Goal: Task Accomplishment & Management: Use online tool/utility

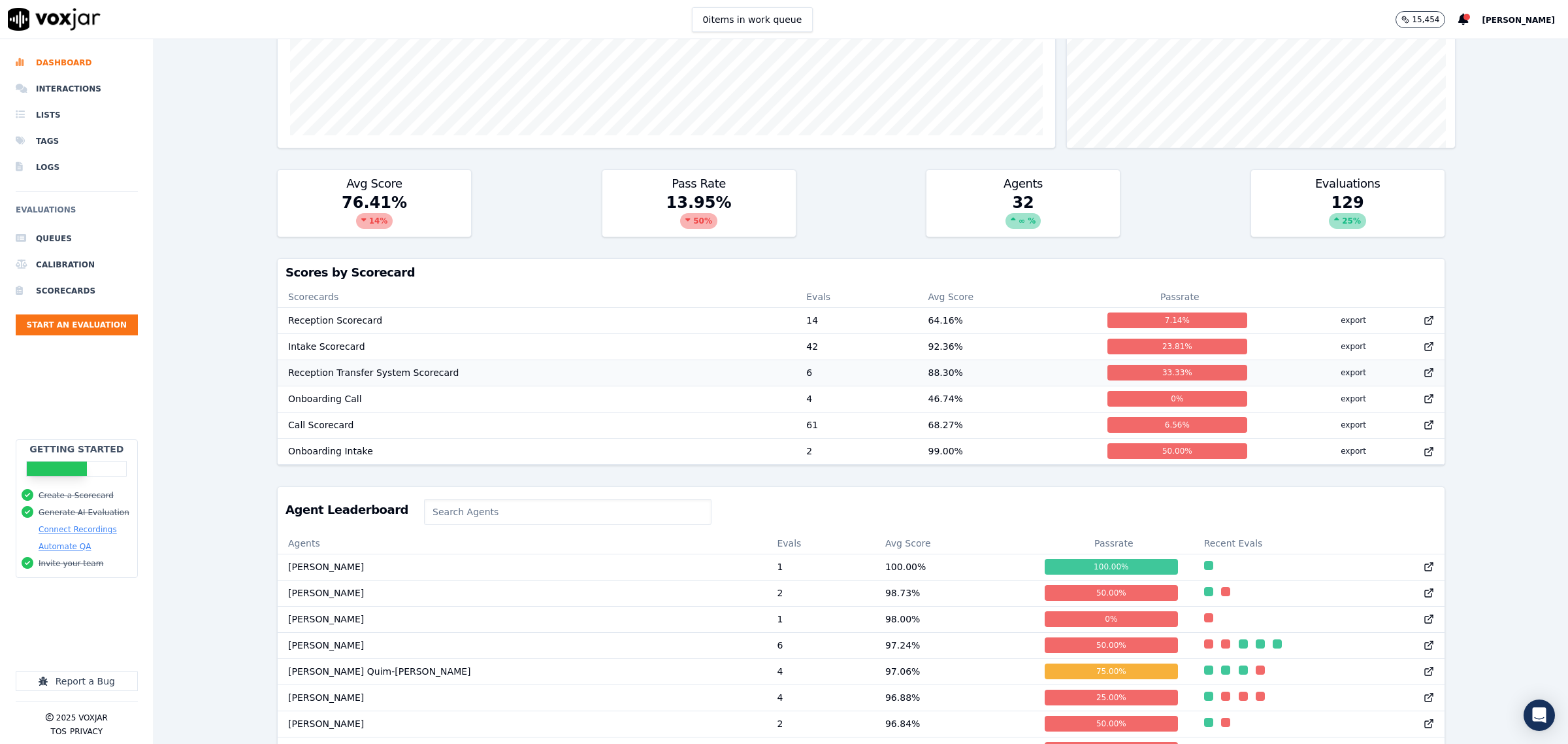
scroll to position [409, 0]
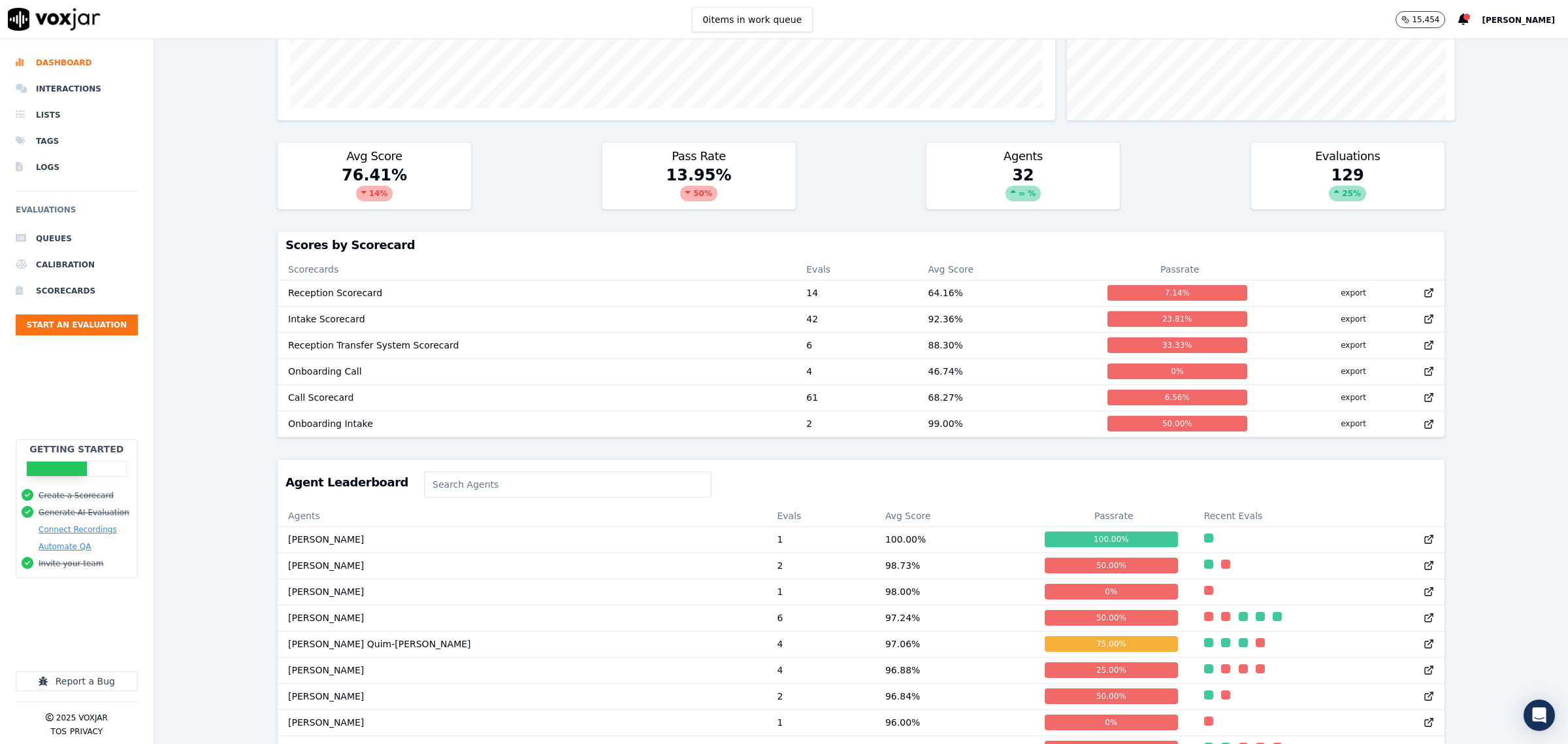
click at [428, 494] on input at bounding box center [567, 484] width 288 height 26
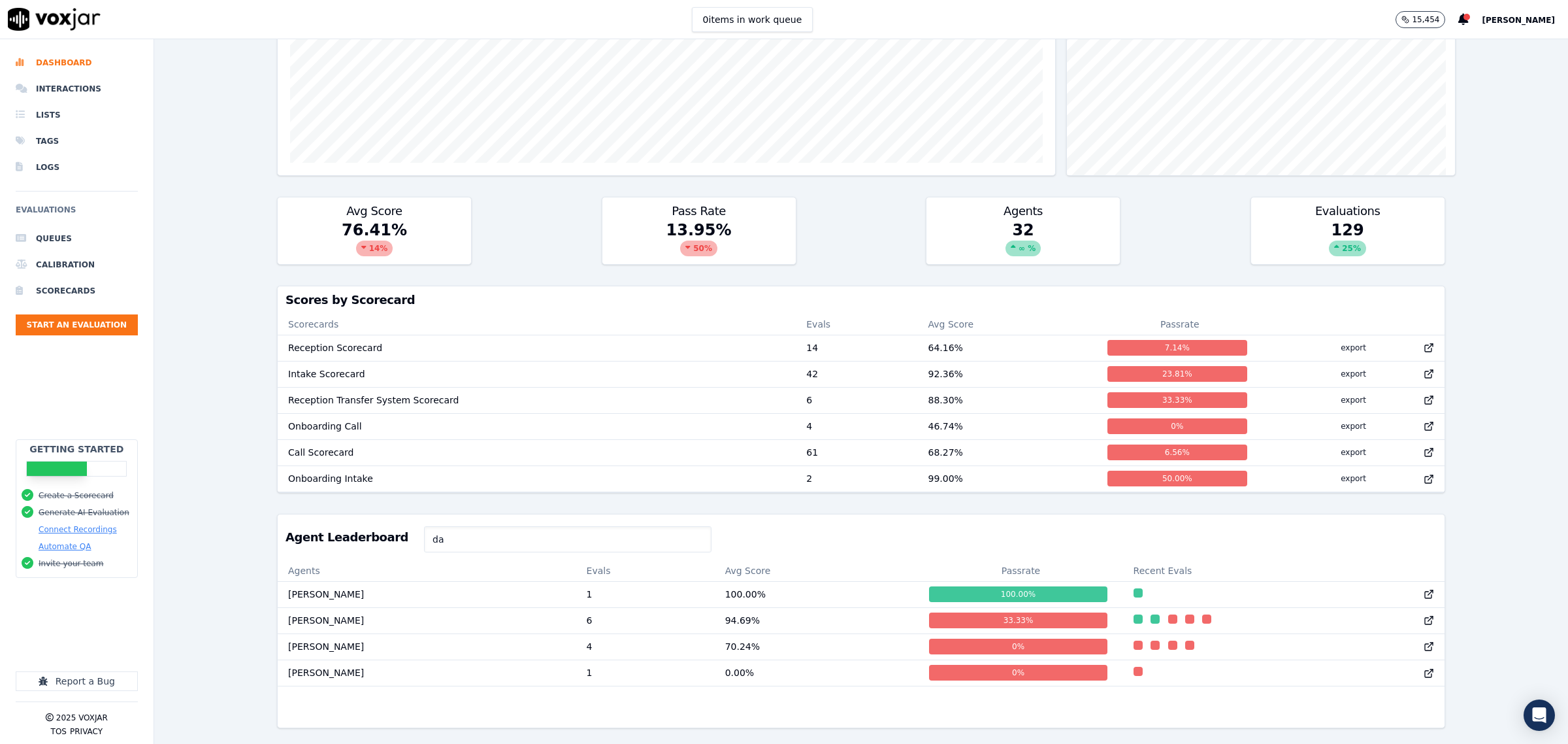
scroll to position [392, 0]
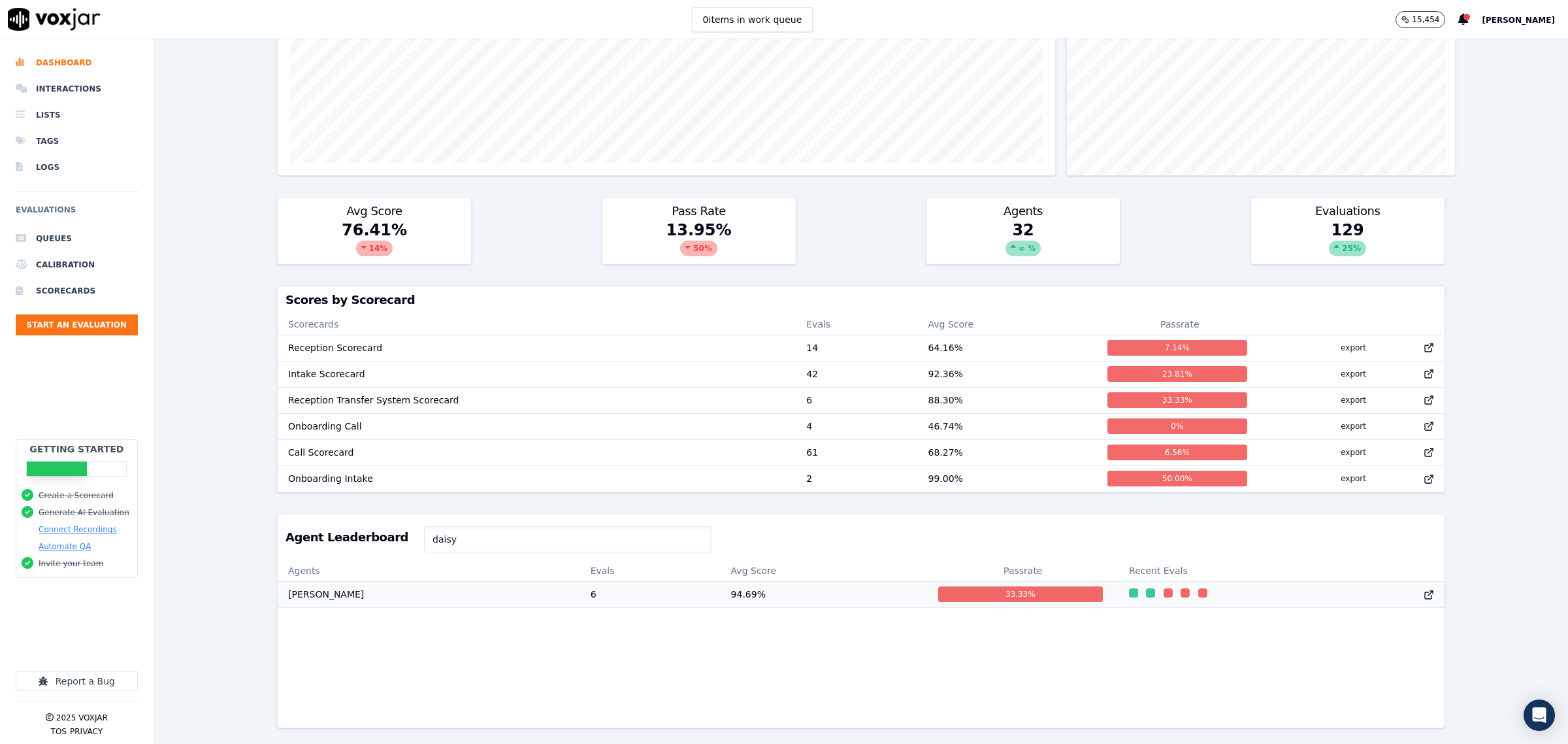
type input "daisy"
click at [459, 581] on td "[PERSON_NAME]" at bounding box center [429, 593] width 303 height 26
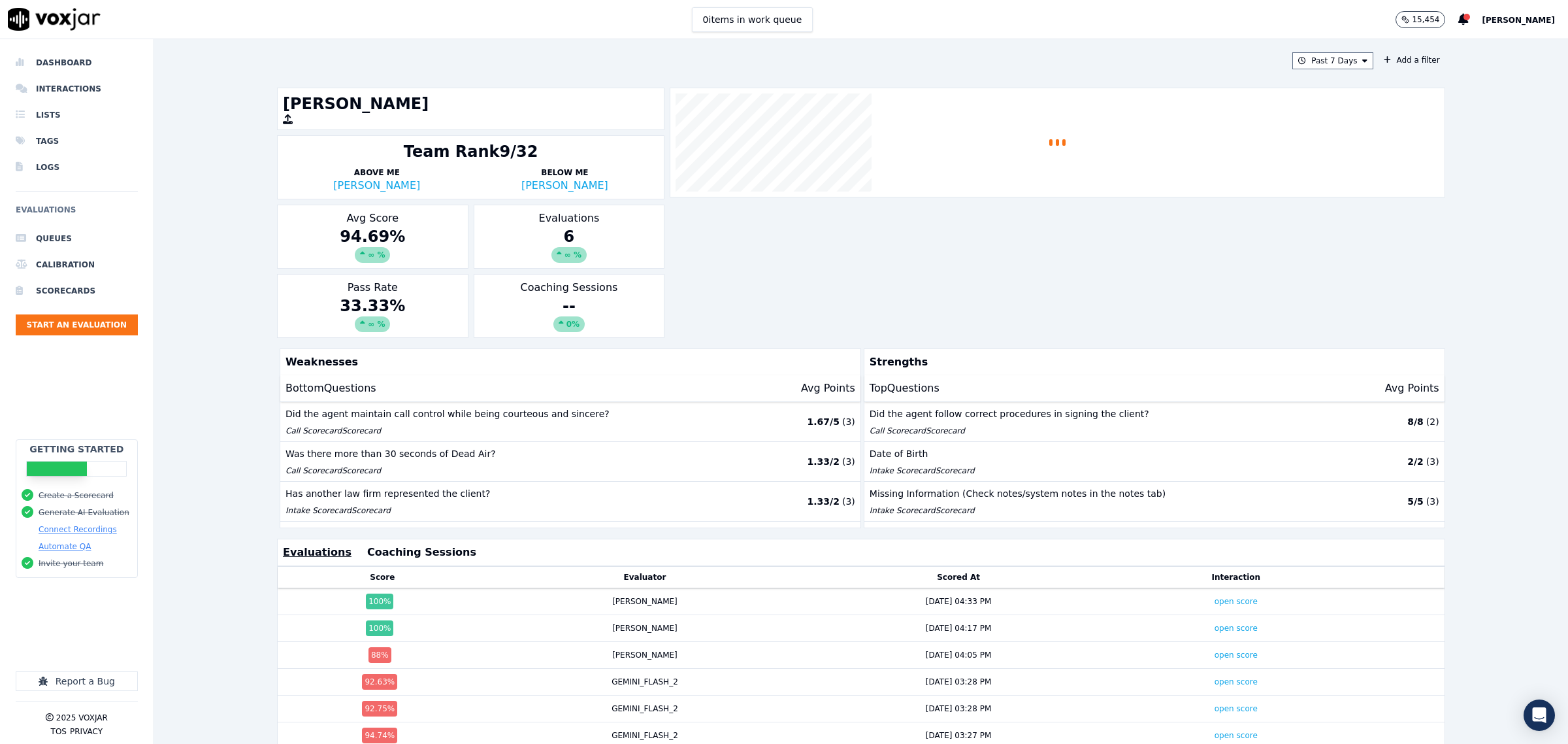
scroll to position [126, 0]
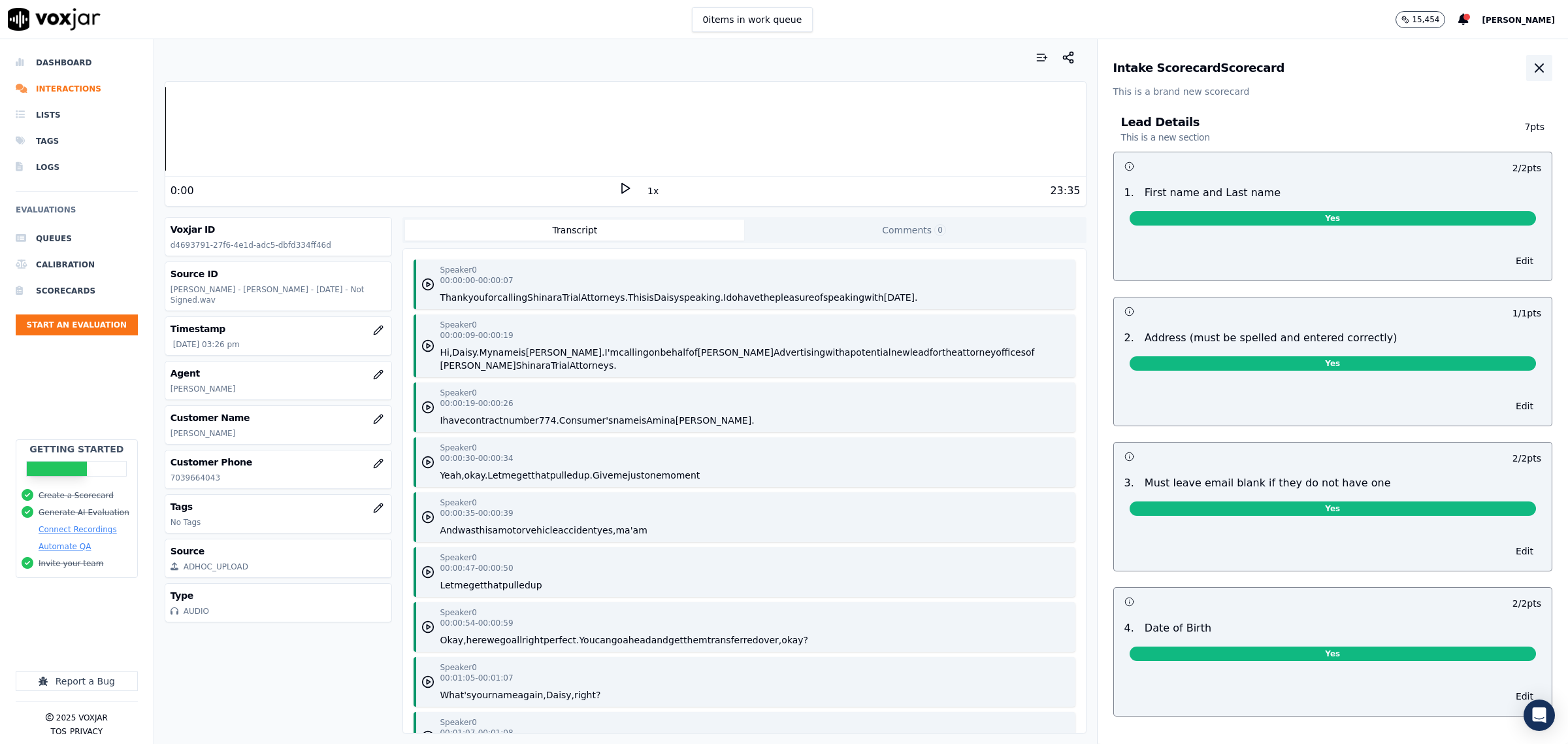
click at [1532, 66] on icon "button" at bounding box center [1539, 68] width 15 height 15
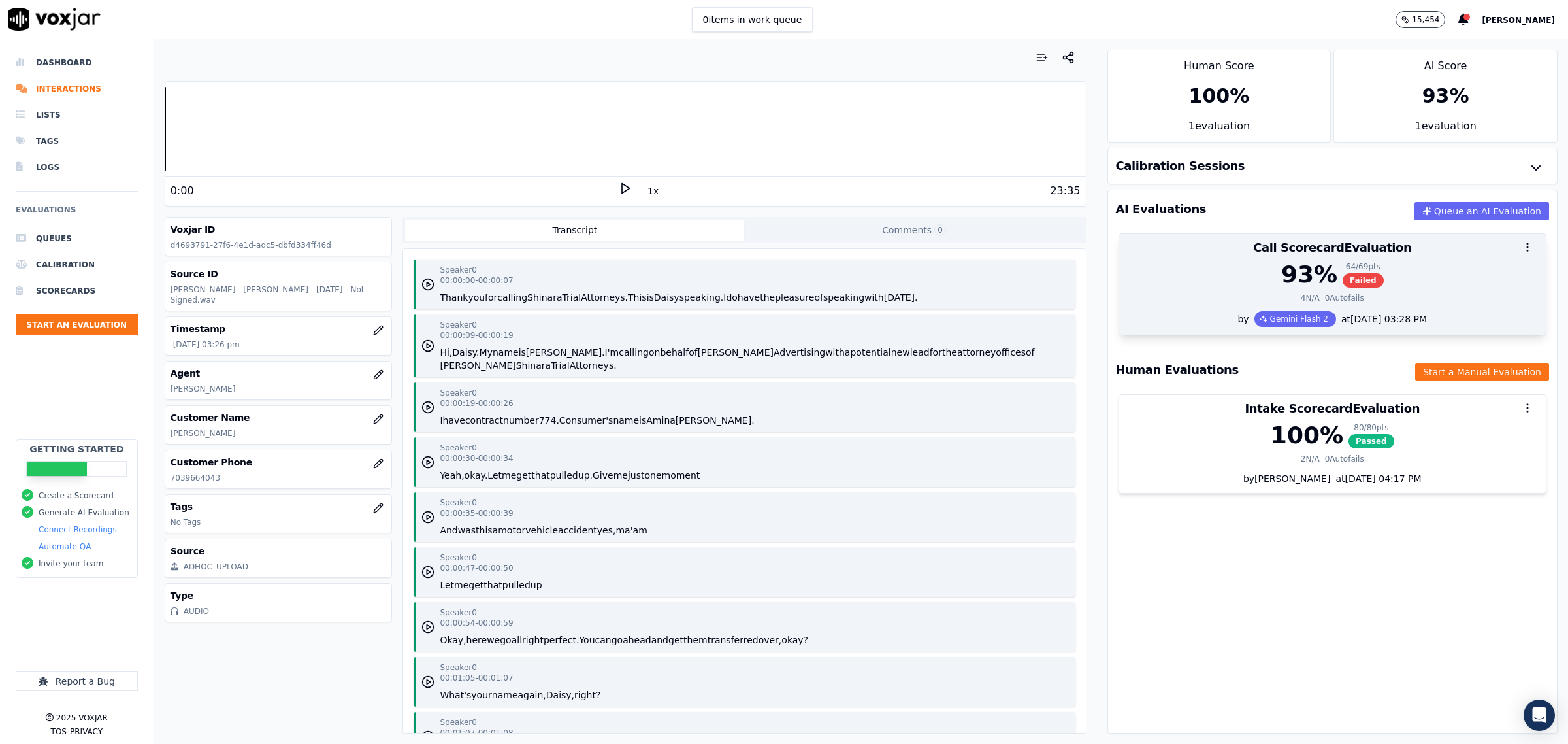
click at [1386, 272] on div "93 % 64 / 69 pts Failed" at bounding box center [1333, 274] width 411 height 26
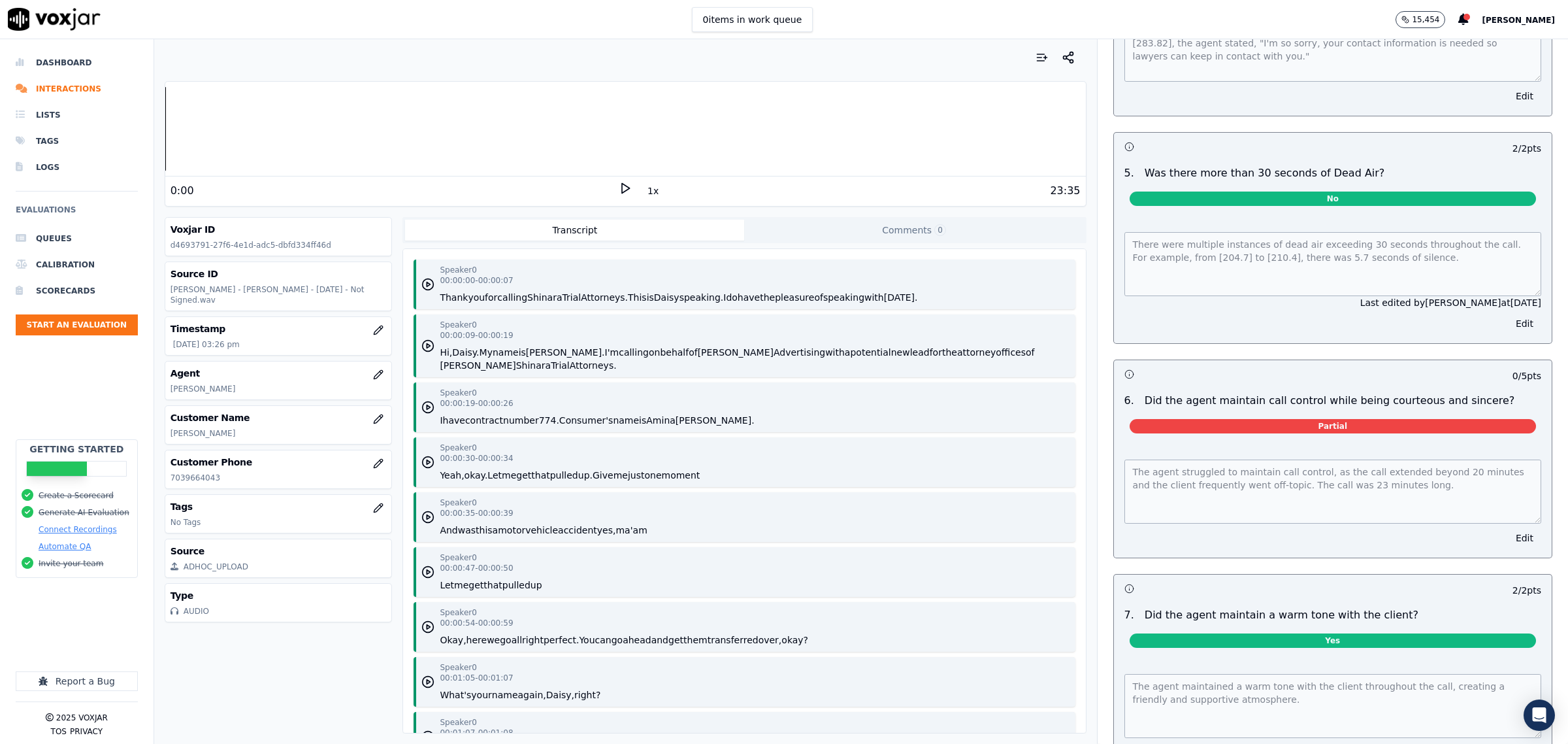
scroll to position [1799, 0]
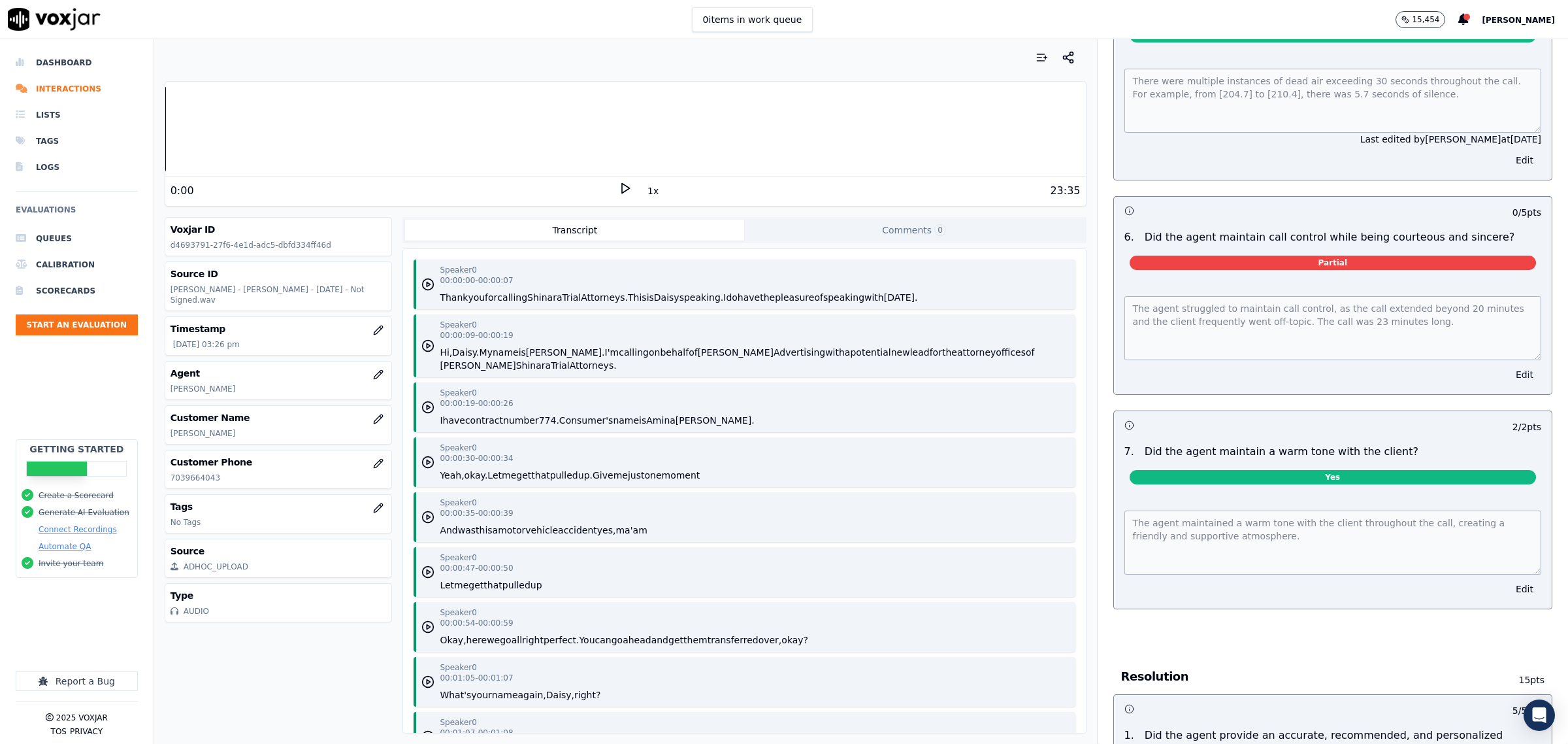
click at [1508, 366] on button "Edit" at bounding box center [1524, 374] width 33 height 18
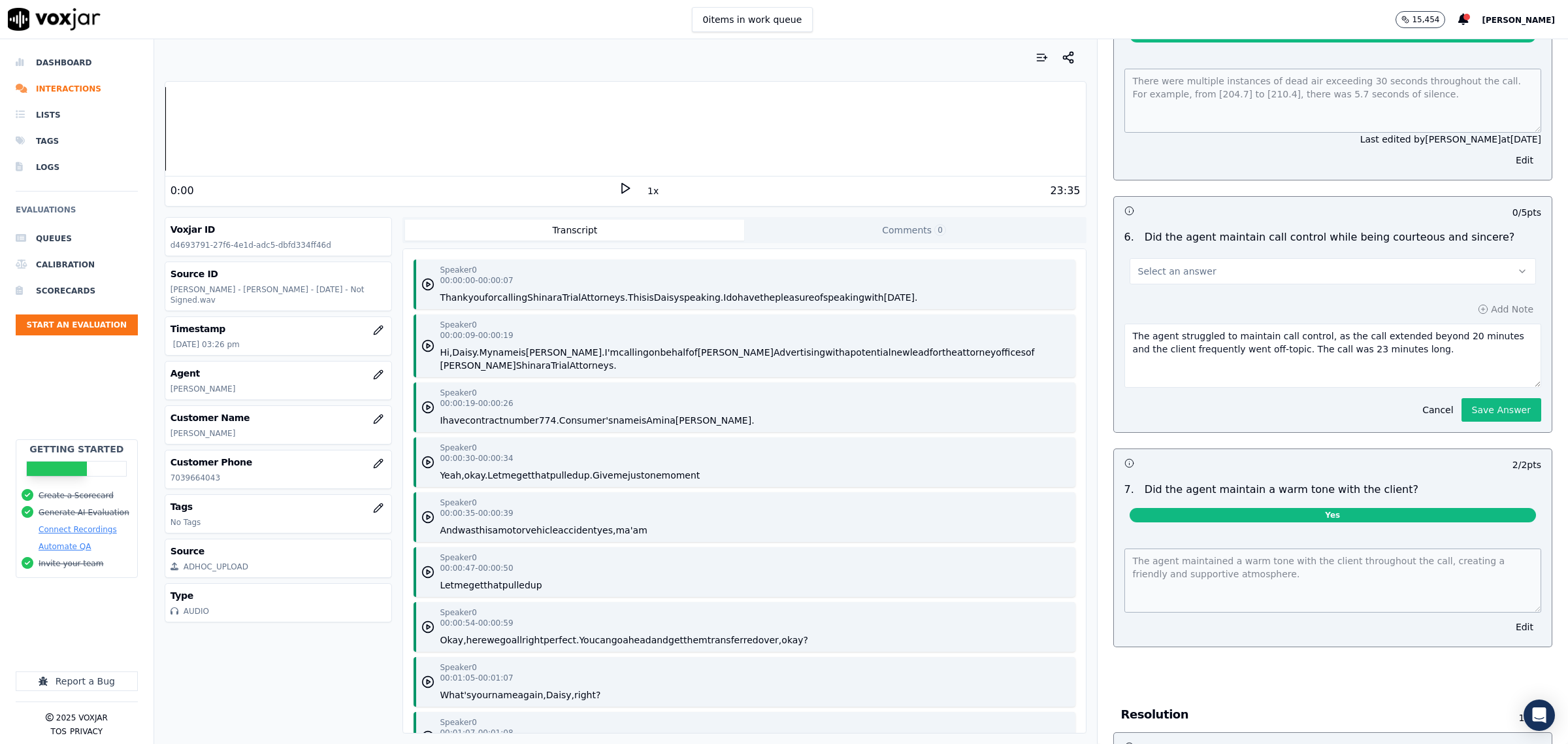
click at [1307, 258] on button "Select an answer" at bounding box center [1333, 271] width 407 height 26
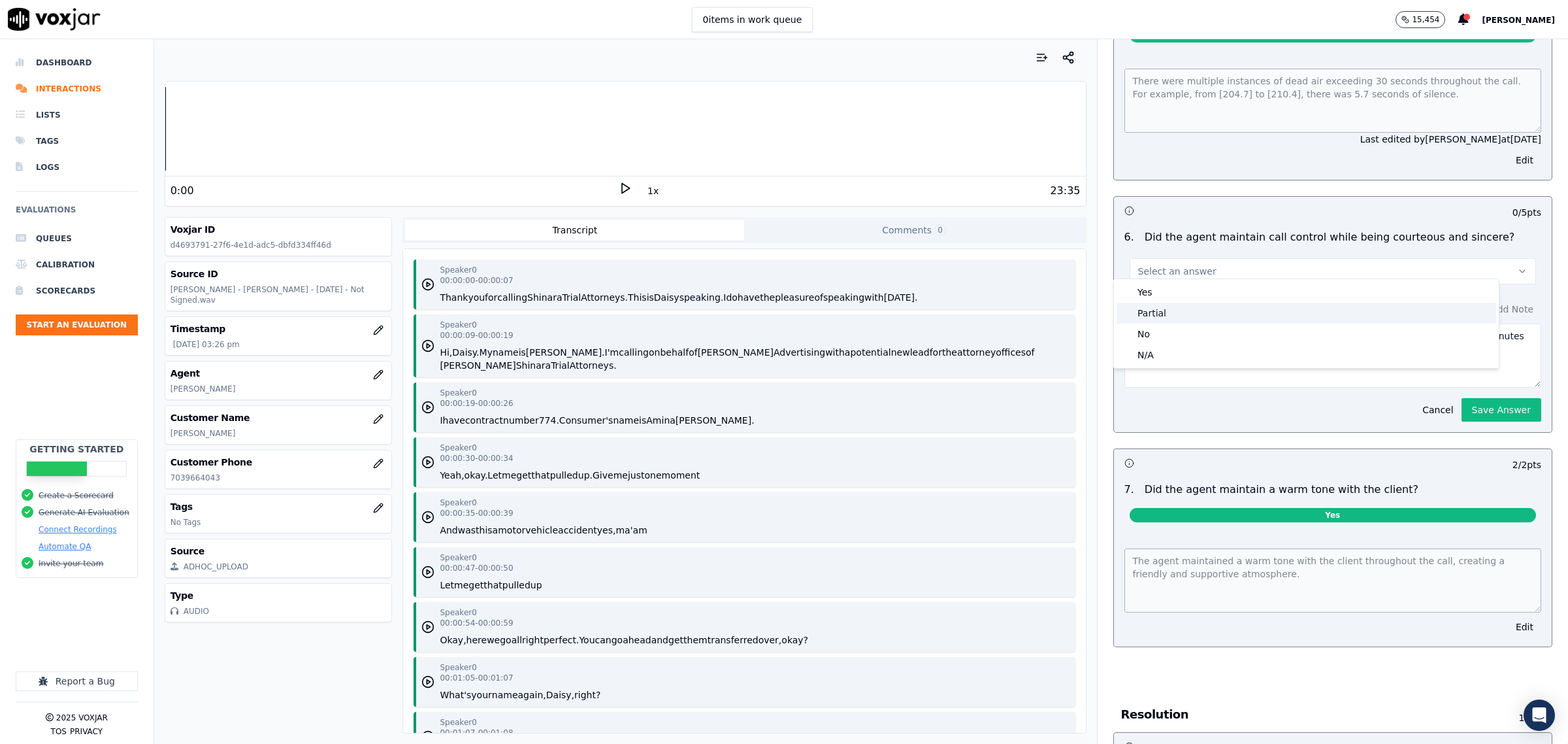
click at [1212, 308] on div "Partial" at bounding box center [1306, 313] width 380 height 21
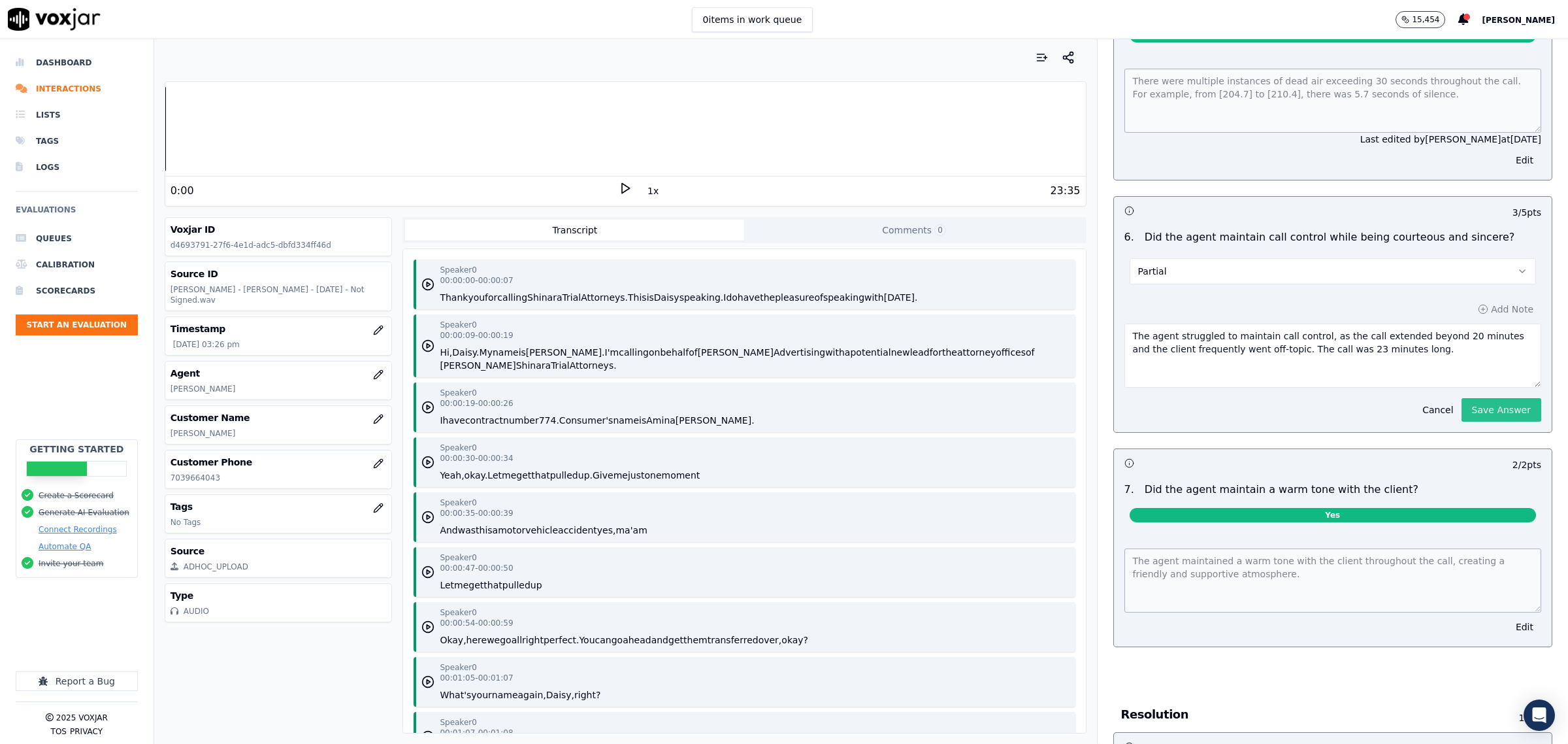
click at [1463, 403] on button "Save Answer" at bounding box center [1501, 410] width 80 height 24
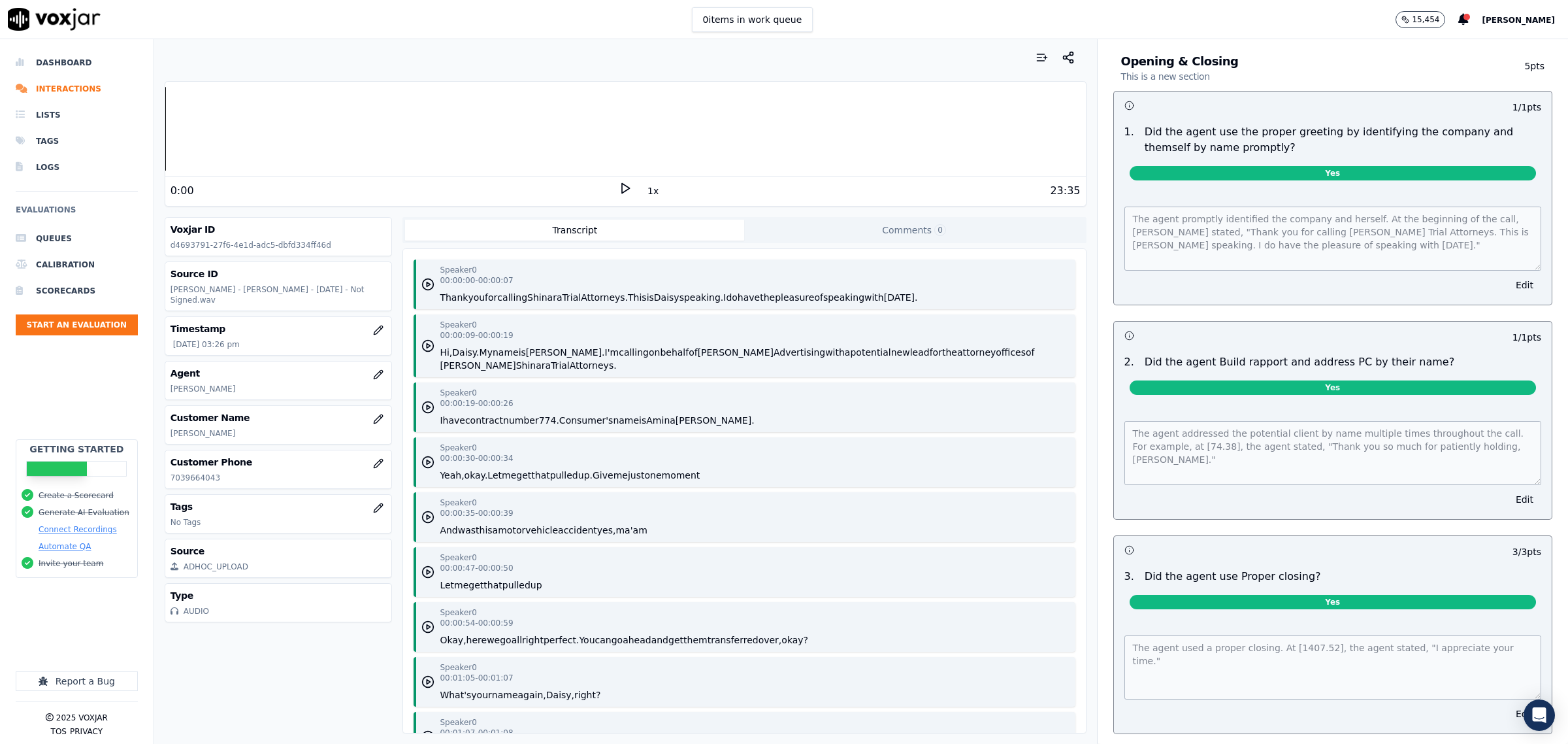
scroll to position [0, 0]
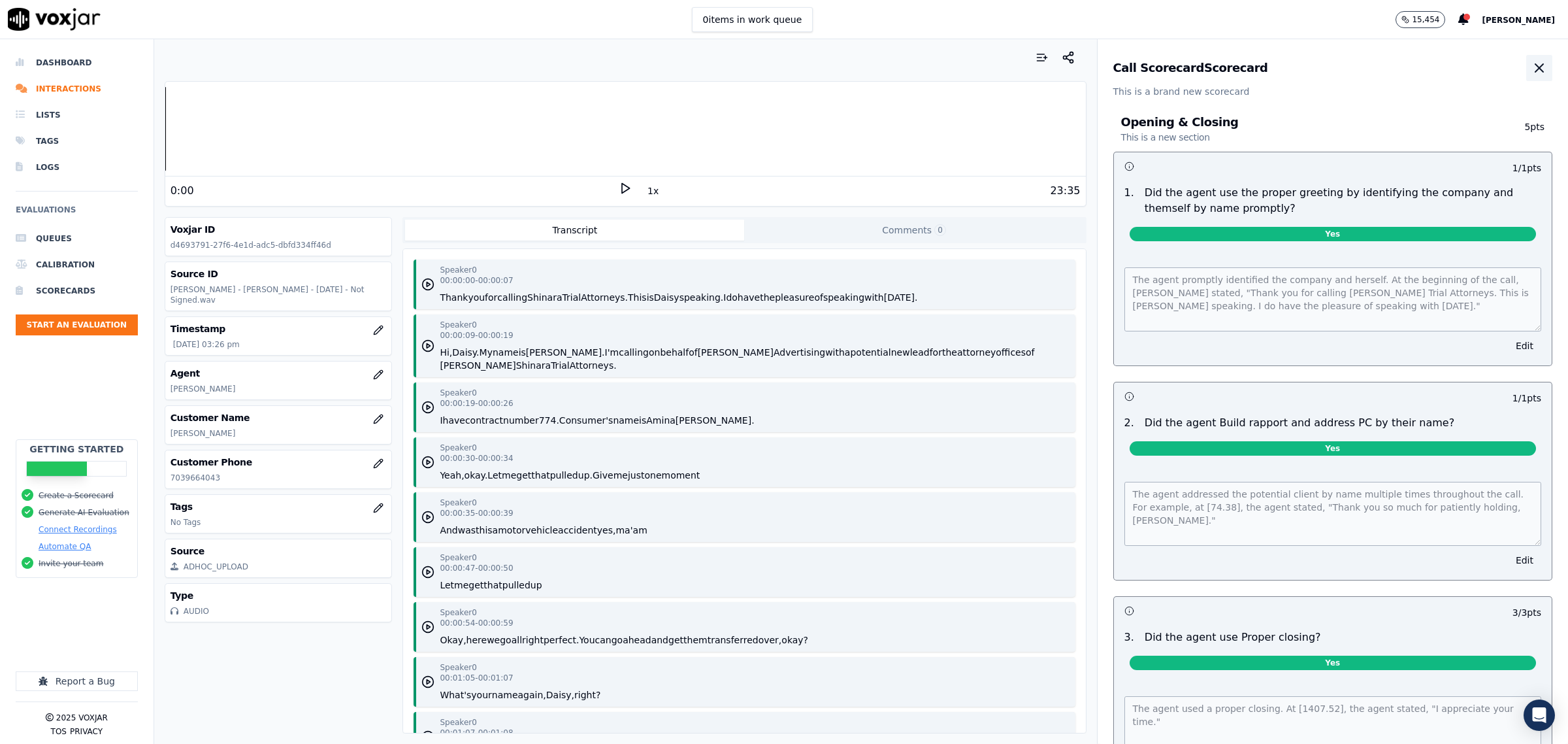
click at [1526, 57] on button "button" at bounding box center [1538, 68] width 26 height 26
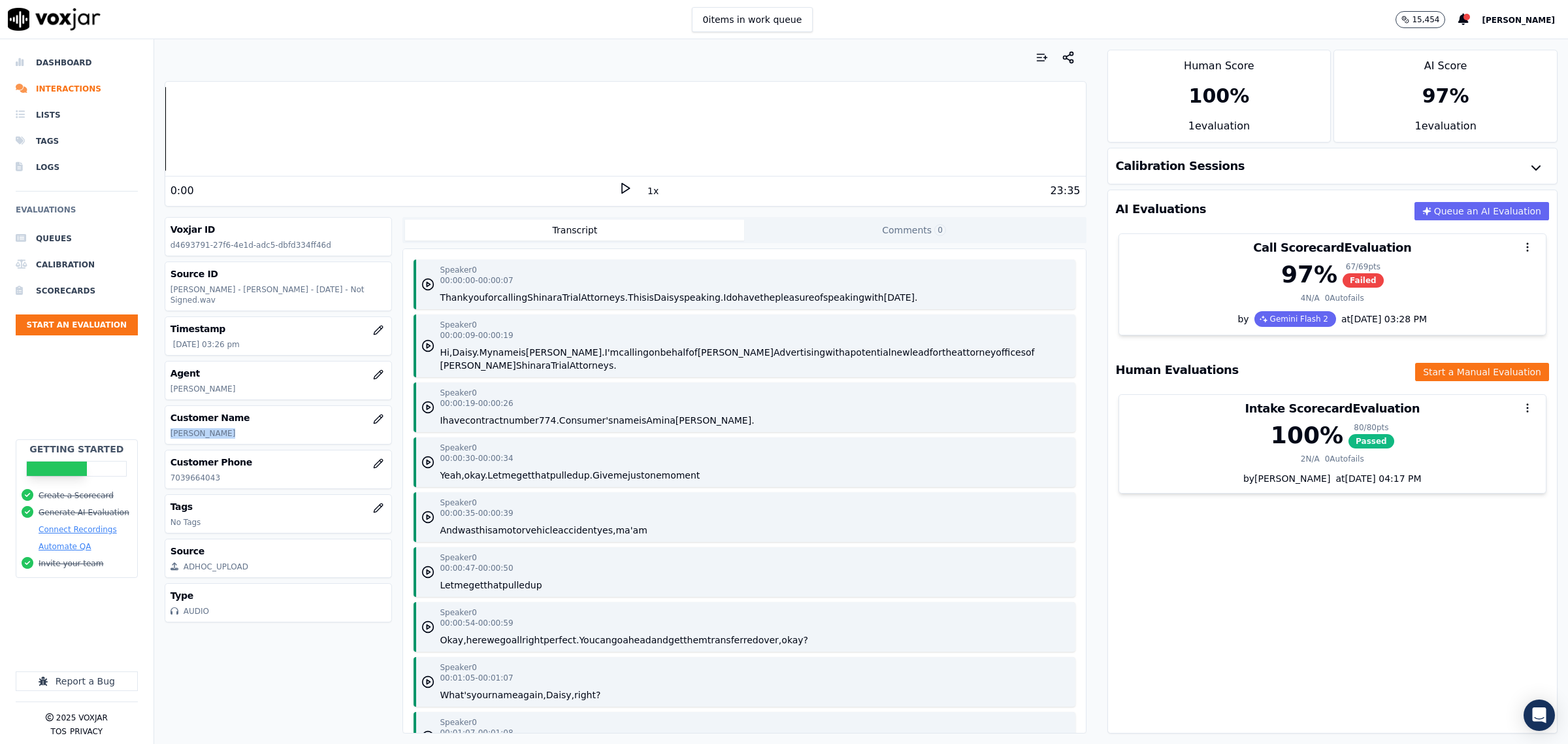
drag, startPoint x: 230, startPoint y: 436, endPoint x: 168, endPoint y: 432, distance: 62.1
click at [168, 432] on div "Customer Name Amina I Osman" at bounding box center [279, 425] width 227 height 38
copy p "Amina I Osman"
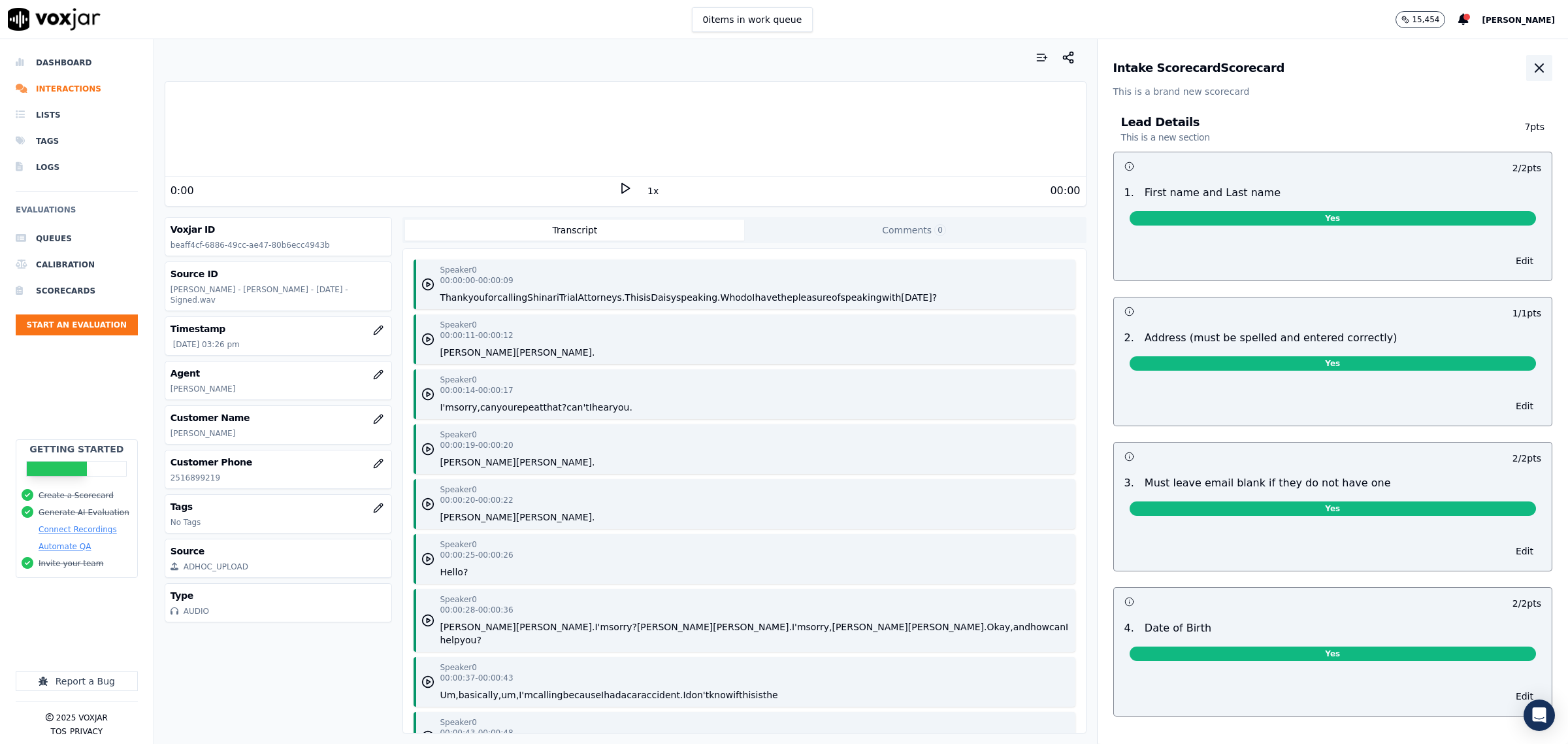
click at [1526, 74] on button "button" at bounding box center [1538, 68] width 26 height 26
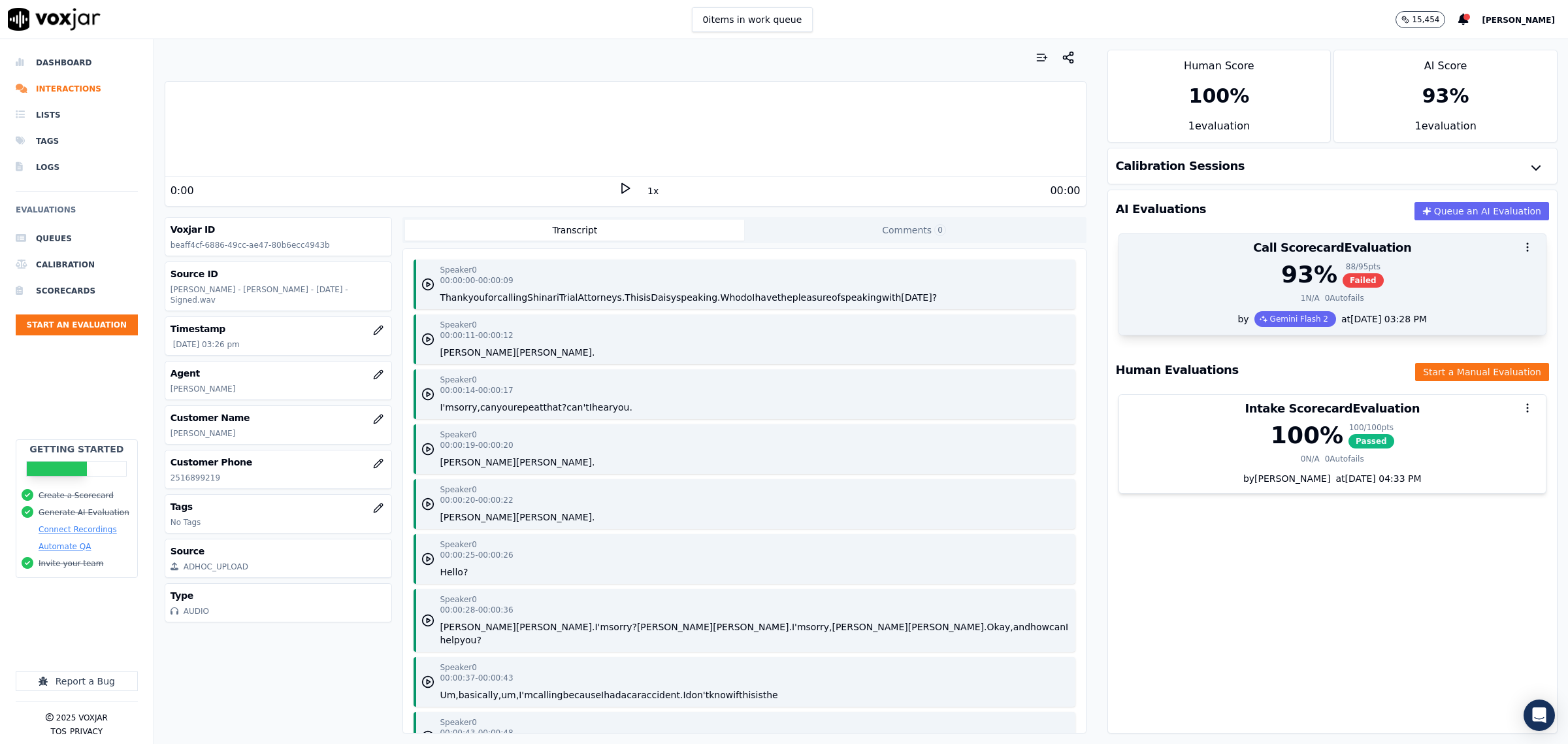
click at [1161, 301] on div "1 N/A 0 Autofails" at bounding box center [1333, 297] width 411 height 10
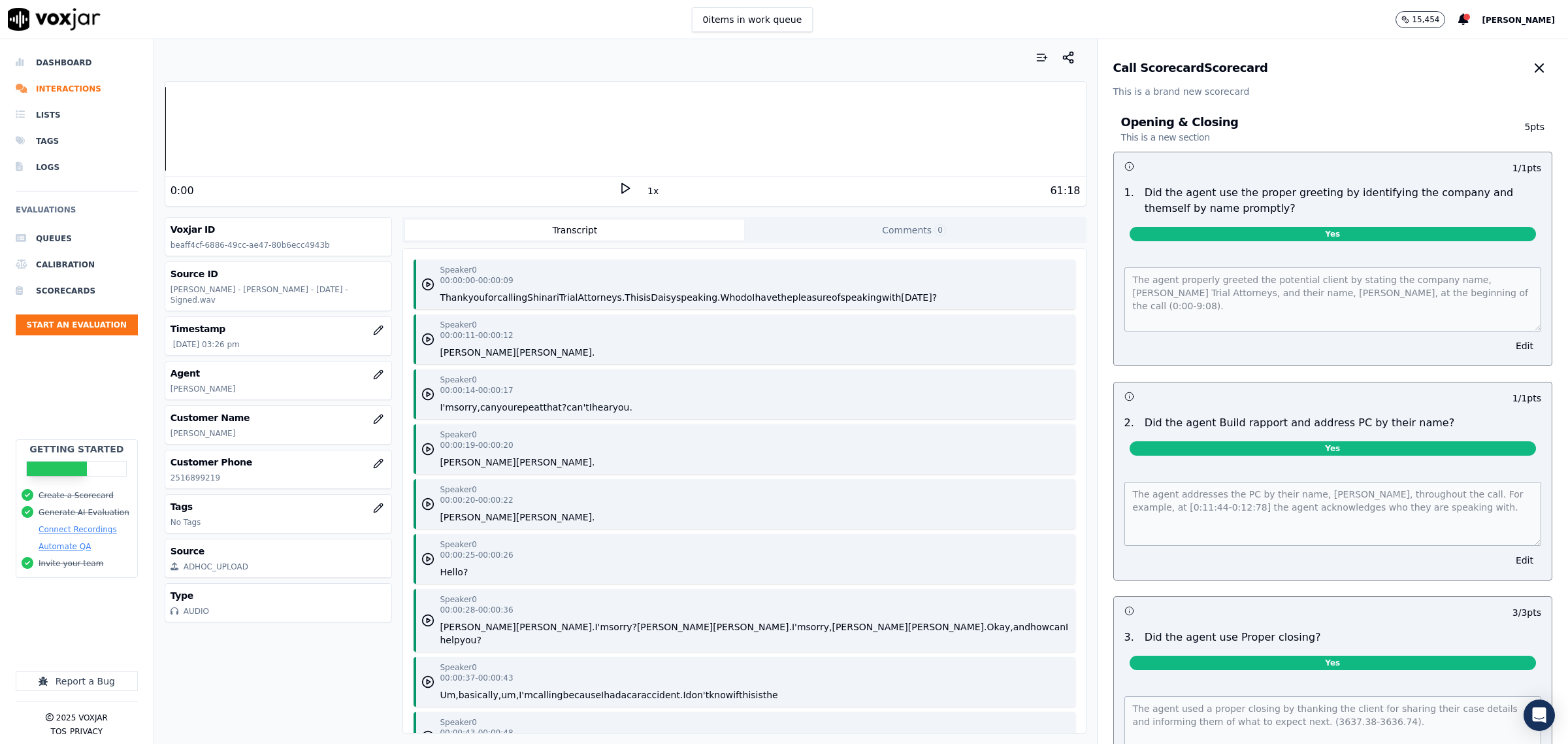
click at [1532, 63] on icon "button" at bounding box center [1539, 68] width 15 height 15
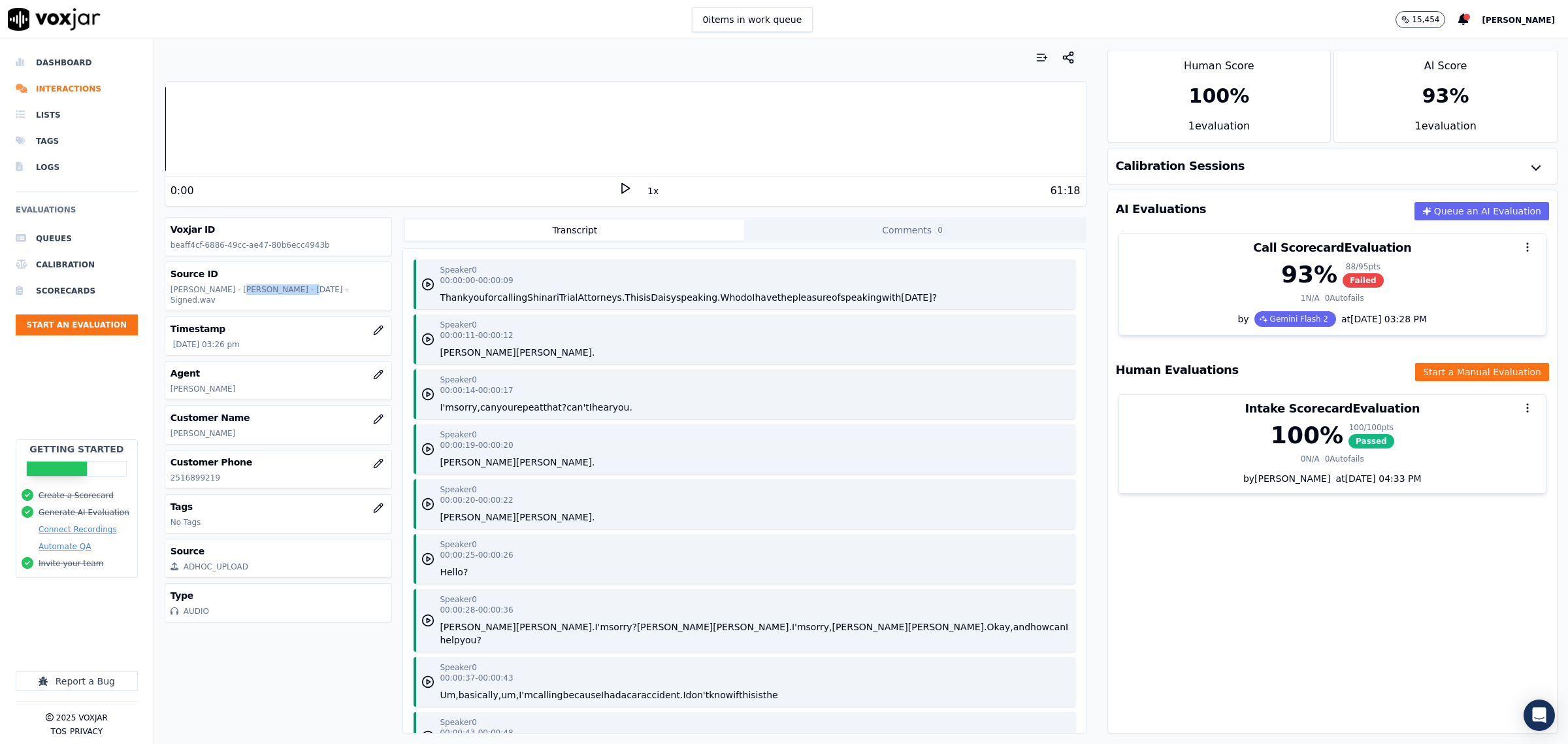
drag, startPoint x: 226, startPoint y: 291, endPoint x: 288, endPoint y: 292, distance: 62.0
click at [288, 292] on p "Daisy Fletcher - Alphonso M Evans - 9.8.25 - Signed.wav" at bounding box center [278, 295] width 216 height 21
copy p "Alphonso M Evans"
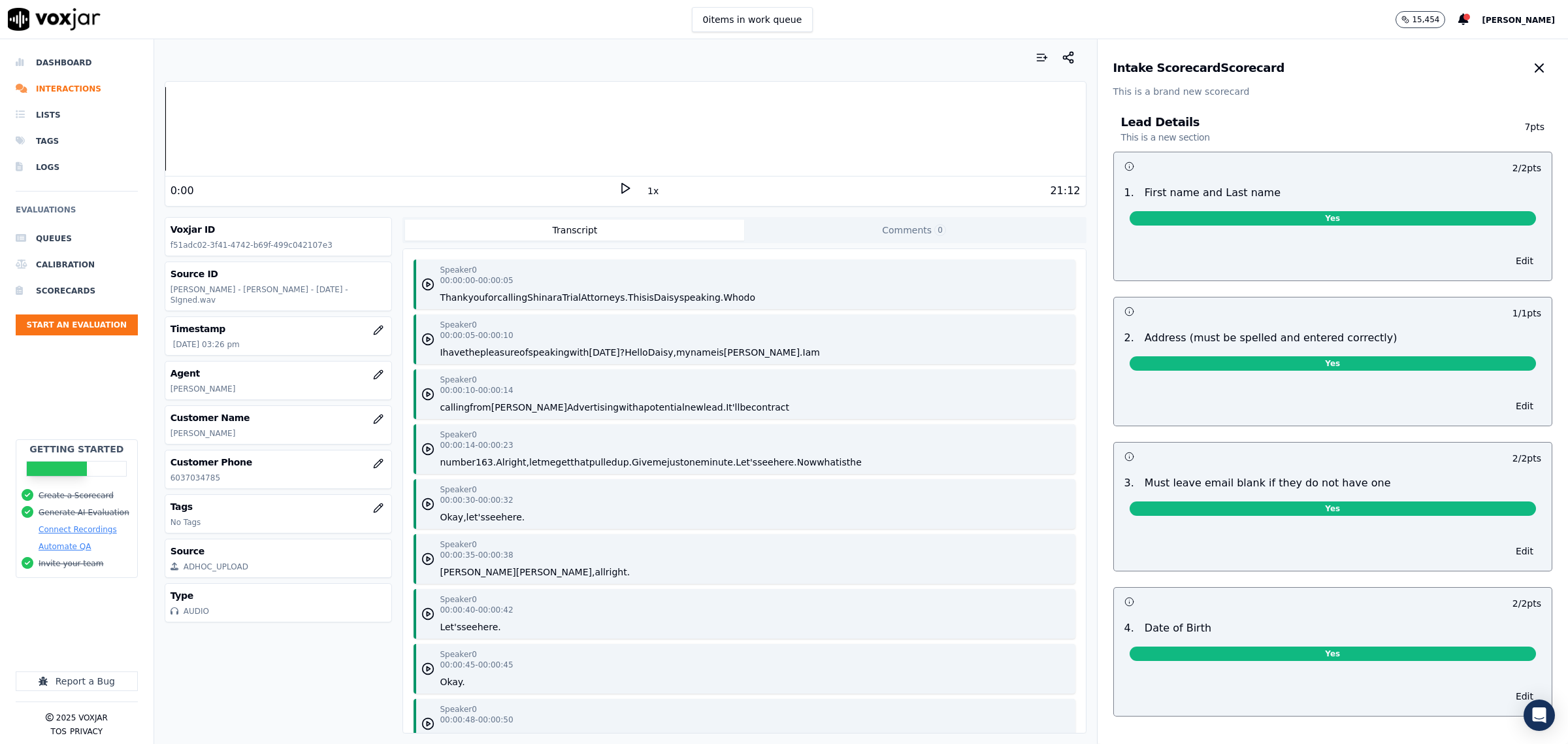
click at [1526, 63] on button "button" at bounding box center [1538, 68] width 26 height 26
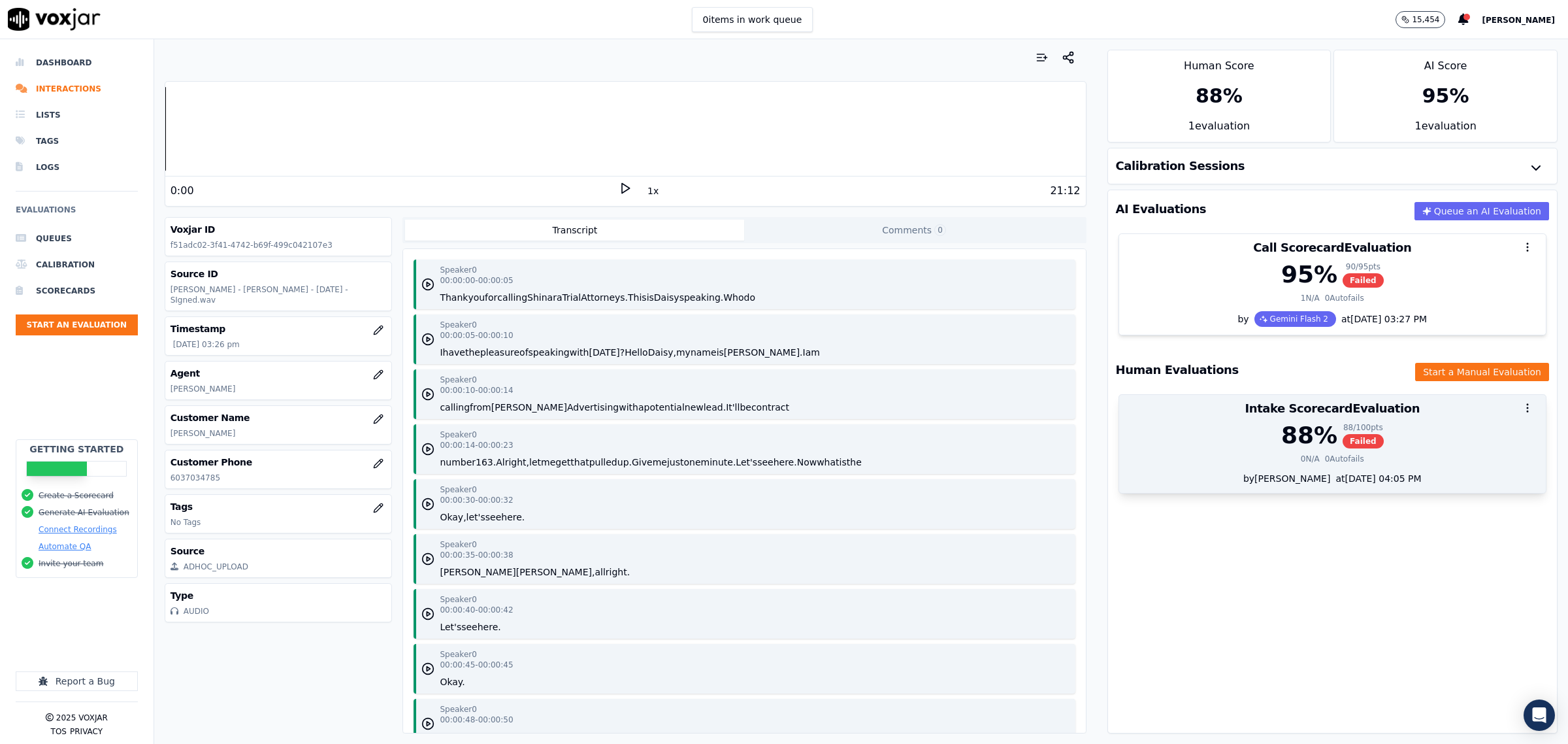
click at [1441, 455] on div "88 % 88 / 100 pts Failed 0 N/A 0 Autofails" at bounding box center [1333, 447] width 427 height 50
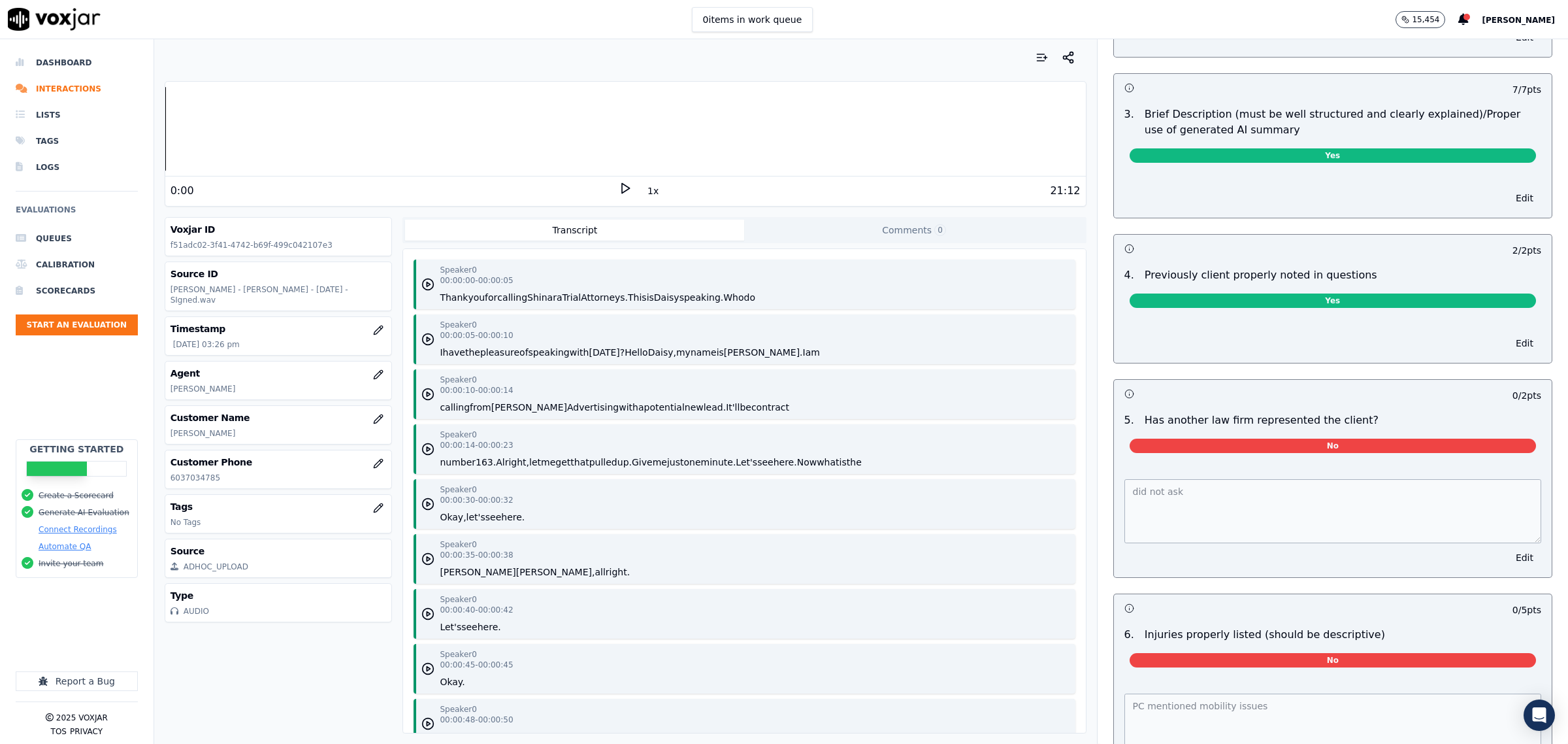
scroll to position [1226, 0]
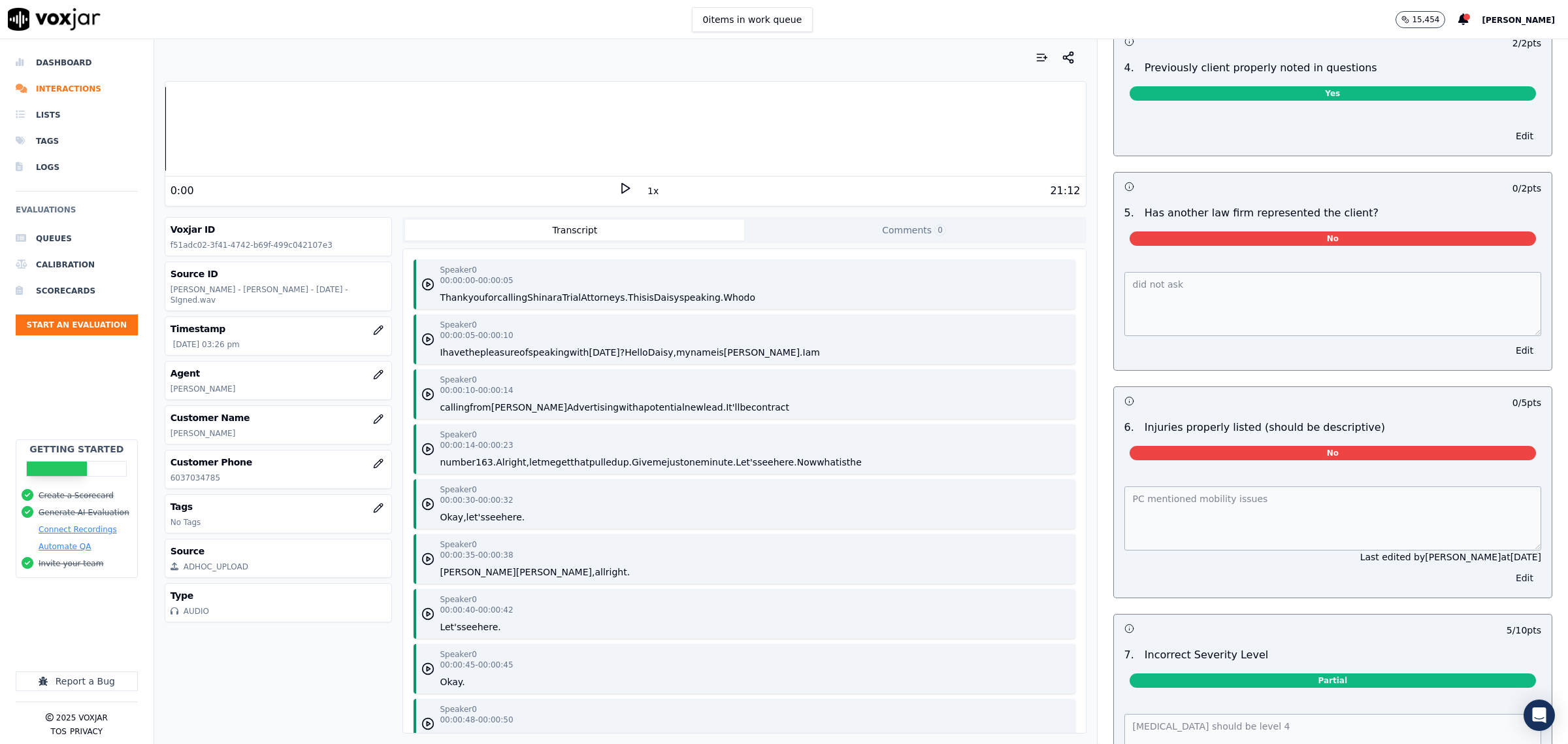
drag, startPoint x: 1491, startPoint y: 584, endPoint x: 1476, endPoint y: 573, distance: 18.6
click at [1508, 583] on button "Edit" at bounding box center [1524, 577] width 33 height 18
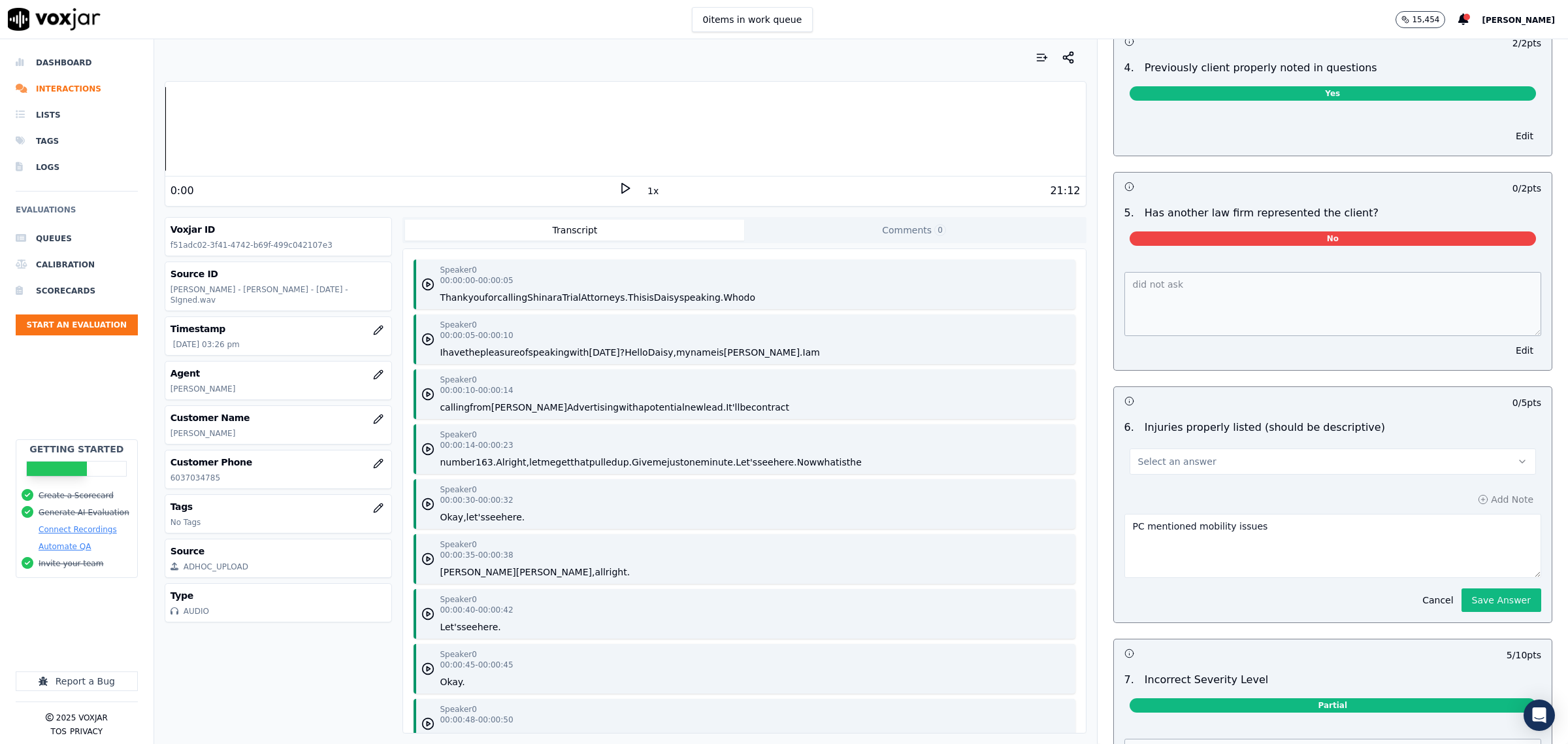
click at [1289, 458] on button "Select an answer" at bounding box center [1333, 461] width 407 height 26
click at [1222, 414] on div "0 / 5 pts" at bounding box center [1333, 400] width 438 height 28
click at [1242, 466] on button "Select an answer" at bounding box center [1333, 461] width 407 height 26
click at [1189, 501] on div "Yes" at bounding box center [1306, 496] width 380 height 21
click at [1415, 606] on button "Cancel" at bounding box center [1438, 599] width 47 height 18
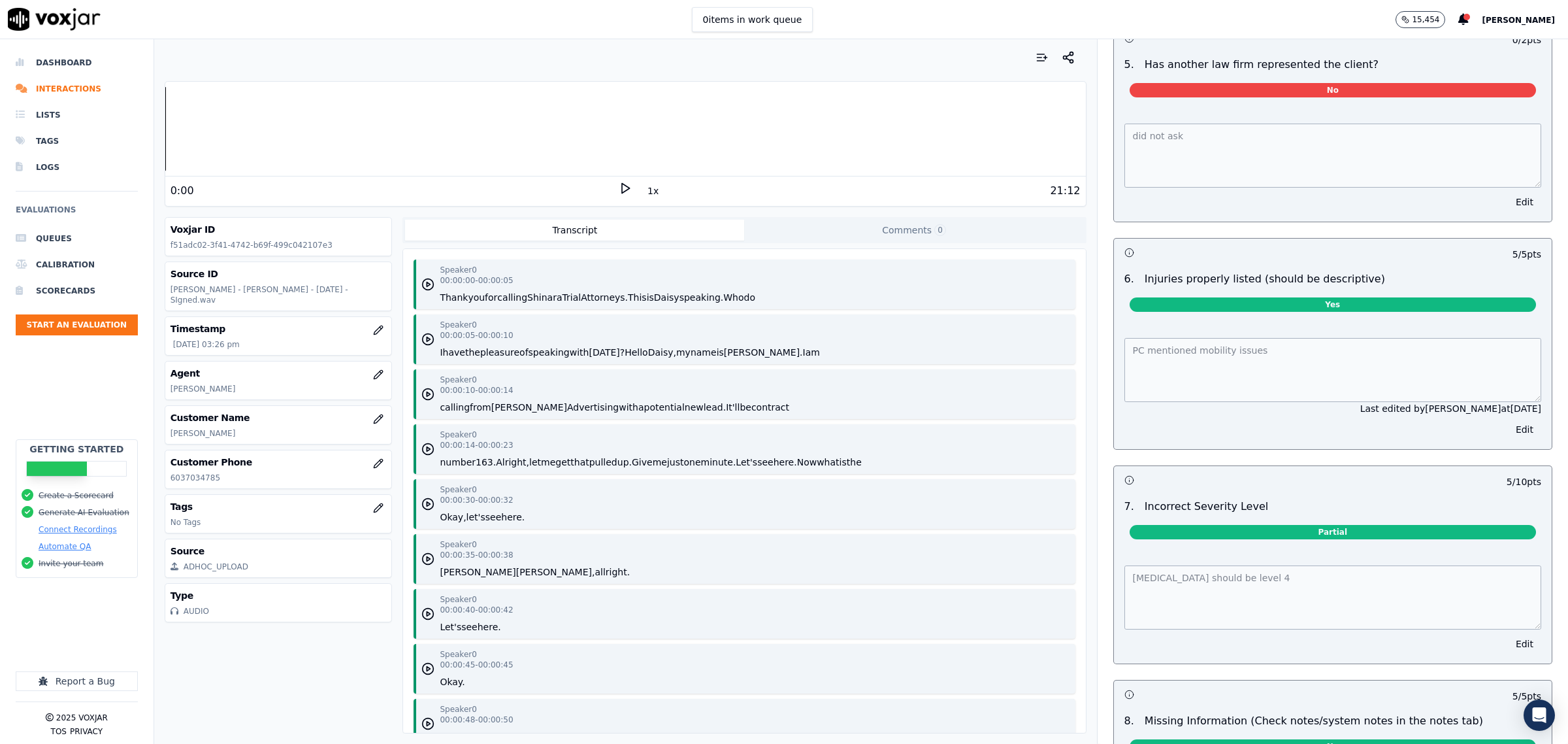
scroll to position [1479, 0]
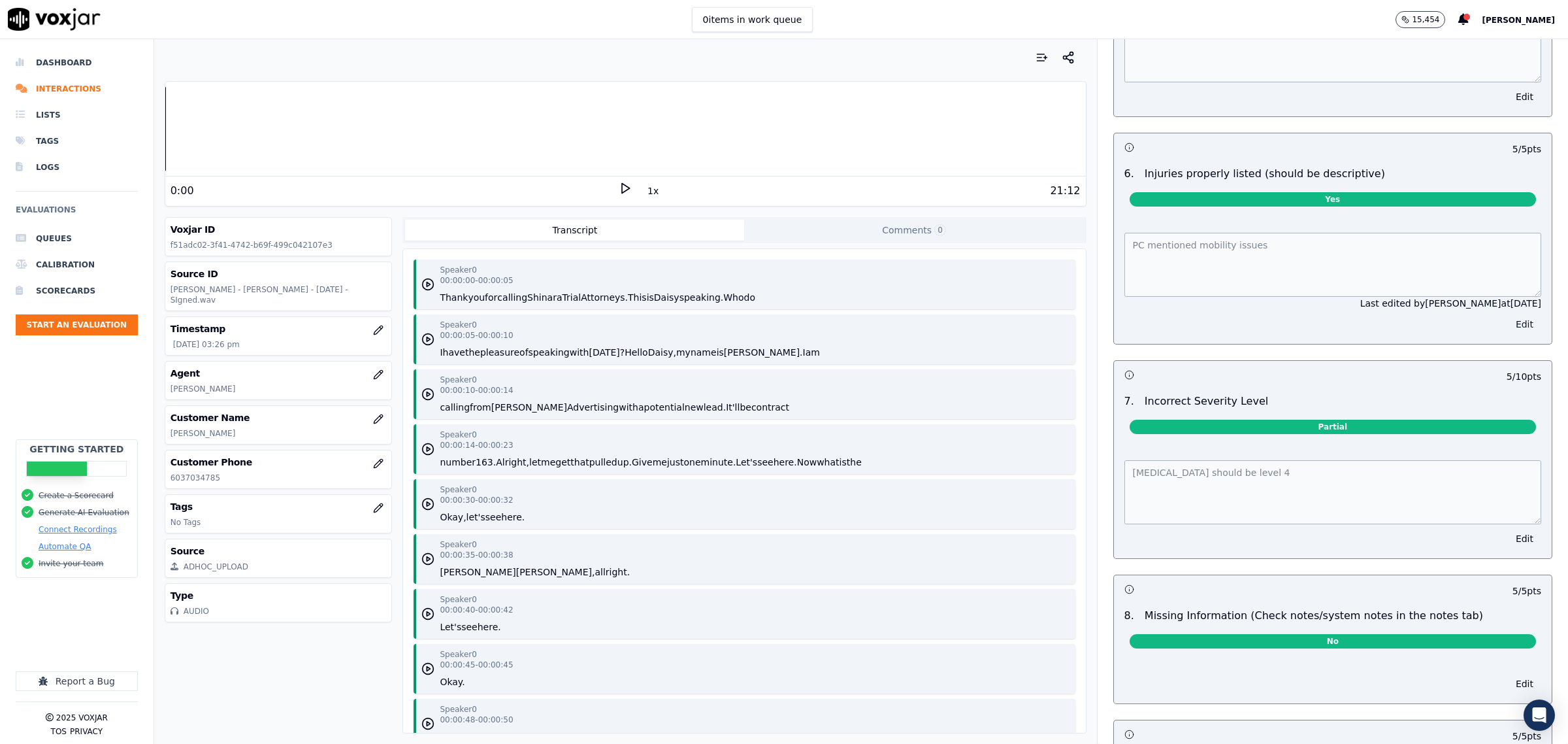
click at [1508, 328] on button "Edit" at bounding box center [1524, 324] width 33 height 18
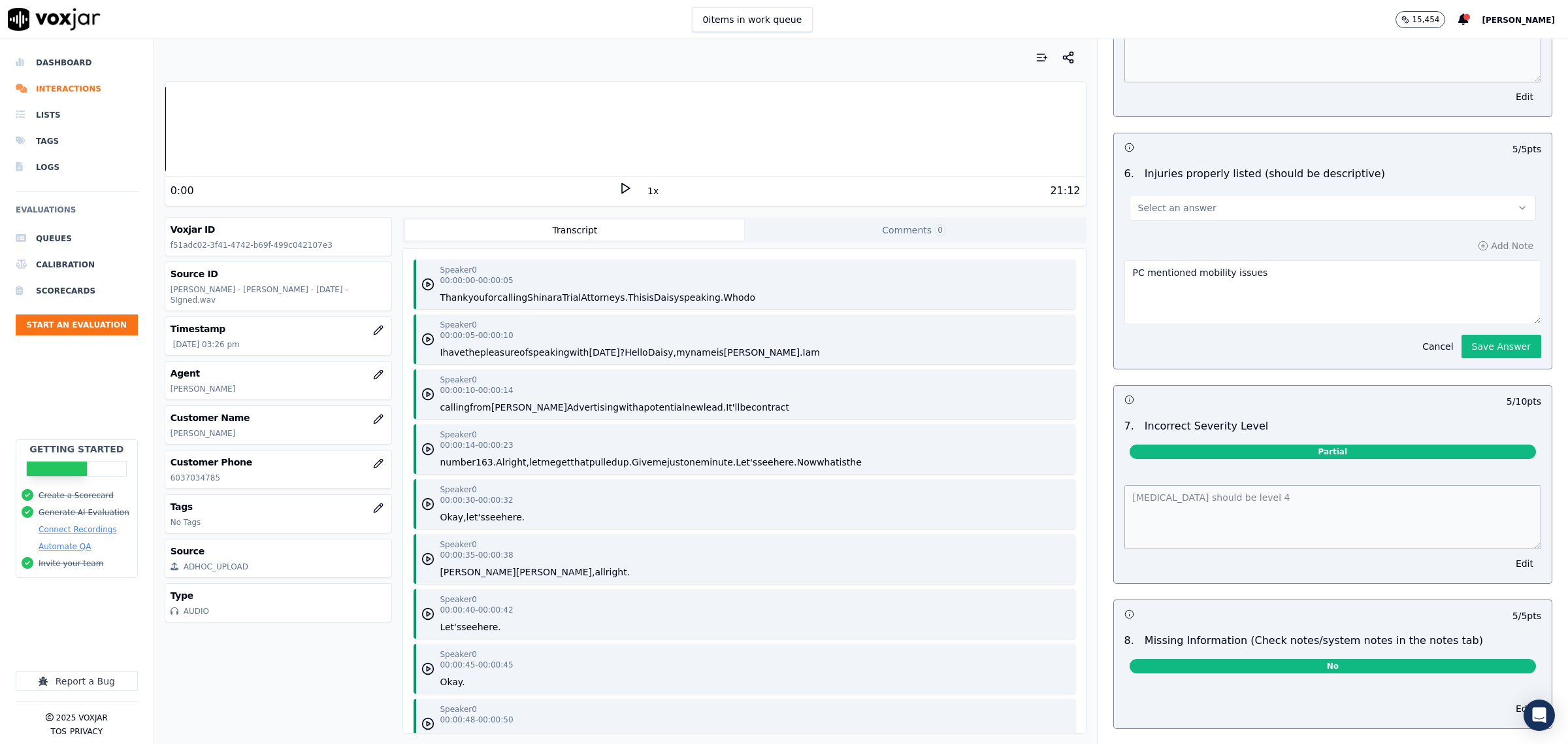
click at [1291, 212] on button "Select an answer" at bounding box center [1333, 208] width 407 height 26
click at [1172, 258] on div "No" at bounding box center [1306, 264] width 380 height 21
click at [1415, 353] on button "Cancel" at bounding box center [1438, 346] width 47 height 18
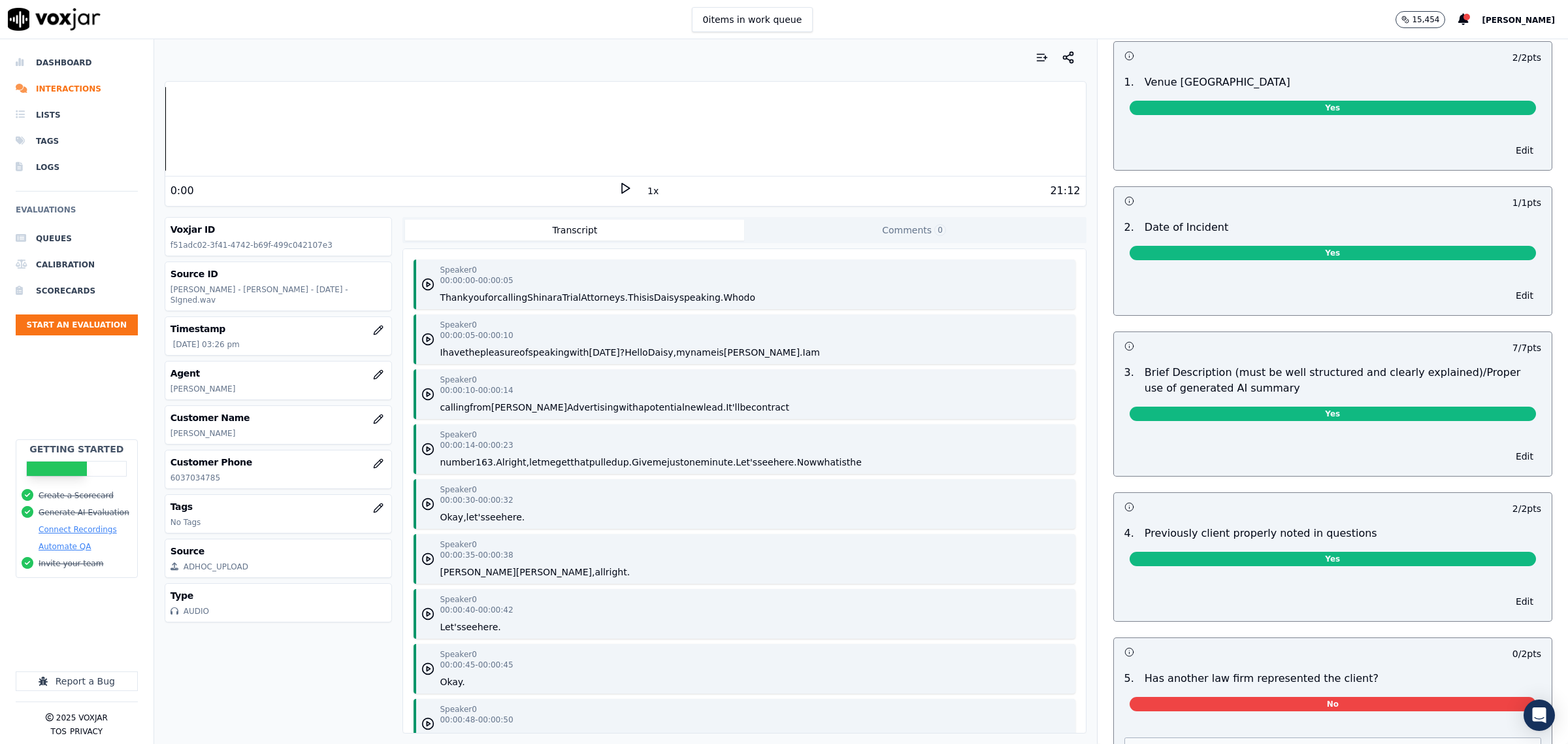
scroll to position [0, 0]
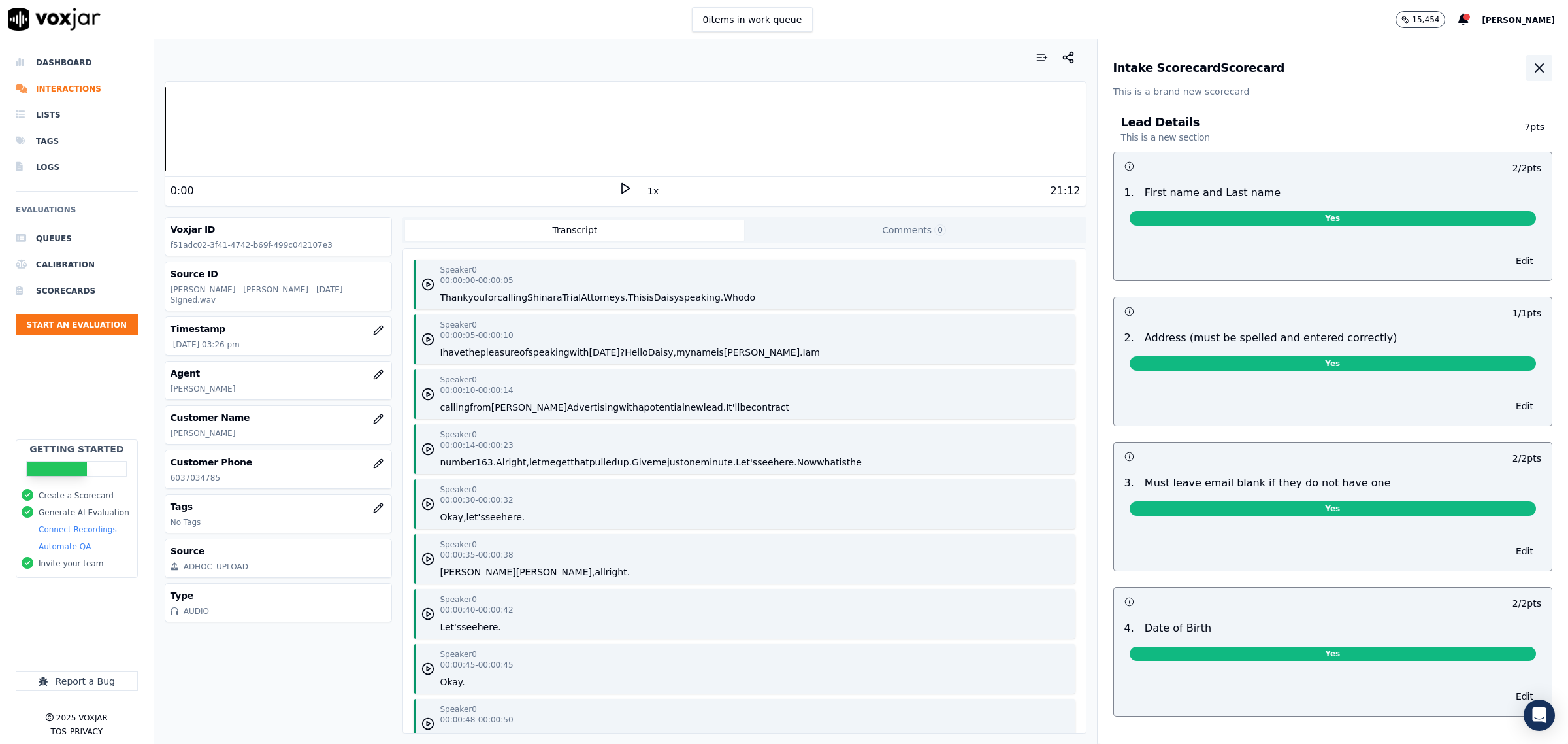
click at [1536, 67] on icon "button" at bounding box center [1539, 68] width 8 height 8
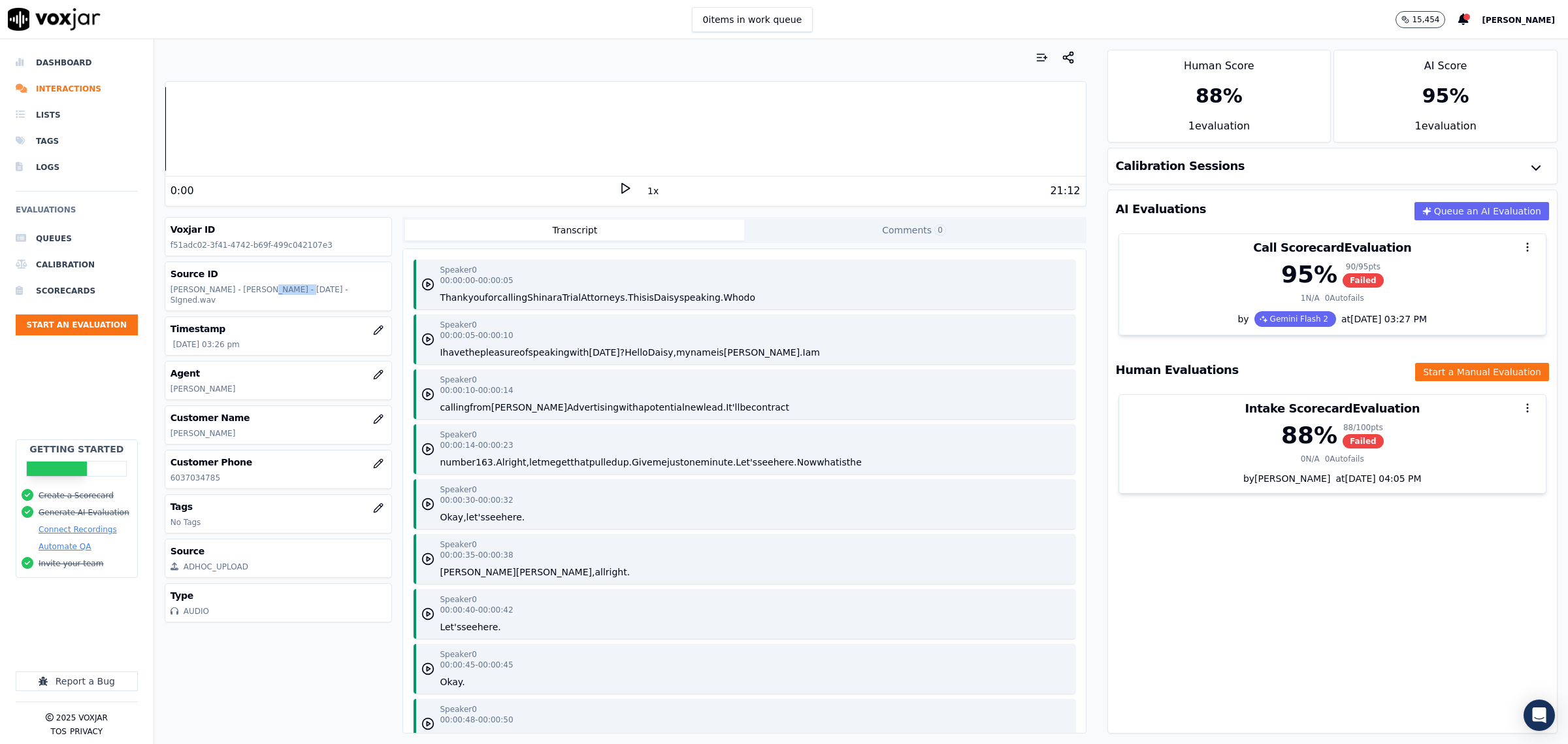
drag, startPoint x: 280, startPoint y: 292, endPoint x: 249, endPoint y: 292, distance: 31.0
click at [249, 292] on p "Daisy Fletcher - Lindsay A Merril - 9.16.25 - SIgned.wav" at bounding box center [278, 295] width 216 height 21
click at [255, 292] on p "Daisy Fletcher - Lindsay A Merril - 9.16.25 - SIgned.wav" at bounding box center [278, 295] width 216 height 21
drag, startPoint x: 226, startPoint y: 290, endPoint x: 281, endPoint y: 291, distance: 55.0
click at [281, 291] on p "Daisy Fletcher - Lindsay A Merril - 9.16.25 - SIgned.wav" at bounding box center [278, 295] width 216 height 21
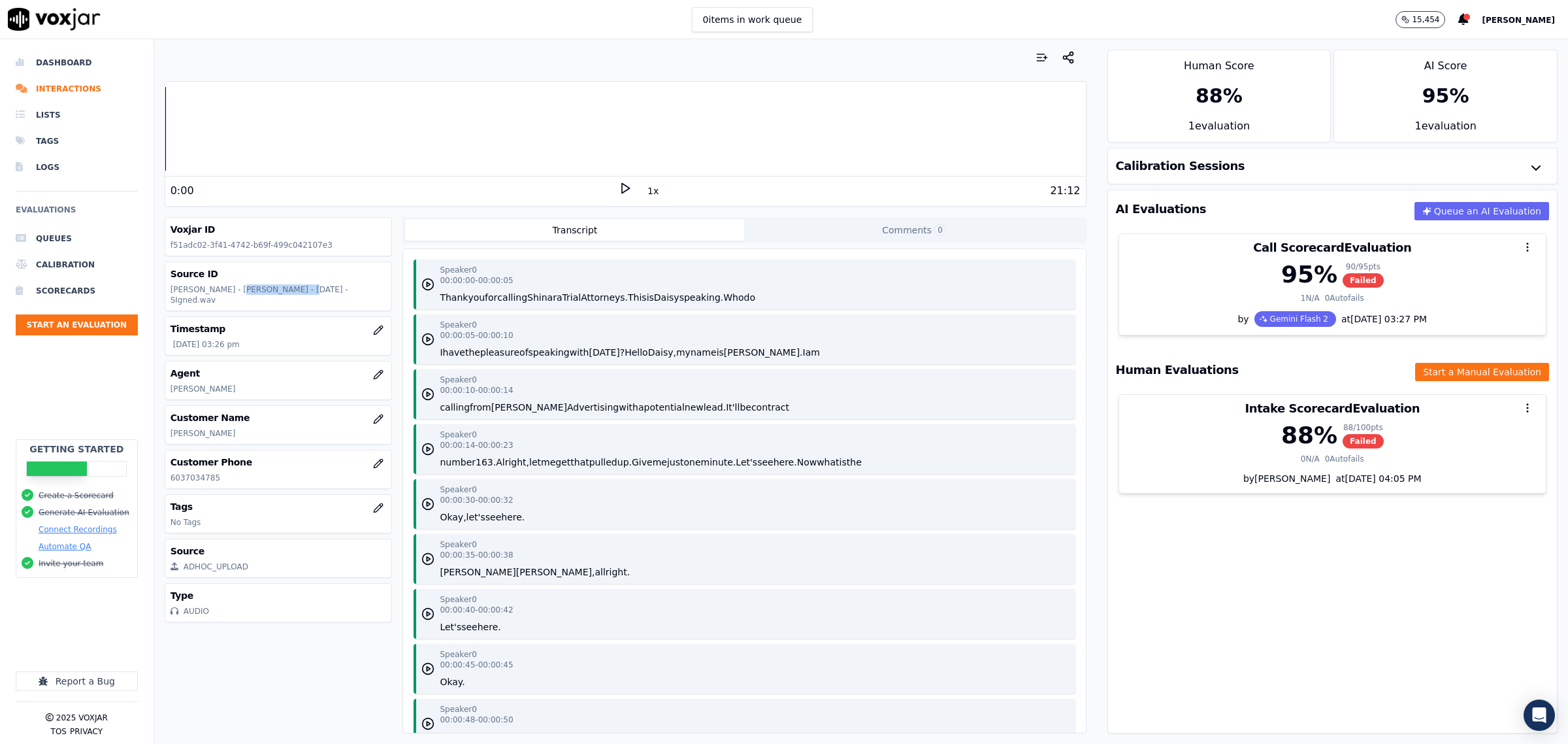
copy p "Lindsay A Merril"
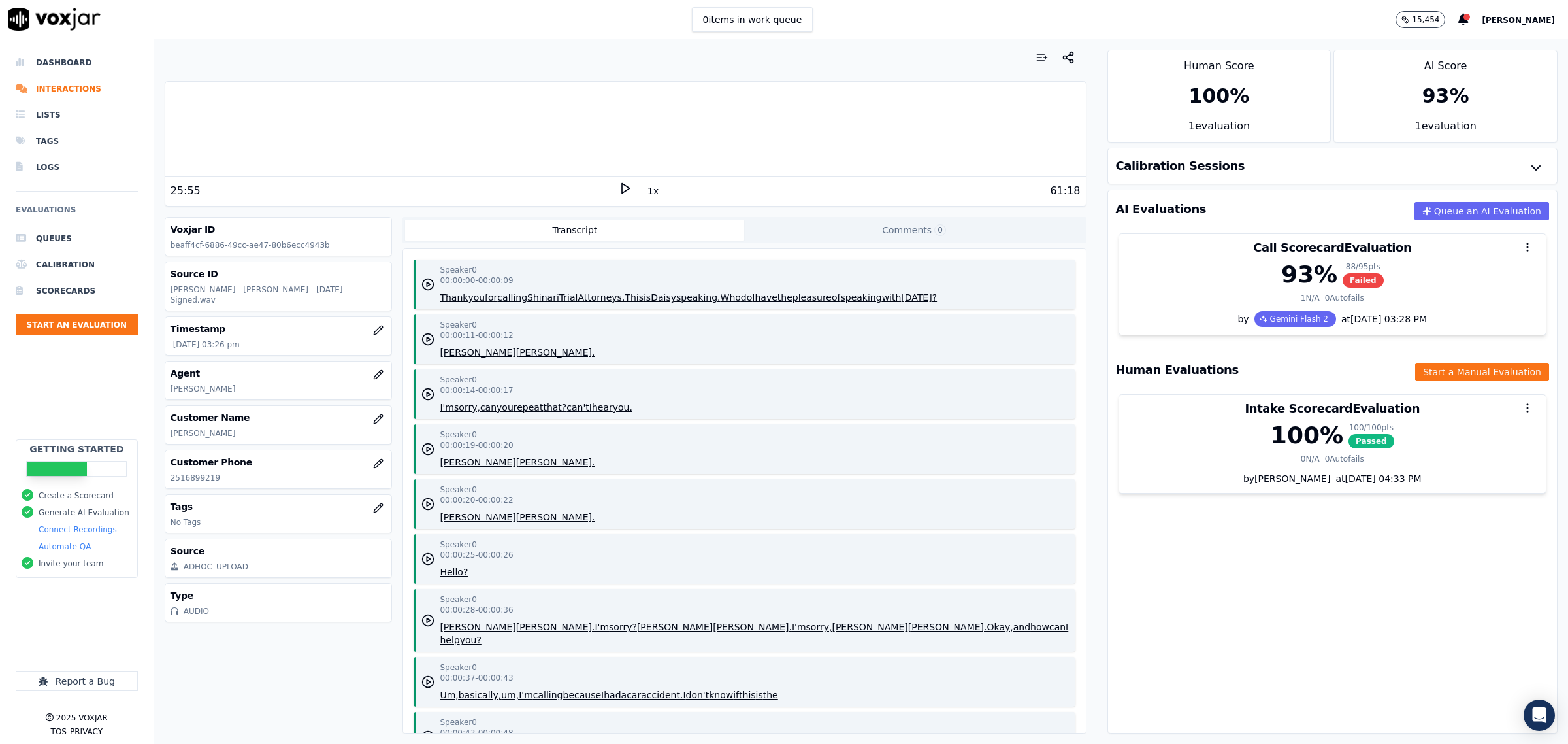
scroll to position [1471, 0]
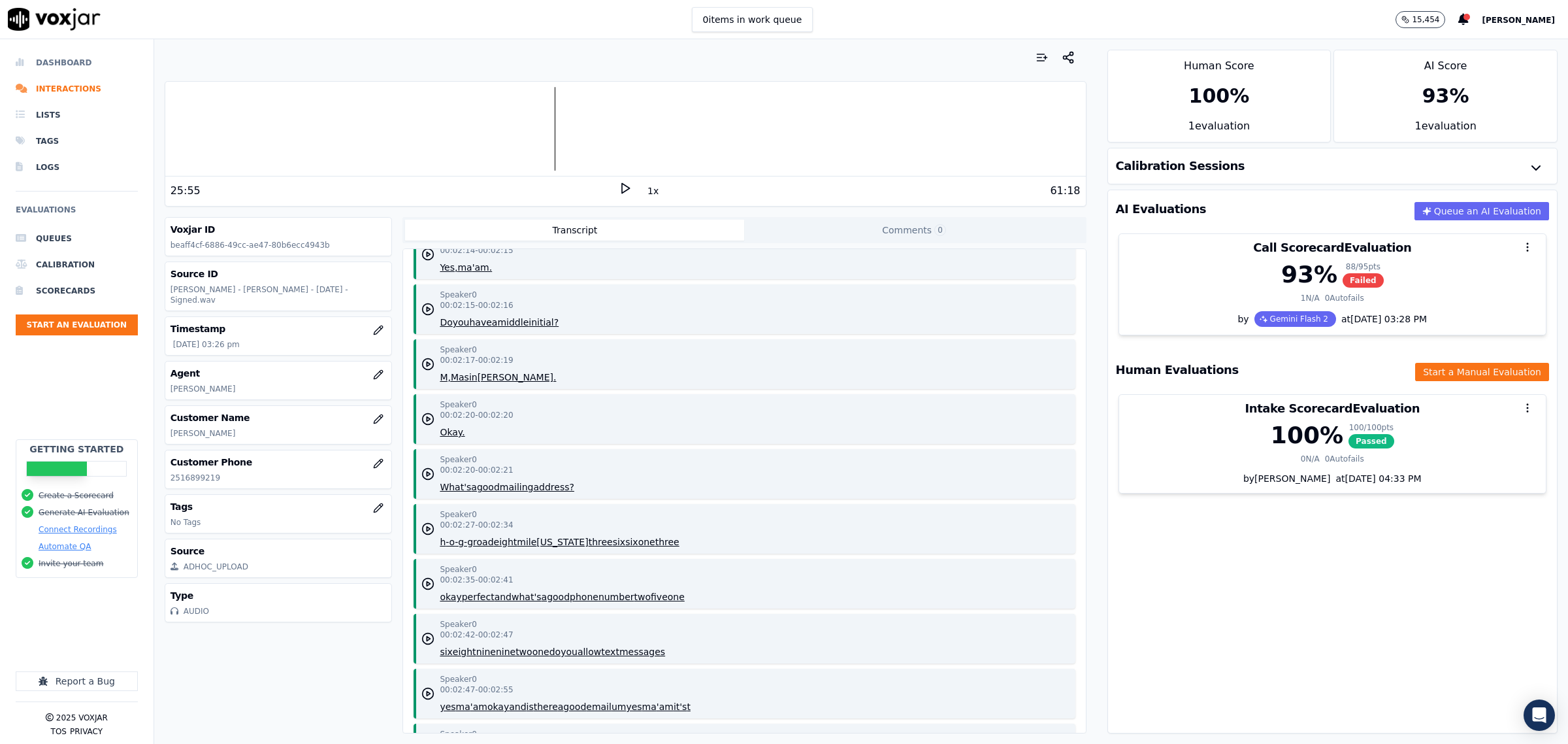
click at [80, 67] on li "Dashboard" at bounding box center [76, 62] width 122 height 26
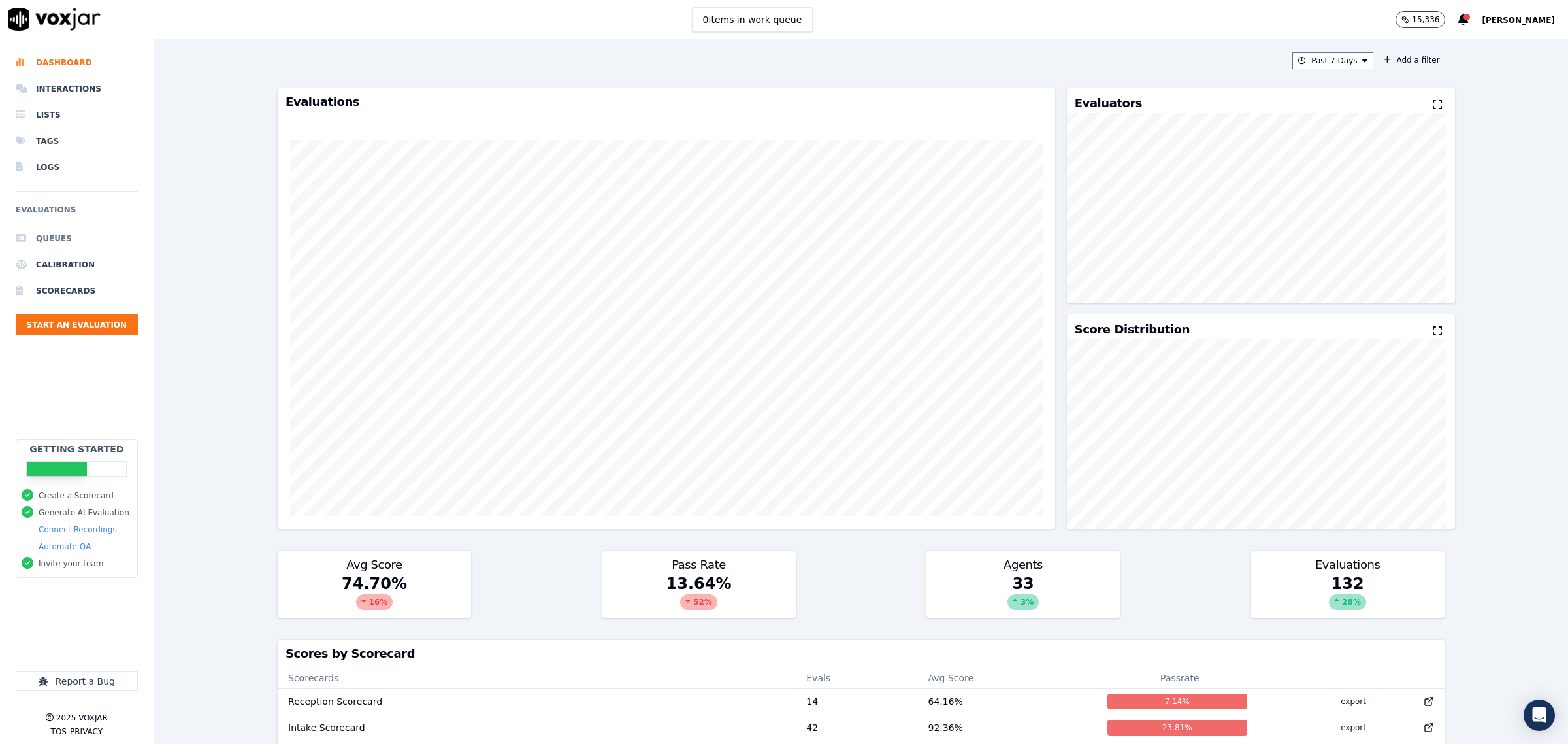
click at [40, 234] on li "Queues" at bounding box center [76, 238] width 122 height 26
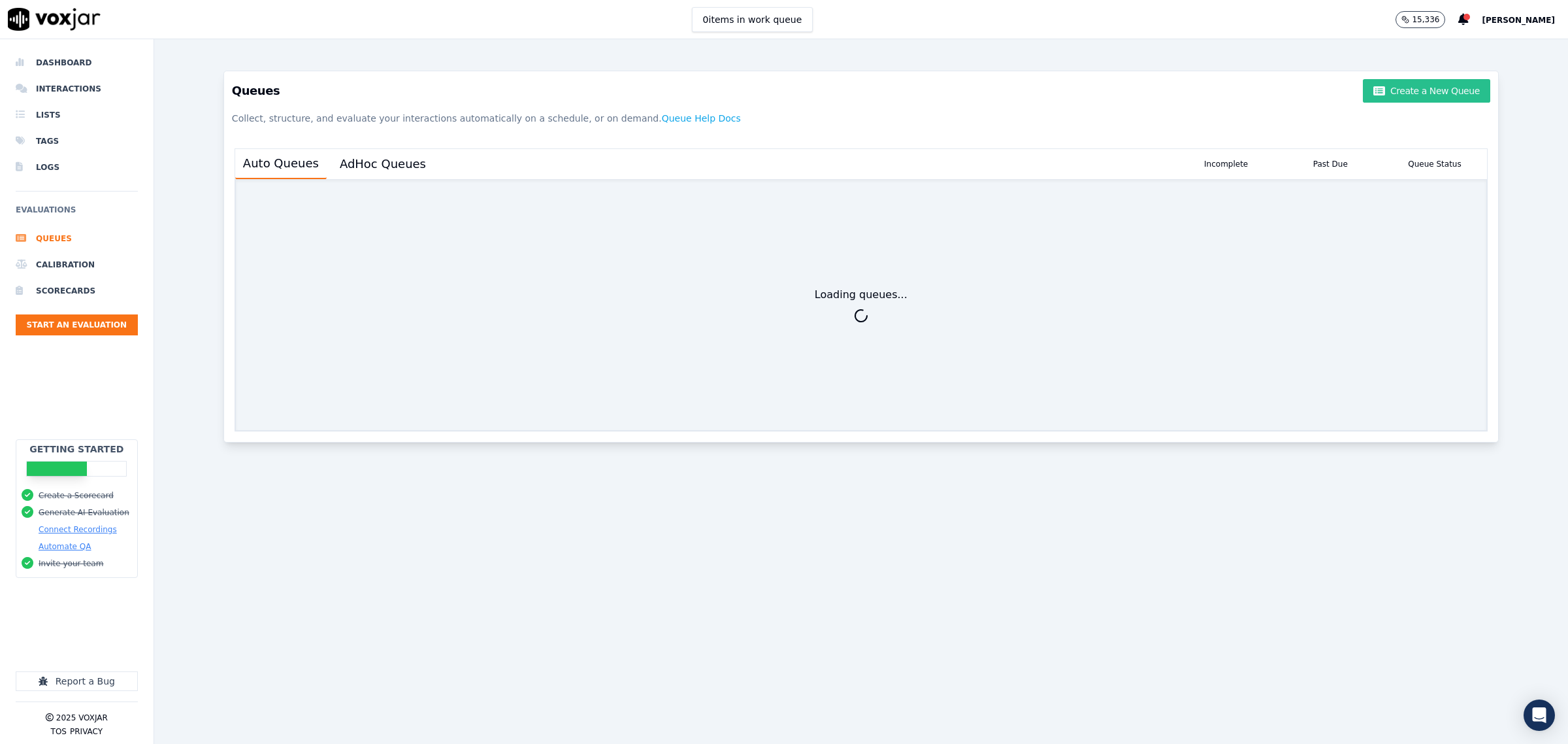
click at [1418, 87] on button "Create a New Queue" at bounding box center [1426, 90] width 127 height 24
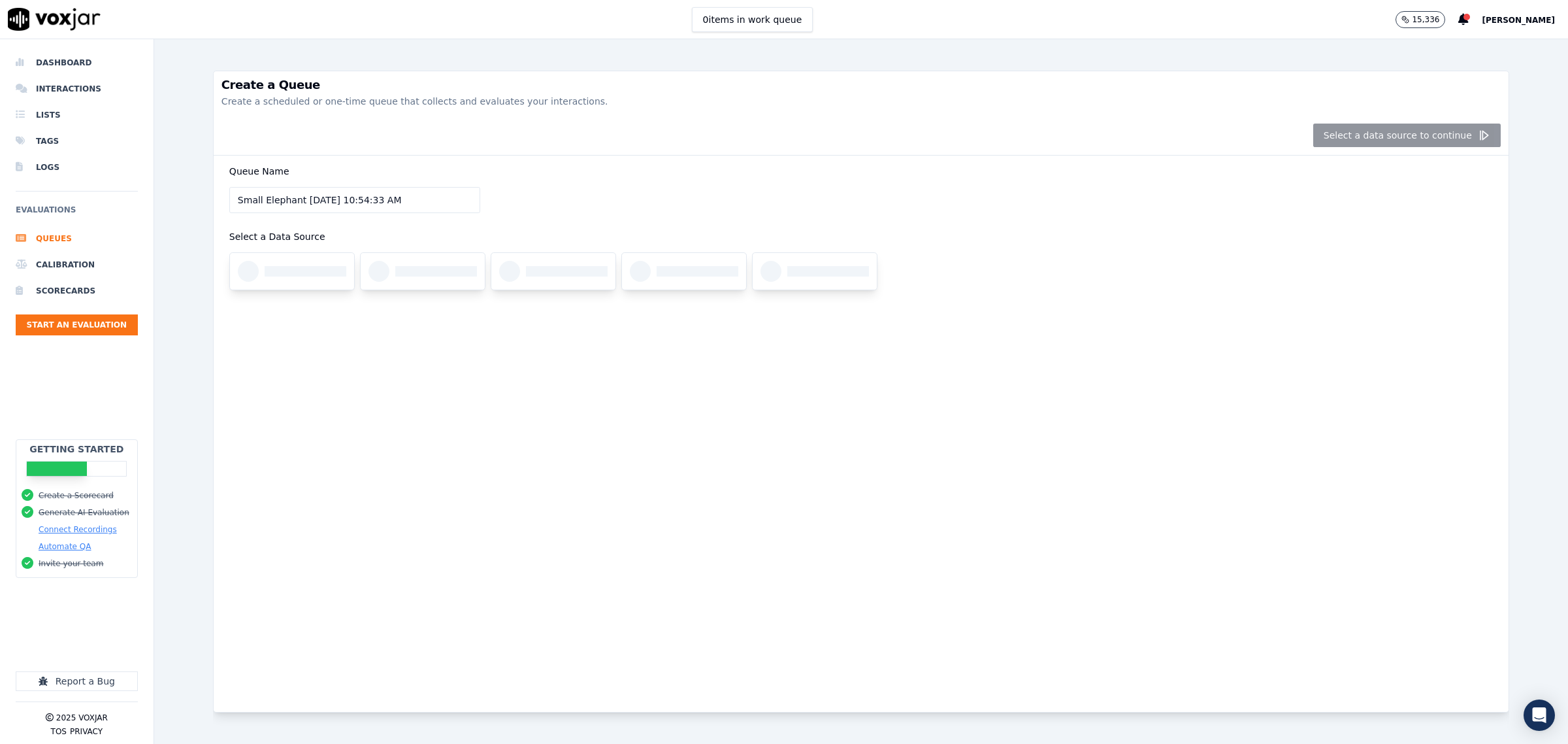
drag, startPoint x: 423, startPoint y: 207, endPoint x: -73, endPoint y: 174, distance: 497.1
click at [0, 174] on html "0 items in work queue 15,336 Zach Dashboard Interactions Lists Tags Logs Evalua…" at bounding box center [784, 372] width 1568 height 744
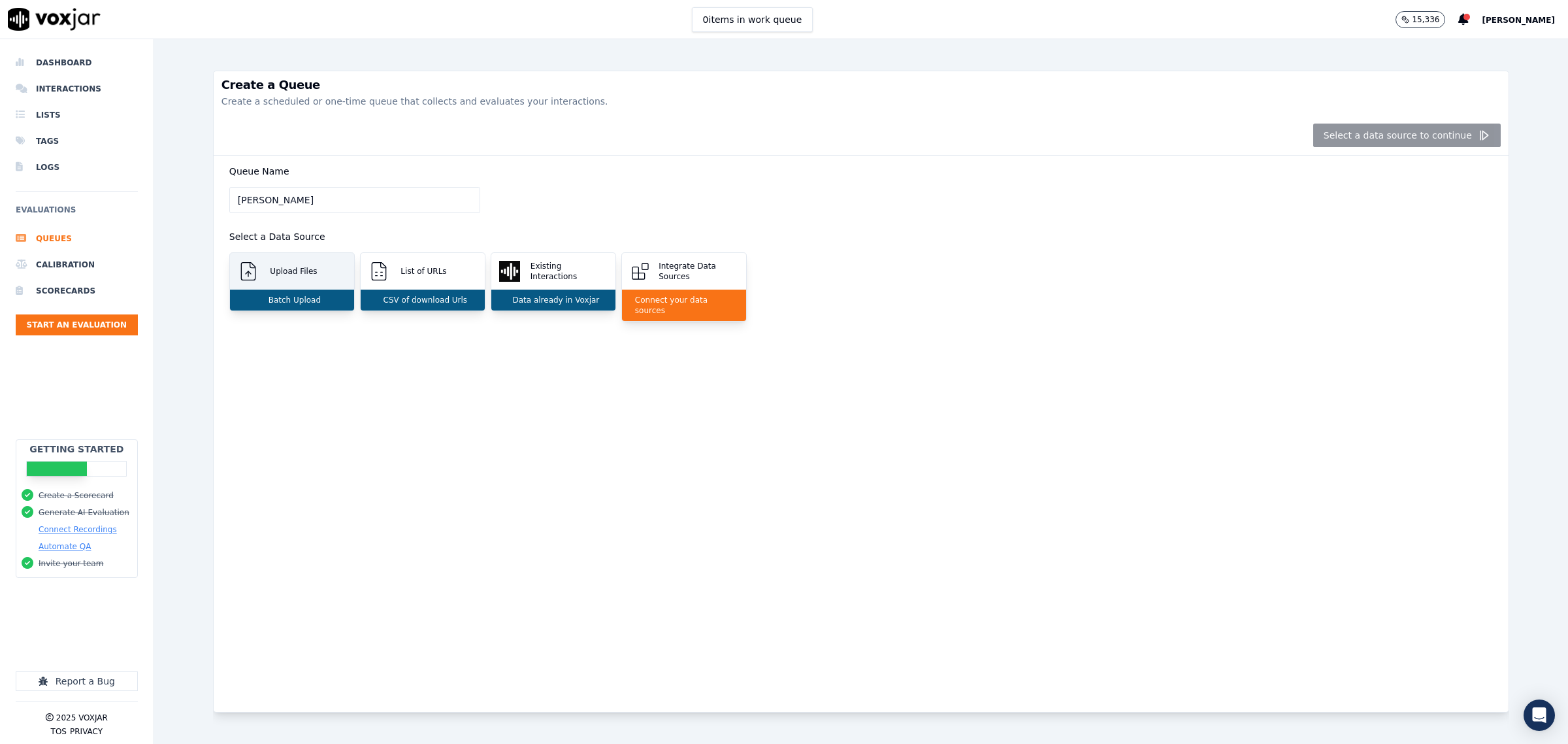
type input "[PERSON_NAME]"
click at [313, 275] on div "Upload Files" at bounding box center [292, 271] width 124 height 36
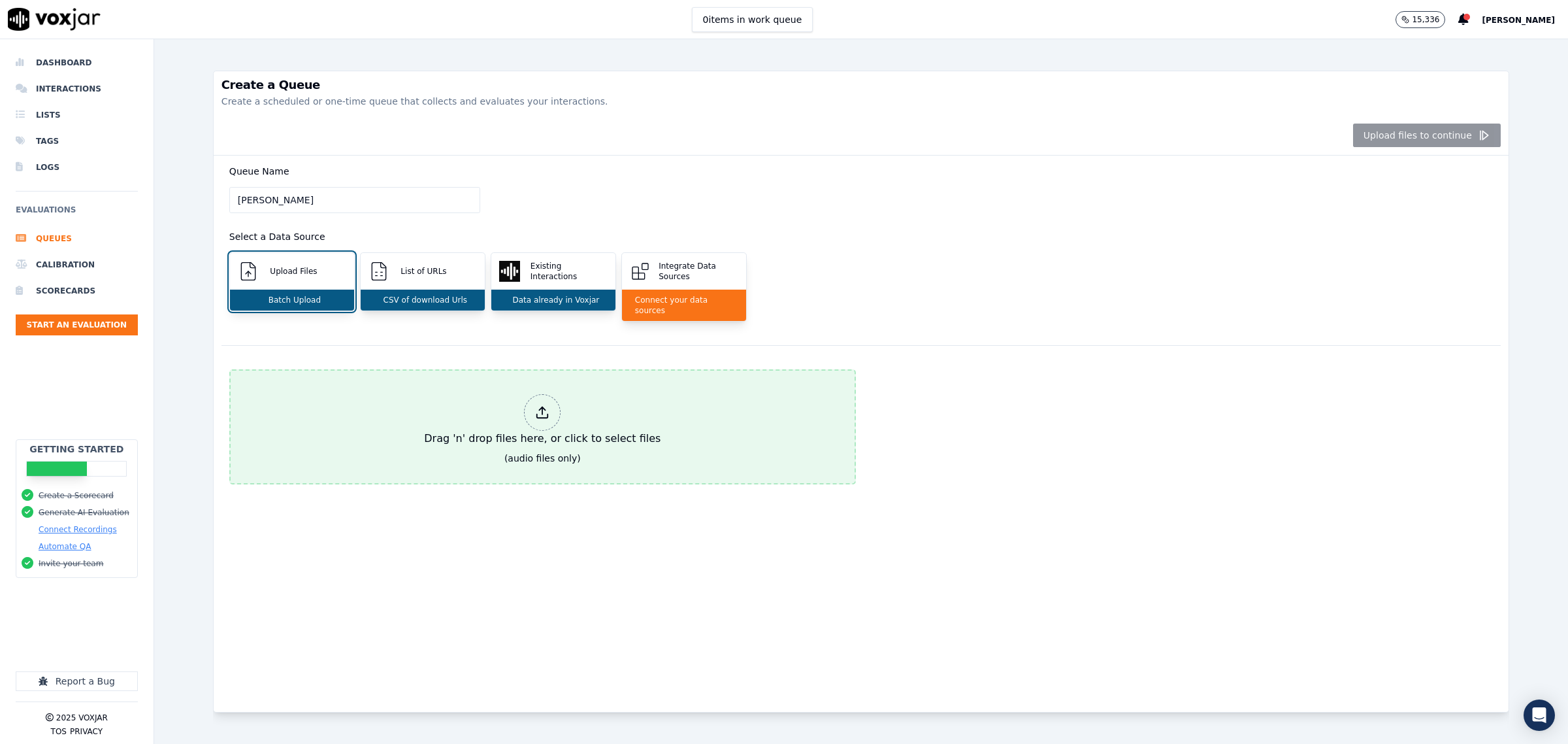
click at [466, 393] on div "Drag 'n' drop files here, or click to select files" at bounding box center [542, 420] width 247 height 63
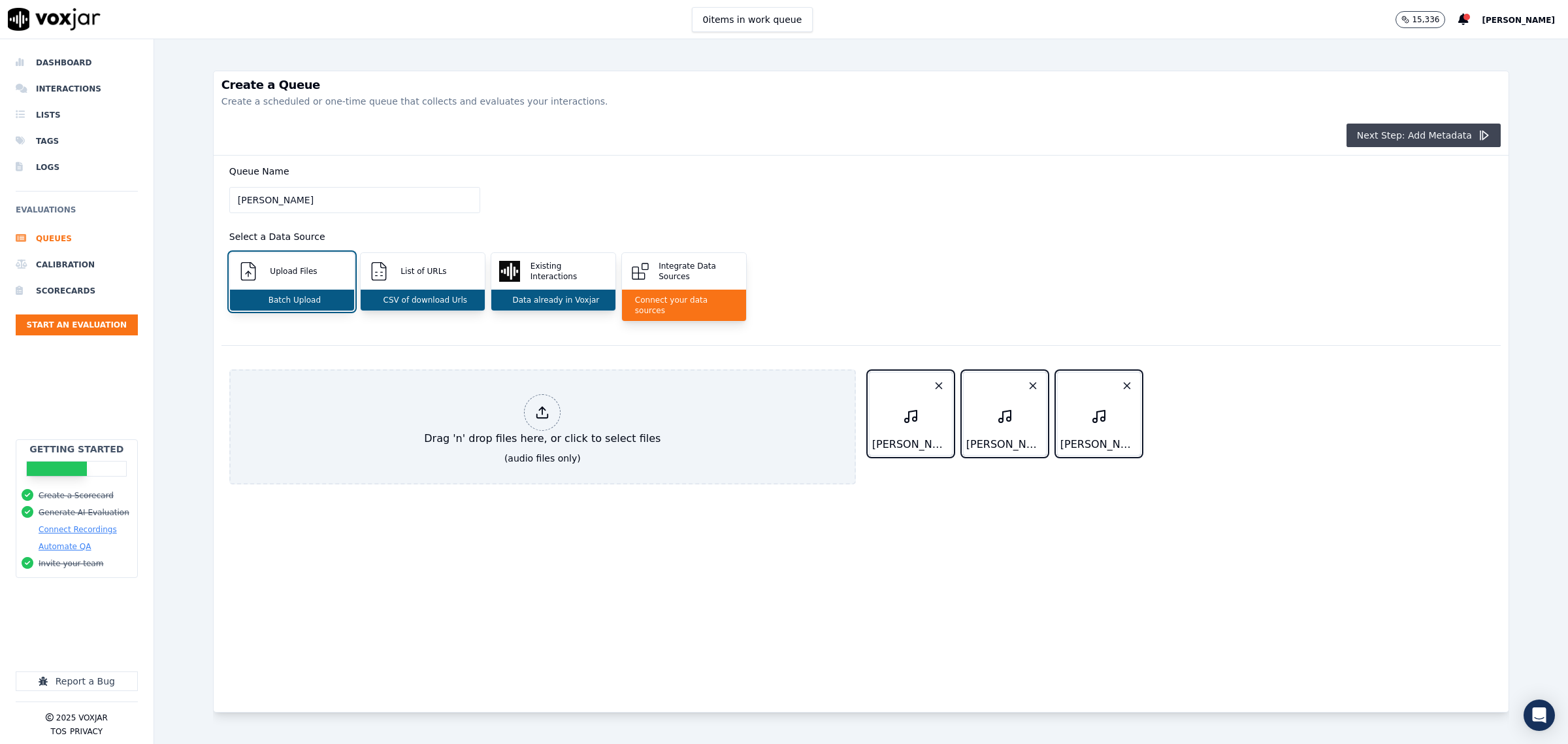
click at [1409, 137] on button "Next Step: Add Metadata" at bounding box center [1424, 135] width 154 height 24
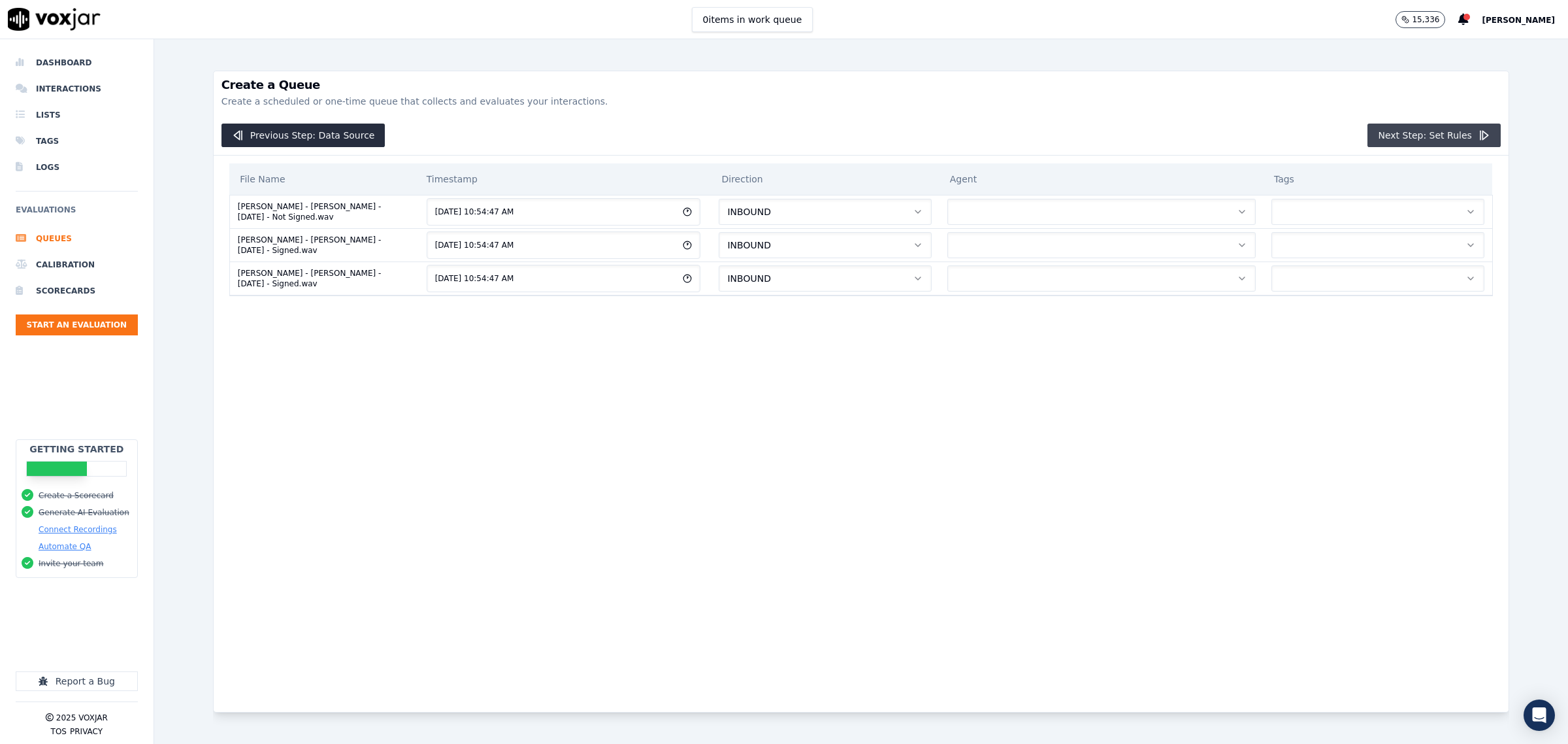
click at [1428, 139] on button "Next Step: Set Rules" at bounding box center [1434, 135] width 132 height 24
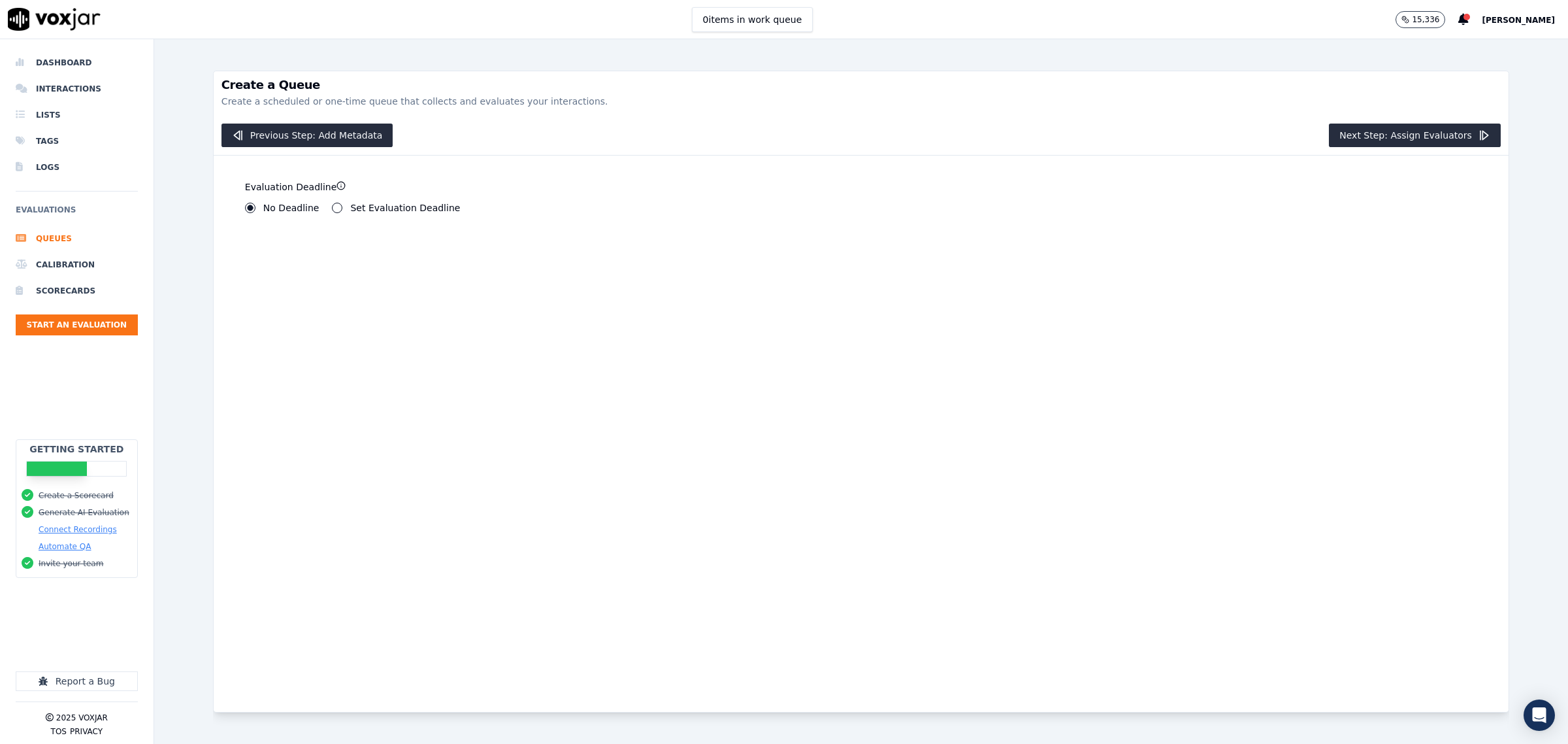
click at [332, 210] on button "Set Evaluation Deadline" at bounding box center [337, 208] width 10 height 10
drag, startPoint x: 276, startPoint y: 255, endPoint x: 211, endPoint y: 251, distance: 65.1
click at [213, 251] on div "Create a Queue Create a scheduled or one-time queue that collects and evaluates…" at bounding box center [862, 392] width 1297 height 642
type input "0"
click at [353, 250] on input "1" at bounding box center [343, 251] width 62 height 26
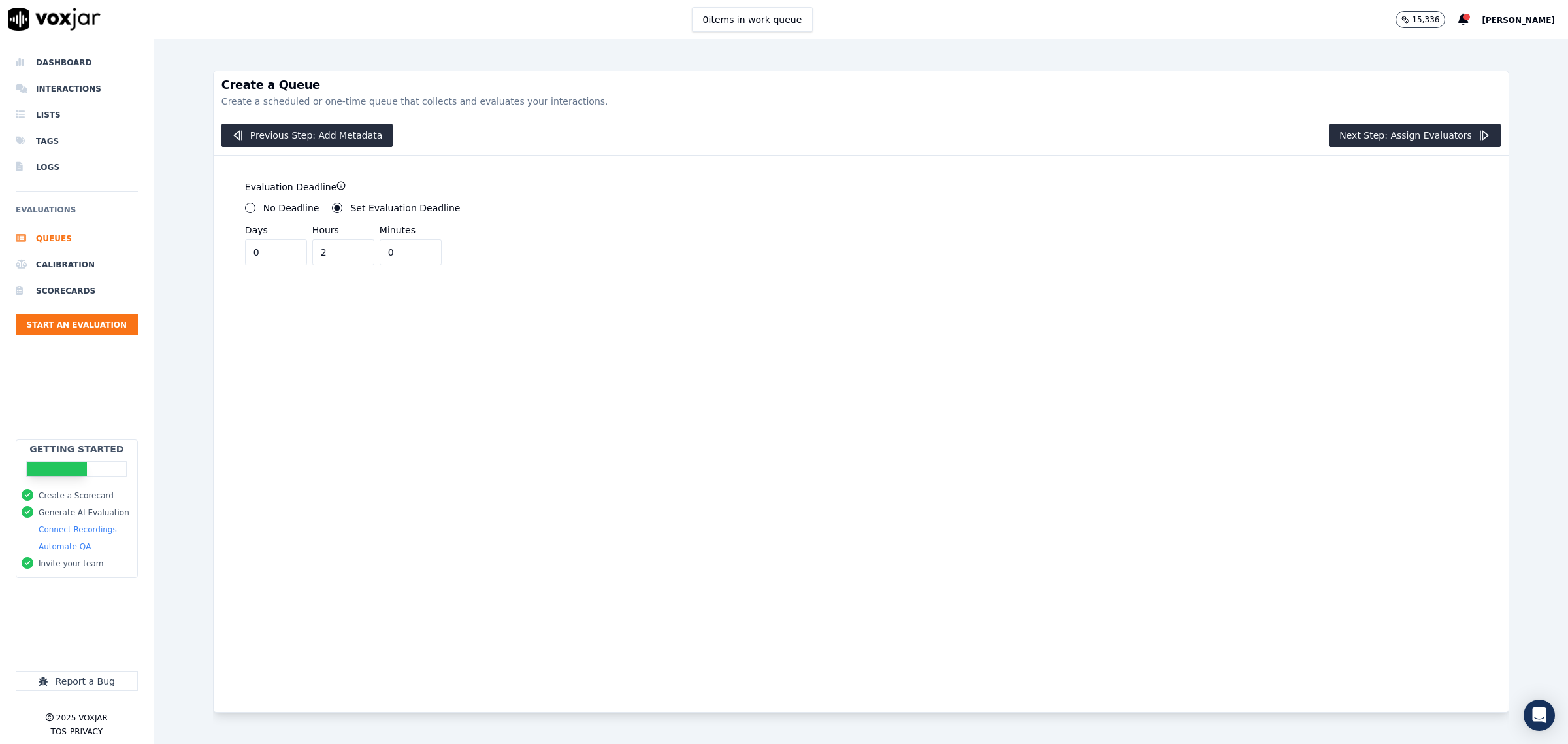
type input "2"
click at [353, 250] on input "2" at bounding box center [343, 251] width 62 height 26
click at [1380, 130] on button "Next Step: Assign Evaluators" at bounding box center [1415, 135] width 172 height 24
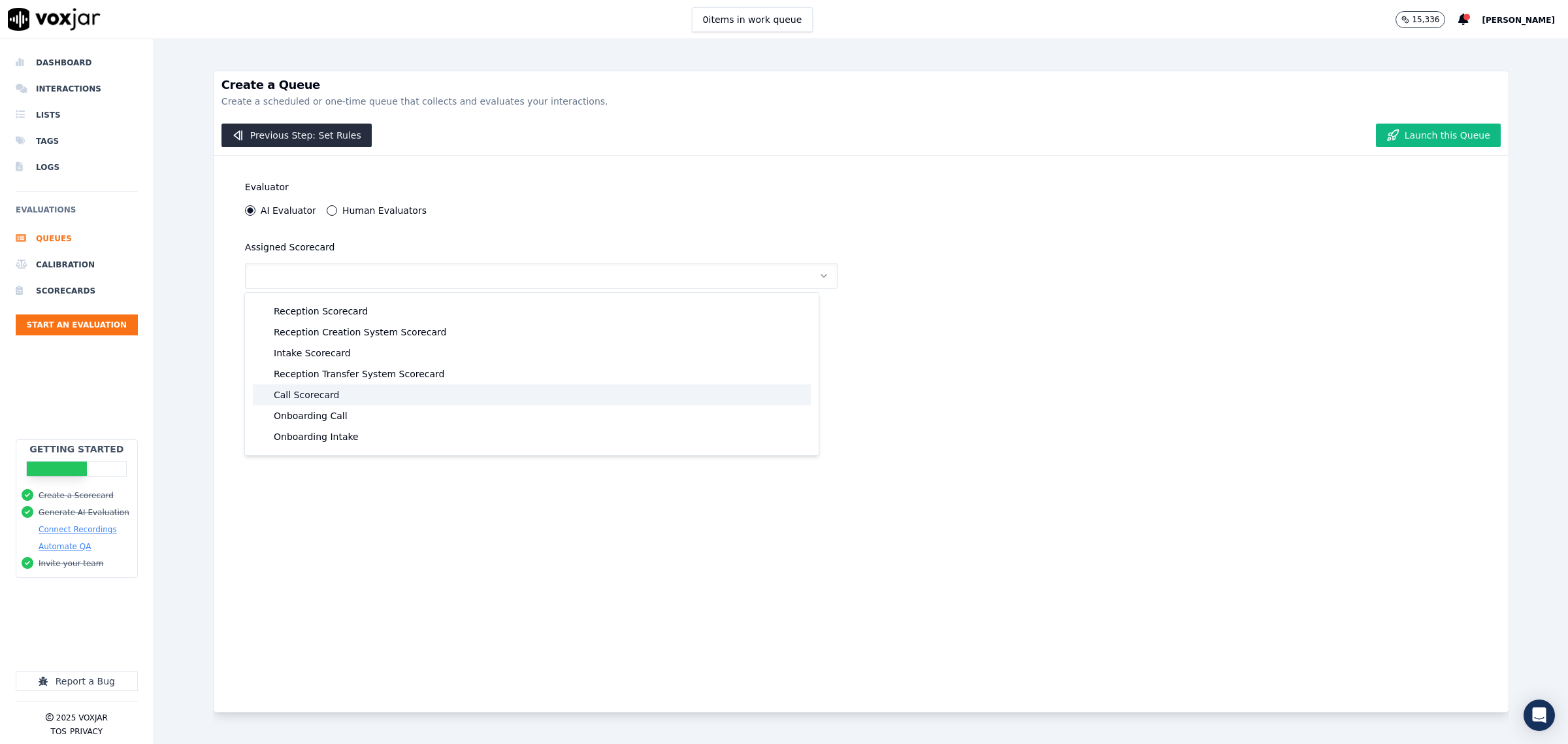
click at [353, 394] on div "Call Scorecard" at bounding box center [532, 395] width 558 height 21
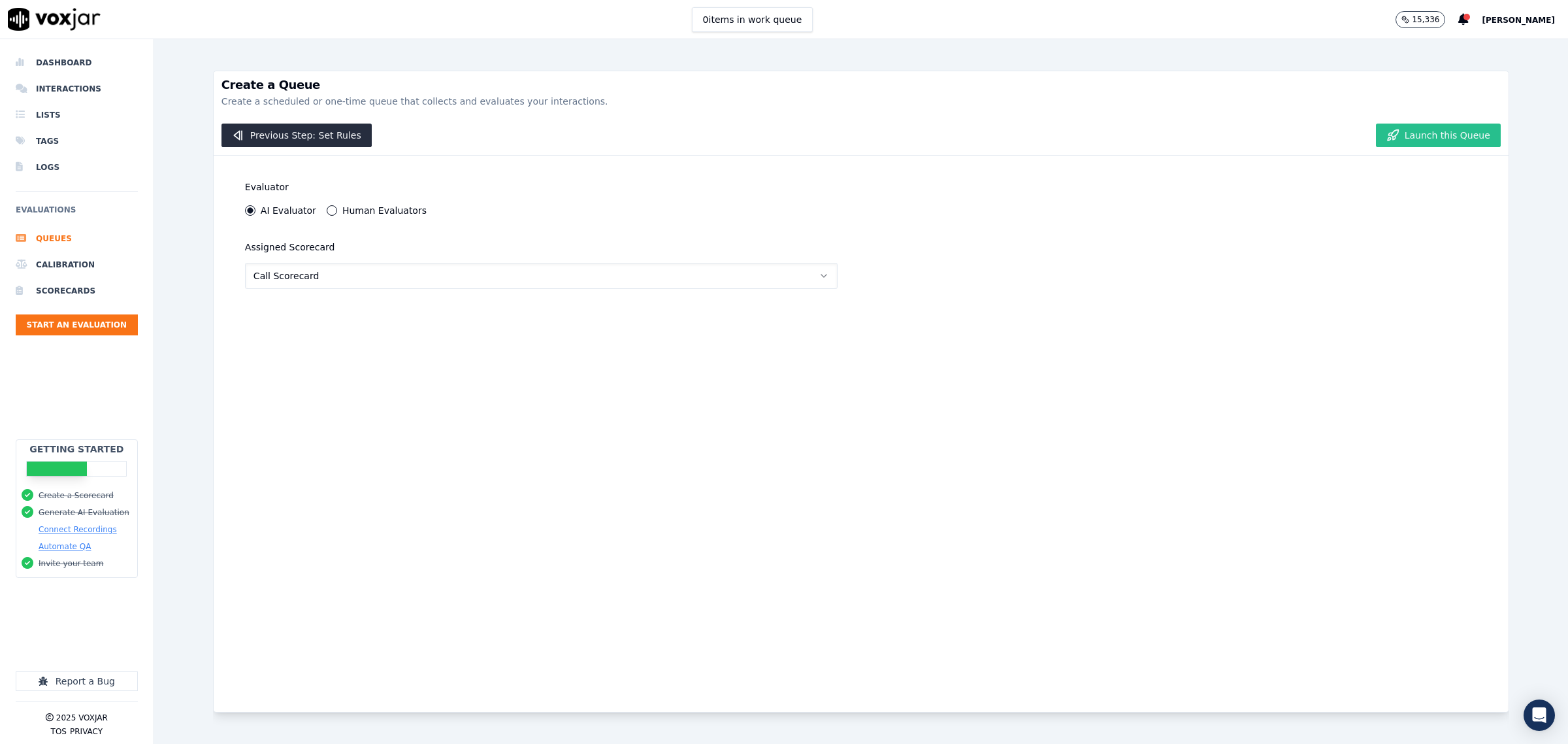
click at [1419, 132] on button "Launch this Queue" at bounding box center [1438, 135] width 125 height 24
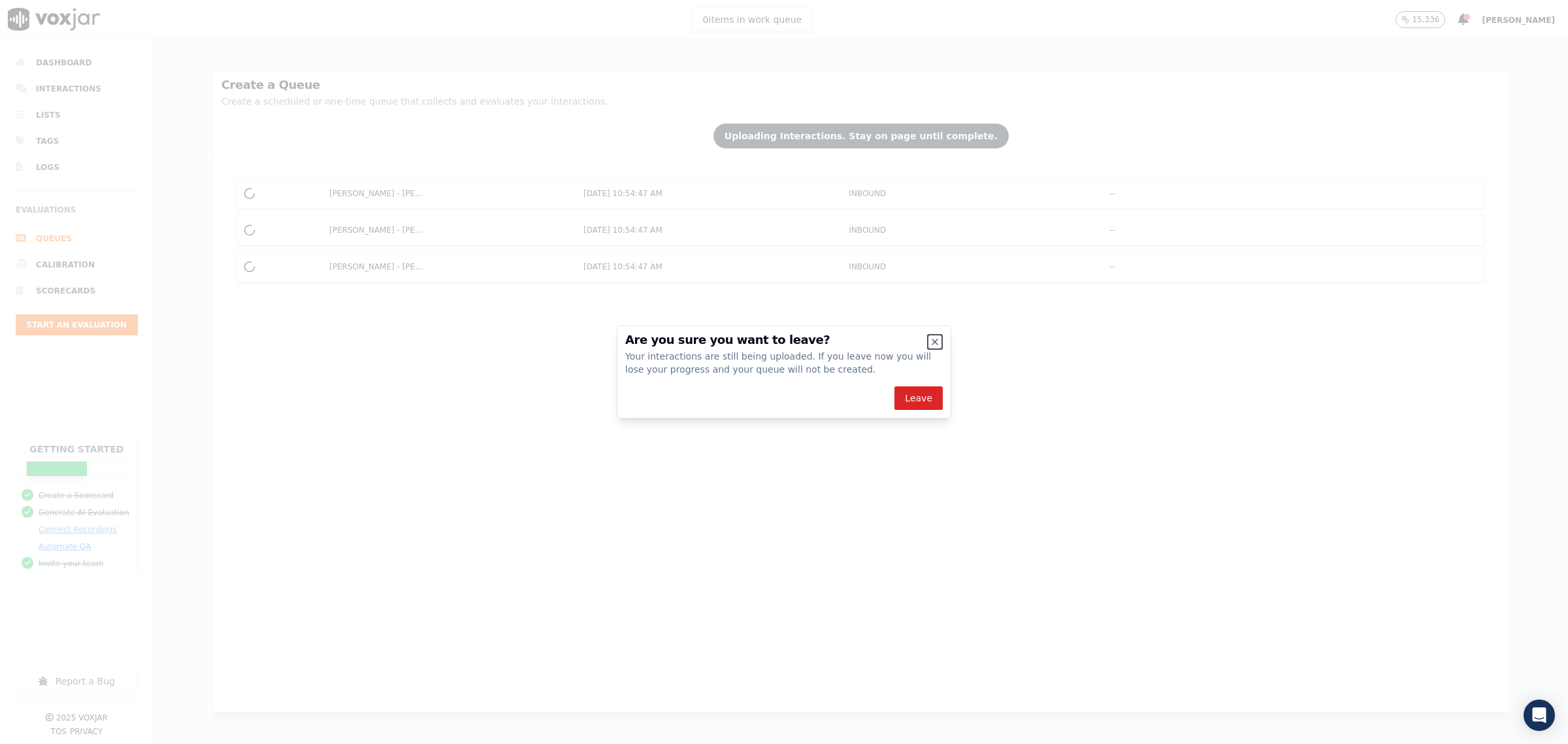
click at [933, 341] on icon "button" at bounding box center [935, 341] width 10 height 10
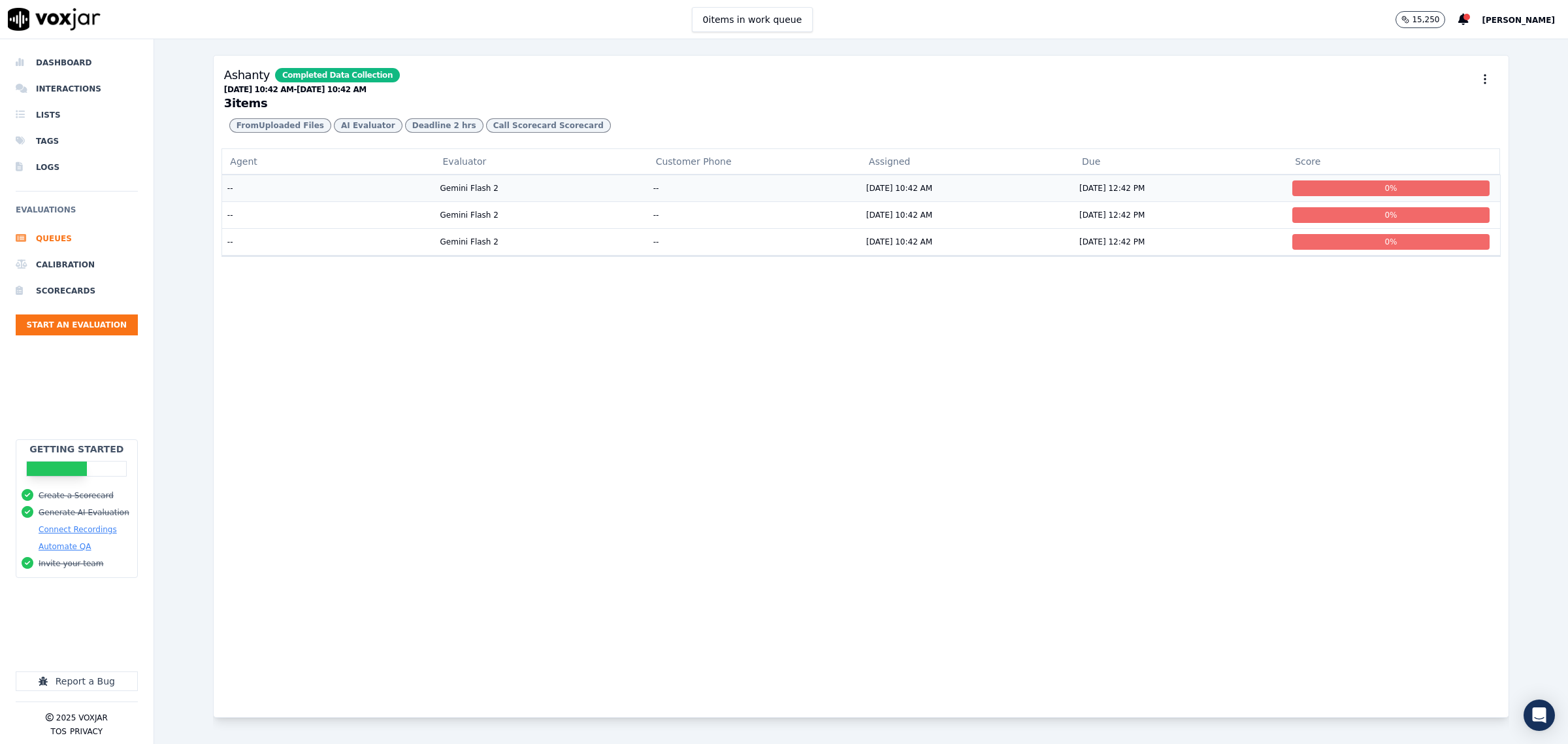
click at [317, 201] on td "--" at bounding box center [328, 188] width 213 height 27
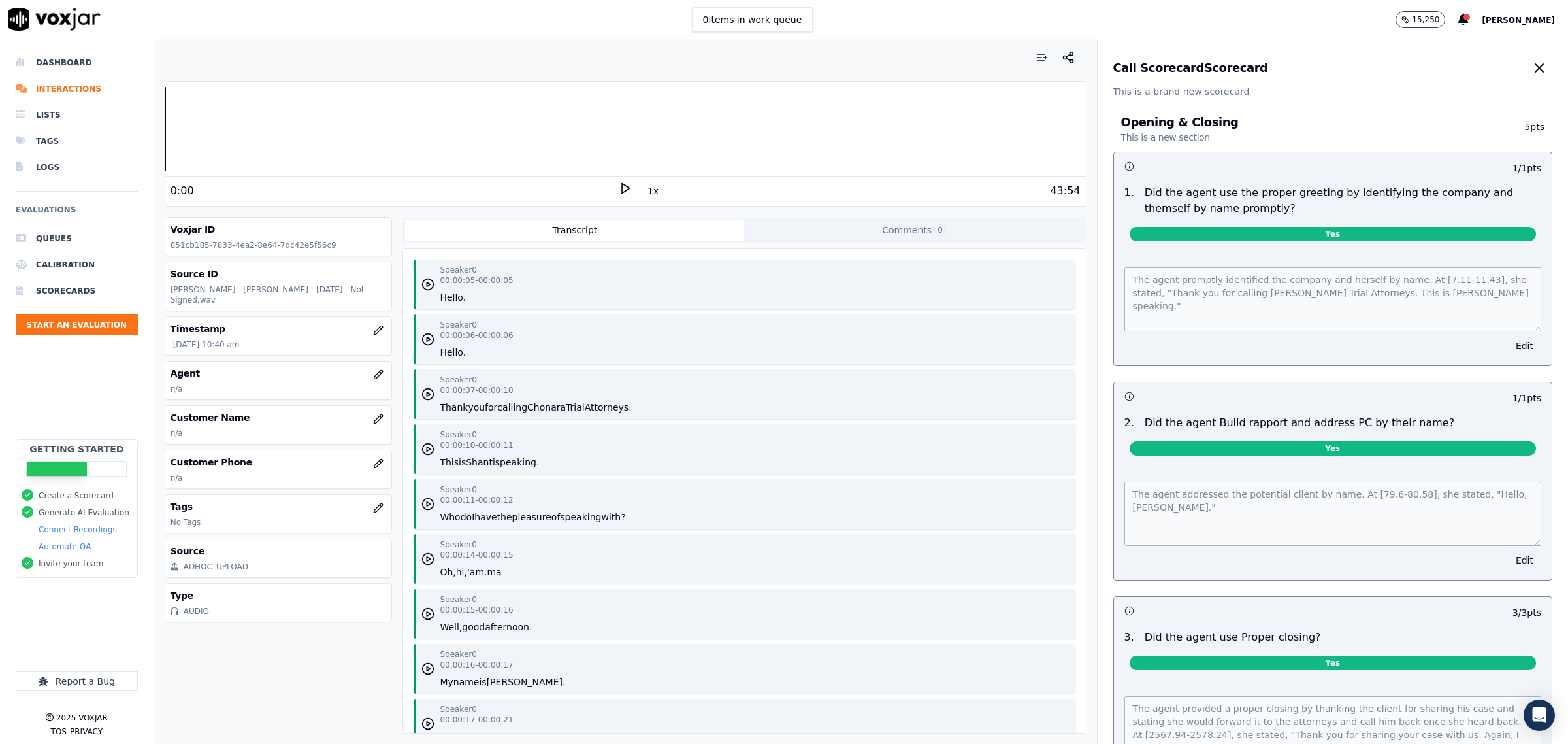
click at [1532, 60] on icon "button" at bounding box center [1539, 68] width 15 height 15
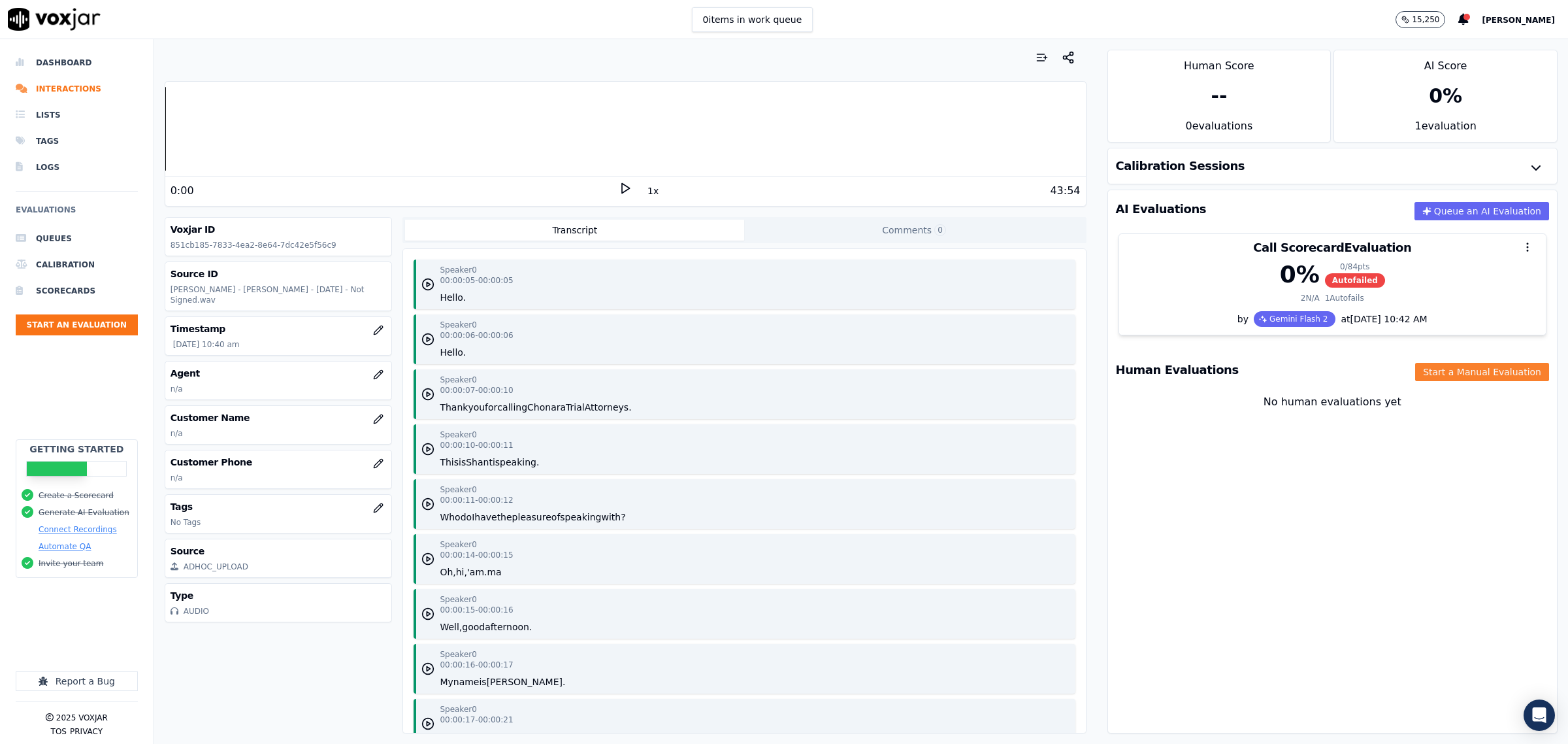
click at [1419, 373] on button "Start a Manual Evaluation" at bounding box center [1482, 372] width 134 height 18
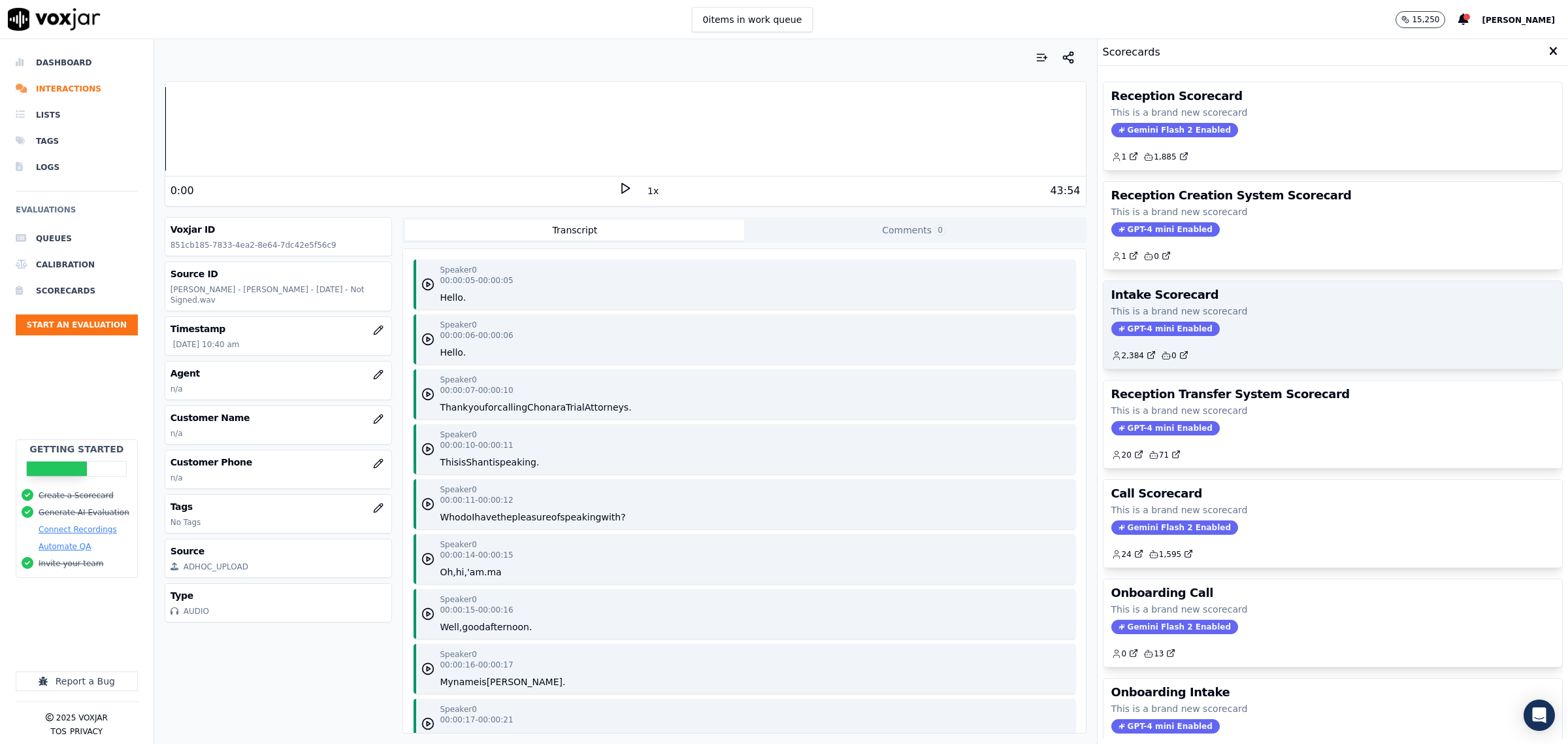
click at [1230, 340] on div "Intake Scorecard This is a brand new scorecard GPT-4 mini Enabled 2,384 0" at bounding box center [1333, 325] width 459 height 88
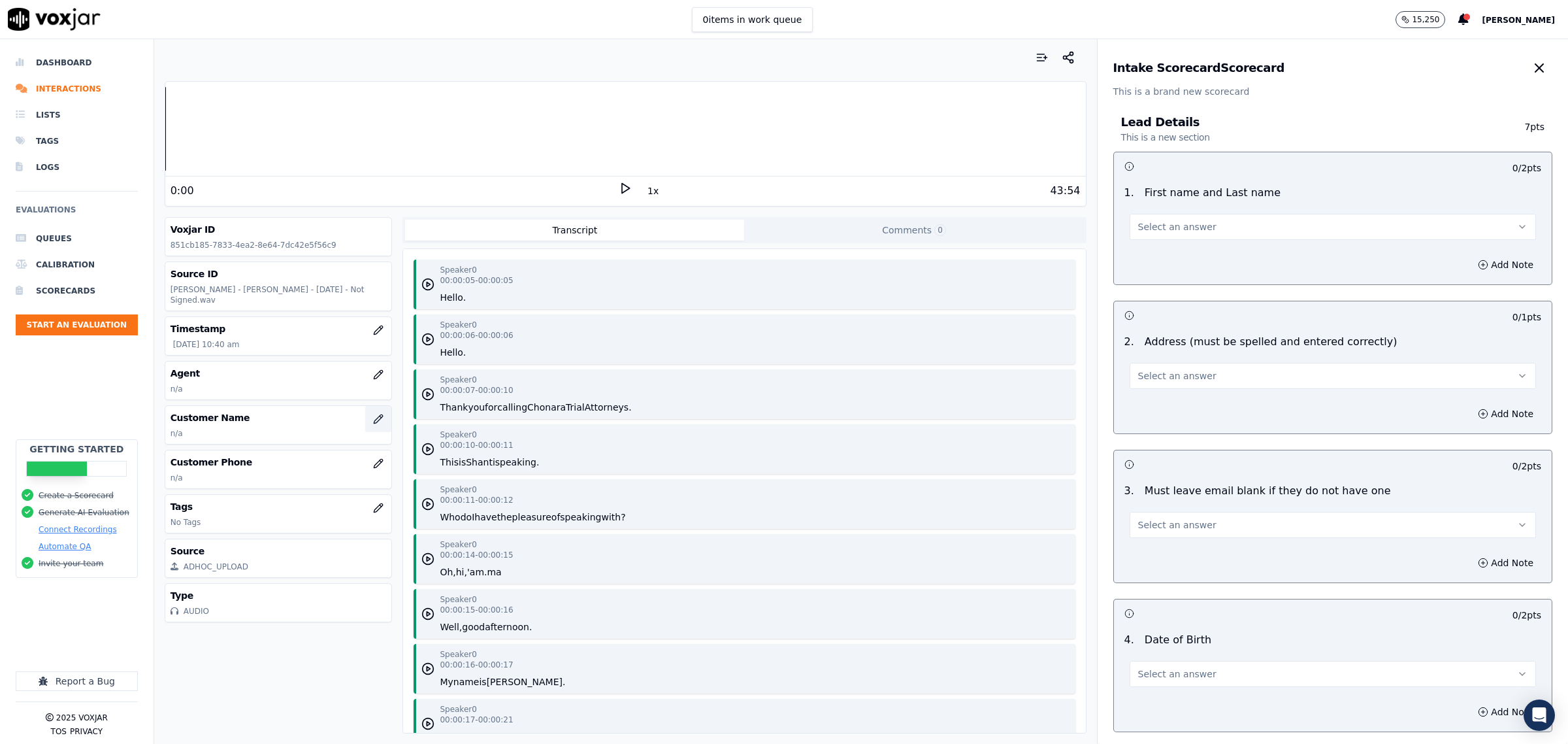
click at [366, 429] on button "button" at bounding box center [378, 418] width 26 height 26
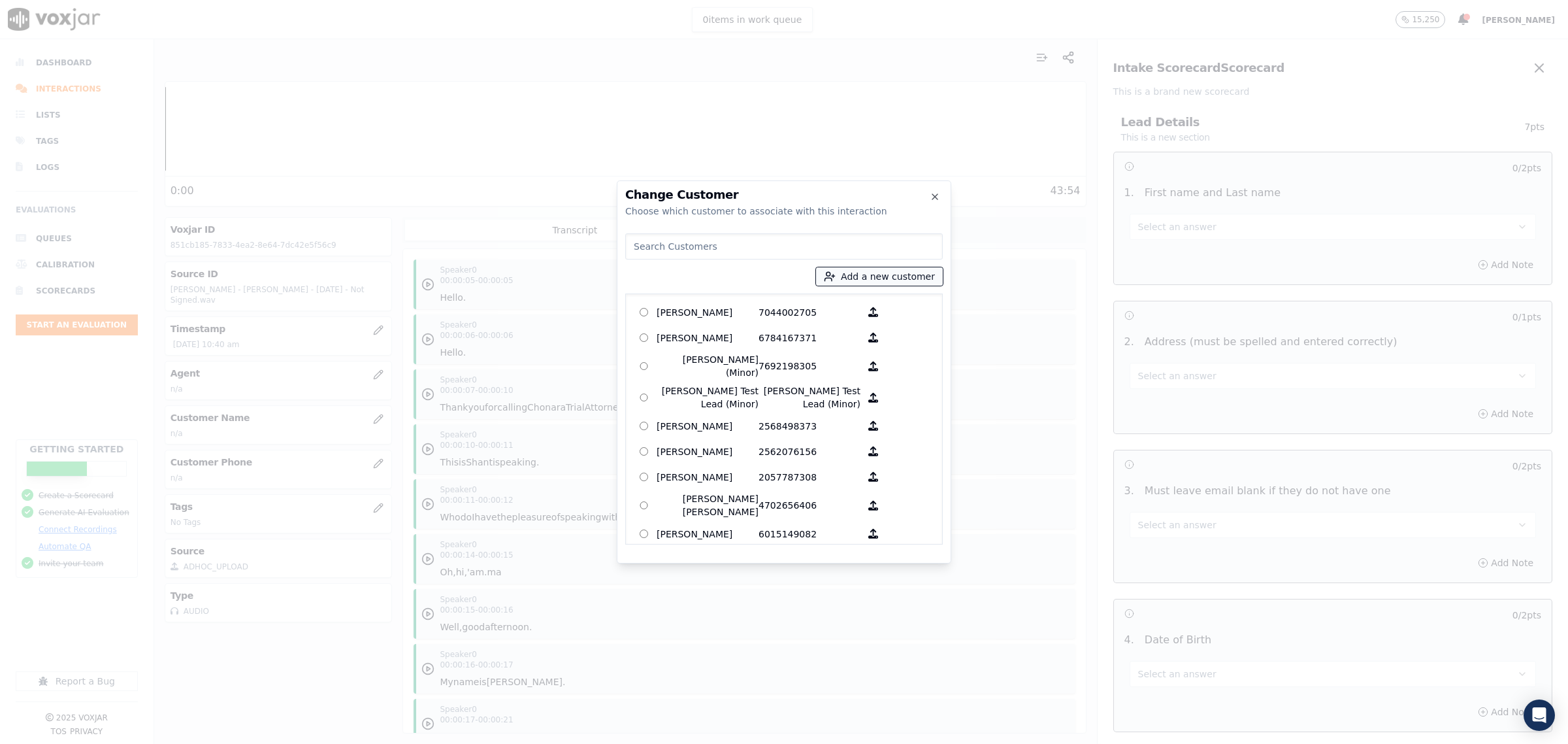
click at [871, 272] on button "Add a new customer" at bounding box center [879, 276] width 127 height 18
type input "Amien T Hodge"
click at [844, 374] on input "Add a New Customer" at bounding box center [884, 378] width 171 height 21
type input "2026031517"
click at [833, 406] on button "Add New Customer" at bounding box center [850, 402] width 104 height 18
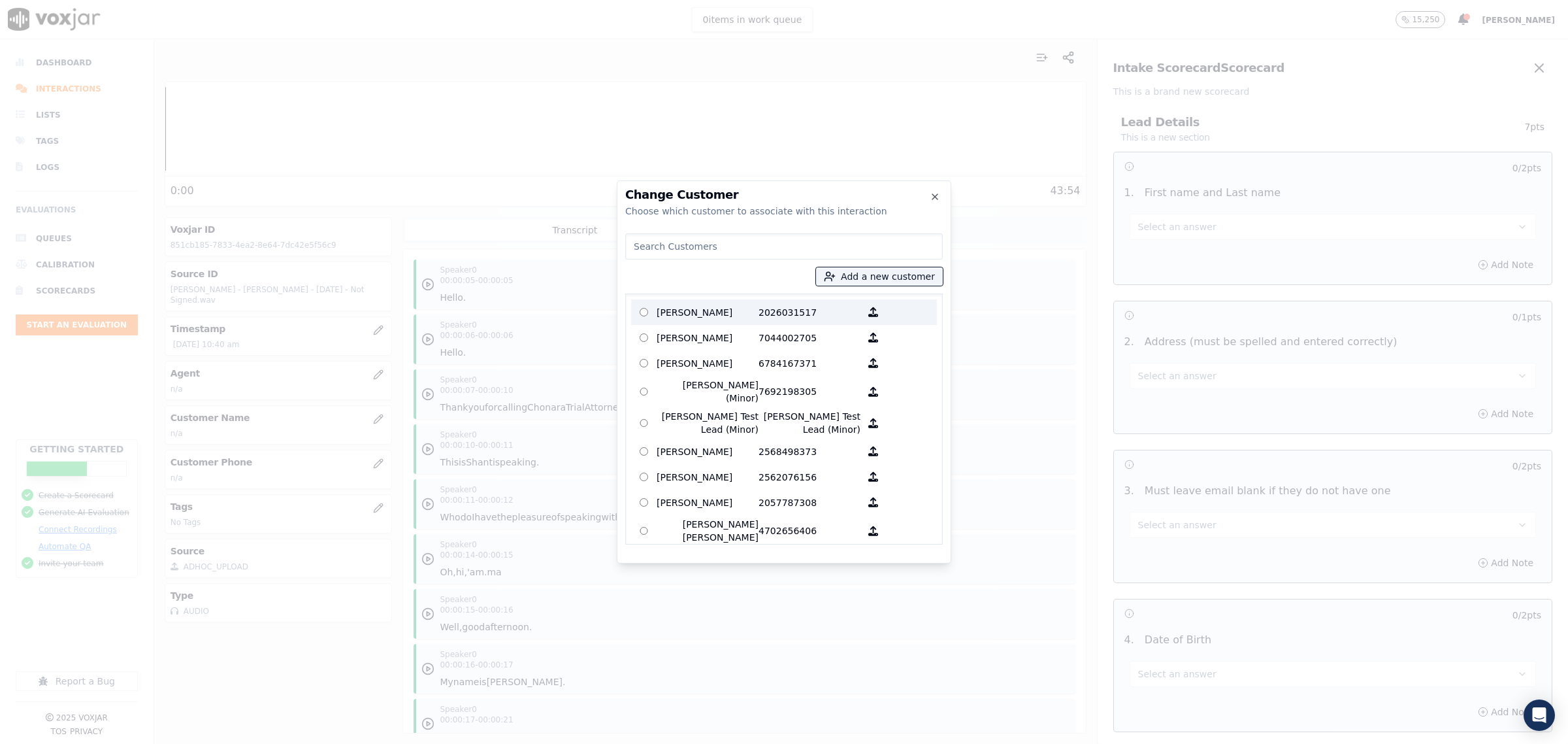
click at [680, 315] on p "Amien T Hodge" at bounding box center [707, 312] width 102 height 20
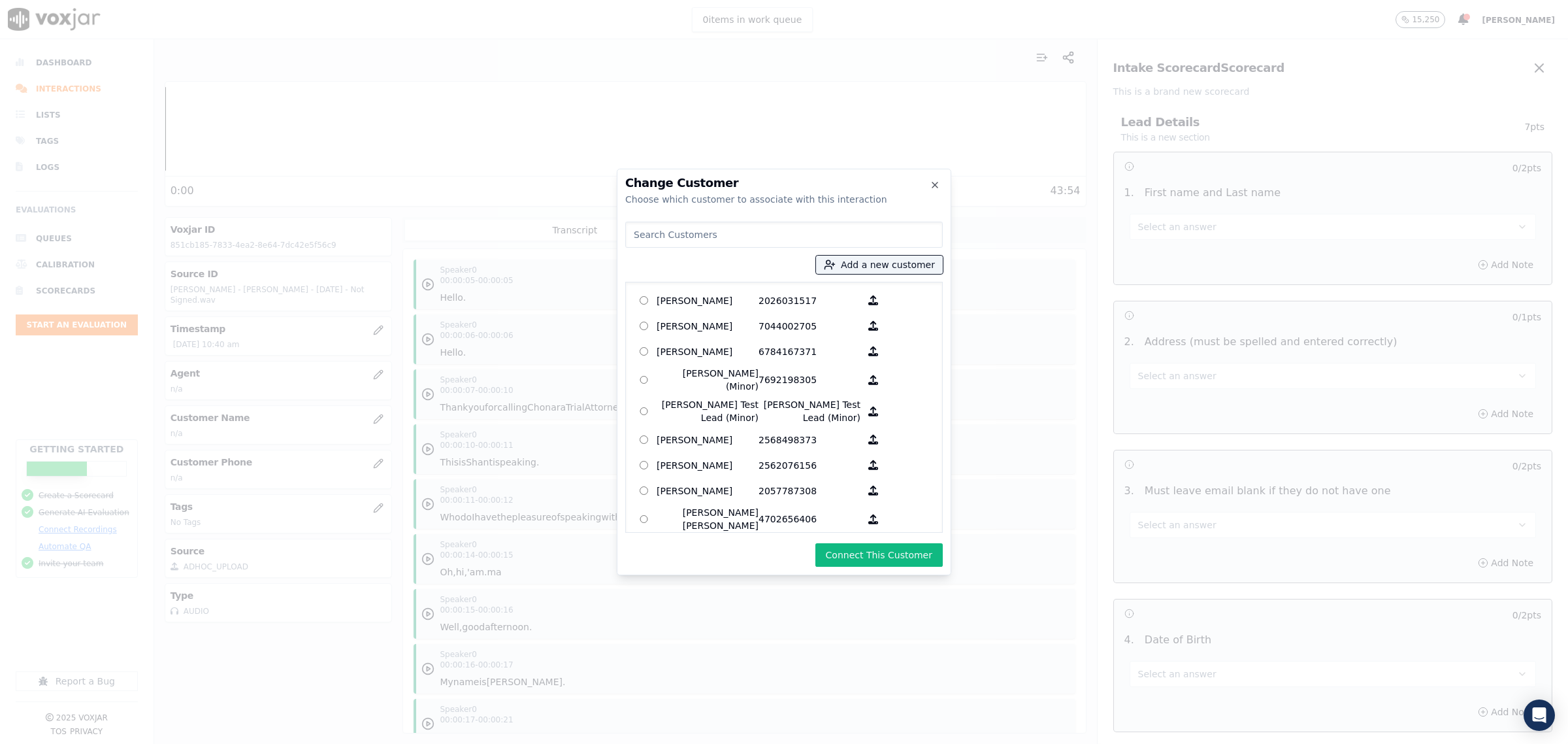
click at [899, 555] on button "Connect This Customer" at bounding box center [880, 554] width 128 height 24
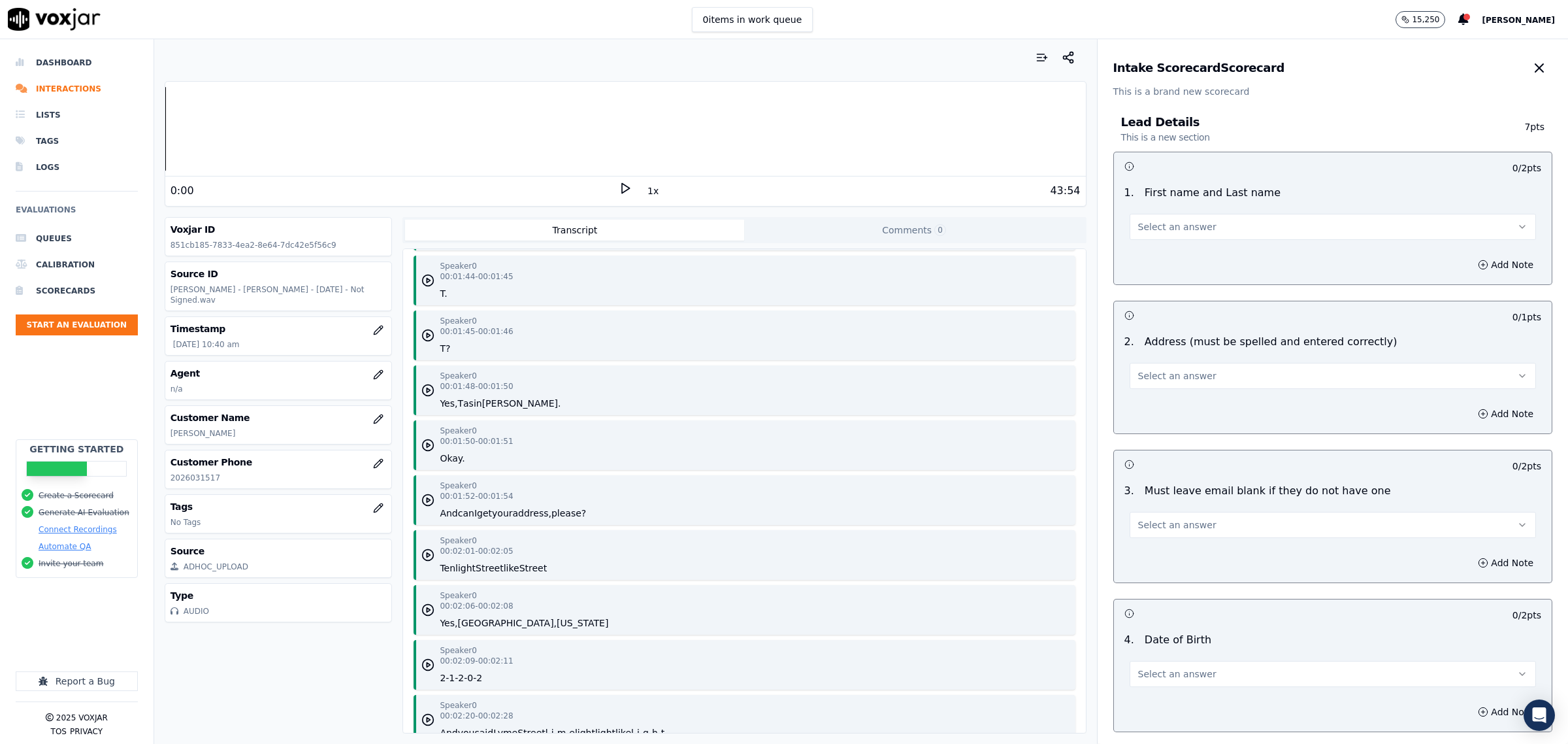
scroll to position [2206, 0]
click at [1216, 223] on button "Select an answer" at bounding box center [1333, 226] width 407 height 26
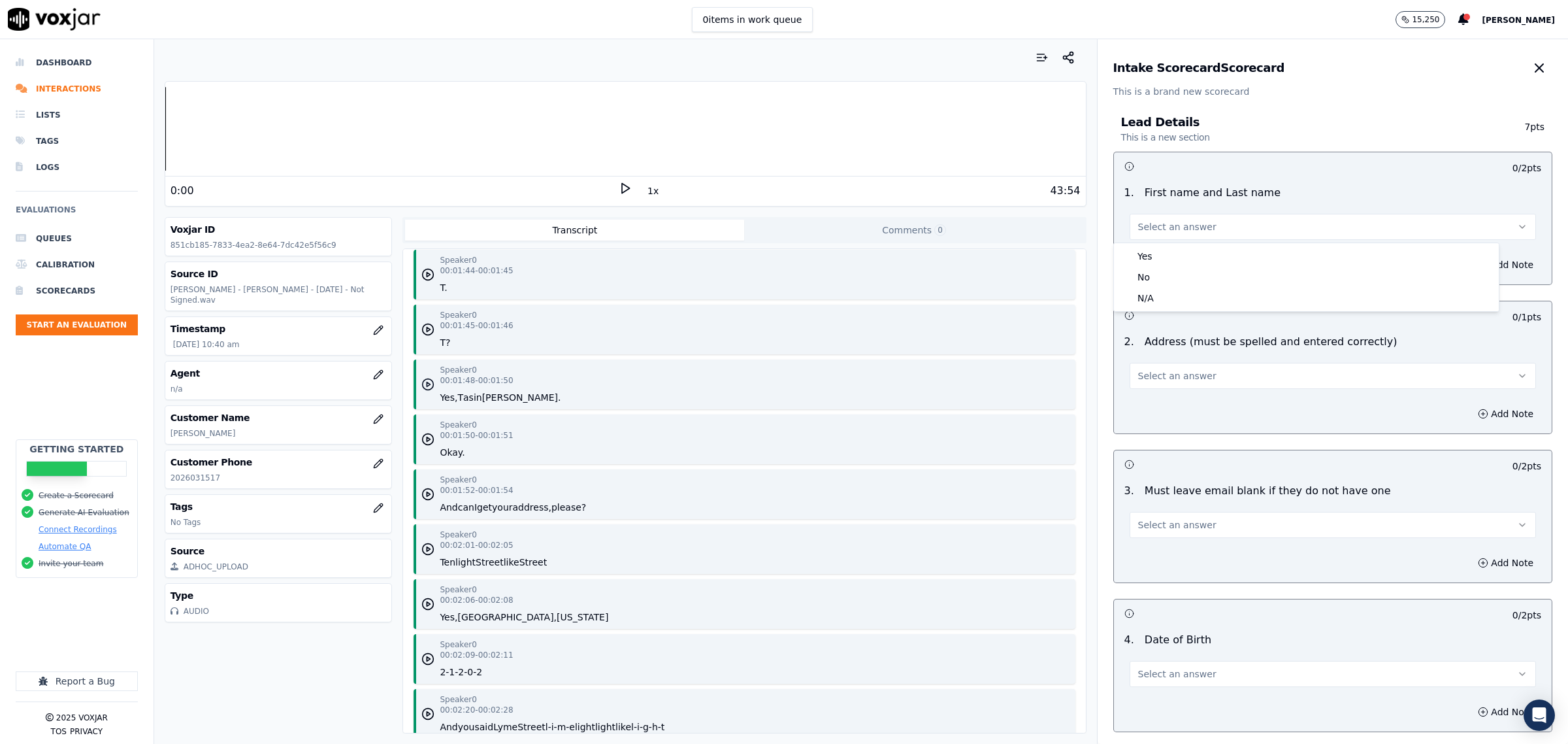
click at [426, 387] on icon "button" at bounding box center [428, 385] width 13 height 13
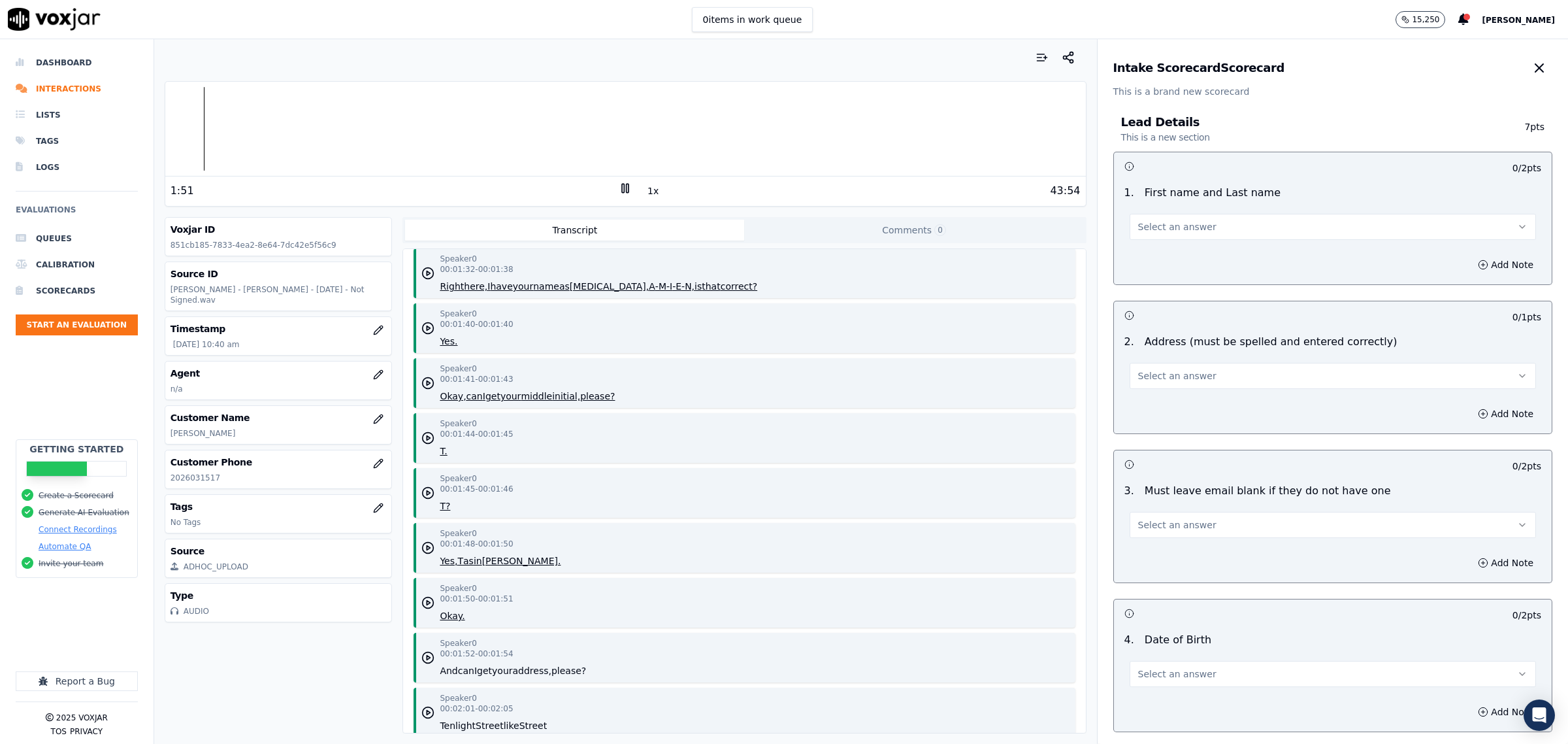
scroll to position [2125, 0]
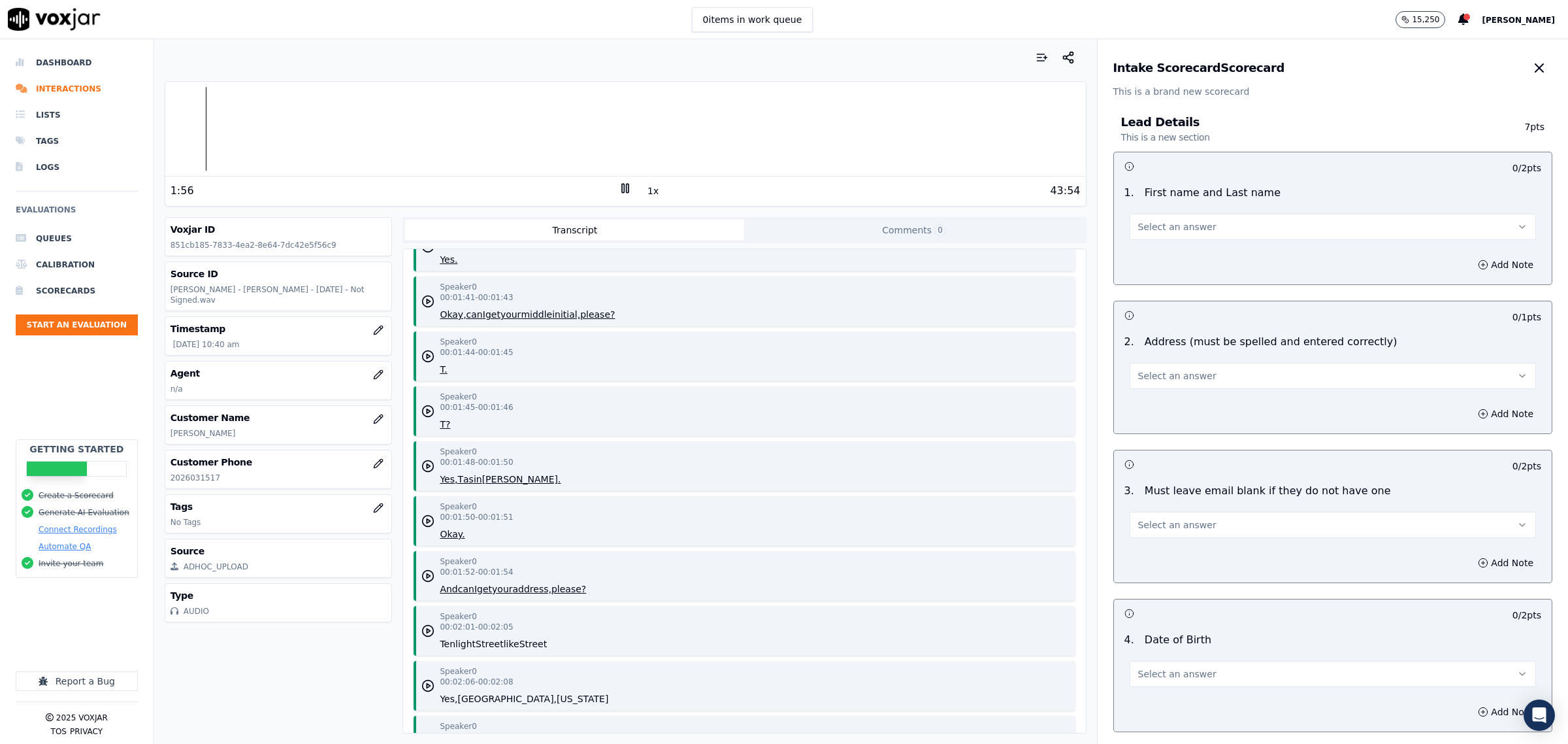
click at [619, 191] on icon at bounding box center [625, 189] width 13 height 13
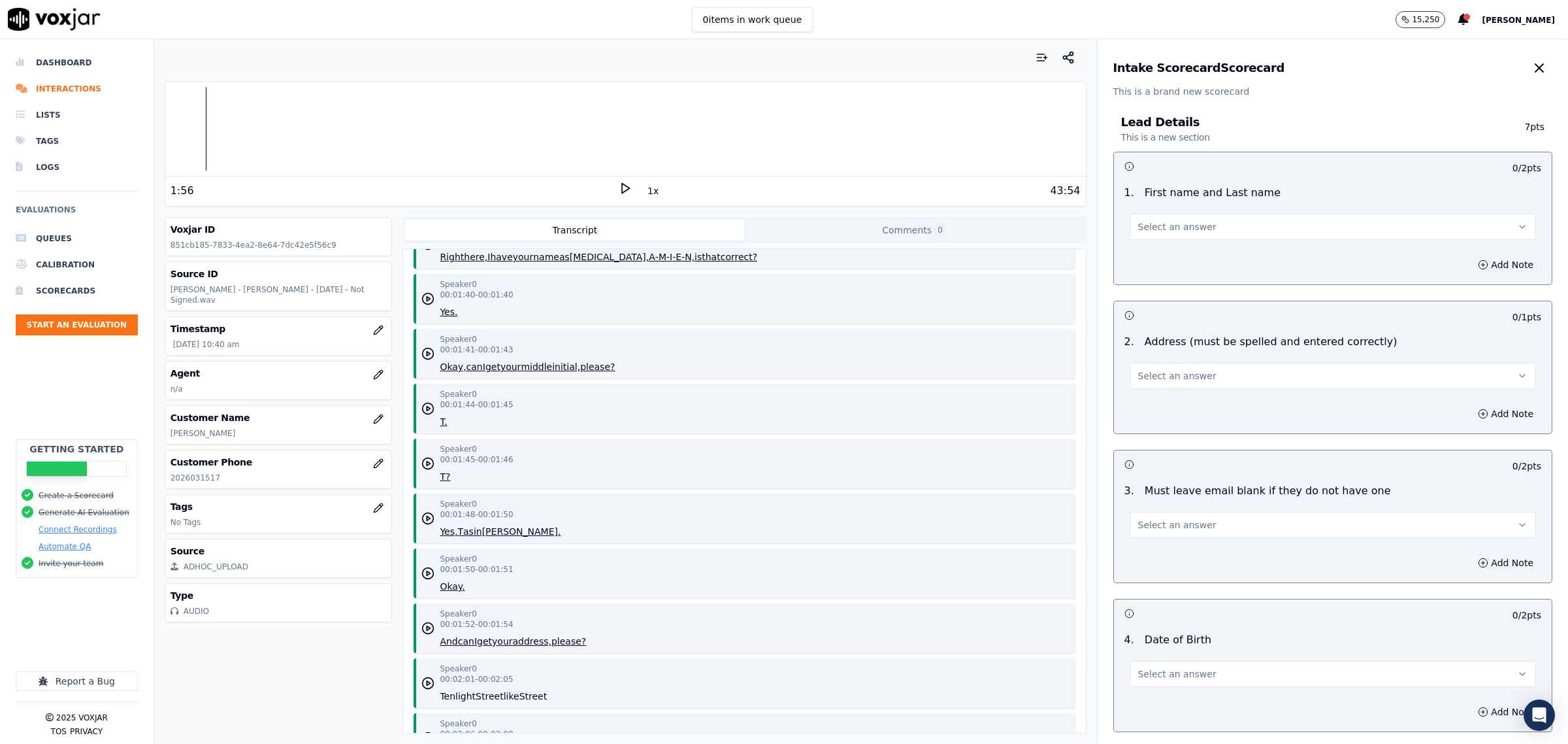
scroll to position [2043, 0]
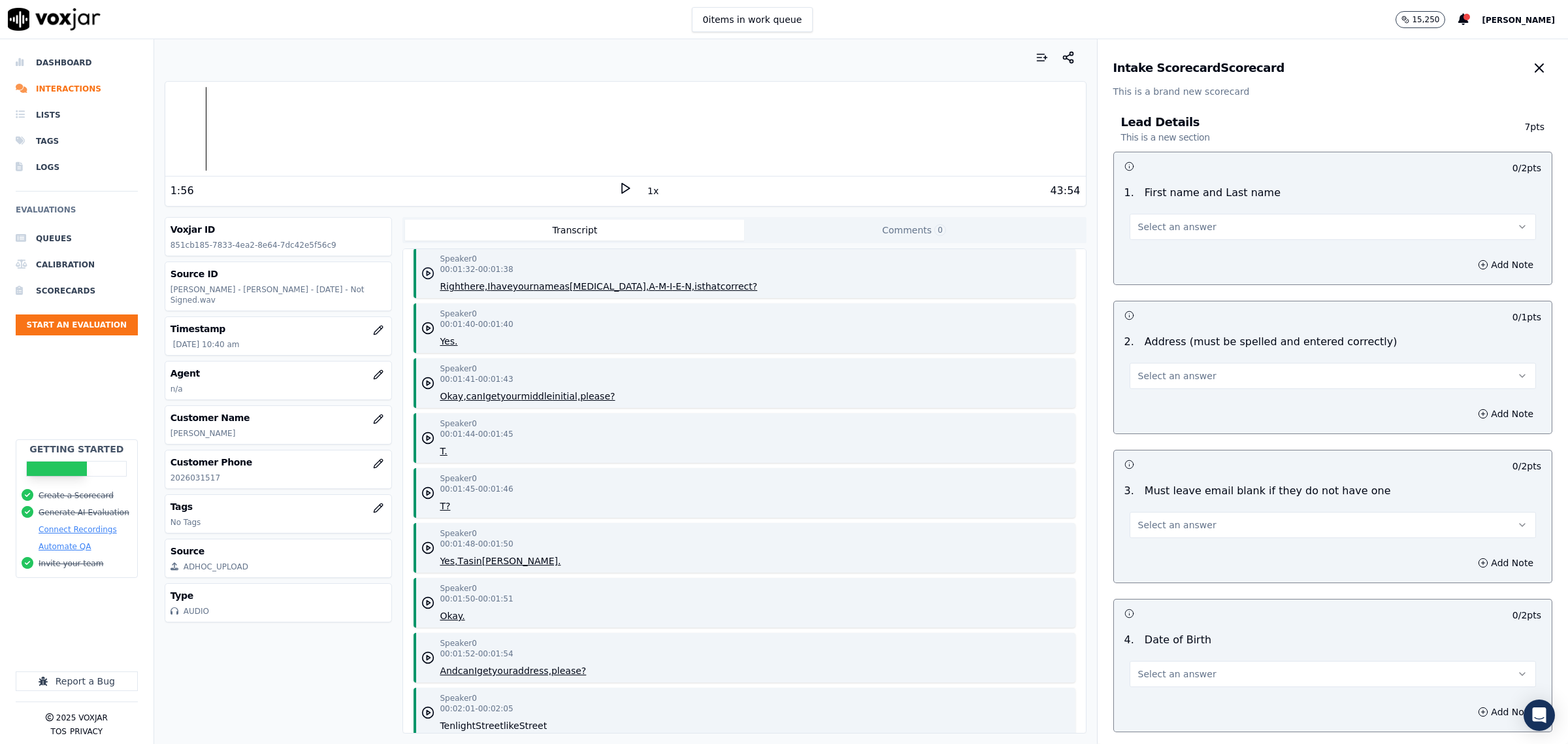
click at [427, 271] on polygon "button" at bounding box center [428, 273] width 3 height 5
click at [622, 191] on rect at bounding box center [623, 188] width 2 height 9
click at [1184, 221] on span "Select an answer" at bounding box center [1178, 227] width 78 height 13
click at [1181, 275] on div "No" at bounding box center [1306, 277] width 380 height 21
click at [1197, 229] on button "No" at bounding box center [1333, 226] width 407 height 26
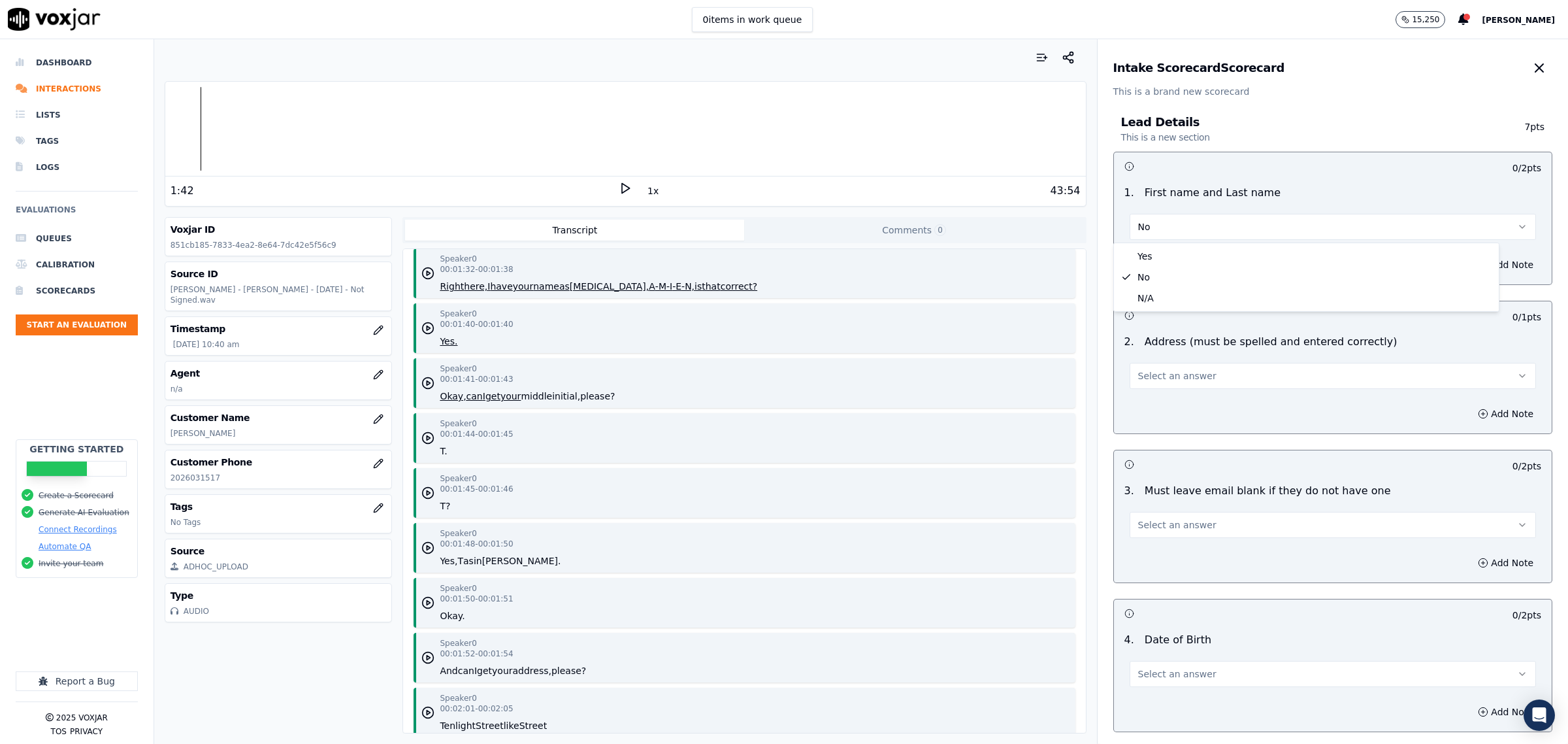
click at [1205, 185] on p "First name and Last name" at bounding box center [1213, 192] width 136 height 15
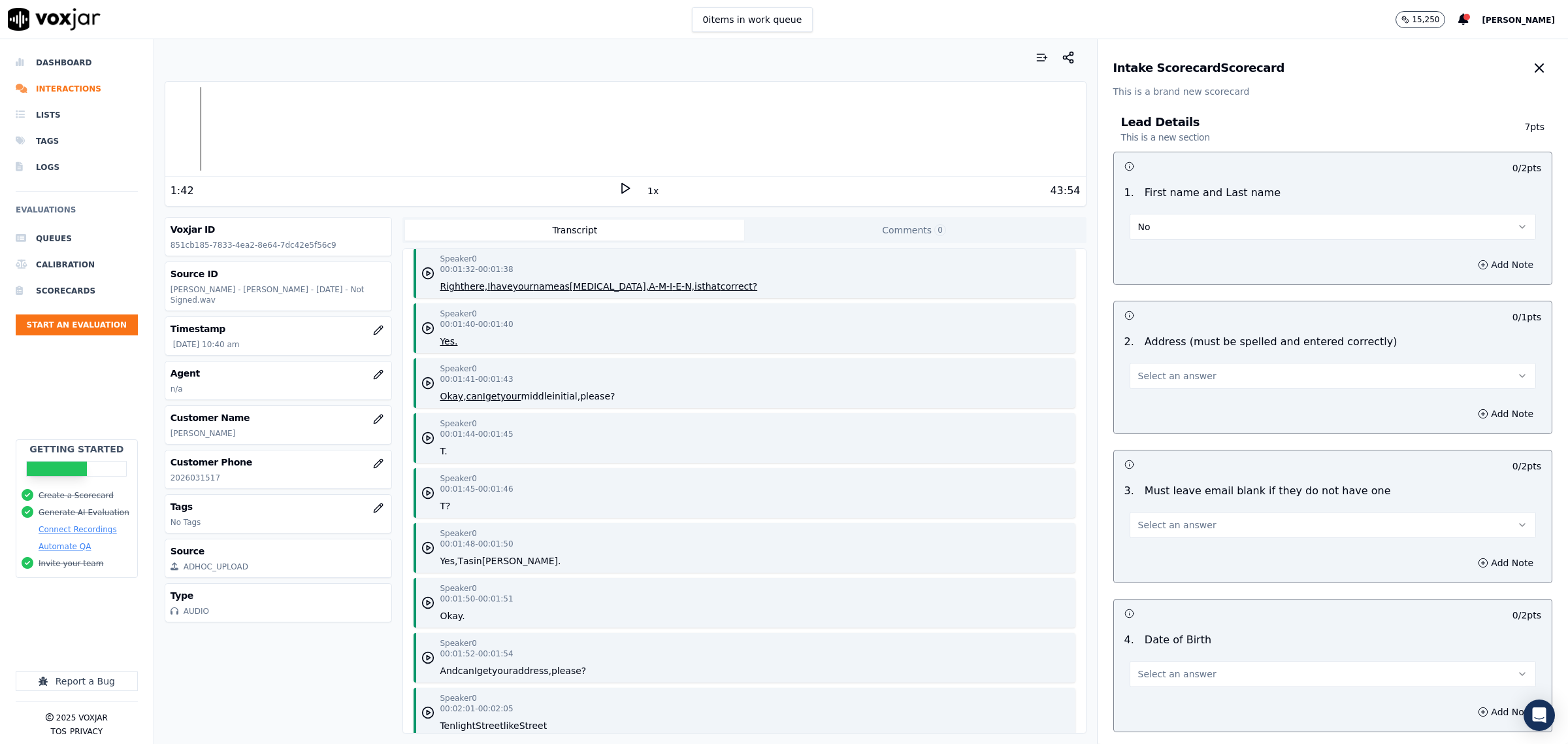
click at [1479, 267] on icon "button" at bounding box center [1483, 264] width 10 height 10
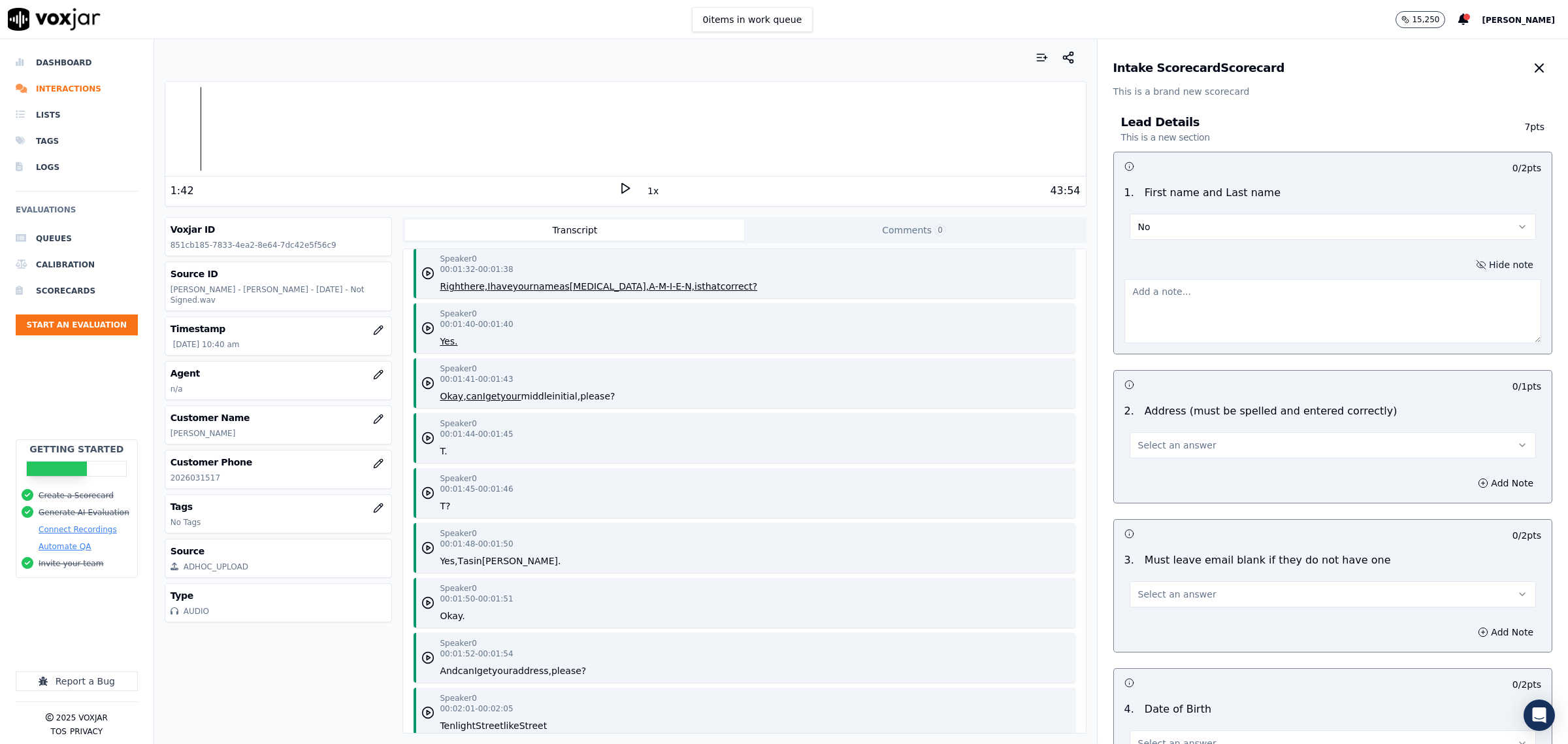
click at [1249, 316] on textarea at bounding box center [1333, 311] width 417 height 64
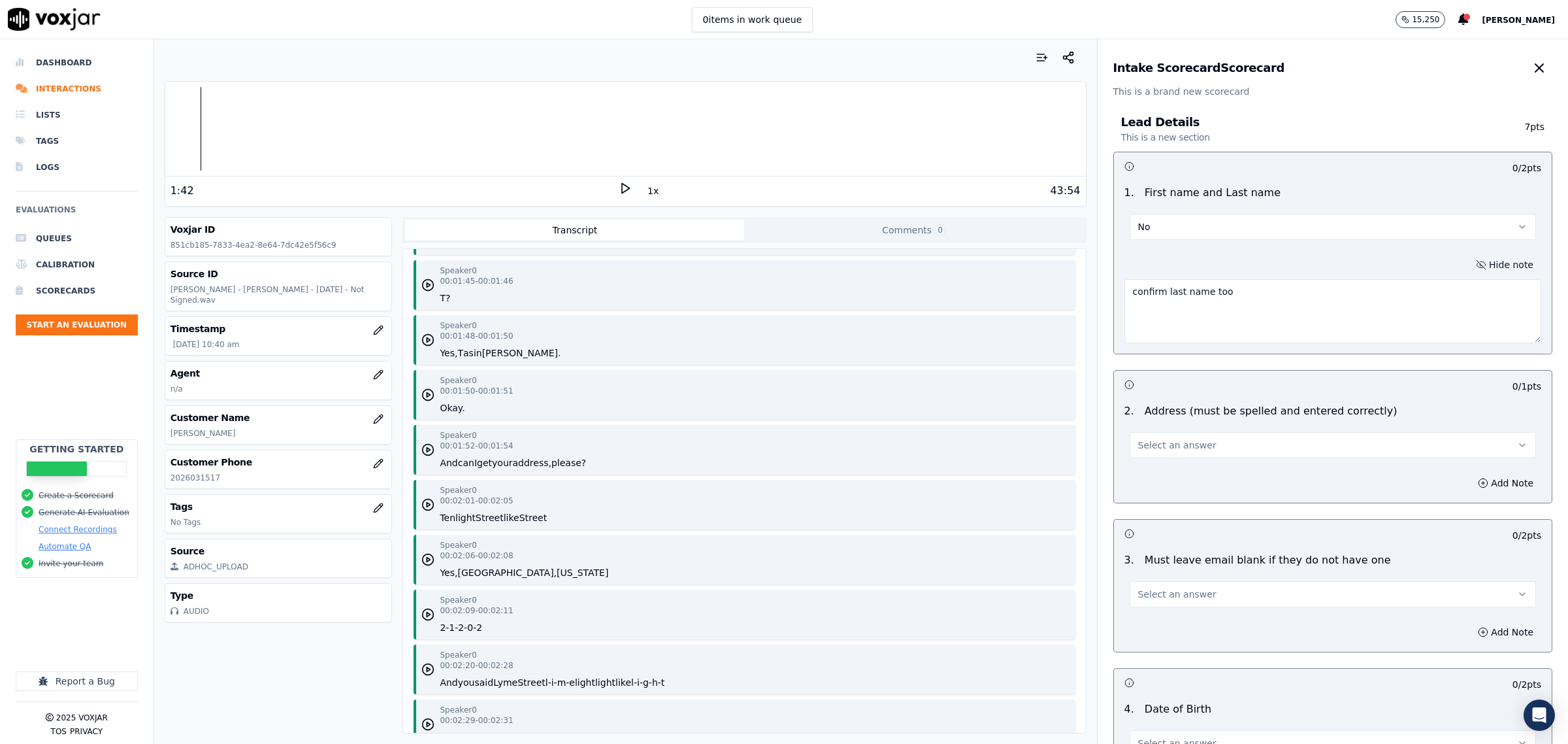
scroll to position [2288, 0]
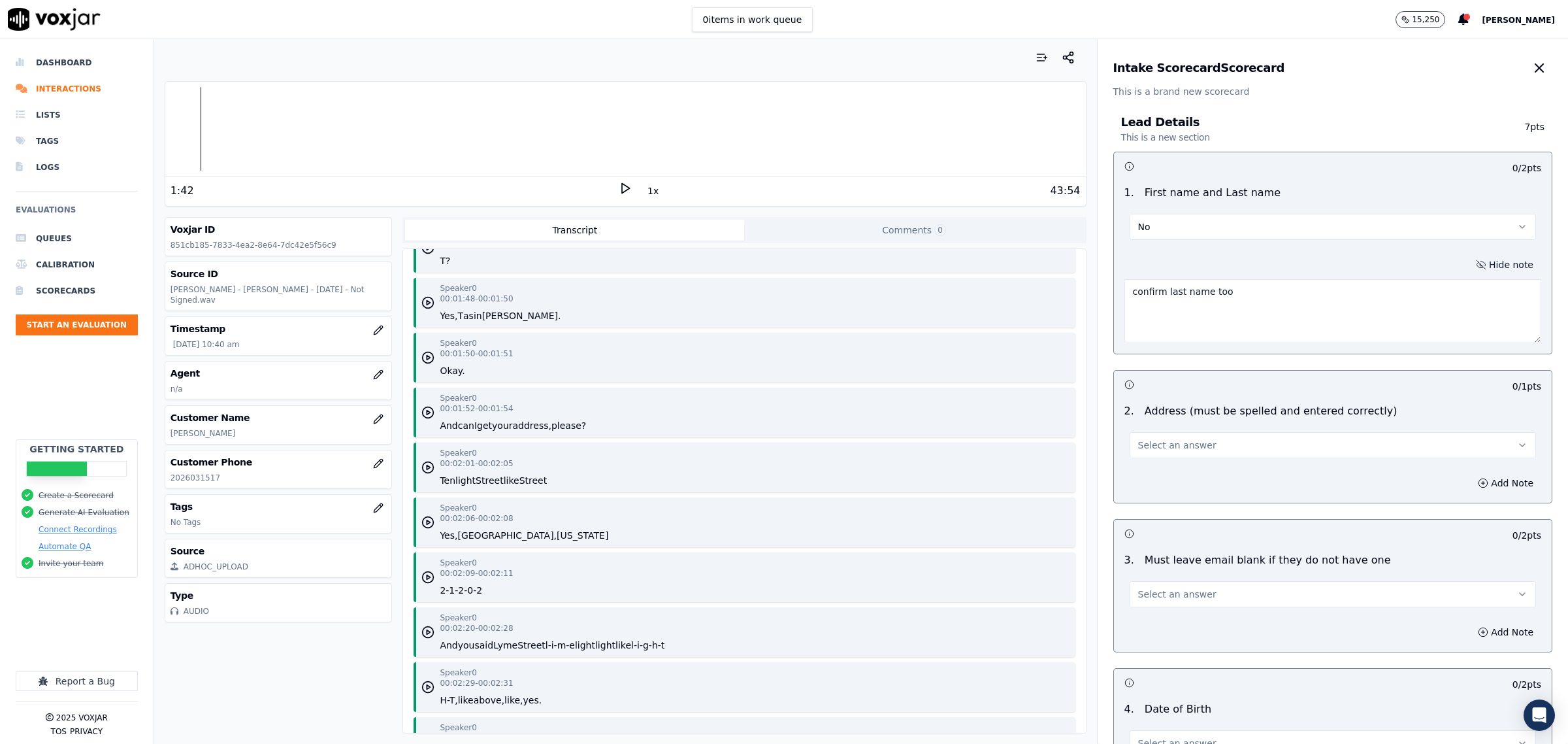
type textarea "confirm last name too"
drag, startPoint x: 1246, startPoint y: 443, endPoint x: 1237, endPoint y: 456, distance: 15.8
click at [1245, 443] on button "Select an answer" at bounding box center [1333, 445] width 407 height 26
click at [1219, 476] on div "Yes" at bounding box center [1306, 475] width 380 height 21
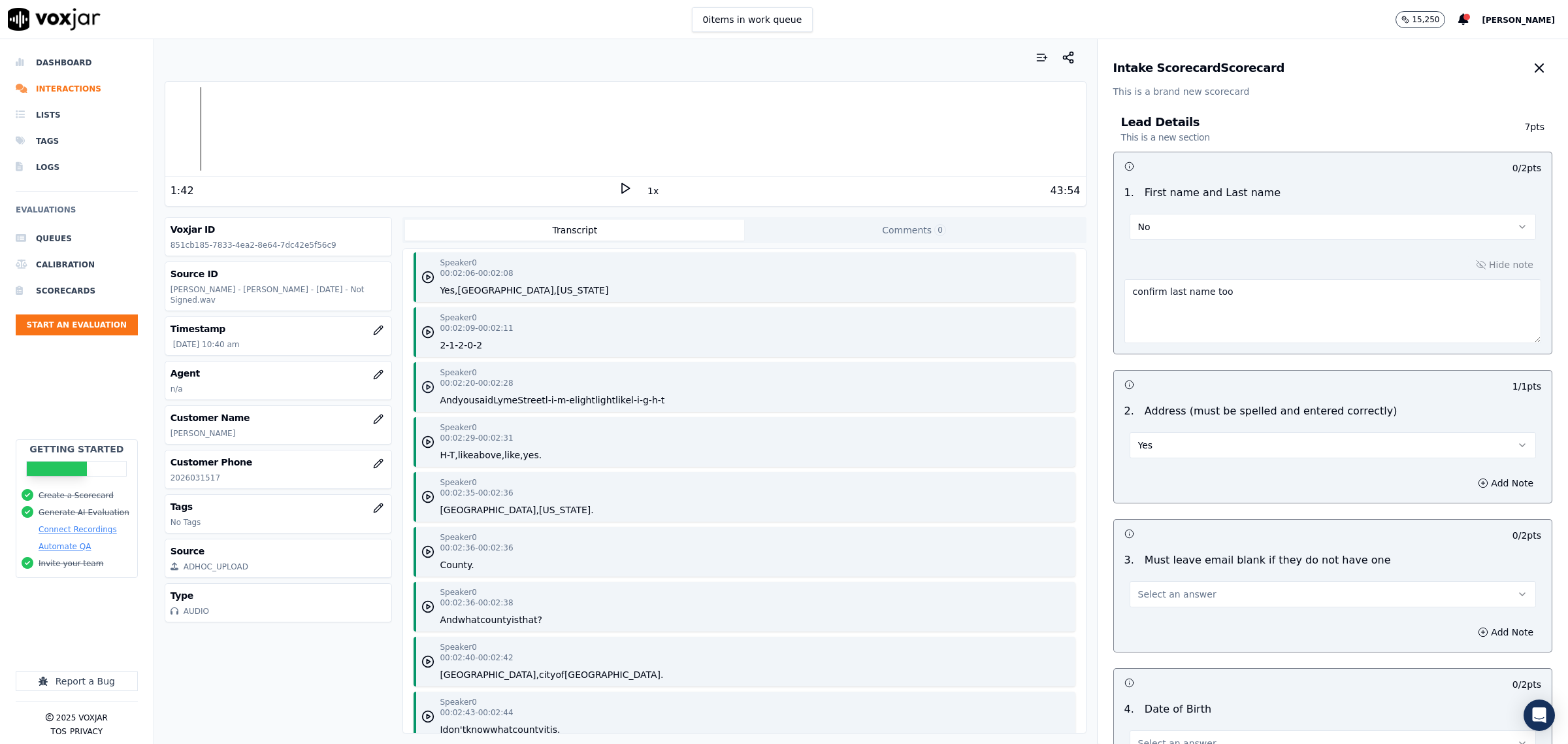
click at [424, 384] on icon "button" at bounding box center [428, 387] width 13 height 13
click at [422, 385] on icon "button" at bounding box center [428, 387] width 13 height 13
click at [632, 191] on div "43:54" at bounding box center [856, 191] width 448 height 15
click at [619, 189] on icon at bounding box center [625, 189] width 13 height 13
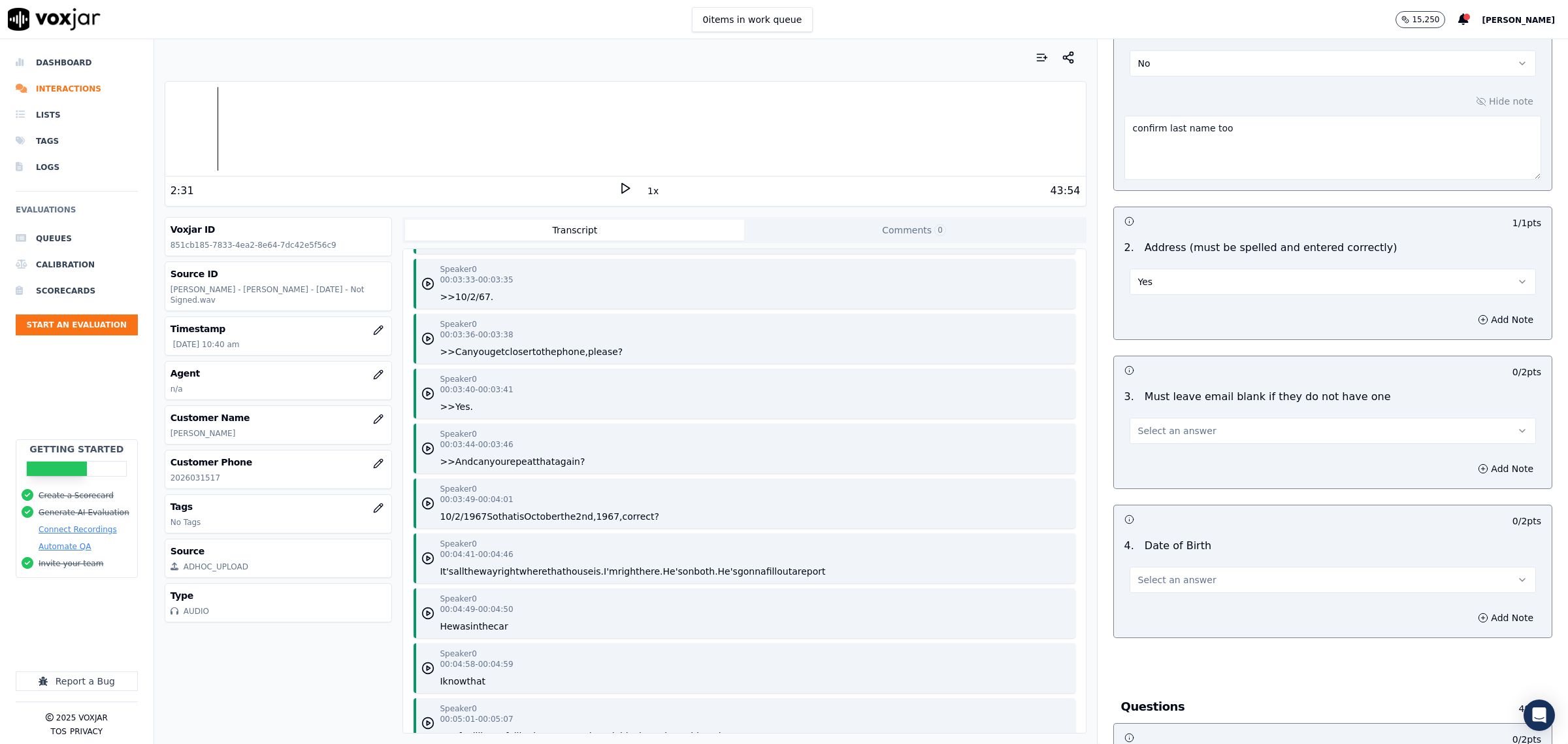
scroll to position [3106, 0]
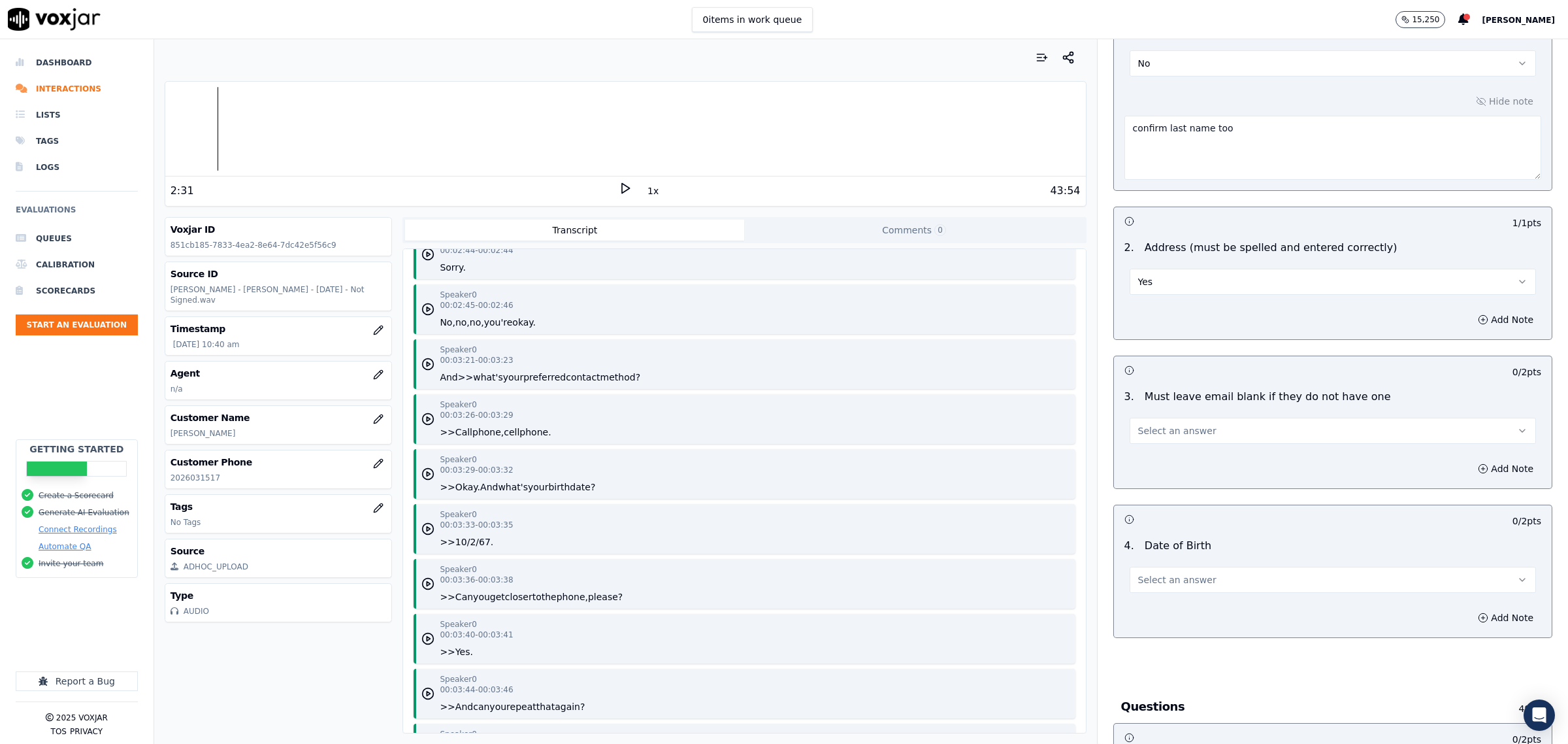
drag, startPoint x: 1189, startPoint y: 422, endPoint x: 1189, endPoint y: 432, distance: 10.0
click at [1188, 422] on button "Select an answer" at bounding box center [1333, 431] width 407 height 26
click at [1171, 480] on div "No" at bounding box center [1306, 483] width 380 height 21
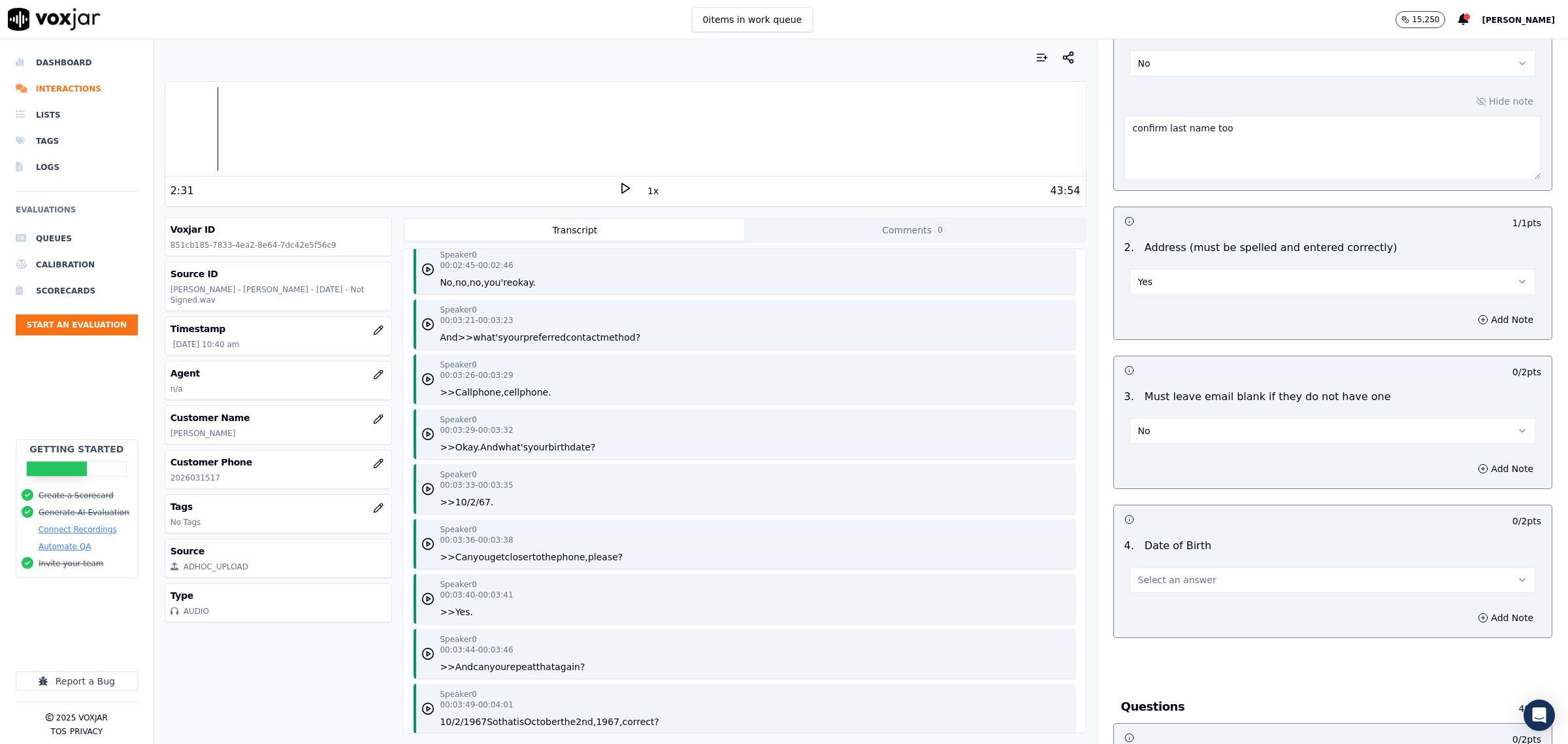
scroll to position [3269, 0]
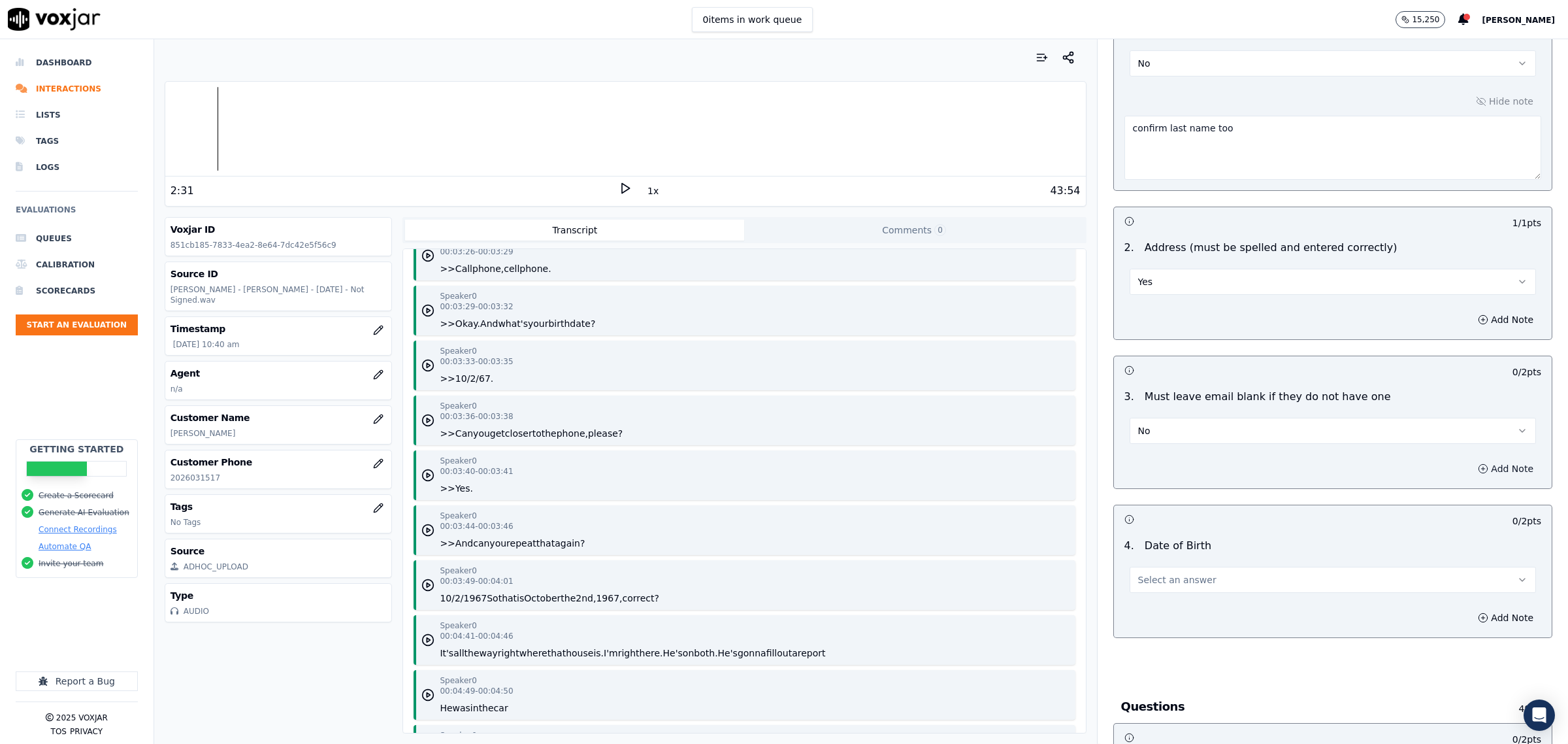
click at [1470, 472] on button "Add Note" at bounding box center [1505, 469] width 71 height 18
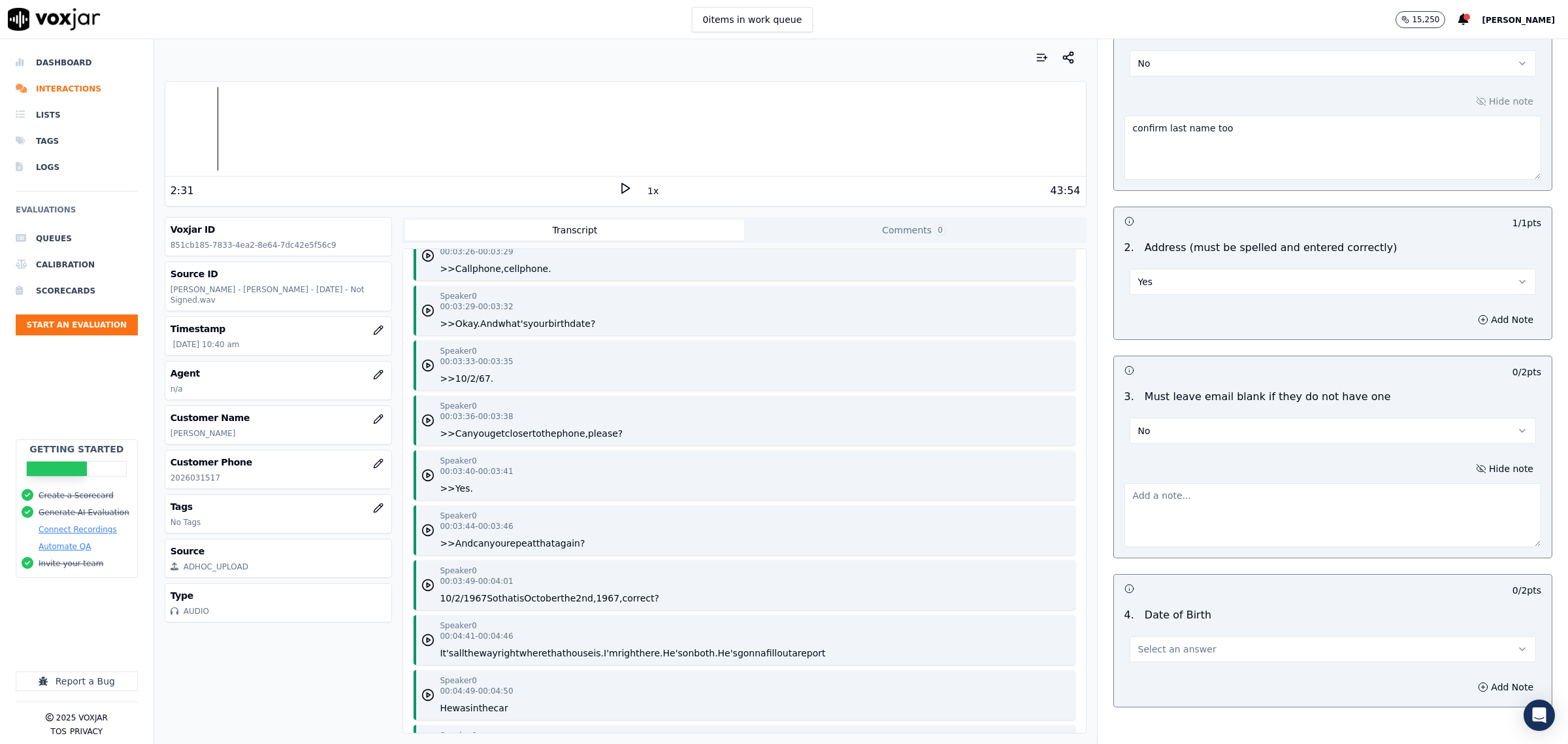
click at [1286, 504] on textarea at bounding box center [1333, 514] width 417 height 64
type textarea "n"
type textarea "did not confirm phone or email"
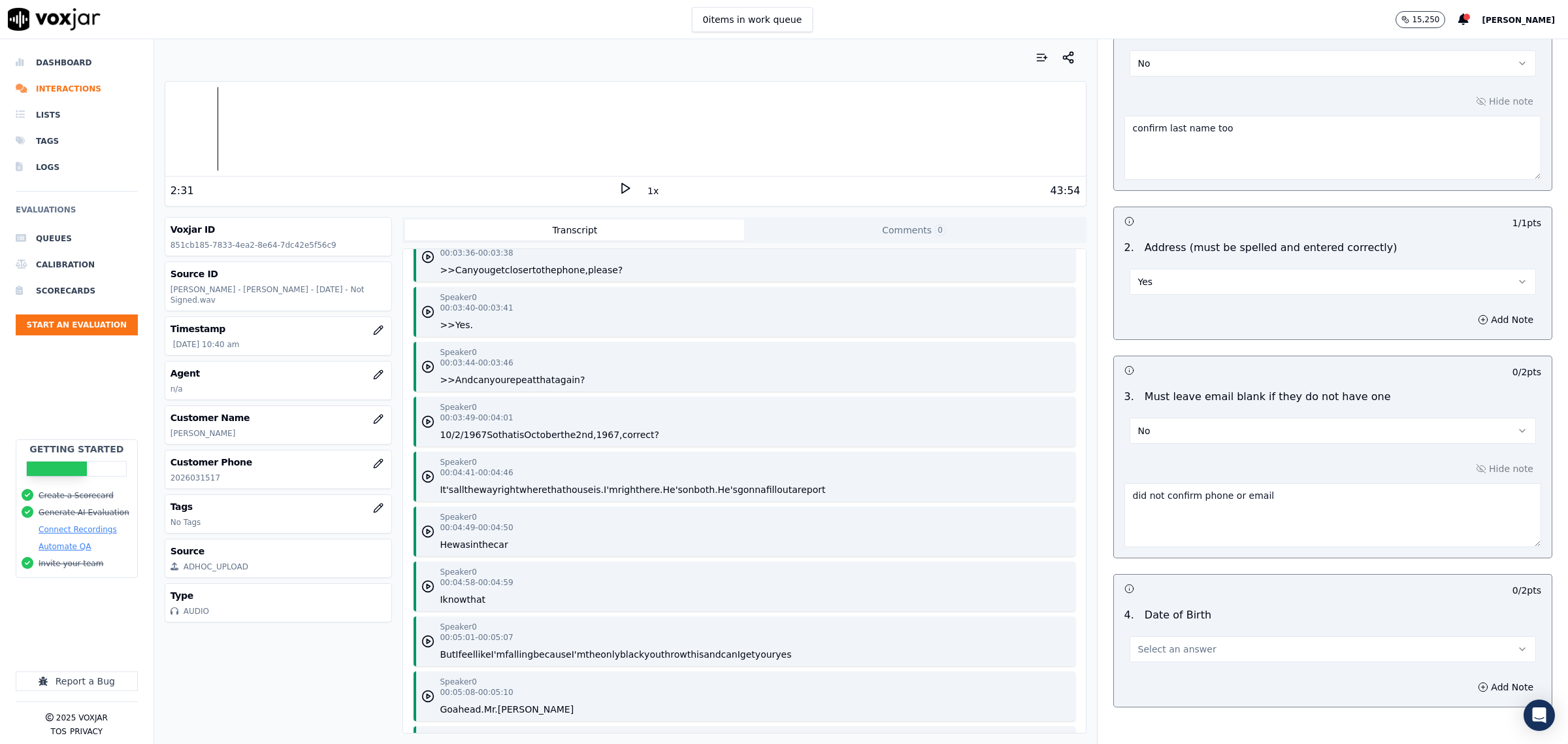
click at [1257, 641] on button "Select an answer" at bounding box center [1333, 649] width 407 height 26
click at [1174, 671] on div "Yes" at bounding box center [1306, 680] width 380 height 21
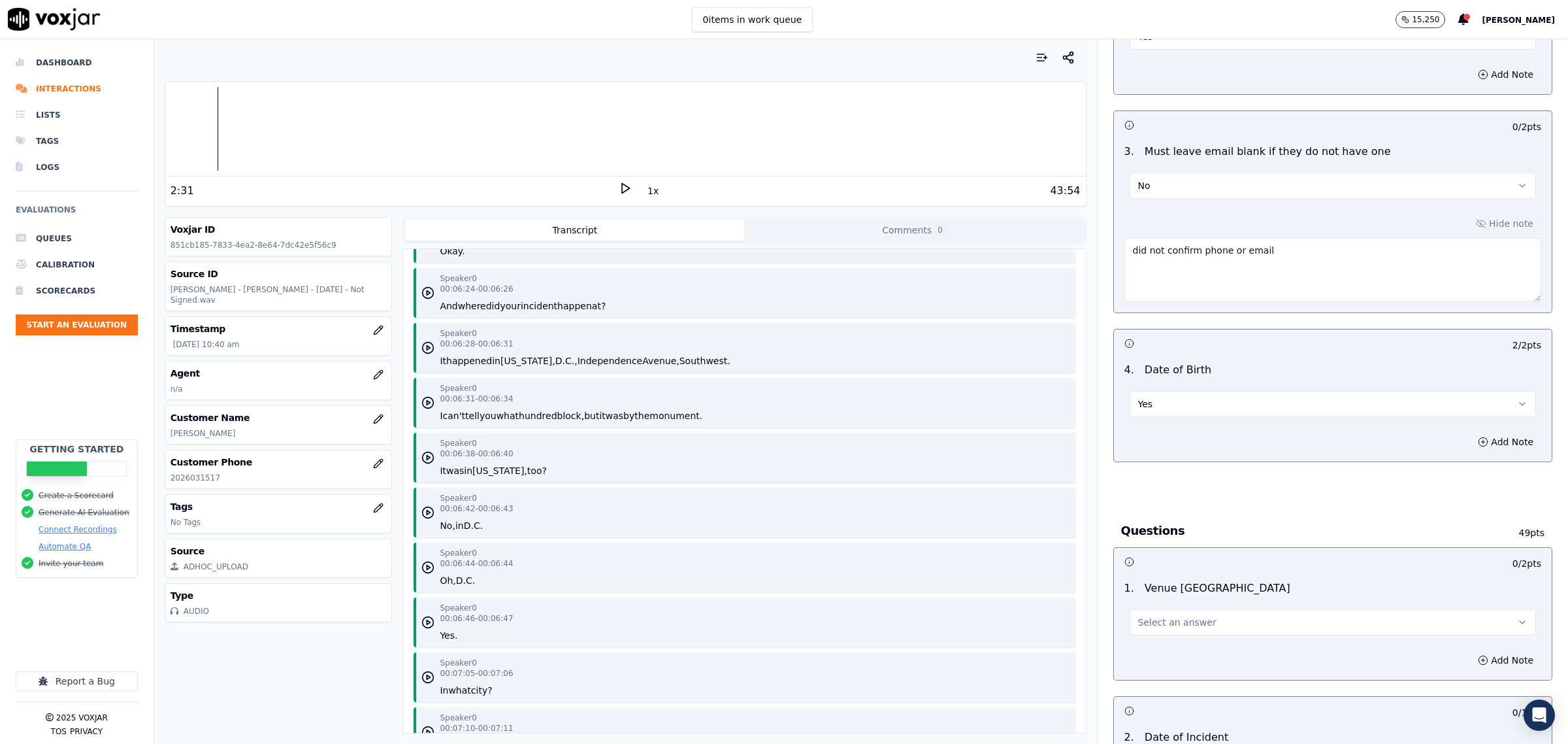
scroll to position [654, 0]
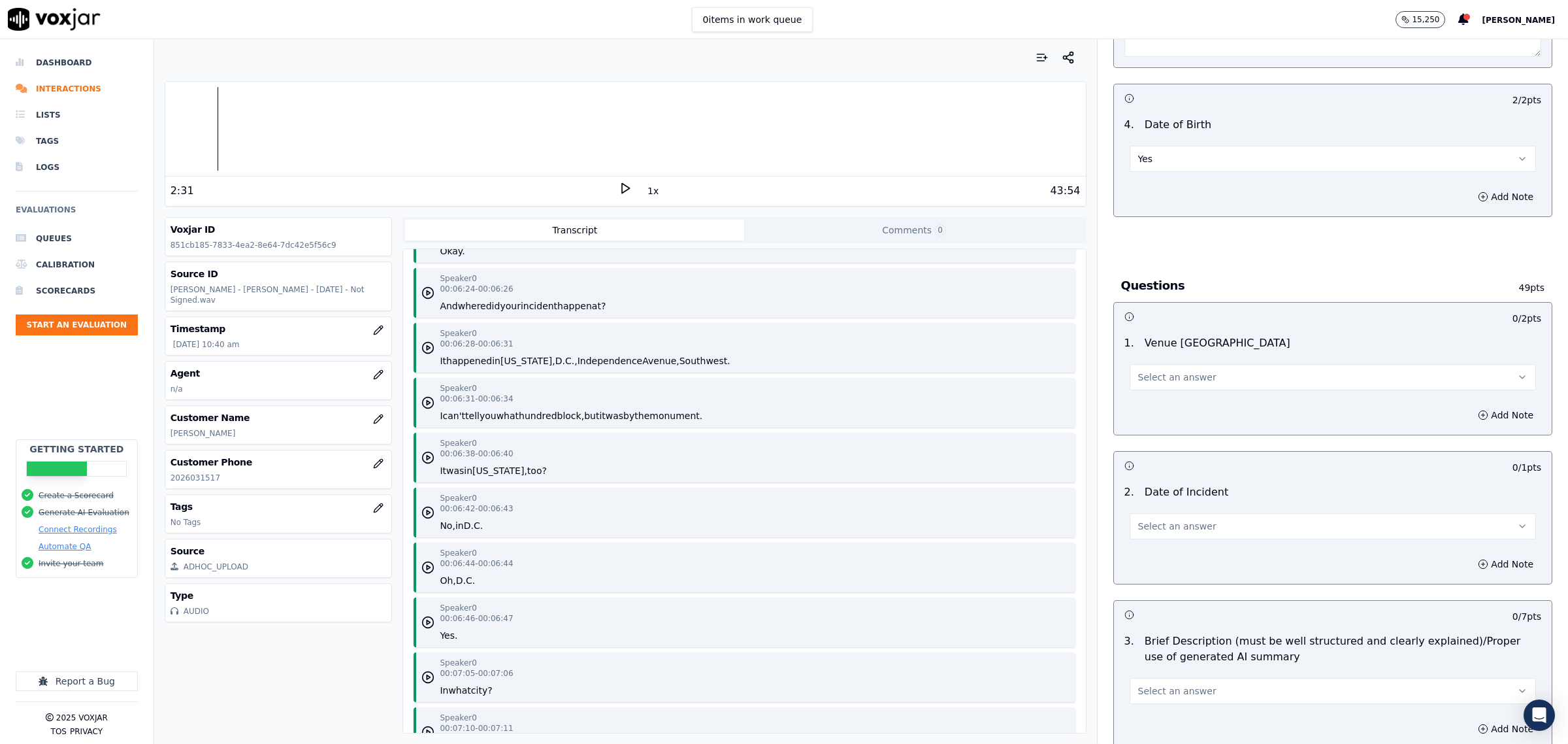
click at [1199, 381] on button "Select an answer" at bounding box center [1333, 376] width 407 height 26
click at [1197, 399] on div "Yes" at bounding box center [1306, 409] width 380 height 21
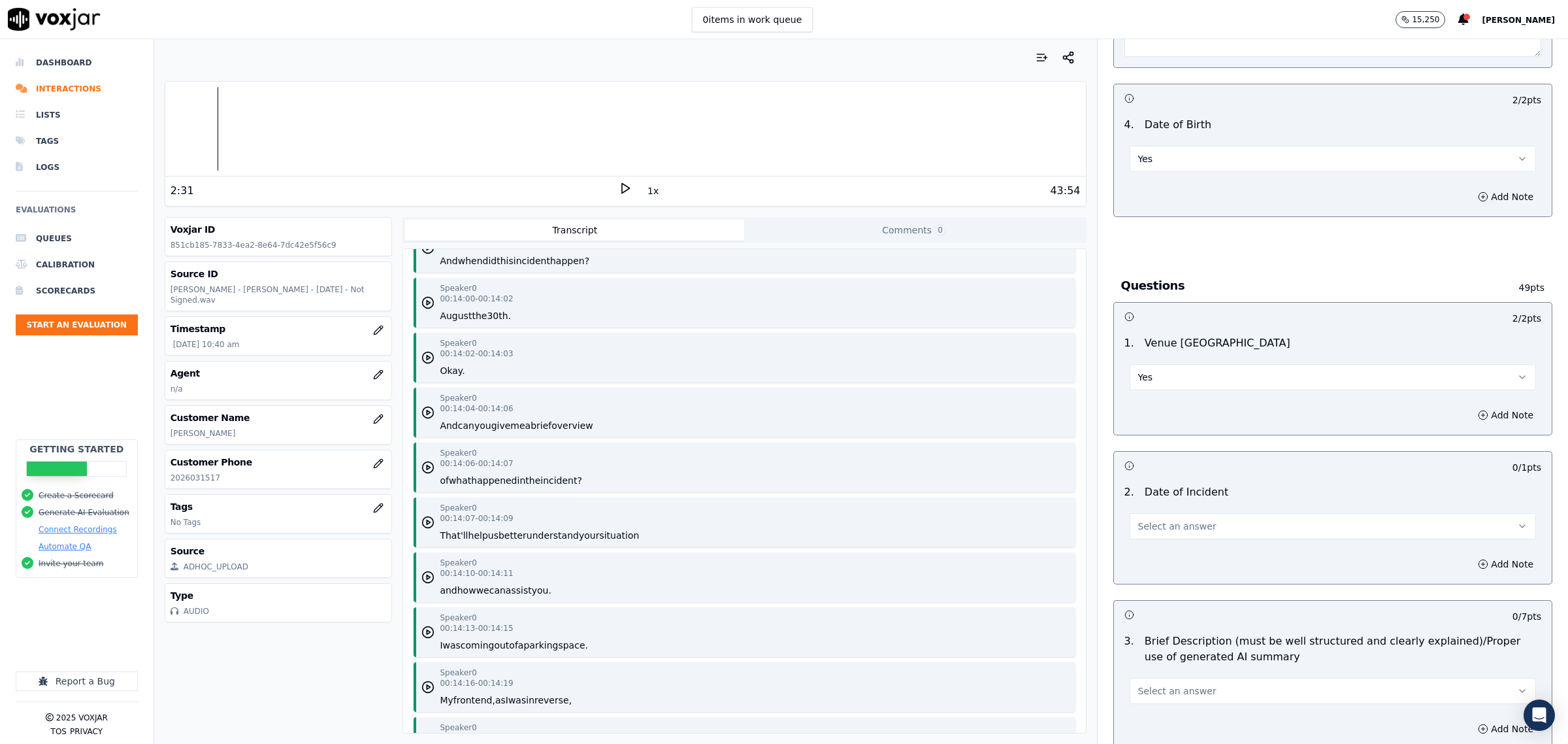
scroll to position [6784, 0]
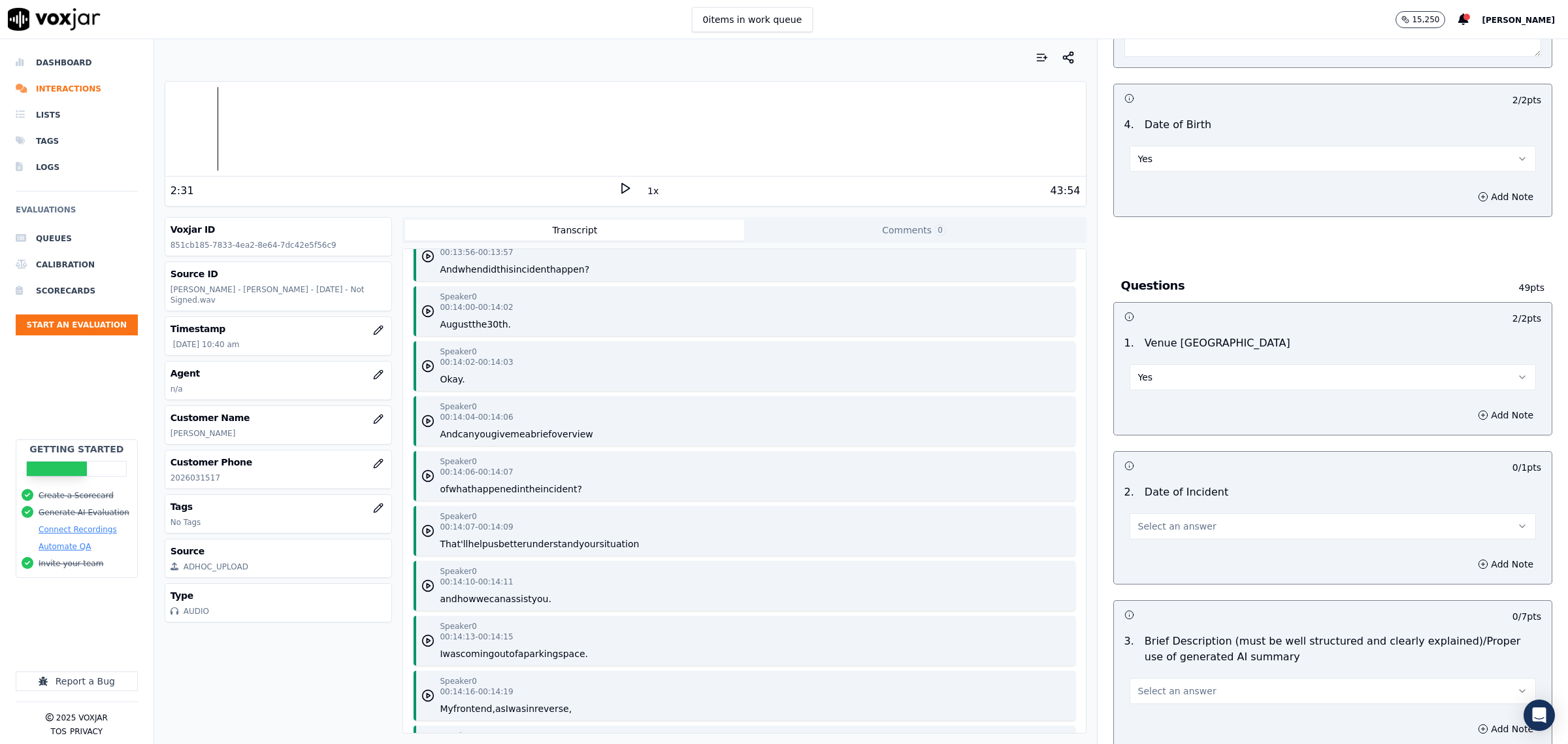
click at [1318, 543] on div "2 . Date of Incident Select an answer" at bounding box center [1333, 512] width 438 height 66
click at [1171, 537] on button "Select an answer" at bounding box center [1333, 526] width 407 height 26
click at [1163, 550] on div "Yes" at bounding box center [1306, 557] width 380 height 21
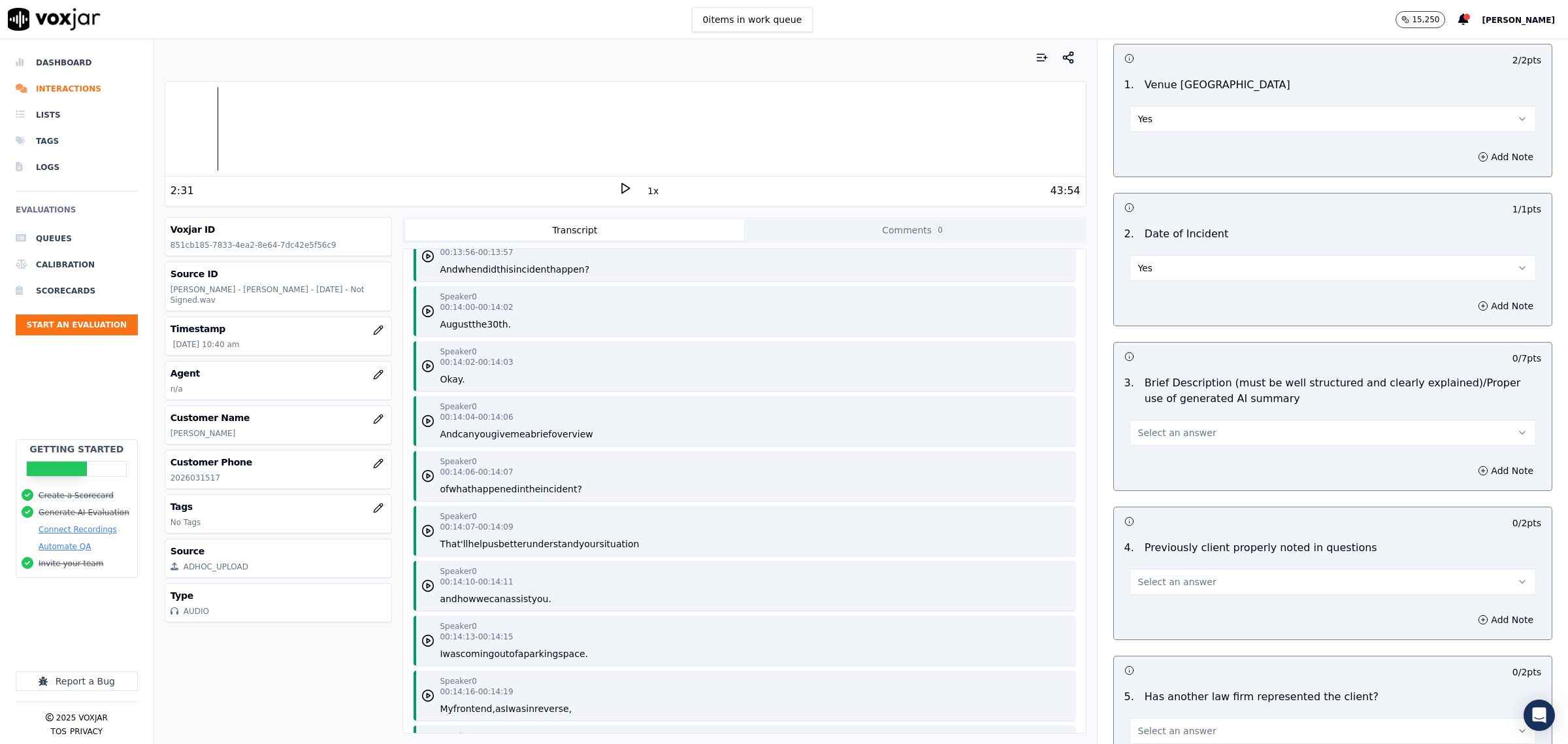
scroll to position [981, 0]
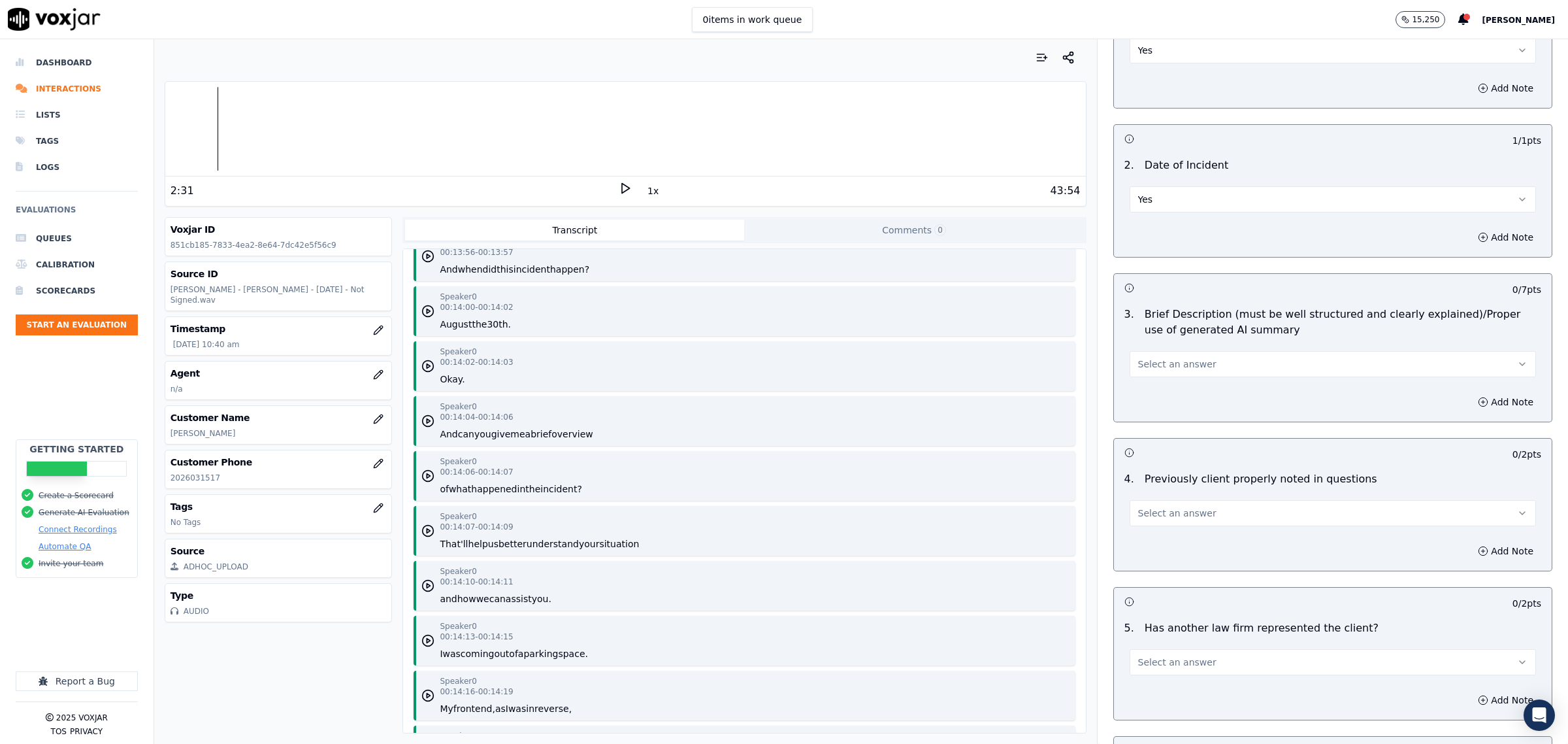
click at [1239, 368] on button "Select an answer" at bounding box center [1333, 364] width 407 height 26
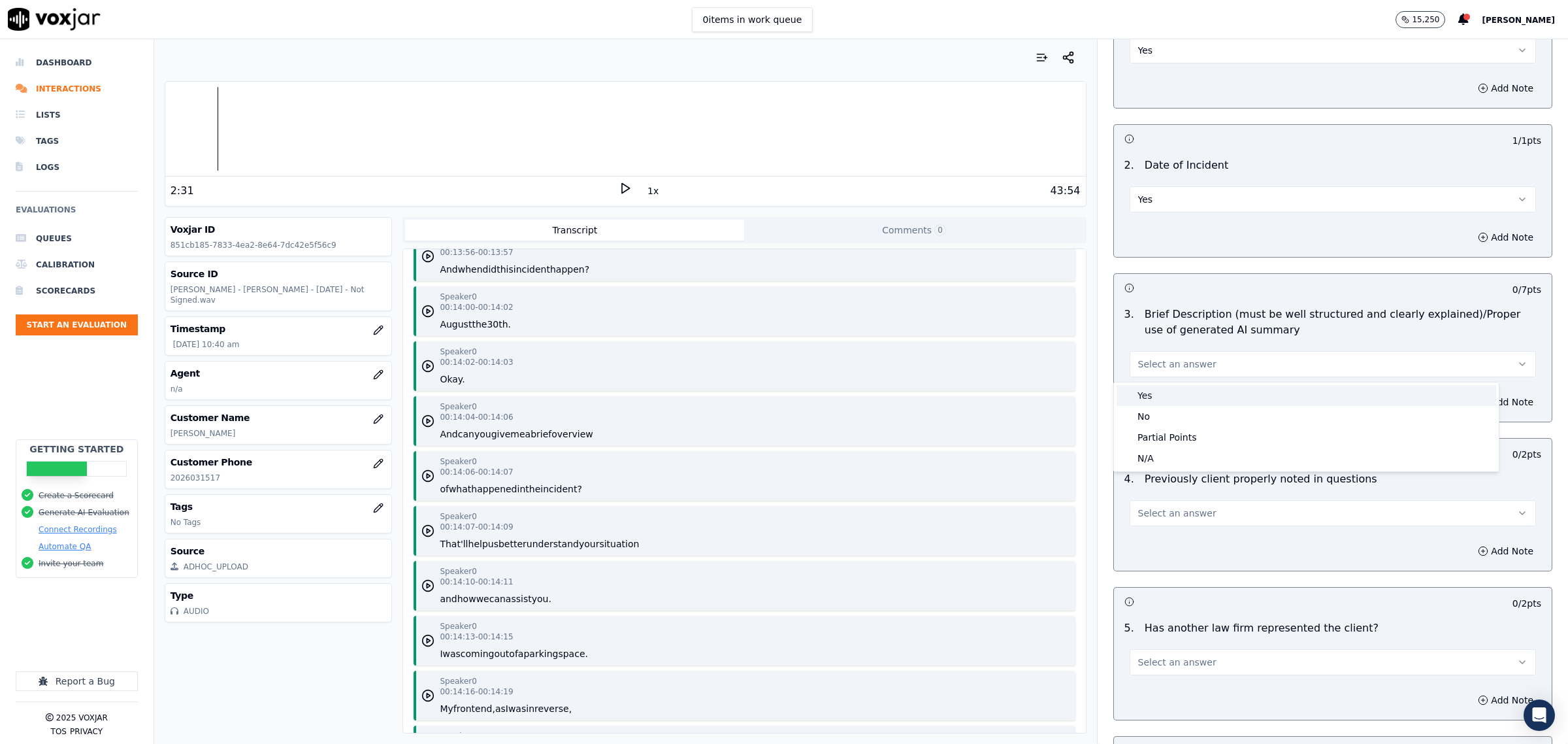
click at [1207, 388] on div "Yes" at bounding box center [1306, 395] width 380 height 21
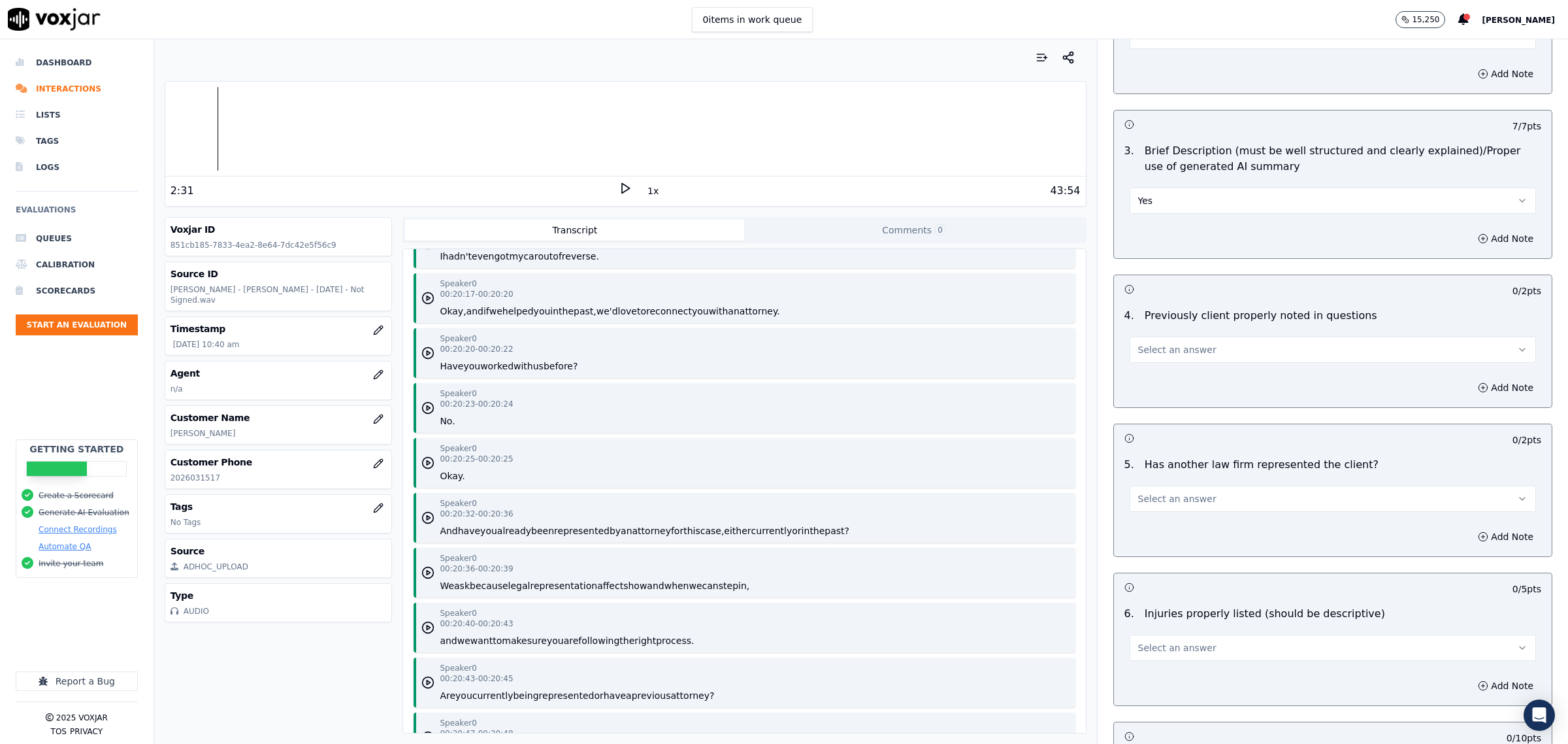
scroll to position [10544, 0]
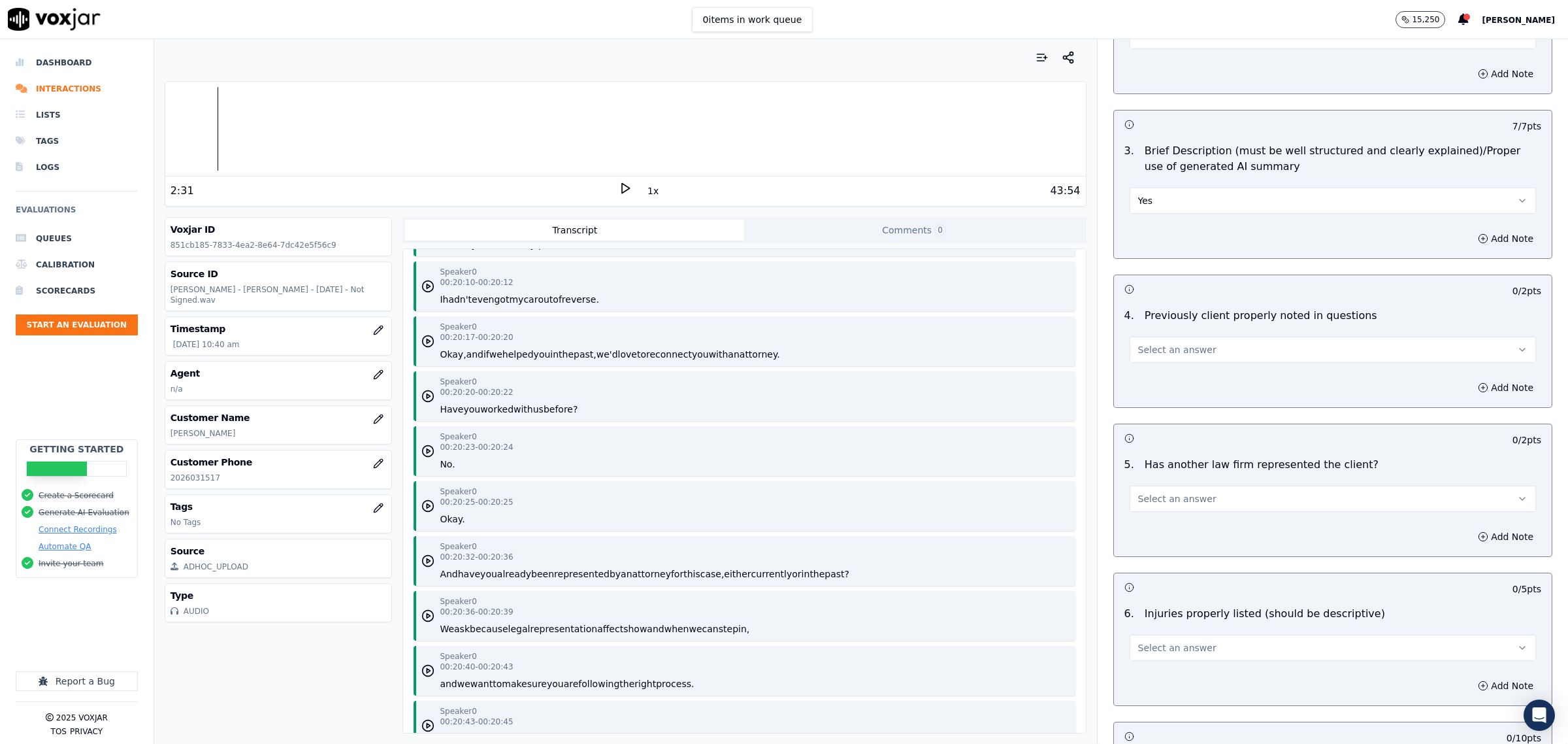
click at [1272, 355] on button "Select an answer" at bounding box center [1333, 349] width 407 height 26
click at [1200, 380] on div "Yes" at bounding box center [1306, 382] width 380 height 21
click at [1176, 485] on div "Select an answer" at bounding box center [1333, 497] width 407 height 29
click at [1160, 504] on span "Select an answer" at bounding box center [1178, 499] width 78 height 13
click at [1161, 527] on div "Yes" at bounding box center [1306, 531] width 380 height 21
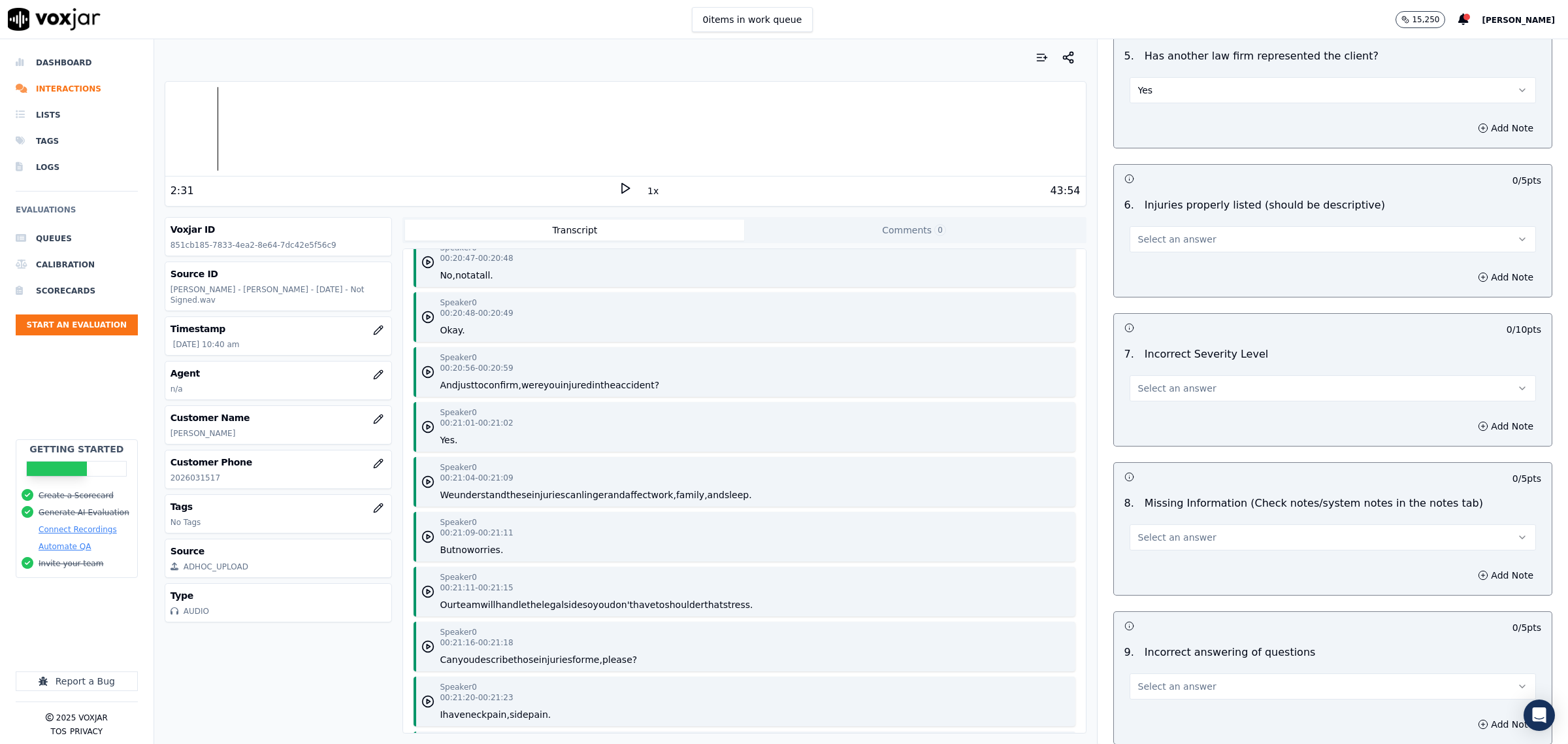
scroll to position [11361, 0]
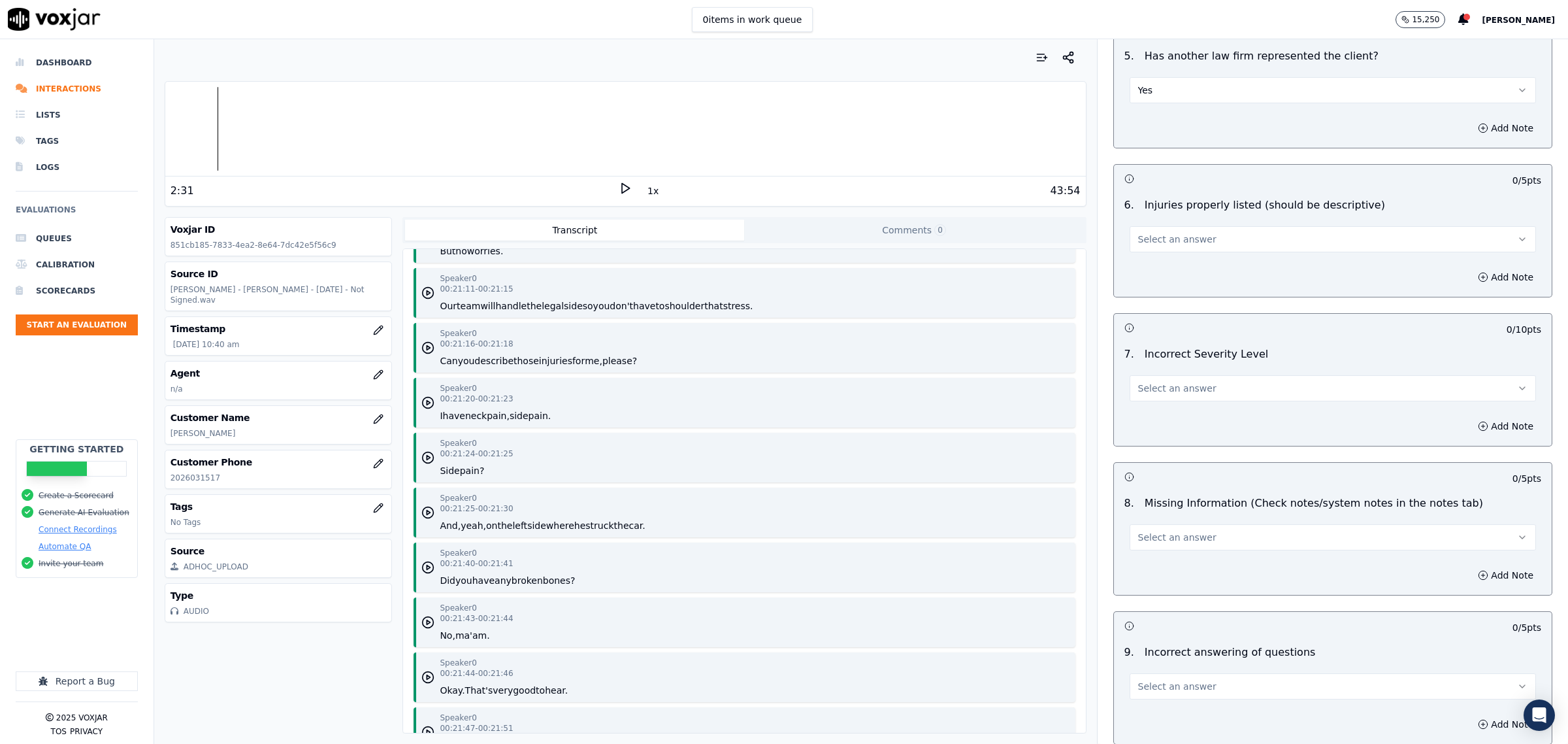
click at [1176, 231] on button "Select an answer" at bounding box center [1333, 238] width 407 height 26
click at [1168, 271] on div "Yes" at bounding box center [1306, 271] width 380 height 21
click at [1163, 406] on div "7 . Incorrect Severity Level Select an answer" at bounding box center [1333, 373] width 438 height 66
click at [1163, 386] on span "Select an answer" at bounding box center [1178, 389] width 78 height 13
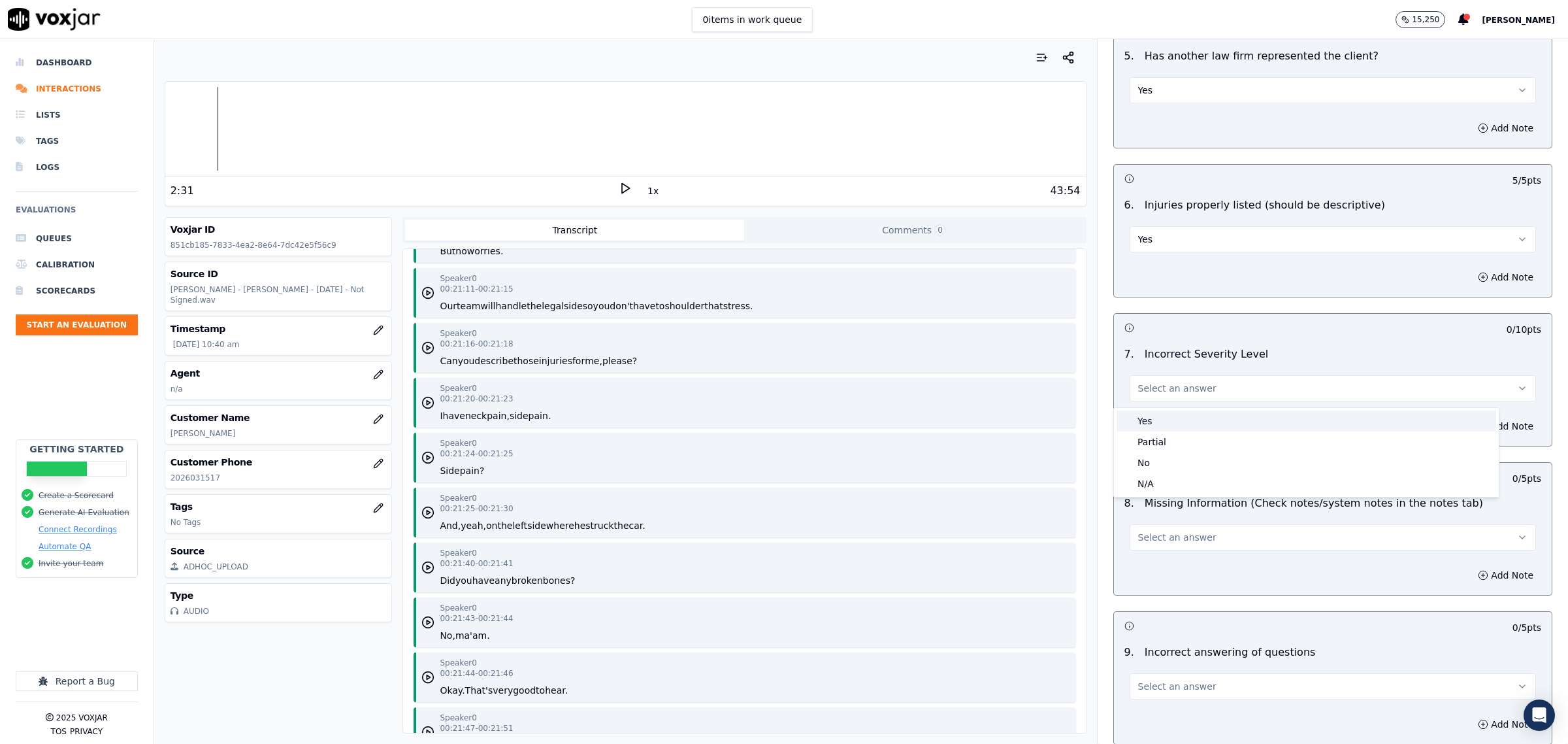
click at [1170, 412] on div "Yes" at bounding box center [1306, 421] width 380 height 21
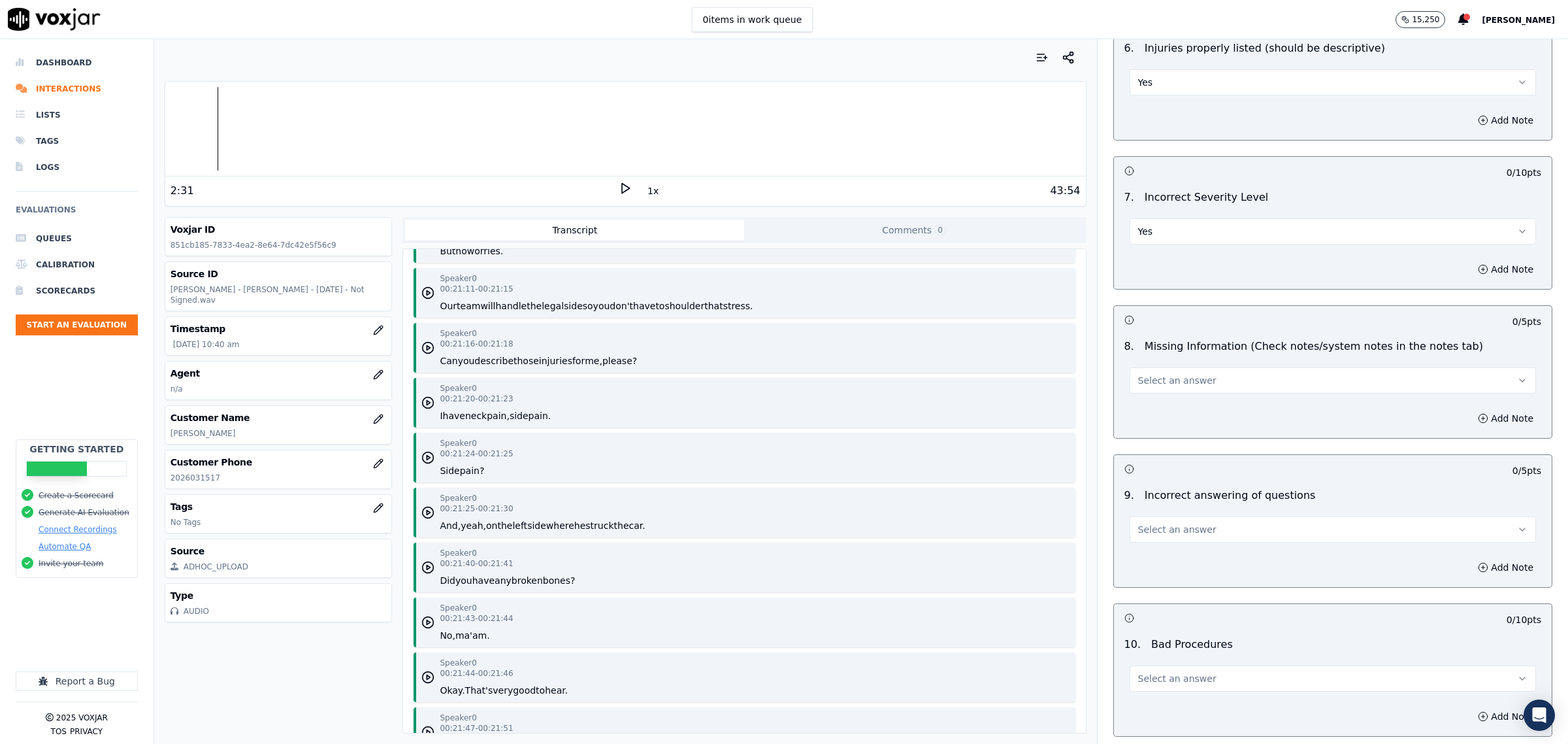
scroll to position [1717, 0]
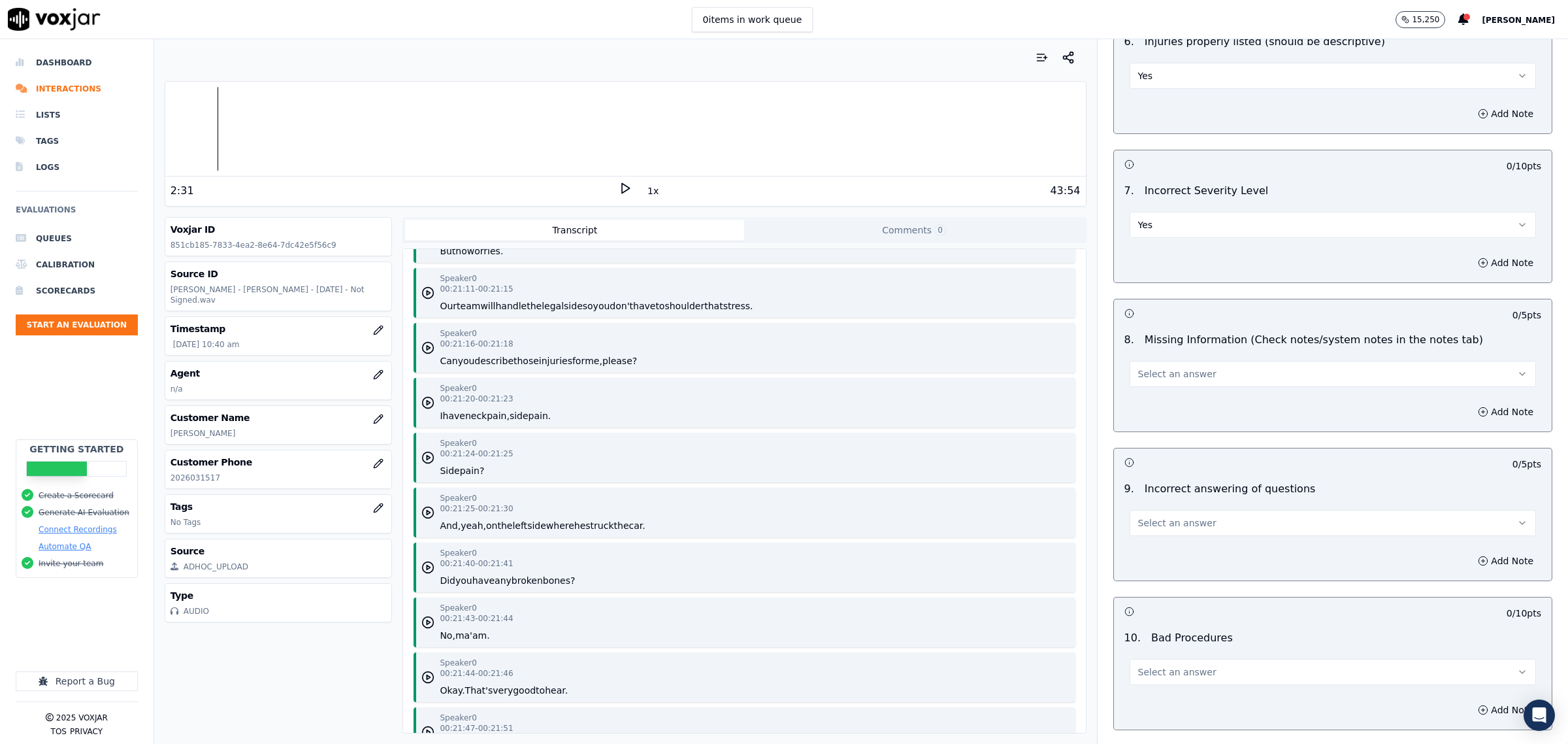
click at [1170, 231] on button "Yes" at bounding box center [1333, 224] width 407 height 26
click at [1151, 292] on div "No" at bounding box center [1306, 299] width 380 height 21
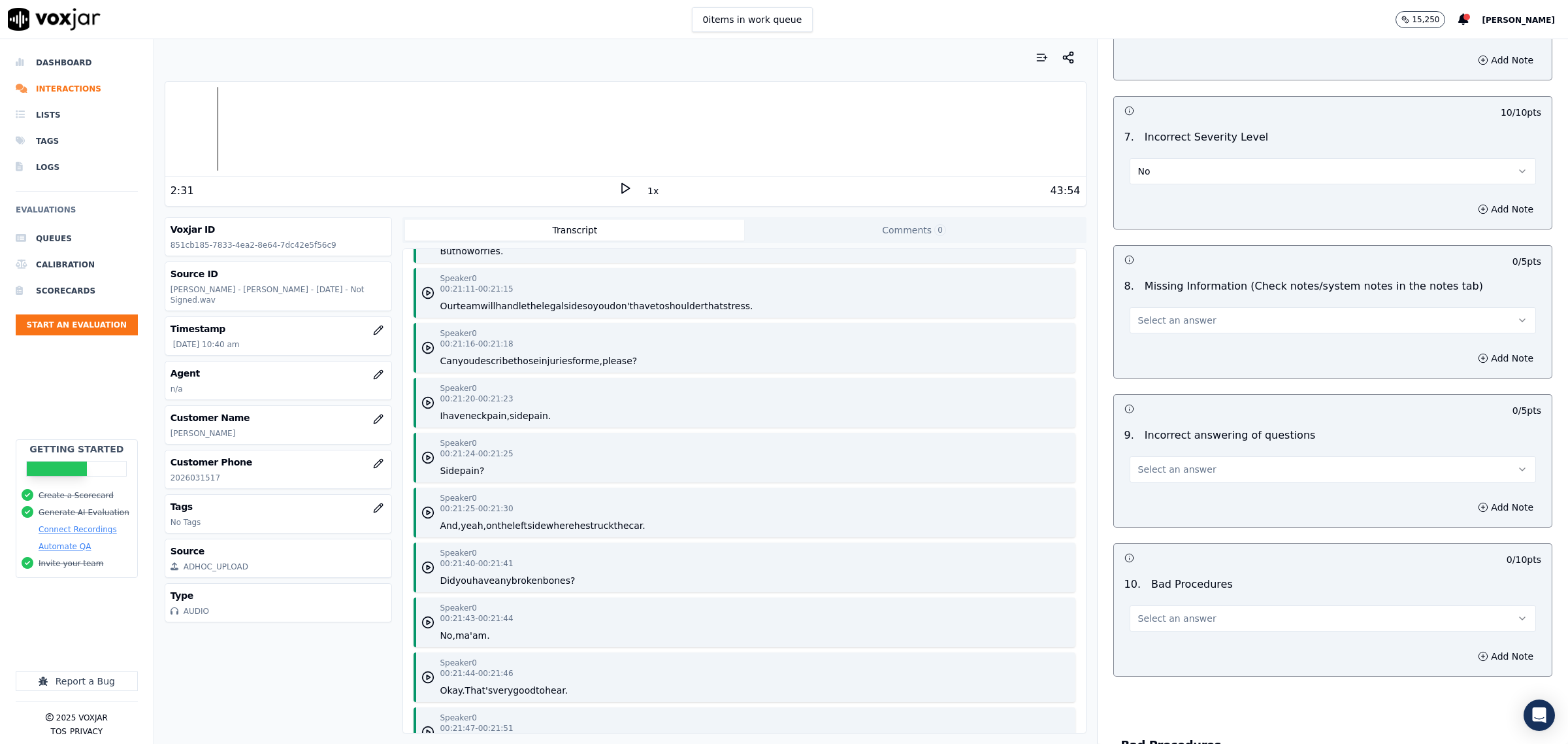
scroll to position [1799, 0]
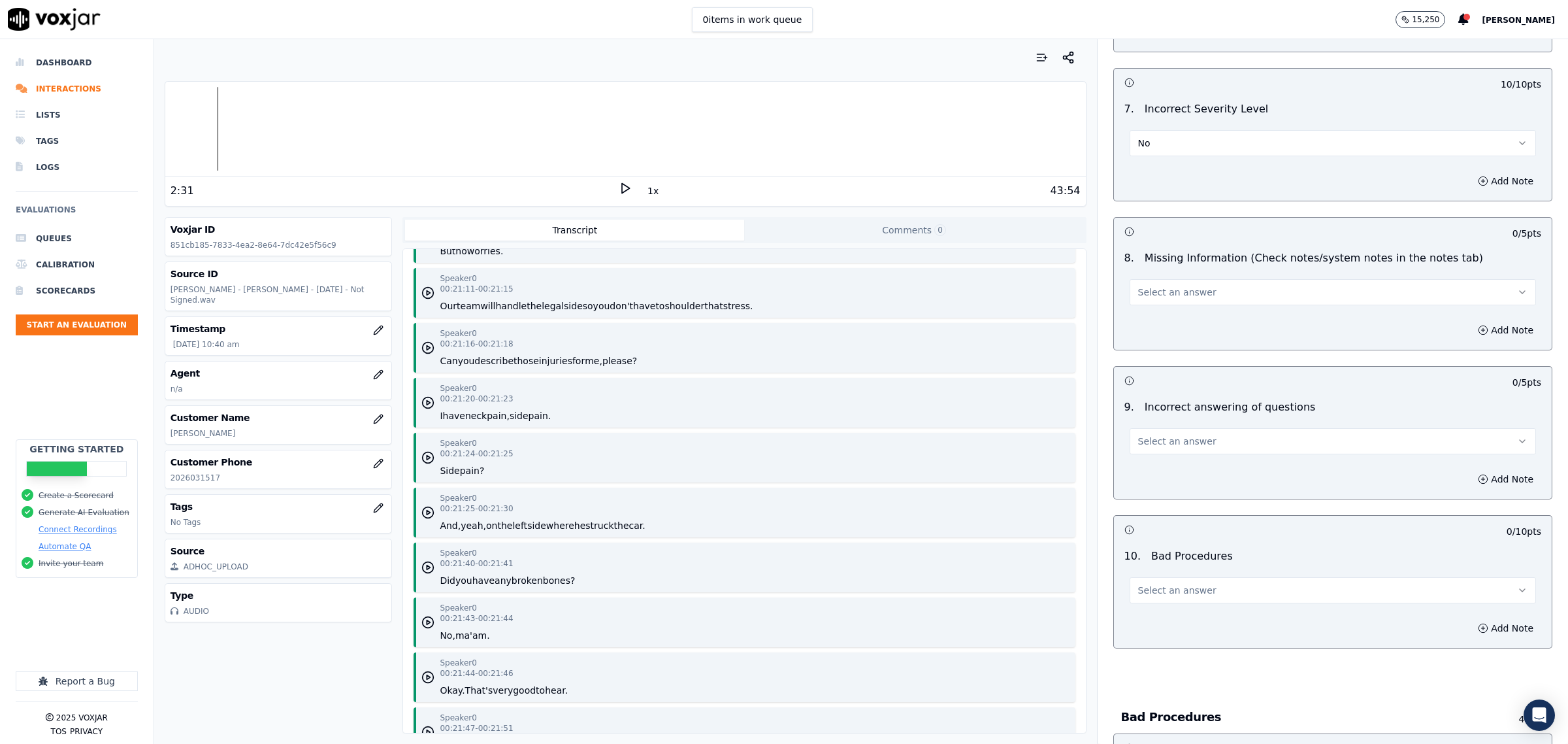
click at [1153, 289] on span "Select an answer" at bounding box center [1178, 292] width 78 height 13
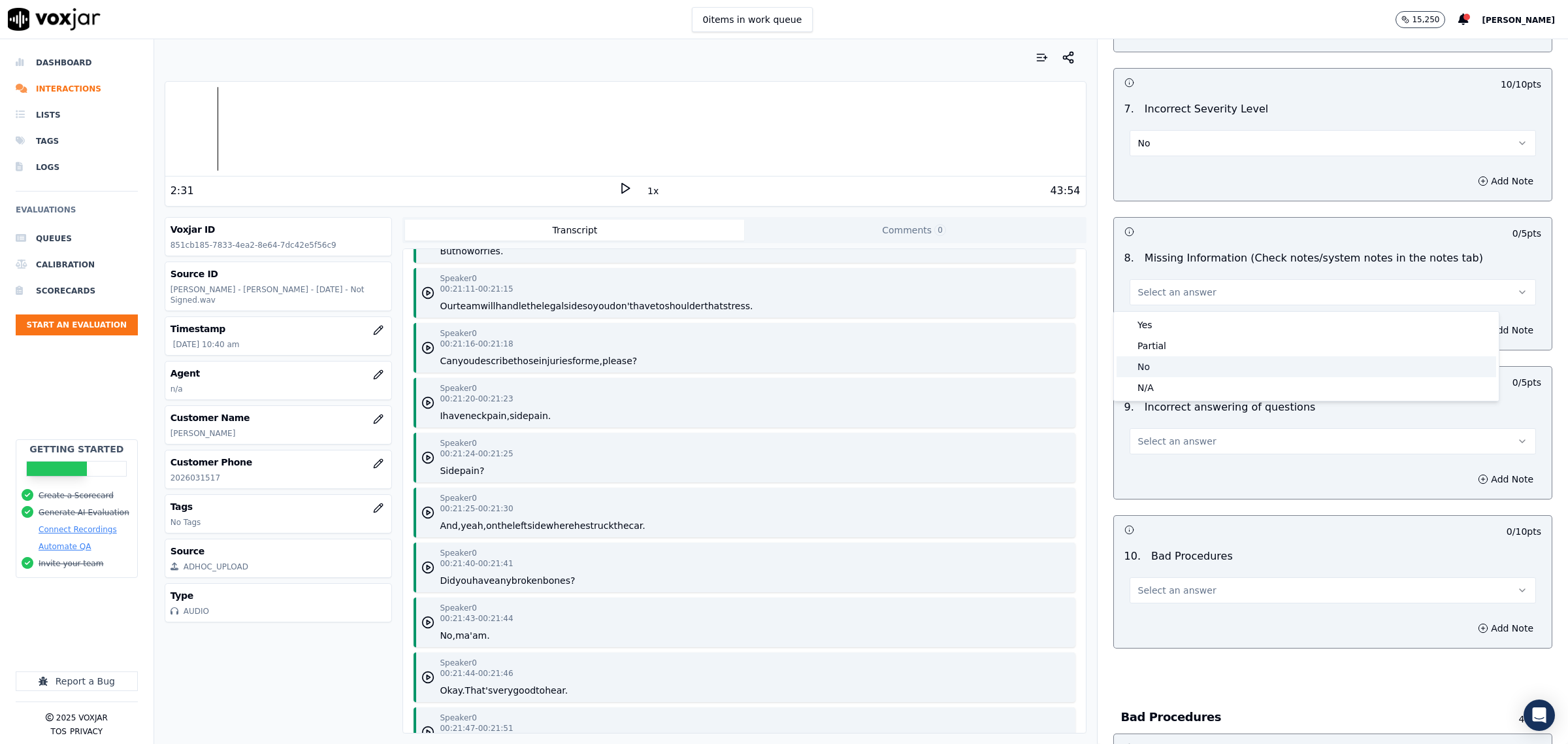
click at [1158, 368] on div "No" at bounding box center [1306, 367] width 380 height 21
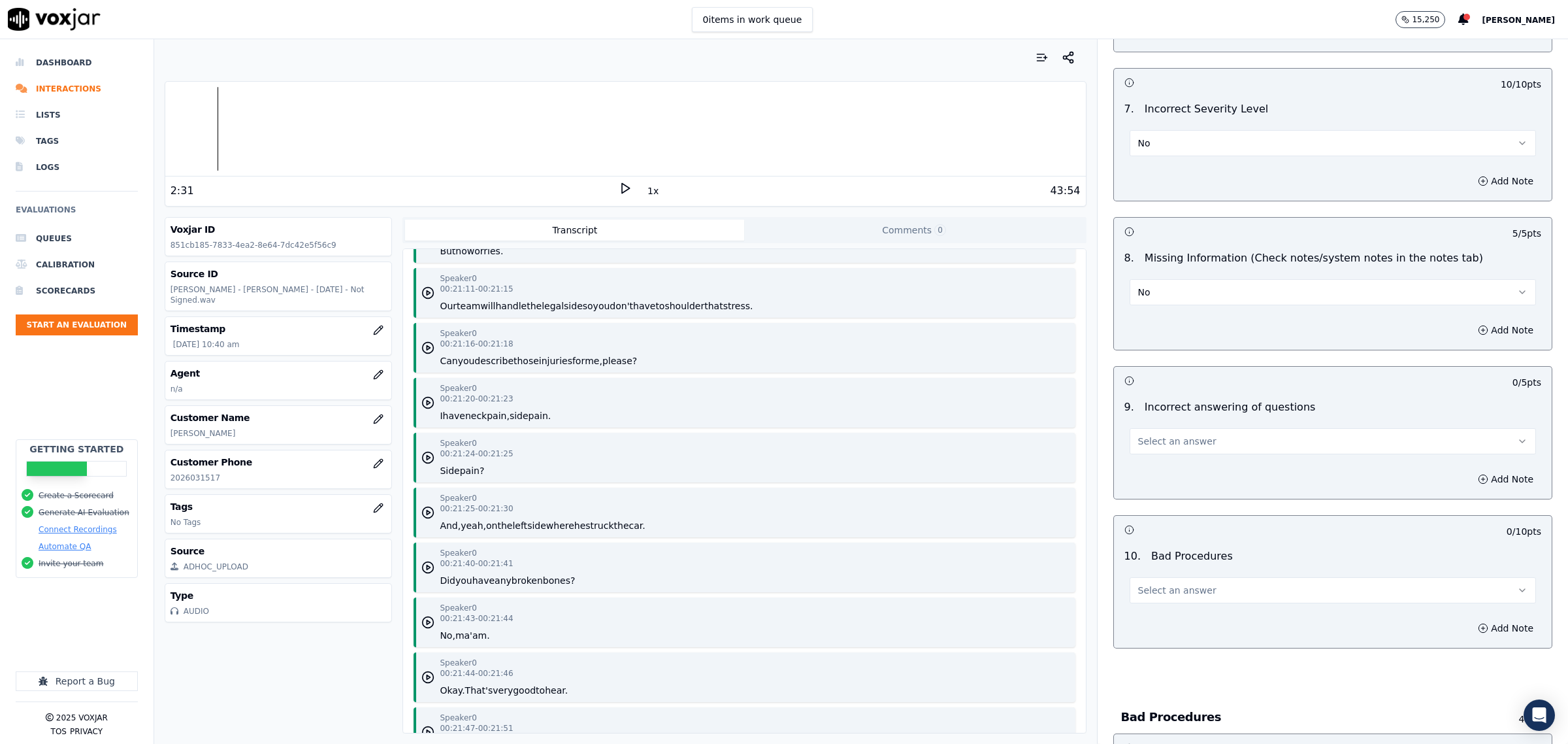
click at [1170, 446] on span "Select an answer" at bounding box center [1178, 441] width 78 height 13
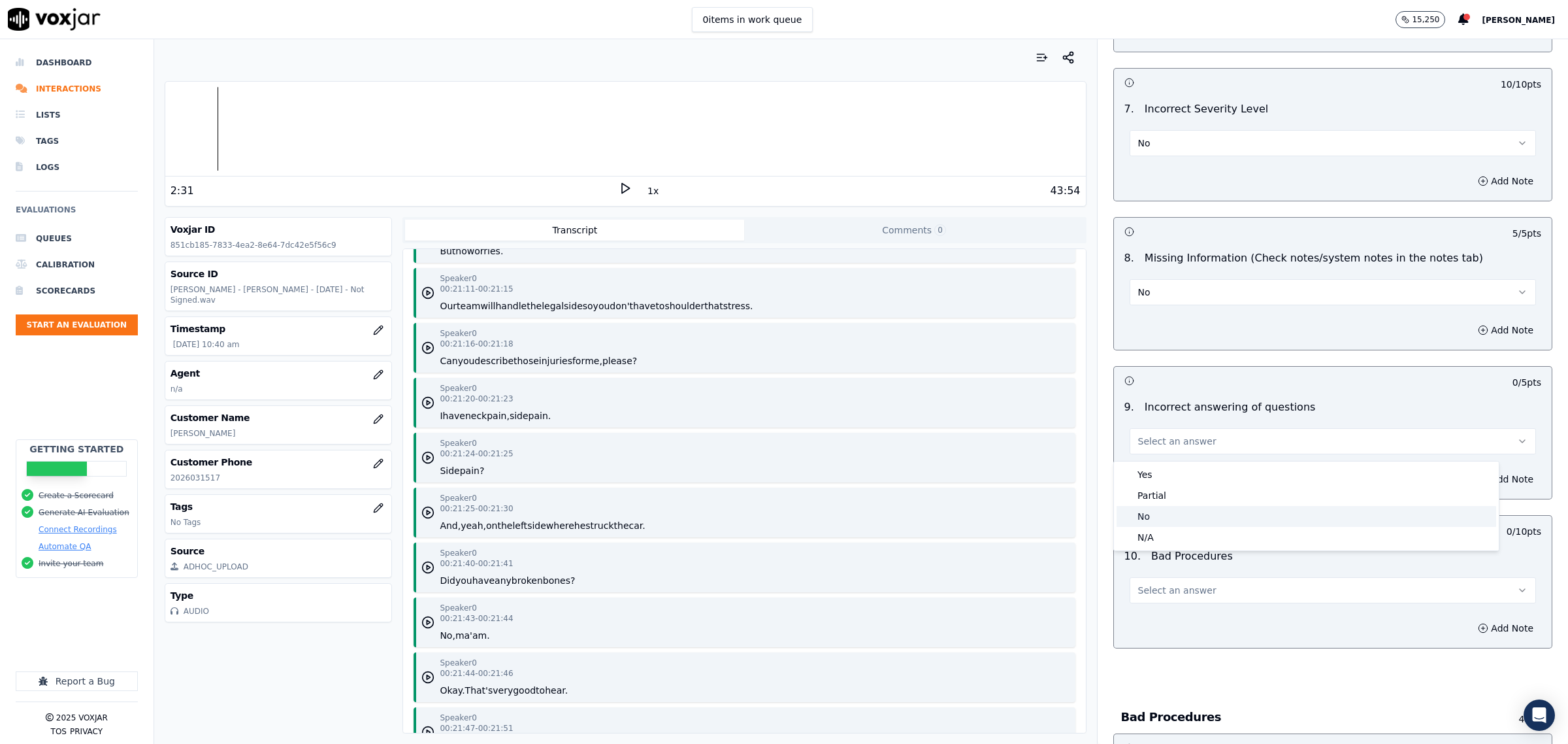
click at [1158, 511] on div "No" at bounding box center [1306, 516] width 380 height 21
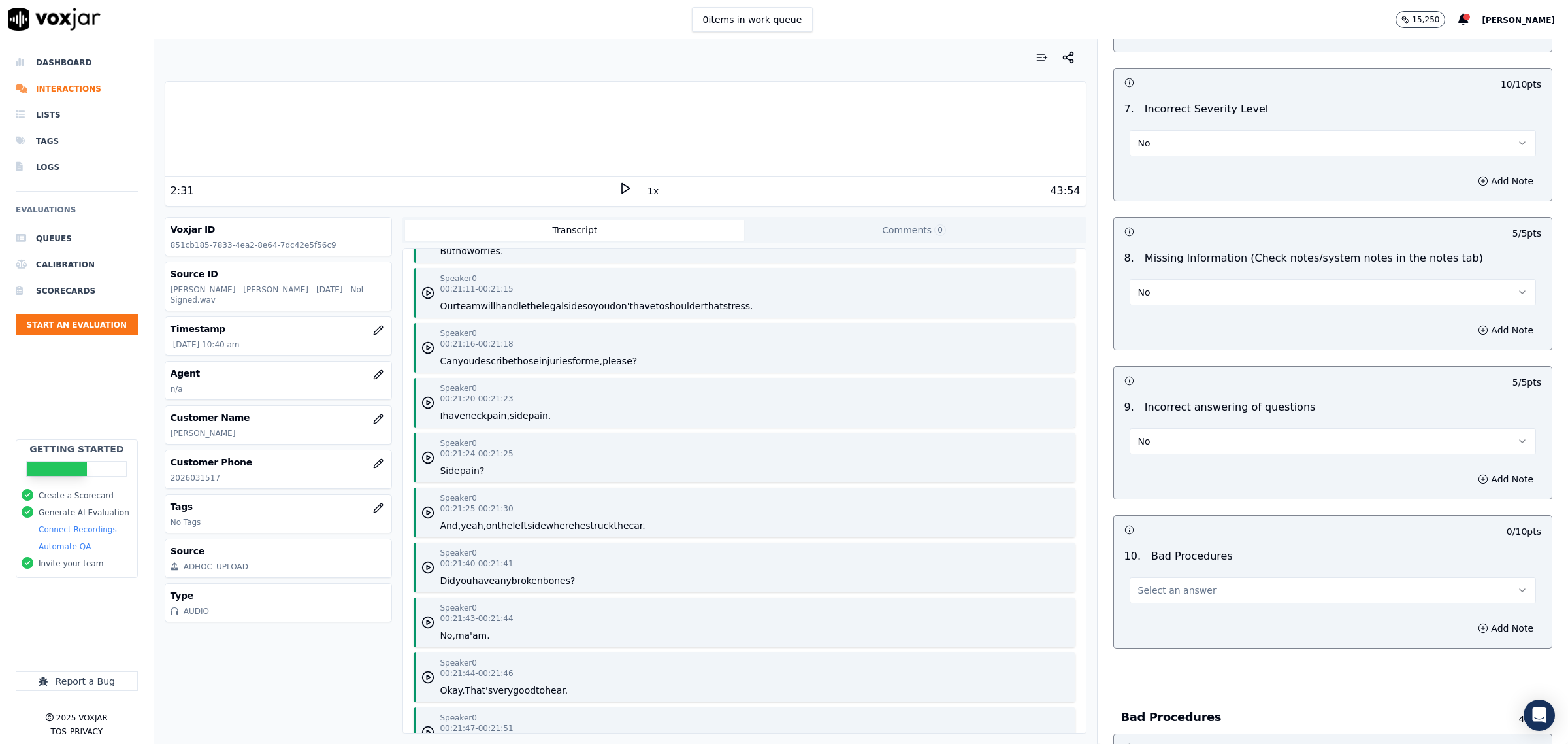
click at [1168, 597] on span "Select an answer" at bounding box center [1178, 591] width 78 height 13
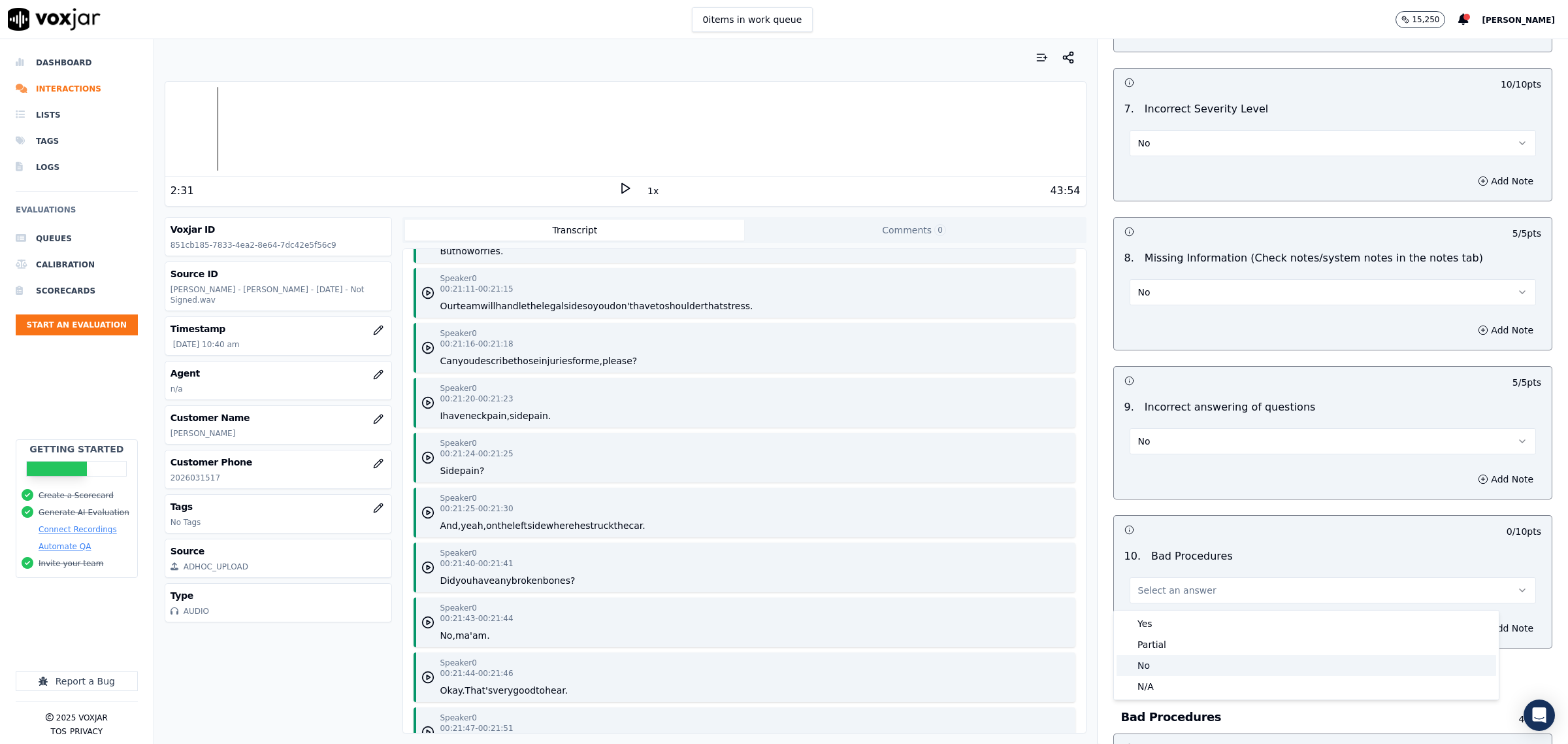
click at [1163, 658] on div "No" at bounding box center [1306, 666] width 380 height 21
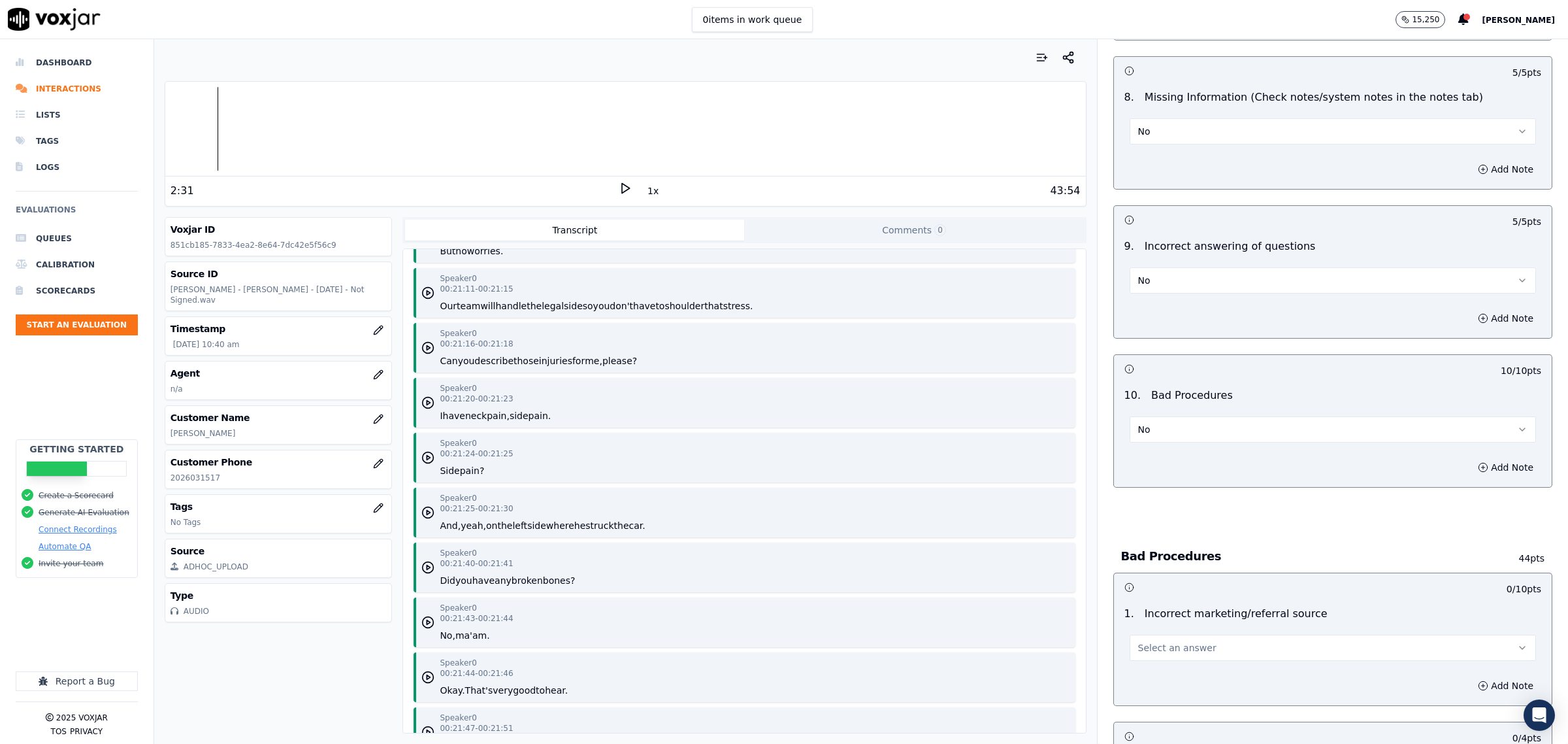
scroll to position [2206, 0]
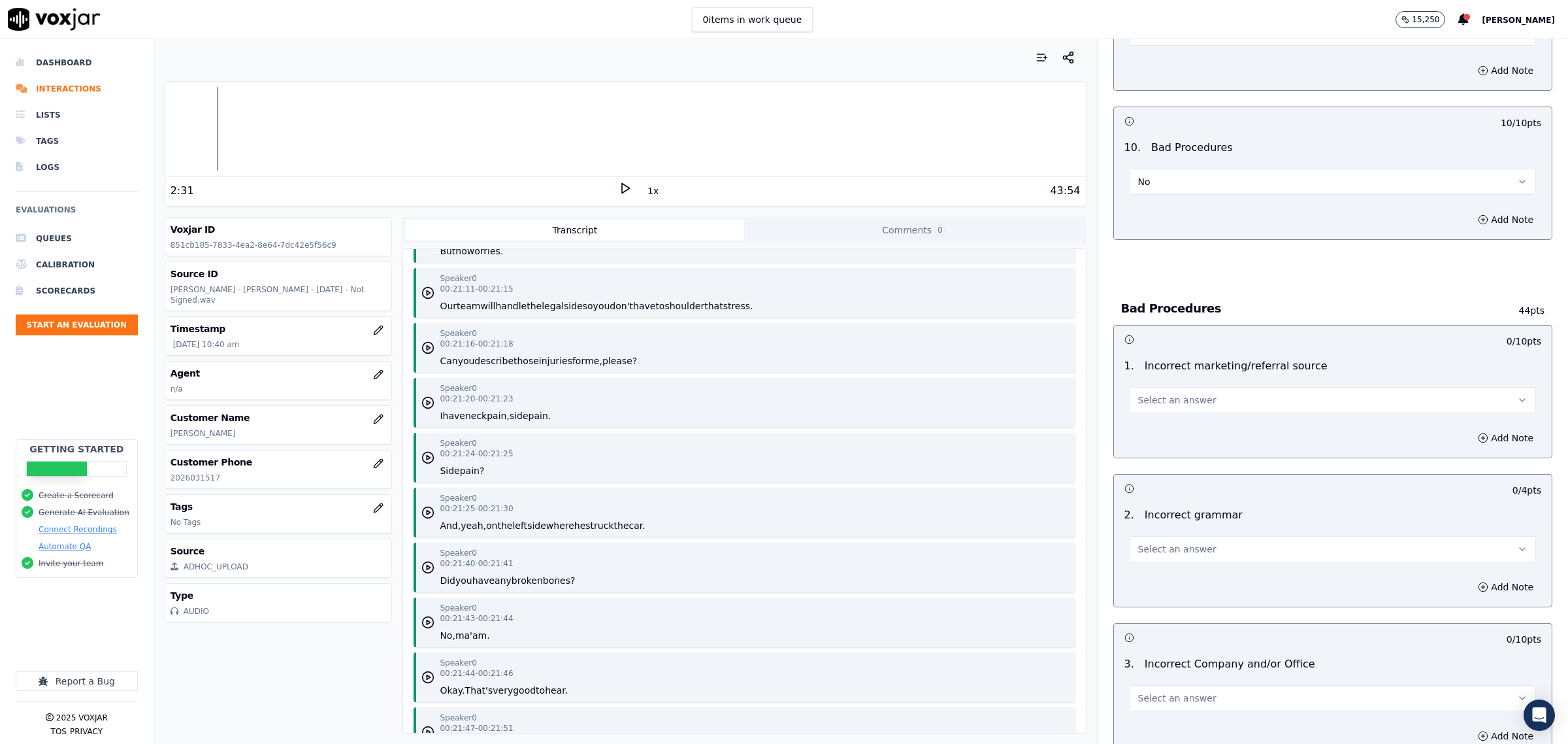
click at [1195, 413] on button "Select an answer" at bounding box center [1333, 399] width 407 height 26
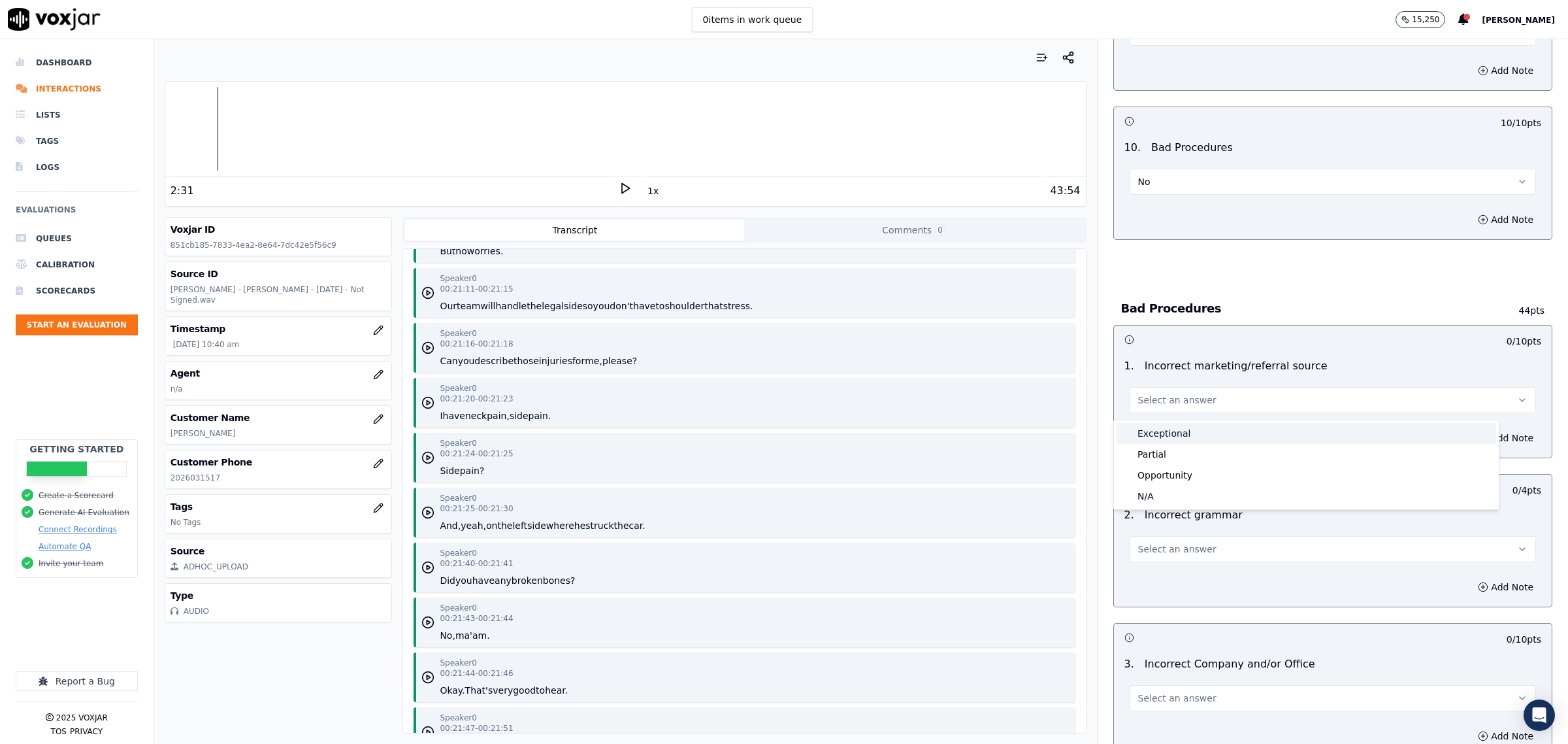
click at [1200, 443] on div "Exceptional" at bounding box center [1306, 433] width 380 height 21
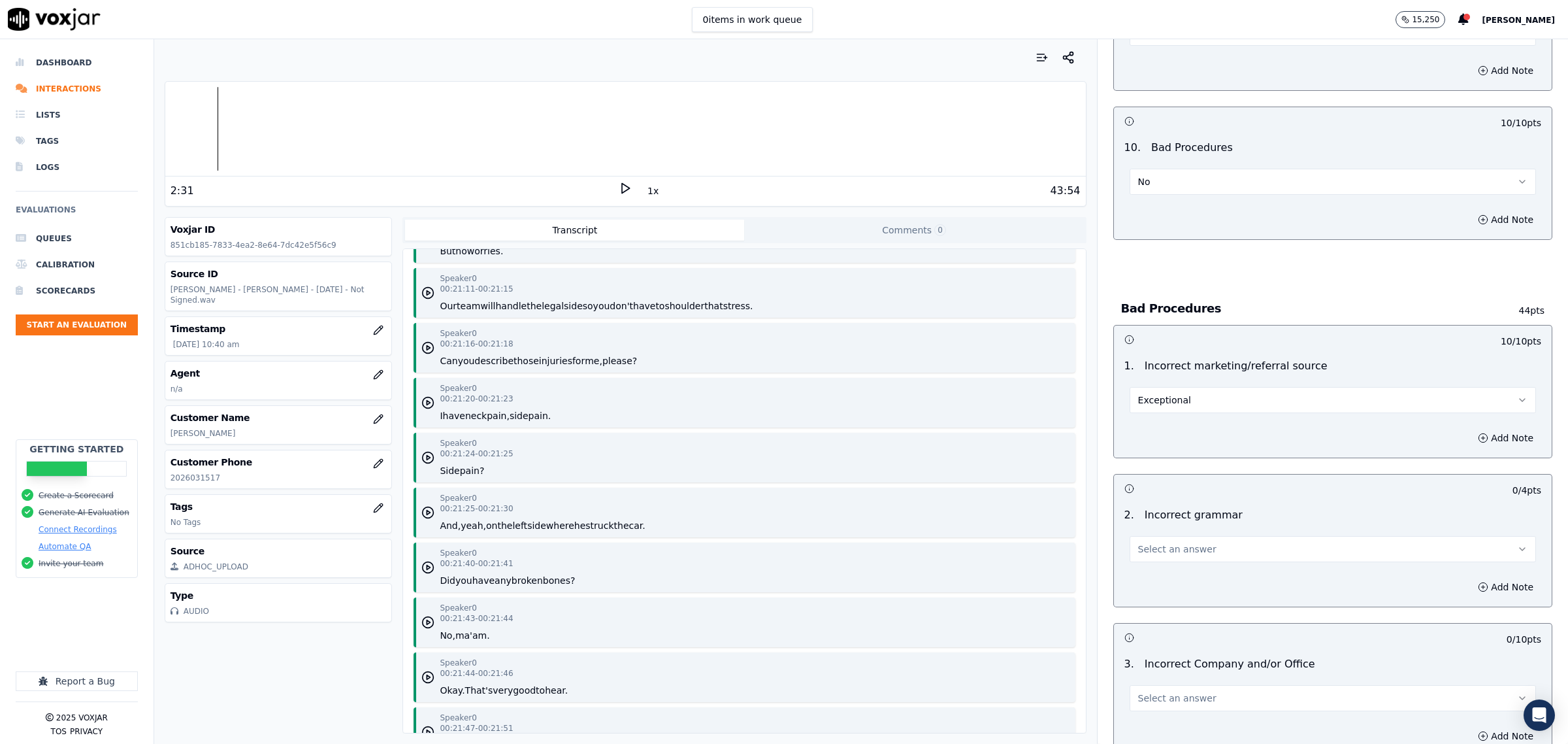
click at [1174, 555] on span "Select an answer" at bounding box center [1178, 550] width 78 height 13
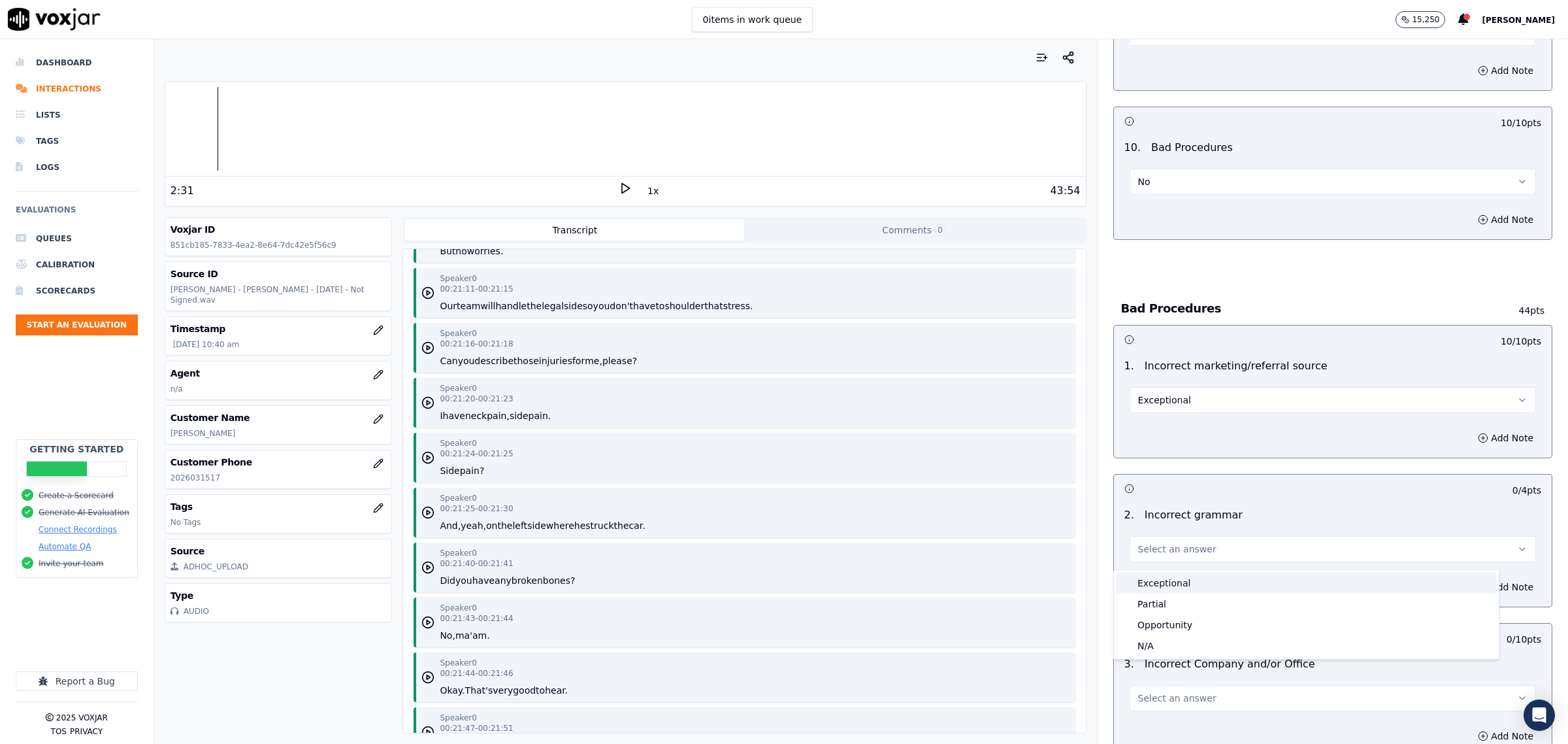
click at [1174, 586] on div "Exceptional" at bounding box center [1306, 583] width 380 height 21
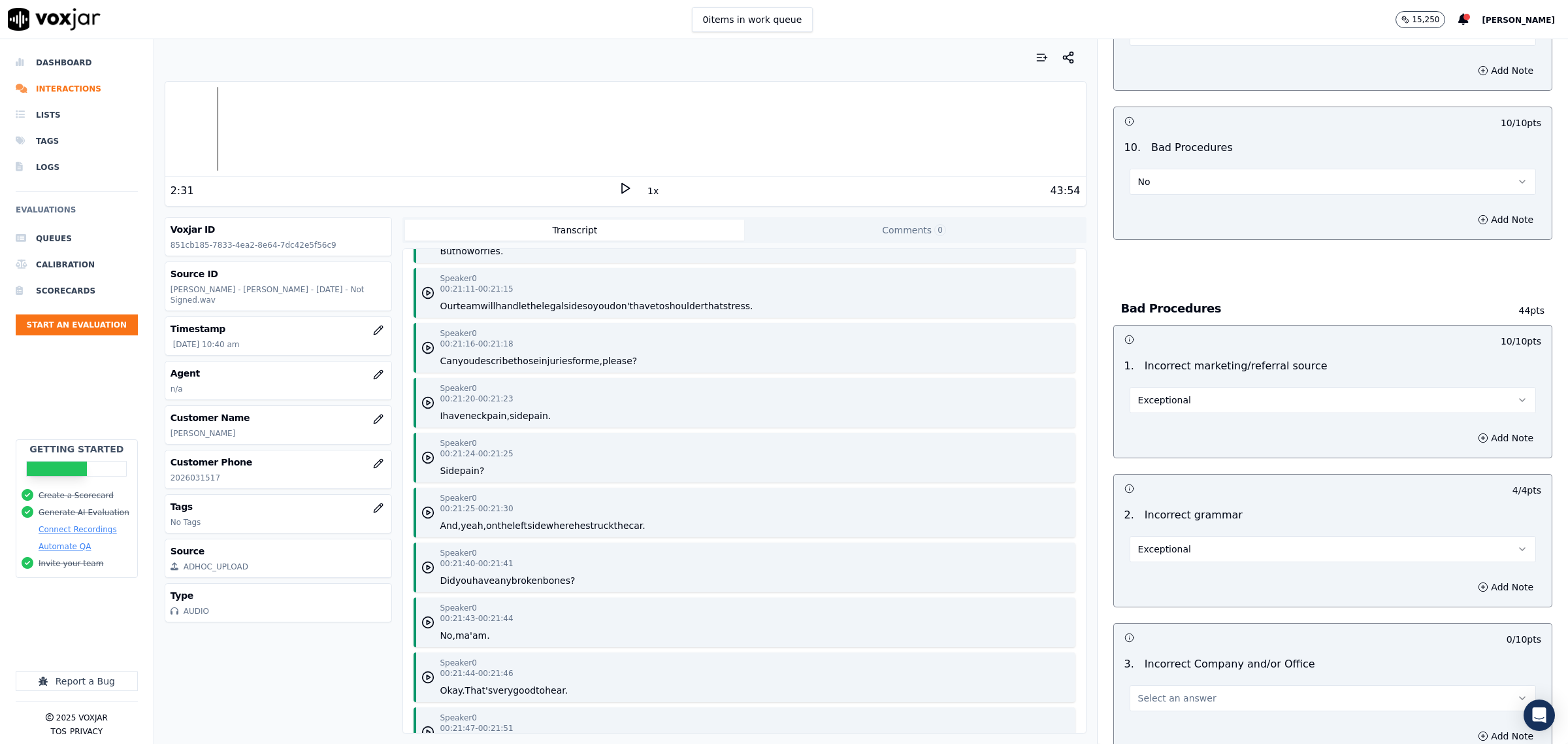
scroll to position [2452, 0]
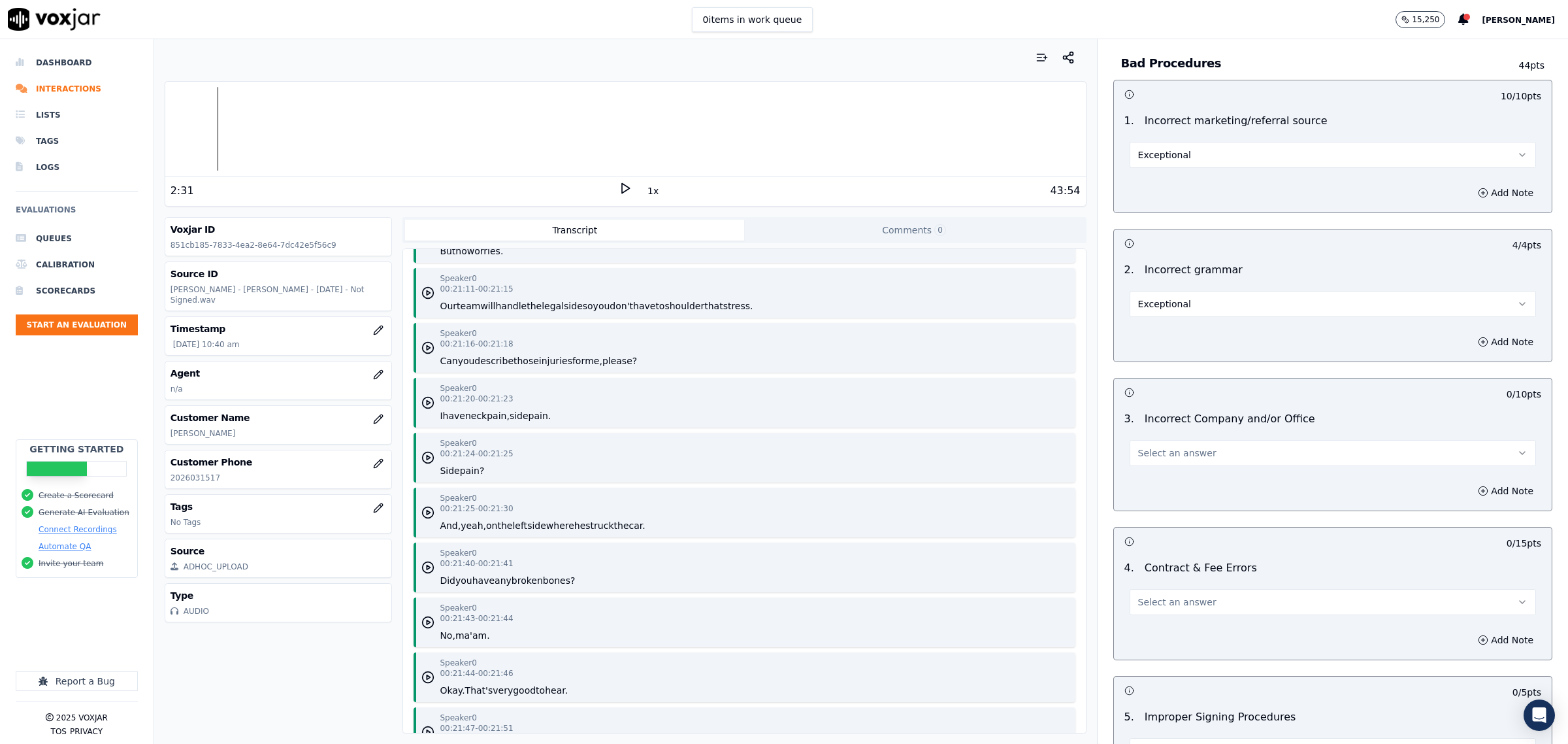
click at [1195, 456] on button "Select an answer" at bounding box center [1333, 452] width 407 height 26
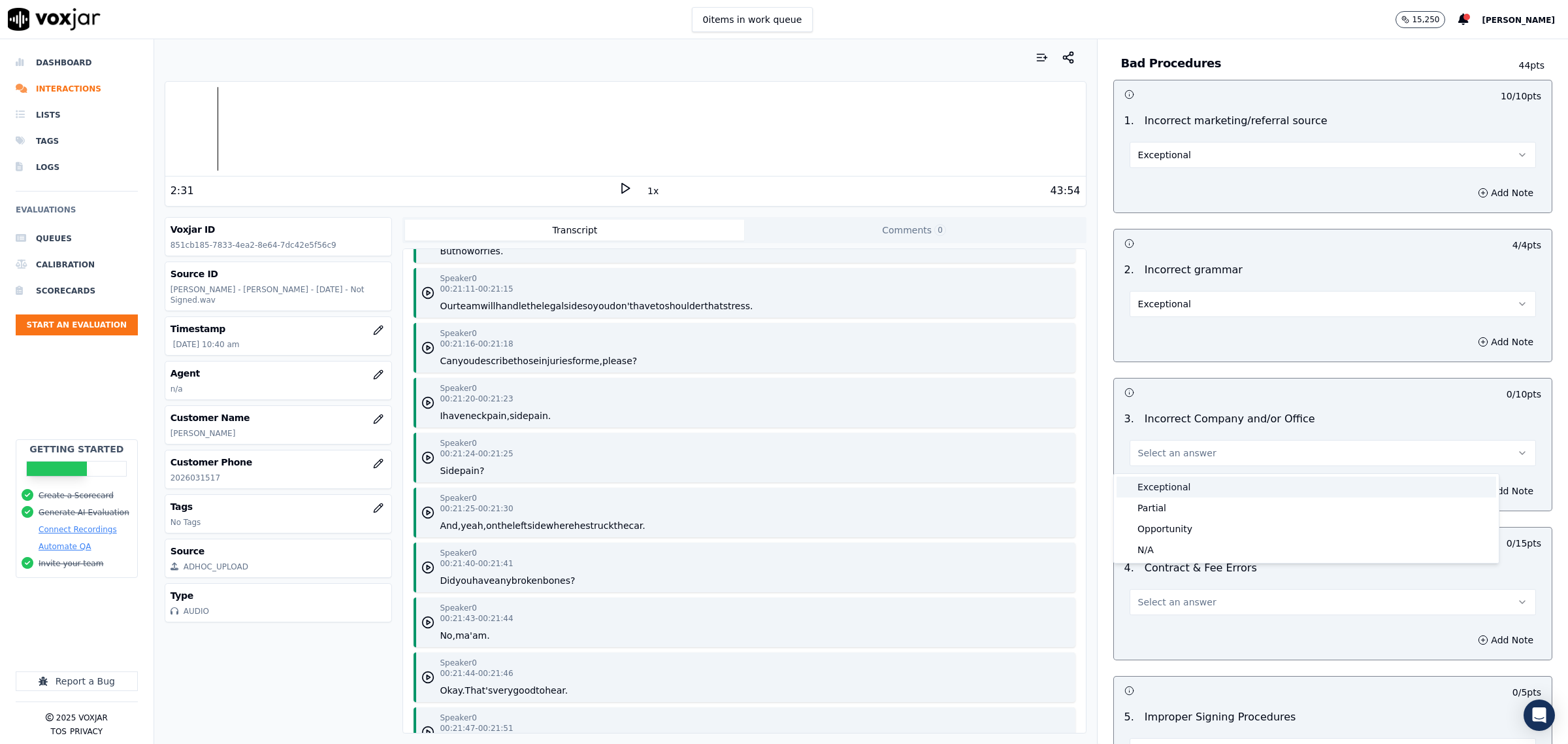
click at [1189, 484] on div "Exceptional" at bounding box center [1306, 487] width 380 height 21
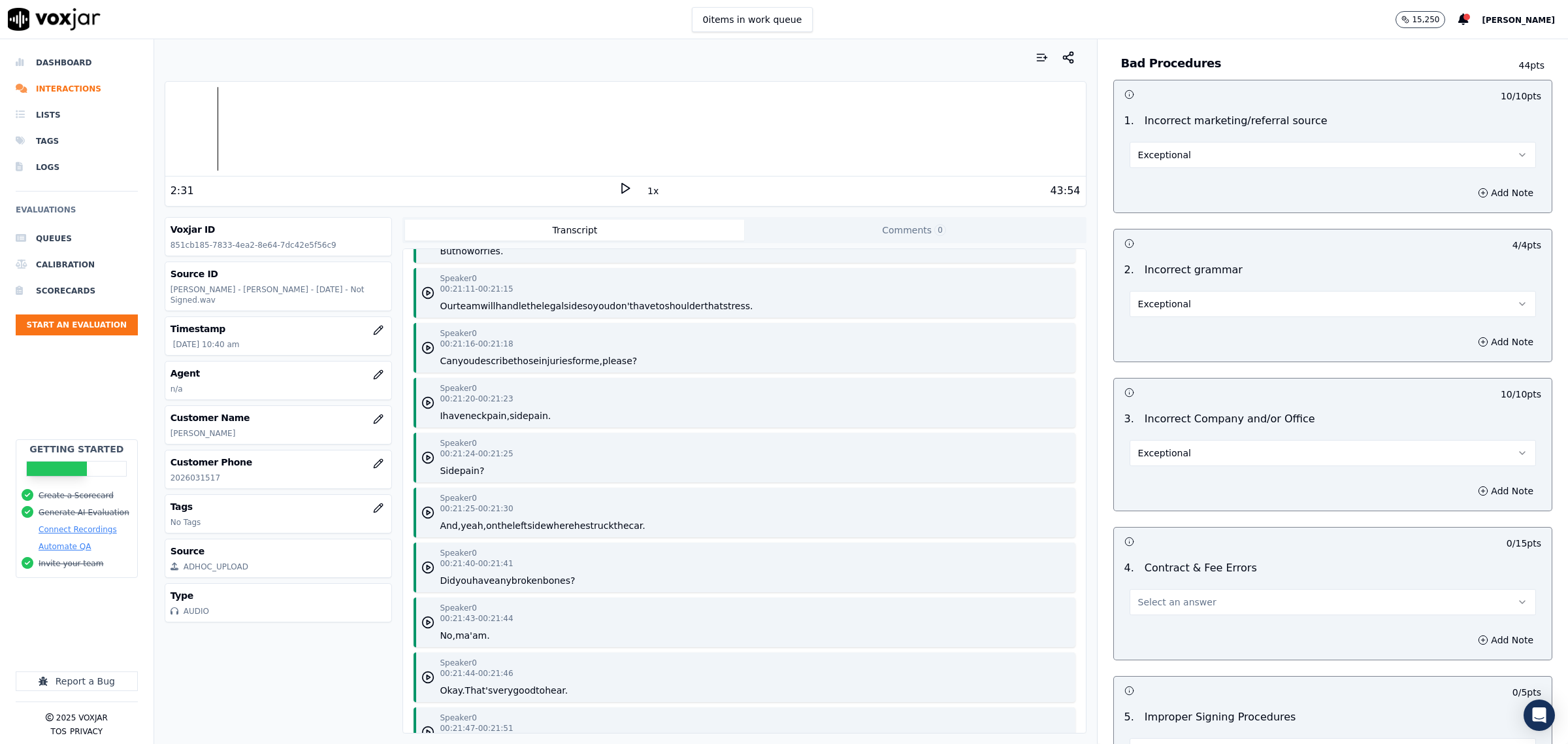
scroll to position [2615, 0]
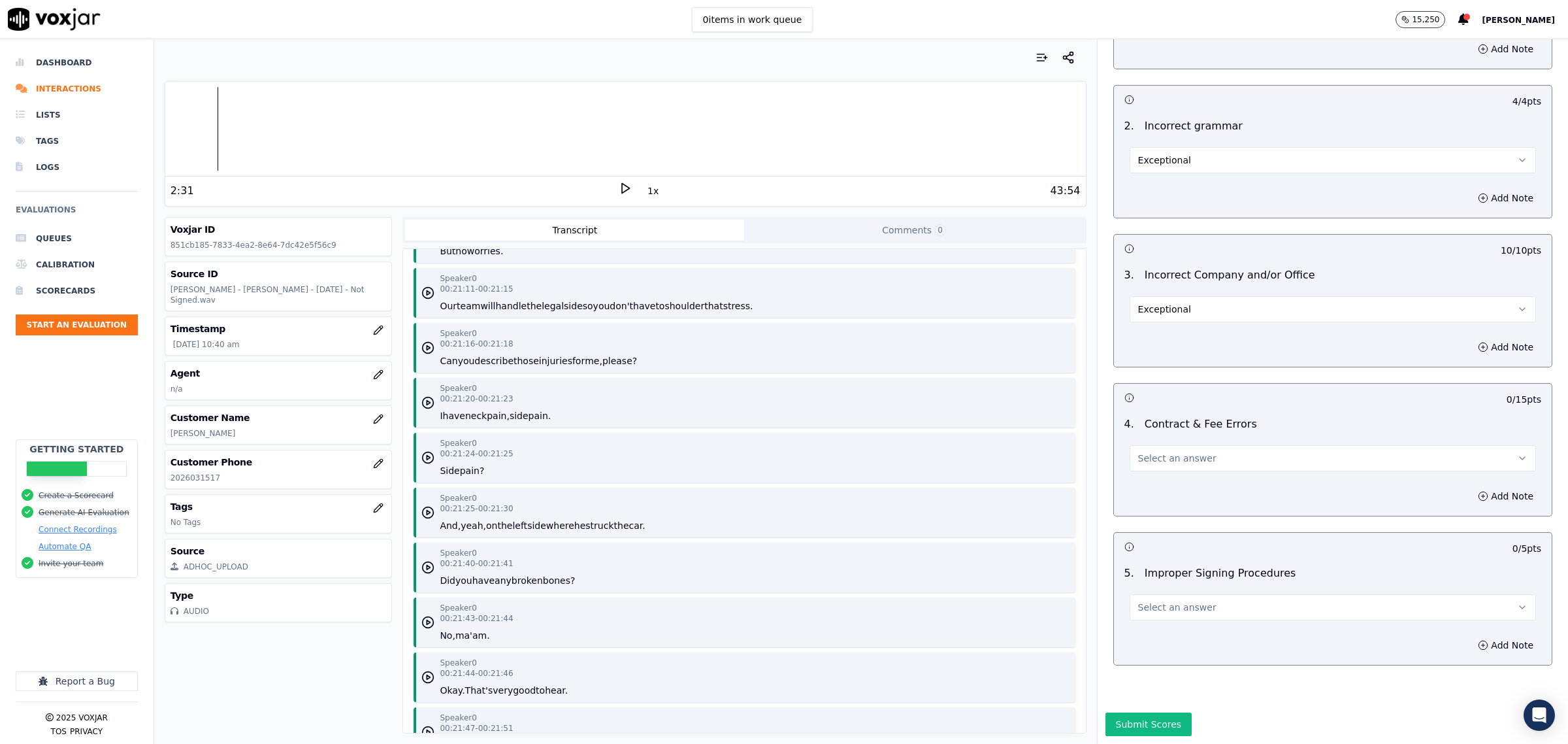
click at [1168, 452] on span "Select an answer" at bounding box center [1178, 458] width 78 height 13
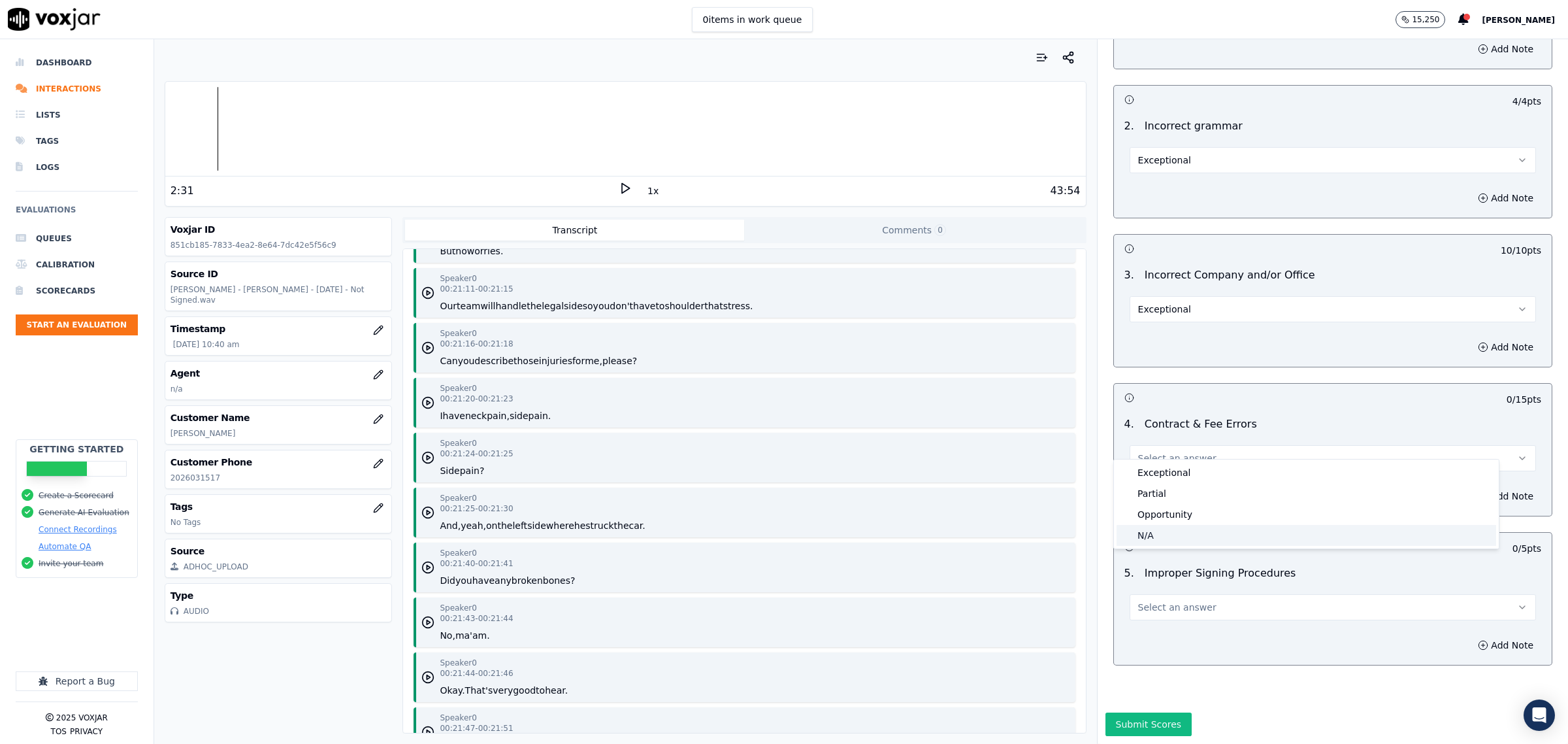
click at [1163, 531] on div "N/A" at bounding box center [1306, 535] width 380 height 21
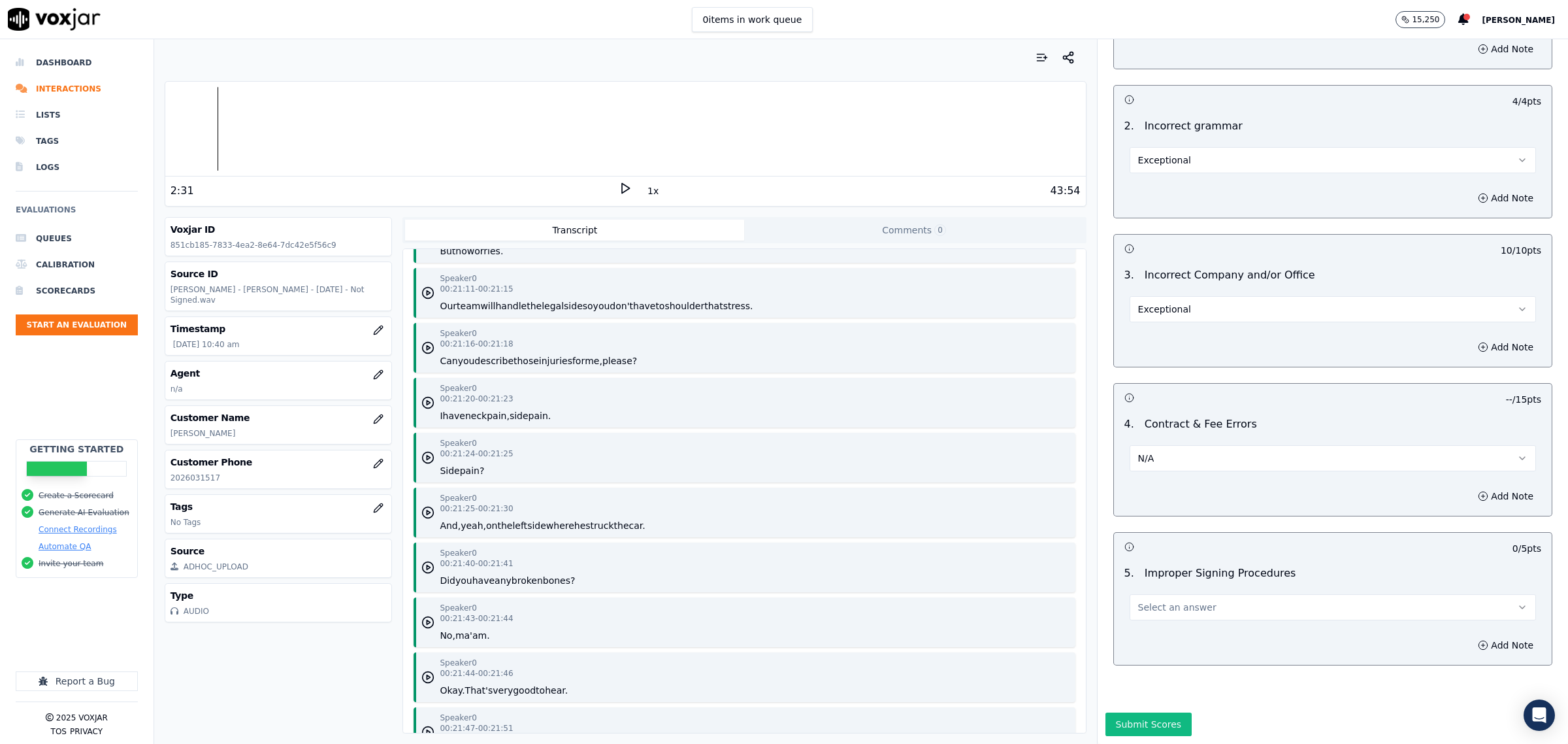
drag, startPoint x: 1151, startPoint y: 596, endPoint x: 1147, endPoint y: 604, distance: 8.9
click at [1148, 599] on button "Select an answer" at bounding box center [1333, 607] width 407 height 26
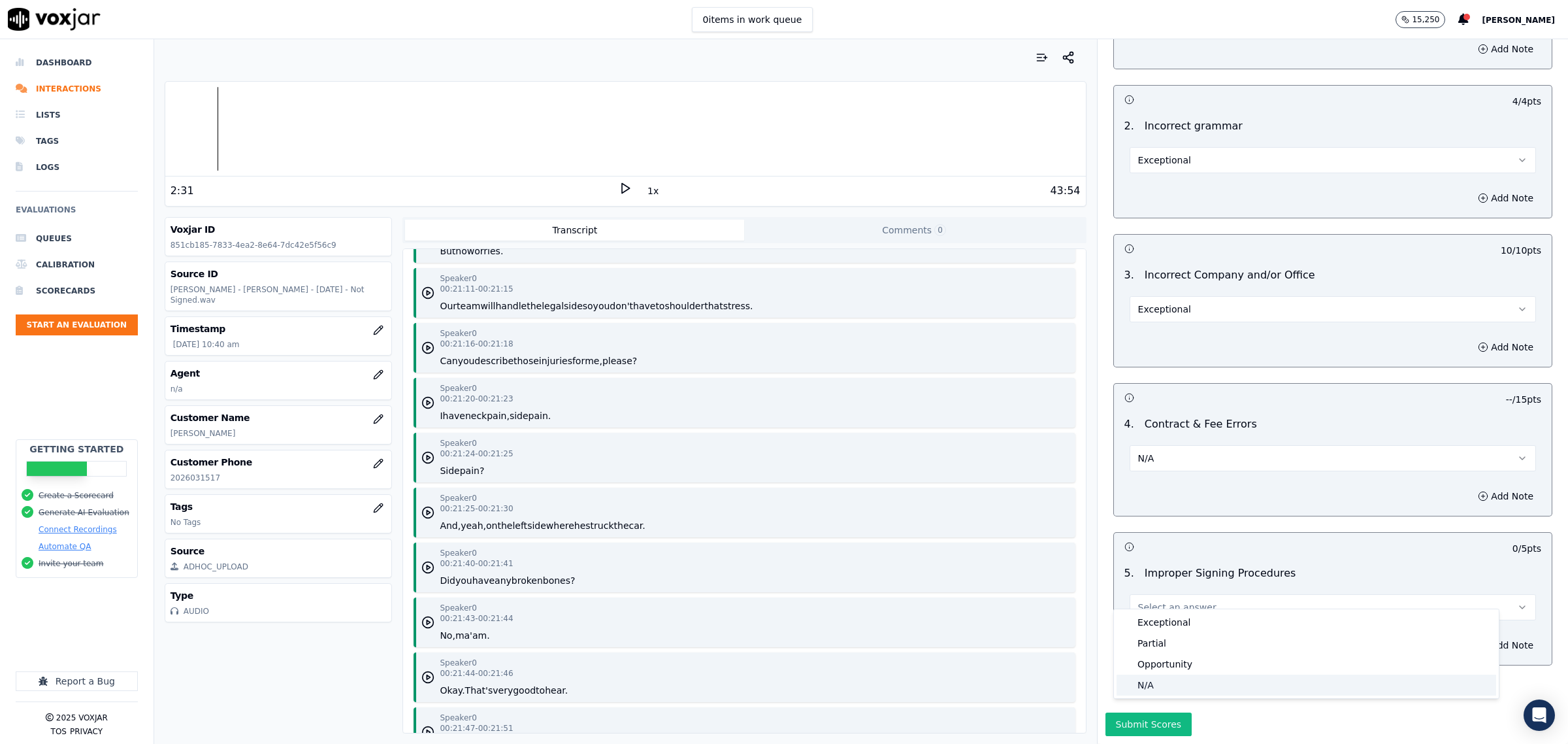
click at [1139, 683] on div "N/A" at bounding box center [1306, 685] width 380 height 21
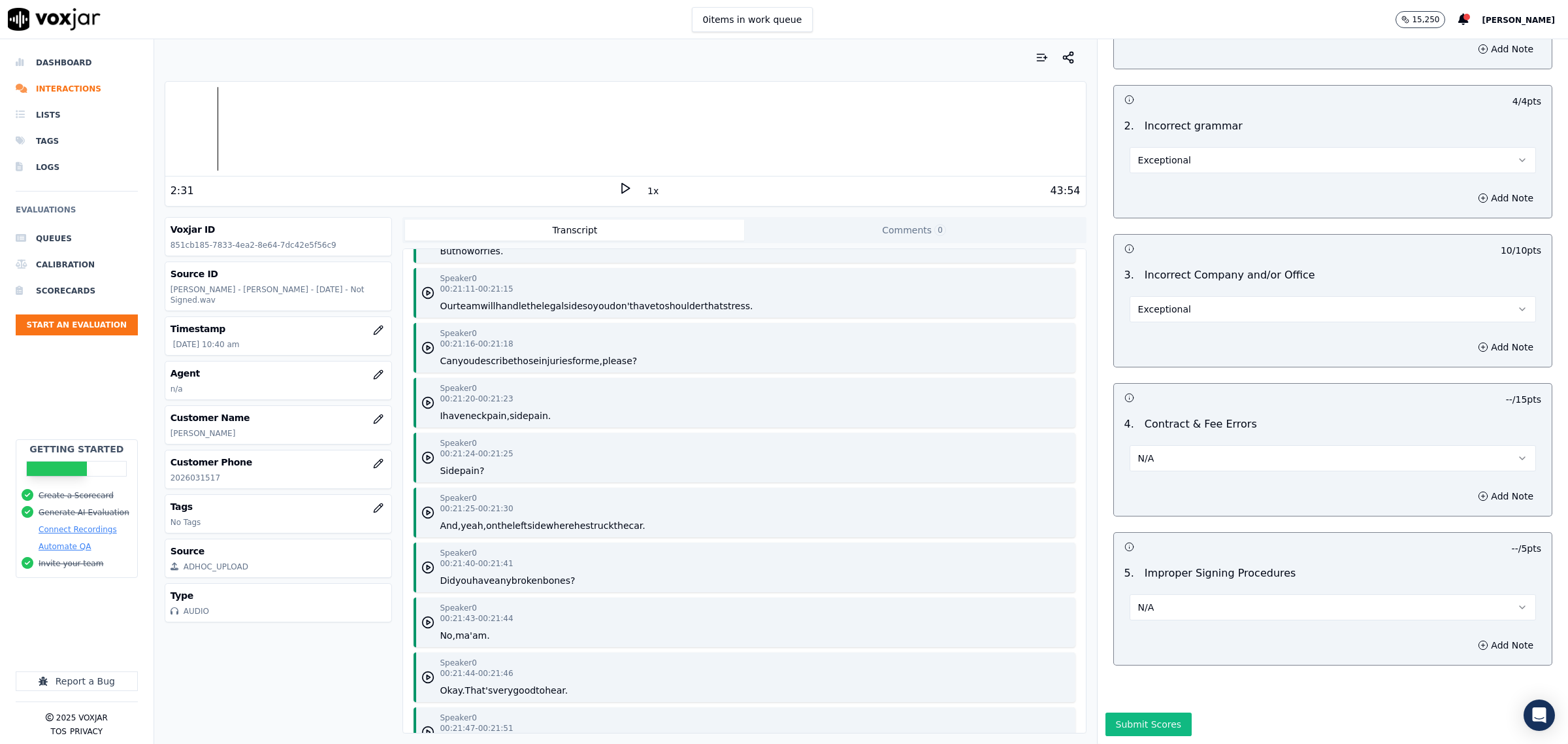
scroll to position [2636, 0]
click at [1122, 713] on button "Submit Scores" at bounding box center [1148, 724] width 87 height 24
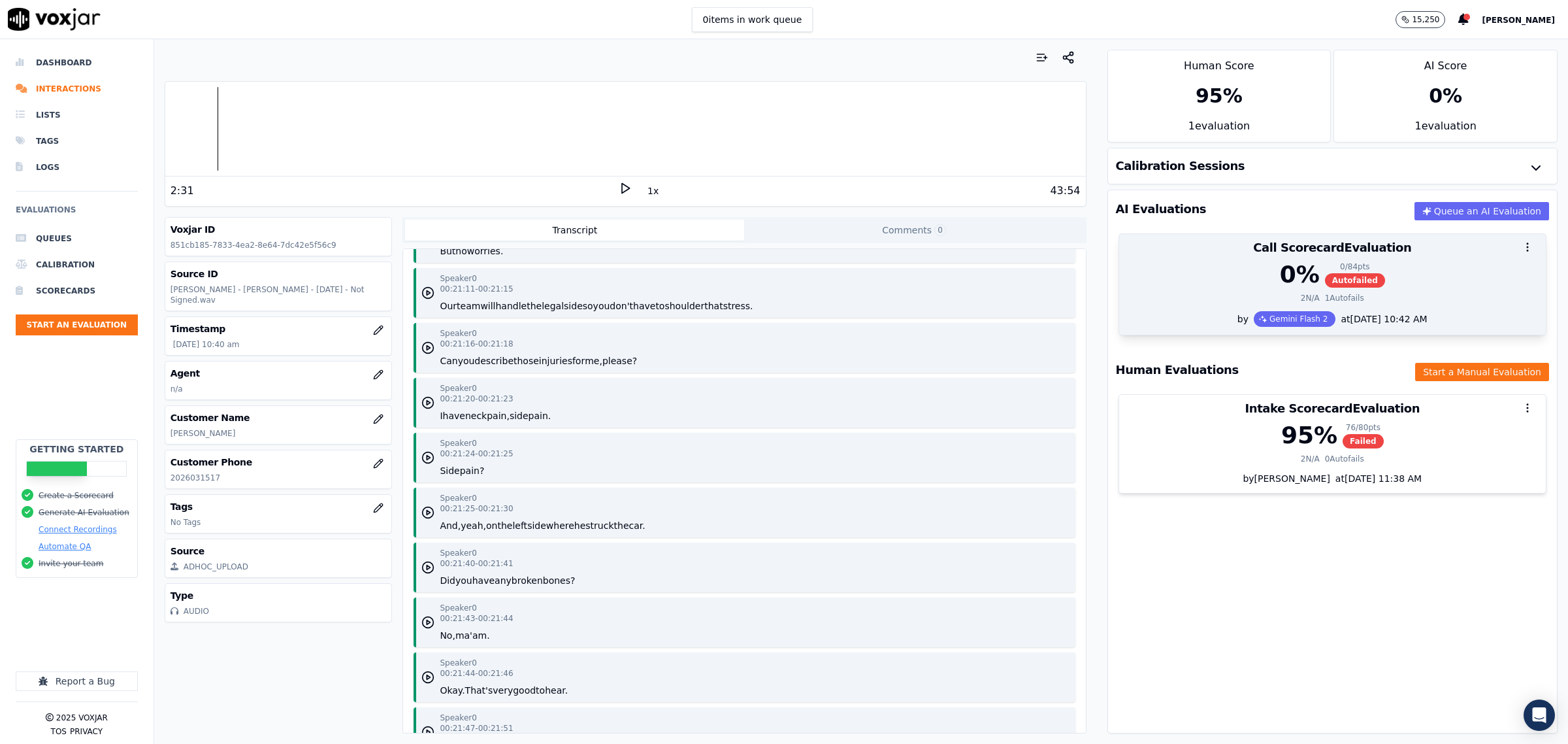
click at [1150, 276] on div "0 % 0 / 84 pts Autofailed" at bounding box center [1333, 274] width 411 height 26
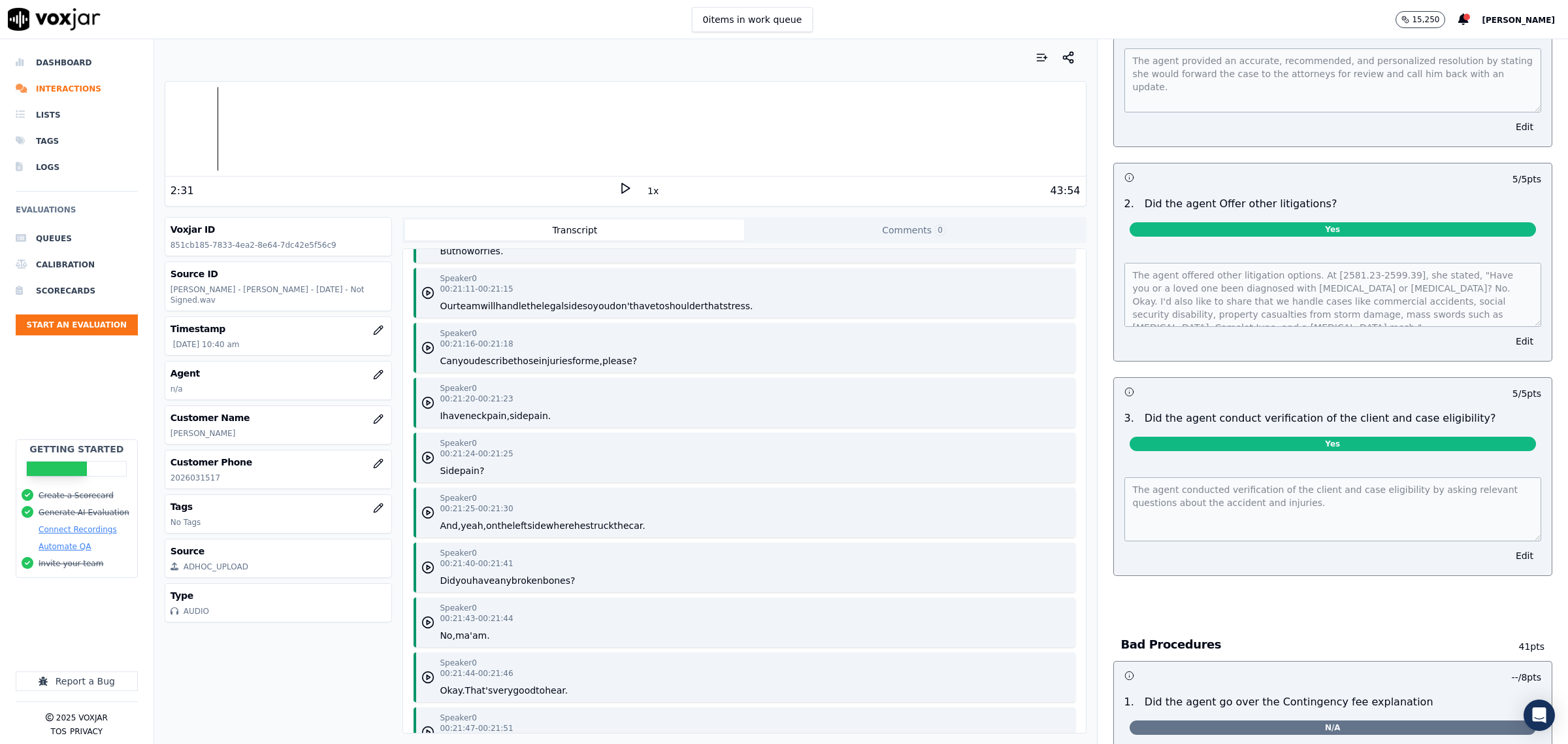
scroll to position [2861, 0]
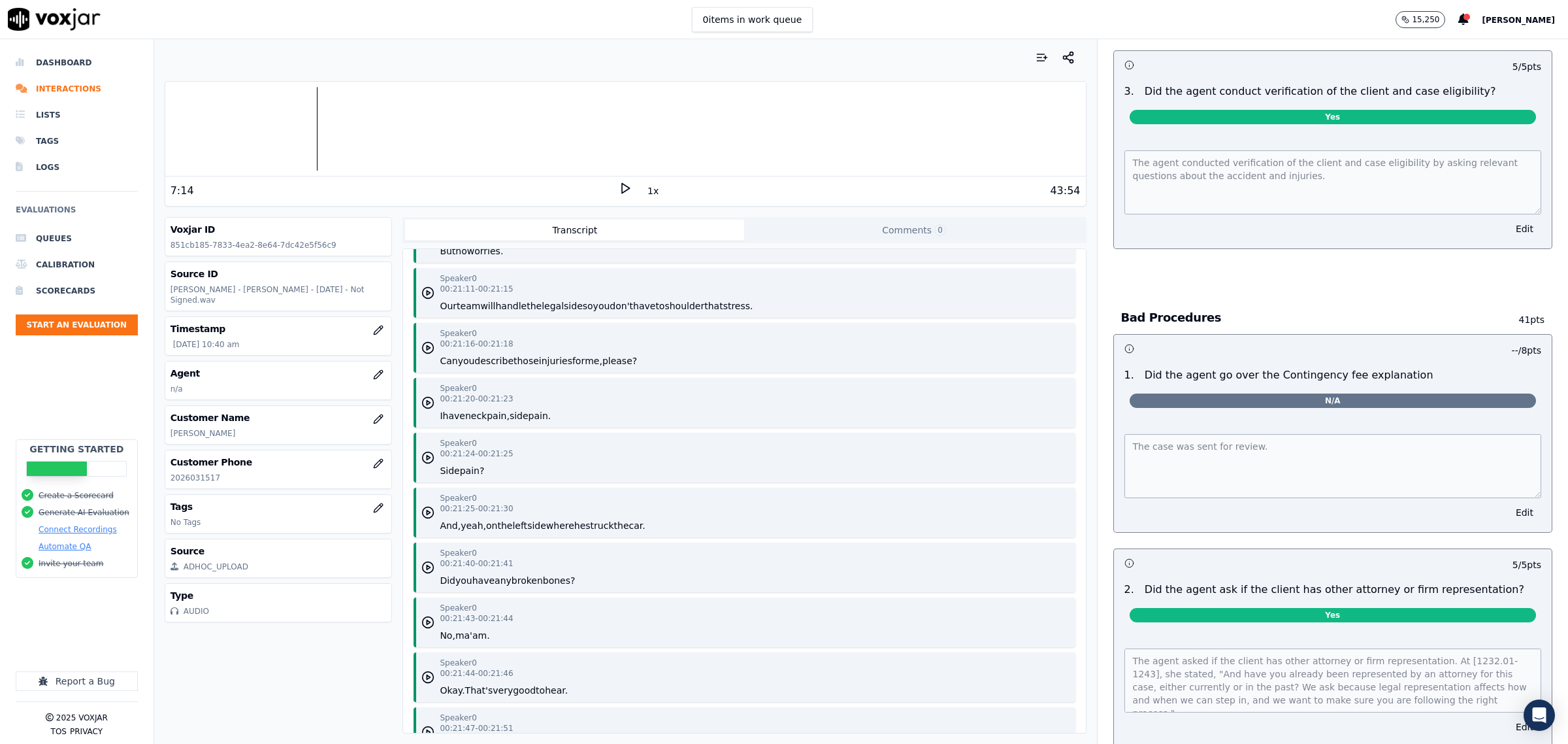
click at [311, 143] on div at bounding box center [625, 129] width 921 height 84
click at [619, 191] on icon at bounding box center [625, 189] width 13 height 13
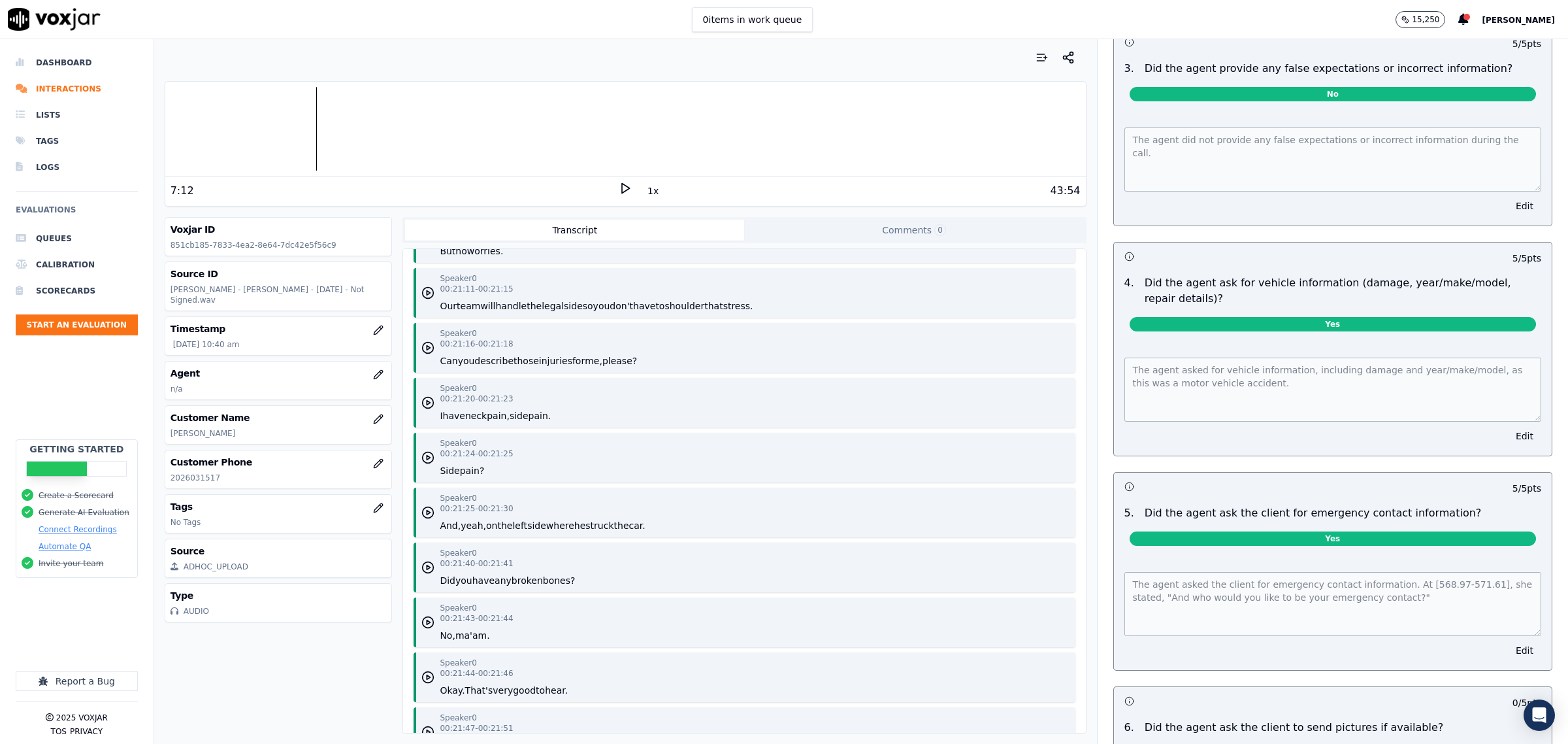
scroll to position [3923, 0]
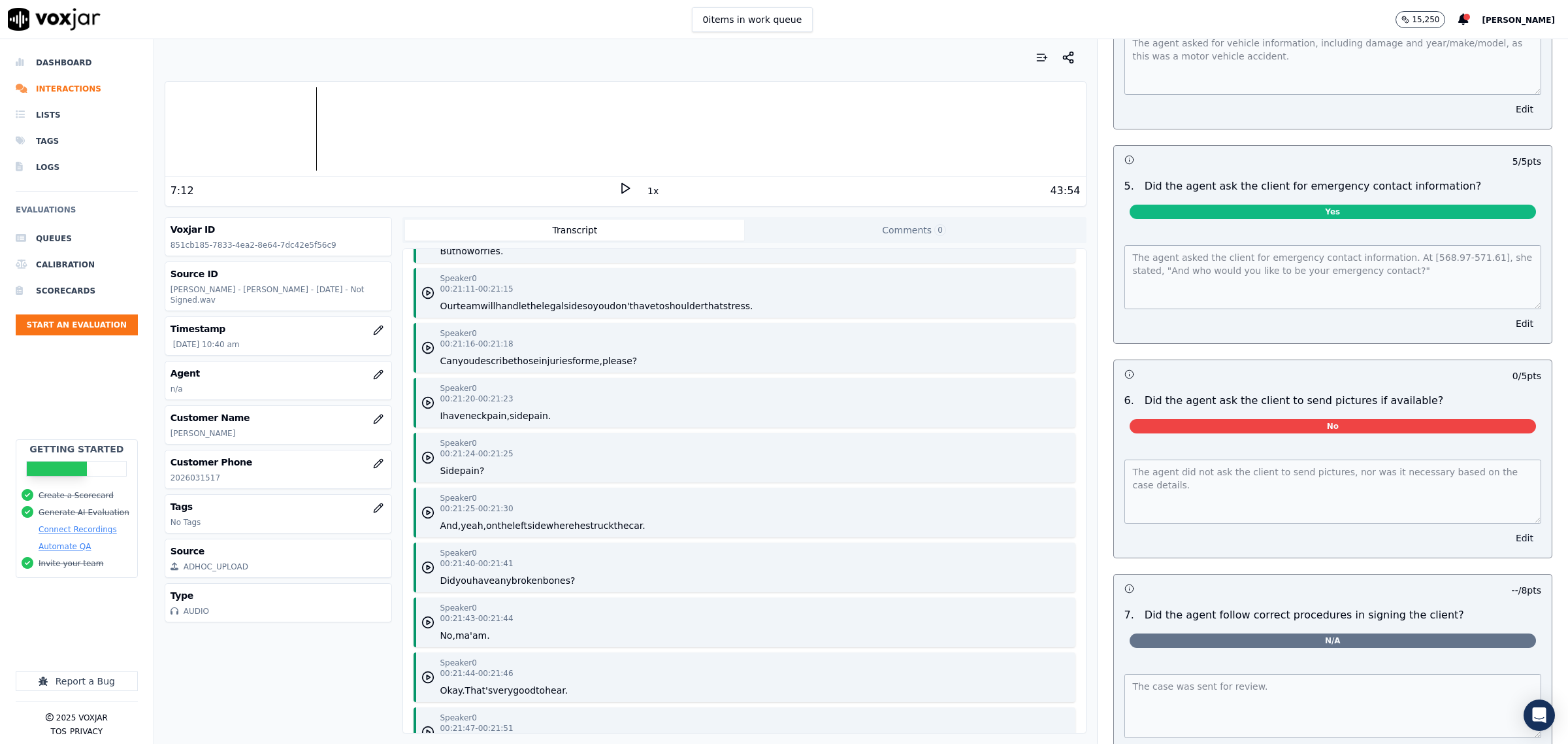
click at [1508, 537] on button "Edit" at bounding box center [1524, 537] width 33 height 18
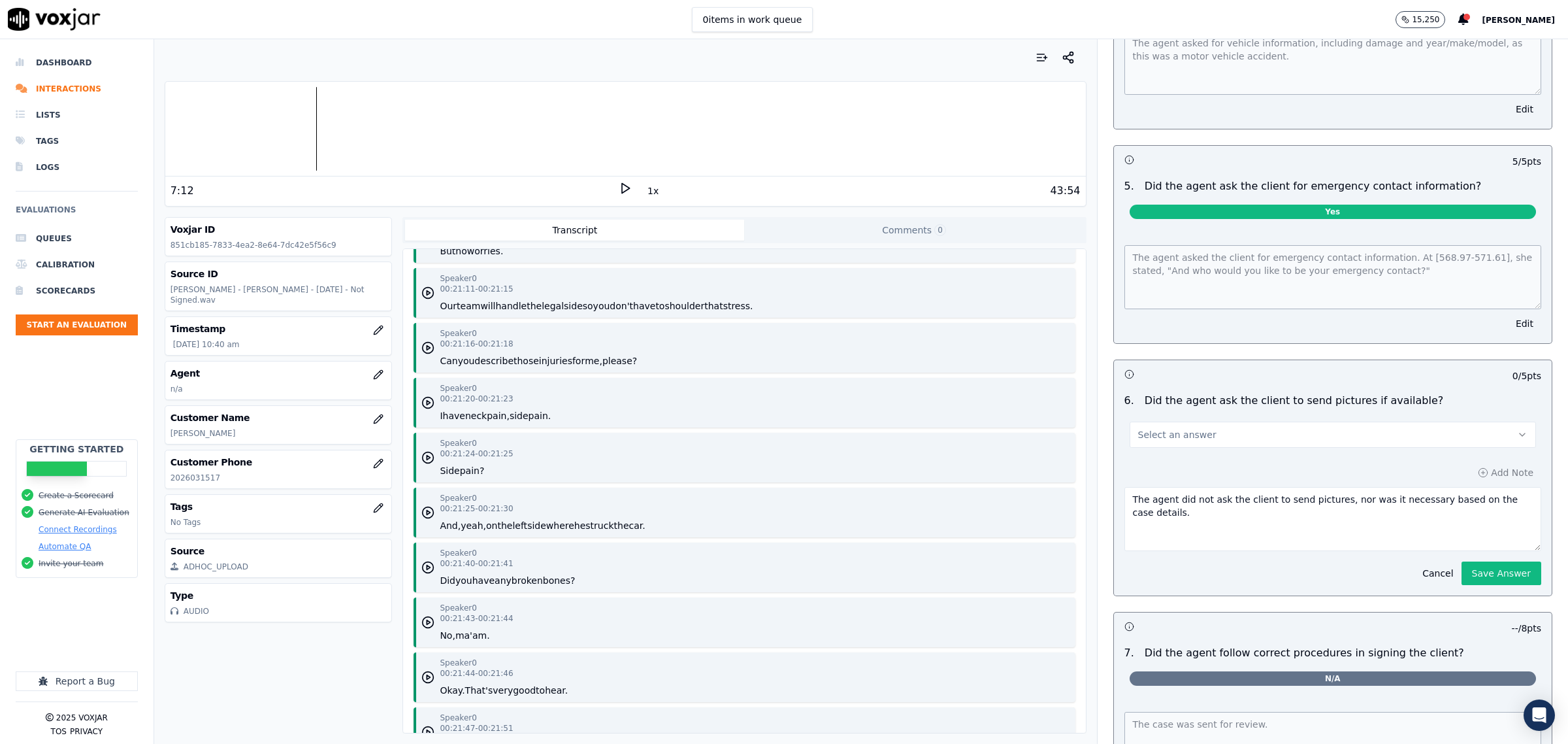
click at [1268, 433] on button "Select an answer" at bounding box center [1333, 434] width 407 height 26
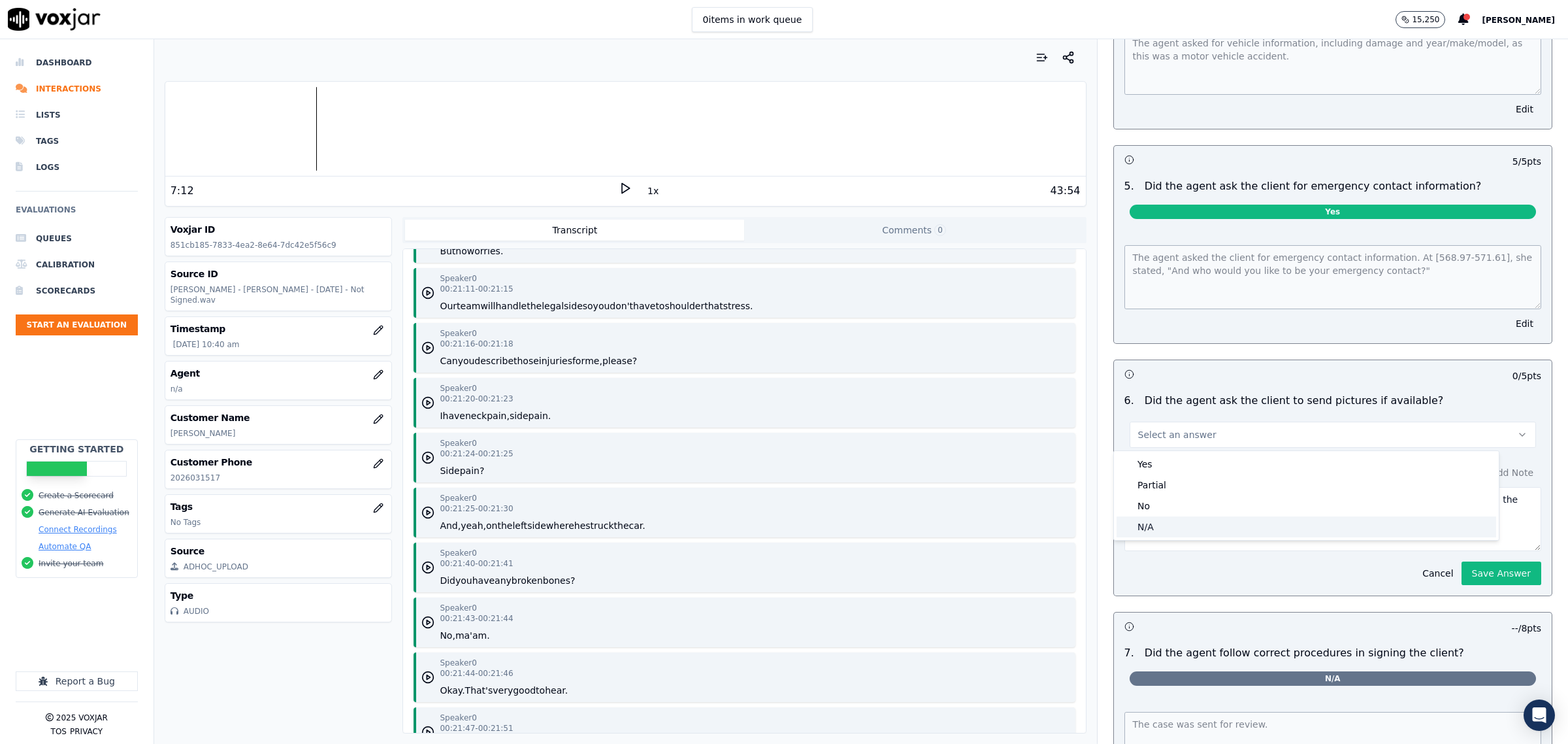
drag, startPoint x: 1163, startPoint y: 527, endPoint x: 1213, endPoint y: 524, distance: 50.1
click at [1164, 527] on div "N/A" at bounding box center [1306, 527] width 380 height 21
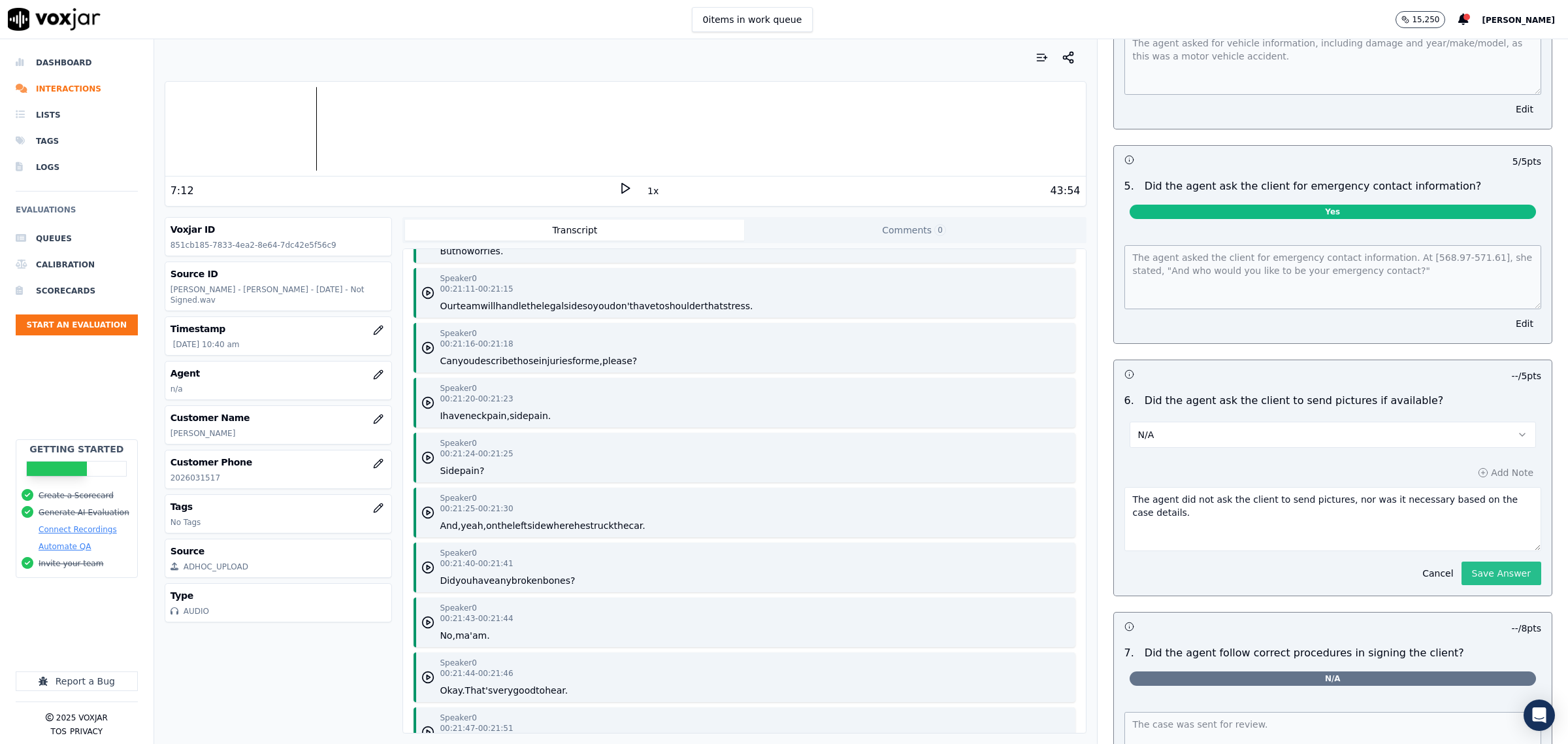
click at [1475, 584] on button "Save Answer" at bounding box center [1501, 573] width 80 height 24
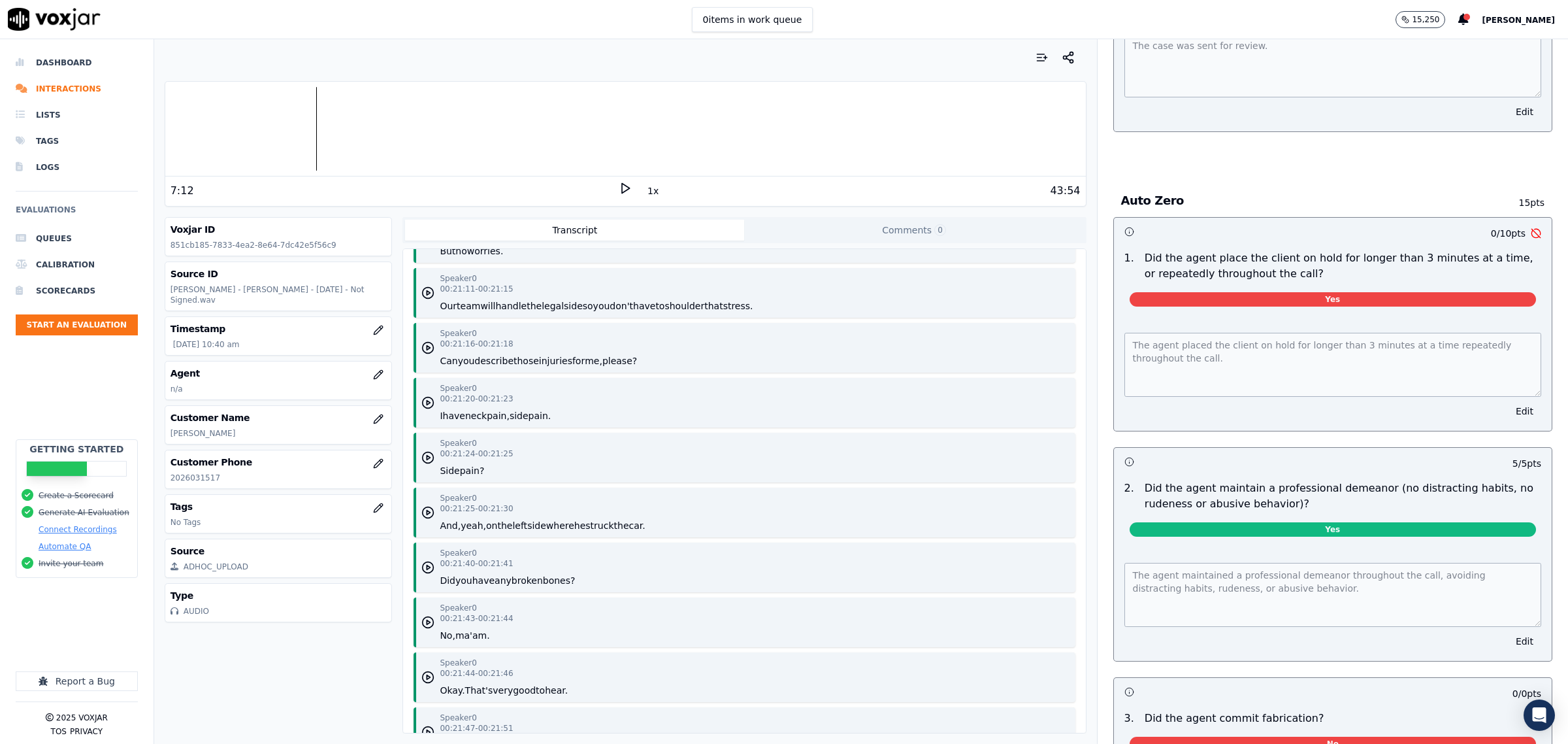
scroll to position [4546, 0]
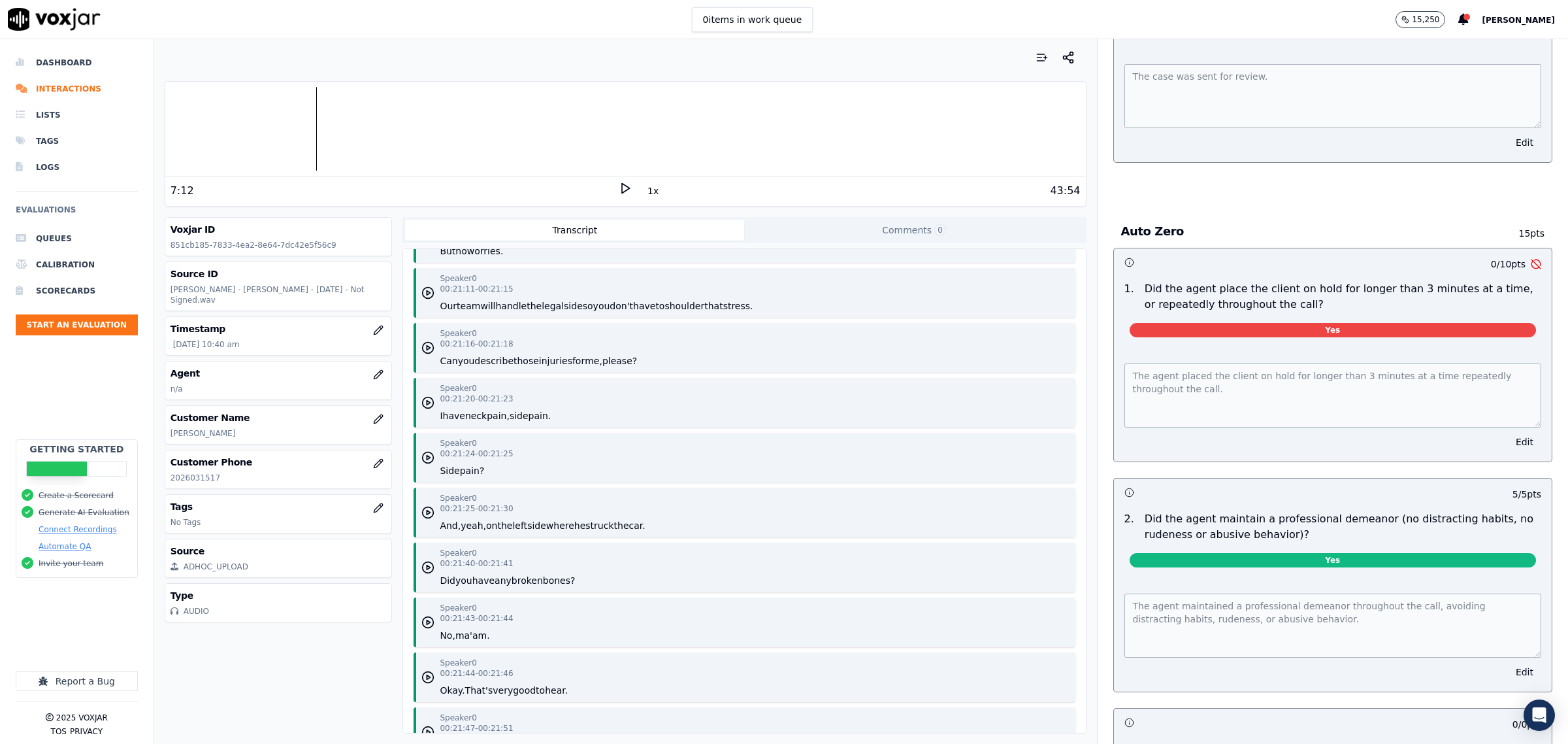
click at [619, 184] on icon at bounding box center [625, 189] width 13 height 13
click at [1508, 439] on button "Edit" at bounding box center [1524, 441] width 33 height 18
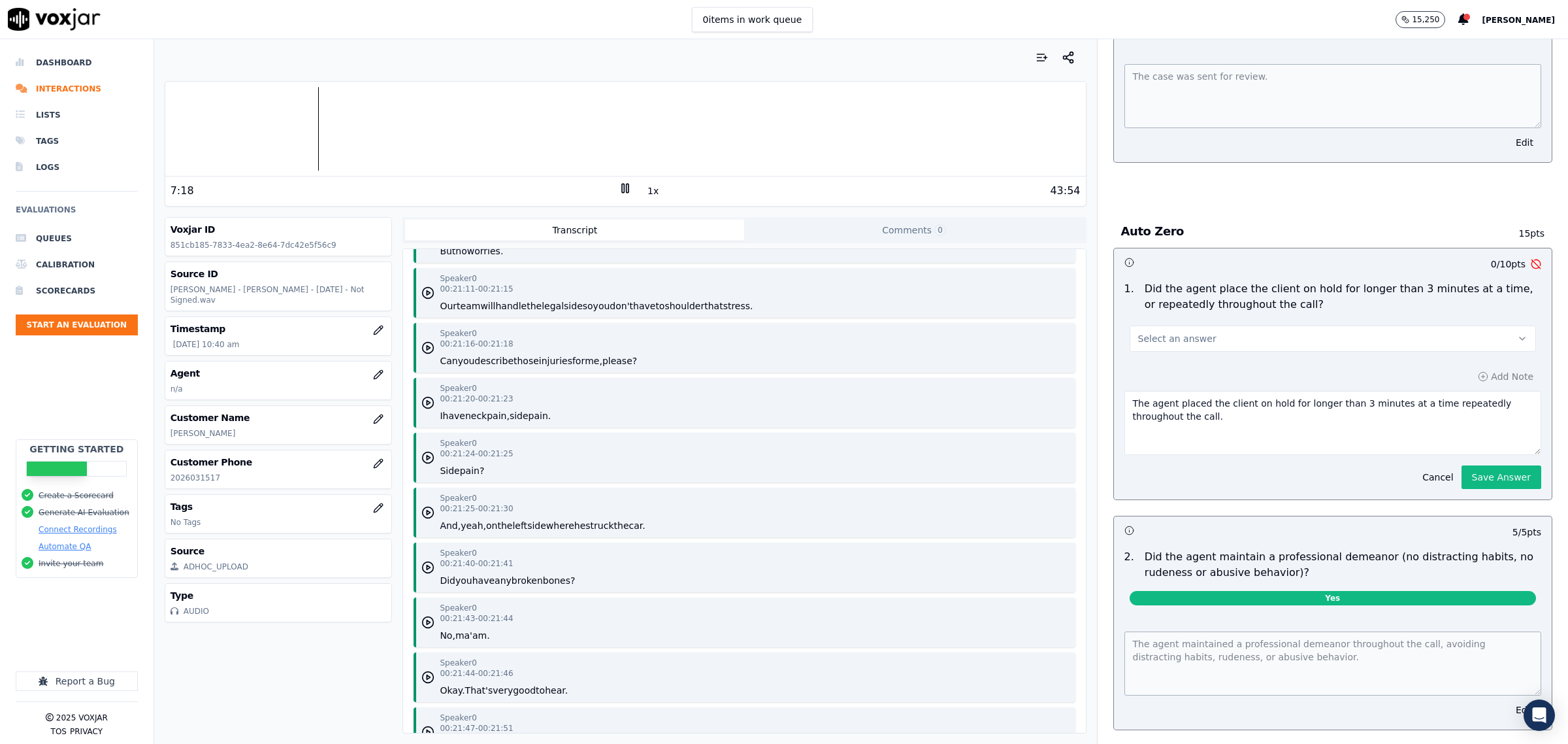
click at [1247, 319] on div "Select an answer" at bounding box center [1333, 332] width 427 height 39
click at [1207, 334] on button "Select an answer" at bounding box center [1333, 338] width 407 height 26
click at [1191, 392] on div "No" at bounding box center [1306, 390] width 380 height 21
click at [1465, 475] on button "Save Answer" at bounding box center [1501, 477] width 80 height 24
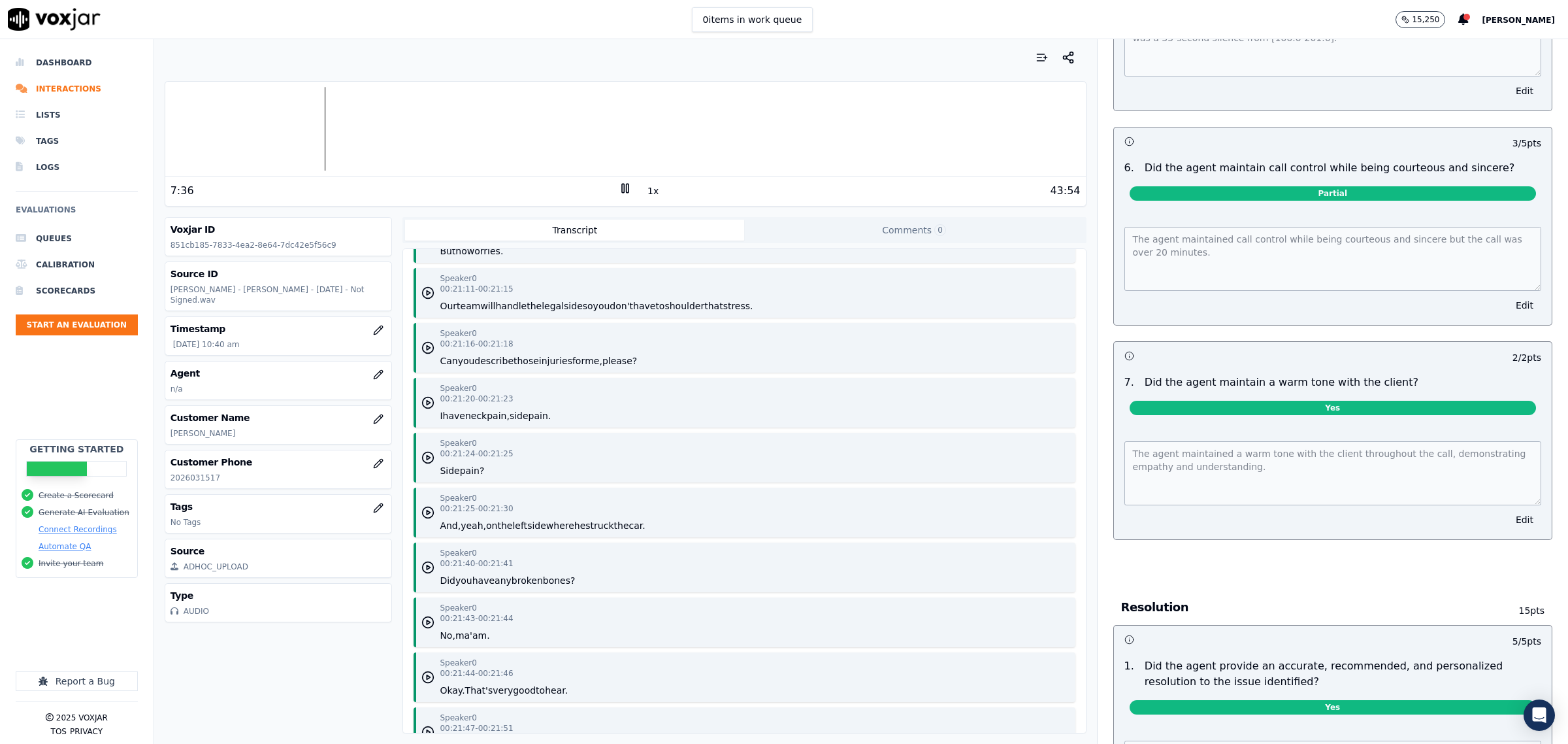
scroll to position [1815, 0]
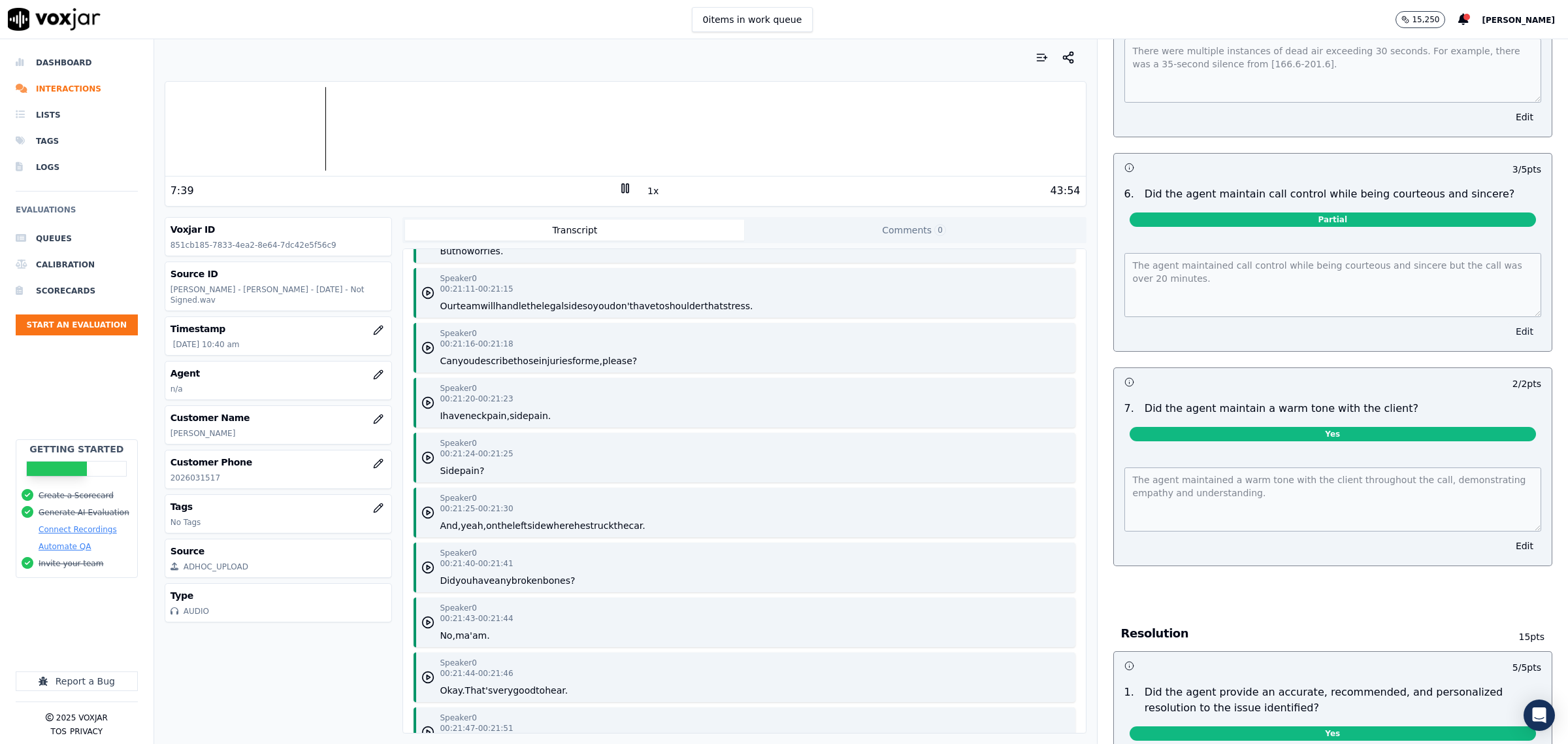
click at [1508, 324] on button "Edit" at bounding box center [1524, 331] width 33 height 18
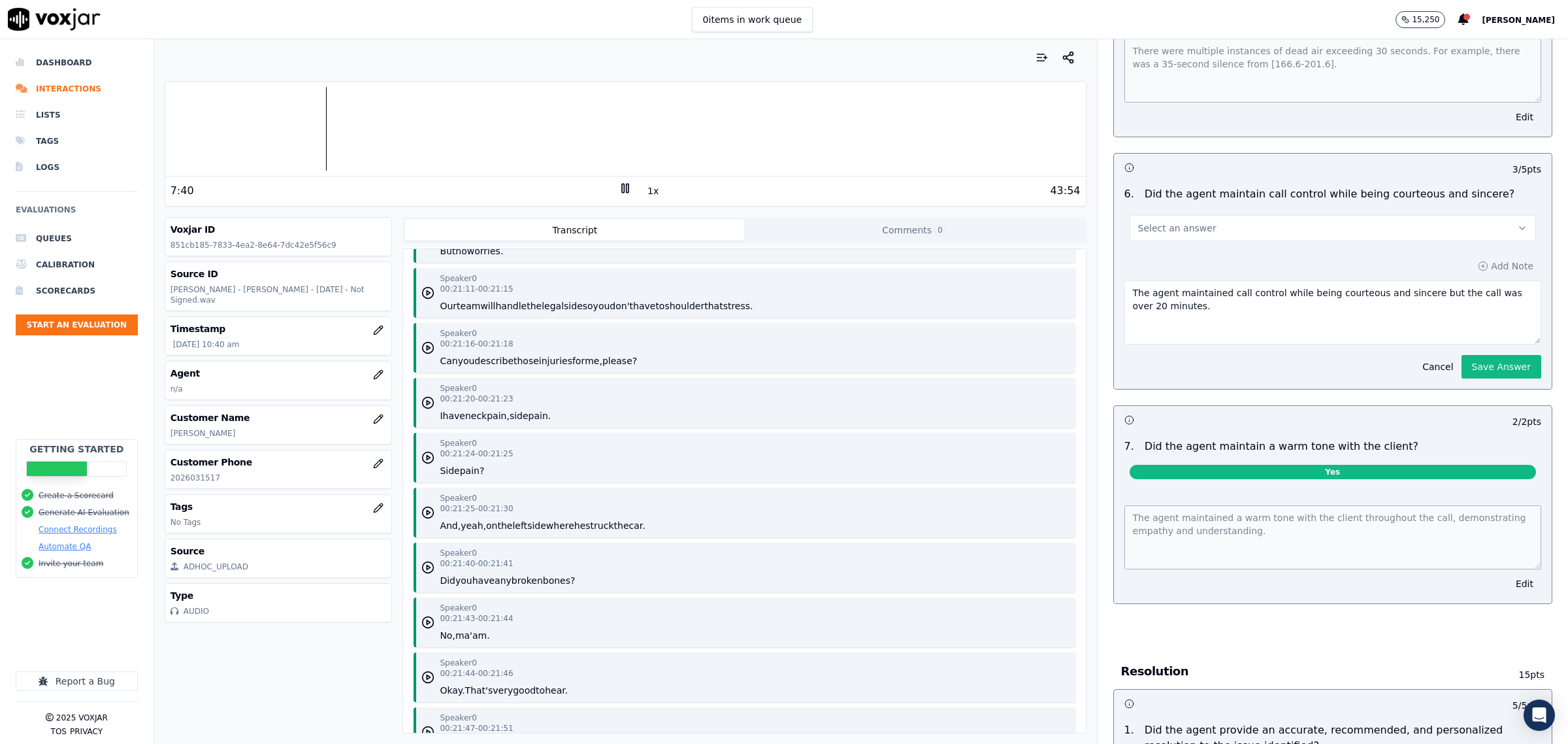
click at [1194, 215] on button "Select an answer" at bounding box center [1333, 228] width 407 height 26
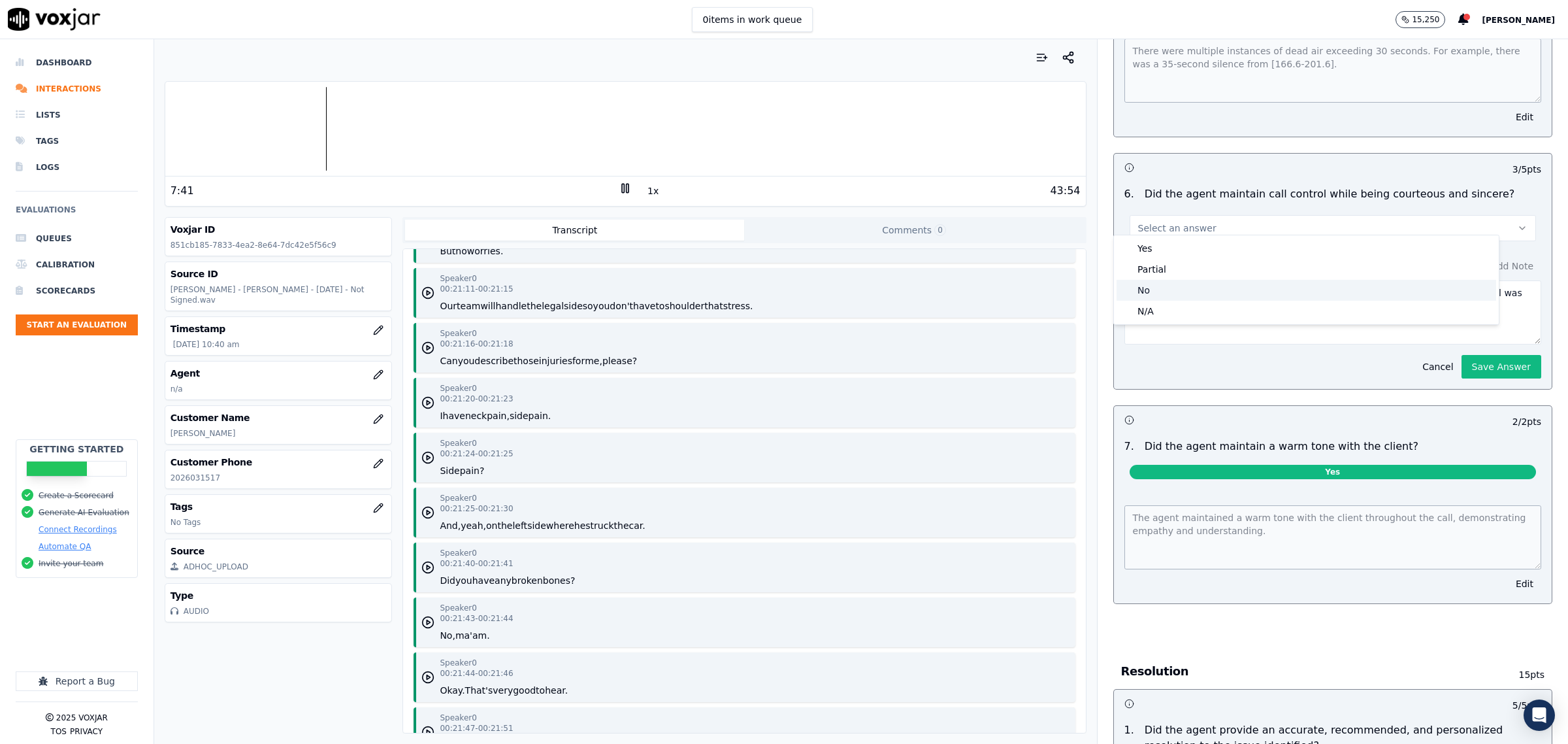
click at [1154, 285] on div "No" at bounding box center [1306, 291] width 380 height 21
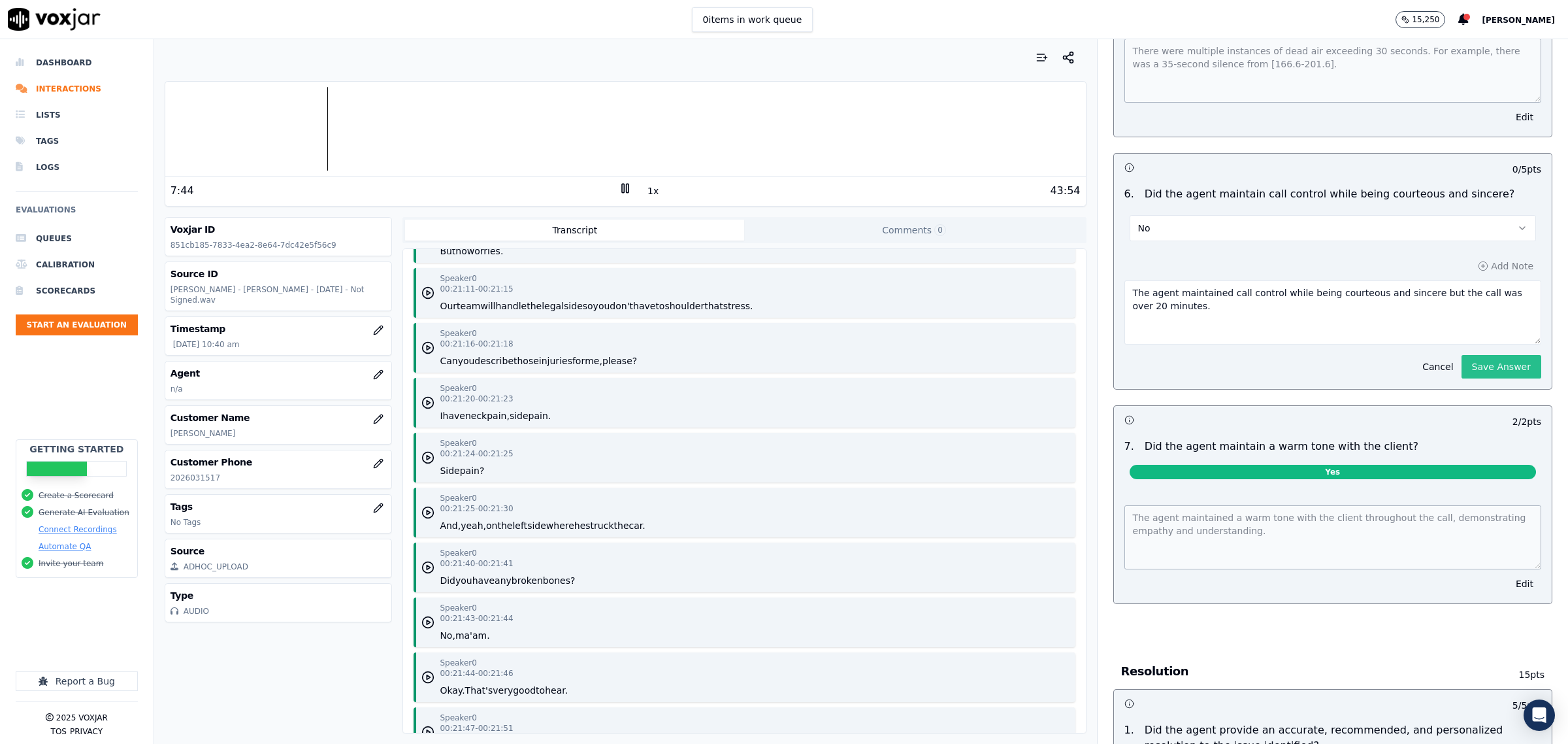
click at [1461, 355] on button "Save Answer" at bounding box center [1501, 367] width 80 height 24
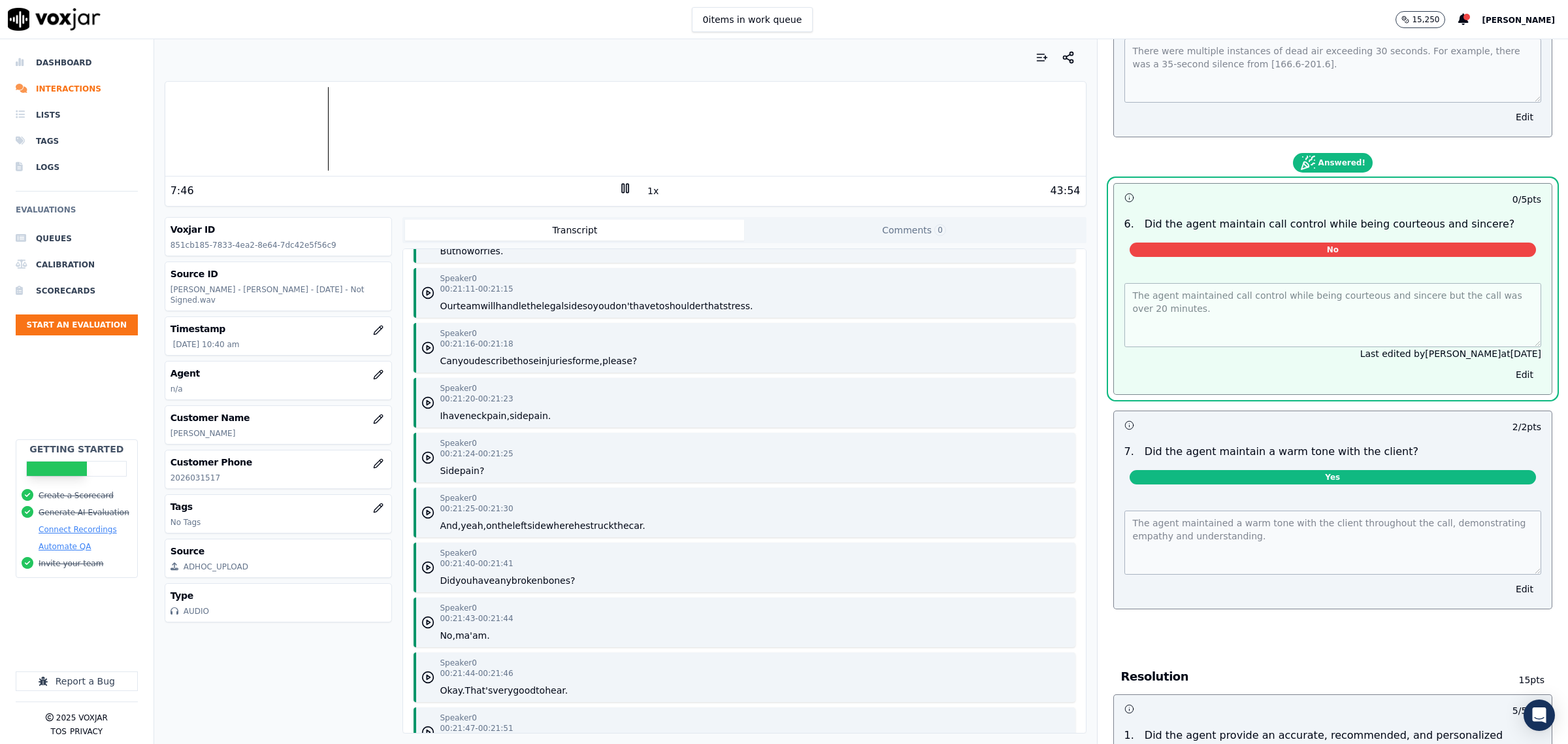
scroll to position [0, 0]
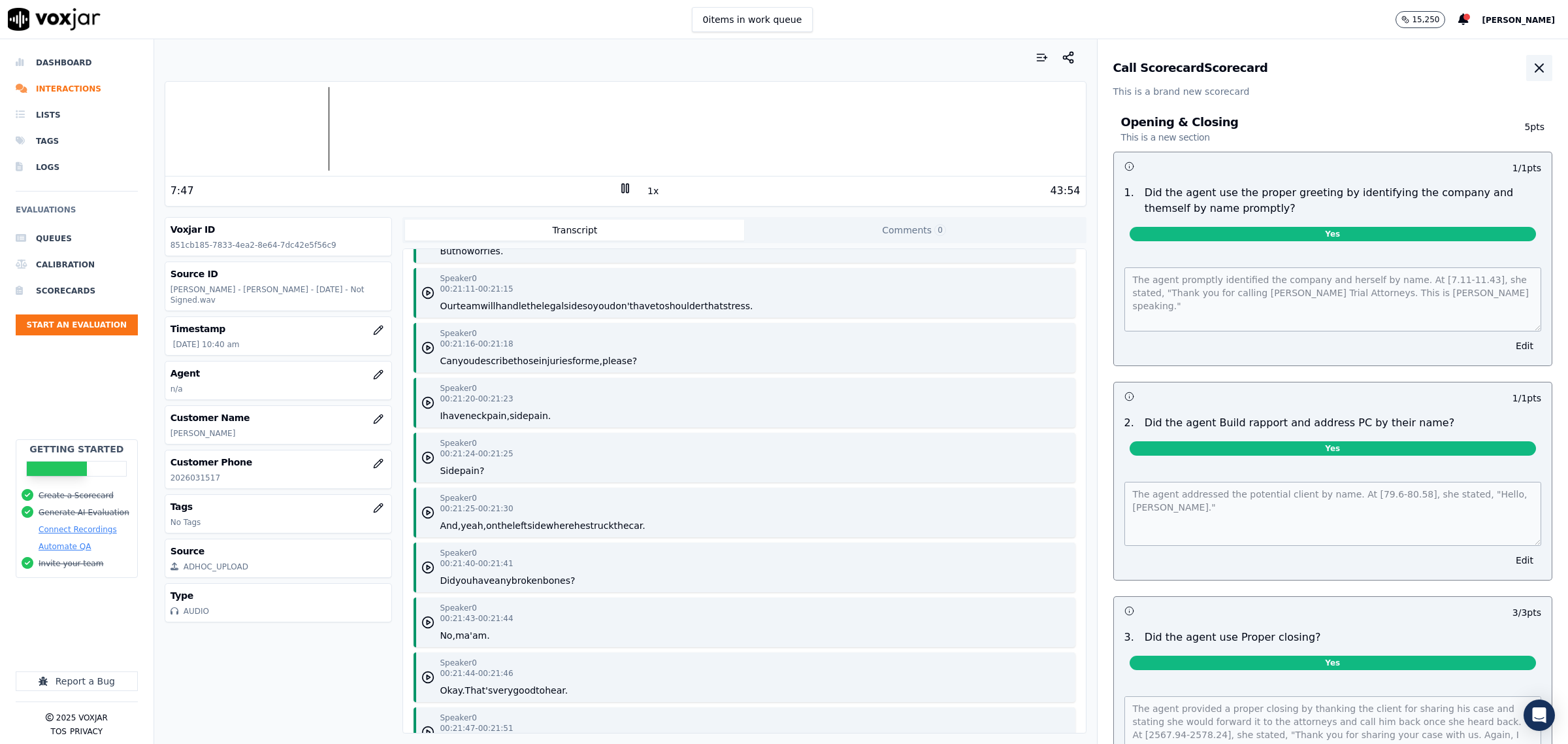
click at [1532, 66] on icon "button" at bounding box center [1539, 68] width 15 height 15
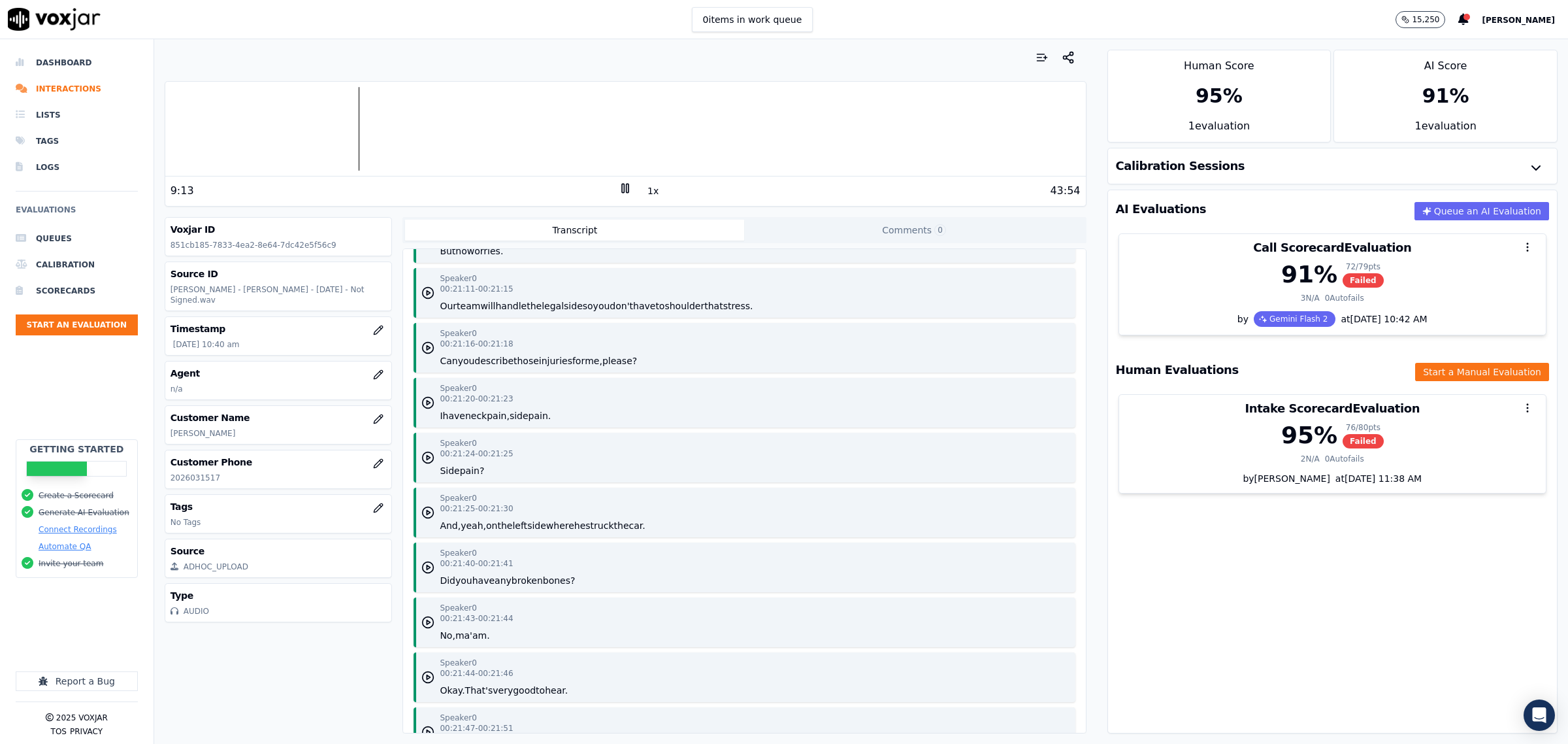
click at [316, 130] on div at bounding box center [625, 129] width 921 height 84
click at [619, 190] on icon at bounding box center [625, 189] width 13 height 13
click at [374, 378] on icon "button" at bounding box center [378, 373] width 9 height 9
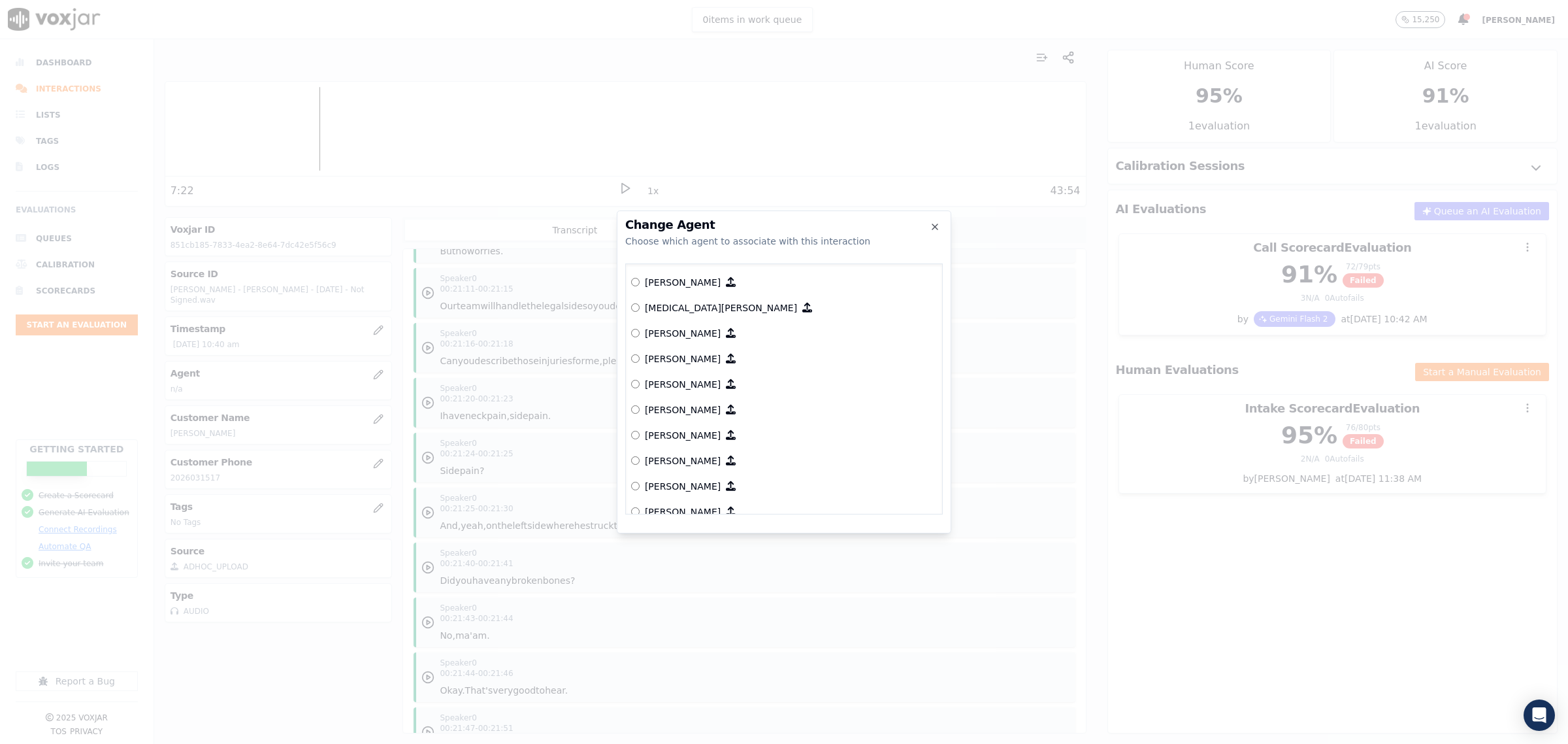
scroll to position [82, 0]
click at [662, 455] on p "[PERSON_NAME]" at bounding box center [683, 456] width 76 height 13
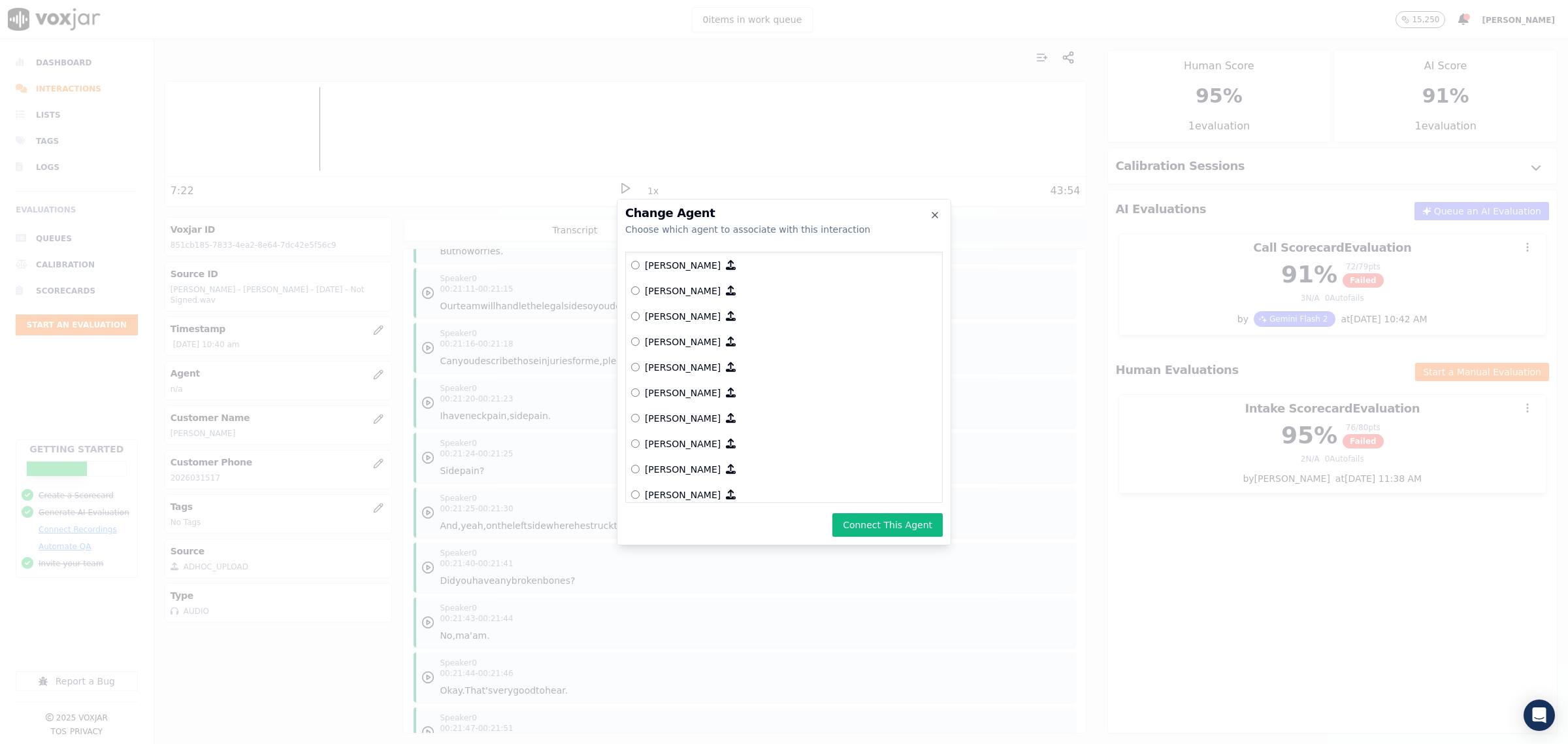
click at [872, 522] on button "Connect This Agent" at bounding box center [887, 525] width 110 height 24
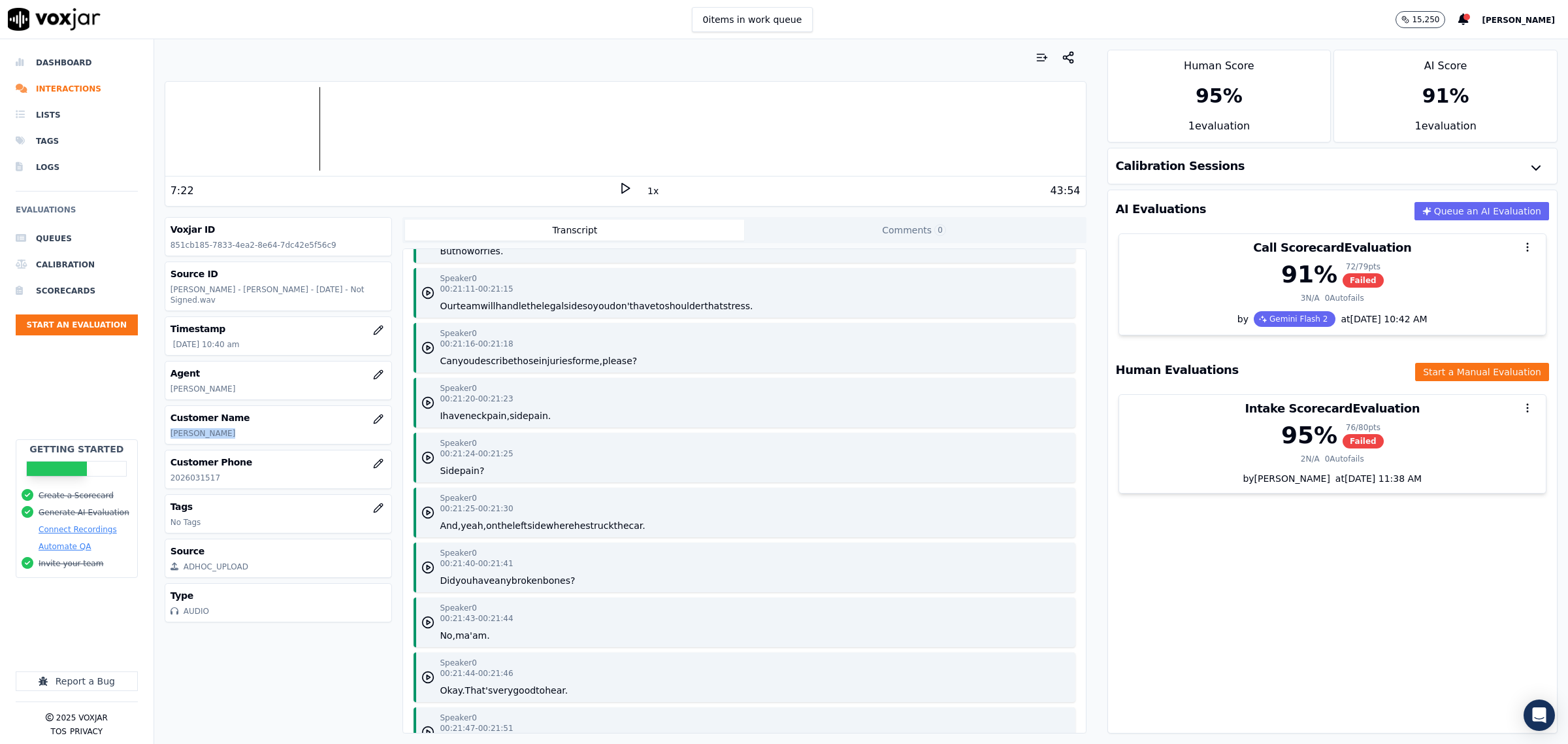
drag, startPoint x: 241, startPoint y: 434, endPoint x: 166, endPoint y: 435, distance: 75.0
click at [166, 435] on div "Customer Name Amien T Hodge" at bounding box center [279, 425] width 227 height 38
copy p "[PERSON_NAME]"
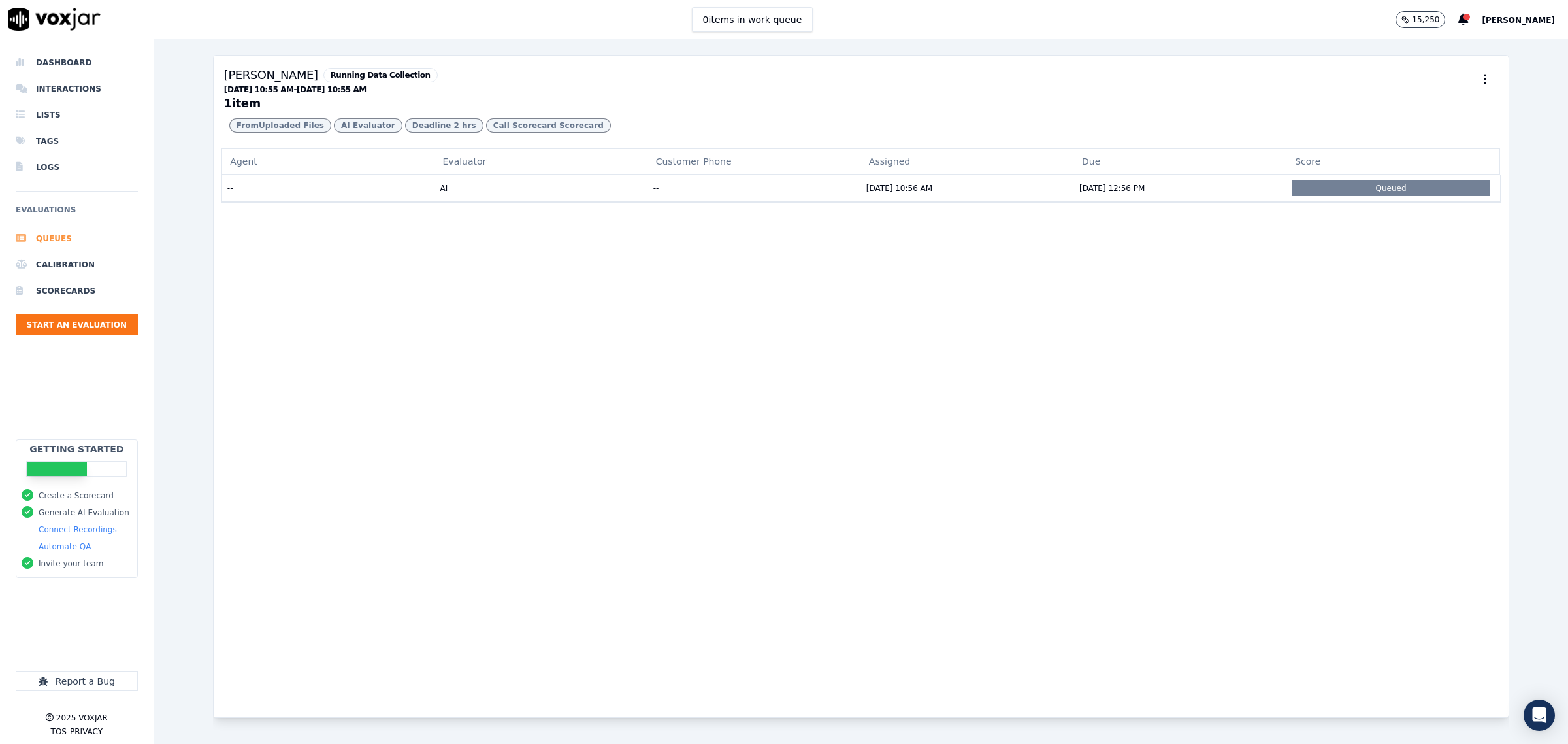
drag, startPoint x: 0, startPoint y: 0, endPoint x: 74, endPoint y: 243, distance: 254.0
click at [69, 239] on li "Queues" at bounding box center [76, 238] width 122 height 26
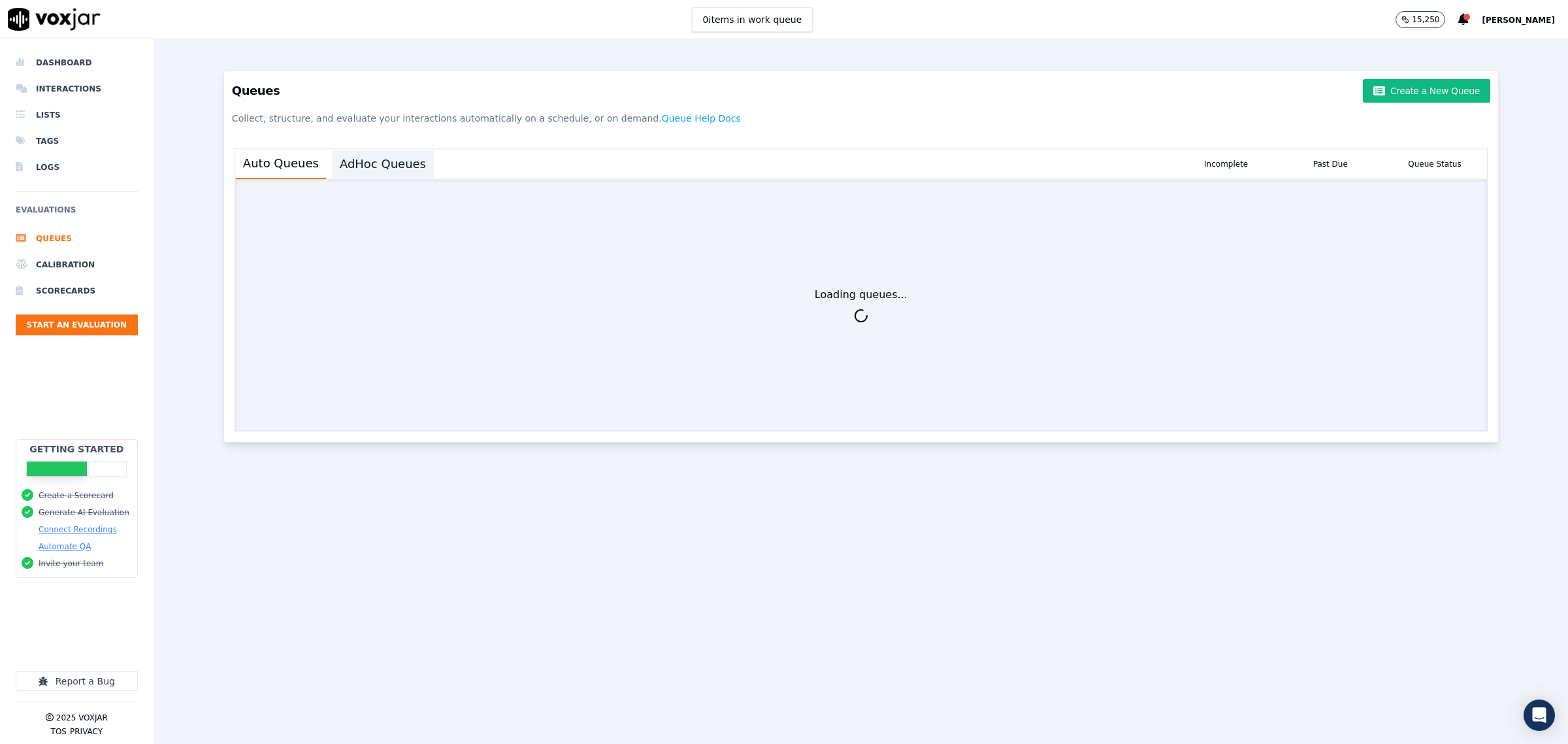
click at [381, 167] on button "AdHoc Queues" at bounding box center [383, 164] width 102 height 29
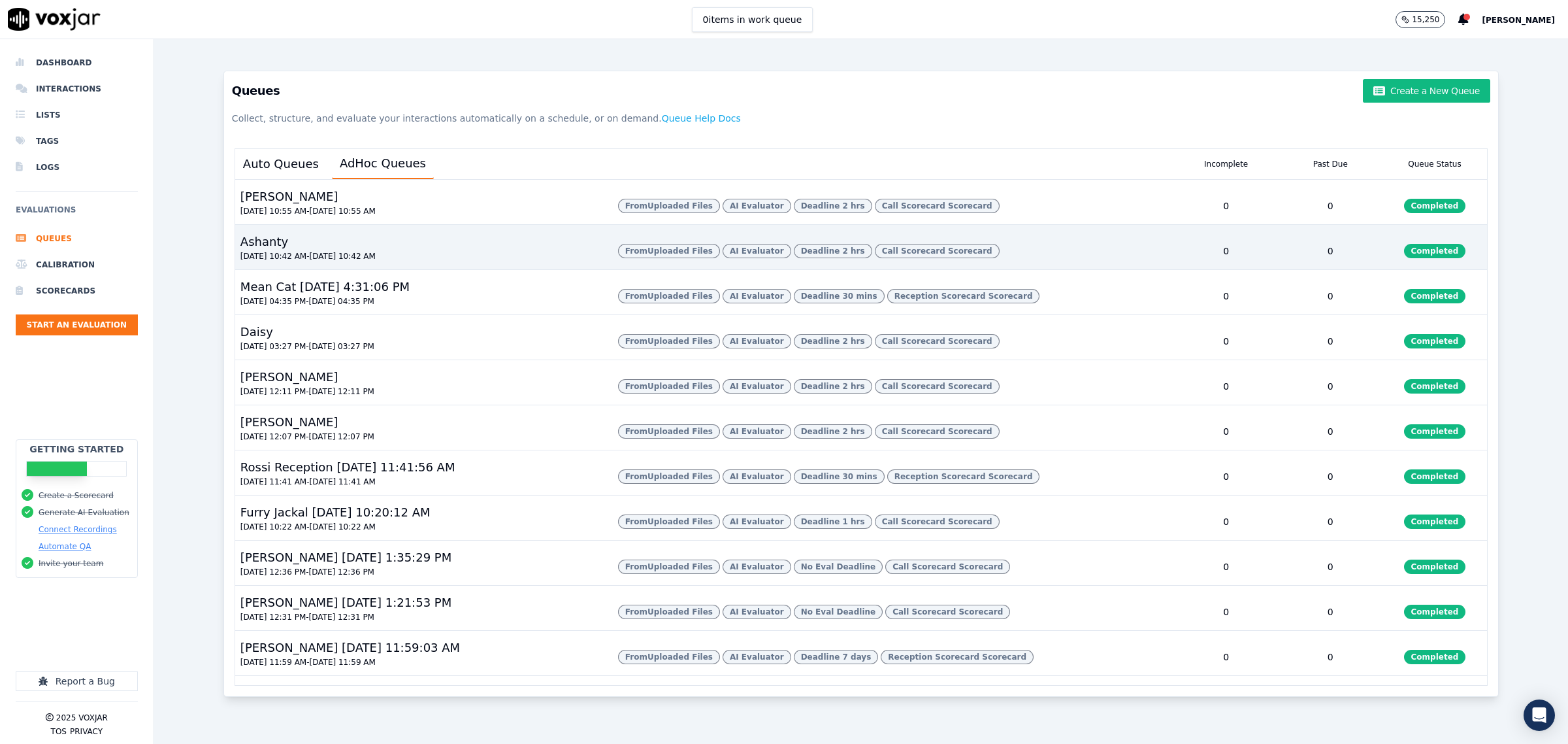
click at [439, 270] on div "Ashanty [DATE] 10:42 AM - [DATE] 10:42 AM" at bounding box center [421, 251] width 372 height 36
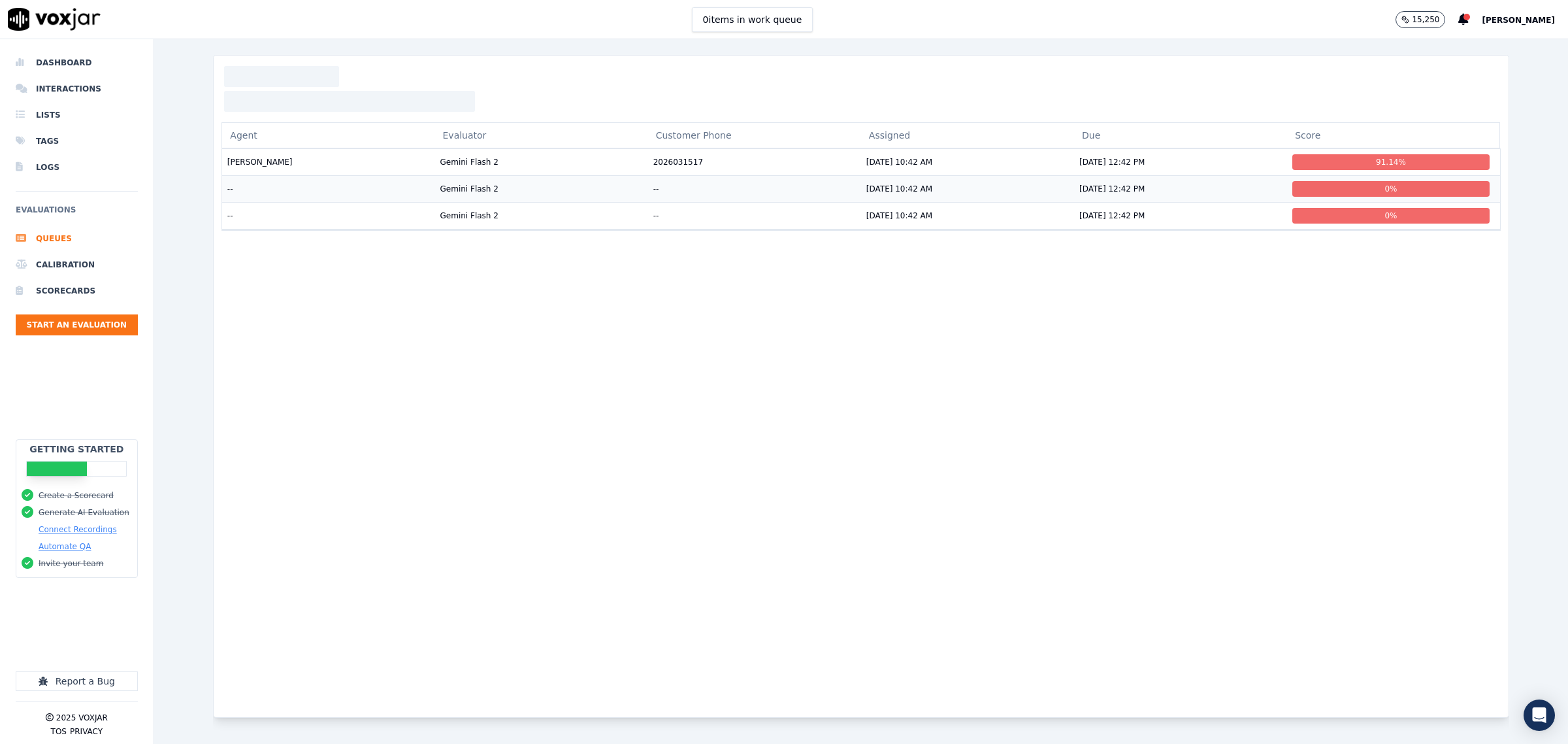
click at [279, 182] on td "--" at bounding box center [328, 189] width 213 height 27
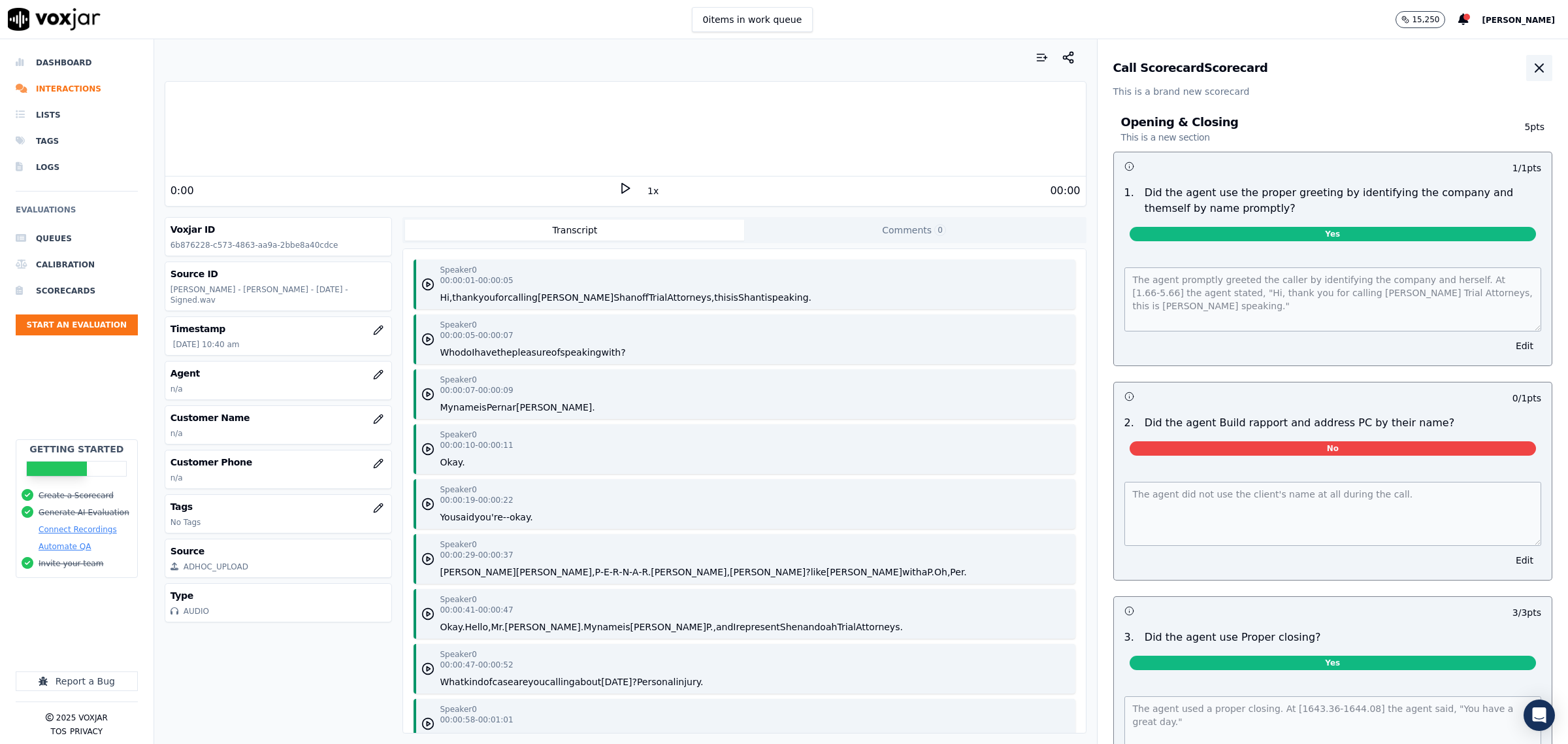
click at [1532, 68] on icon "button" at bounding box center [1539, 68] width 15 height 15
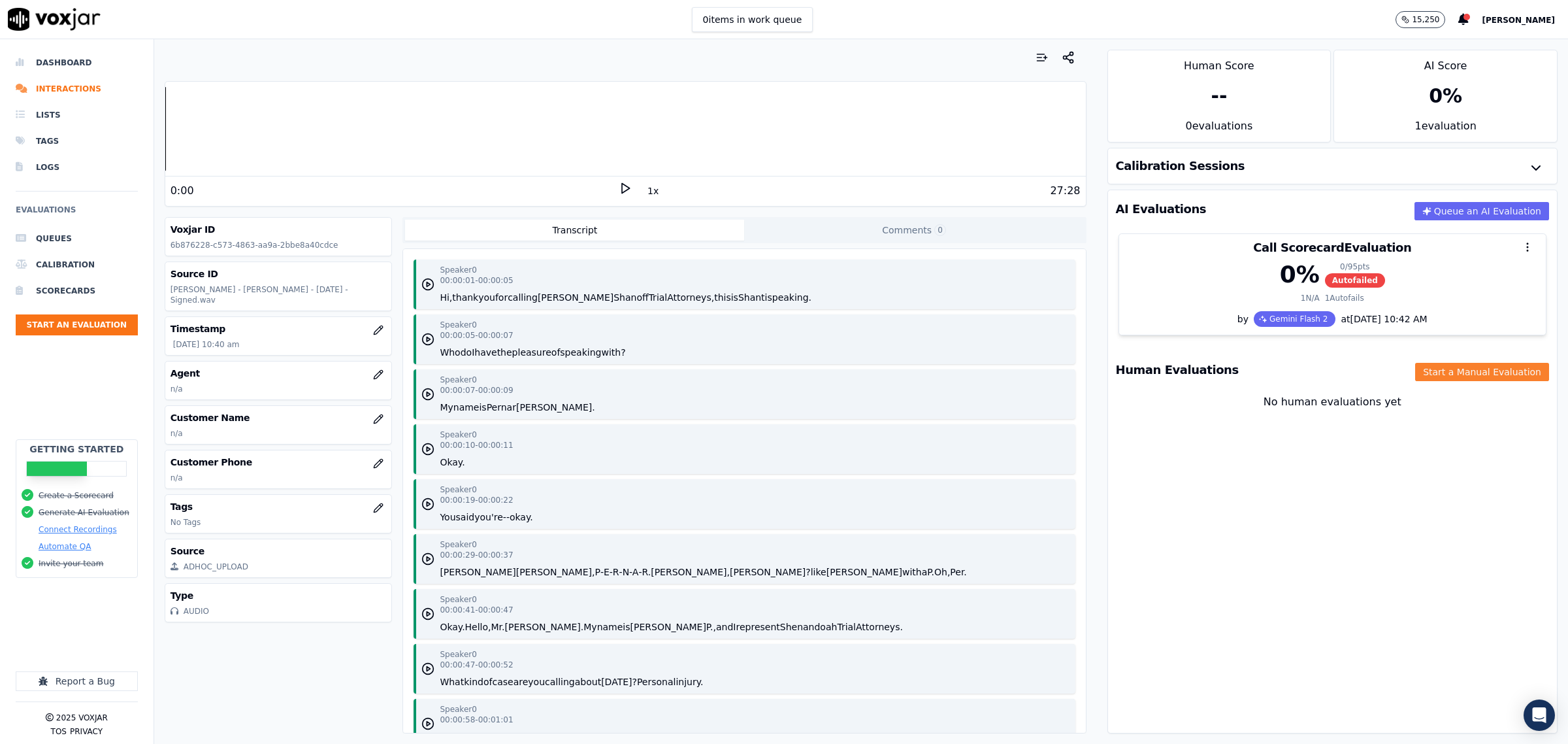
click at [1451, 377] on button "Start a Manual Evaluation" at bounding box center [1482, 372] width 134 height 18
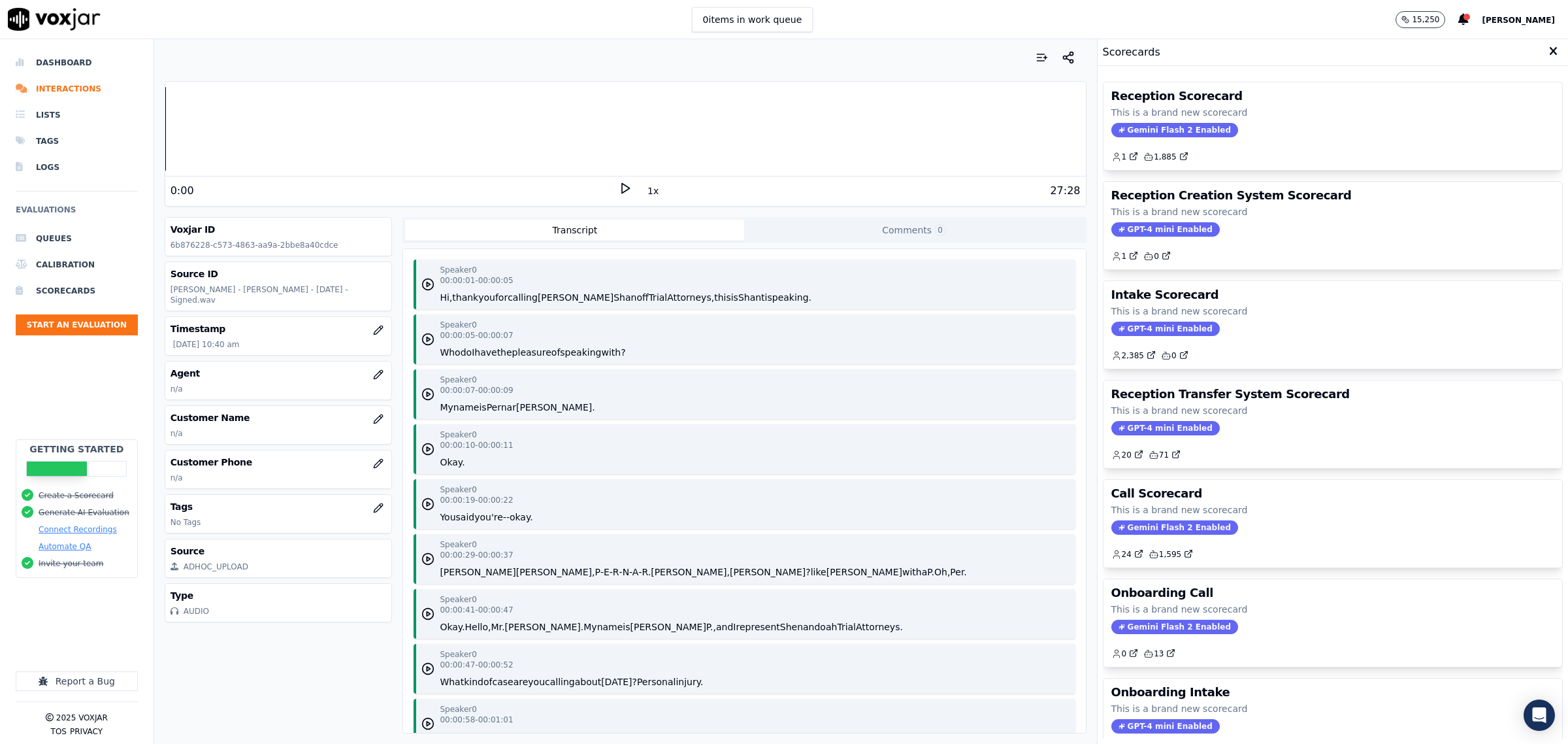
click at [1282, 325] on div "GPT-4 mini Enabled" at bounding box center [1333, 329] width 443 height 14
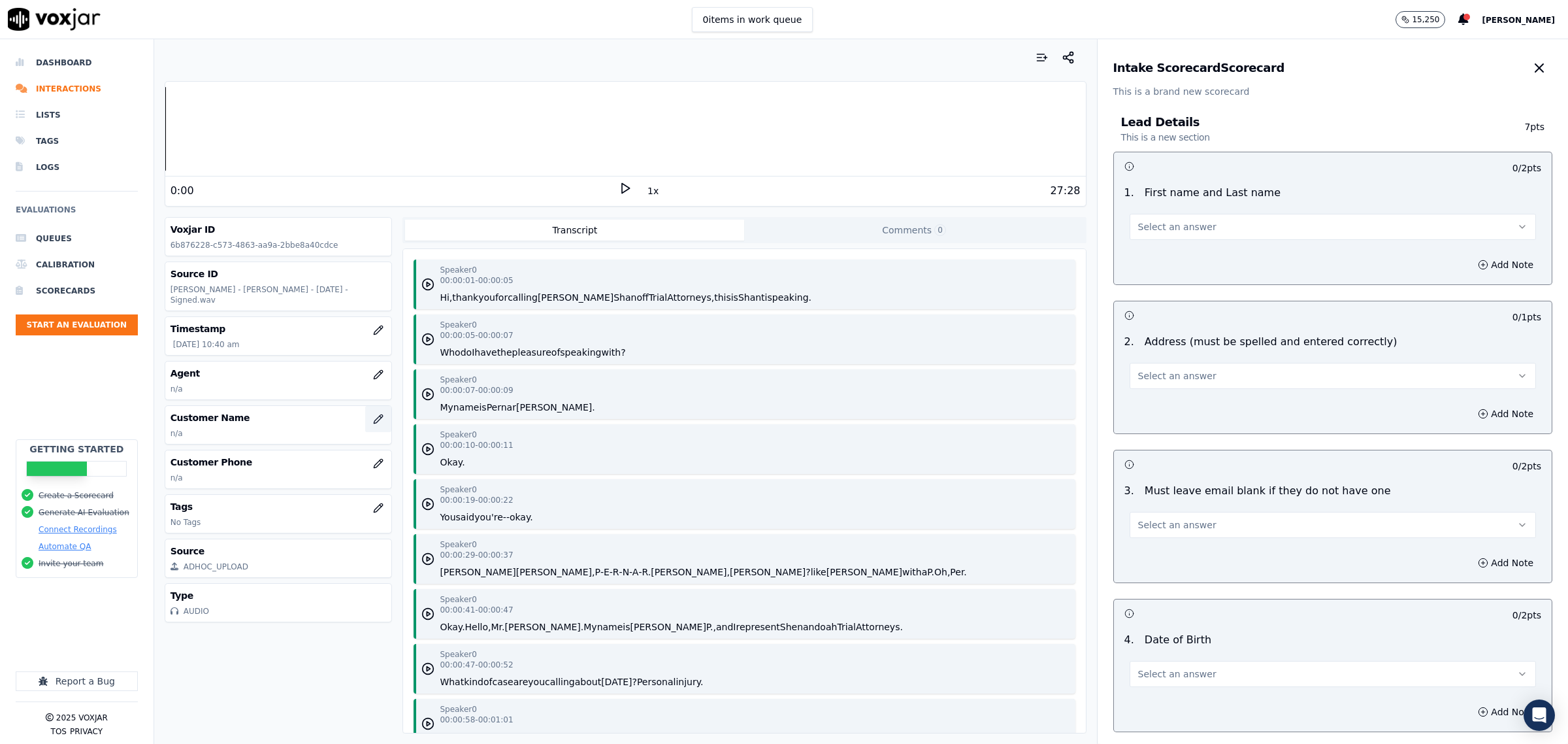
click at [373, 415] on icon "button" at bounding box center [378, 418] width 10 height 10
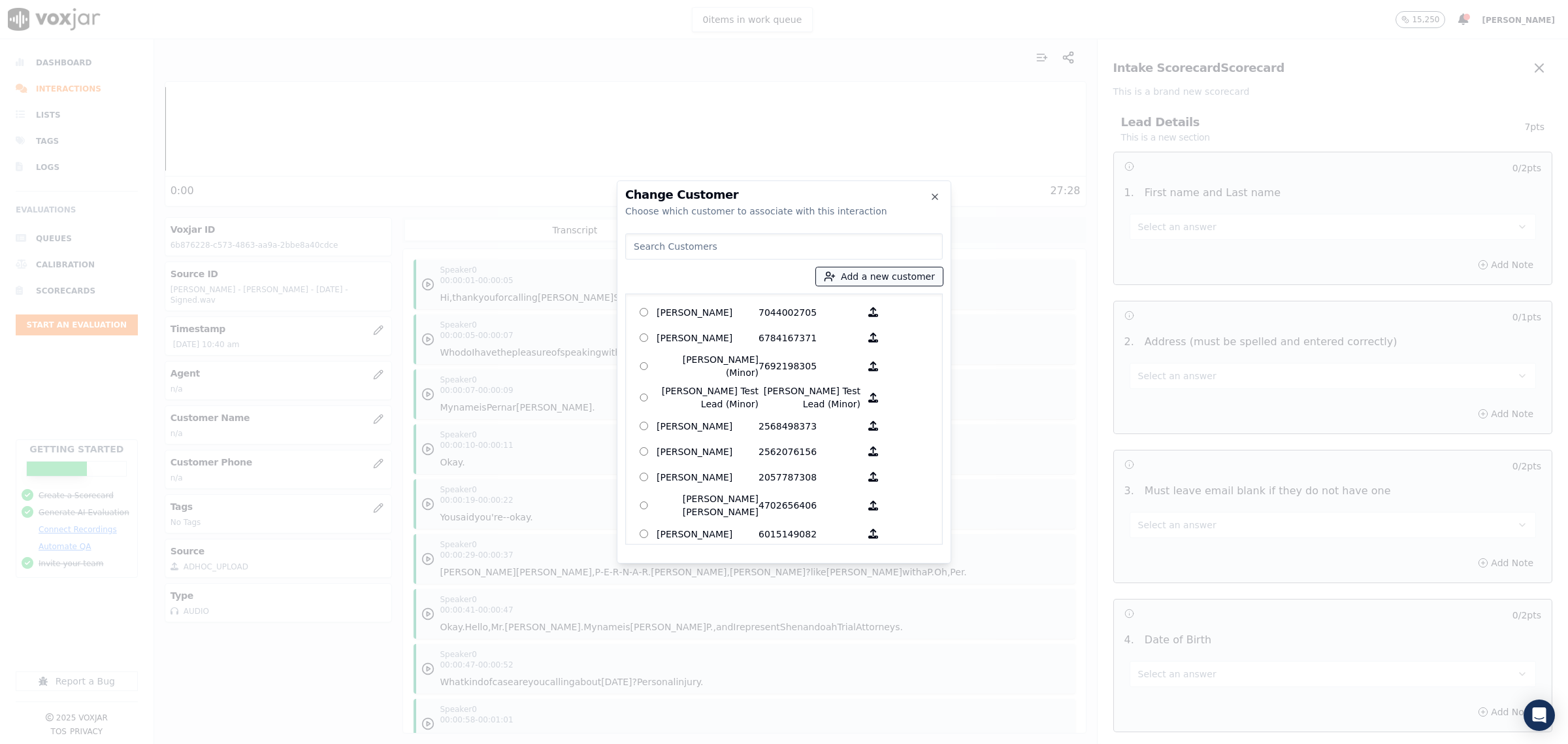
click at [863, 272] on button "Add a new customer" at bounding box center [879, 276] width 127 height 18
type input "Pernard C McCall"
click at [844, 380] on input "Add a New Customer" at bounding box center [884, 378] width 171 height 21
type input "2055980659"
click at [839, 404] on button "Add New Customer" at bounding box center [850, 402] width 104 height 18
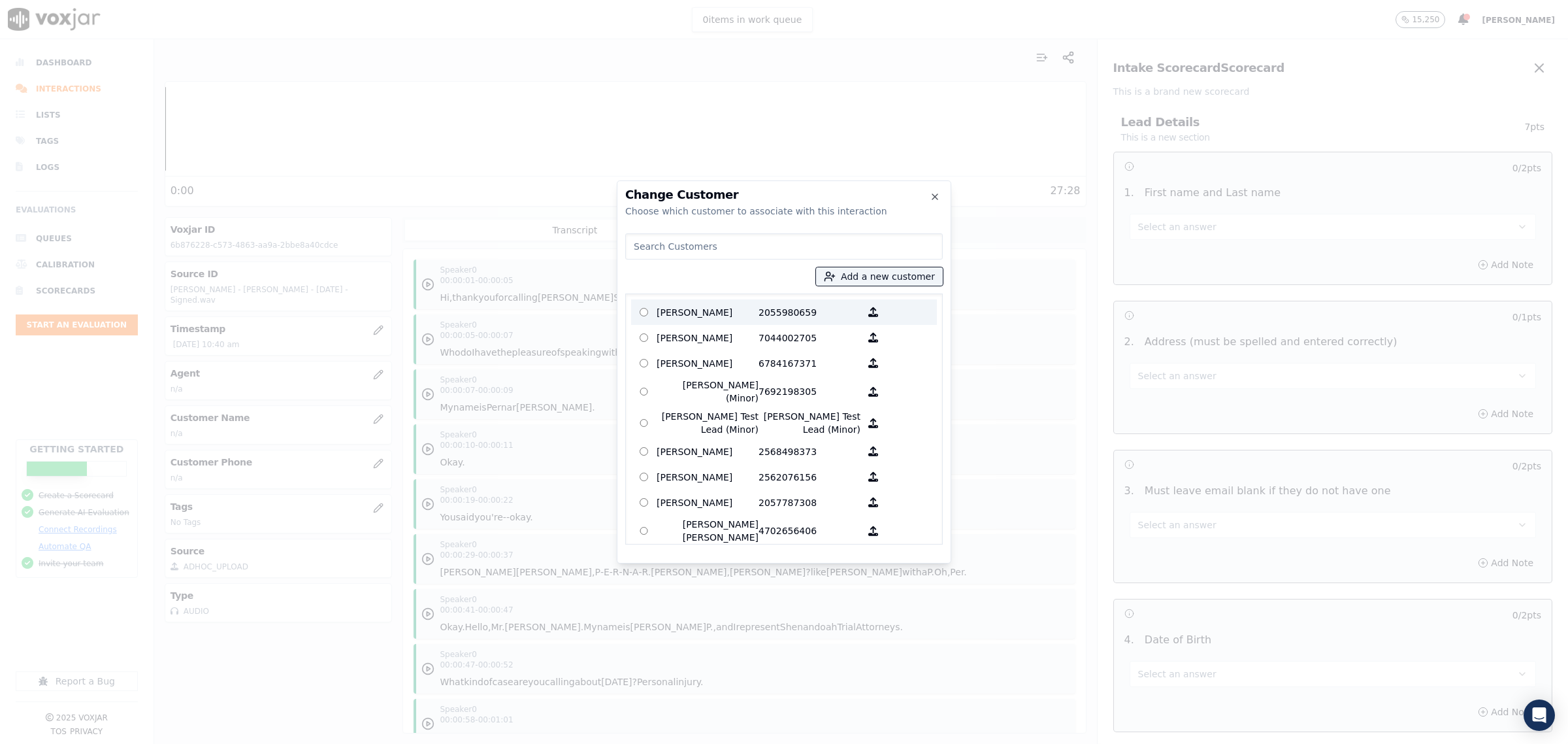
click at [698, 301] on label "Pernard C McCall 2055980659" at bounding box center [784, 312] width 306 height 26
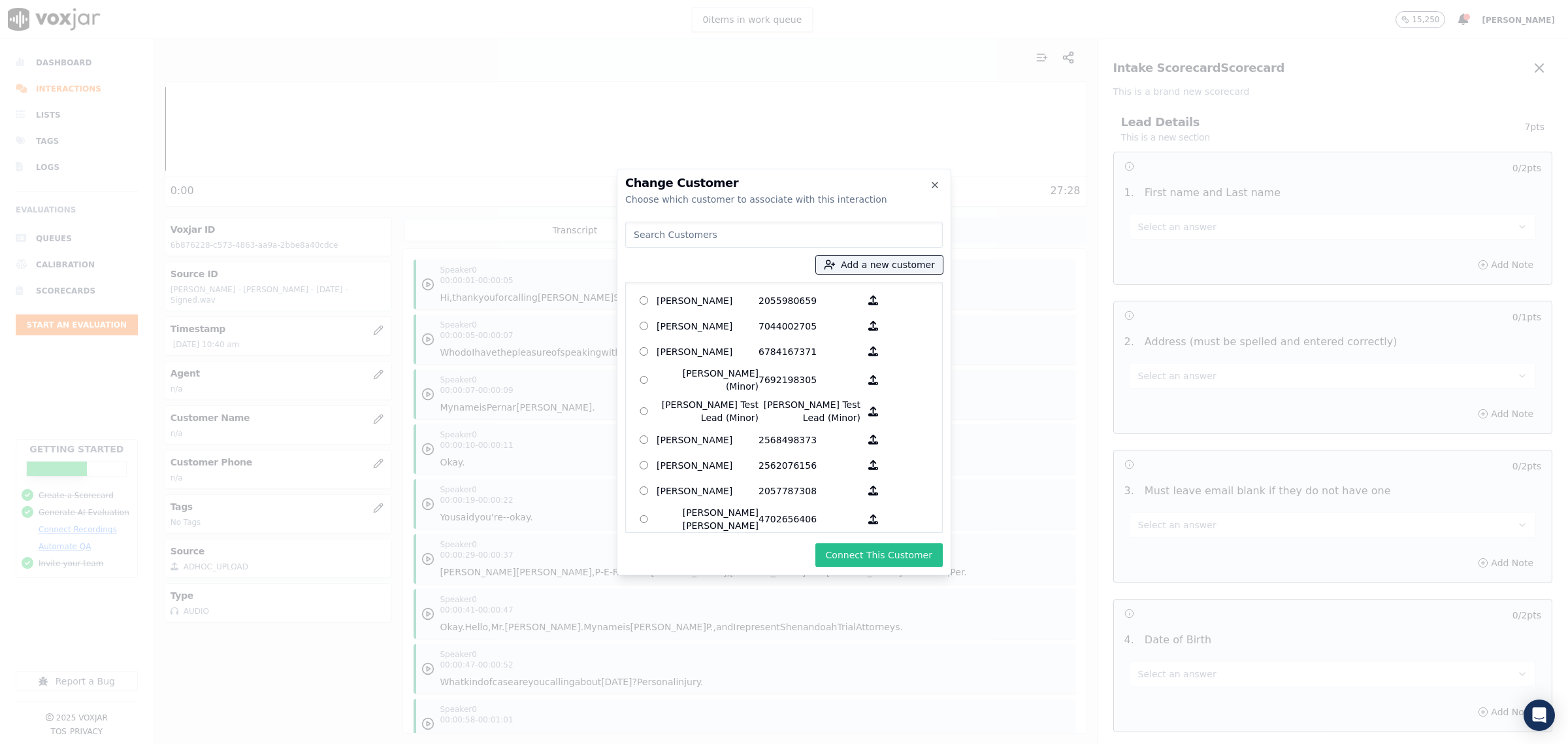
click at [876, 551] on button "Connect This Customer" at bounding box center [880, 554] width 128 height 24
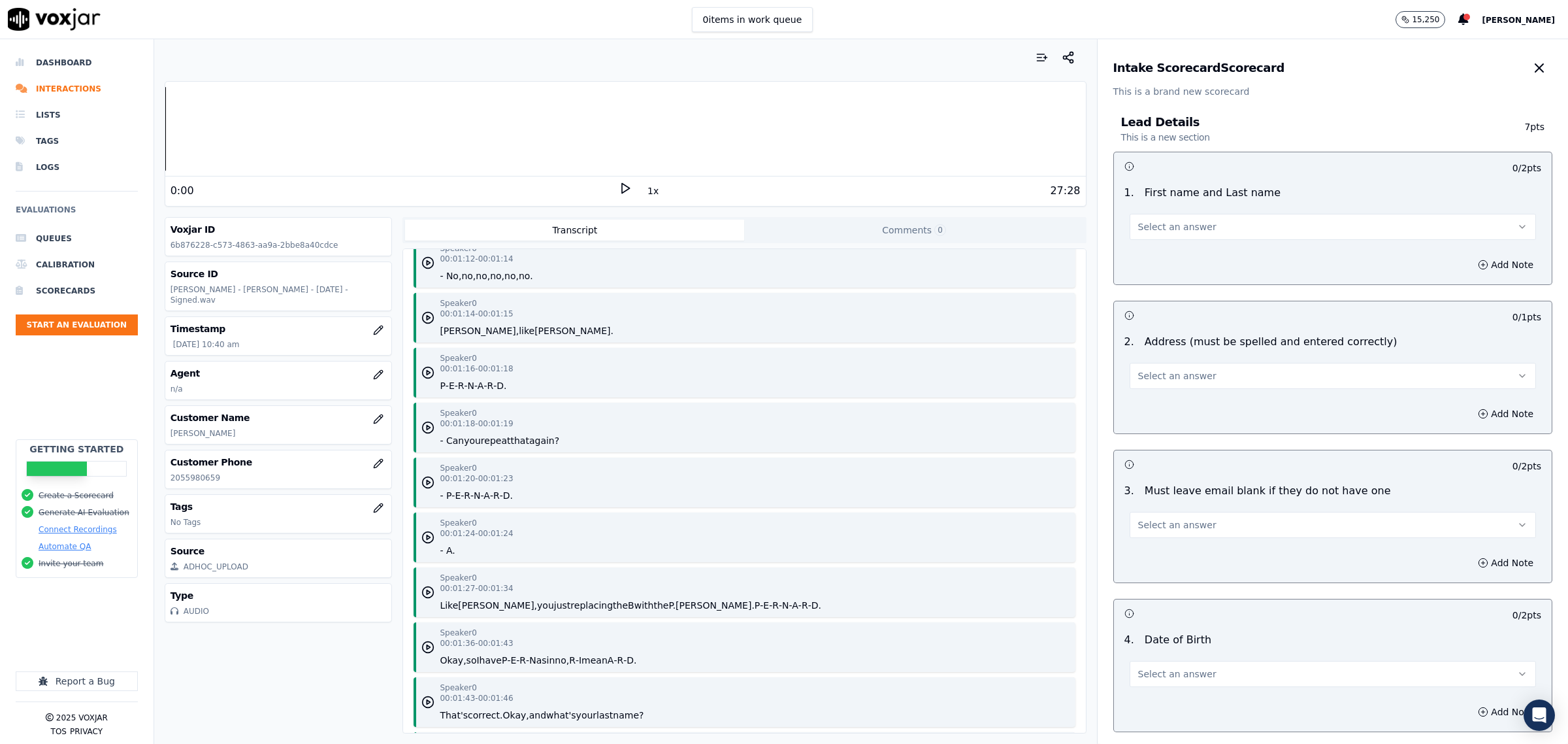
scroll to position [817, 0]
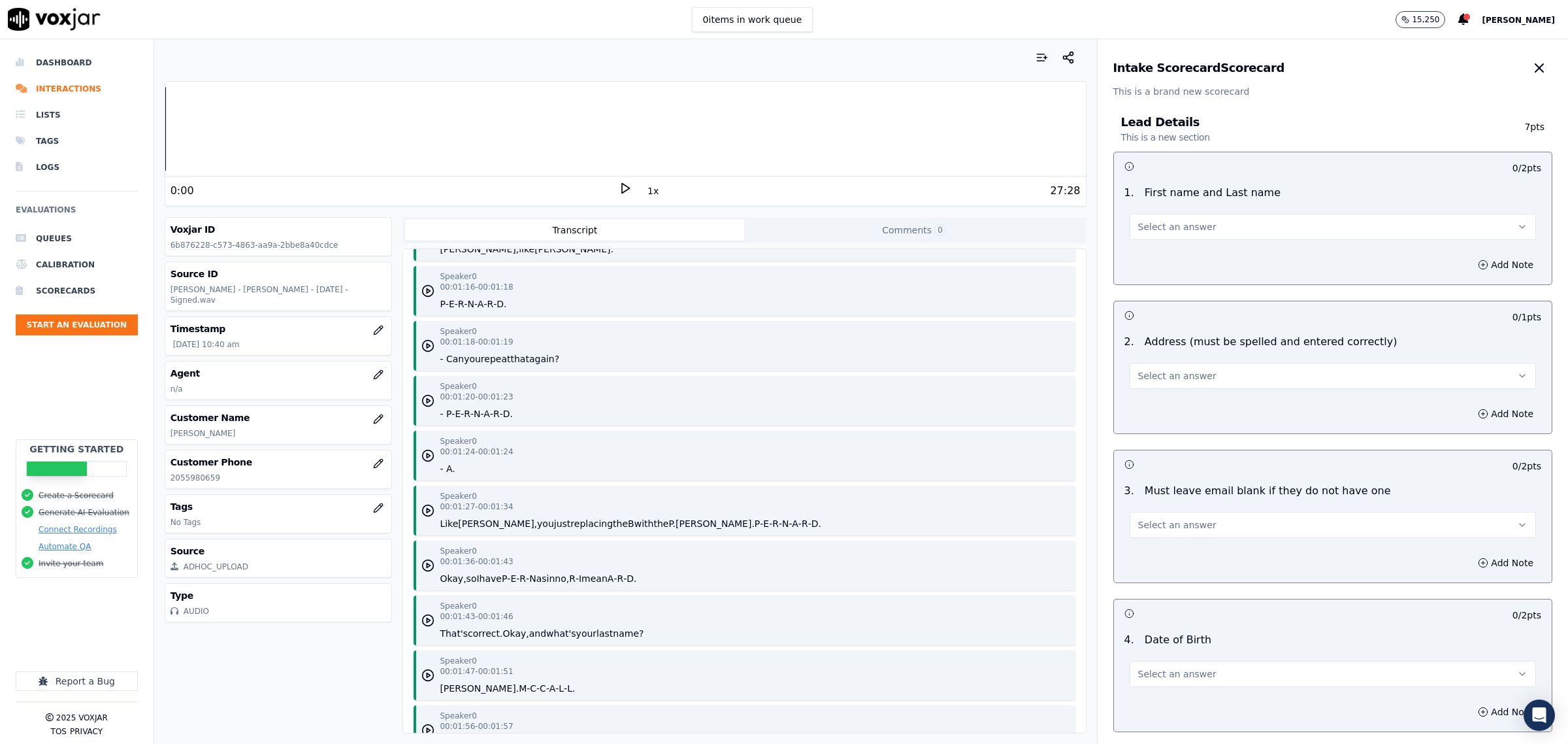
click at [1198, 210] on div "Select an answer" at bounding box center [1333, 220] width 427 height 39
click at [1201, 219] on button "Select an answer" at bounding box center [1333, 226] width 407 height 26
click at [1195, 253] on div "Yes" at bounding box center [1306, 256] width 380 height 21
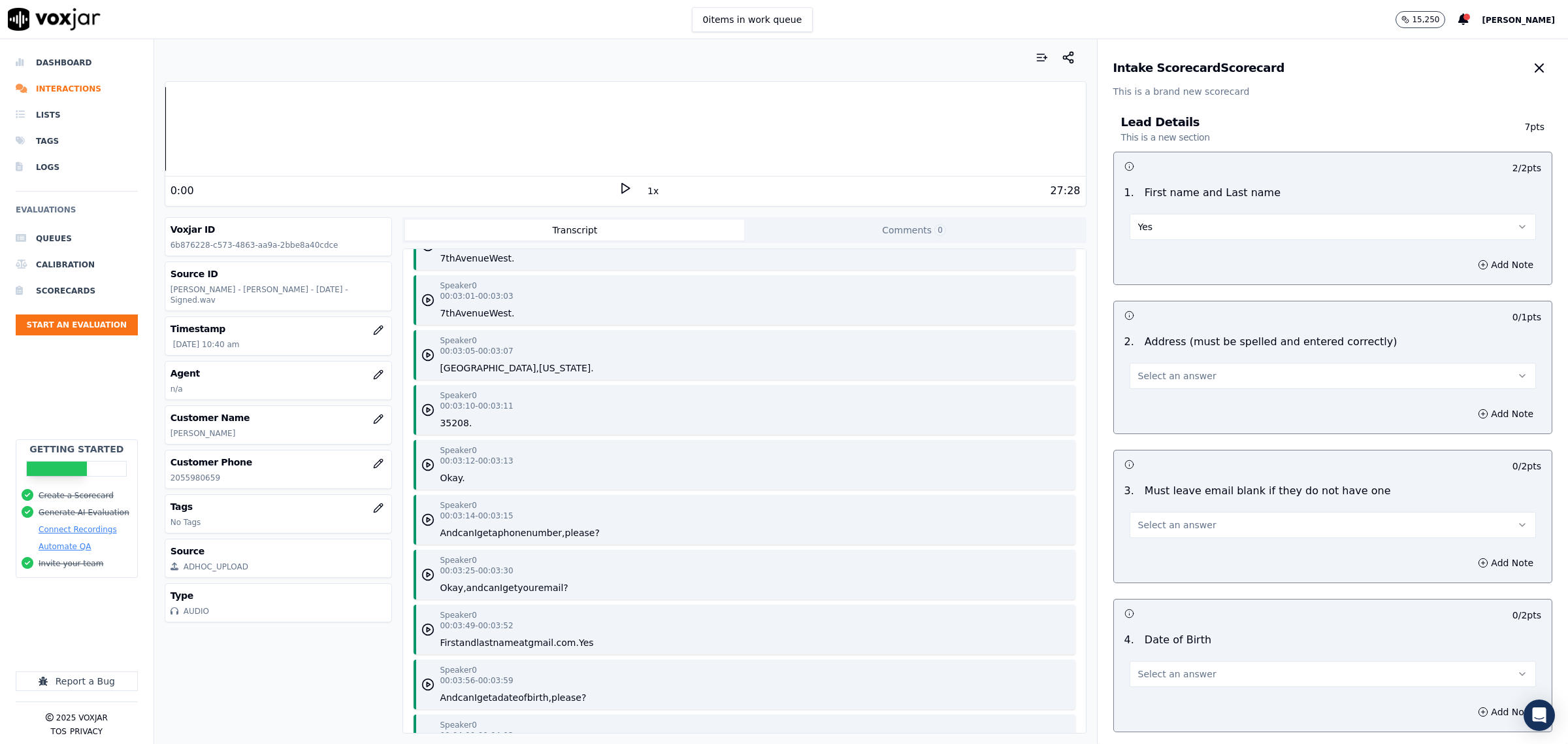
scroll to position [2043, 0]
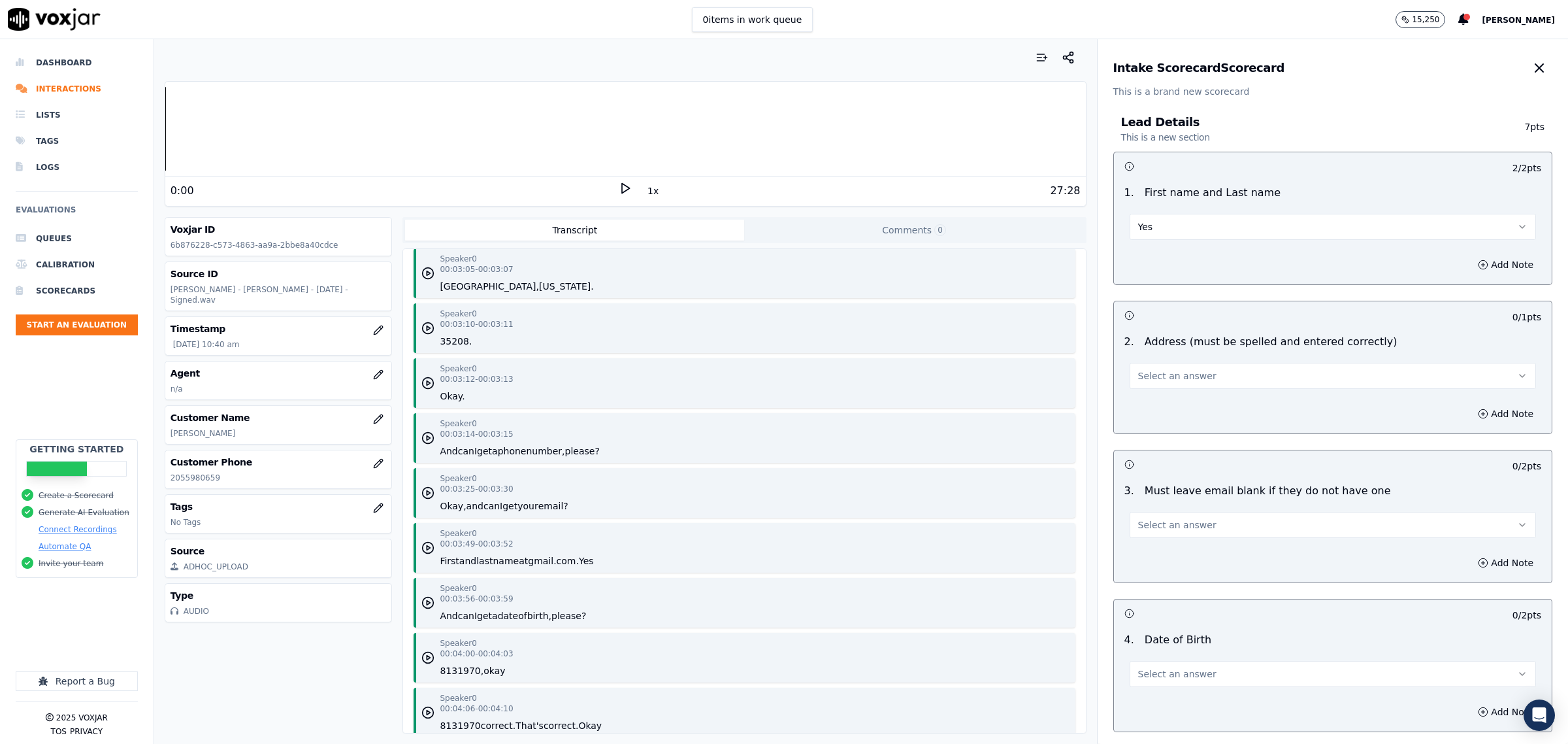
click at [1199, 374] on button "Select an answer" at bounding box center [1333, 375] width 407 height 26
click at [1173, 407] on div "Yes" at bounding box center [1306, 406] width 380 height 21
click at [1182, 530] on span "Select an answer" at bounding box center [1178, 525] width 78 height 13
click at [1184, 557] on div "Yes" at bounding box center [1306, 555] width 380 height 21
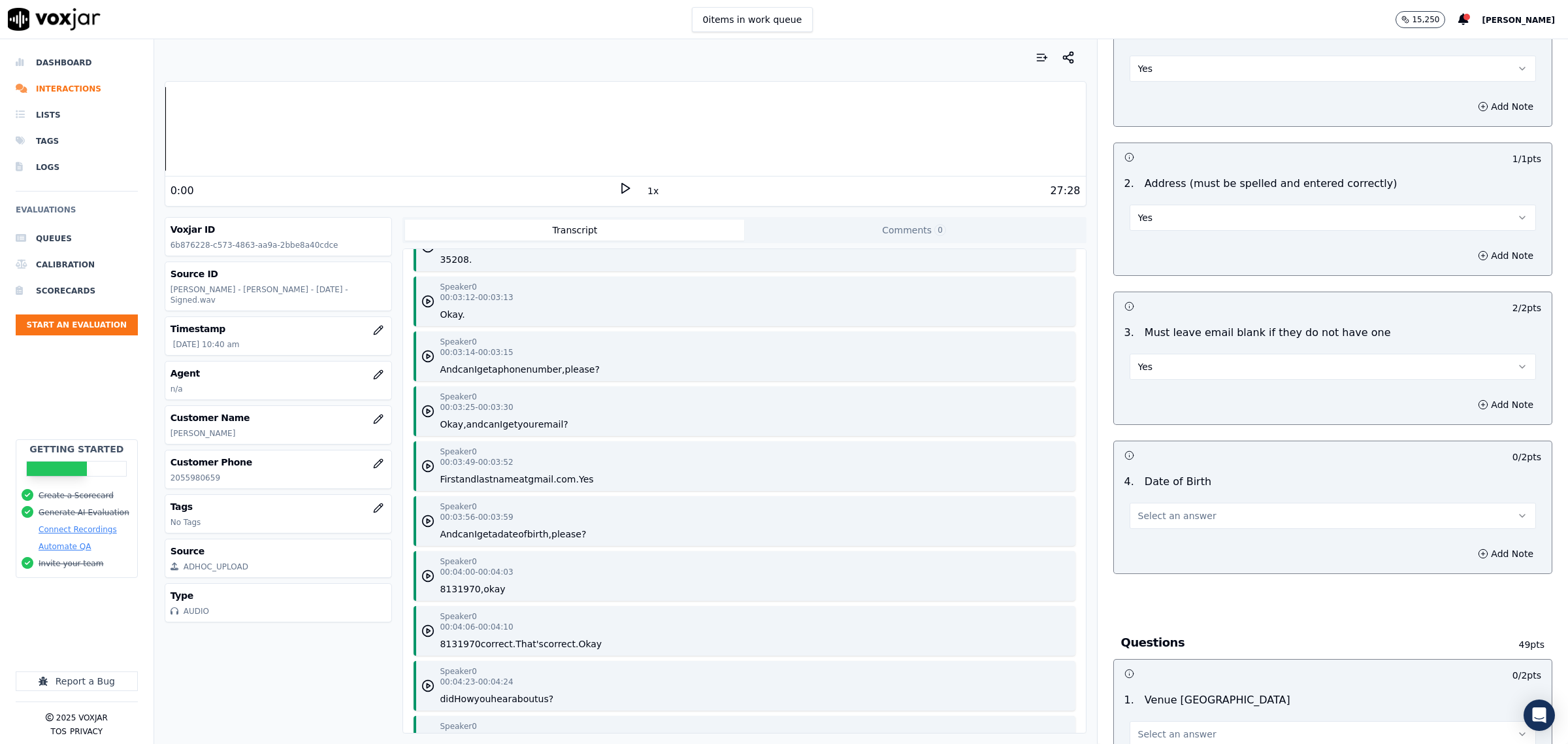
scroll to position [164, 0]
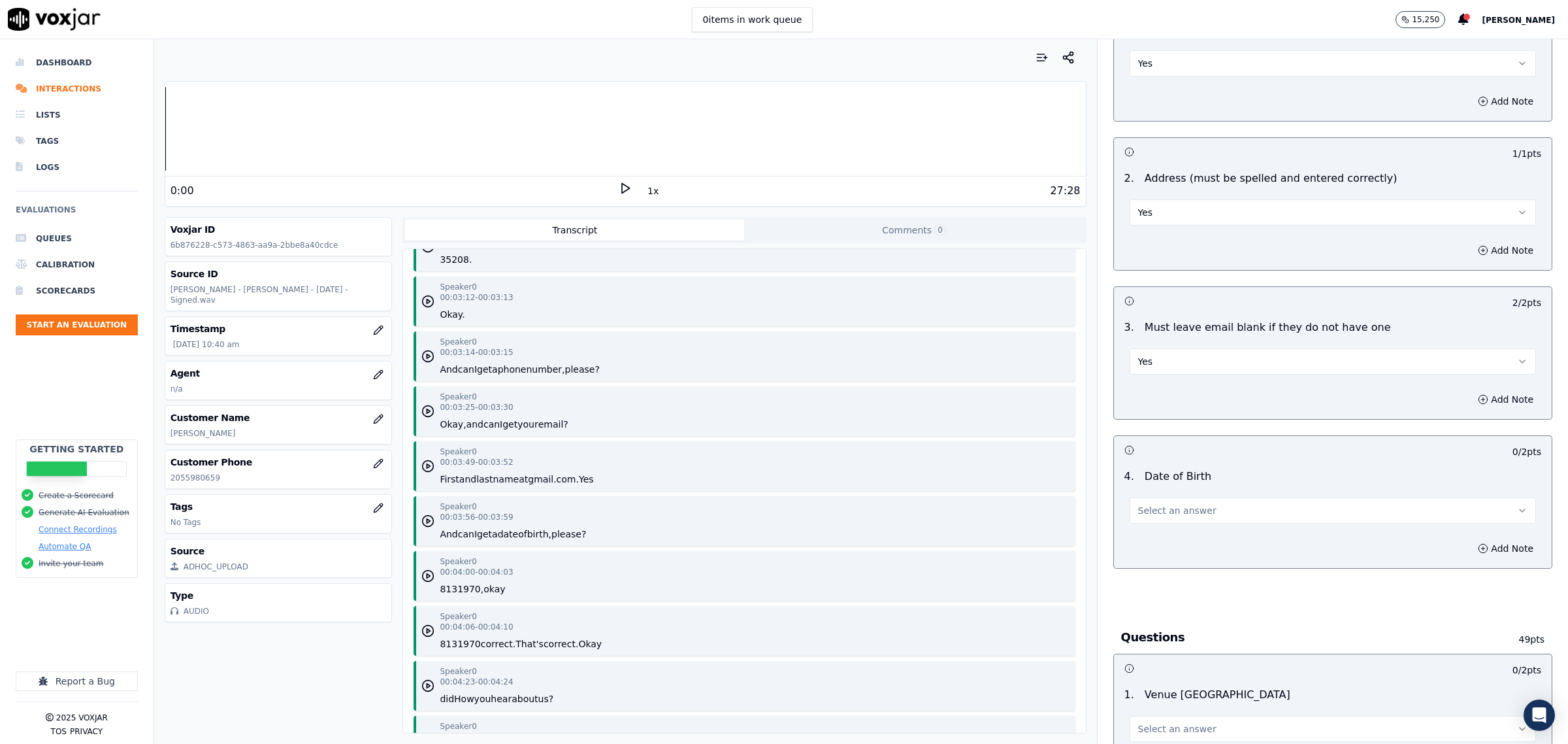
click at [1227, 509] on button "Select an answer" at bounding box center [1333, 510] width 407 height 26
click at [1203, 541] on div "Yes" at bounding box center [1306, 541] width 380 height 21
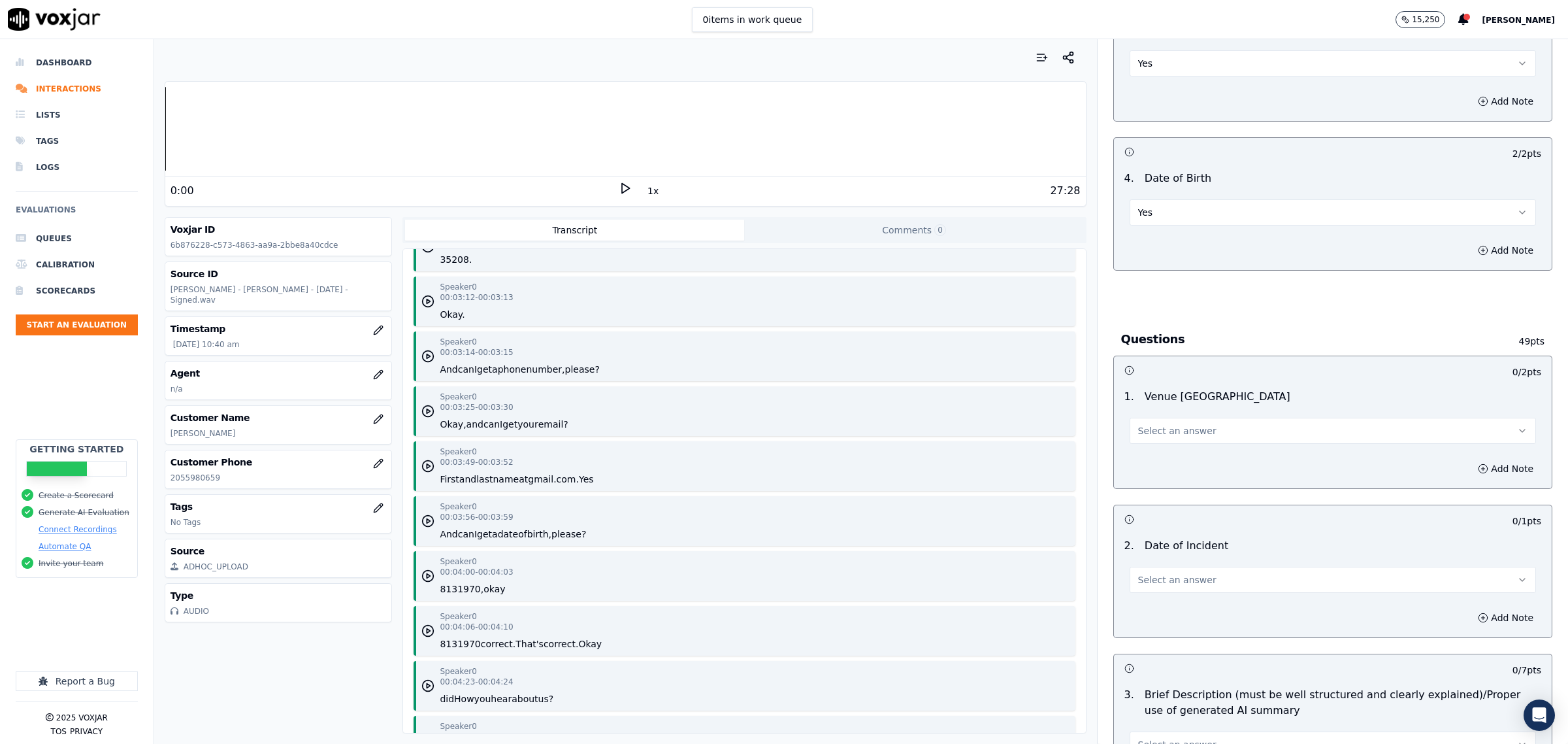
scroll to position [491, 0]
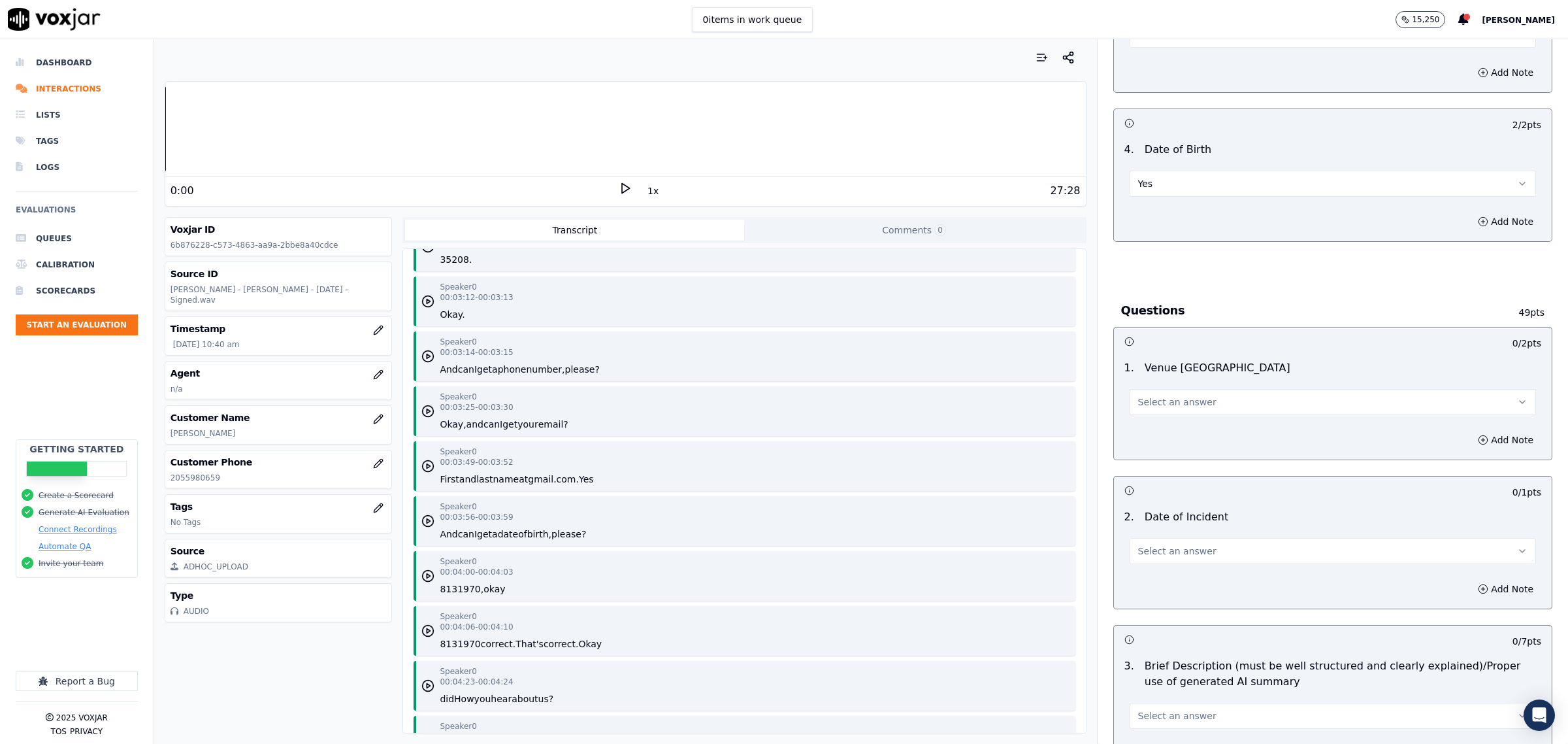
click at [1225, 393] on button "Select an answer" at bounding box center [1333, 401] width 407 height 26
click at [1183, 427] on div "Yes" at bounding box center [1306, 432] width 380 height 21
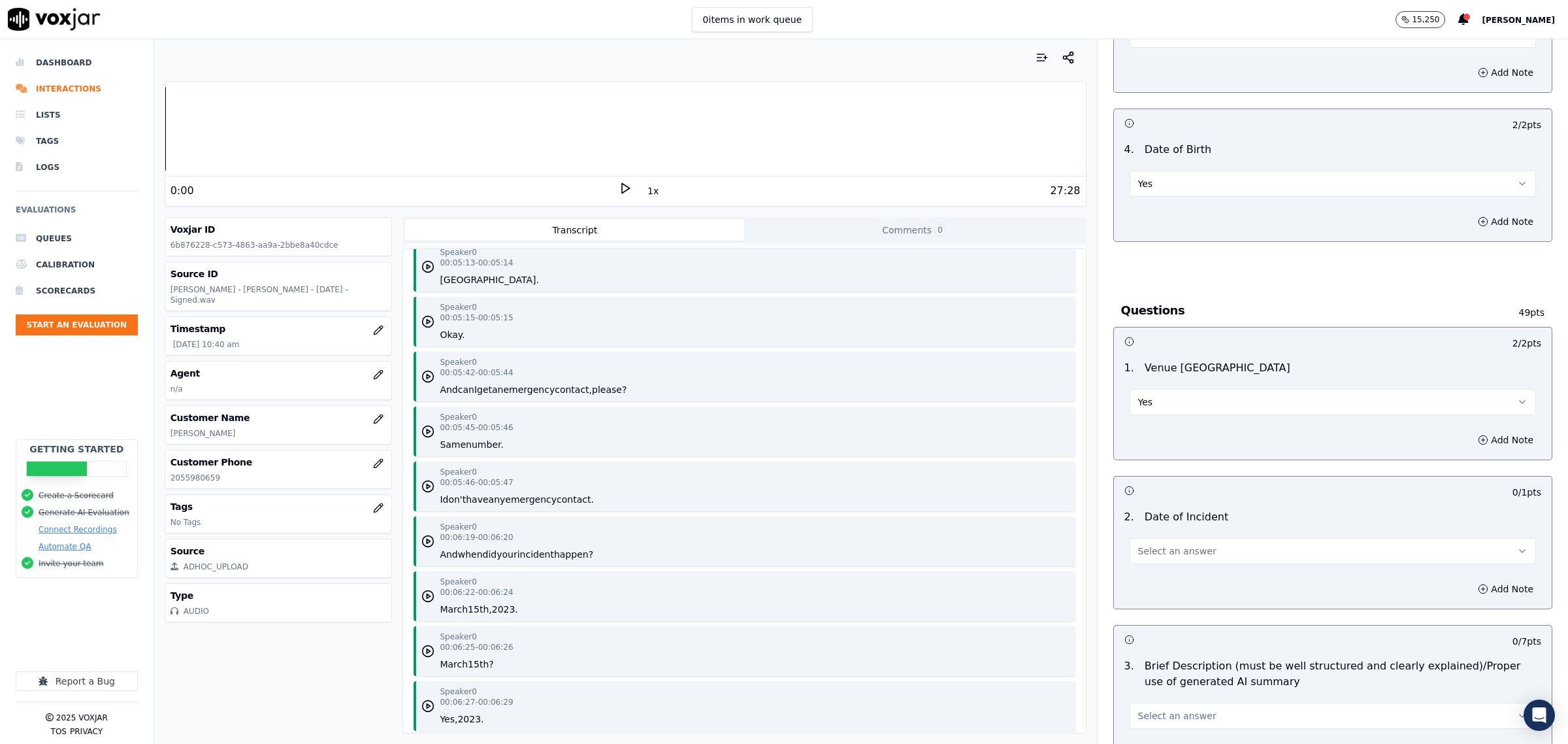
scroll to position [3024, 0]
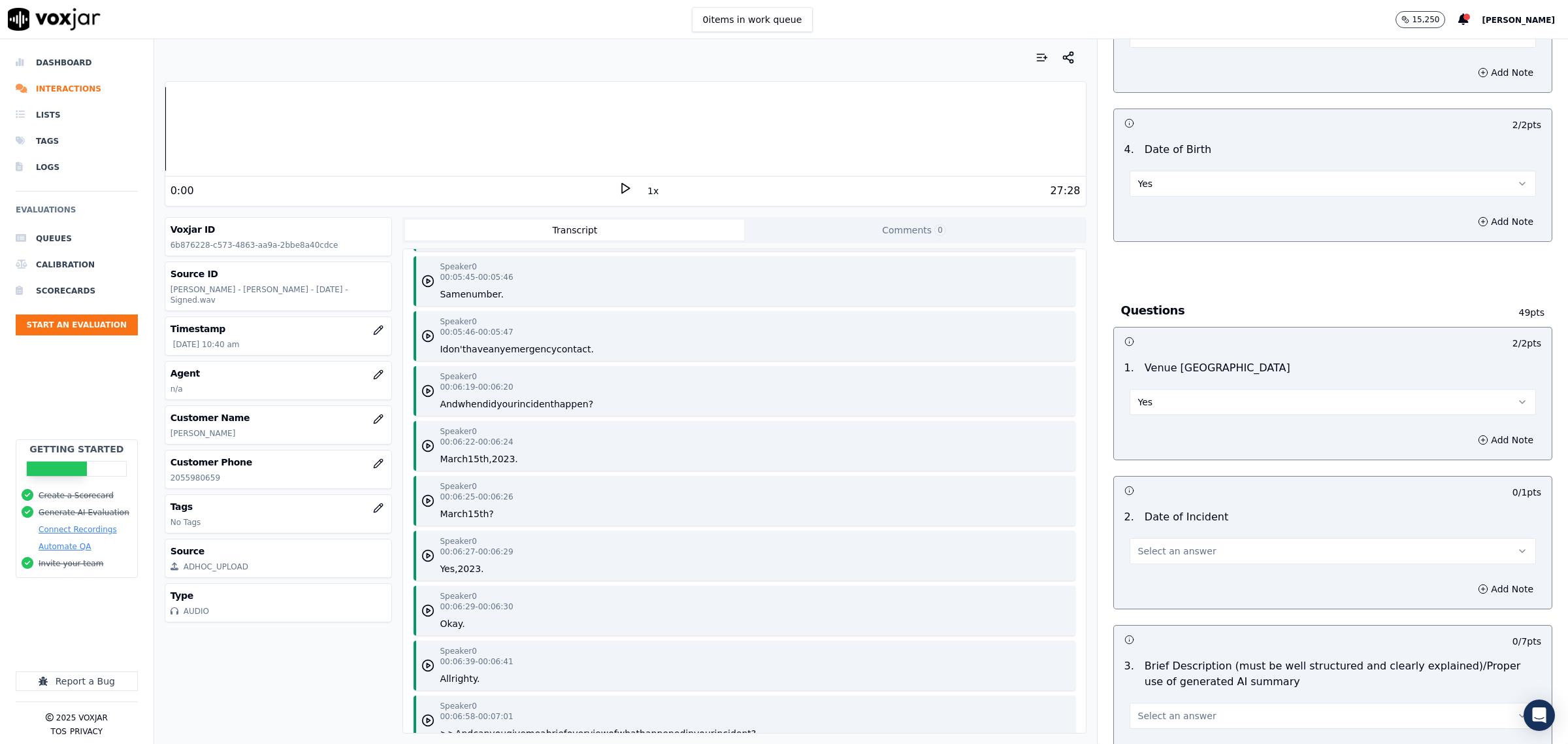
click at [1161, 557] on span "Select an answer" at bounding box center [1178, 552] width 78 height 13
click at [1159, 576] on div "Yes" at bounding box center [1306, 582] width 380 height 21
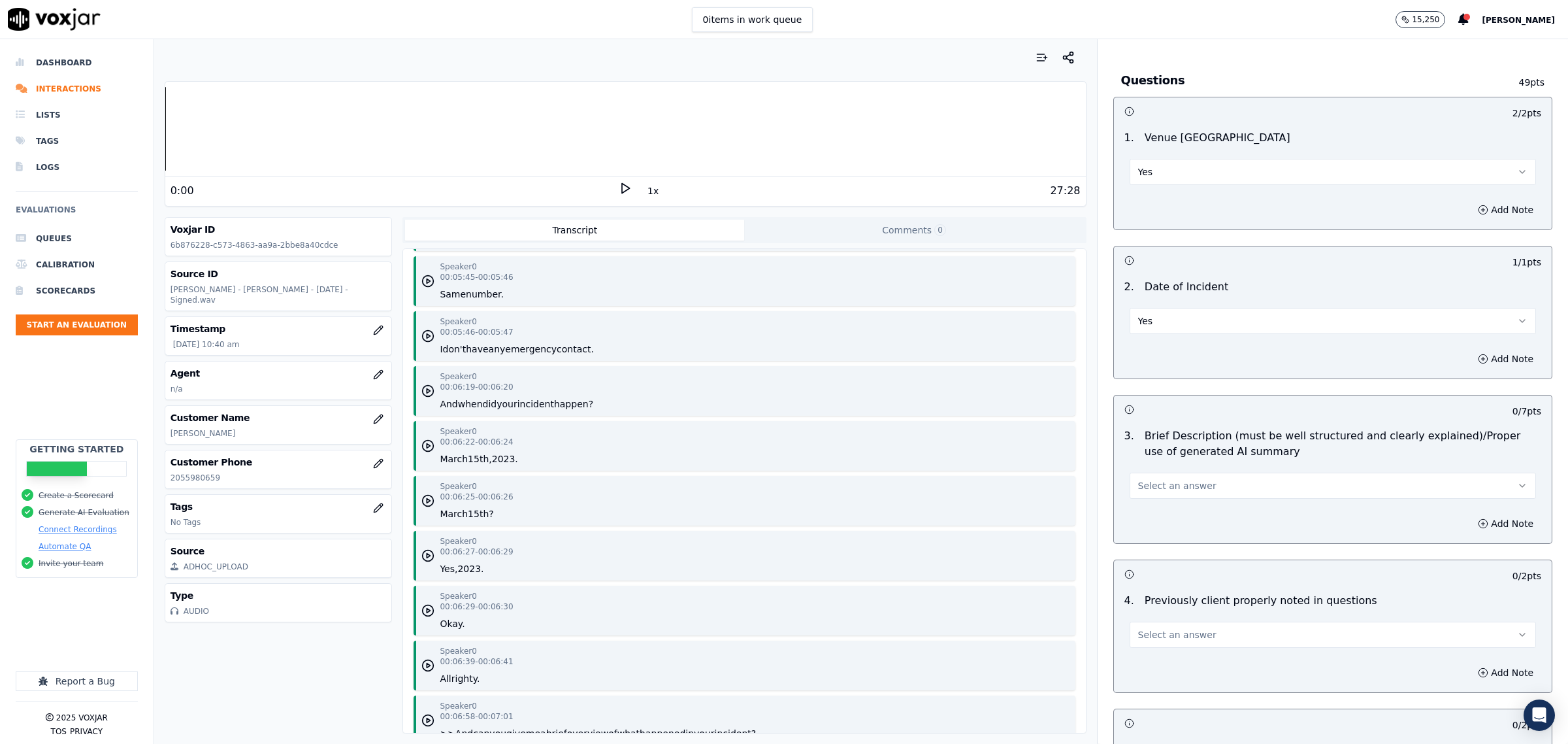
scroll to position [735, 0]
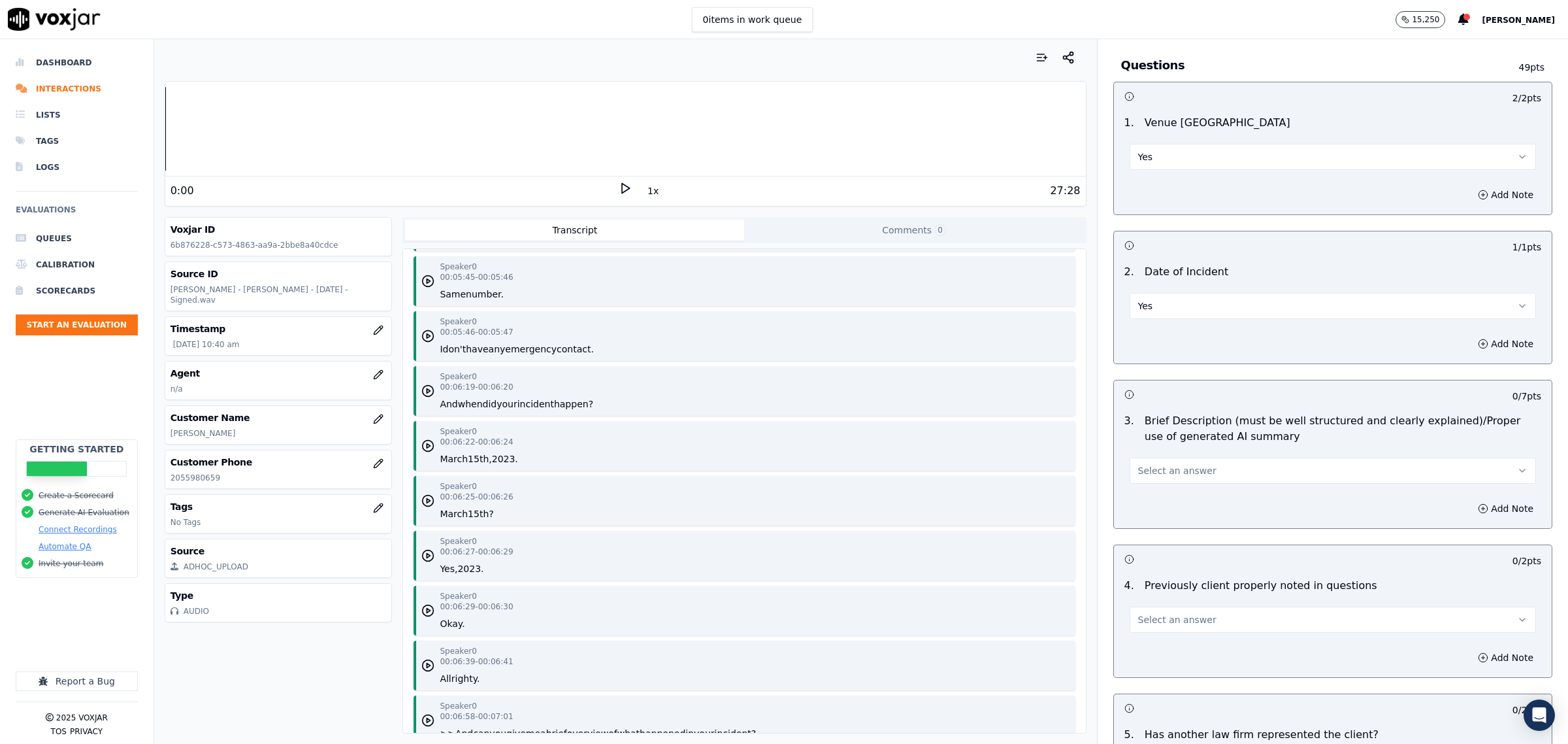
click at [1196, 475] on button "Select an answer" at bounding box center [1333, 470] width 407 height 26
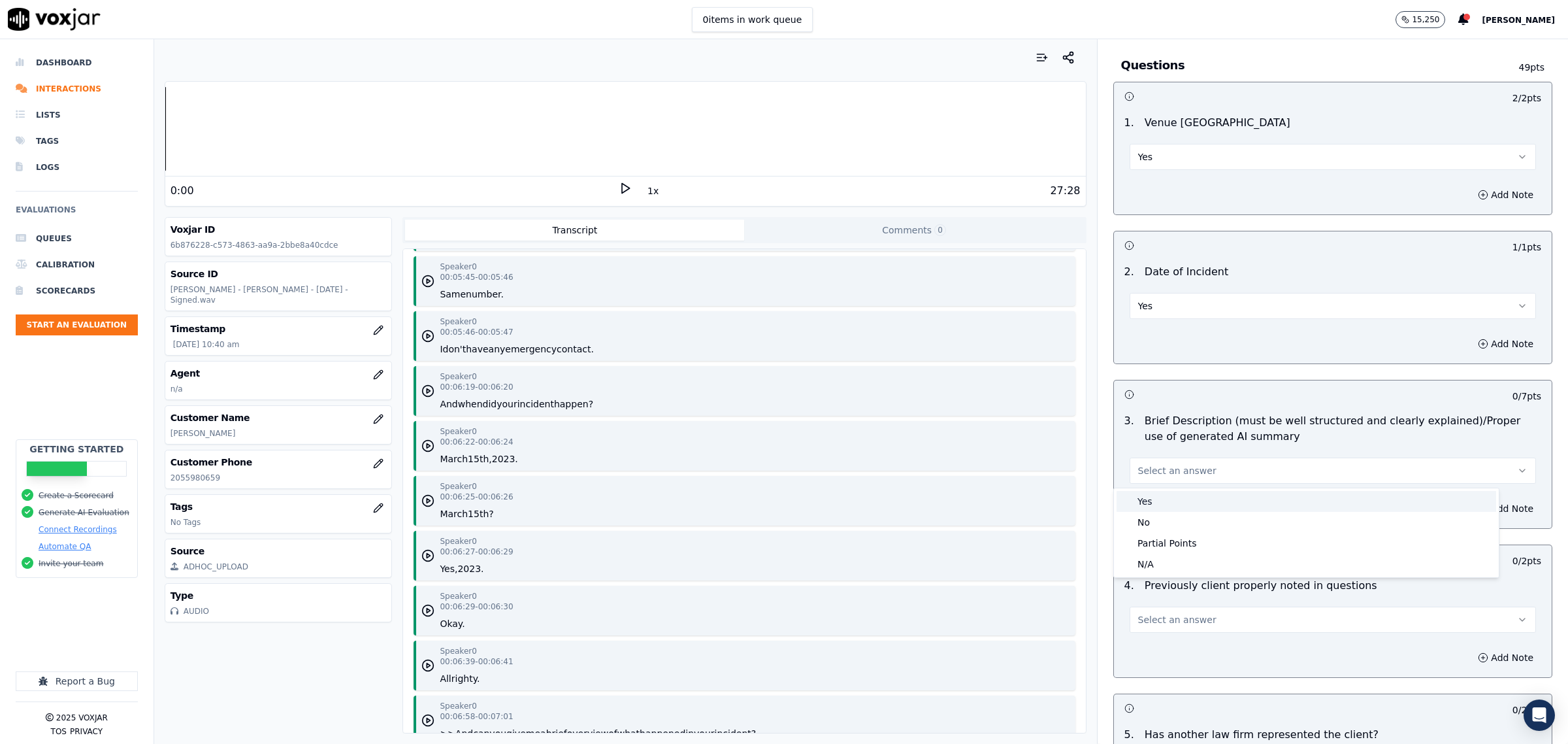
click at [1174, 497] on div "Yes" at bounding box center [1306, 501] width 380 height 21
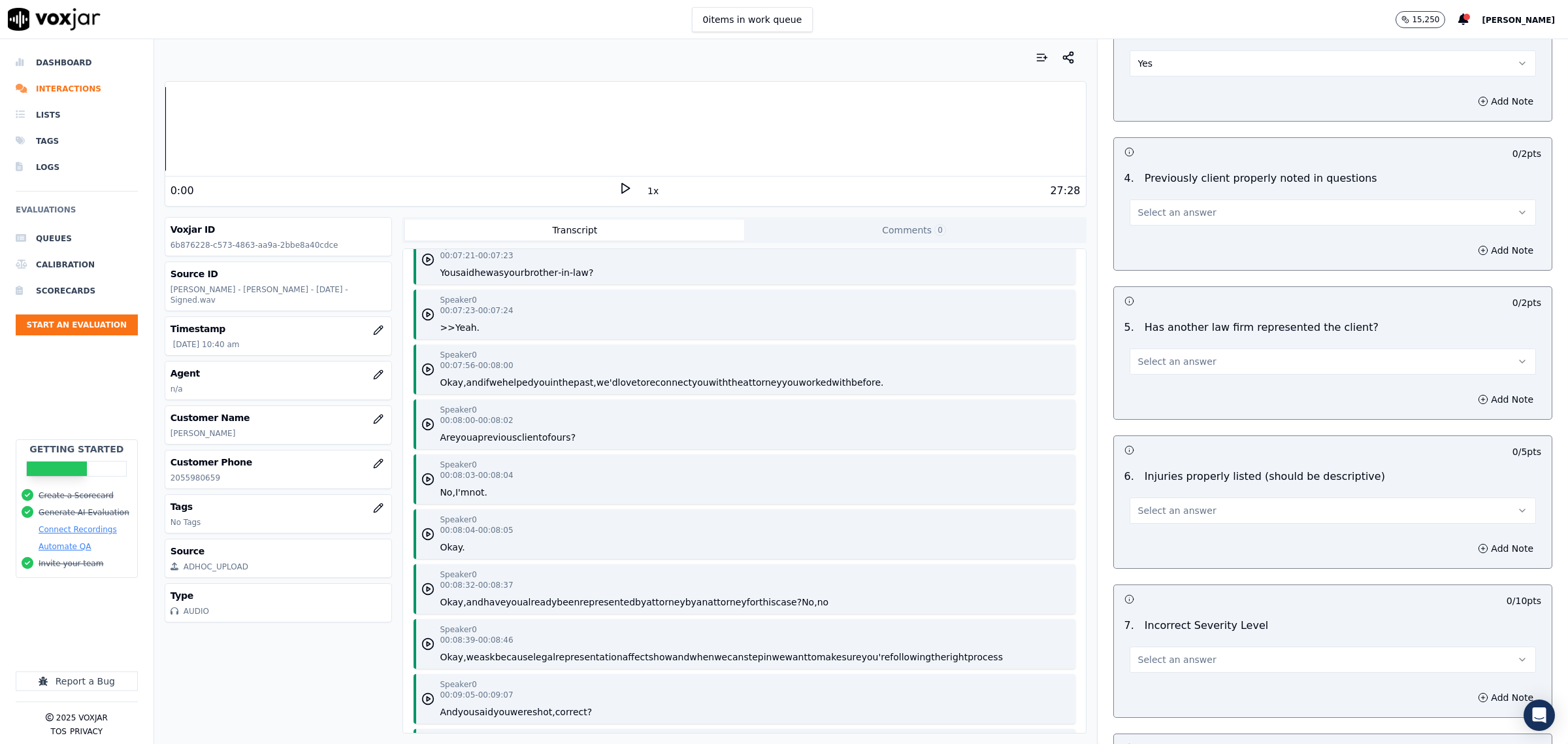
scroll to position [1144, 0]
drag, startPoint x: 1207, startPoint y: 208, endPoint x: 1197, endPoint y: 218, distance: 14.1
click at [1204, 208] on button "Select an answer" at bounding box center [1333, 211] width 407 height 26
click at [1187, 235] on div "Yes" at bounding box center [1306, 243] width 380 height 21
click at [1179, 370] on button "Select an answer" at bounding box center [1333, 359] width 407 height 26
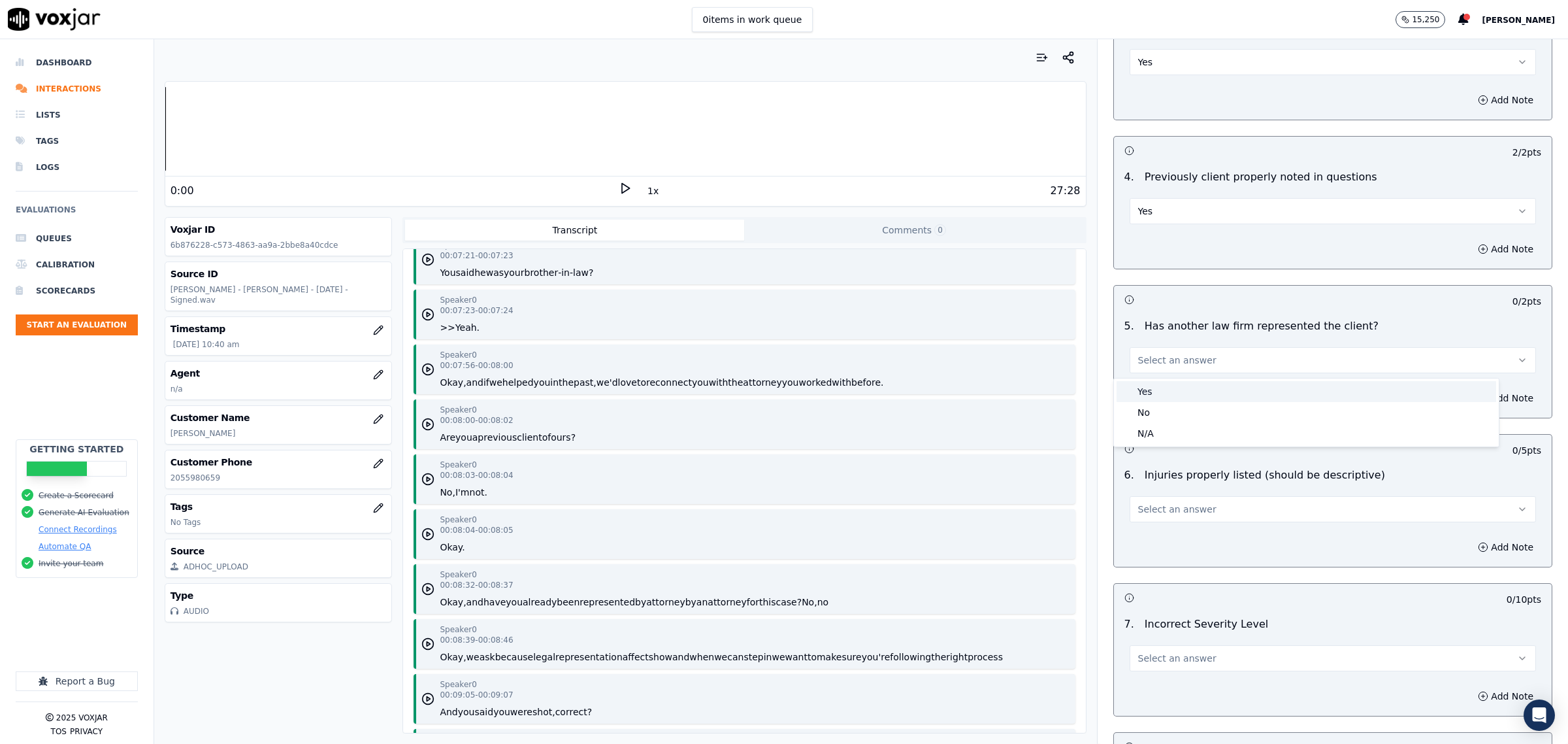
click at [1182, 397] on div "Yes" at bounding box center [1306, 392] width 380 height 21
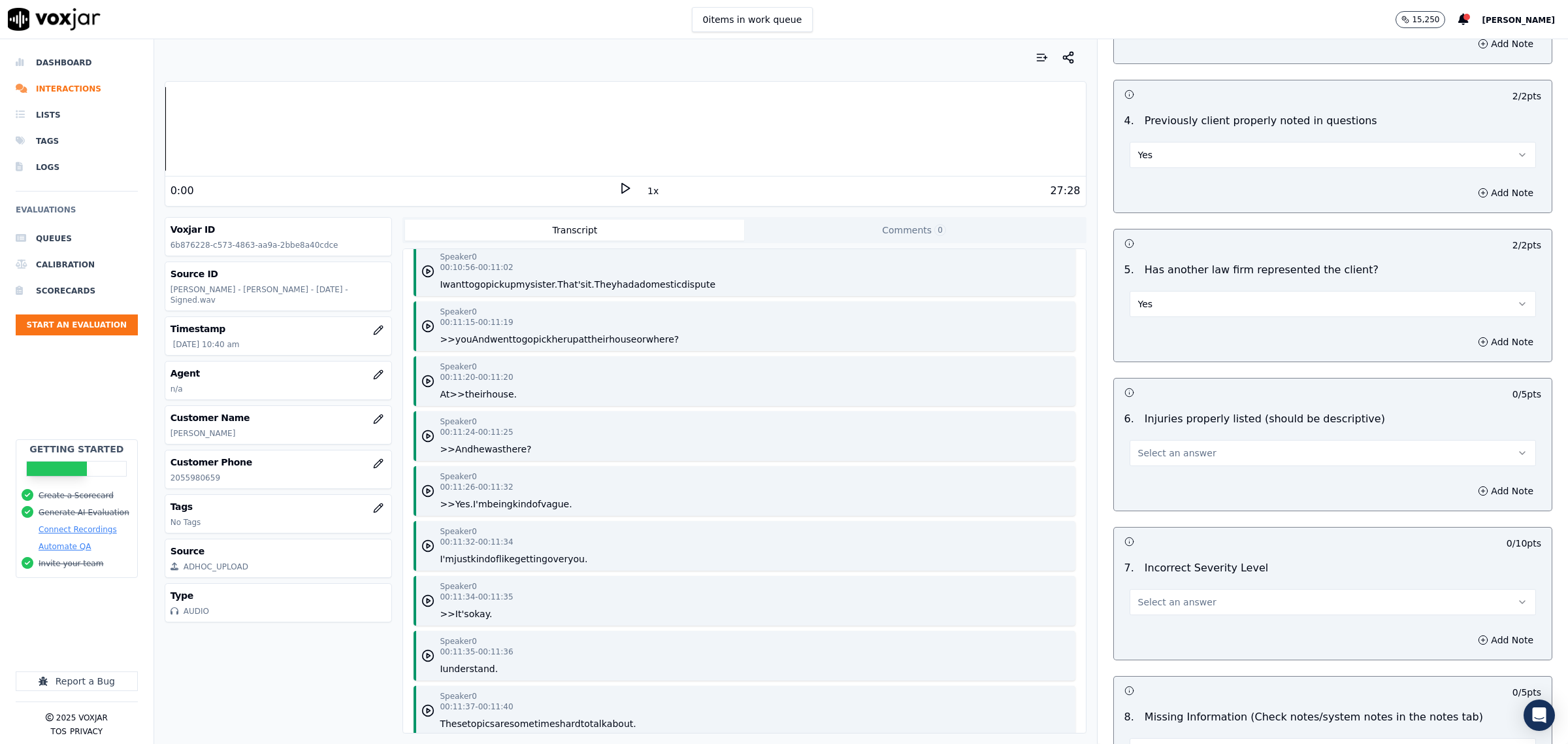
scroll to position [1226, 0]
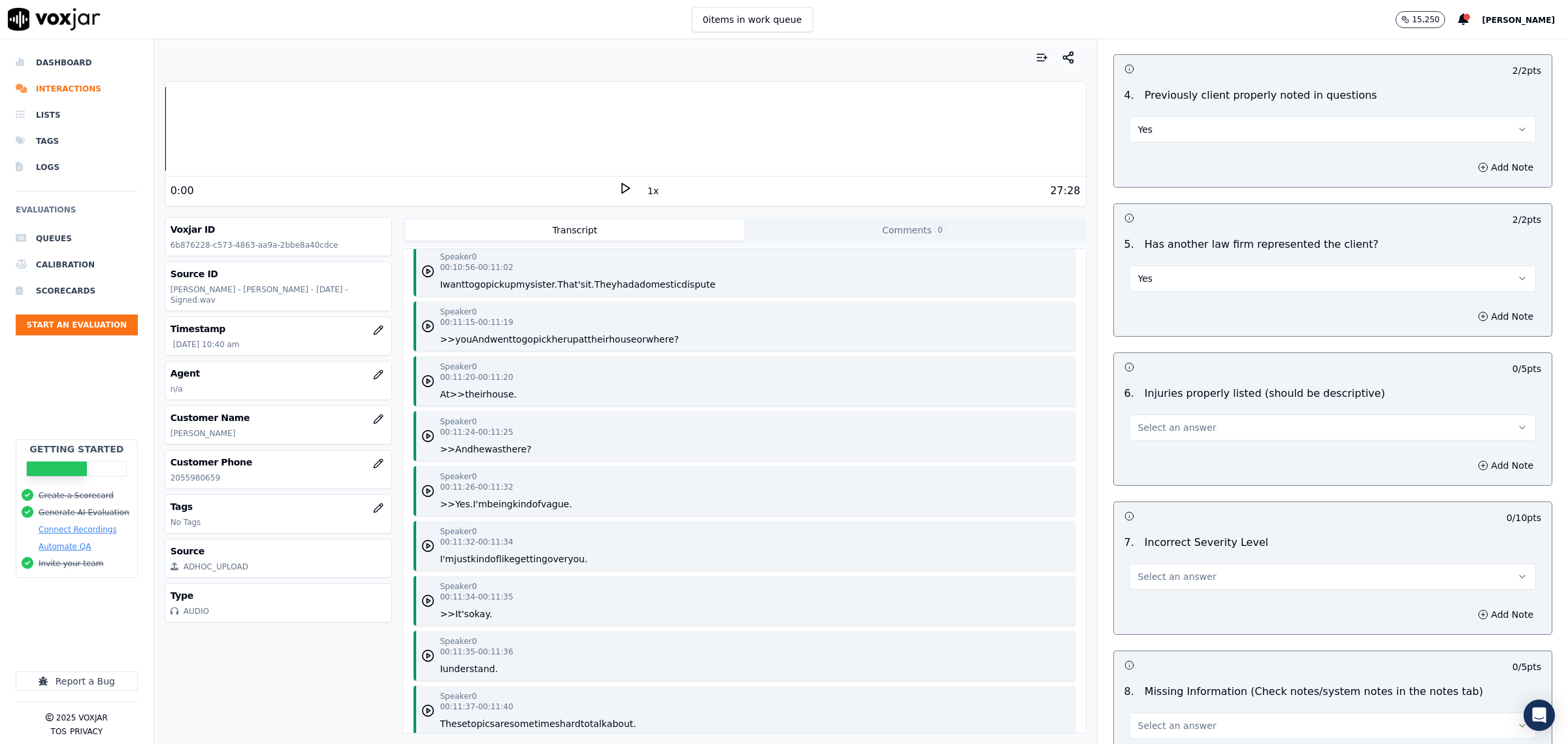
click at [1181, 427] on span "Select an answer" at bounding box center [1178, 428] width 78 height 13
click at [1173, 452] on div "Yes" at bounding box center [1306, 460] width 380 height 21
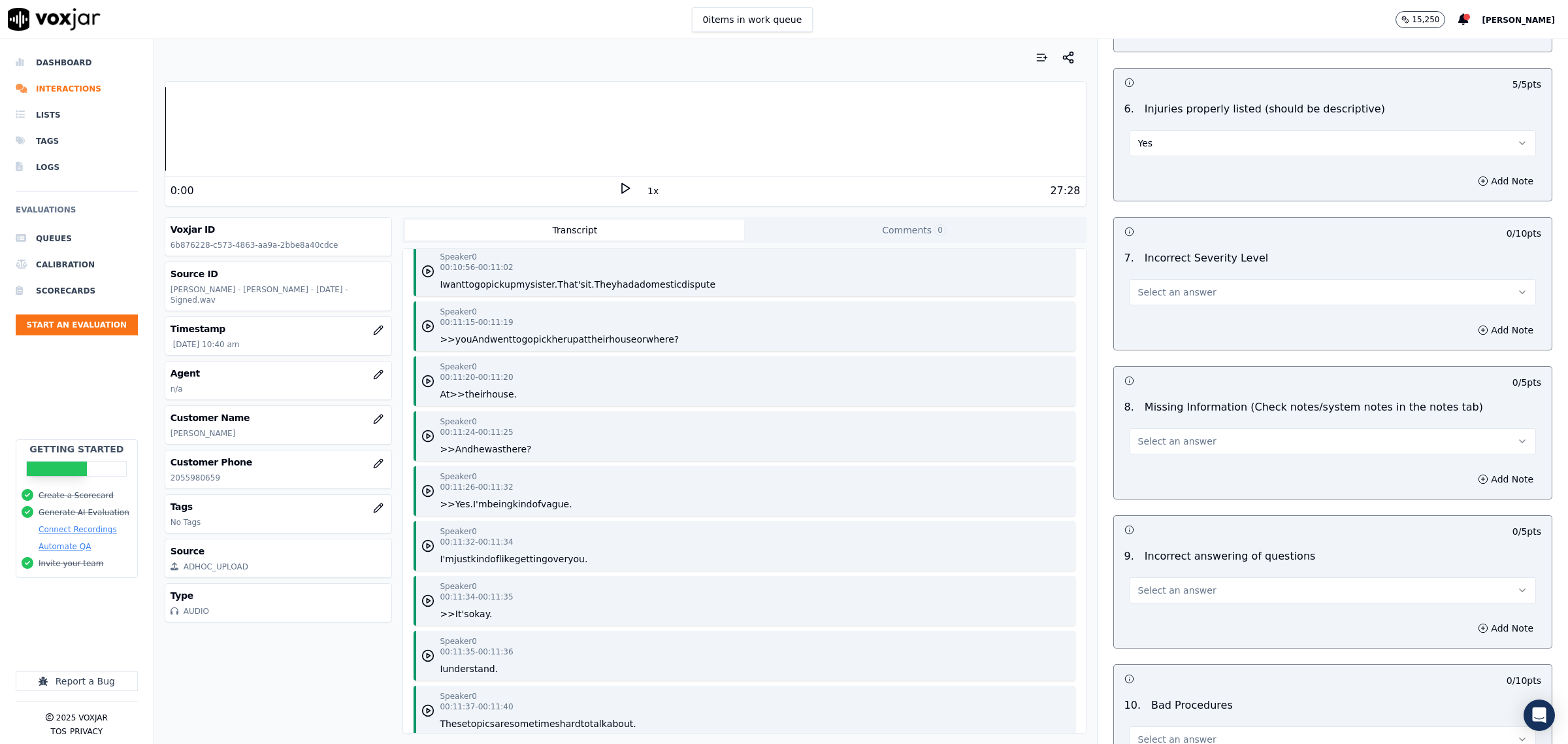
scroll to position [1471, 0]
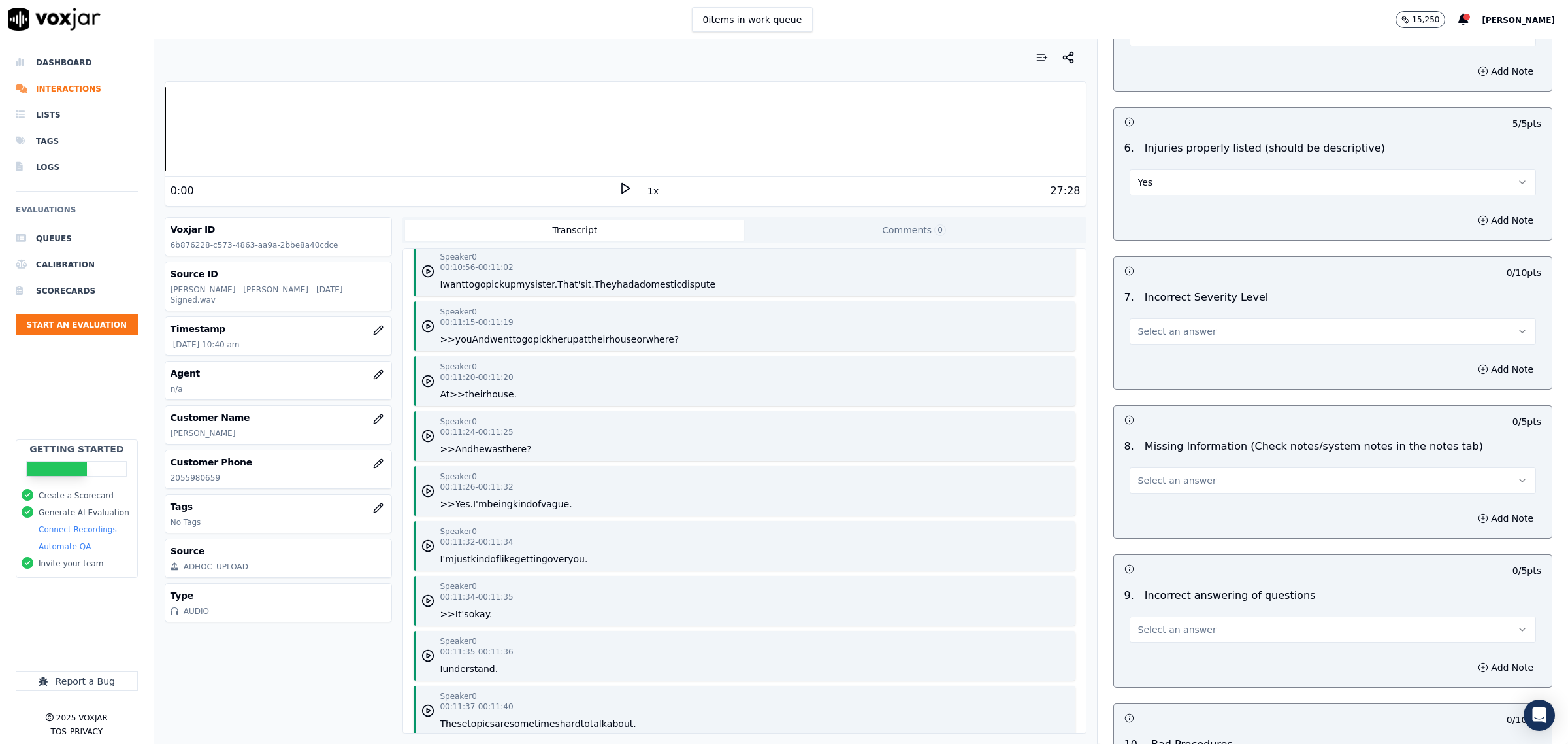
click at [1181, 329] on span "Select an answer" at bounding box center [1178, 332] width 78 height 13
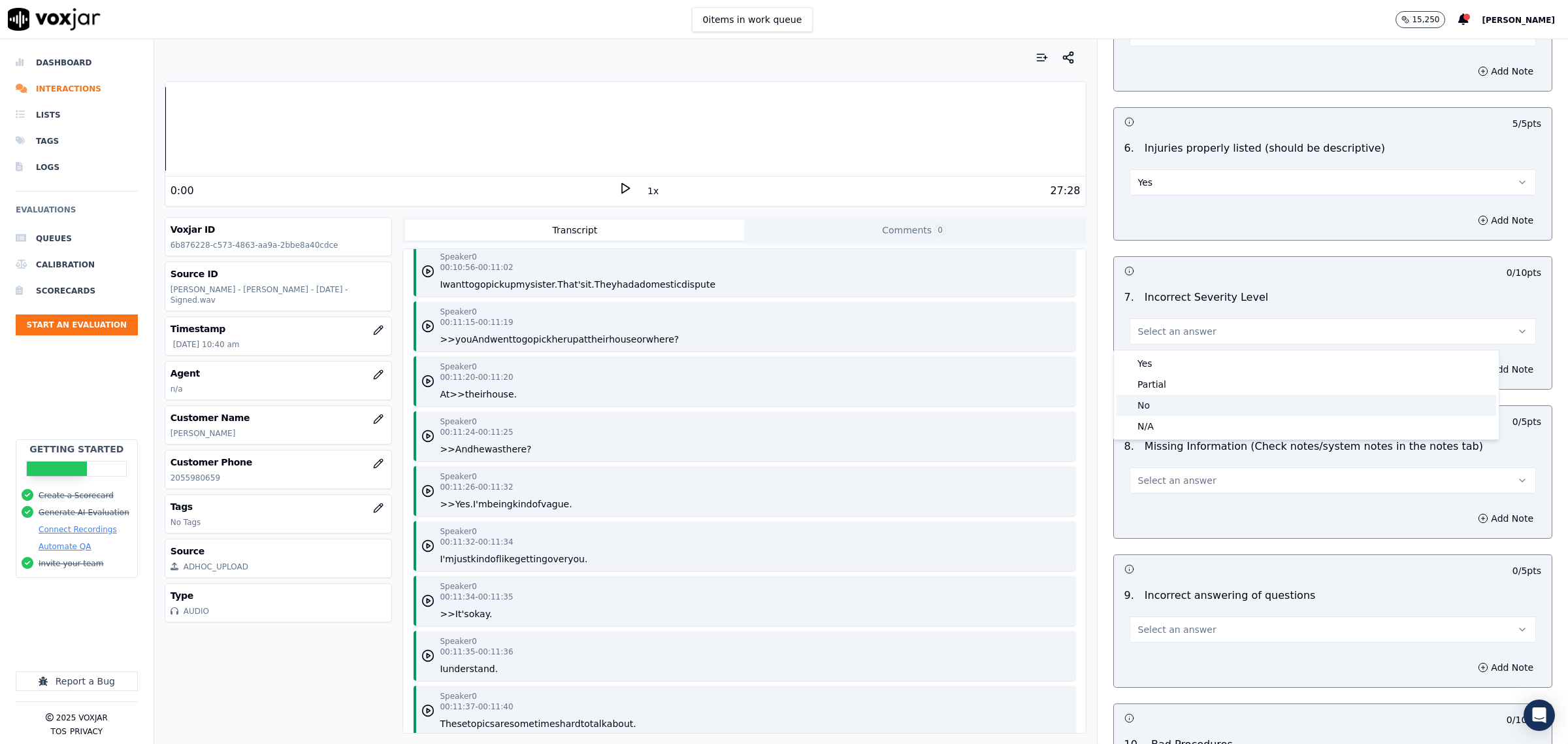
click at [1165, 395] on div "No" at bounding box center [1306, 406] width 380 height 21
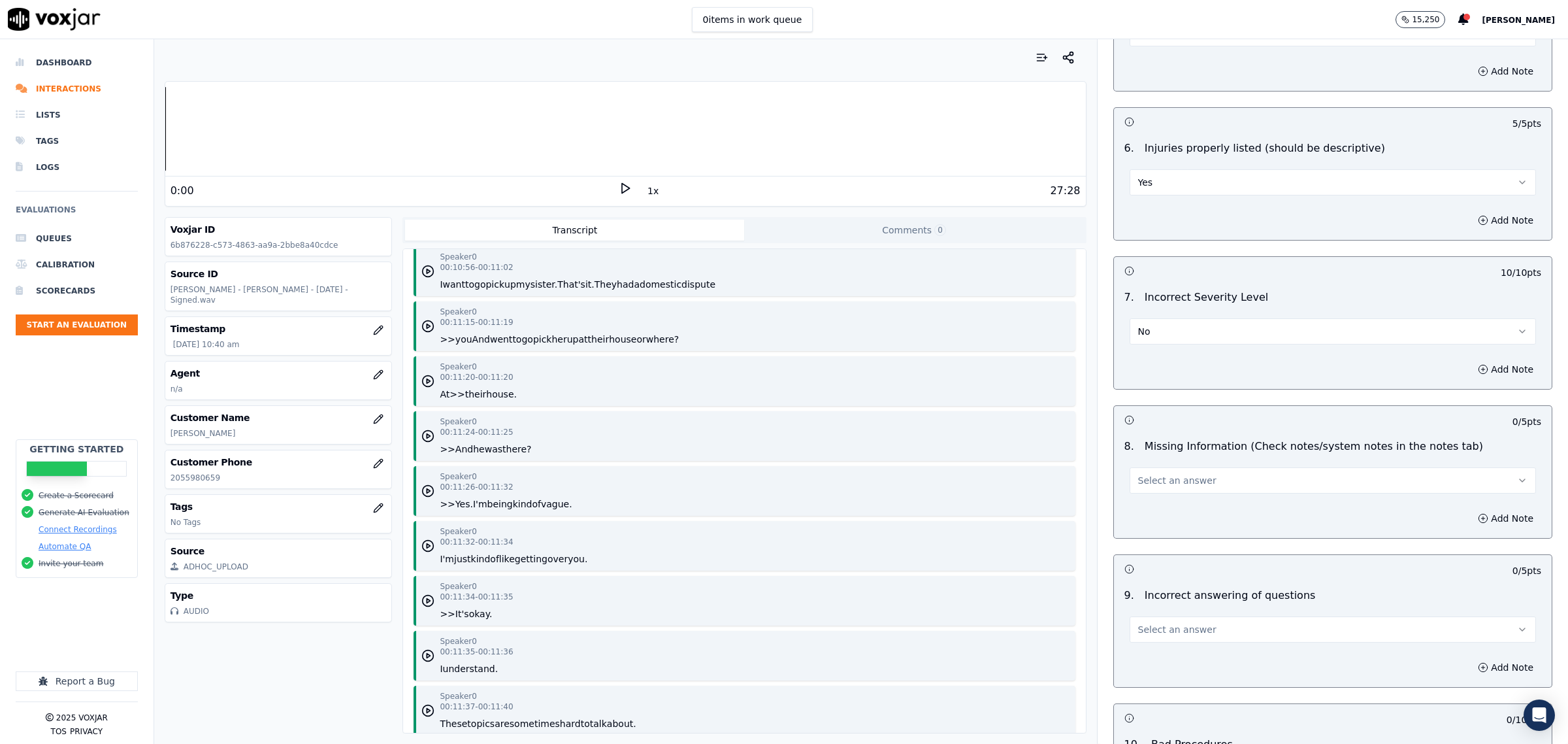
click at [1167, 486] on span "Select an answer" at bounding box center [1178, 481] width 78 height 13
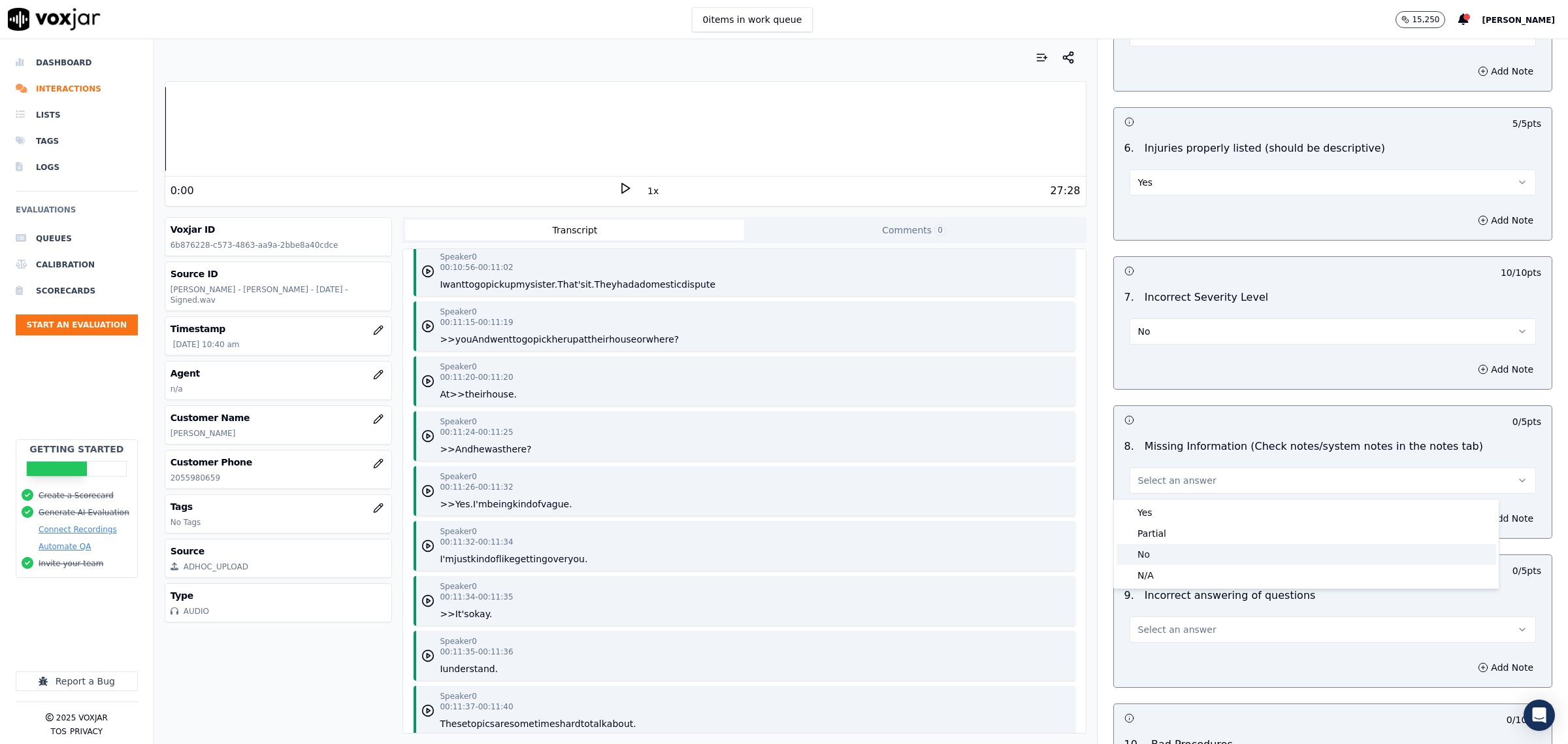
drag, startPoint x: 1147, startPoint y: 552, endPoint x: 1177, endPoint y: 543, distance: 31.3
click at [1147, 552] on div "No" at bounding box center [1306, 554] width 380 height 21
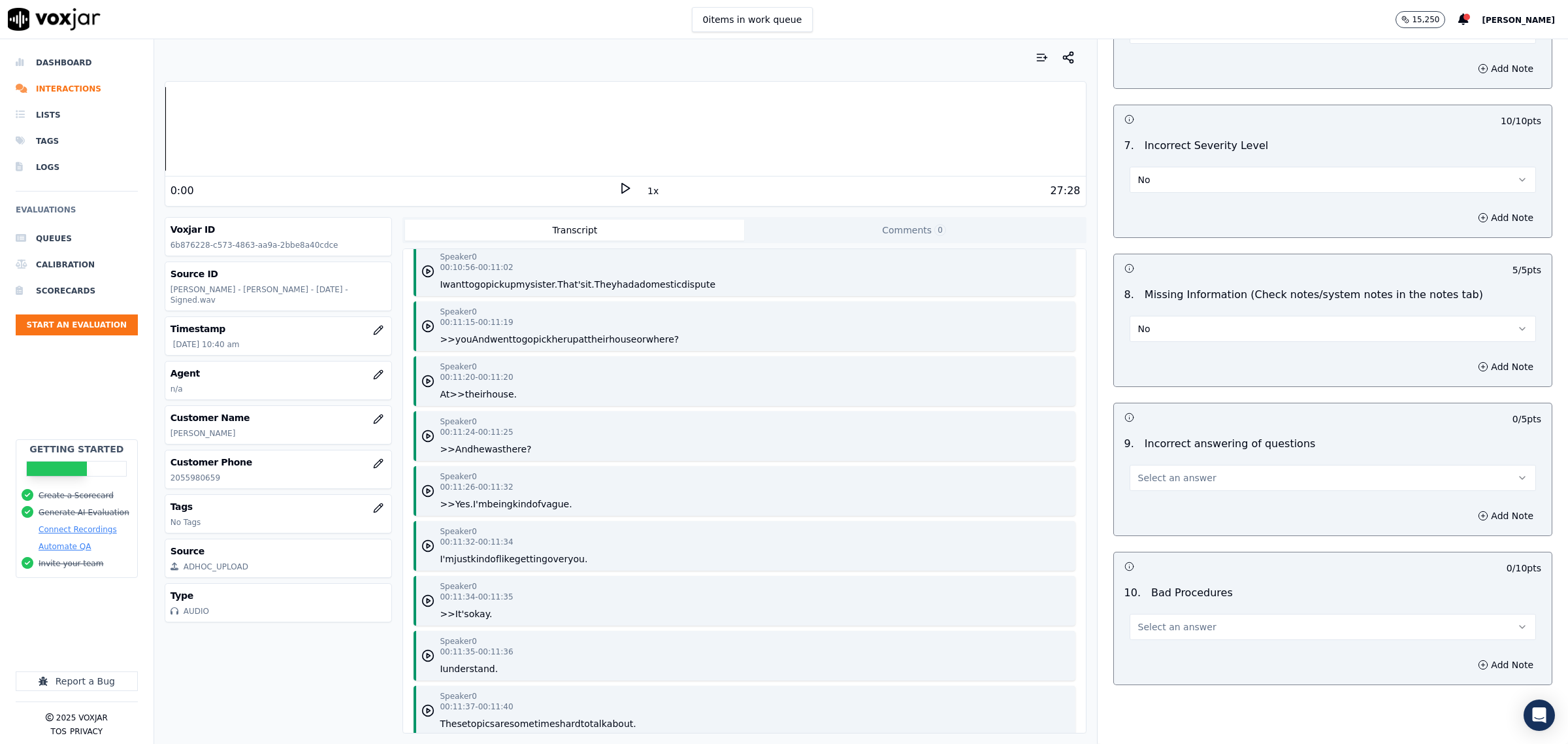
scroll to position [1635, 0]
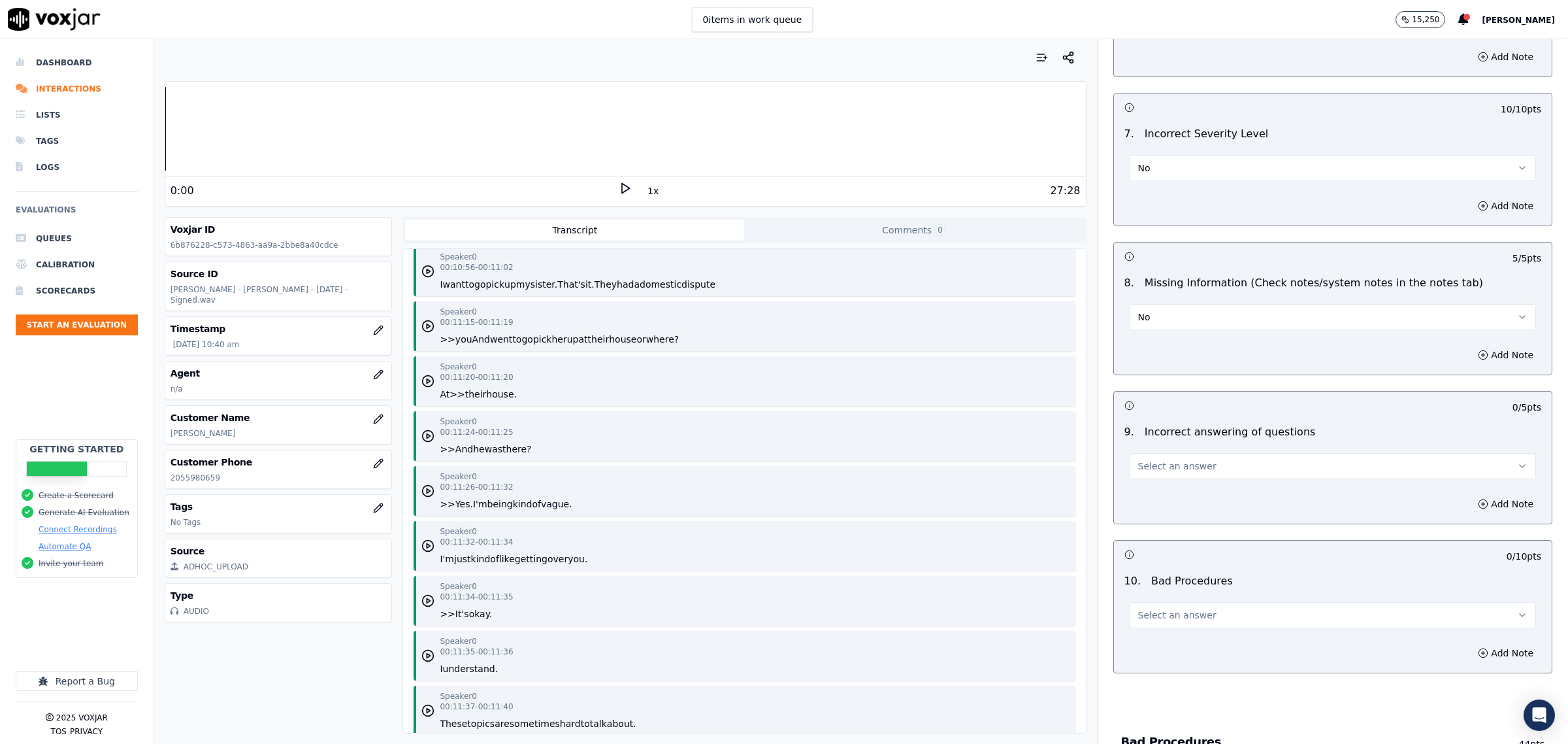
click at [1172, 479] on button "Select an answer" at bounding box center [1333, 466] width 407 height 26
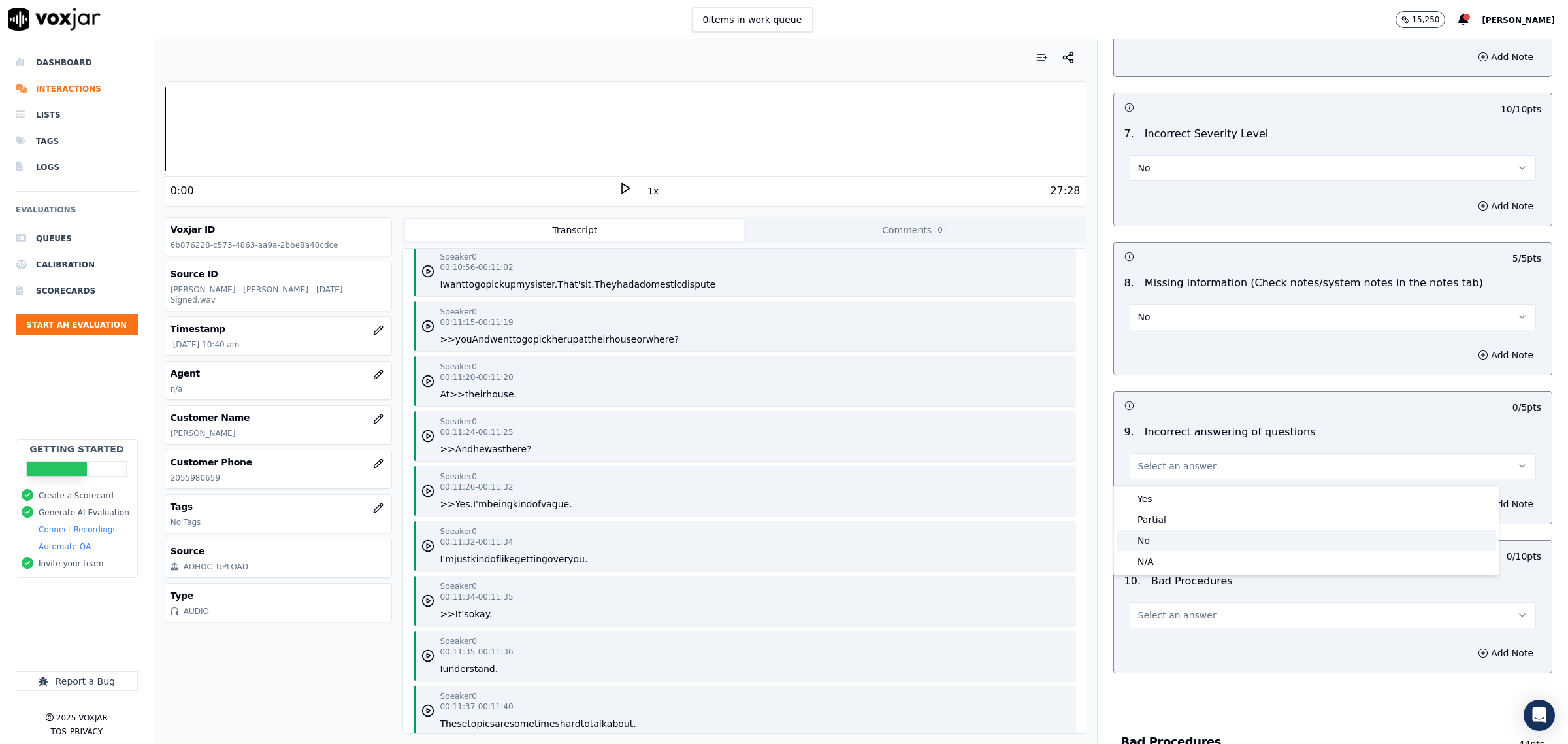
click at [1160, 541] on div "No" at bounding box center [1306, 541] width 380 height 21
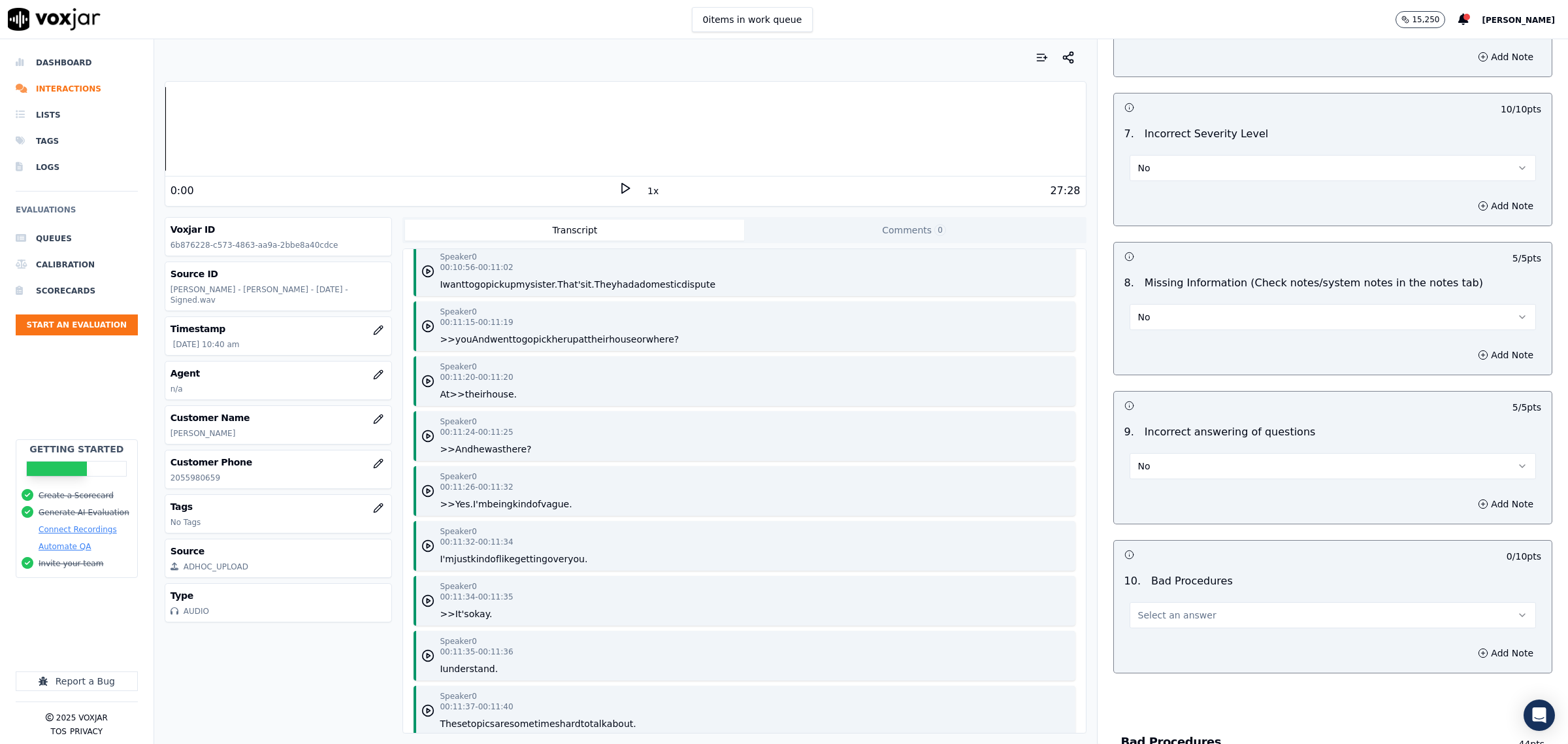
scroll to position [1799, 0]
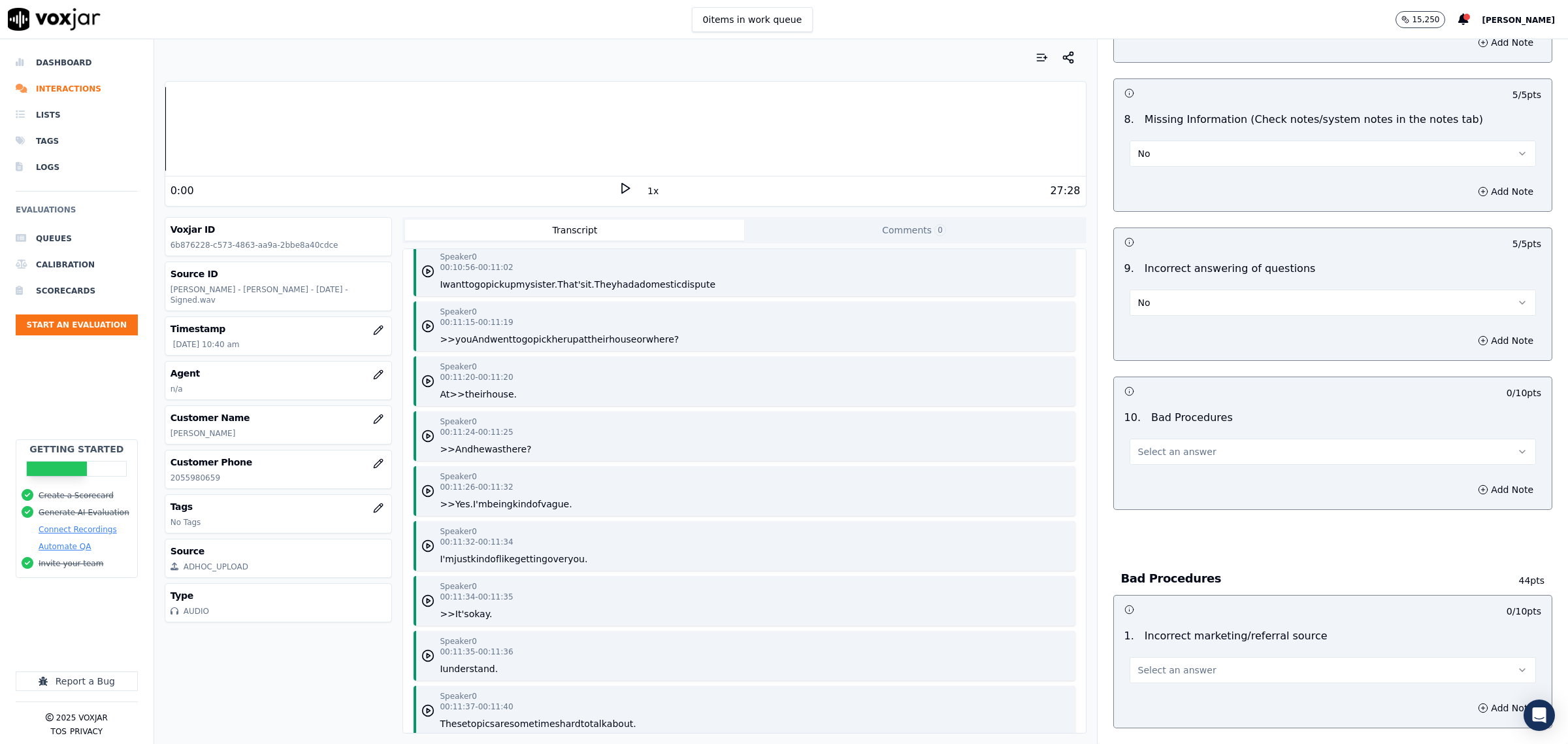
click at [1187, 449] on span "Select an answer" at bounding box center [1178, 452] width 78 height 13
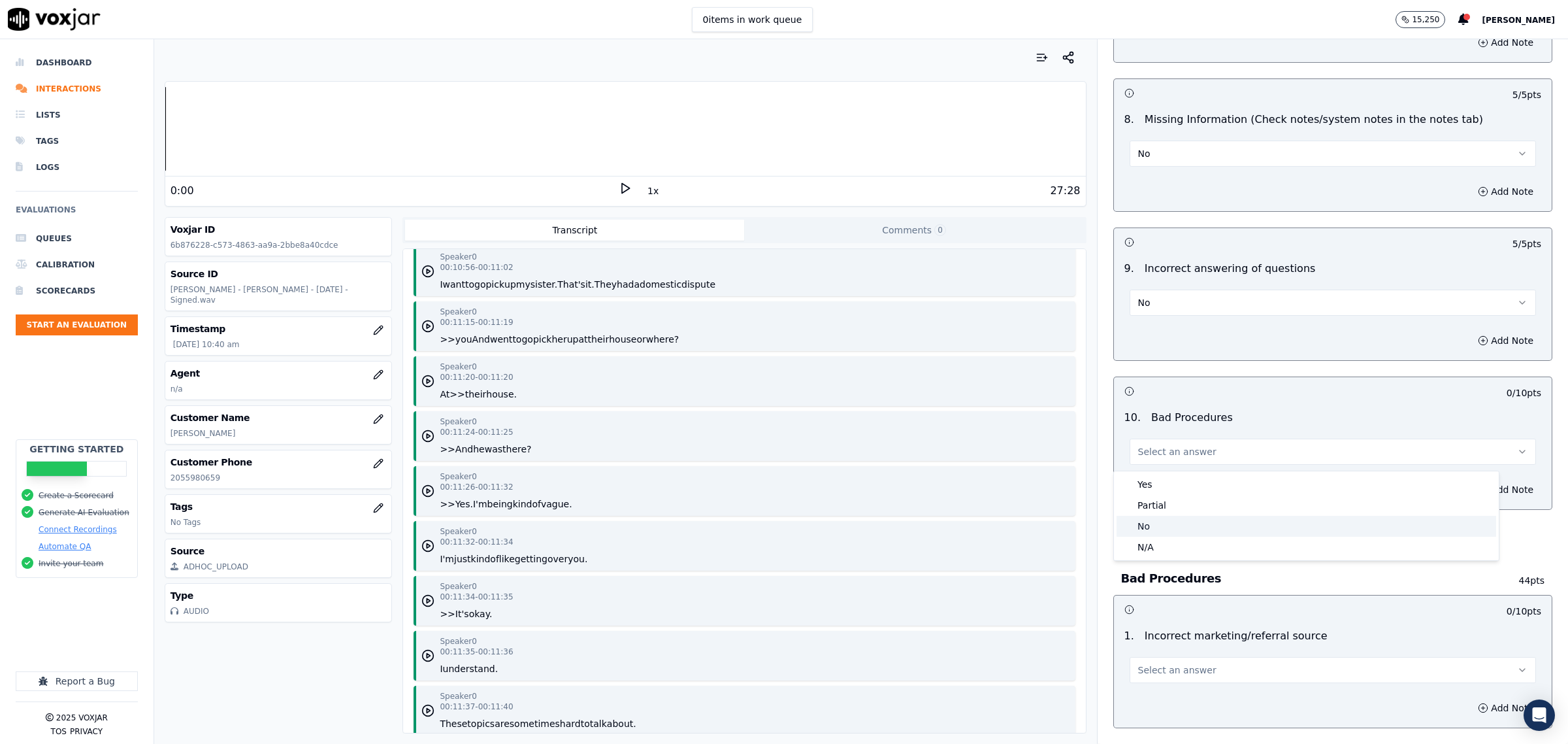
click at [1159, 529] on div "No" at bounding box center [1306, 527] width 380 height 21
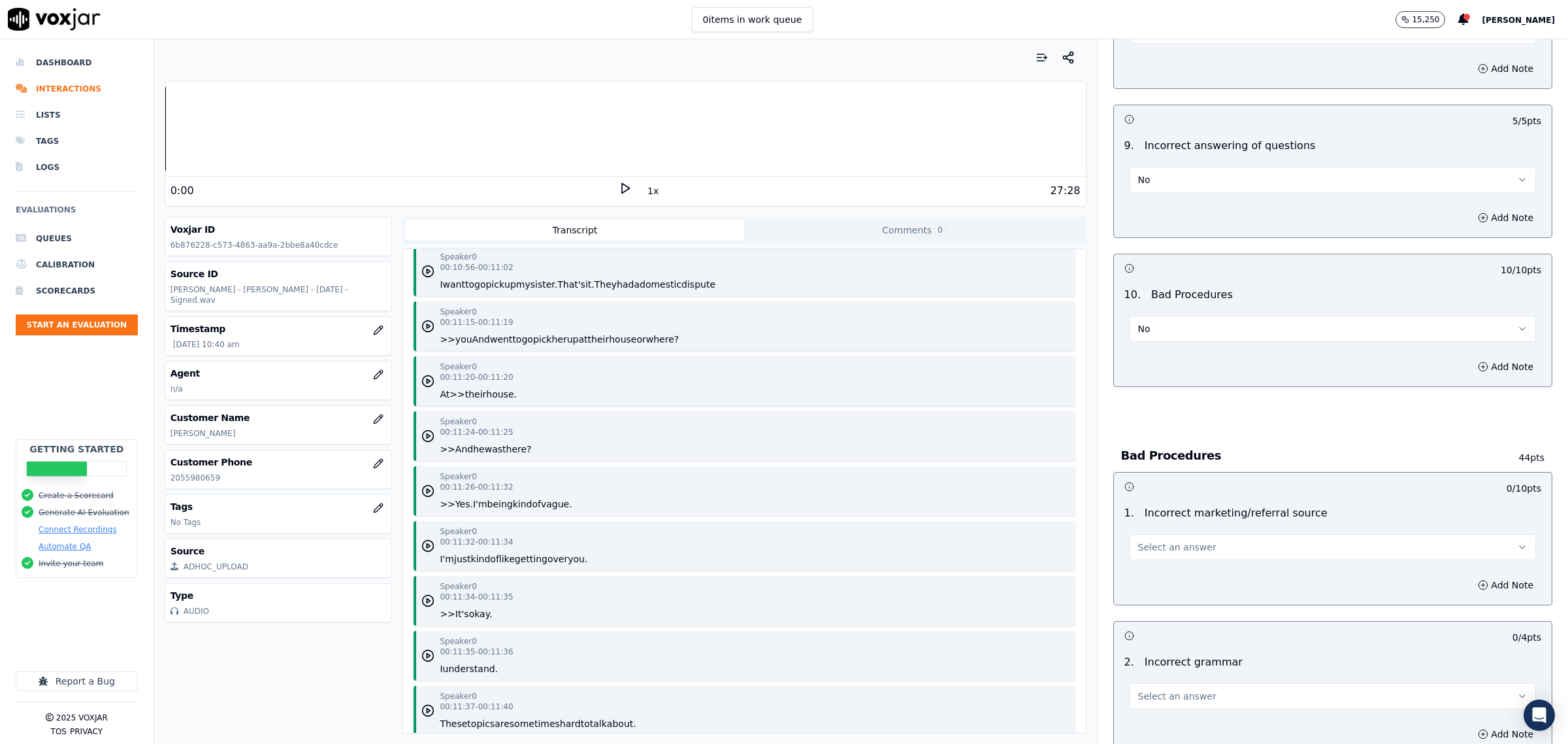
scroll to position [2125, 0]
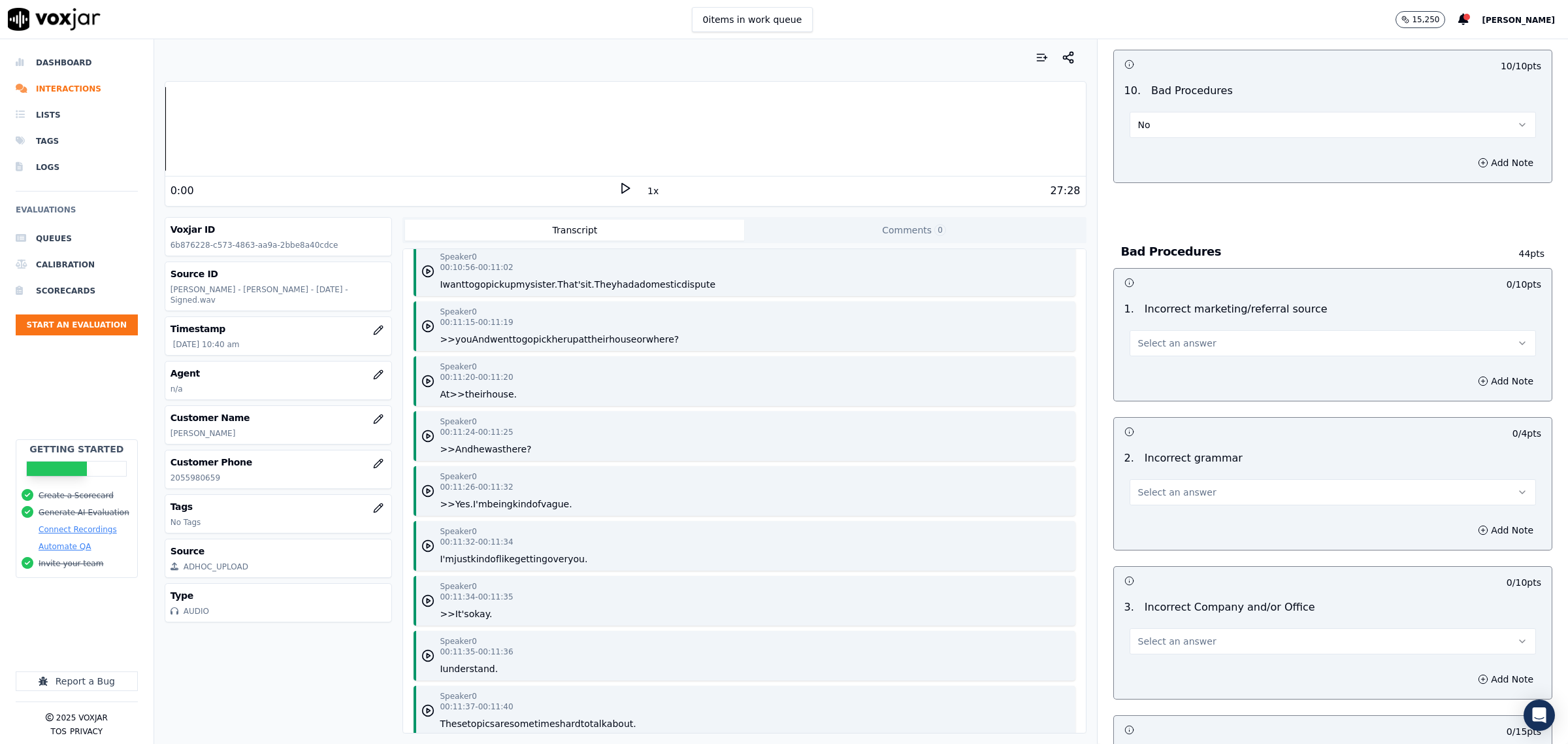
drag, startPoint x: 1161, startPoint y: 341, endPoint x: 1158, endPoint y: 351, distance: 10.4
click at [1161, 341] on span "Select an answer" at bounding box center [1178, 343] width 78 height 13
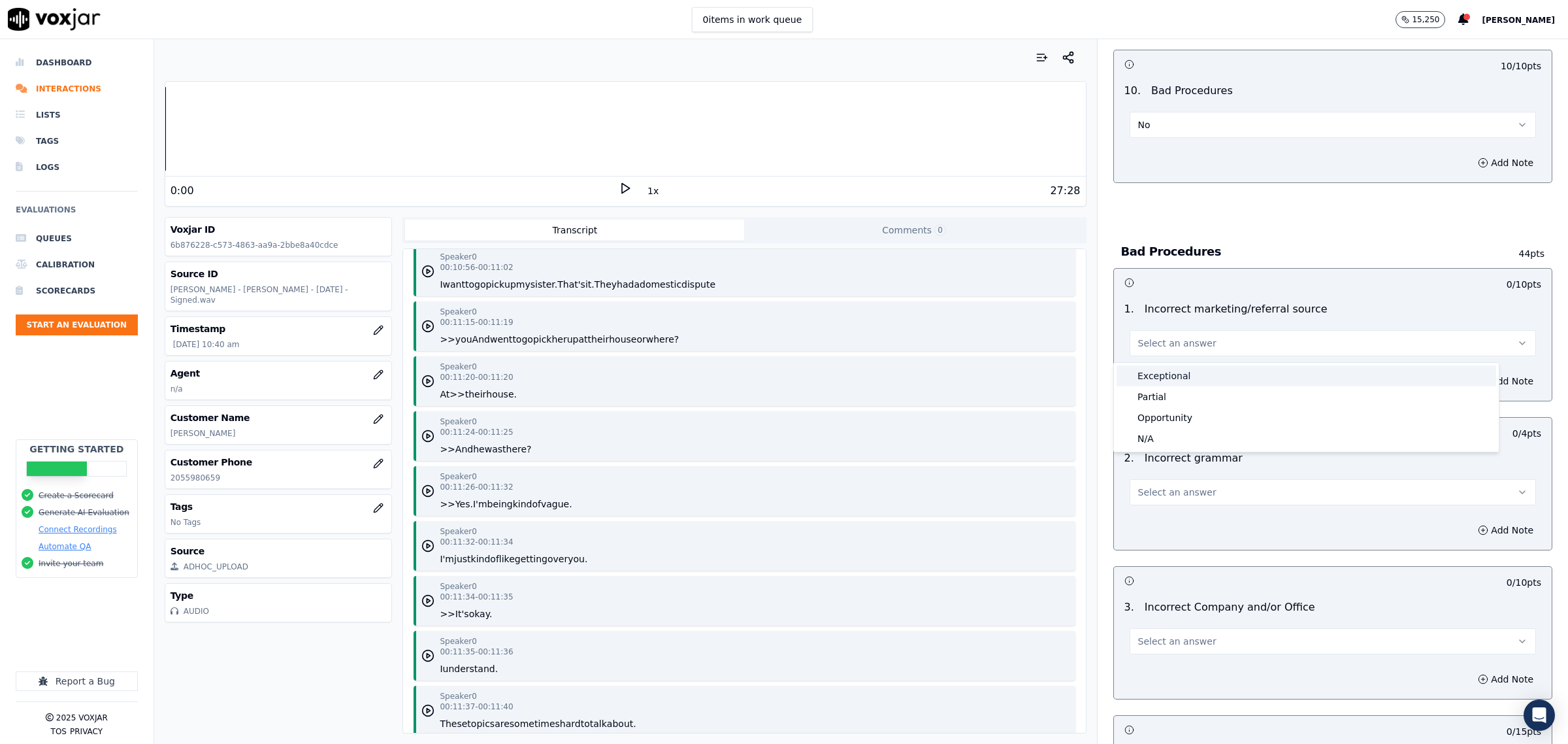
click at [1148, 376] on div "Exceptional" at bounding box center [1306, 376] width 380 height 21
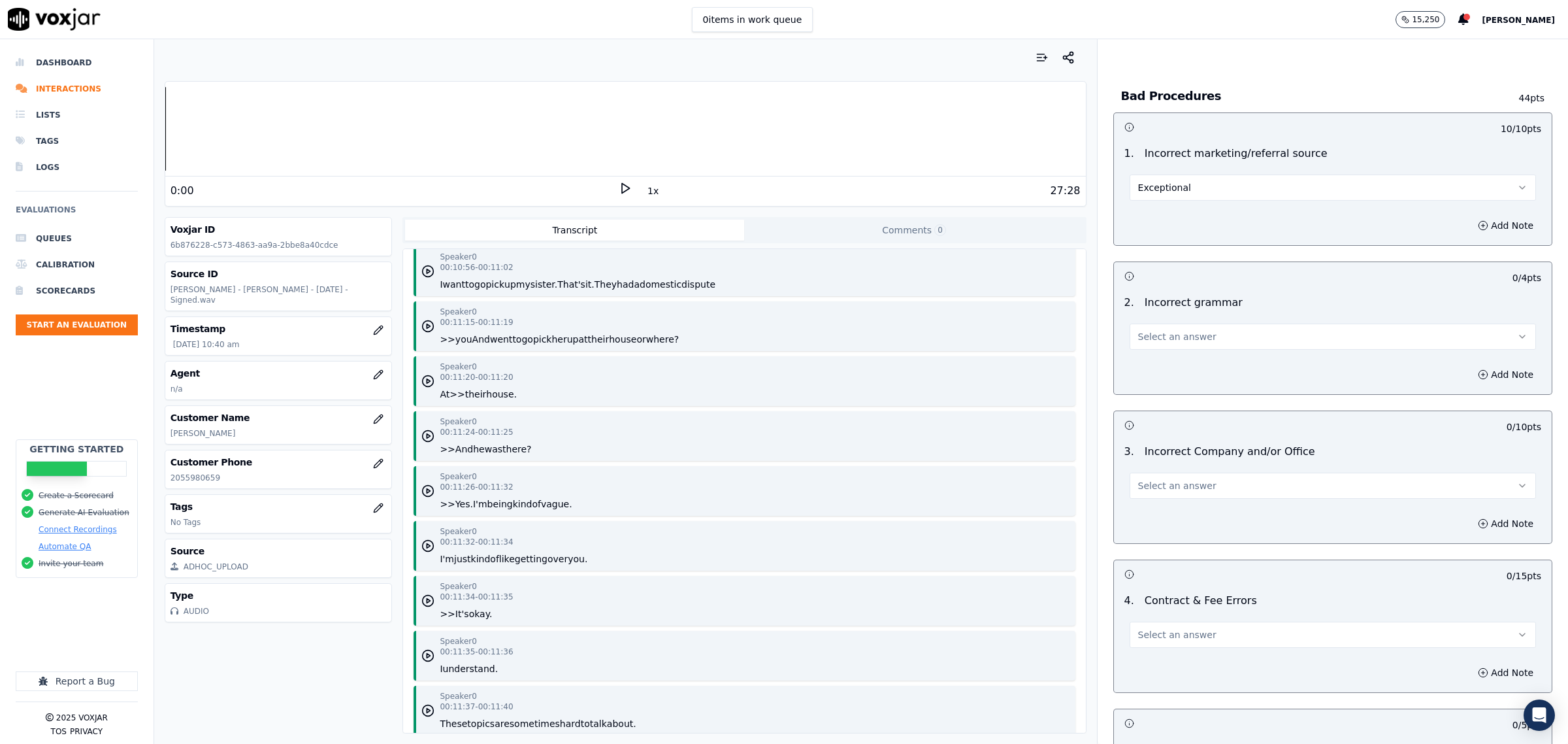
scroll to position [2288, 0]
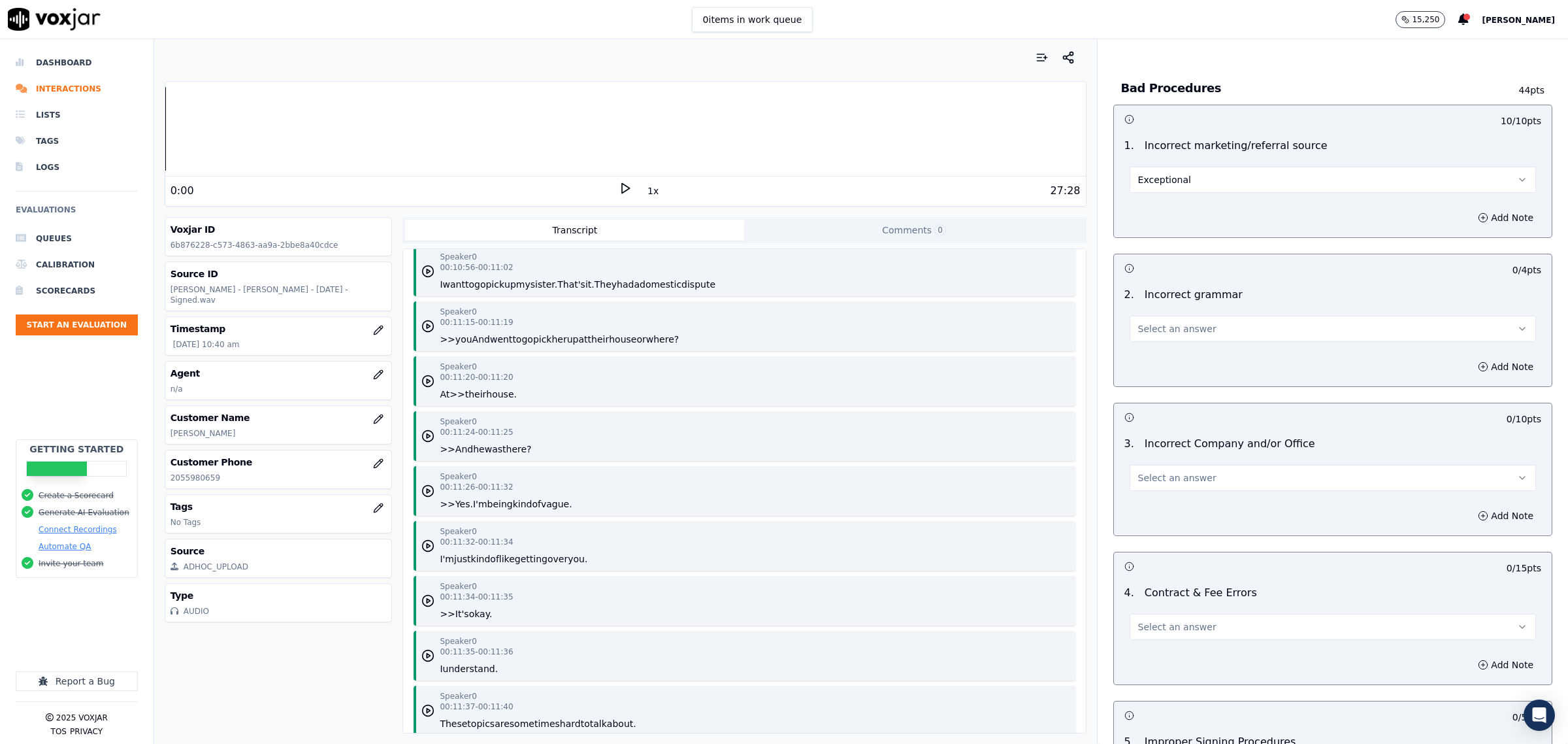
click at [1181, 324] on button "Select an answer" at bounding box center [1333, 329] width 407 height 26
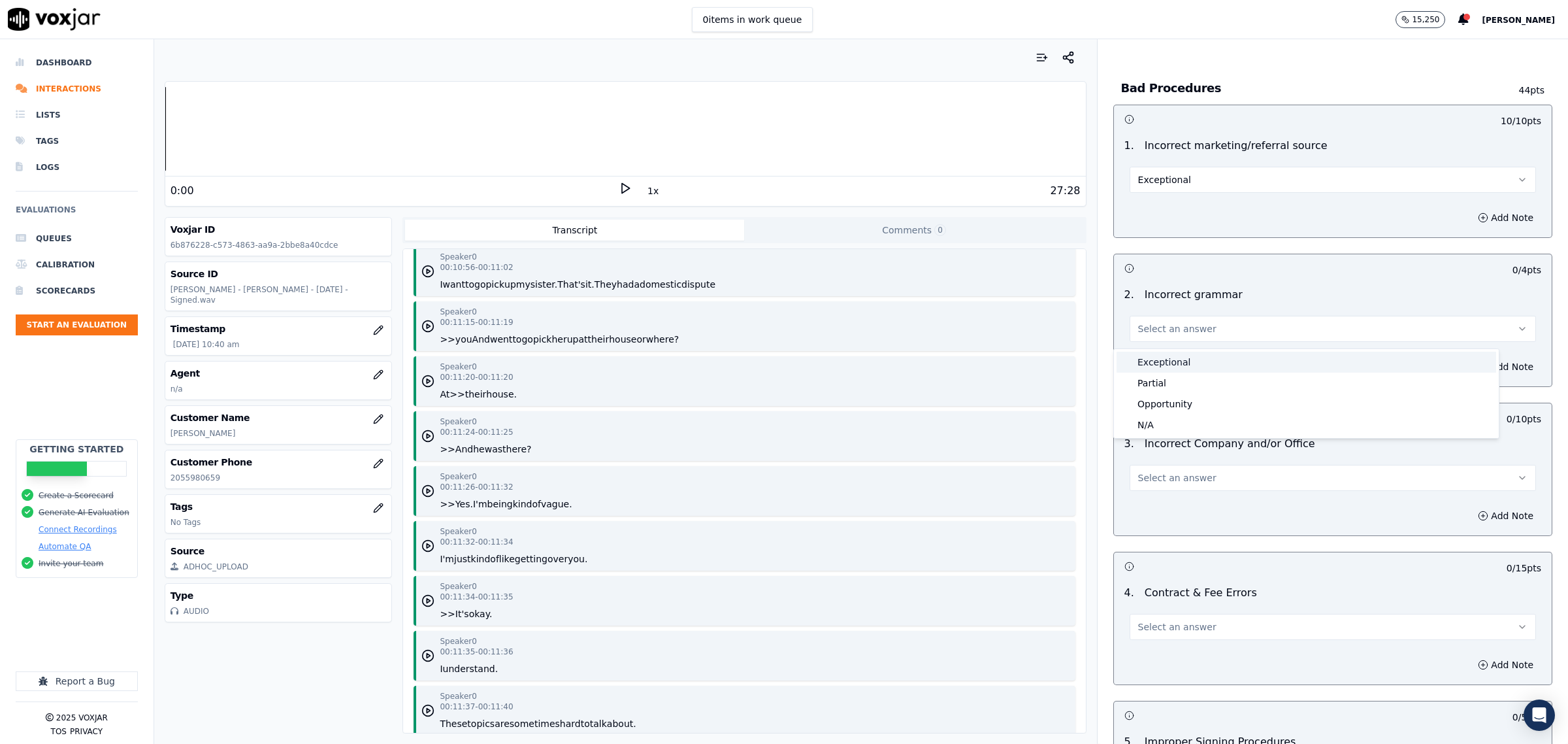
click at [1186, 364] on div "Exceptional" at bounding box center [1306, 362] width 380 height 21
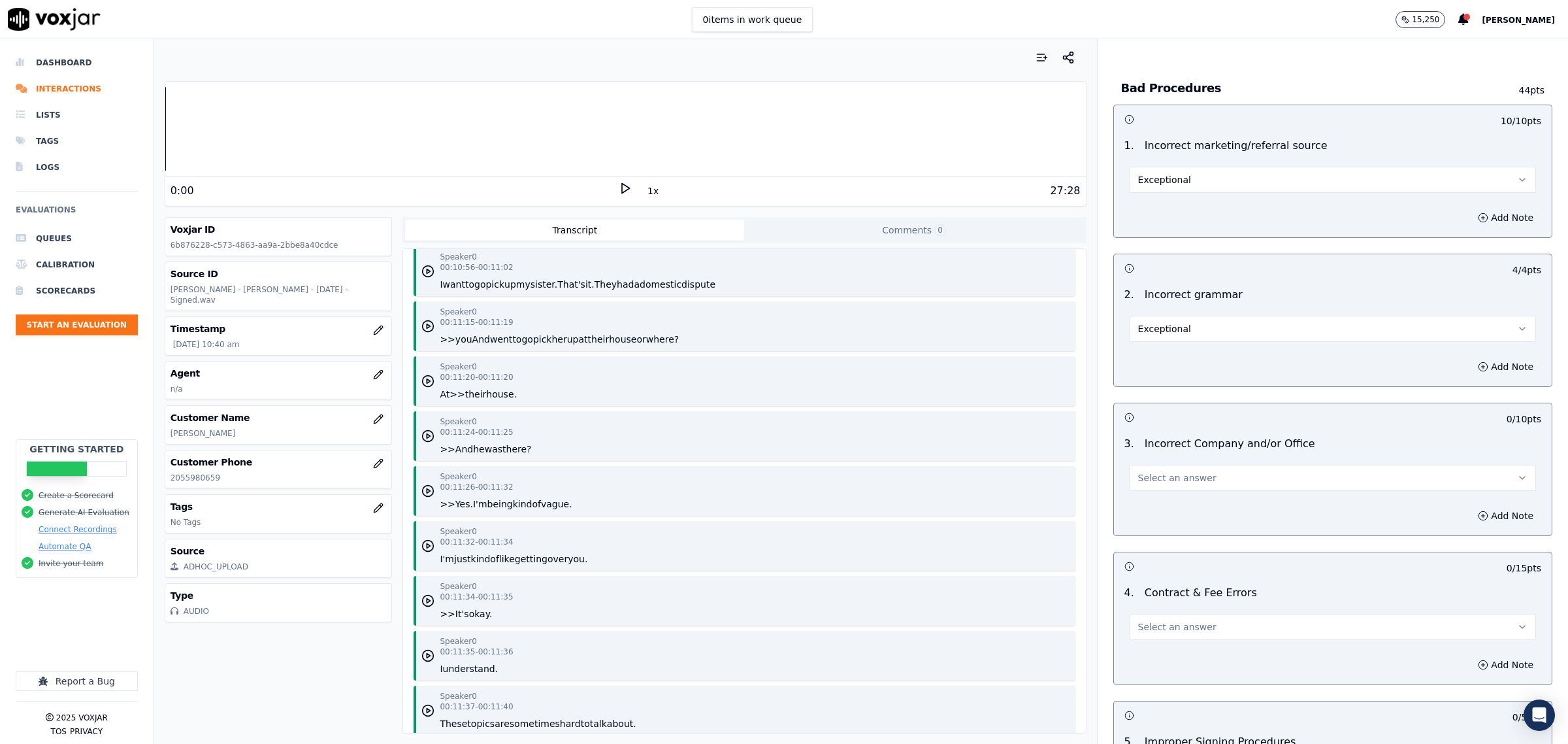
drag, startPoint x: 1163, startPoint y: 478, endPoint x: 1160, endPoint y: 486, distance: 8.5
click at [1161, 478] on span "Select an answer" at bounding box center [1178, 478] width 78 height 13
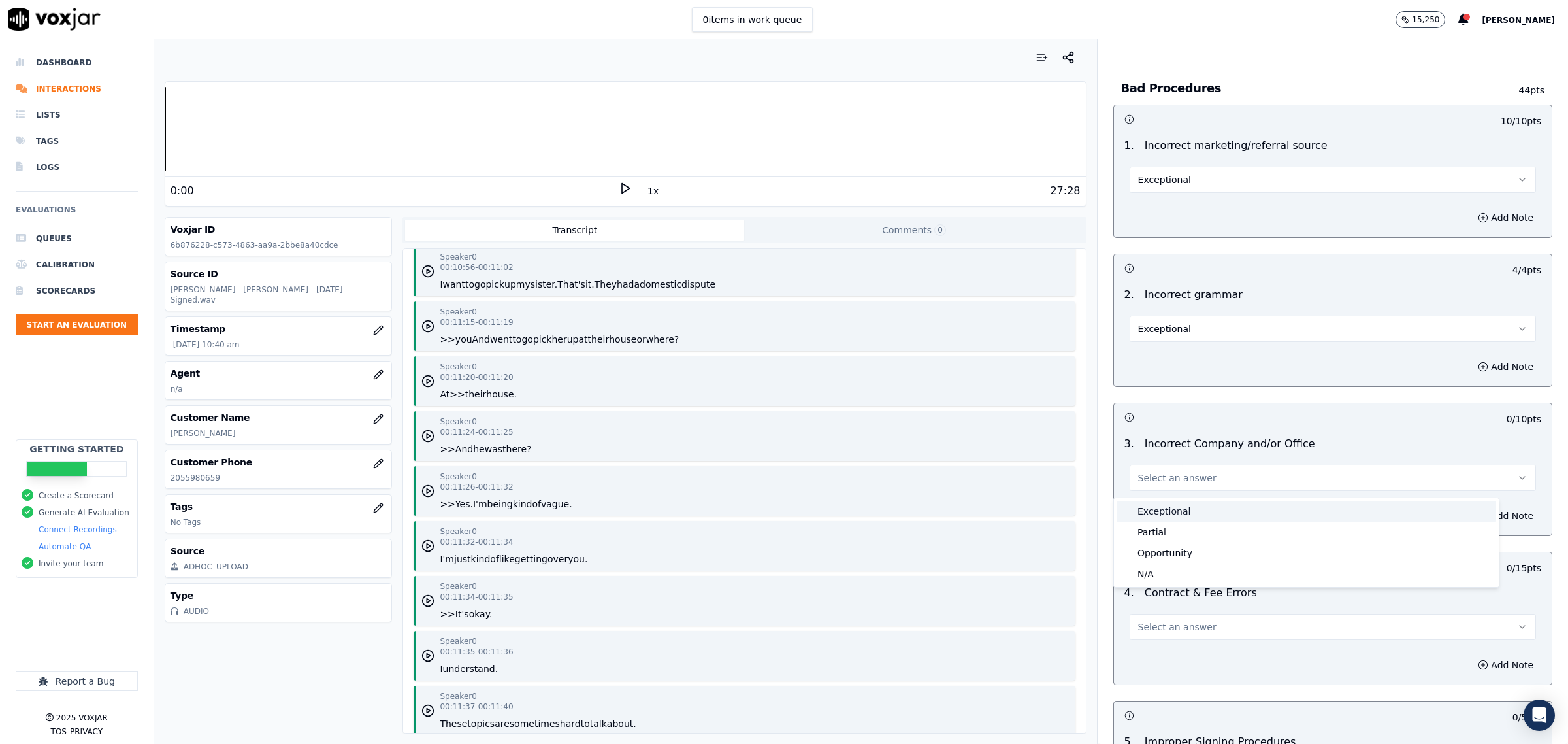
click at [1159, 512] on div "Exceptional" at bounding box center [1306, 512] width 380 height 21
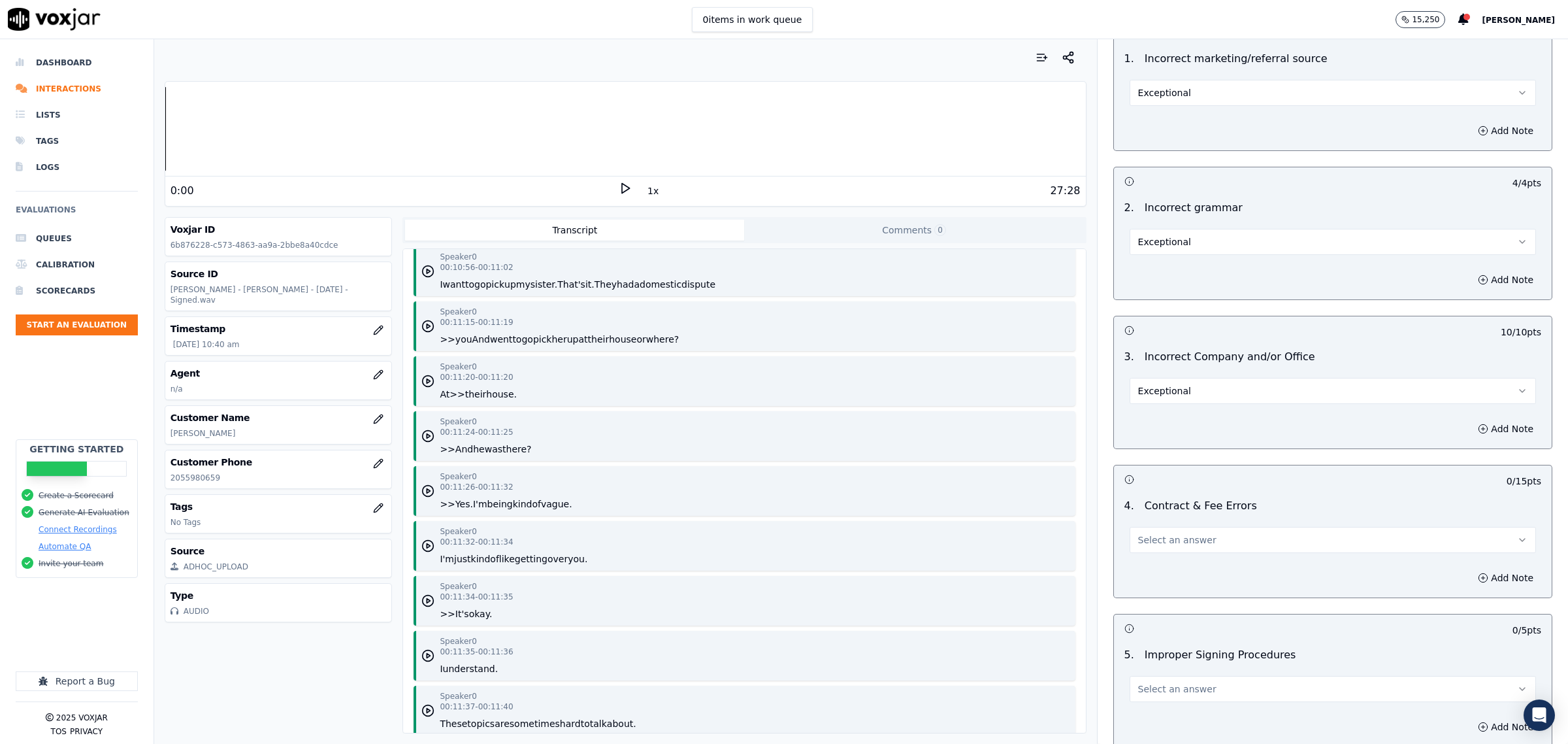
scroll to position [2498, 0]
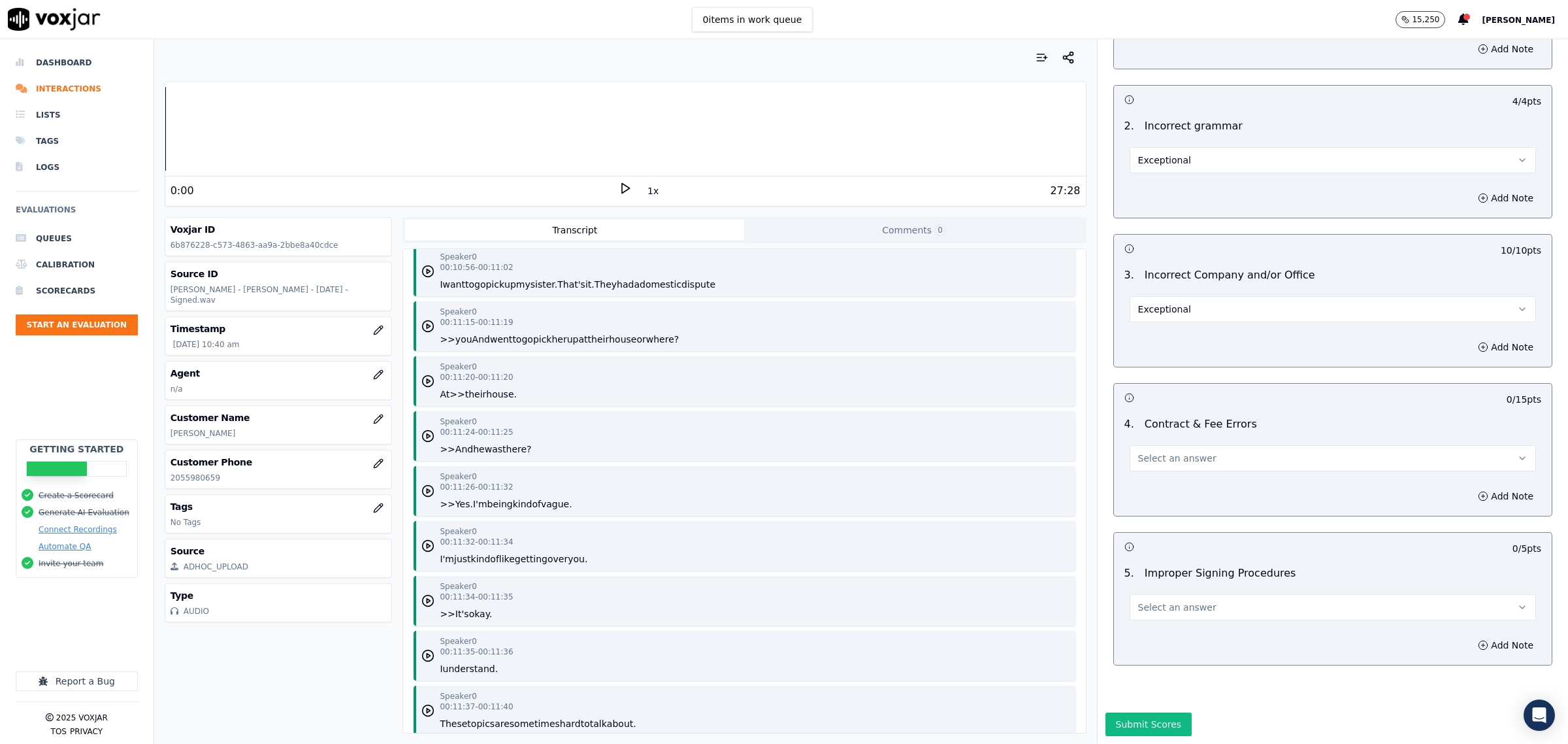
click at [1175, 452] on span "Select an answer" at bounding box center [1178, 458] width 78 height 13
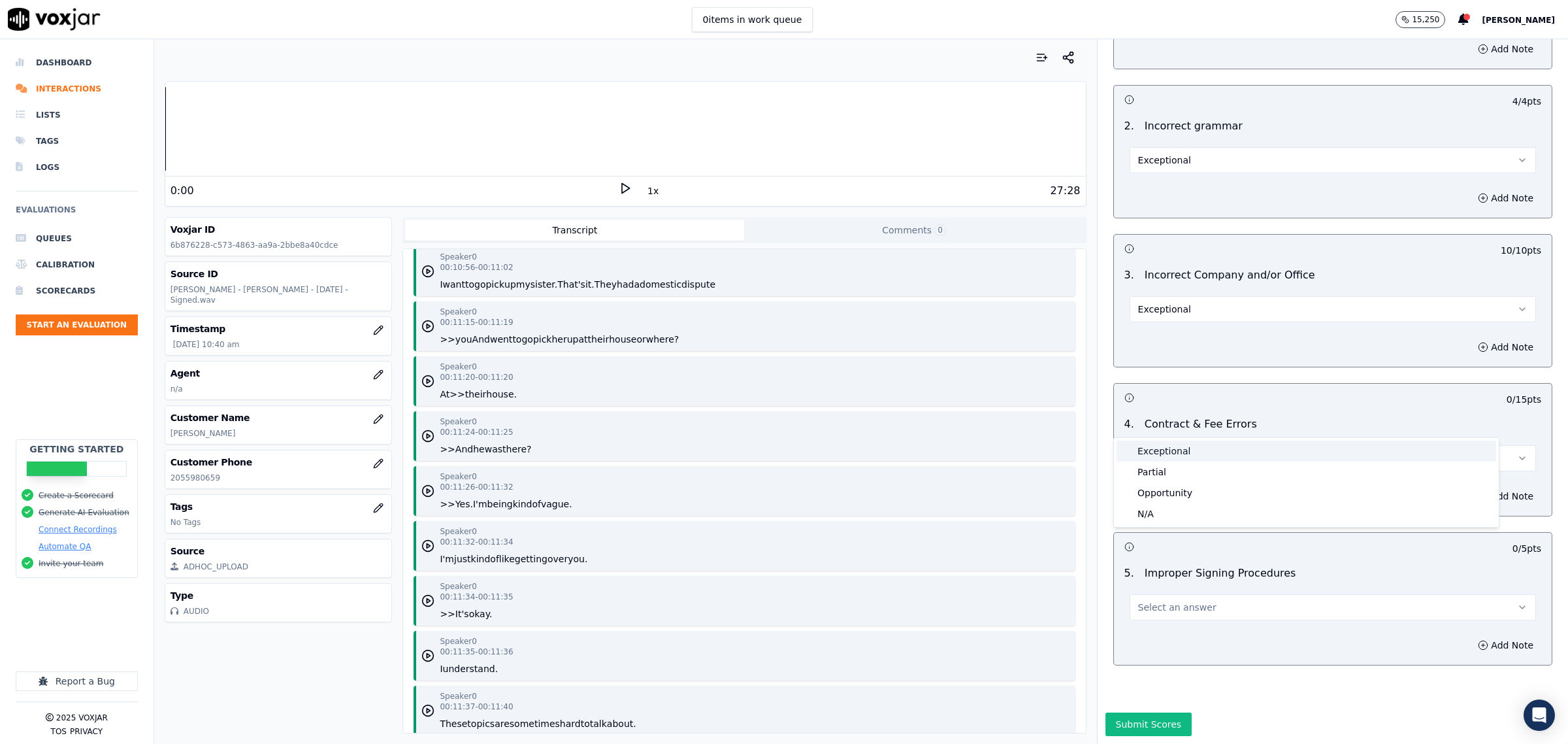
click at [1178, 452] on div "Exceptional" at bounding box center [1306, 452] width 380 height 21
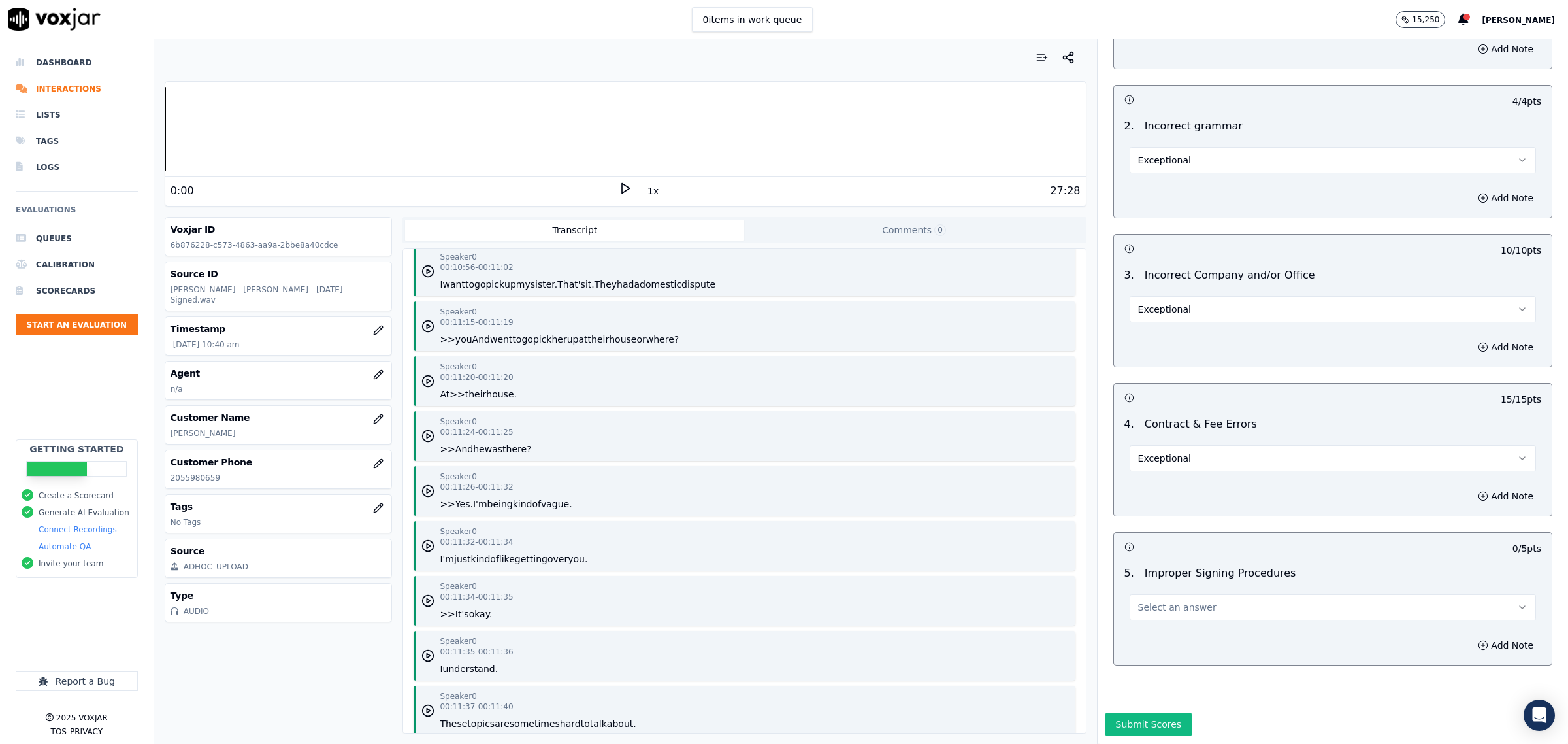
click at [1151, 594] on button "Select an answer" at bounding box center [1333, 607] width 407 height 26
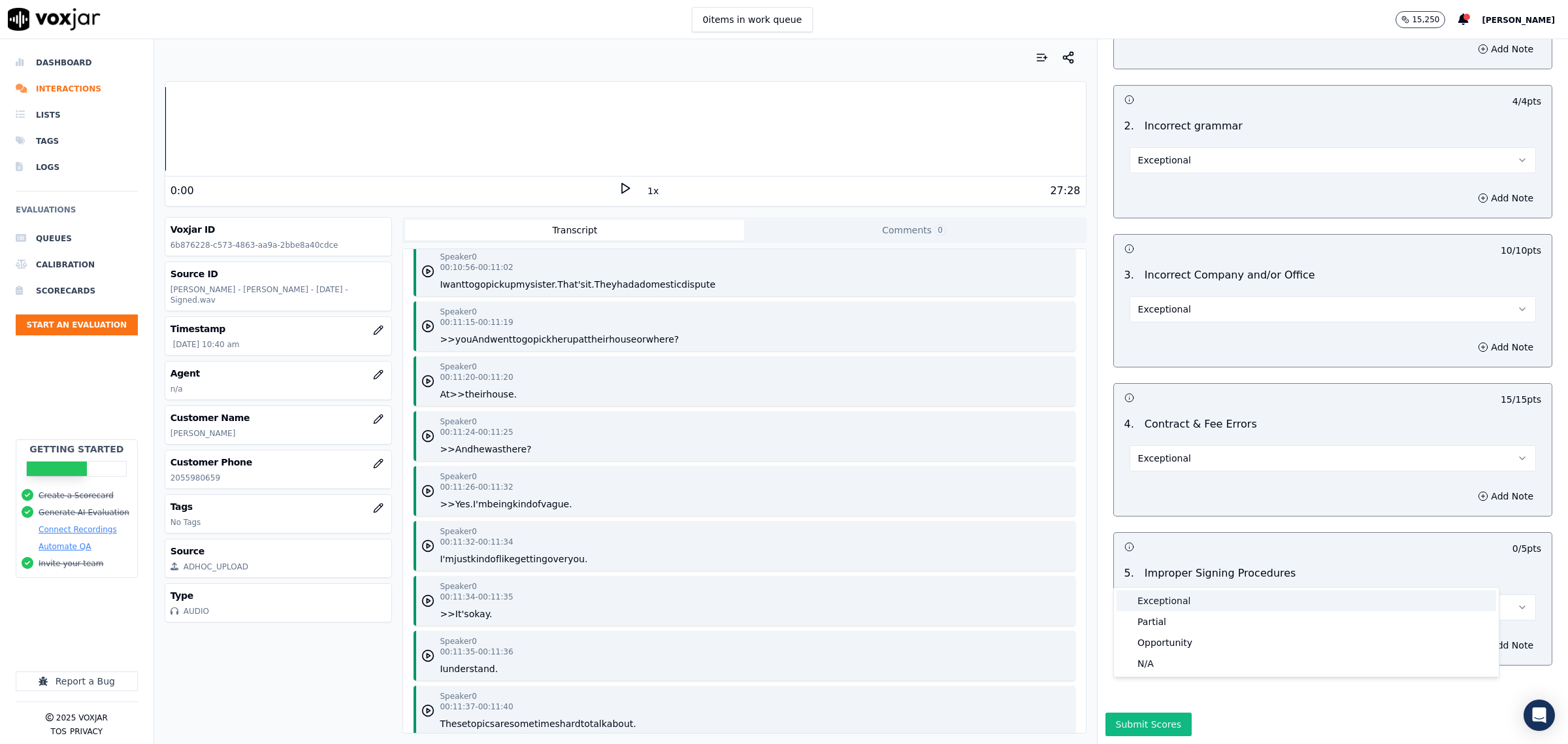
click at [1158, 593] on div "Exceptional" at bounding box center [1306, 601] width 380 height 21
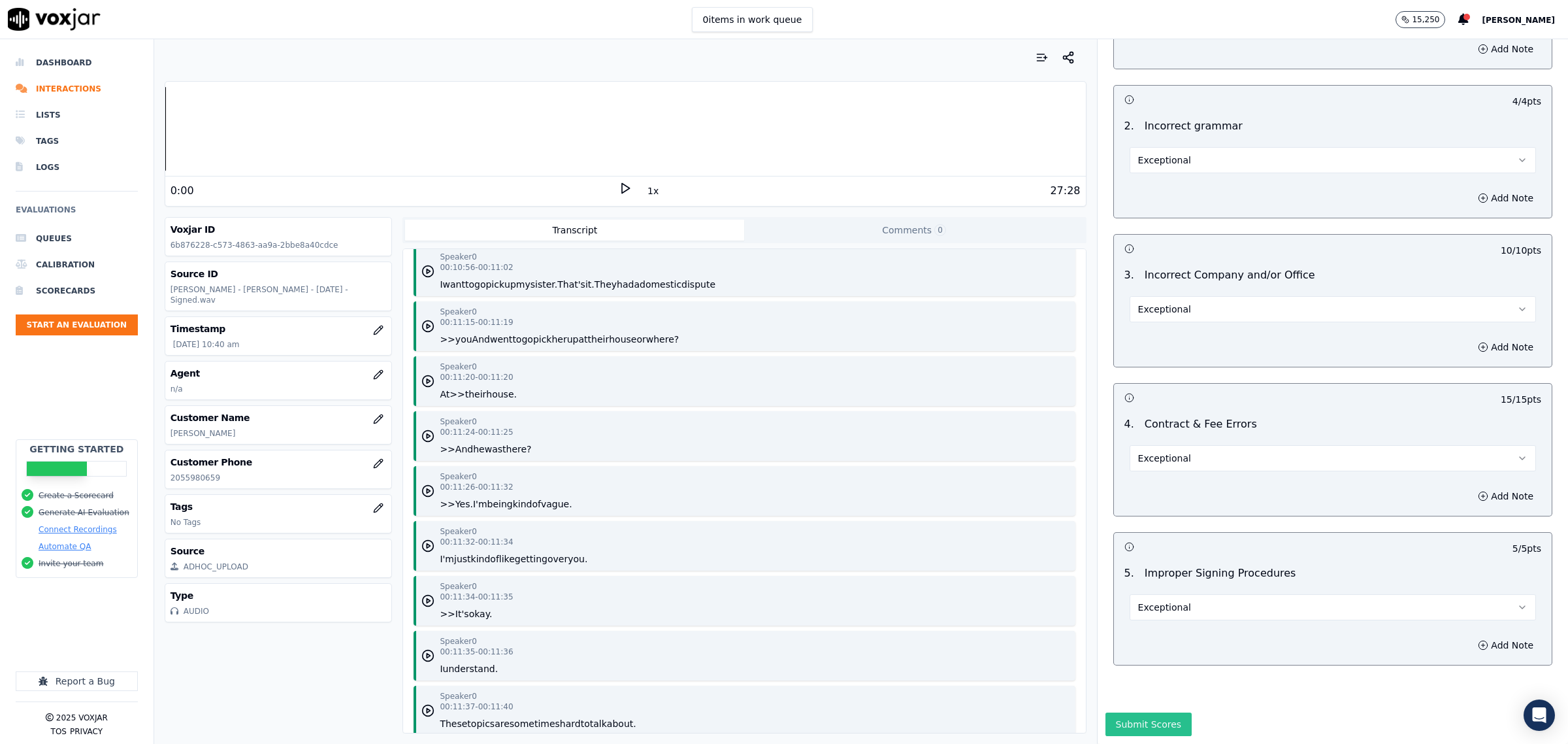
click at [1135, 713] on button "Submit Scores" at bounding box center [1148, 724] width 87 height 24
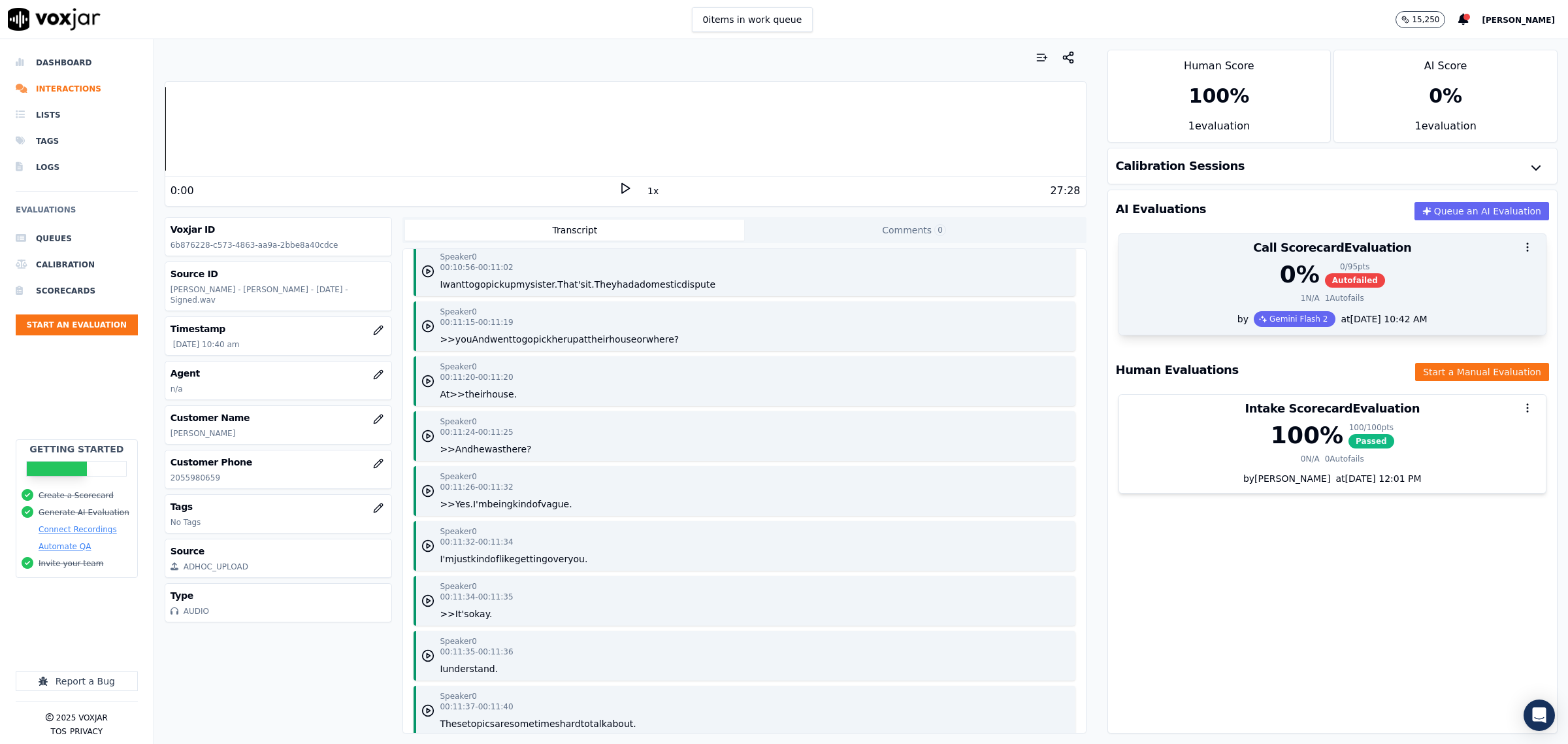
click at [1366, 271] on div "0 % 0 / 95 pts Autofailed" at bounding box center [1333, 274] width 411 height 26
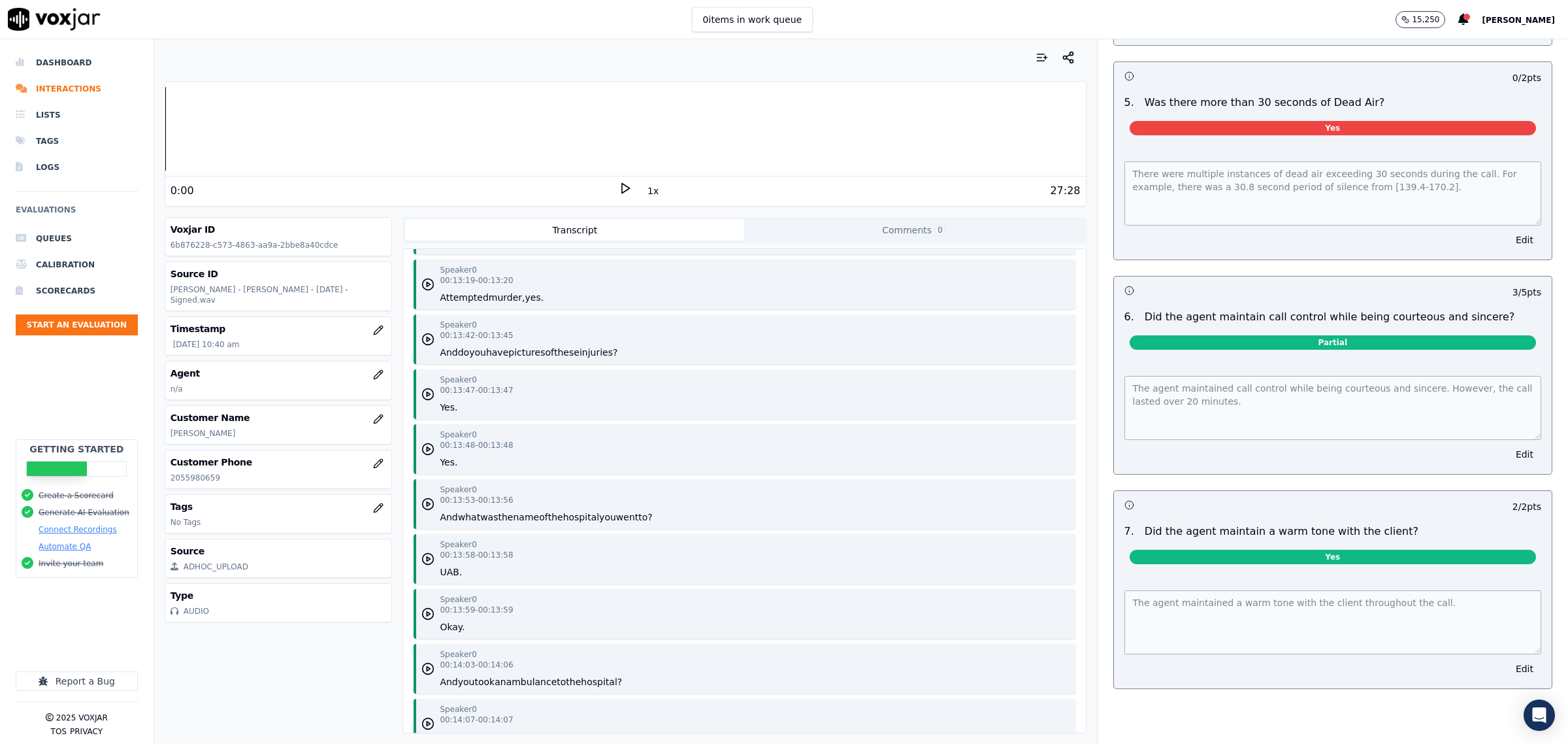
scroll to position [1553, 0]
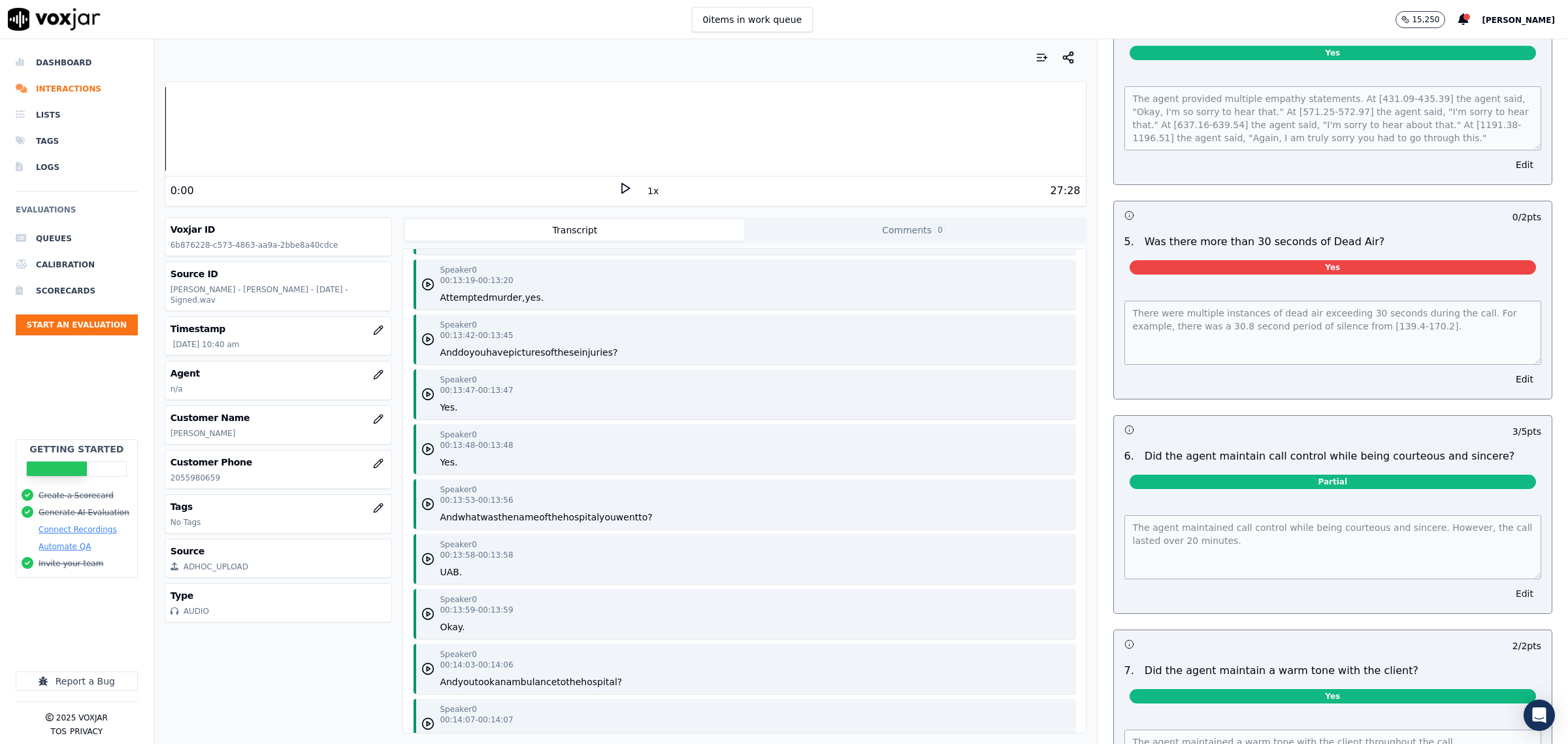
click at [1508, 585] on button "Edit" at bounding box center [1524, 593] width 33 height 18
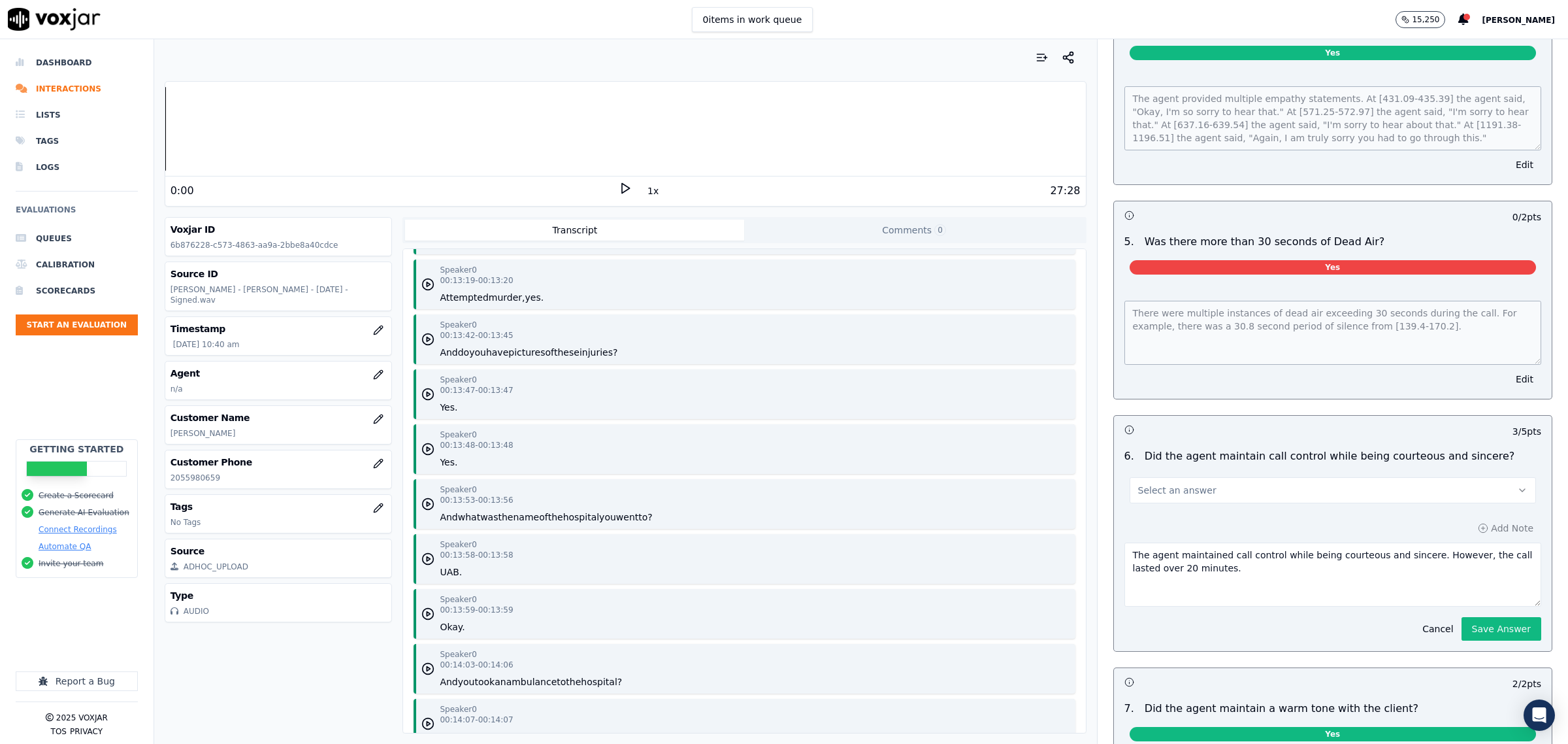
drag, startPoint x: 1209, startPoint y: 483, endPoint x: 1201, endPoint y: 495, distance: 14.4
click at [1203, 482] on button "Select an answer" at bounding box center [1333, 490] width 407 height 26
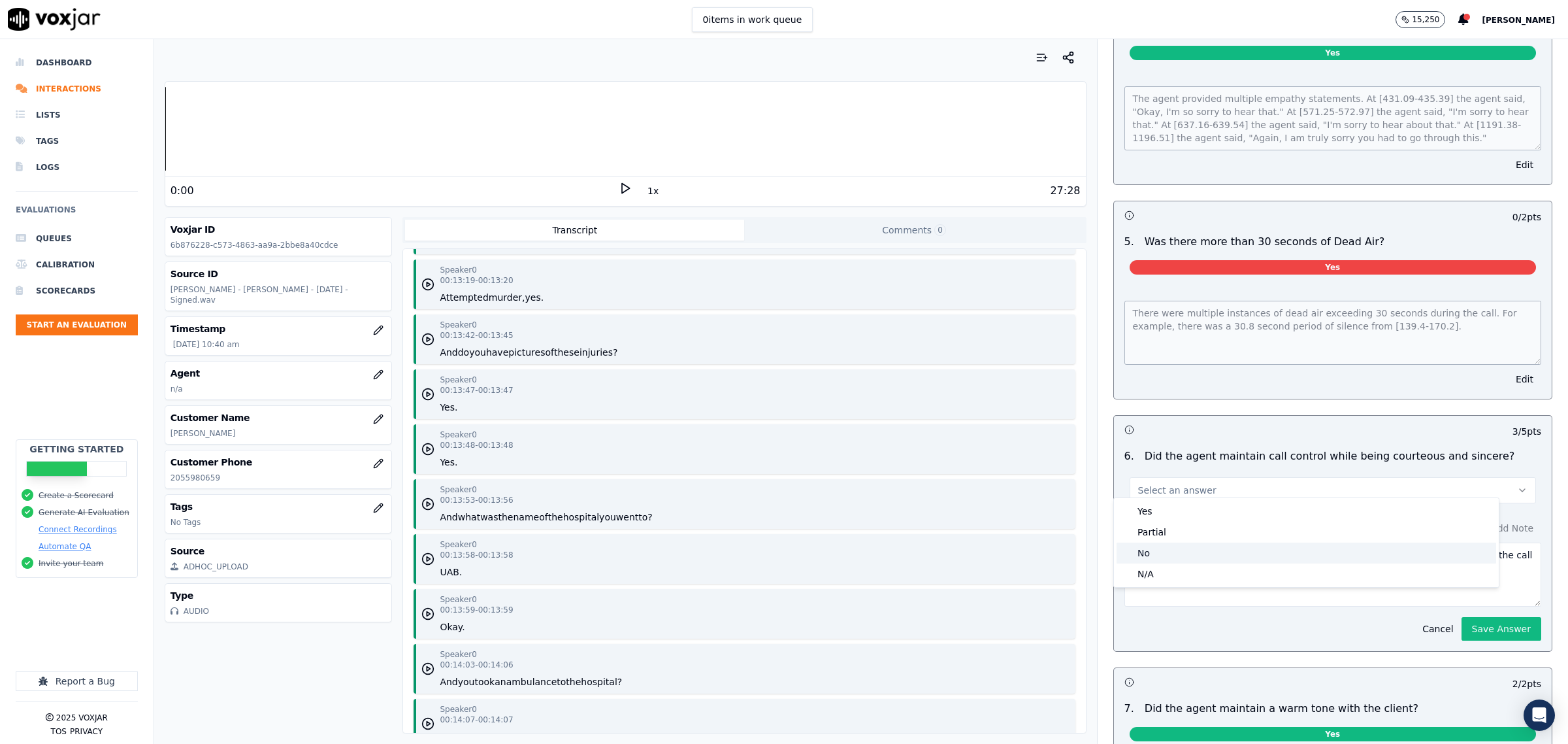
drag, startPoint x: 1172, startPoint y: 550, endPoint x: 1305, endPoint y: 573, distance: 135.0
click at [1173, 550] on div "No" at bounding box center [1306, 553] width 380 height 21
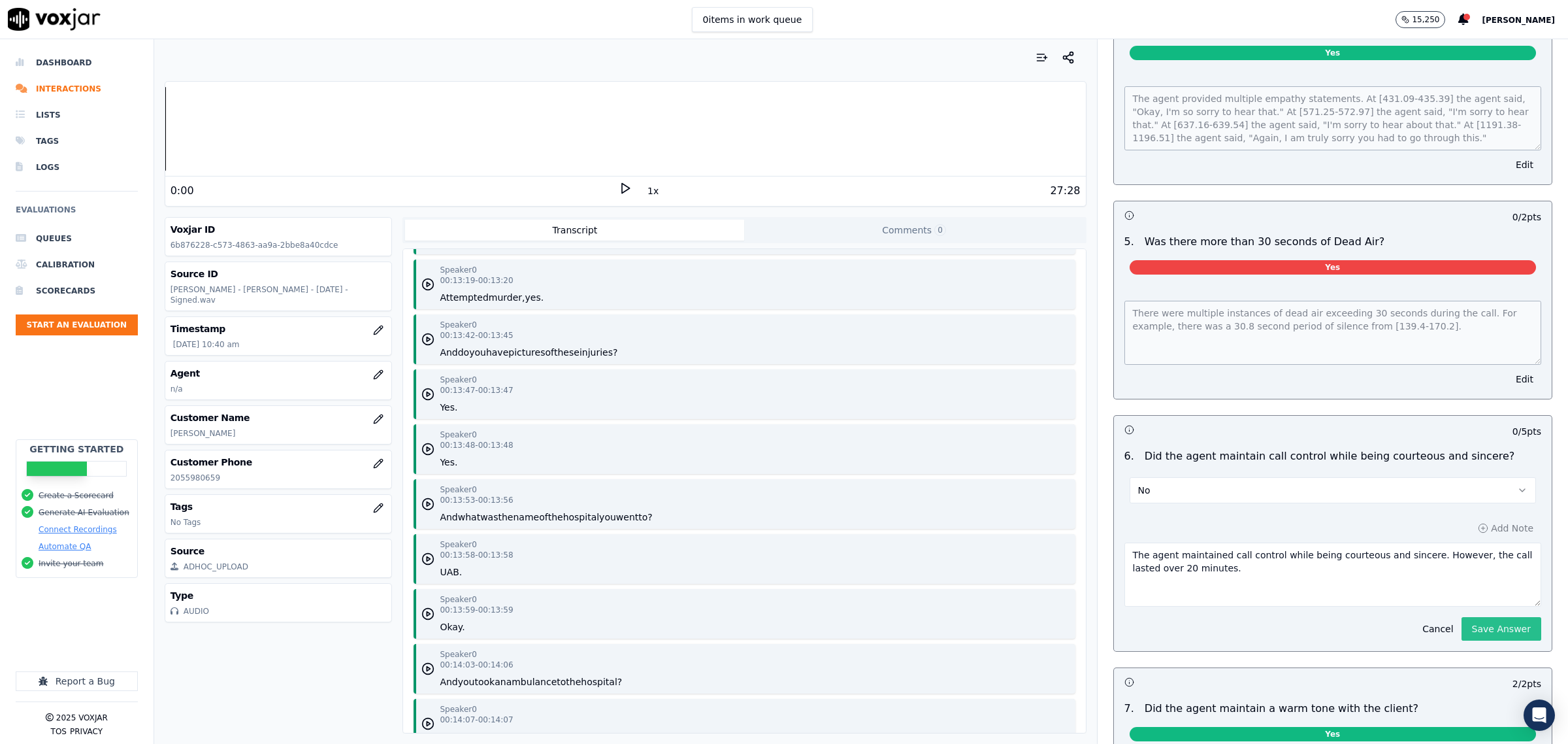
click at [1480, 620] on button "Save Answer" at bounding box center [1501, 629] width 80 height 24
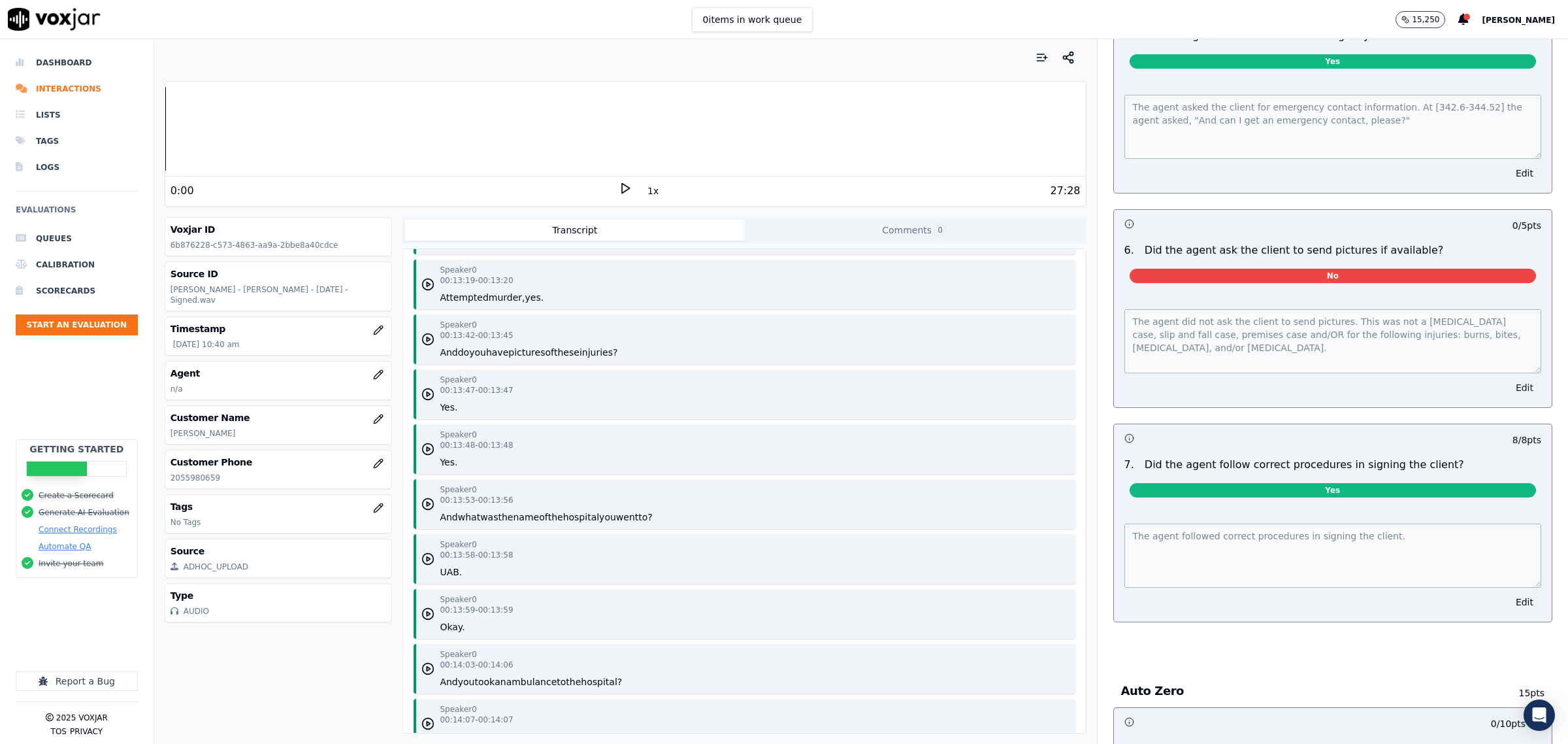
scroll to position [4056, 0]
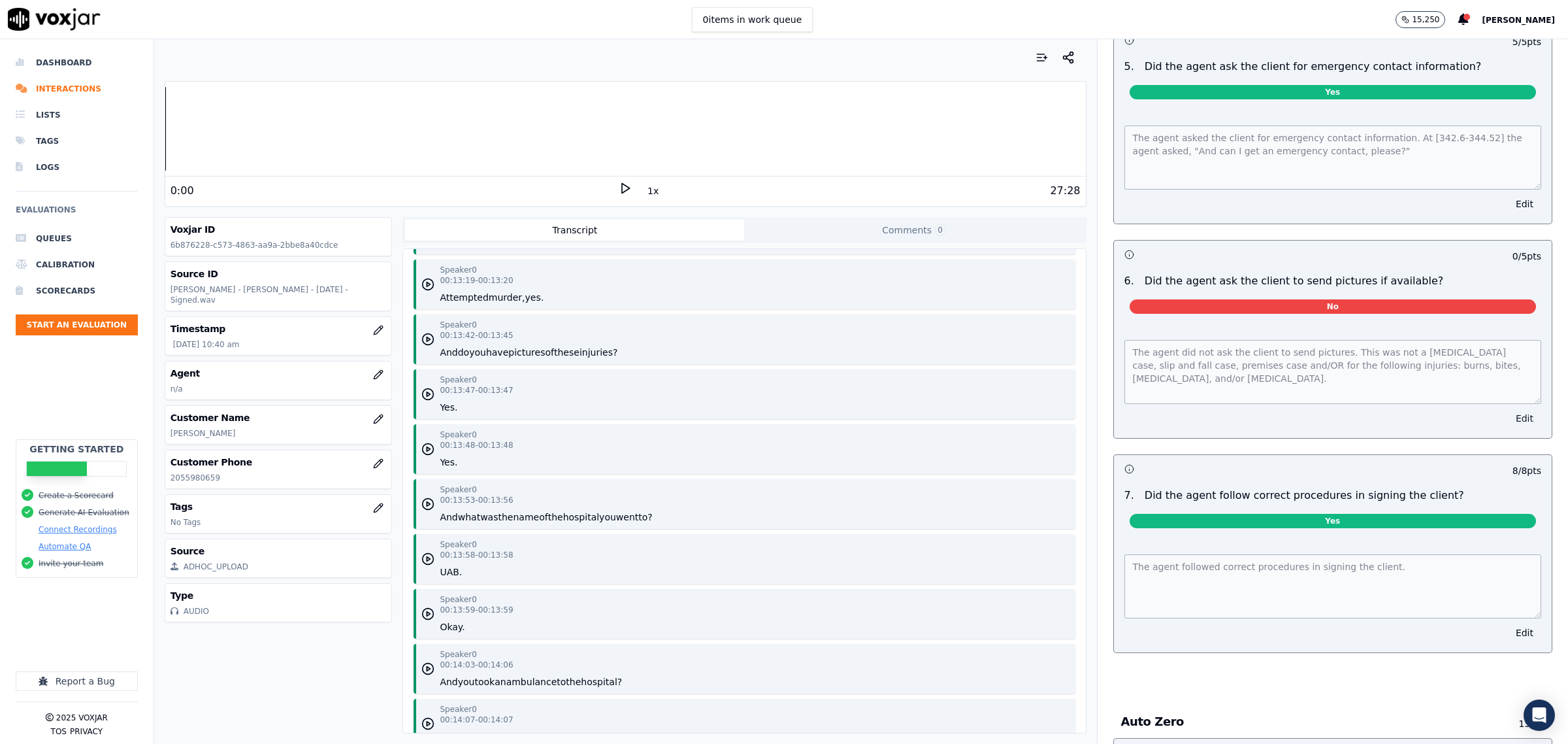
click at [1508, 415] on button "Edit" at bounding box center [1524, 418] width 33 height 18
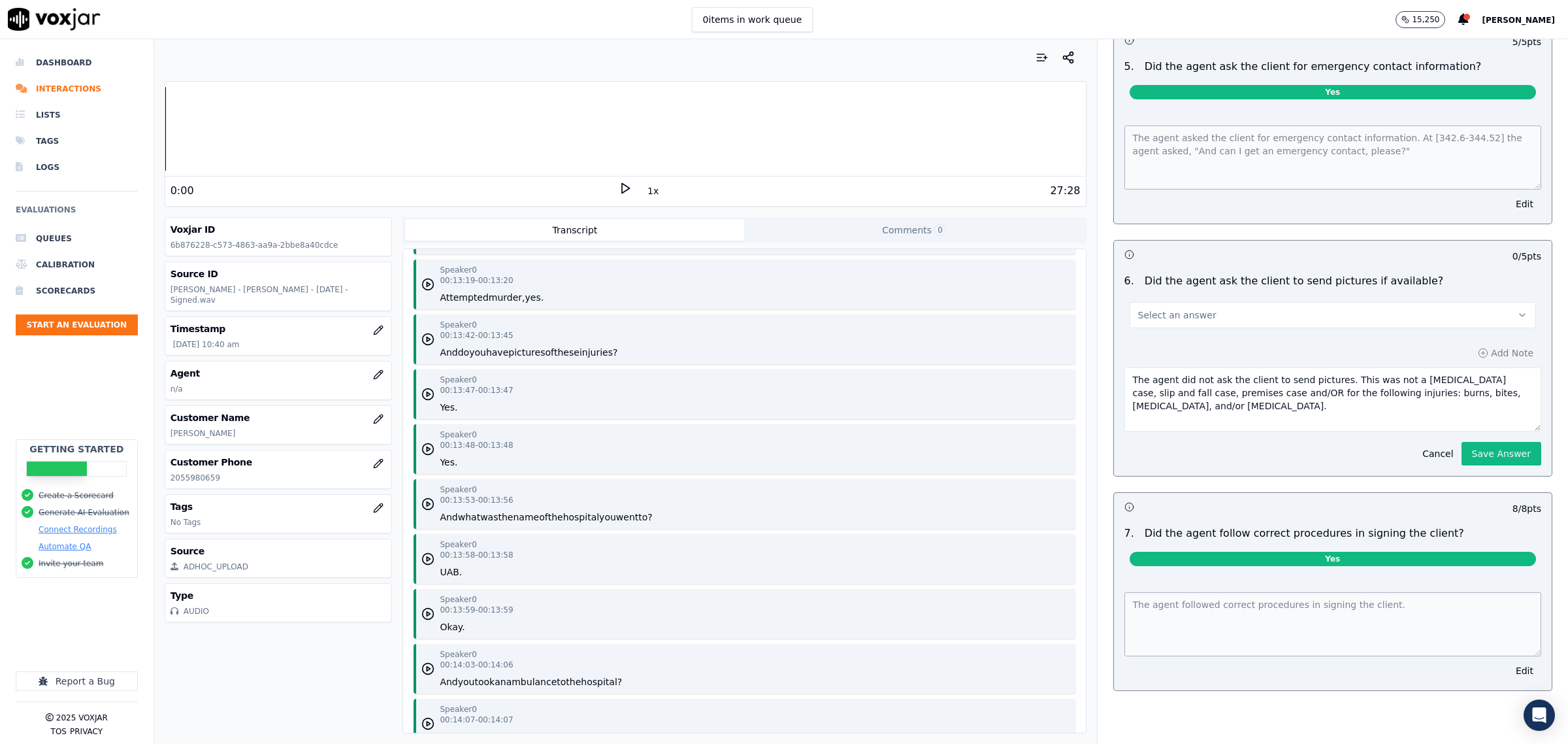
click at [1249, 305] on button "Select an answer" at bounding box center [1333, 314] width 407 height 26
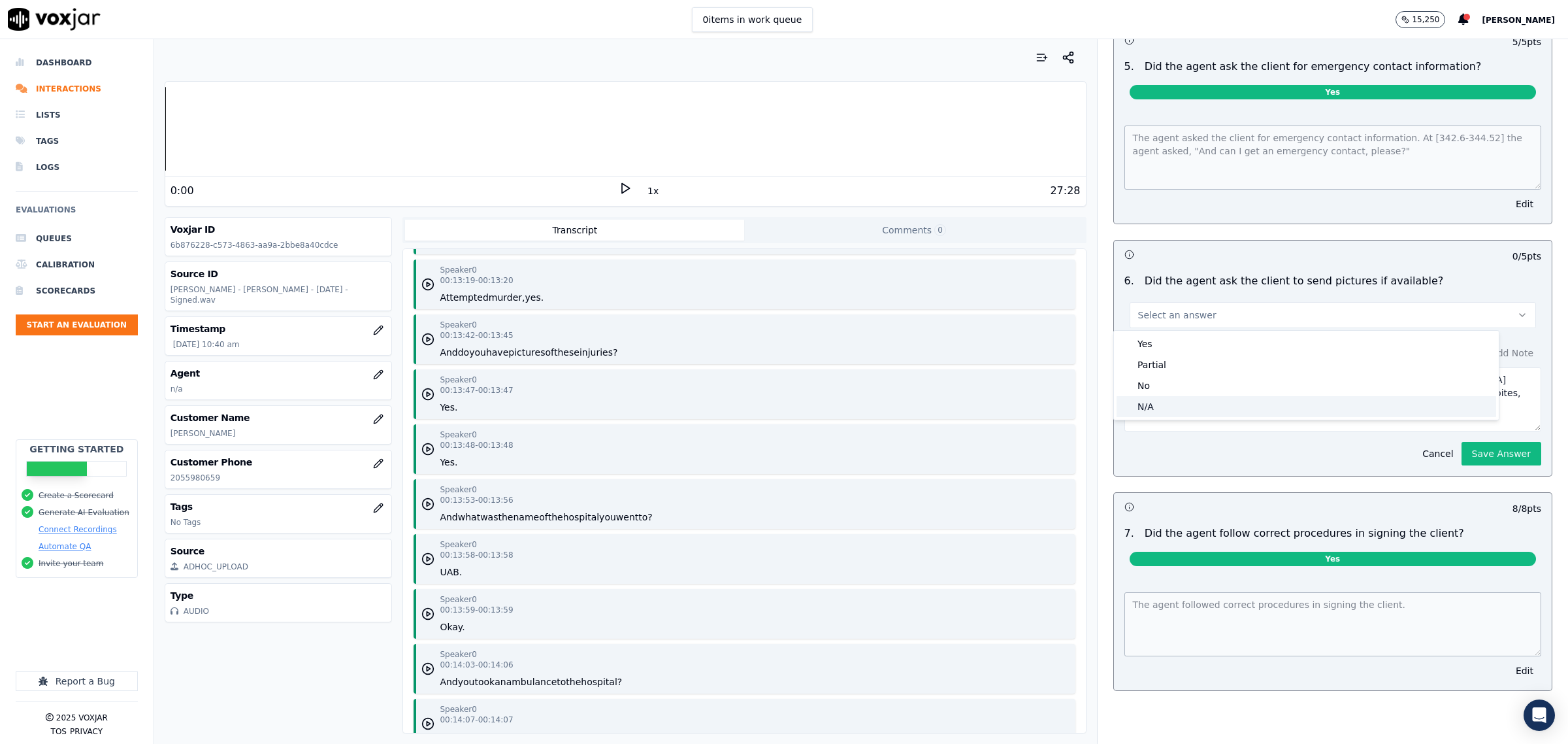
click at [1164, 410] on div "N/A" at bounding box center [1306, 407] width 380 height 21
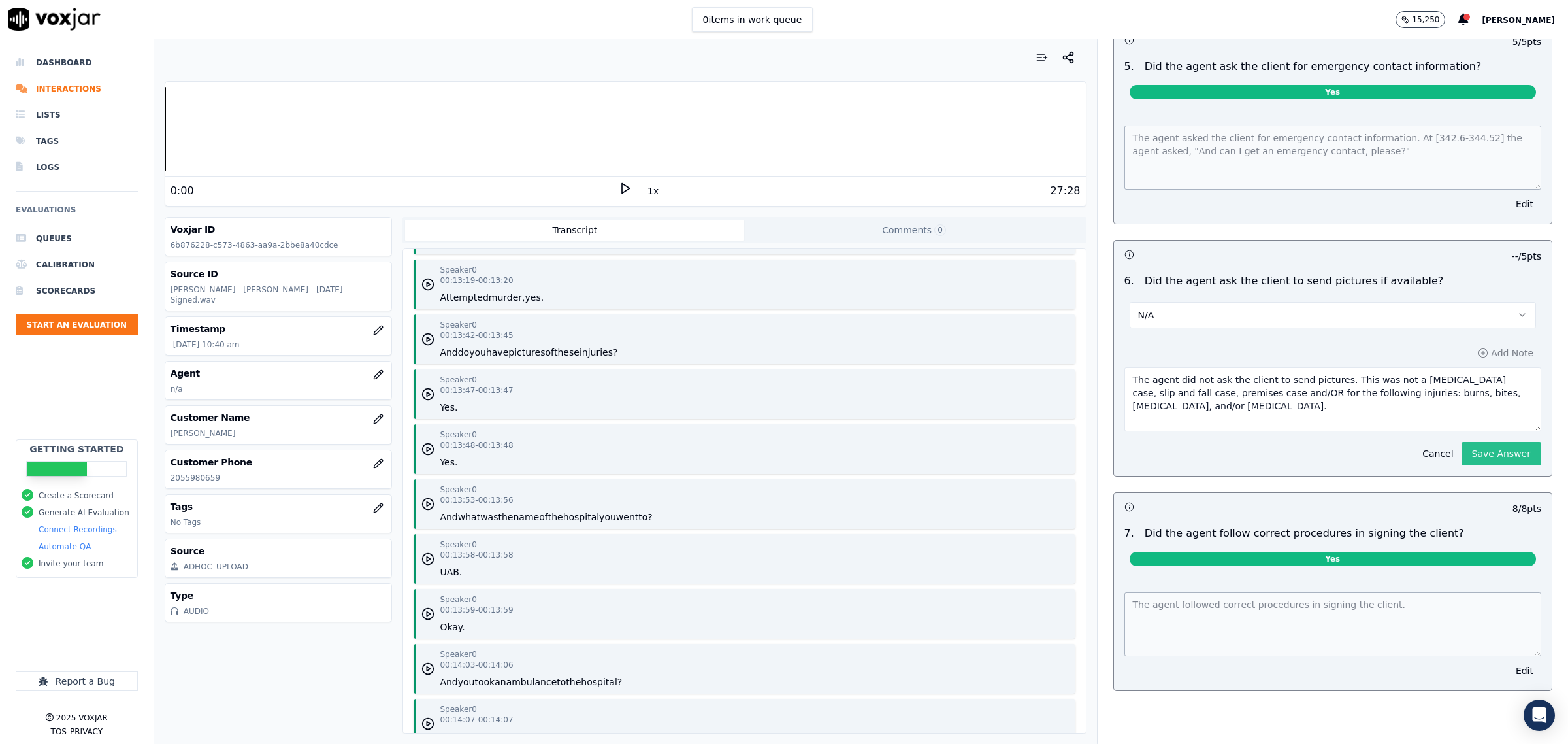
click at [1461, 453] on button "Save Answer" at bounding box center [1501, 453] width 80 height 24
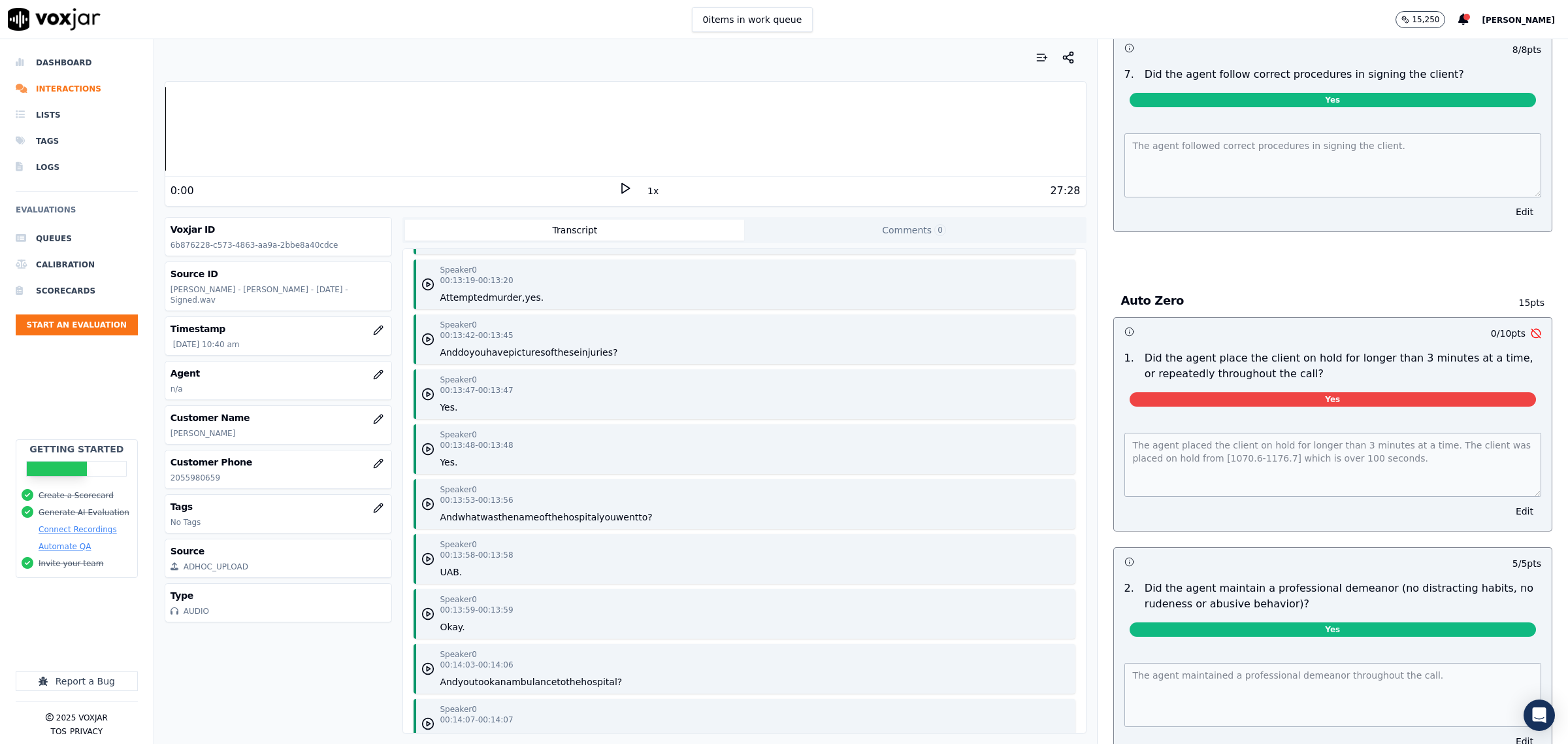
scroll to position [4546, 0]
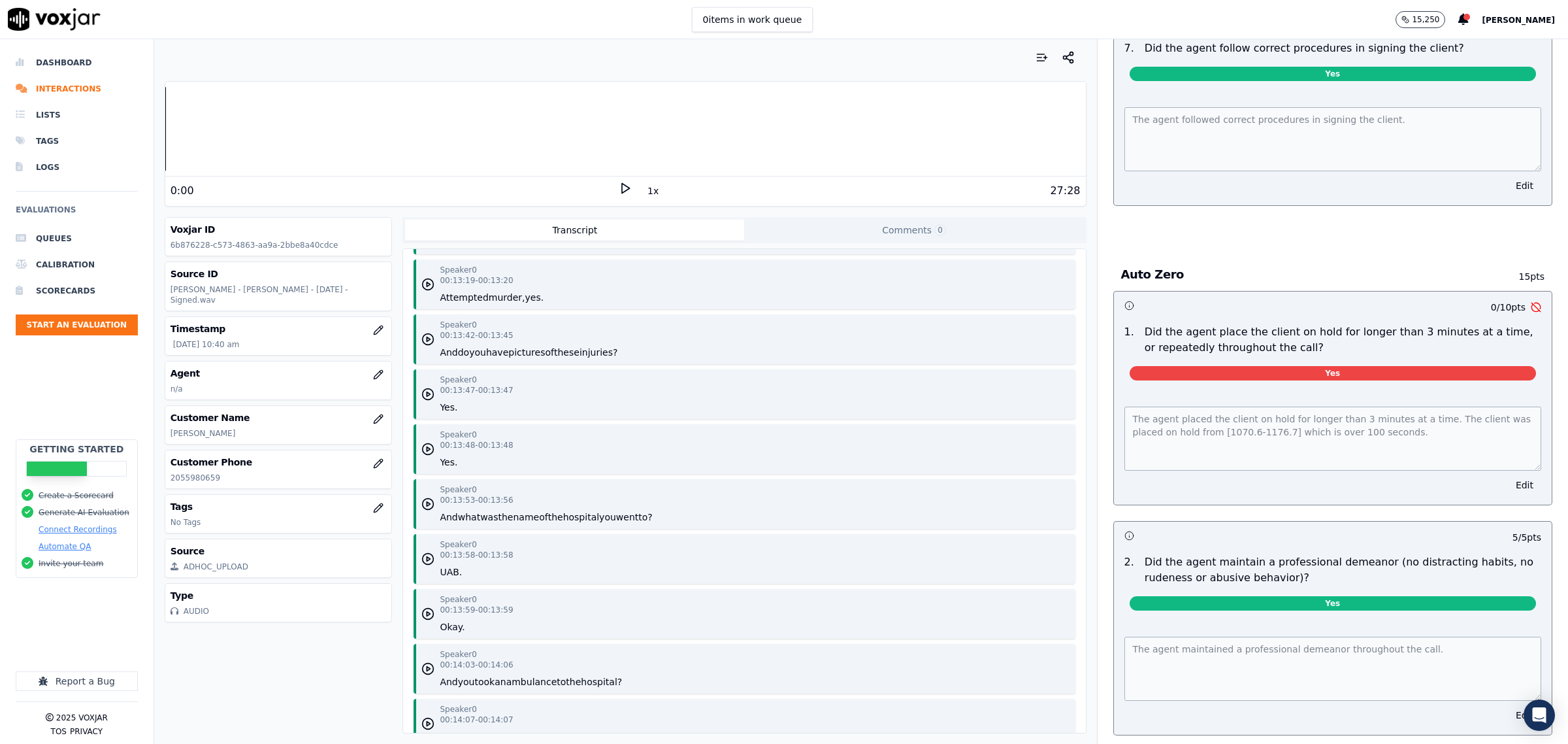
click at [1468, 483] on div "The agent placed the client on hold for longer than 3 minutes at a time. The cl…" at bounding box center [1333, 447] width 438 height 113
click at [1508, 484] on button "Edit" at bounding box center [1524, 485] width 33 height 18
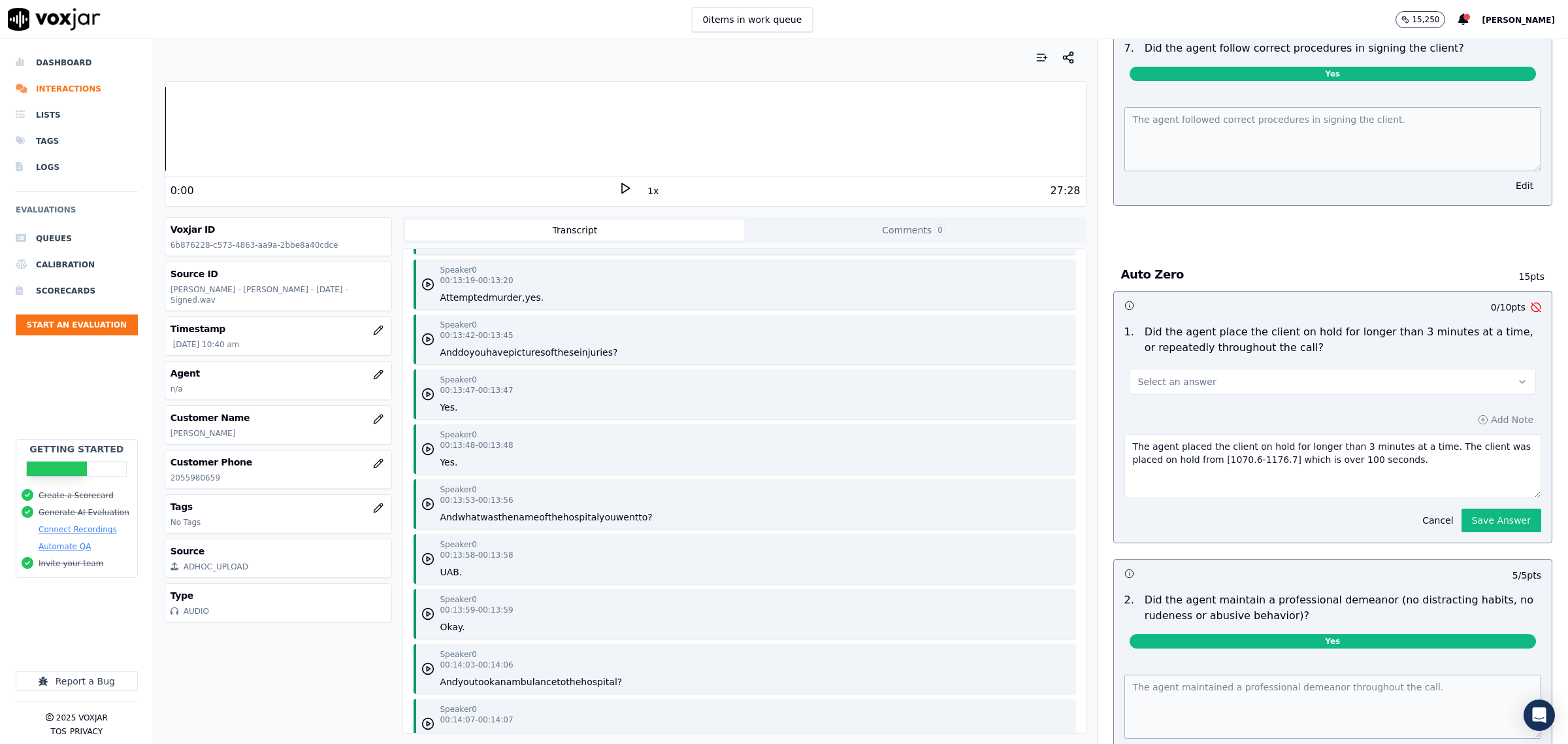
click at [1262, 376] on button "Select an answer" at bounding box center [1333, 381] width 407 height 26
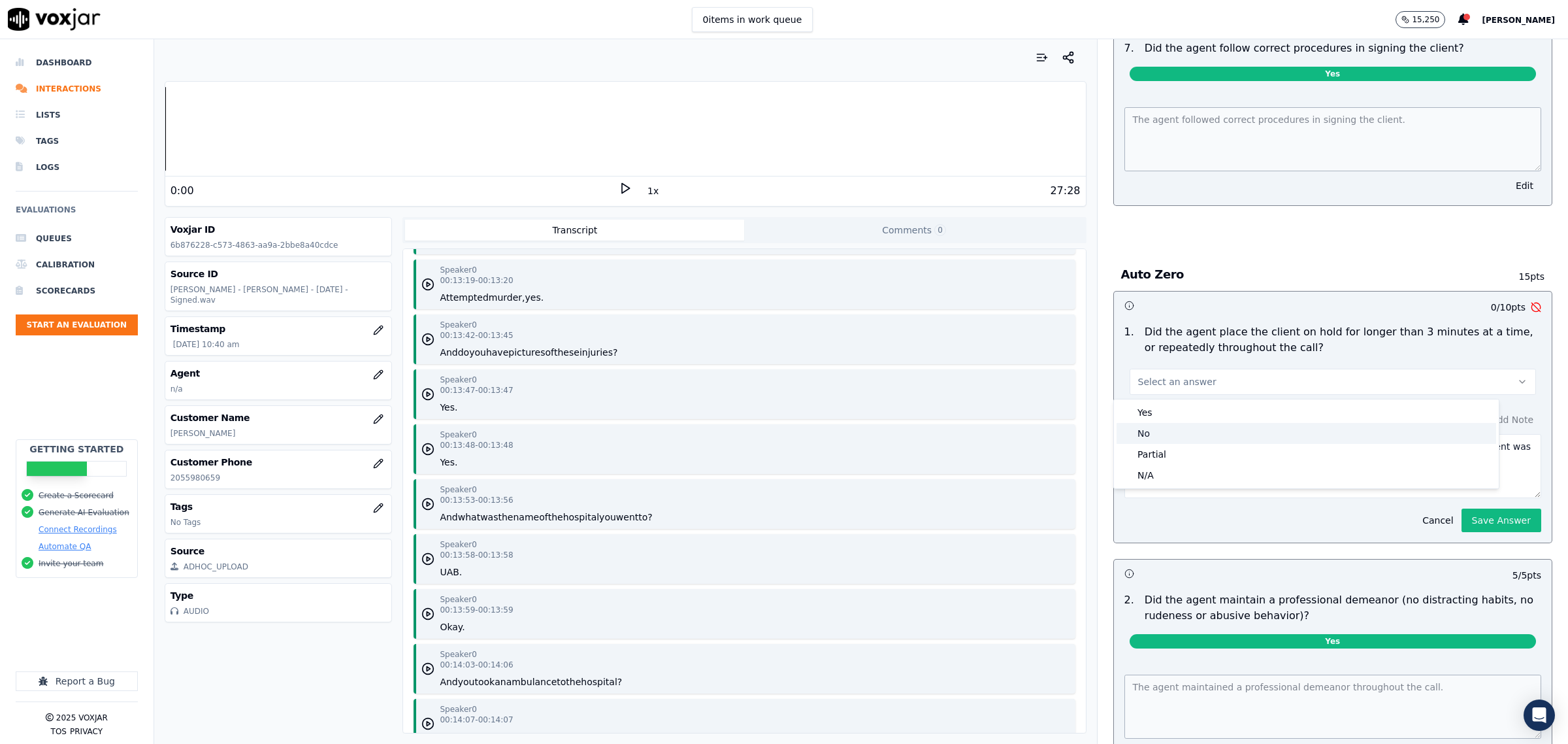
click at [1195, 438] on div "No" at bounding box center [1306, 433] width 380 height 21
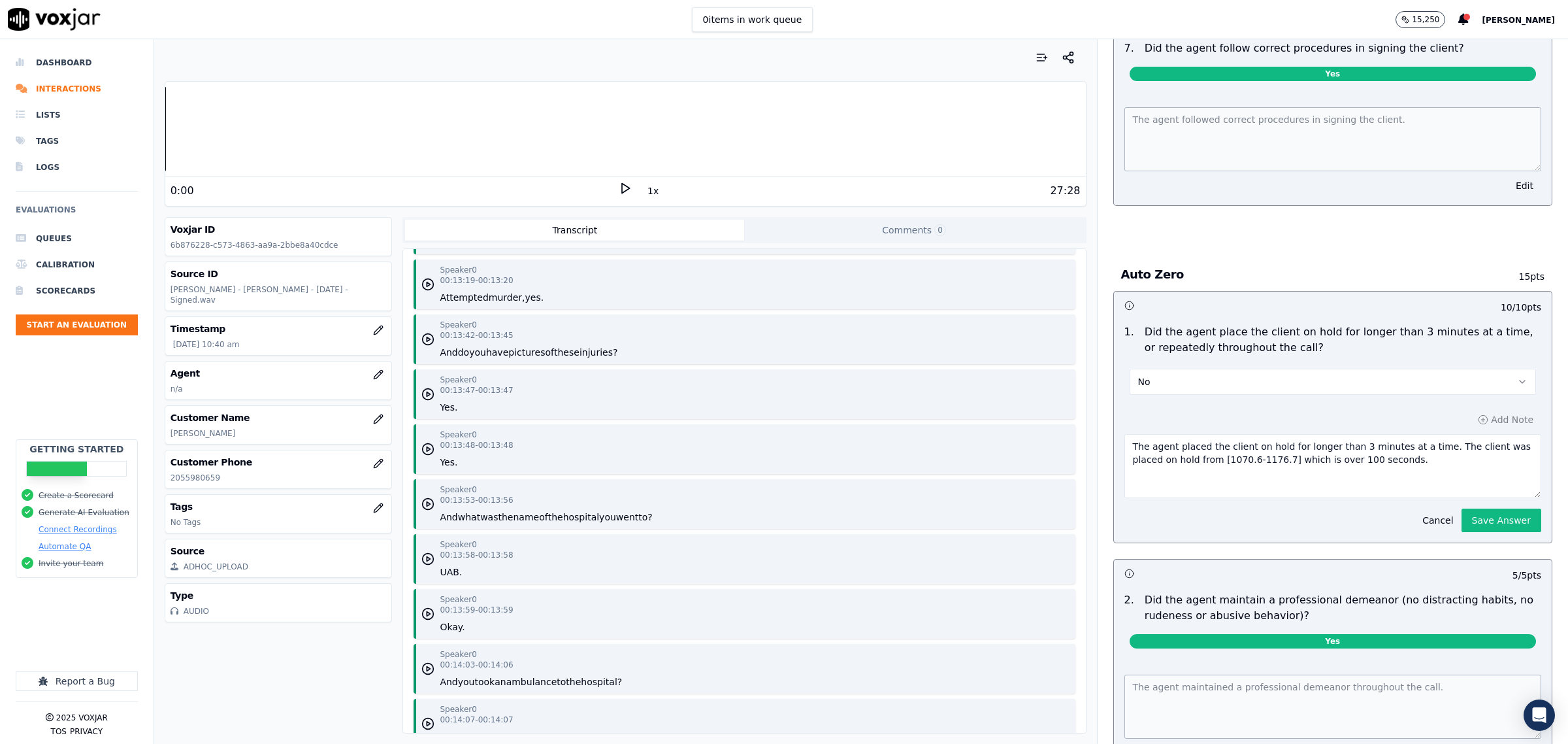
click at [1467, 520] on button "Save Answer" at bounding box center [1501, 520] width 80 height 24
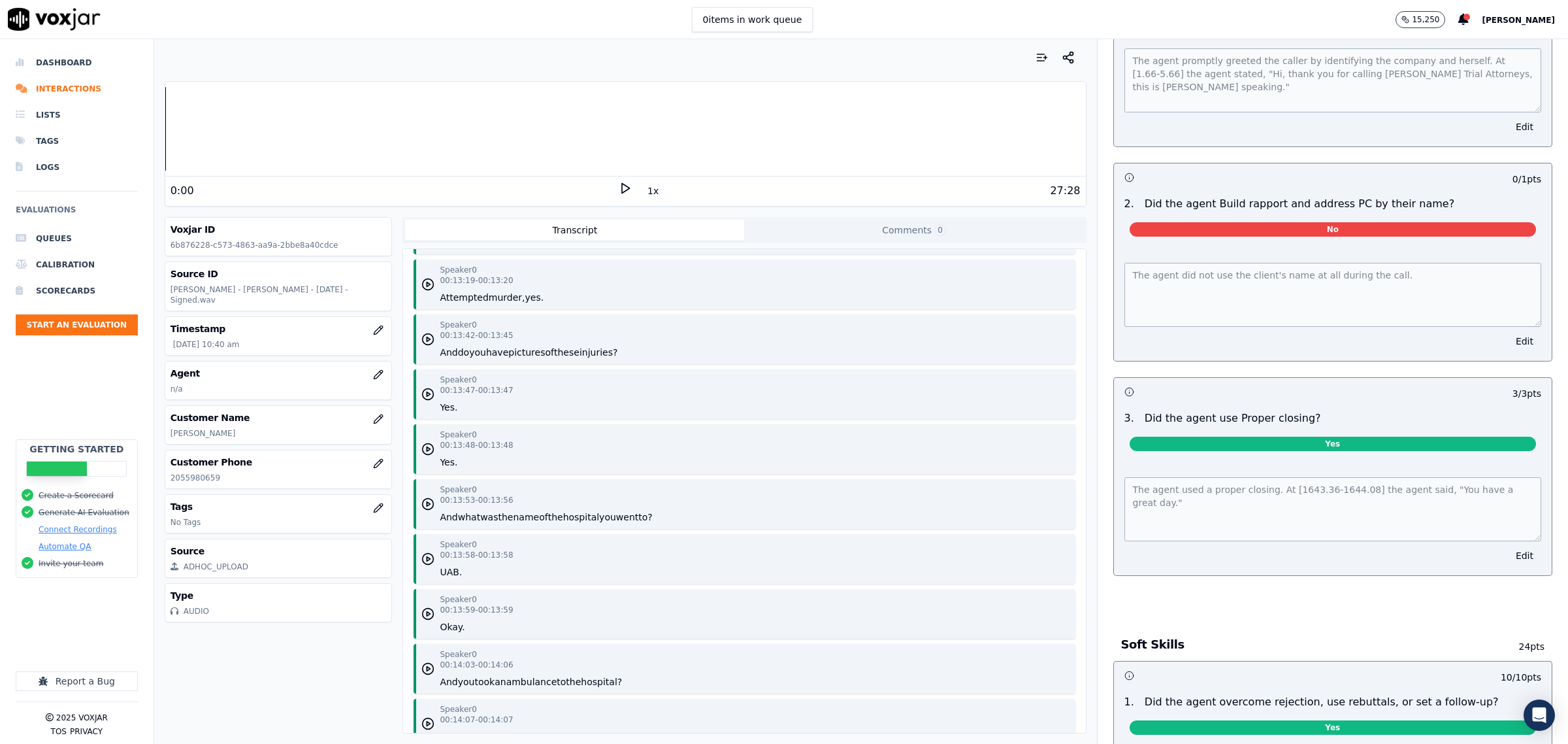
scroll to position [0, 0]
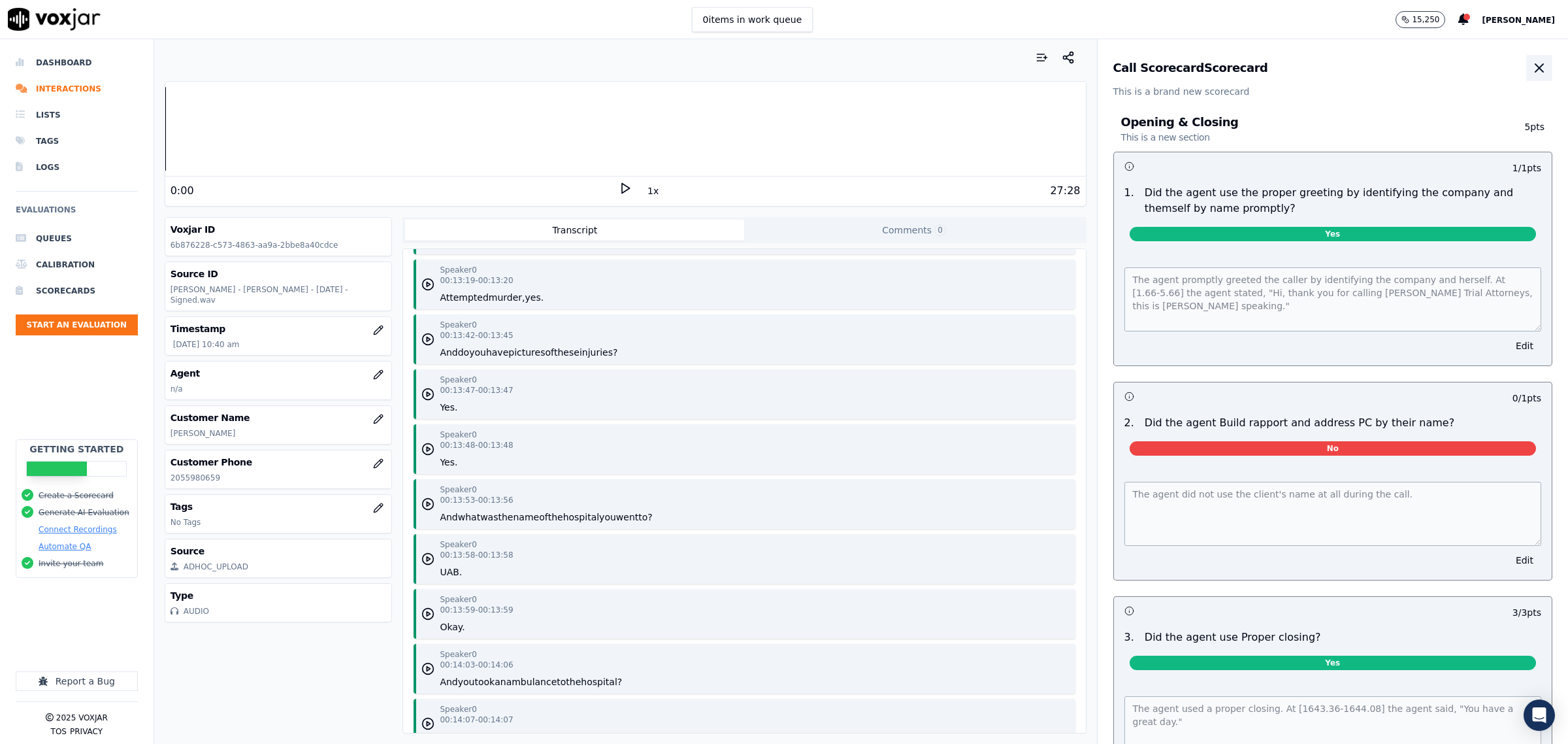
click at [1532, 66] on icon "button" at bounding box center [1539, 68] width 15 height 15
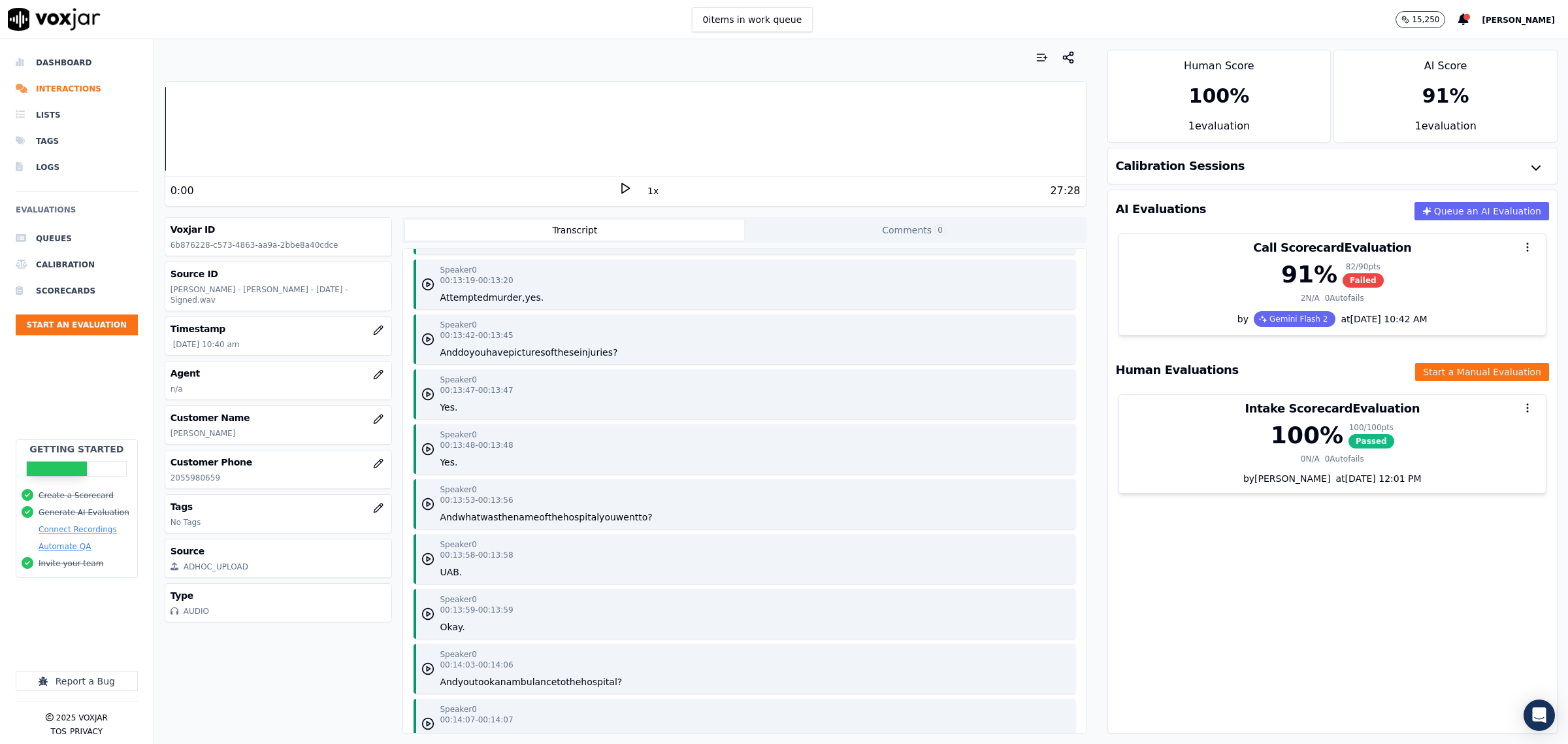
drag, startPoint x: 263, startPoint y: 429, endPoint x: 167, endPoint y: 422, distance: 96.3
click at [167, 422] on div "Customer Name Pernard C McCall" at bounding box center [279, 425] width 227 height 38
copy p "Pernard C McCall"
click at [373, 370] on icon "button" at bounding box center [378, 374] width 10 height 10
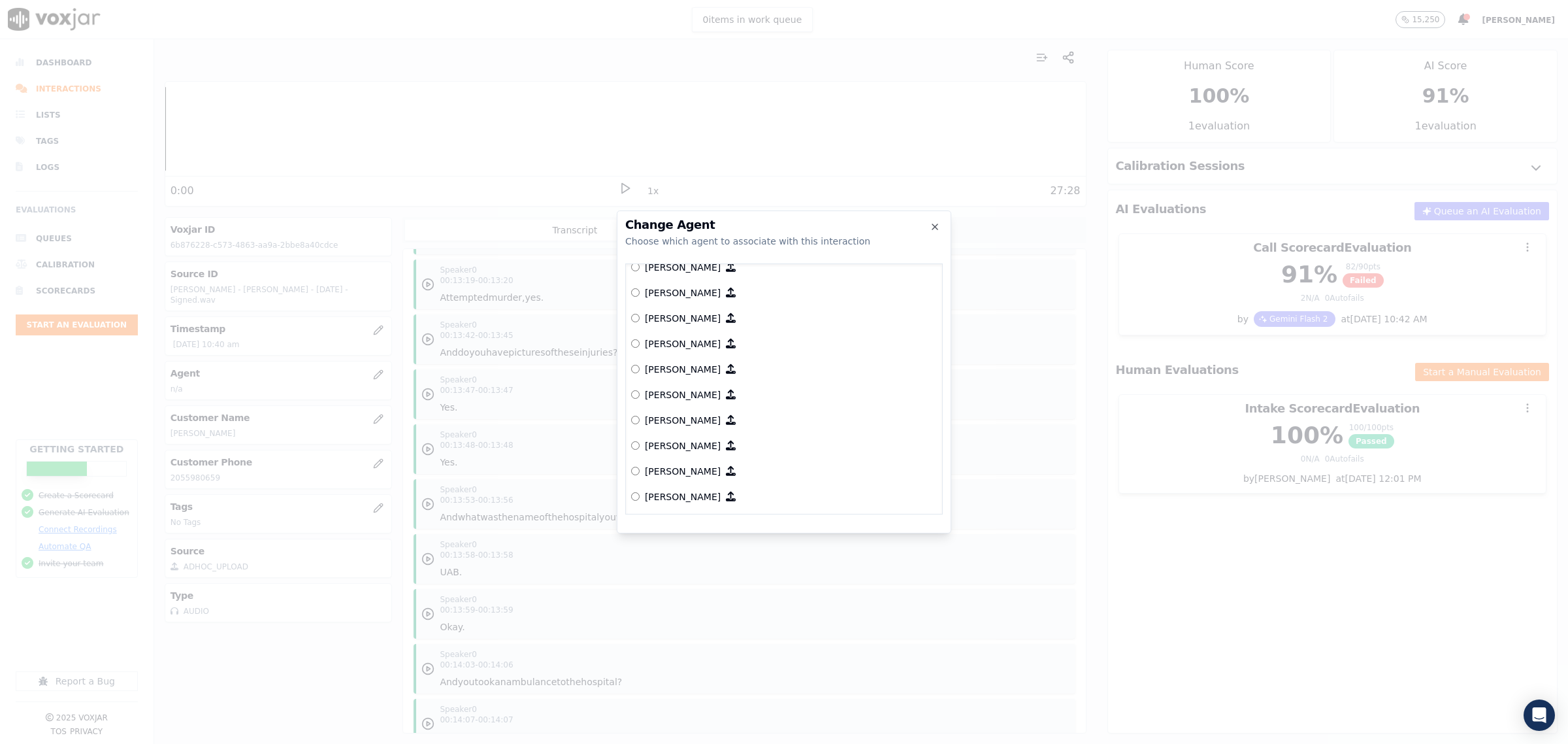
scroll to position [164, 0]
click at [677, 370] on p "[PERSON_NAME]" at bounding box center [683, 374] width 76 height 13
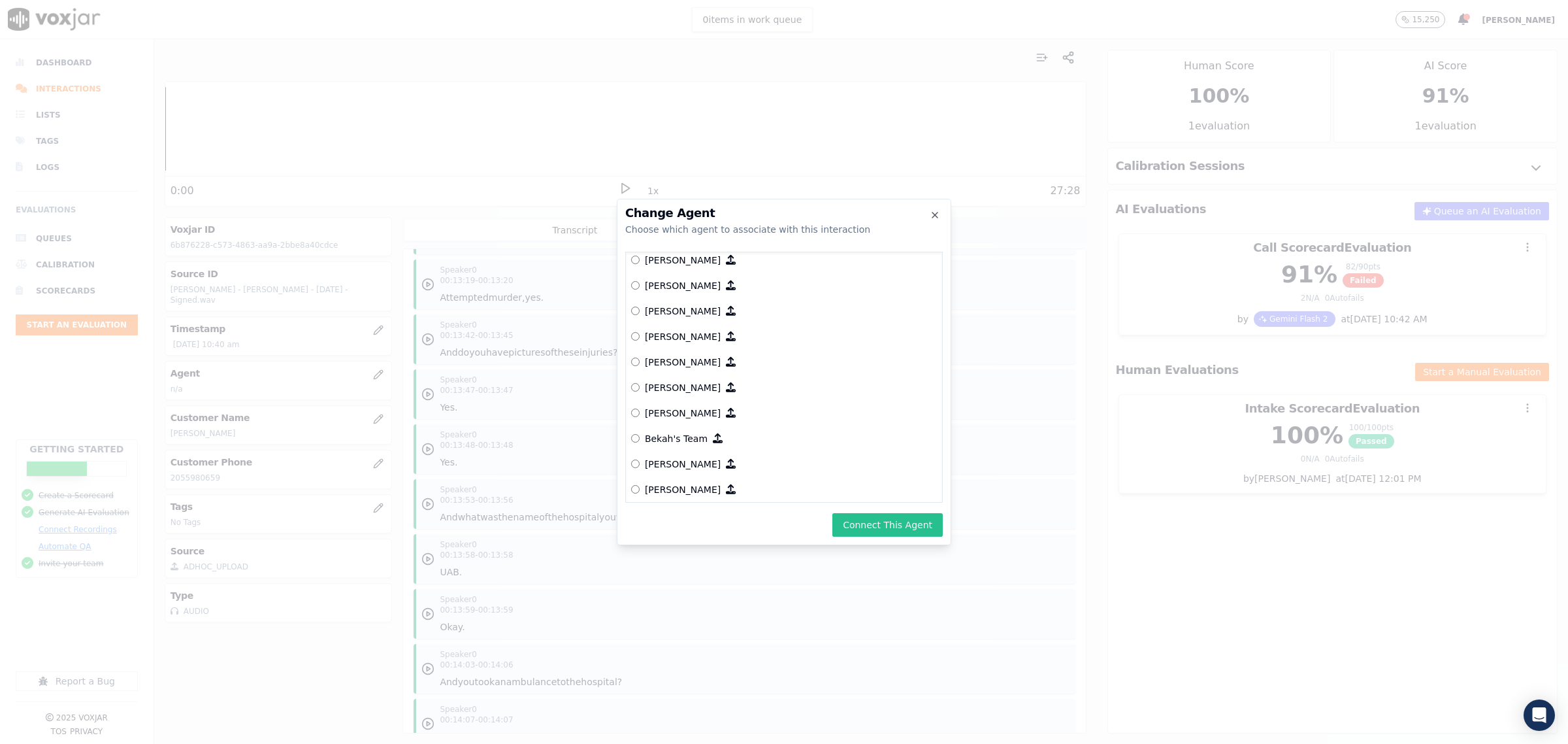
click at [876, 531] on button "Connect This Agent" at bounding box center [887, 525] width 110 height 24
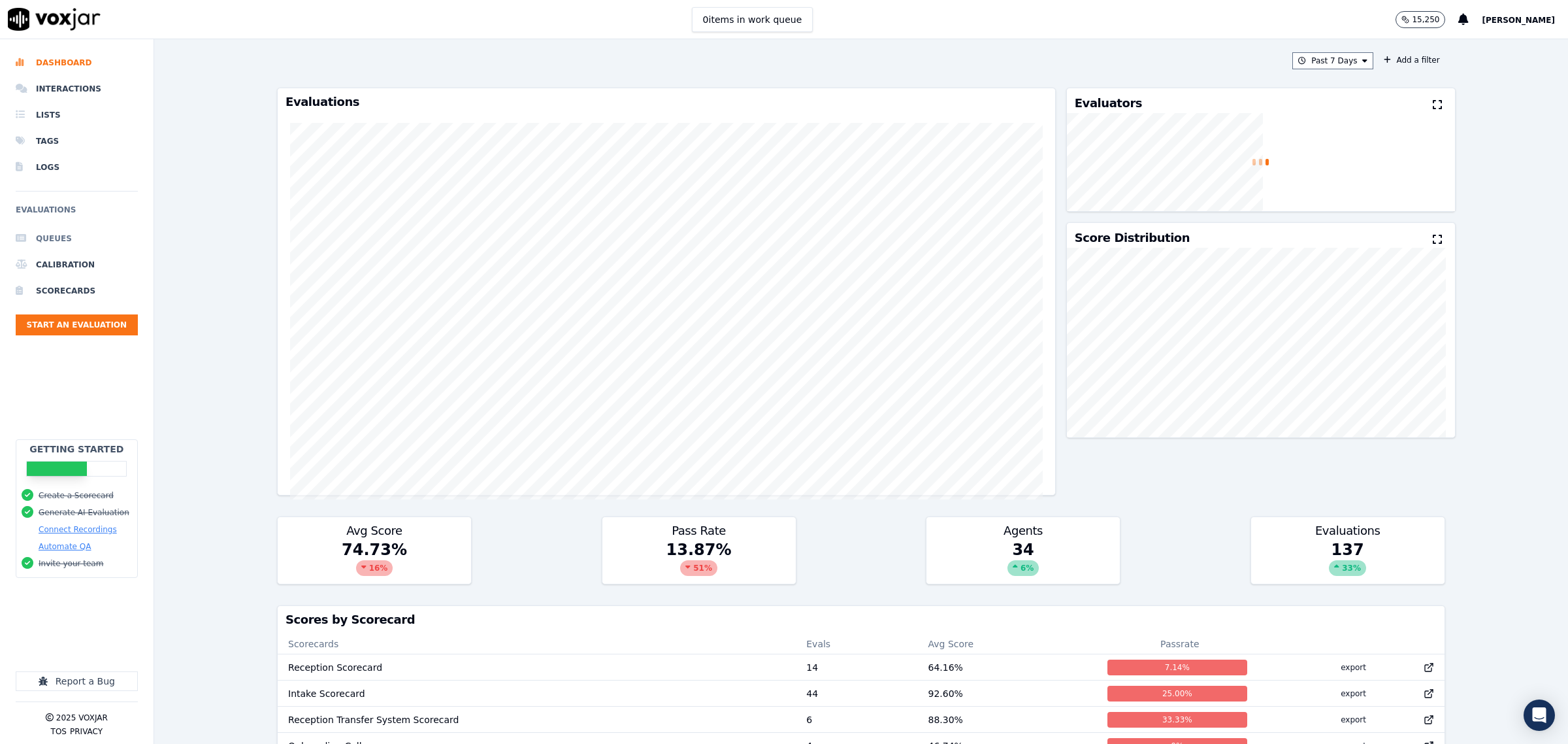
click at [64, 240] on li "Queues" at bounding box center [76, 238] width 122 height 26
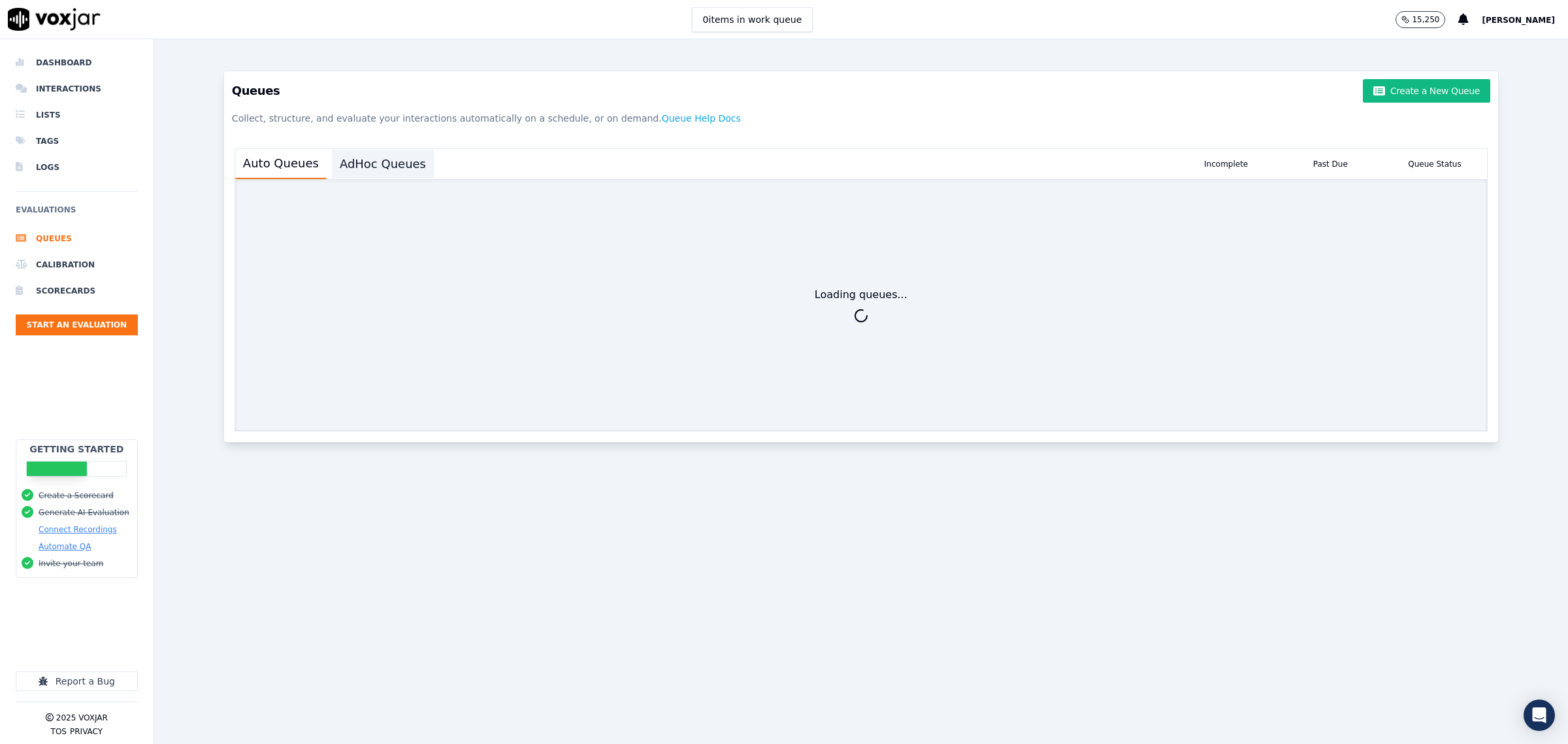
click at [387, 171] on button "AdHoc Queues" at bounding box center [383, 164] width 102 height 29
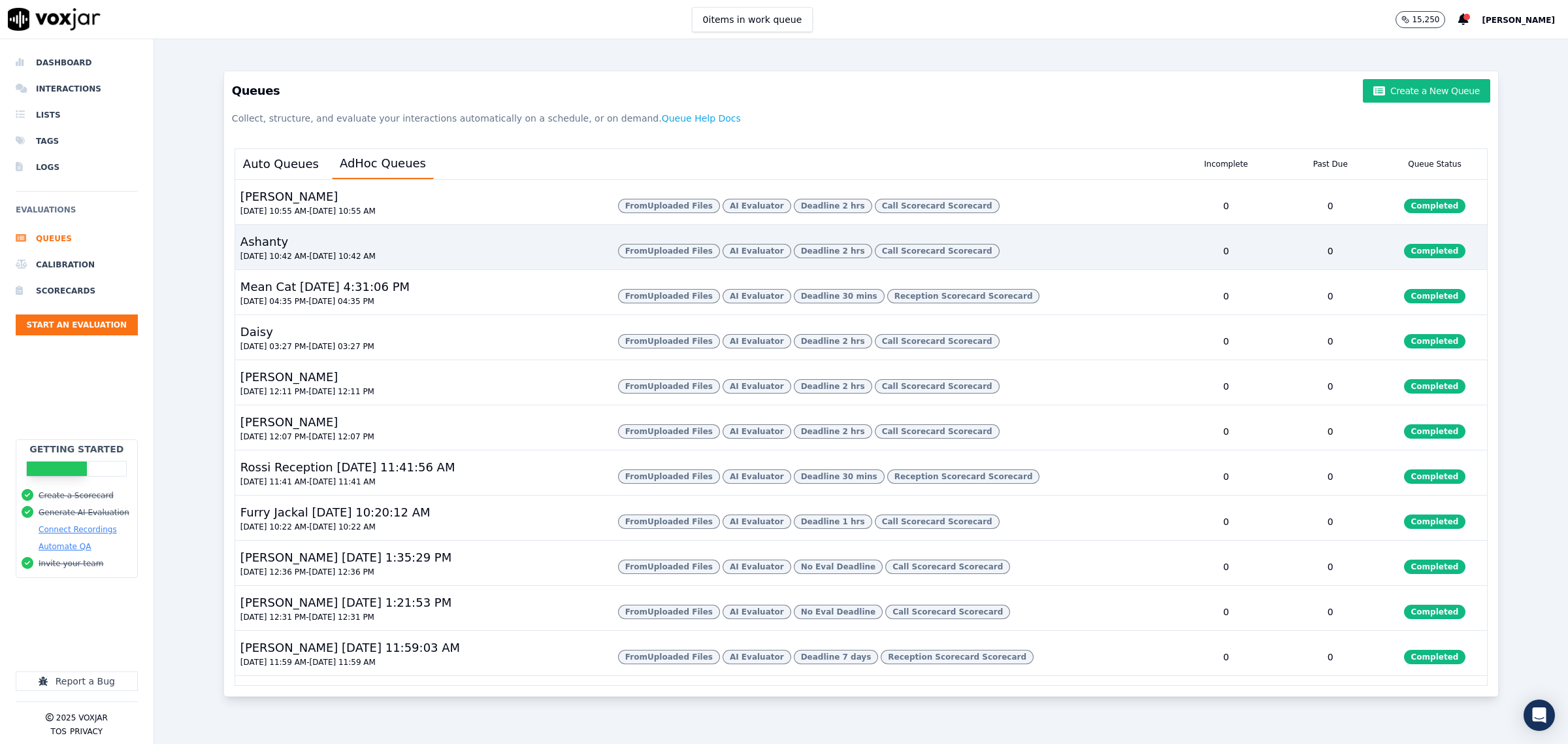
click at [324, 269] on div "Ashanty [DATE] 10:42 AM - [DATE] 10:42 AM" at bounding box center [421, 251] width 372 height 36
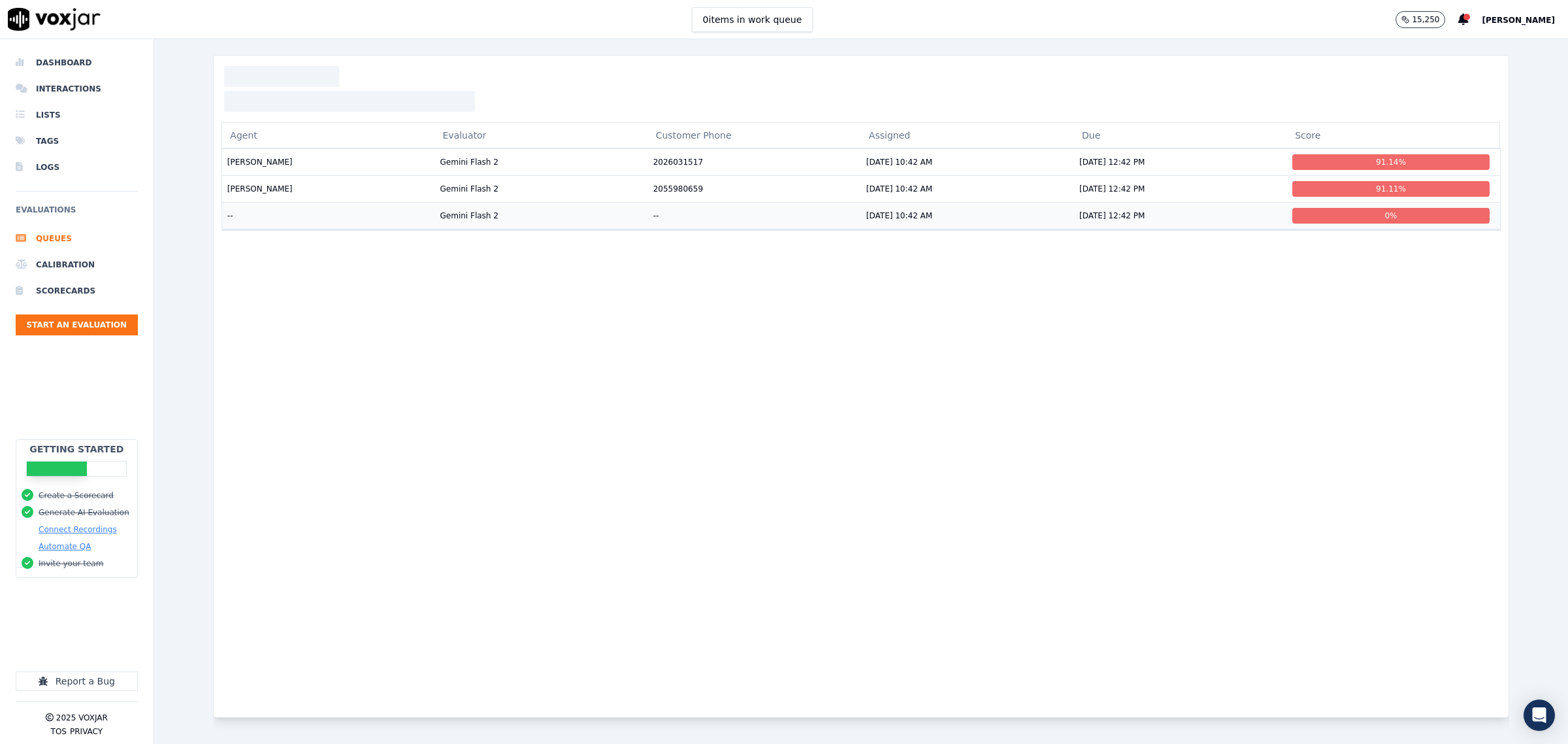
click at [279, 219] on td "--" at bounding box center [328, 215] width 213 height 27
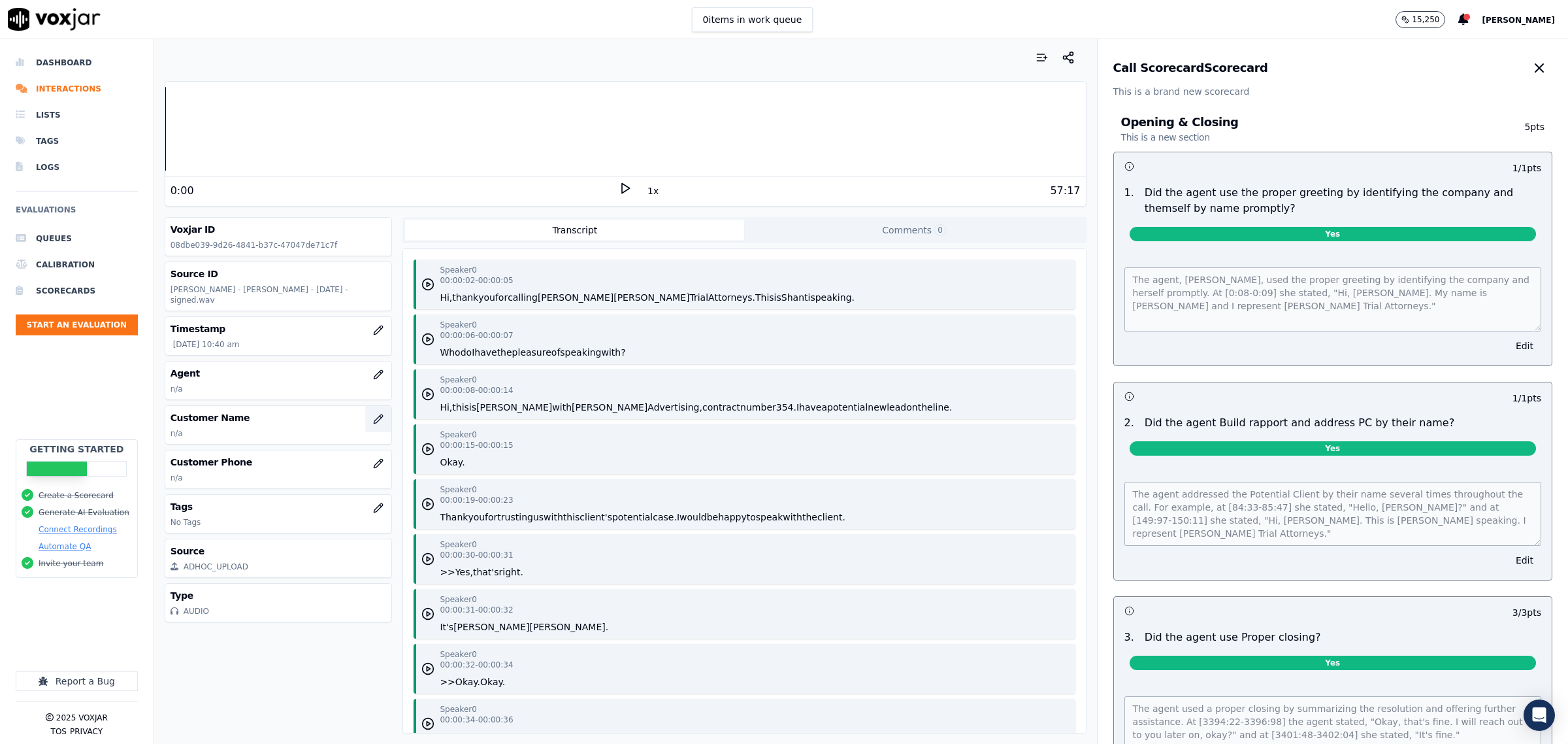
click at [373, 413] on icon "button" at bounding box center [378, 418] width 10 height 10
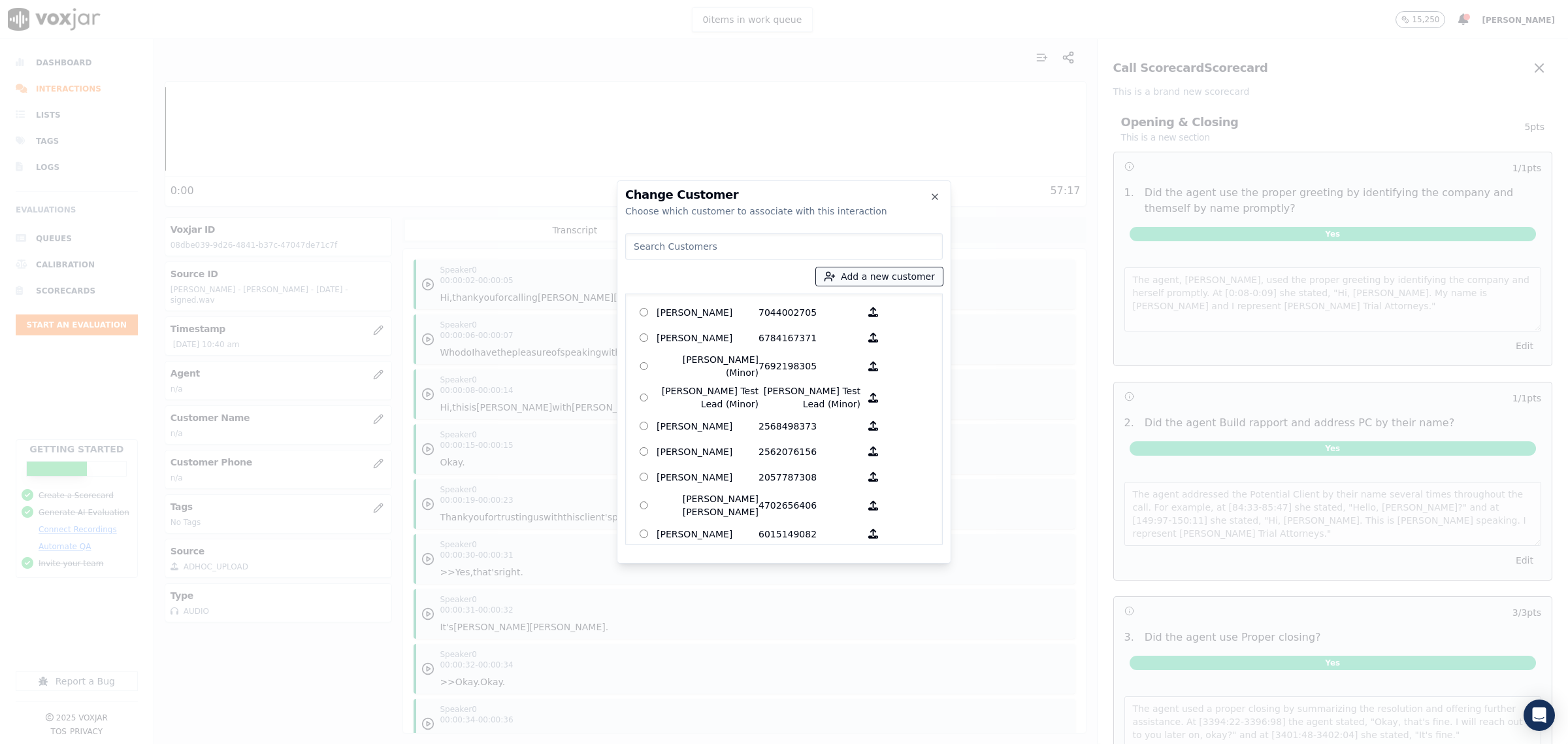
click at [844, 278] on button "Add a new customer" at bounding box center [879, 276] width 127 height 18
type input "[PERSON_NAME]"
click at [848, 380] on input "Add a New Customer" at bounding box center [884, 378] width 171 height 21
type input "3253493500"
click at [889, 396] on button "Add New Customer" at bounding box center [850, 402] width 104 height 18
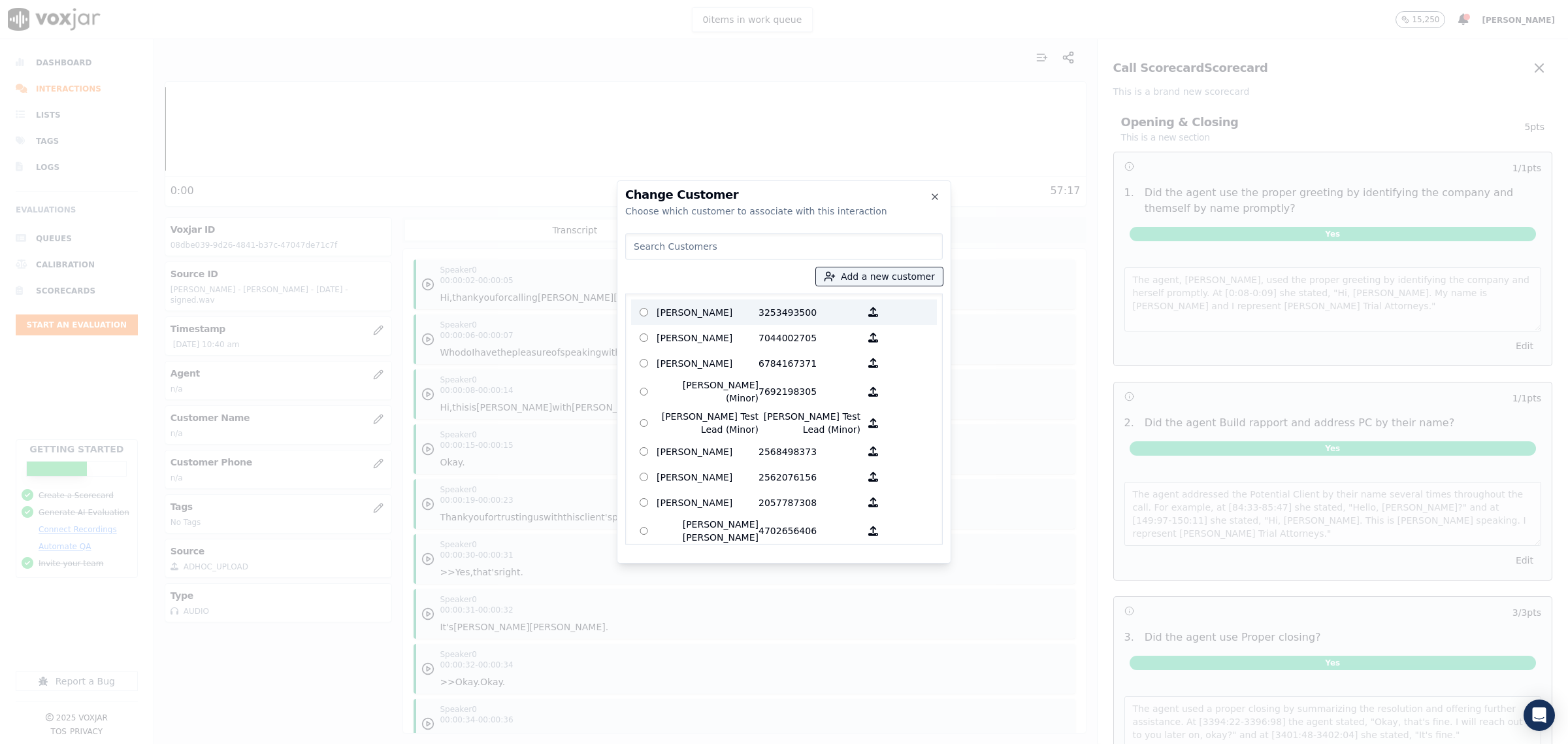
click at [712, 315] on p "[PERSON_NAME]" at bounding box center [707, 312] width 102 height 20
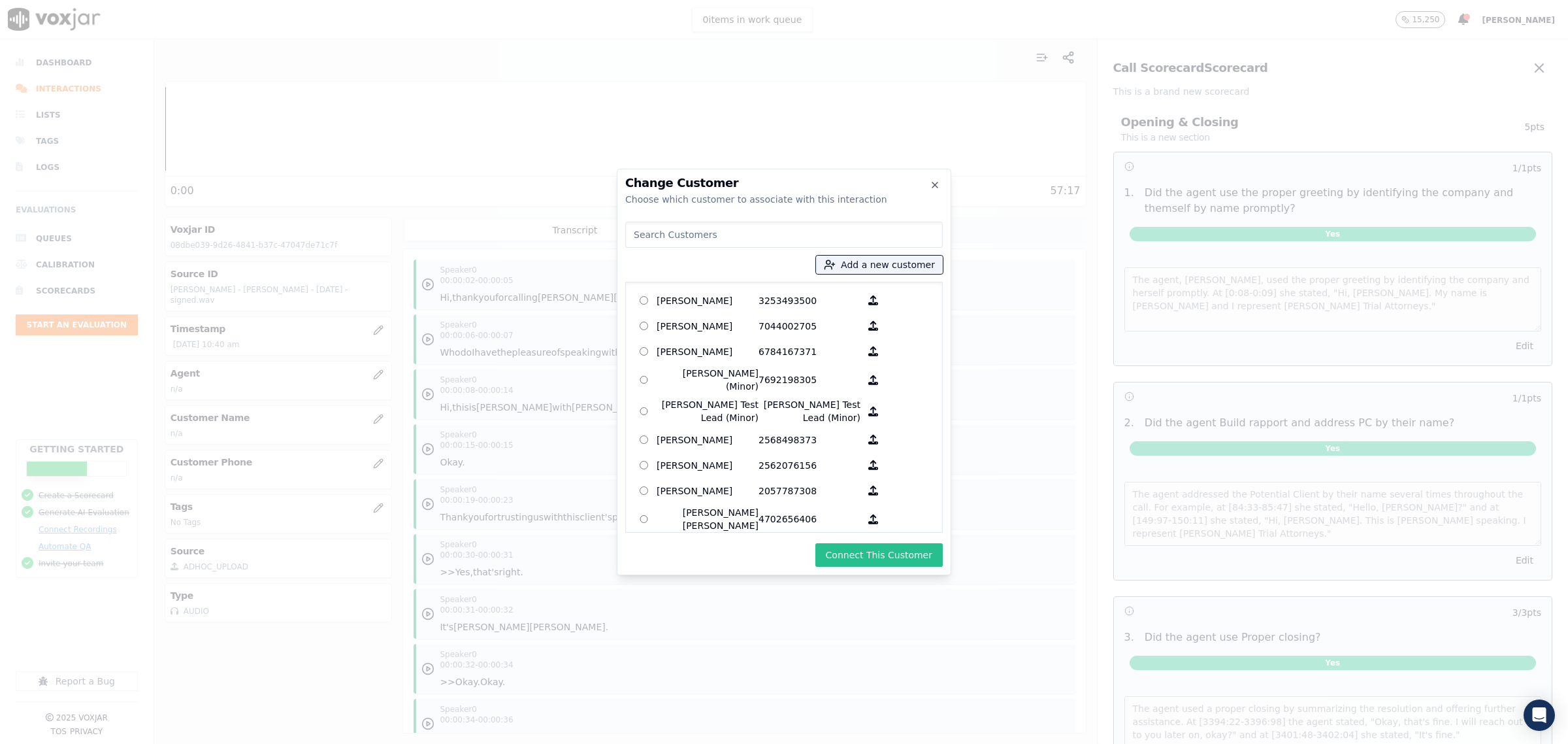
click at [912, 553] on button "Connect This Customer" at bounding box center [880, 554] width 128 height 24
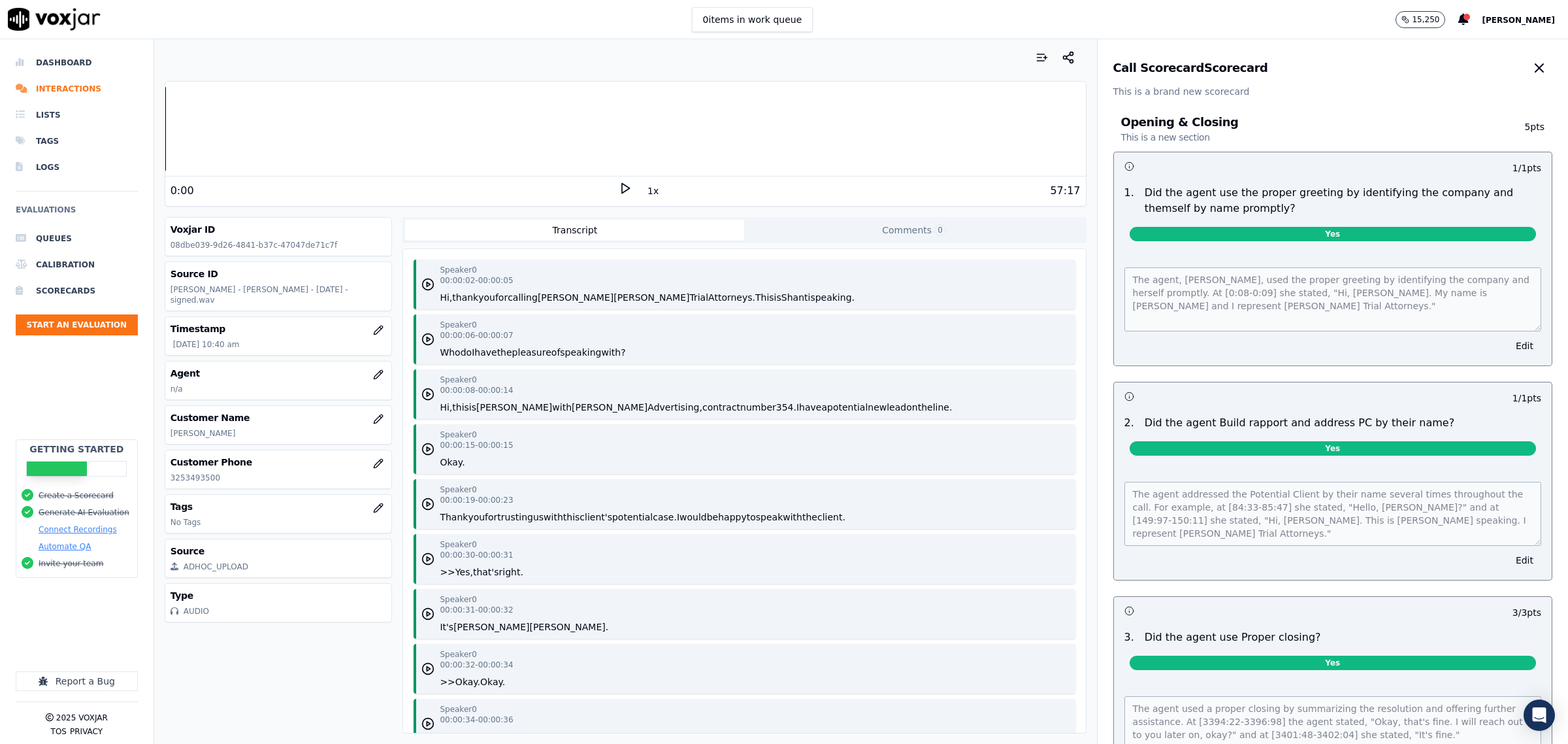
click at [1532, 61] on icon "button" at bounding box center [1539, 68] width 15 height 15
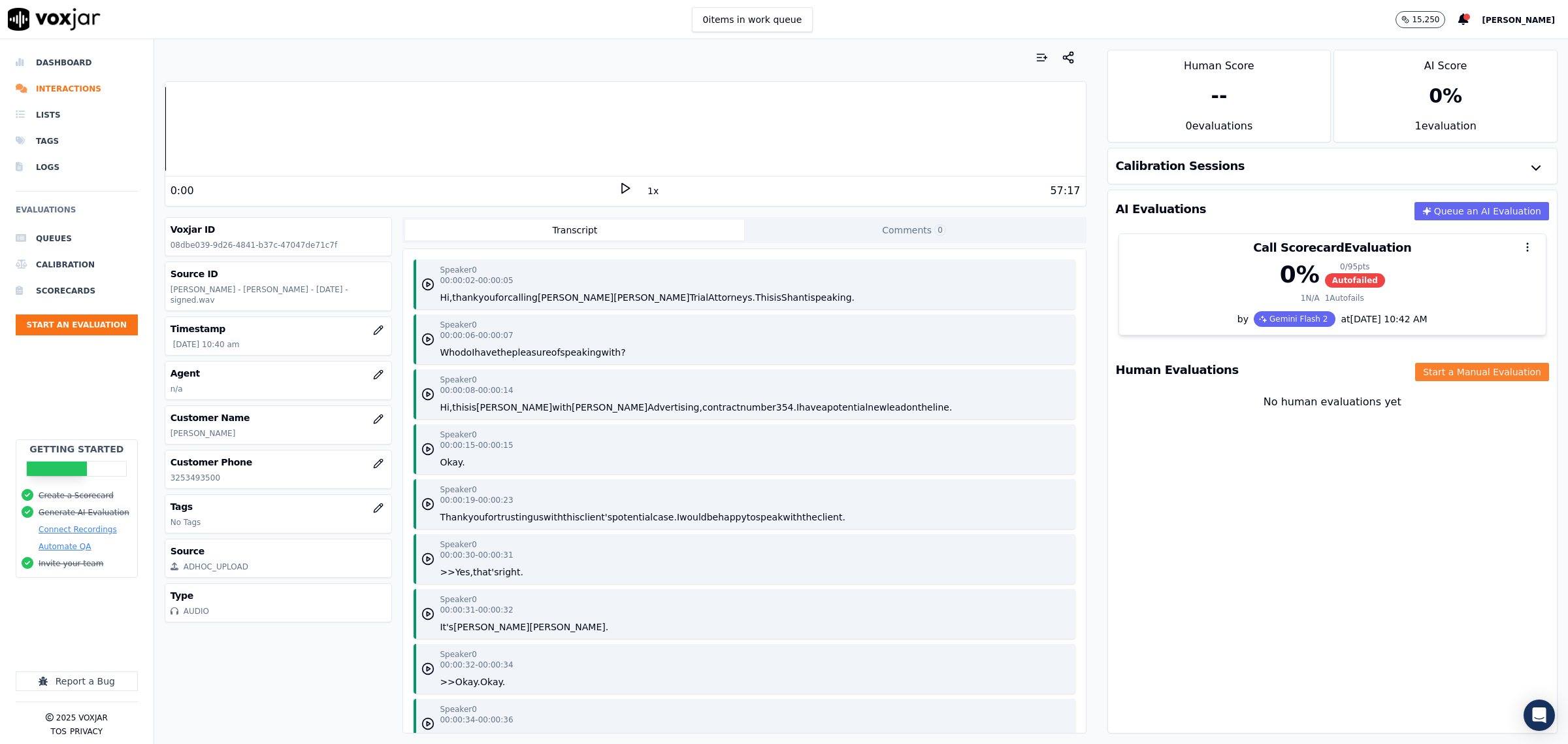
click at [1445, 380] on button "Start a Manual Evaluation" at bounding box center [1482, 372] width 134 height 18
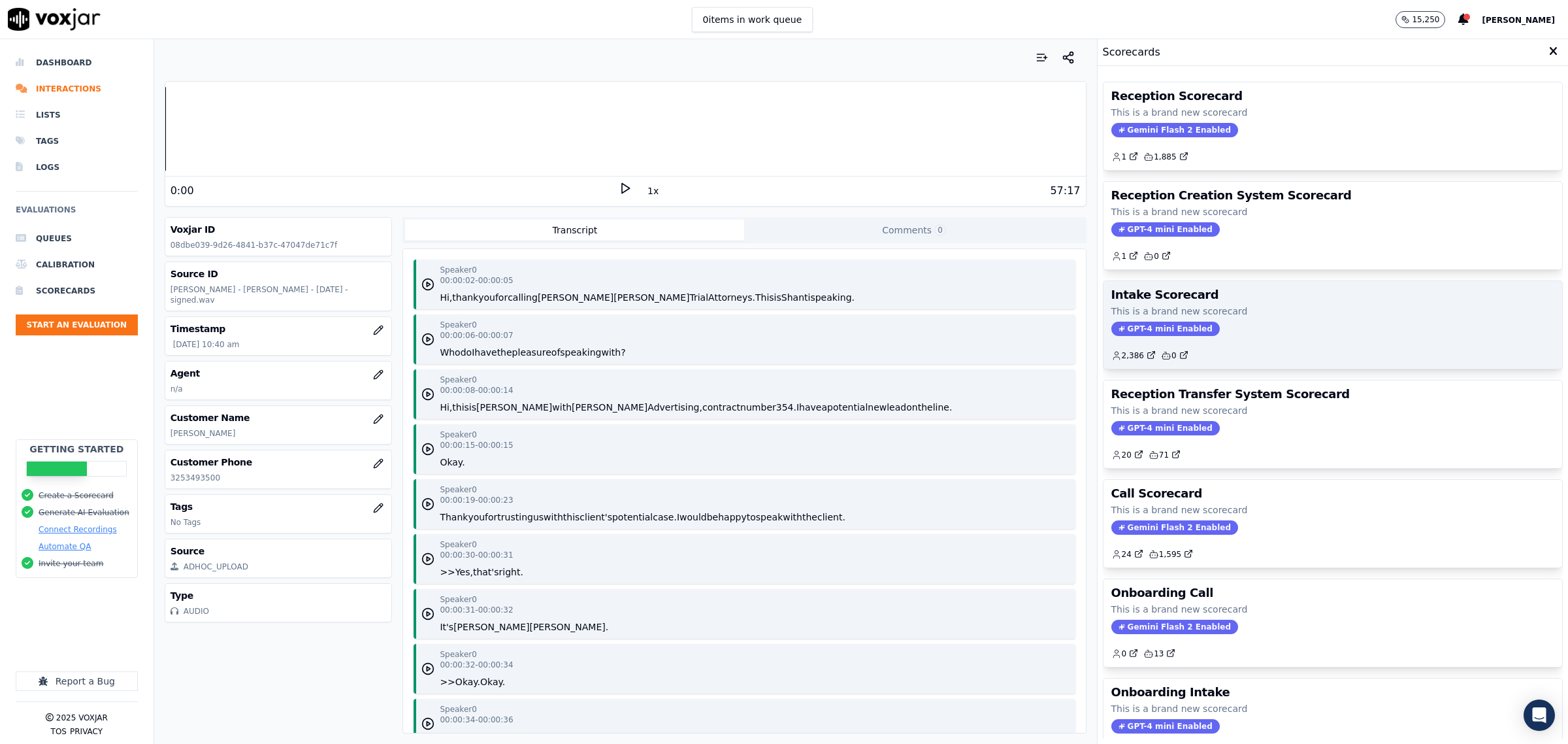
click at [1340, 317] on p "This is a brand new scorecard" at bounding box center [1333, 312] width 443 height 13
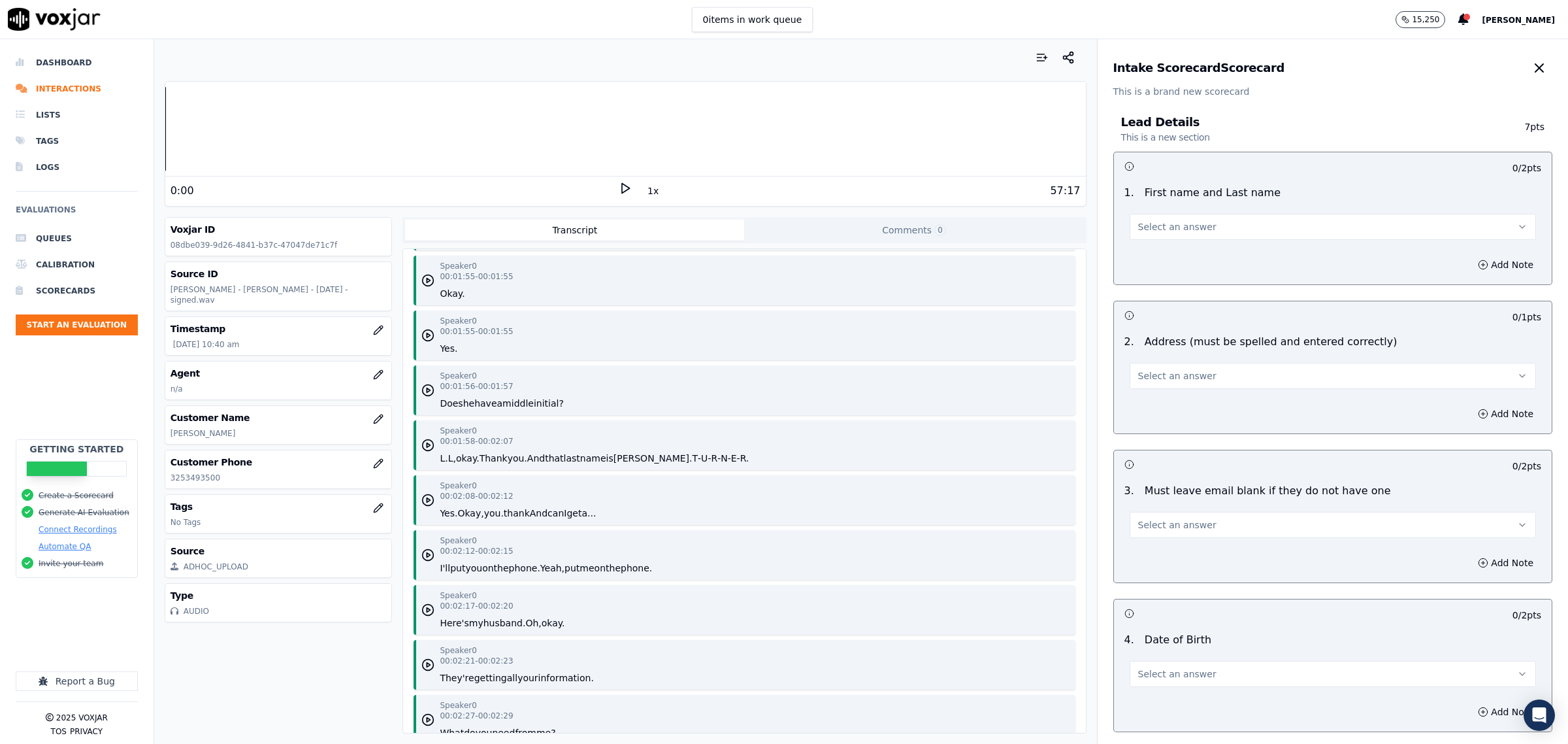
scroll to position [2370, 0]
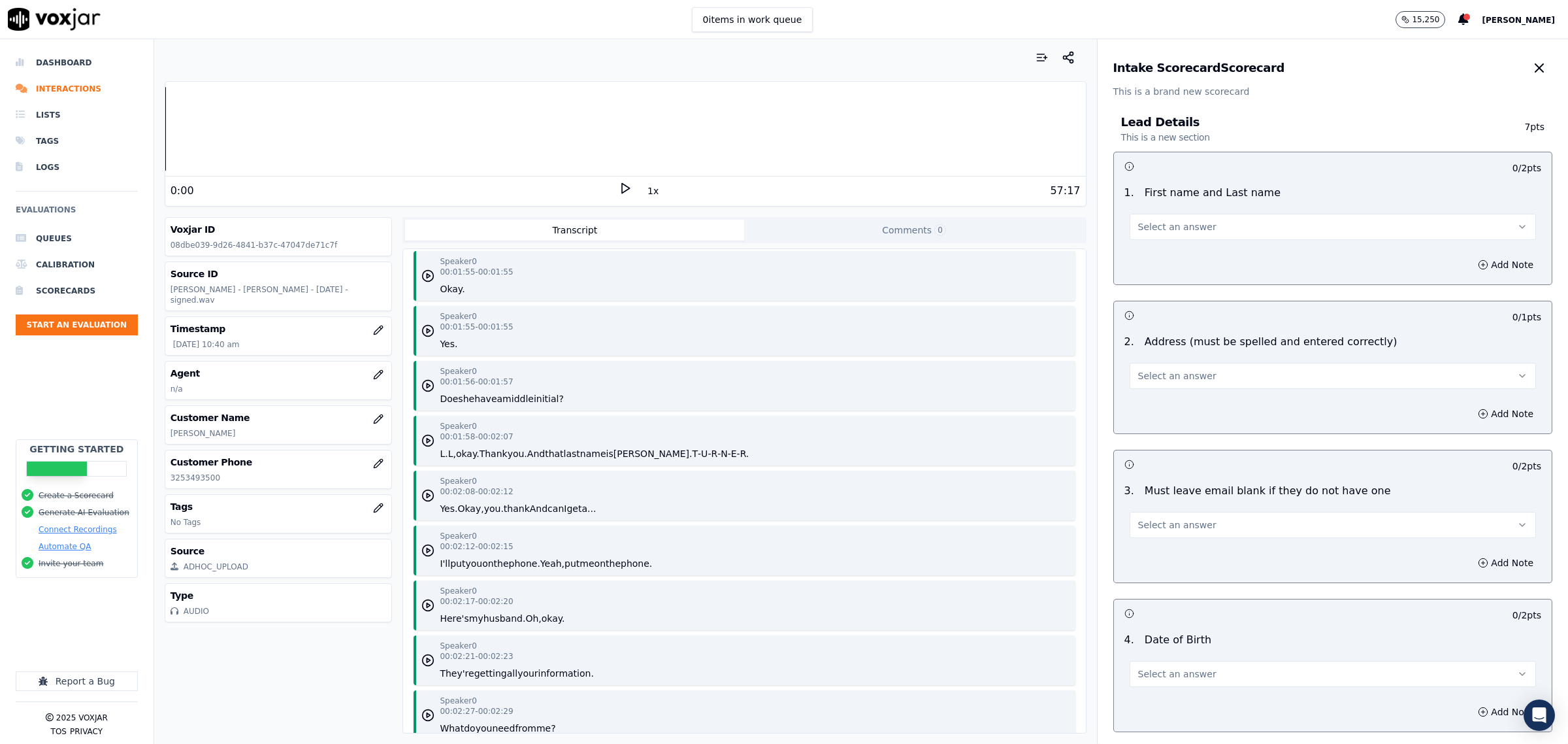
click at [1197, 227] on button "Select an answer" at bounding box center [1333, 226] width 407 height 26
click at [1186, 255] on div "Yes" at bounding box center [1306, 256] width 380 height 21
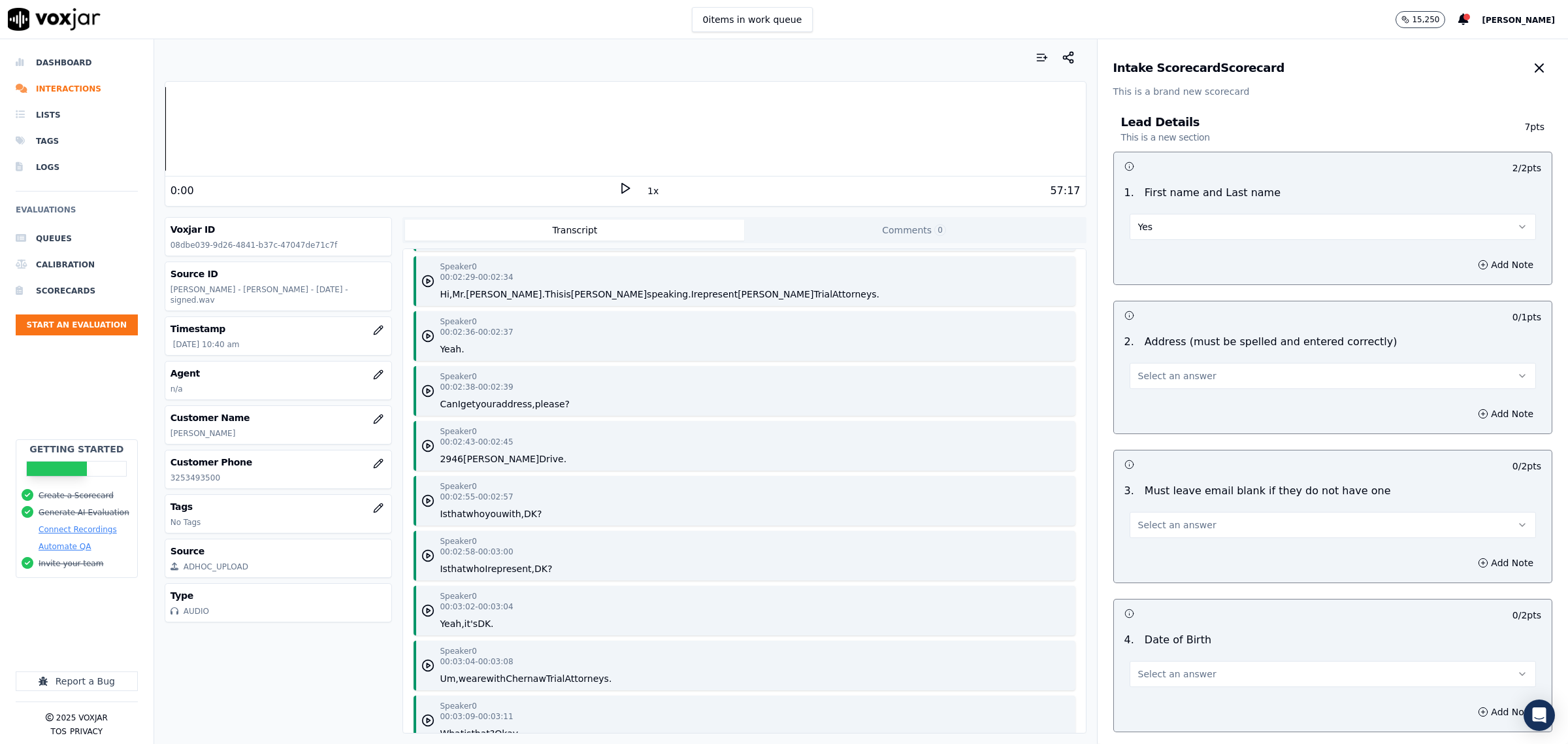
scroll to position [2861, 0]
click at [427, 391] on icon "button" at bounding box center [428, 390] width 13 height 13
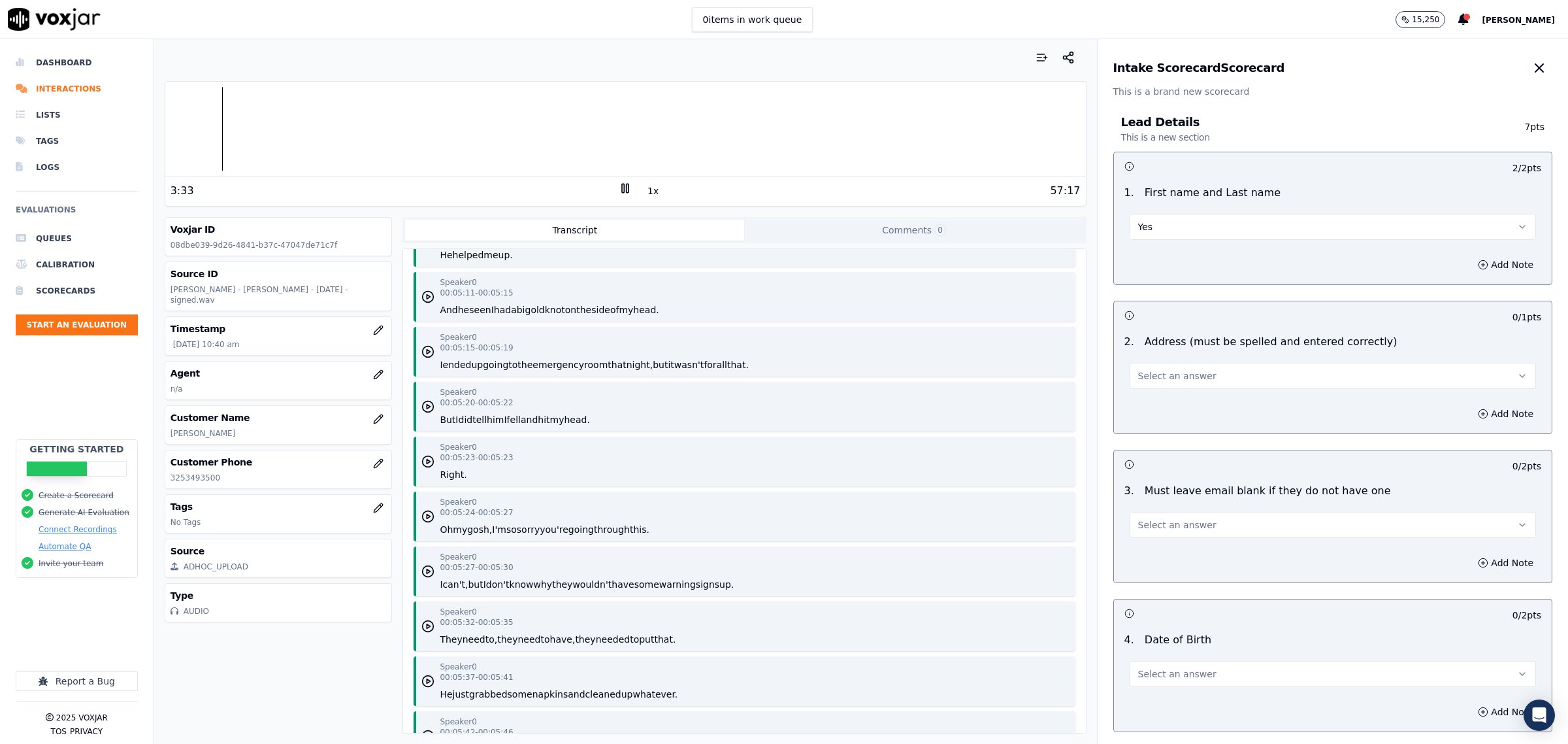
scroll to position [5149, 0]
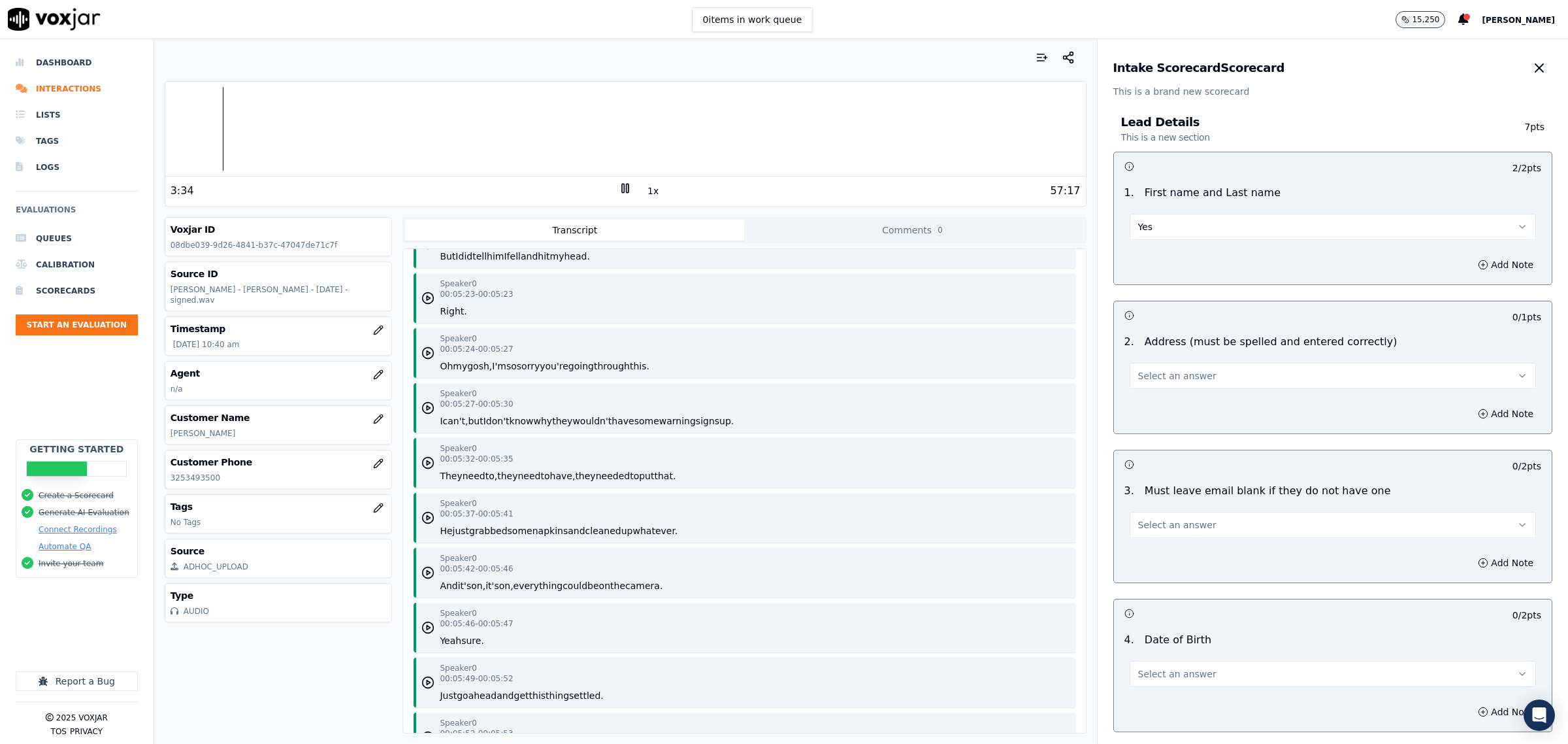
click at [619, 188] on icon at bounding box center [625, 189] width 13 height 13
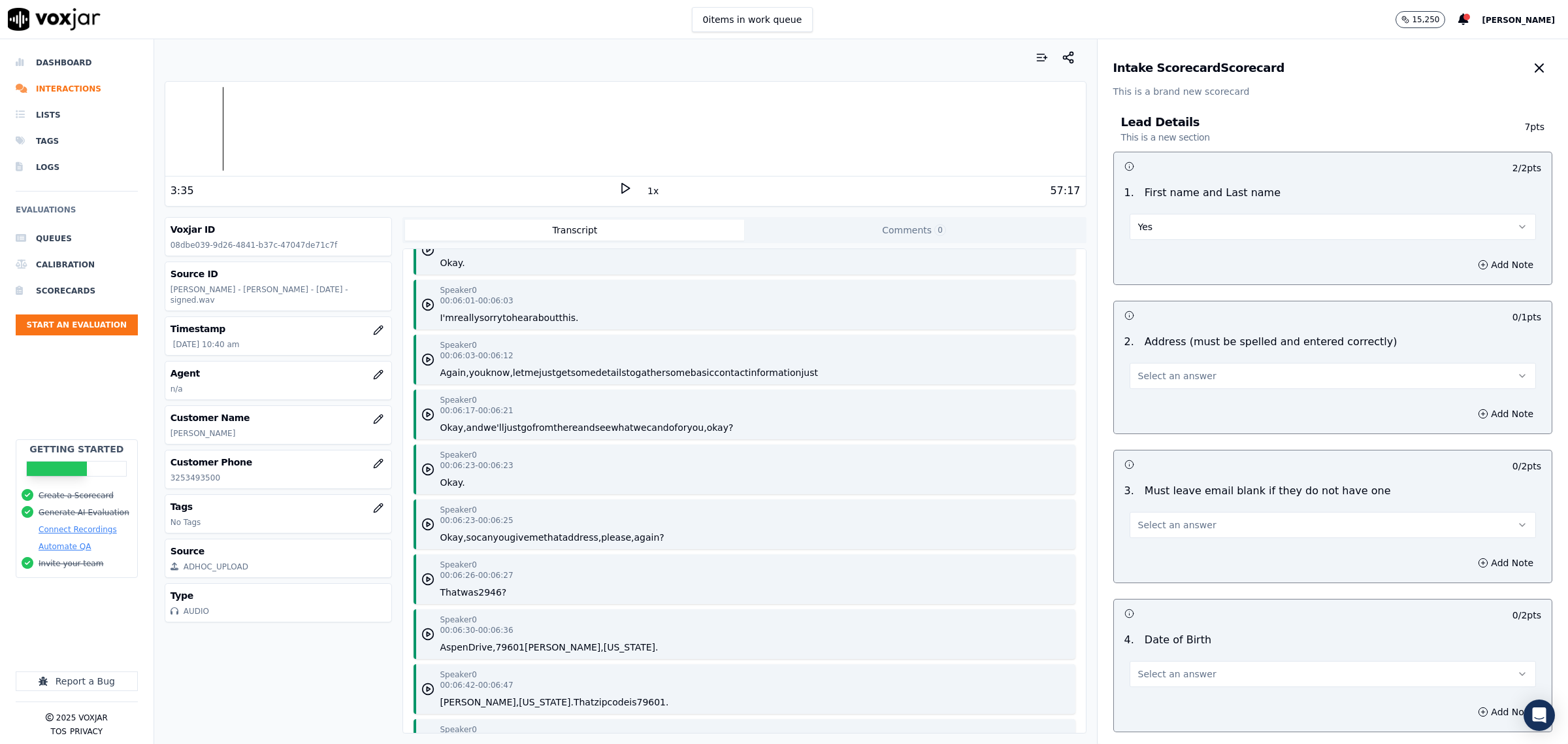
scroll to position [6130, 0]
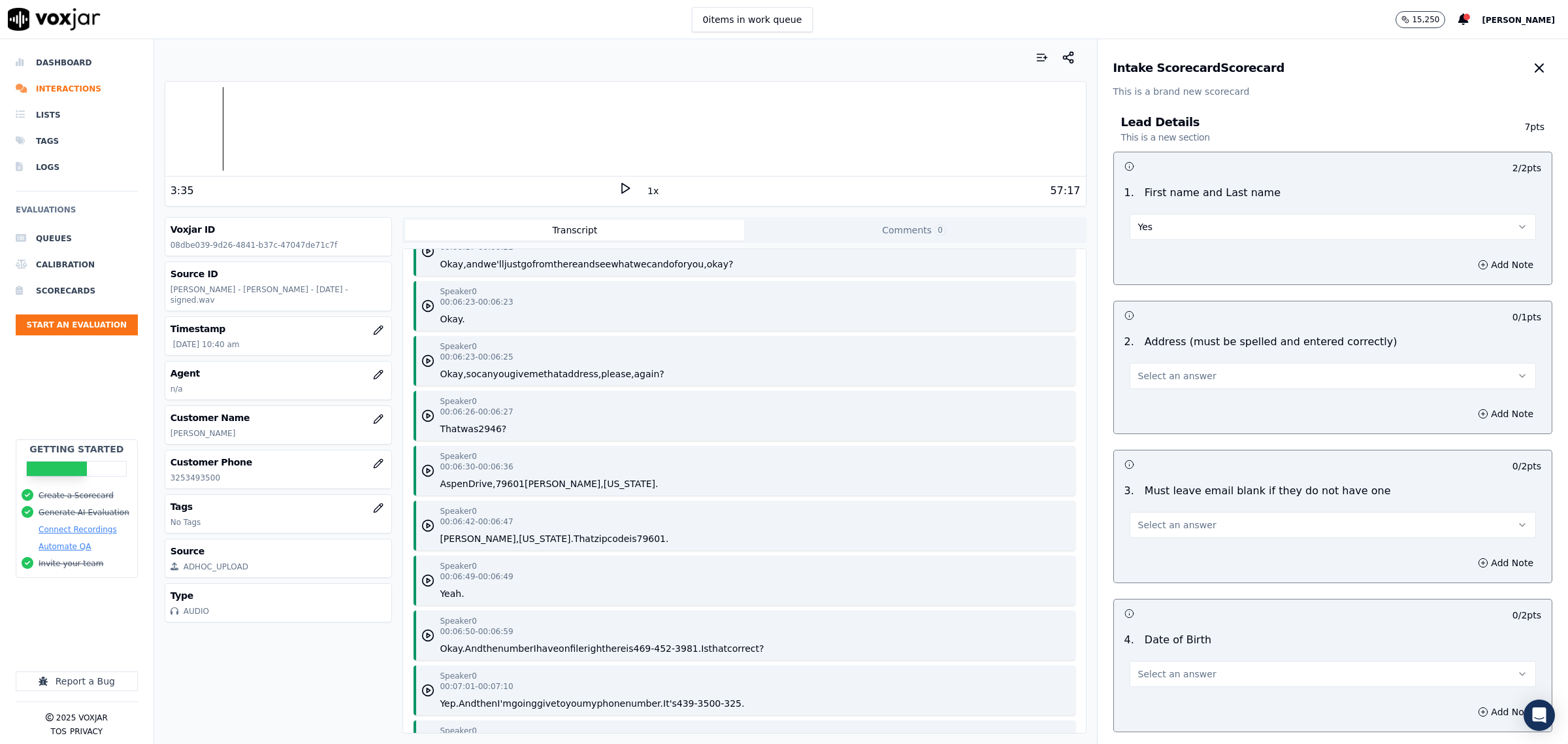
click at [1203, 384] on button "Select an answer" at bounding box center [1333, 375] width 407 height 26
click at [1189, 406] on div "Yes" at bounding box center [1306, 406] width 380 height 21
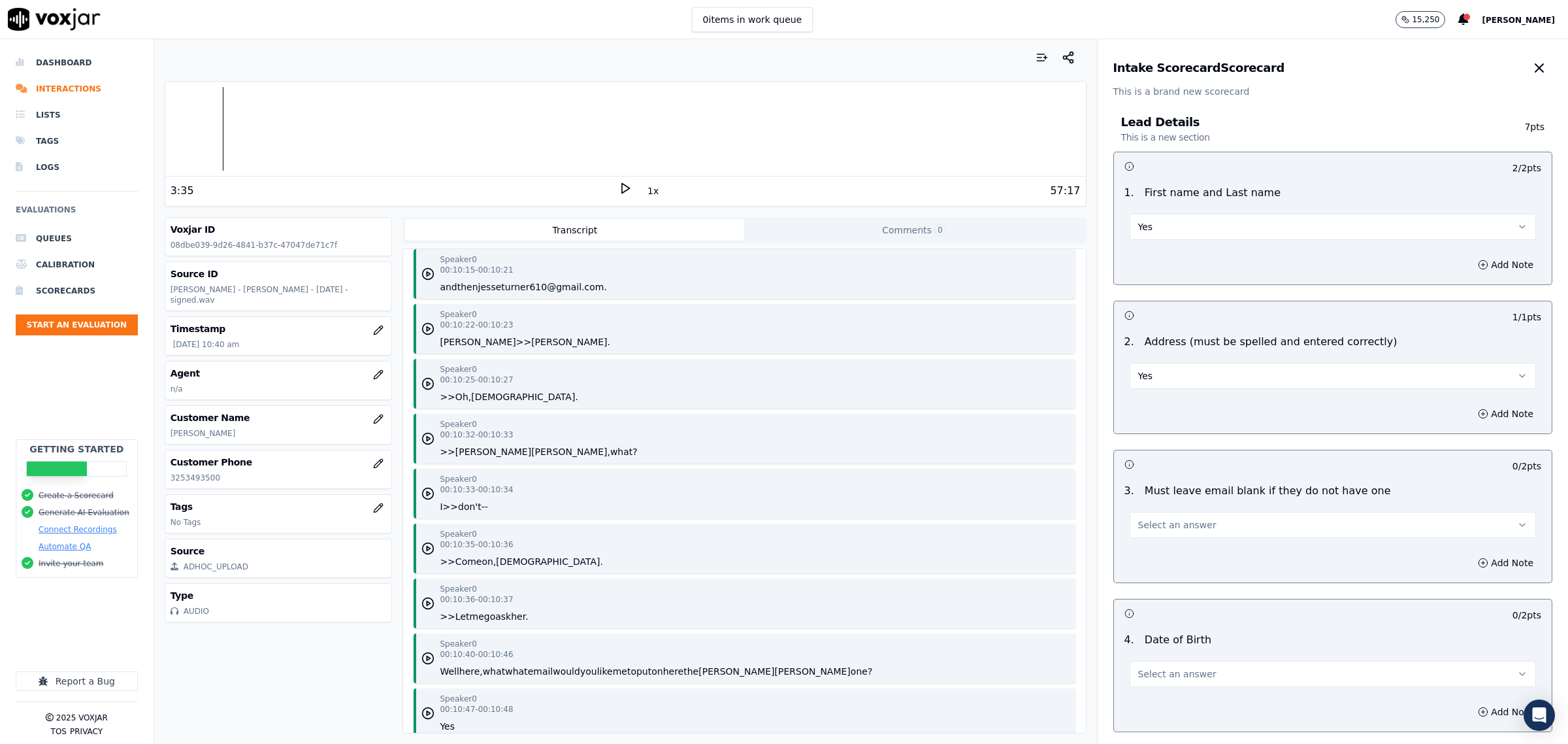
scroll to position [8827, 0]
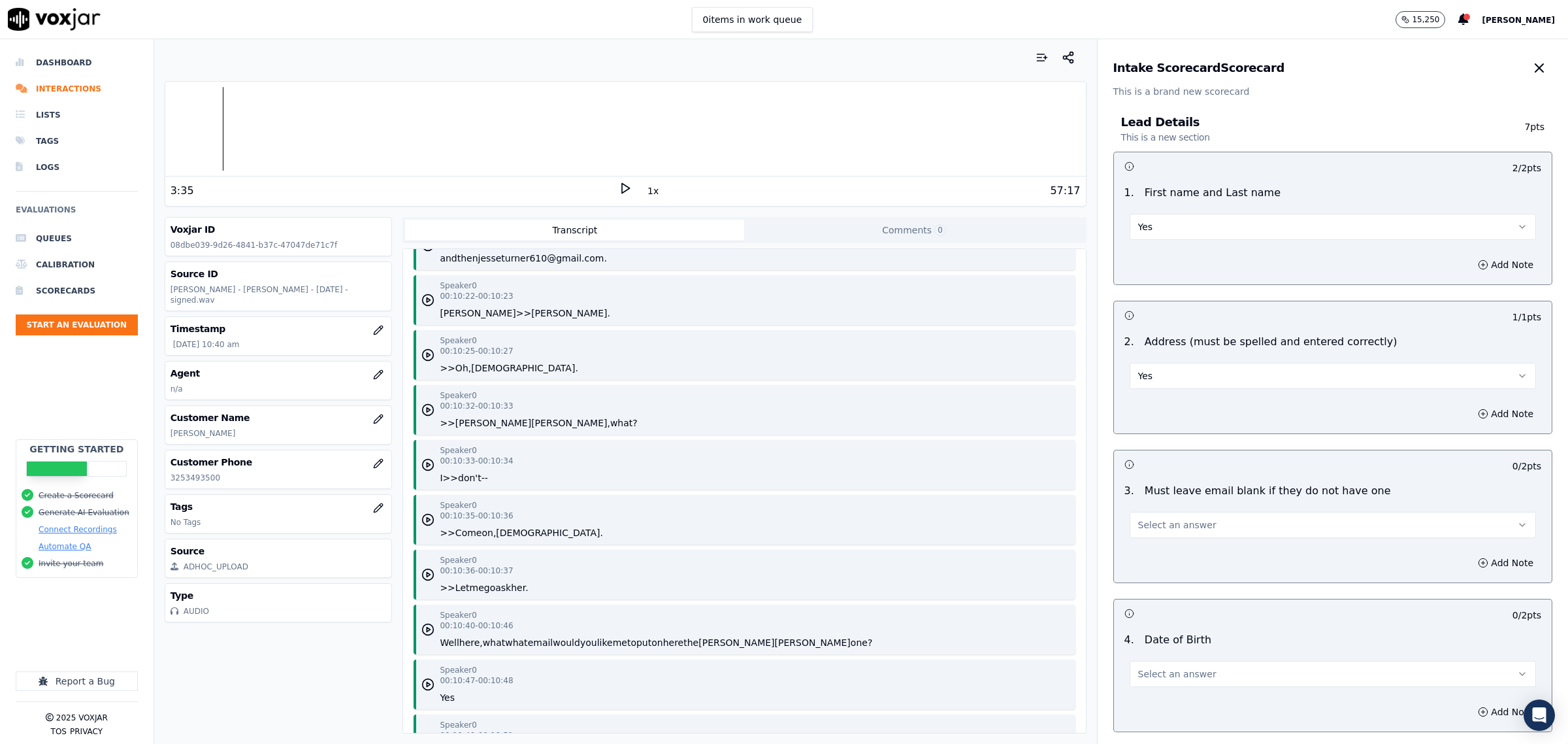
click at [416, 518] on div "Speaker 0 00:10:35 - 00:10:36 >> Come on, lady." at bounding box center [744, 520] width 662 height 50
click at [422, 513] on icon "button" at bounding box center [428, 520] width 13 height 13
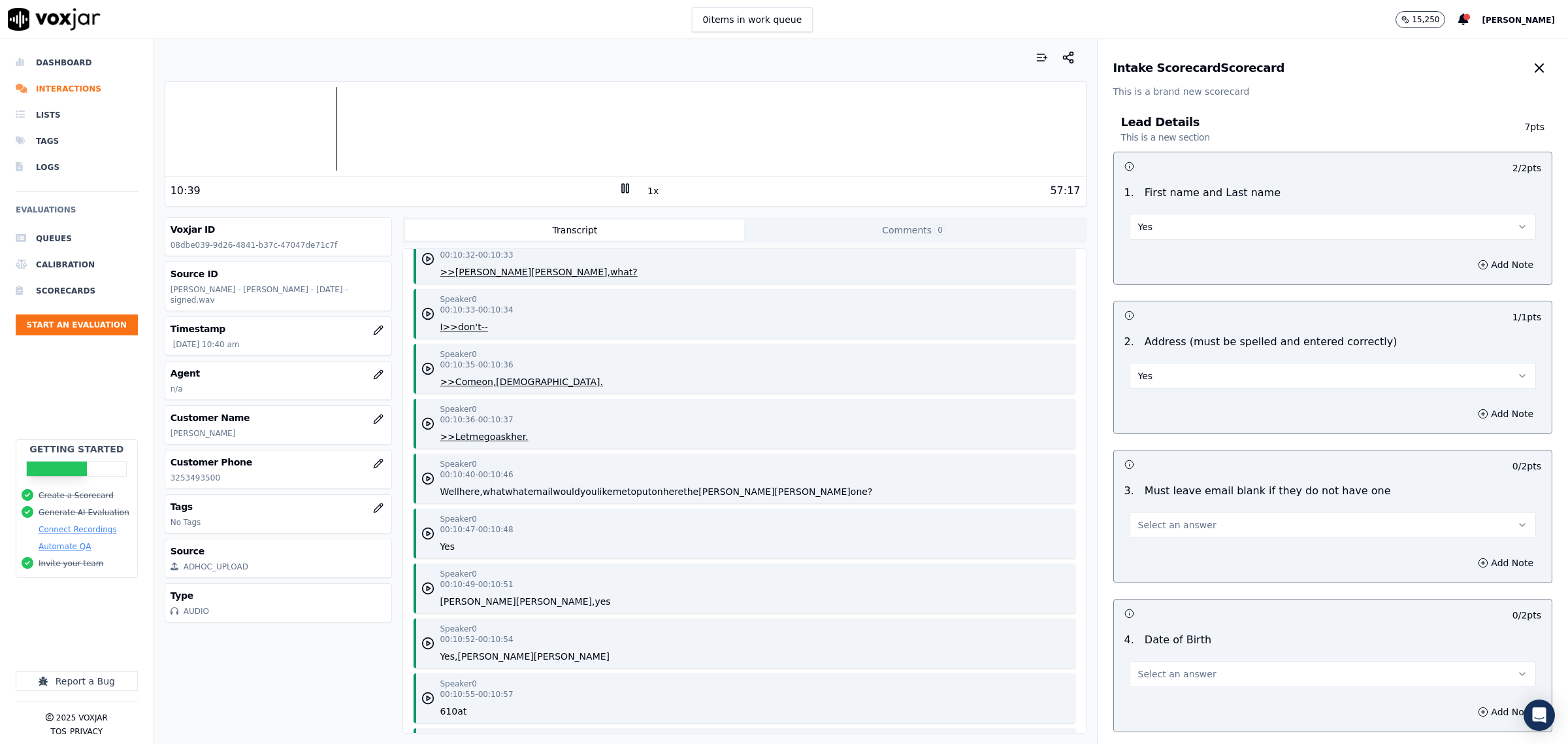
scroll to position [8991, 0]
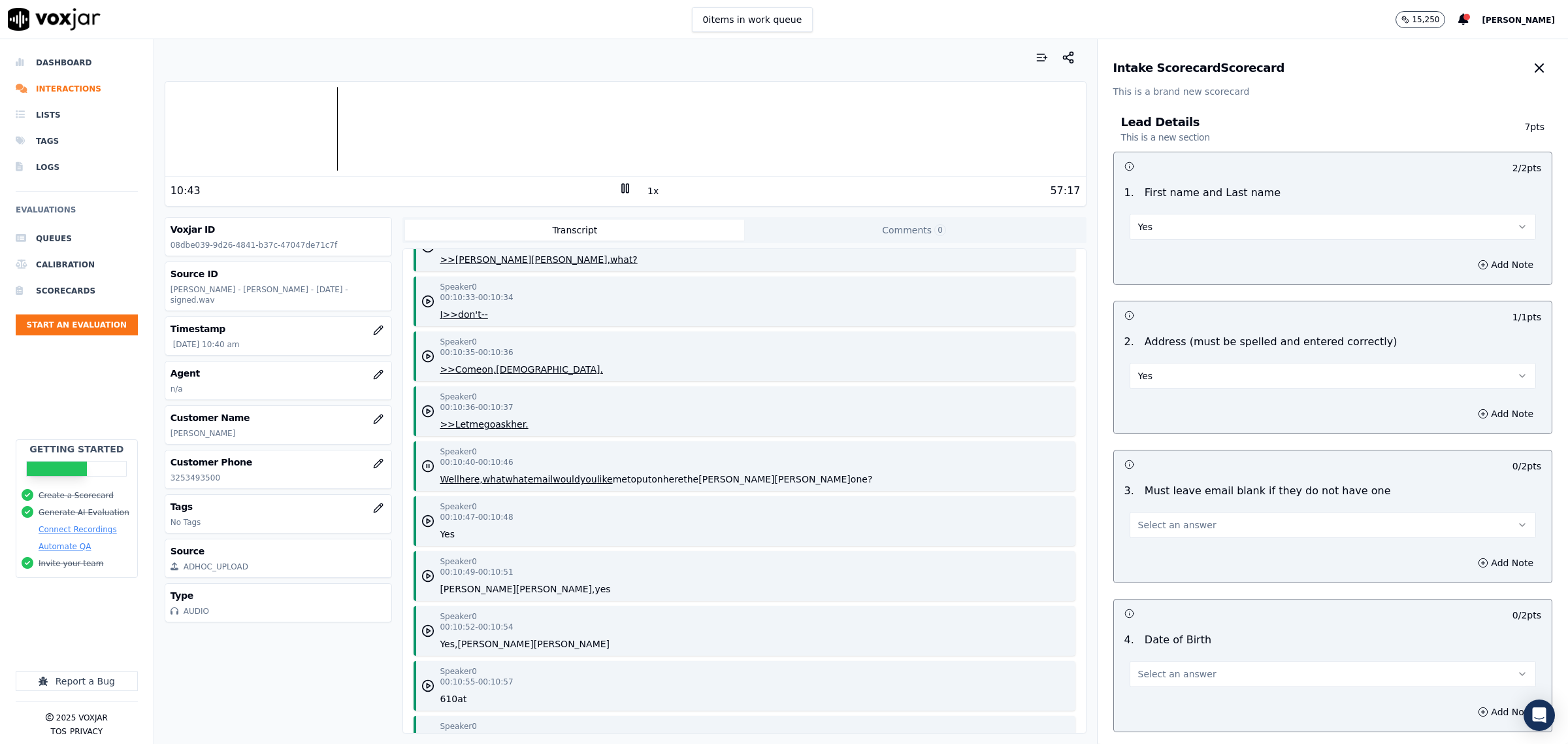
click at [1196, 521] on button "Select an answer" at bounding box center [1333, 524] width 407 height 26
click at [1197, 550] on div "Yes" at bounding box center [1306, 555] width 380 height 21
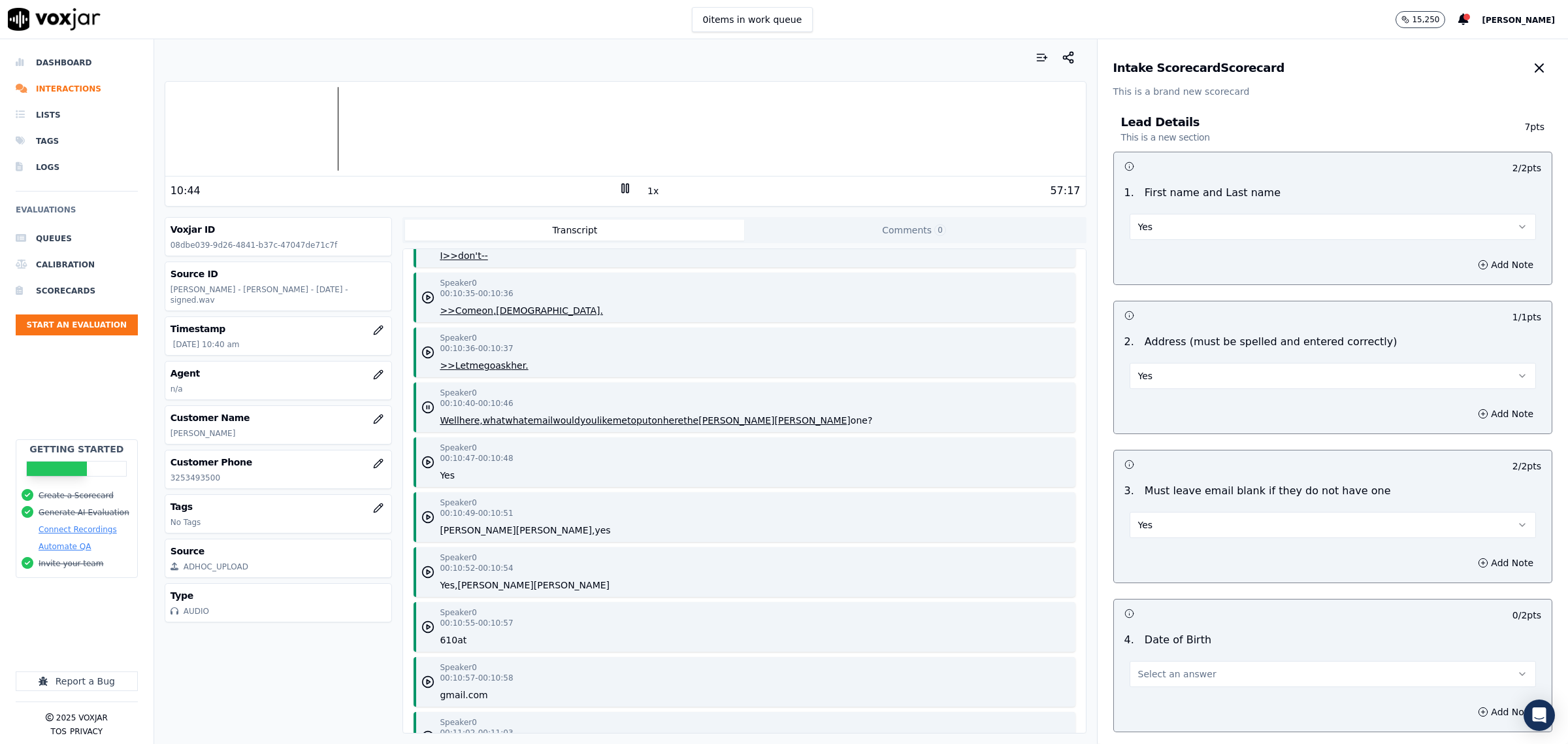
scroll to position [9154, 0]
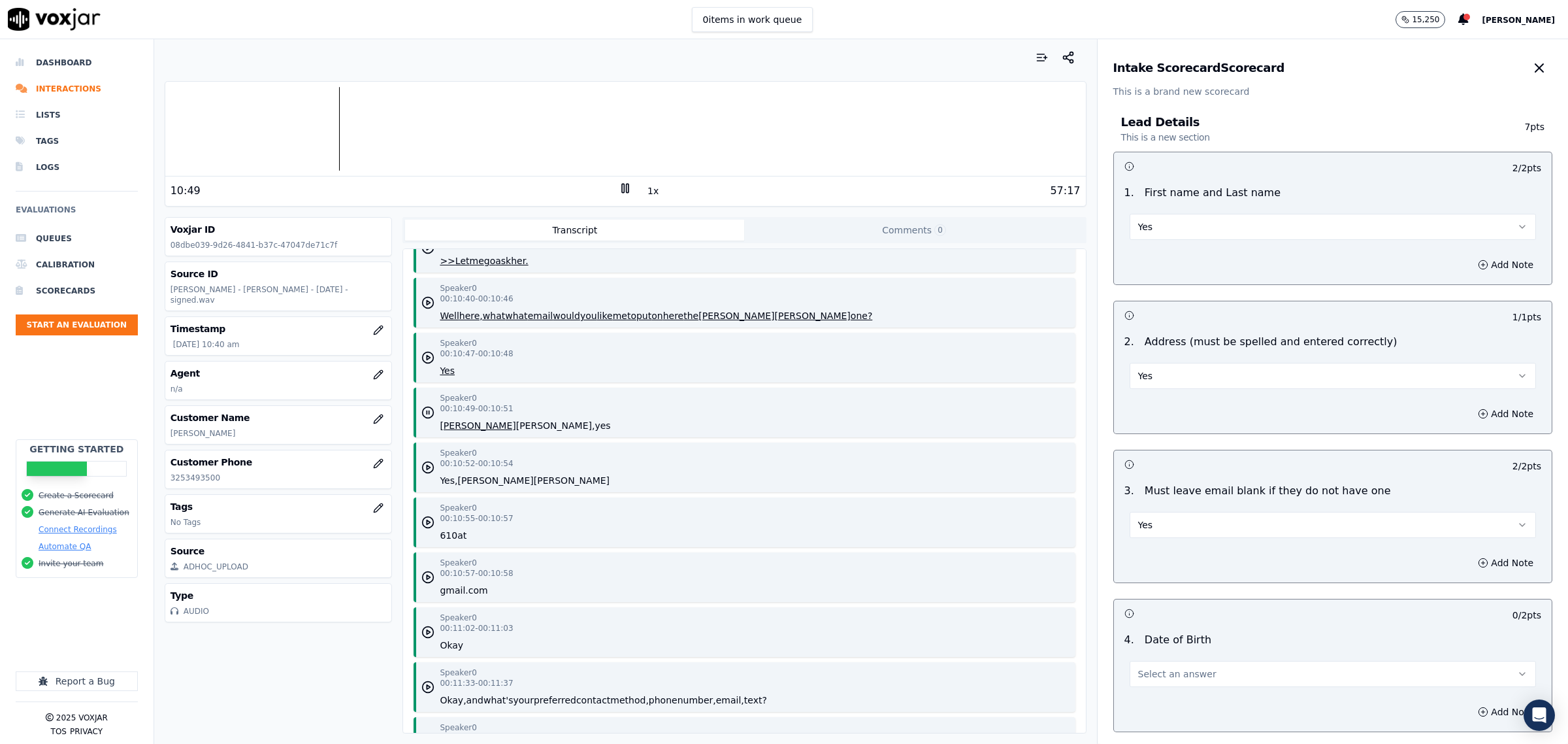
click at [622, 191] on icon at bounding box center [625, 189] width 13 height 13
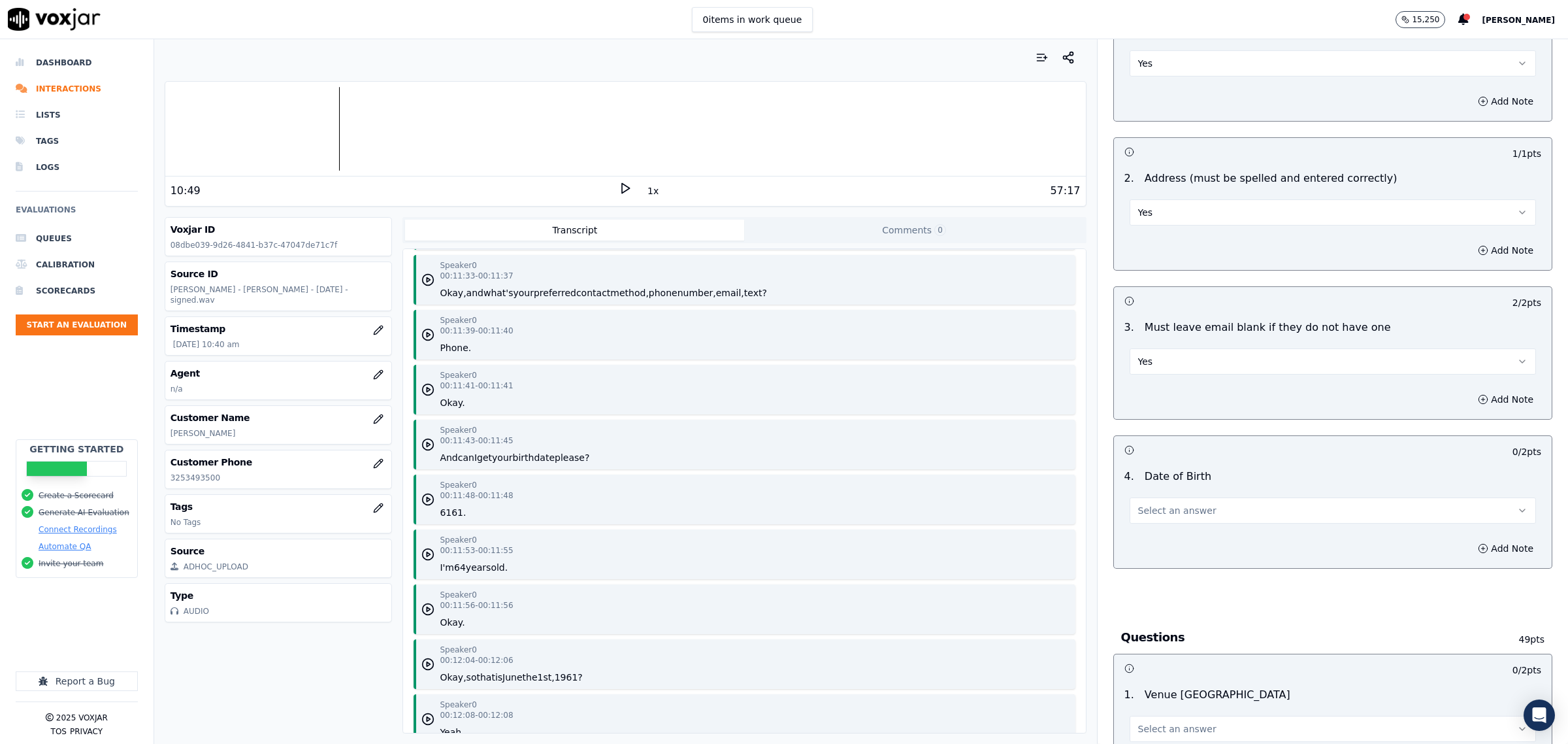
scroll to position [9562, 0]
click at [1210, 501] on button "Select an answer" at bounding box center [1333, 510] width 407 height 26
drag, startPoint x: 1179, startPoint y: 537, endPoint x: 975, endPoint y: 547, distance: 204.2
click at [1178, 537] on div "Yes" at bounding box center [1306, 541] width 380 height 21
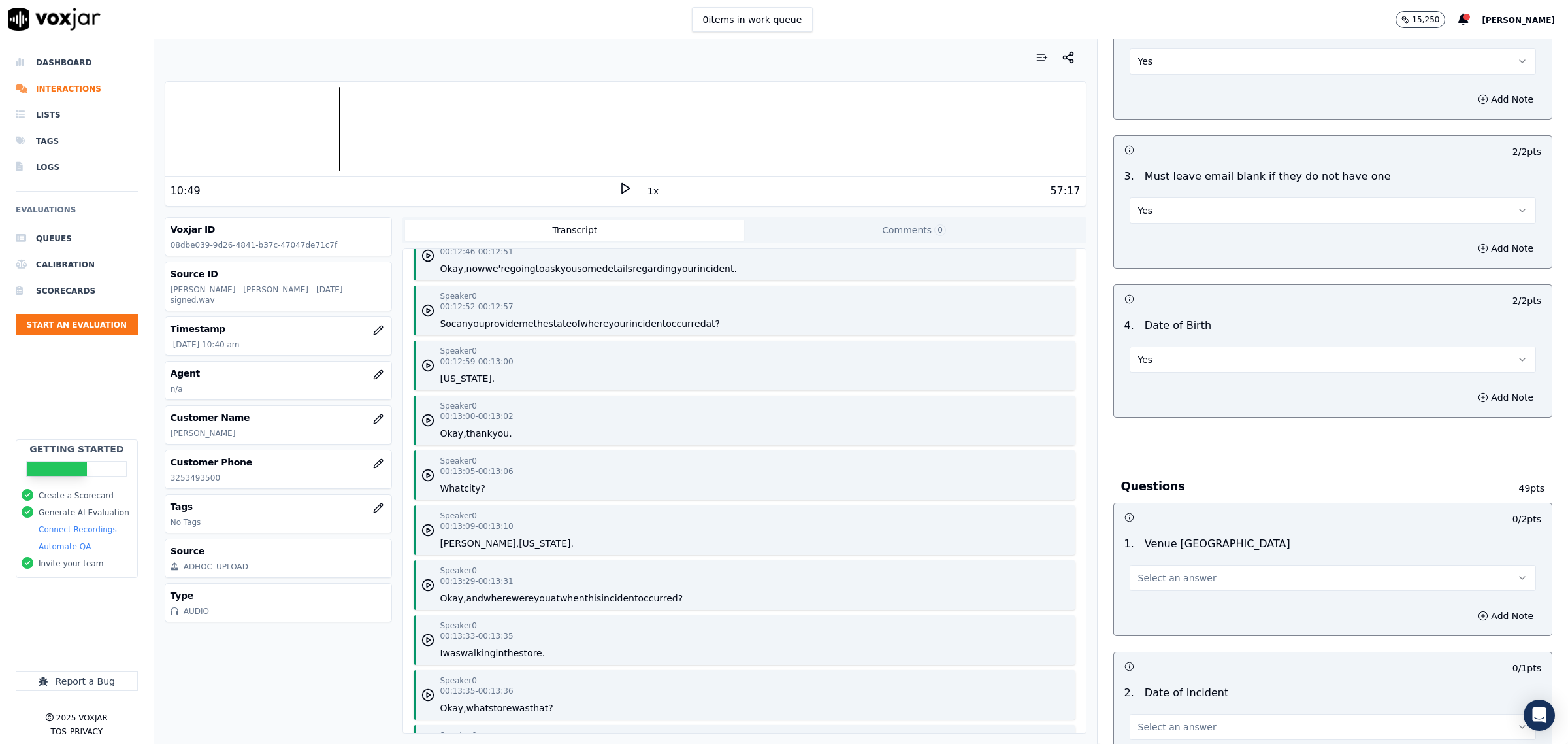
scroll to position [409, 0]
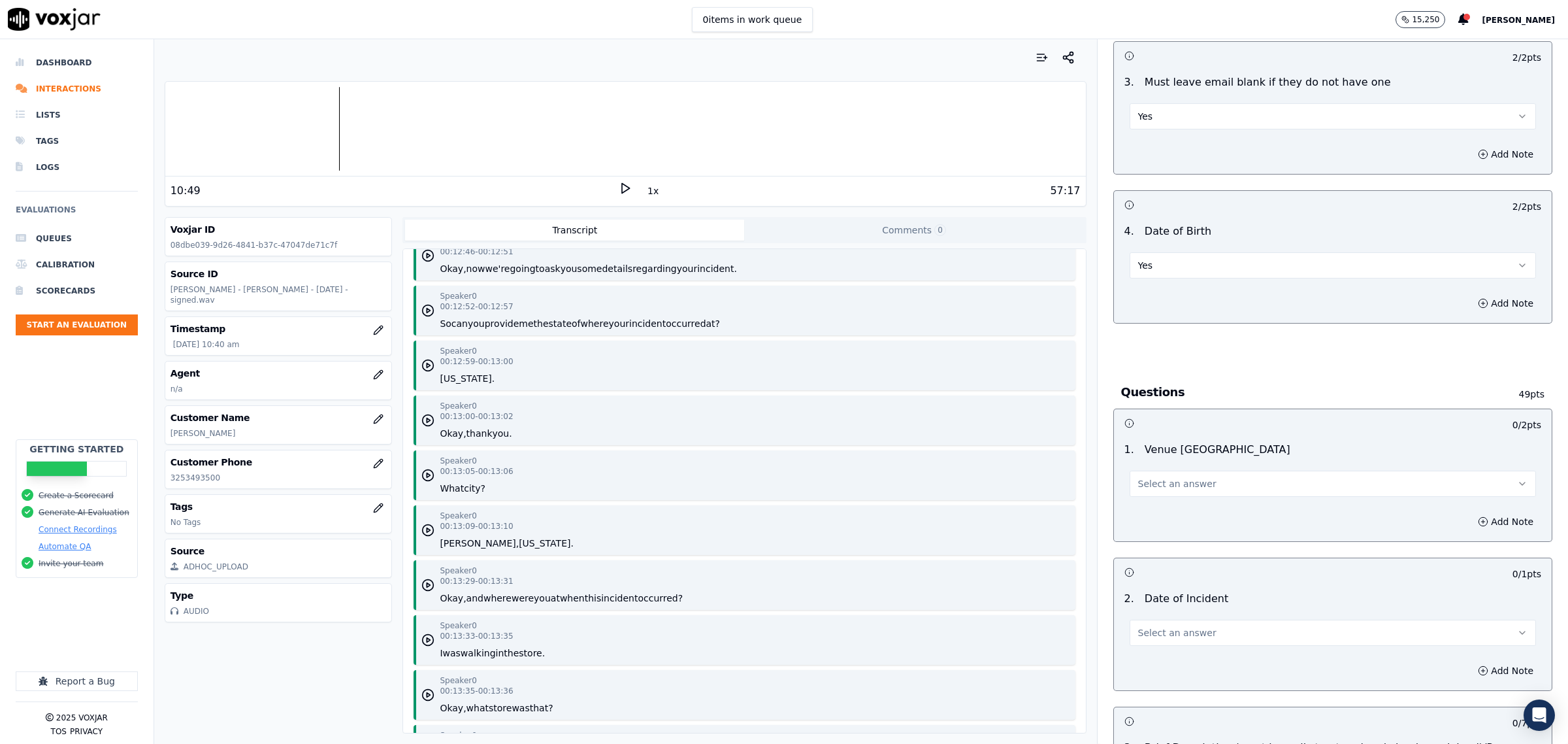
click at [1175, 477] on button "Select an answer" at bounding box center [1333, 483] width 407 height 26
click at [1170, 512] on div "Yes" at bounding box center [1306, 514] width 380 height 21
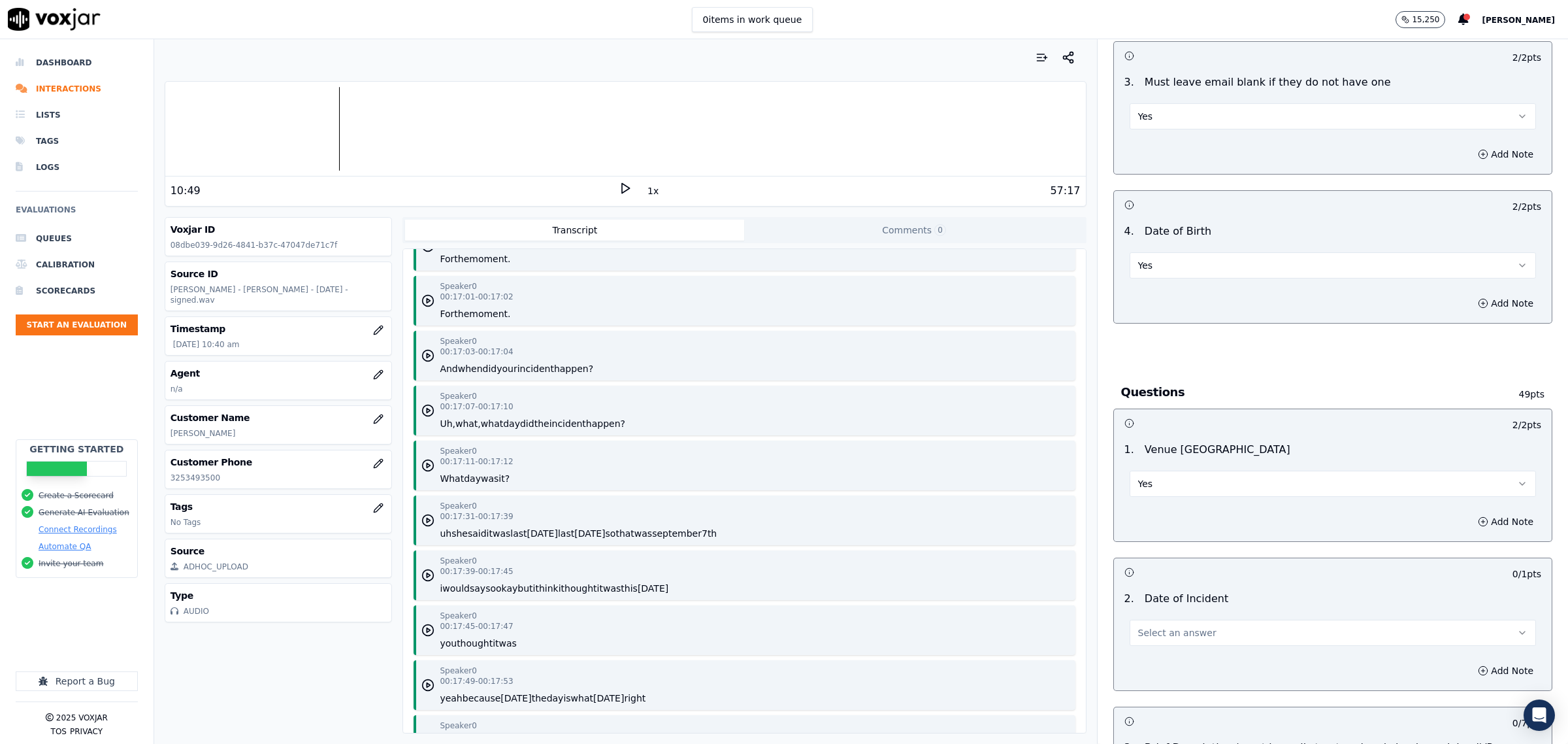
scroll to position [12587, 0]
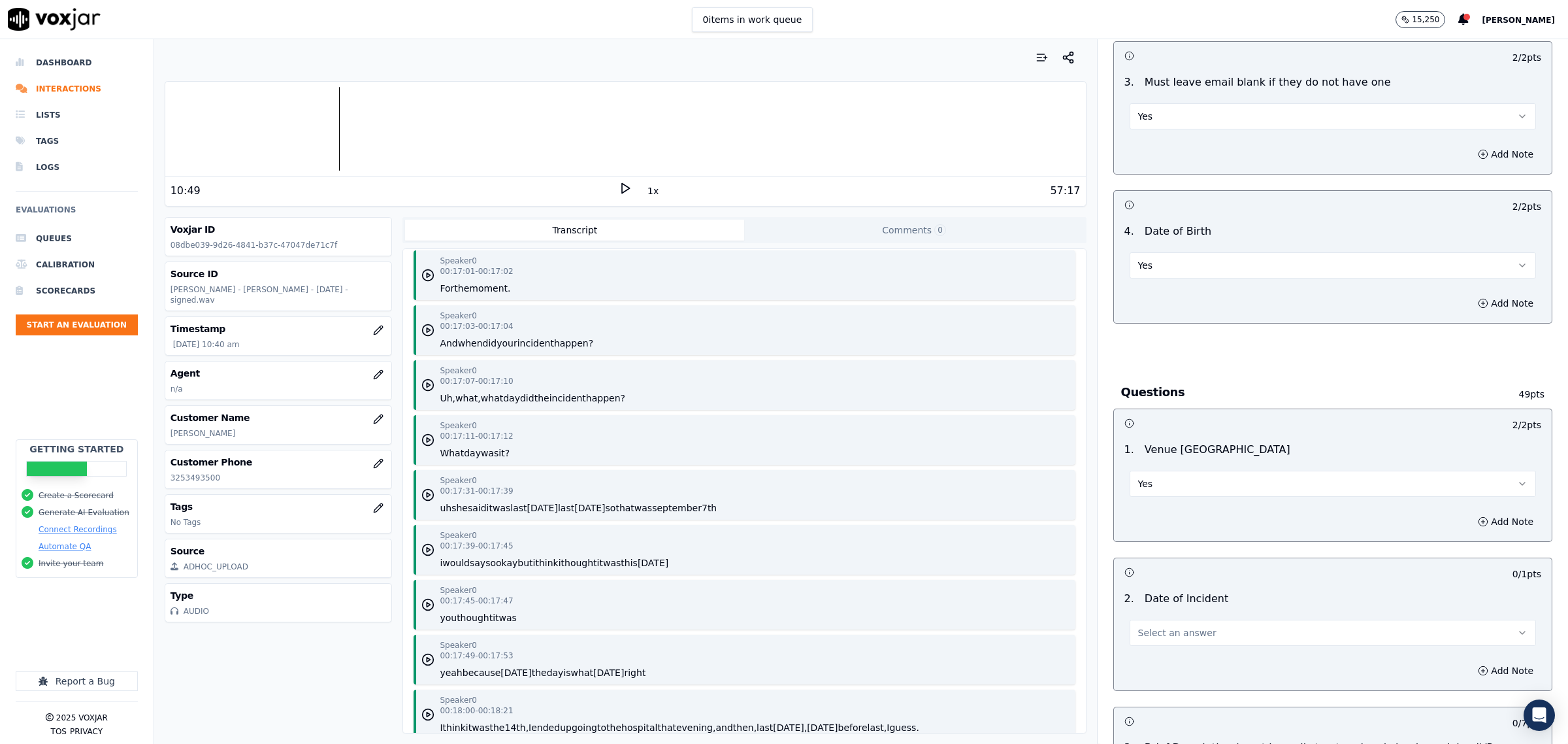
click at [1167, 635] on span "Select an answer" at bounding box center [1178, 633] width 78 height 13
click at [1175, 661] on div "Yes" at bounding box center [1306, 664] width 380 height 21
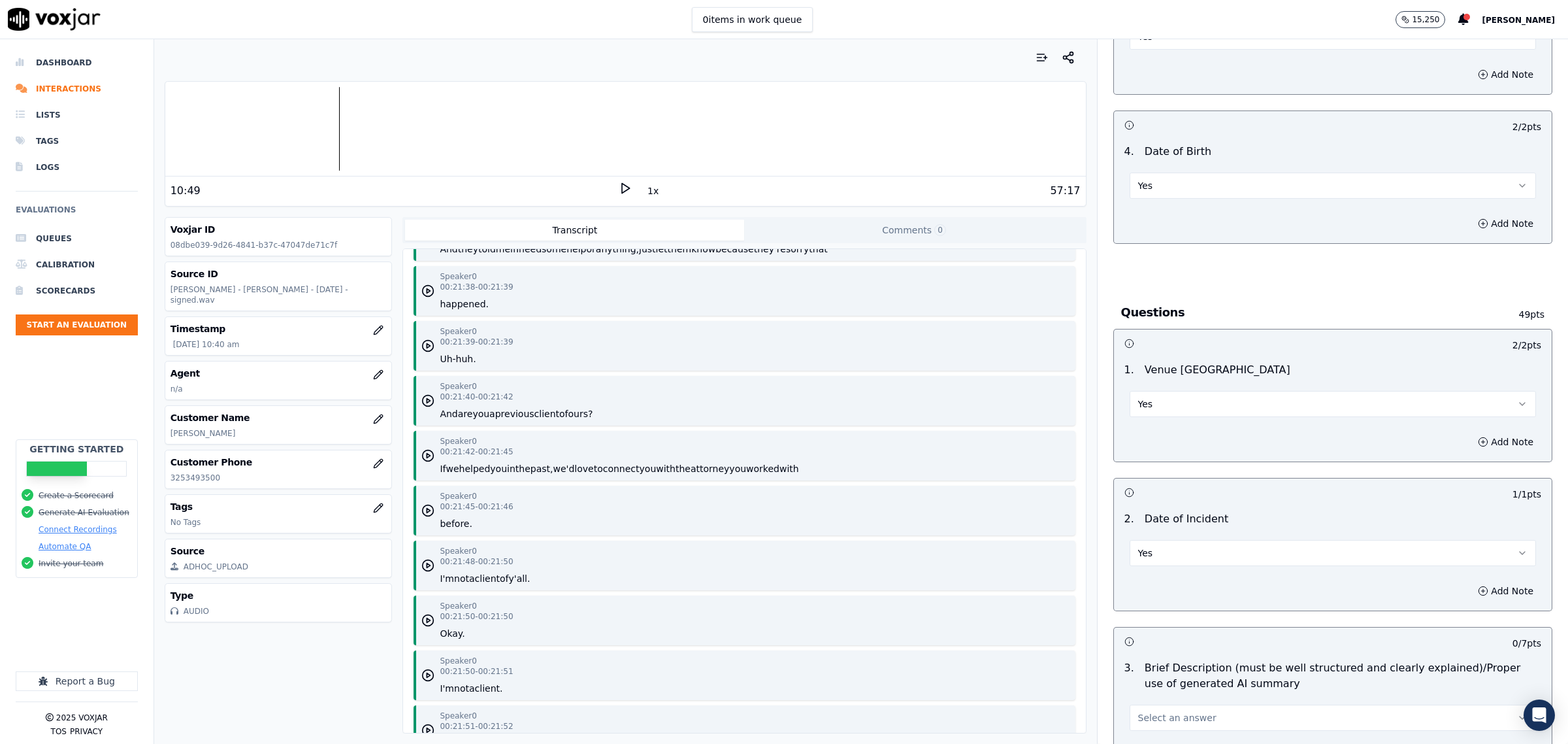
scroll to position [735, 0]
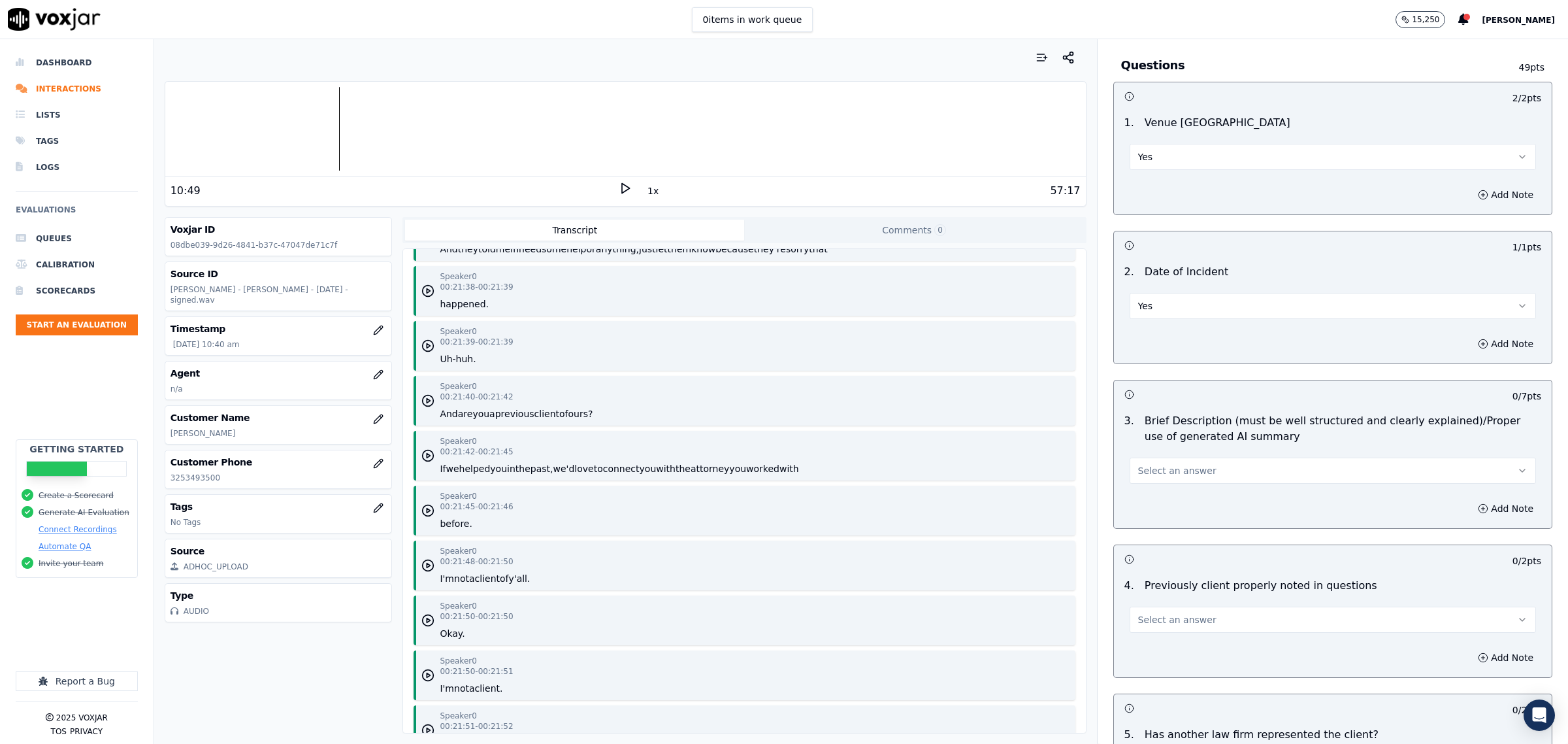
click at [1222, 466] on button "Select an answer" at bounding box center [1333, 470] width 407 height 26
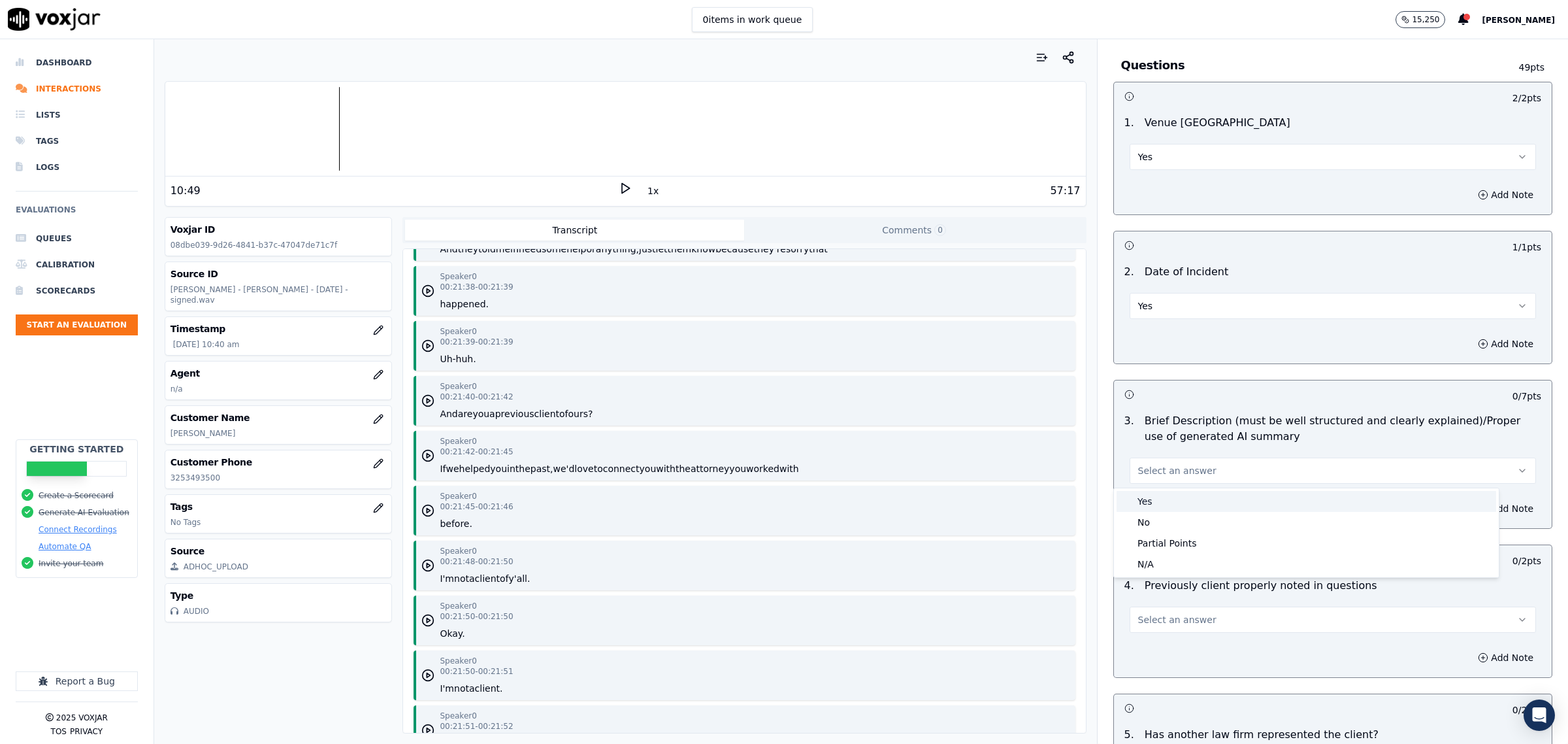
click at [1214, 495] on div "Yes" at bounding box center [1306, 501] width 380 height 21
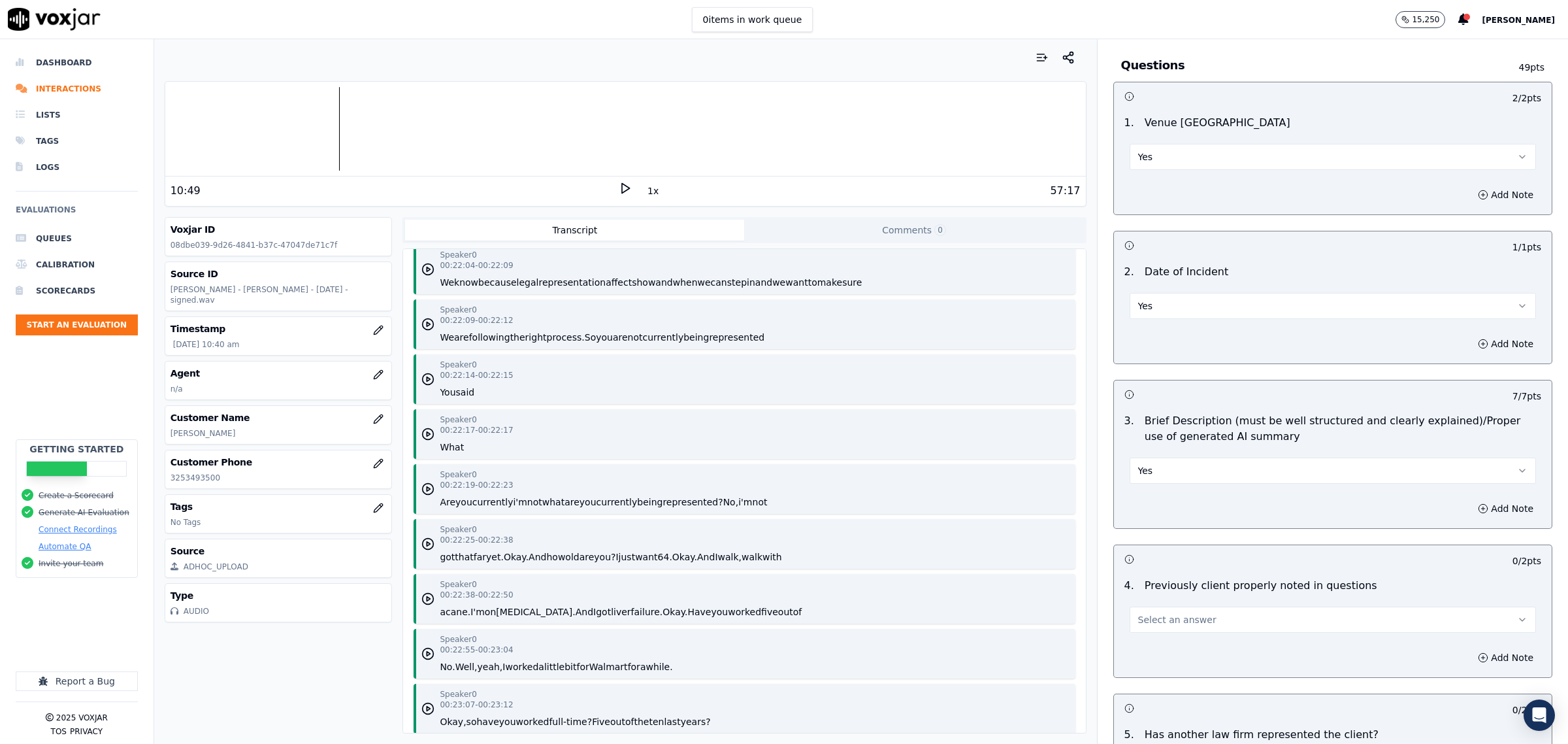
scroll to position [15366, 0]
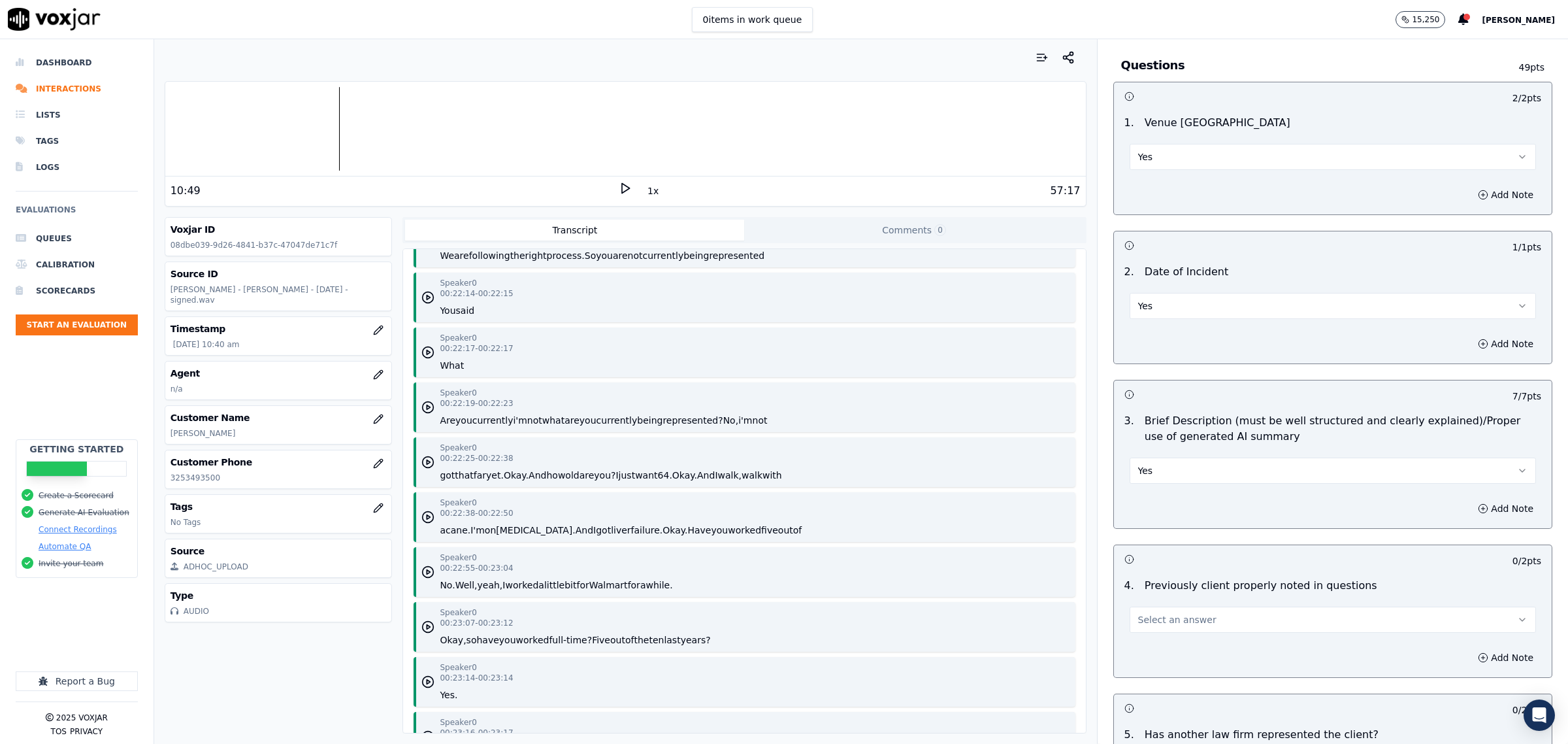
click at [1181, 623] on span "Select an answer" at bounding box center [1178, 620] width 78 height 13
drag, startPoint x: 1157, startPoint y: 650, endPoint x: 1168, endPoint y: 636, distance: 17.8
click at [1158, 650] on div "Yes" at bounding box center [1306, 652] width 380 height 21
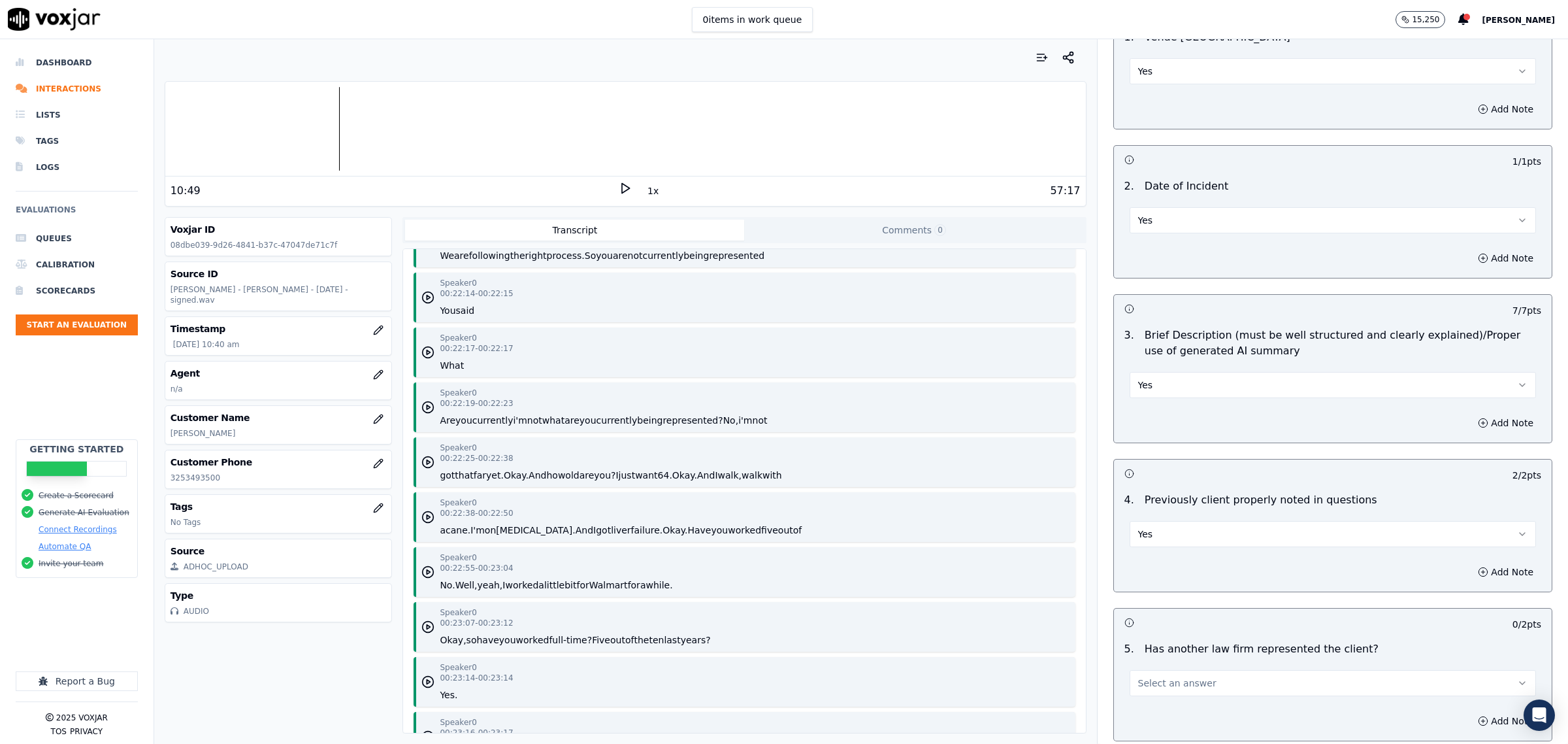
scroll to position [981, 0]
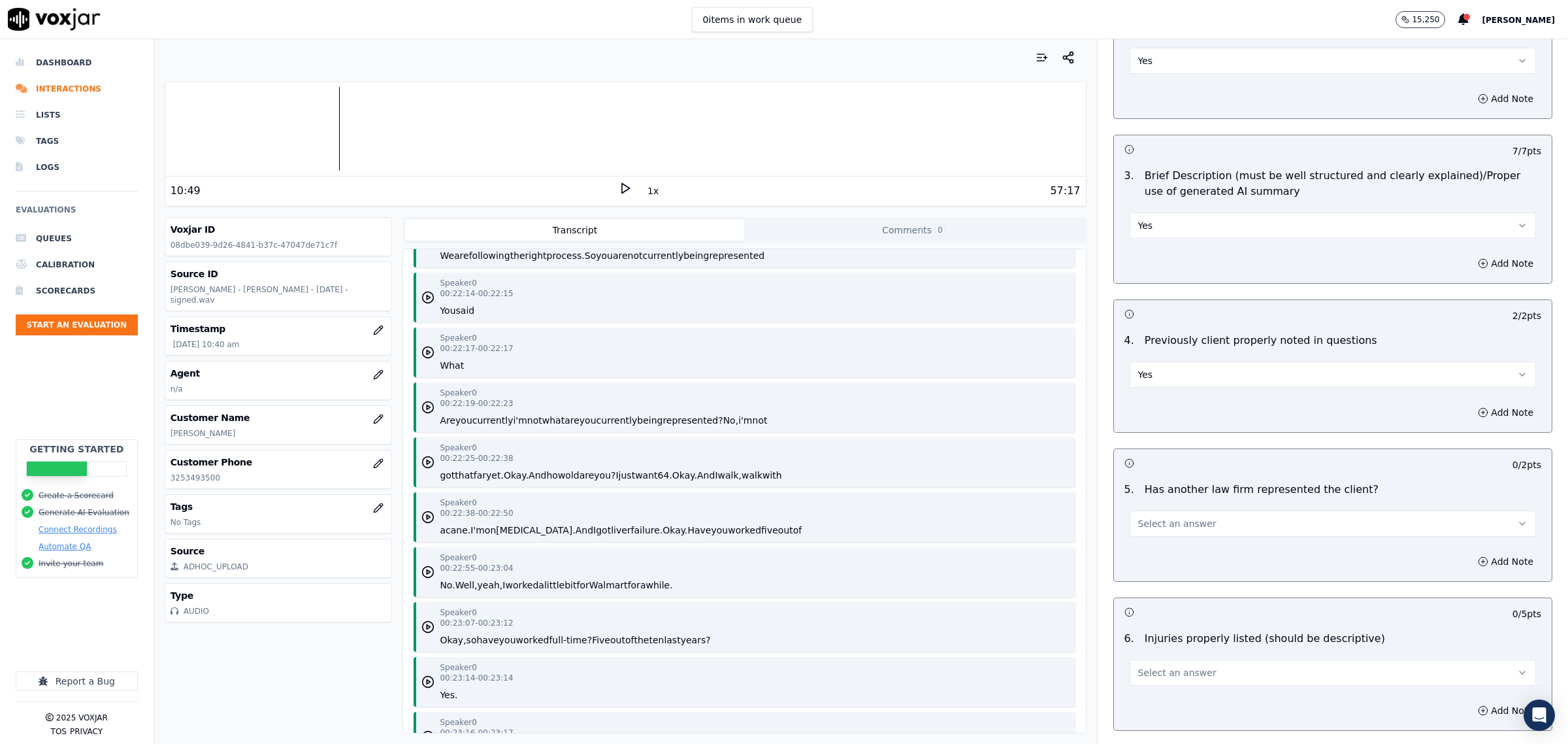
click at [1201, 523] on button "Select an answer" at bounding box center [1333, 523] width 407 height 26
click at [1191, 561] on div "Yes" at bounding box center [1306, 555] width 380 height 21
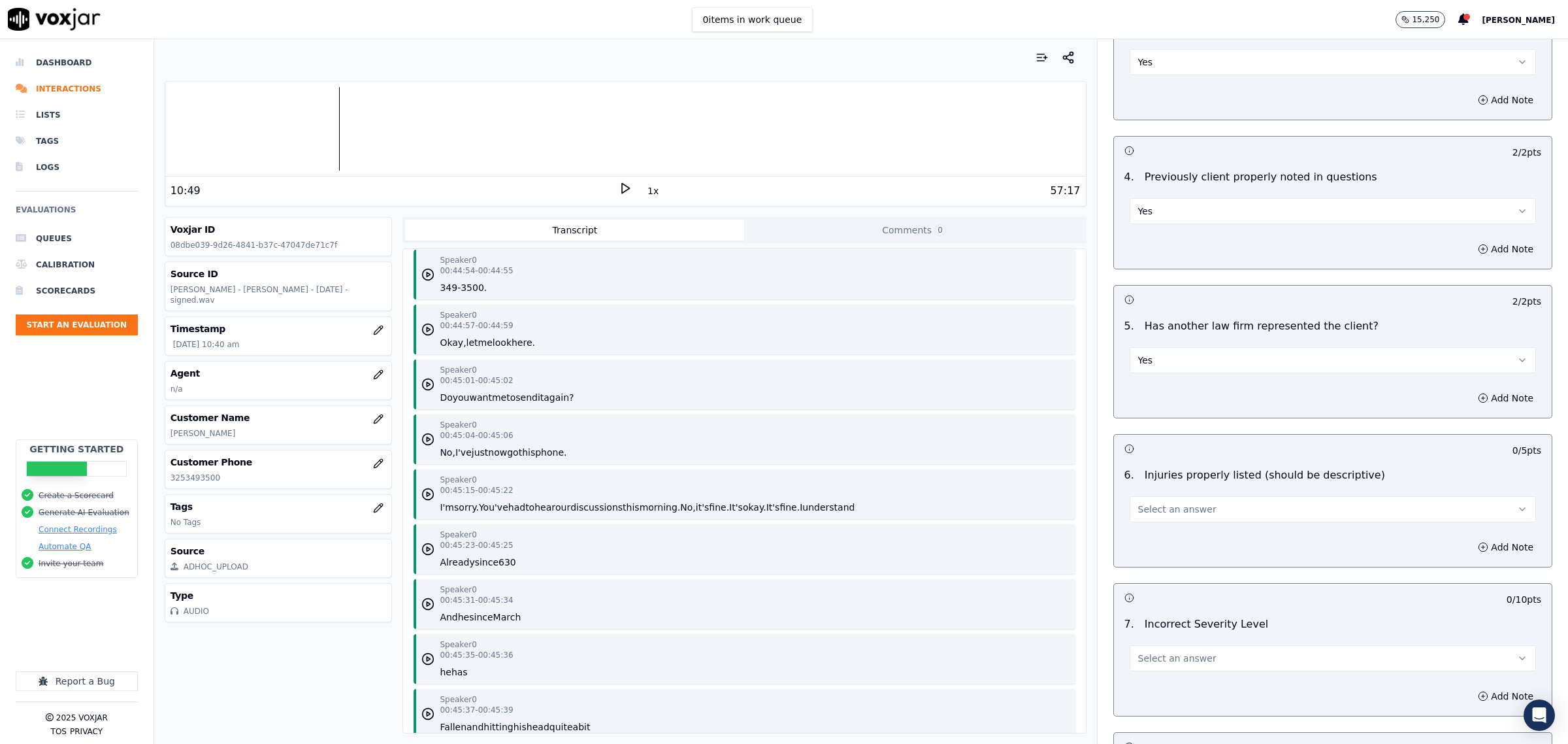
scroll to position [26808, 0]
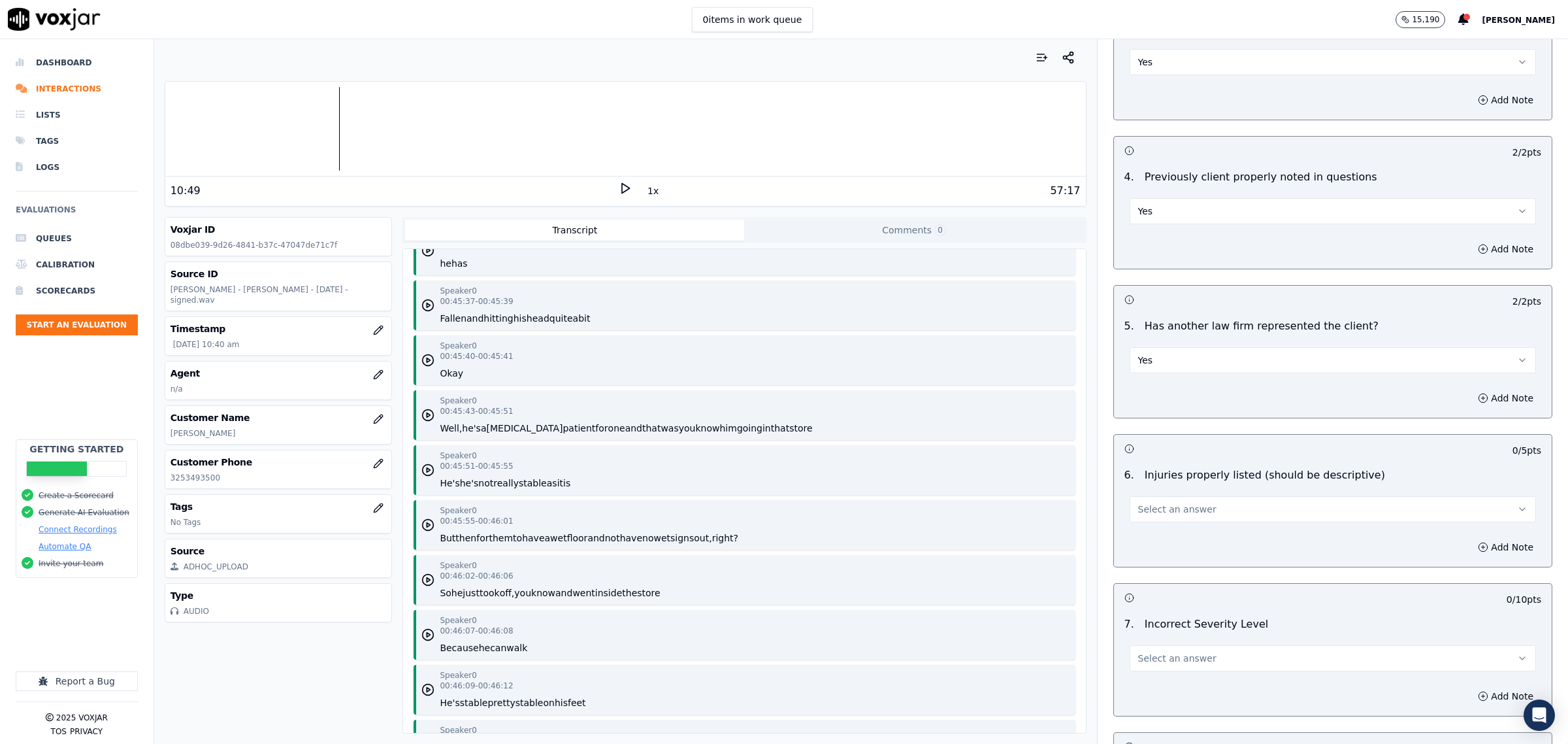
click at [1226, 515] on button "Select an answer" at bounding box center [1333, 509] width 407 height 26
click at [1203, 531] on div "Yes" at bounding box center [1306, 541] width 380 height 21
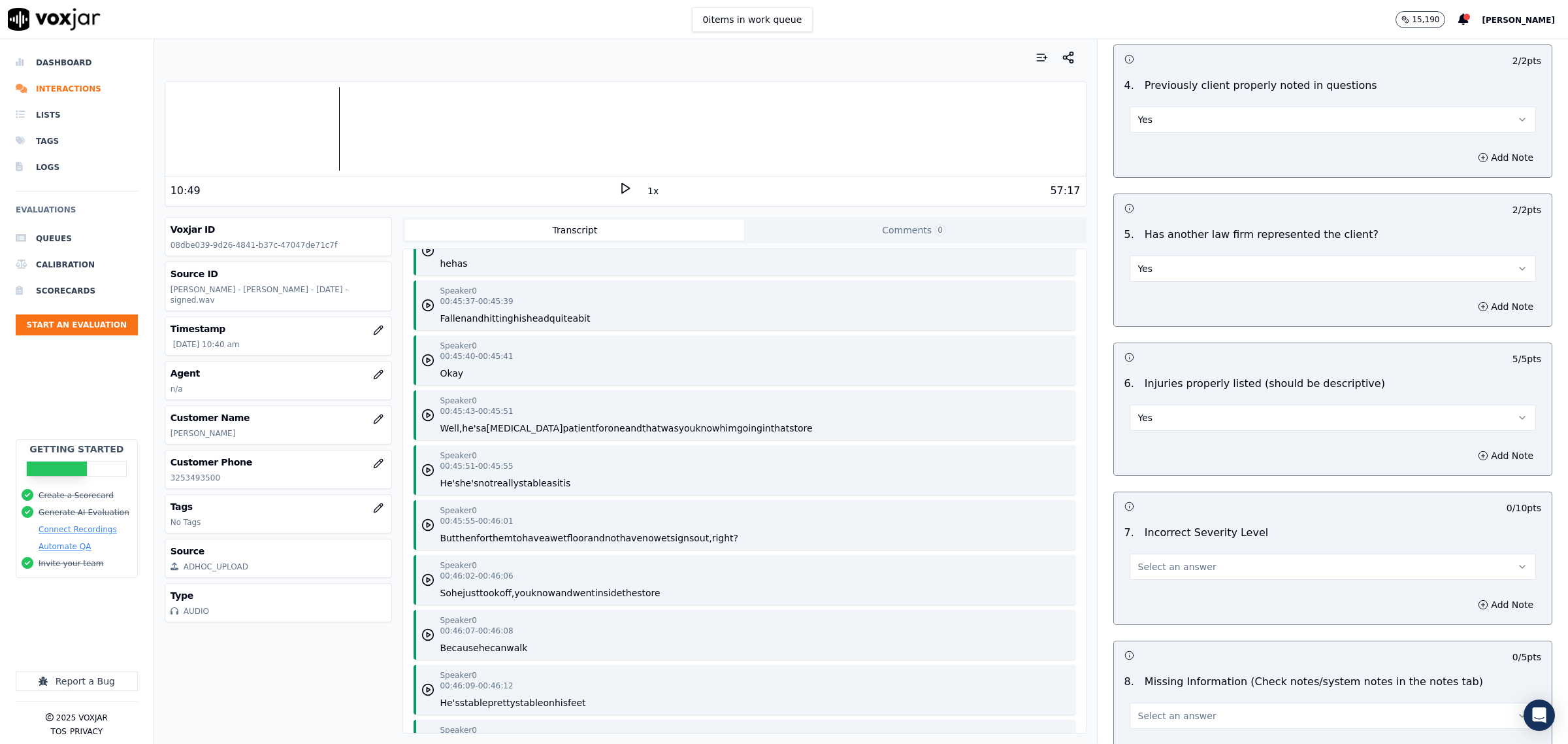
scroll to position [1390, 0]
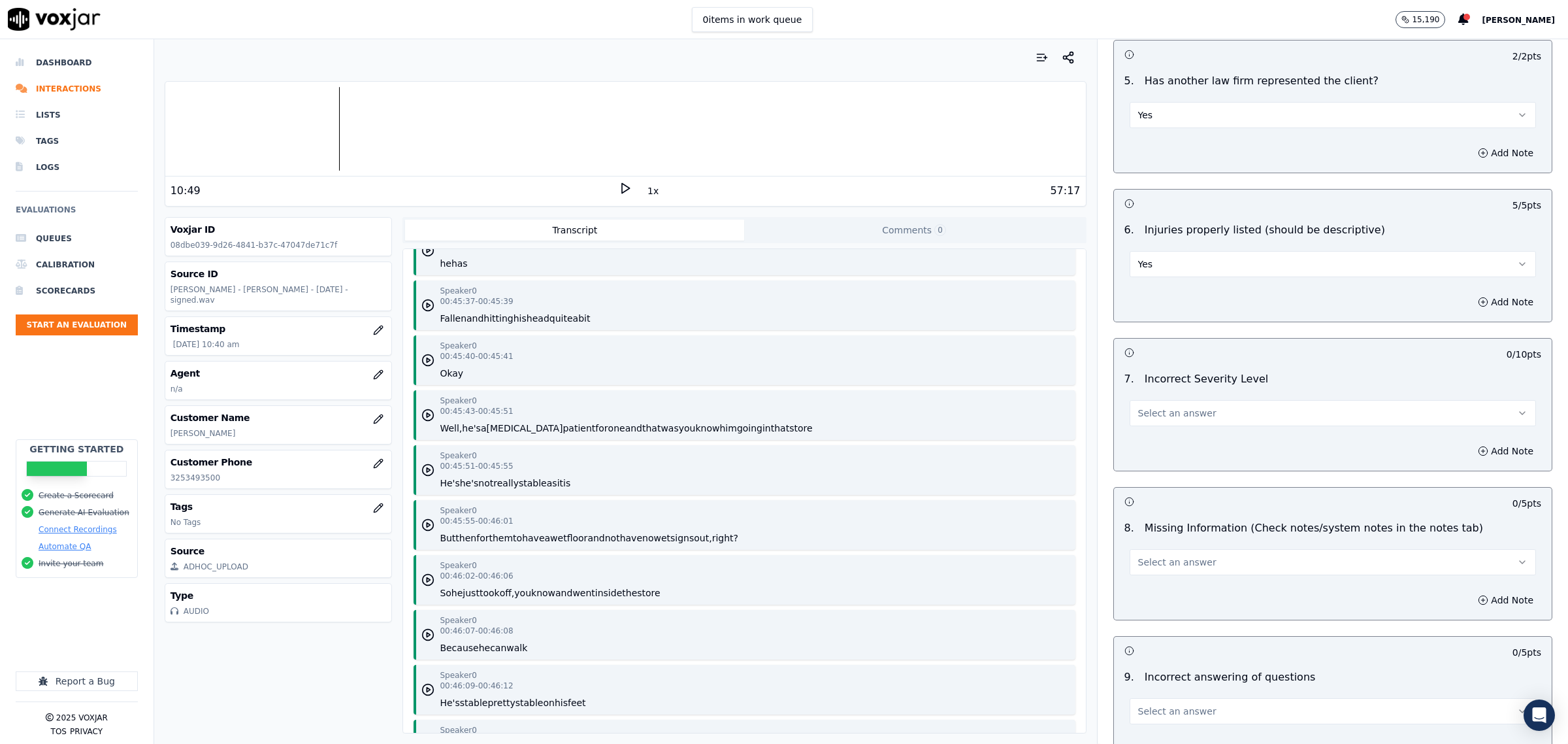
click at [1194, 417] on button "Select an answer" at bounding box center [1333, 412] width 407 height 26
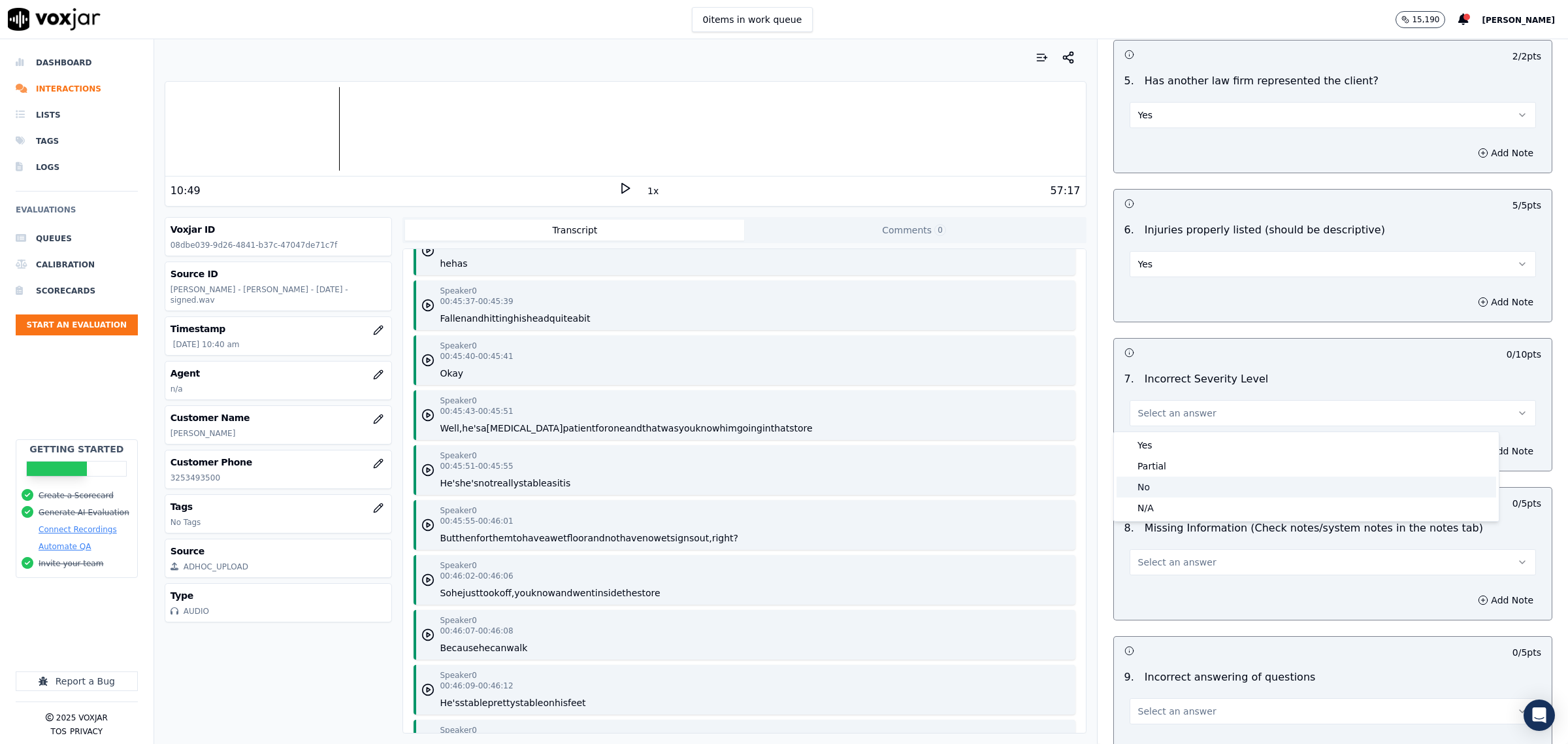
click at [1154, 485] on div "No" at bounding box center [1306, 487] width 380 height 21
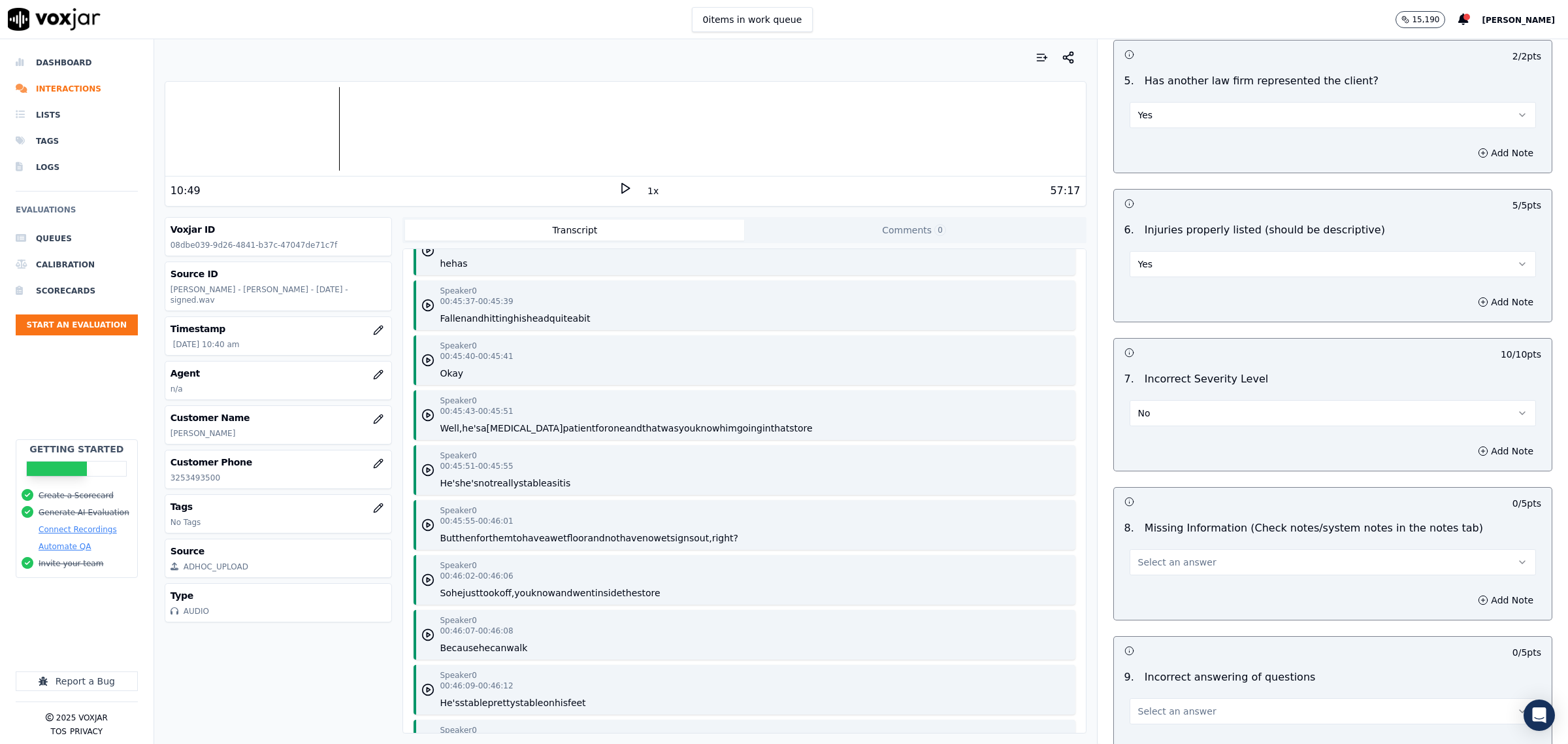
click at [1168, 573] on button "Select an answer" at bounding box center [1333, 562] width 407 height 26
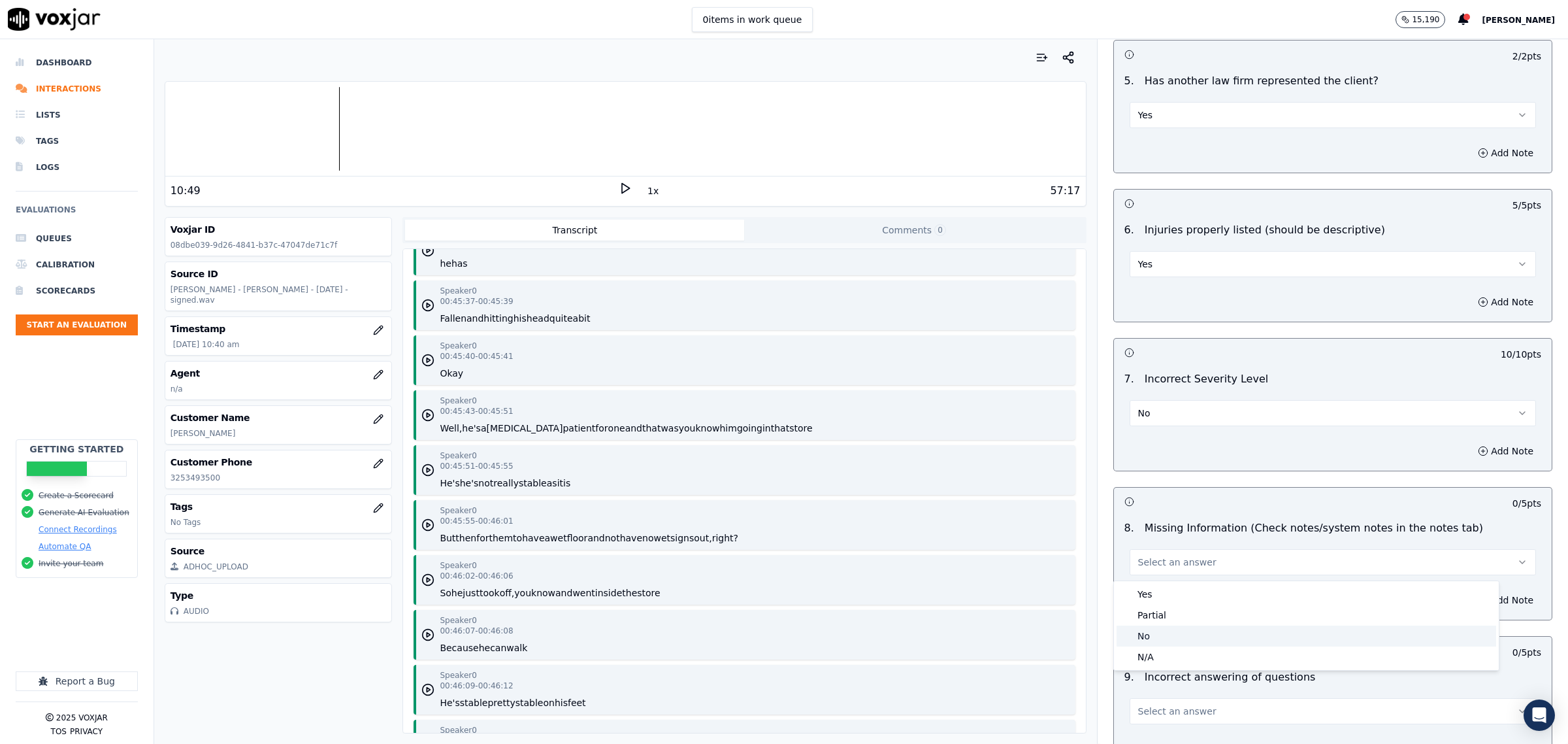
click at [1153, 634] on div "No" at bounding box center [1306, 636] width 380 height 21
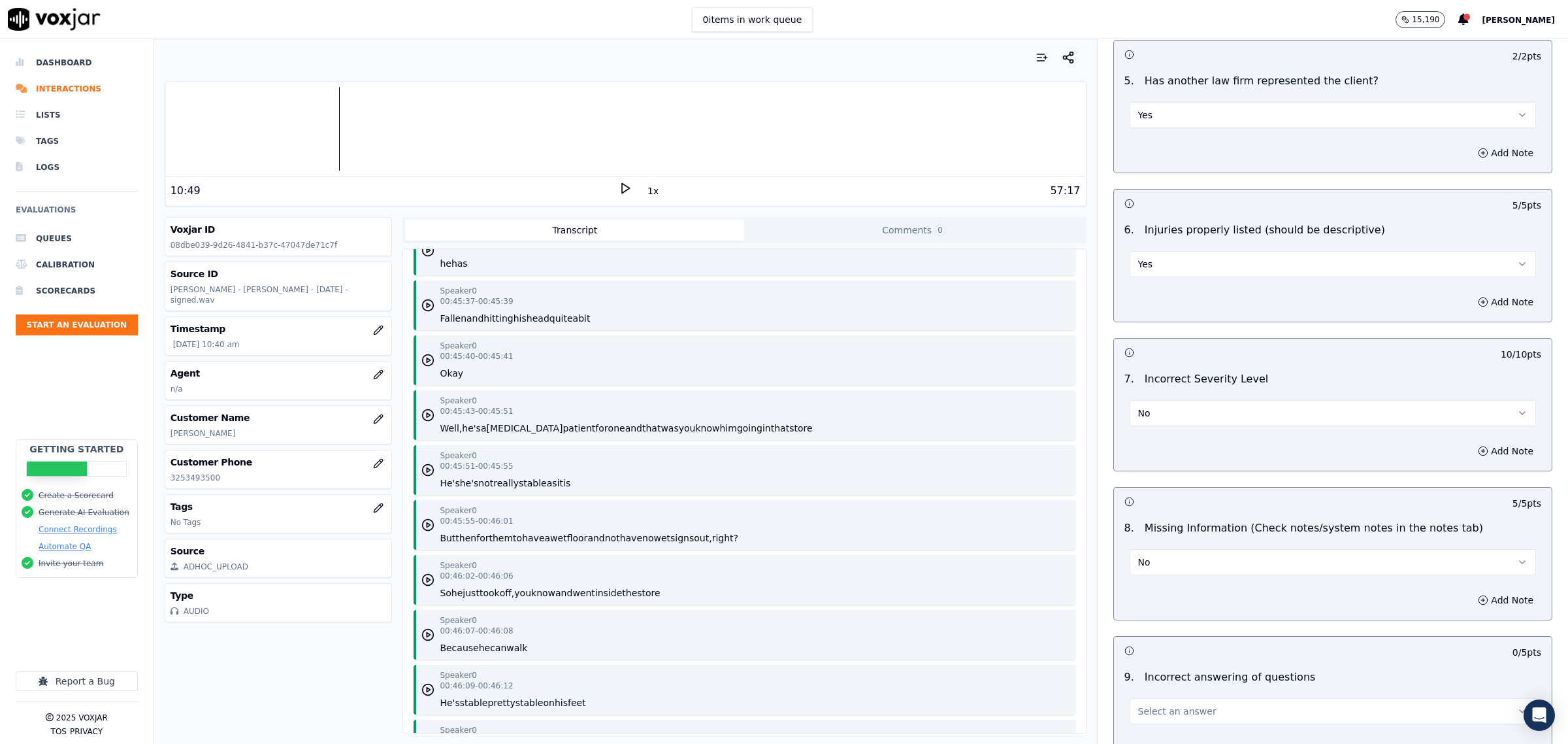
scroll to position [1635, 0]
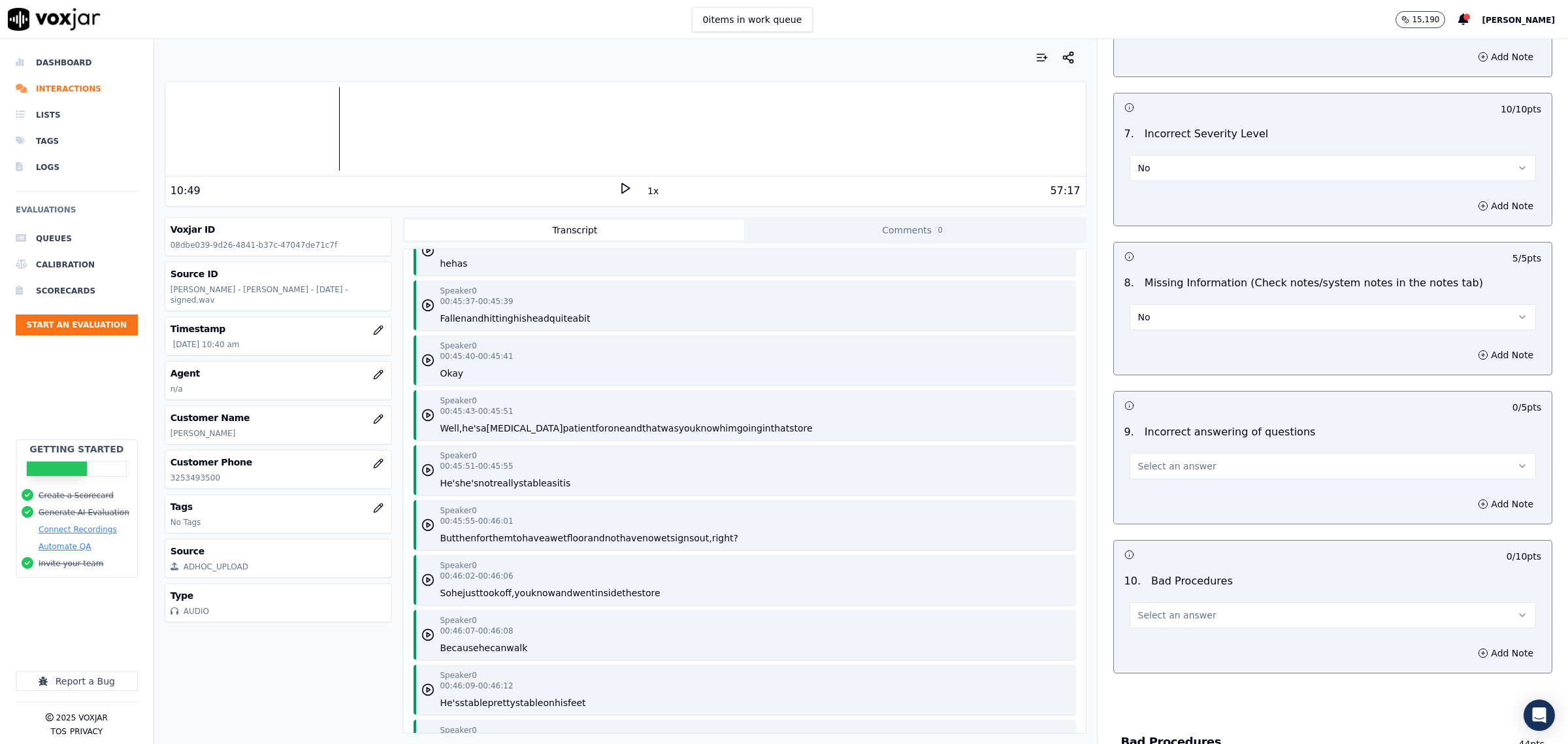
click at [1196, 468] on button "Select an answer" at bounding box center [1333, 466] width 407 height 26
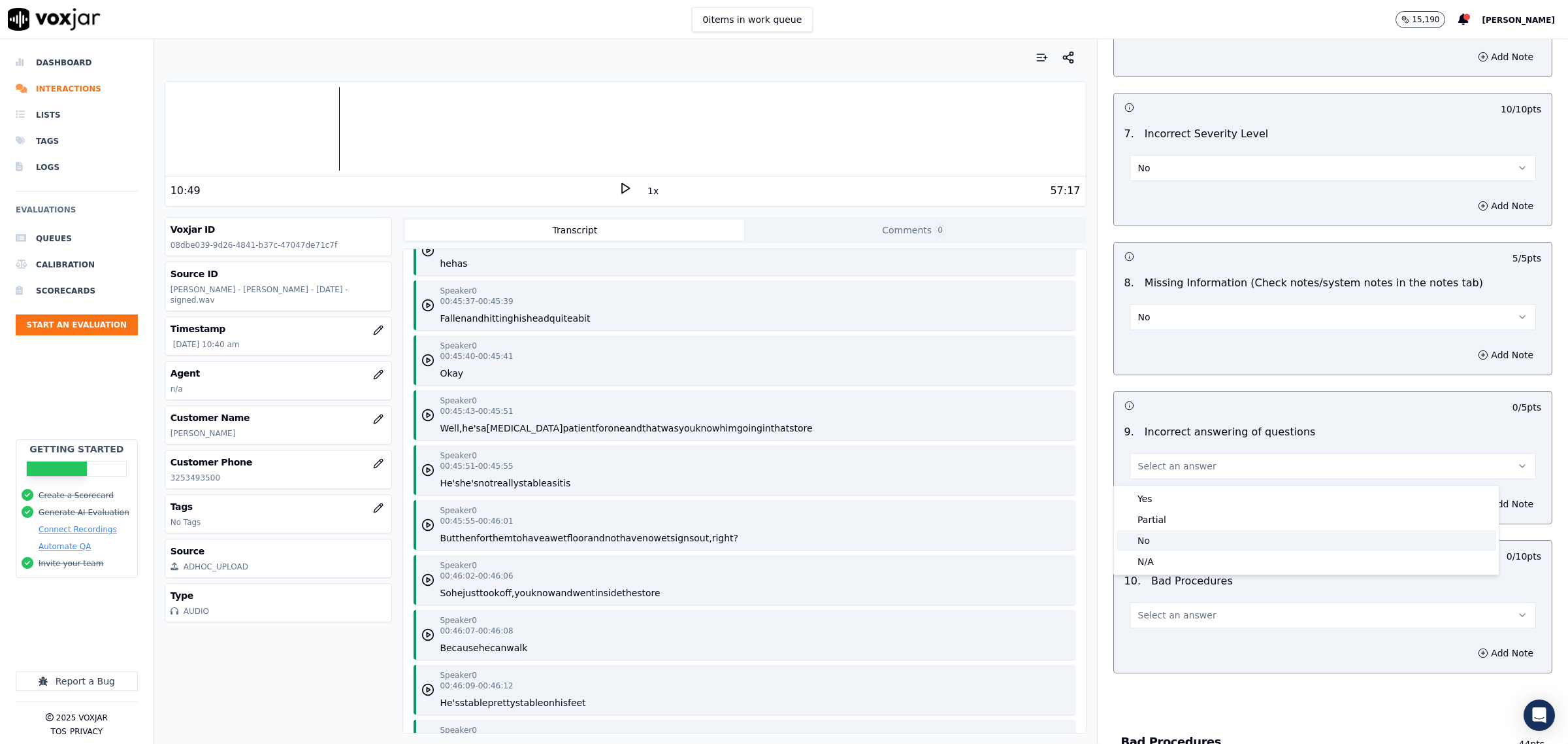
click at [1158, 539] on div "No" at bounding box center [1306, 541] width 380 height 21
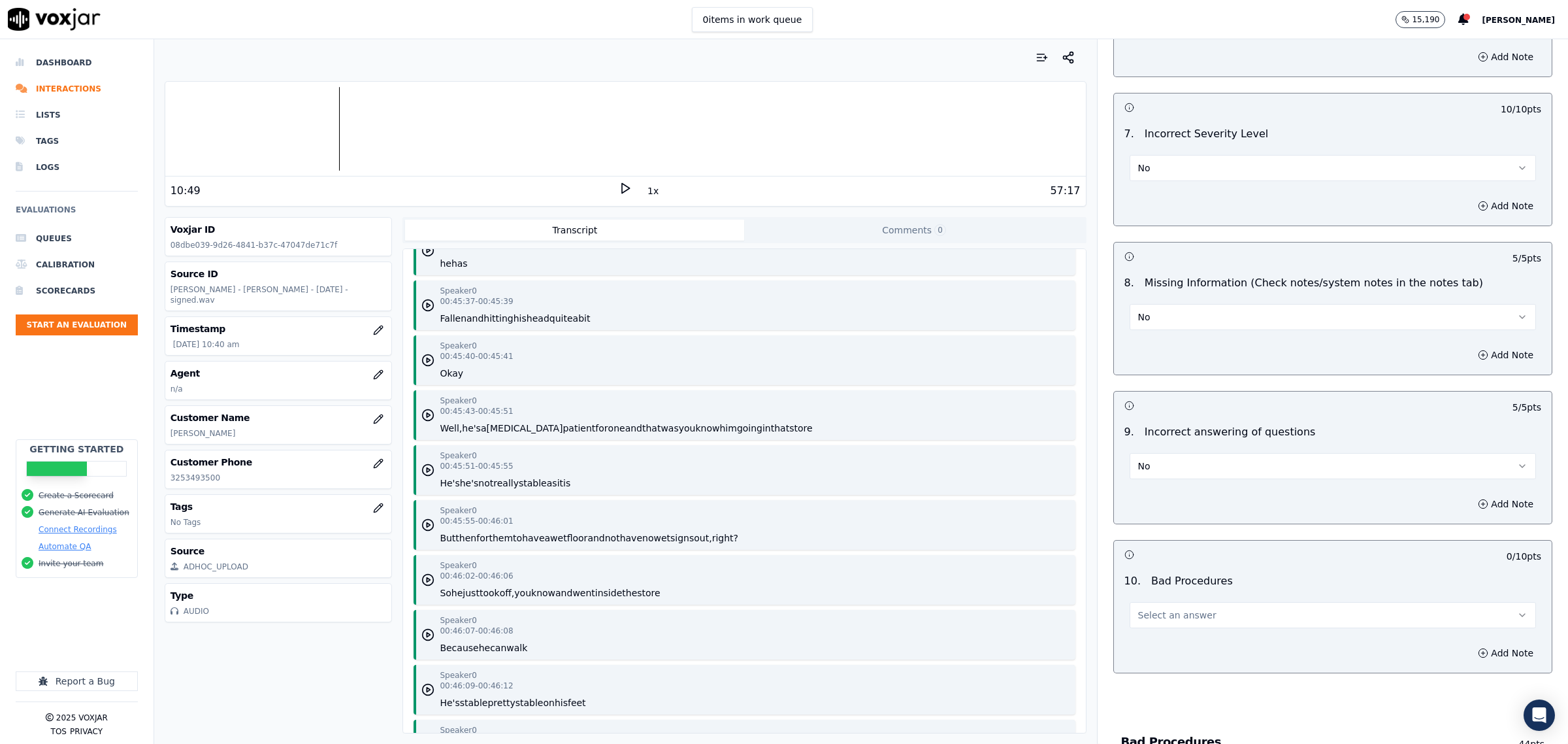
click at [1176, 626] on button "Select an answer" at bounding box center [1333, 614] width 407 height 26
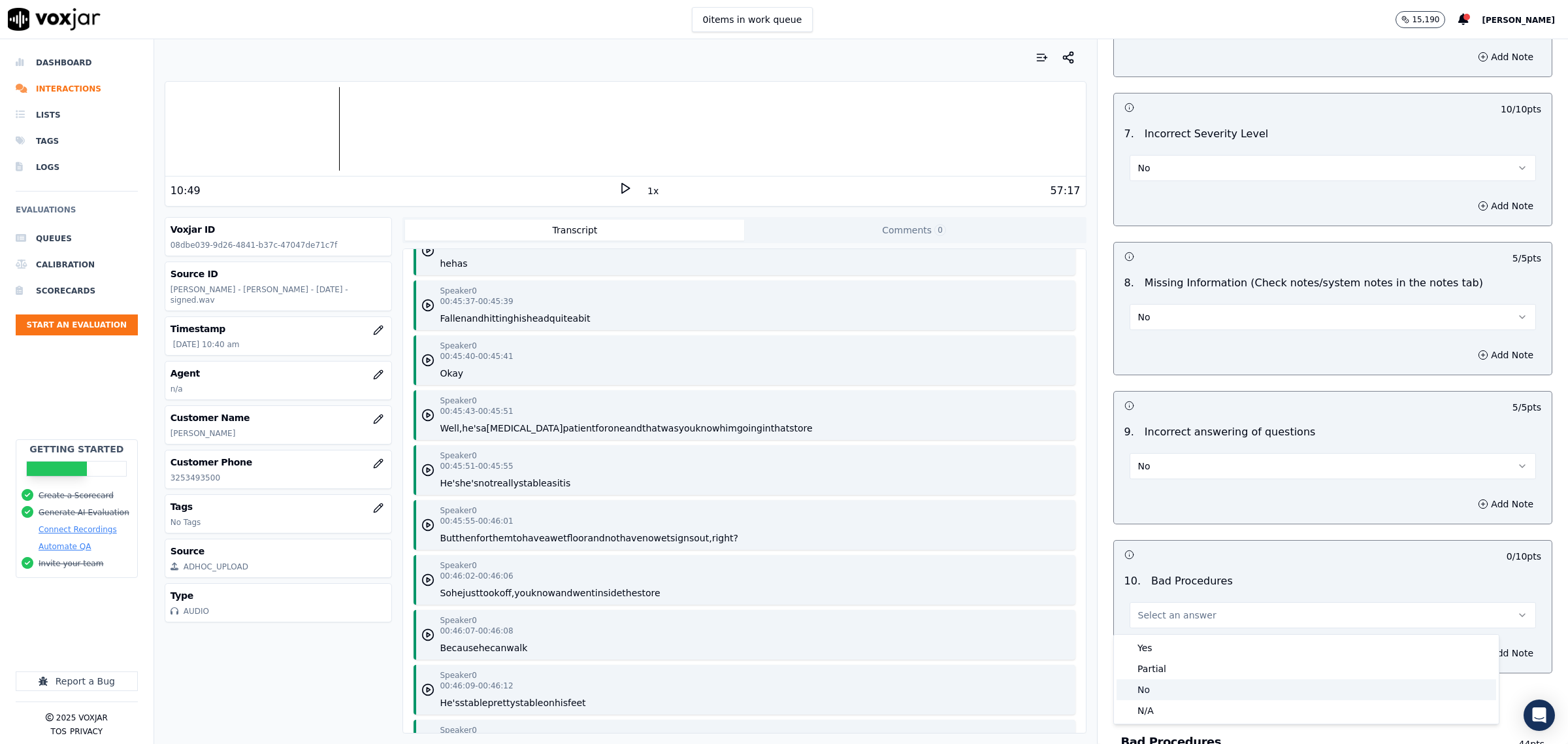
click at [1149, 685] on div "No" at bounding box center [1306, 690] width 380 height 21
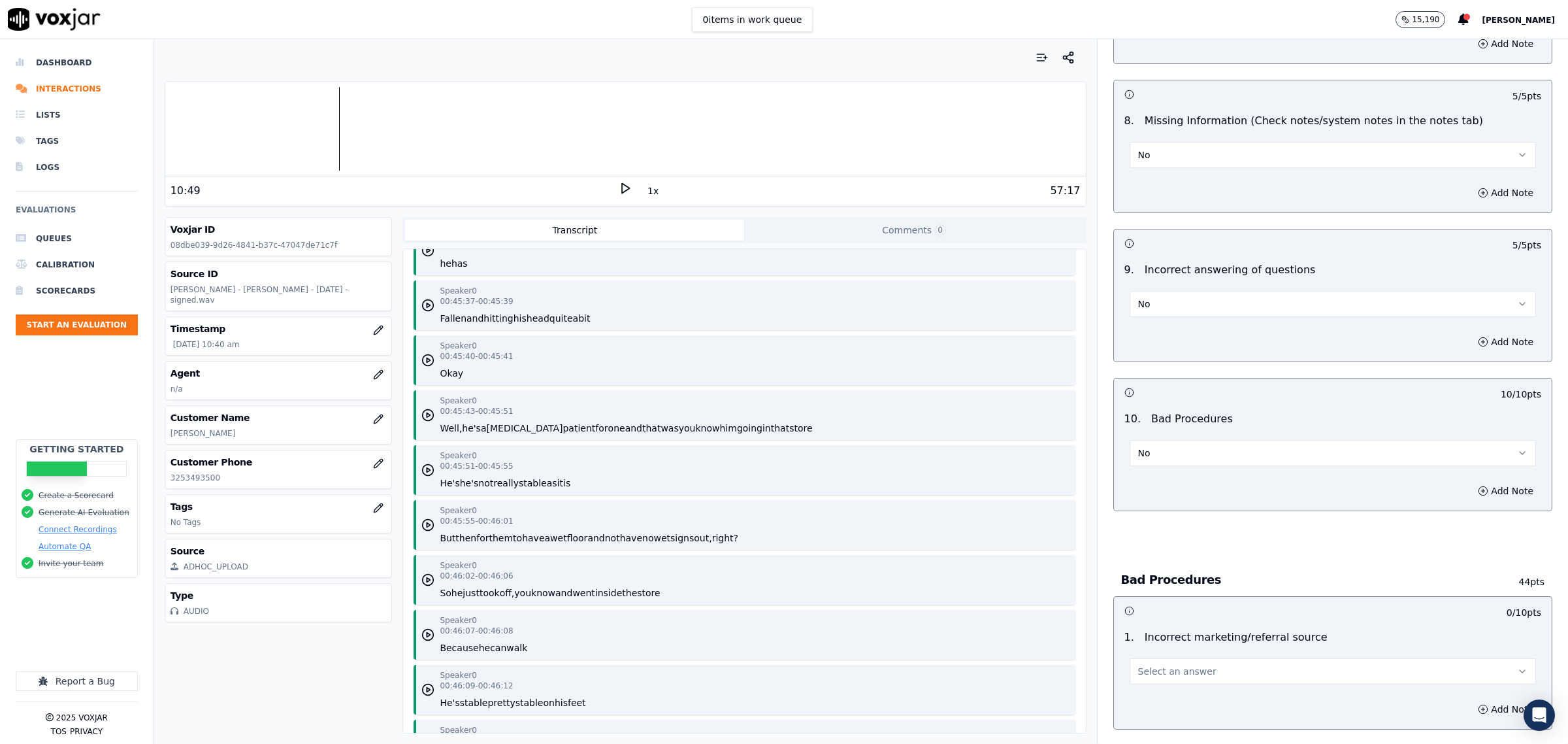
scroll to position [1961, 0]
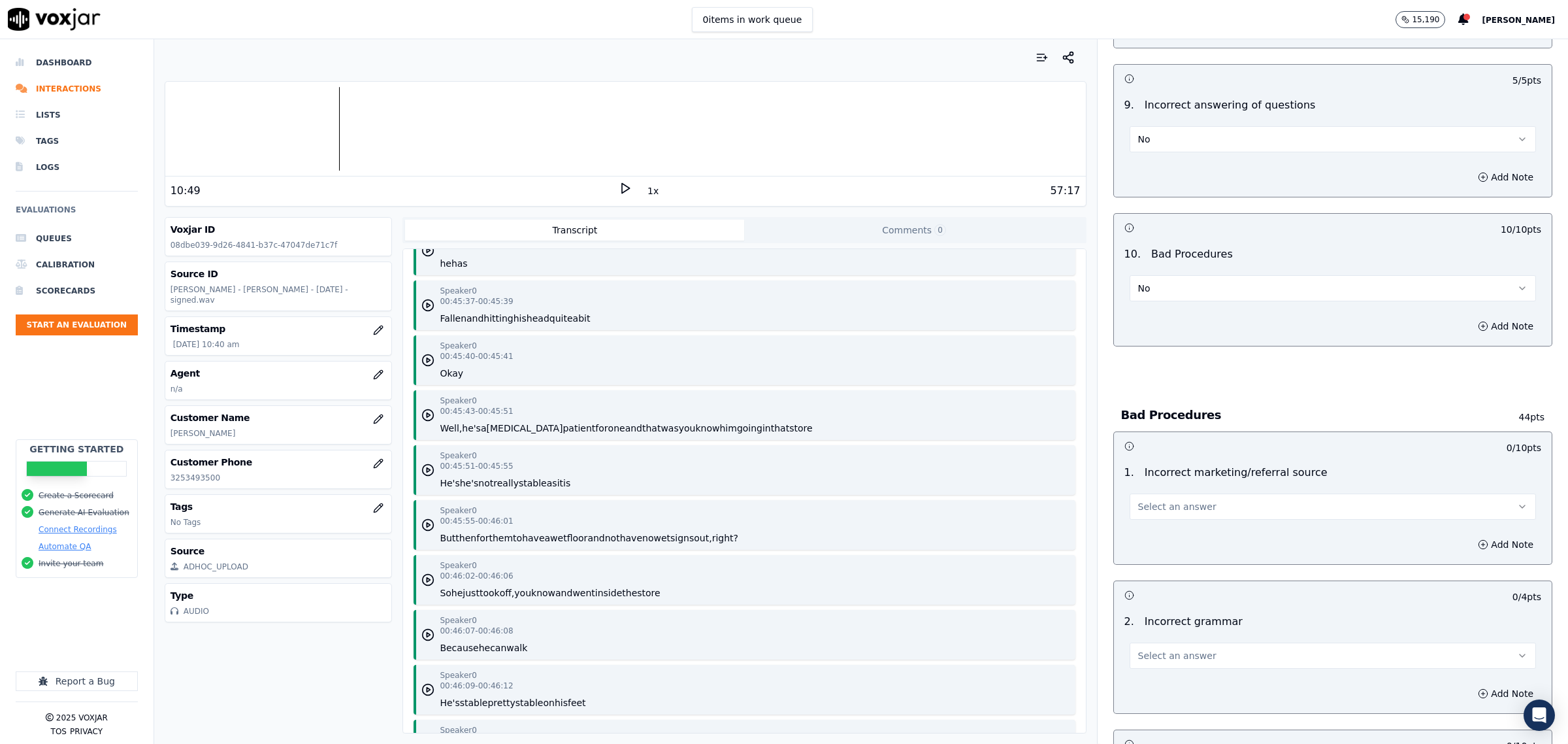
click at [1184, 511] on span "Select an answer" at bounding box center [1178, 507] width 78 height 13
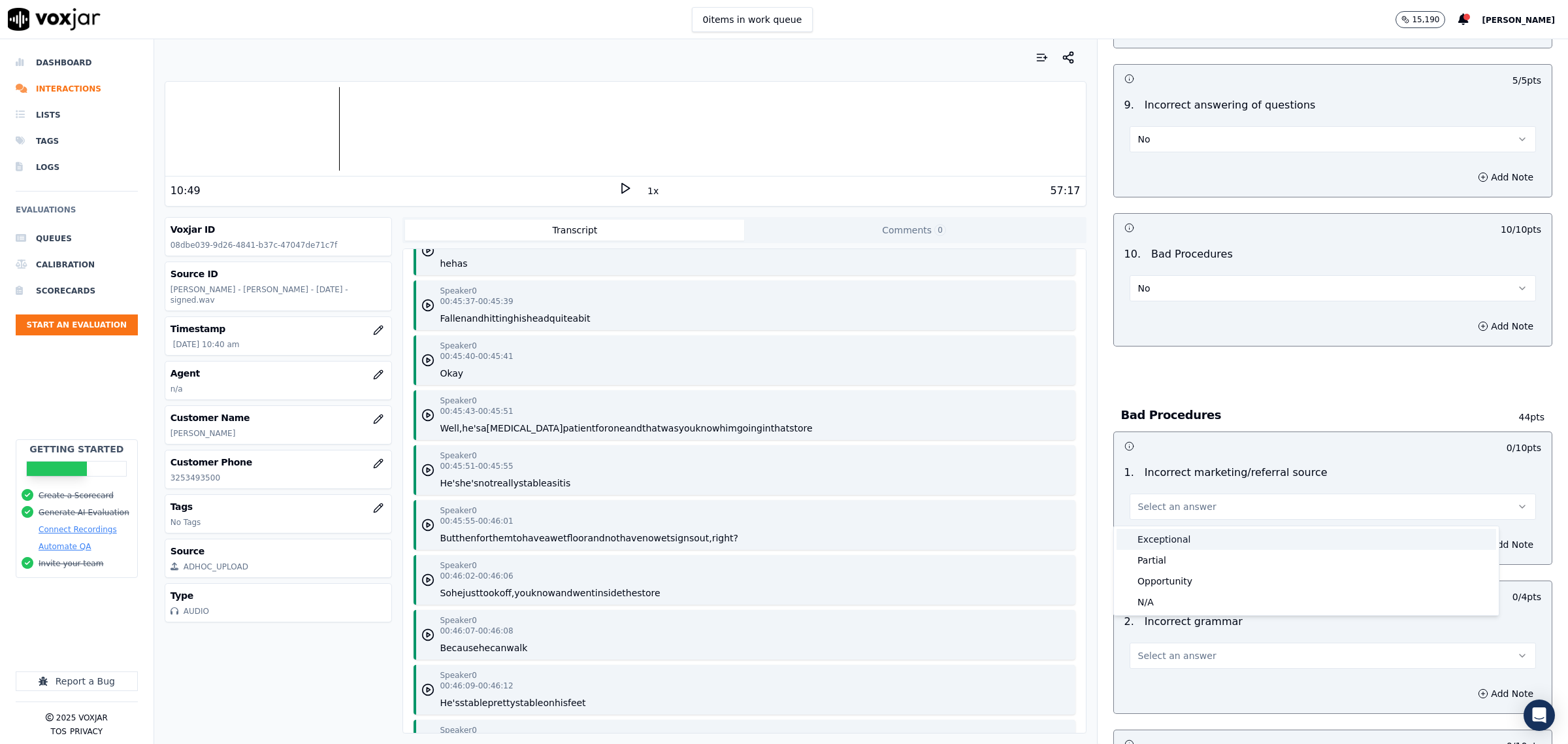
click at [1166, 543] on div "Exceptional" at bounding box center [1306, 539] width 380 height 21
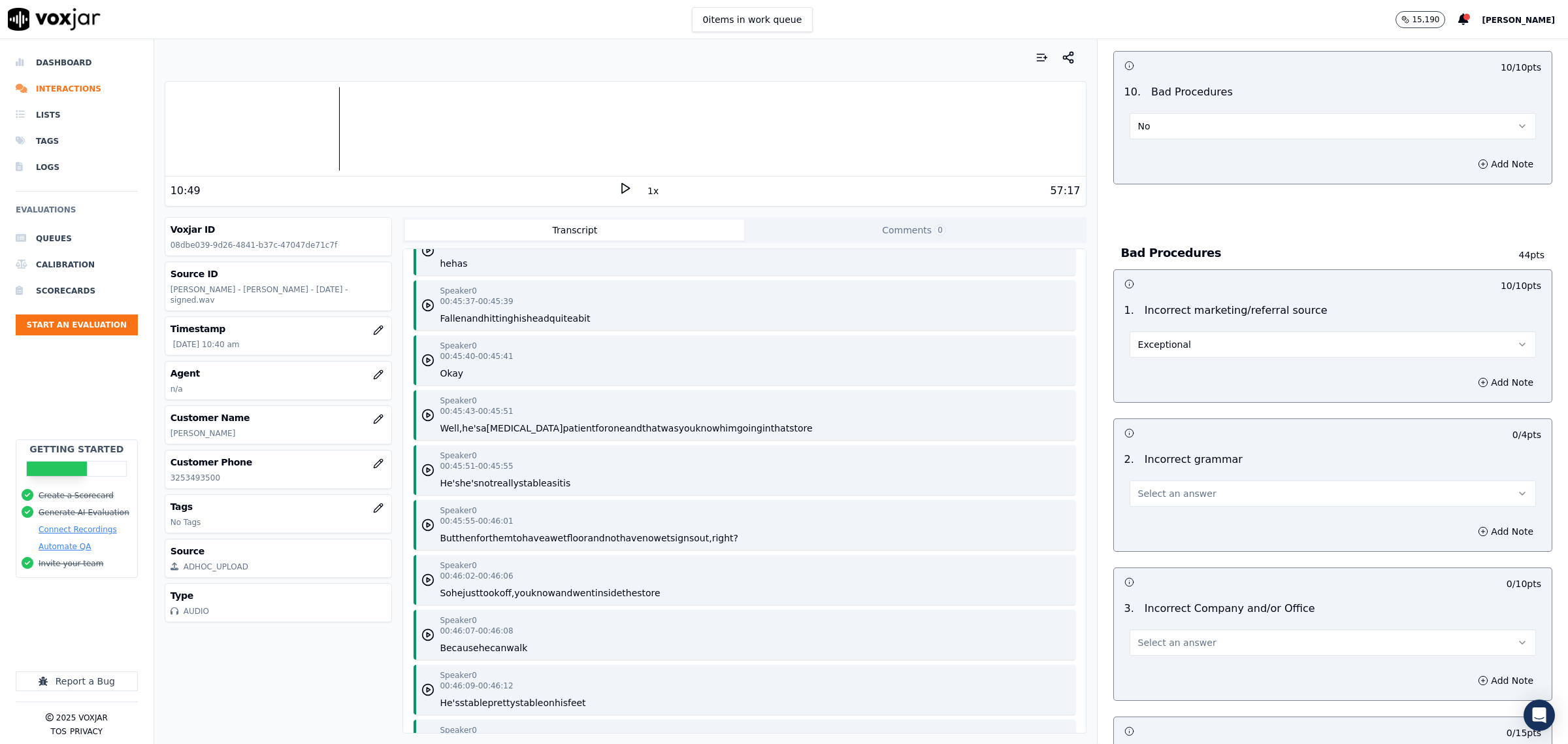
scroll to position [2125, 0]
click at [1170, 494] on span "Select an answer" at bounding box center [1178, 493] width 78 height 13
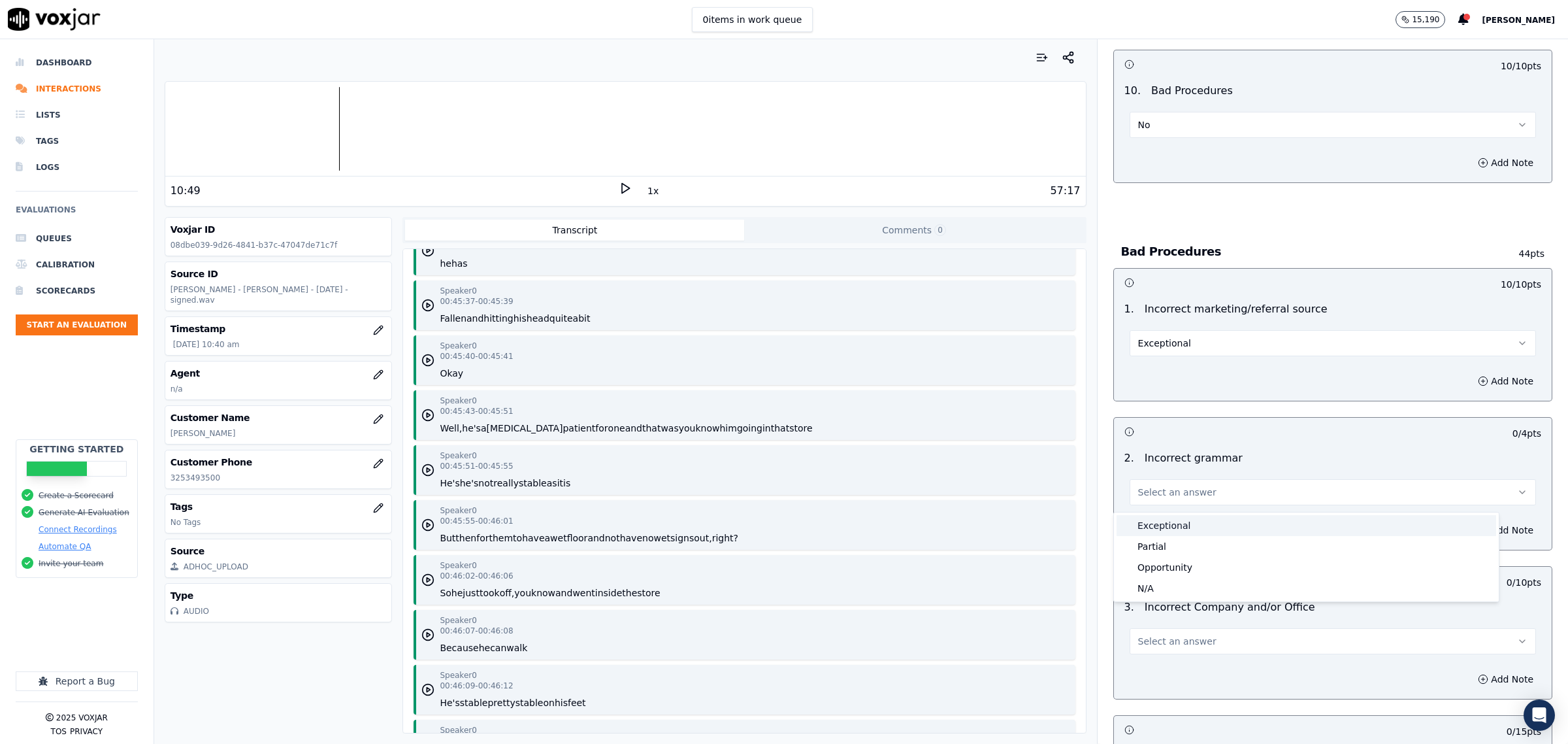
click at [1176, 525] on div "Exceptional" at bounding box center [1306, 526] width 380 height 21
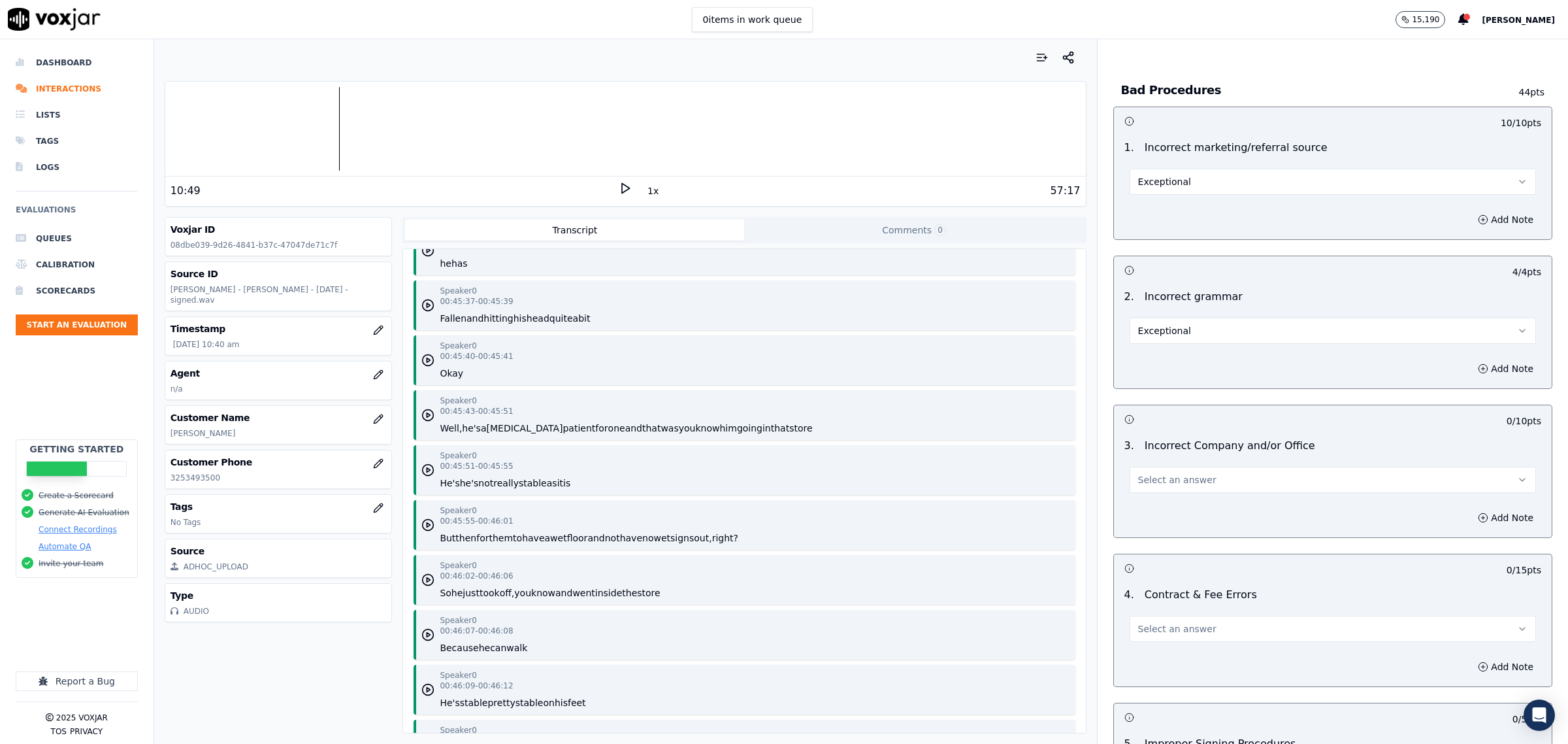
scroll to position [2288, 0]
drag, startPoint x: 1168, startPoint y: 484, endPoint x: 1168, endPoint y: 492, distance: 8.0
click at [1168, 485] on span "Select an answer" at bounding box center [1178, 478] width 78 height 13
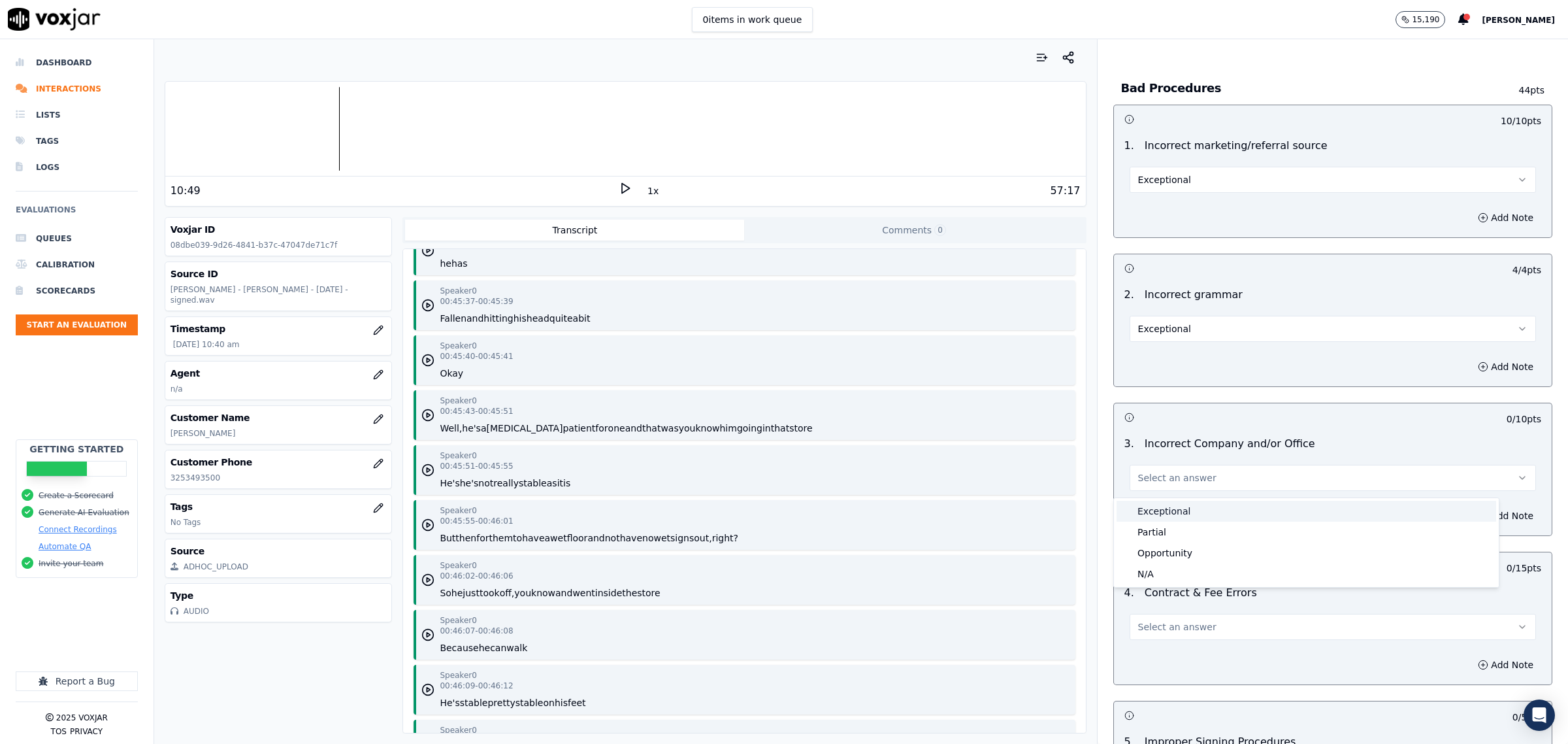
click at [1188, 517] on div "Exceptional" at bounding box center [1306, 512] width 380 height 21
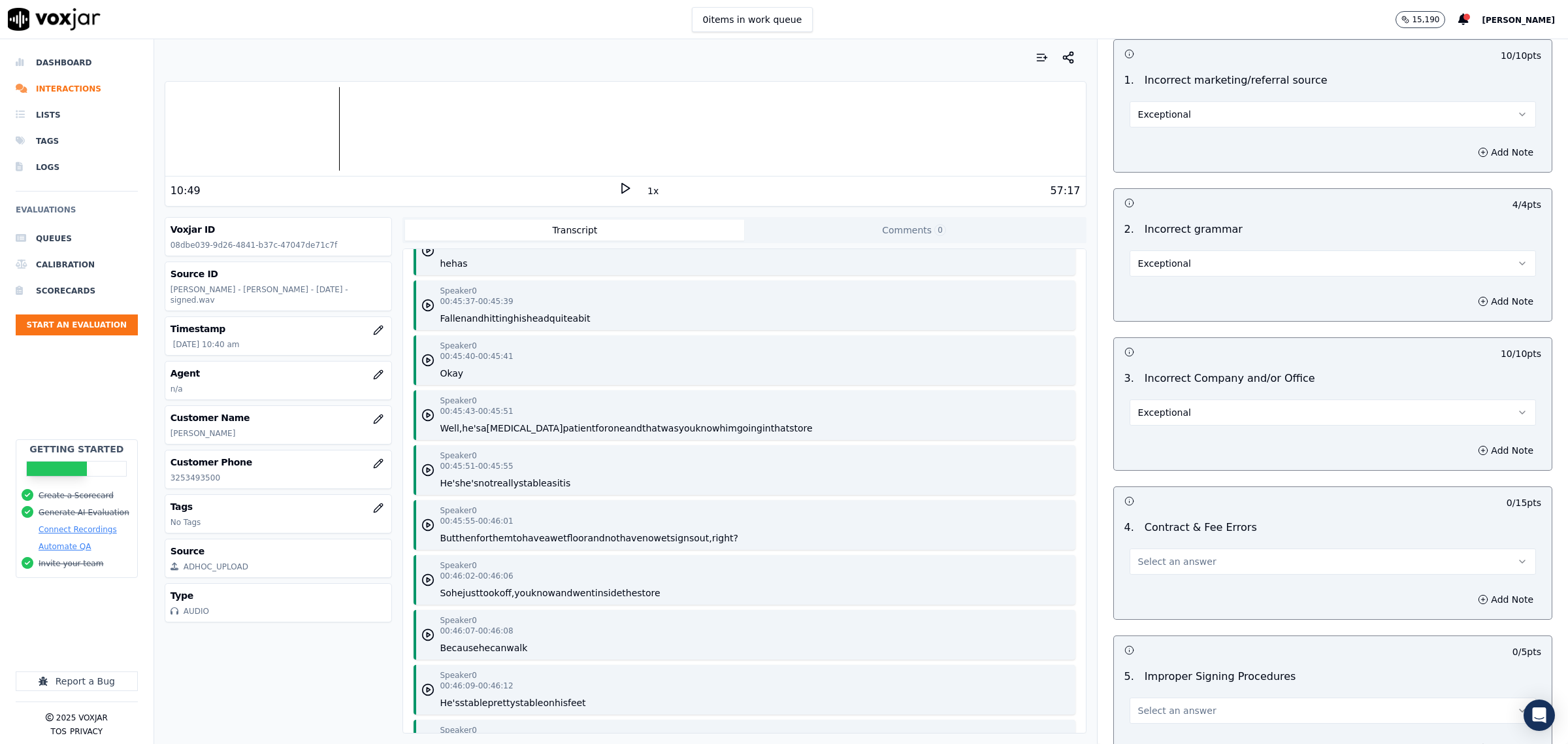
scroll to position [2452, 0]
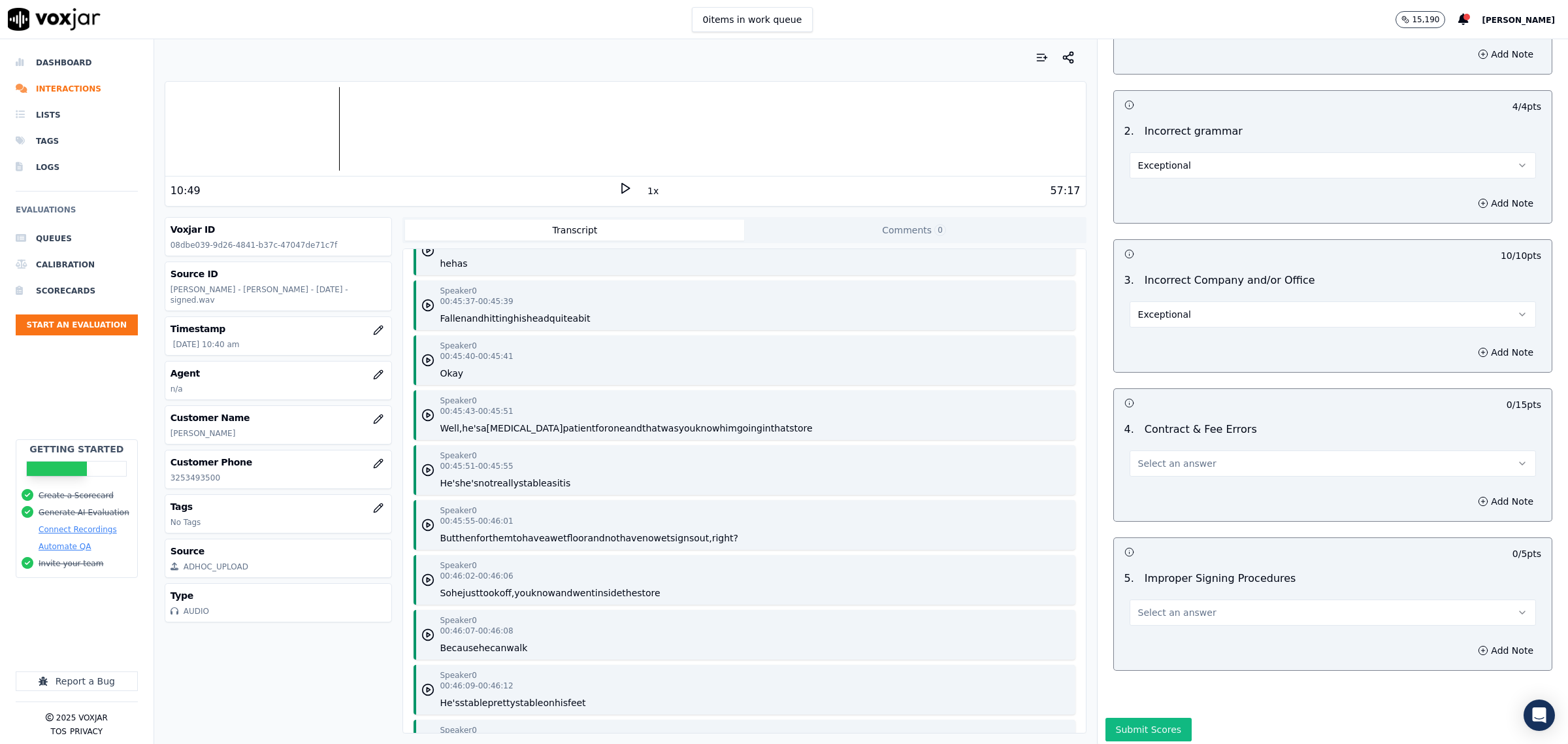
click at [1168, 468] on span "Select an answer" at bounding box center [1178, 464] width 78 height 13
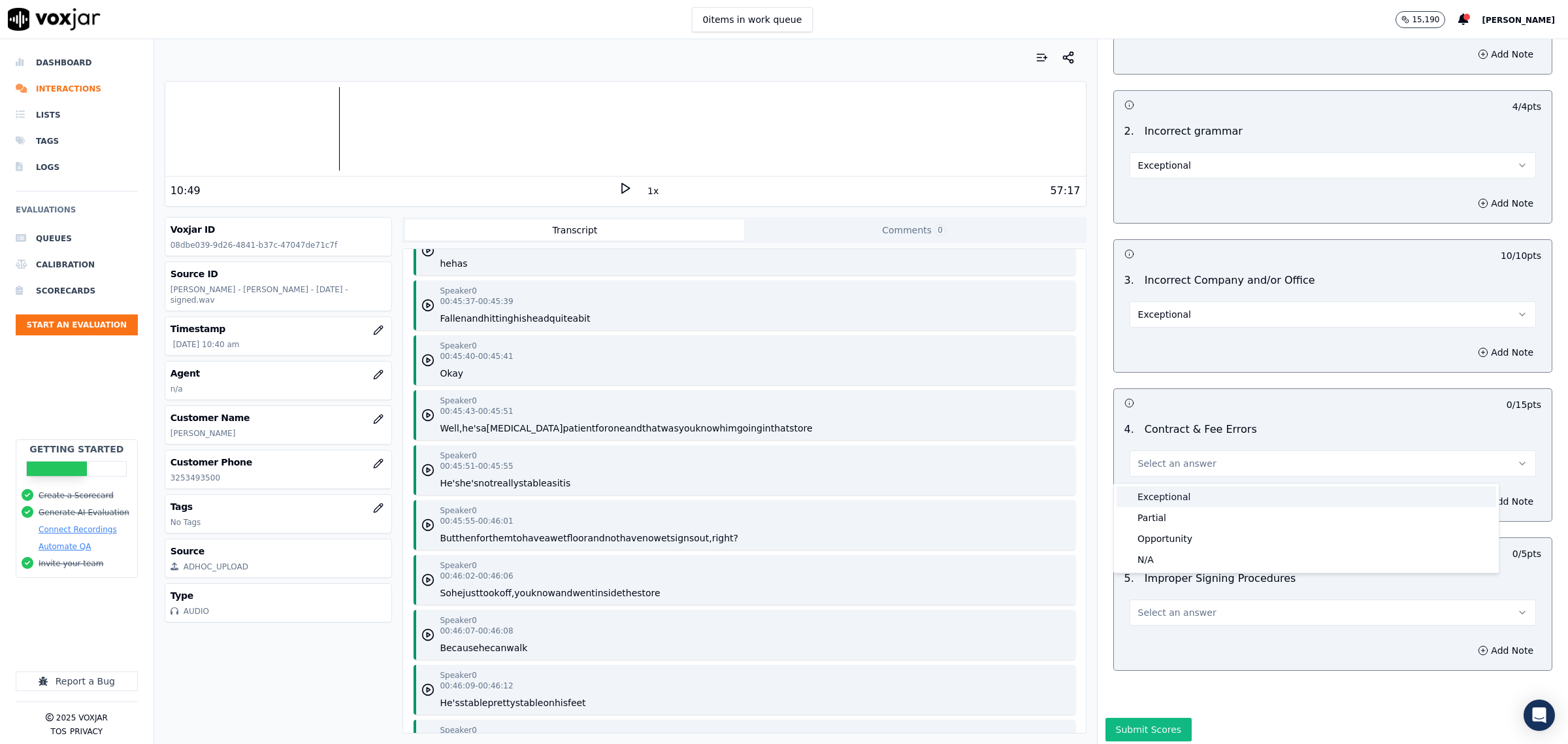
click at [1167, 495] on div "Exceptional" at bounding box center [1306, 497] width 380 height 21
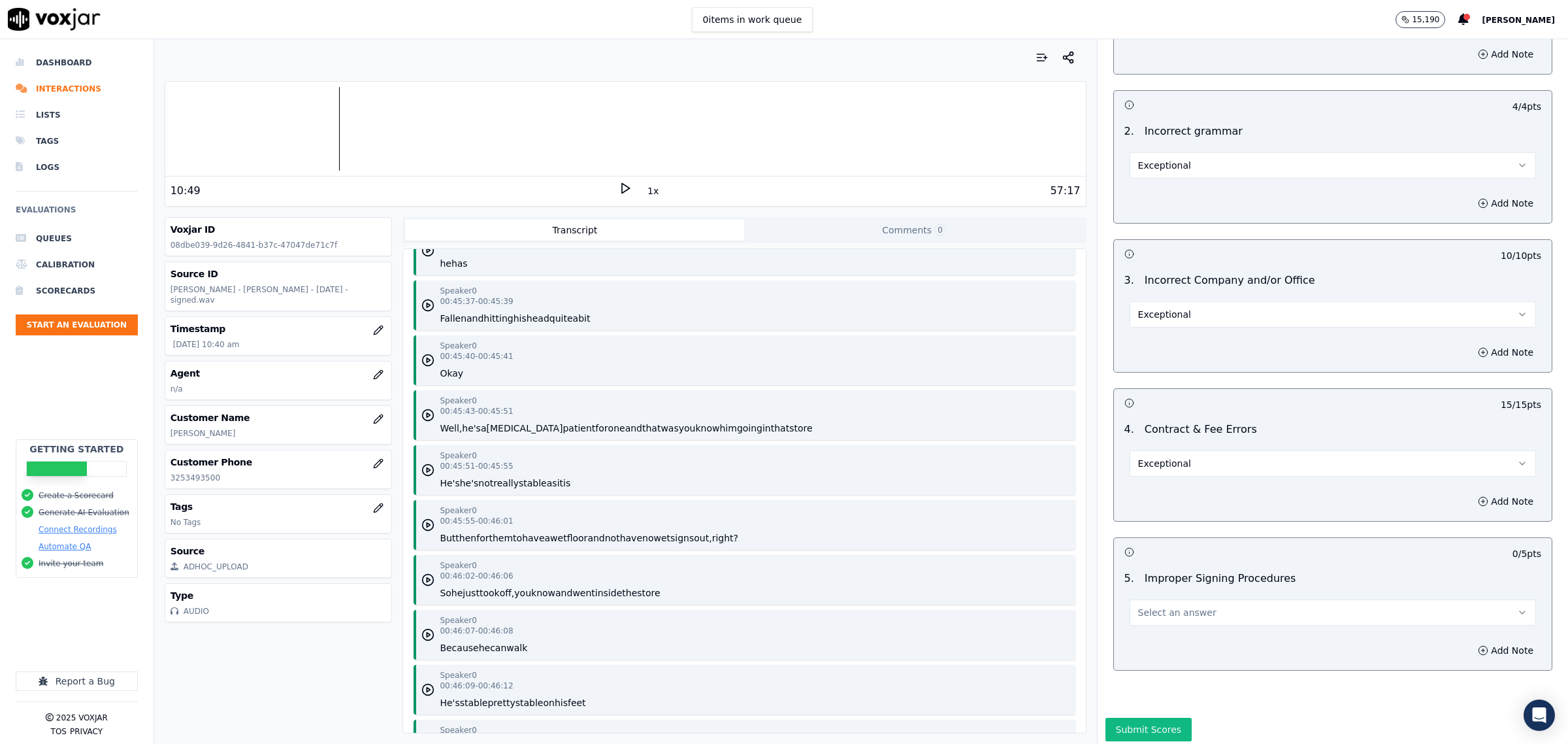
click at [1155, 607] on button "Select an answer" at bounding box center [1333, 612] width 407 height 26
click at [1151, 637] on div "Exceptional" at bounding box center [1306, 647] width 380 height 21
click at [1116, 713] on button "Submit Scores" at bounding box center [1148, 724] width 87 height 24
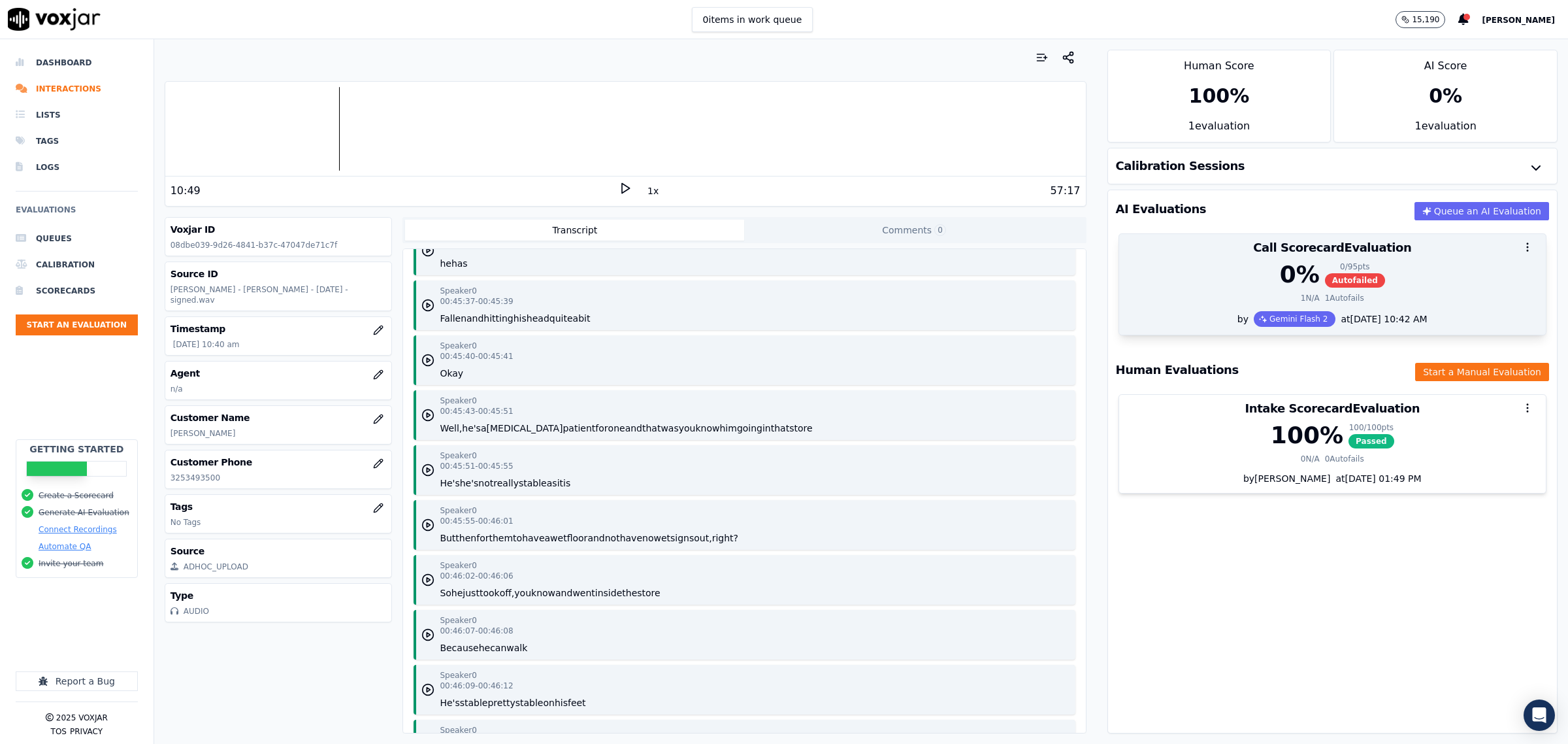
click at [1360, 269] on div "0 % 0 / 95 pts Autofailed" at bounding box center [1333, 274] width 411 height 26
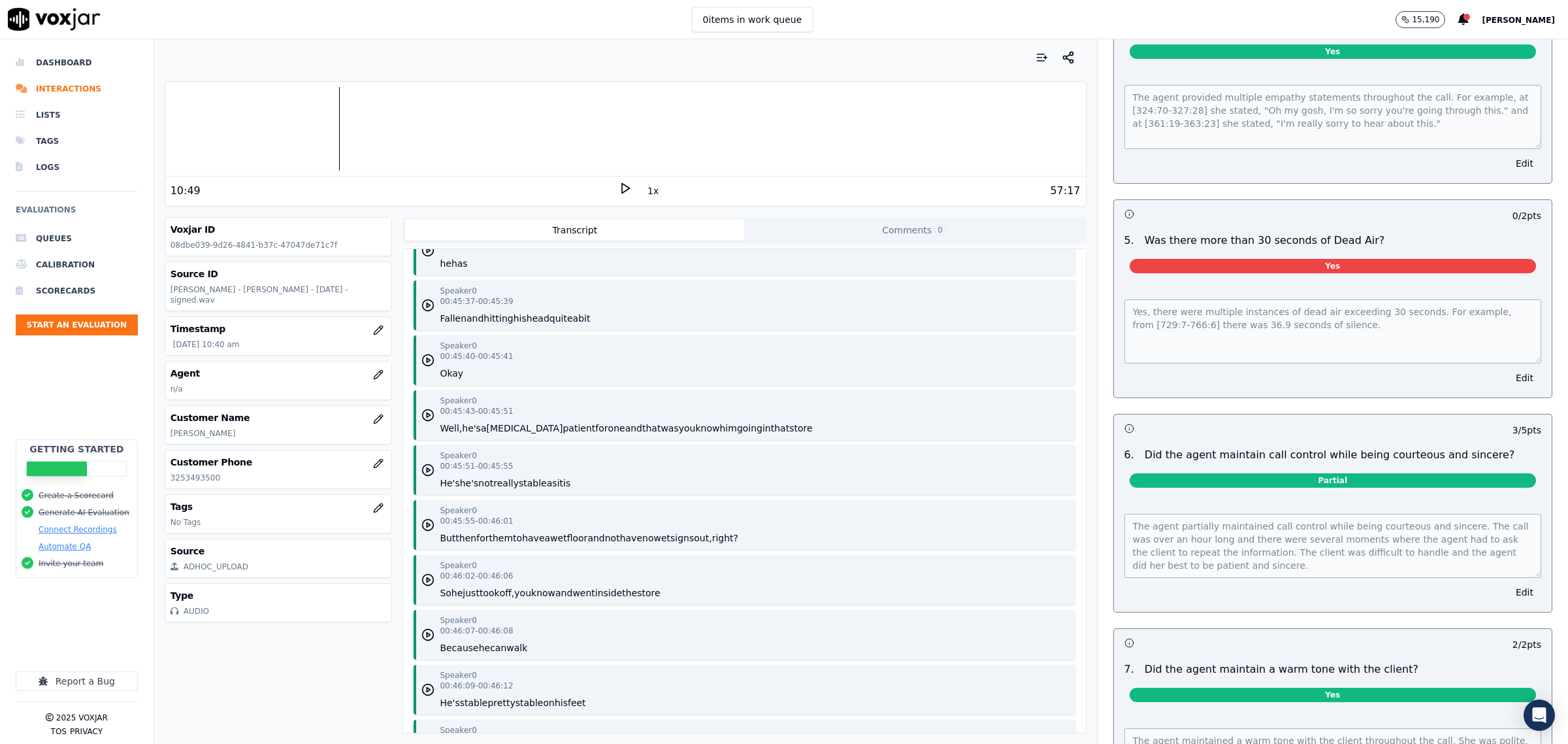
scroll to position [1635, 0]
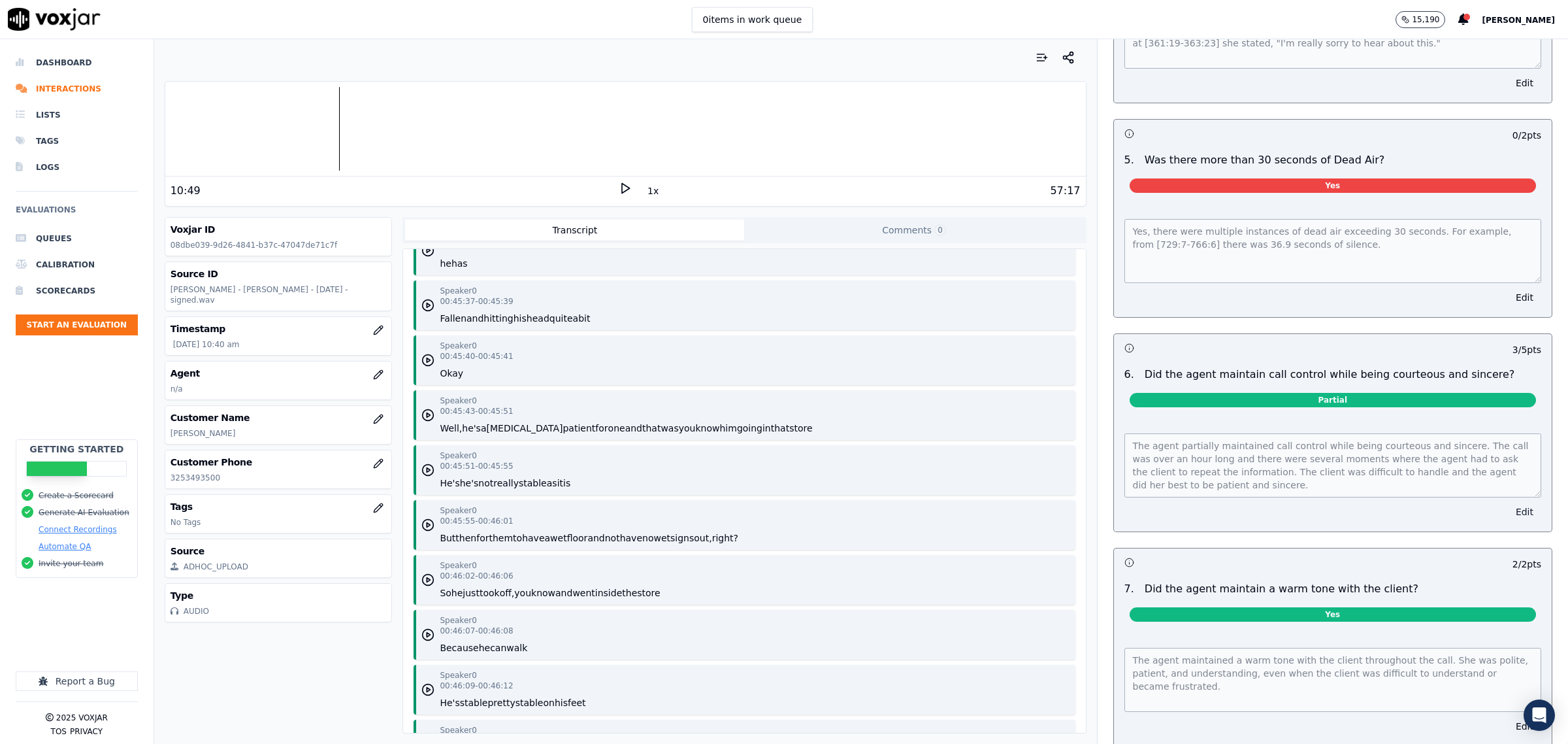
click at [1508, 504] on button "Edit" at bounding box center [1524, 512] width 33 height 18
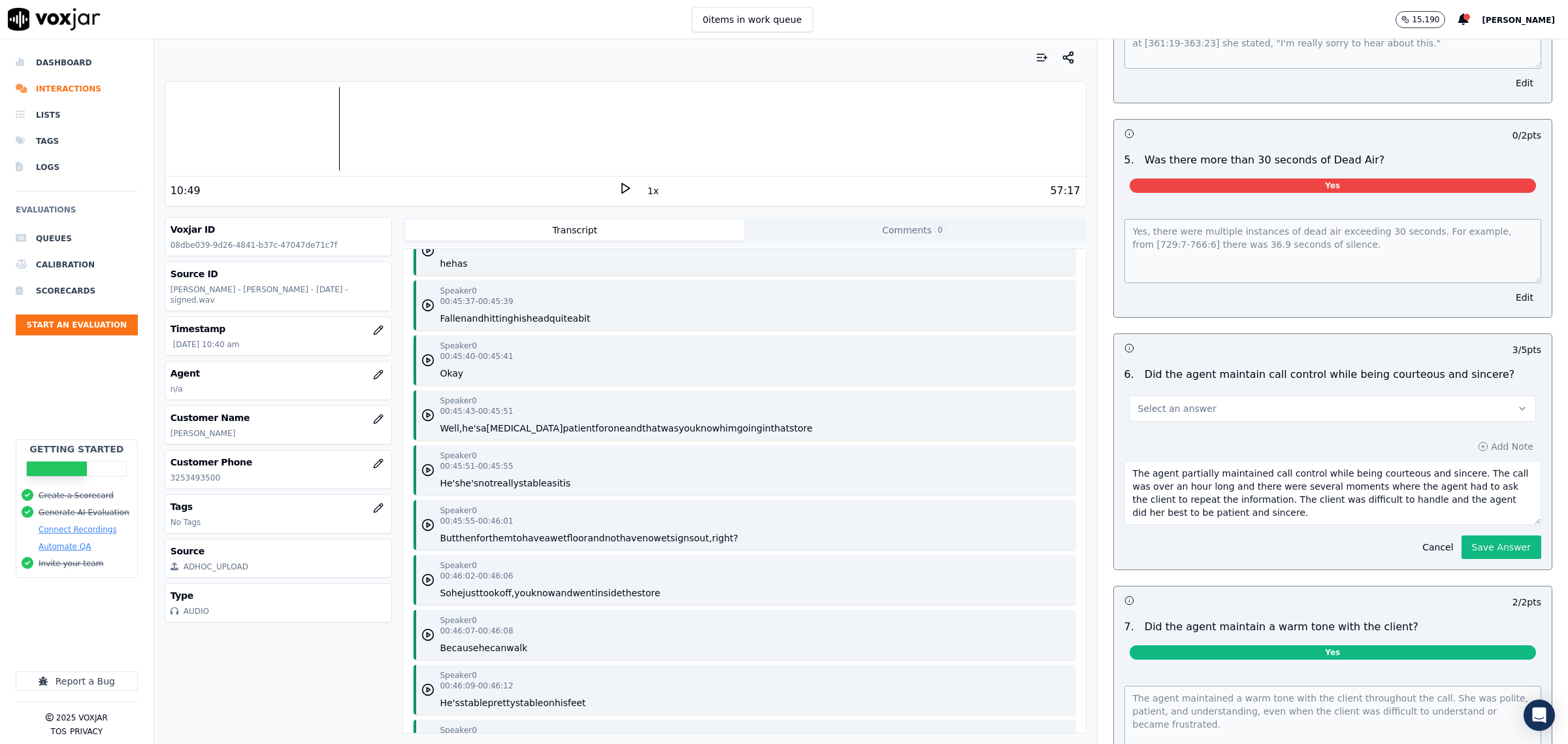
click at [1232, 400] on button "Select an answer" at bounding box center [1333, 408] width 407 height 26
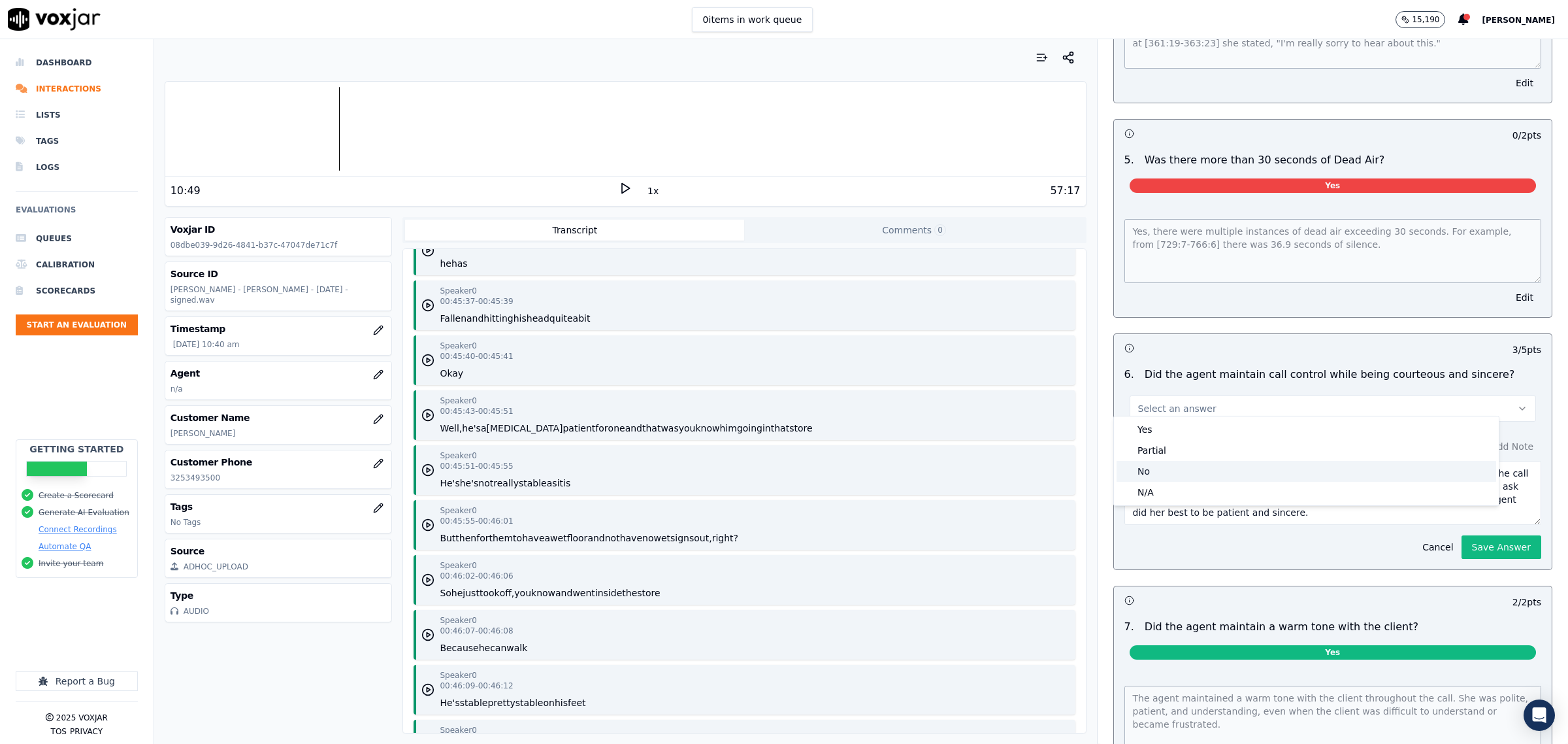
click at [1174, 464] on div "No" at bounding box center [1306, 472] width 380 height 21
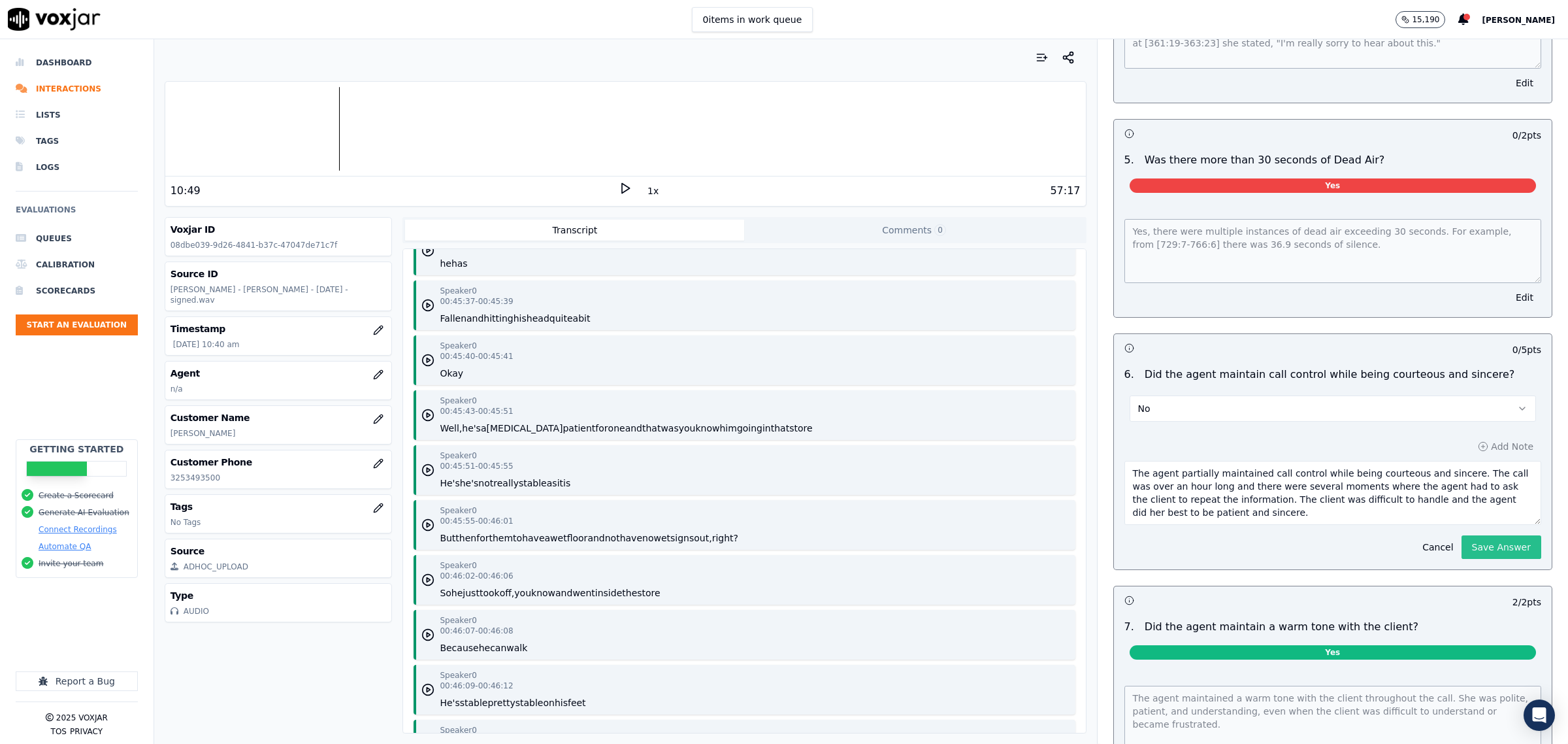
click at [1461, 536] on button "Save Answer" at bounding box center [1501, 547] width 80 height 24
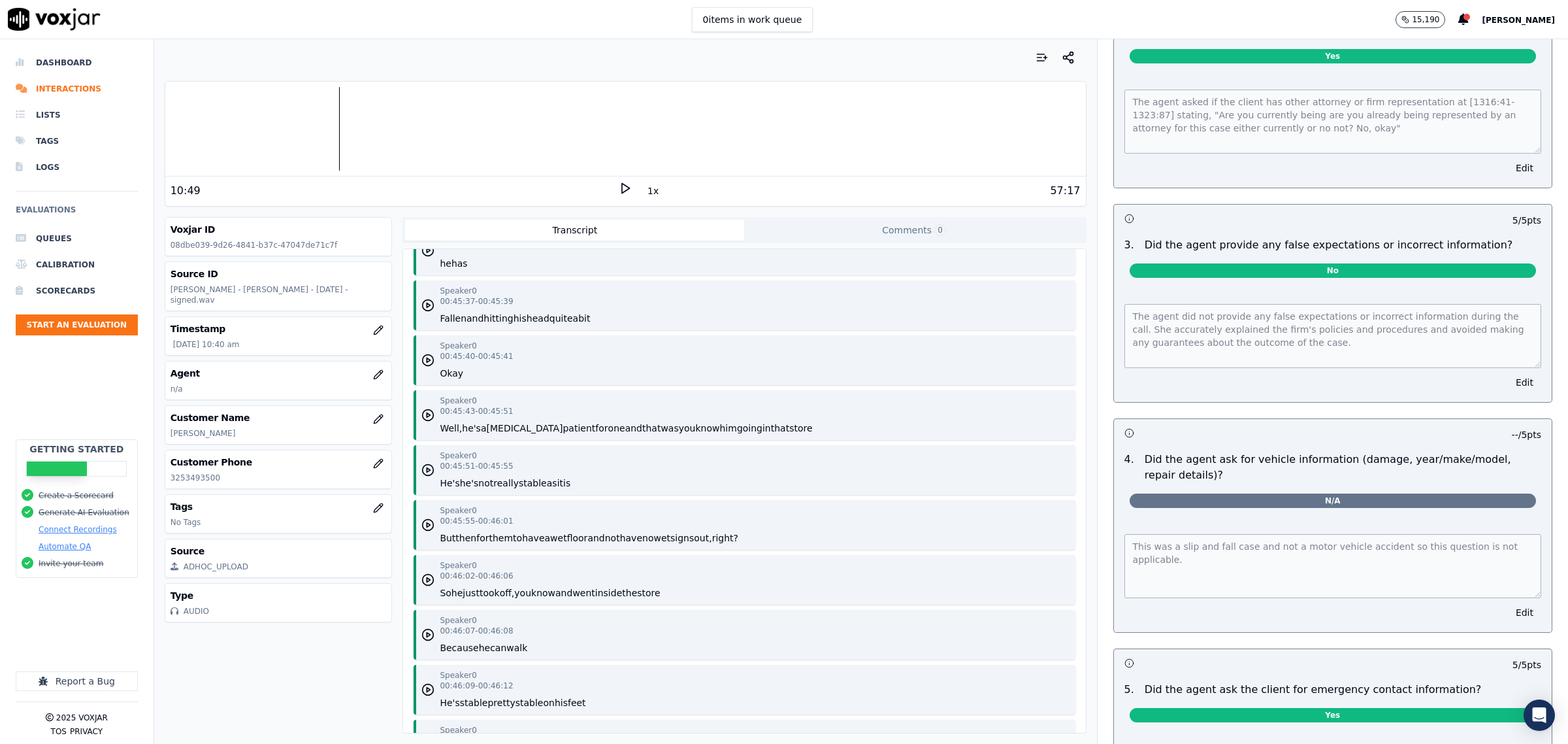
scroll to position [3923, 0]
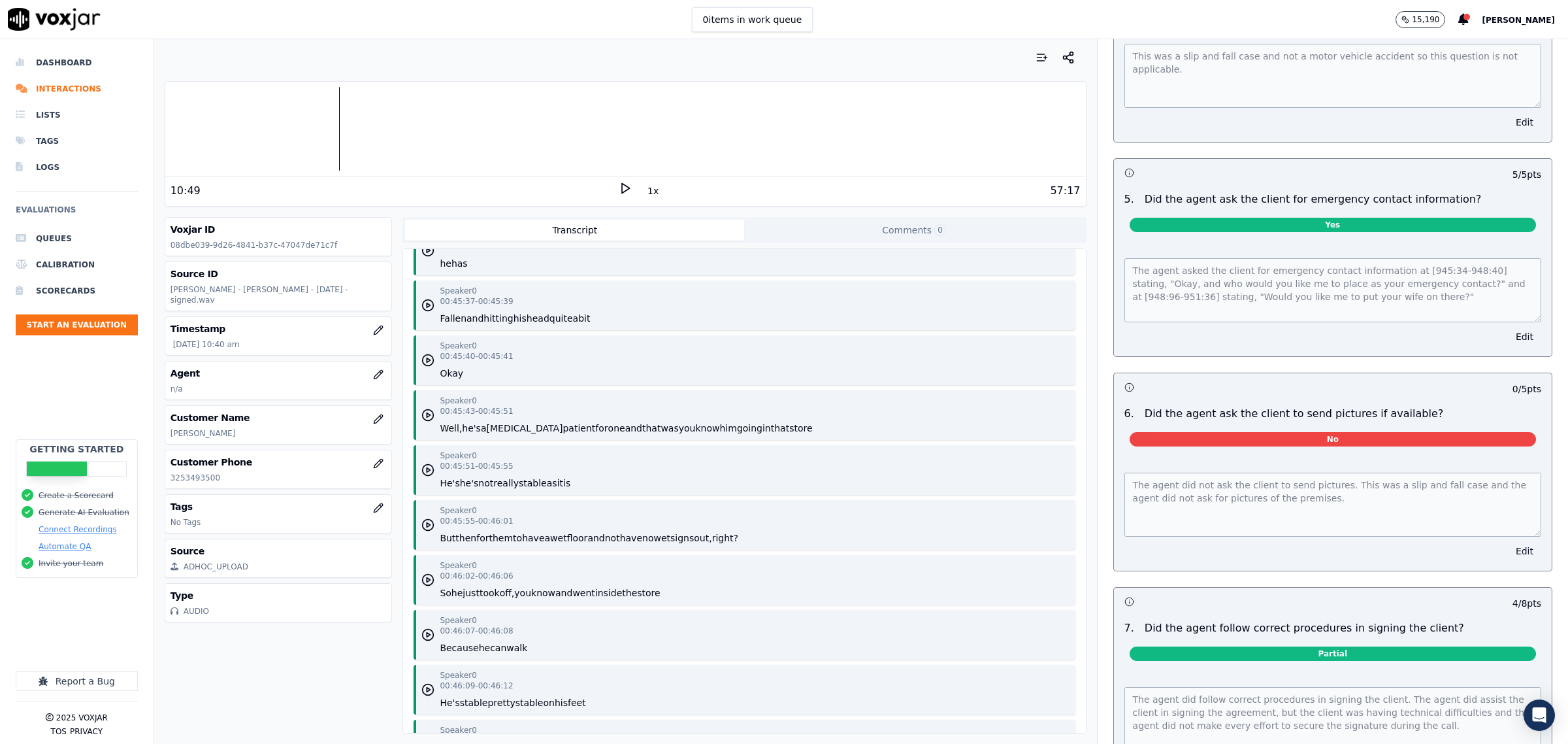
click at [1508, 553] on button "Edit" at bounding box center [1524, 551] width 33 height 18
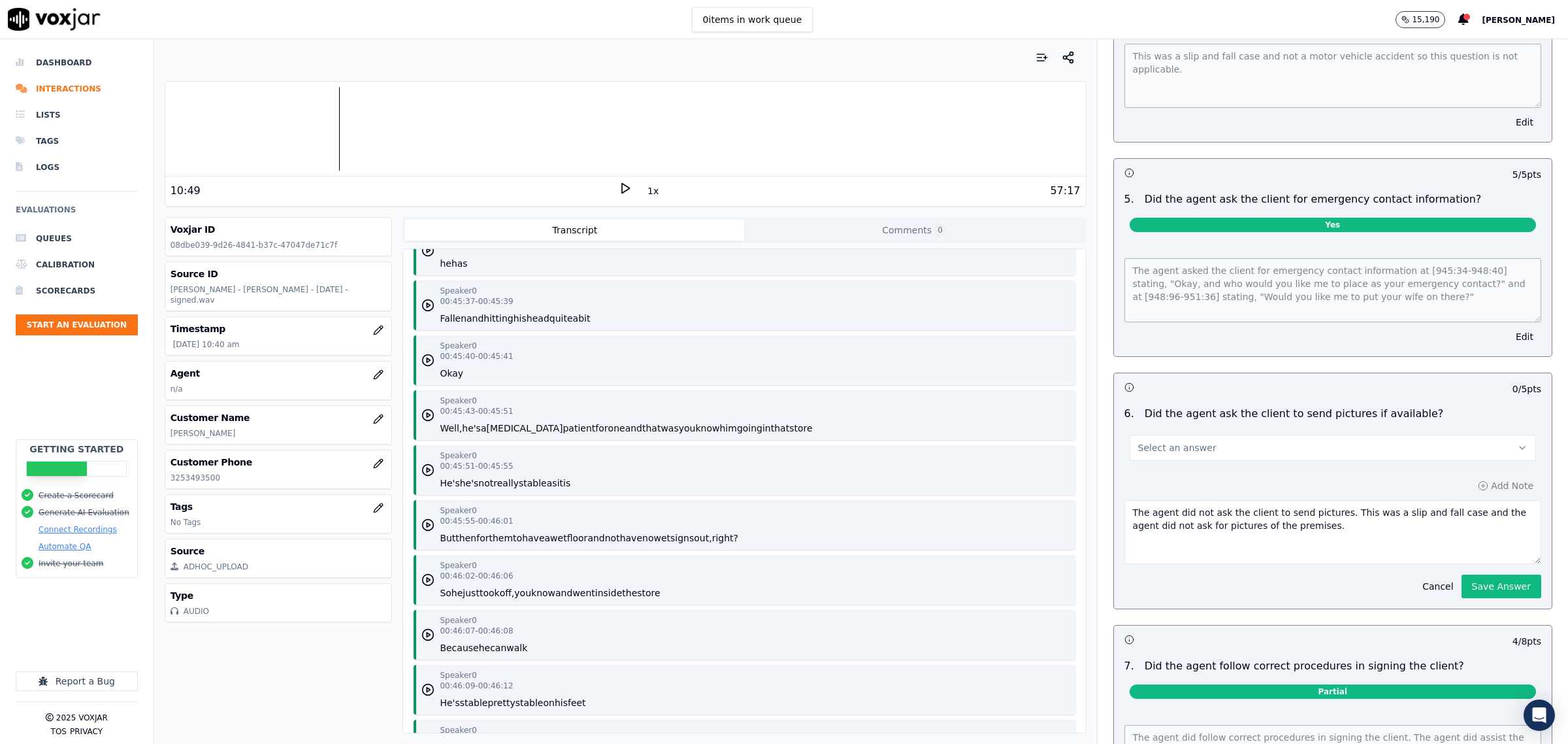
click at [1181, 445] on span "Select an answer" at bounding box center [1178, 448] width 78 height 13
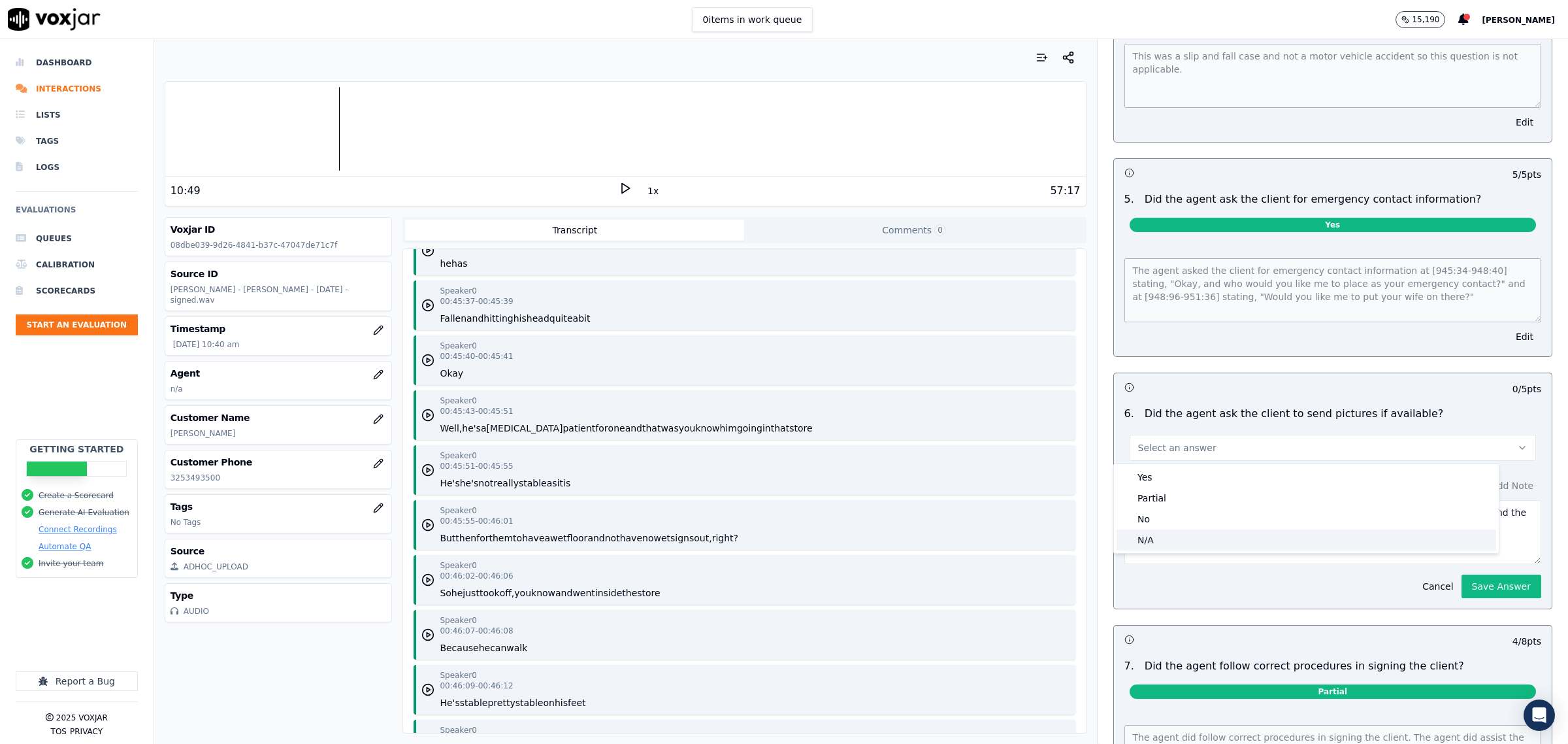
click at [1145, 541] on div "N/A" at bounding box center [1306, 540] width 380 height 21
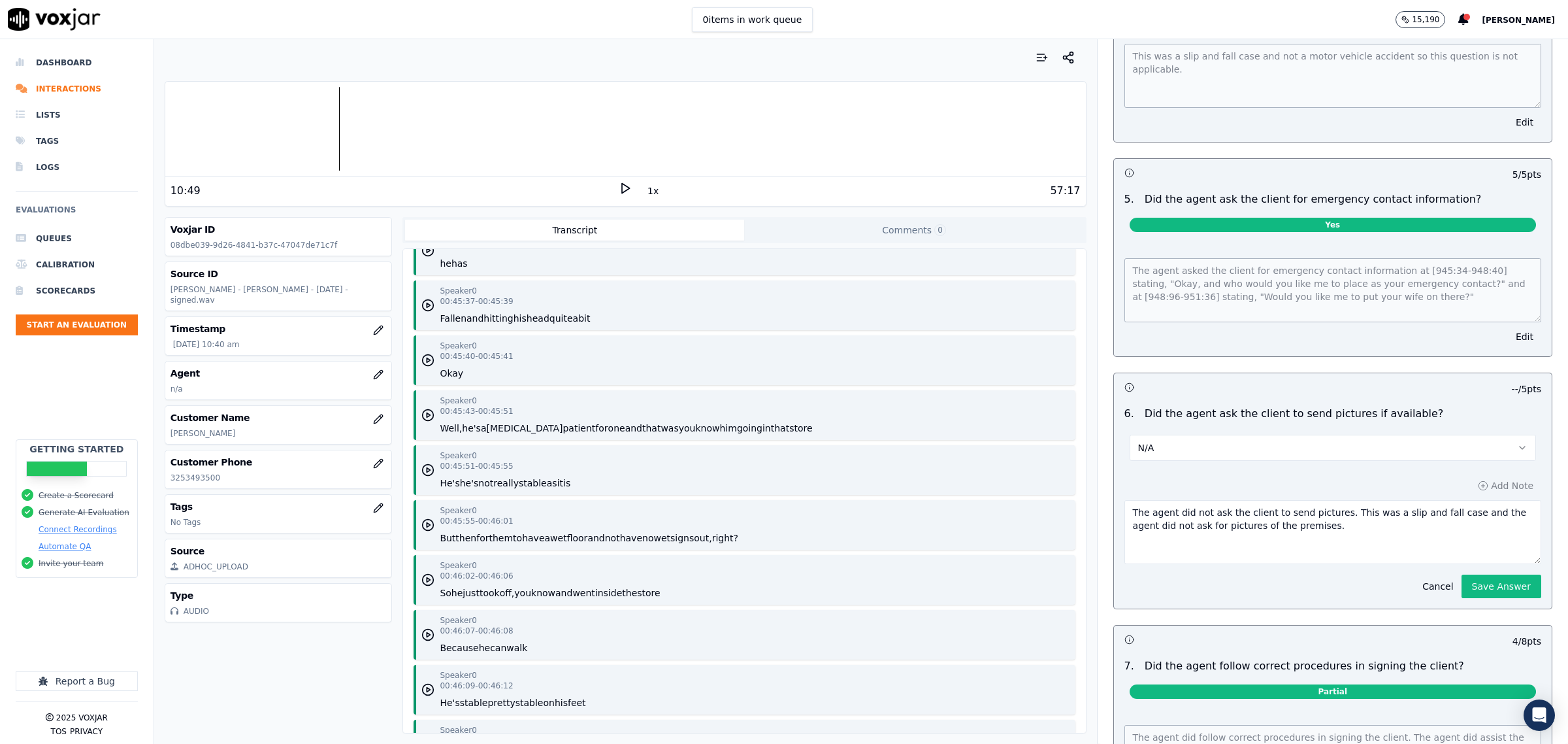
click at [1278, 528] on textarea "The agent did not ask the client to send pictures. This was a slip and fall cas…" at bounding box center [1333, 532] width 417 height 64
type textarea "The agent did not ask the client to send pictures. This was a slip and fall cas…"
click at [1465, 603] on div "Add Note The agent did not ask the client to send pictures. This was a slip and…" at bounding box center [1333, 537] width 438 height 143
click at [1472, 593] on button "Save Answer" at bounding box center [1501, 586] width 80 height 24
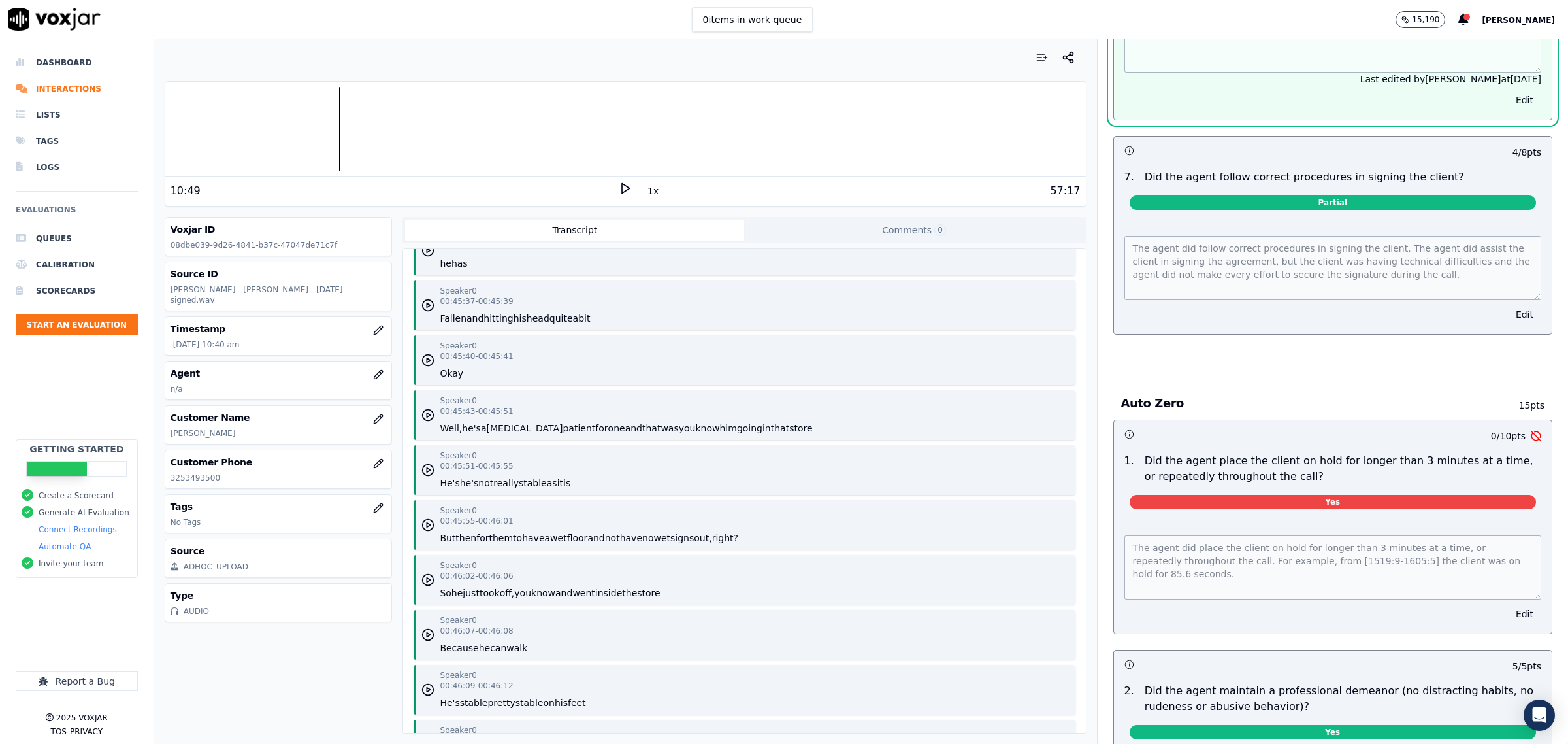
scroll to position [4525, 0]
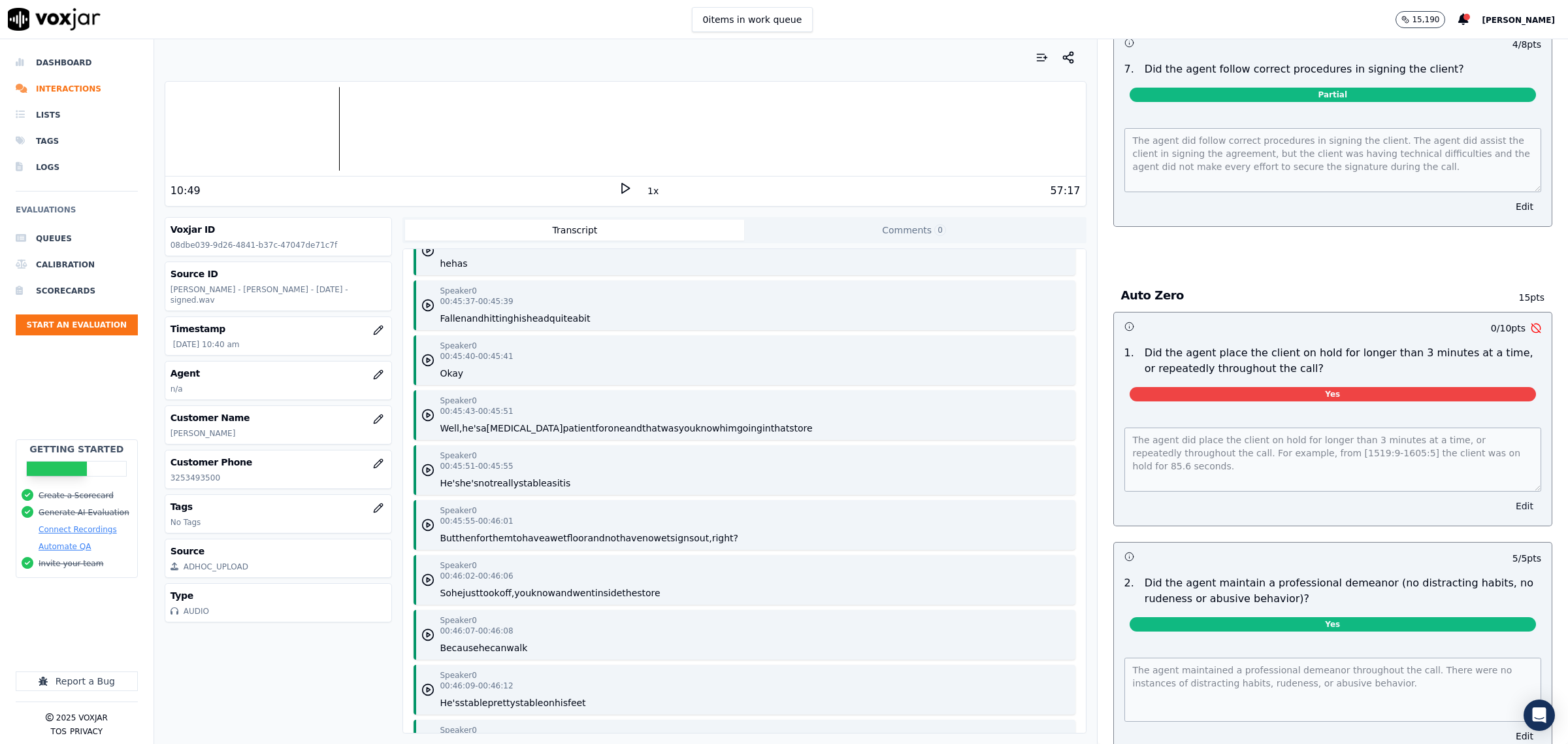
click at [1508, 509] on button "Edit" at bounding box center [1524, 506] width 33 height 18
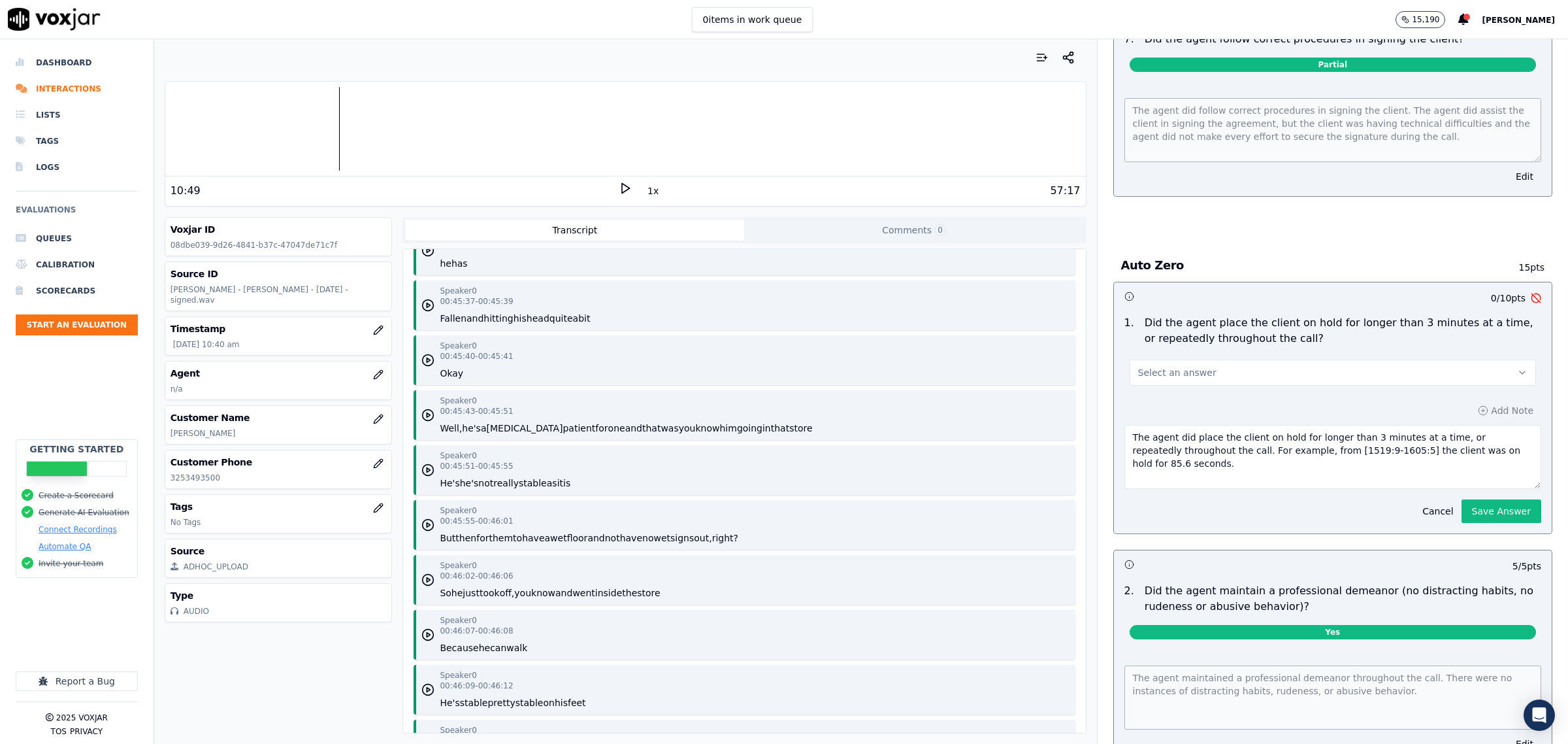
scroll to position [4495, 0]
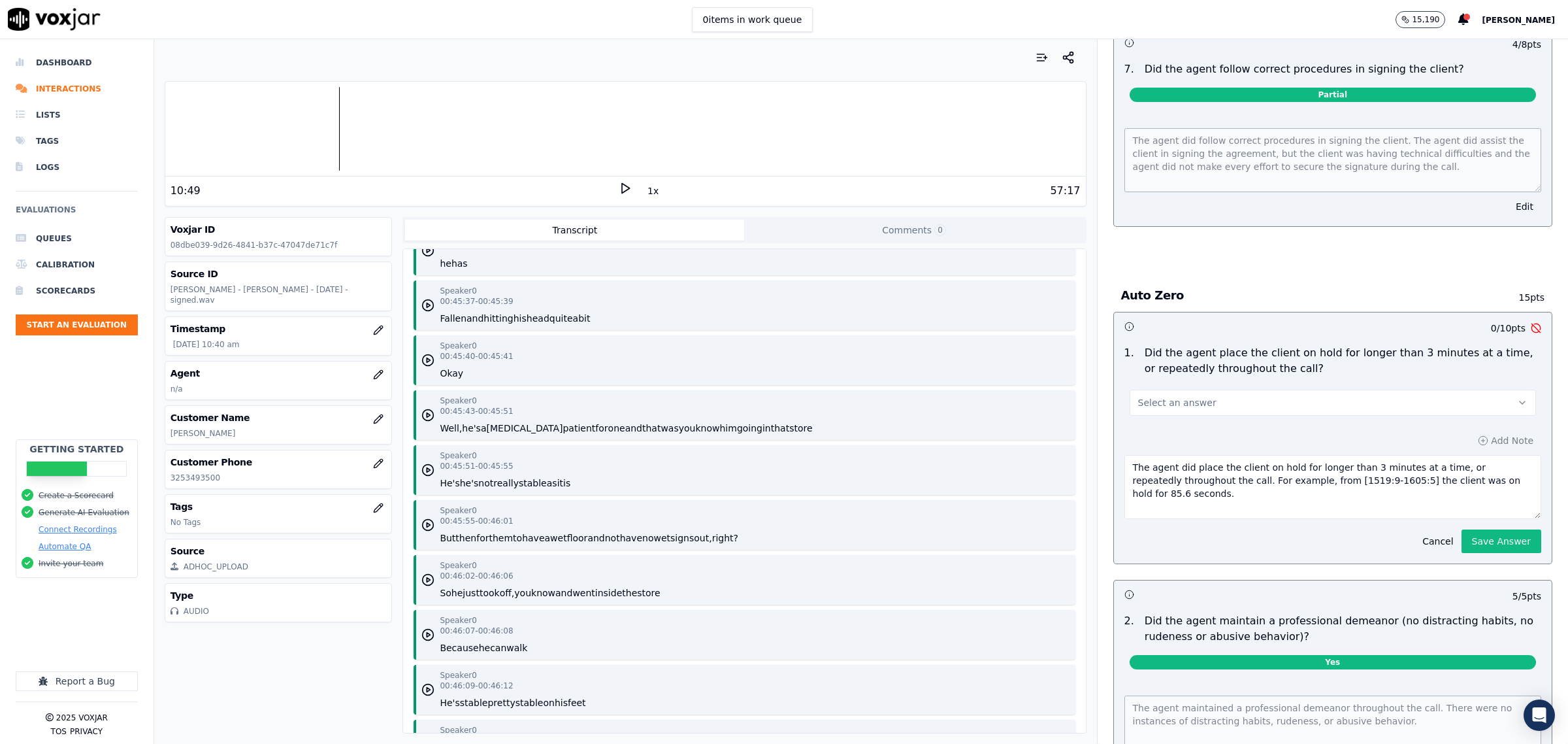
click at [1214, 400] on button "Select an answer" at bounding box center [1333, 402] width 407 height 26
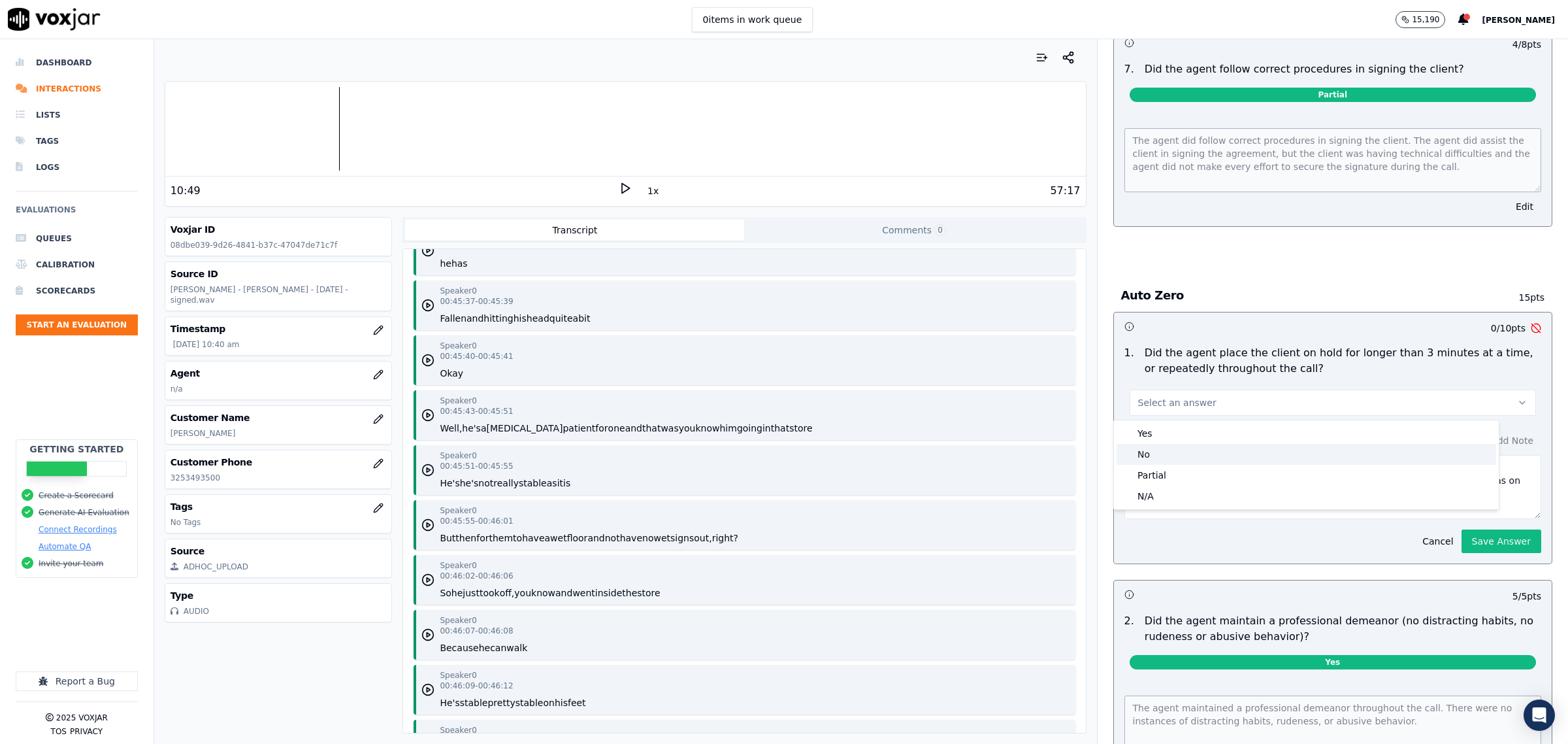
click at [1167, 449] on div "No" at bounding box center [1306, 454] width 380 height 21
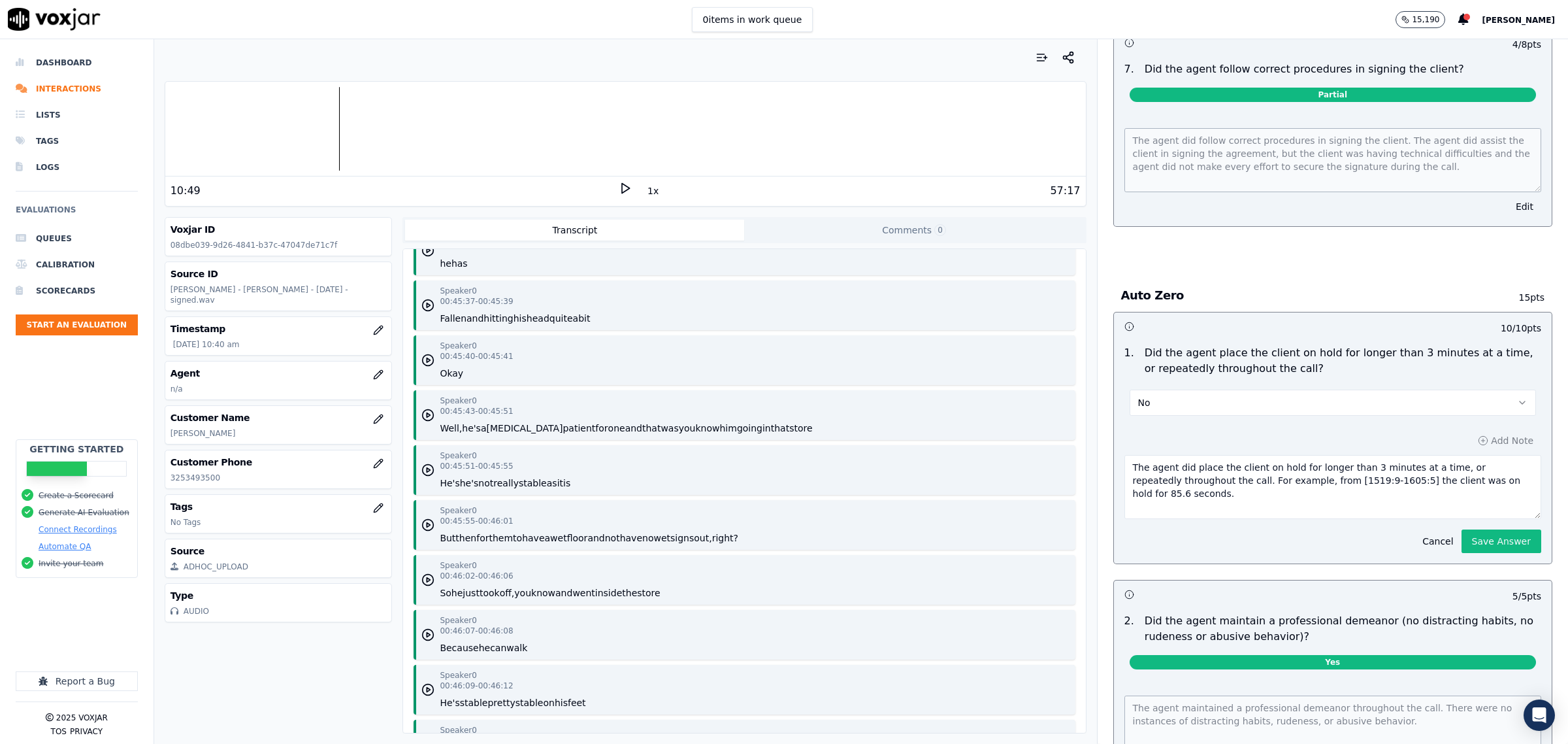
click at [1220, 399] on button "No" at bounding box center [1333, 402] width 407 height 26
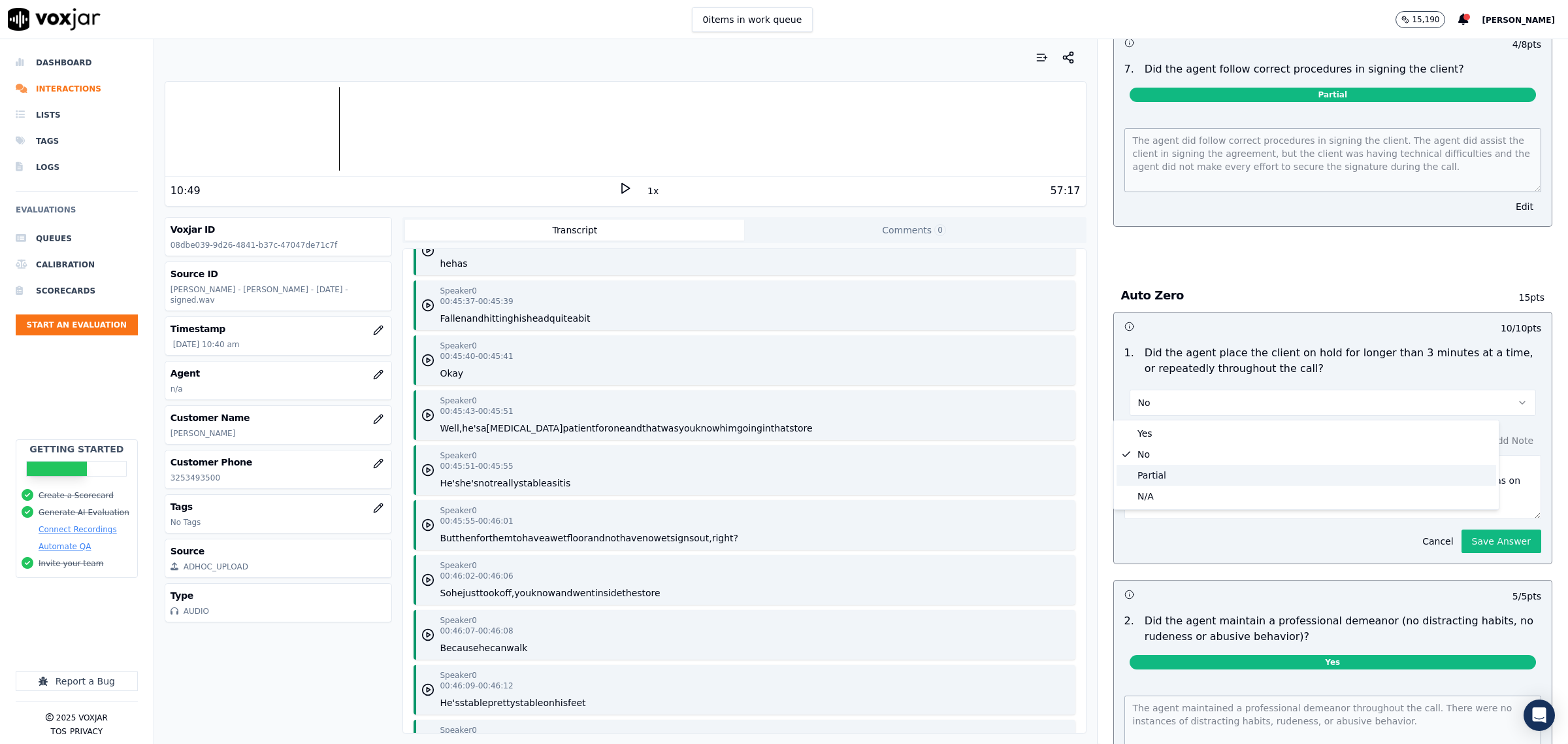
click at [1155, 475] on div "Partial" at bounding box center [1306, 475] width 380 height 21
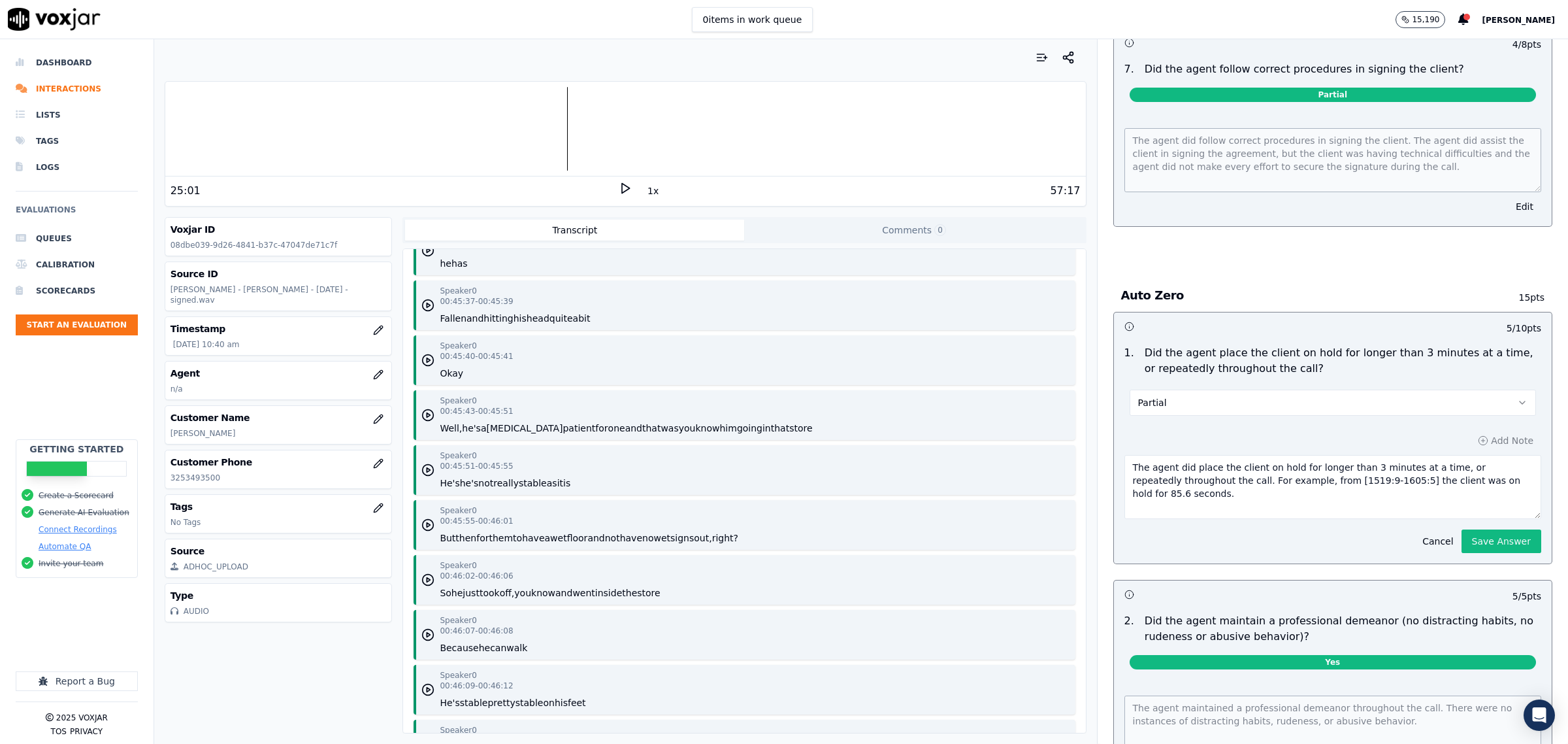
click at [622, 185] on polygon at bounding box center [625, 189] width 8 height 10
click at [568, 131] on div at bounding box center [625, 129] width 921 height 84
click at [1202, 399] on button "Partial" at bounding box center [1333, 402] width 407 height 26
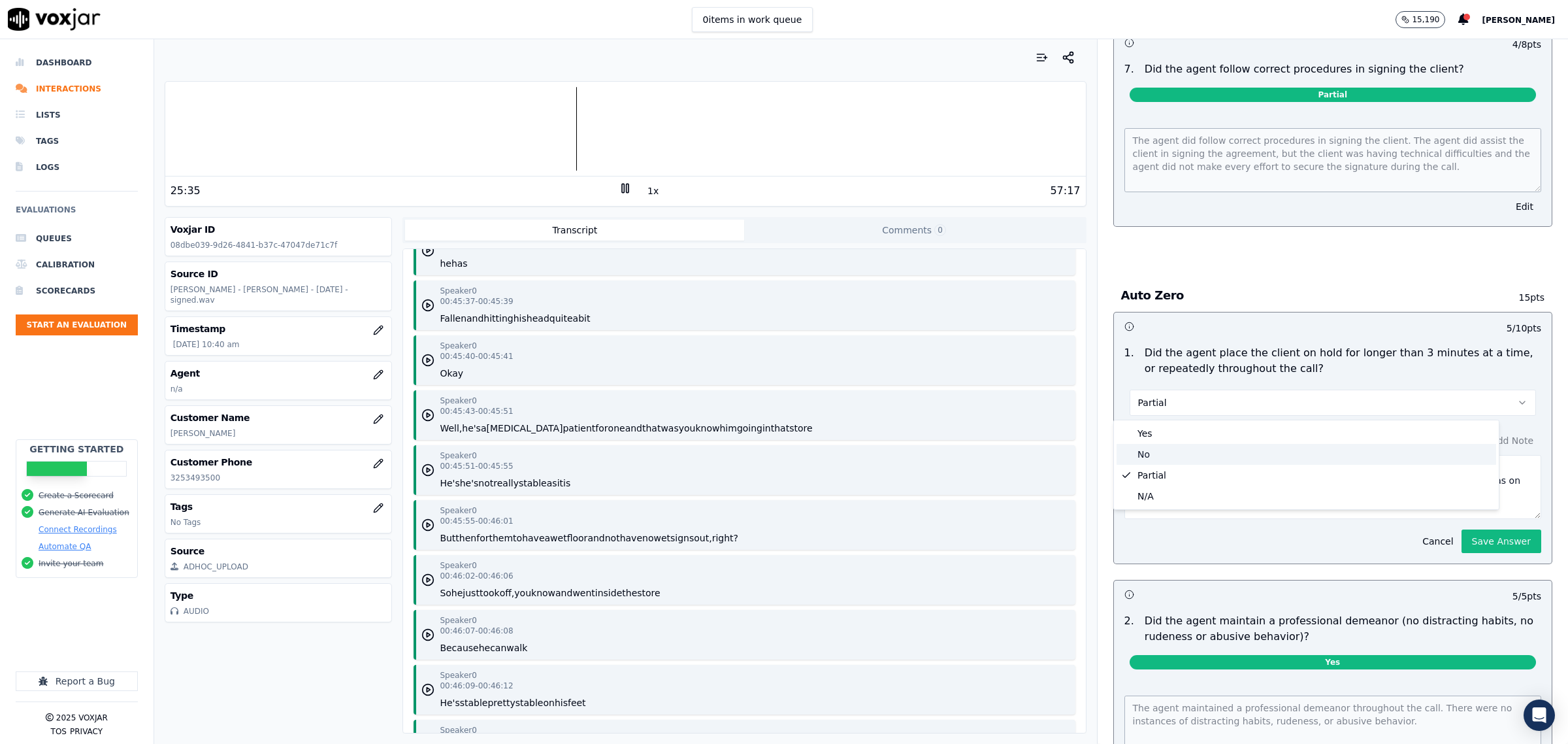
click at [1176, 453] on div "No" at bounding box center [1306, 454] width 380 height 21
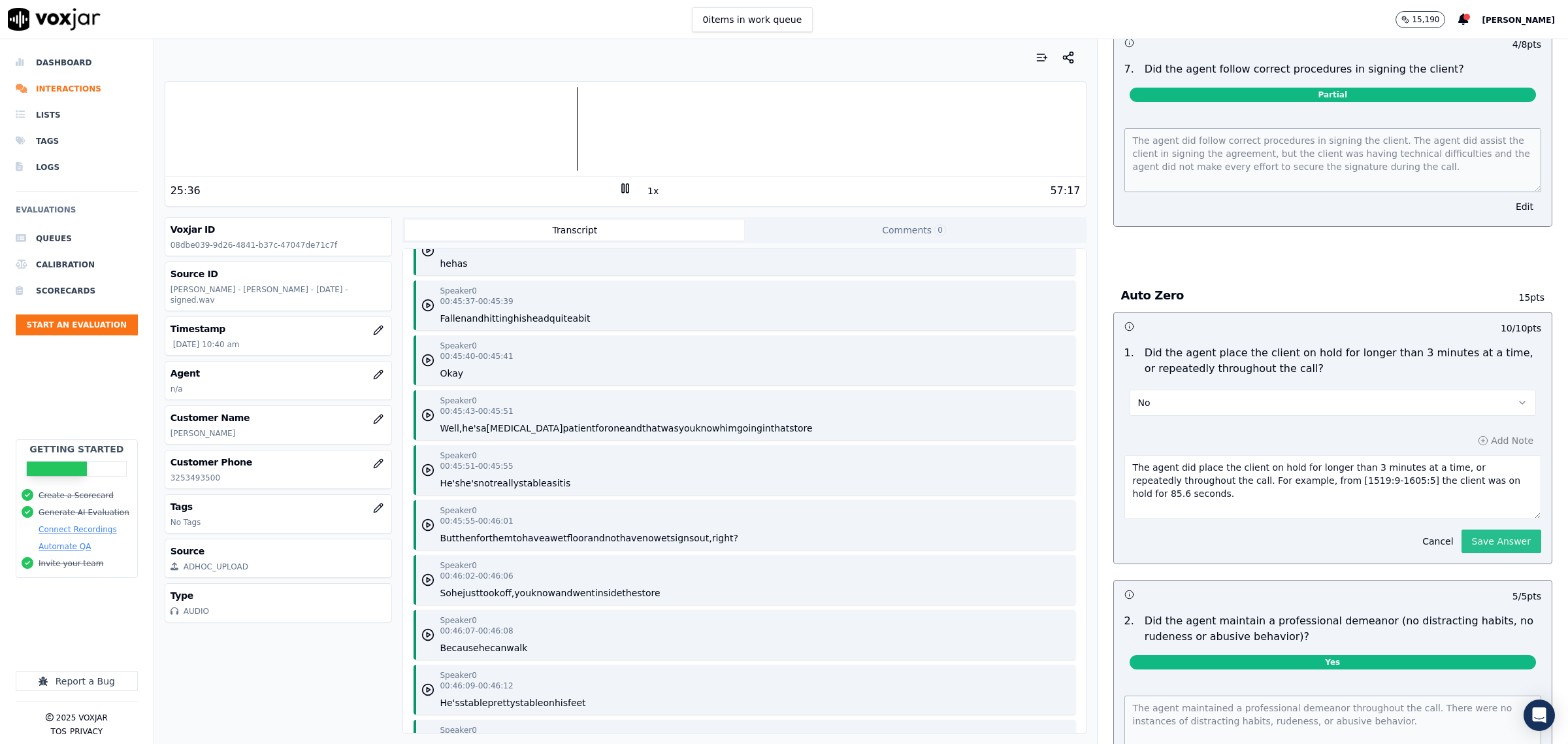
click at [1461, 543] on button "Save Answer" at bounding box center [1501, 541] width 80 height 24
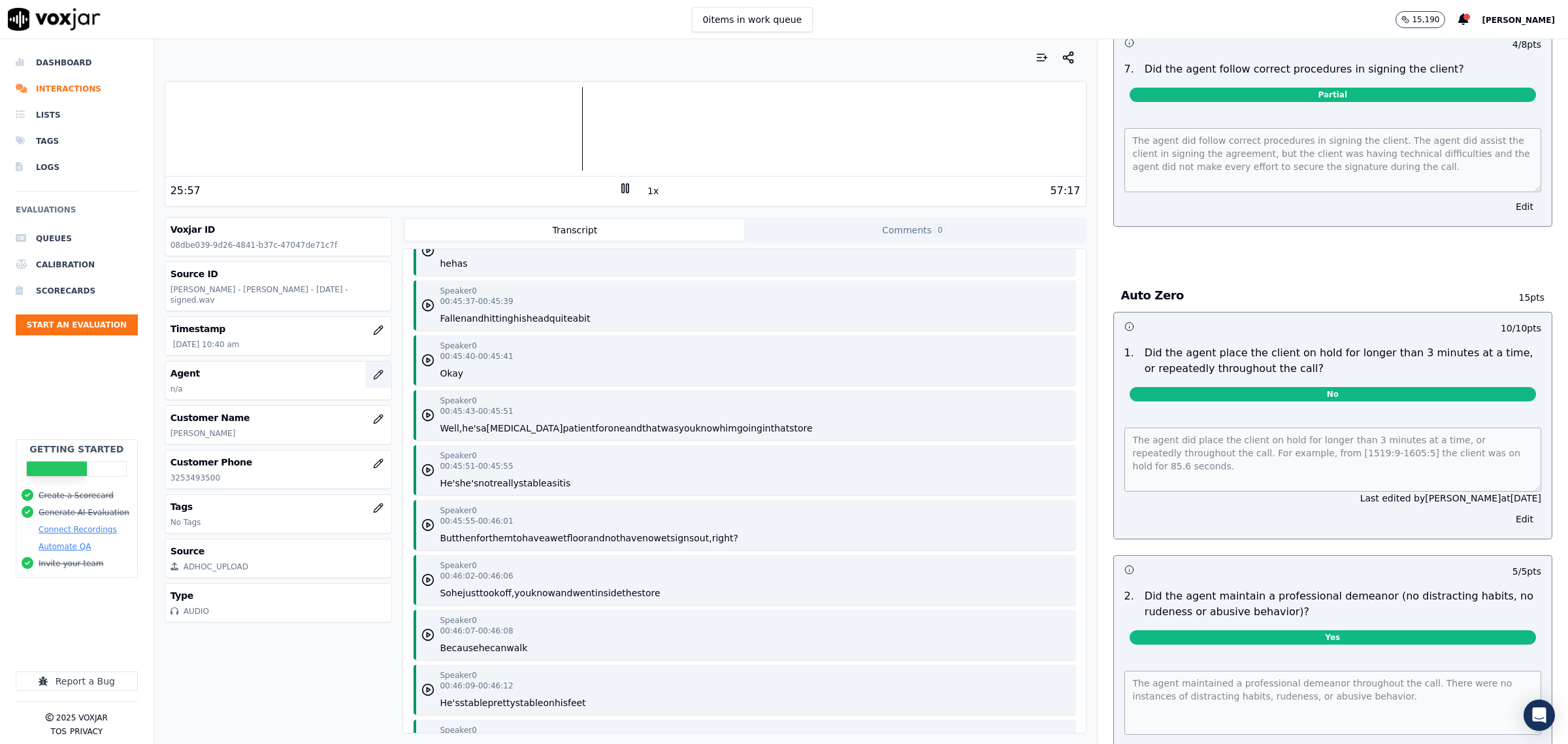
click at [373, 370] on icon "button" at bounding box center [378, 374] width 10 height 10
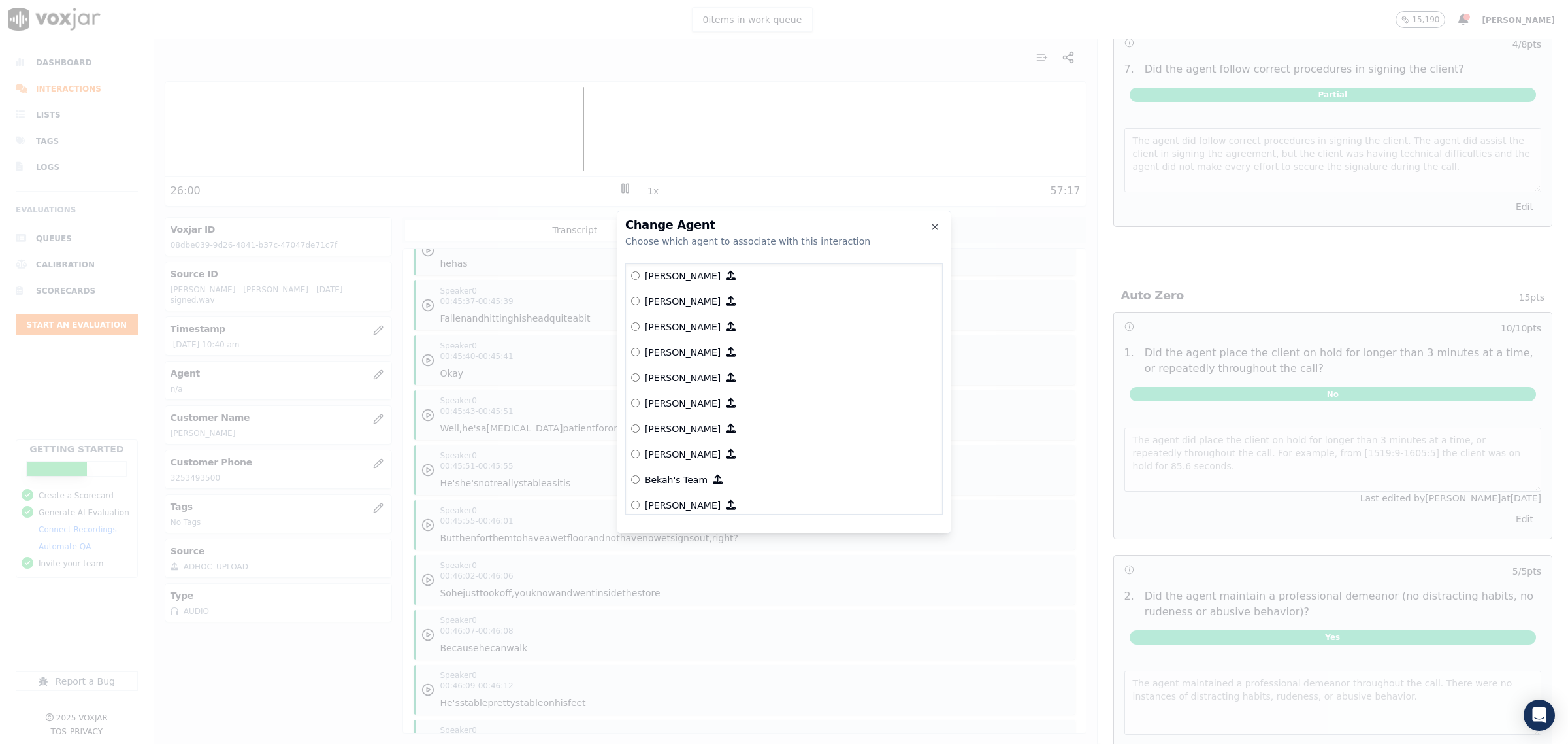
scroll to position [164, 0]
click at [657, 374] on p "[PERSON_NAME]" at bounding box center [683, 374] width 76 height 13
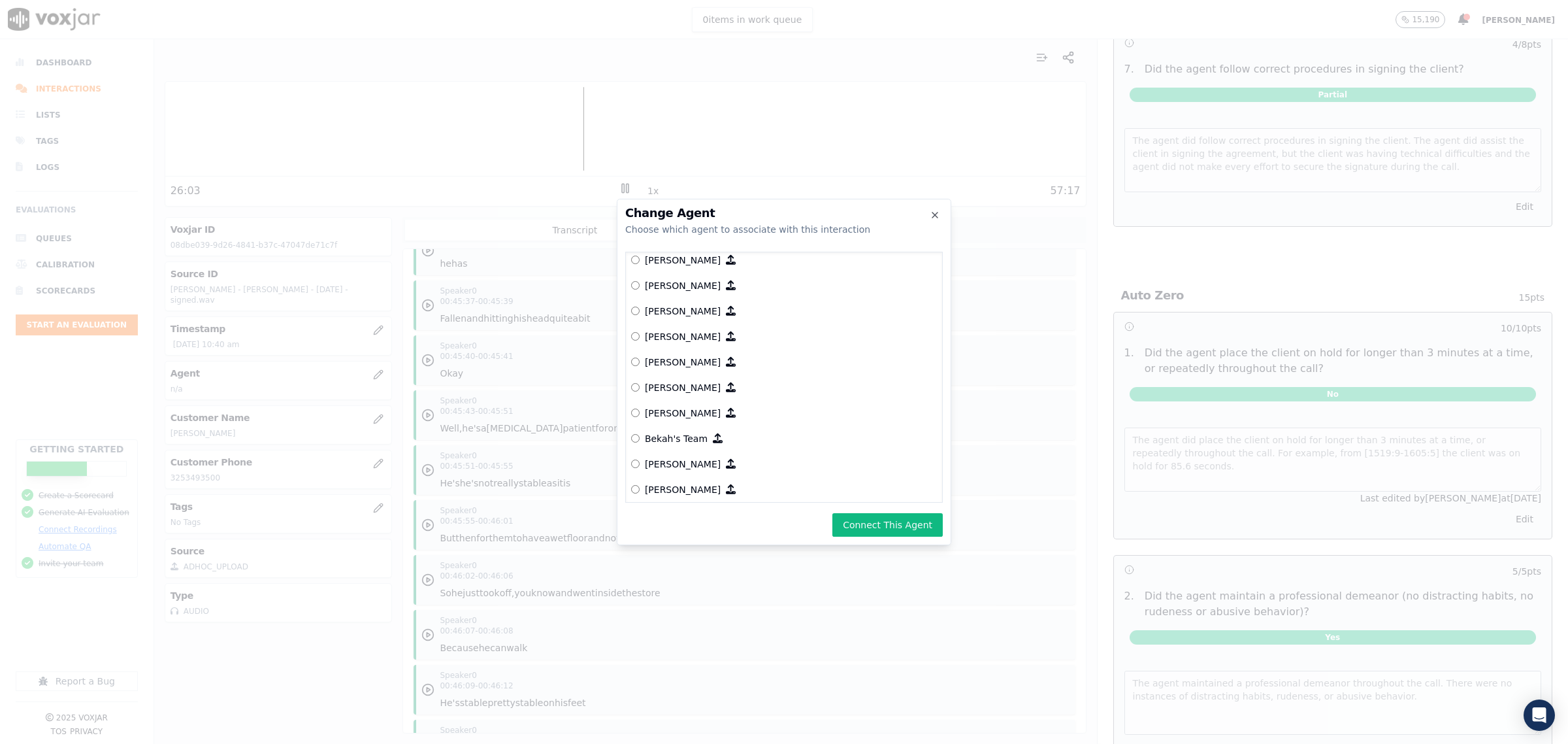
click at [895, 524] on button "Connect This Agent" at bounding box center [887, 525] width 110 height 24
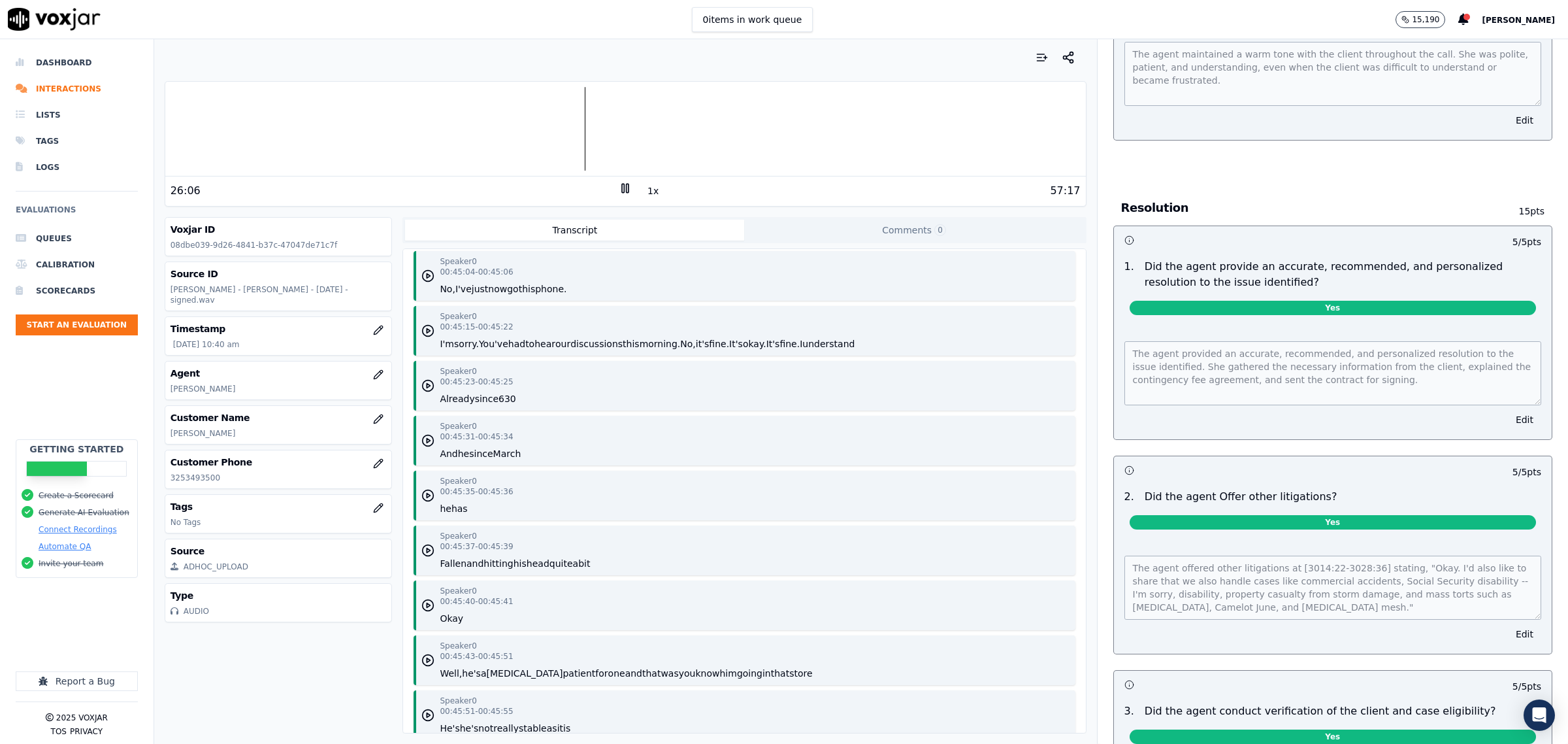
scroll to position [0, 0]
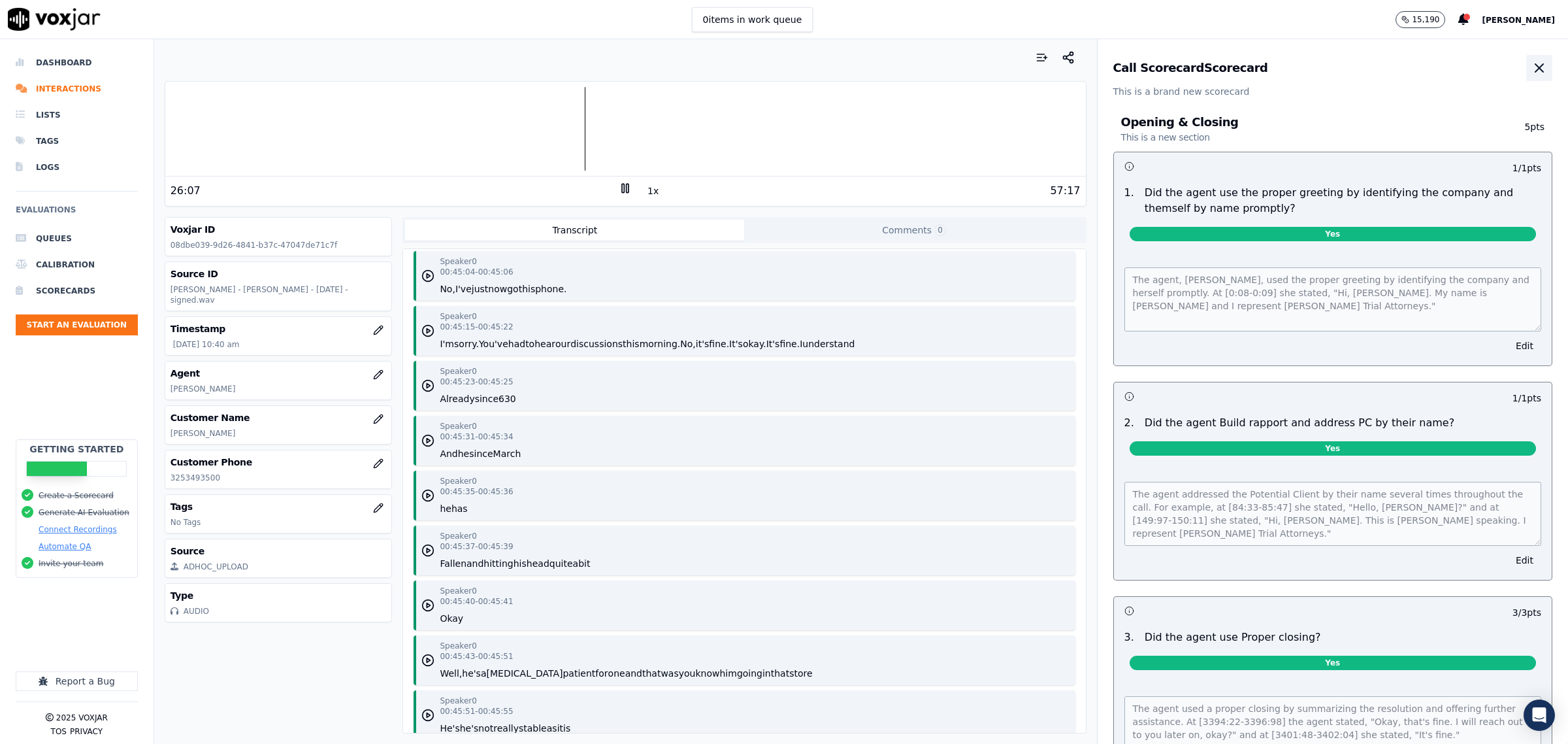
click at [1532, 72] on icon "button" at bounding box center [1539, 68] width 15 height 15
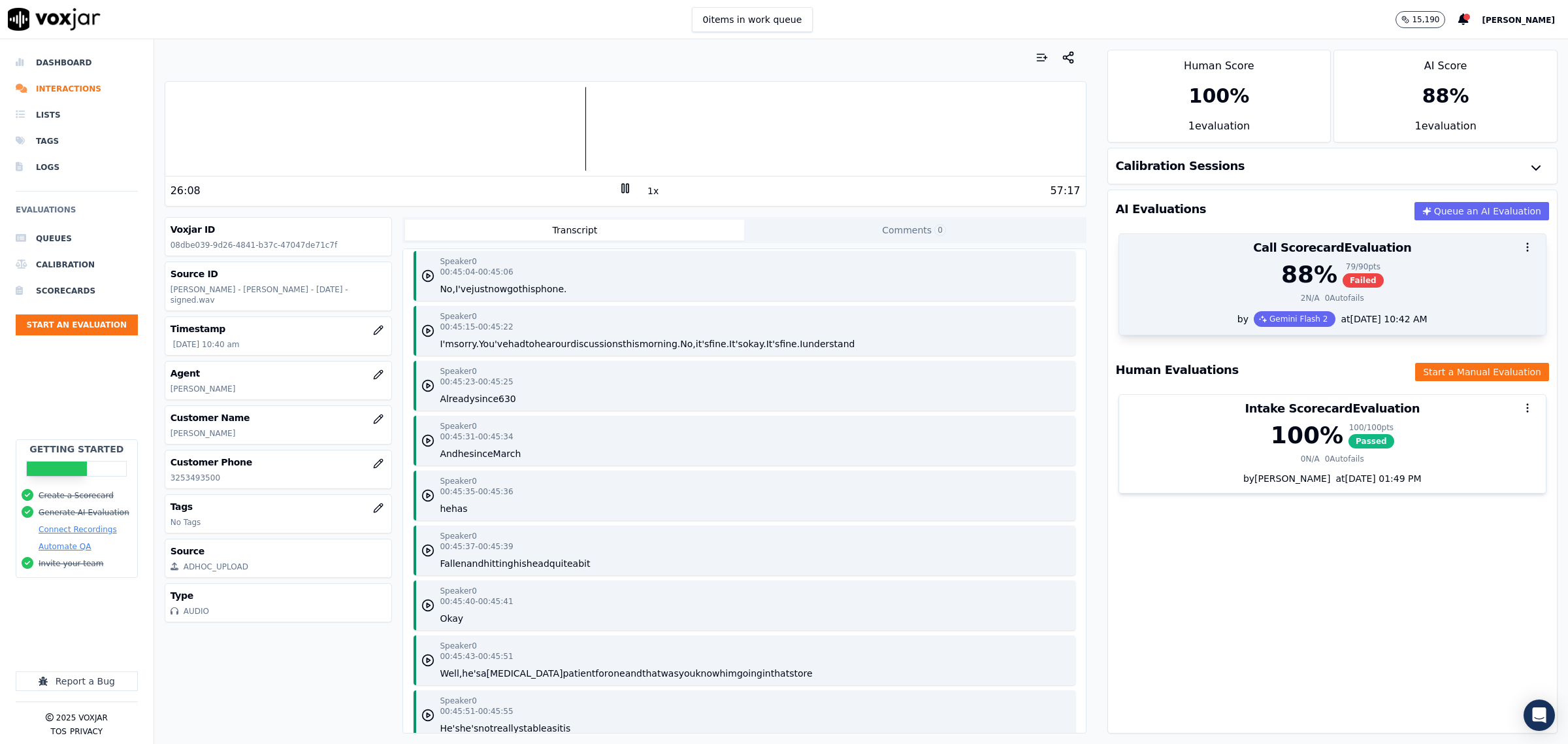
click at [1148, 282] on div "88 % 79 / 90 pts Failed" at bounding box center [1333, 274] width 411 height 26
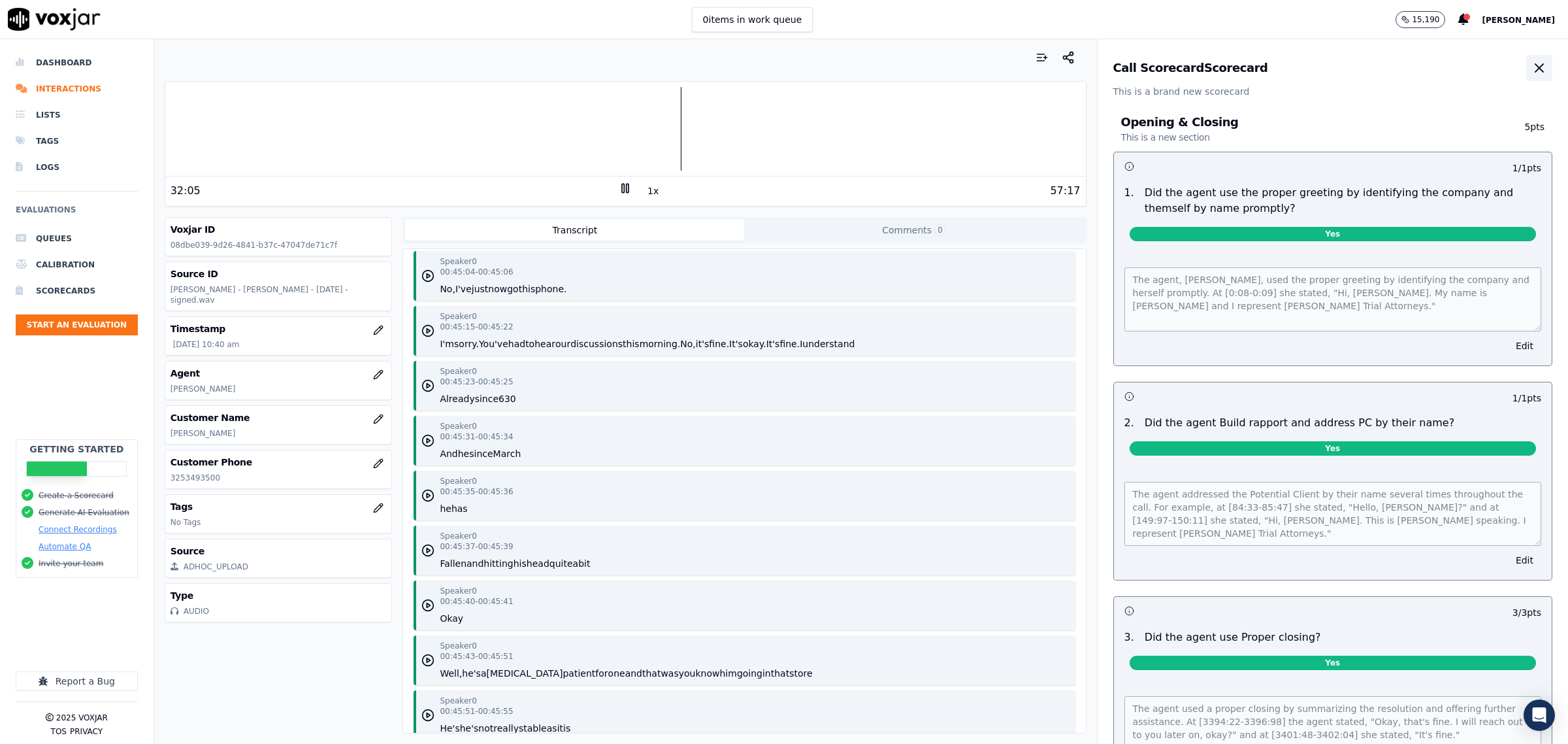
click at [1532, 66] on icon "button" at bounding box center [1539, 68] width 15 height 15
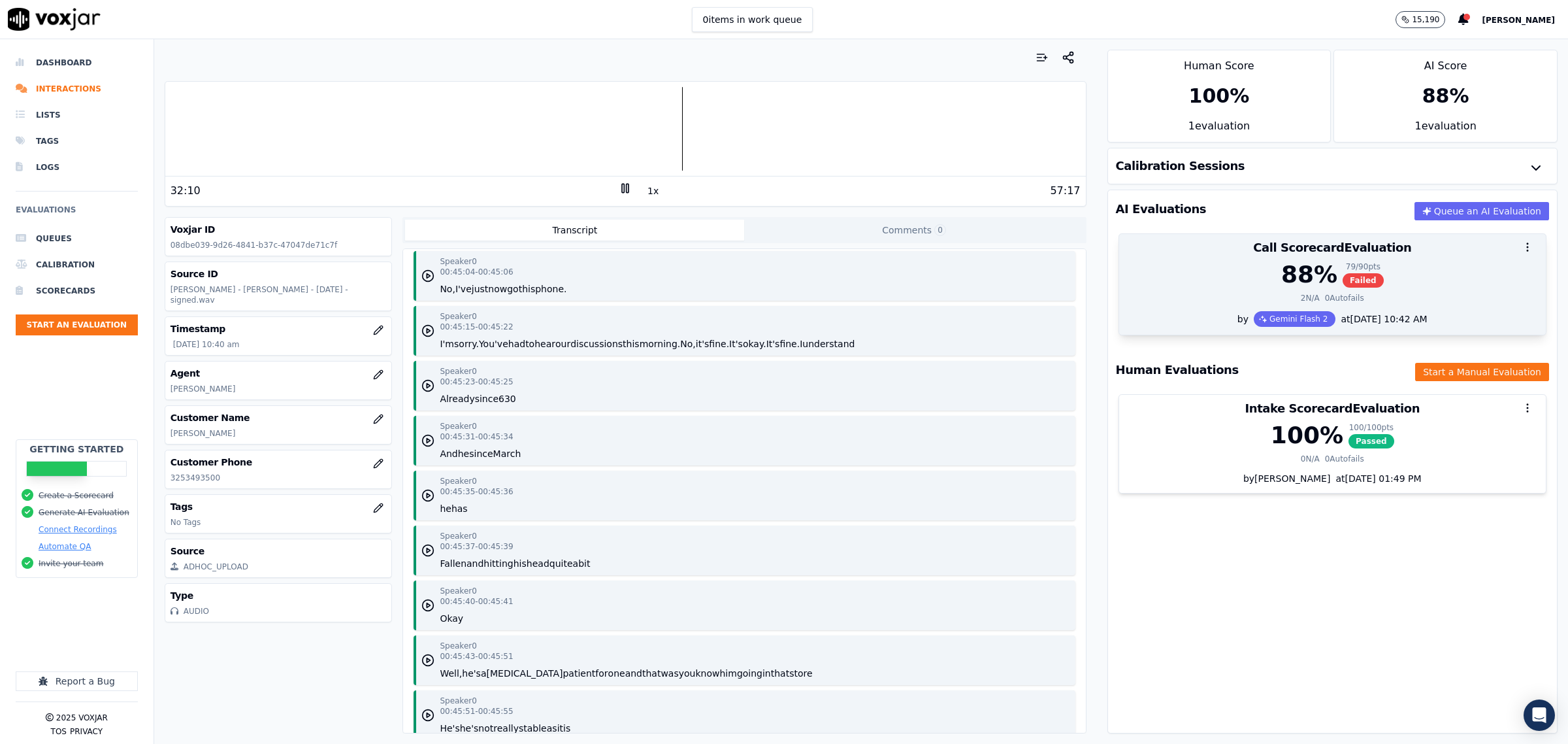
click at [1154, 287] on div "88 % 79 / 90 pts Failed" at bounding box center [1333, 274] width 411 height 26
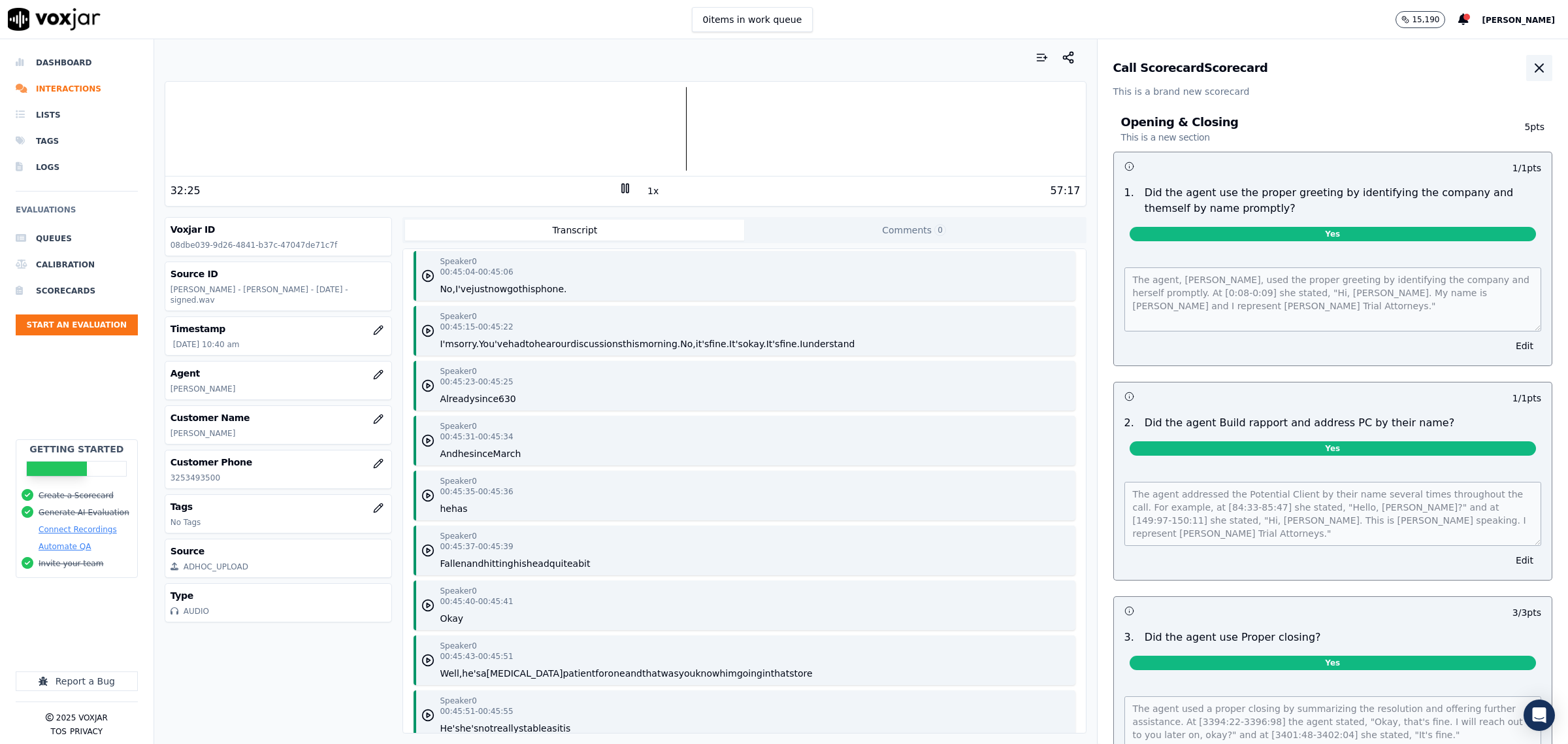
click at [1532, 62] on icon "button" at bounding box center [1539, 68] width 15 height 15
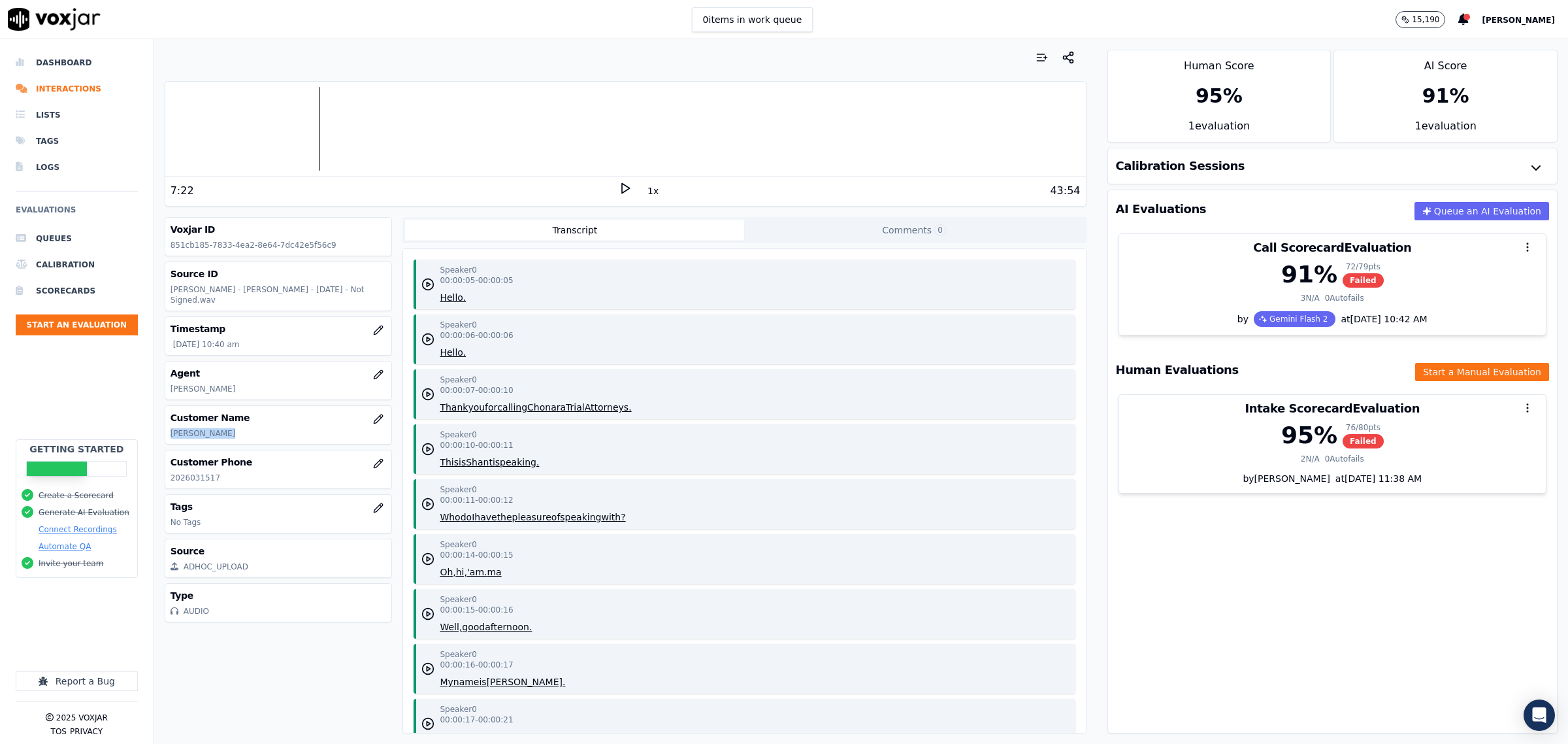
scroll to position [11361, 0]
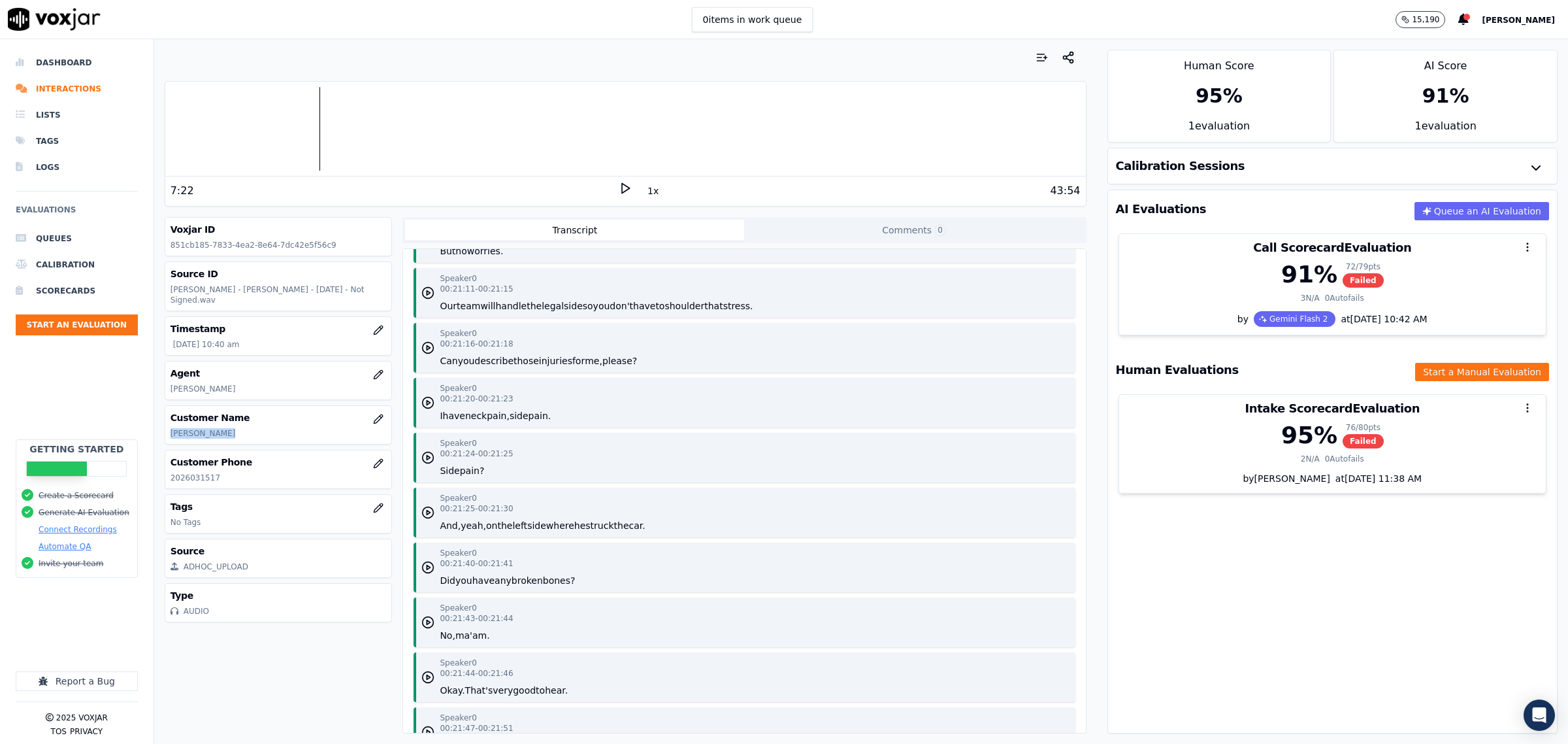
click at [318, 120] on div at bounding box center [625, 129] width 921 height 84
click at [314, 124] on div at bounding box center [625, 129] width 921 height 84
click at [311, 128] on div at bounding box center [625, 129] width 921 height 84
click at [619, 188] on icon at bounding box center [625, 189] width 13 height 13
click at [299, 126] on div at bounding box center [625, 129] width 921 height 84
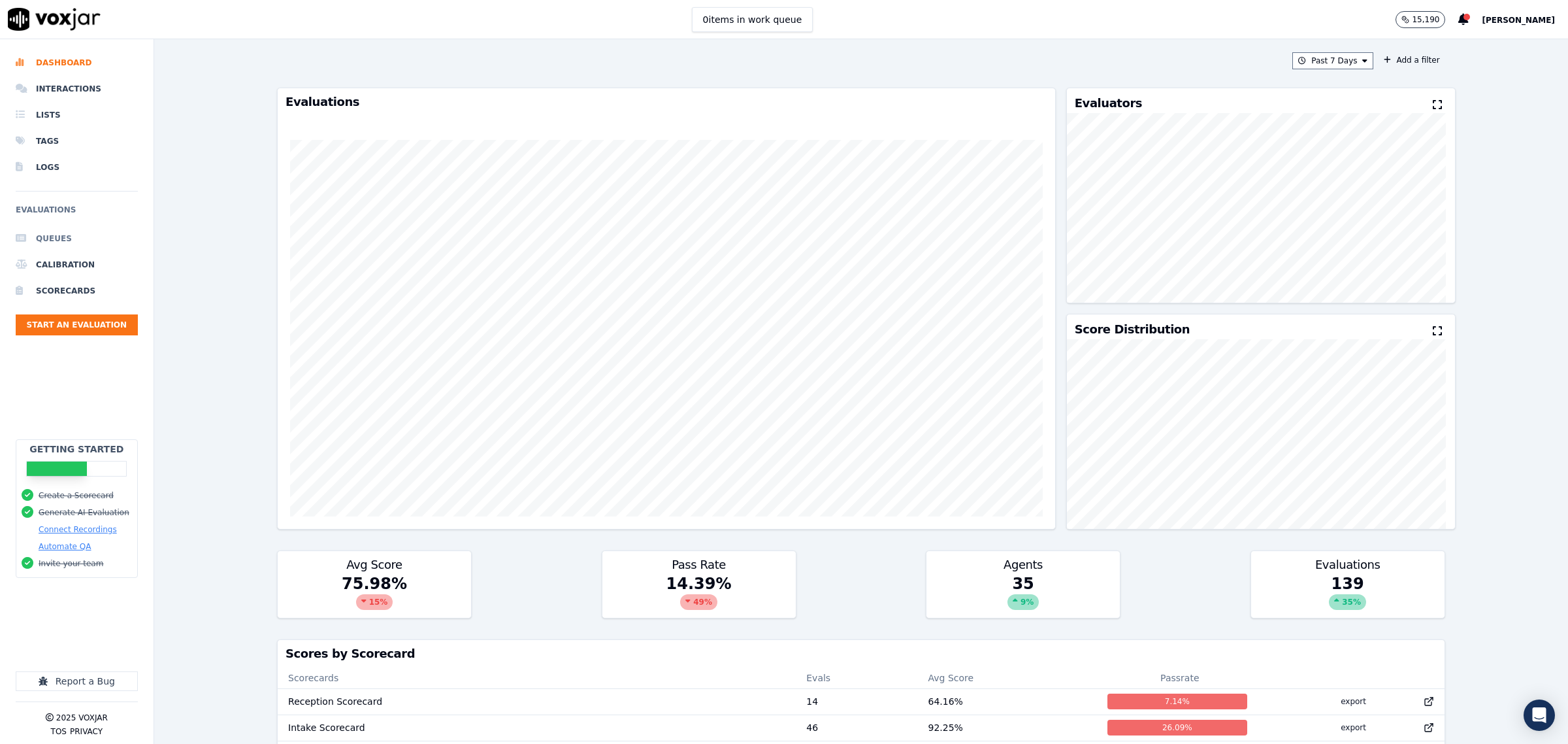
click at [67, 236] on li "Queues" at bounding box center [76, 238] width 122 height 26
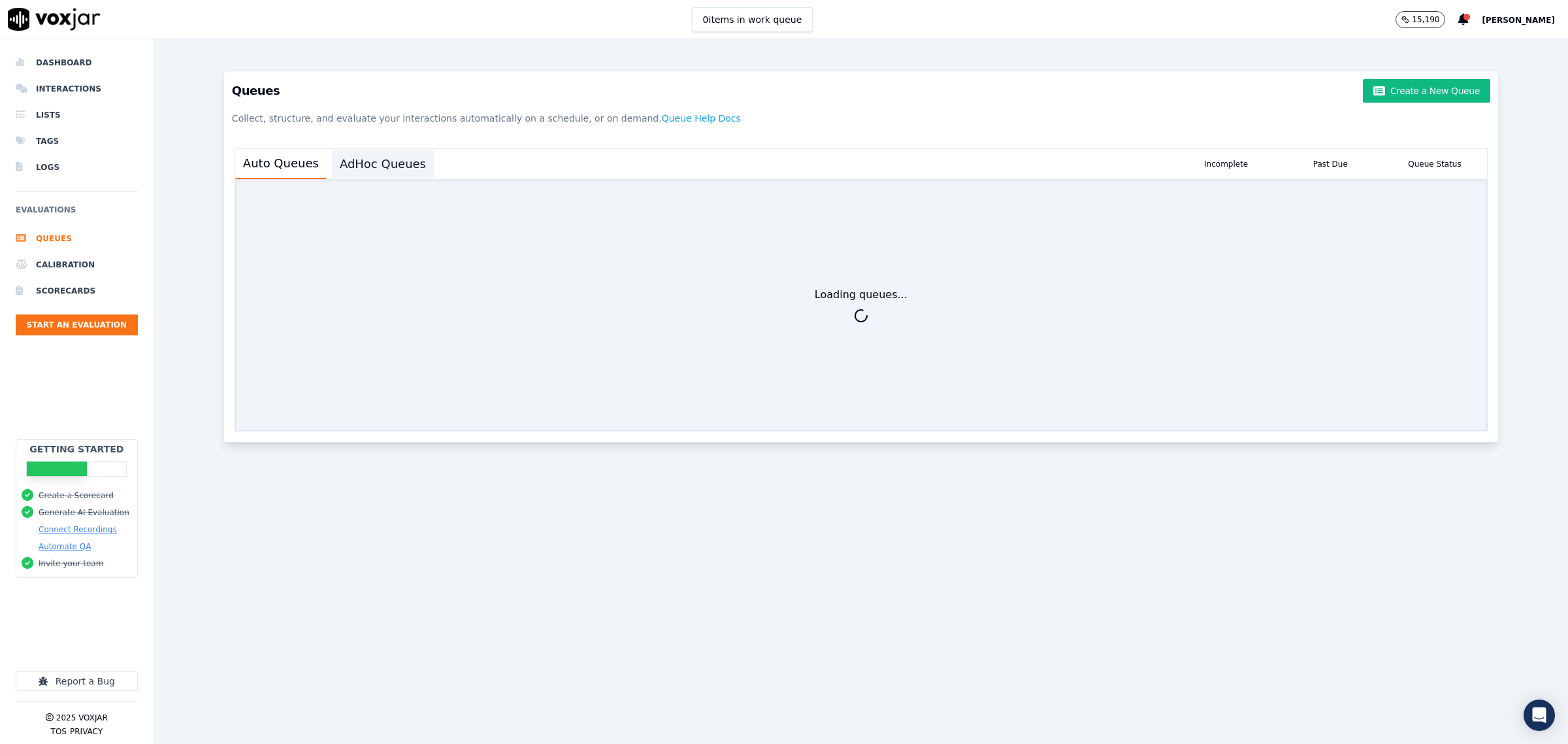
click at [369, 157] on button "AdHoc Queues" at bounding box center [383, 164] width 102 height 29
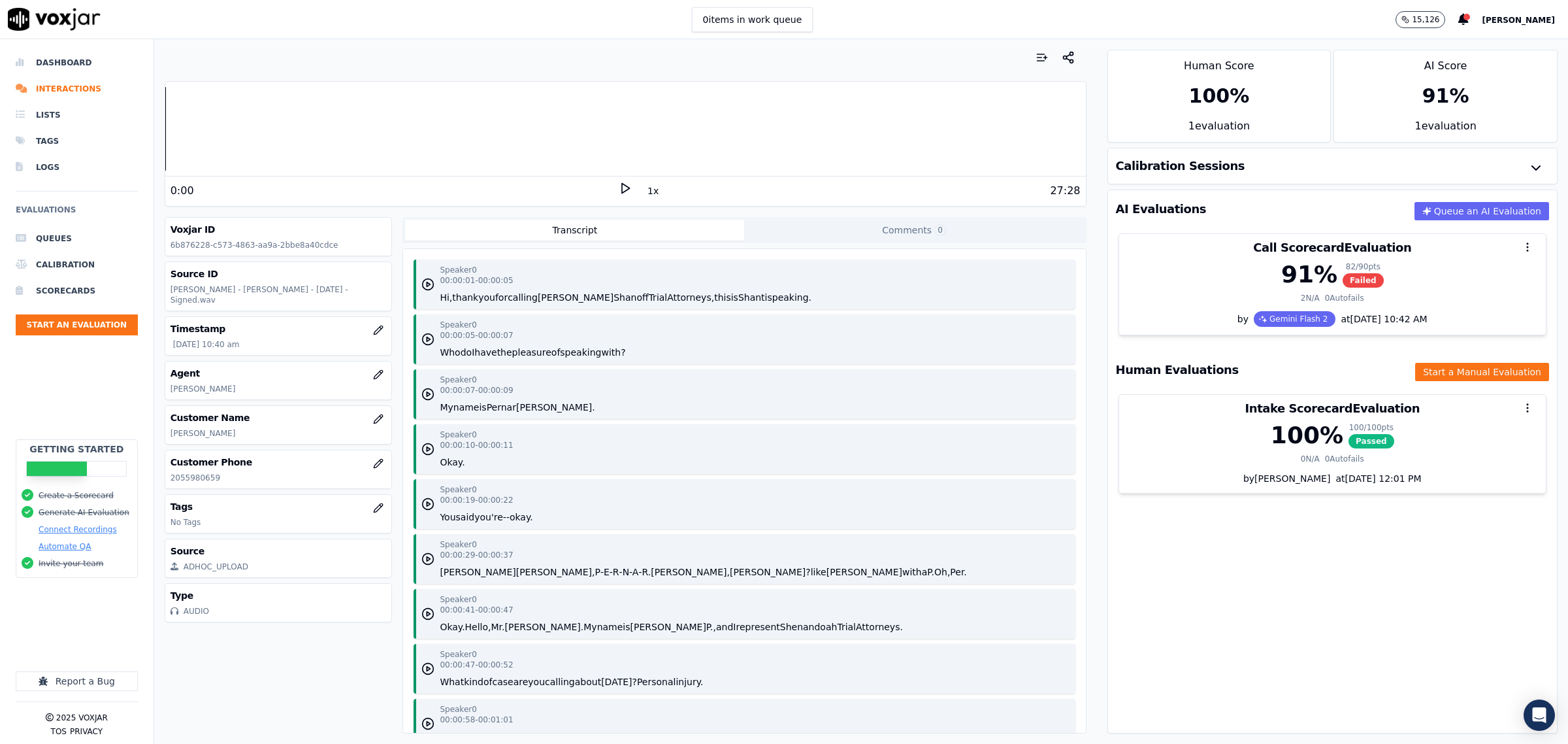
scroll to position [6866, 0]
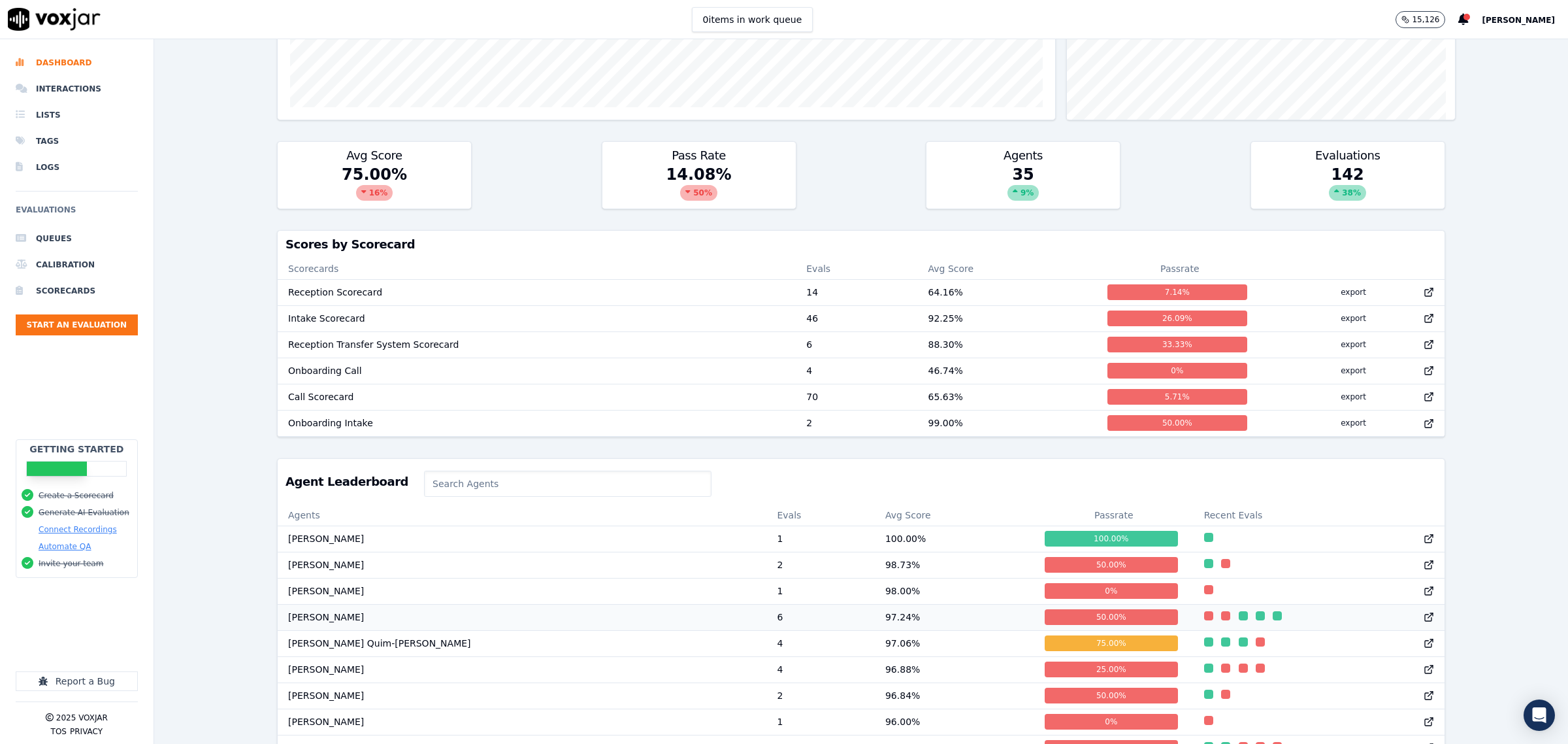
scroll to position [573, 0]
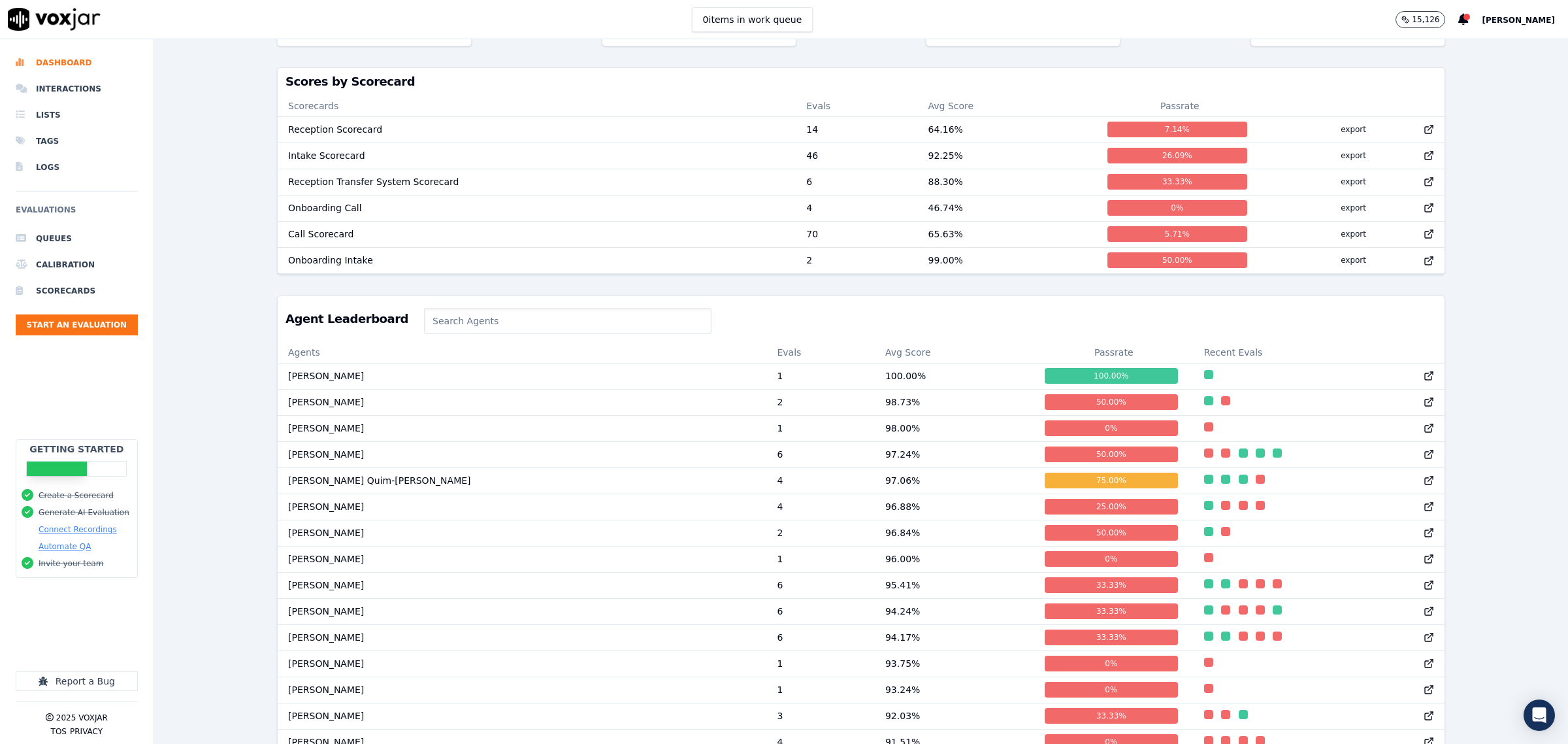
click at [424, 334] on input at bounding box center [567, 320] width 288 height 26
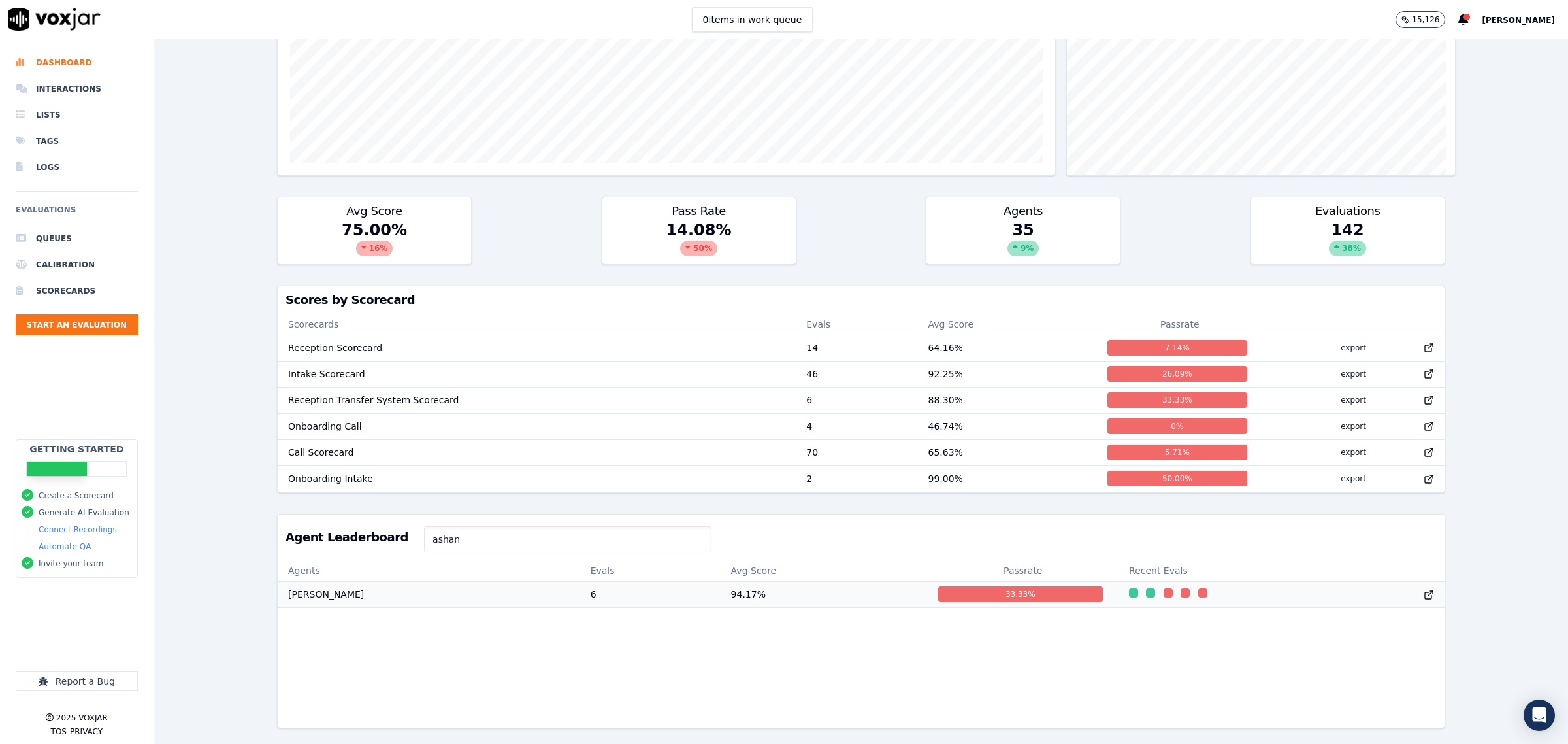
type input "ashan"
click at [365, 581] on td "[PERSON_NAME]" at bounding box center [429, 593] width 303 height 26
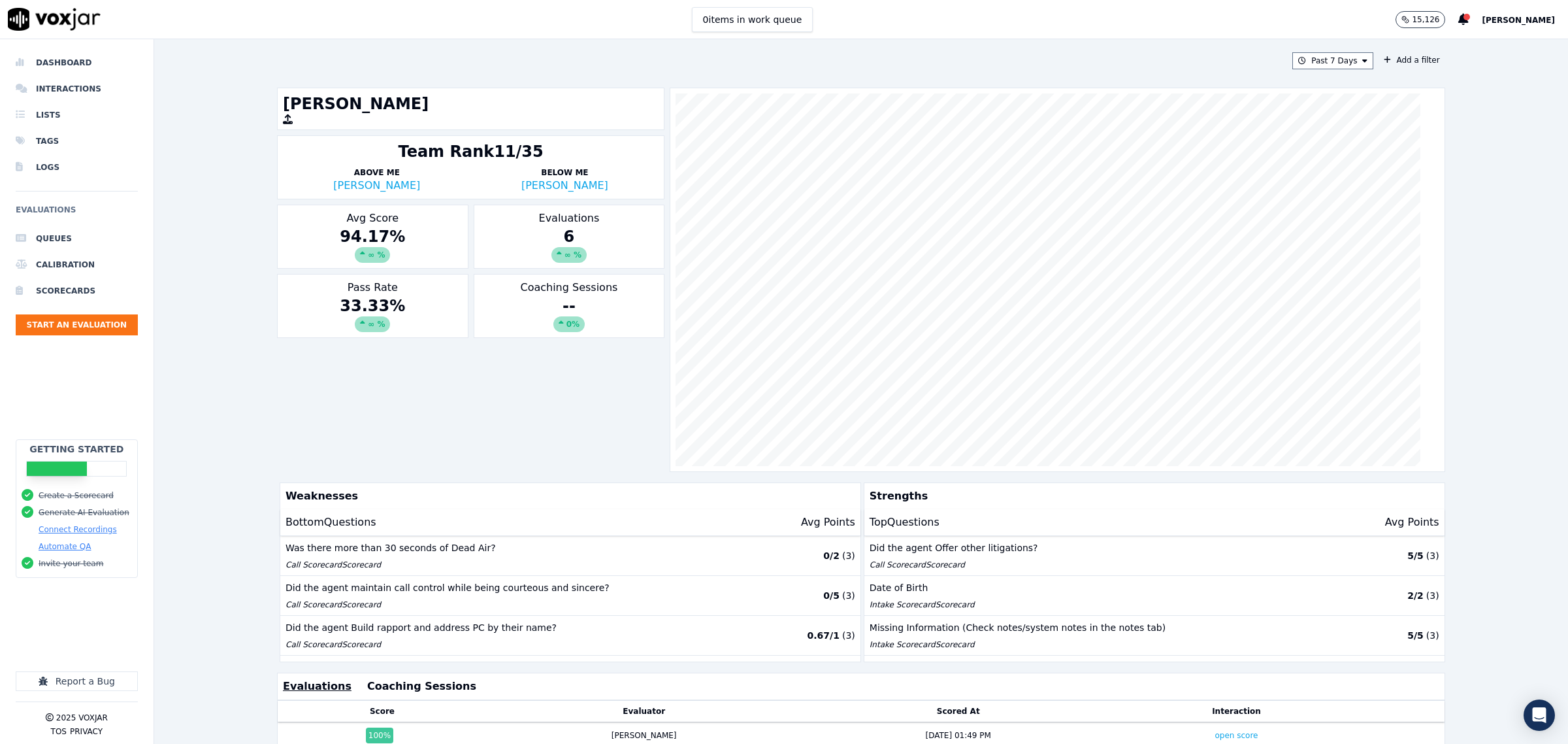
scroll to position [259, 0]
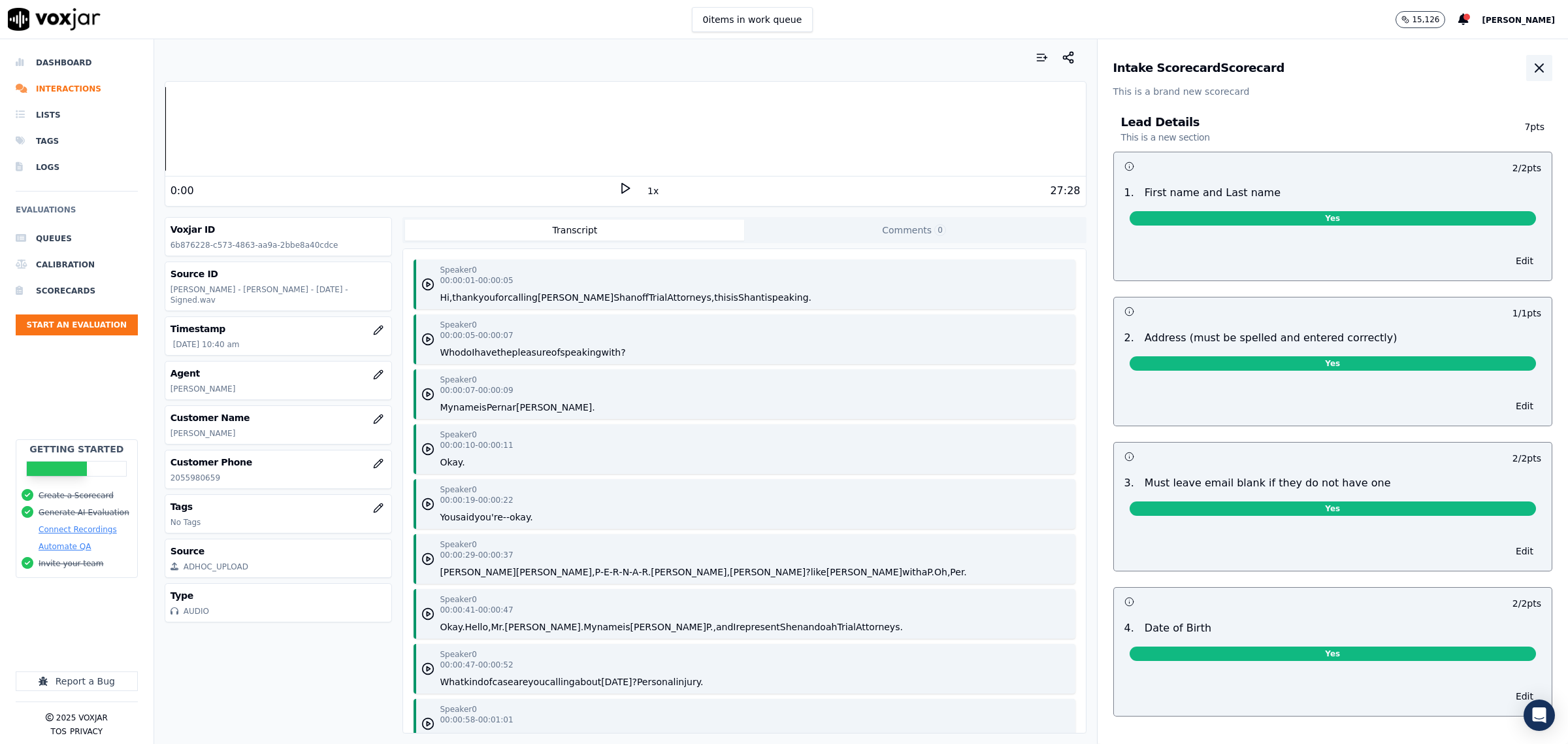
click at [1526, 61] on button "button" at bounding box center [1538, 68] width 26 height 26
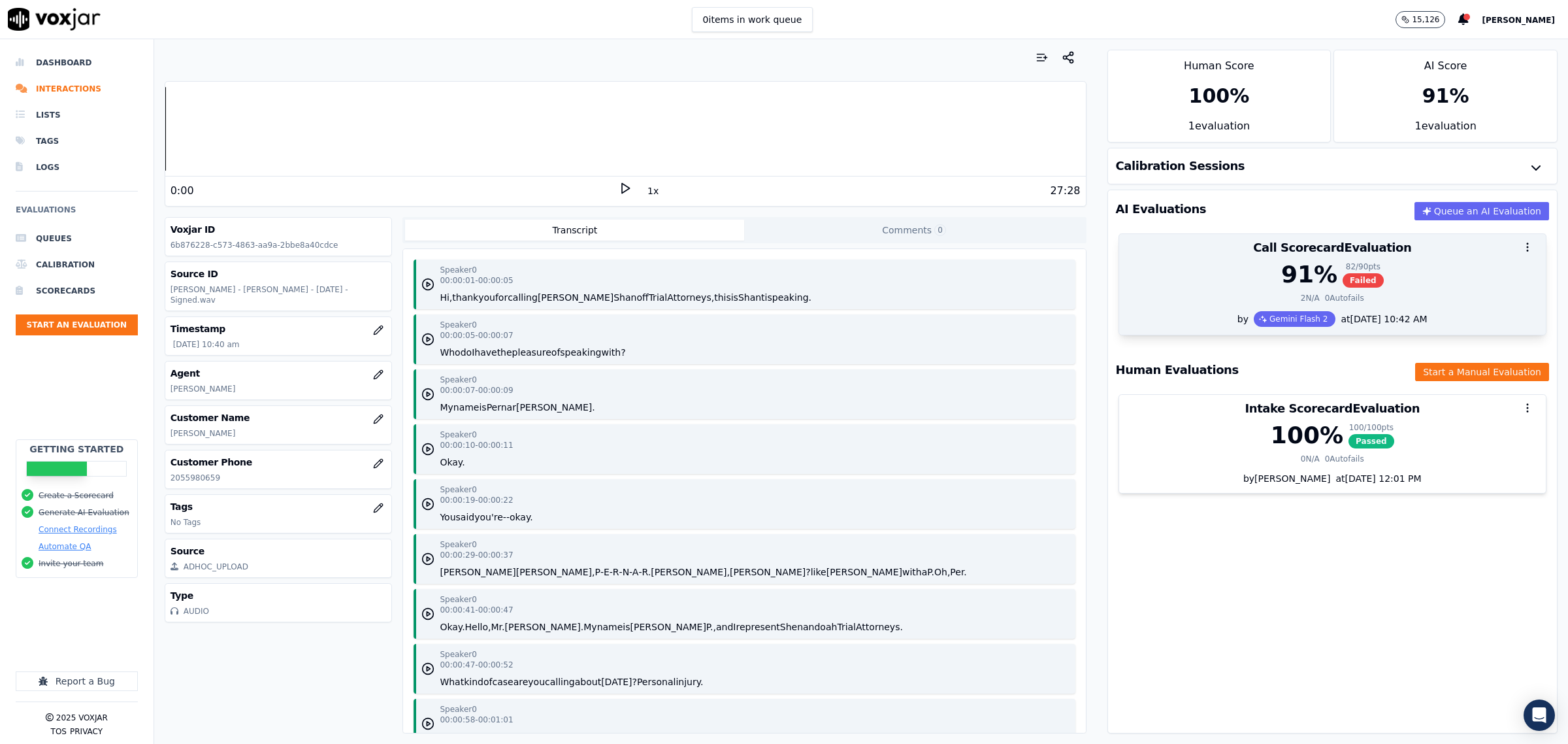
click at [1197, 267] on div "91 % 82 / 90 pts Failed" at bounding box center [1333, 274] width 411 height 26
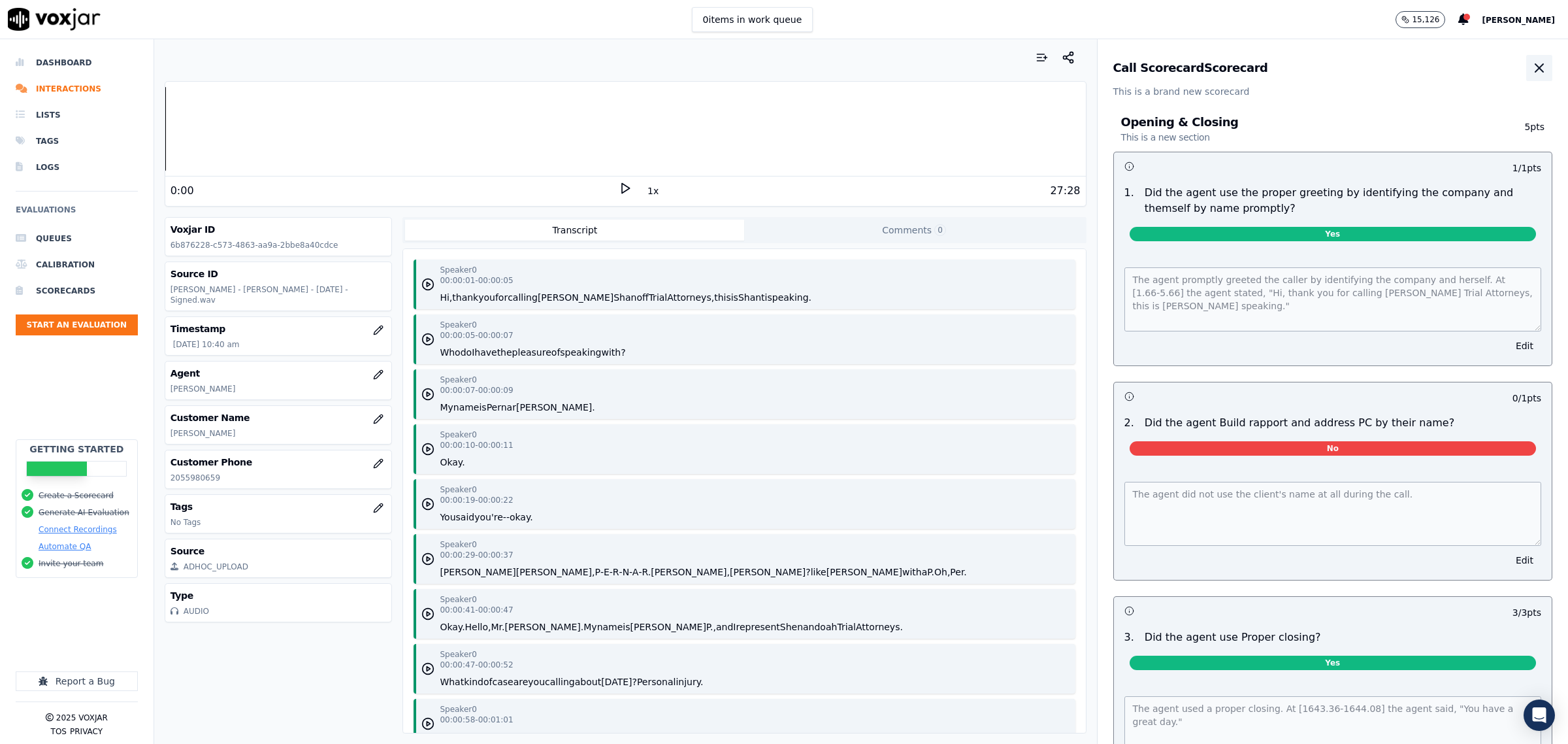
click at [1526, 59] on button "button" at bounding box center [1538, 68] width 26 height 26
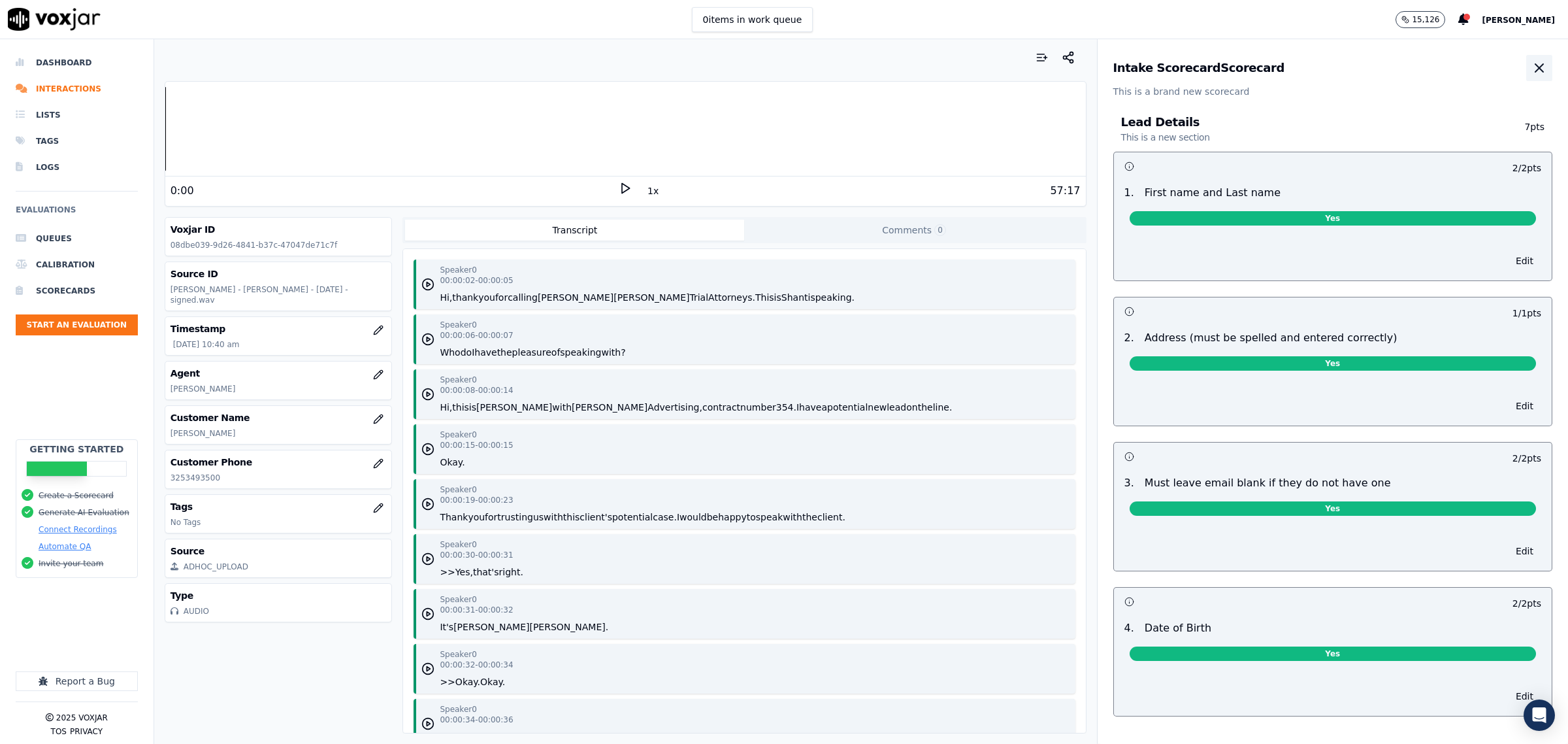
click at [1536, 70] on icon "button" at bounding box center [1539, 68] width 8 height 8
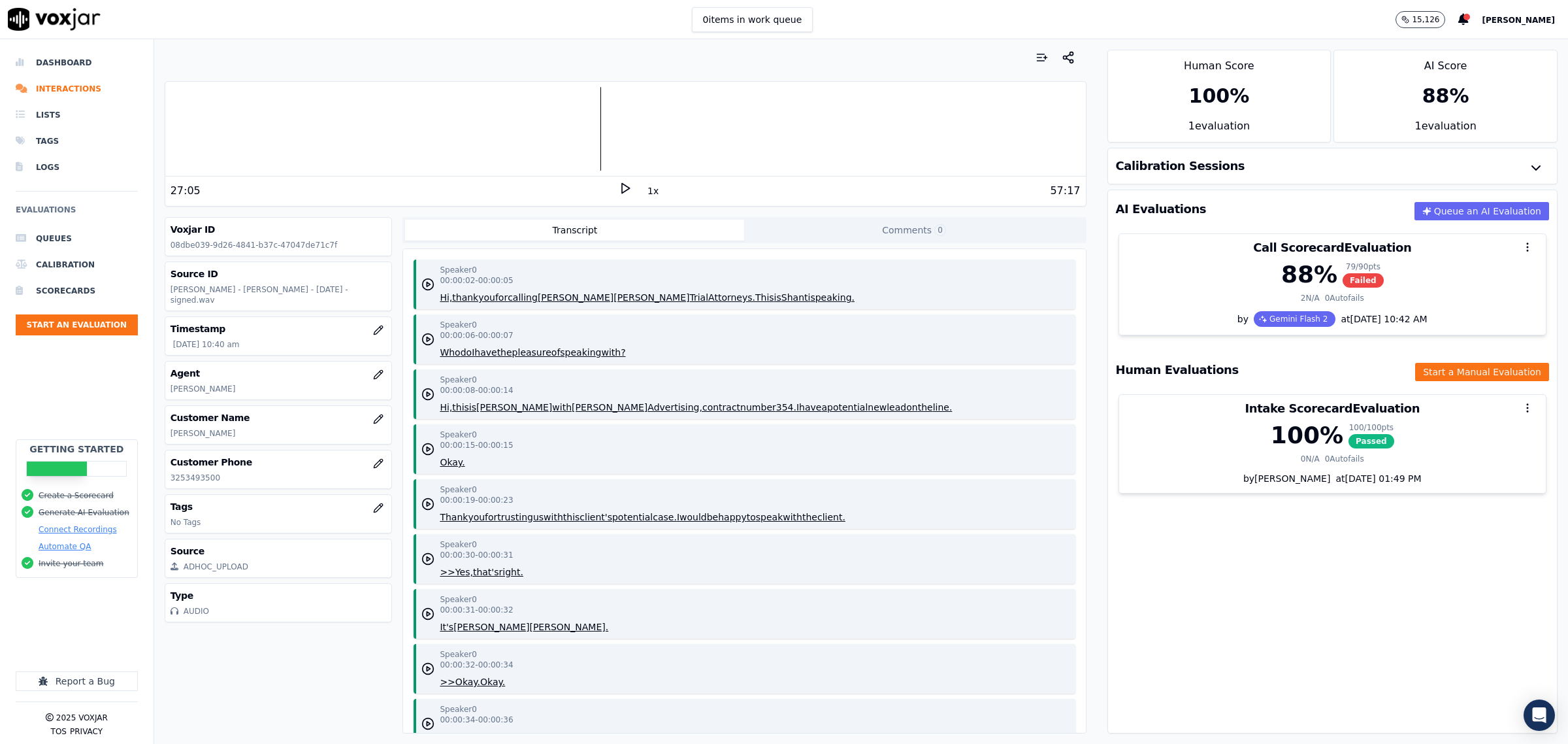
click at [562, 139] on div at bounding box center [625, 129] width 921 height 84
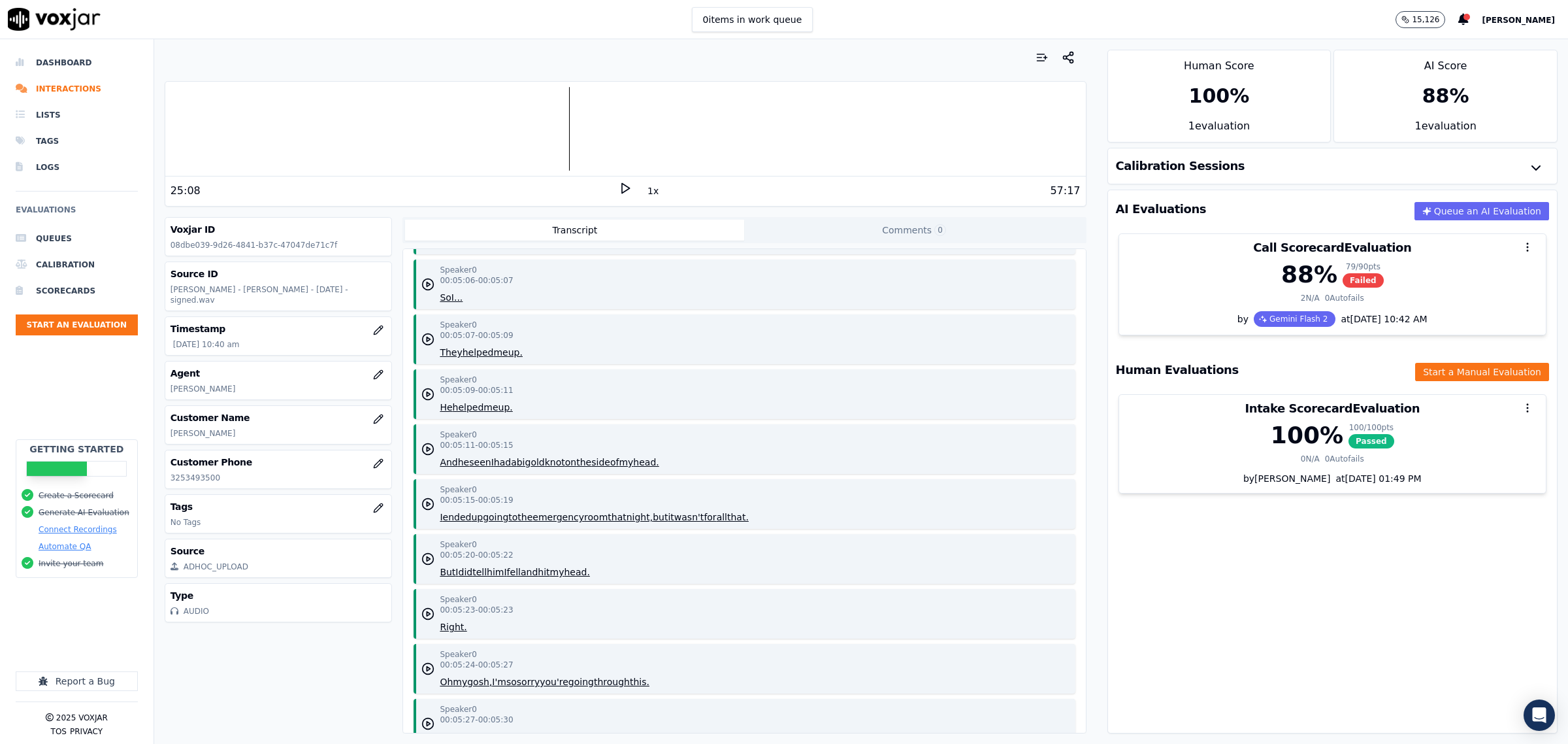
scroll to position [5149, 0]
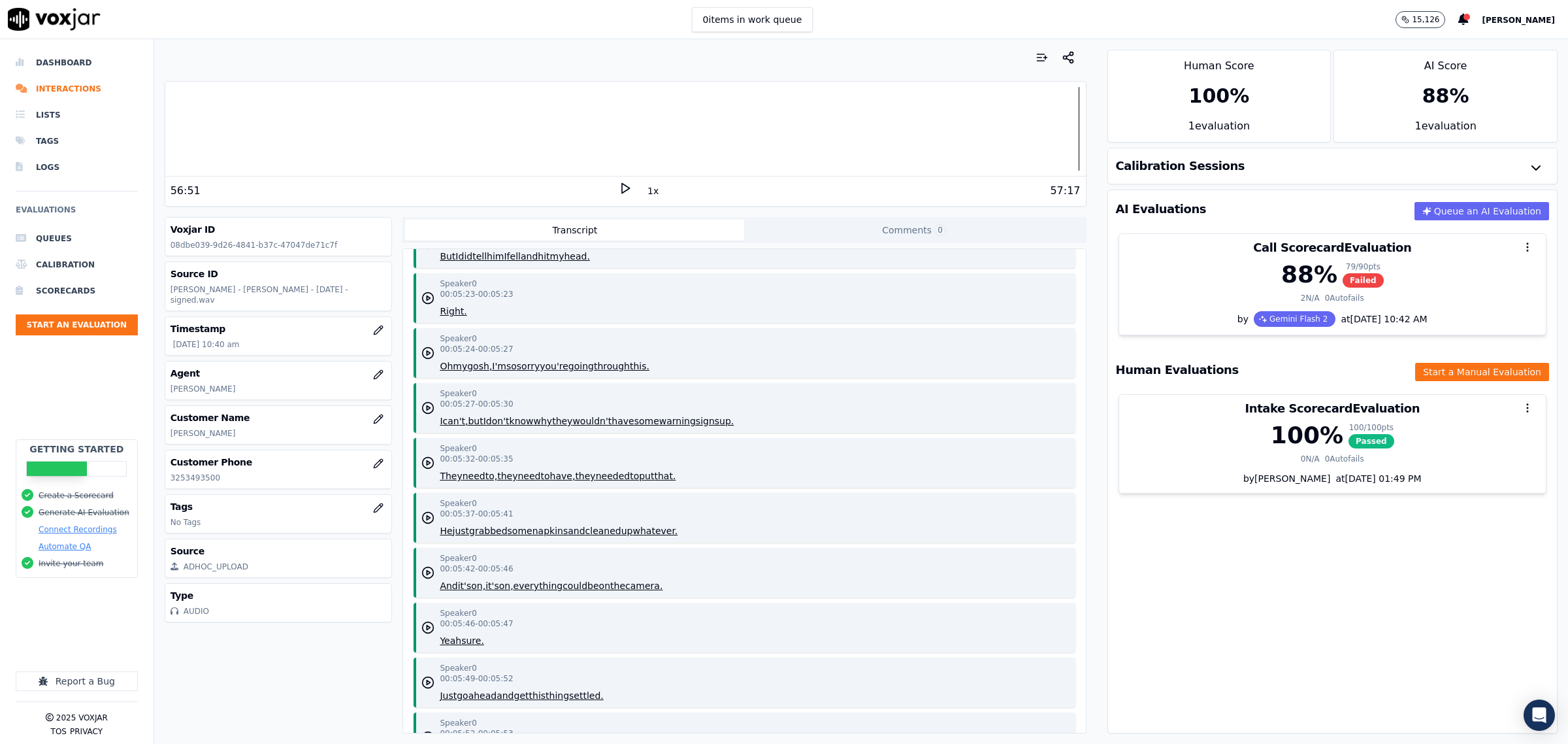
click at [404, 124] on div at bounding box center [625, 129] width 921 height 84
drag, startPoint x: 228, startPoint y: 425, endPoint x: 157, endPoint y: 422, distance: 71.1
click at [157, 422] on div "Your browser does not support the audio element. 56:39 1x 57:17 Voxjar ID 08dbe…" at bounding box center [625, 392] width 943 height 705
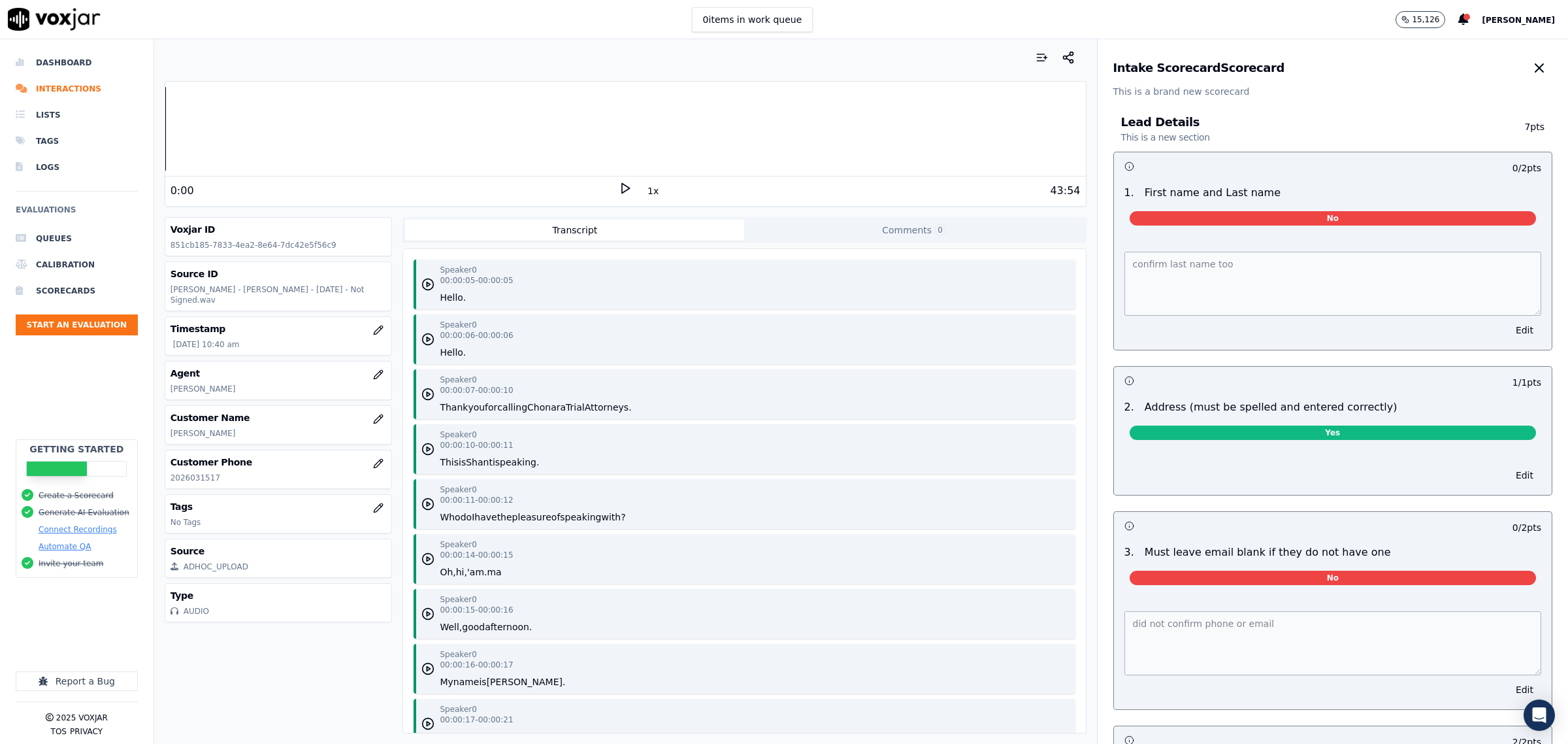
drag, startPoint x: 1505, startPoint y: 66, endPoint x: 1498, endPoint y: 70, distance: 8.1
click at [1532, 66] on icon "button" at bounding box center [1539, 68] width 15 height 15
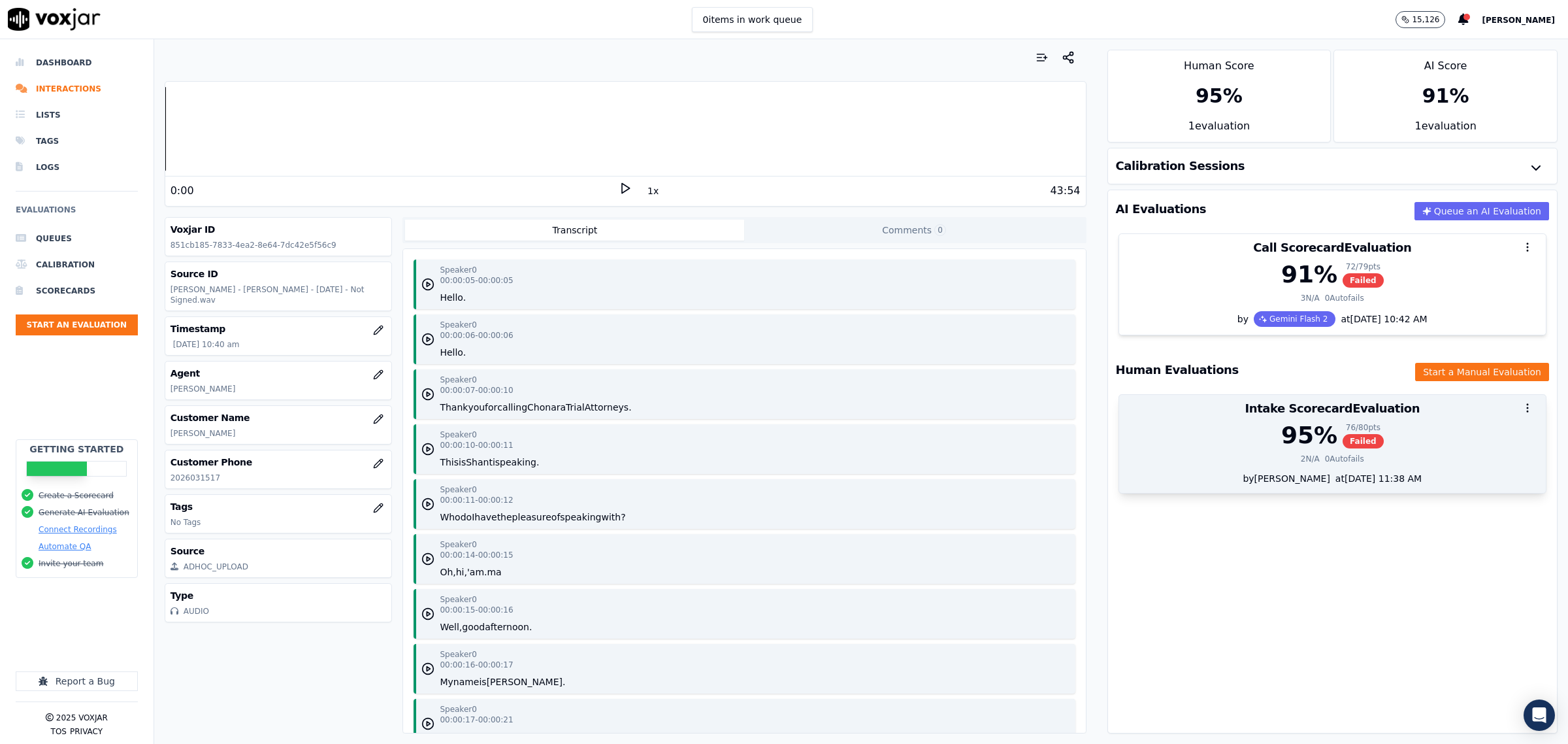
click at [1255, 440] on div "95 % 76 / 80 pts Failed" at bounding box center [1333, 434] width 411 height 26
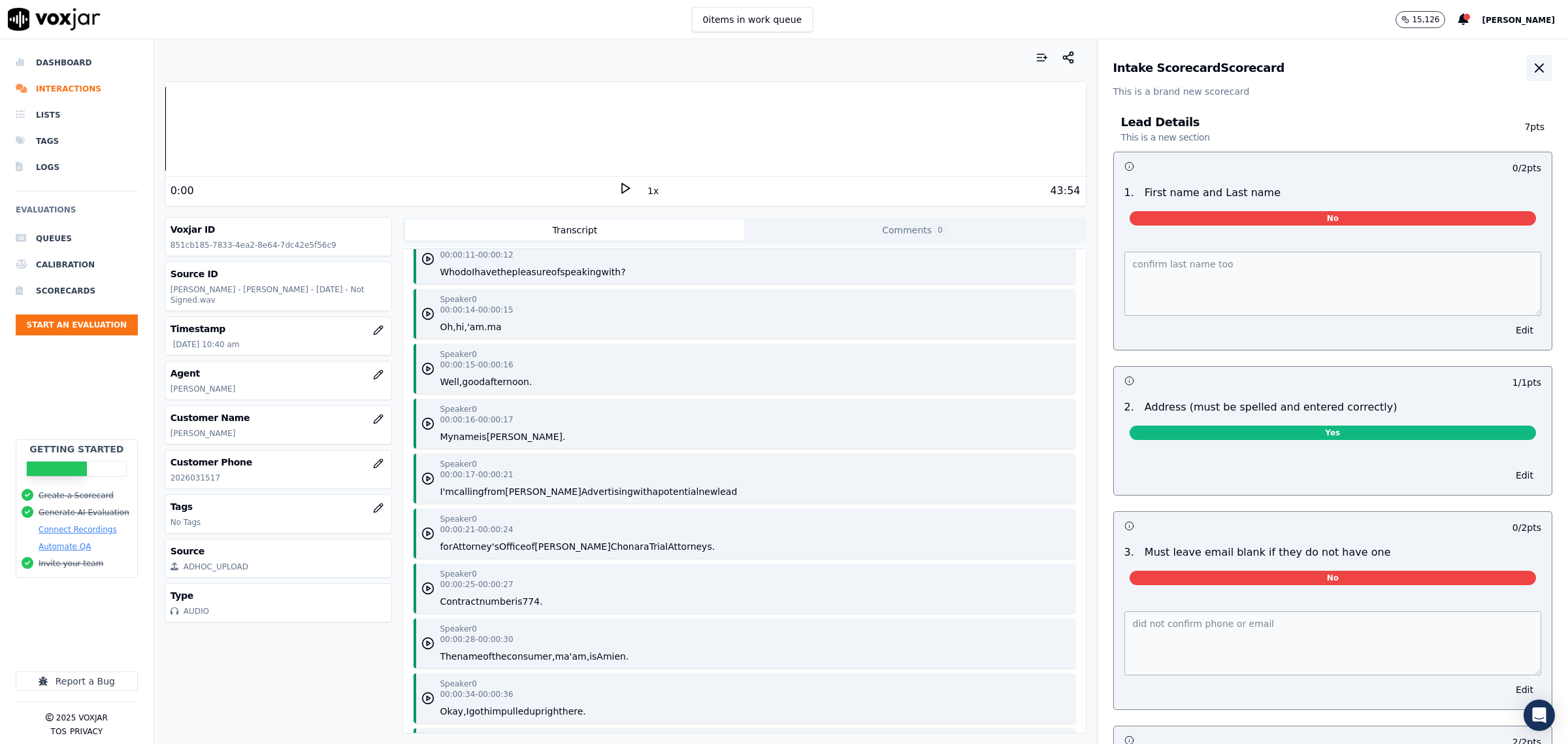
click at [1532, 70] on icon "button" at bounding box center [1539, 68] width 15 height 15
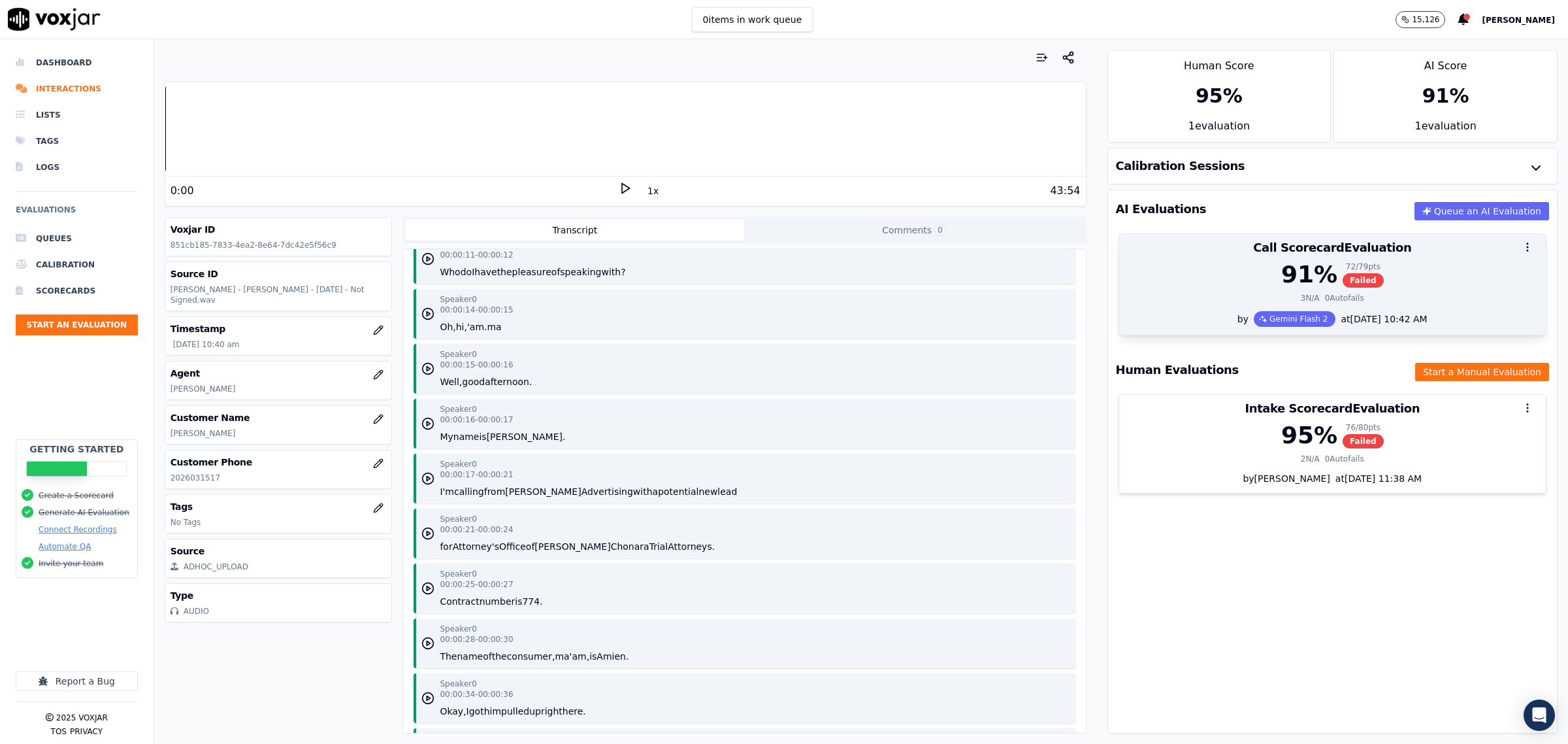
click at [1214, 286] on div "91 % 72 / 79 pts Failed" at bounding box center [1333, 274] width 411 height 26
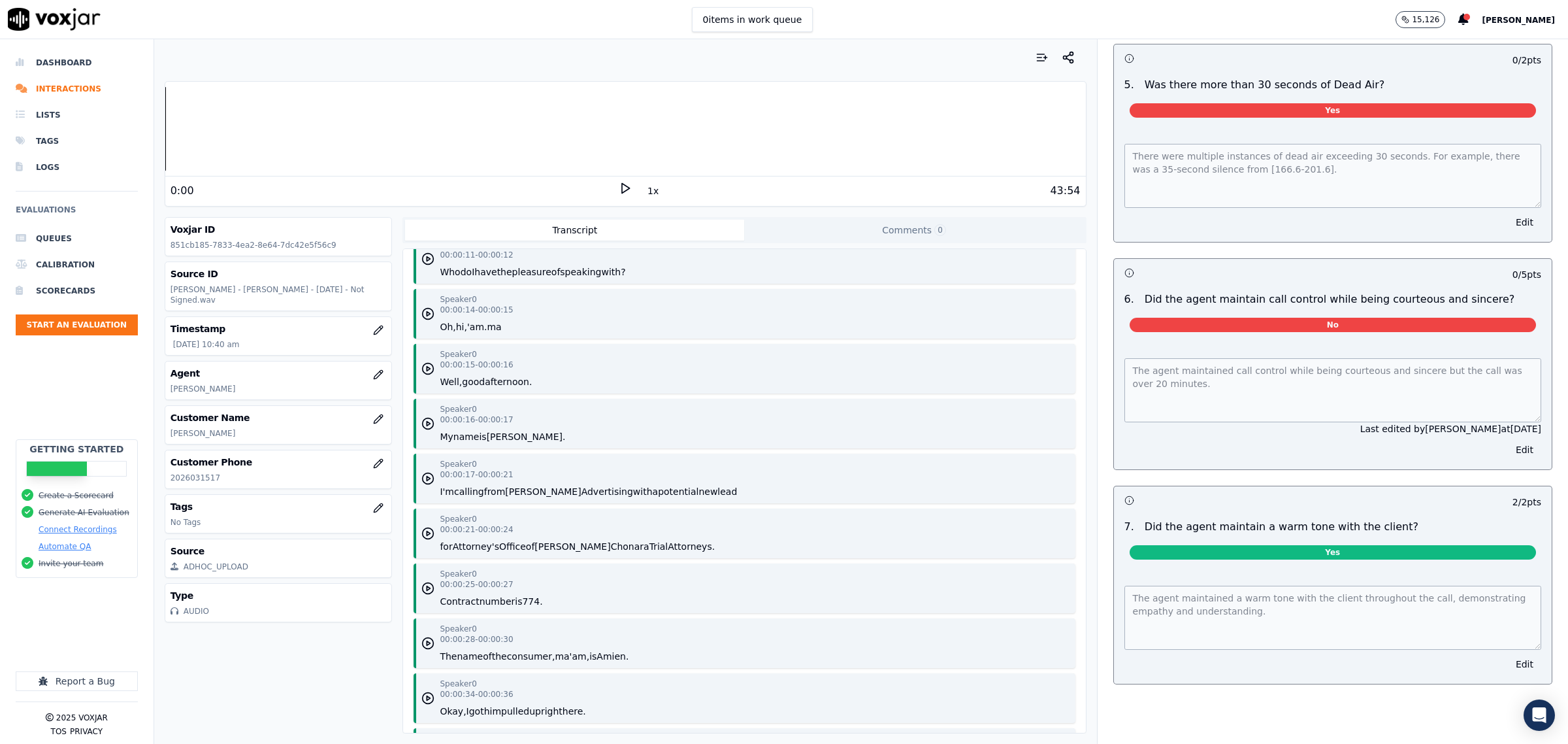
scroll to position [1717, 0]
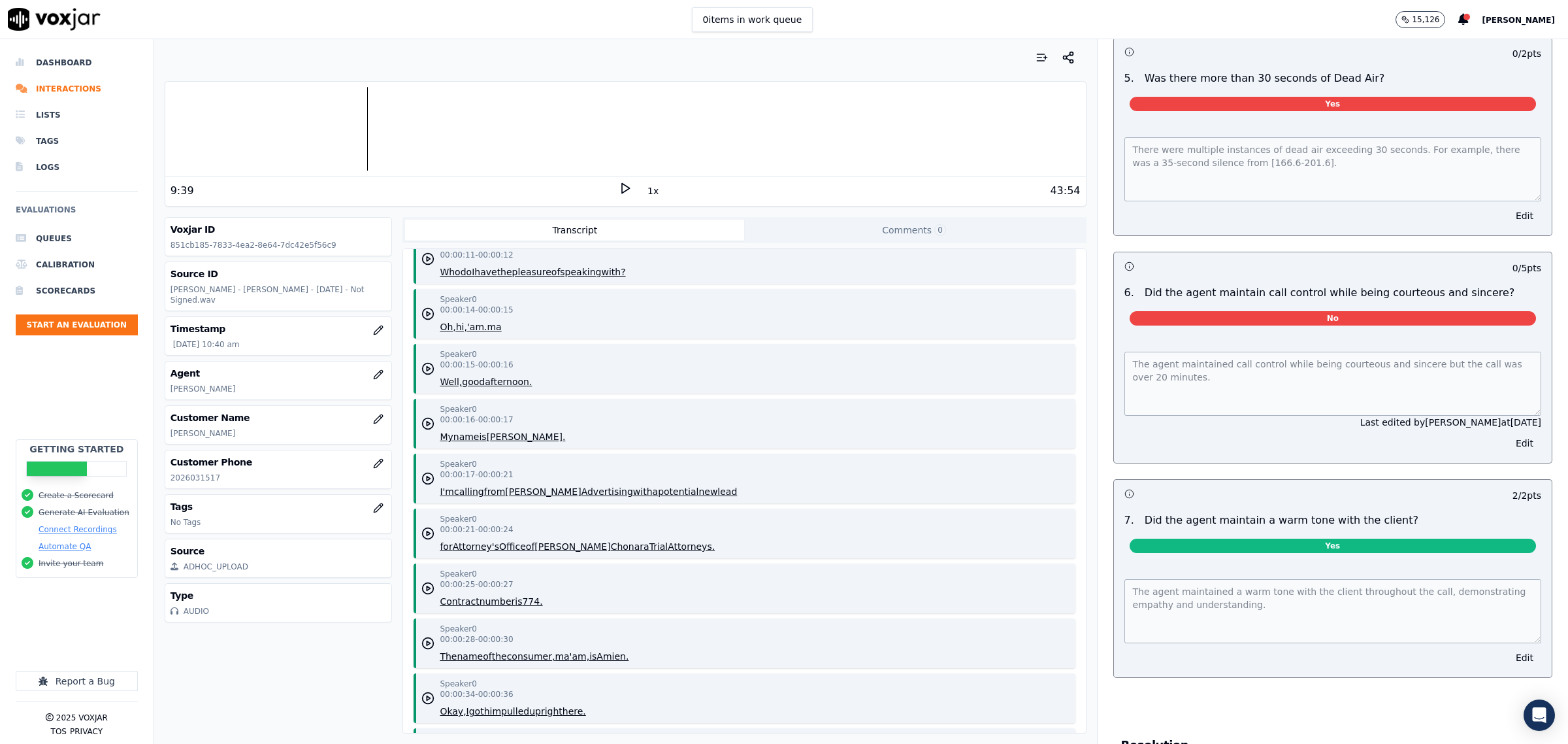
click at [314, 130] on div at bounding box center [625, 129] width 921 height 84
click at [357, 131] on div at bounding box center [625, 129] width 921 height 84
click at [318, 131] on div at bounding box center [625, 129] width 921 height 84
click at [312, 132] on div at bounding box center [625, 129] width 921 height 84
click at [308, 126] on div at bounding box center [625, 129] width 921 height 84
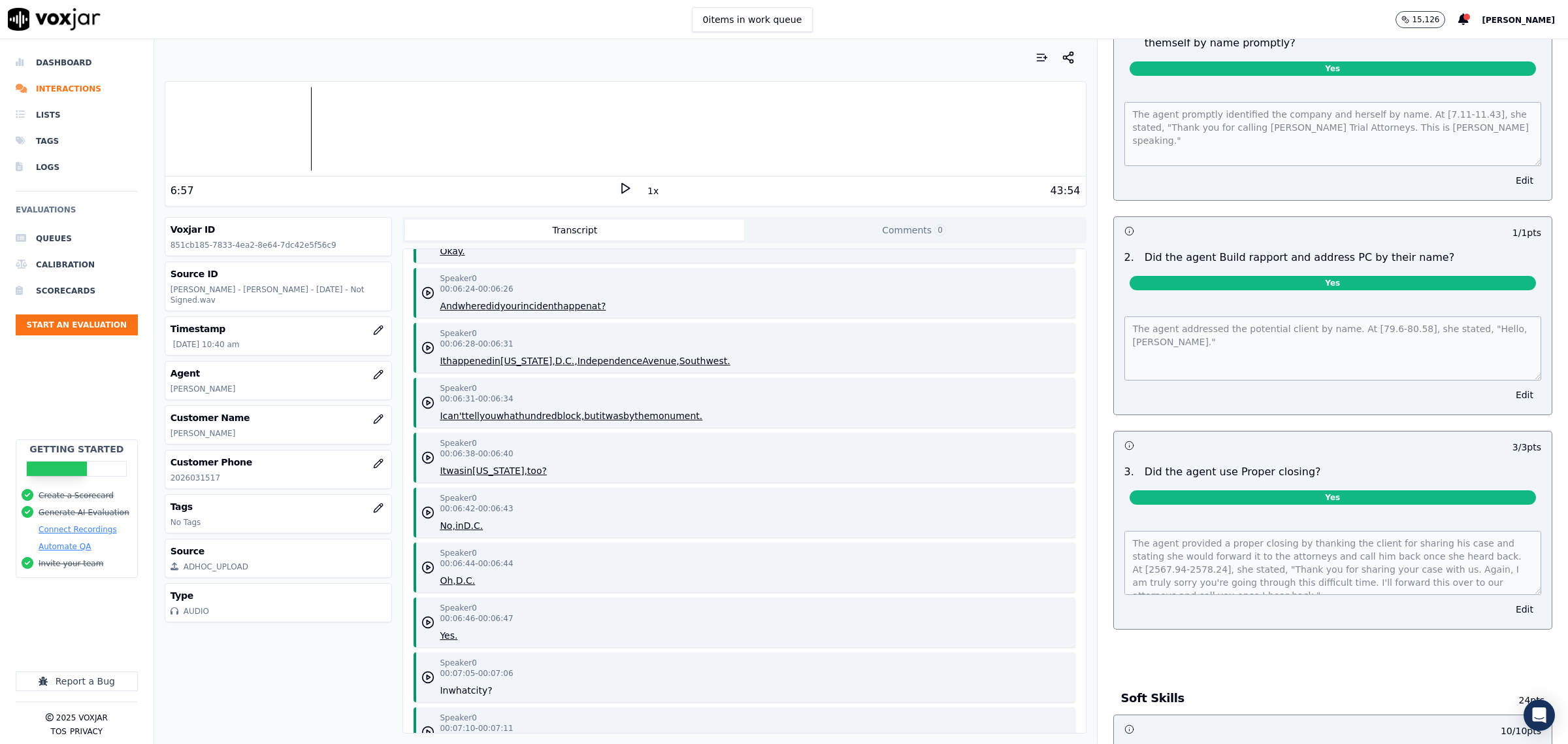
scroll to position [0, 0]
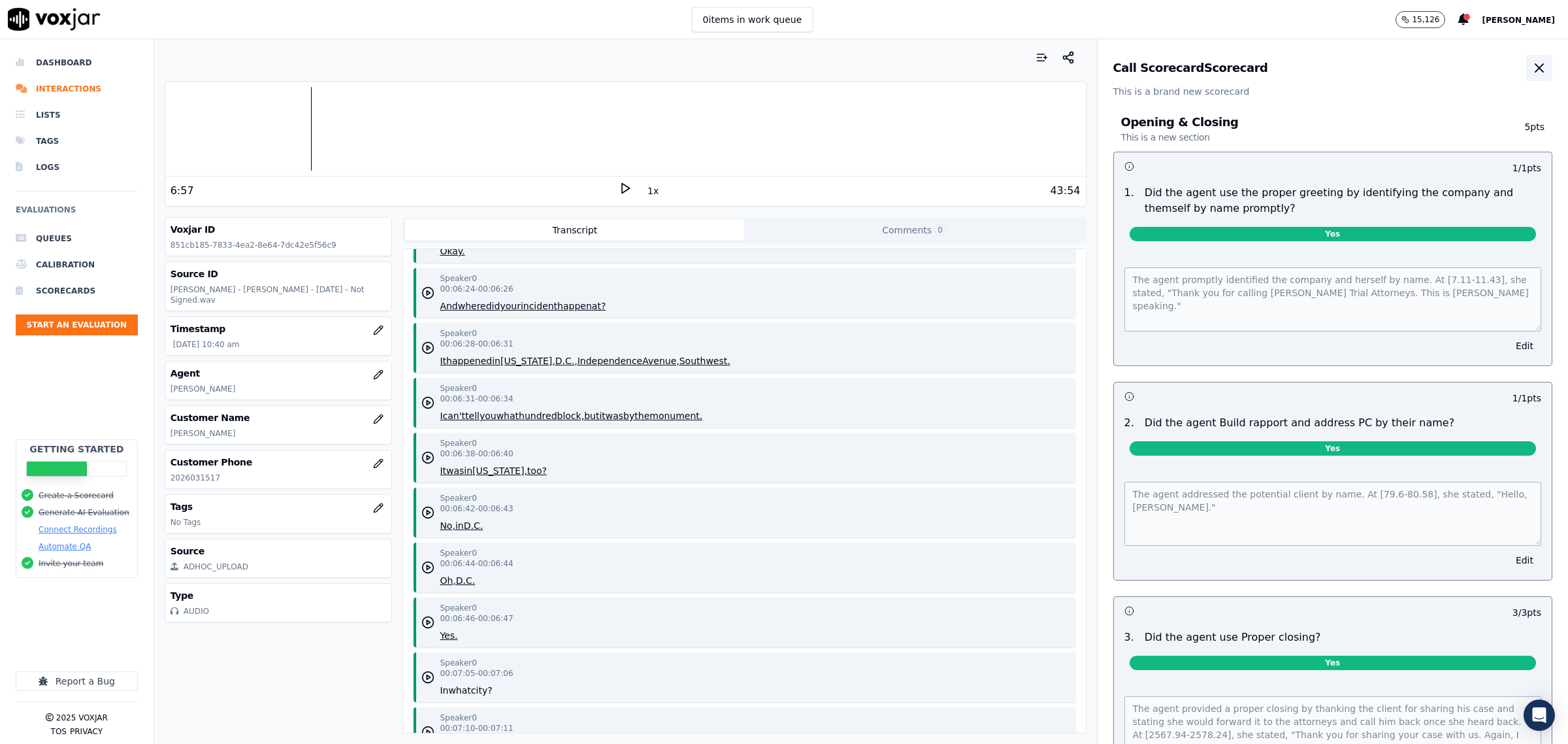
click at [1526, 67] on button "button" at bounding box center [1538, 68] width 26 height 26
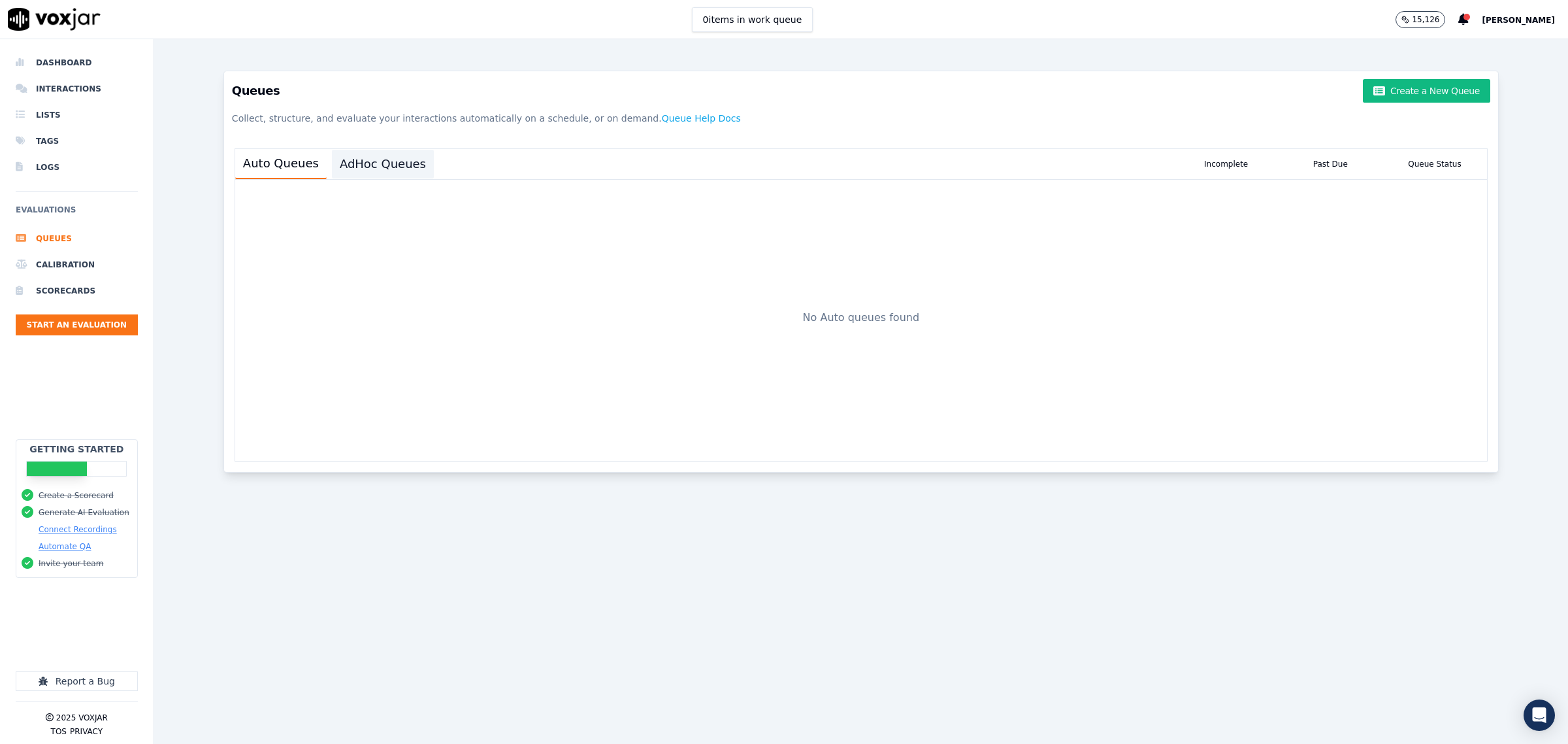
click at [381, 171] on button "AdHoc Queues" at bounding box center [383, 164] width 102 height 29
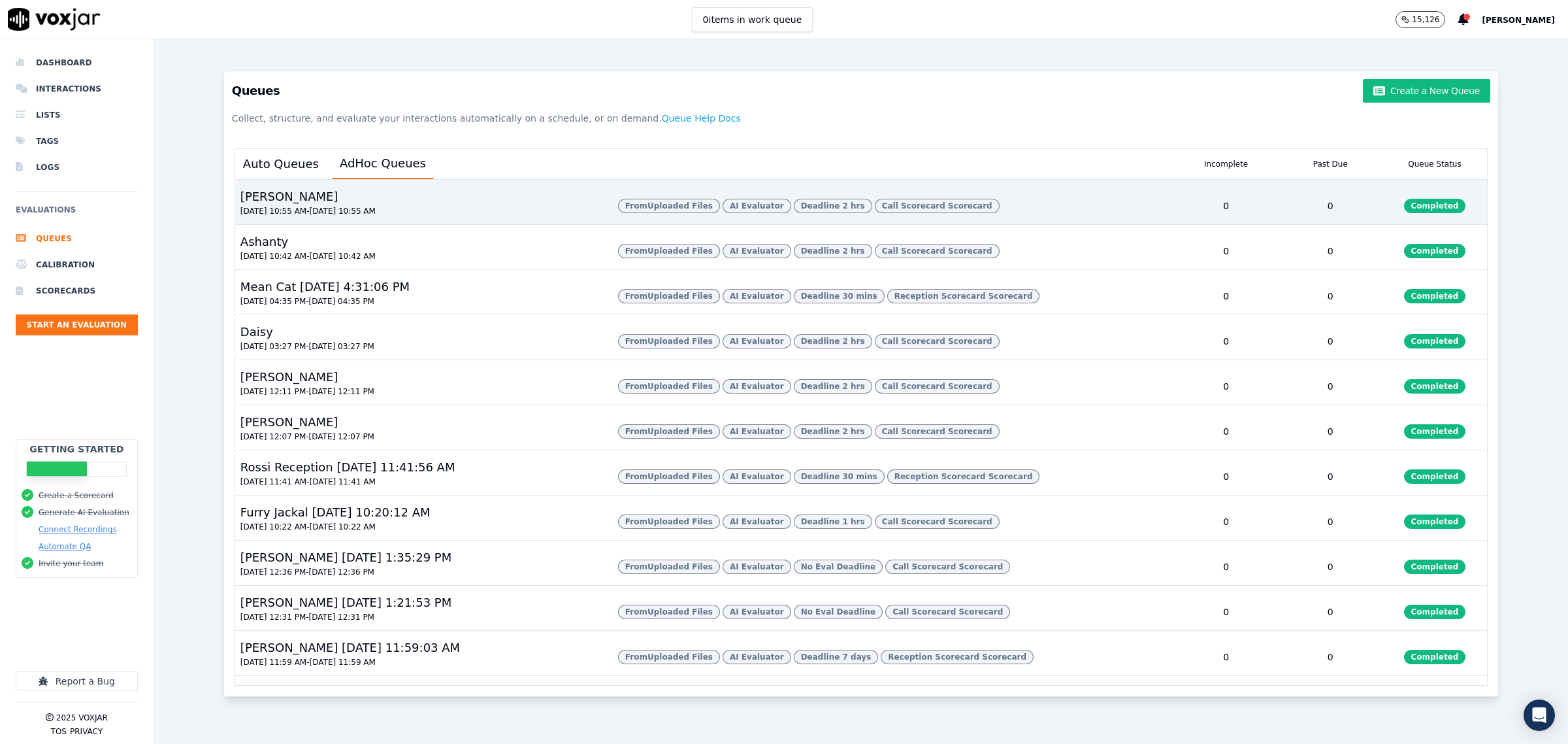
click at [328, 201] on div "David A. 09/18/2025 10:55 AM - 09/19/2025 10:55 AM" at bounding box center [421, 206] width 372 height 36
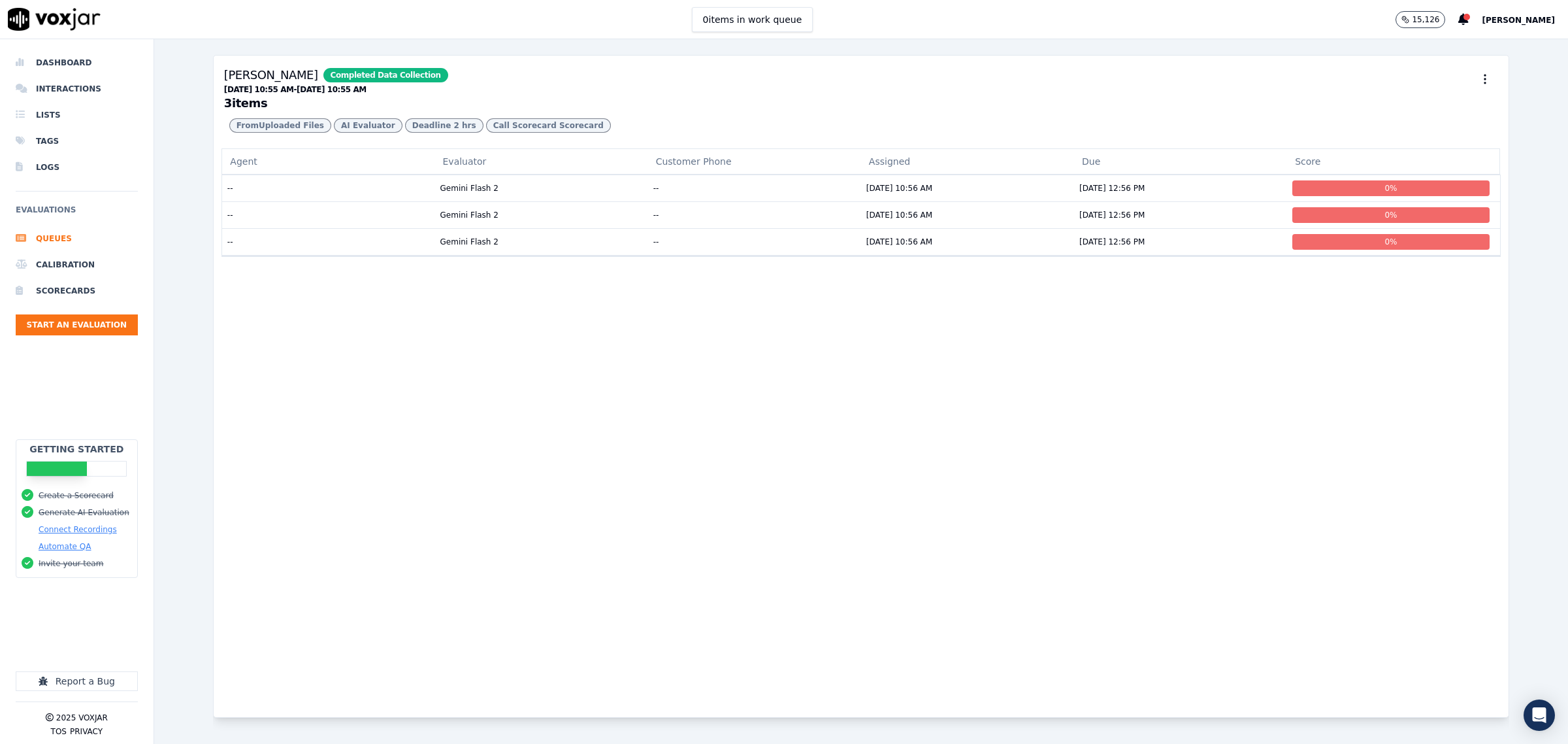
click at [345, 201] on td "--" at bounding box center [328, 188] width 213 height 27
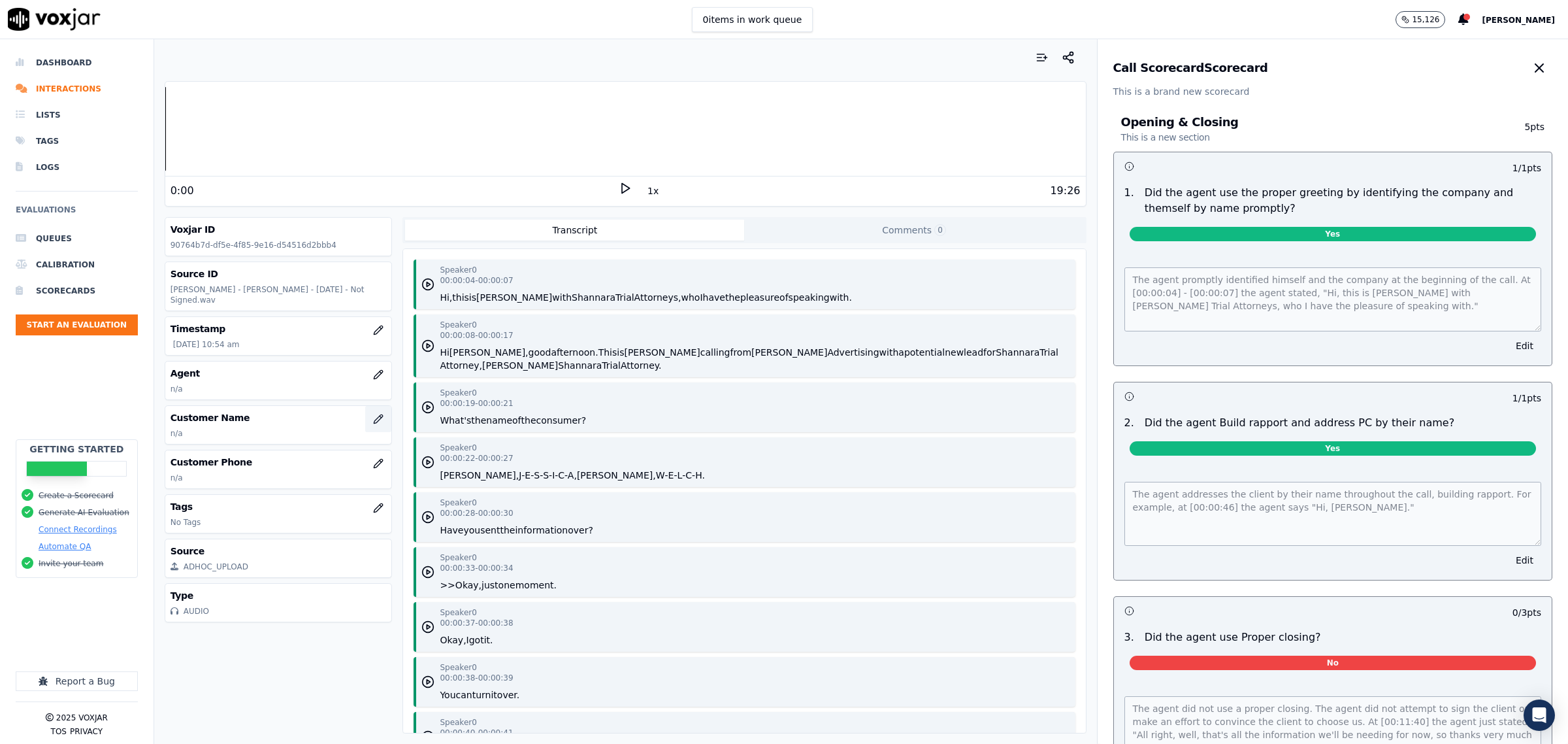
click at [366, 418] on button "button" at bounding box center [378, 418] width 26 height 26
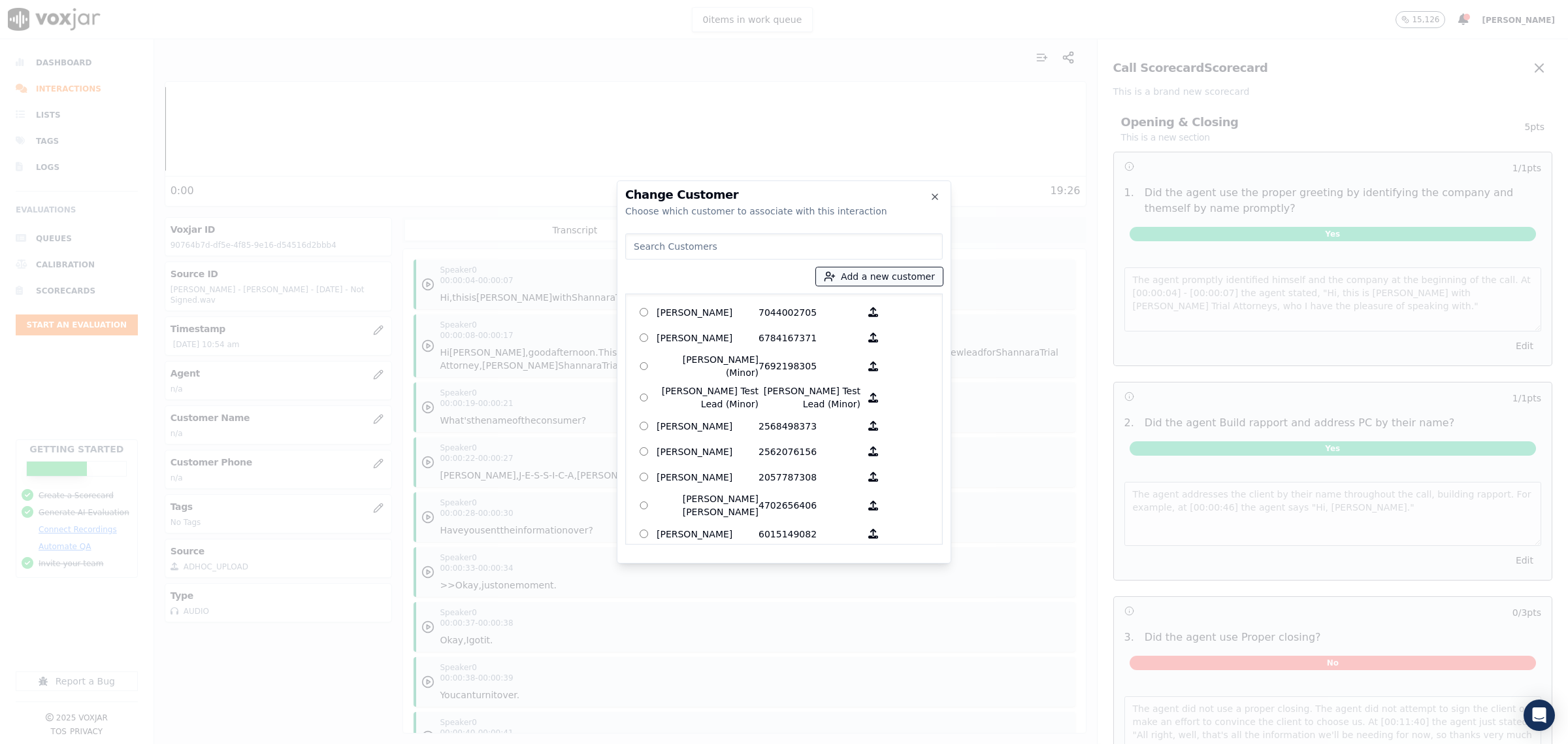
drag, startPoint x: 880, startPoint y: 276, endPoint x: 890, endPoint y: 276, distance: 10.0
click at [881, 276] on button "Add a new customer" at bounding box center [879, 276] width 127 height 18
type input "Jessica Welch"
click at [851, 376] on input "Add a New Customer" at bounding box center [884, 378] width 171 height 21
click at [833, 376] on input "Add a New Customer" at bounding box center [884, 378] width 171 height 21
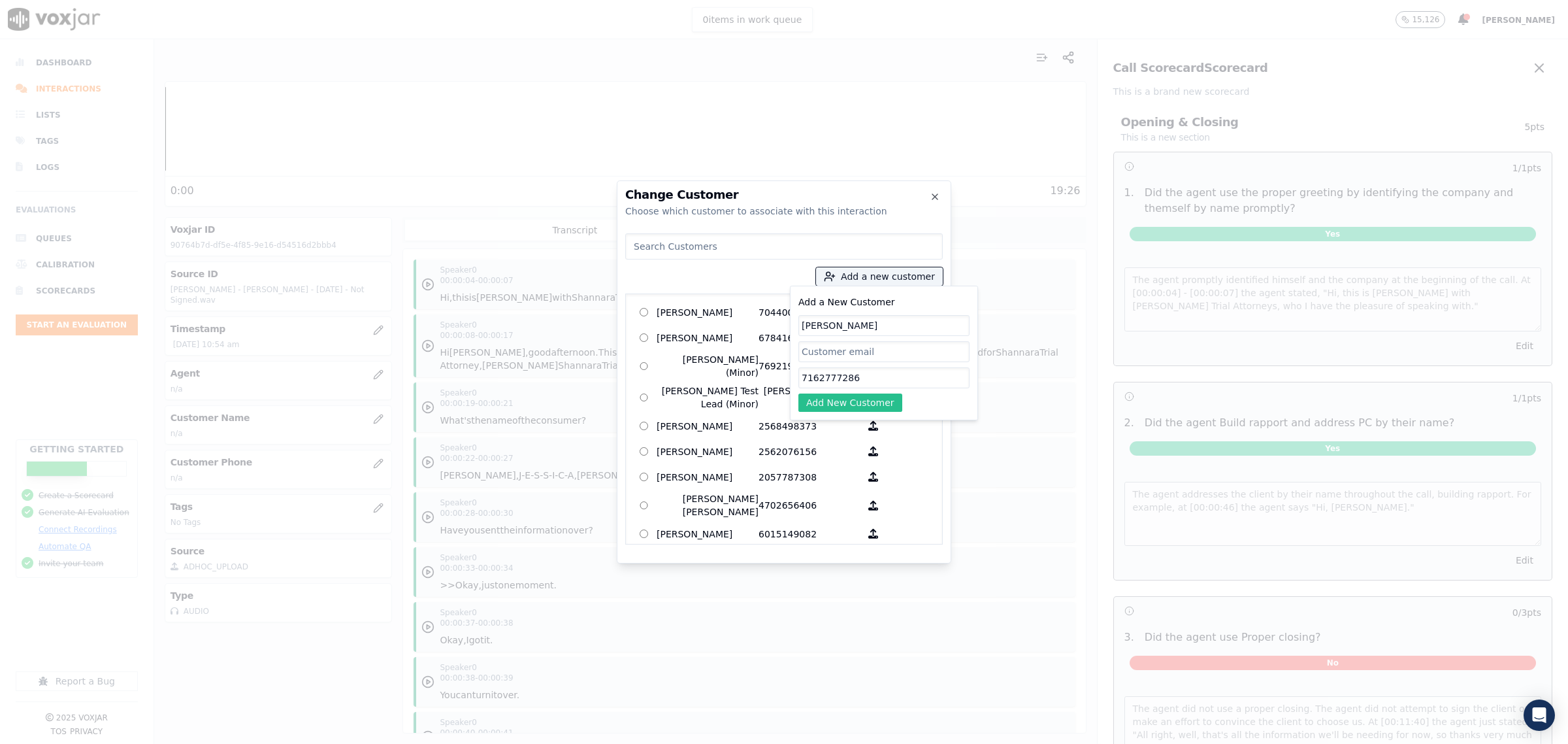
type input "7162777286"
click at [870, 406] on button "Add New Customer" at bounding box center [850, 402] width 104 height 18
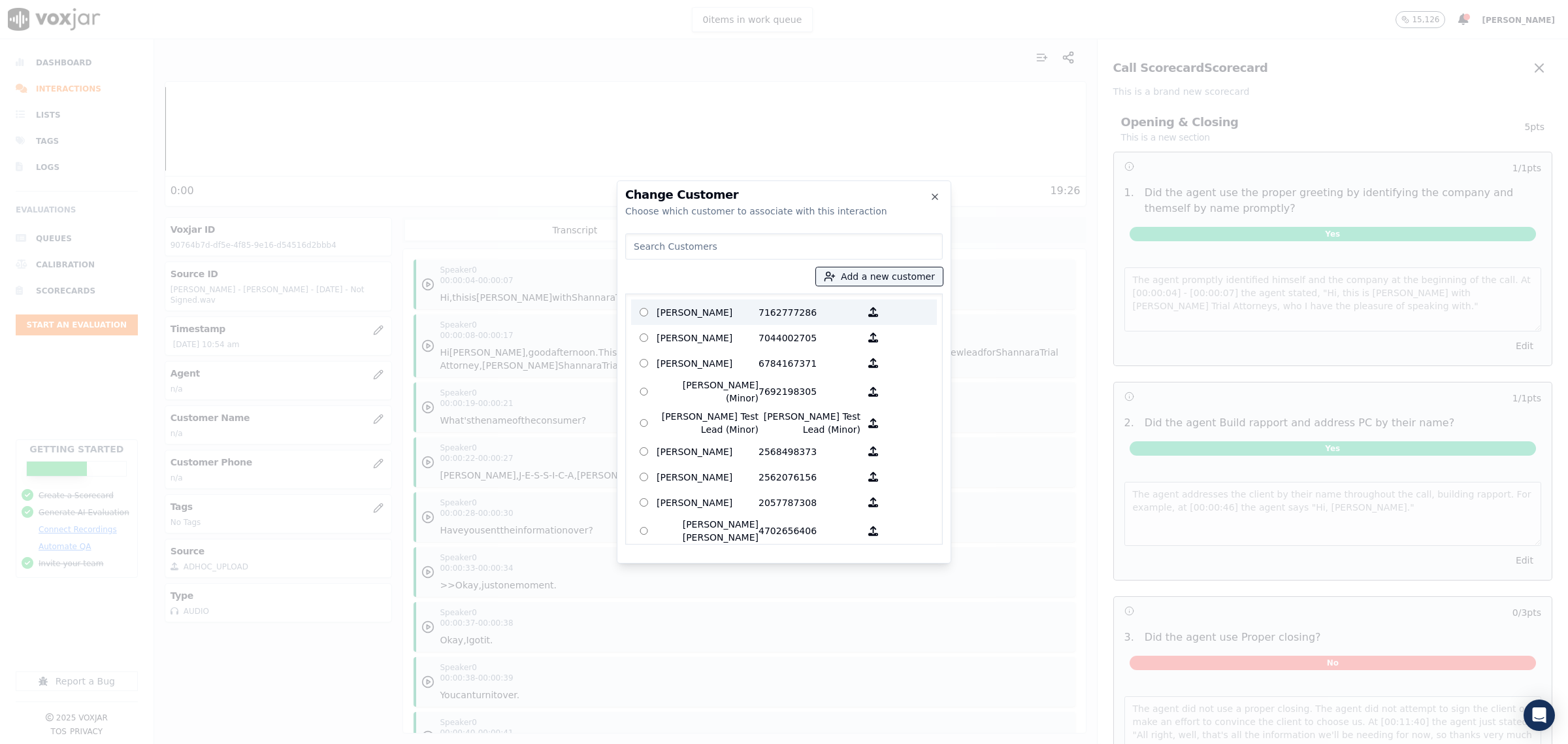
click at [704, 310] on p "Jessica Welch" at bounding box center [707, 312] width 102 height 20
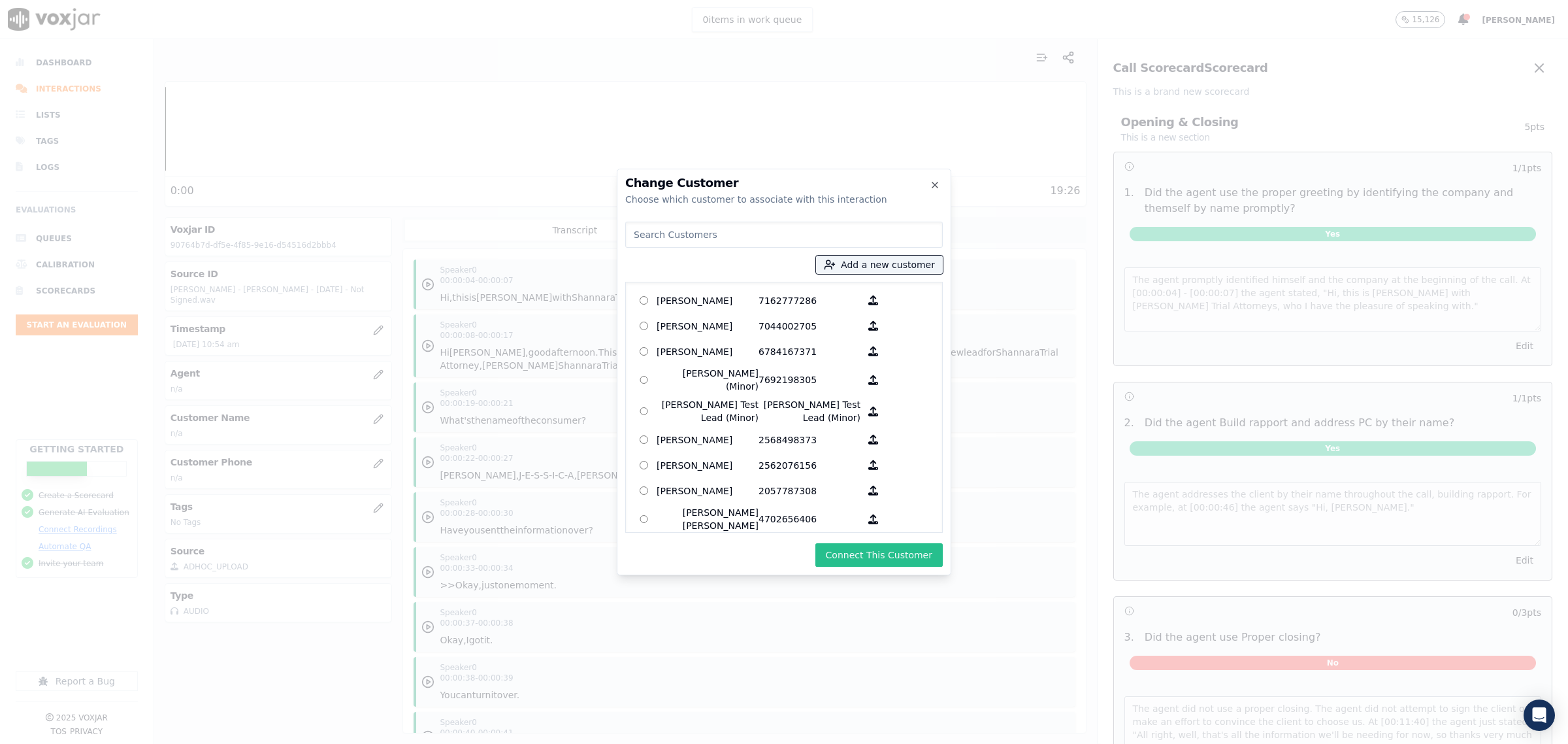
click at [893, 550] on button "Connect This Customer" at bounding box center [880, 554] width 128 height 24
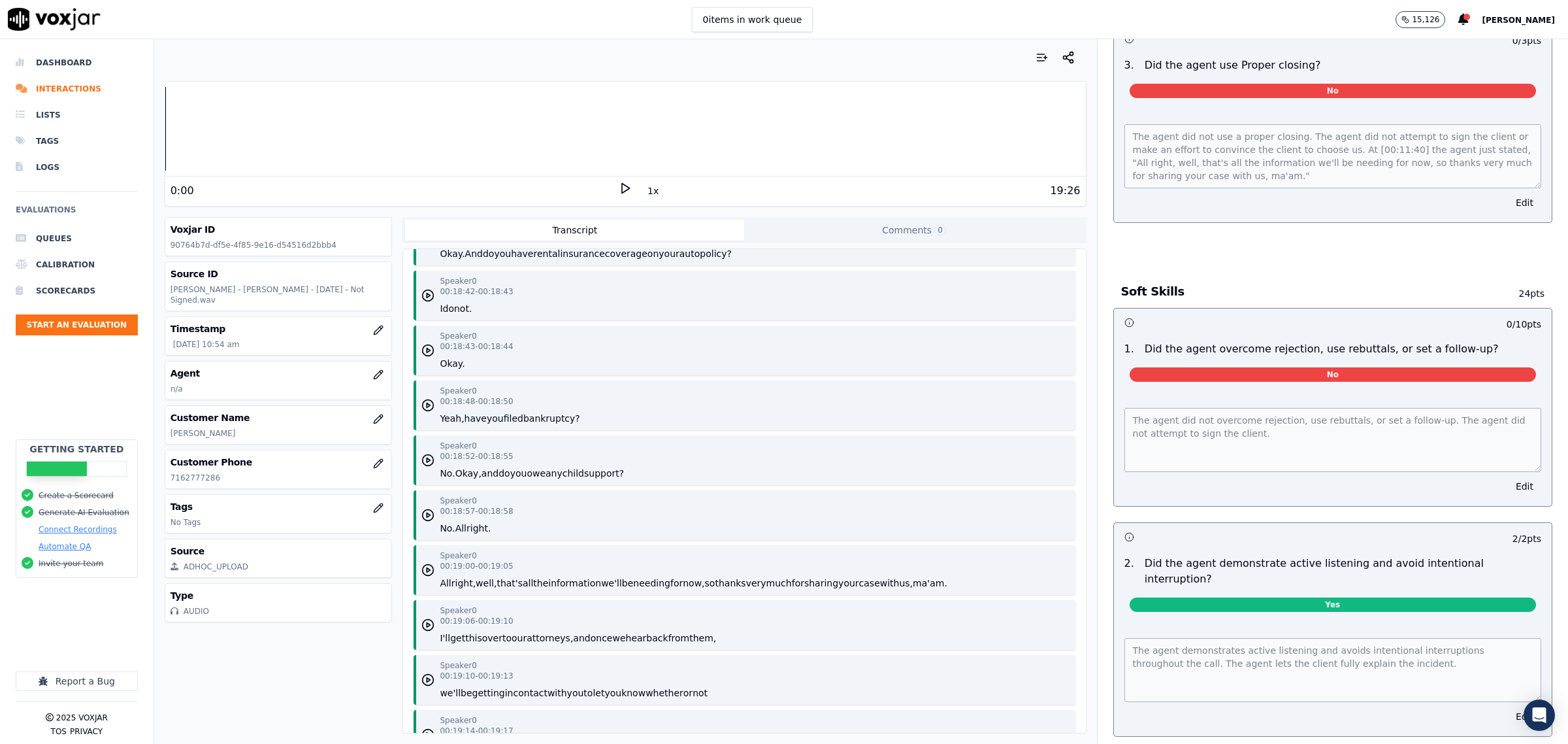
scroll to position [12268, 0]
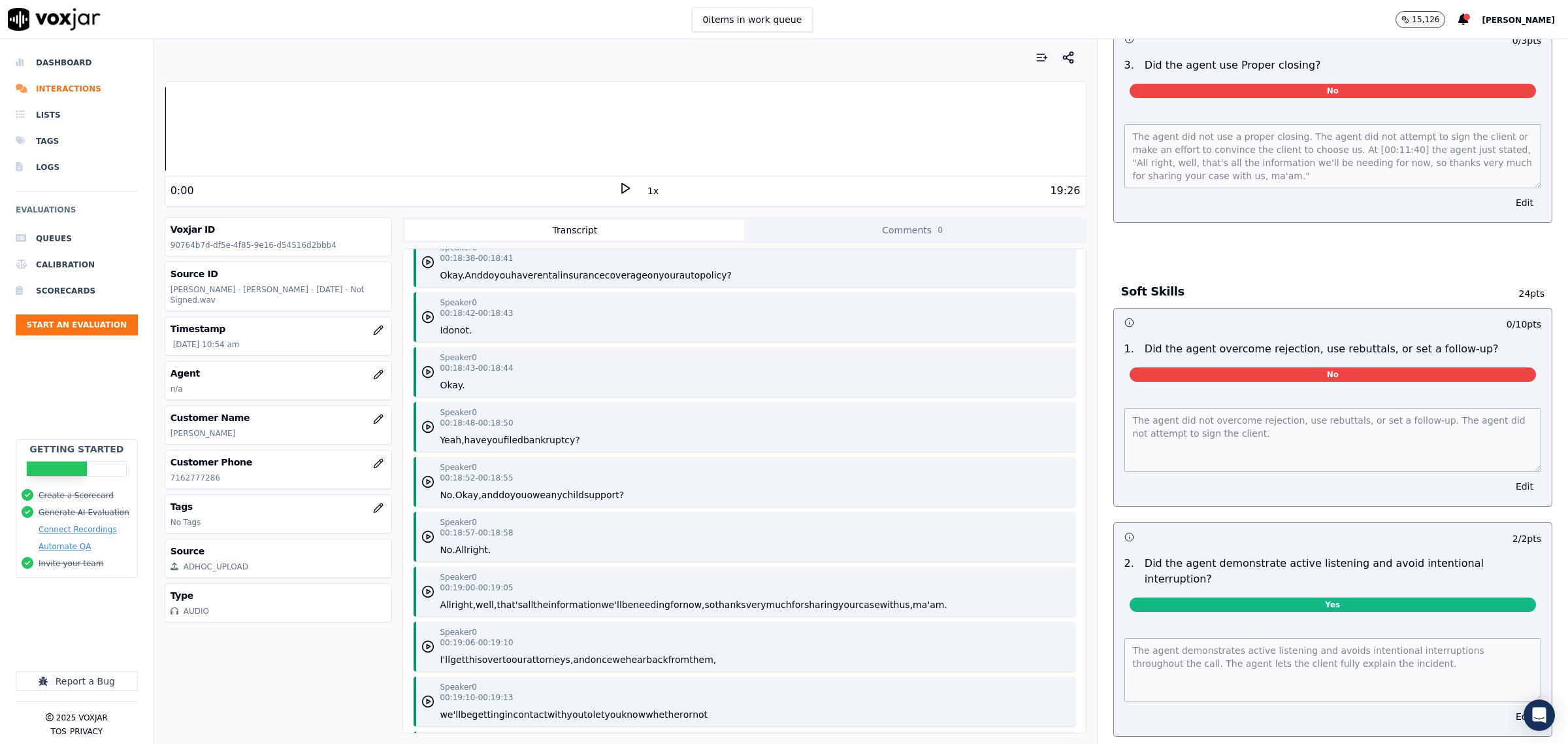
click at [1508, 485] on button "Edit" at bounding box center [1524, 486] width 33 height 18
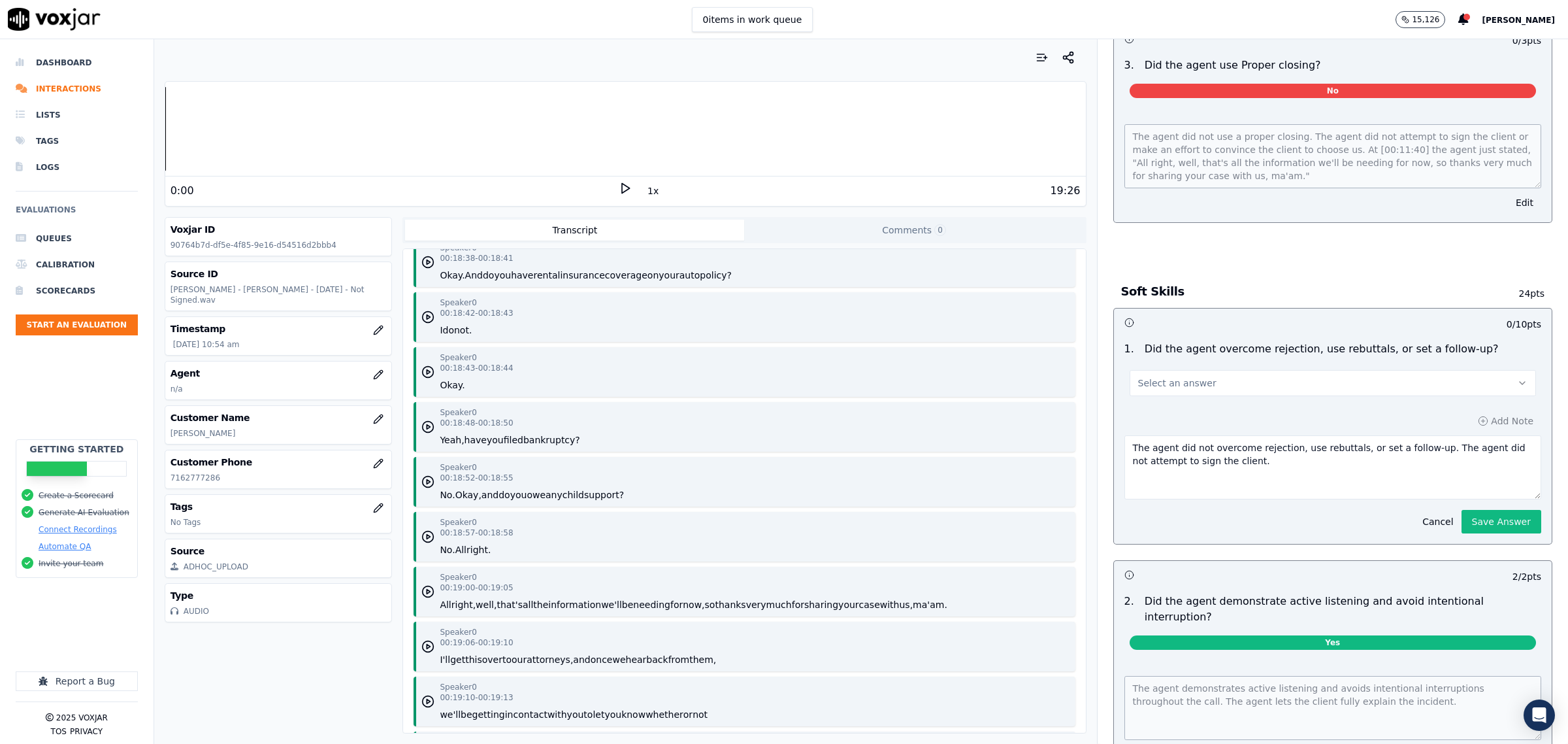
click at [1291, 384] on button "Select an answer" at bounding box center [1333, 382] width 407 height 26
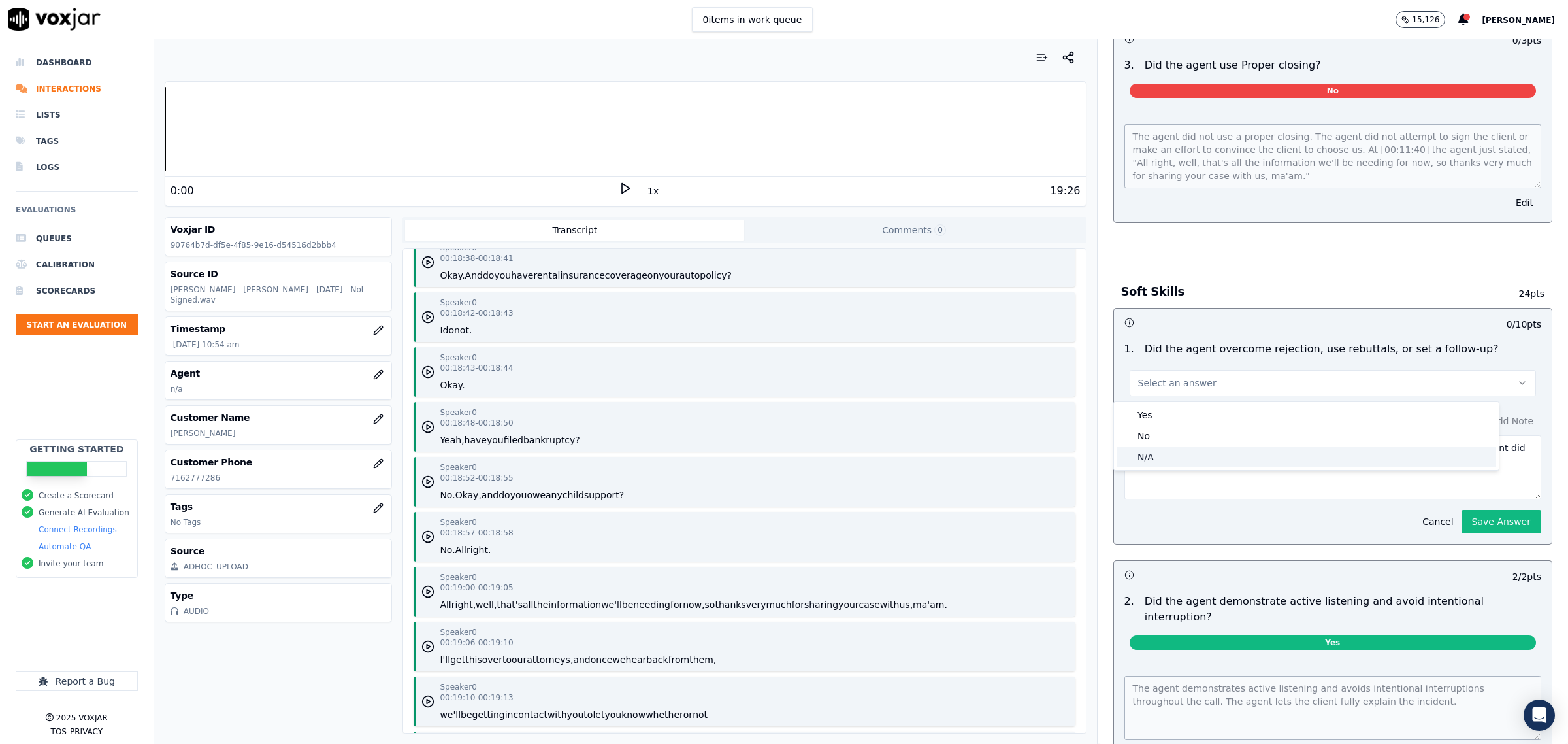
click at [1220, 461] on div "N/A" at bounding box center [1306, 457] width 380 height 21
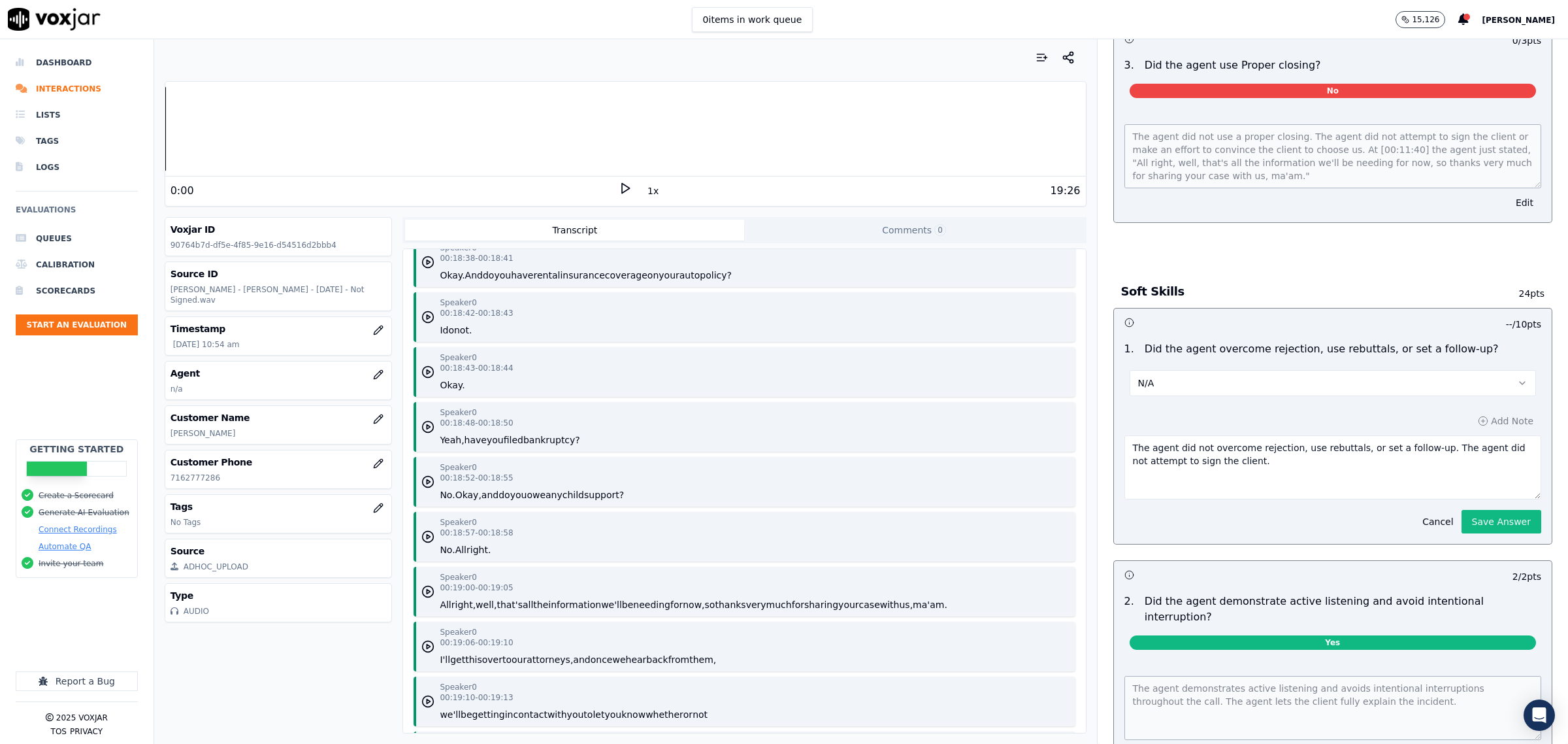
click at [1485, 522] on button "Save Answer" at bounding box center [1501, 521] width 80 height 24
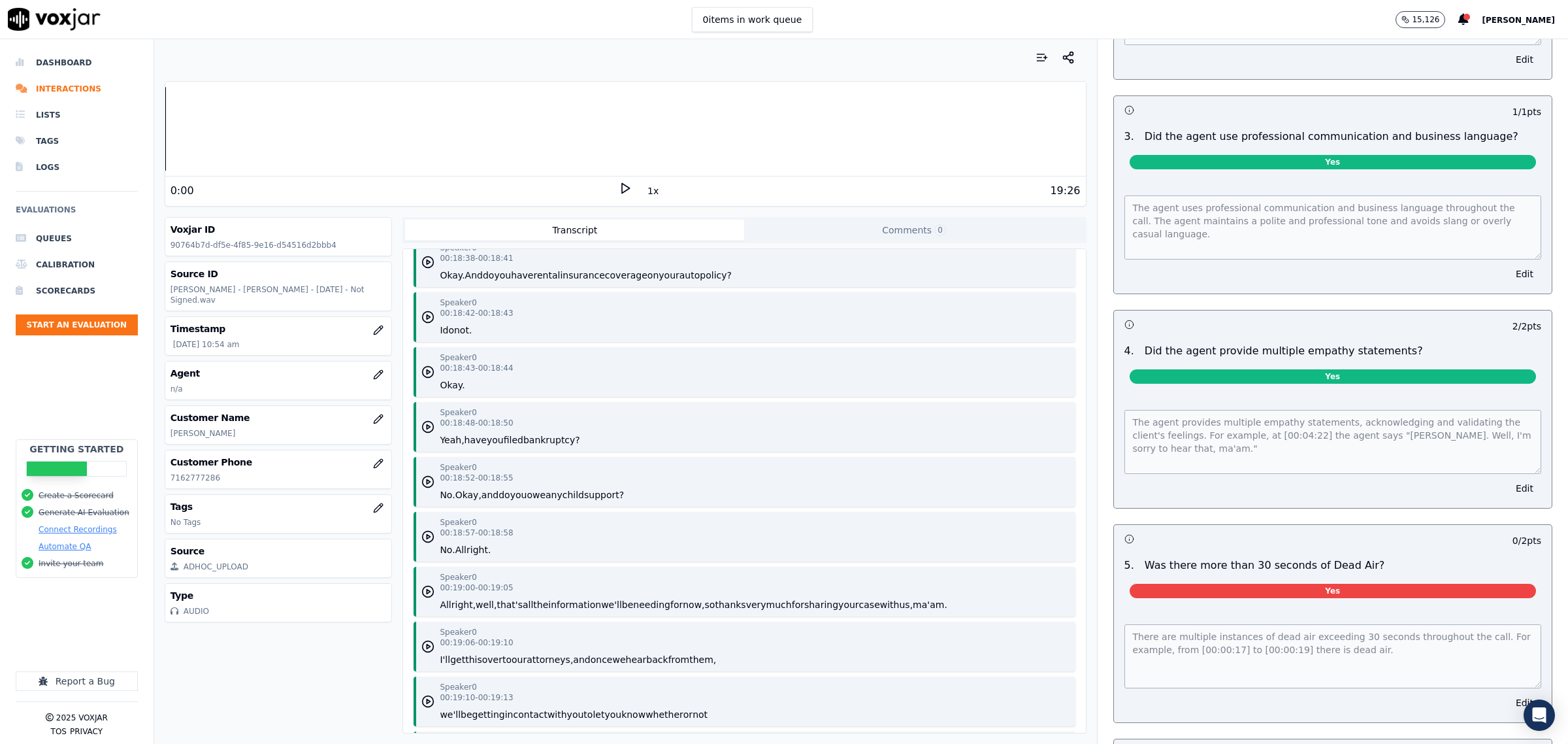
scroll to position [1501, 0]
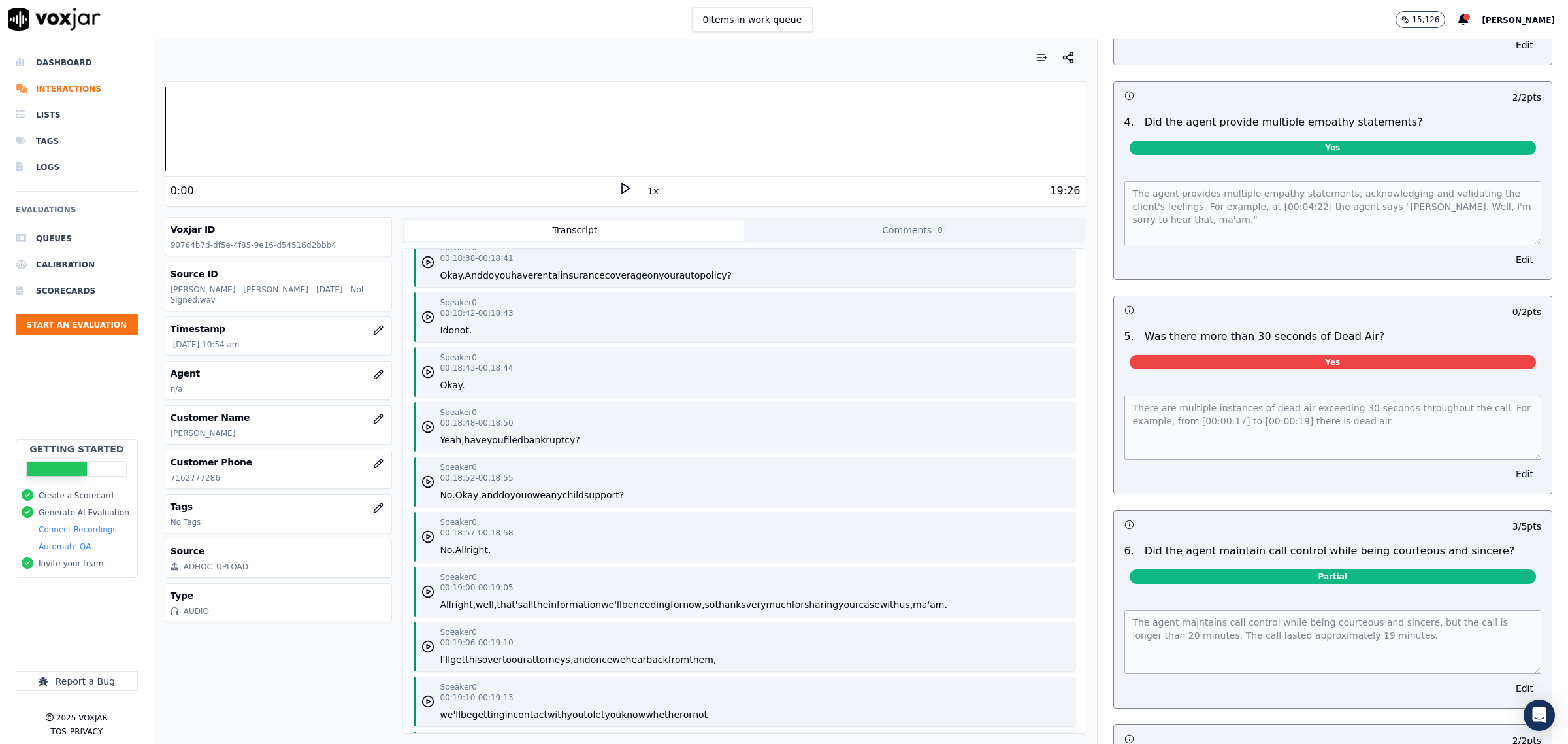
click at [1508, 465] on button "Edit" at bounding box center [1524, 473] width 33 height 18
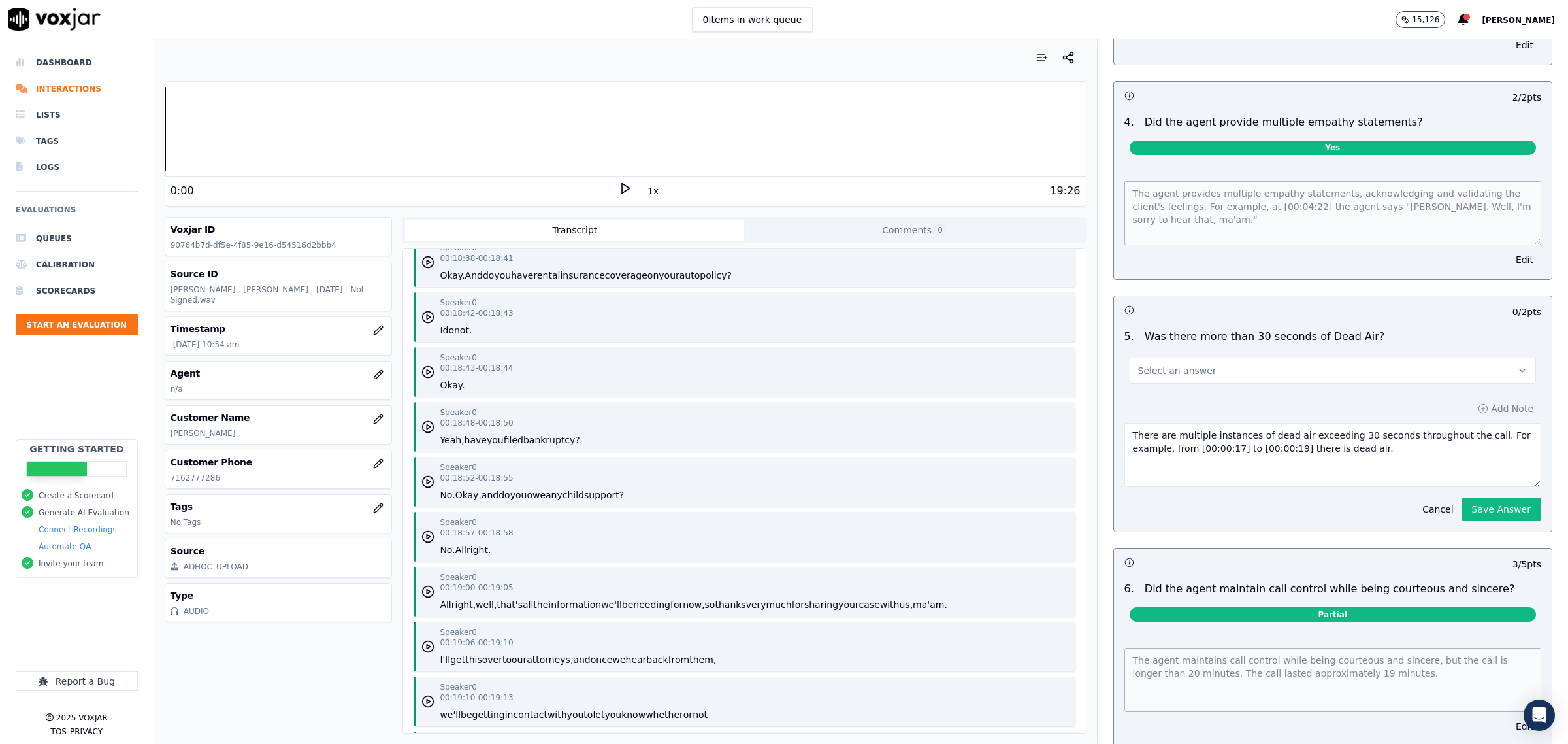
click at [1276, 363] on button "Select an answer" at bounding box center [1333, 370] width 407 height 26
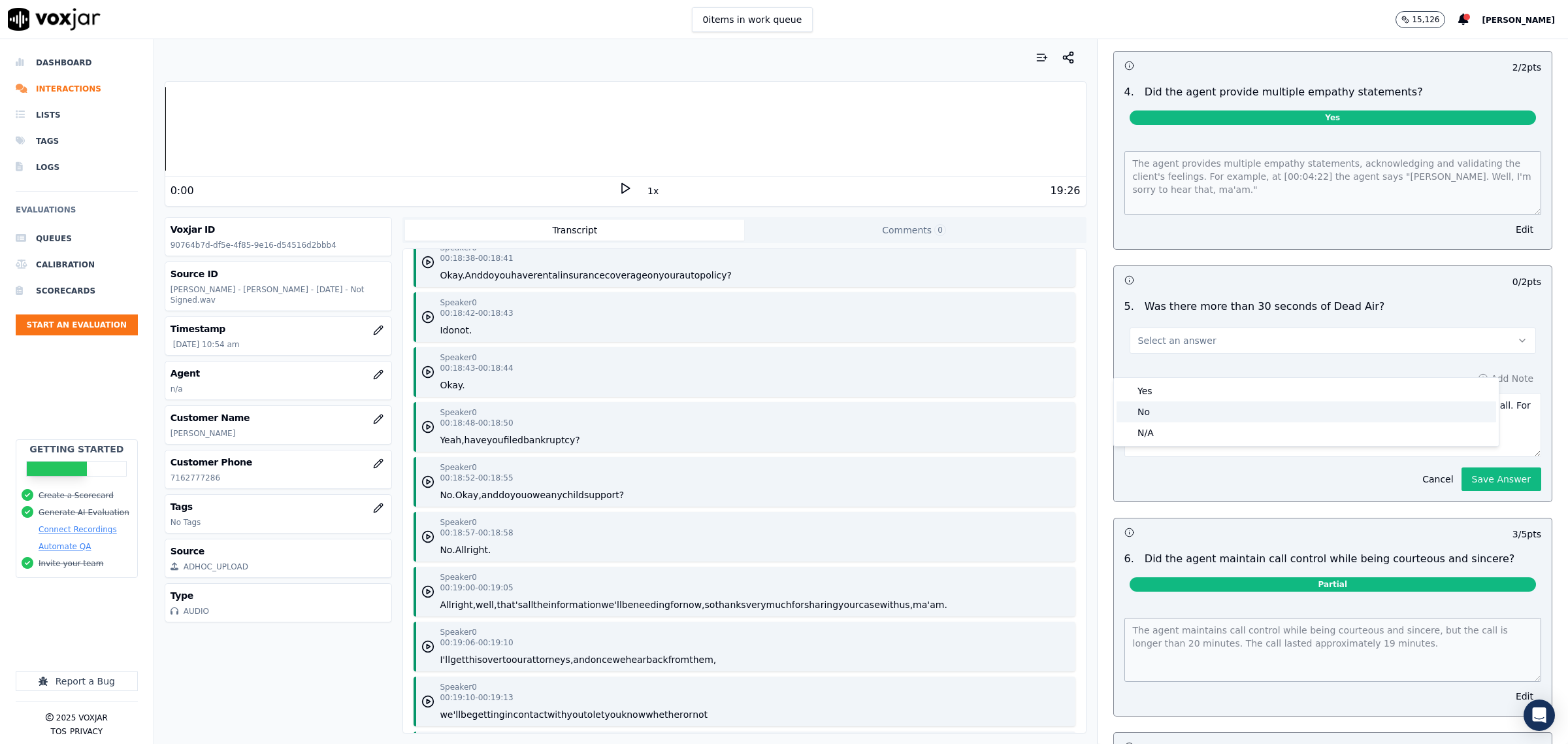
click at [1218, 406] on div "No" at bounding box center [1306, 412] width 380 height 21
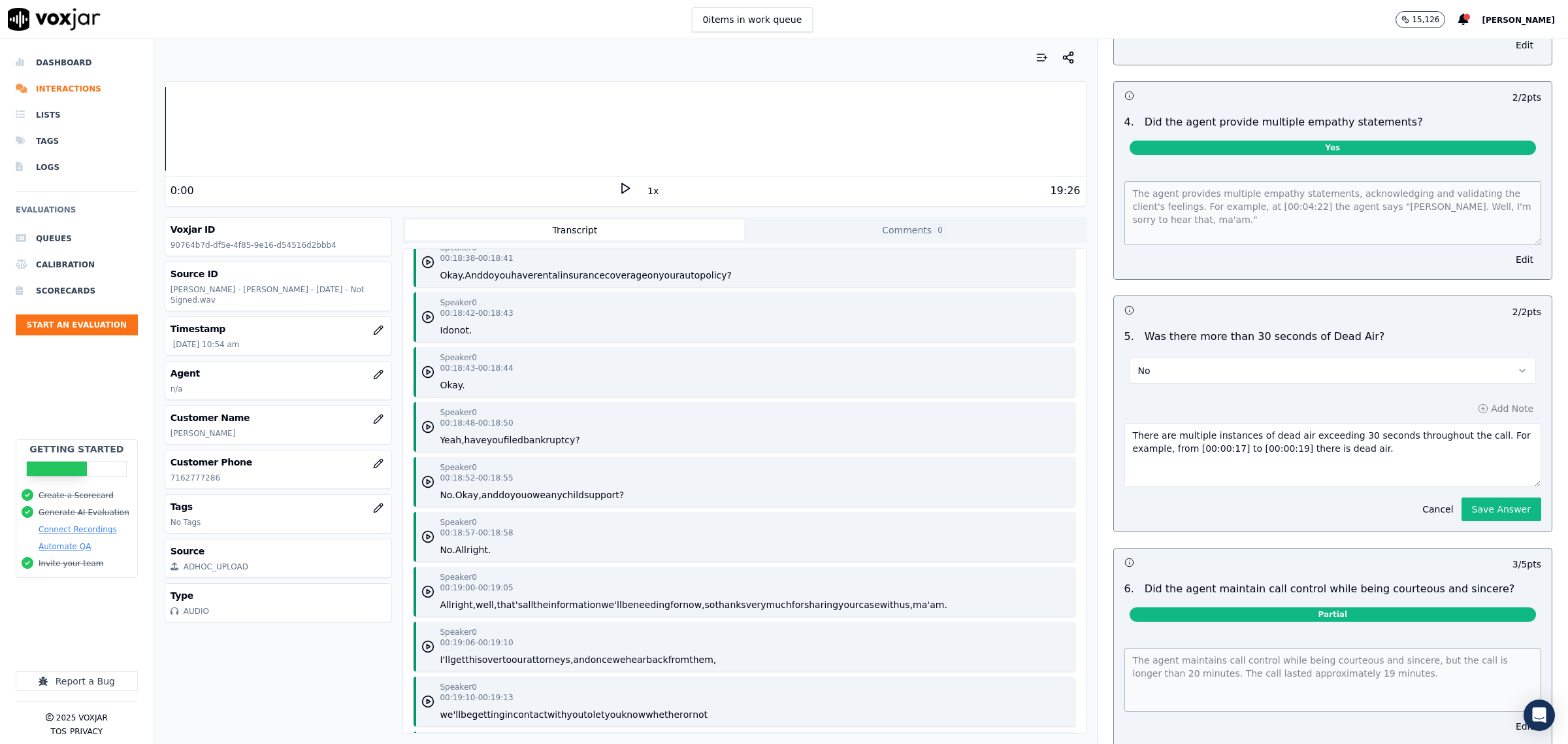
click at [1461, 497] on button "Save Answer" at bounding box center [1501, 509] width 80 height 24
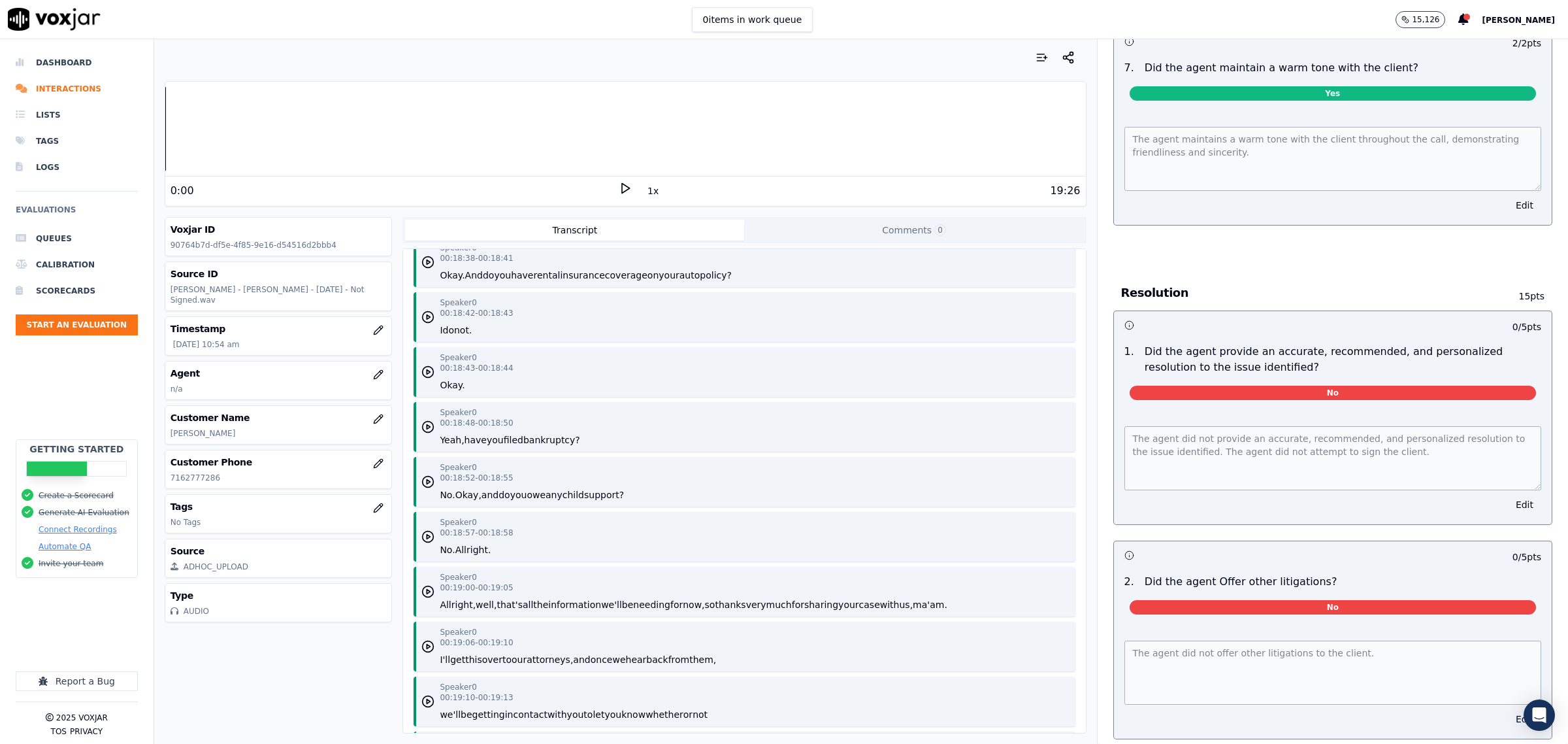
scroll to position [2182, 0]
click at [1508, 497] on button "Edit" at bounding box center [1524, 504] width 33 height 18
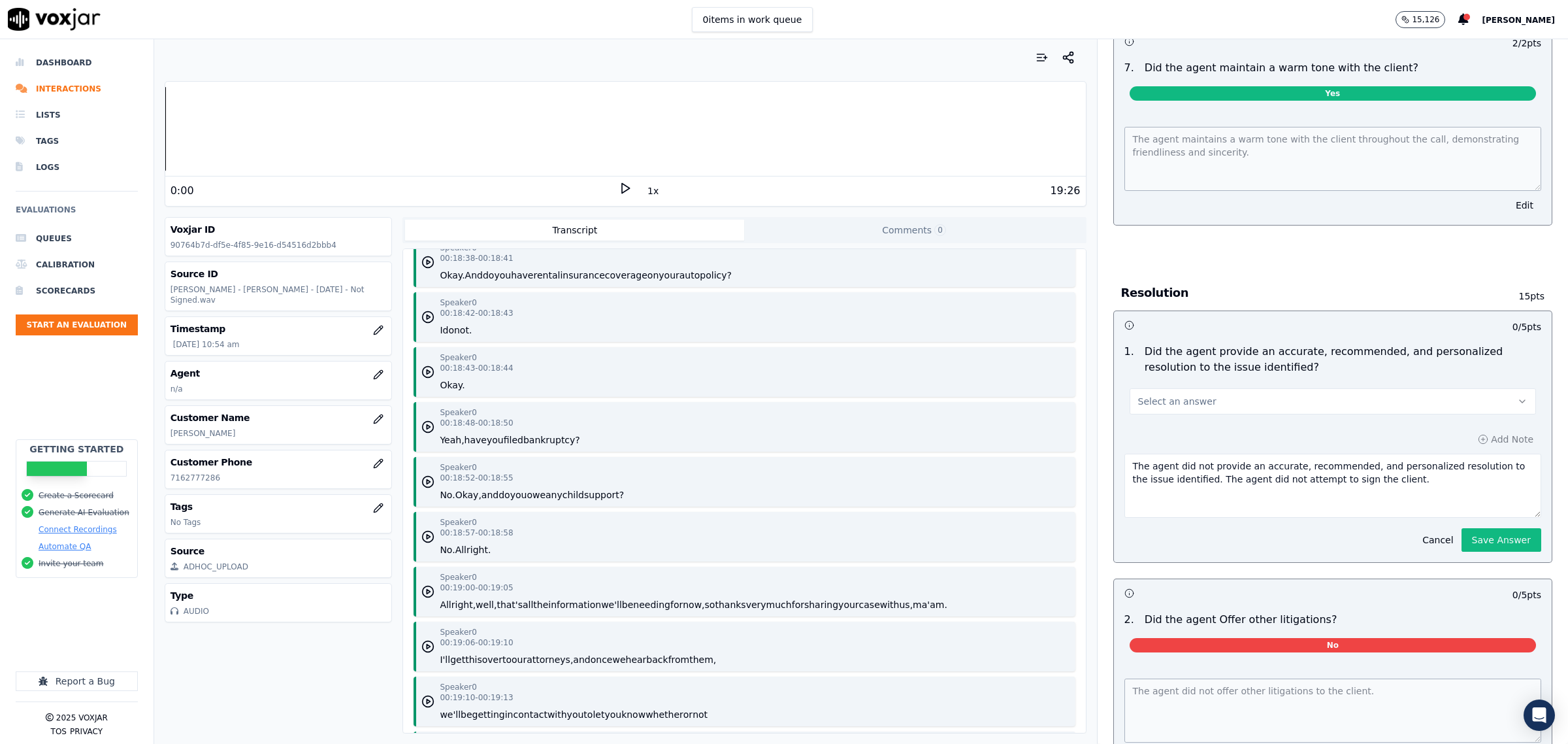
click at [1259, 390] on button "Select an answer" at bounding box center [1333, 401] width 407 height 26
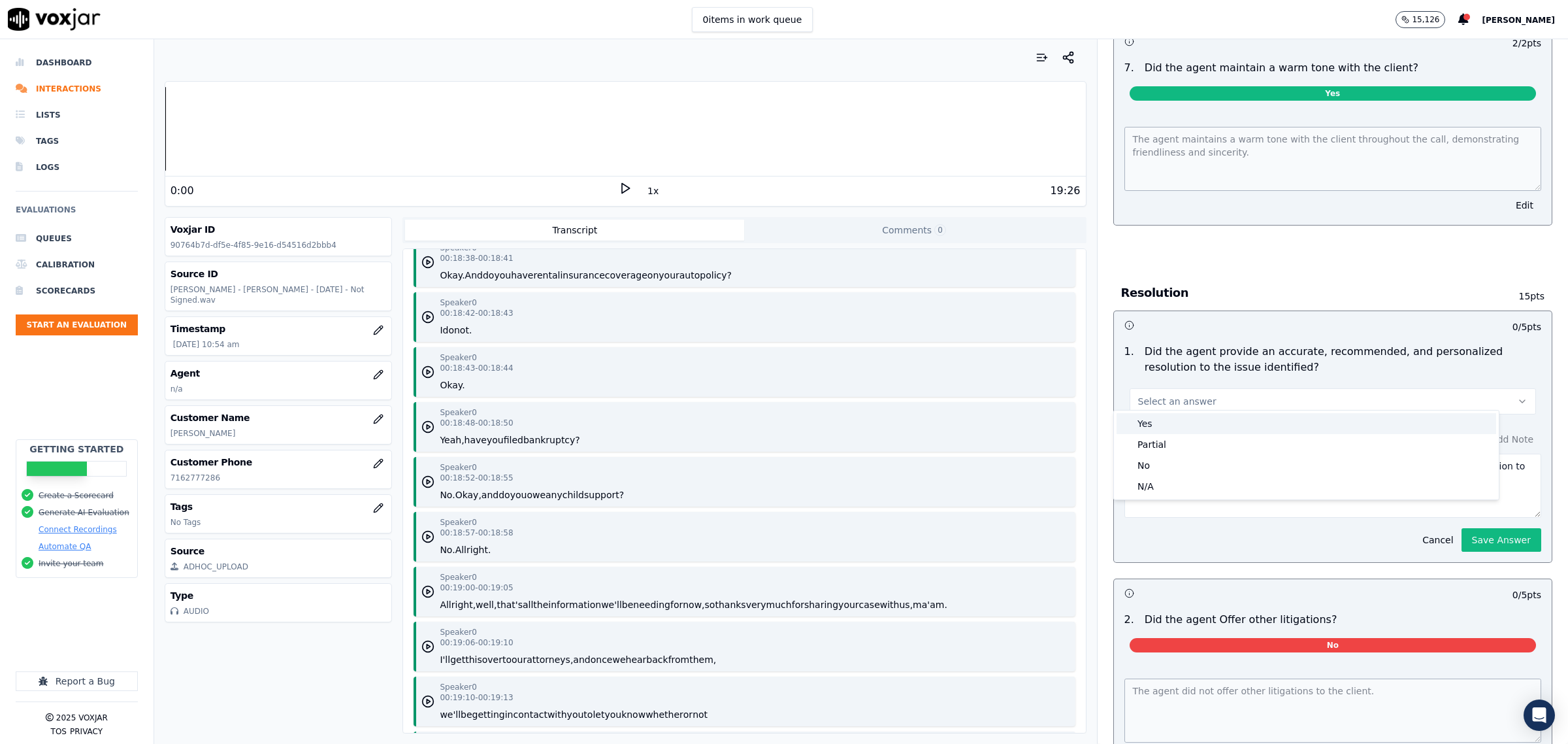
click at [1189, 418] on div "Yes" at bounding box center [1306, 424] width 380 height 21
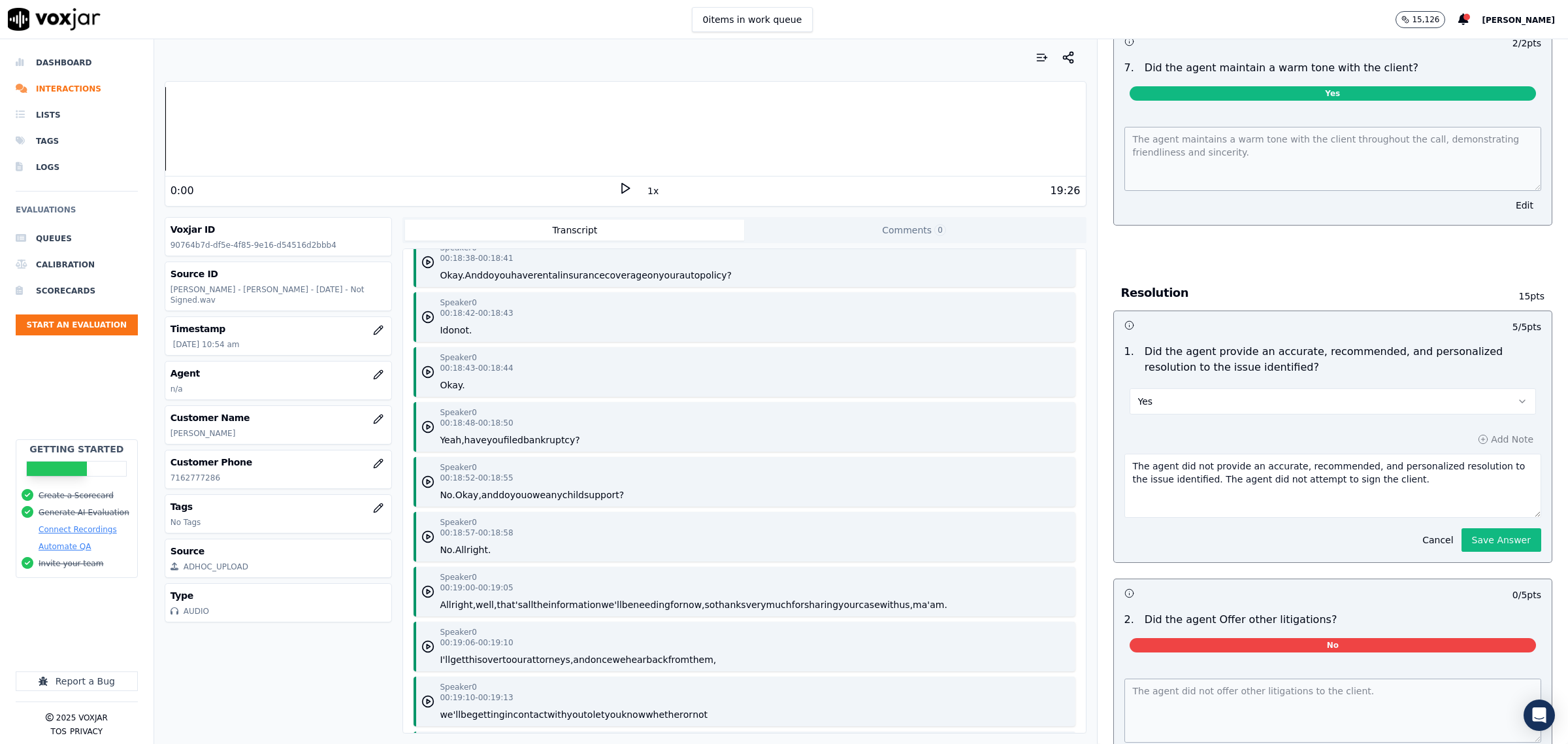
click at [1461, 531] on button "Save Answer" at bounding box center [1501, 540] width 80 height 24
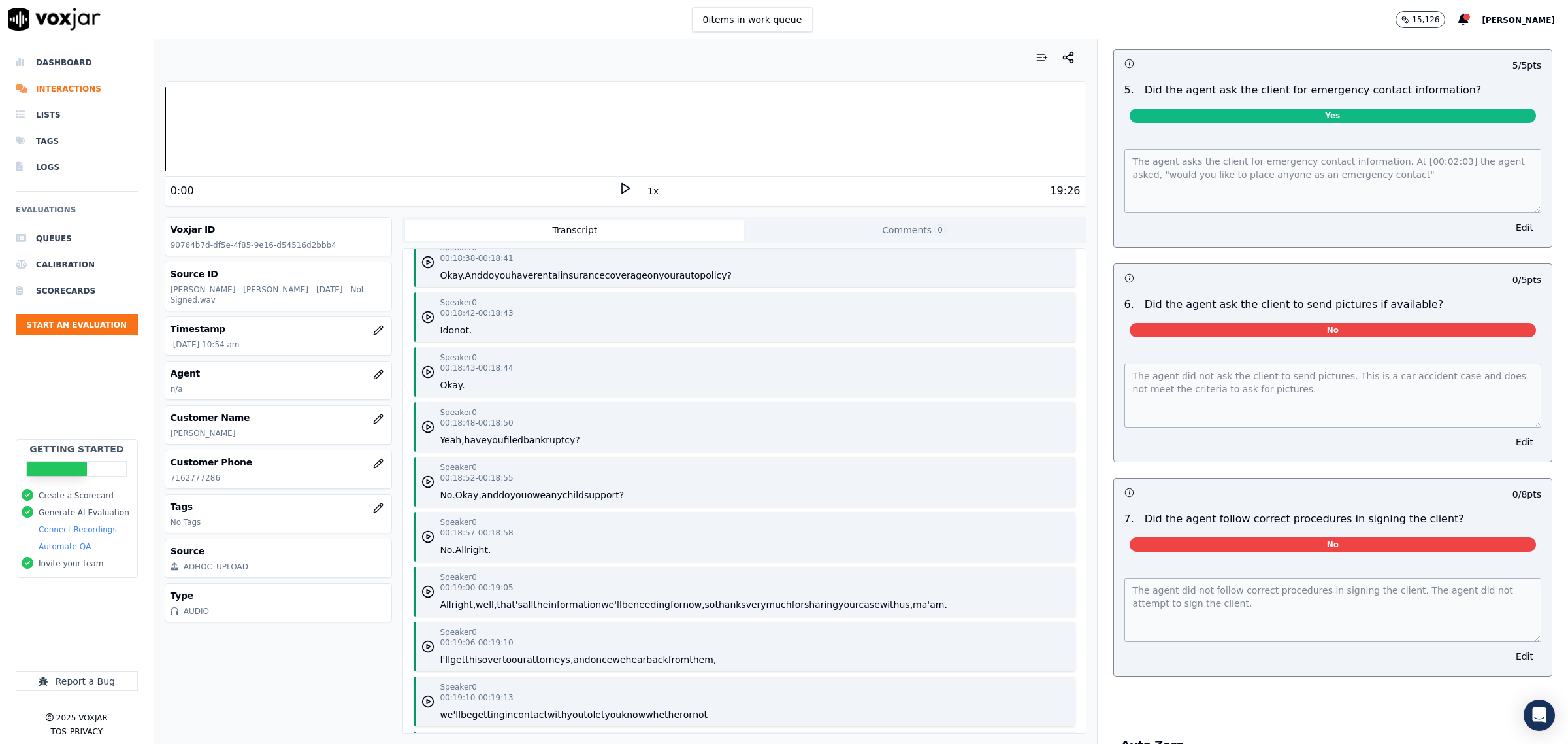
scroll to position [4113, 0]
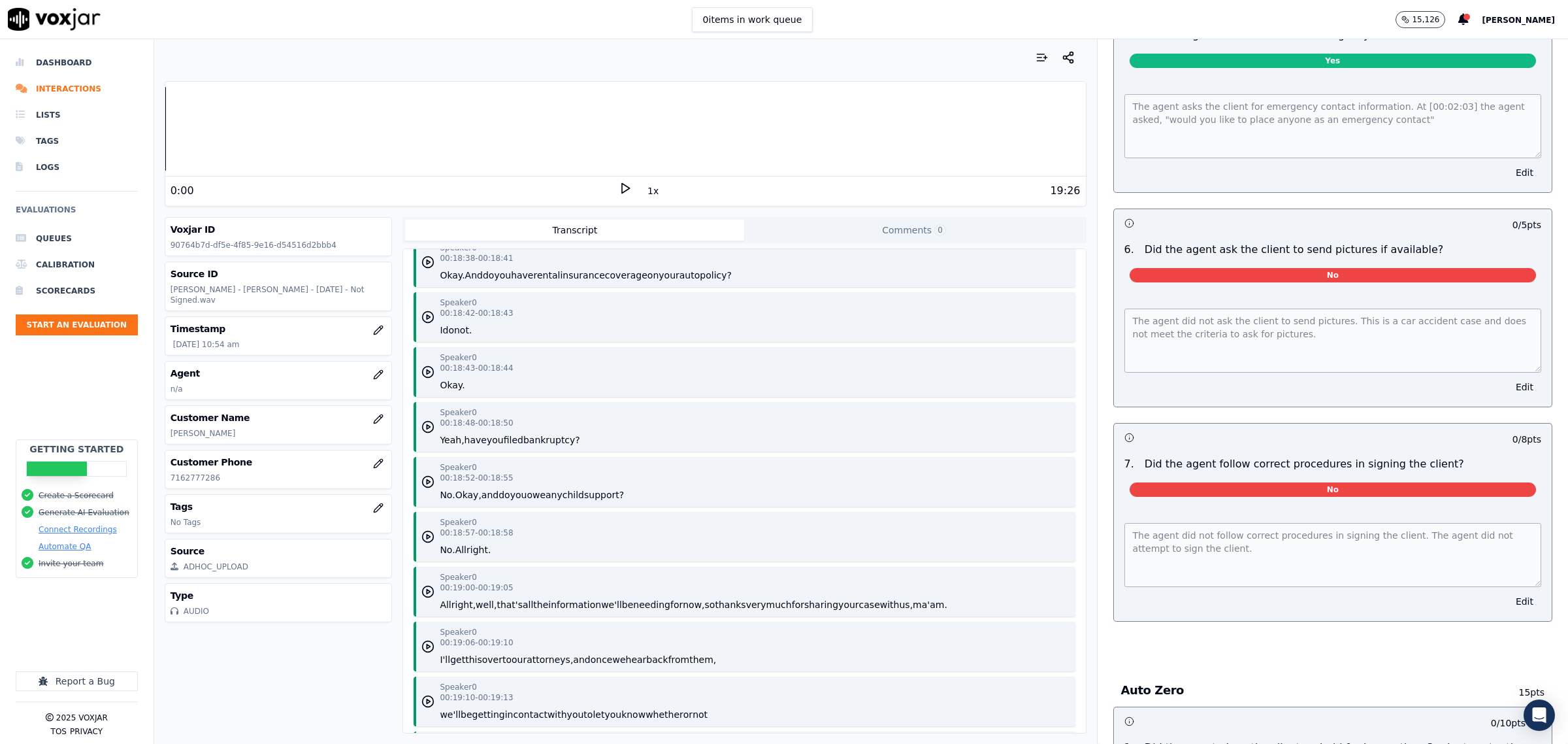
click at [1508, 383] on button "Edit" at bounding box center [1524, 387] width 33 height 18
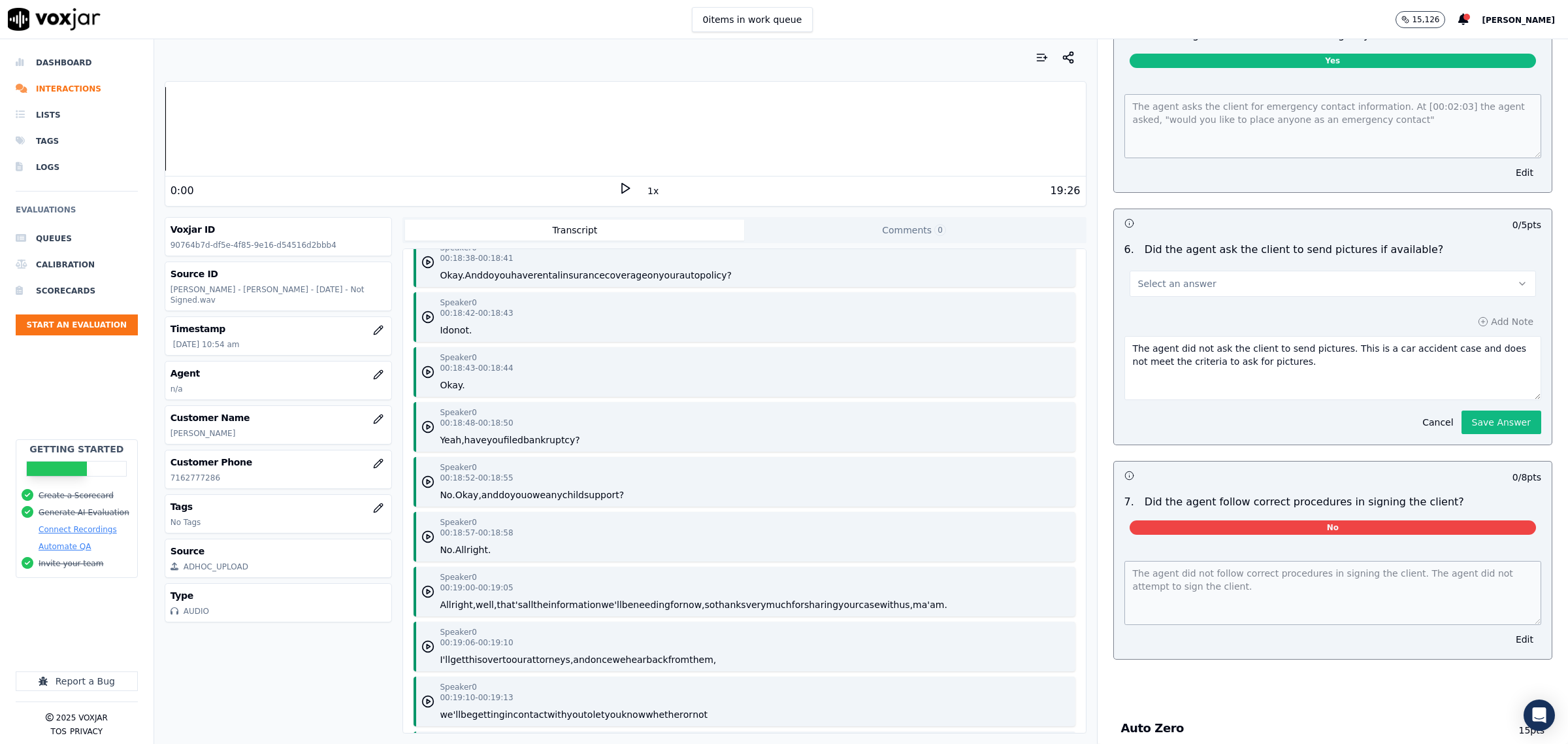
click at [1305, 289] on button "Select an answer" at bounding box center [1333, 283] width 407 height 26
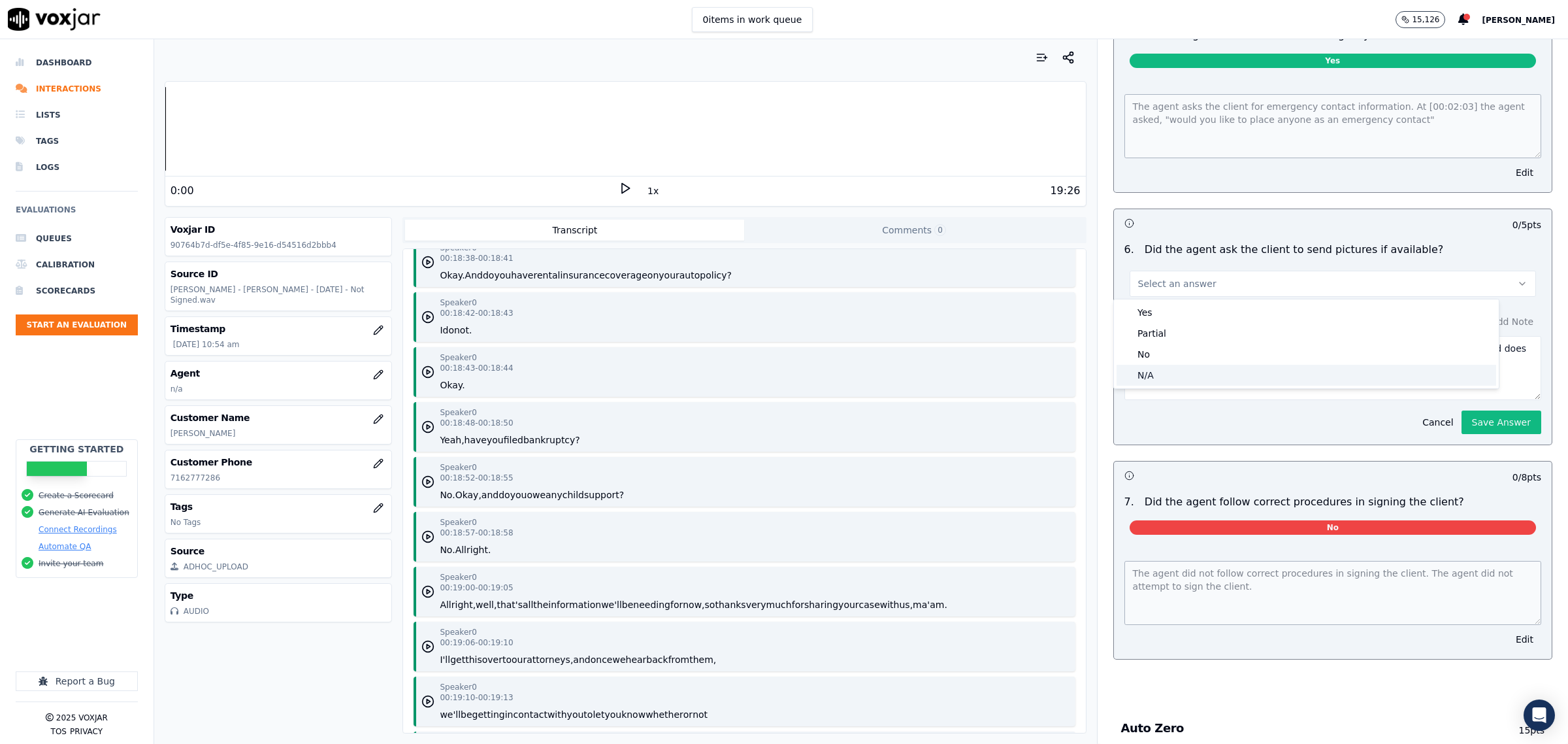
click at [1243, 366] on div "N/A" at bounding box center [1306, 375] width 380 height 21
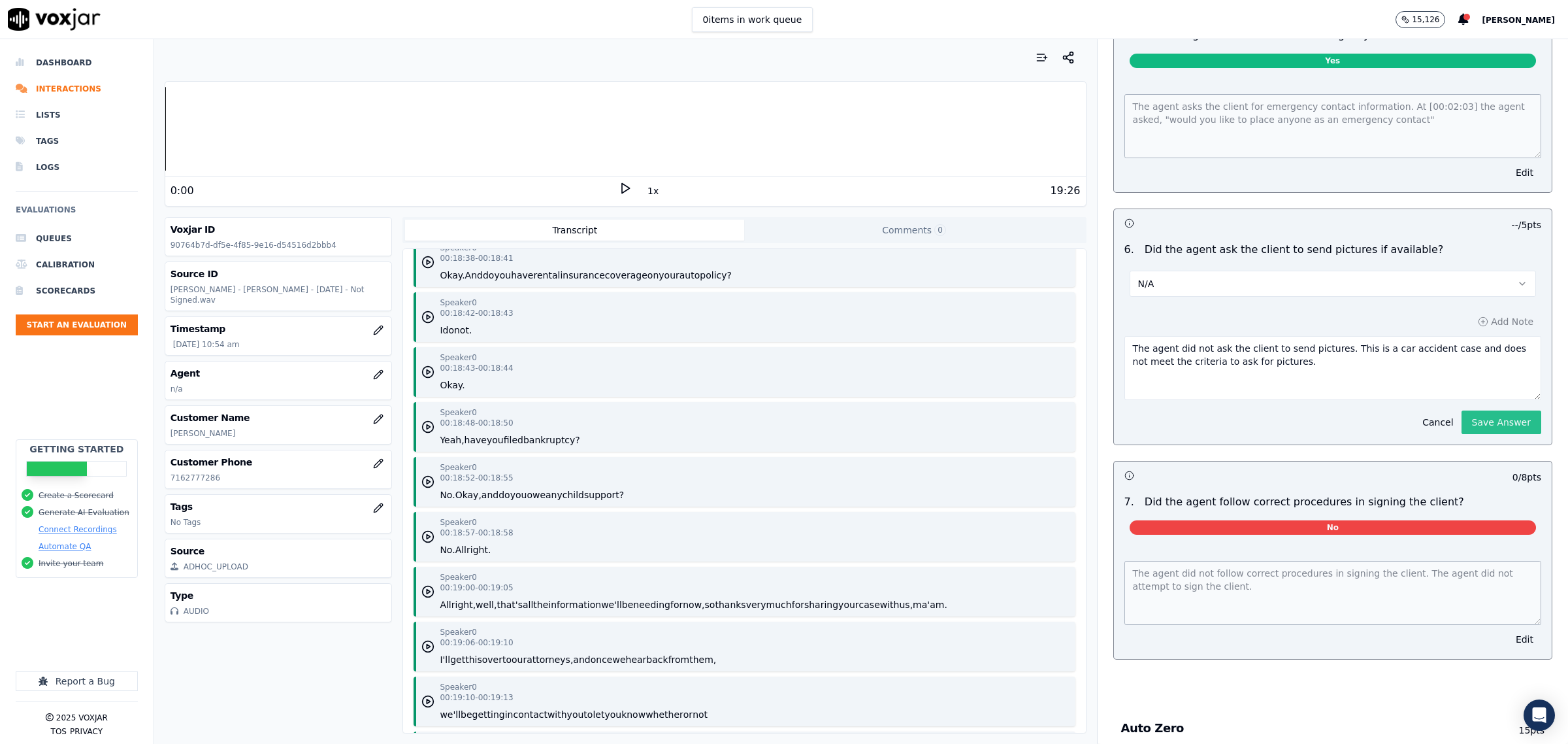
click at [1461, 427] on button "Save Answer" at bounding box center [1501, 422] width 80 height 24
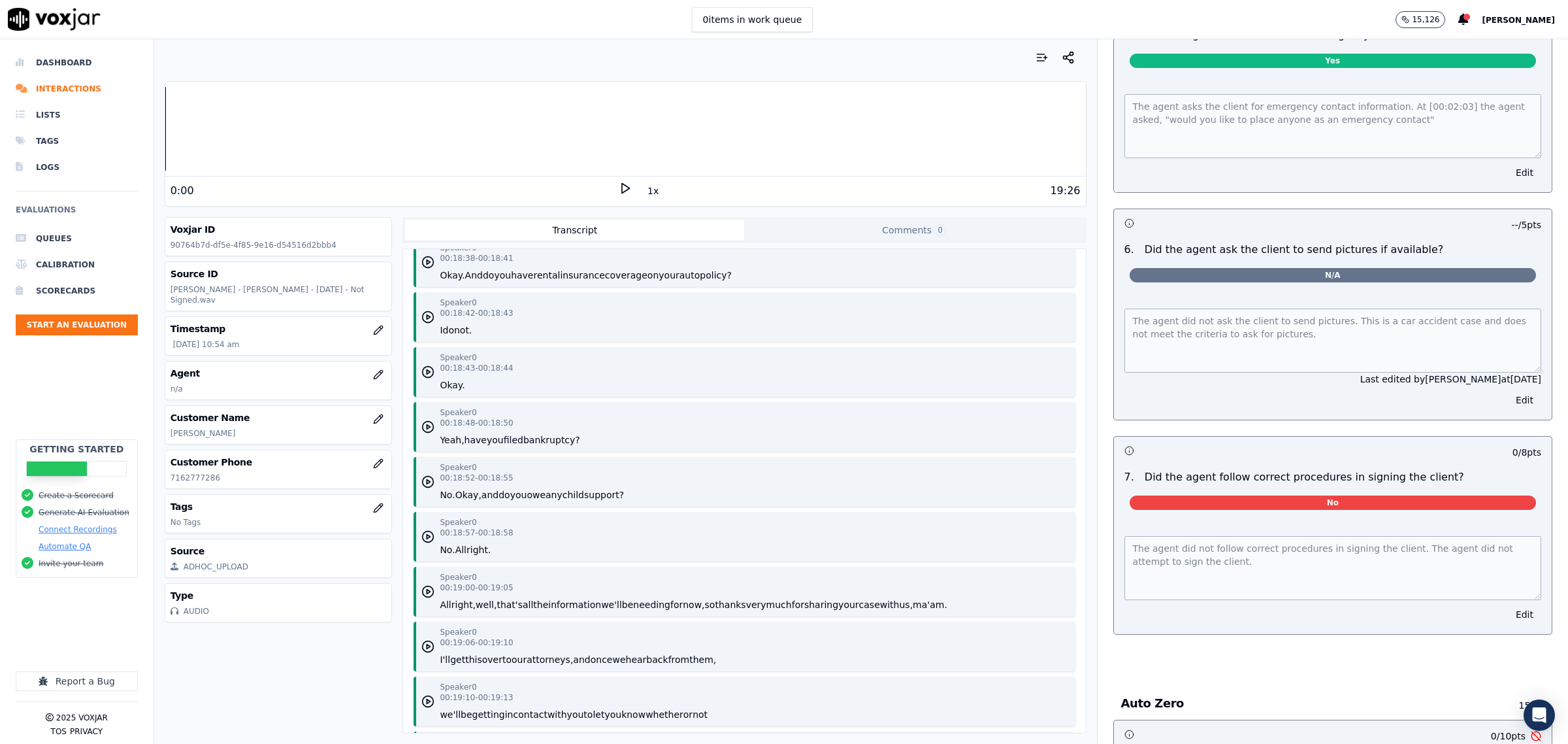
click at [1484, 604] on div "The agent did not follow correct procedures in signing the client. The agent di…" at bounding box center [1333, 576] width 438 height 113
click at [1508, 616] on button "Edit" at bounding box center [1524, 614] width 33 height 18
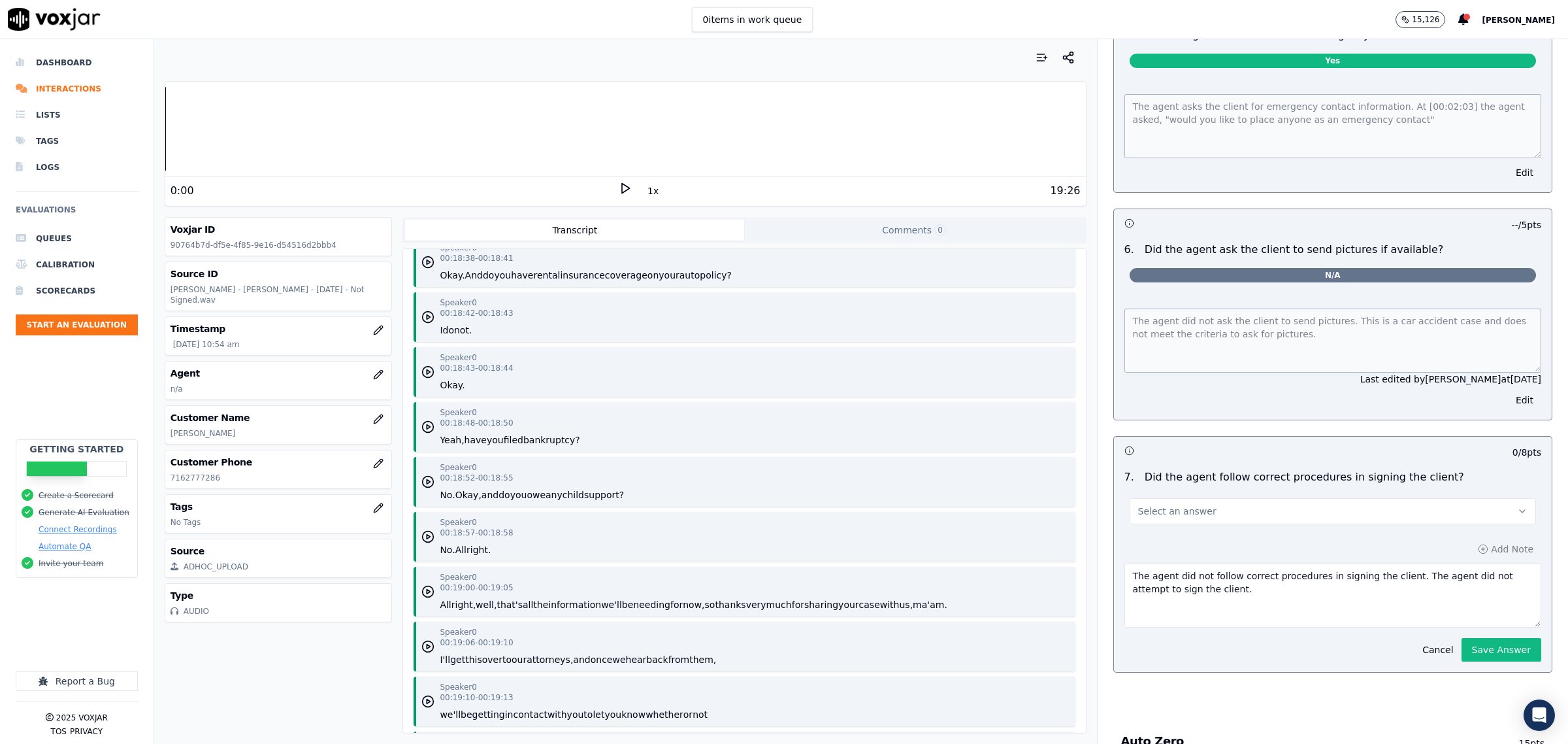
click at [1191, 504] on button "Select an answer" at bounding box center [1333, 511] width 407 height 26
click at [1151, 532] on div "Yes" at bounding box center [1306, 541] width 380 height 21
click at [1468, 648] on button "Save Answer" at bounding box center [1501, 650] width 80 height 24
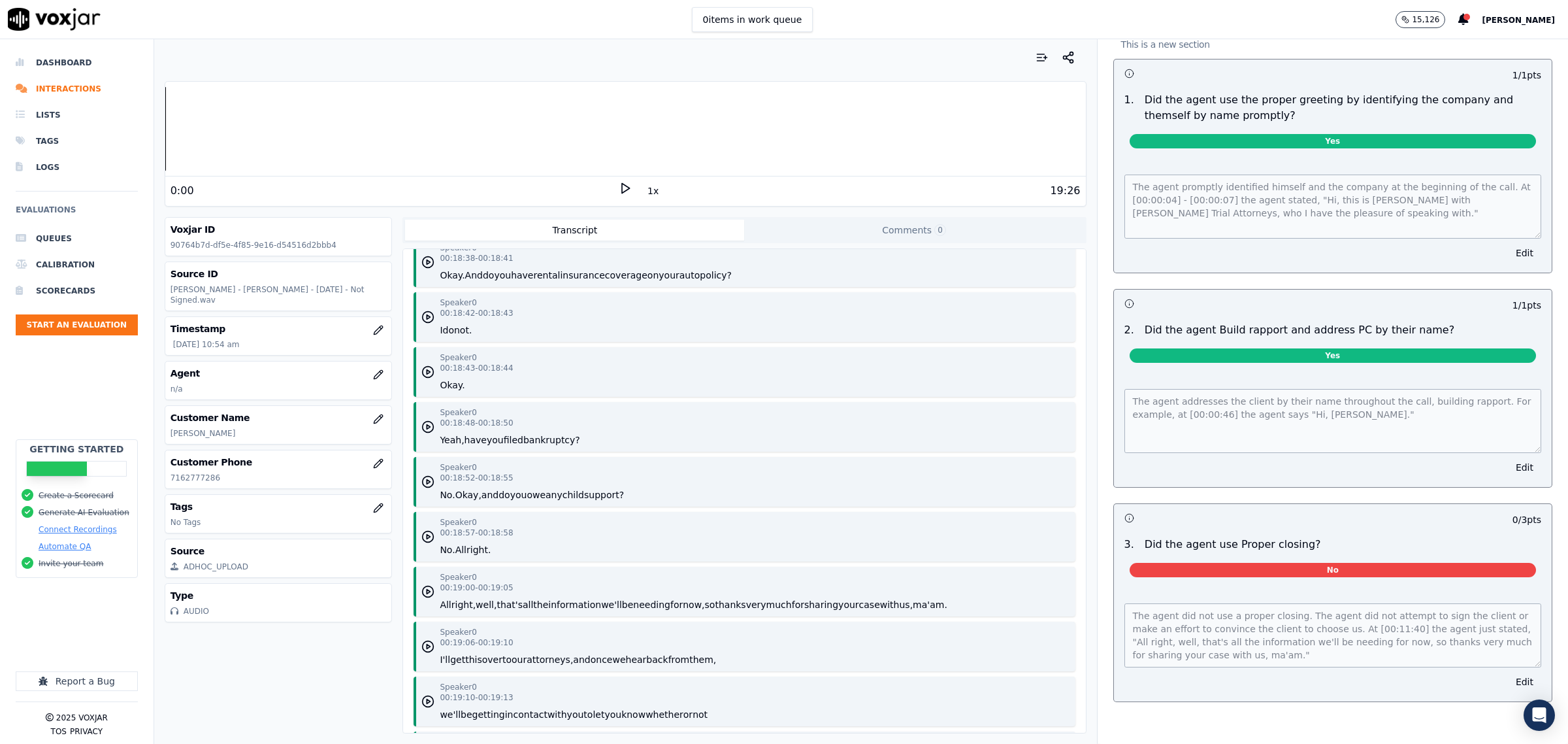
scroll to position [0, 0]
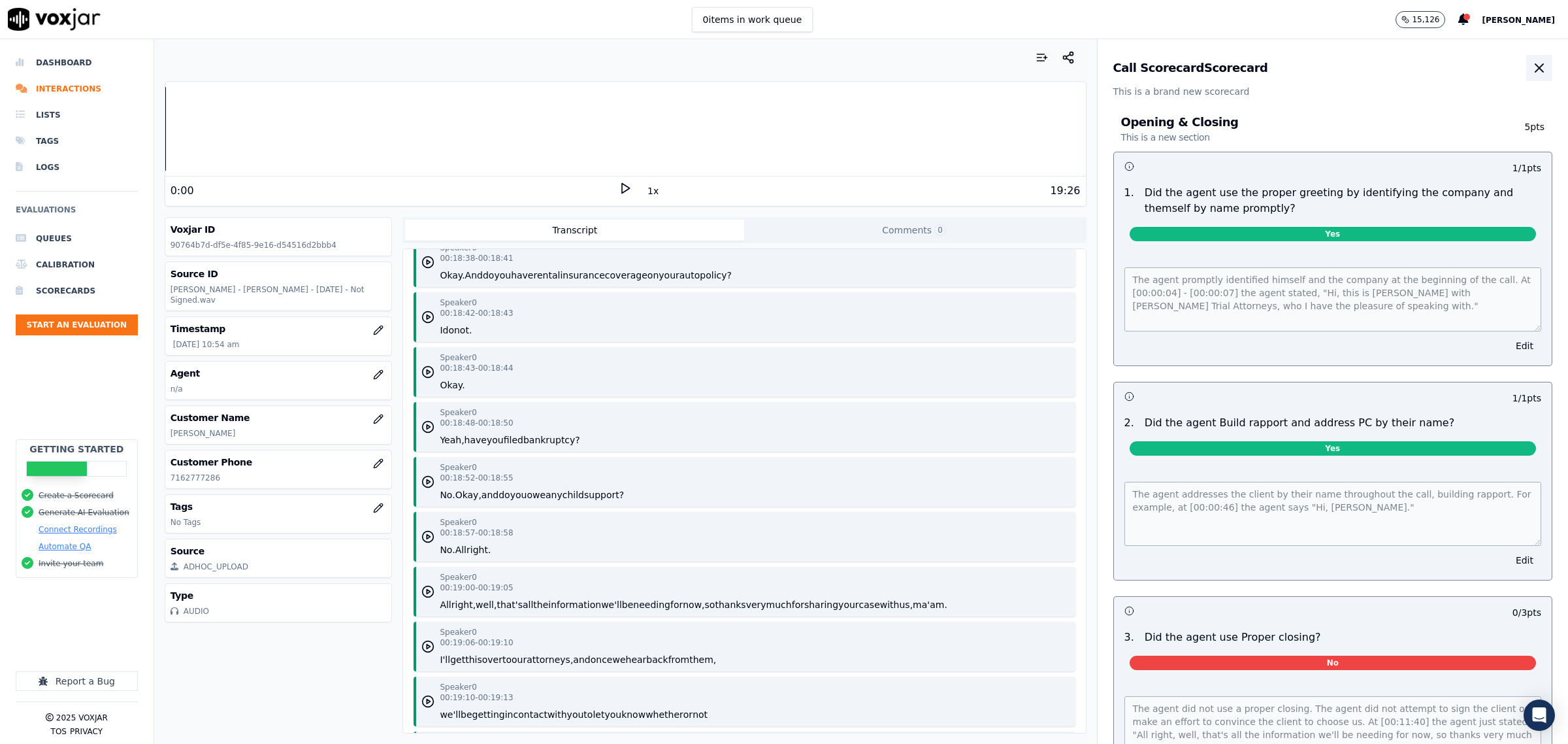
click at [1532, 61] on icon "button" at bounding box center [1539, 68] width 15 height 15
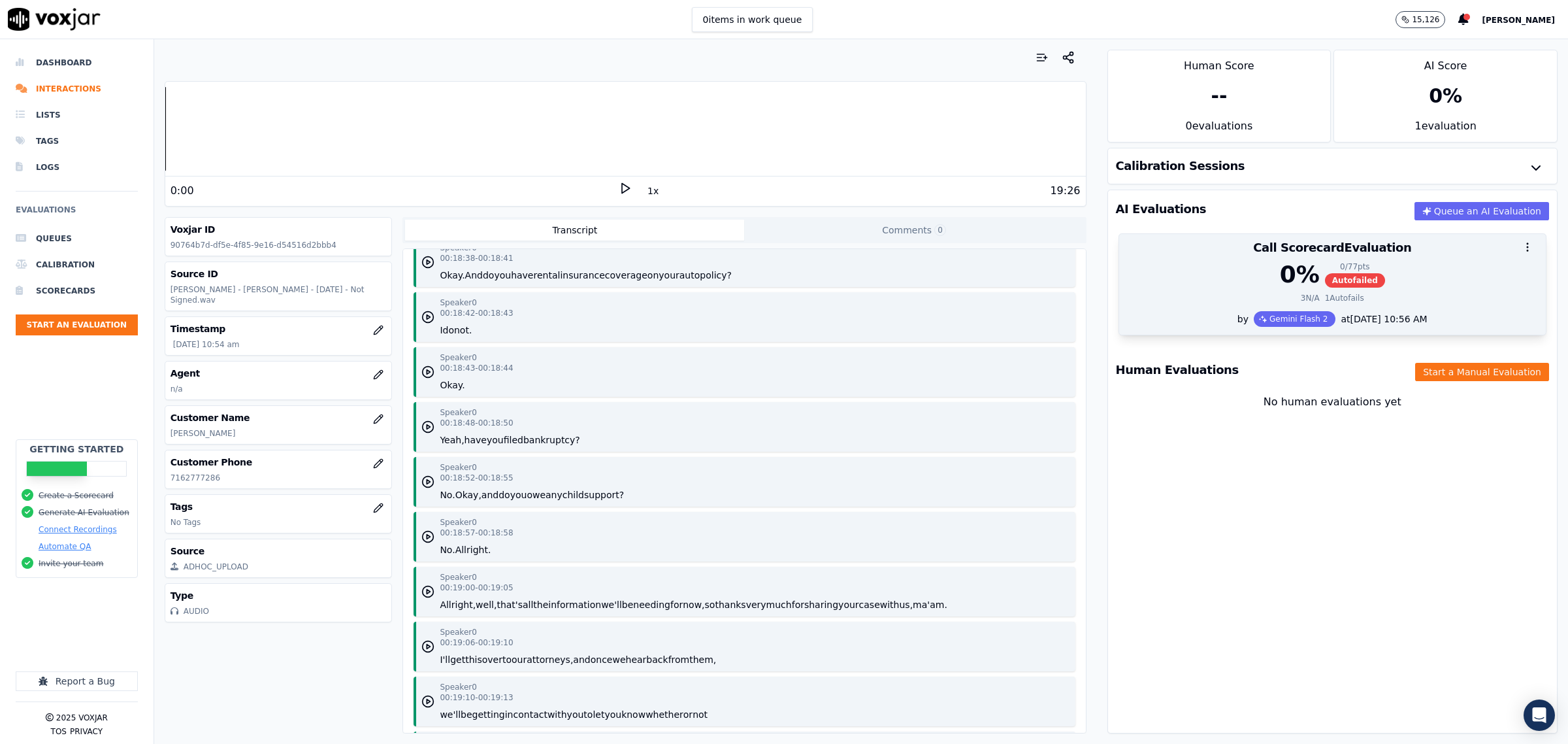
click at [1280, 283] on div "0 %" at bounding box center [1300, 274] width 40 height 26
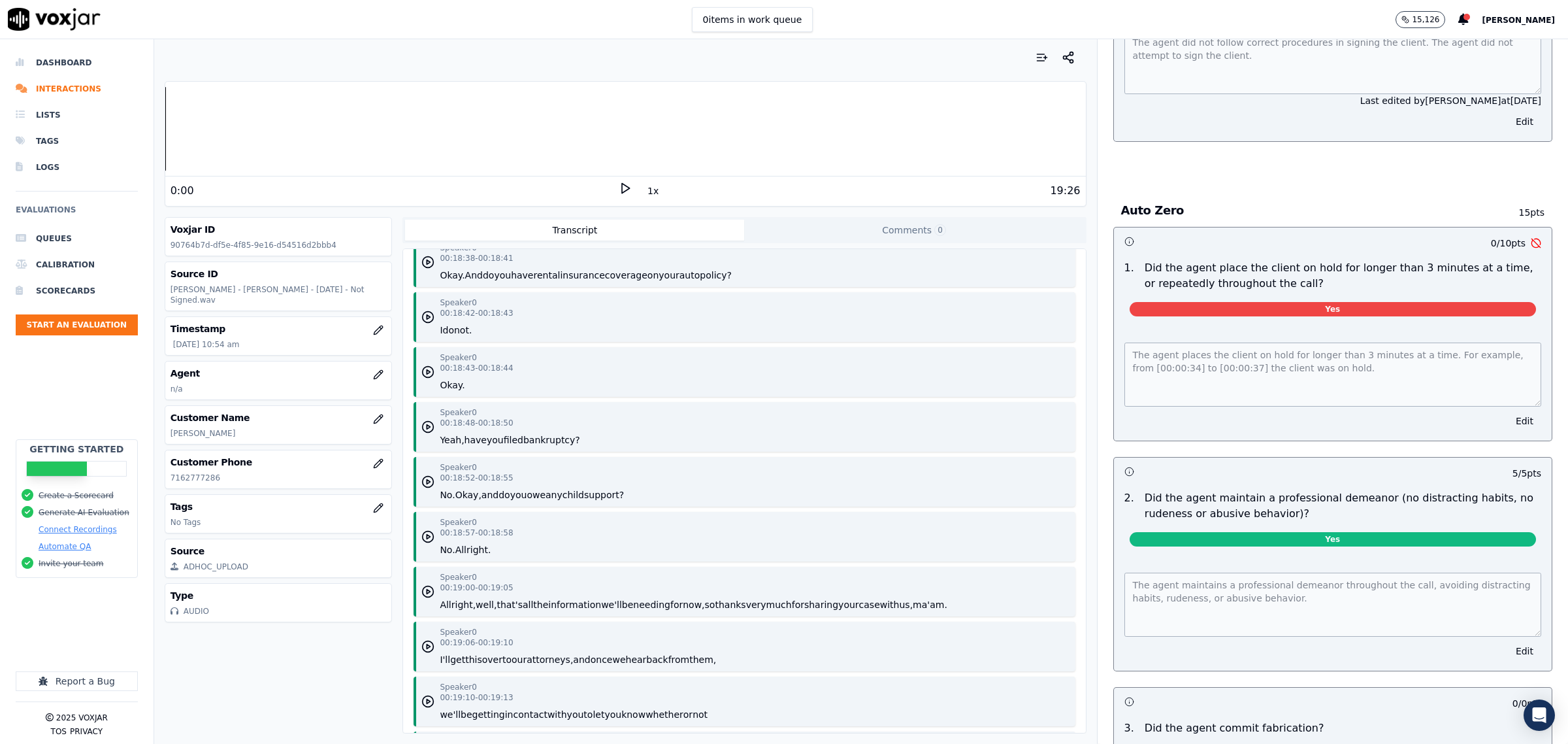
scroll to position [4603, 0]
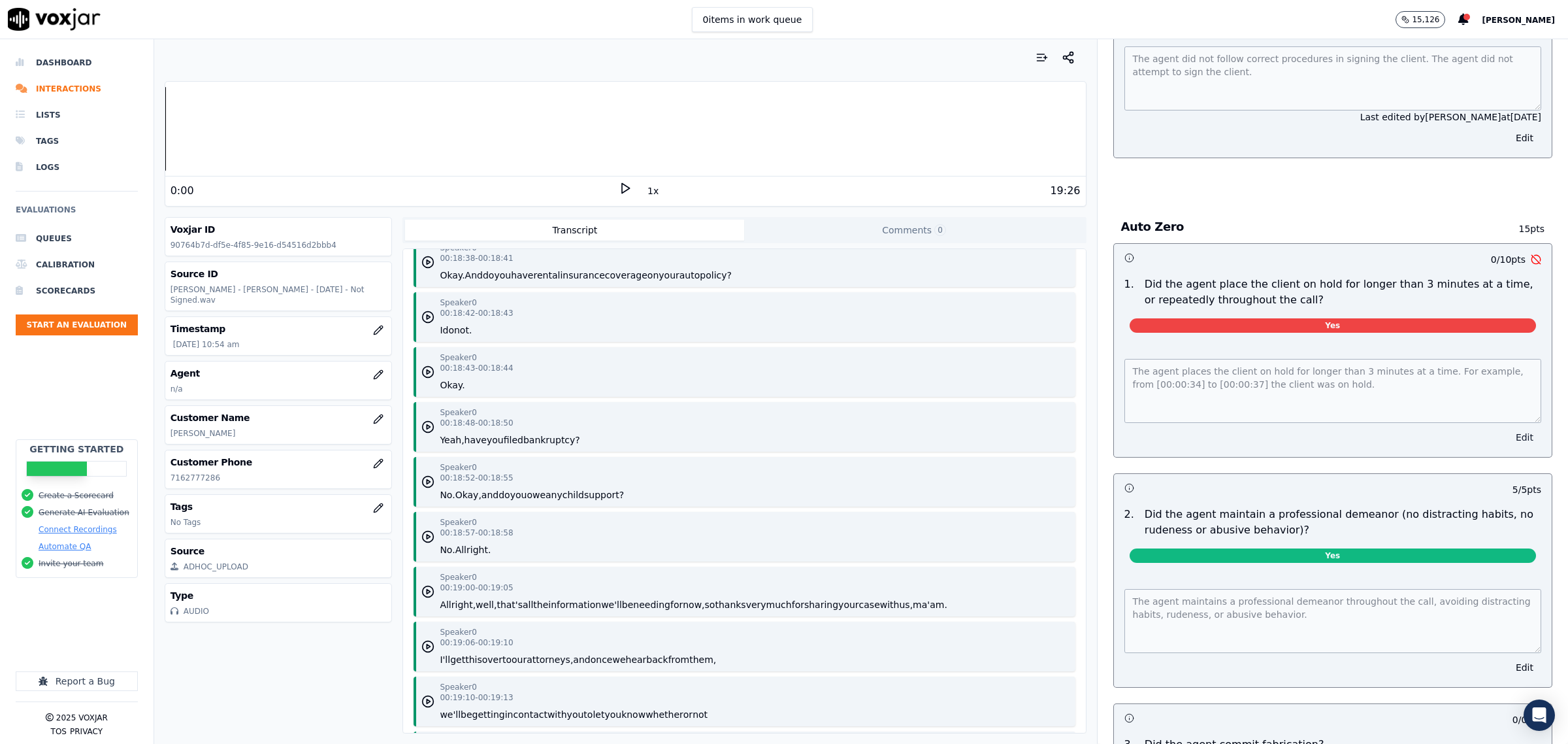
click at [1508, 433] on button "Edit" at bounding box center [1524, 437] width 33 height 18
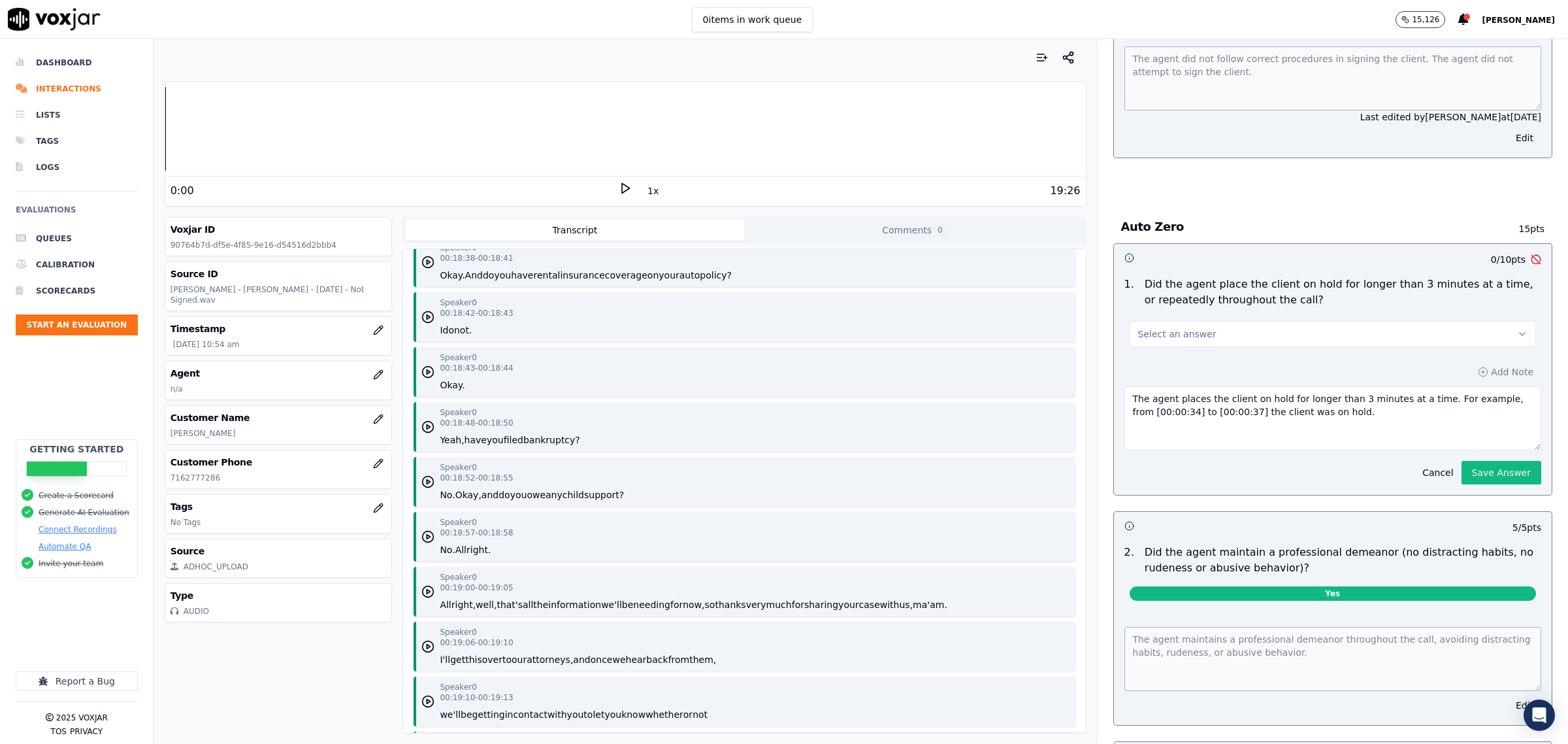
click at [1291, 329] on button "Select an answer" at bounding box center [1333, 333] width 407 height 26
click at [1182, 383] on div "No" at bounding box center [1306, 386] width 380 height 21
click at [1469, 466] on button "Save Answer" at bounding box center [1501, 473] width 80 height 24
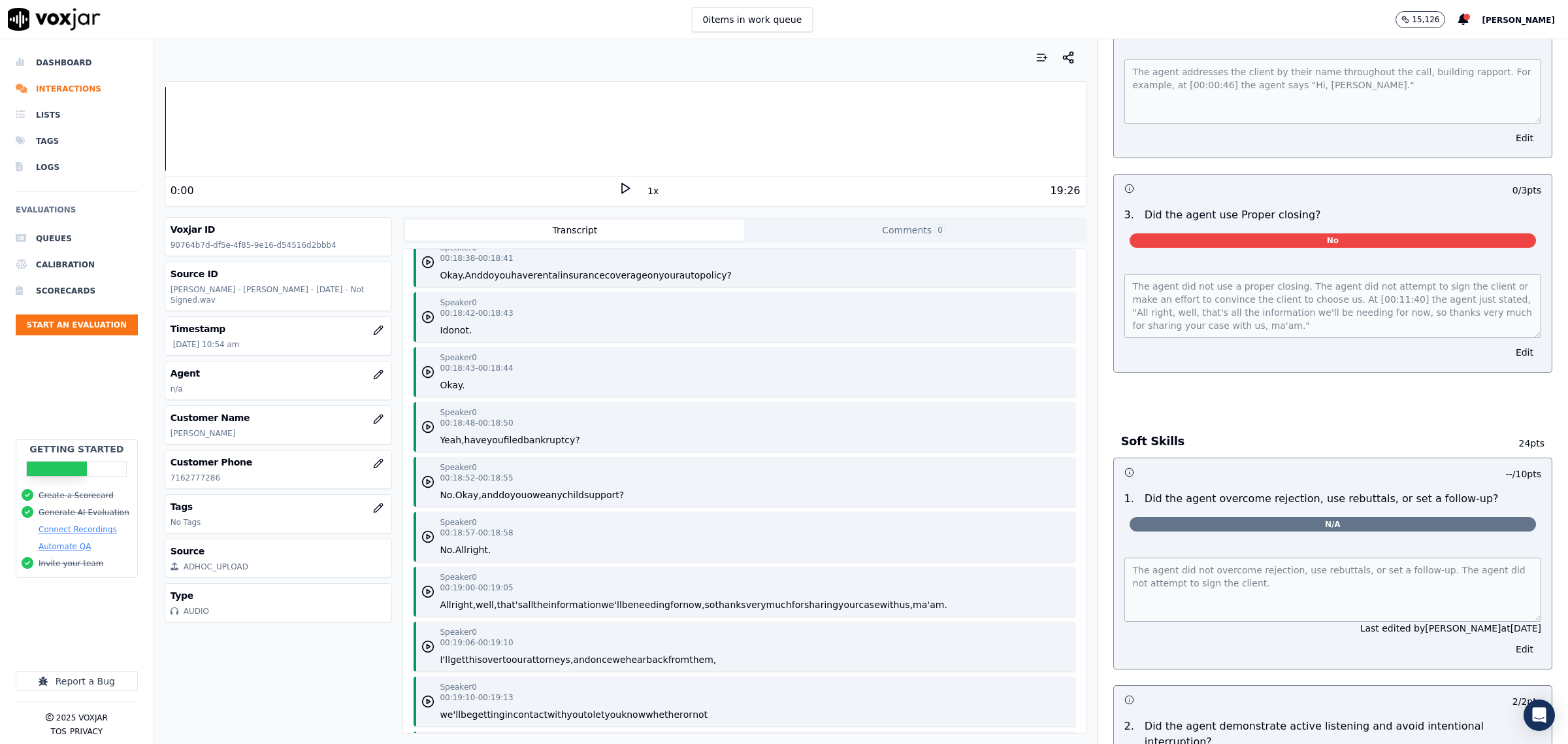
scroll to position [0, 0]
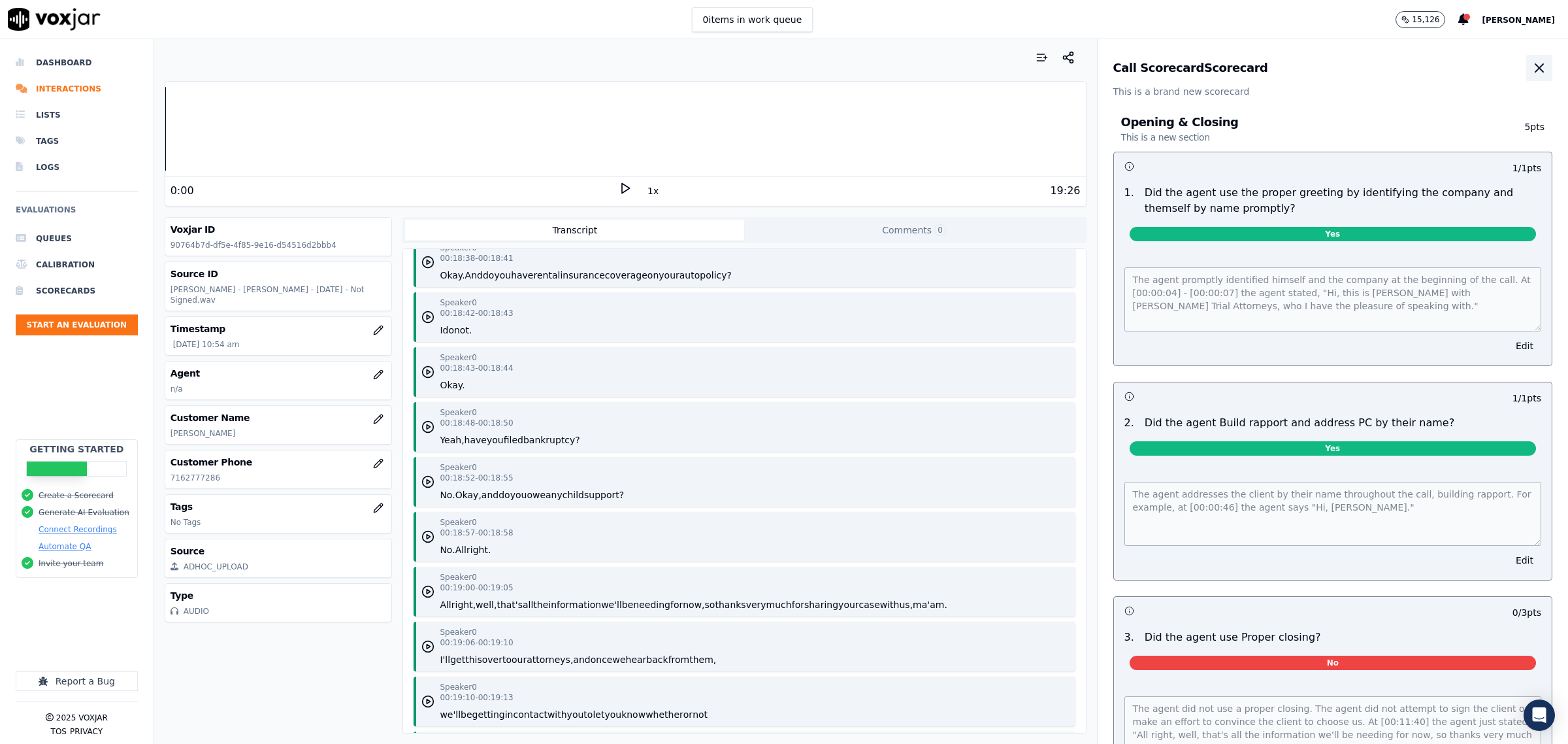
click at [1526, 78] on button "button" at bounding box center [1538, 68] width 26 height 26
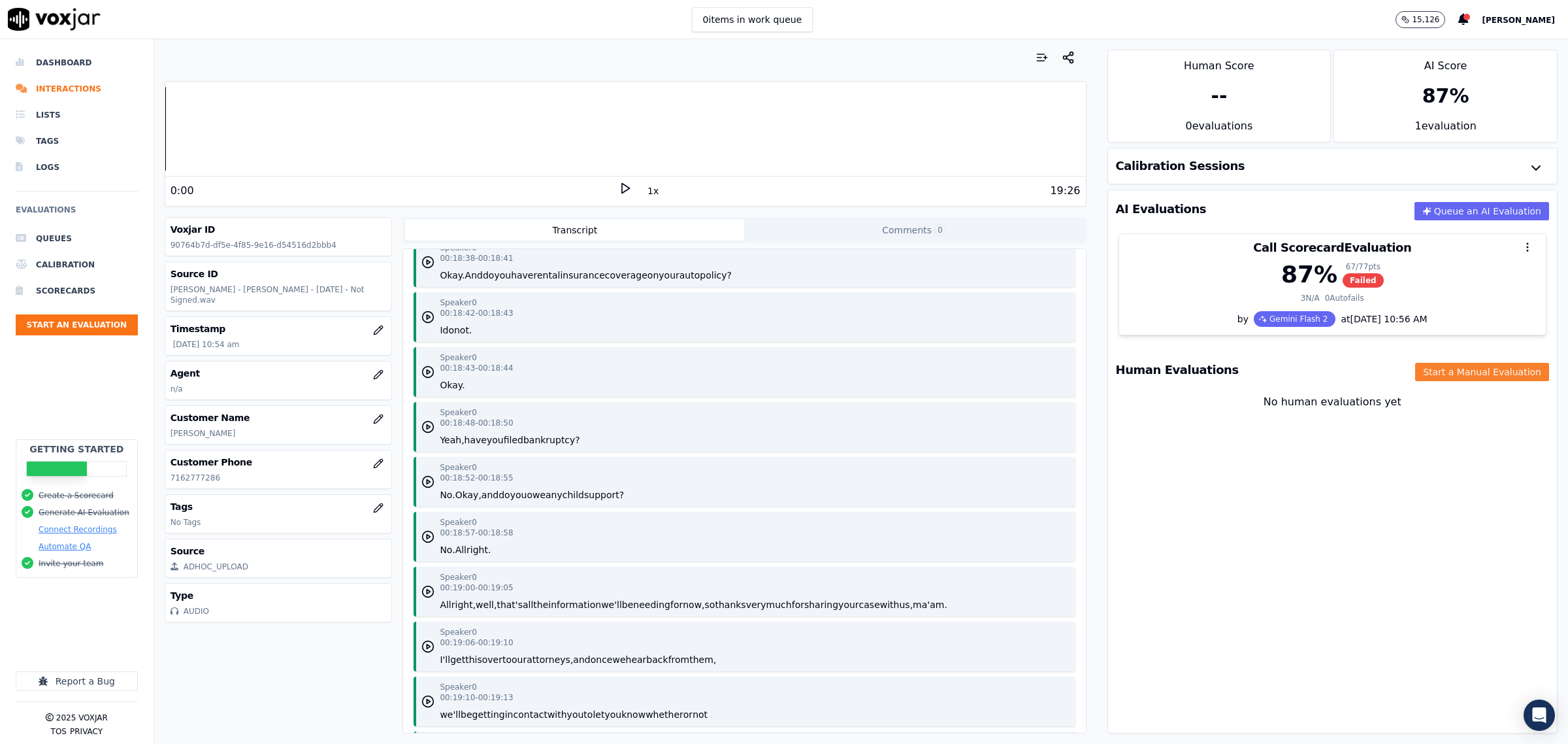
click at [1432, 370] on button "Start a Manual Evaluation" at bounding box center [1482, 372] width 134 height 18
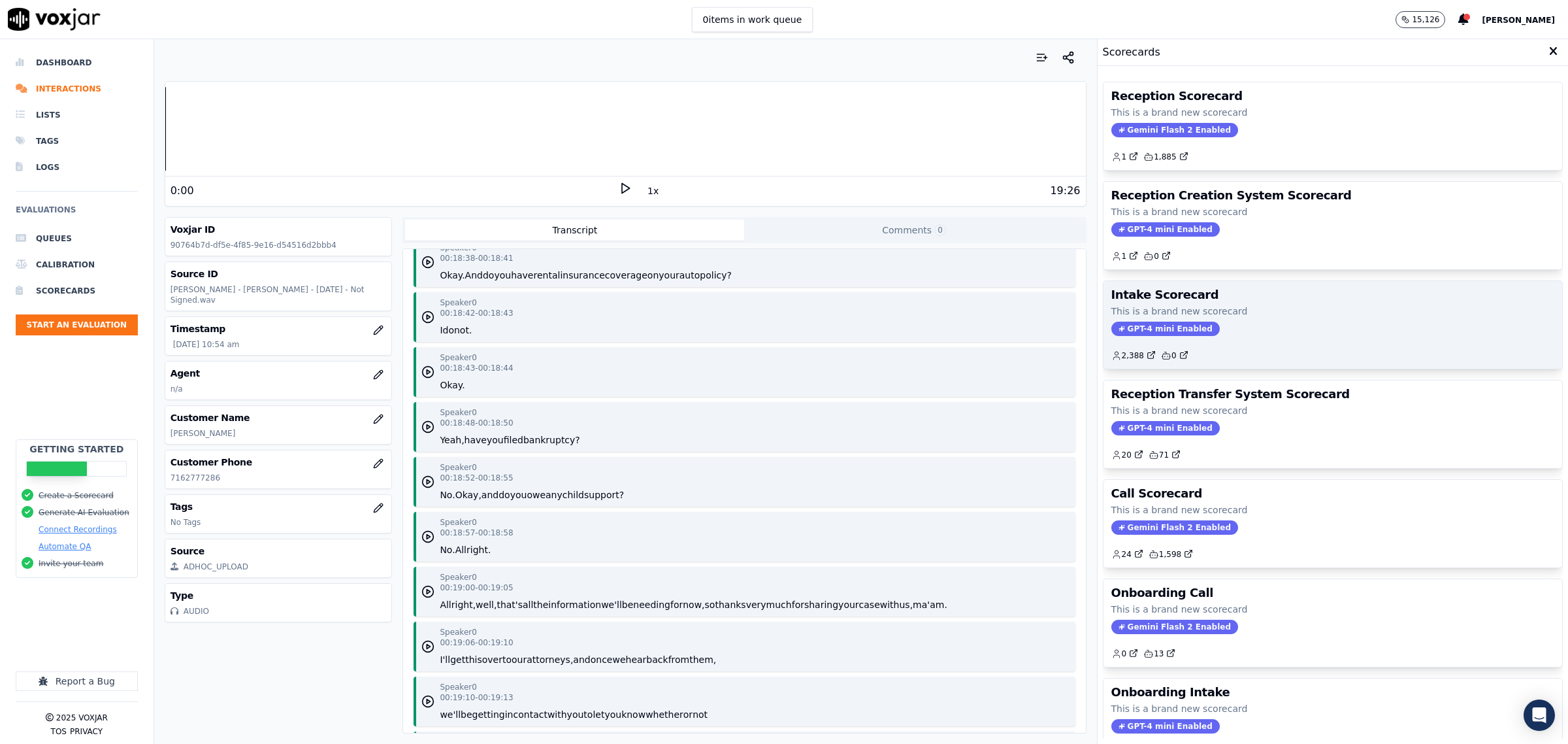
click at [1214, 324] on div "GPT-4 mini Enabled" at bounding box center [1333, 329] width 443 height 14
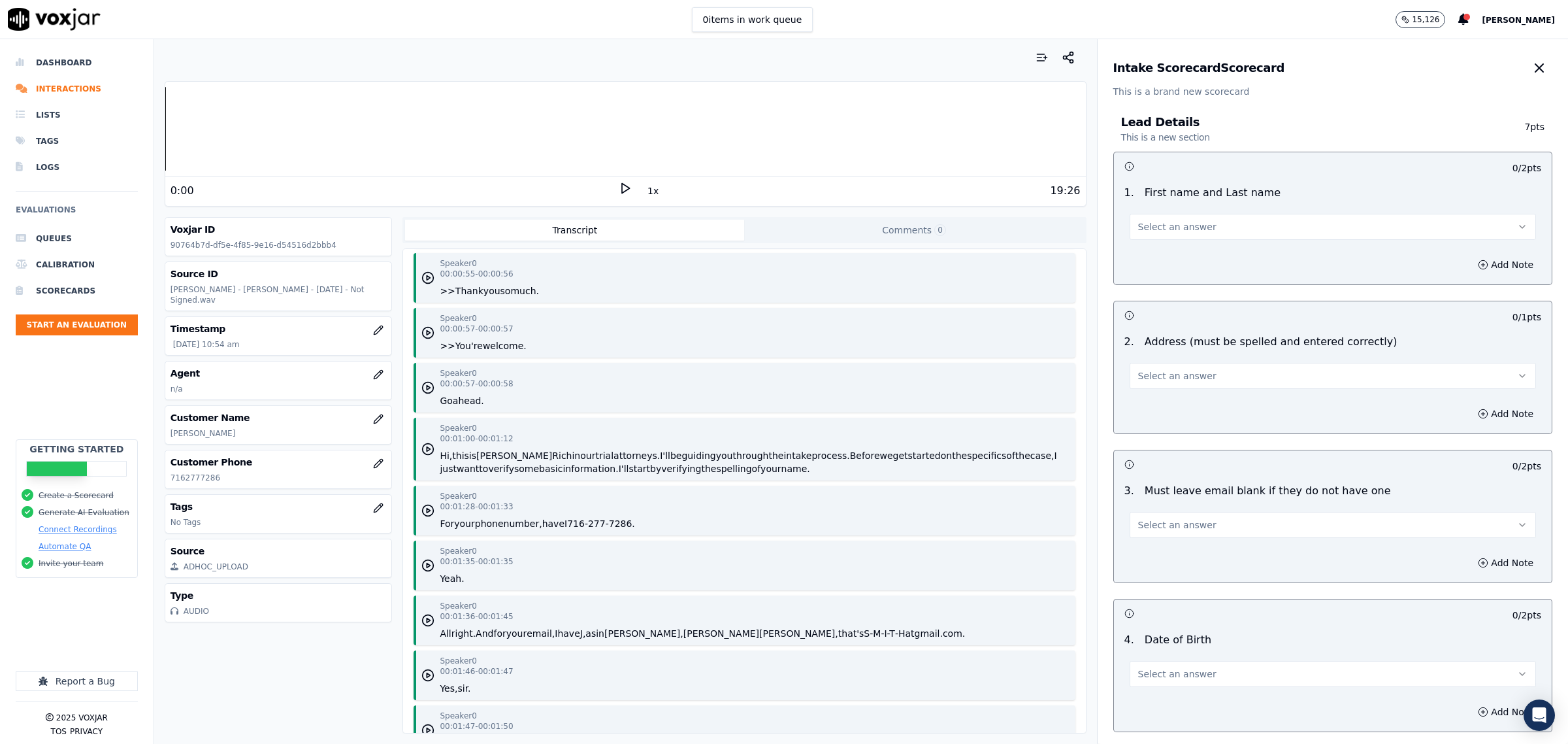
scroll to position [735, 0]
click at [428, 443] on circle "button" at bounding box center [428, 448] width 11 height 11
click at [619, 188] on icon at bounding box center [625, 189] width 13 height 13
click at [1145, 236] on button "Select an answer" at bounding box center [1333, 226] width 407 height 26
click at [1161, 259] on div "Yes" at bounding box center [1306, 256] width 380 height 21
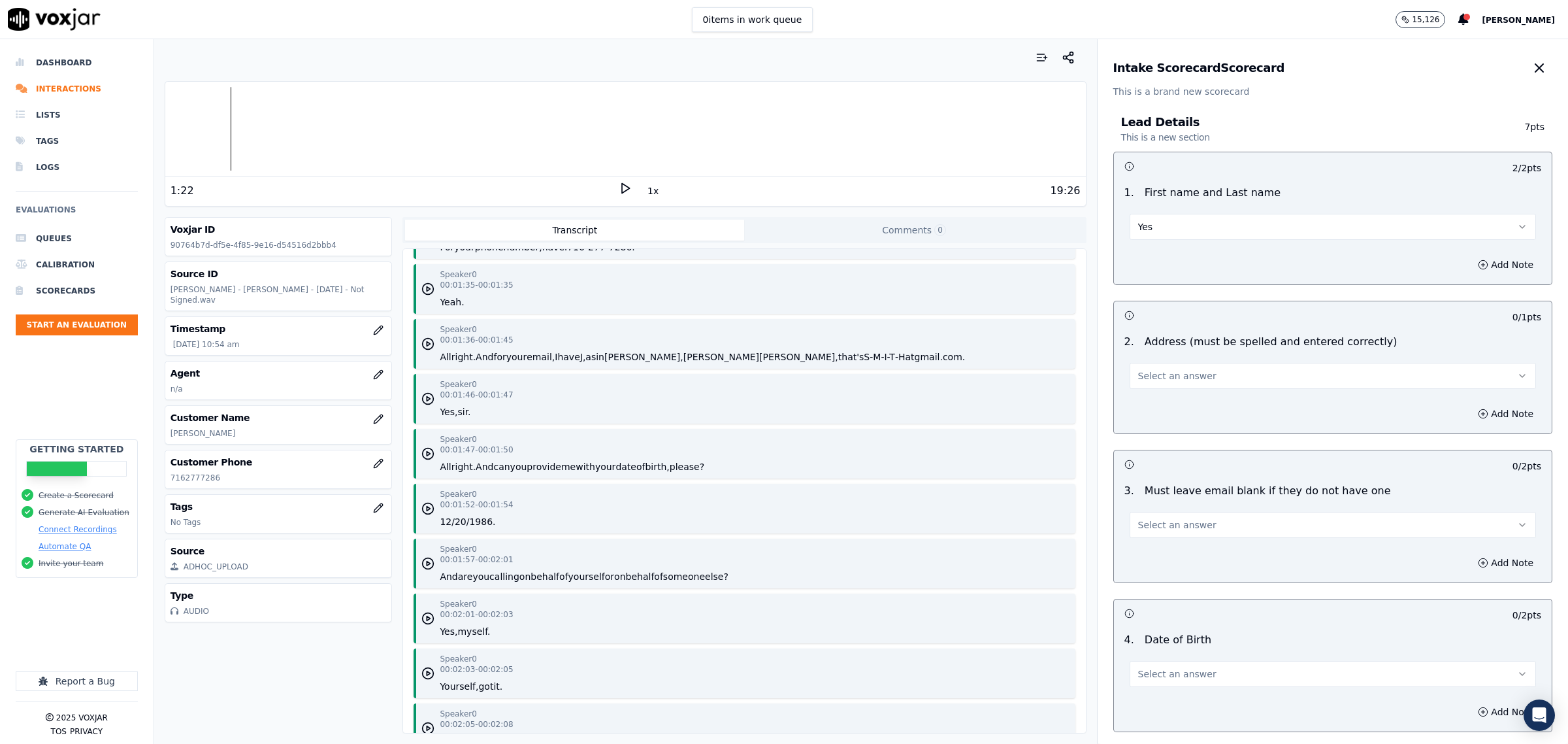
scroll to position [981, 0]
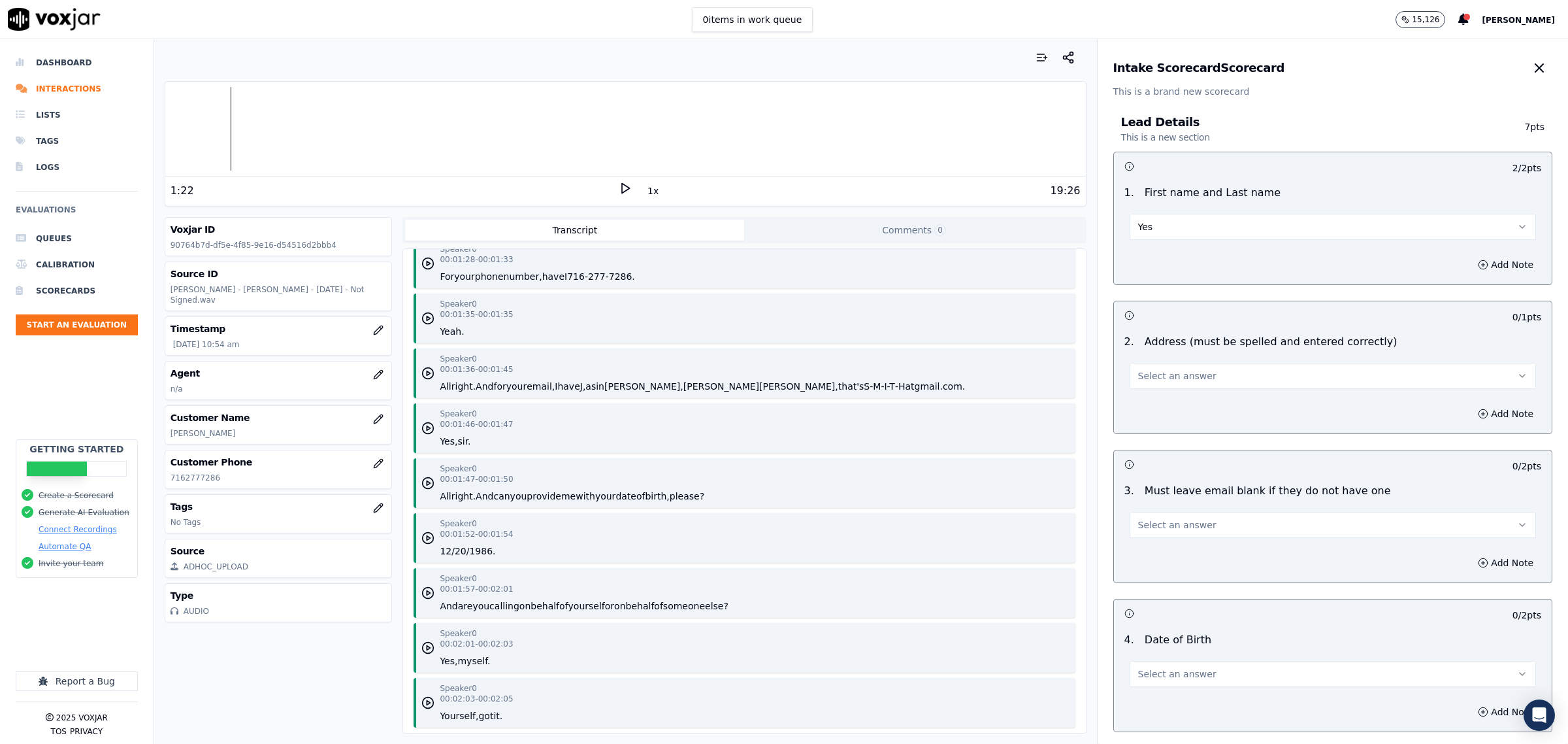
click at [1197, 521] on button "Select an answer" at bounding box center [1333, 524] width 407 height 26
click at [1181, 556] on div "Yes" at bounding box center [1306, 555] width 380 height 21
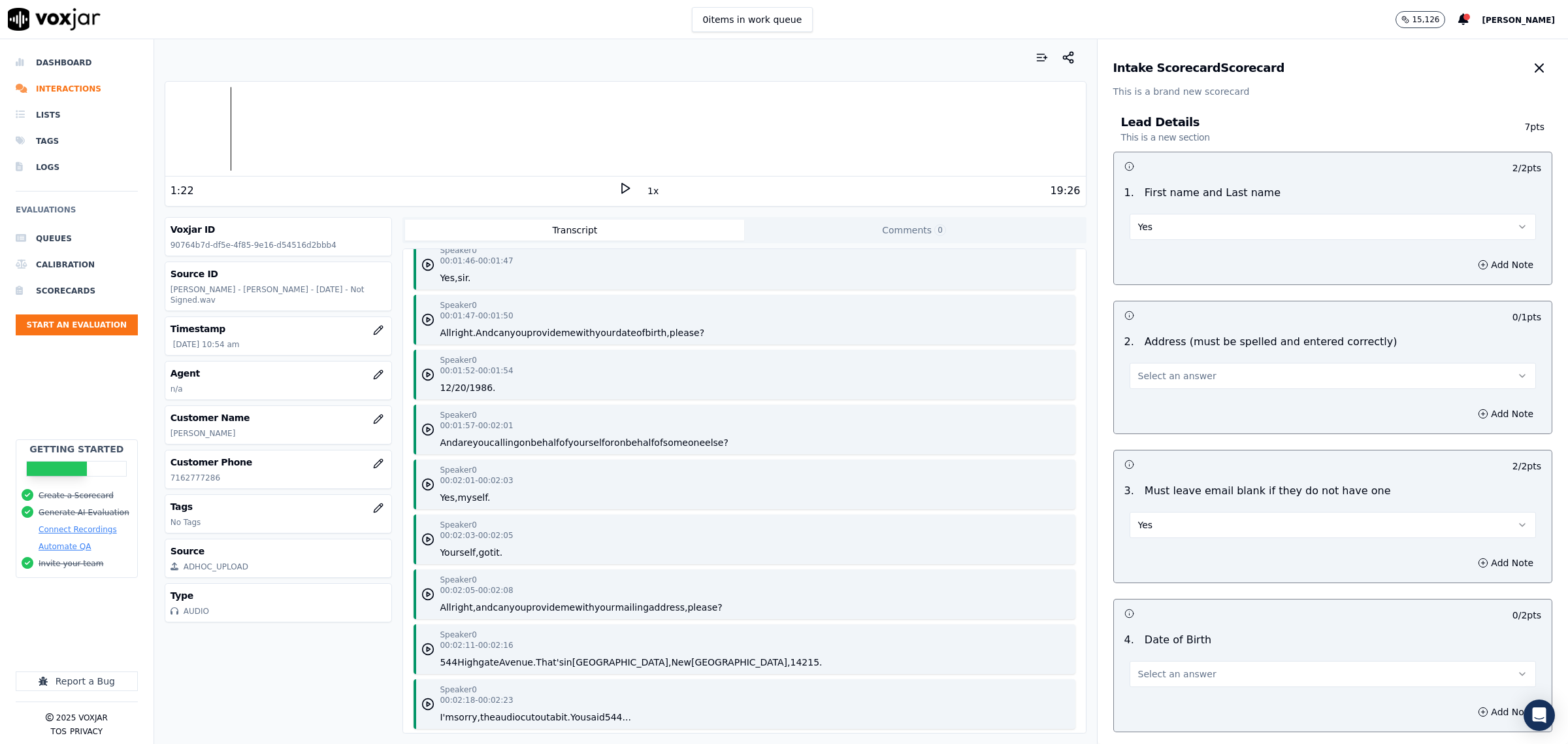
scroll to position [82, 0]
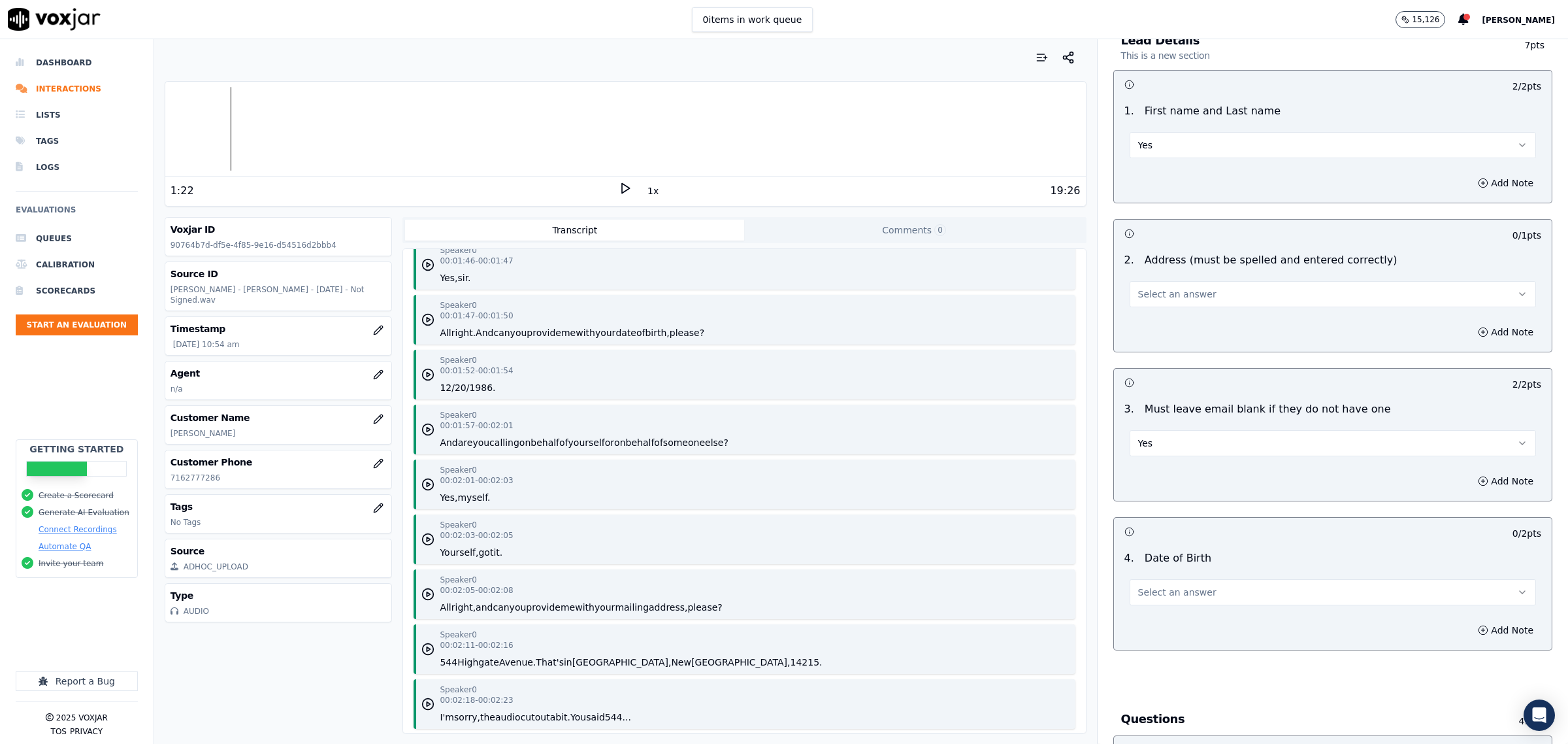
click at [1191, 584] on button "Select an answer" at bounding box center [1333, 592] width 407 height 26
click at [1193, 619] on div "Yes" at bounding box center [1306, 622] width 380 height 21
click at [1180, 286] on button "Select an answer" at bounding box center [1333, 293] width 407 height 26
click at [1157, 314] on div "Yes" at bounding box center [1306, 324] width 380 height 21
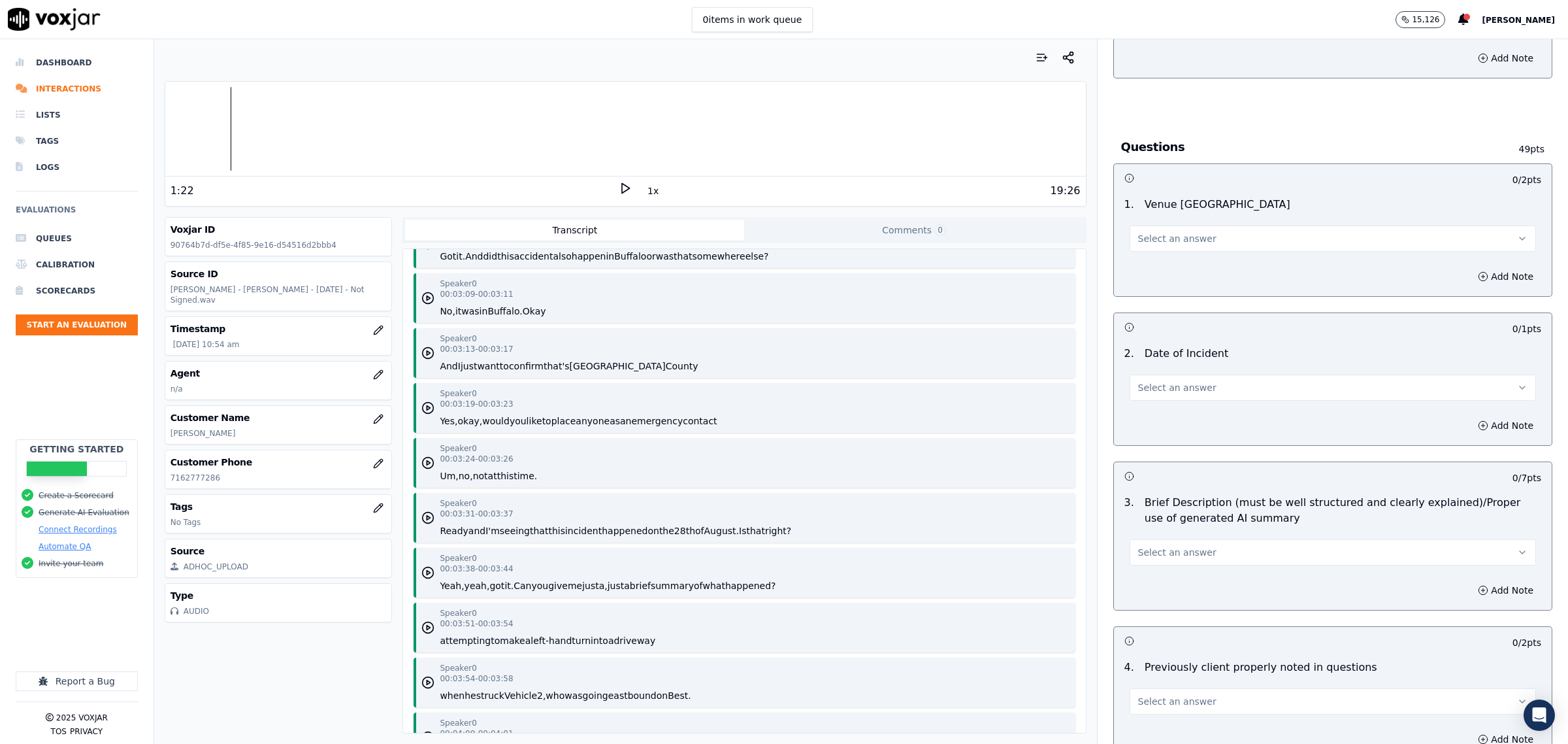
scroll to position [2125, 0]
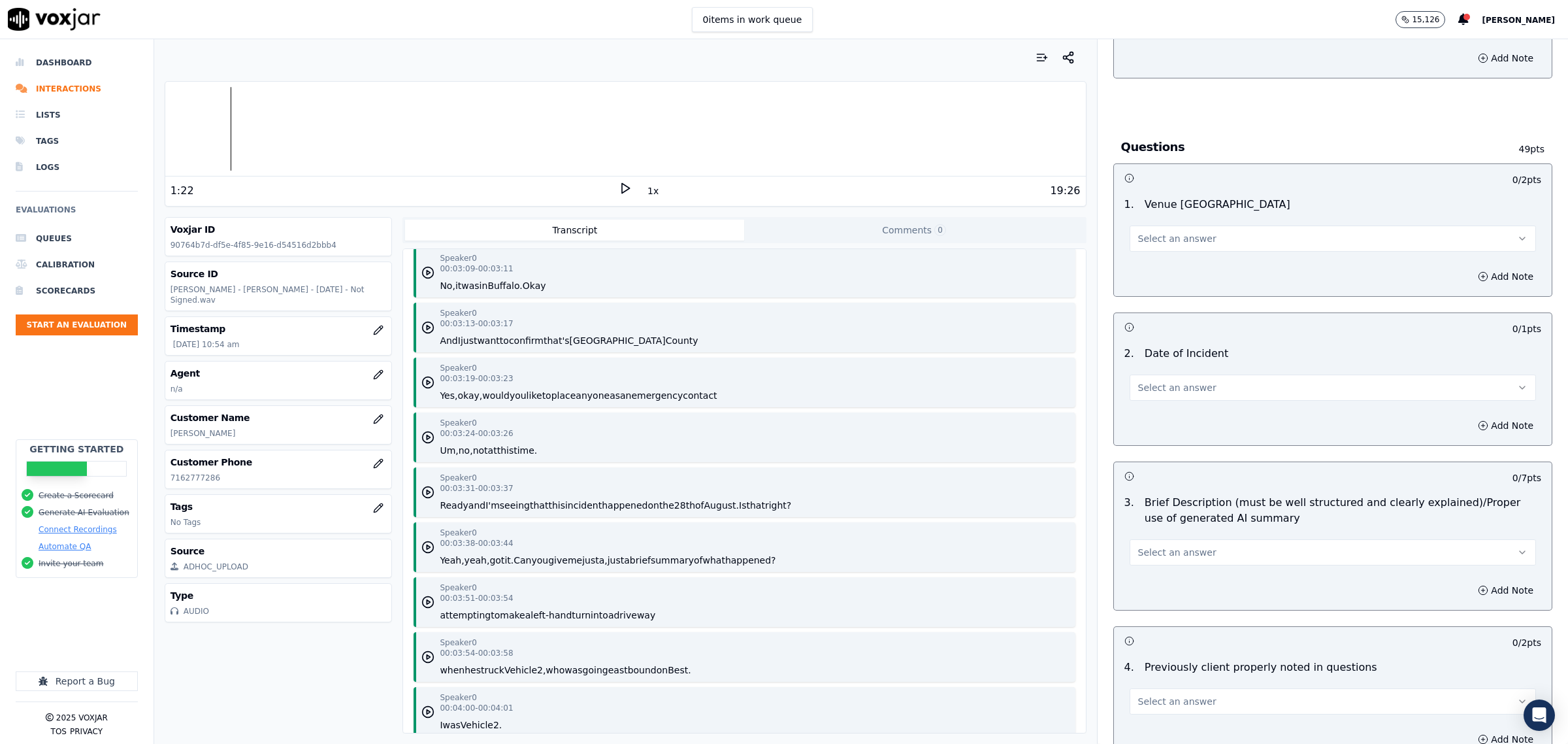
click at [1180, 397] on button "Select an answer" at bounding box center [1333, 387] width 407 height 26
click at [1153, 413] on div "Yes" at bounding box center [1306, 418] width 380 height 21
click at [1225, 253] on div "1 . Venue City & State Select an answer" at bounding box center [1333, 224] width 438 height 66
click at [1191, 235] on button "Select an answer" at bounding box center [1333, 238] width 407 height 26
click at [1181, 262] on div "Yes" at bounding box center [1306, 270] width 380 height 21
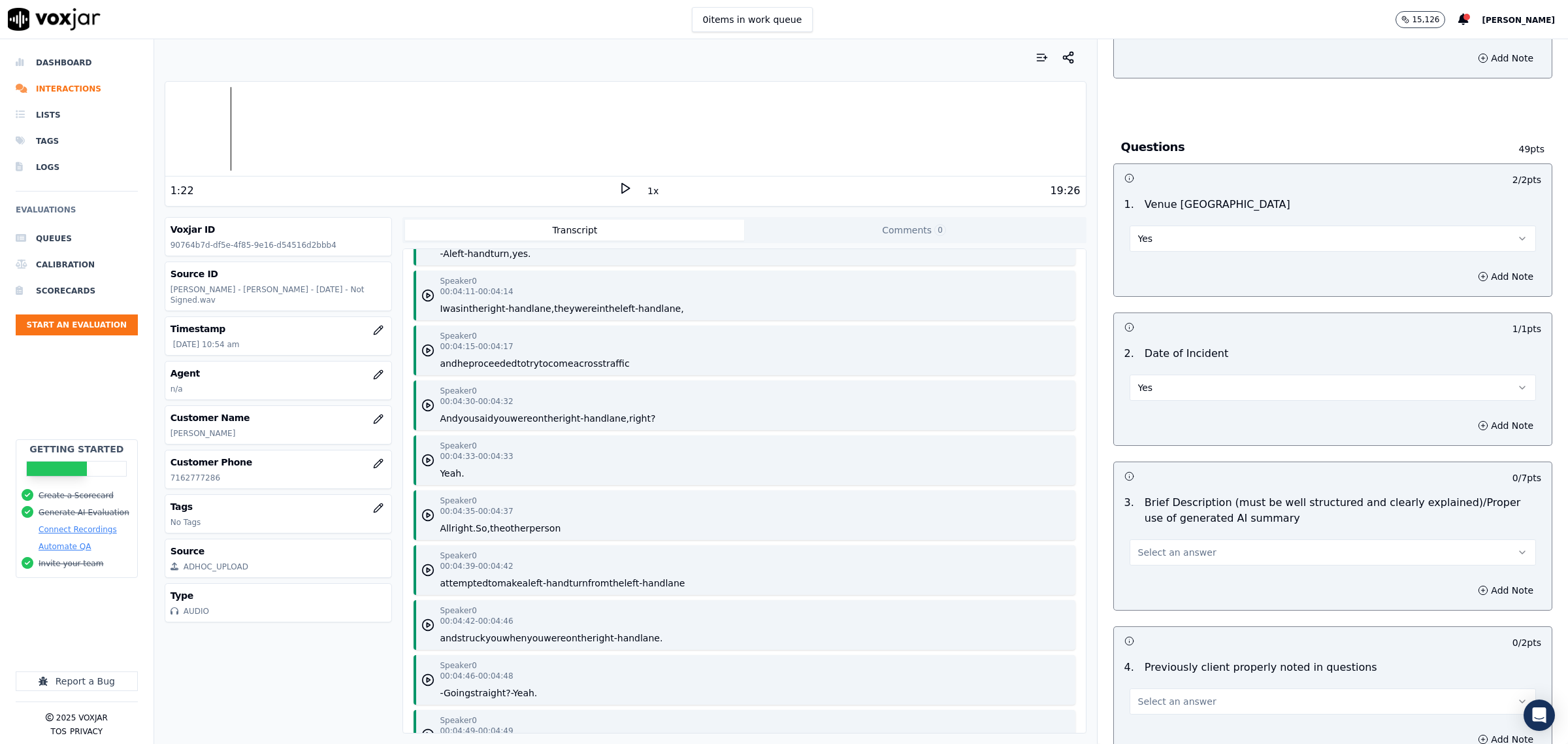
scroll to position [2779, 0]
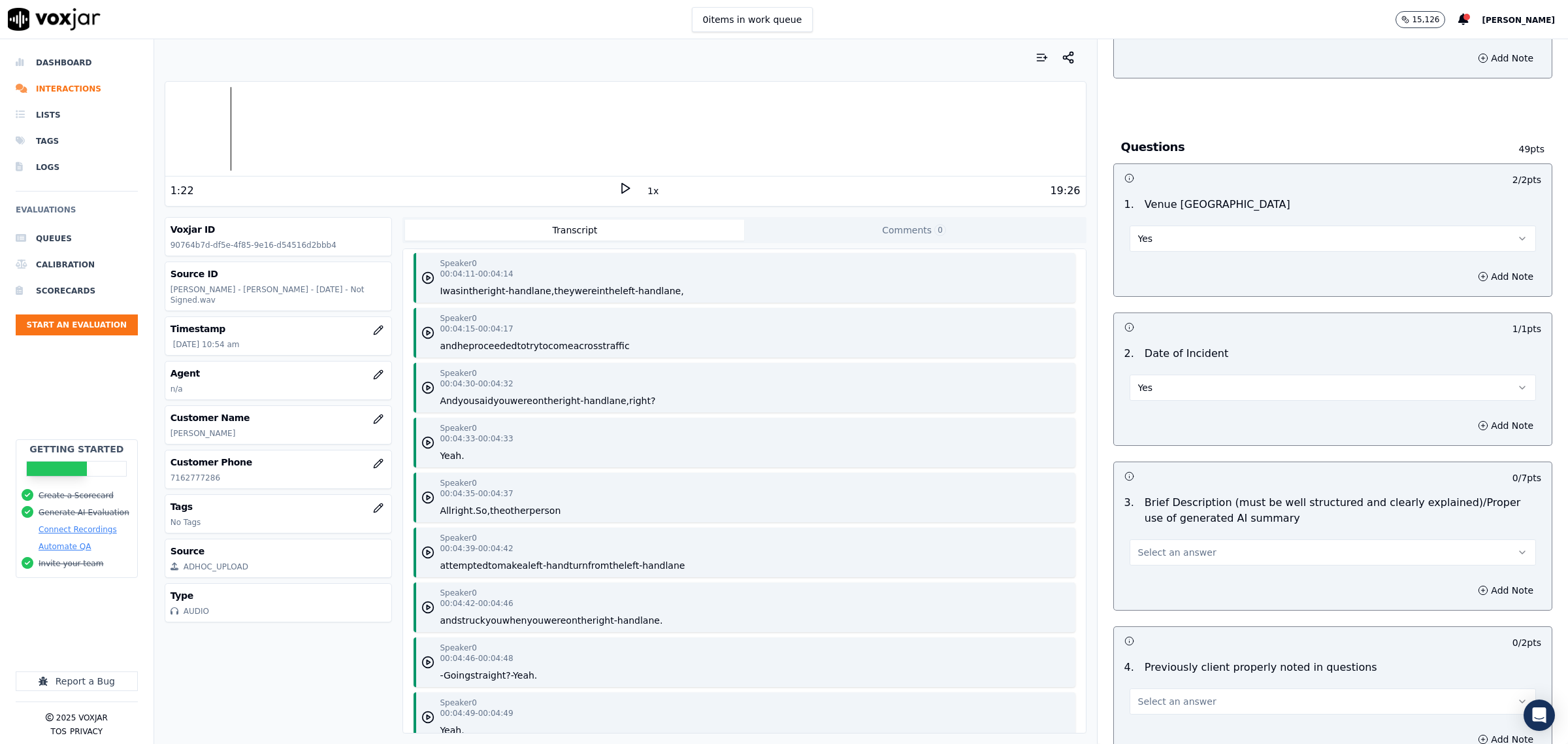
click at [1210, 553] on button "Select an answer" at bounding box center [1333, 552] width 407 height 26
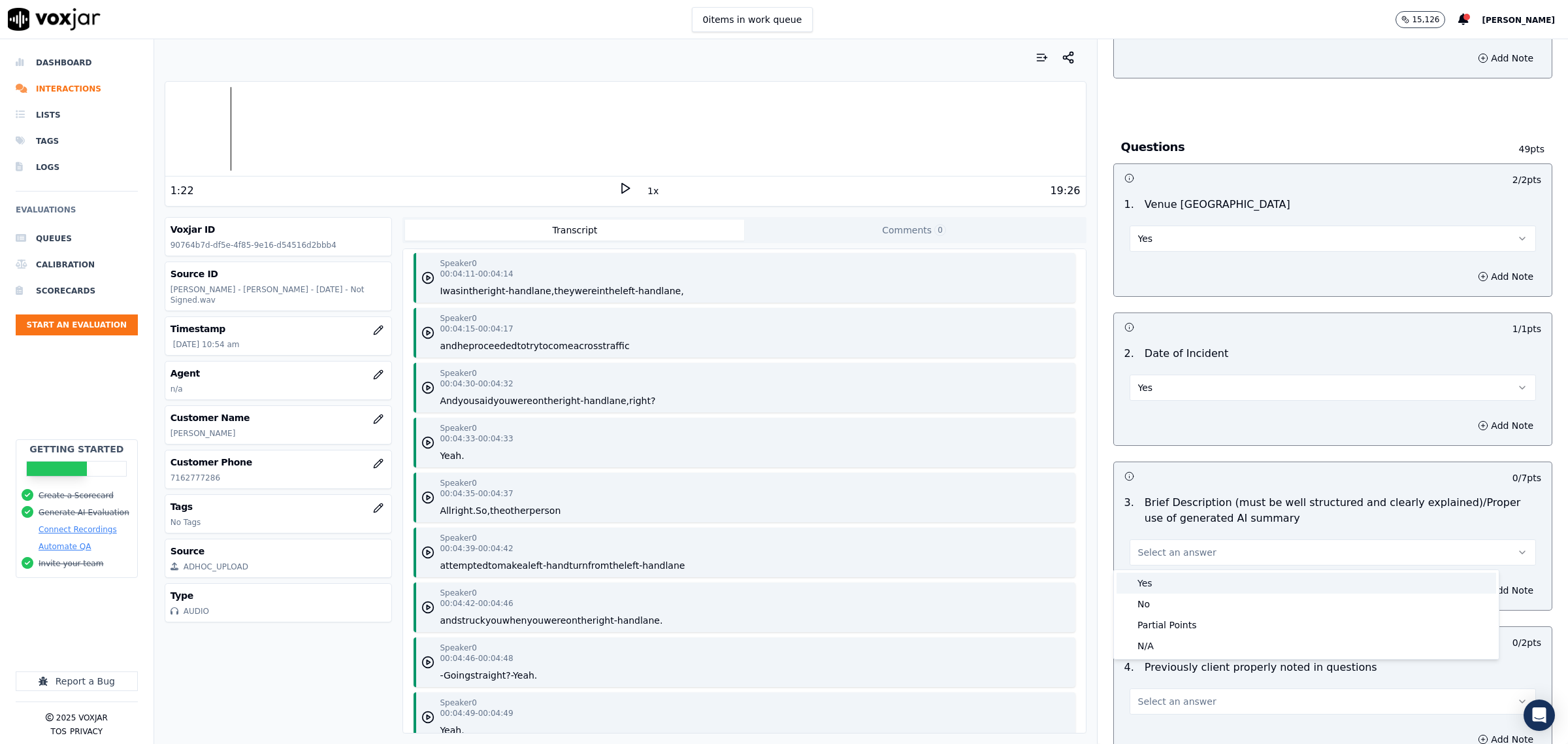
click at [1190, 580] on div "Yes" at bounding box center [1306, 583] width 380 height 21
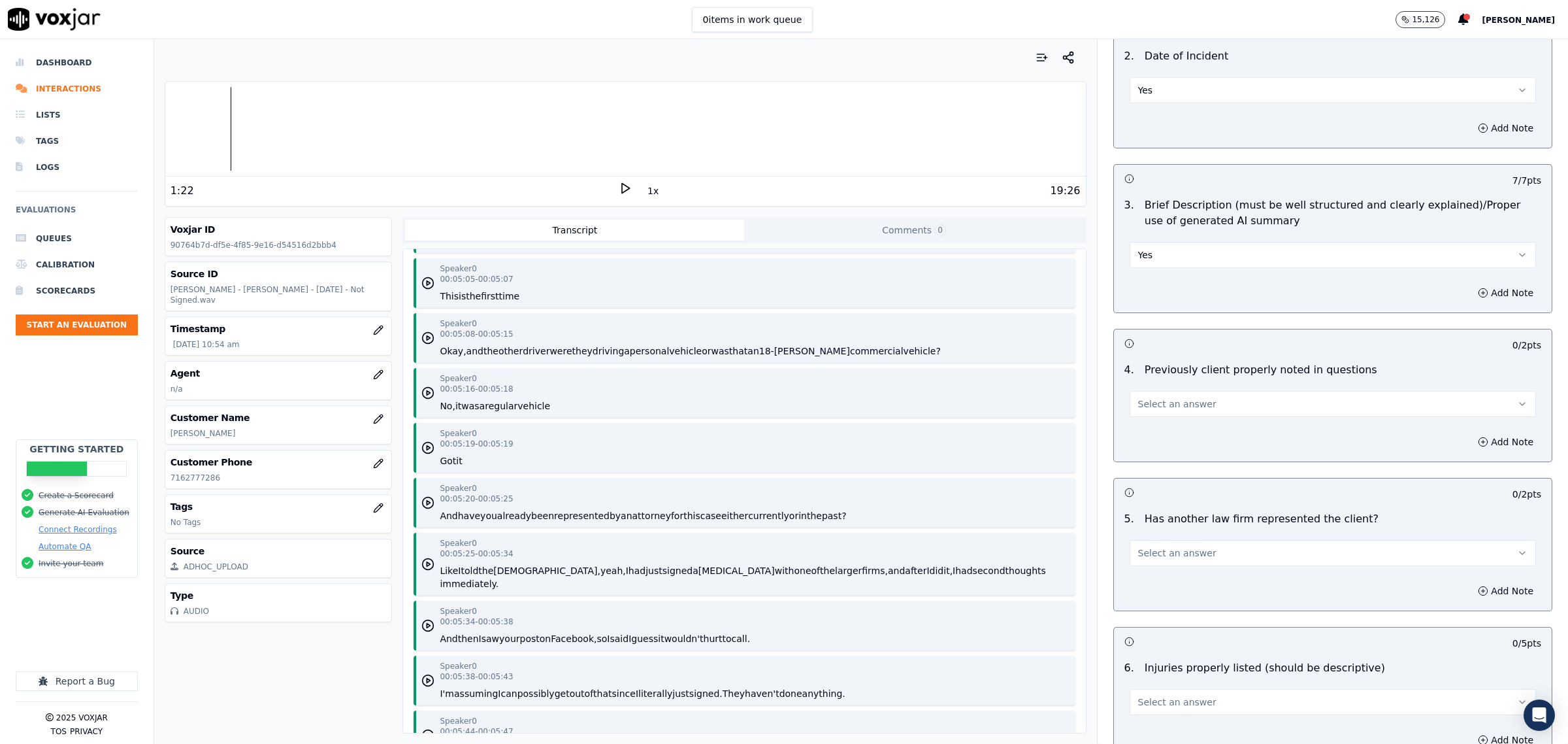
scroll to position [981, 0]
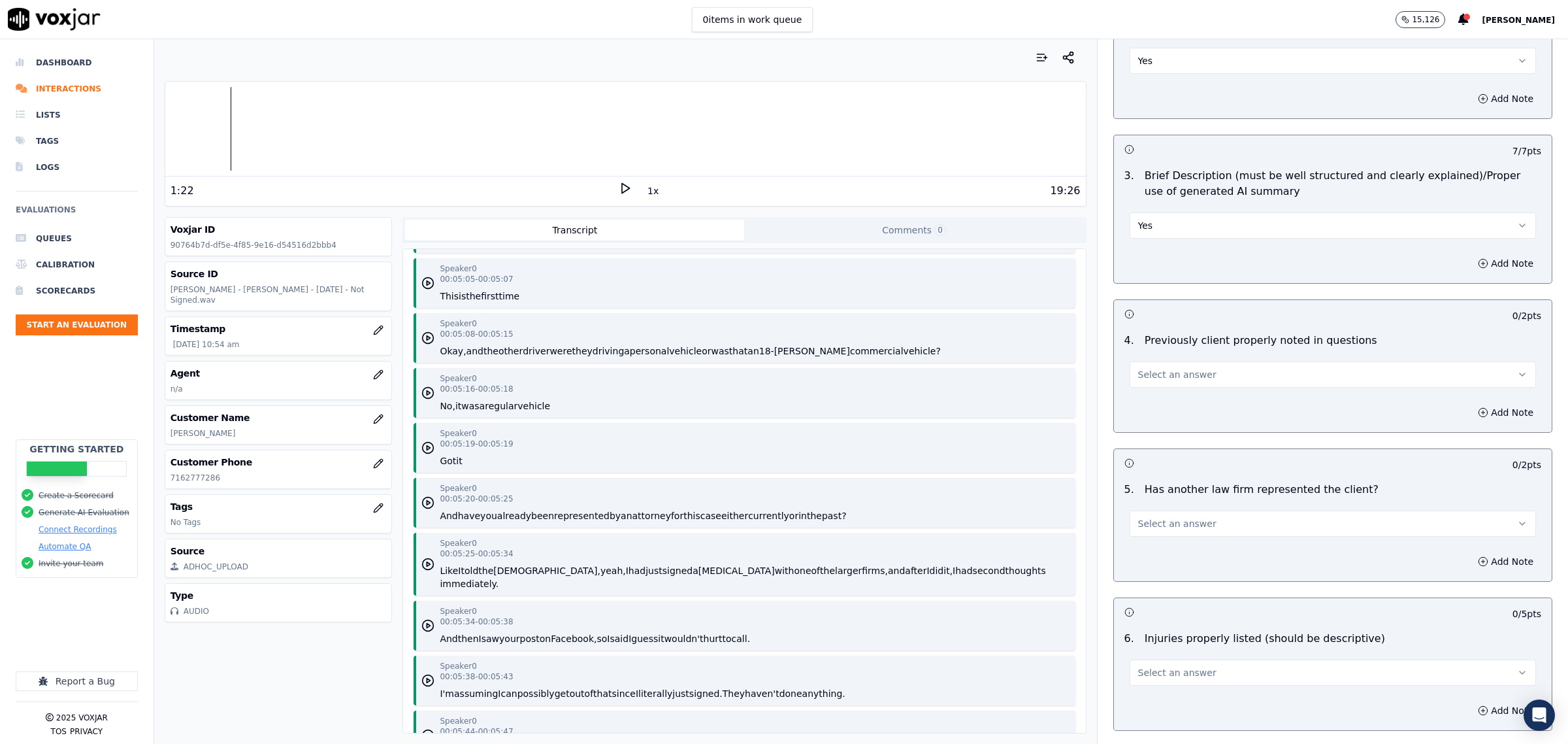
drag, startPoint x: 1199, startPoint y: 376, endPoint x: 1199, endPoint y: 387, distance: 11.0
click at [1200, 376] on button "Select an answer" at bounding box center [1333, 374] width 407 height 26
click at [1186, 403] on div "Yes" at bounding box center [1306, 406] width 380 height 21
click at [1158, 533] on button "Select an answer" at bounding box center [1333, 523] width 407 height 26
click at [1163, 551] on div "Yes" at bounding box center [1306, 555] width 380 height 21
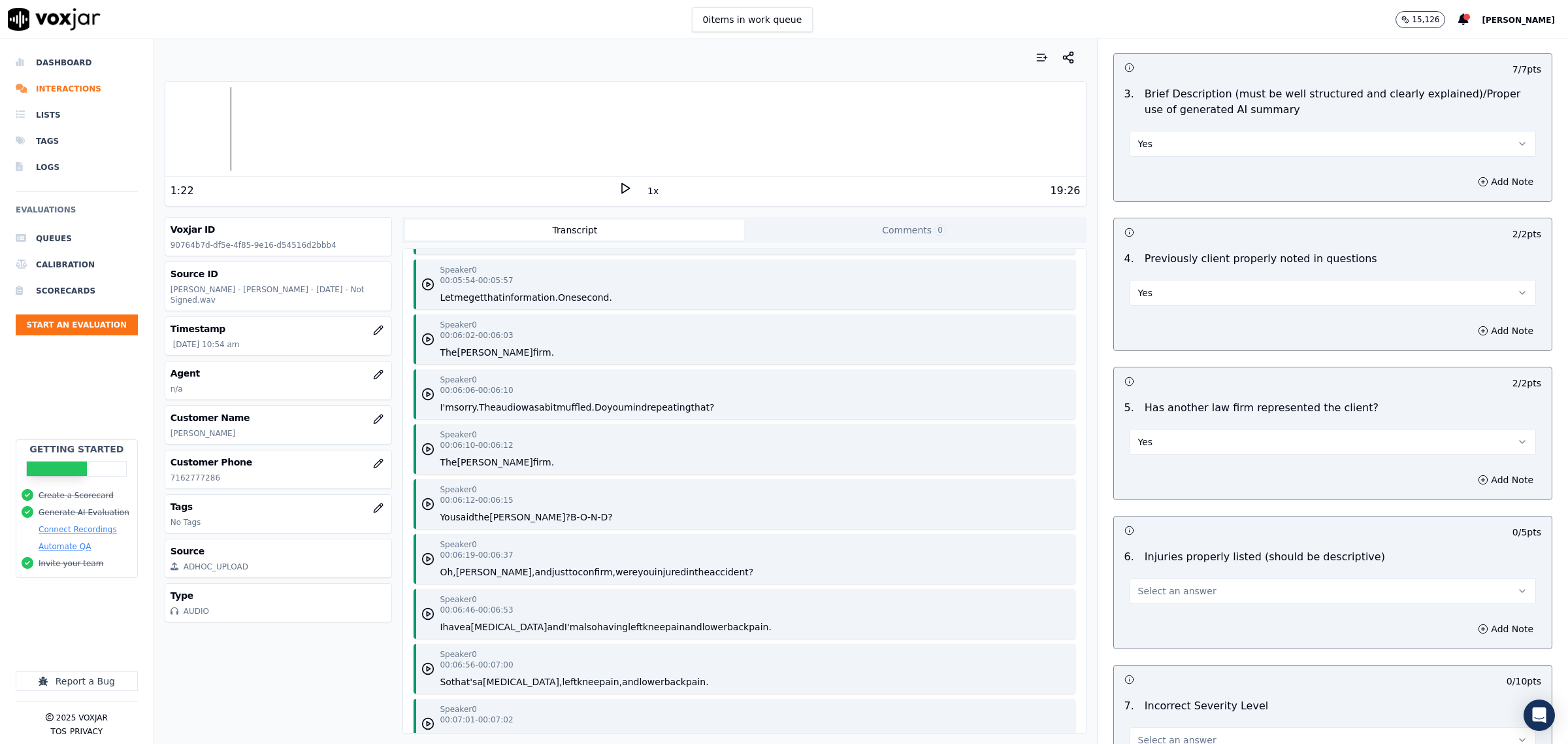
scroll to position [4005, 0]
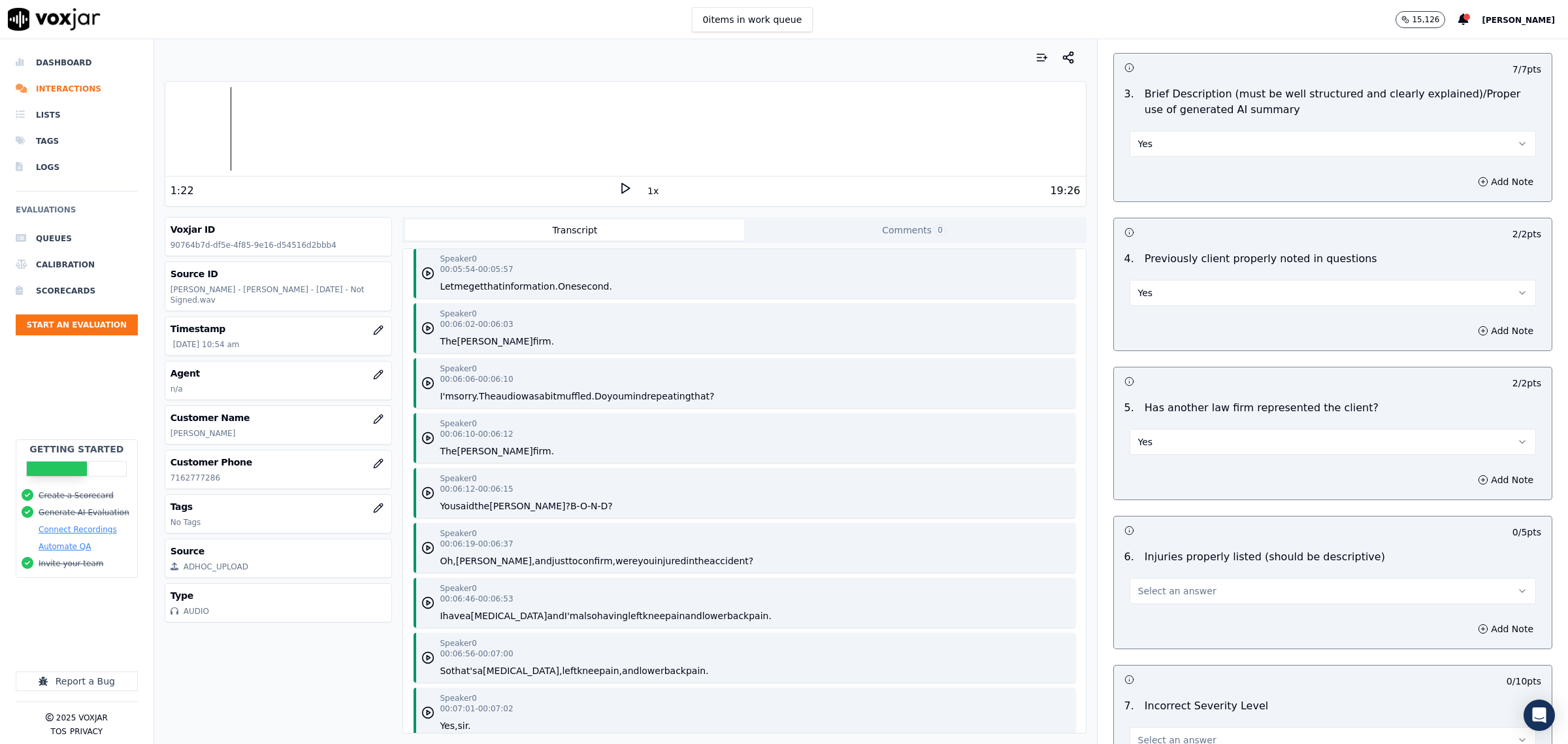
click at [1314, 429] on div "Yes" at bounding box center [1333, 441] width 407 height 29
click at [1309, 445] on button "Yes" at bounding box center [1333, 441] width 407 height 26
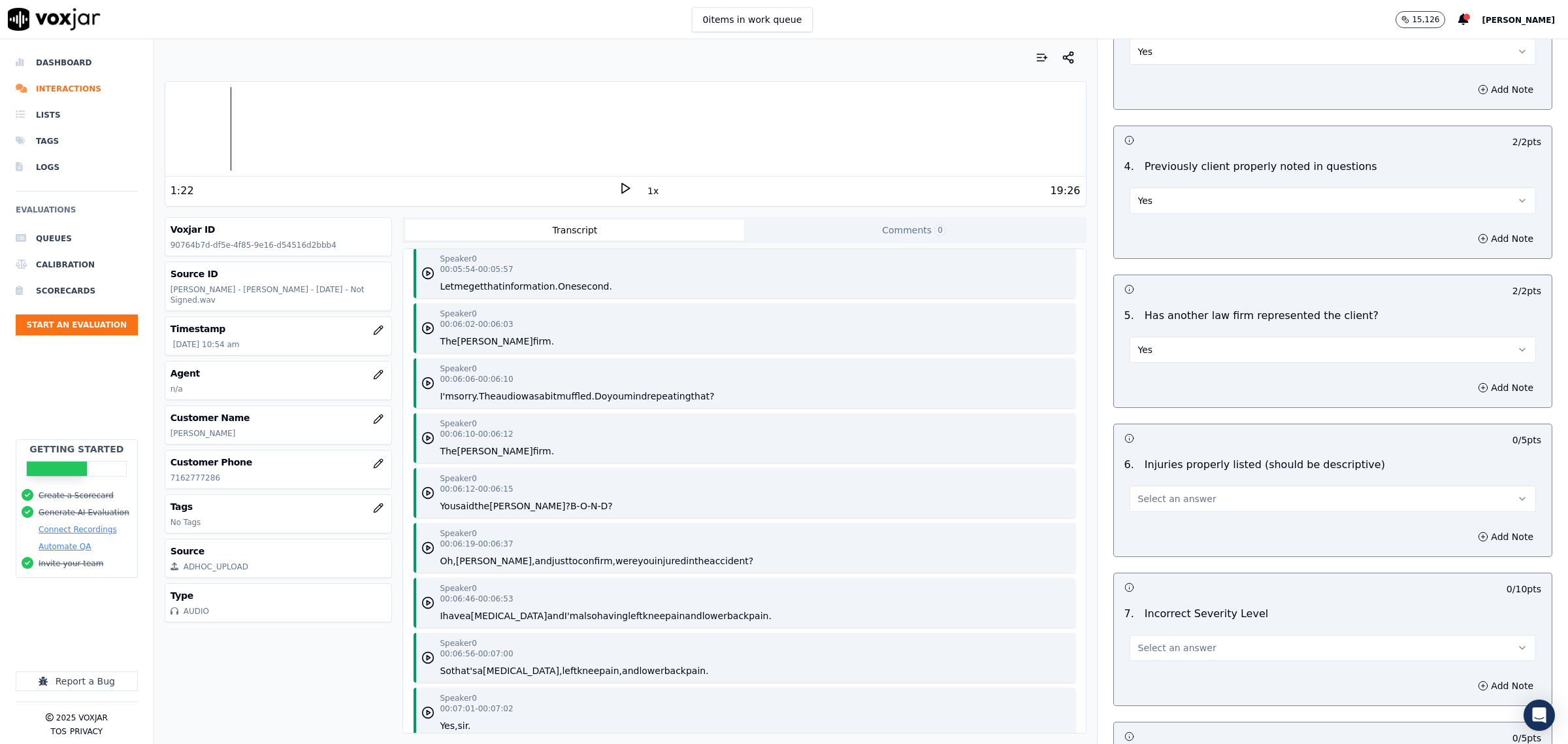
scroll to position [1226, 0]
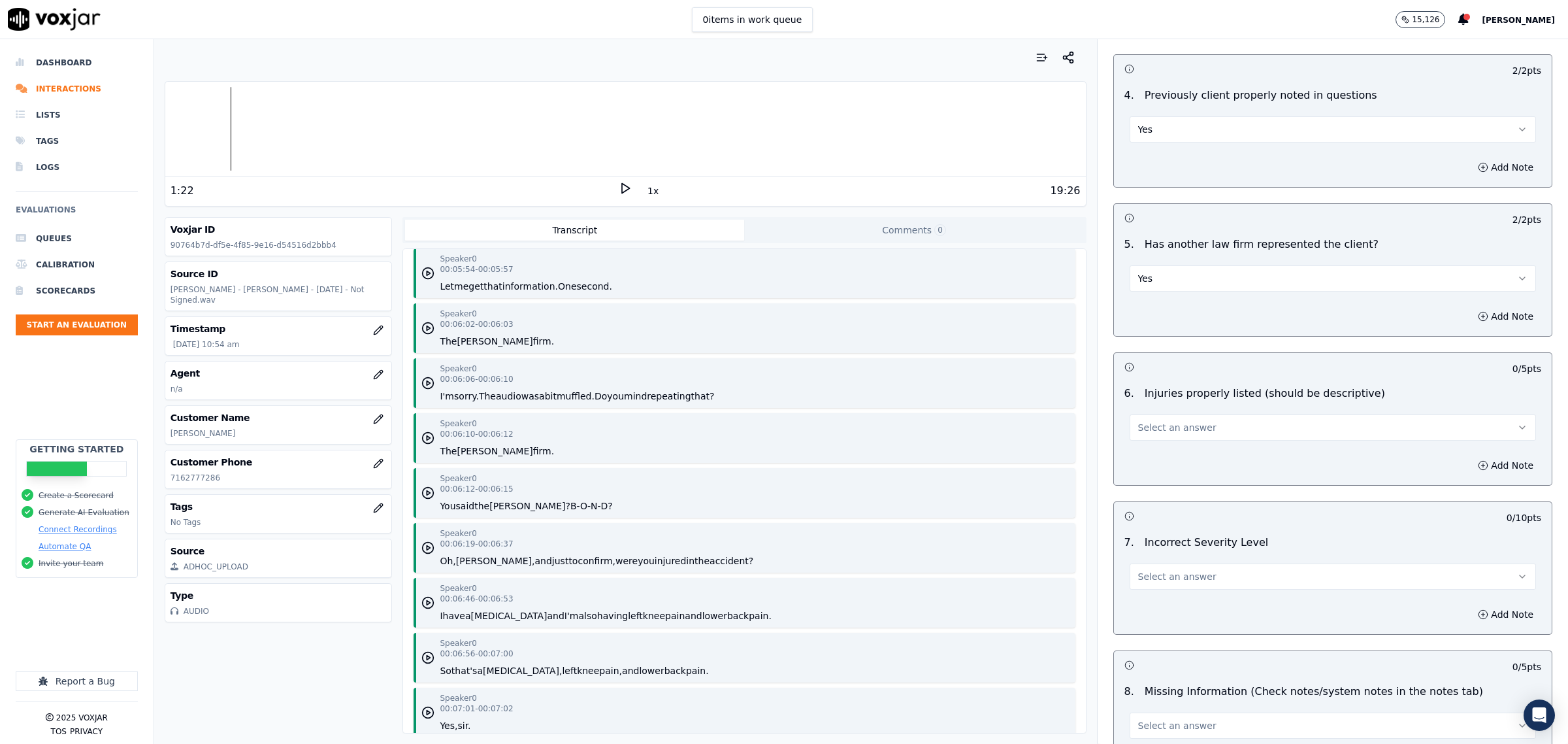
click at [1189, 432] on button "Select an answer" at bounding box center [1333, 427] width 407 height 26
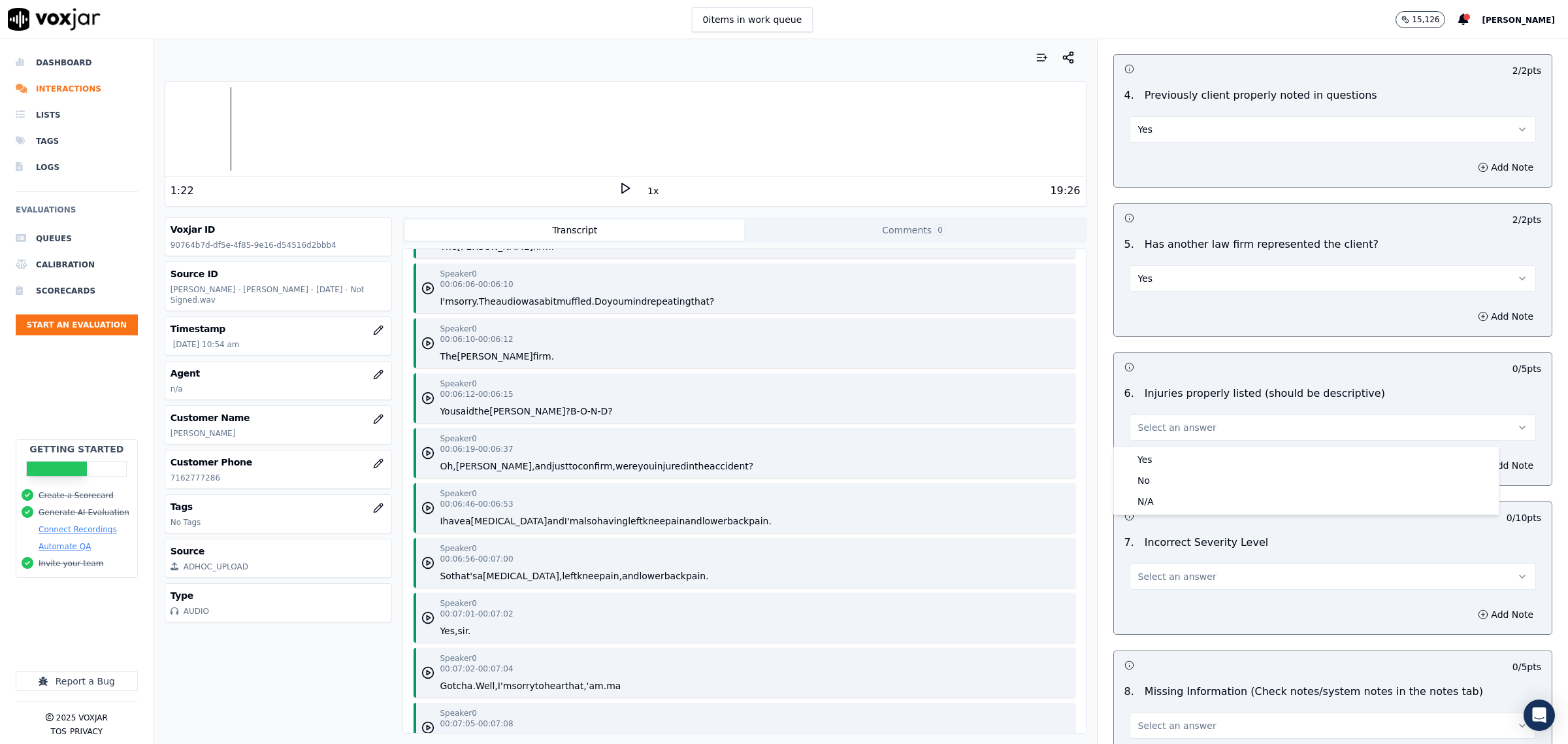
scroll to position [4250, 0]
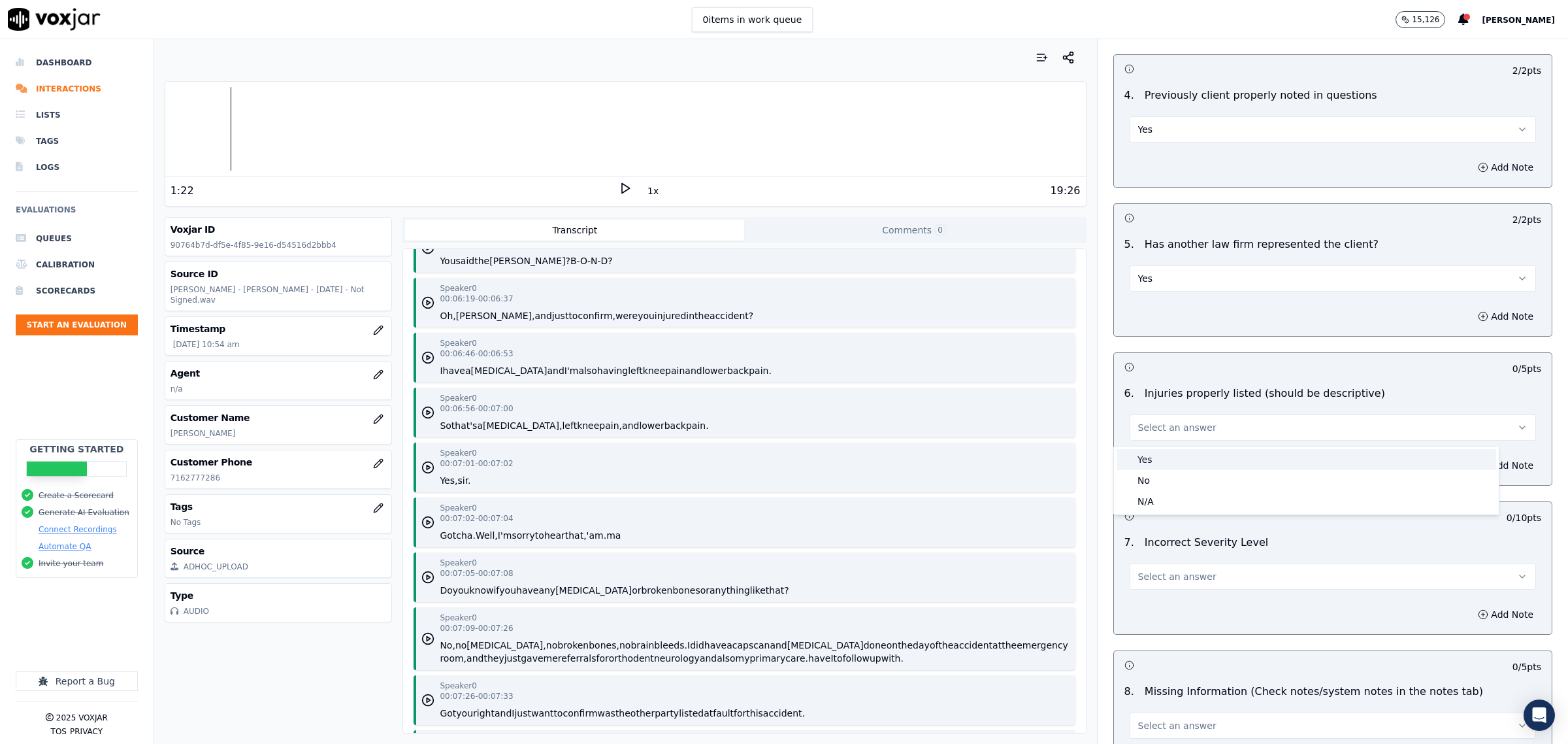
click at [1191, 455] on div "Yes" at bounding box center [1306, 460] width 380 height 21
click at [1191, 580] on button "Select an answer" at bounding box center [1333, 576] width 407 height 26
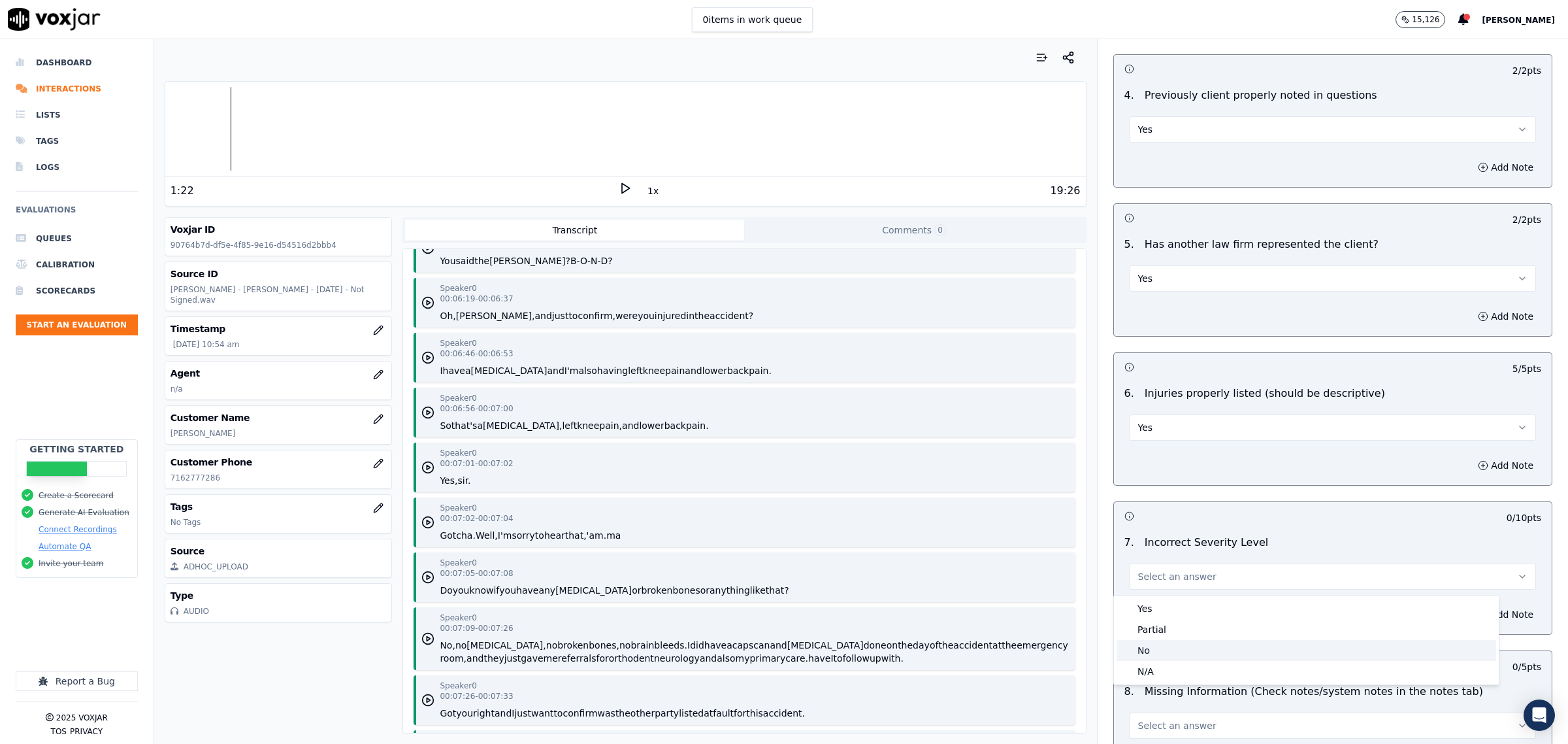
click at [1170, 643] on div "No" at bounding box center [1306, 651] width 380 height 21
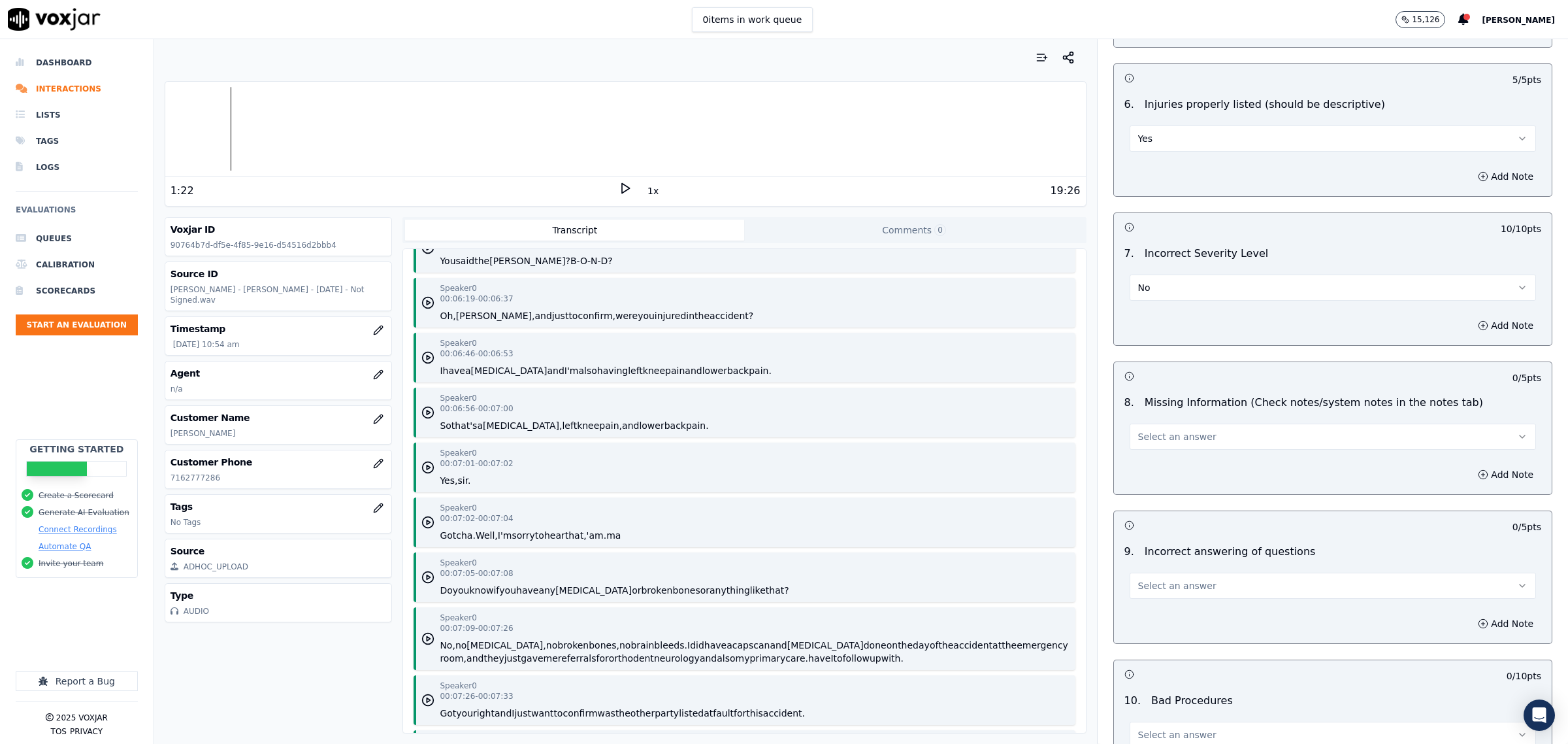
scroll to position [1553, 0]
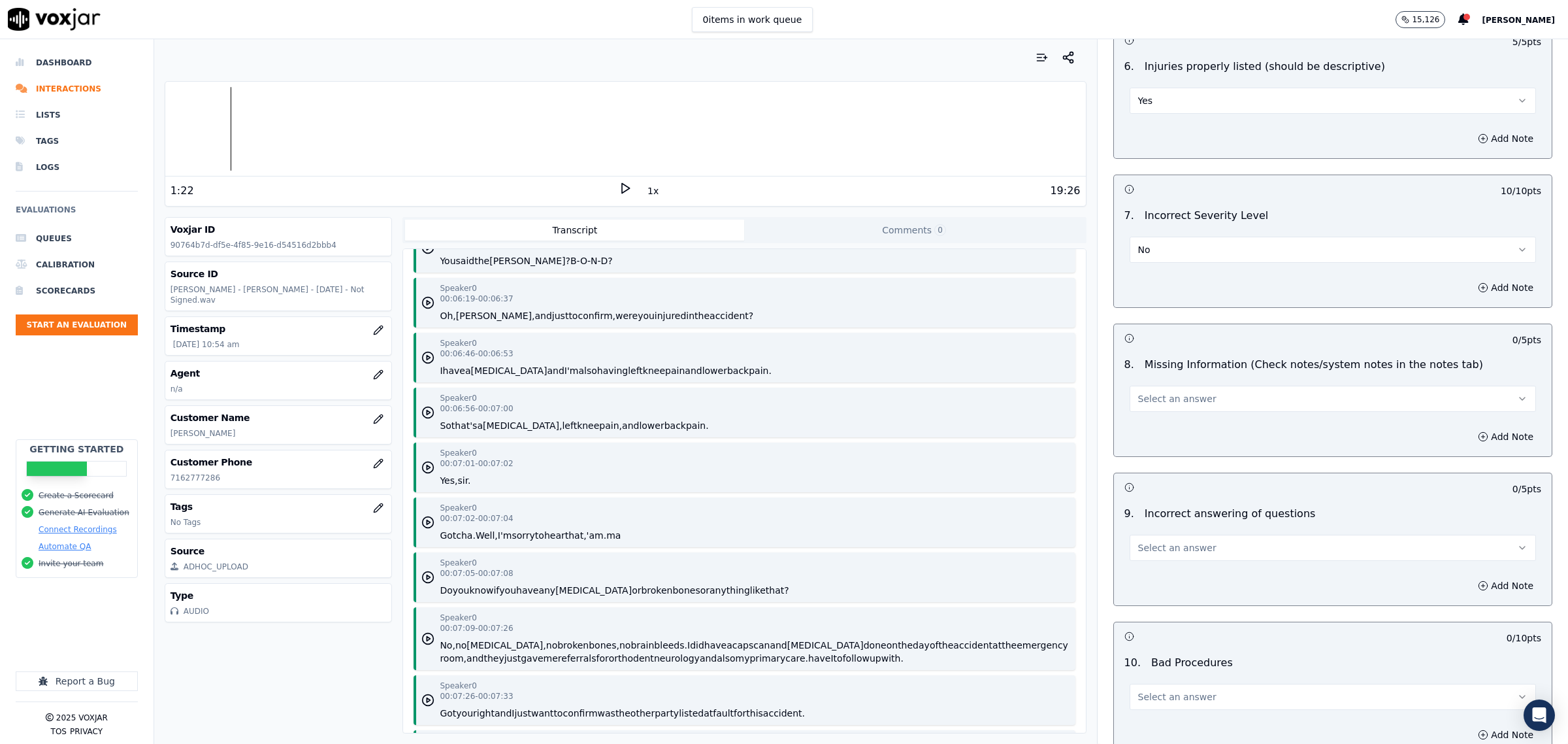
click at [1193, 397] on button "Select an answer" at bounding box center [1333, 398] width 407 height 26
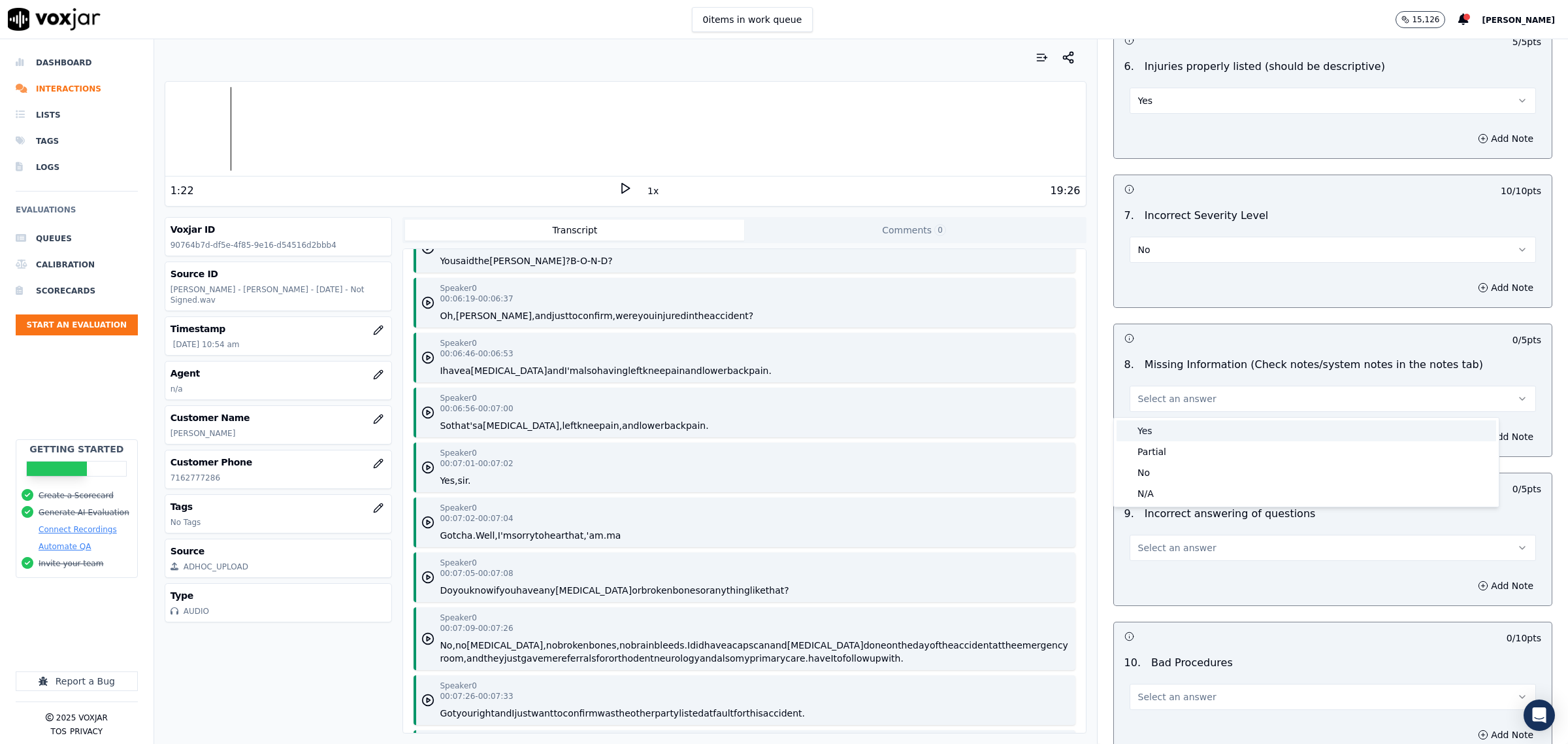
click at [1183, 434] on div "Yes" at bounding box center [1306, 431] width 380 height 21
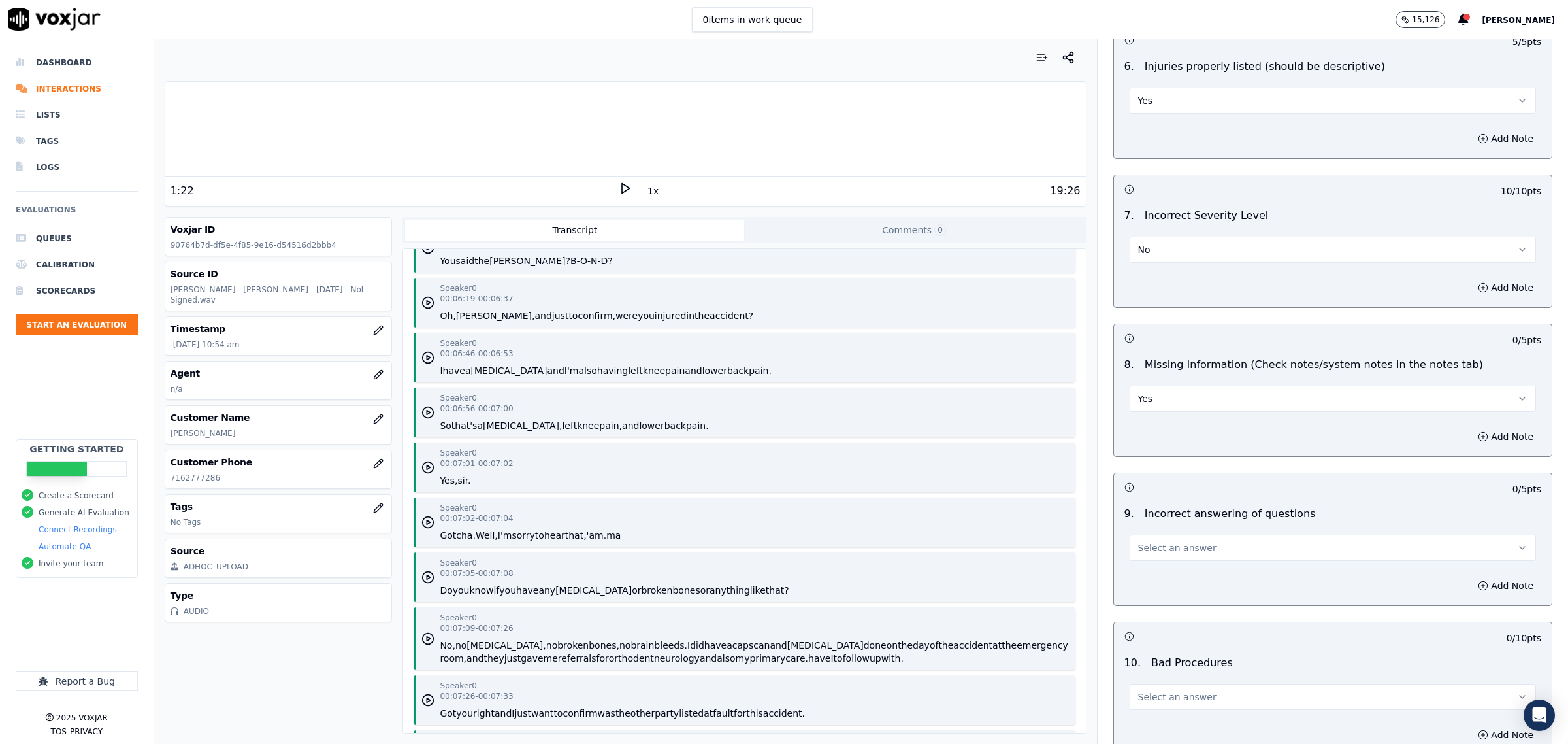
click at [1397, 407] on button "Yes" at bounding box center [1333, 398] width 407 height 26
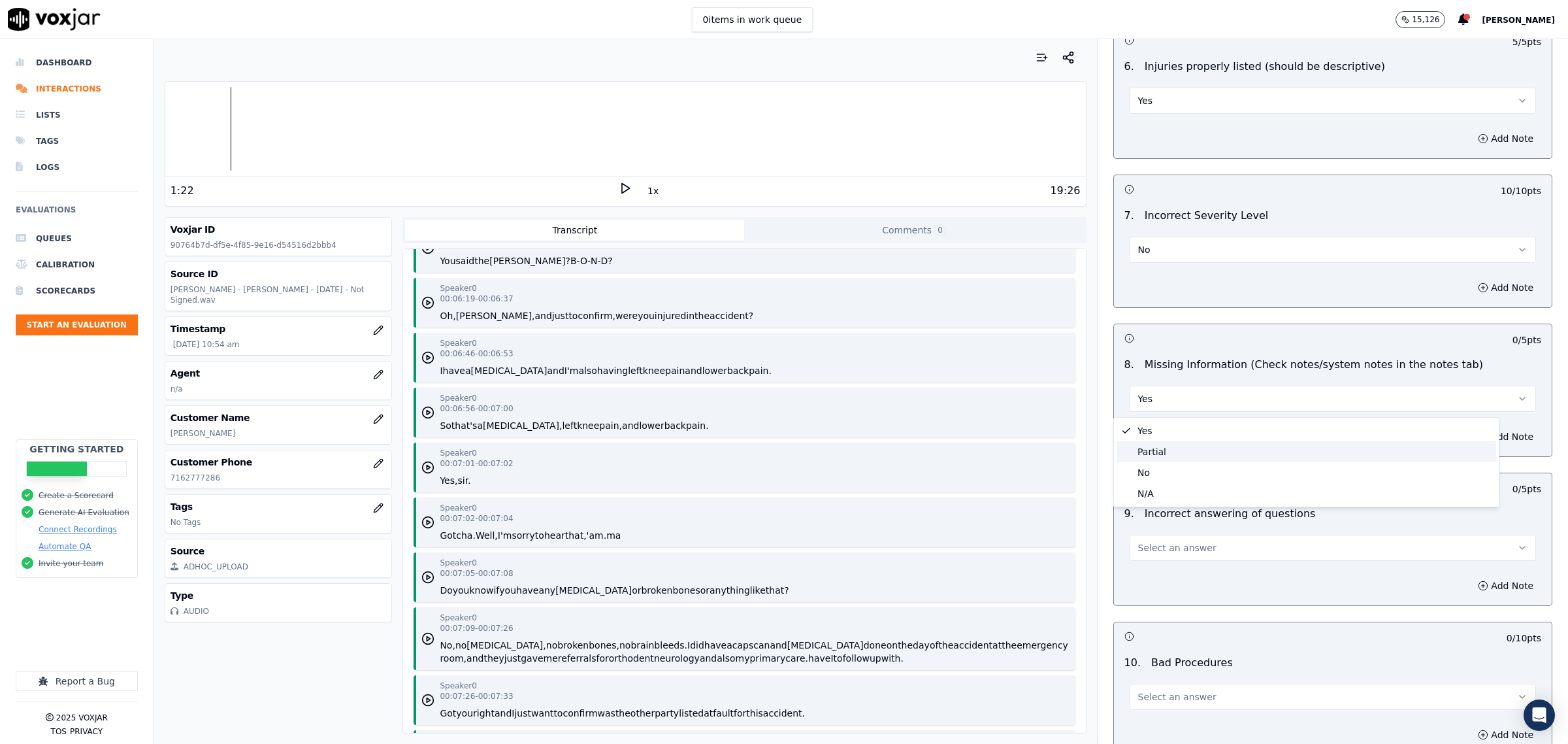
click at [1285, 443] on div "Partial" at bounding box center [1306, 452] width 380 height 21
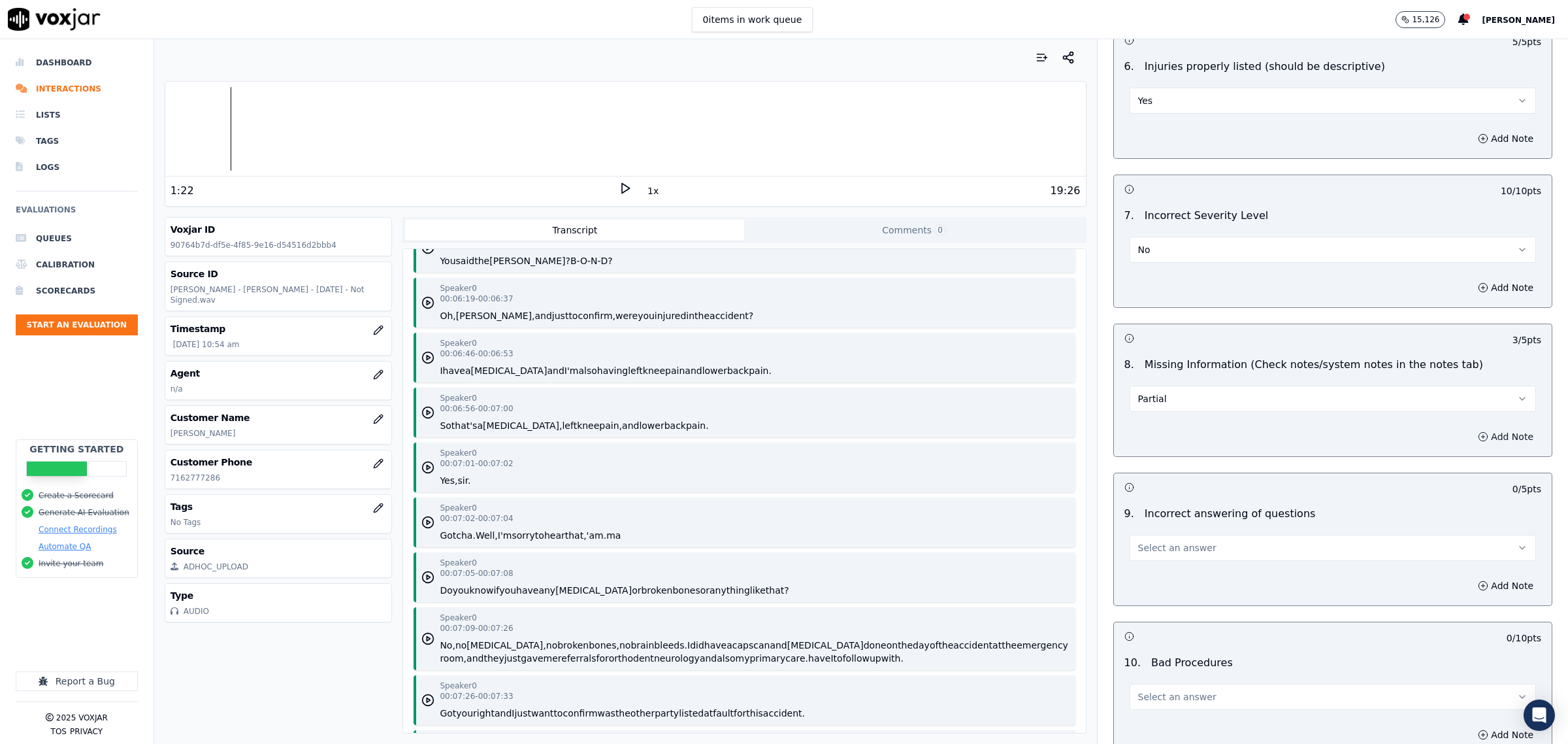
click at [1470, 440] on button "Add Note" at bounding box center [1505, 436] width 71 height 18
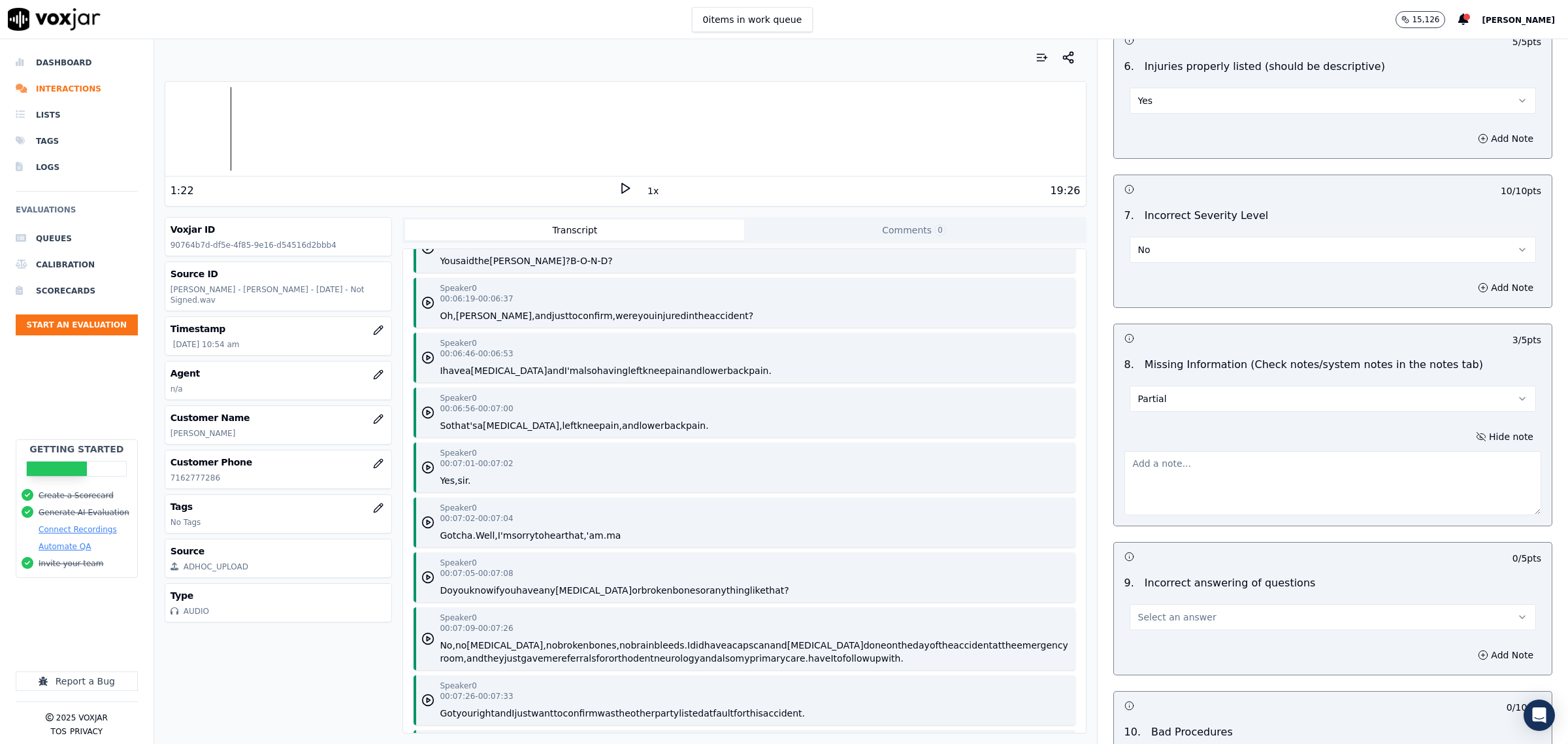
click at [1255, 488] on textarea at bounding box center [1333, 483] width 417 height 64
type textarea "s"
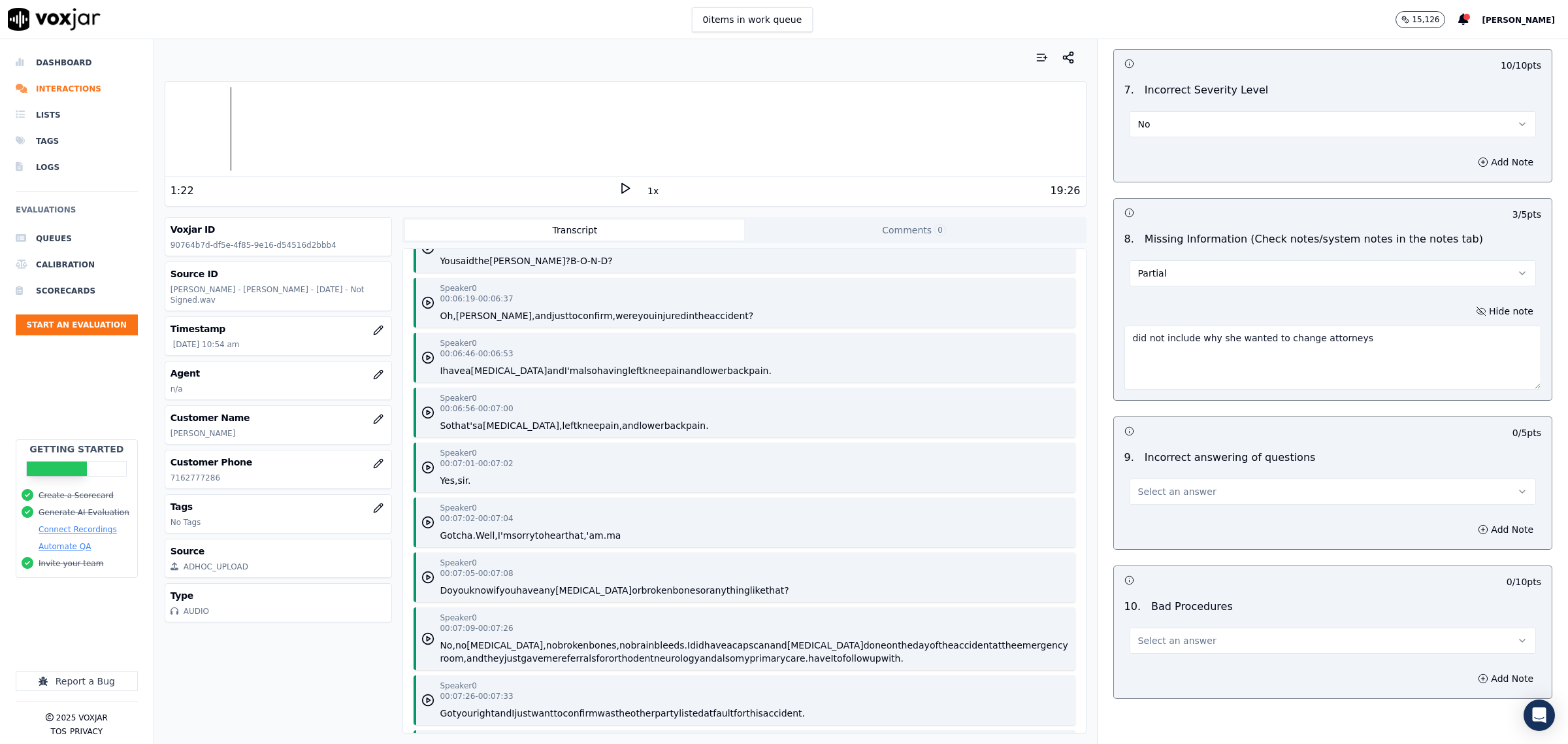
scroll to position [1799, 0]
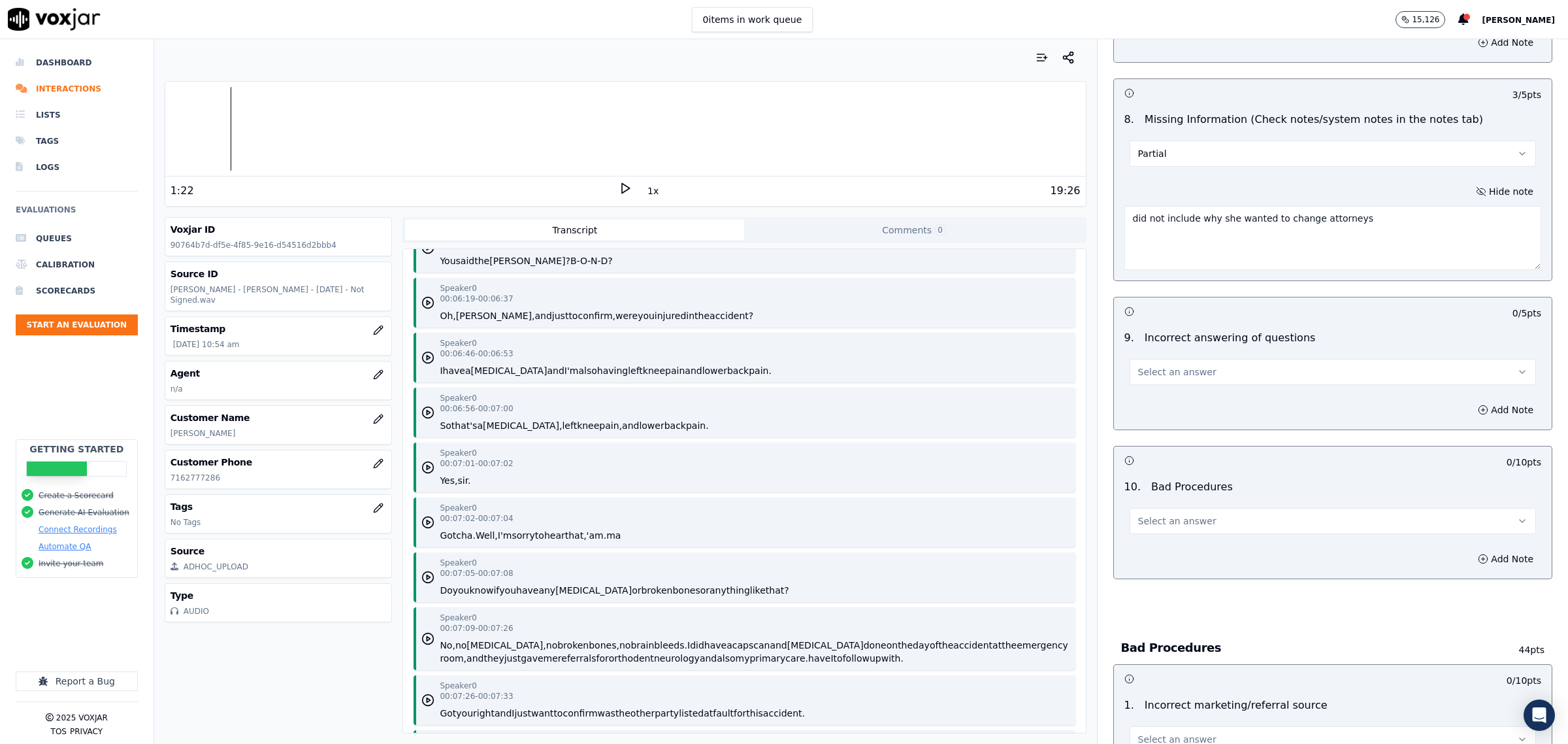
type textarea "did not include why she wanted to change attorneys"
click at [1195, 368] on button "Select an answer" at bounding box center [1333, 372] width 407 height 26
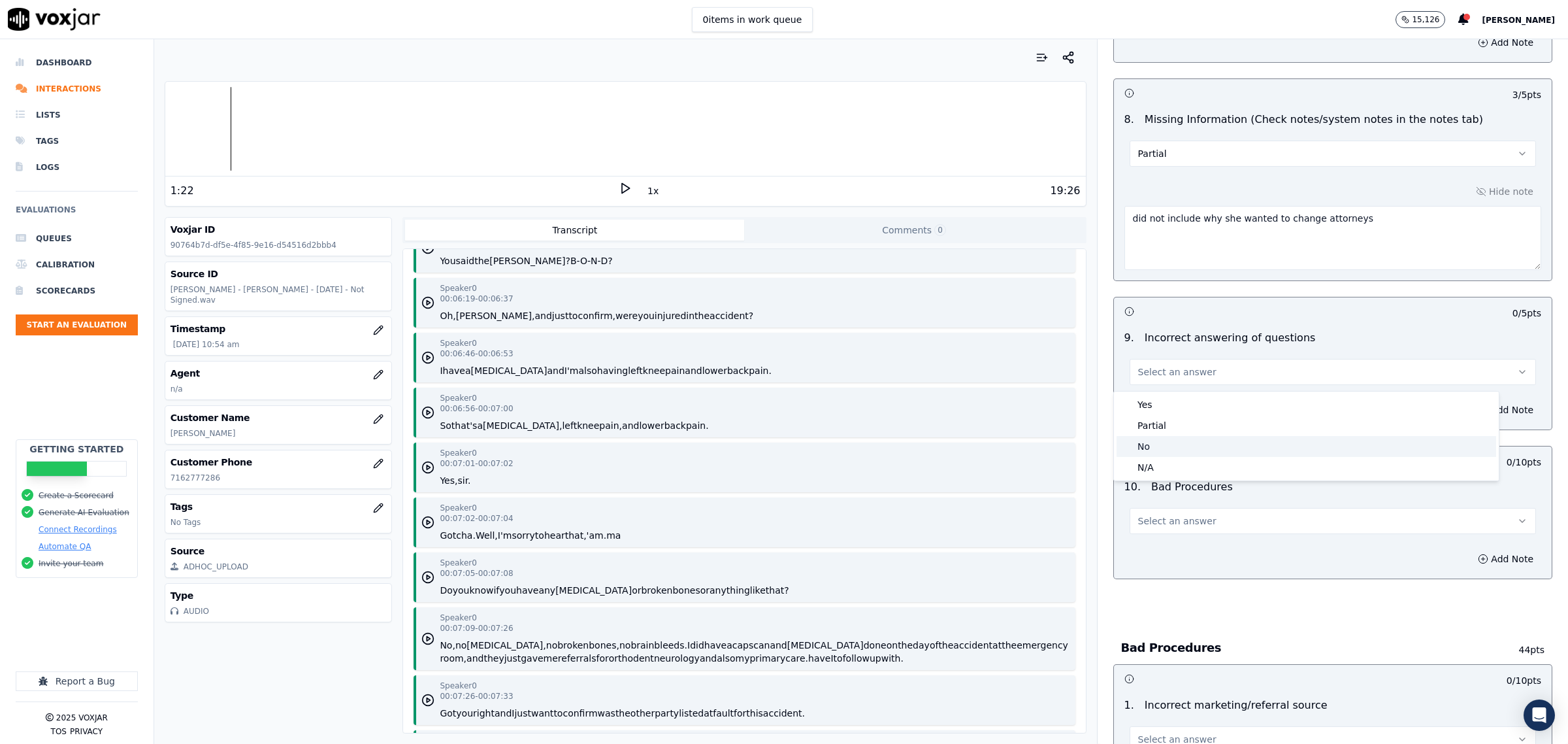
click at [1159, 441] on div "No" at bounding box center [1306, 447] width 380 height 21
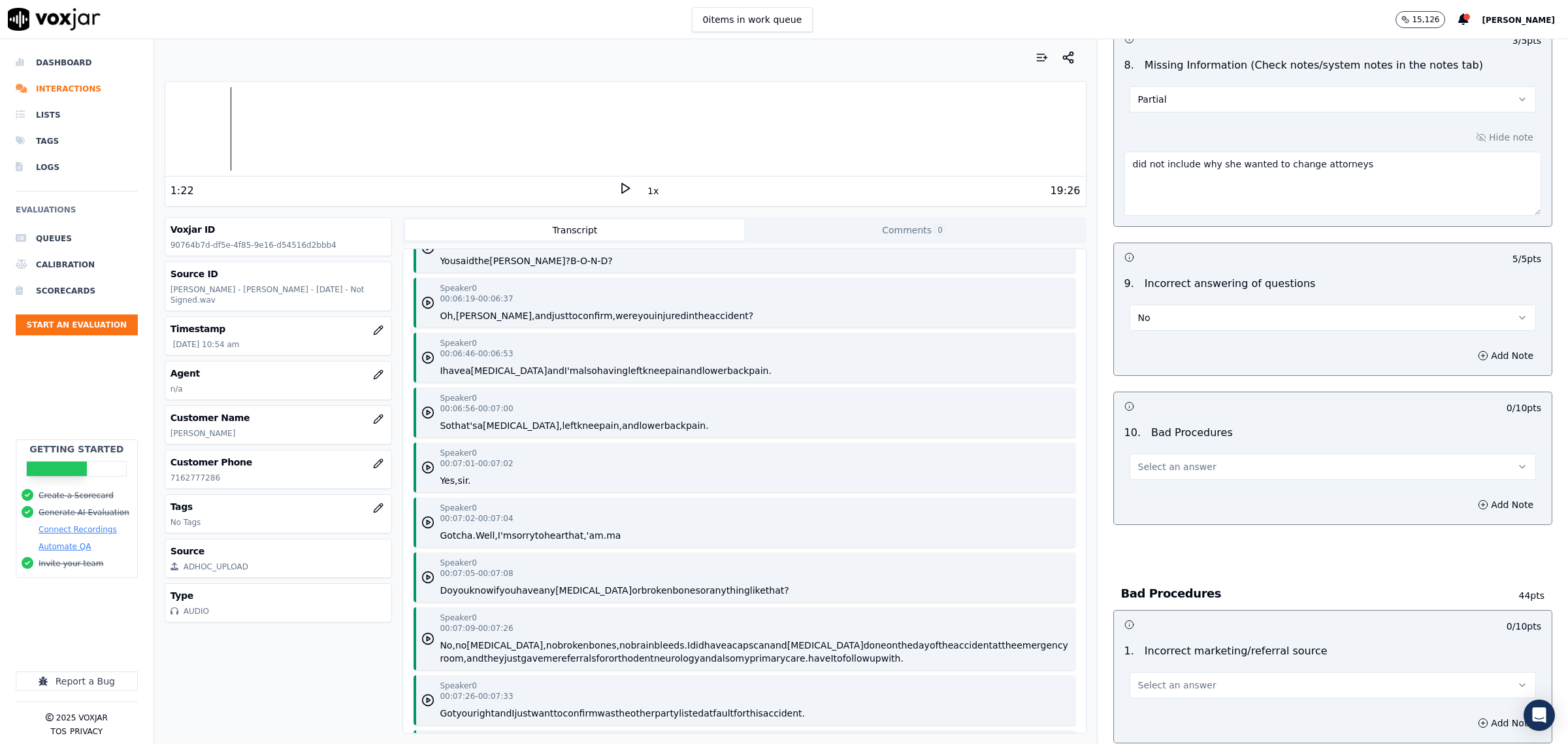
scroll to position [1880, 0]
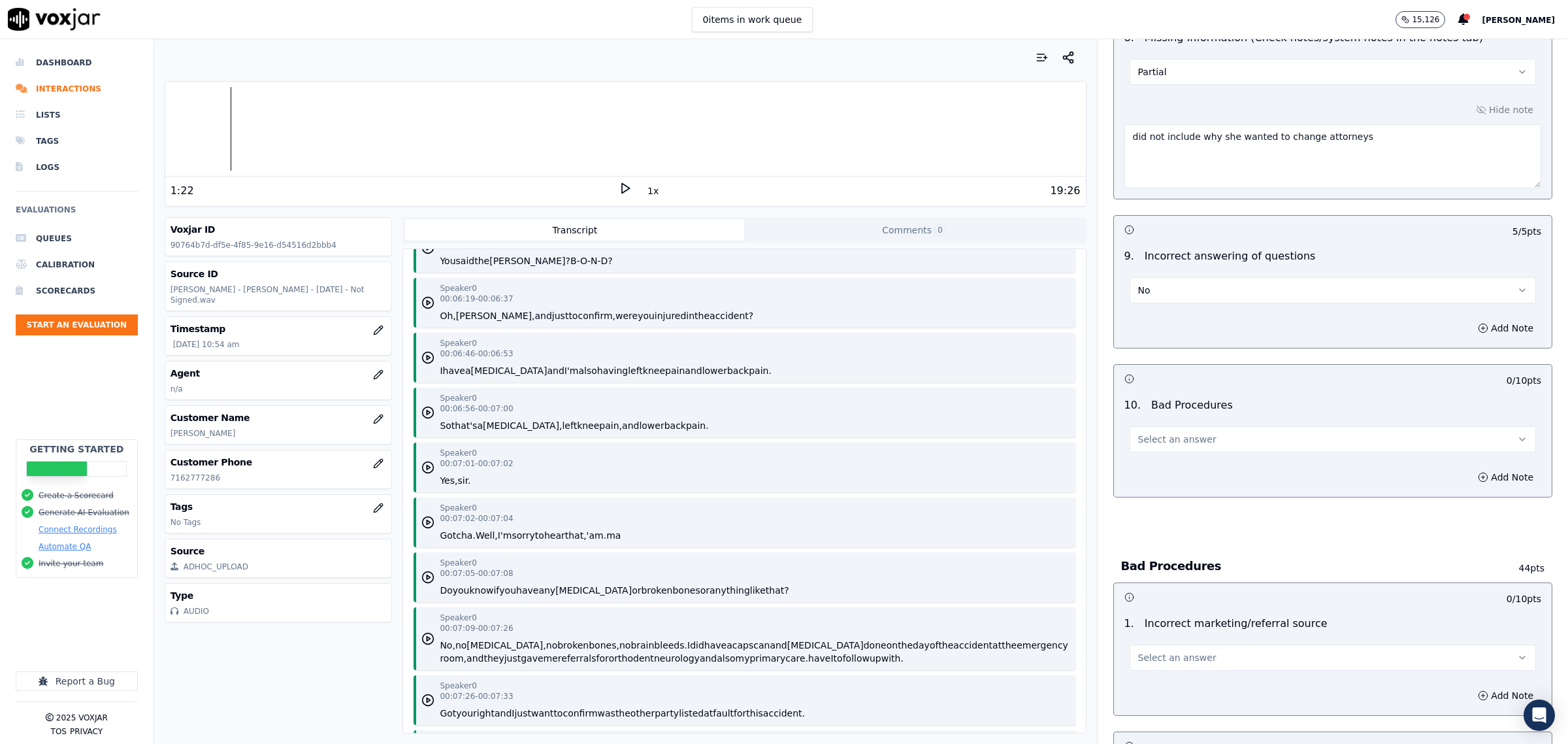
click at [1168, 441] on span "Select an answer" at bounding box center [1178, 439] width 78 height 13
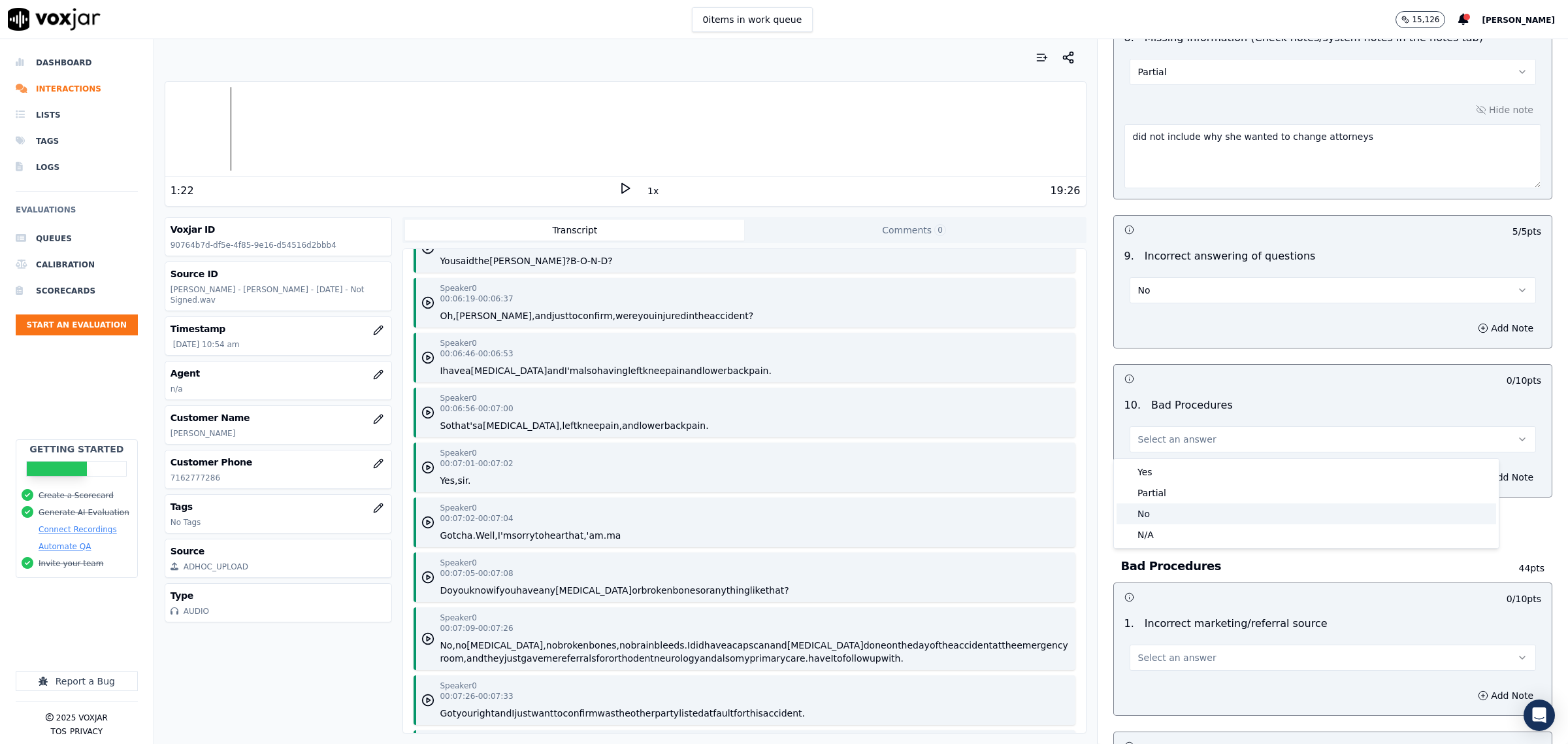
click at [1164, 514] on div "No" at bounding box center [1306, 514] width 380 height 21
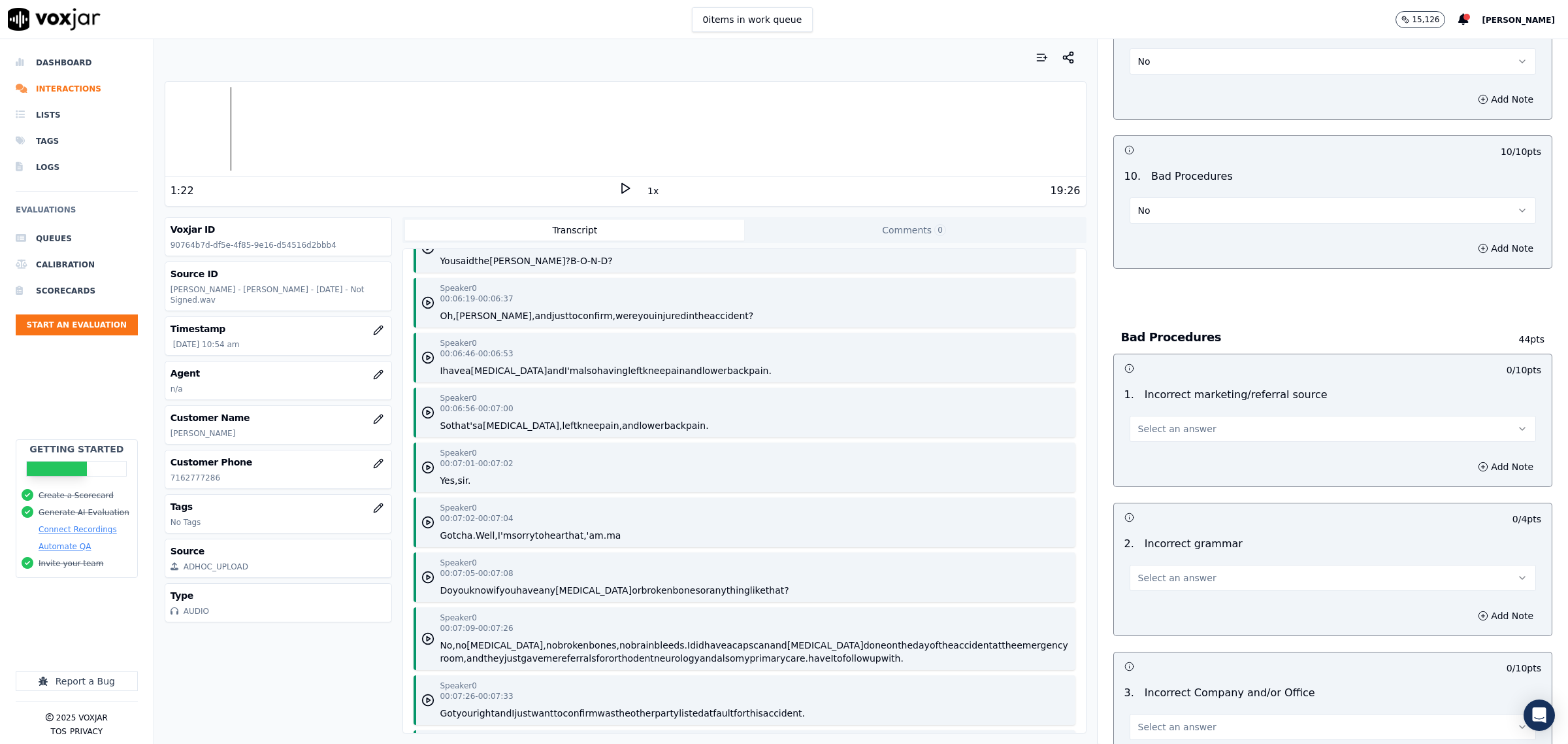
scroll to position [2125, 0]
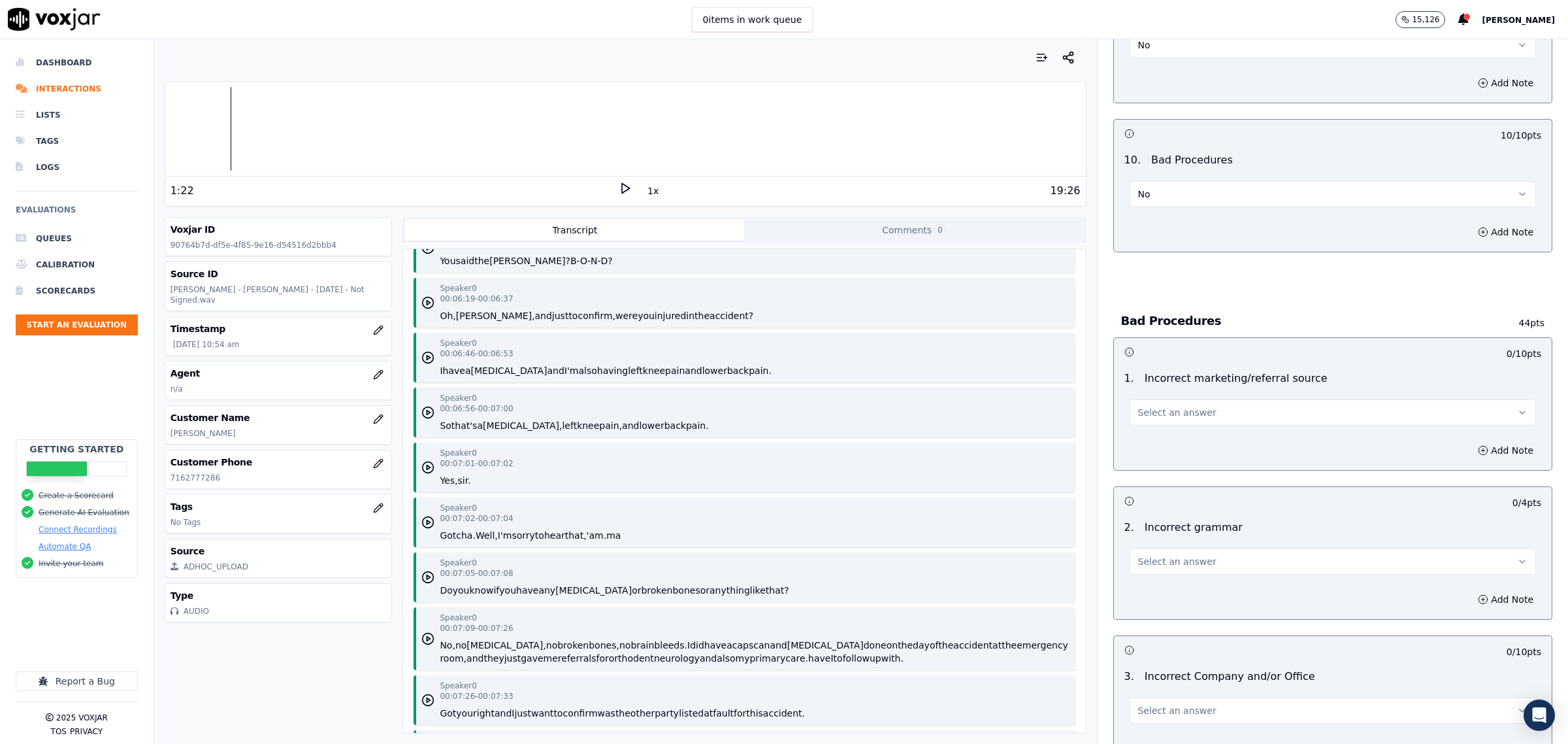
click at [1166, 419] on span "Select an answer" at bounding box center [1178, 412] width 78 height 13
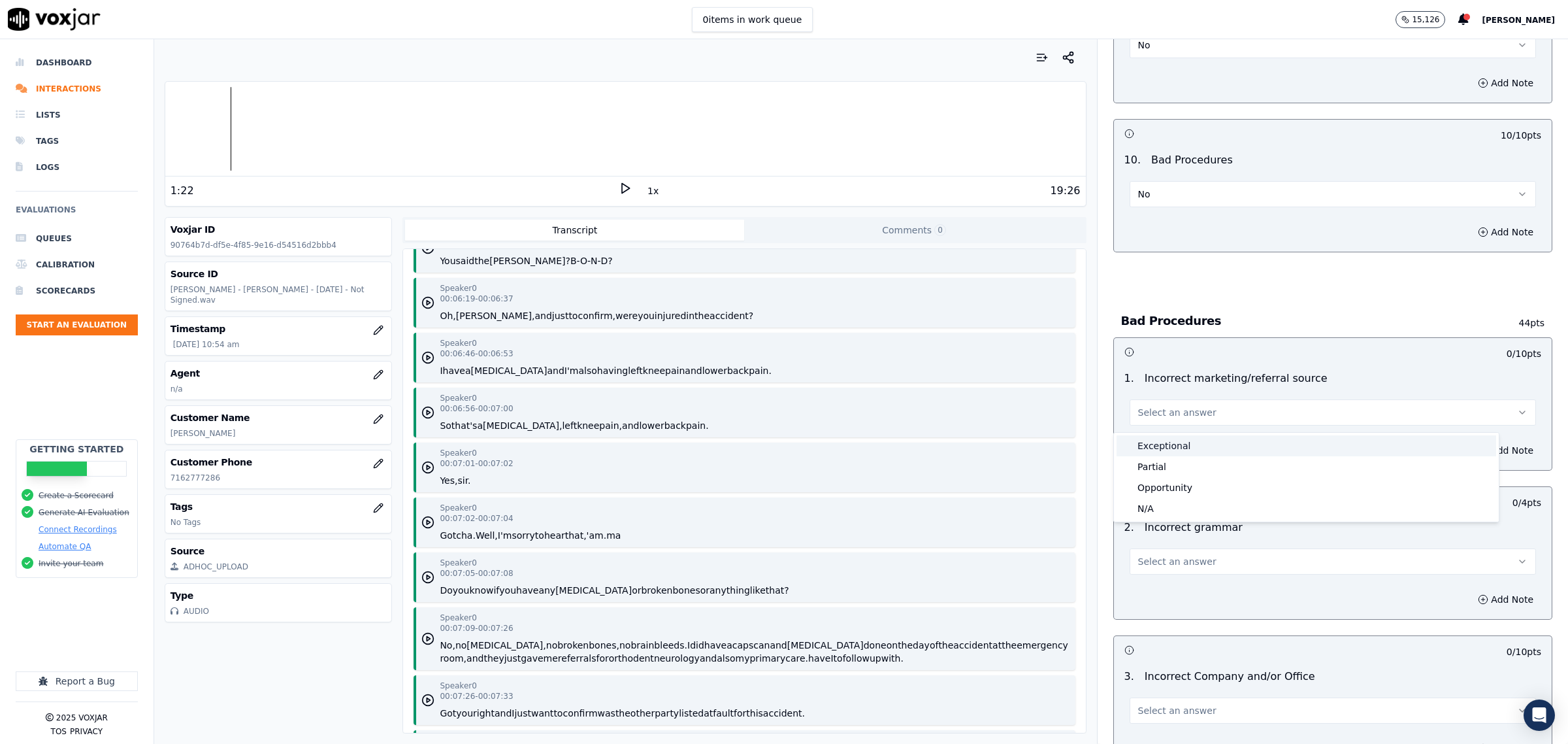
click at [1255, 442] on div "Exceptional" at bounding box center [1306, 446] width 380 height 21
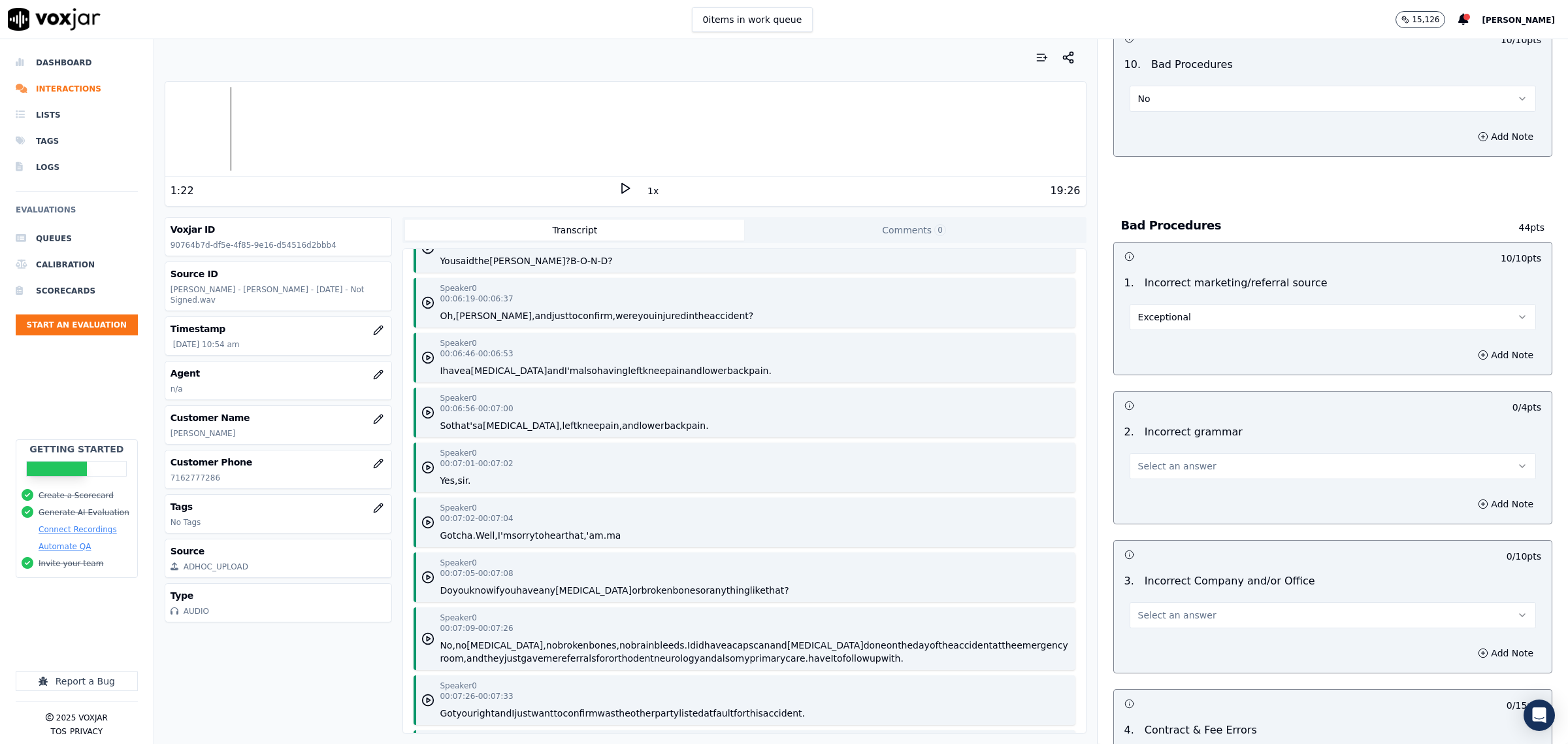
scroll to position [2370, 0]
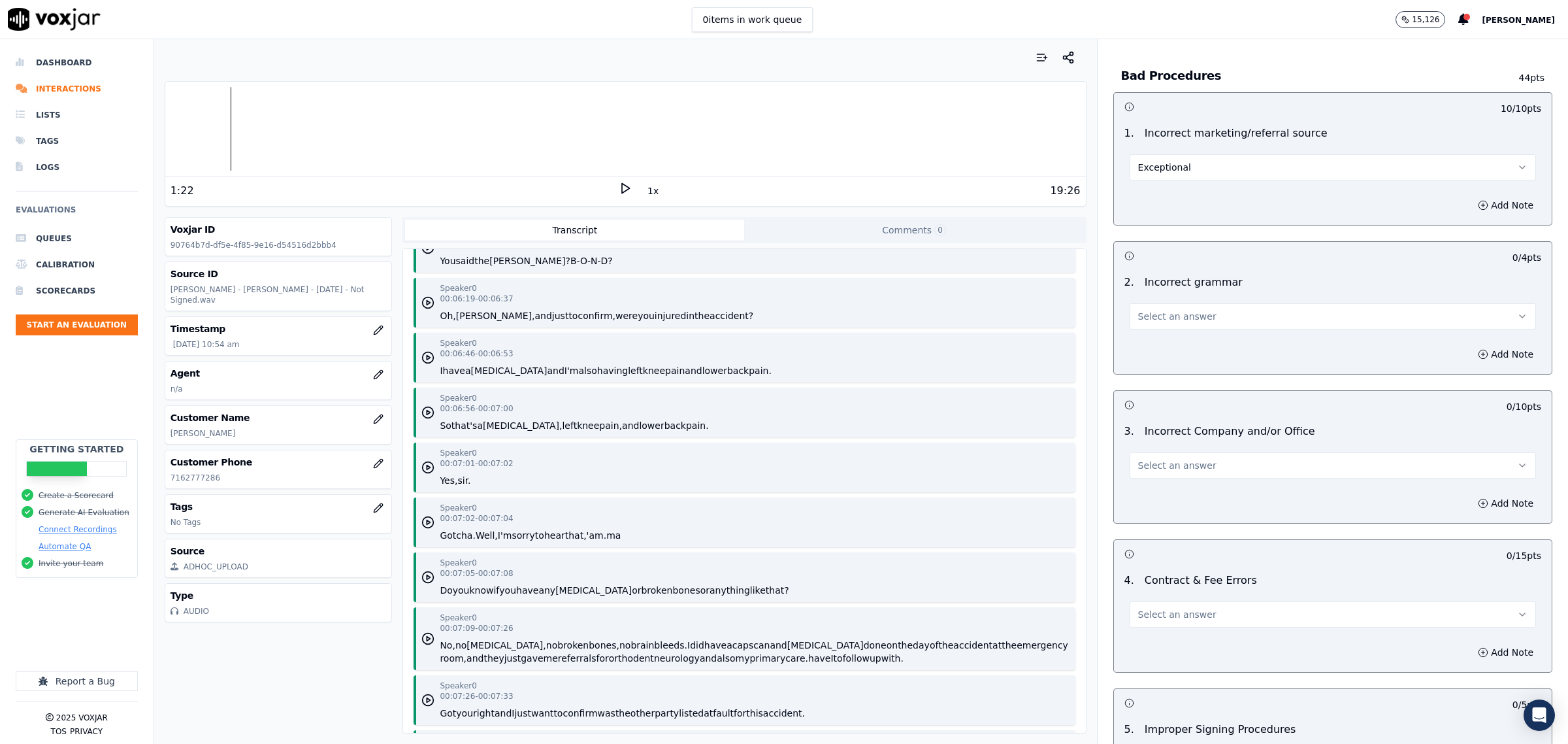
click at [1191, 325] on button "Select an answer" at bounding box center [1333, 315] width 407 height 26
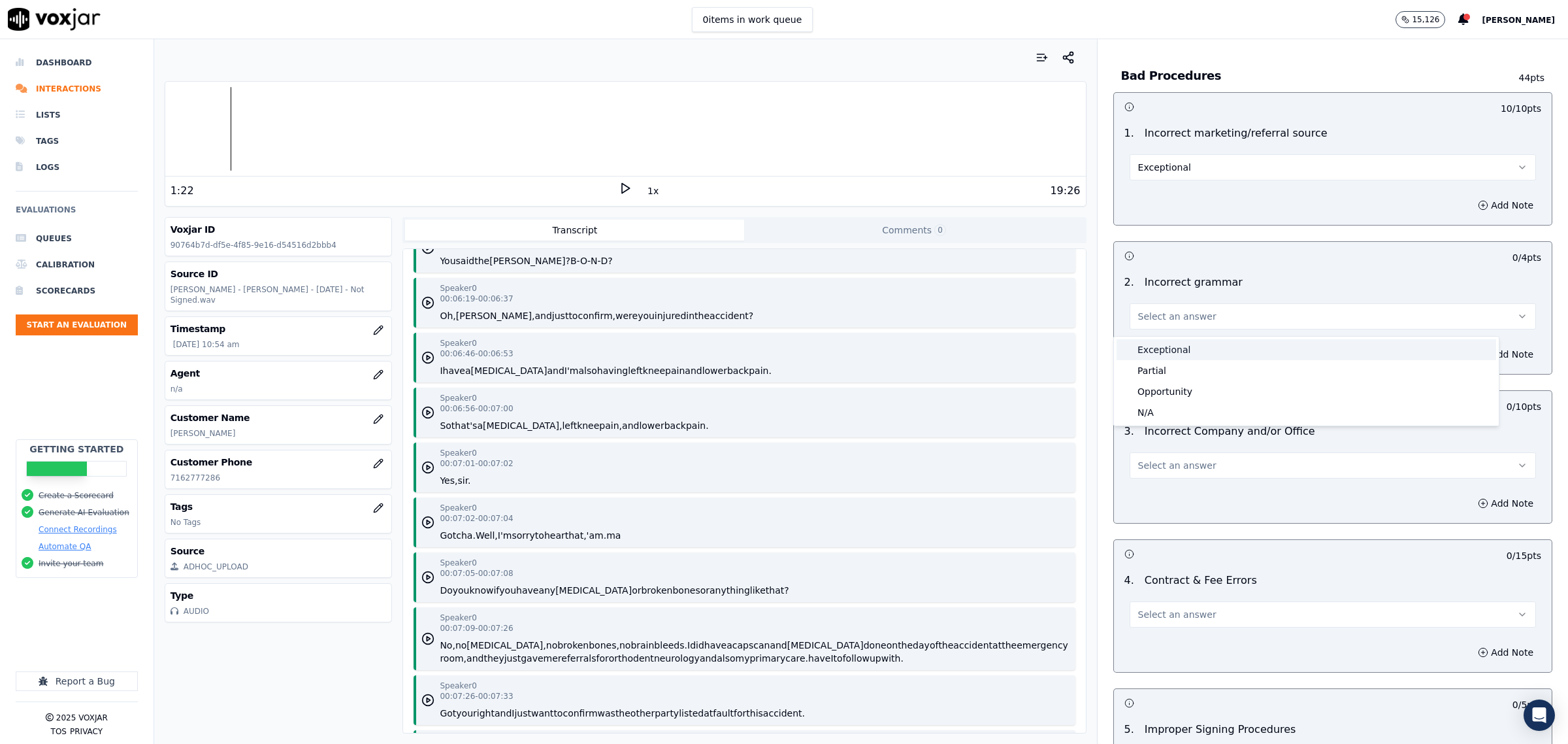
click at [1181, 347] on div "Exceptional" at bounding box center [1306, 350] width 380 height 21
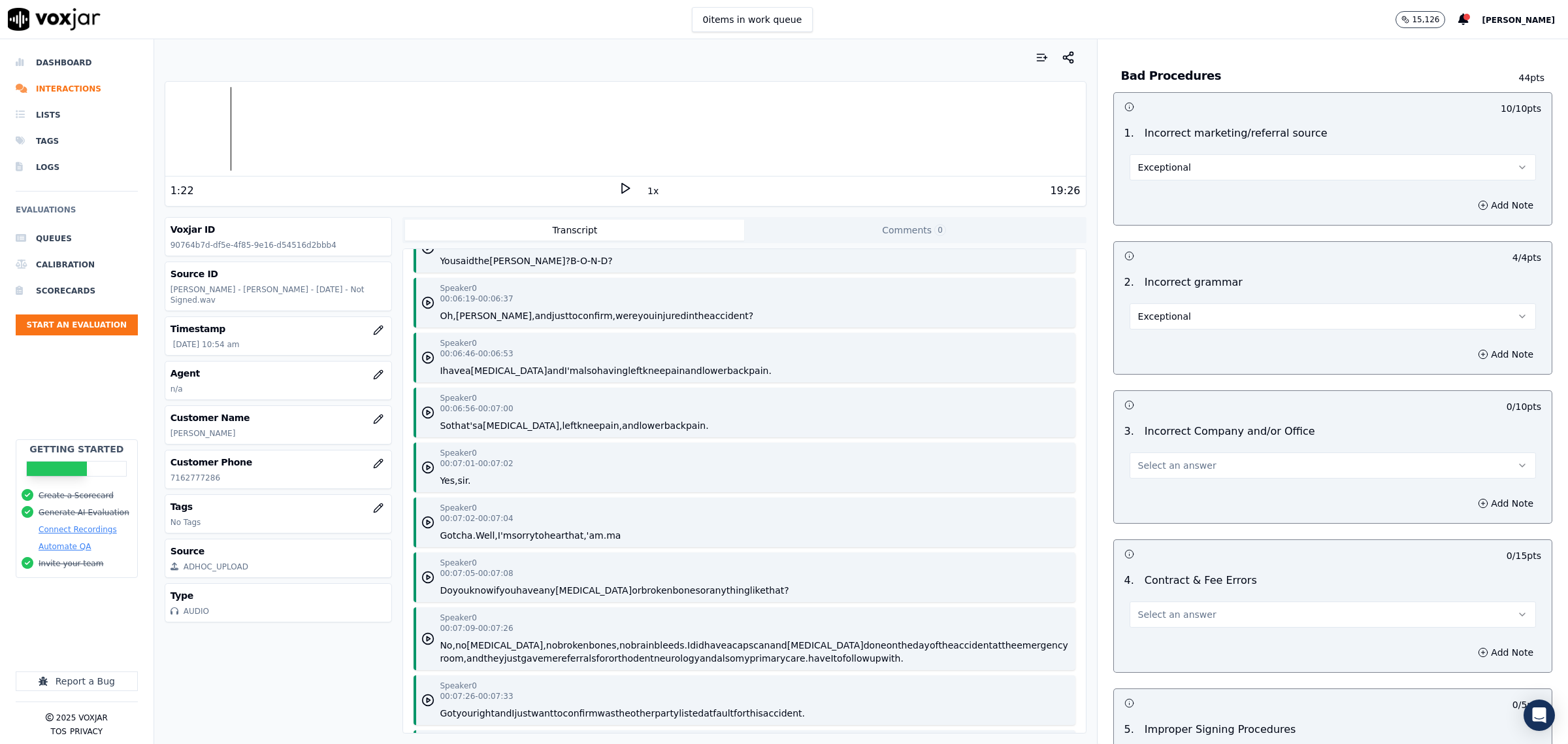
click at [1167, 472] on span "Select an answer" at bounding box center [1178, 466] width 78 height 13
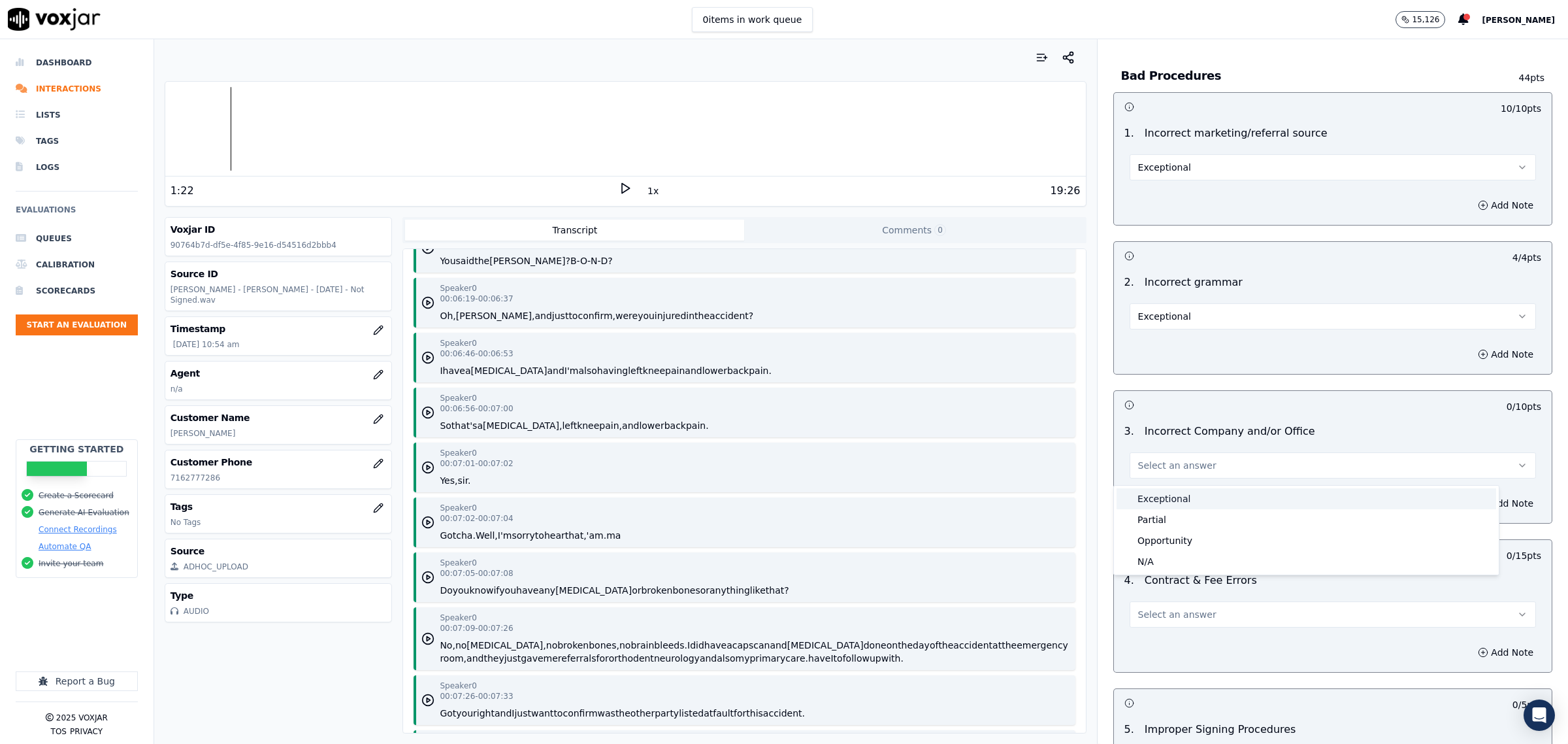
click at [1155, 493] on div "Exceptional" at bounding box center [1306, 499] width 380 height 21
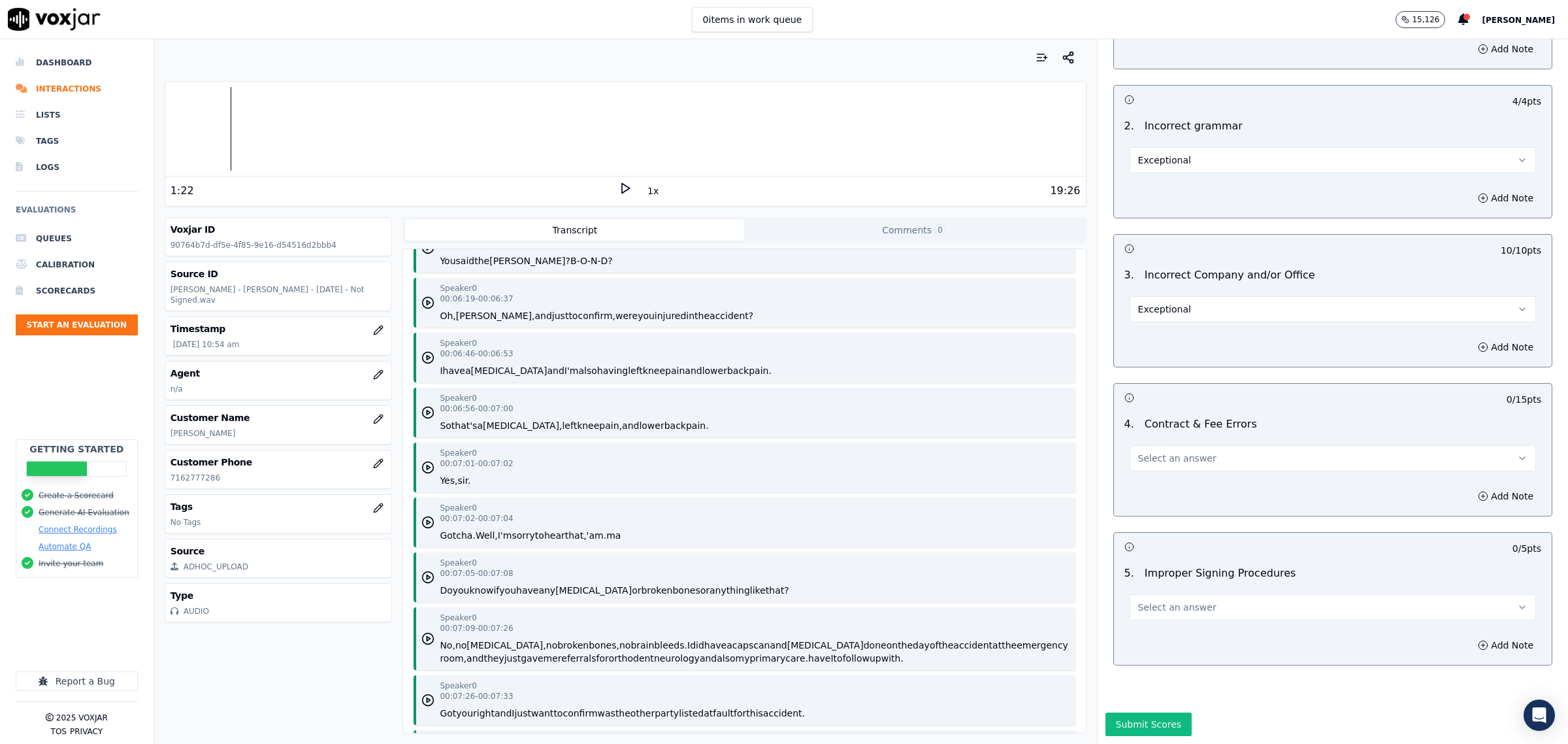
scroll to position [2567, 0]
click at [1161, 432] on div "Select an answer" at bounding box center [1333, 452] width 427 height 39
click at [1161, 445] on button "Select an answer" at bounding box center [1333, 457] width 407 height 26
click at [1145, 514] on div "N/A" at bounding box center [1306, 514] width 380 height 21
drag, startPoint x: 1163, startPoint y: 571, endPoint x: 1161, endPoint y: 583, distance: 12.2
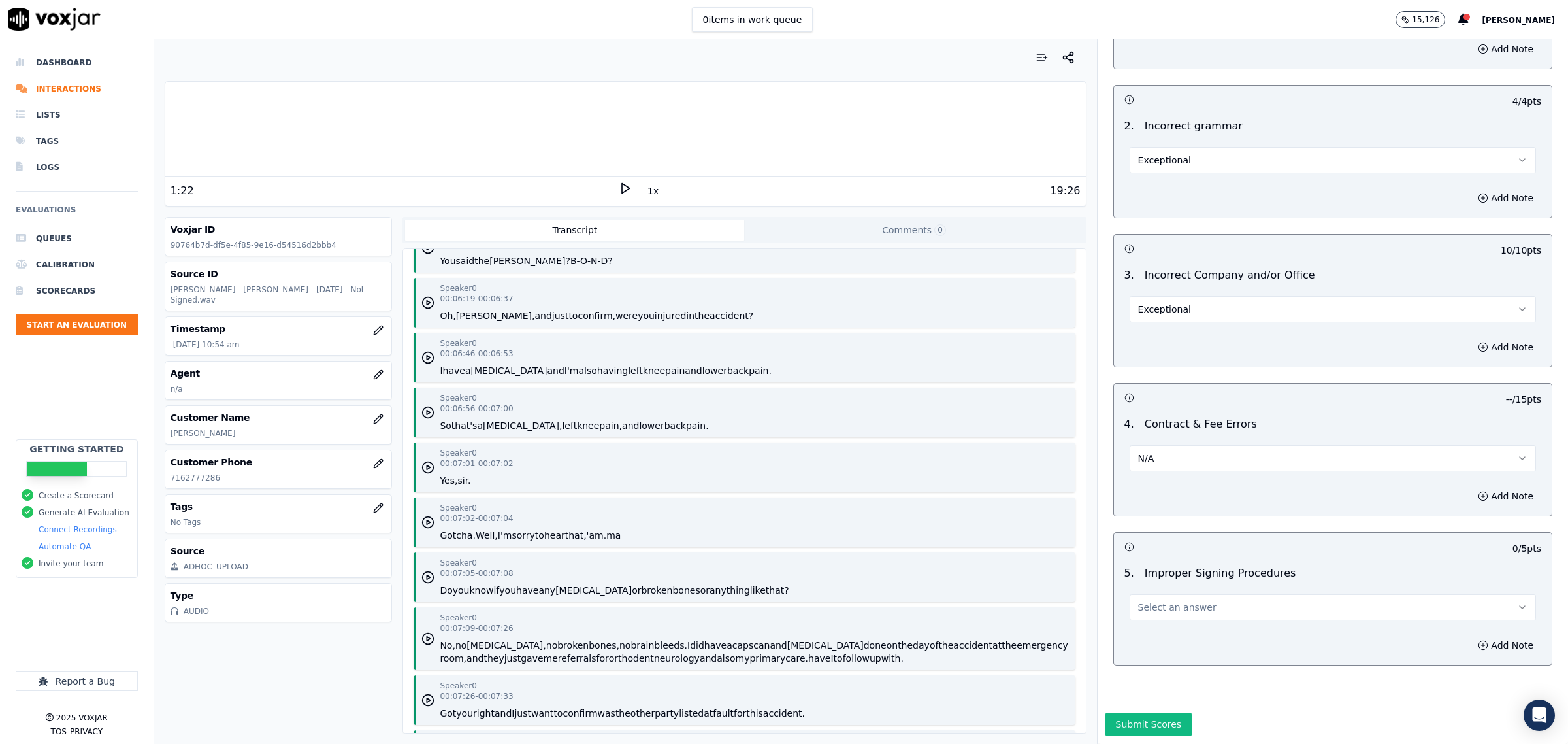
click at [1163, 601] on span "Select an answer" at bounding box center [1178, 608] width 78 height 13
click at [1145, 662] on div "N/A" at bounding box center [1306, 664] width 380 height 21
click at [1130, 713] on button "Submit Scores" at bounding box center [1148, 724] width 87 height 24
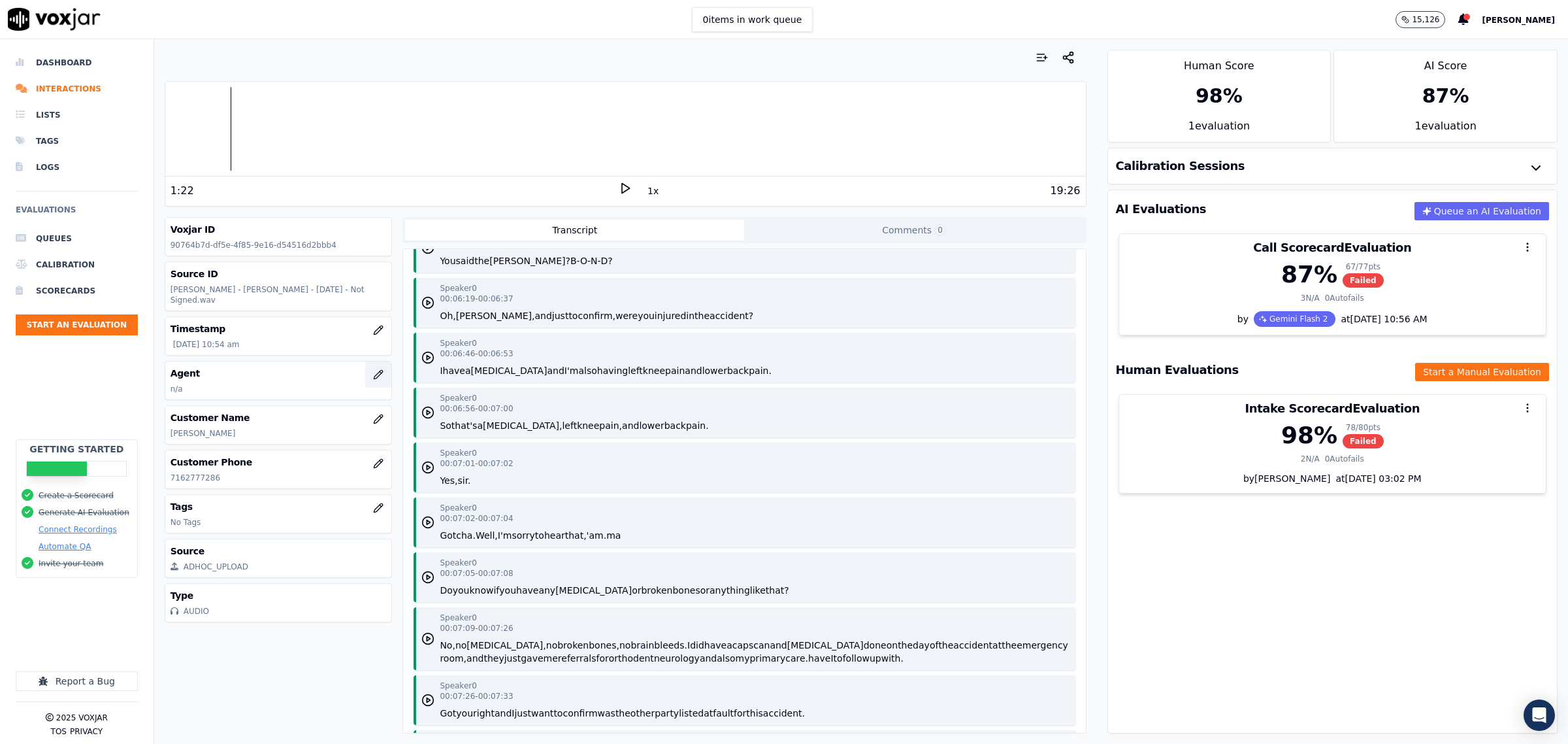
click at [366, 376] on button "button" at bounding box center [378, 374] width 26 height 26
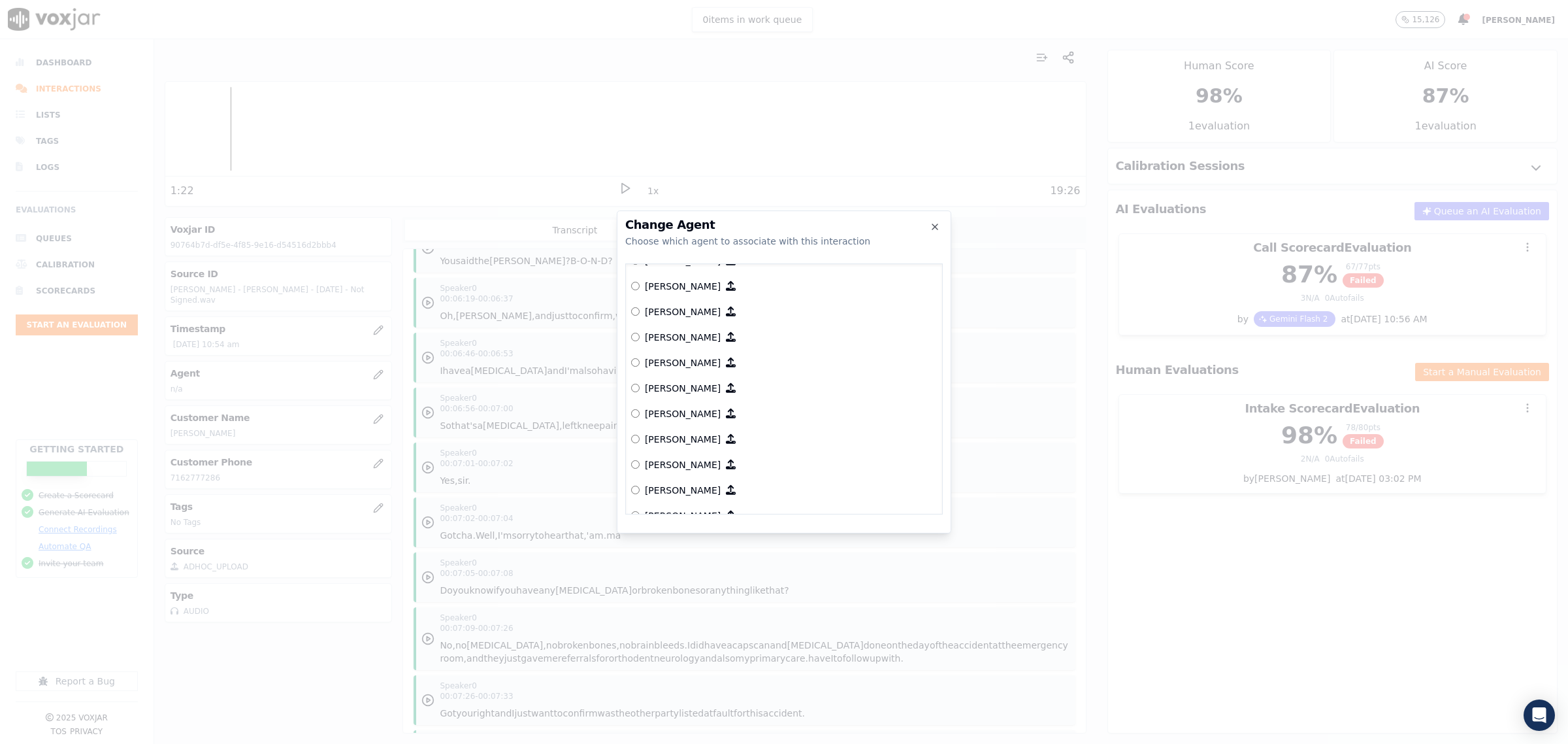
scroll to position [736, 0]
click at [659, 283] on p "[PERSON_NAME]" at bounding box center [683, 286] width 76 height 13
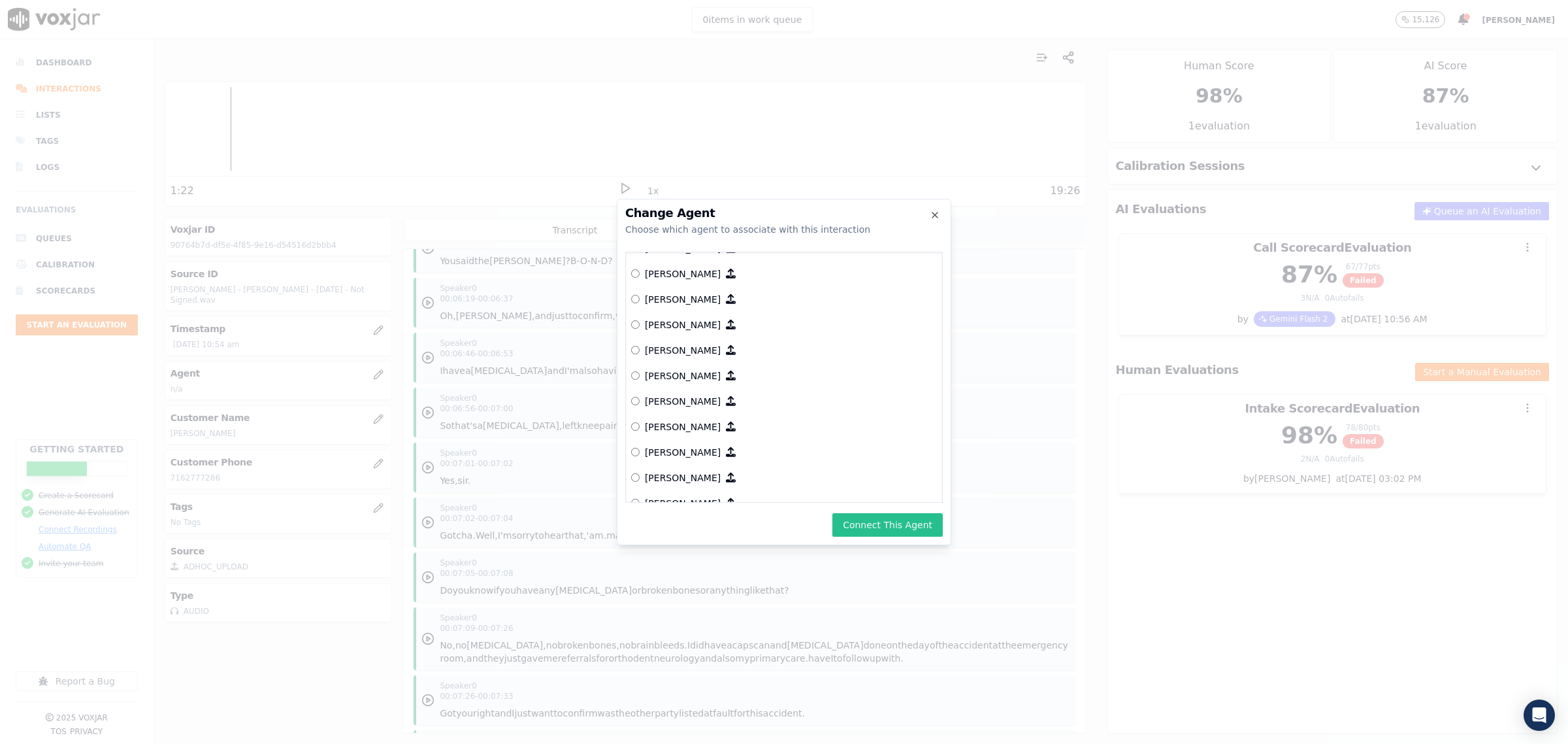
click at [883, 516] on button "Connect This Agent" at bounding box center [887, 525] width 110 height 24
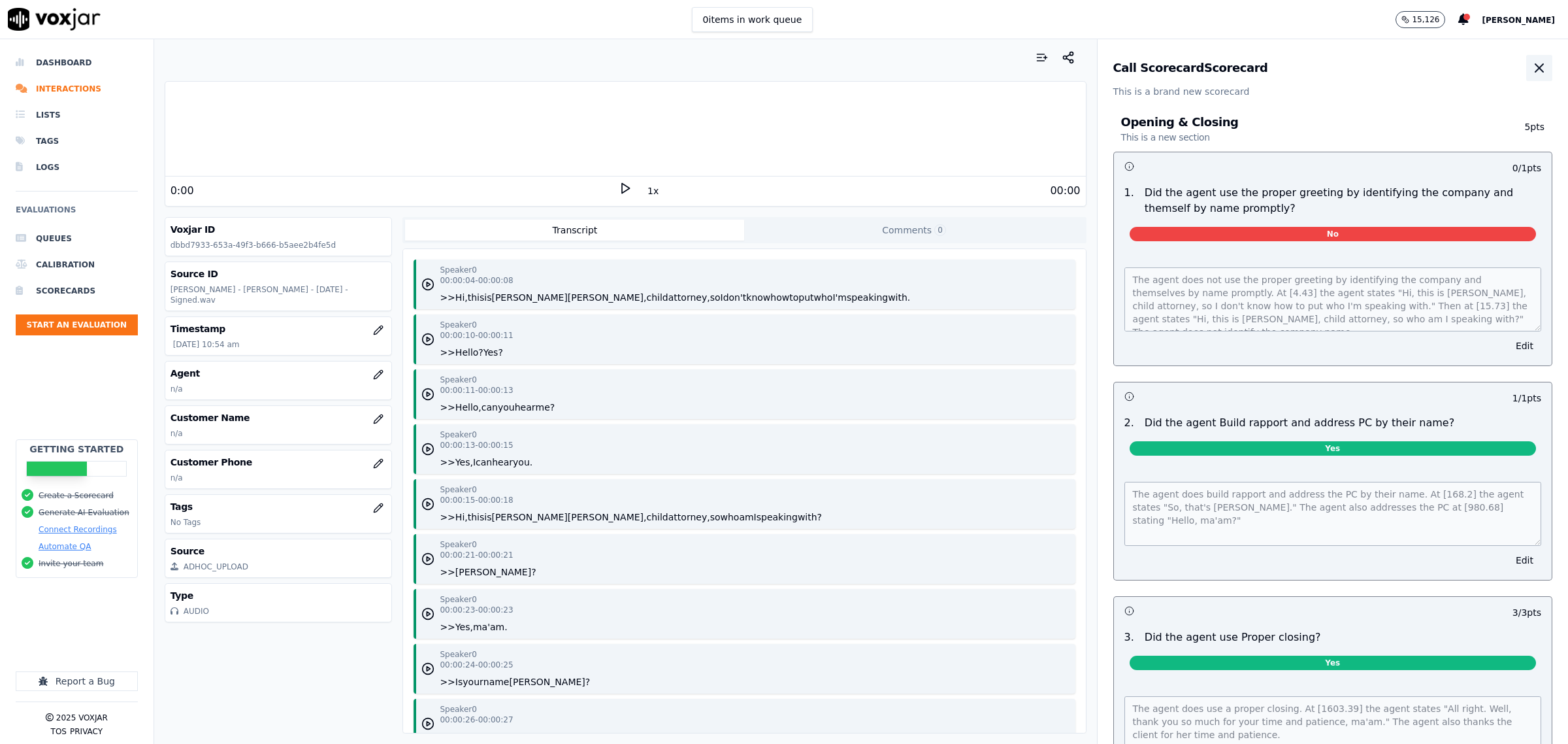
click at [1532, 64] on icon "button" at bounding box center [1539, 68] width 15 height 15
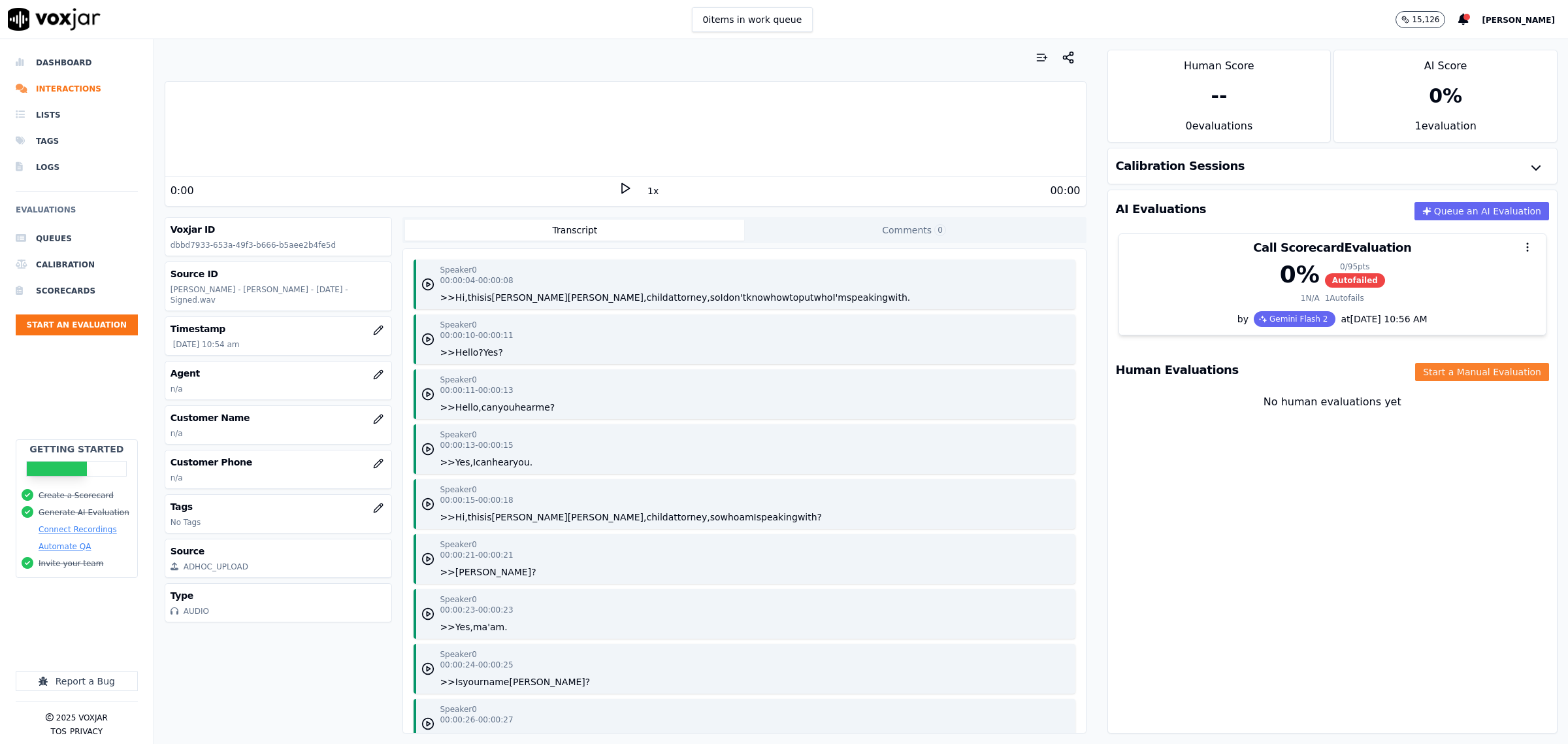
click at [1440, 376] on button "Start a Manual Evaluation" at bounding box center [1482, 372] width 134 height 18
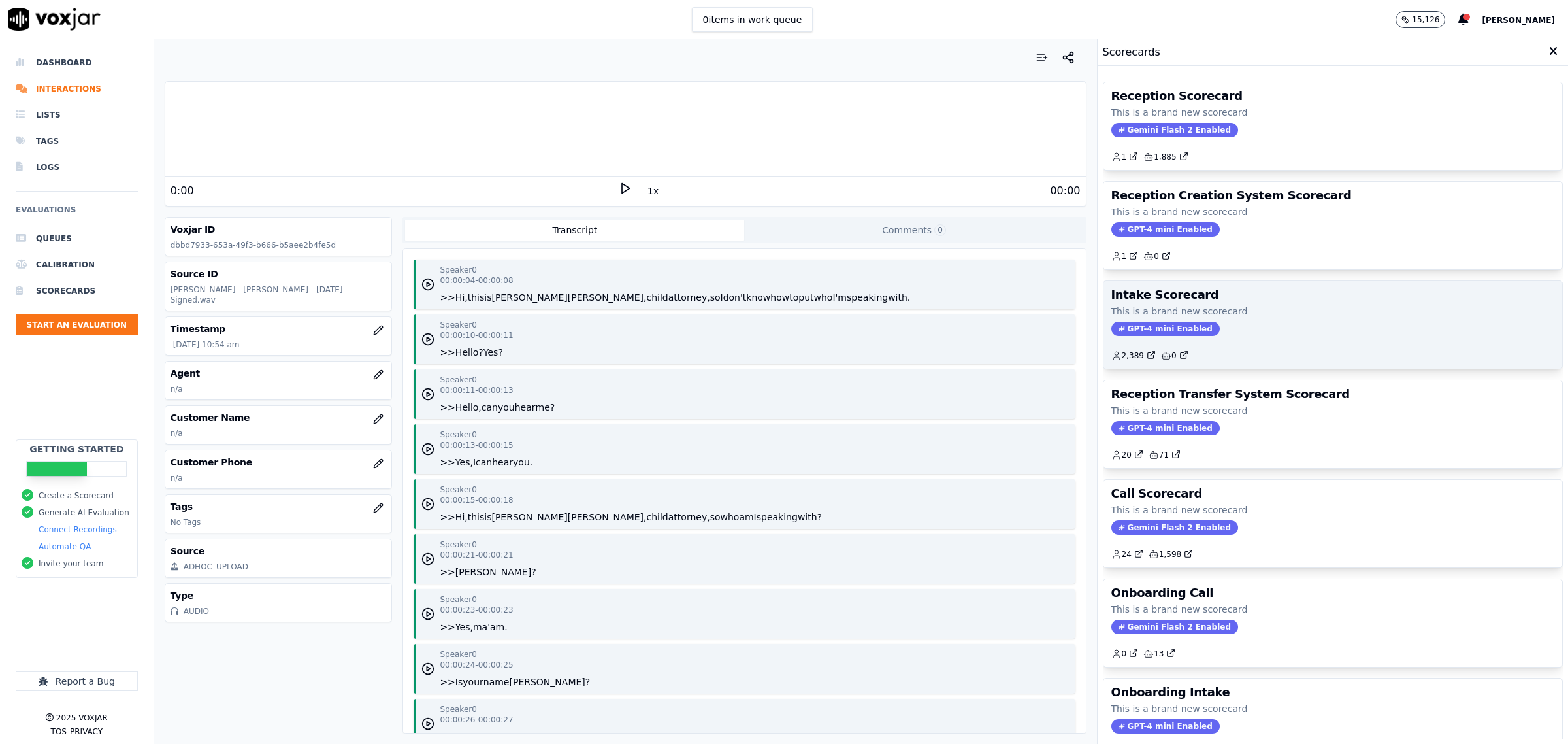
click at [1243, 296] on h3 "Intake Scorecard" at bounding box center [1333, 294] width 443 height 11
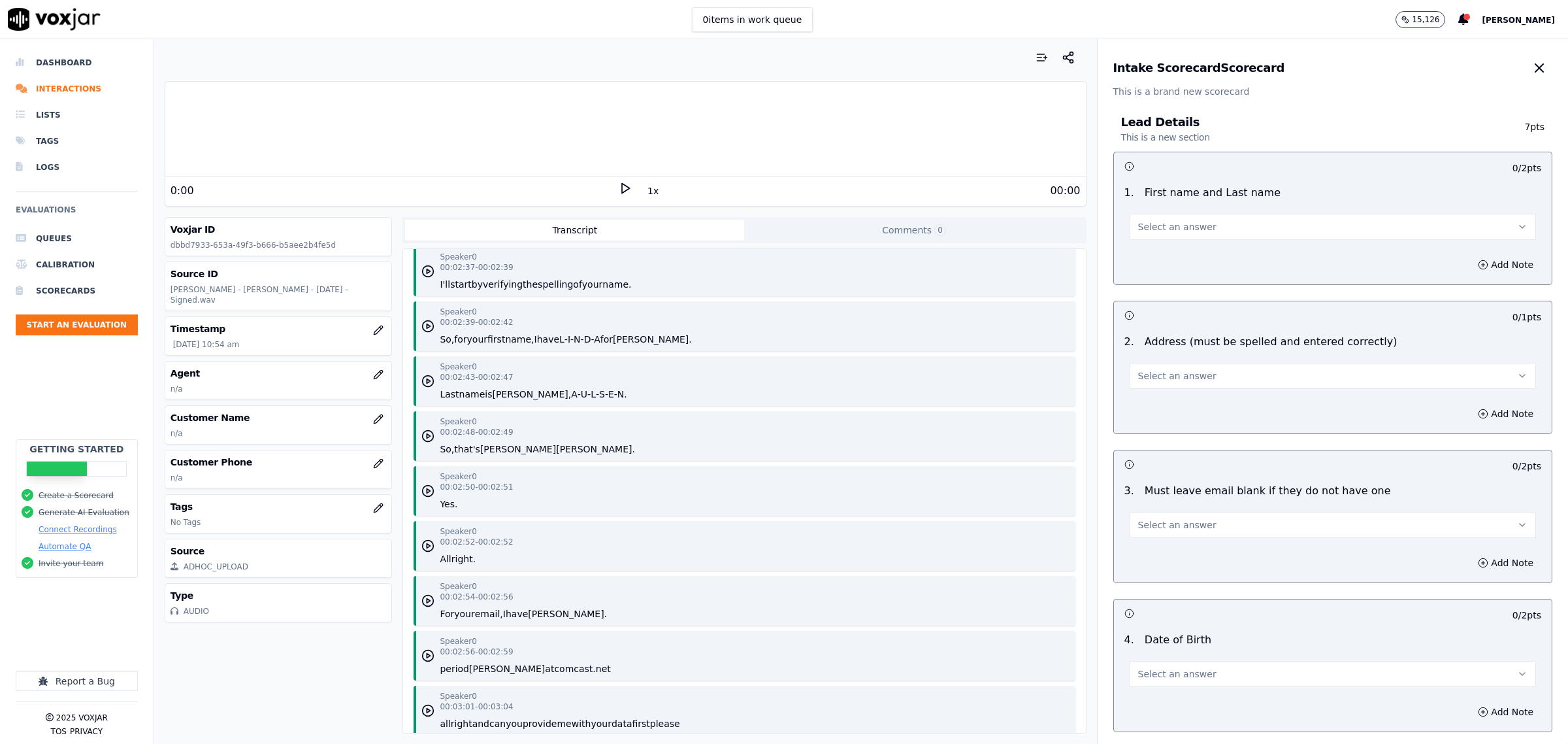
scroll to position [2125, 0]
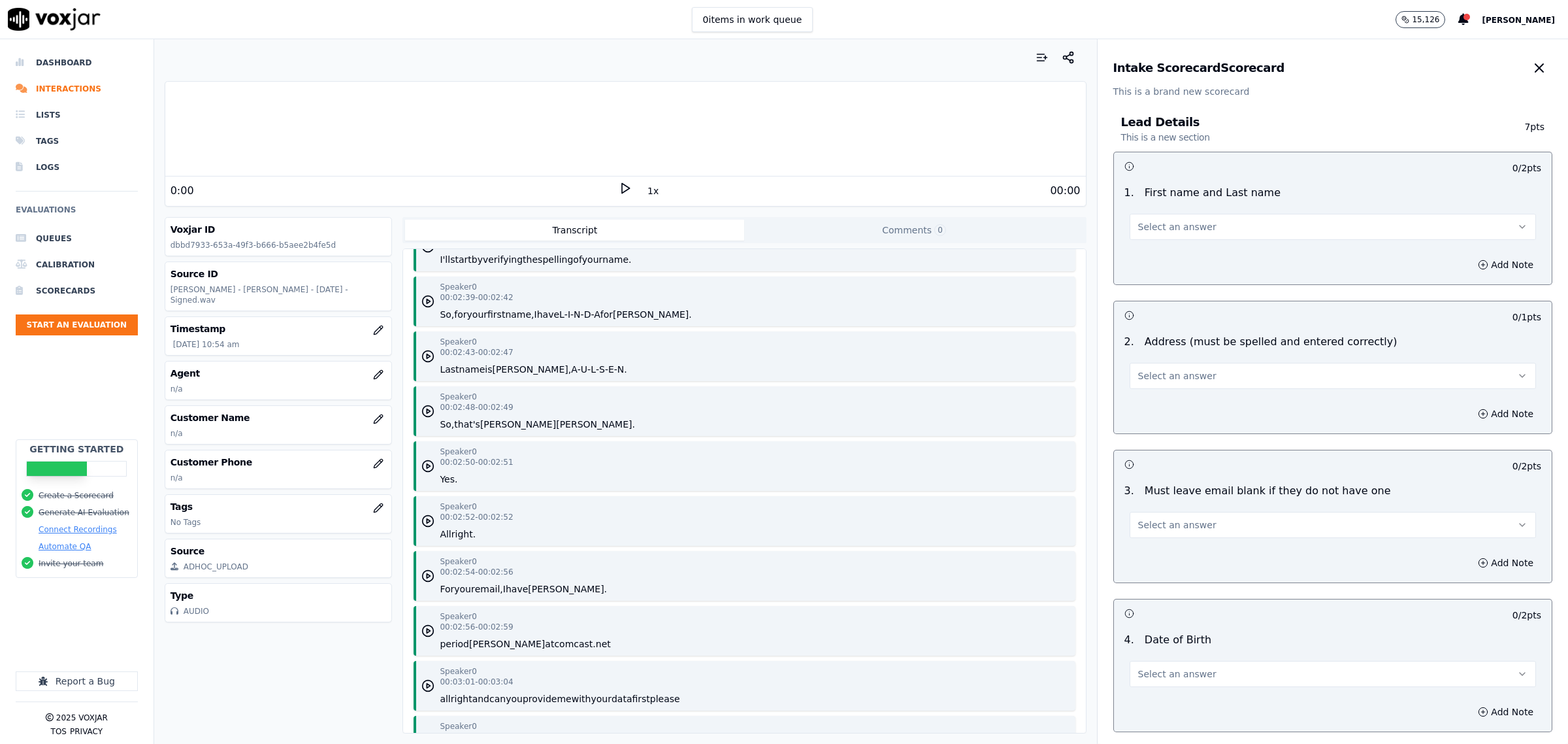
click at [1213, 231] on button "Select an answer" at bounding box center [1333, 226] width 407 height 26
click at [1194, 258] on div "Yes" at bounding box center [1306, 256] width 380 height 21
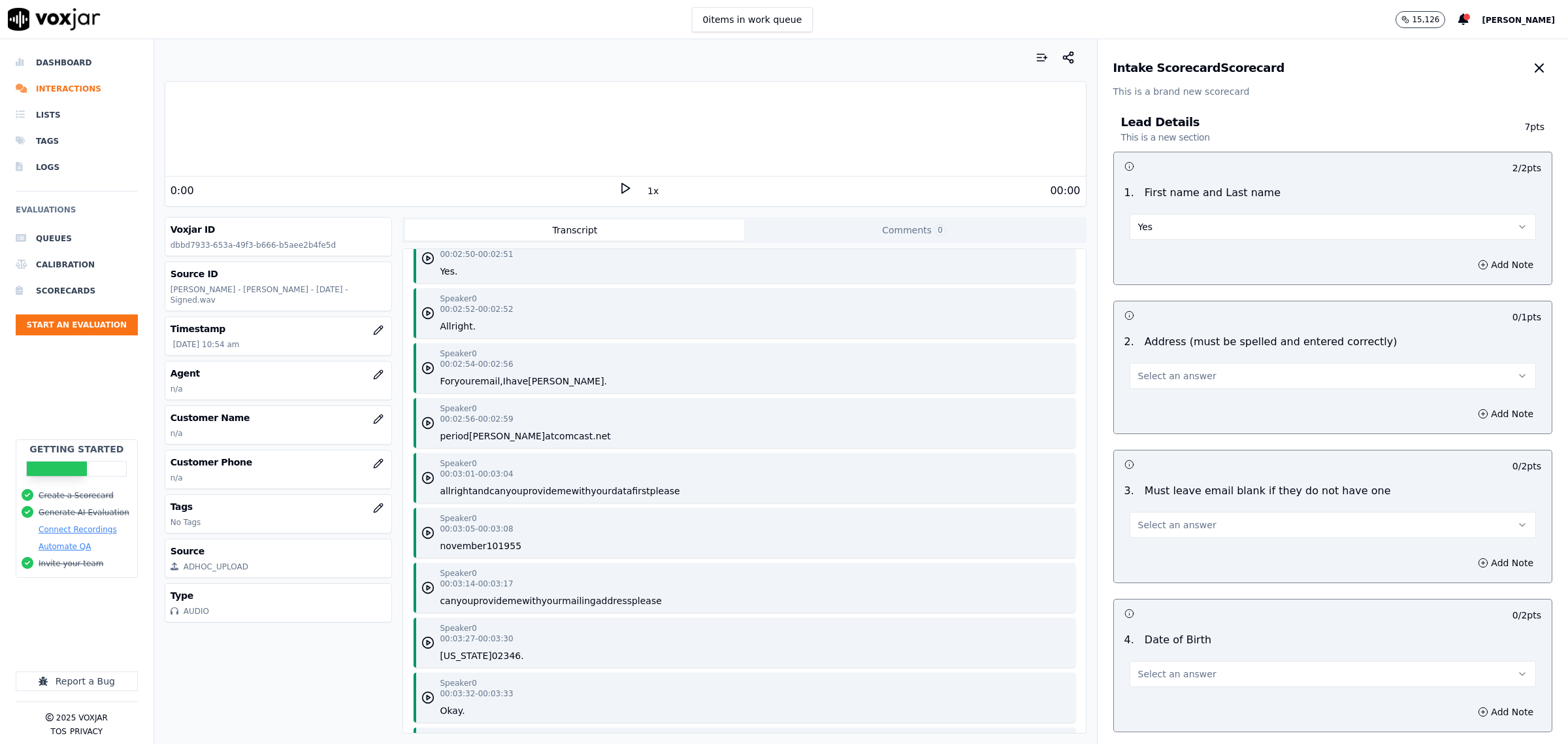
scroll to position [2370, 0]
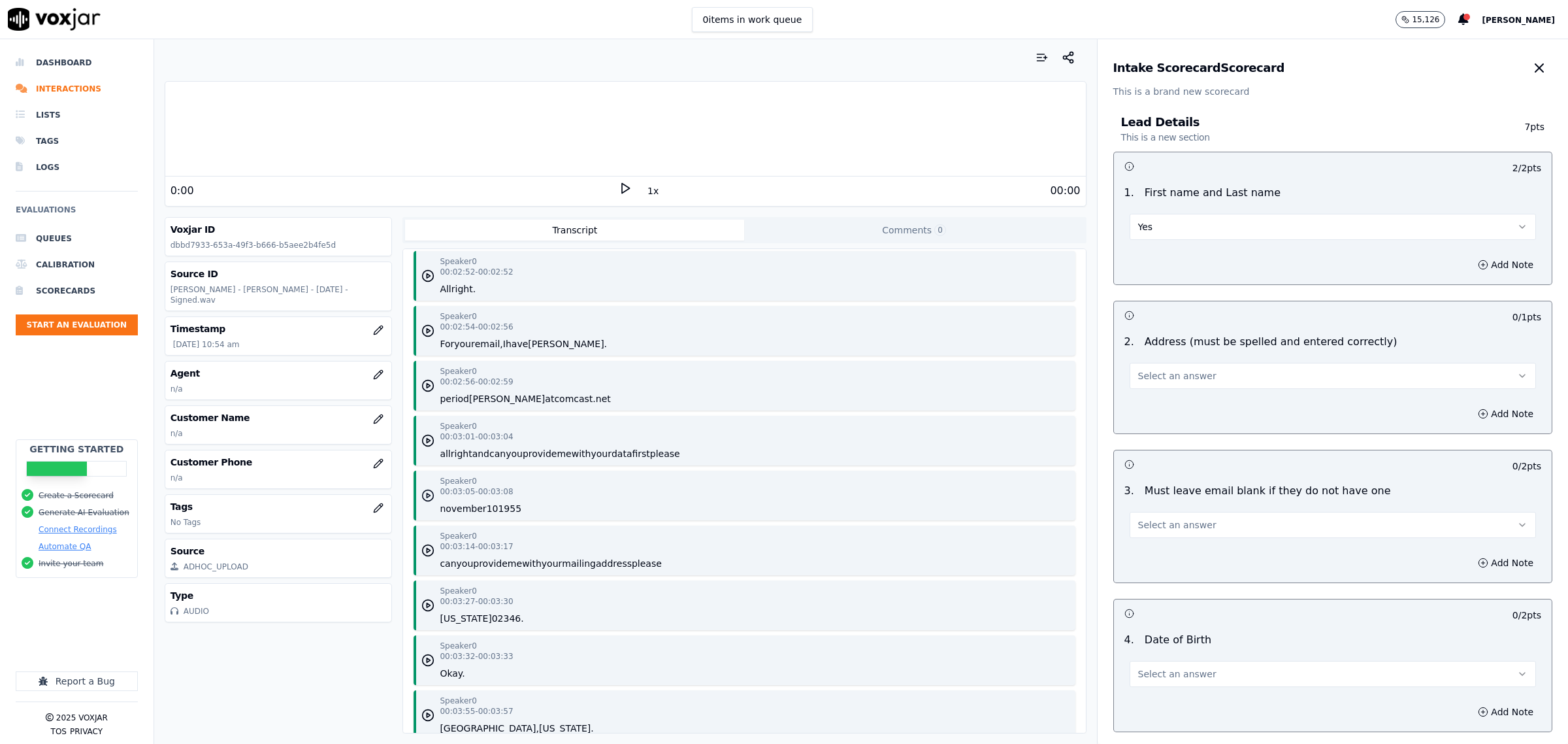
click at [423, 491] on circle "button" at bounding box center [428, 496] width 11 height 11
click at [427, 491] on icon "button" at bounding box center [428, 495] width 13 height 13
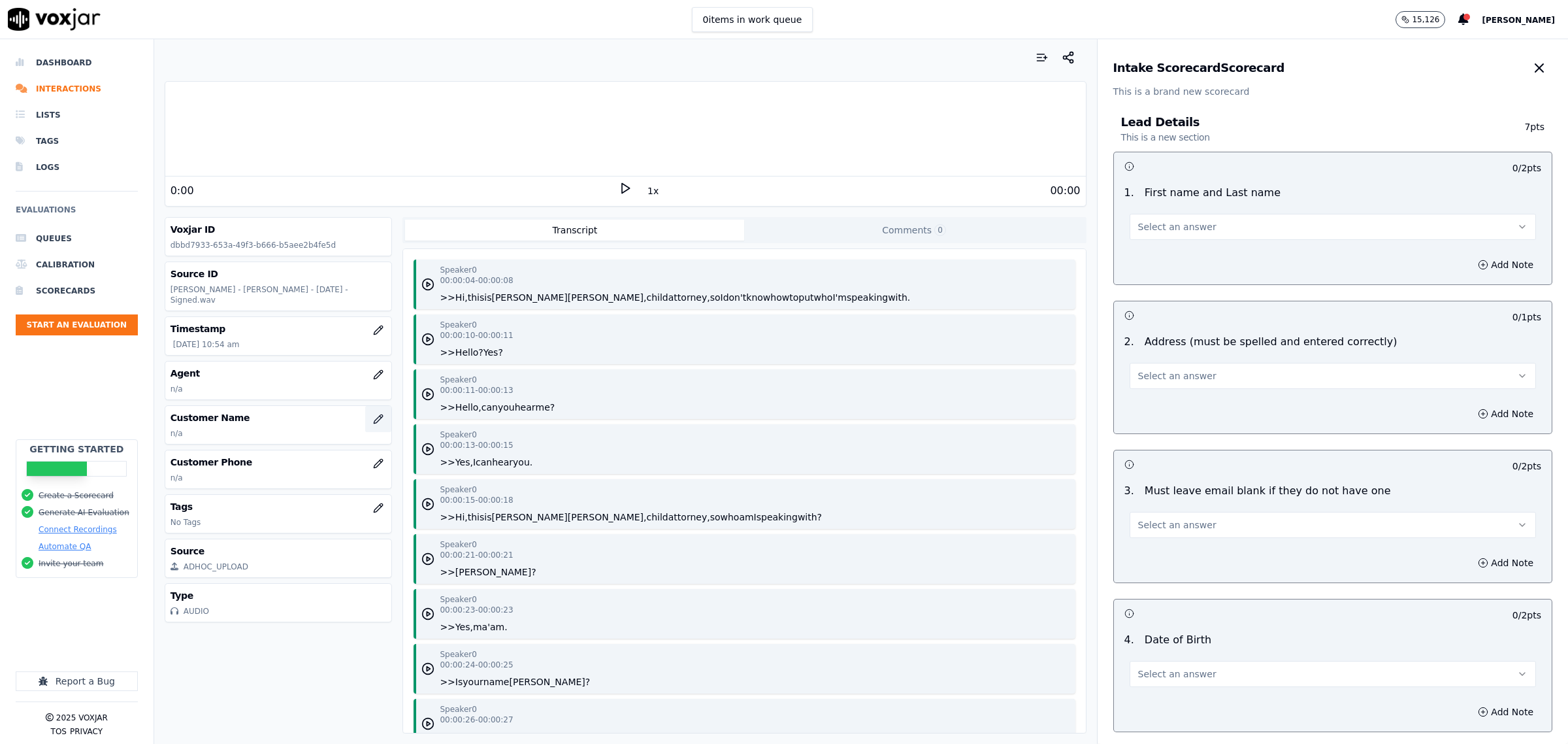
click at [373, 415] on icon "button" at bounding box center [378, 418] width 10 height 10
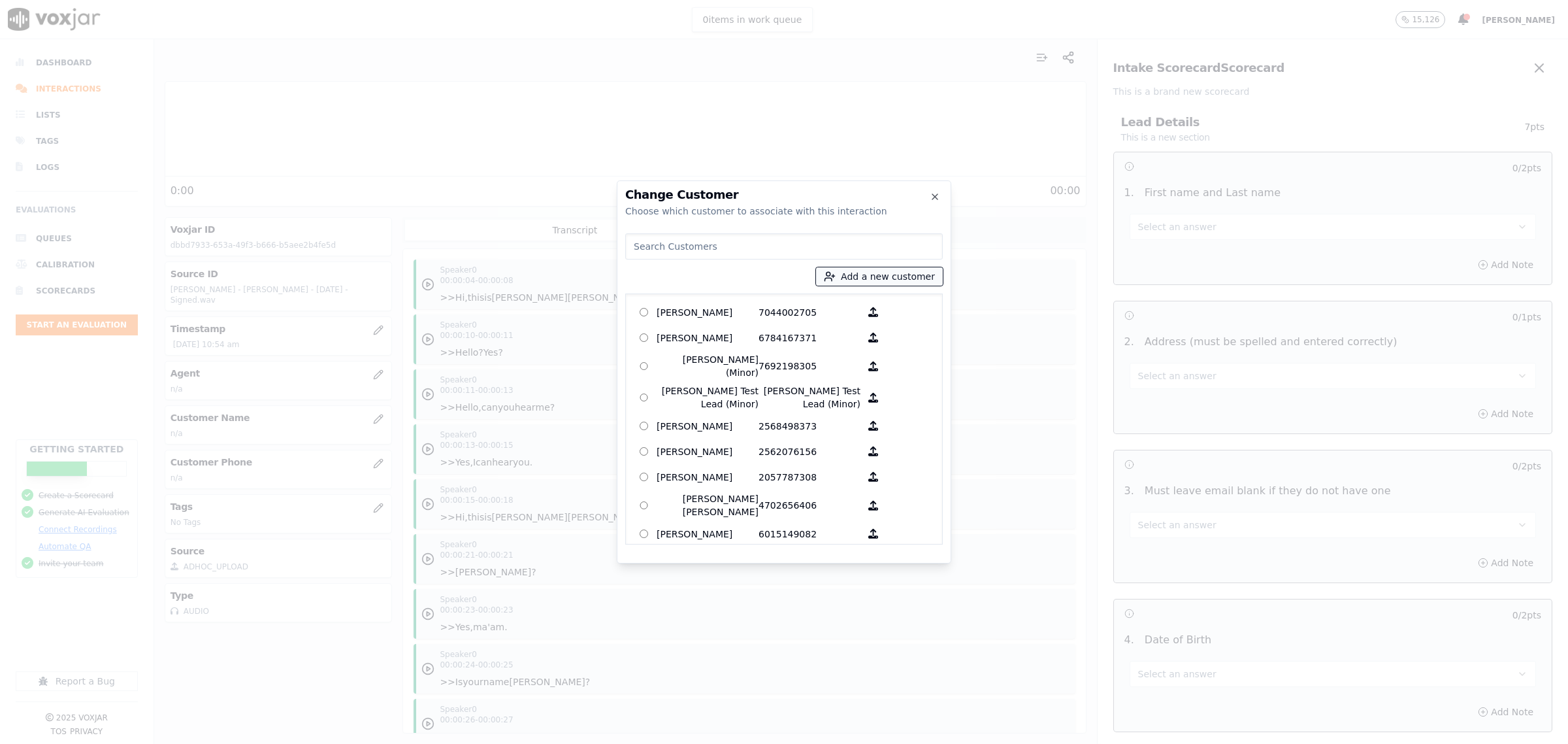
click at [874, 283] on button "Add a new customer" at bounding box center [879, 276] width 127 height 18
type input "Jessica Welch"
click at [855, 380] on input "Add a New Customer" at bounding box center [884, 378] width 171 height 21
type input "7162777286"
click at [854, 403] on button "Add New Customer" at bounding box center [850, 402] width 104 height 18
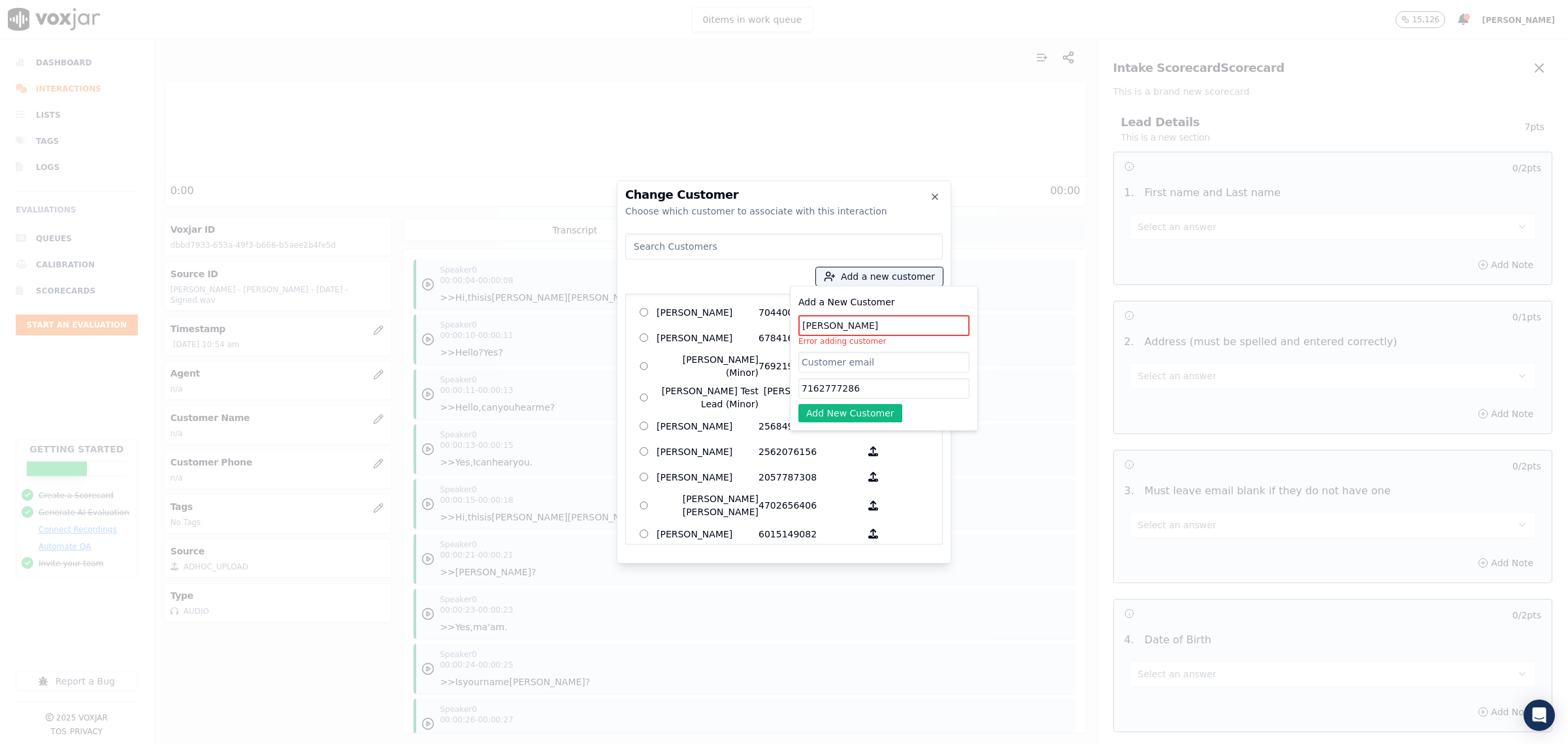
click at [881, 324] on input "Jessica Welch" at bounding box center [884, 326] width 171 height 21
click at [834, 327] on input "Jessica Welch" at bounding box center [884, 326] width 171 height 21
click at [701, 285] on div "Add a new customer Add a New Customer Jessica Welch Error adding customer 71627…" at bounding box center [784, 387] width 318 height 316
click at [725, 244] on input at bounding box center [784, 246] width 318 height 26
type input "jessica"
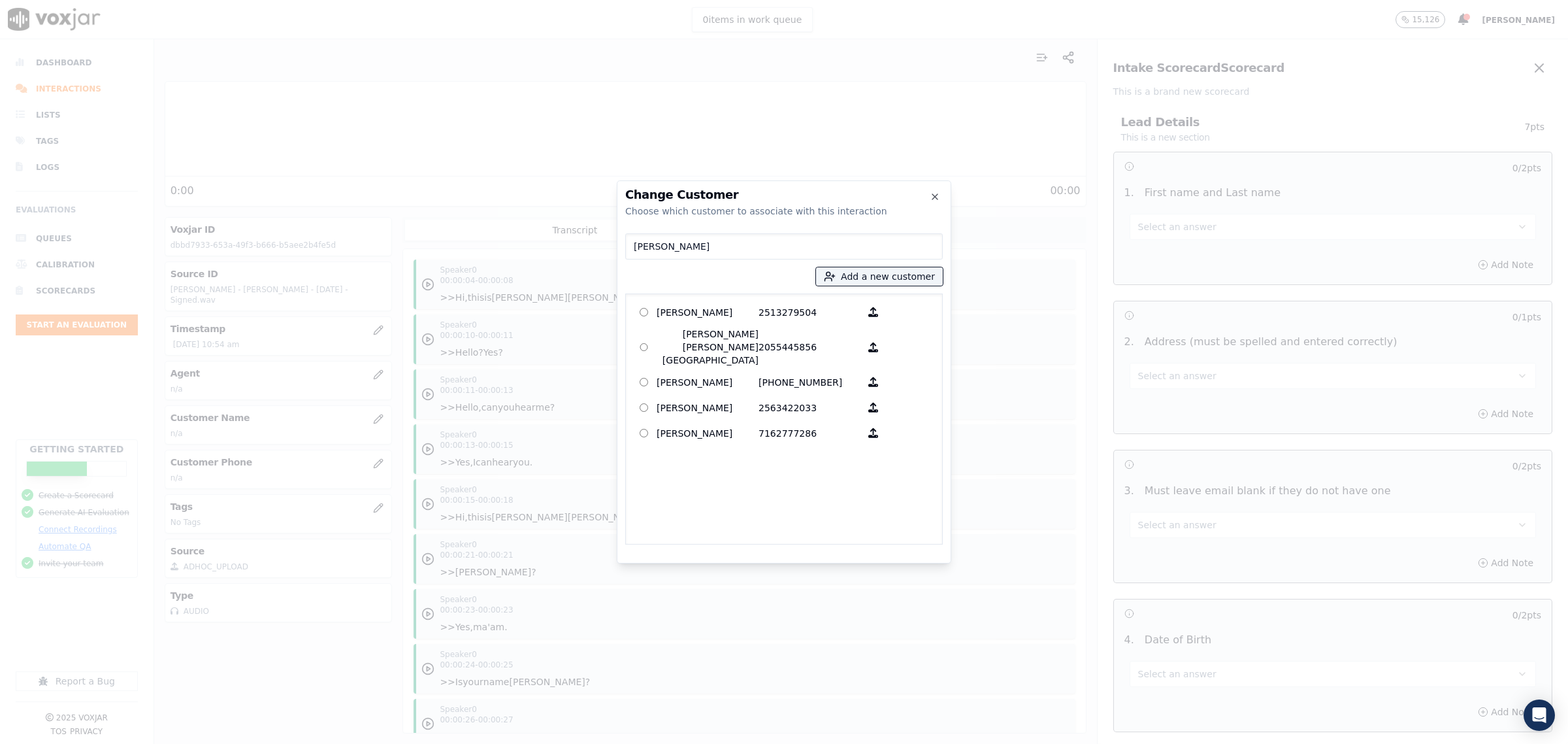
drag, startPoint x: 689, startPoint y: 243, endPoint x: 532, endPoint y: 246, distance: 157.0
click at [532, 743] on div "Change Customer Choose which customer to associate with this interaction jessic…" at bounding box center [784, 744] width 1568 height 0
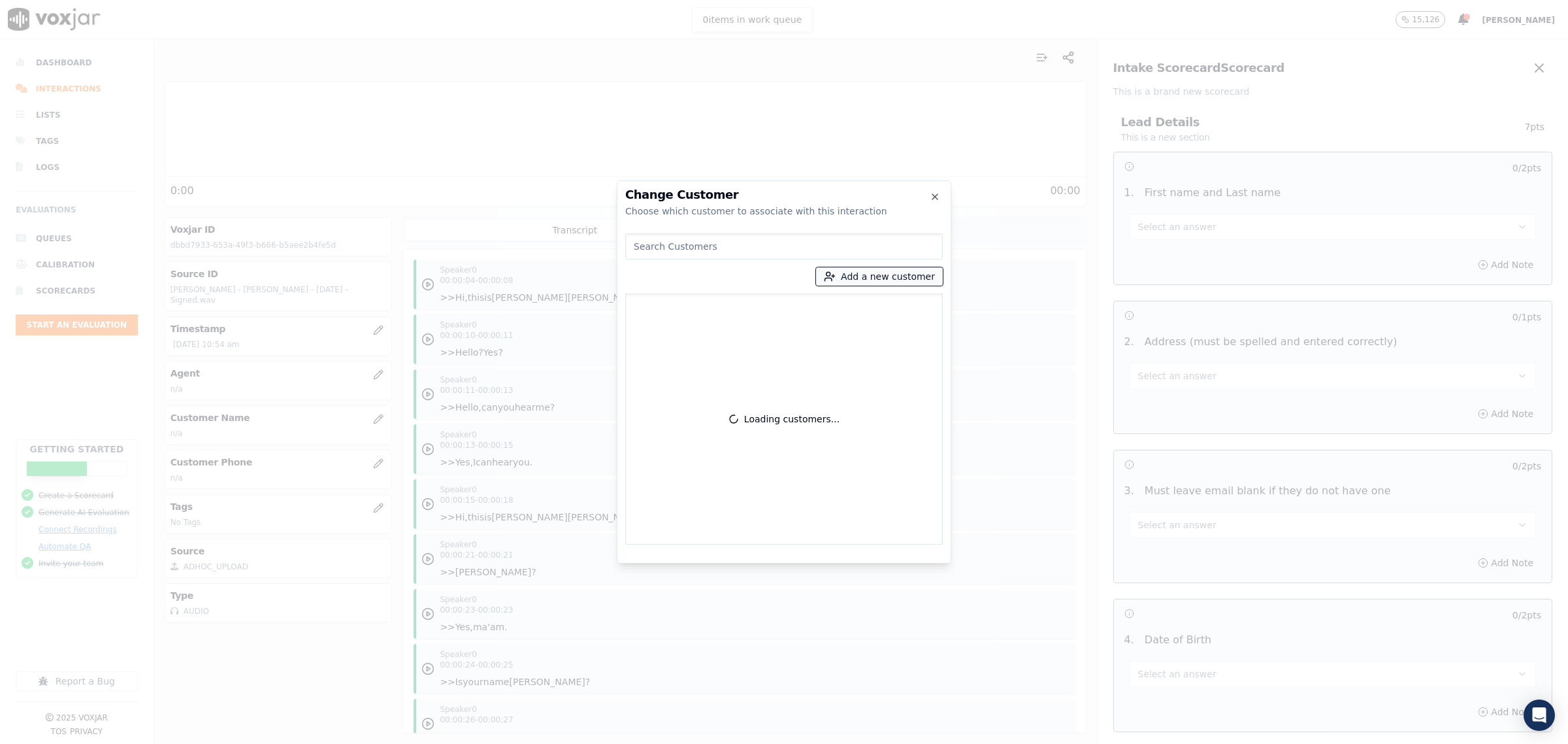
click at [903, 272] on button "Add a new customer" at bounding box center [879, 276] width 127 height 18
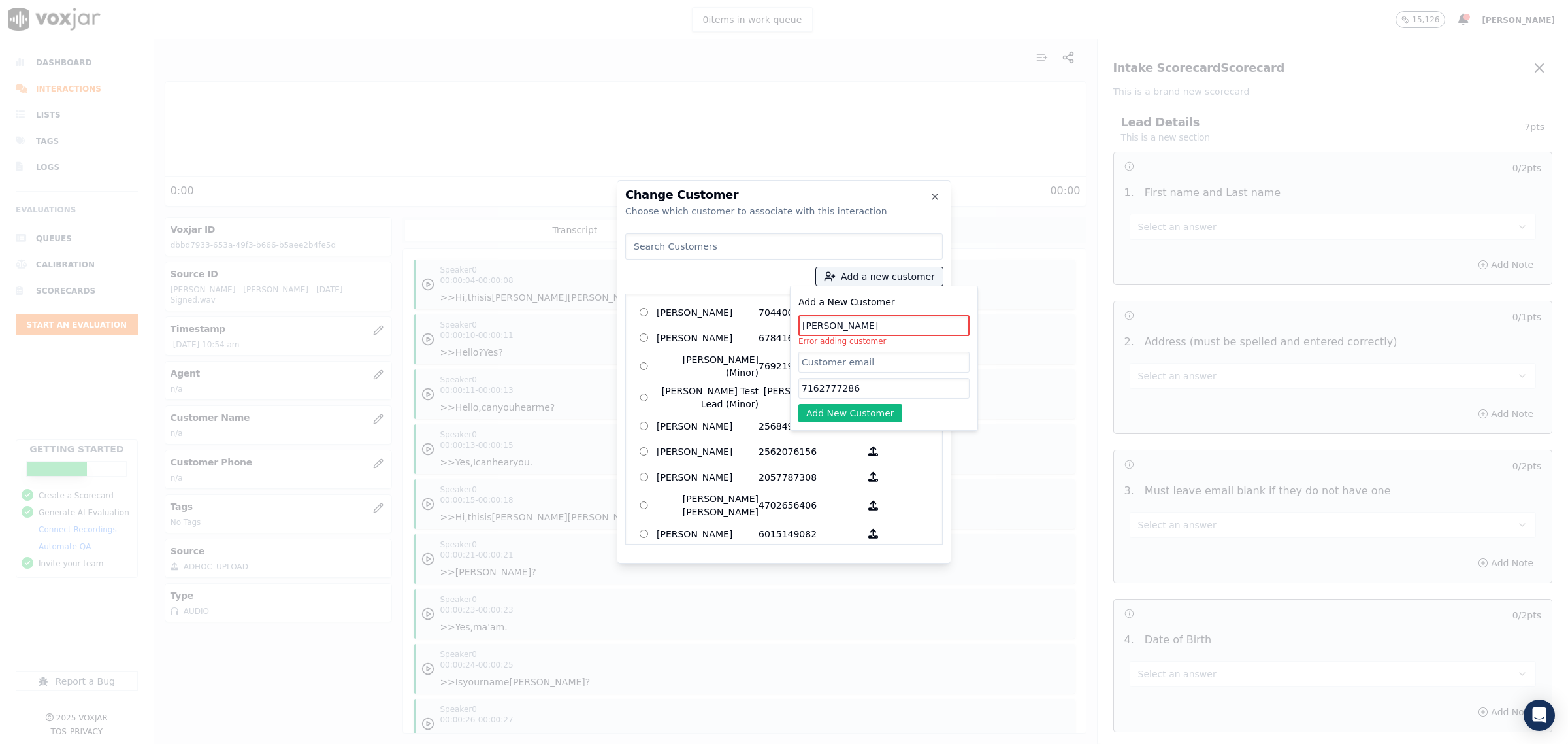
click at [883, 325] on input "Jessica Welch" at bounding box center [884, 326] width 171 height 21
drag, startPoint x: 881, startPoint y: 325, endPoint x: 667, endPoint y: 340, distance: 214.5
click at [667, 340] on div "Add a new customer Add a New Customer Jessica Welch Error adding customer 71627…" at bounding box center [784, 387] width 318 height 316
paste input "[PERSON_NAME]"
type input "[PERSON_NAME]"
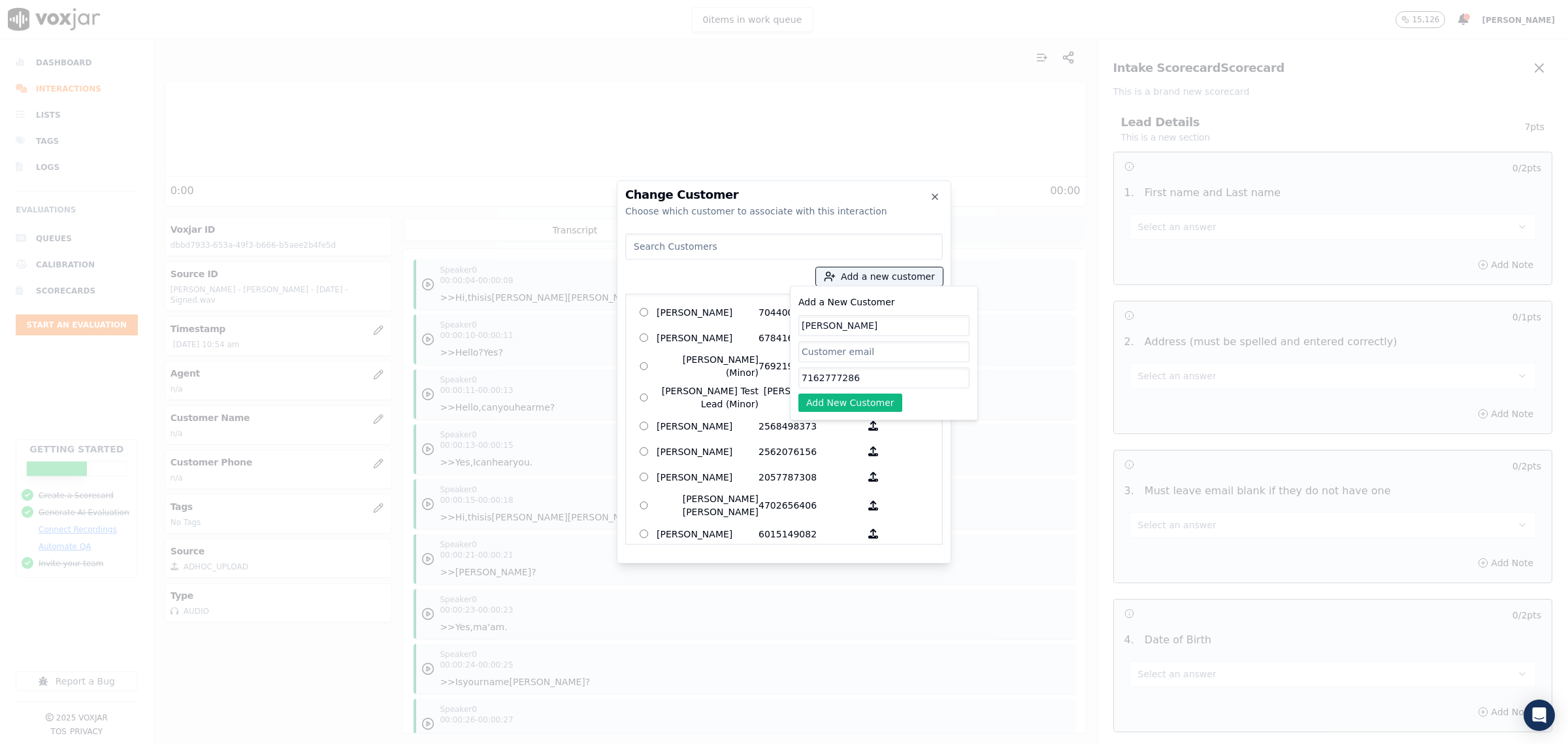
drag, startPoint x: 877, startPoint y: 377, endPoint x: 495, endPoint y: 397, distance: 382.5
click at [495, 743] on div "Change Customer Choose which customer to associate with this interaction Add a …" at bounding box center [784, 744] width 1568 height 0
type input "5082722990"
click at [857, 399] on button "Add New Customer" at bounding box center [850, 402] width 104 height 18
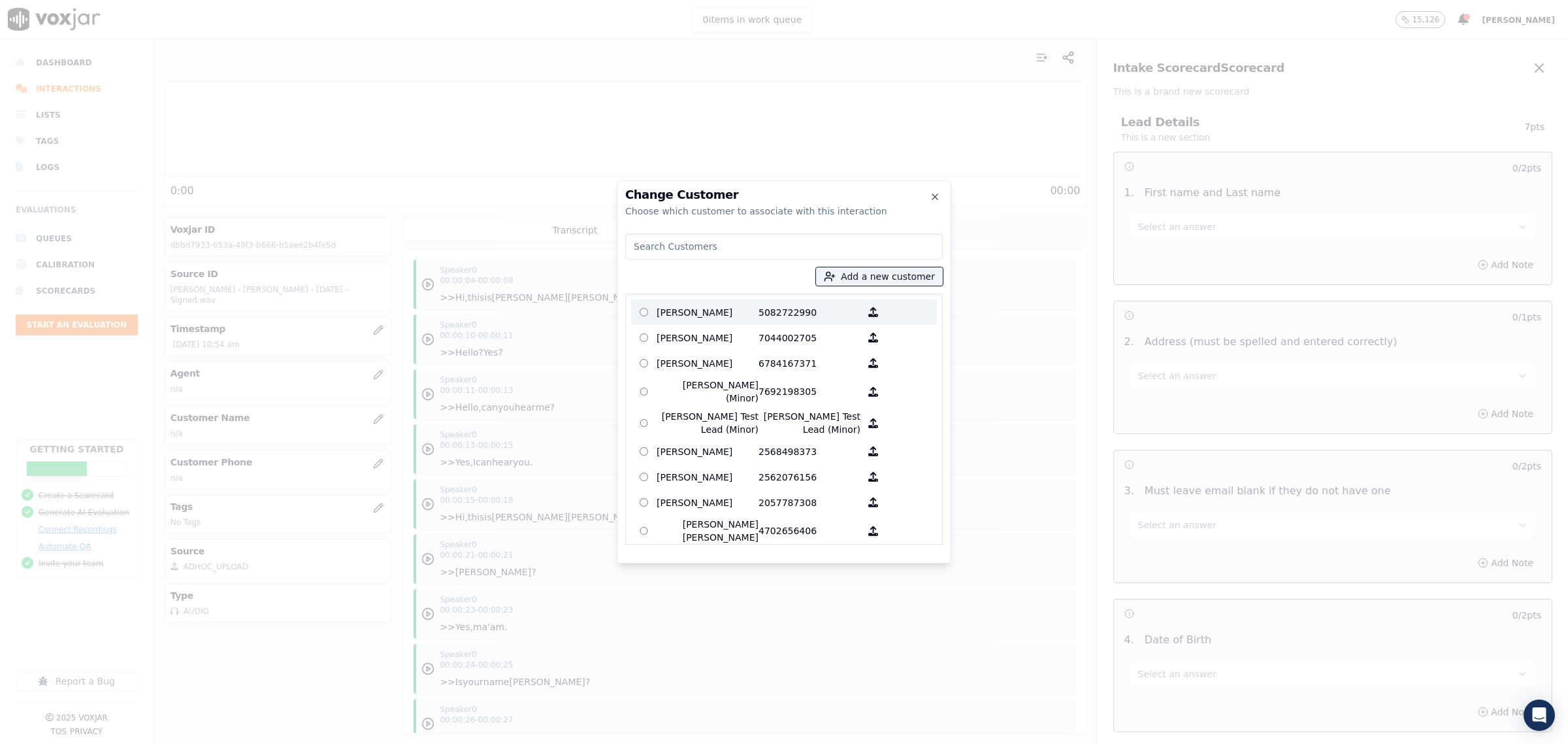
click at [697, 316] on p "[PERSON_NAME]" at bounding box center [707, 312] width 102 height 20
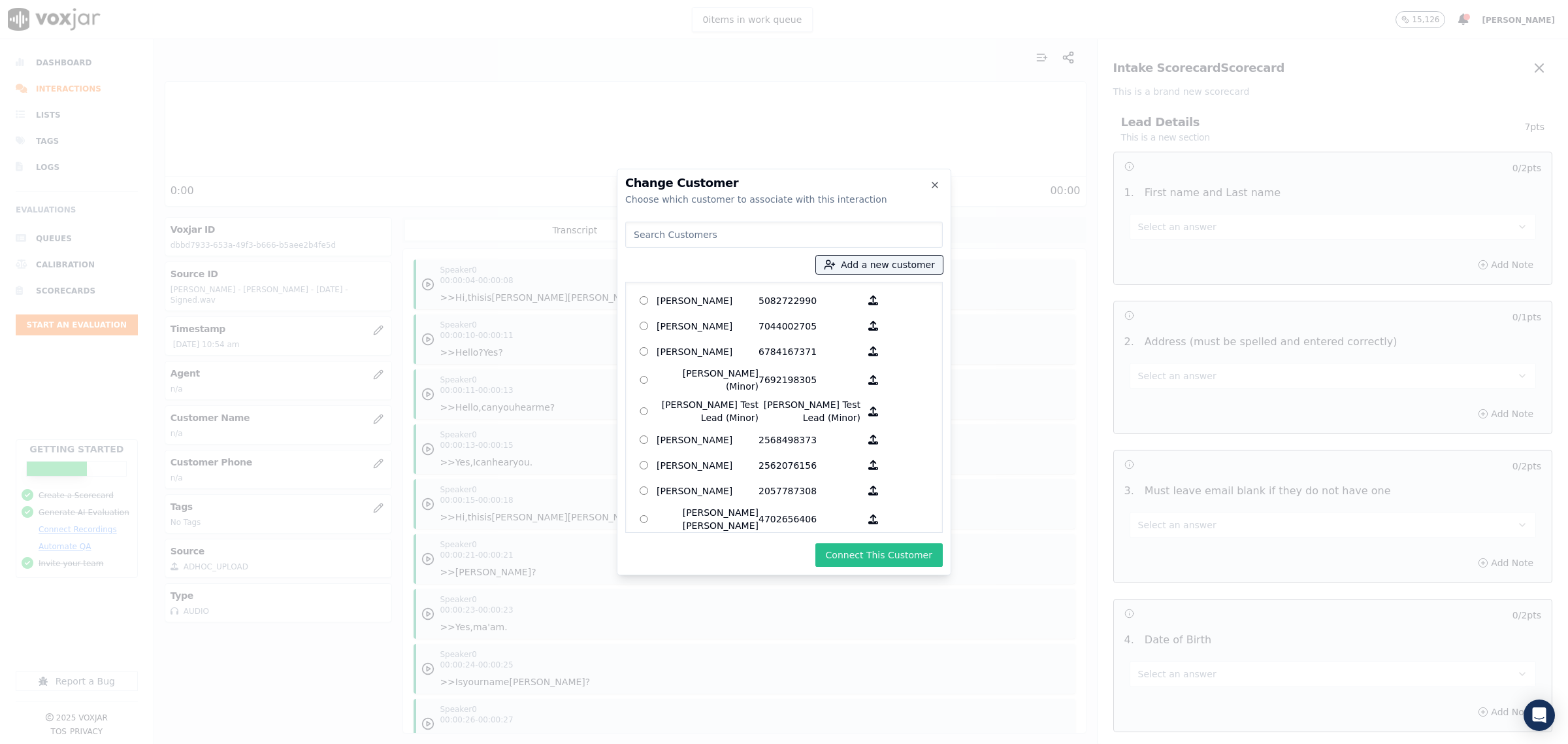
click at [903, 553] on button "Connect This Customer" at bounding box center [880, 554] width 128 height 24
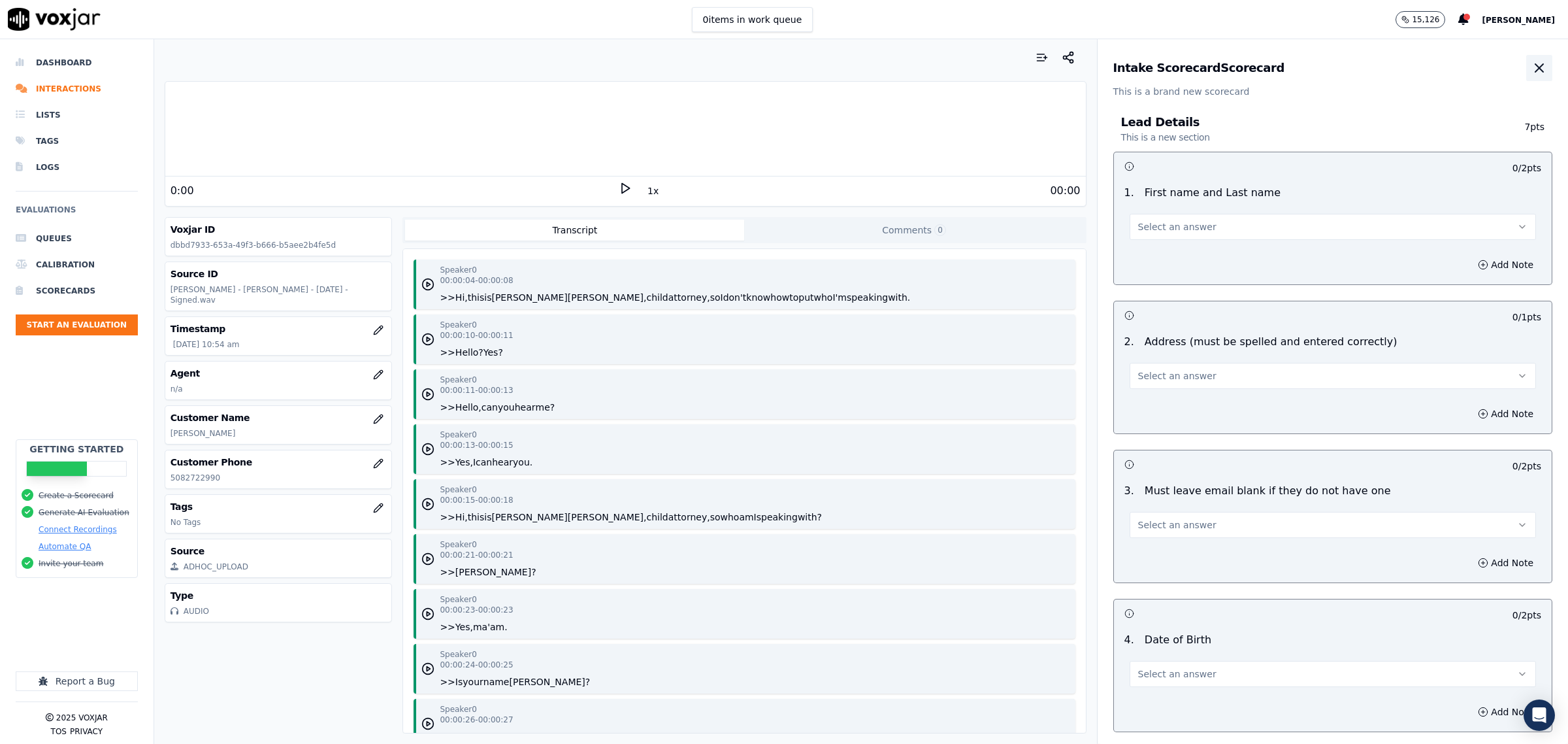
click at [1532, 68] on icon "button" at bounding box center [1539, 68] width 15 height 15
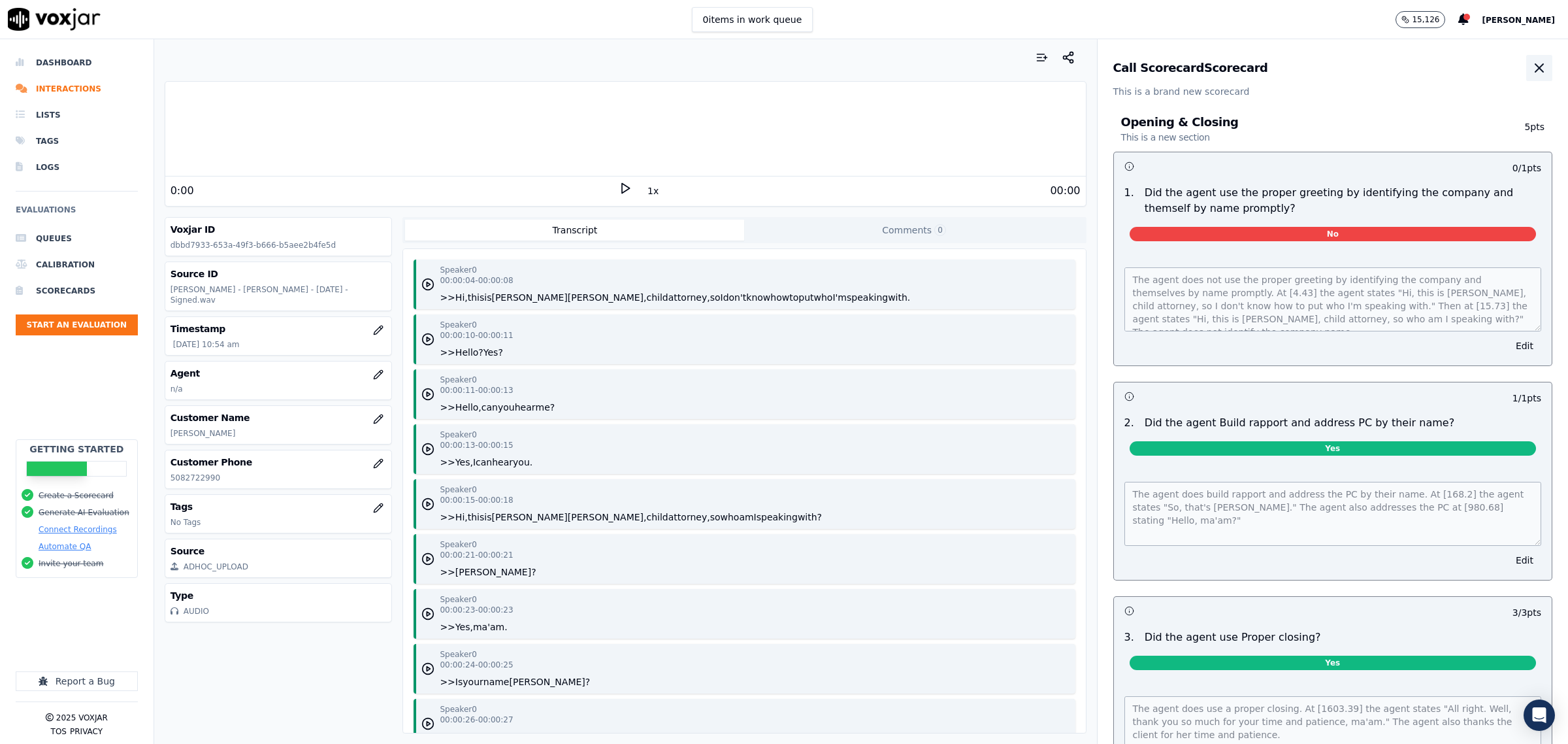
click at [1532, 61] on icon "button" at bounding box center [1539, 68] width 15 height 15
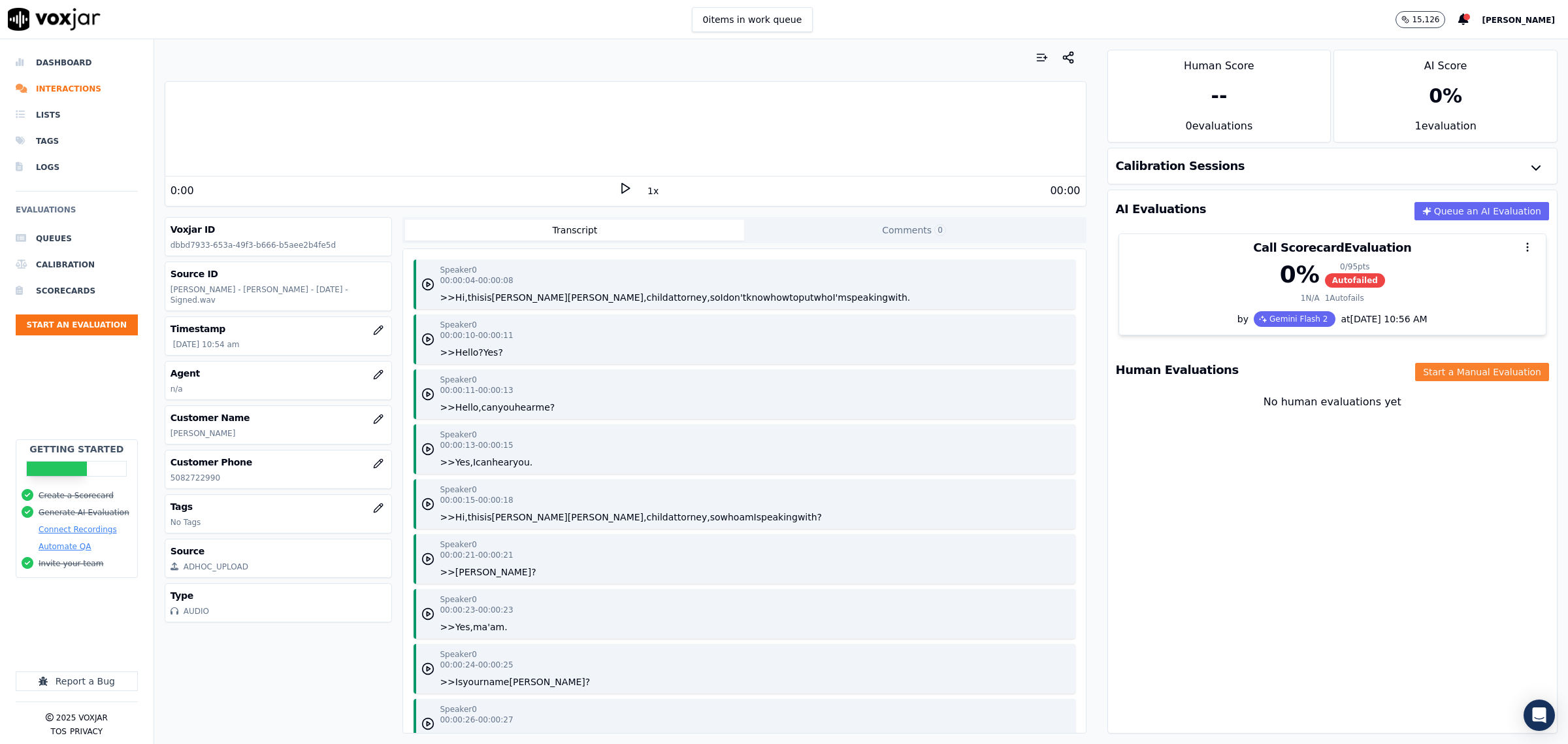
click at [1472, 378] on button "Start a Manual Evaluation" at bounding box center [1482, 372] width 134 height 18
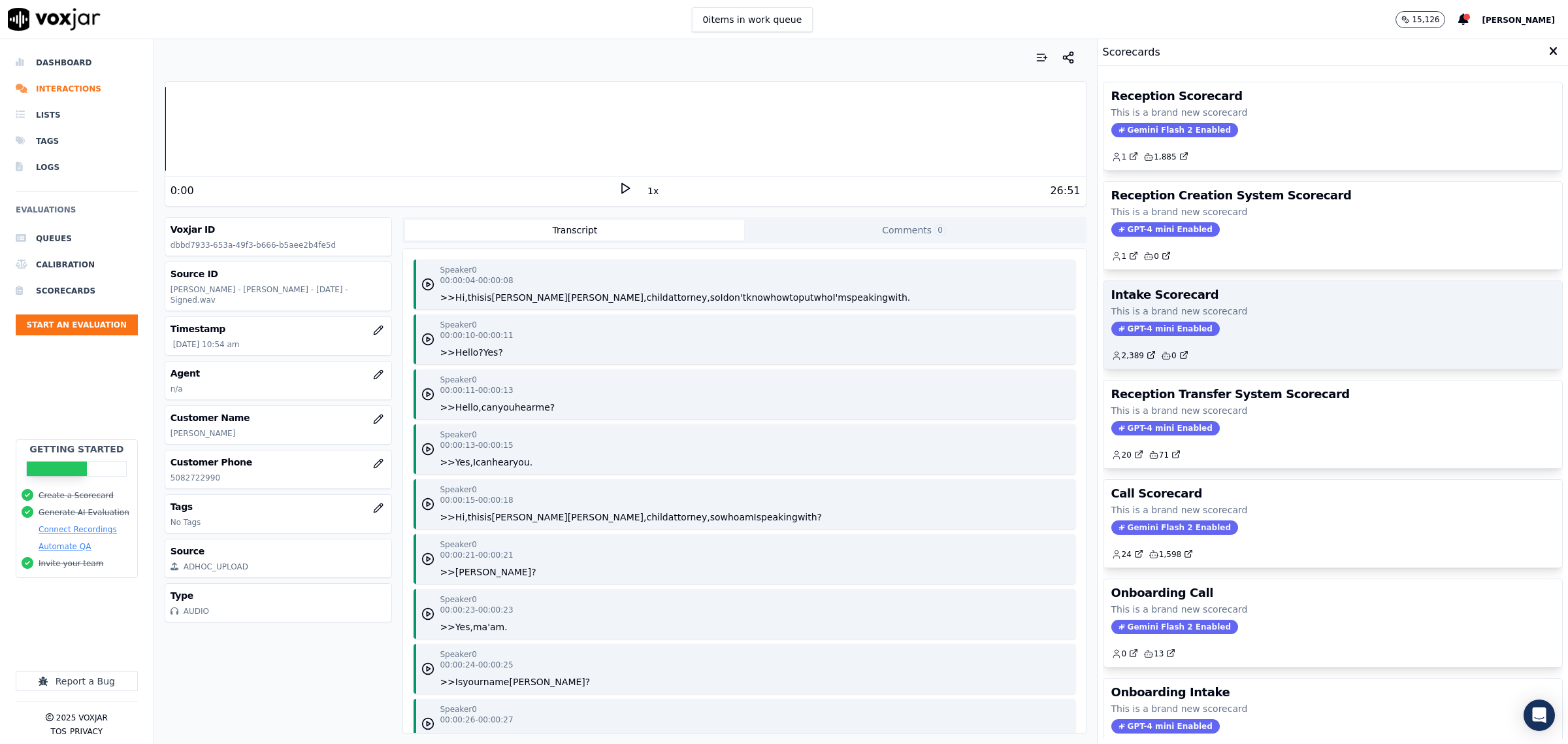
click at [1226, 318] on p "This is a brand new scorecard" at bounding box center [1333, 312] width 443 height 13
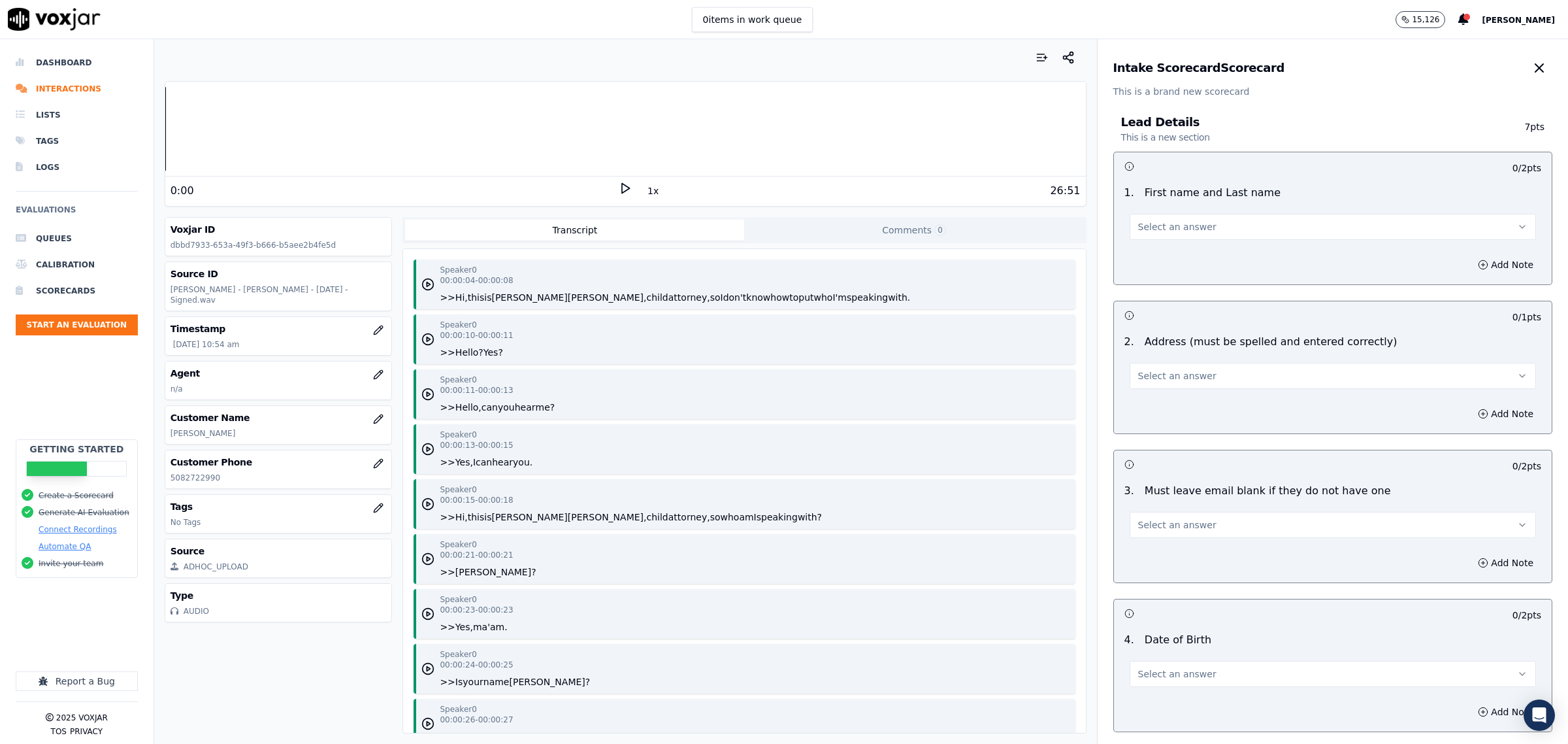
click at [1213, 223] on button "Select an answer" at bounding box center [1333, 226] width 407 height 26
click at [1179, 258] on div "Yes" at bounding box center [1306, 256] width 380 height 21
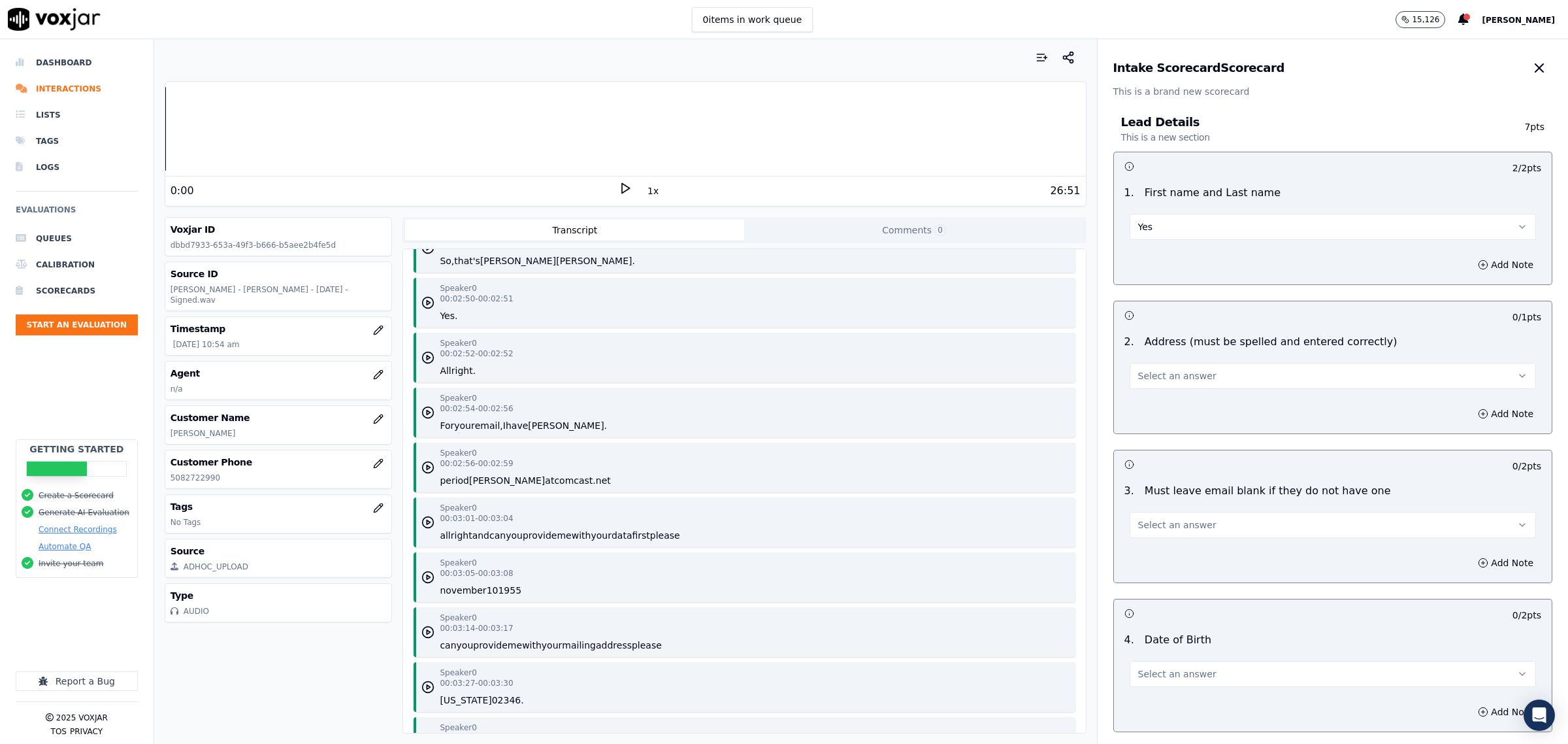
scroll to position [2206, 0]
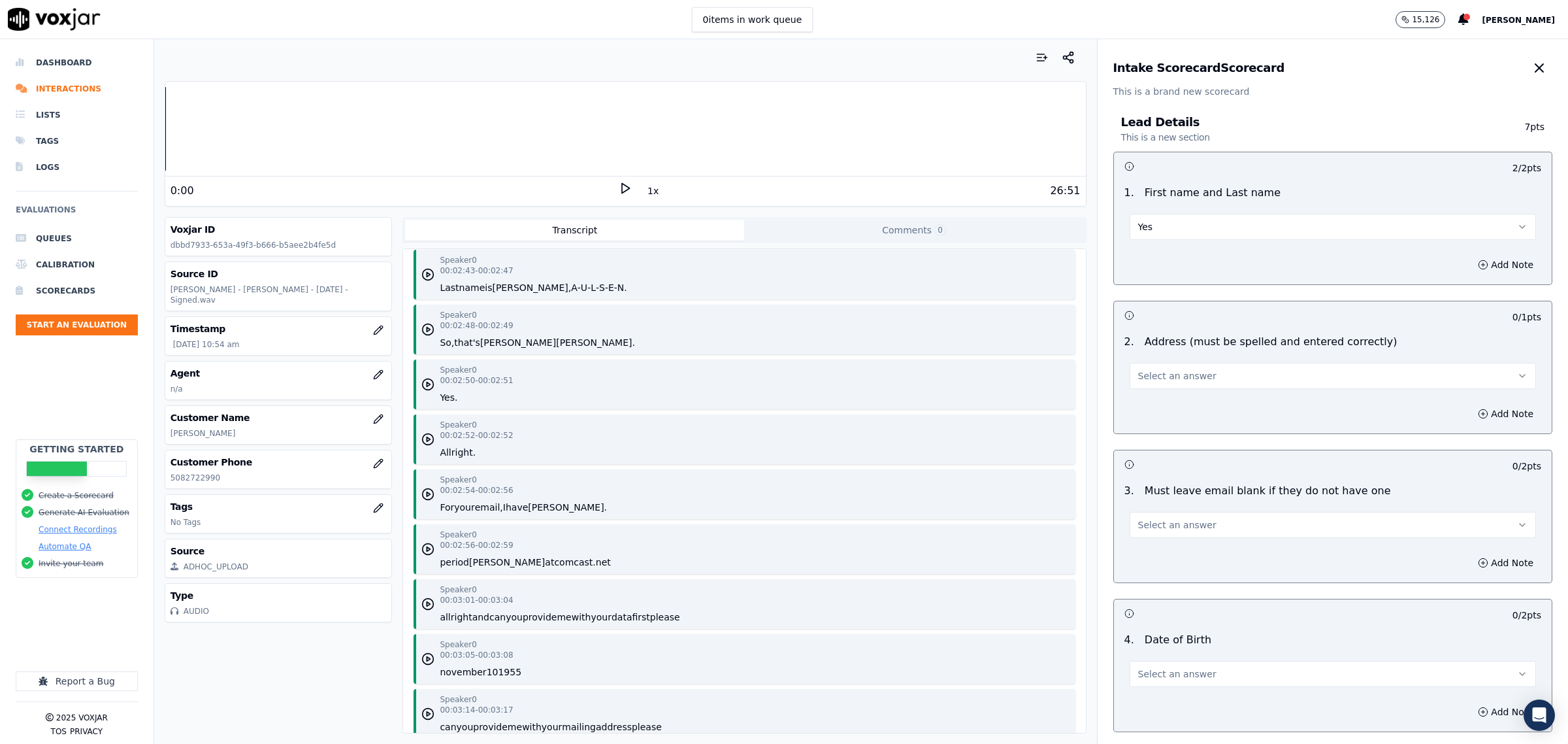
click at [1170, 527] on span "Select an answer" at bounding box center [1178, 525] width 78 height 13
click at [1170, 554] on div "Yes" at bounding box center [1306, 555] width 380 height 21
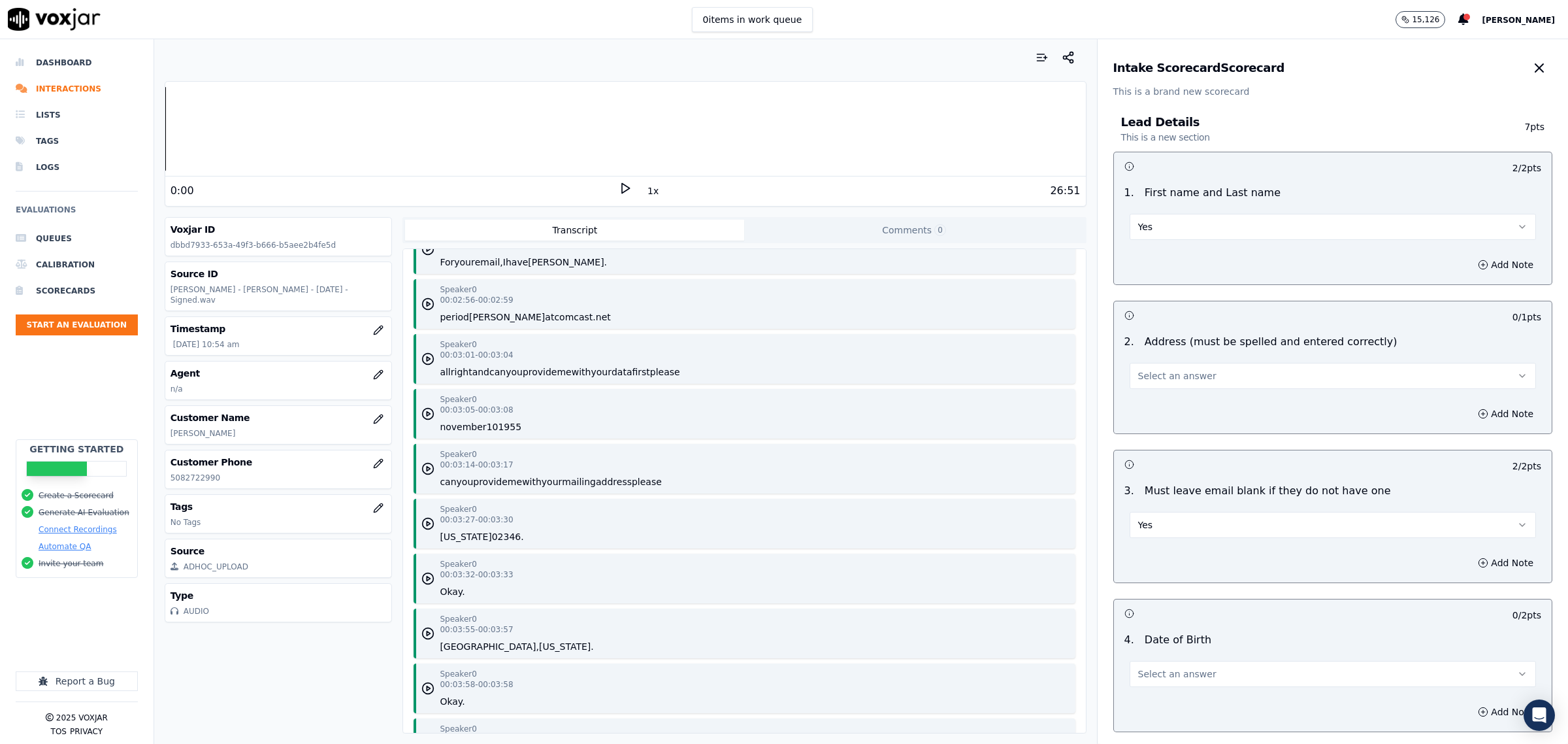
scroll to position [2534, 0]
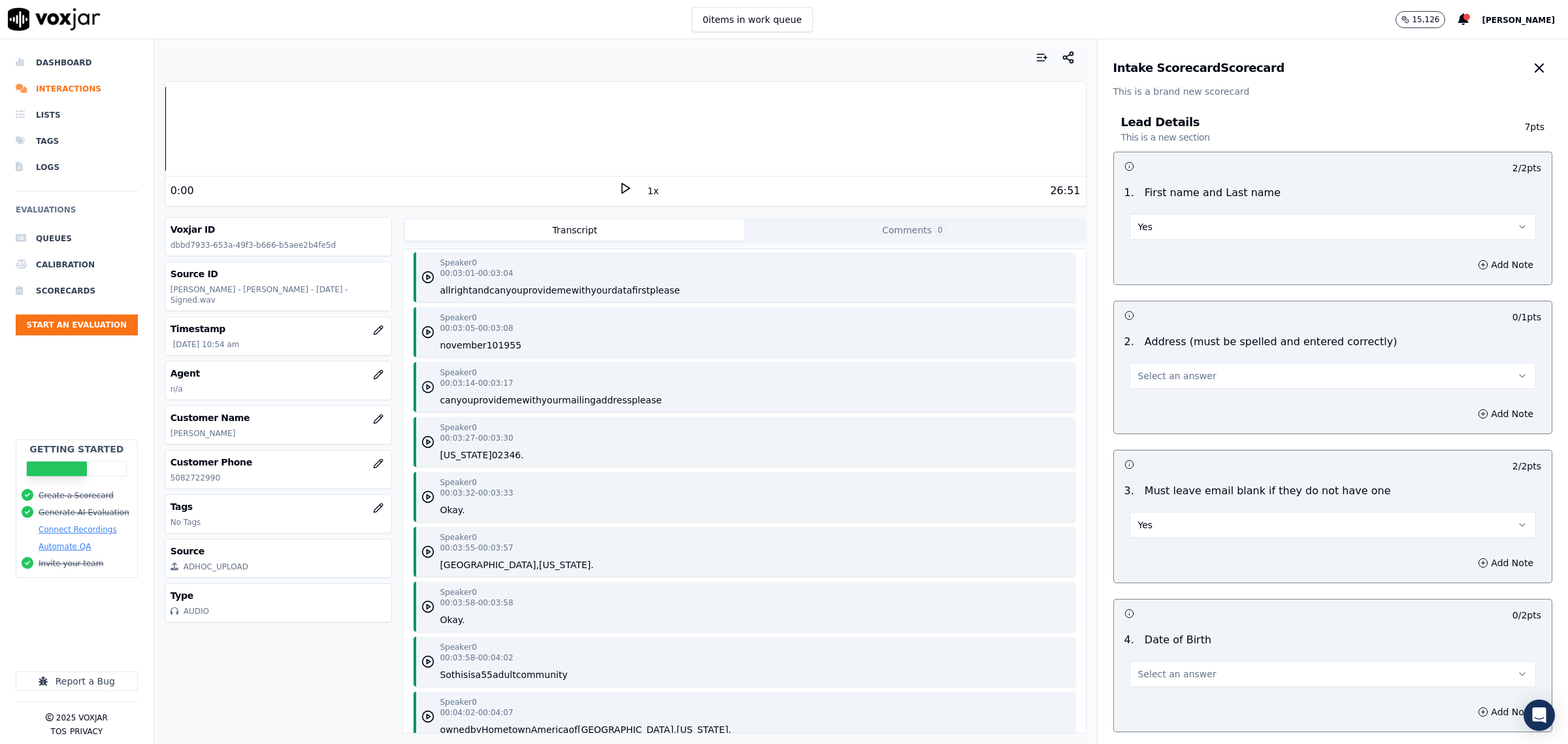
click at [425, 387] on icon "button" at bounding box center [428, 387] width 13 height 13
click at [1181, 377] on span "Select an answer" at bounding box center [1178, 376] width 78 height 13
click at [1170, 410] on div "Yes" at bounding box center [1306, 406] width 380 height 21
click at [626, 187] on rect at bounding box center [627, 188] width 2 height 9
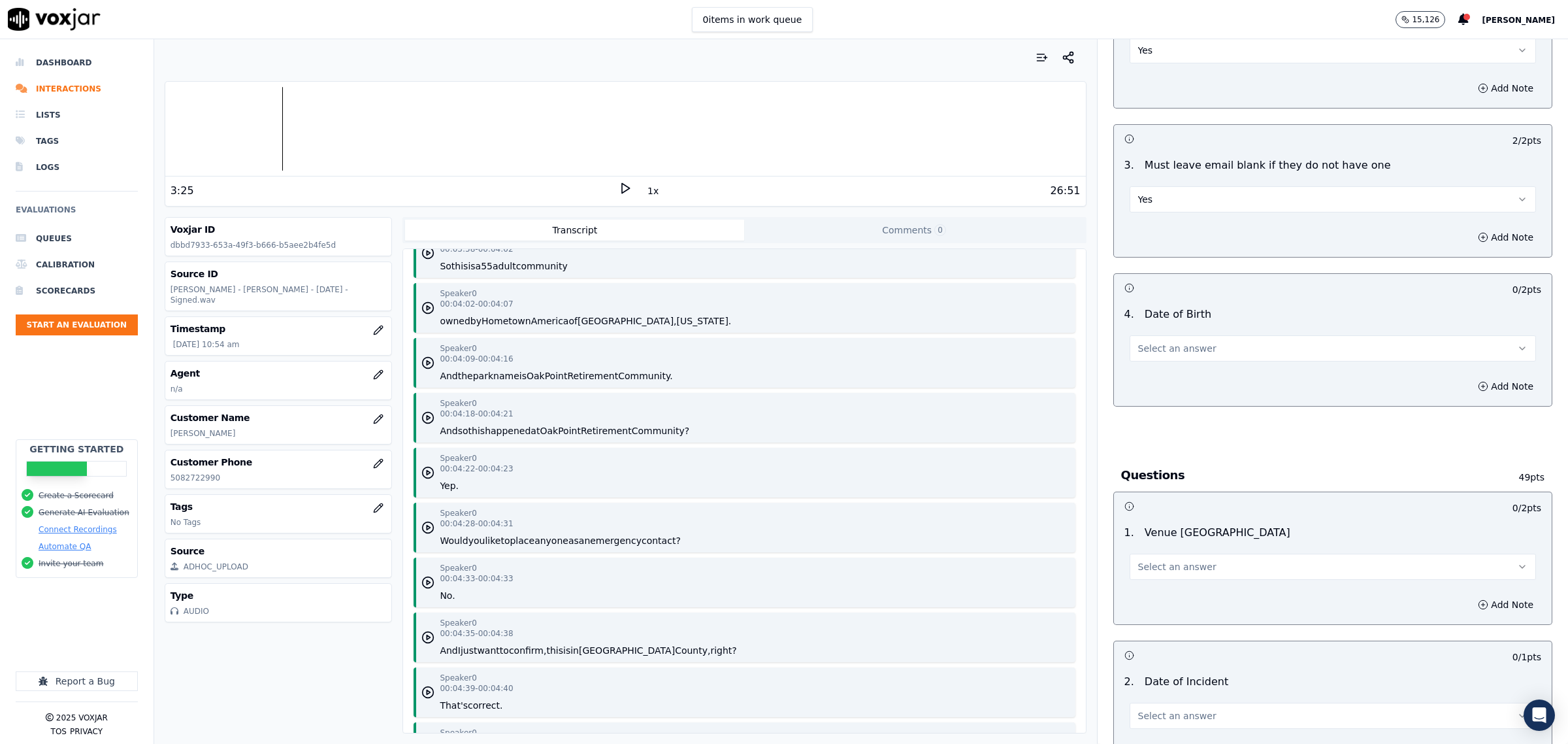
scroll to position [327, 0]
click at [1196, 356] on button "Select an answer" at bounding box center [1333, 347] width 407 height 26
click at [1168, 383] on div "Yes" at bounding box center [1306, 377] width 380 height 21
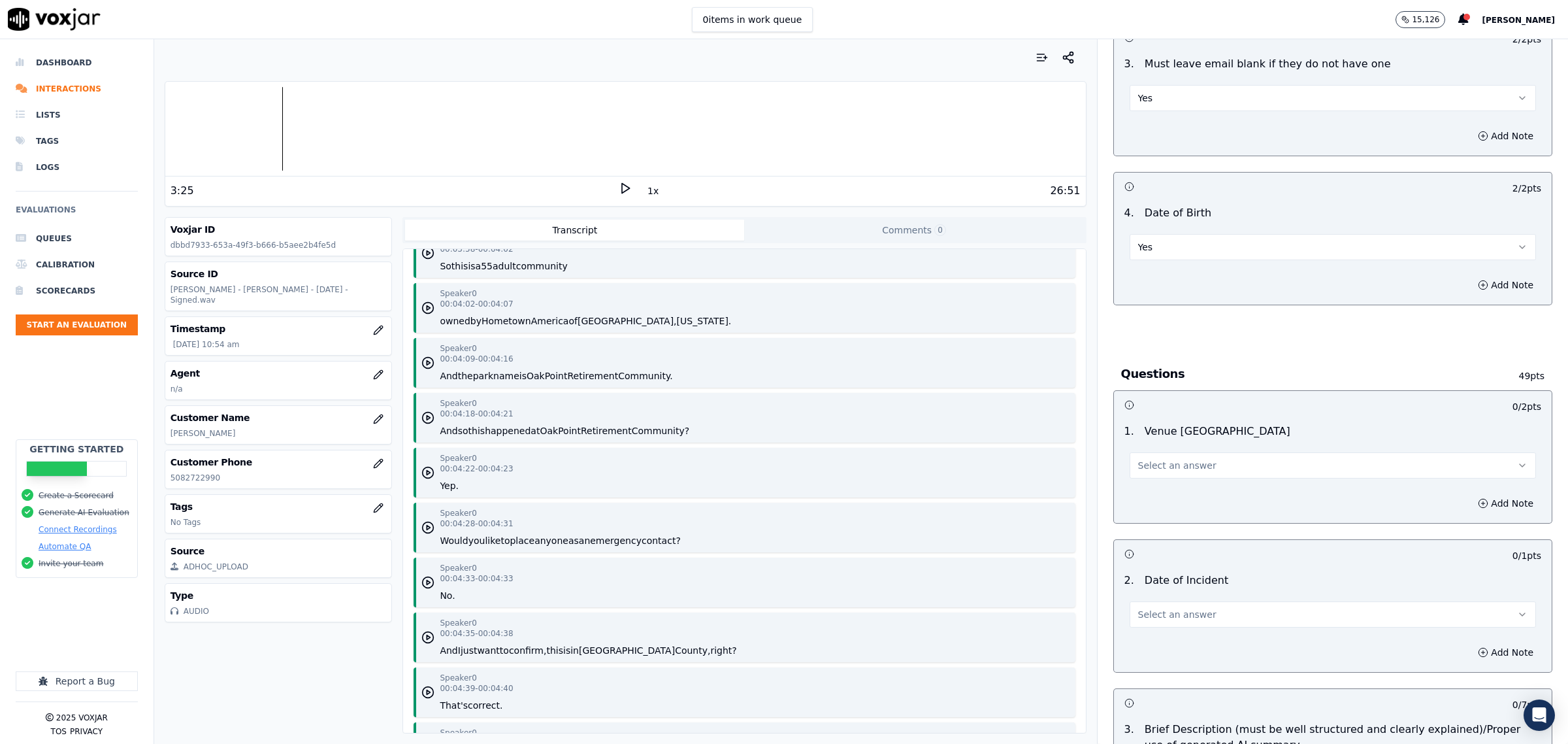
scroll to position [573, 0]
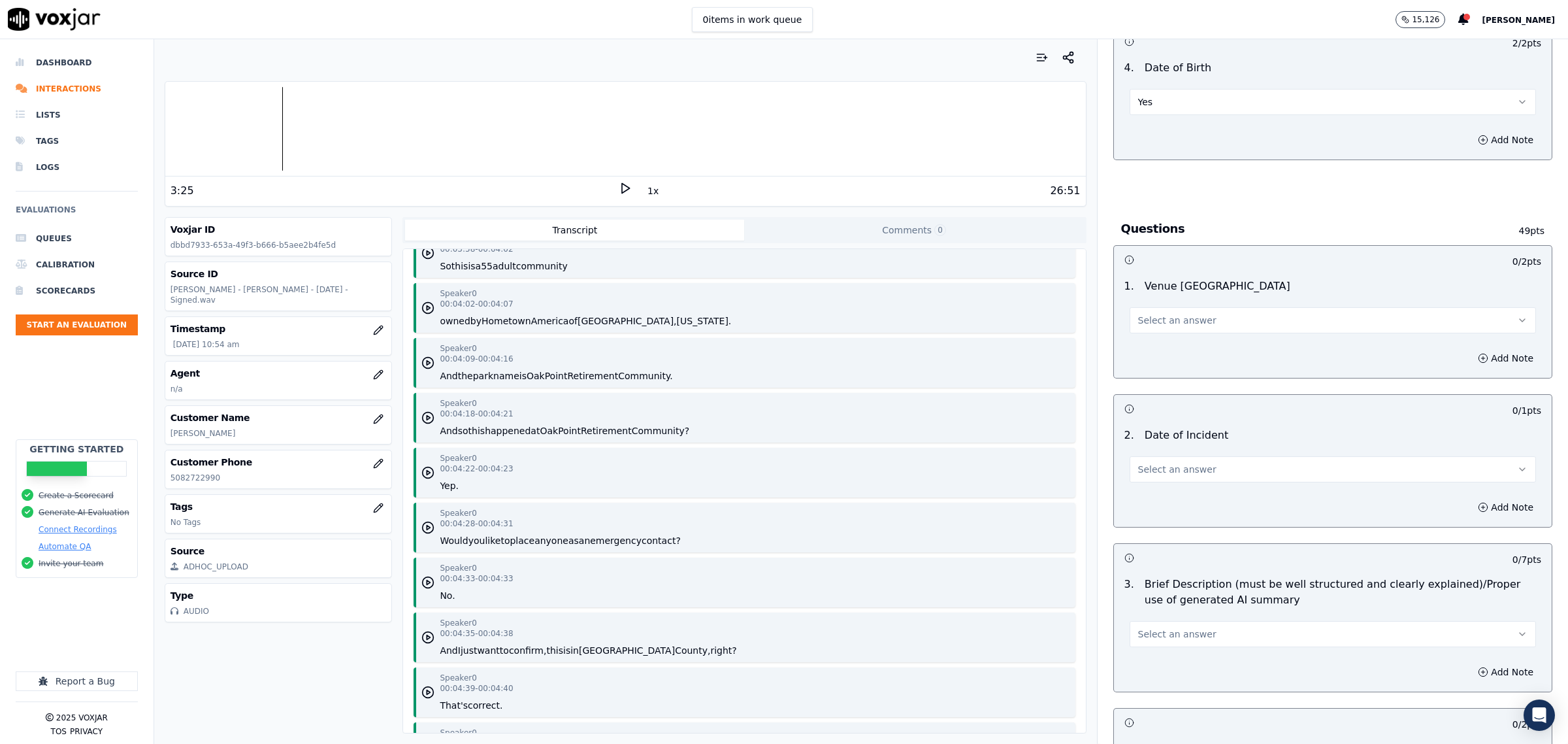
drag, startPoint x: 1246, startPoint y: 317, endPoint x: 1239, endPoint y: 319, distance: 7.3
click at [1243, 317] on button "Select an answer" at bounding box center [1333, 320] width 407 height 26
click at [1216, 352] on div "Yes" at bounding box center [1306, 352] width 380 height 21
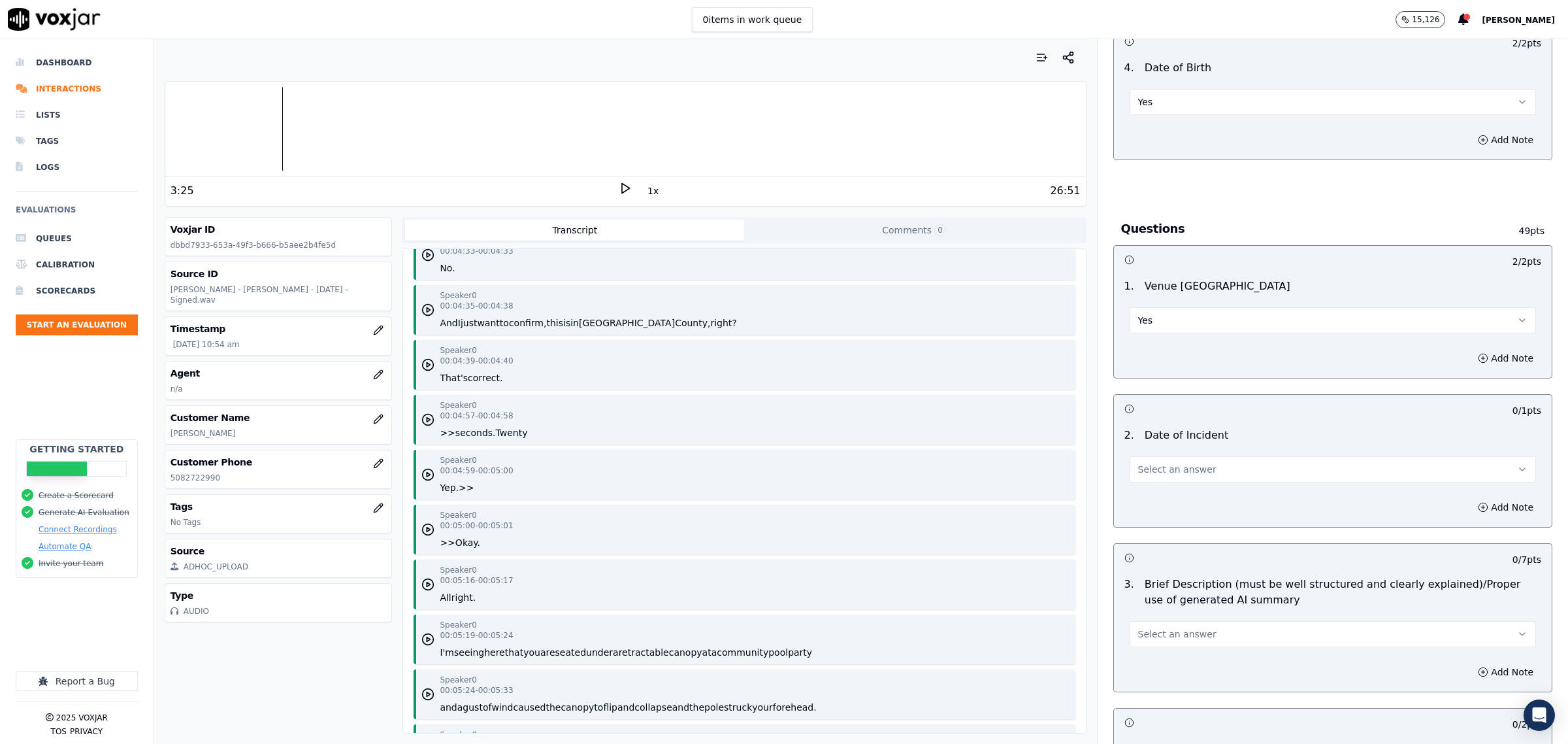
scroll to position [3269, 0]
click at [424, 368] on icon "button" at bounding box center [428, 366] width 13 height 13
click at [1173, 468] on span "Select an answer" at bounding box center [1178, 470] width 78 height 13
click at [1168, 495] on div "Yes" at bounding box center [1306, 500] width 380 height 21
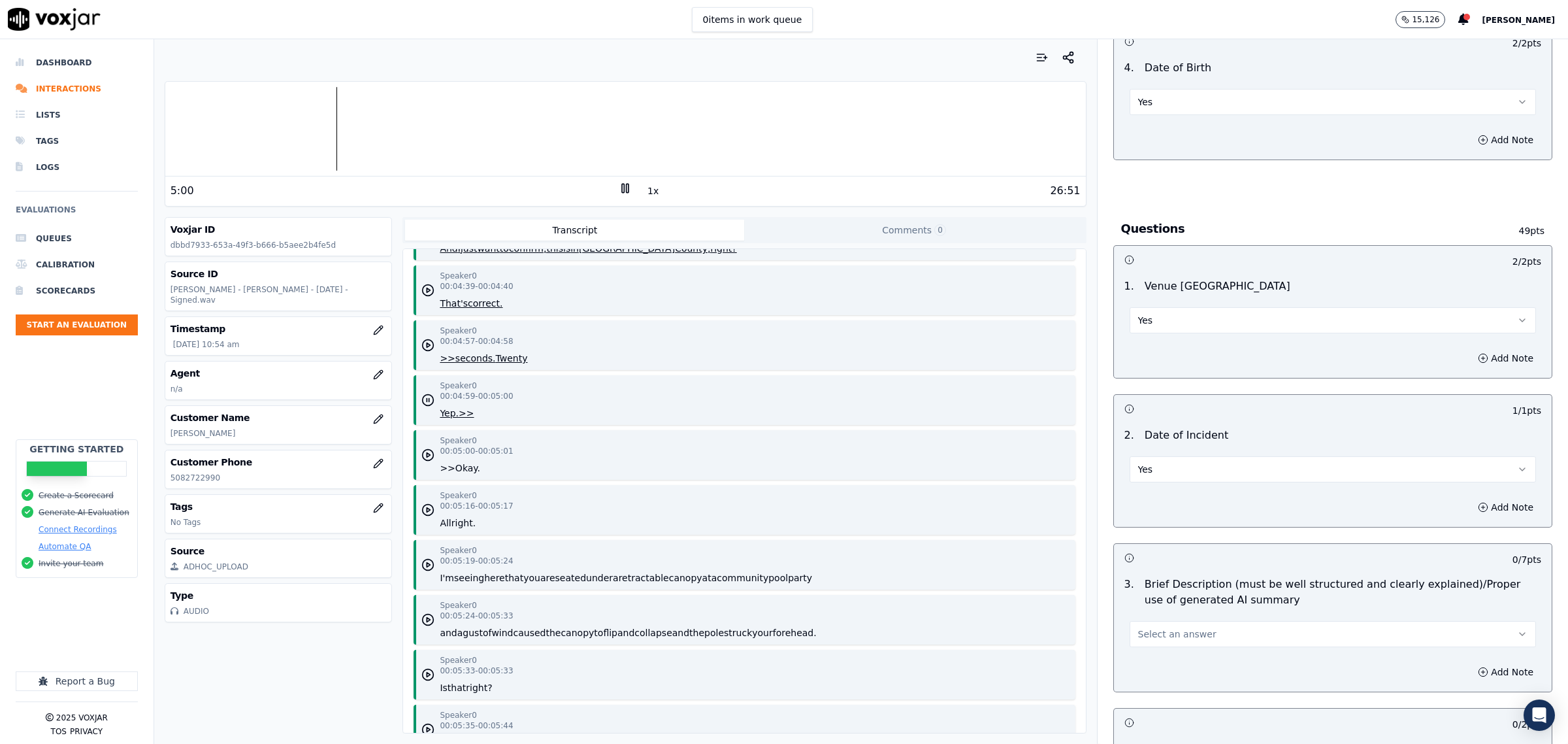
scroll to position [3432, 0]
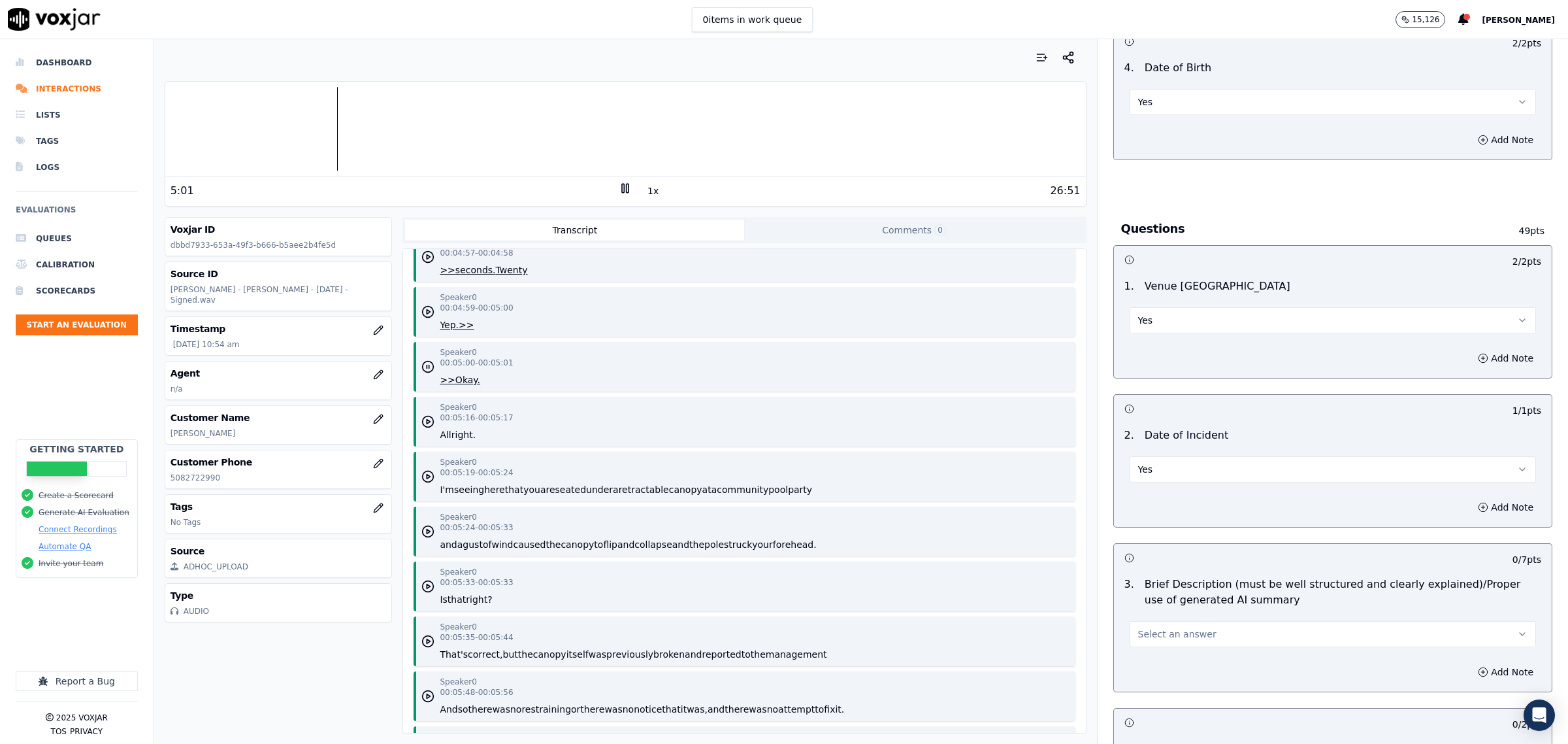
click at [619, 191] on icon at bounding box center [625, 189] width 13 height 13
click at [1168, 636] on span "Select an answer" at bounding box center [1178, 634] width 78 height 13
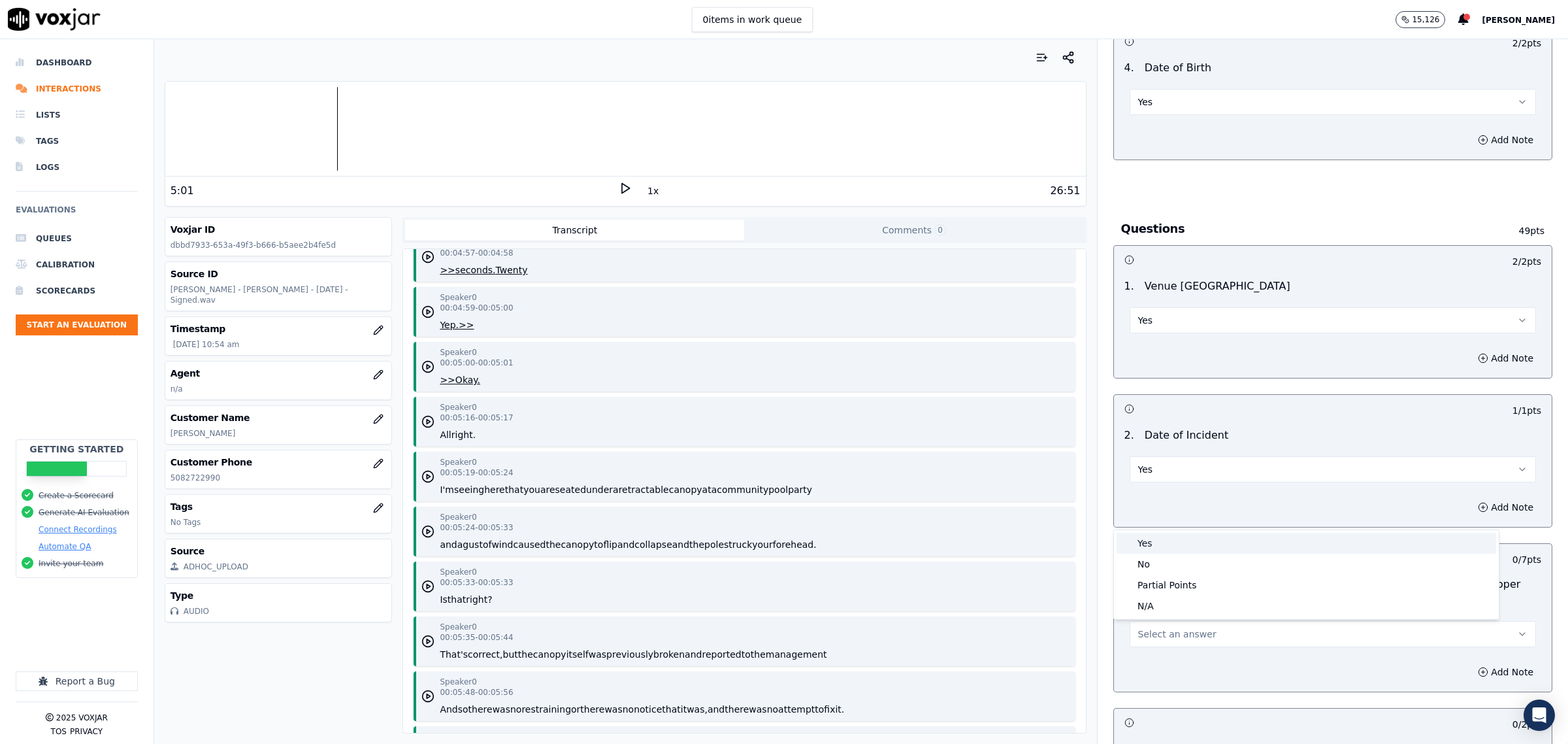
click at [1159, 545] on div "Yes" at bounding box center [1306, 543] width 380 height 21
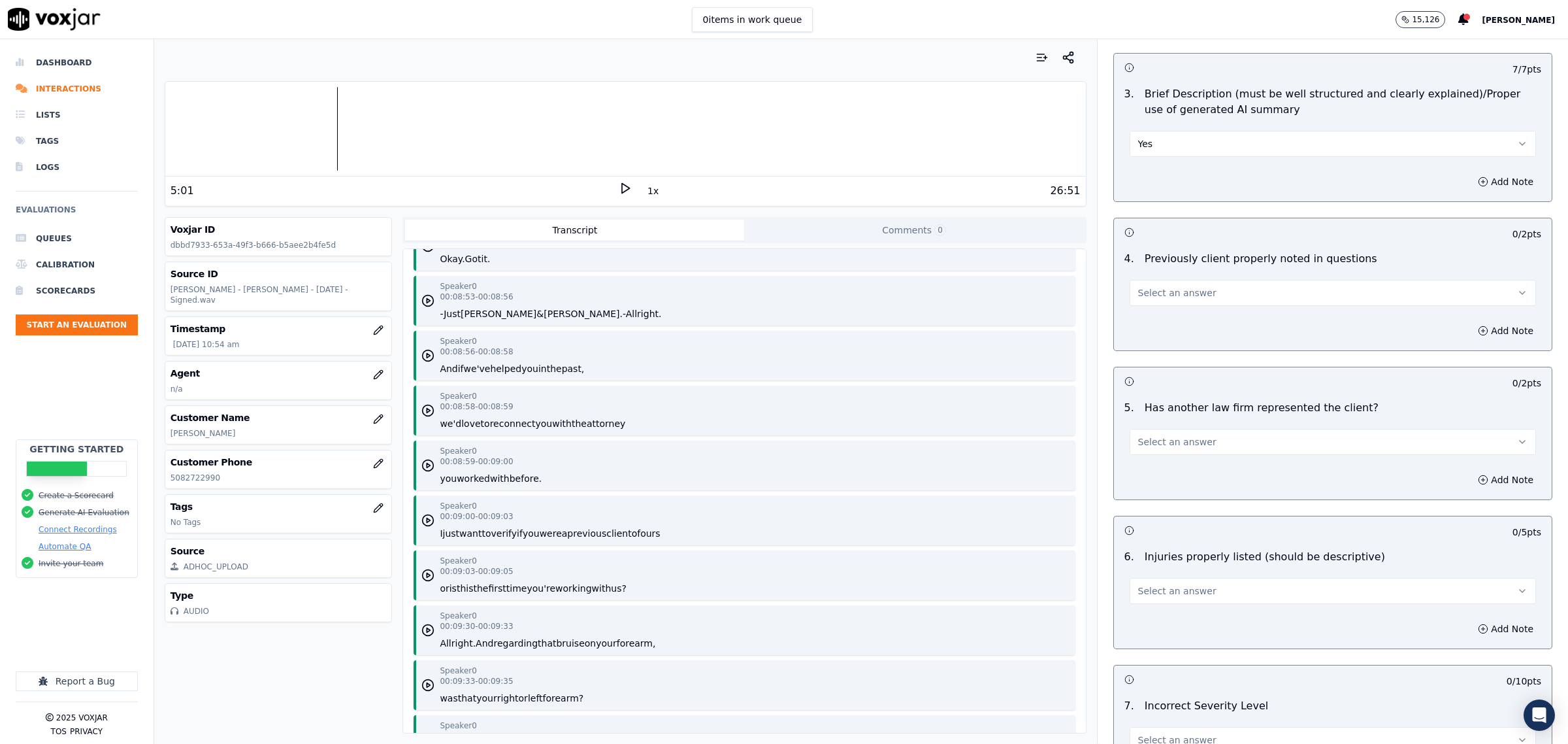
scroll to position [5558, 0]
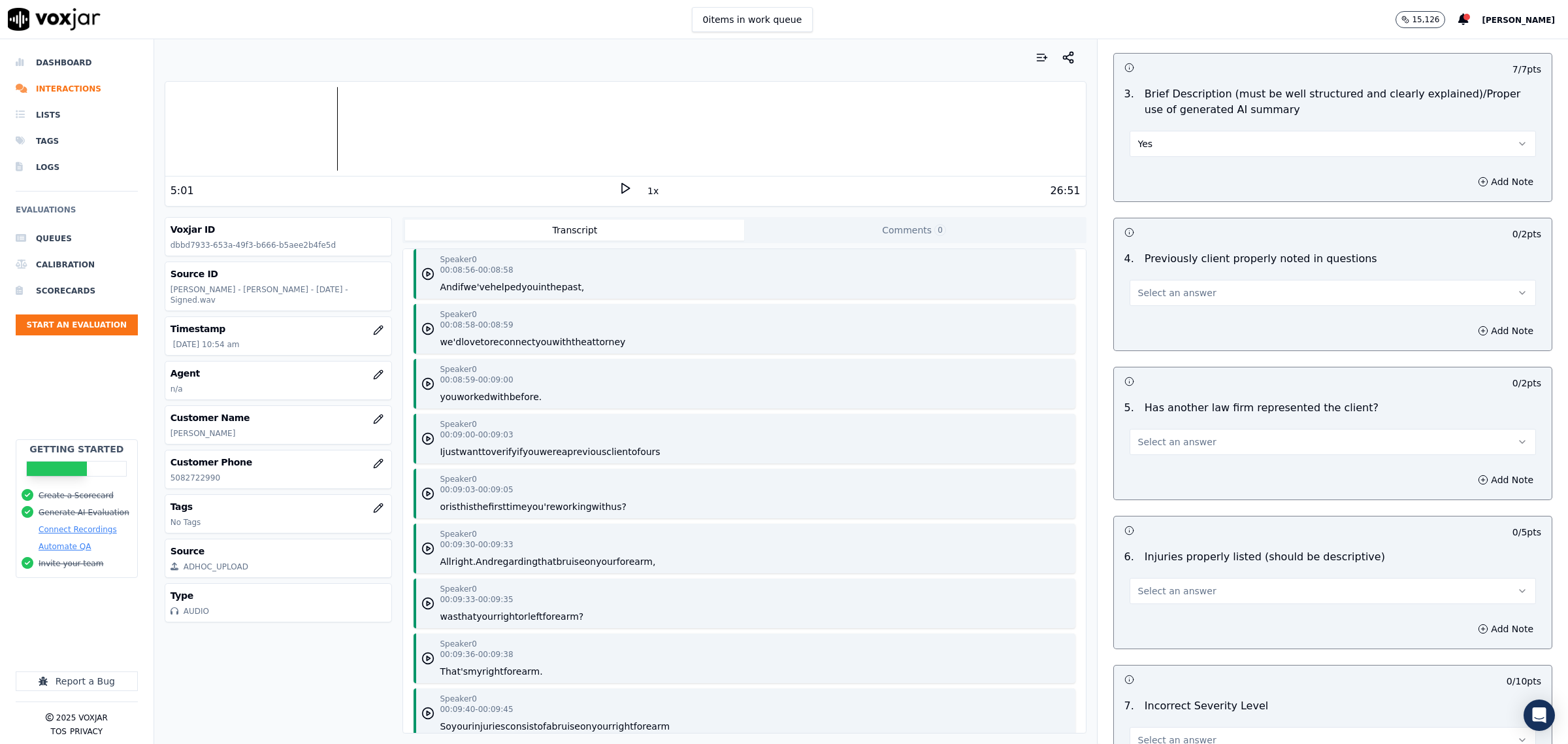
click at [1211, 296] on button "Select an answer" at bounding box center [1333, 292] width 407 height 26
click at [1184, 318] on div "Yes" at bounding box center [1306, 324] width 380 height 21
click at [1143, 449] on span "Select an answer" at bounding box center [1178, 442] width 78 height 13
click at [1161, 468] on div "Yes" at bounding box center [1306, 473] width 380 height 21
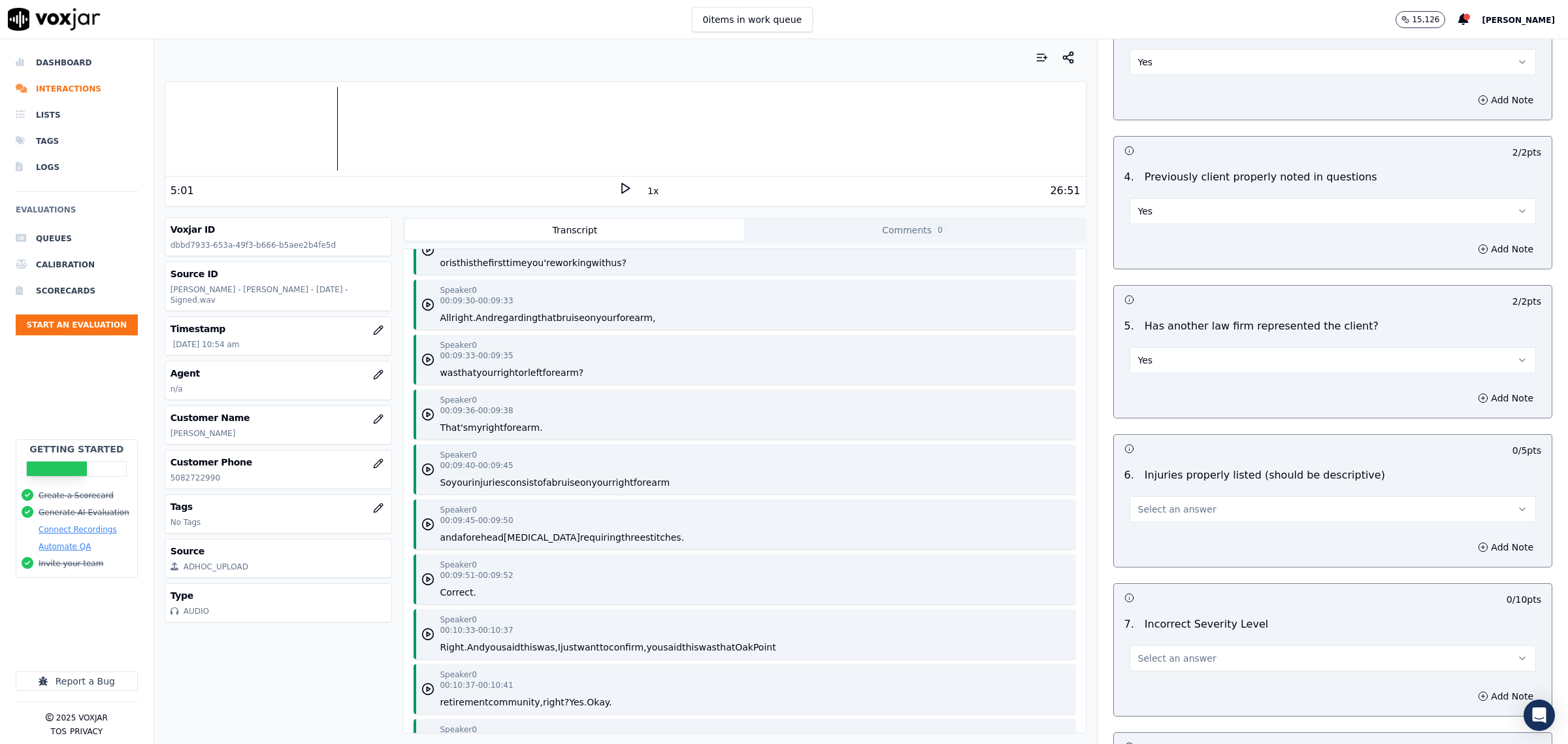
scroll to position [5803, 0]
click at [1219, 507] on button "Select an answer" at bounding box center [1333, 509] width 407 height 26
click at [1193, 537] on div "Yes" at bounding box center [1306, 541] width 380 height 21
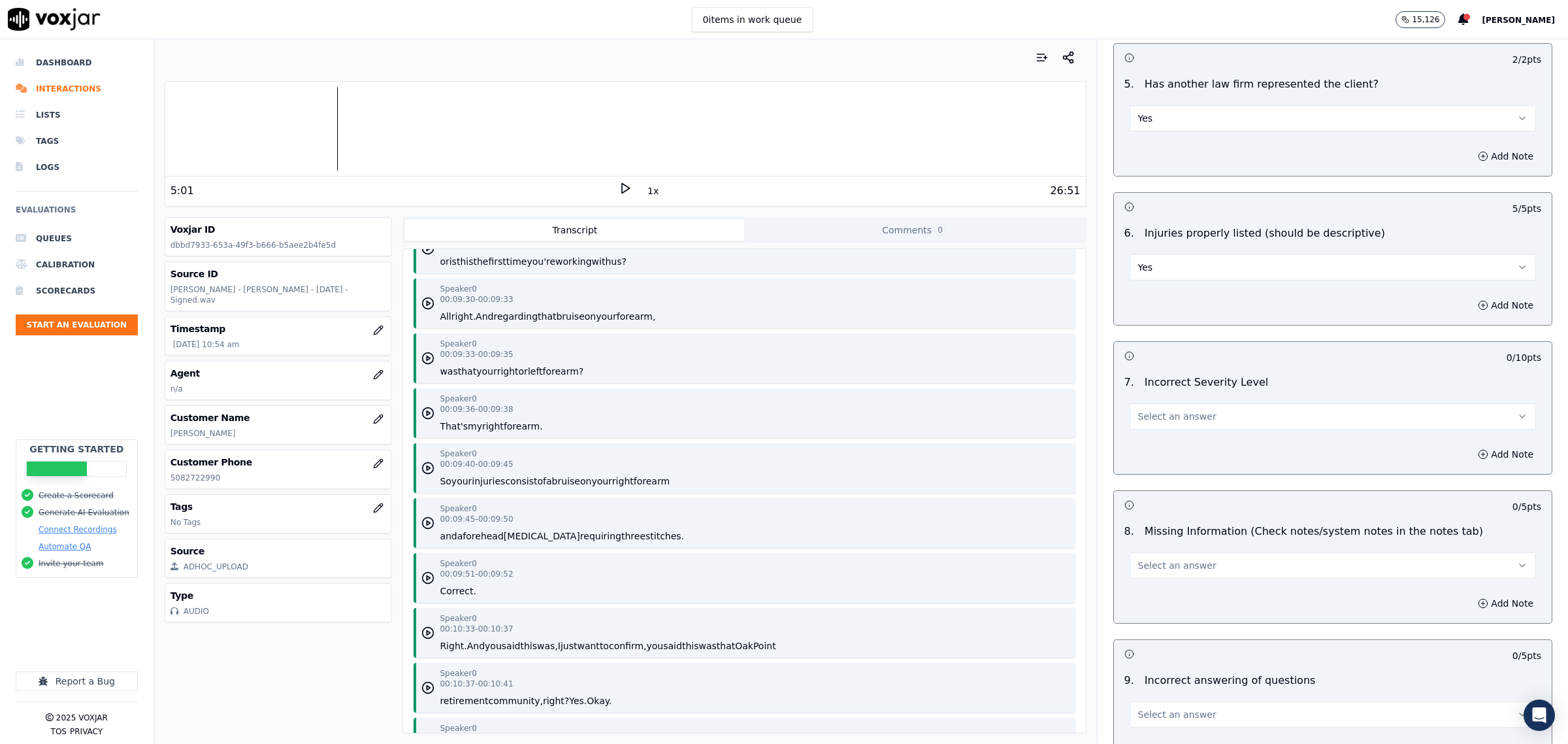
scroll to position [1390, 0]
click at [1159, 410] on span "Select an answer" at bounding box center [1178, 413] width 78 height 13
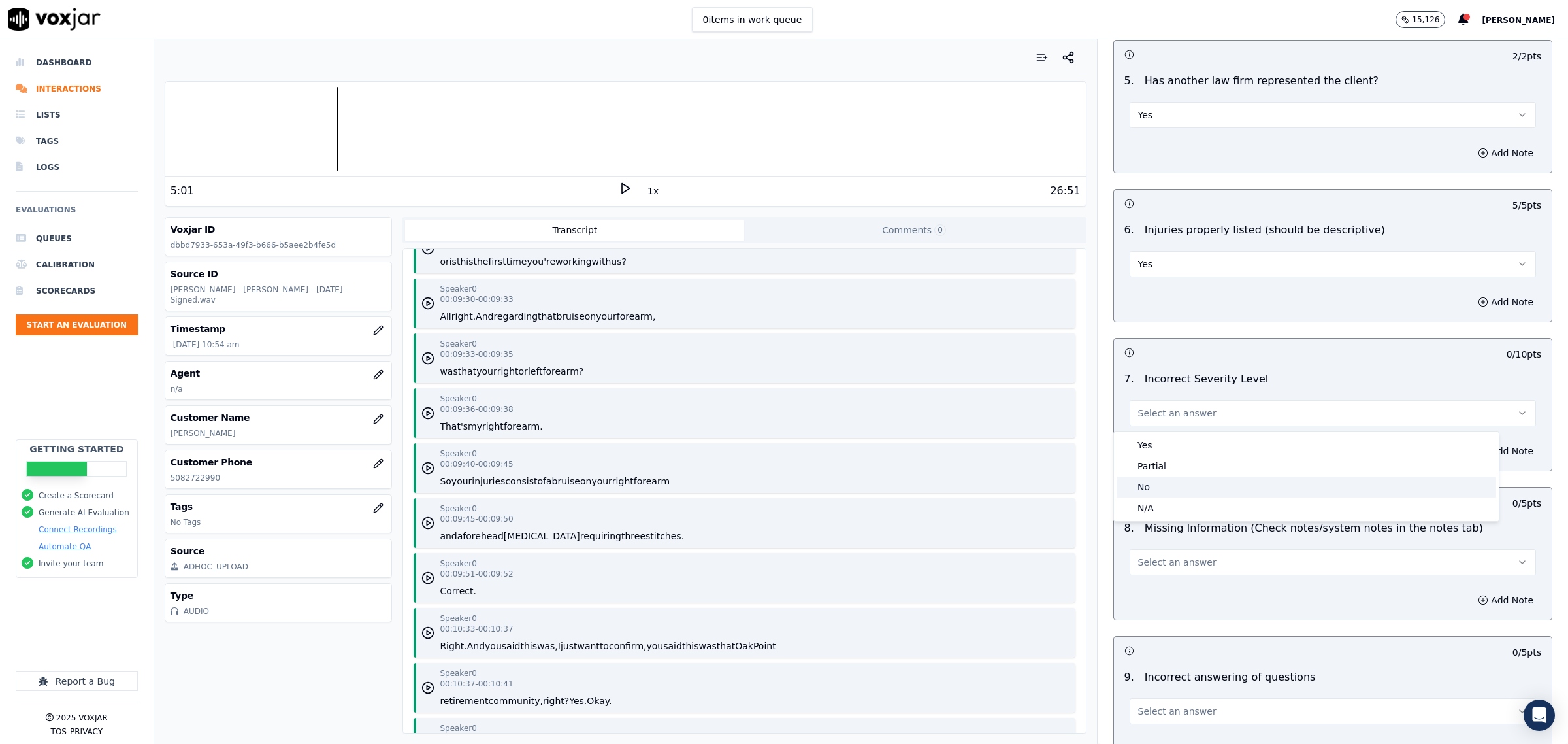
click at [1151, 481] on div "No" at bounding box center [1306, 487] width 380 height 21
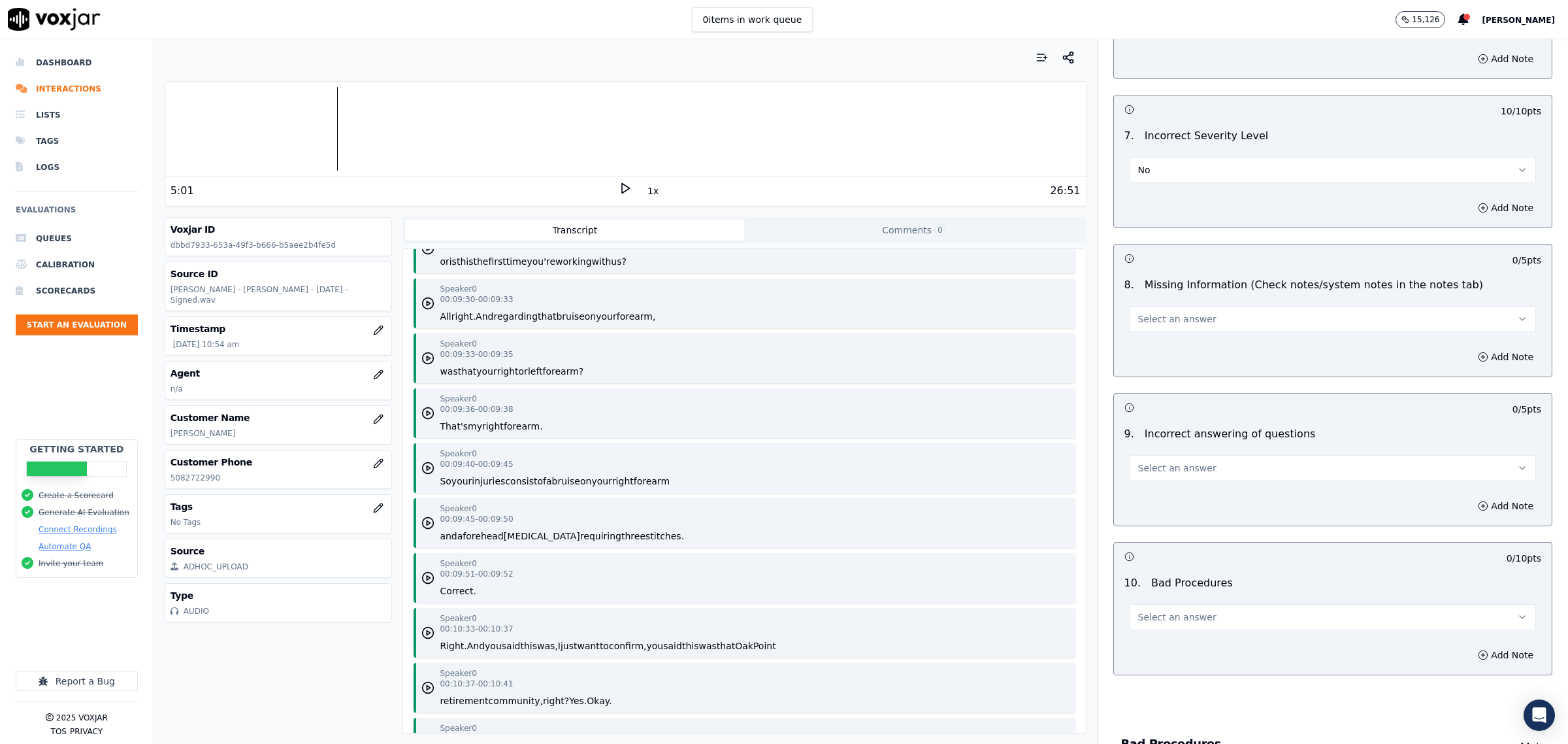
scroll to position [1635, 0]
click at [1190, 324] on button "Select an answer" at bounding box center [1333, 316] width 407 height 26
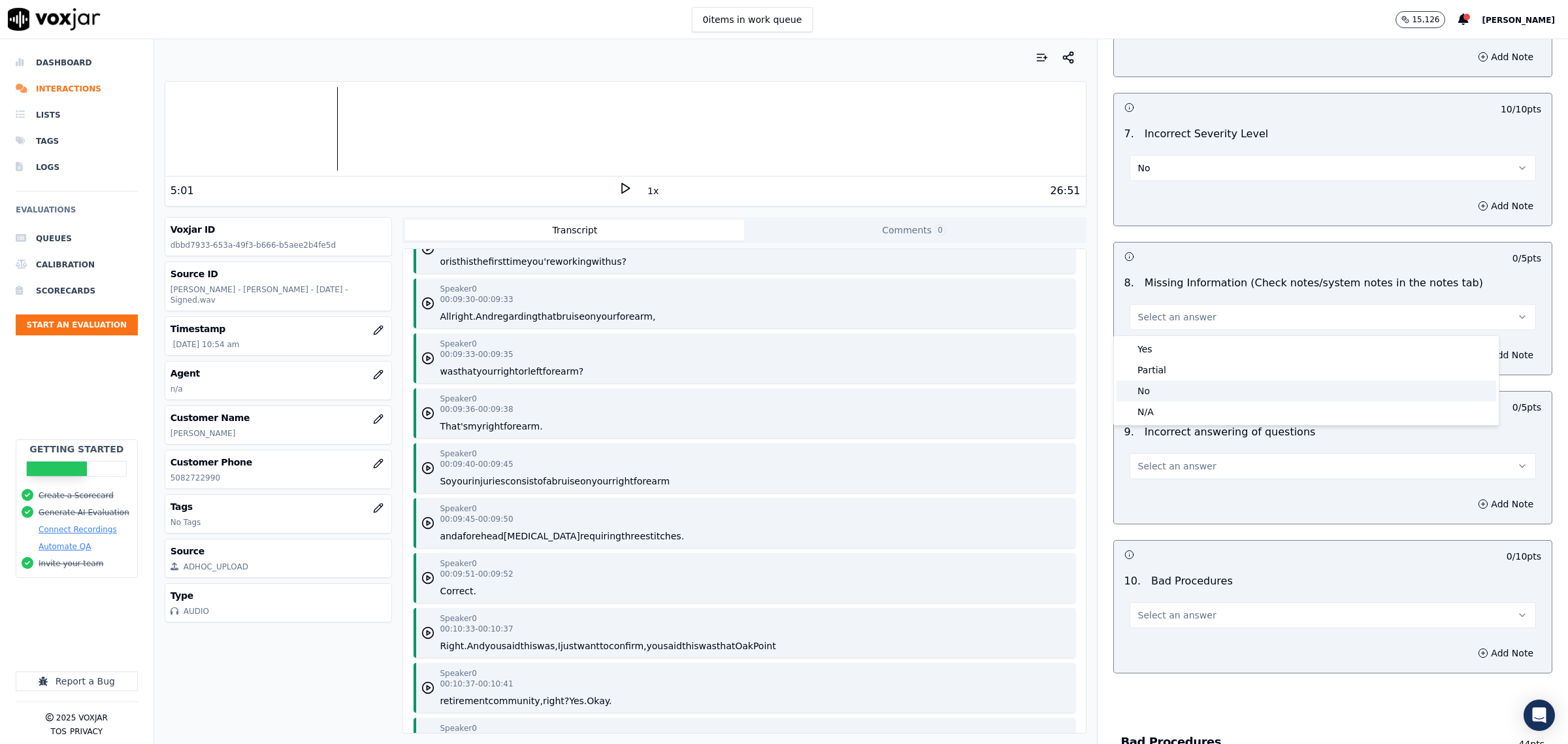
click at [1164, 380] on div "No" at bounding box center [1306, 391] width 380 height 21
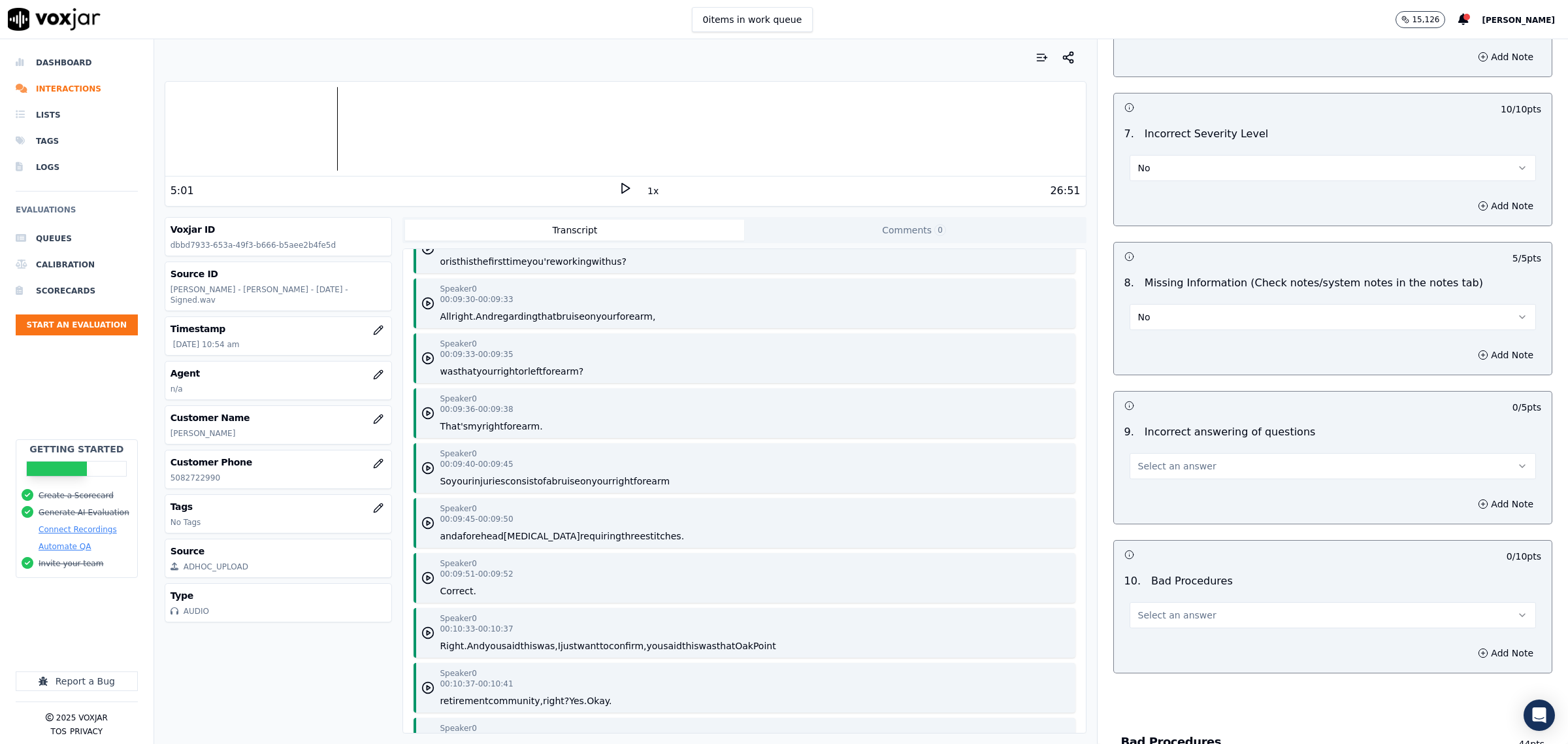
click at [1180, 478] on button "Select an answer" at bounding box center [1333, 466] width 407 height 26
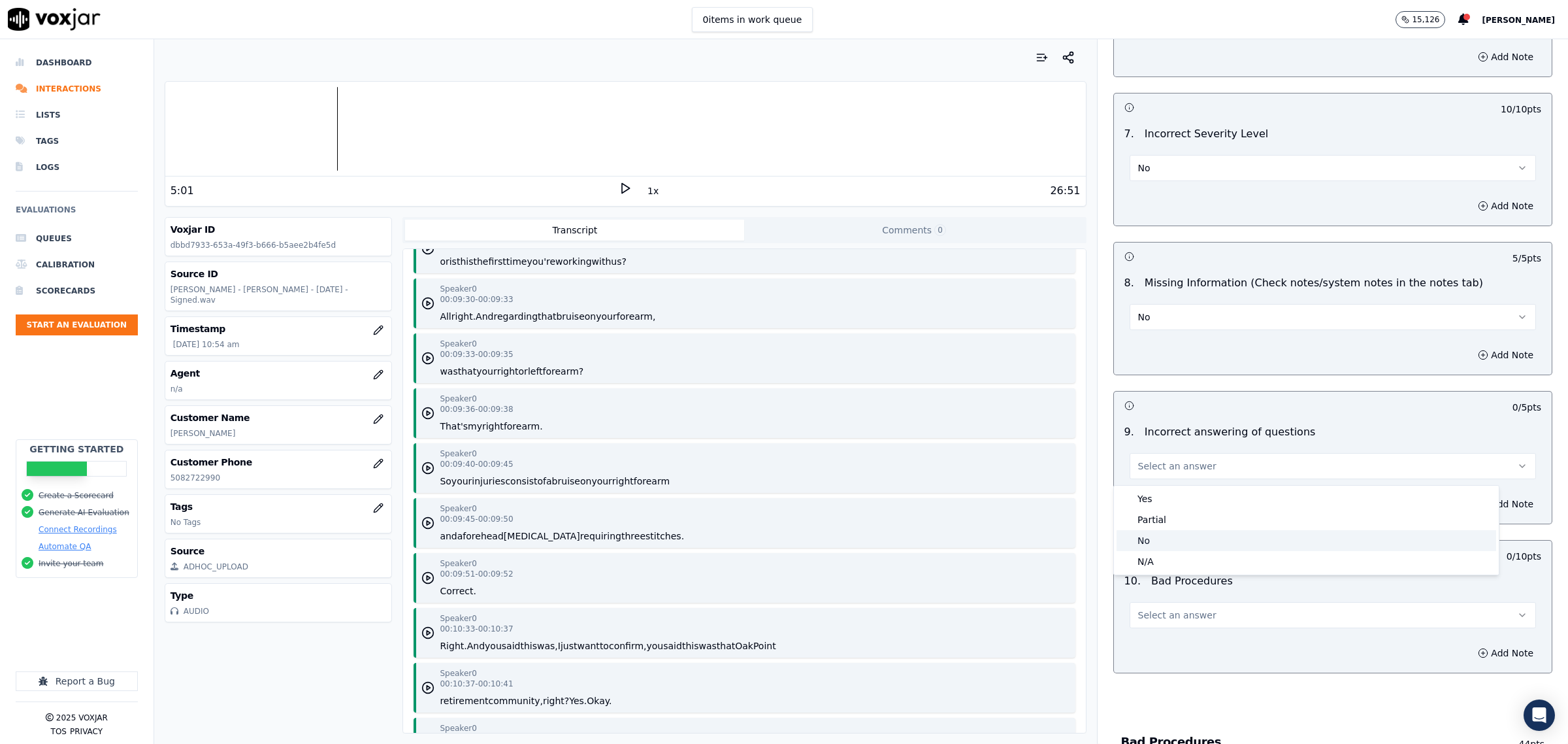
click at [1165, 543] on div "No" at bounding box center [1306, 541] width 380 height 21
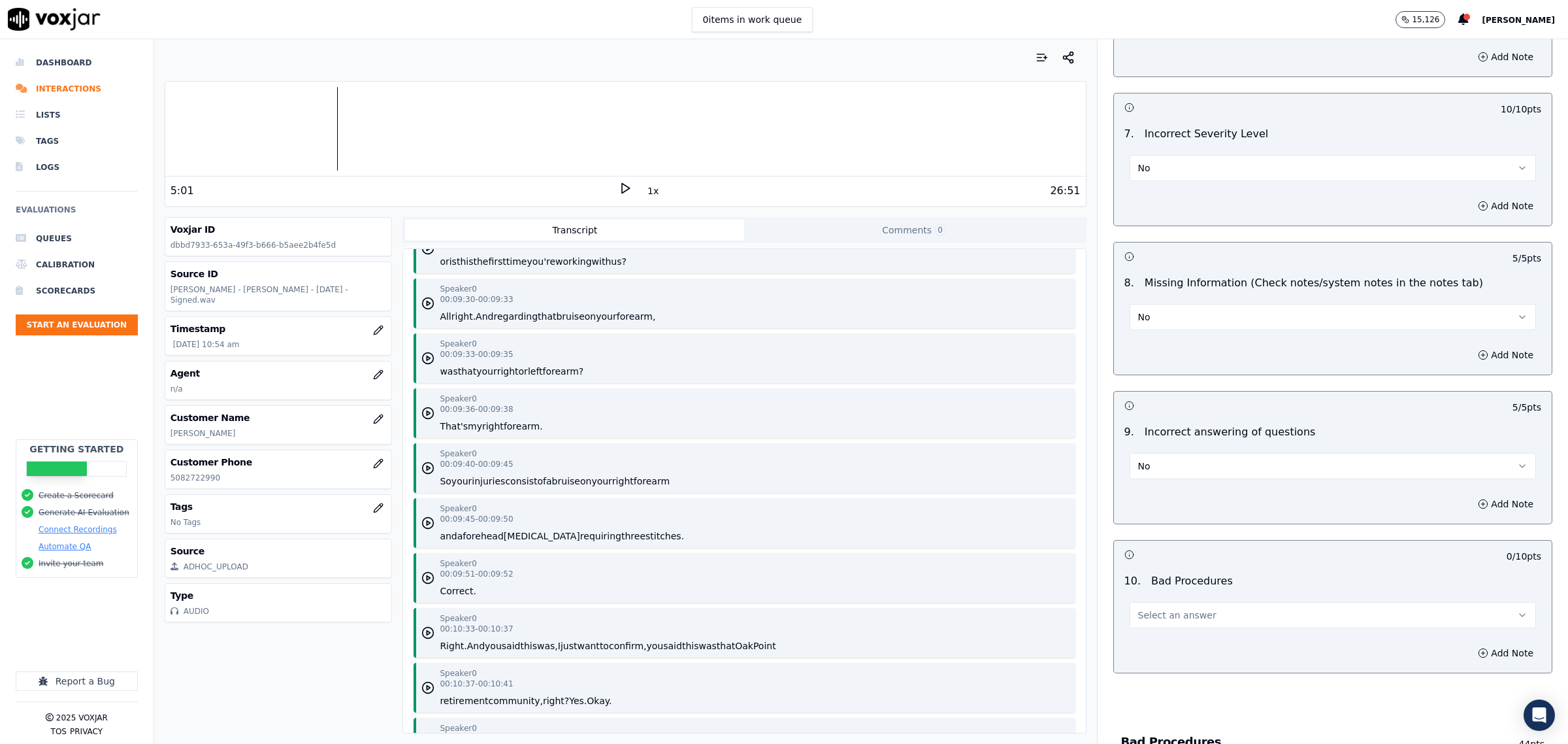
click at [1178, 623] on button "Select an answer" at bounding box center [1333, 614] width 407 height 26
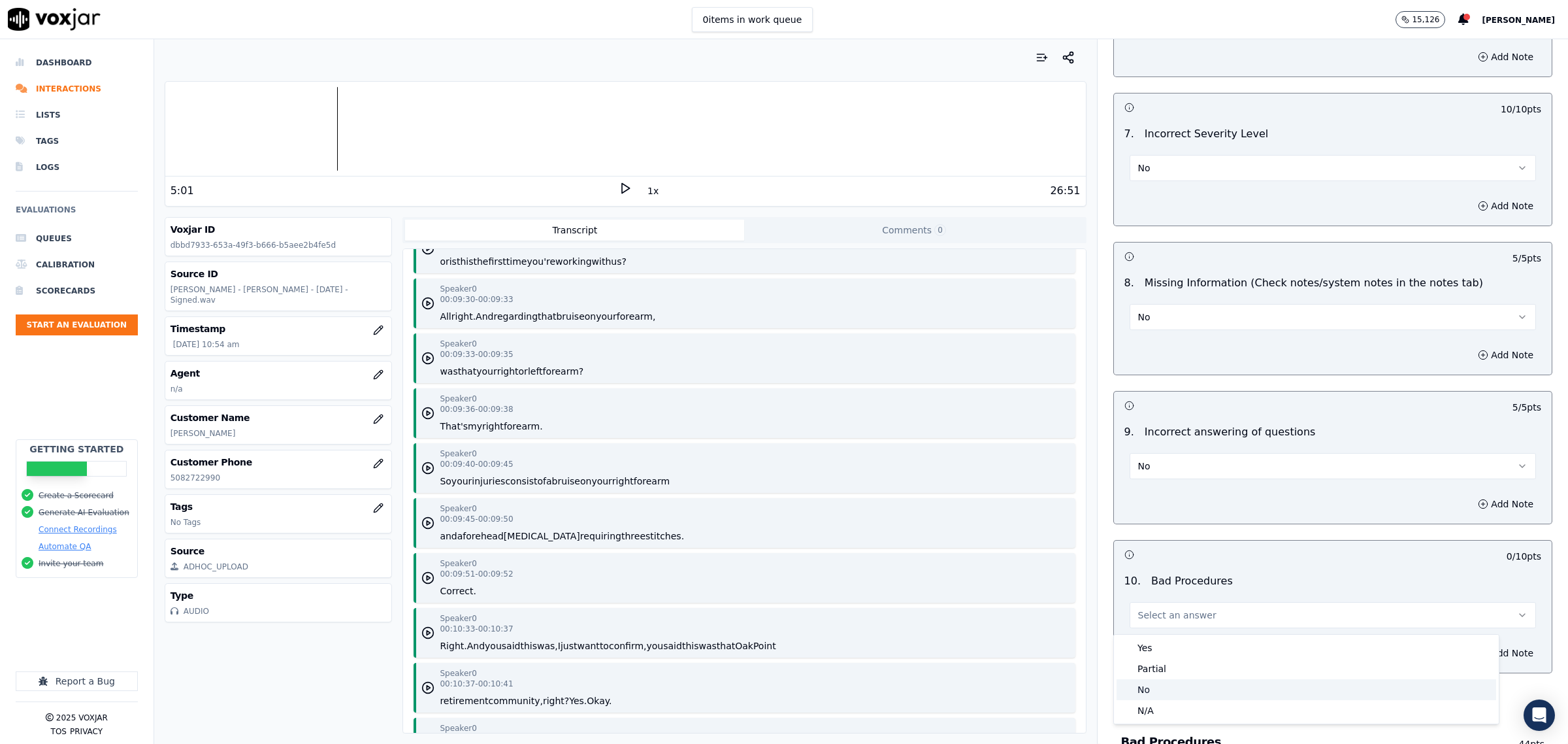
drag, startPoint x: 1158, startPoint y: 689, endPoint x: 1186, endPoint y: 683, distance: 28.6
click at [1161, 692] on div "No" at bounding box center [1306, 690] width 380 height 21
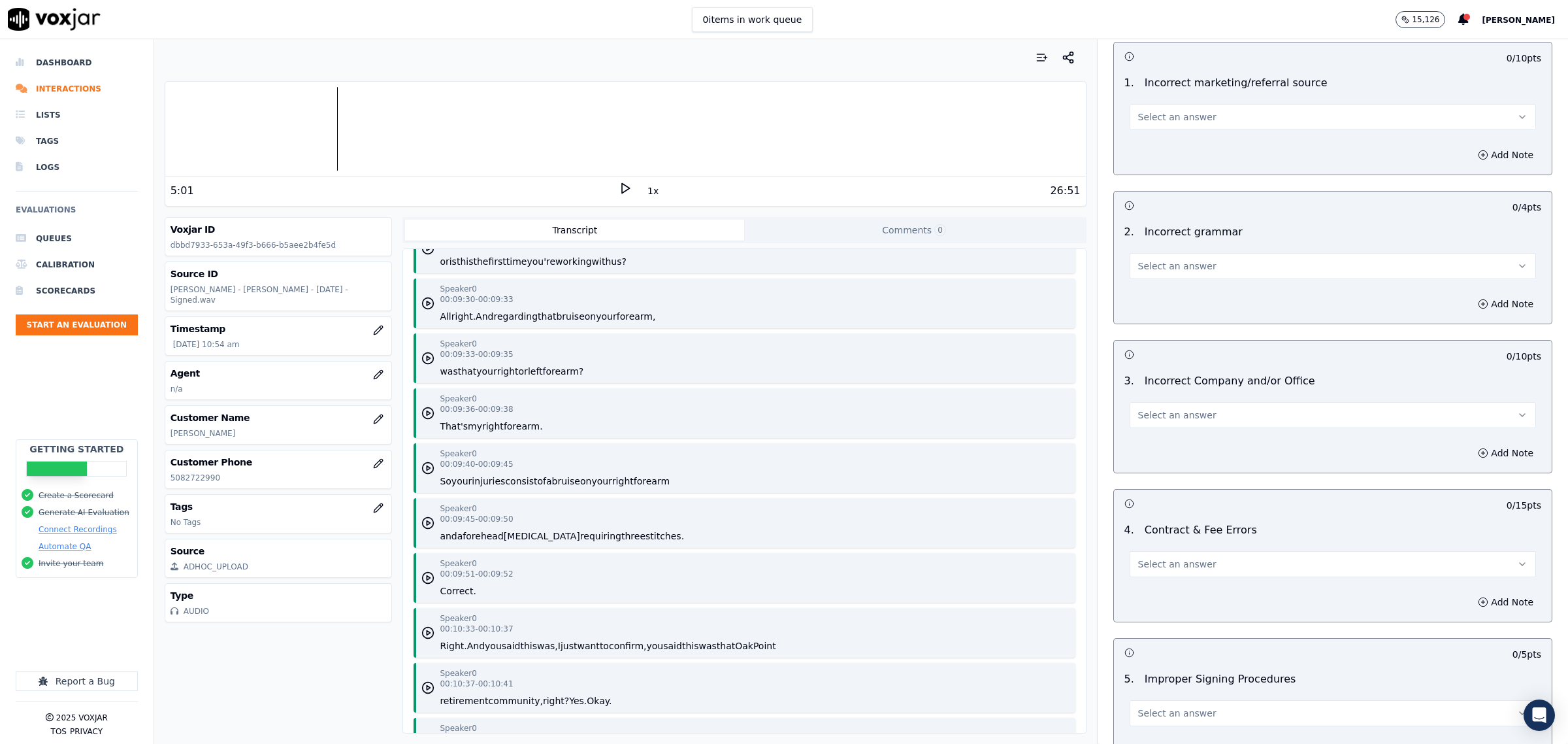
scroll to position [2347, 0]
click at [1230, 131] on button "Select an answer" at bounding box center [1333, 120] width 407 height 26
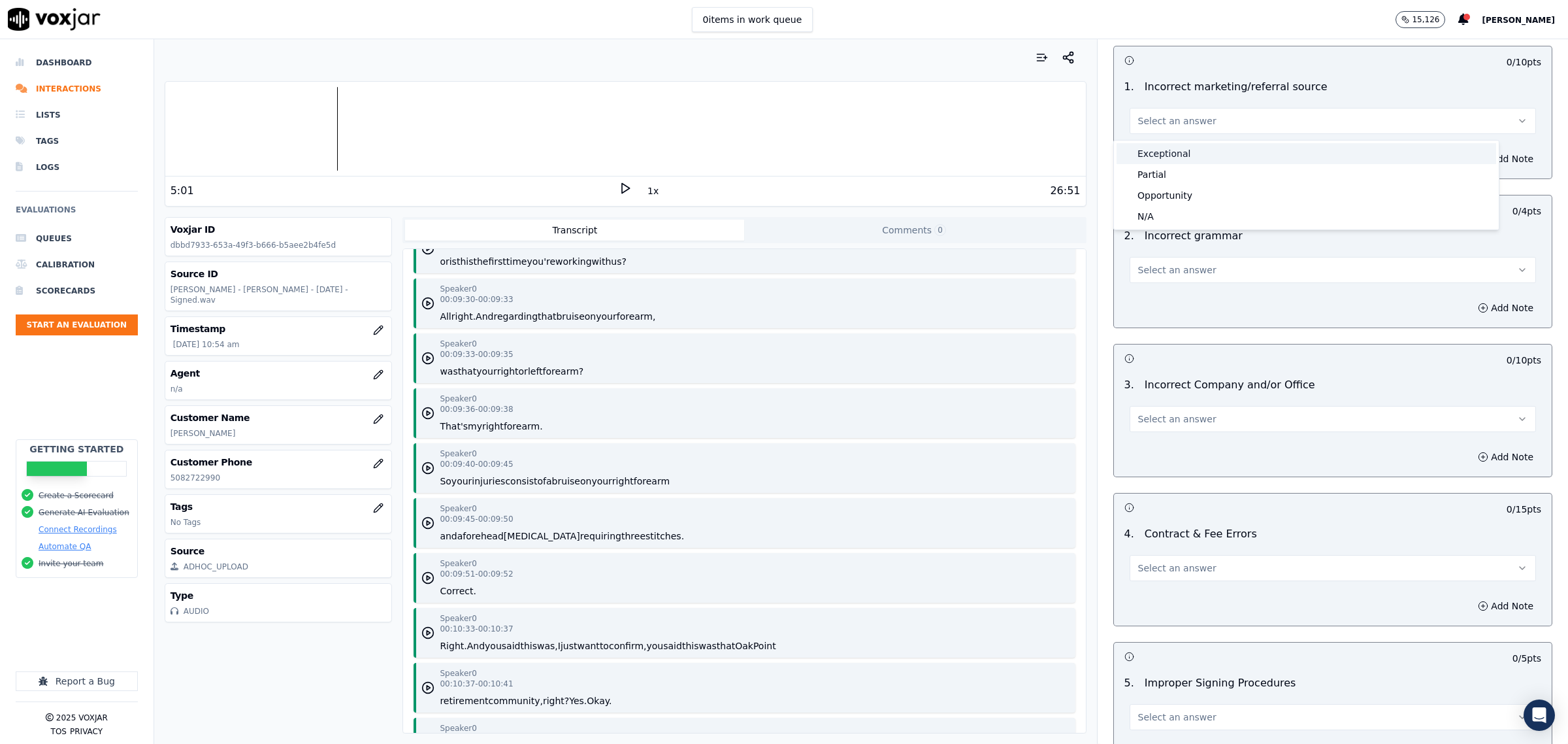
click at [1204, 159] on div "Exceptional" at bounding box center [1306, 153] width 380 height 21
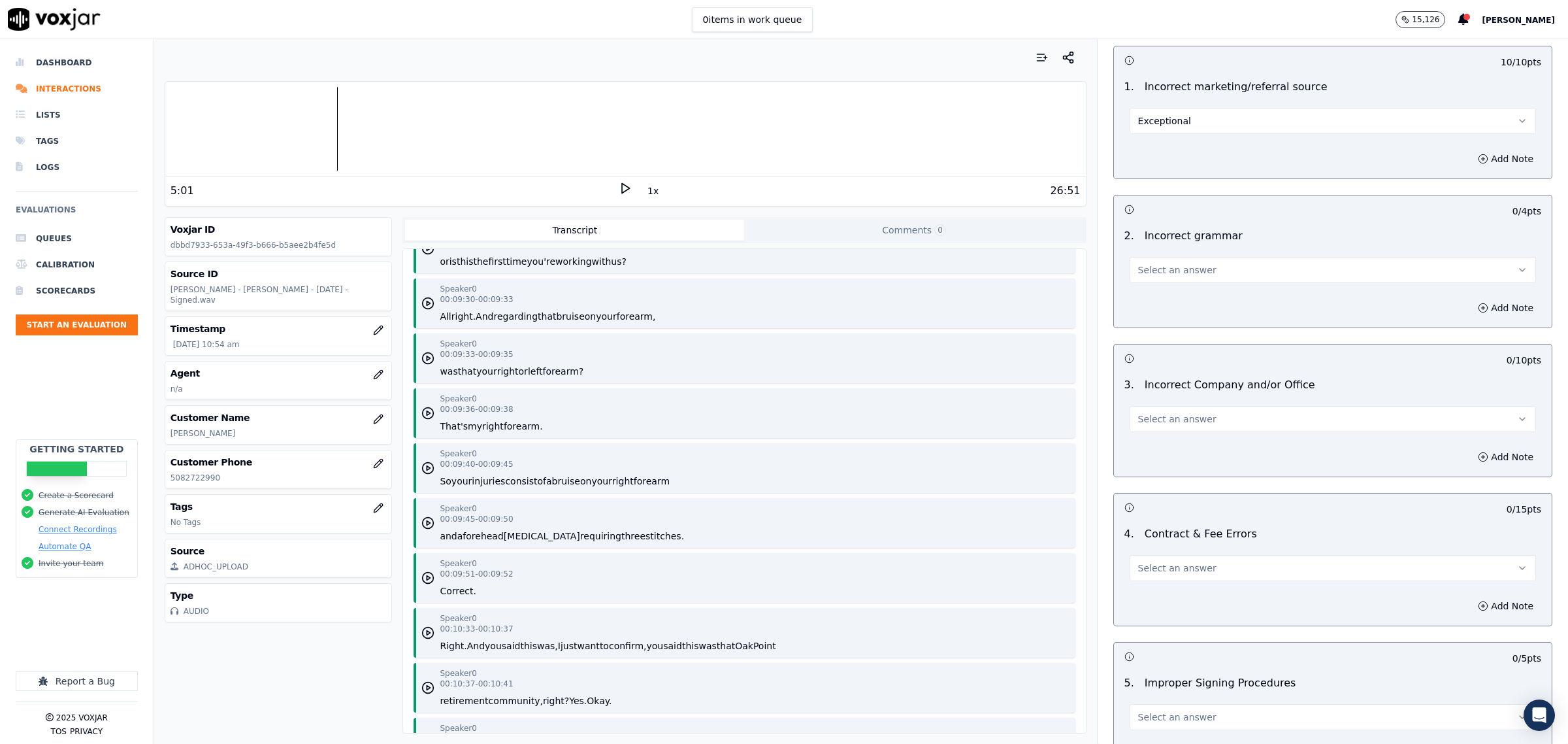
click at [1145, 280] on button "Select an answer" at bounding box center [1333, 270] width 407 height 26
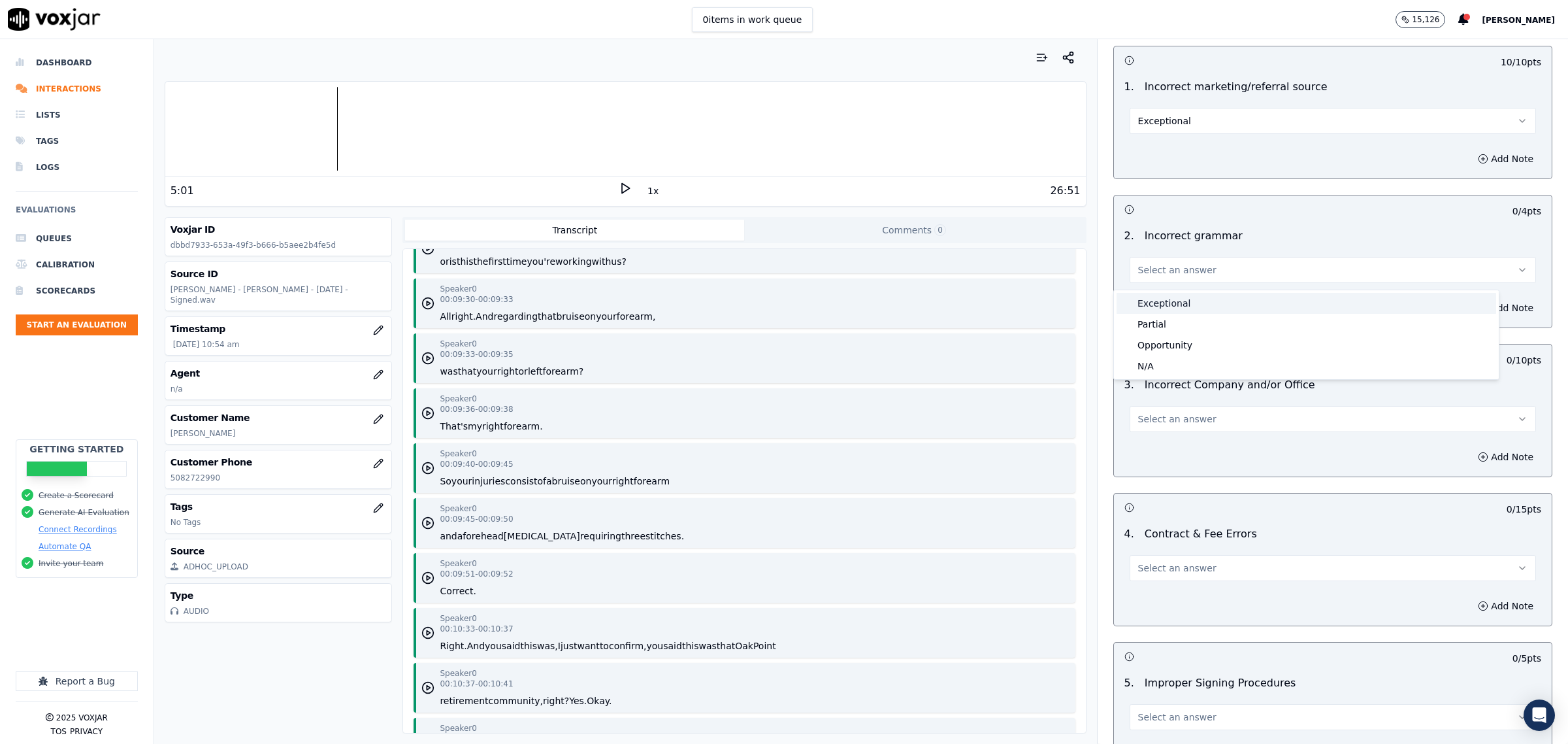
drag, startPoint x: 1145, startPoint y: 285, endPoint x: 1168, endPoint y: 304, distance: 29.8
click at [1148, 299] on div "Exceptional" at bounding box center [1306, 303] width 380 height 21
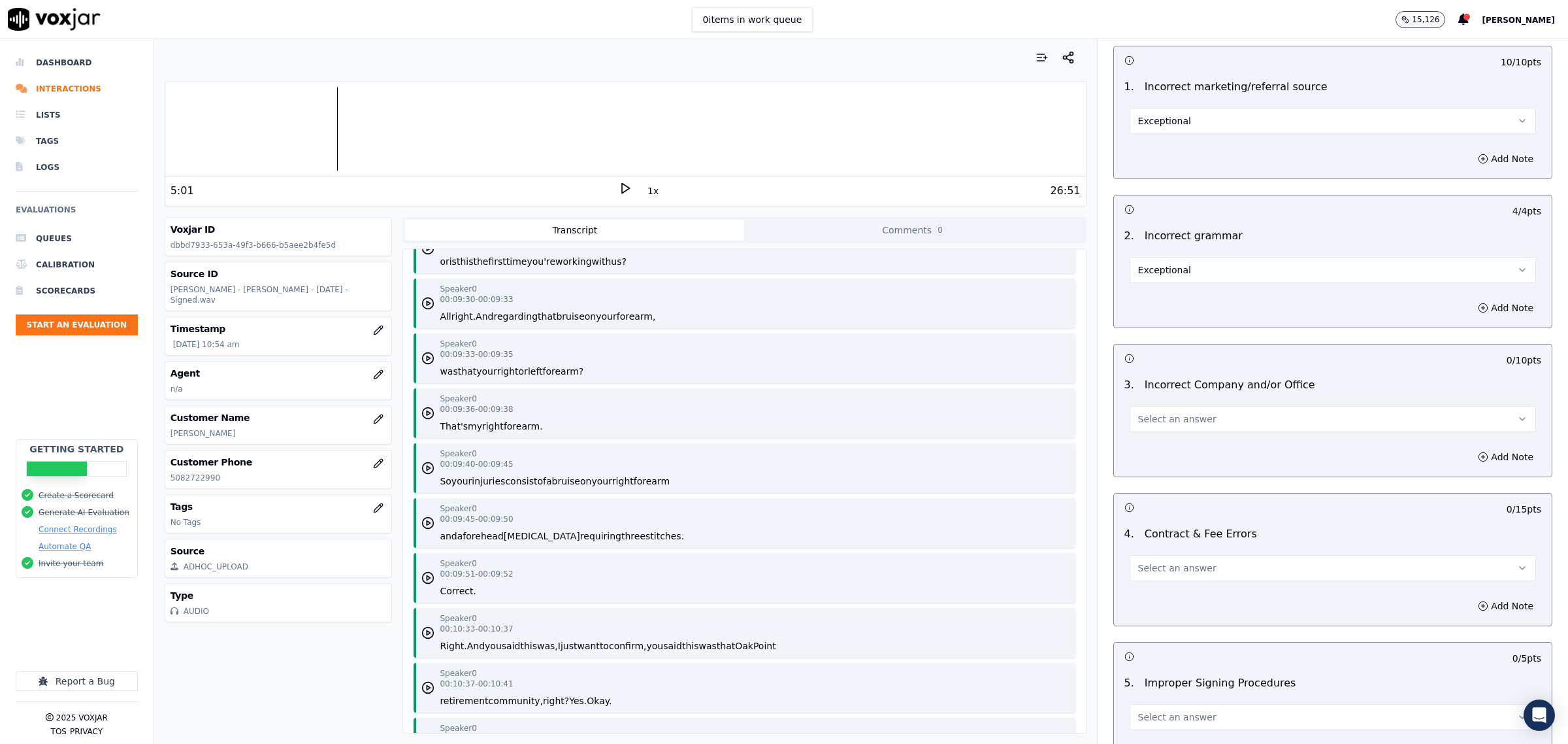
click at [1154, 426] on span "Select an answer" at bounding box center [1178, 419] width 78 height 13
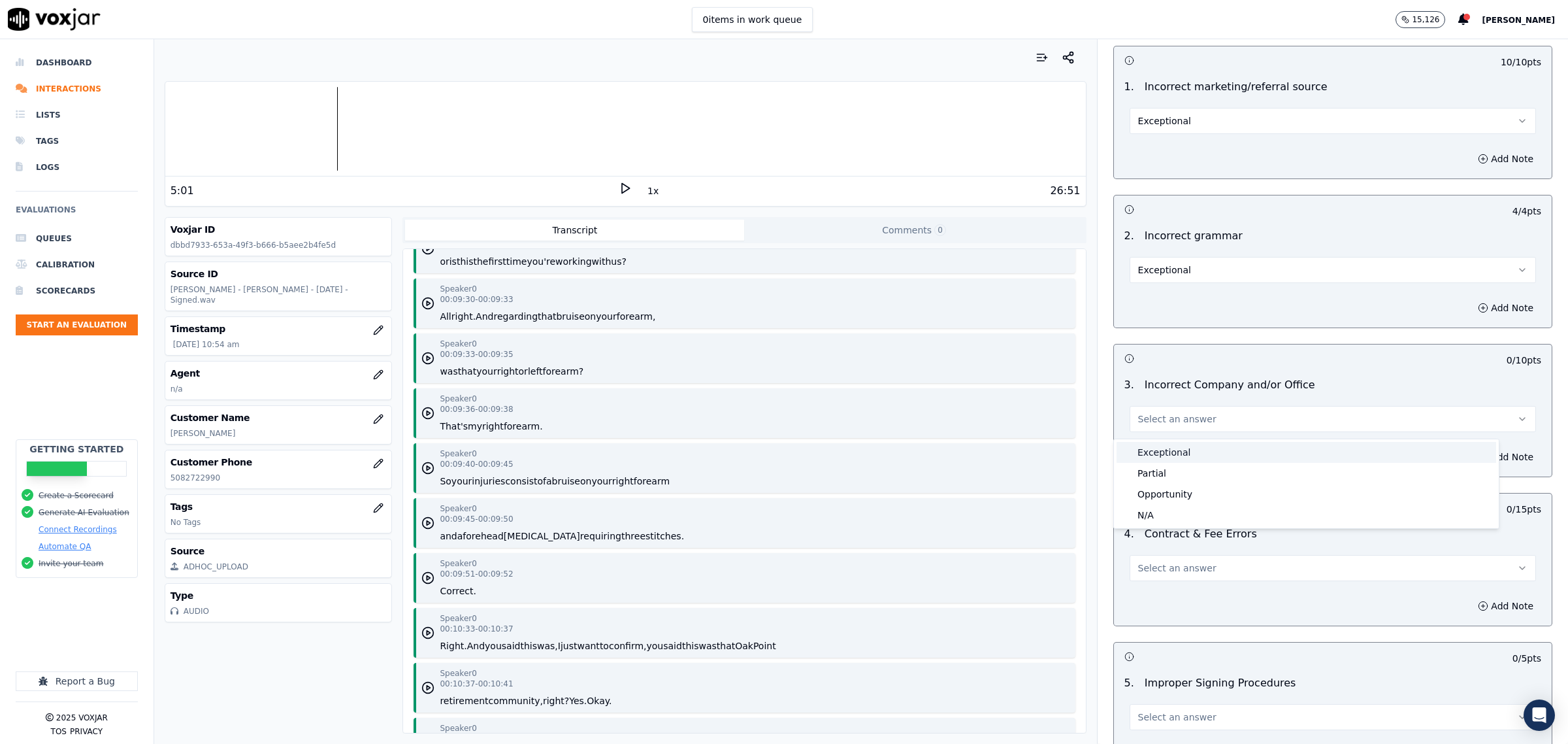
click at [1158, 448] on div "Exceptional" at bounding box center [1306, 452] width 380 height 21
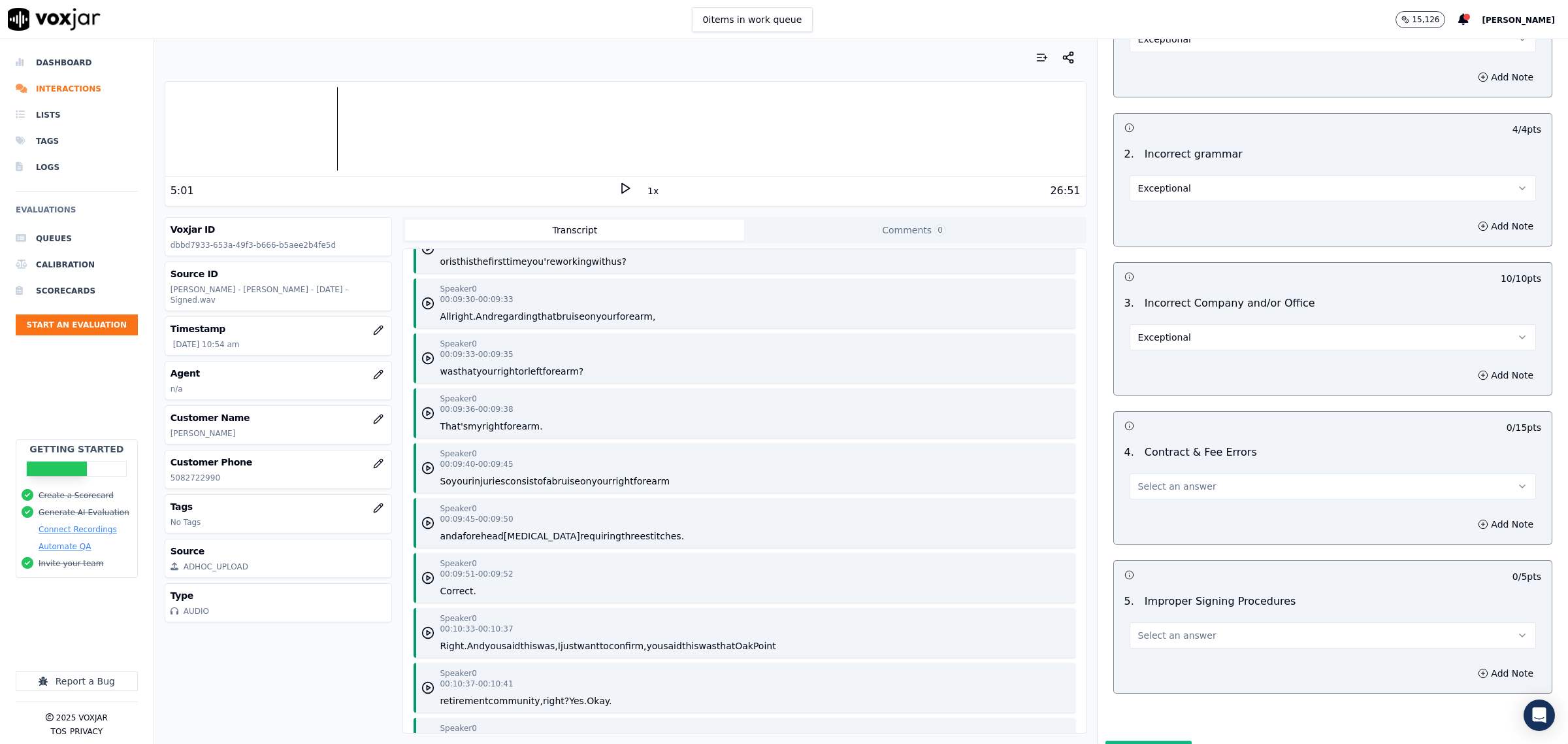
scroll to position [2498, 0]
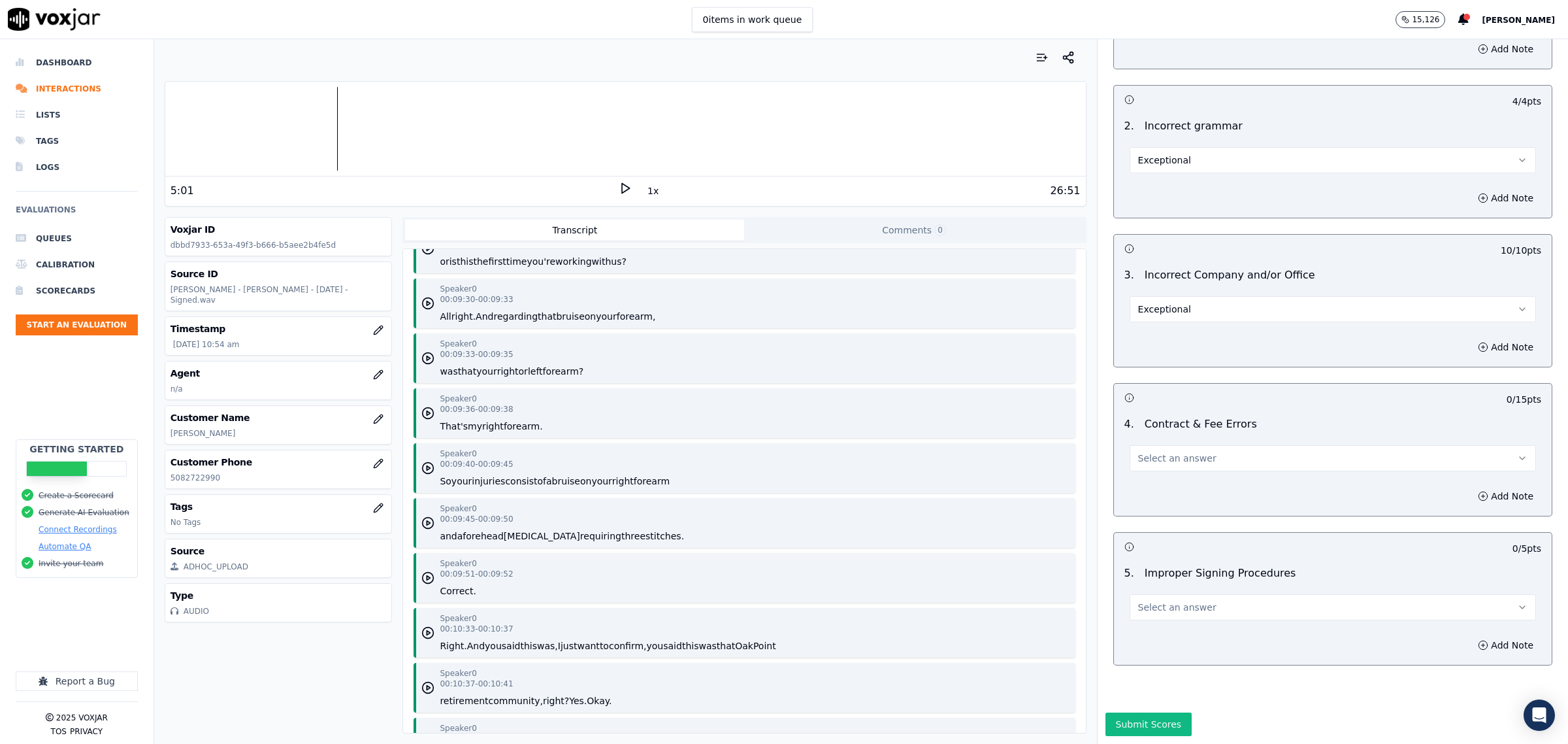
drag, startPoint x: 1189, startPoint y: 415, endPoint x: 1184, endPoint y: 422, distance: 8.6
click at [1189, 445] on button "Select an answer" at bounding box center [1333, 457] width 407 height 26
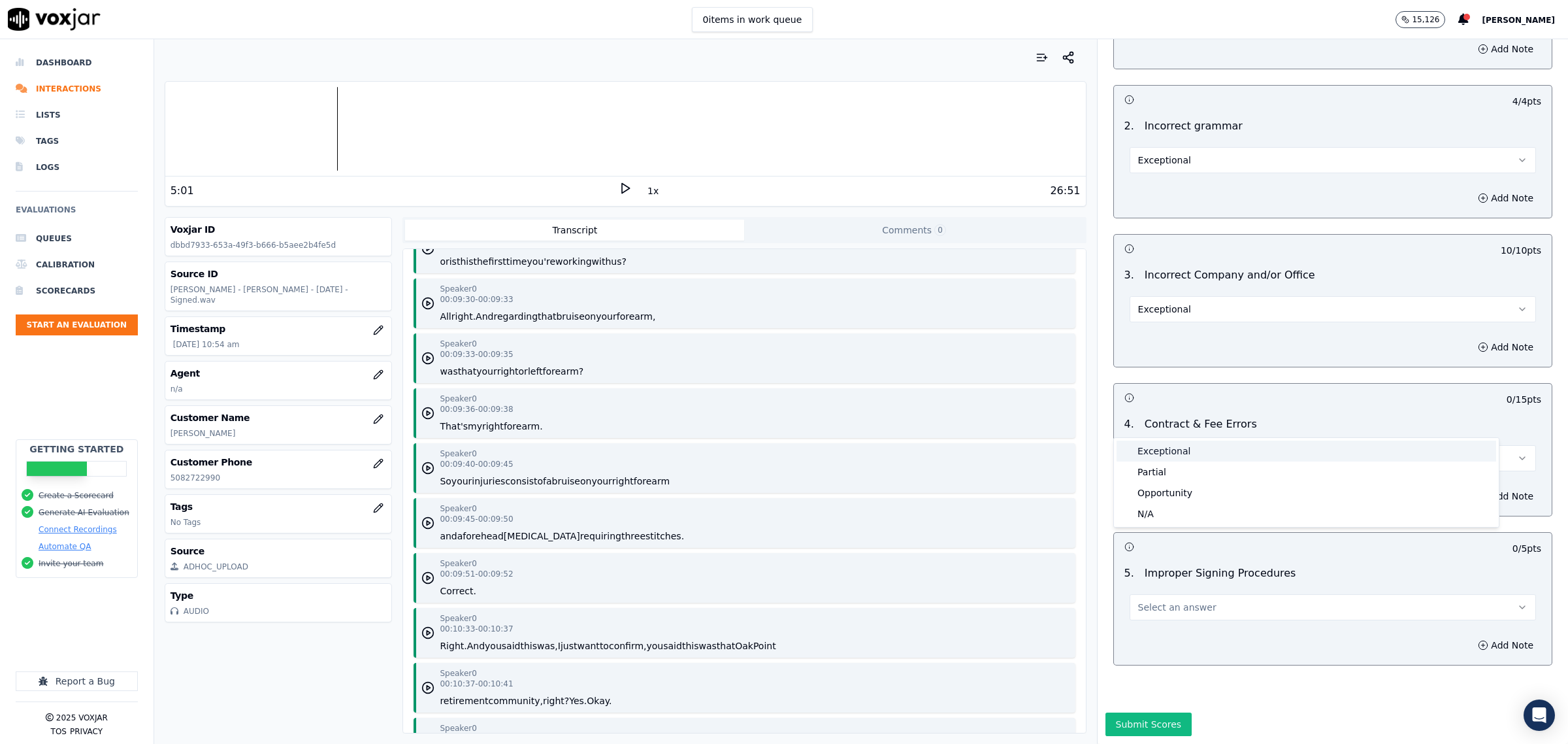
click at [1175, 446] on div "Exceptional" at bounding box center [1306, 452] width 380 height 21
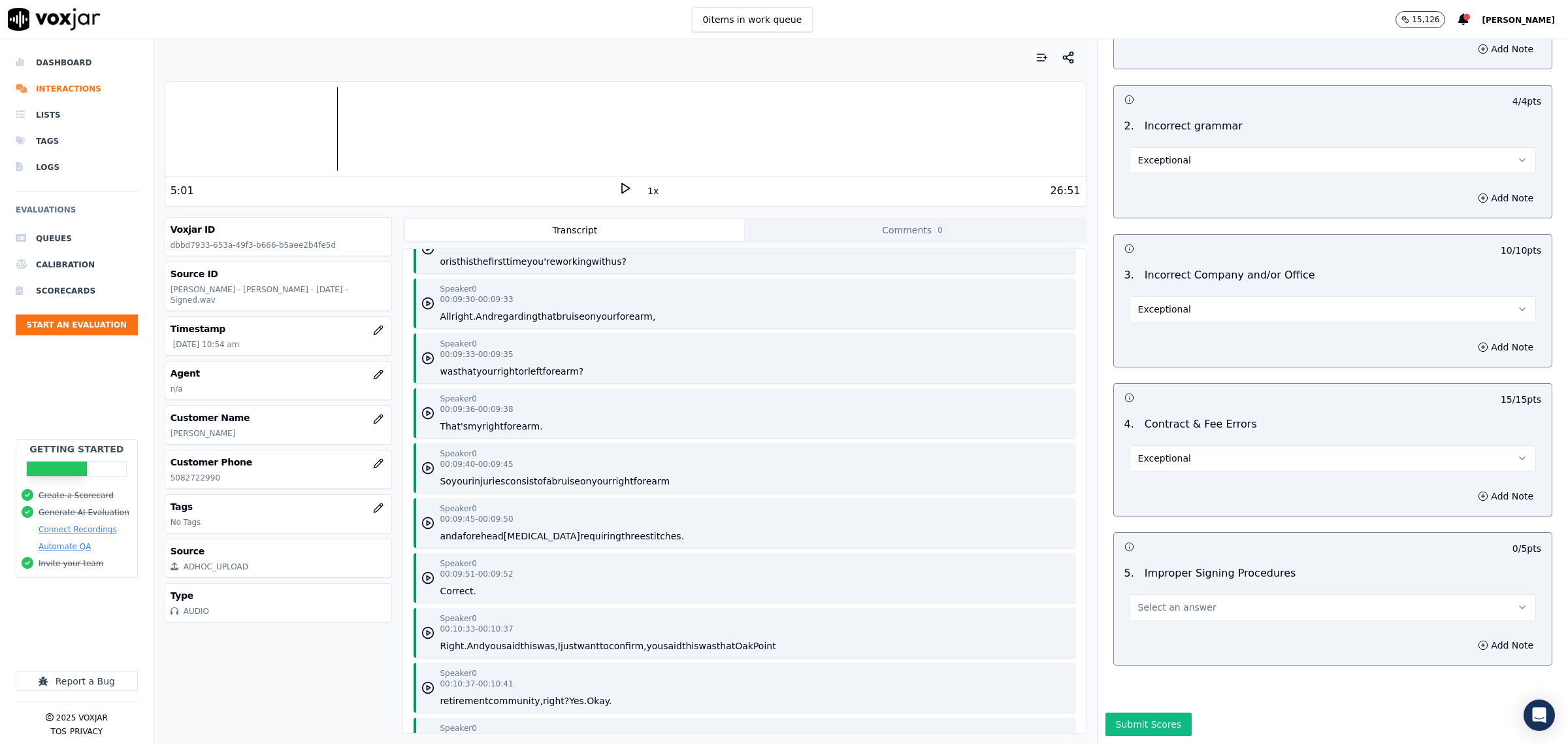
click at [1180, 594] on button "Select an answer" at bounding box center [1333, 607] width 407 height 26
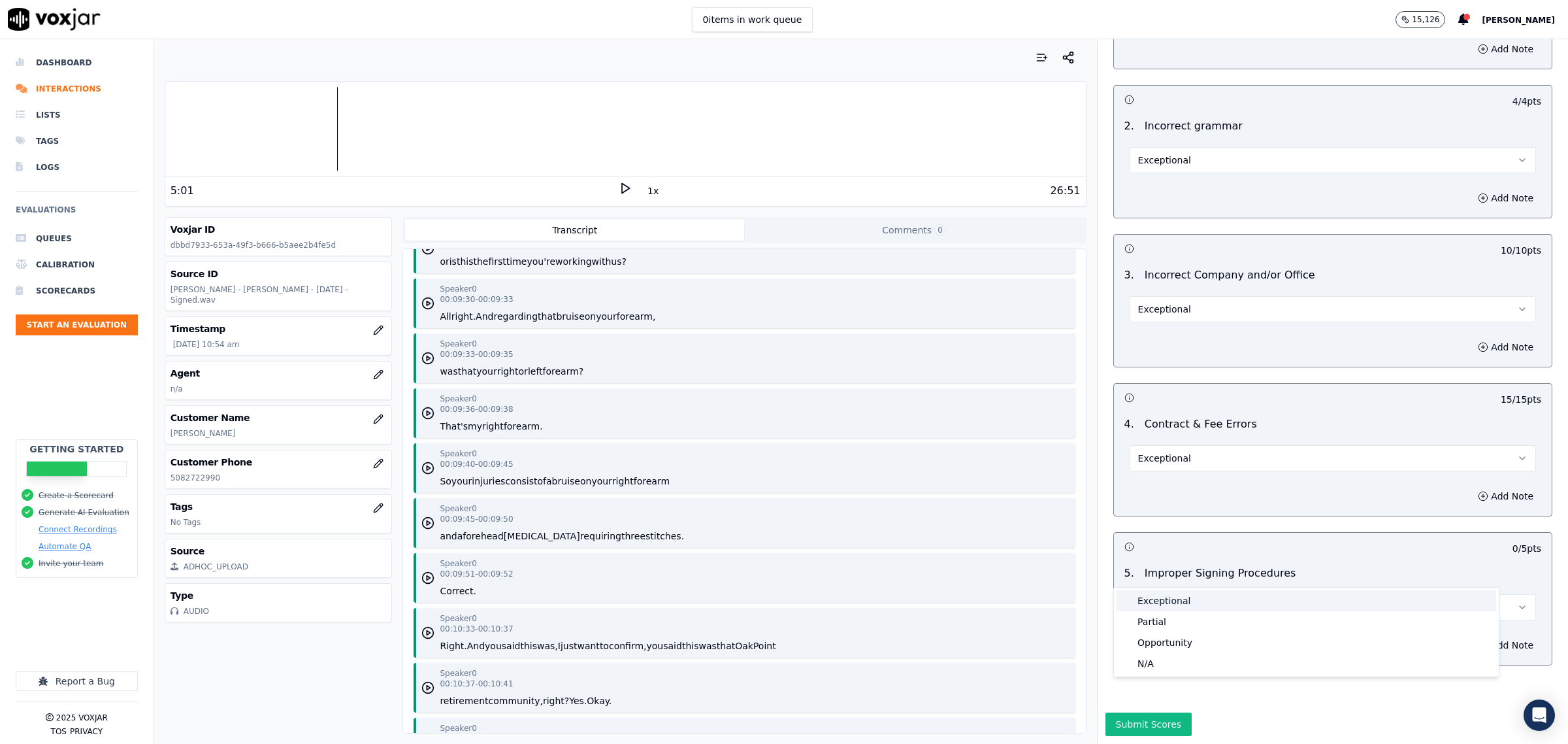
drag, startPoint x: 1172, startPoint y: 597, endPoint x: 849, endPoint y: 518, distance: 332.5
click at [1174, 597] on div "Exceptional" at bounding box center [1306, 601] width 380 height 21
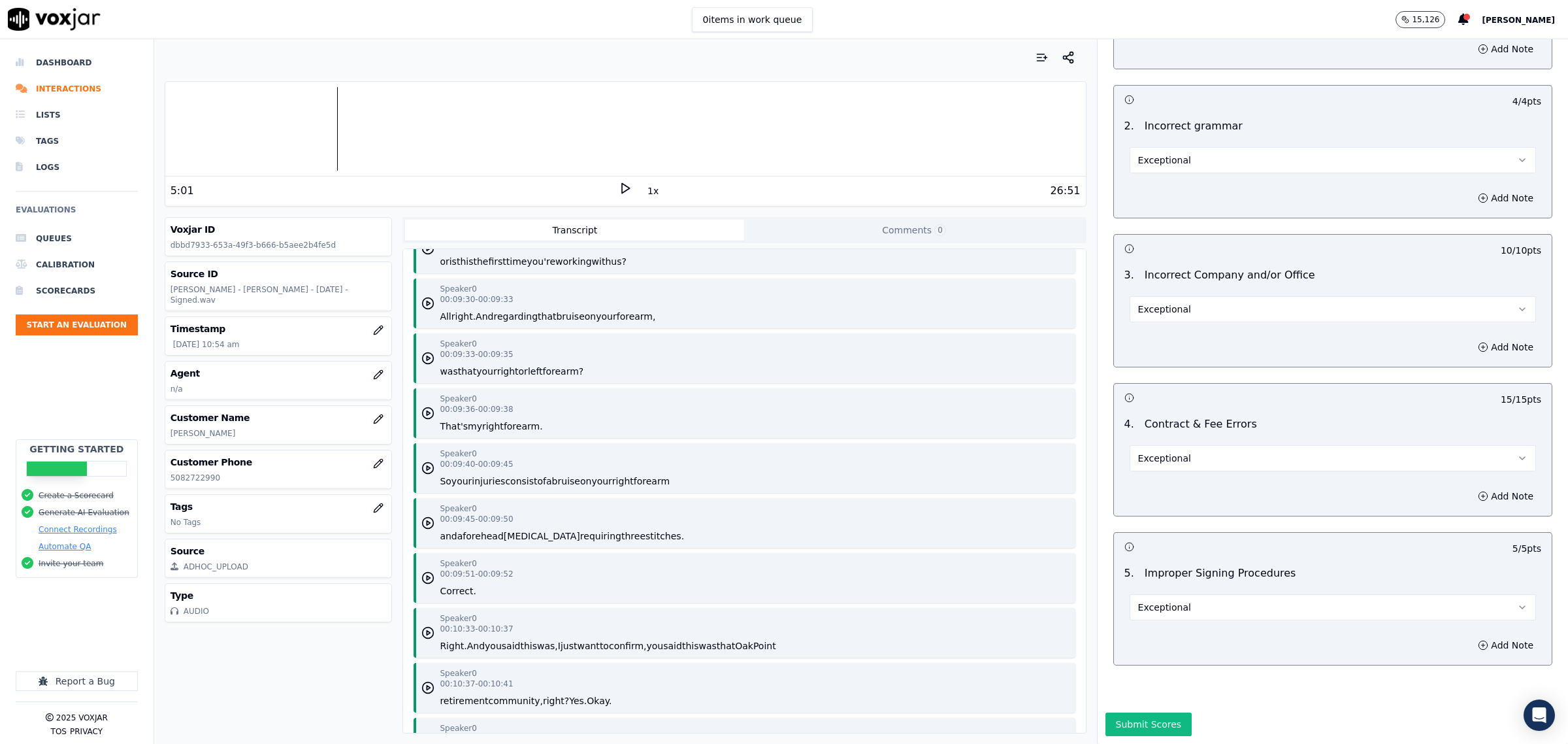
click at [1209, 445] on button "Exceptional" at bounding box center [1333, 457] width 407 height 26
click at [1174, 469] on div "Partial" at bounding box center [1306, 473] width 380 height 21
click at [1472, 487] on button "Add Note" at bounding box center [1505, 495] width 71 height 18
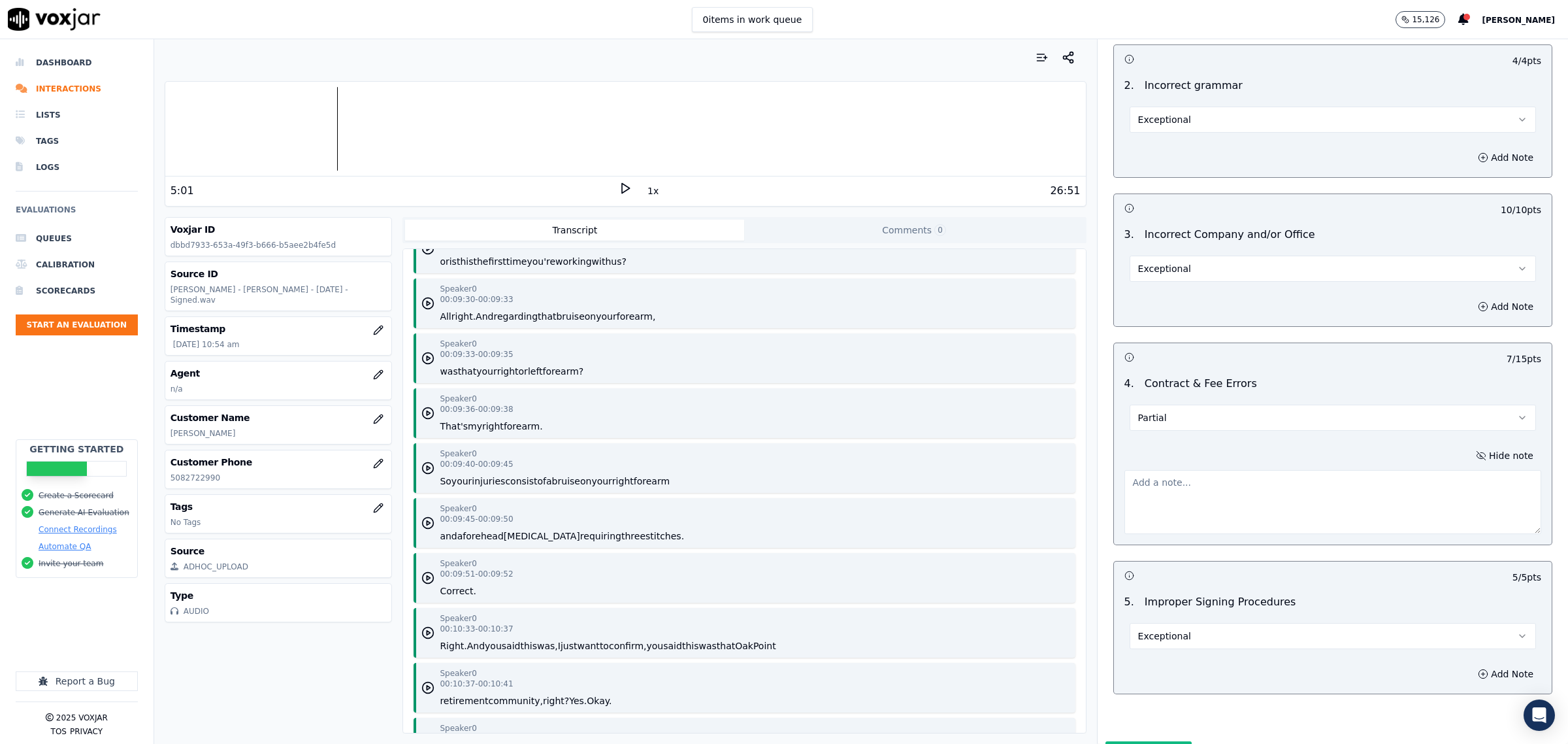
click at [1274, 487] on textarea at bounding box center [1333, 501] width 417 height 64
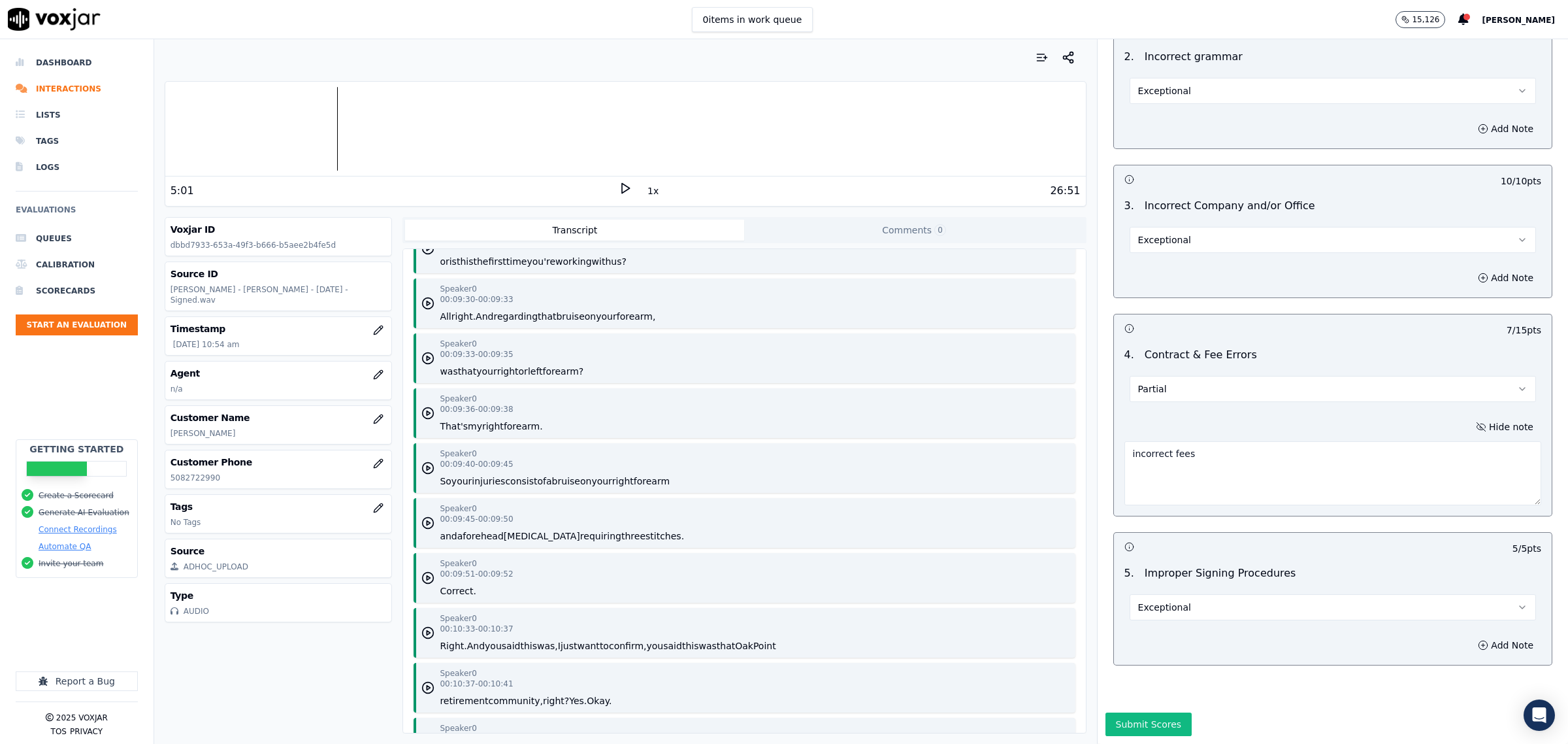
scroll to position [2567, 0]
type textarea "incorrect fees"
click at [1129, 713] on button "Submit Scores" at bounding box center [1148, 724] width 87 height 24
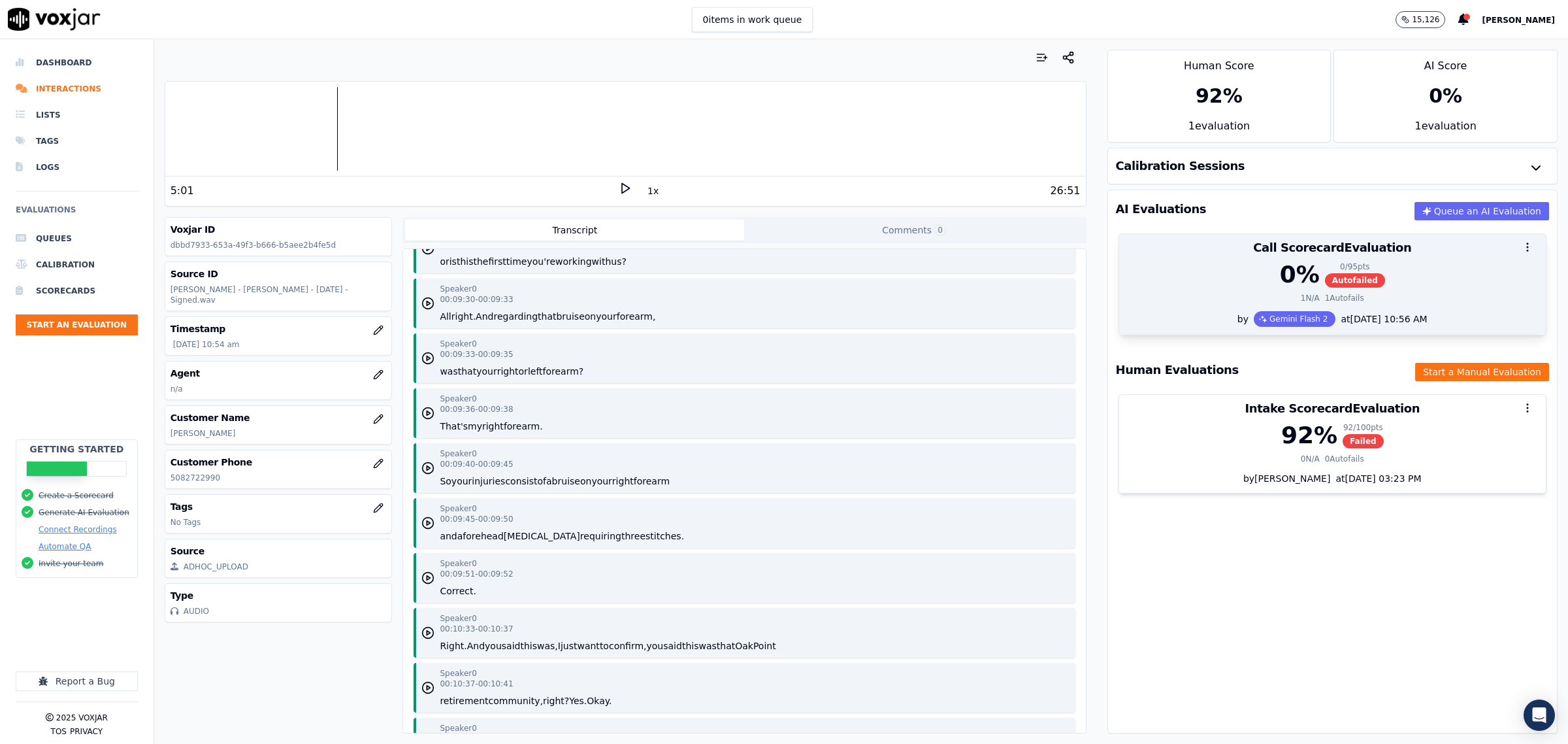
click at [1182, 287] on div "0 % 0 / 95 pts Autofailed" at bounding box center [1333, 274] width 411 height 26
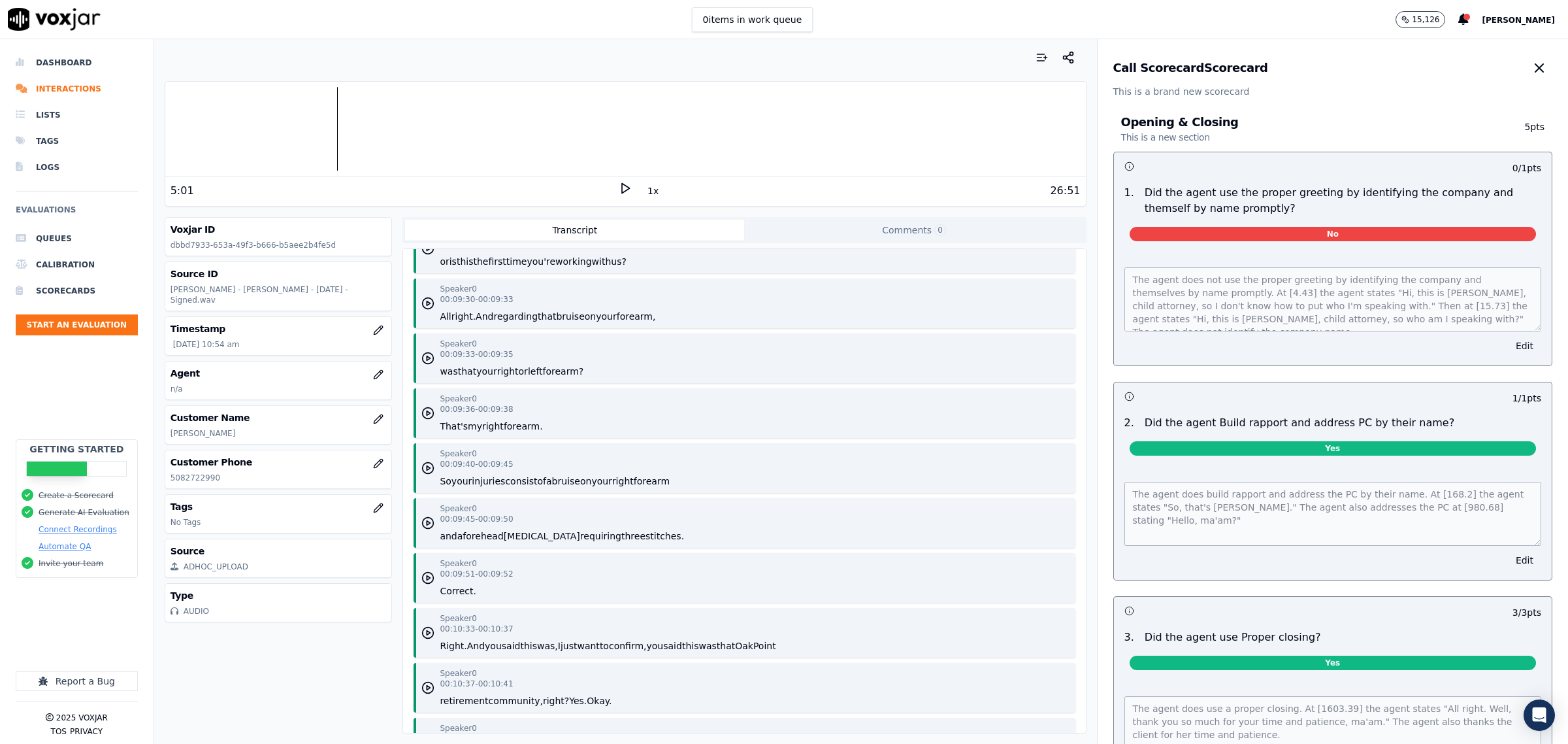
click at [1508, 339] on button "Edit" at bounding box center [1524, 345] width 33 height 18
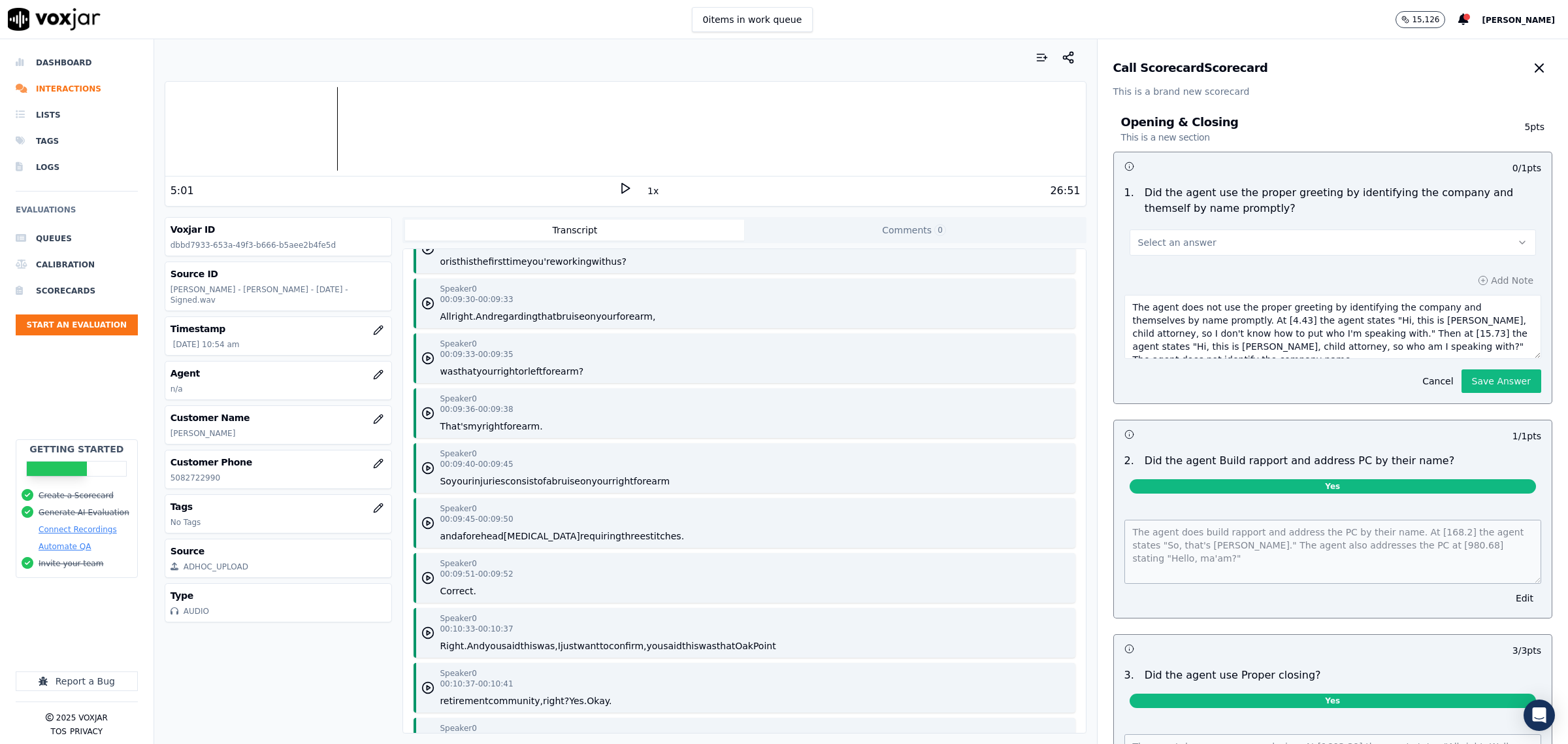
click at [1276, 230] on button "Select an answer" at bounding box center [1333, 242] width 407 height 26
click at [1183, 272] on div "Yes" at bounding box center [1306, 272] width 380 height 21
drag, startPoint x: 1463, startPoint y: 376, endPoint x: 1458, endPoint y: 376, distance: 5.0
click at [1463, 376] on button "Save Answer" at bounding box center [1501, 381] width 80 height 24
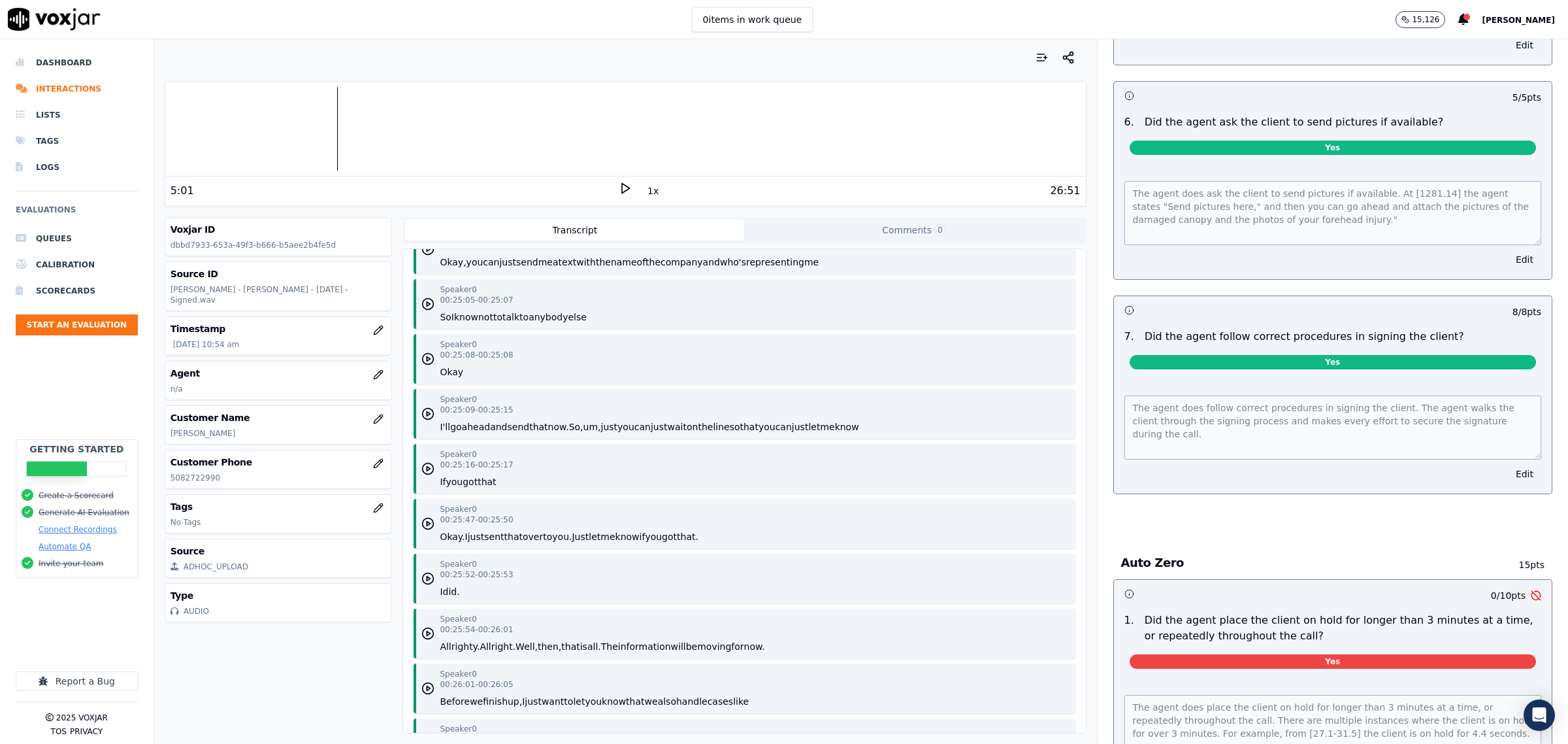
scroll to position [4465, 0]
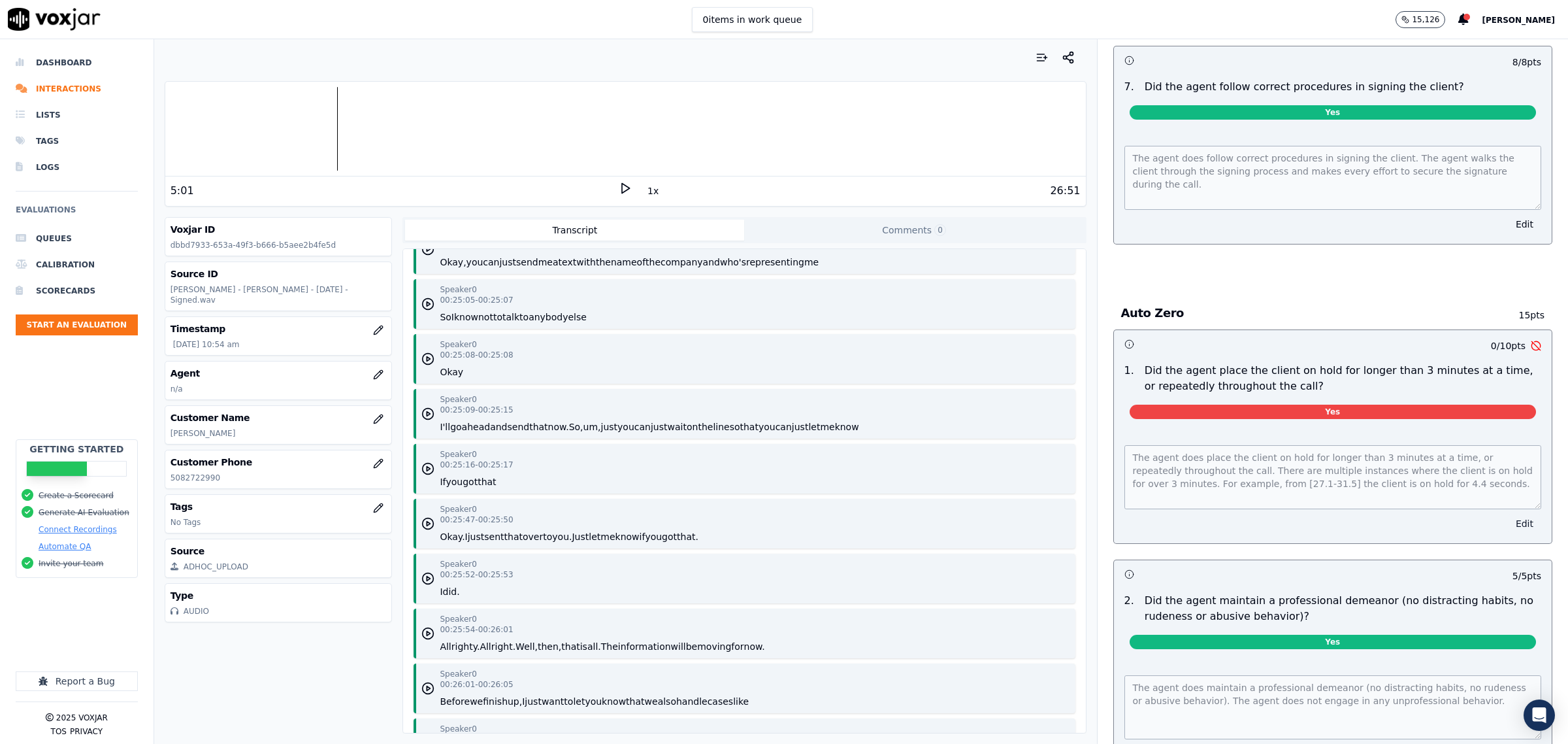
click at [1508, 524] on button "Edit" at bounding box center [1524, 523] width 33 height 18
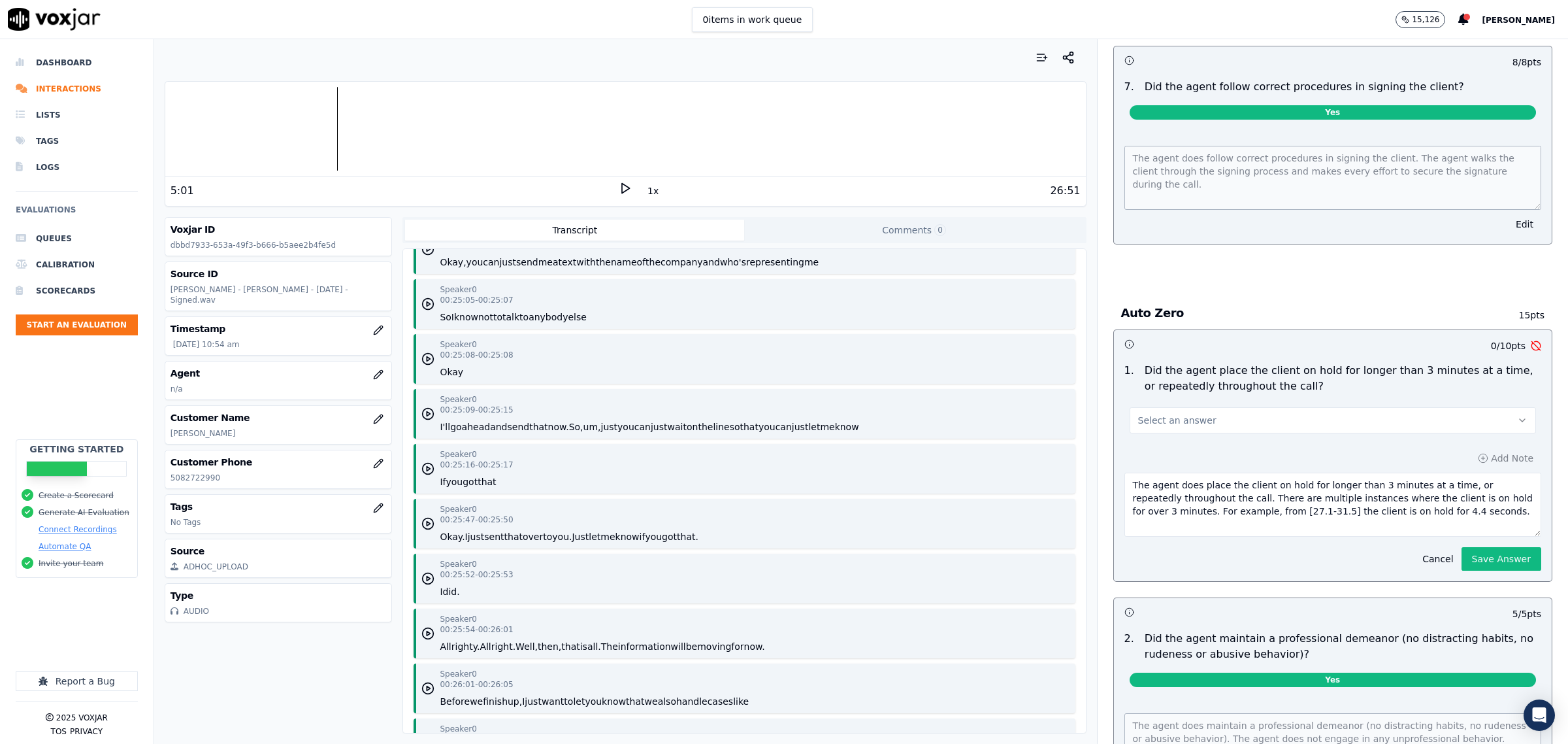
click at [1207, 417] on button "Select an answer" at bounding box center [1333, 420] width 407 height 26
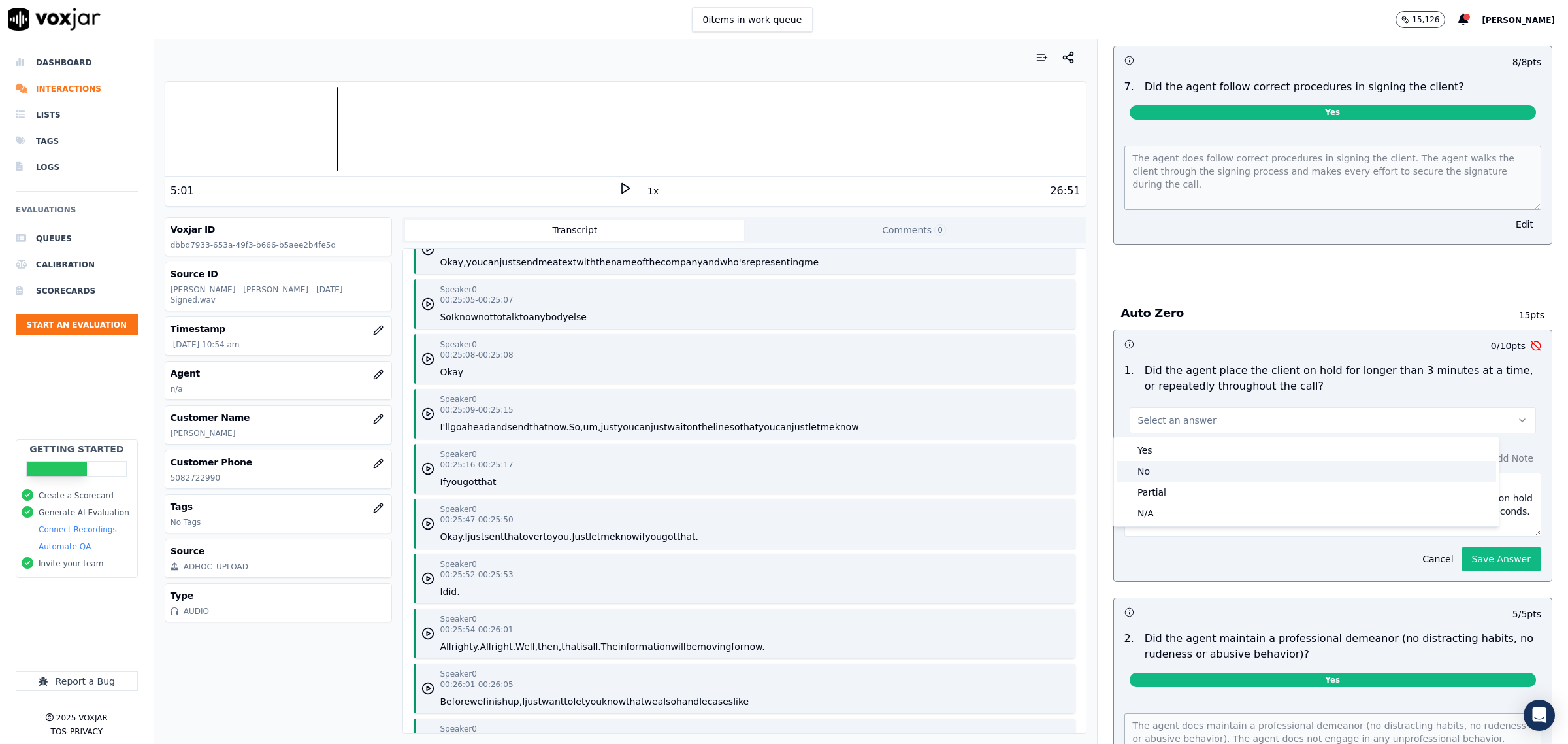
click at [1170, 473] on div "No" at bounding box center [1306, 472] width 380 height 21
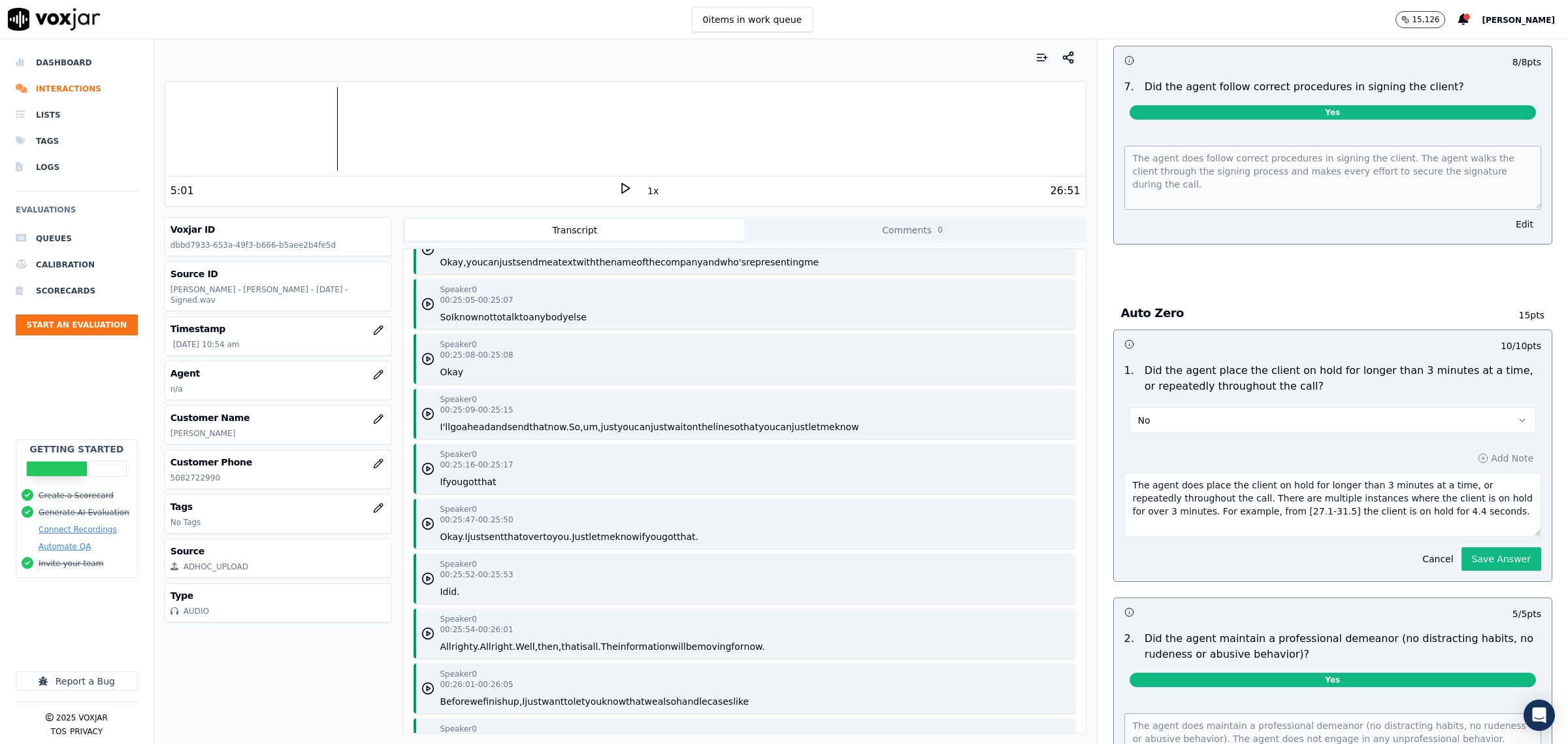
click at [1468, 555] on button "Save Answer" at bounding box center [1501, 558] width 80 height 24
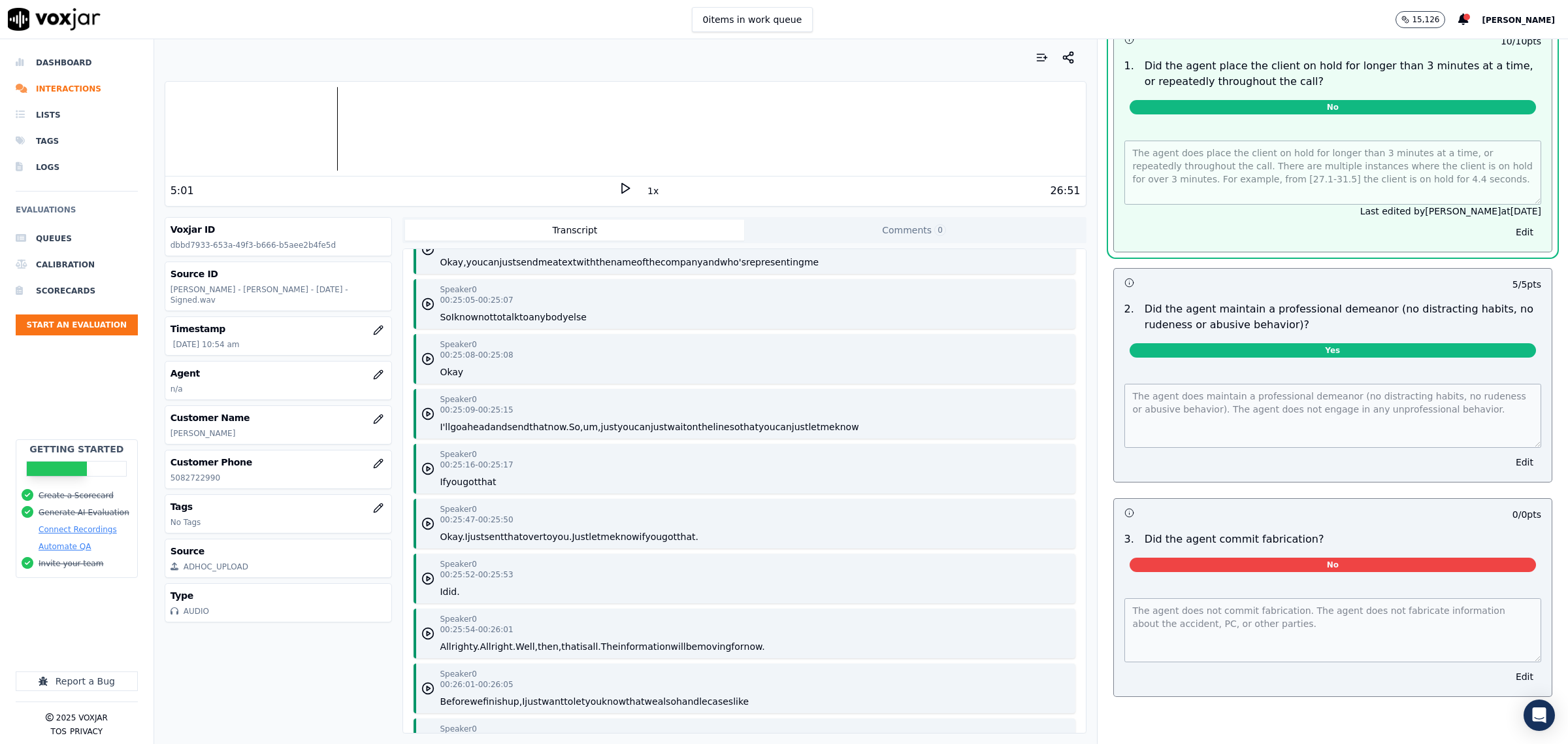
scroll to position [0, 0]
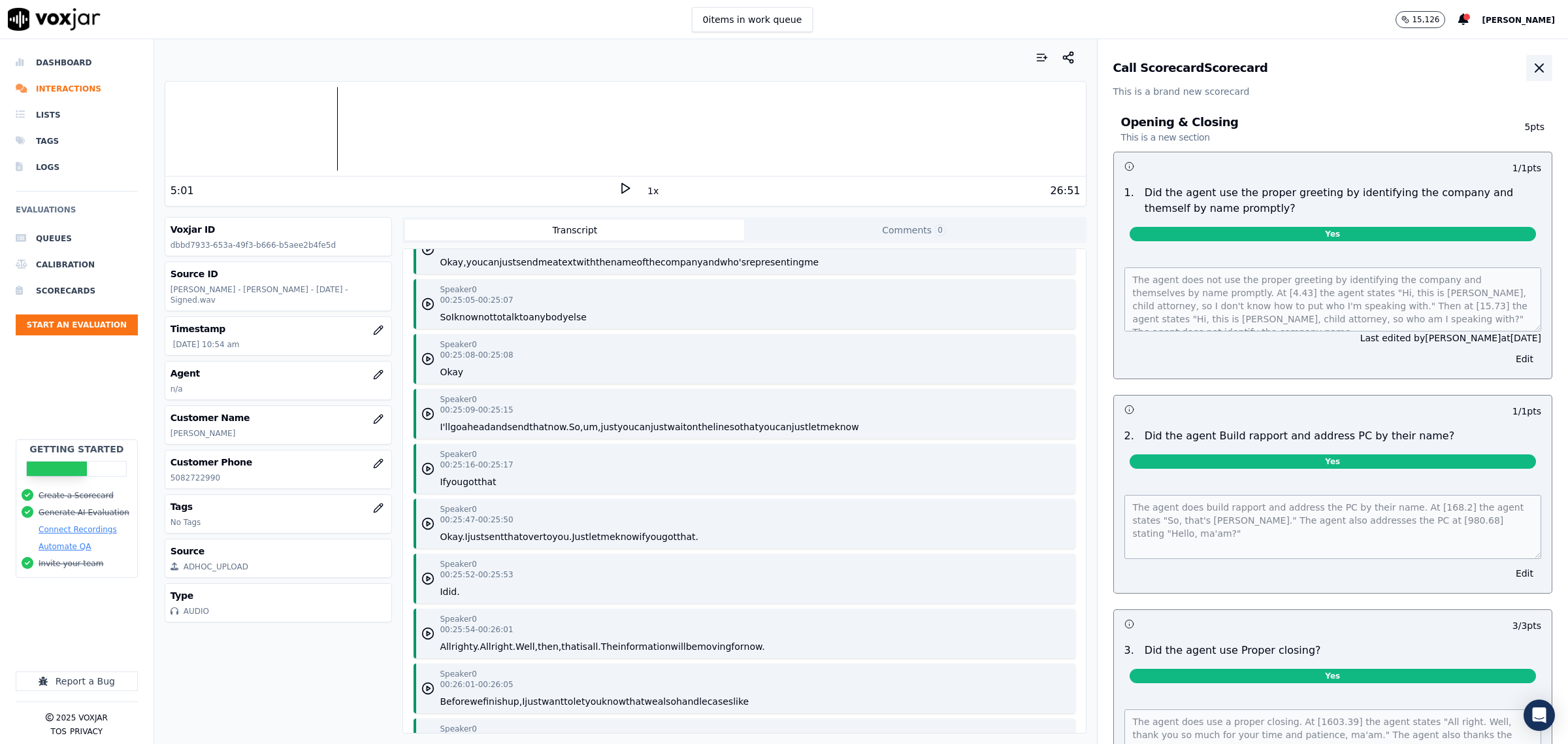
click at [1532, 61] on icon "button" at bounding box center [1539, 68] width 15 height 15
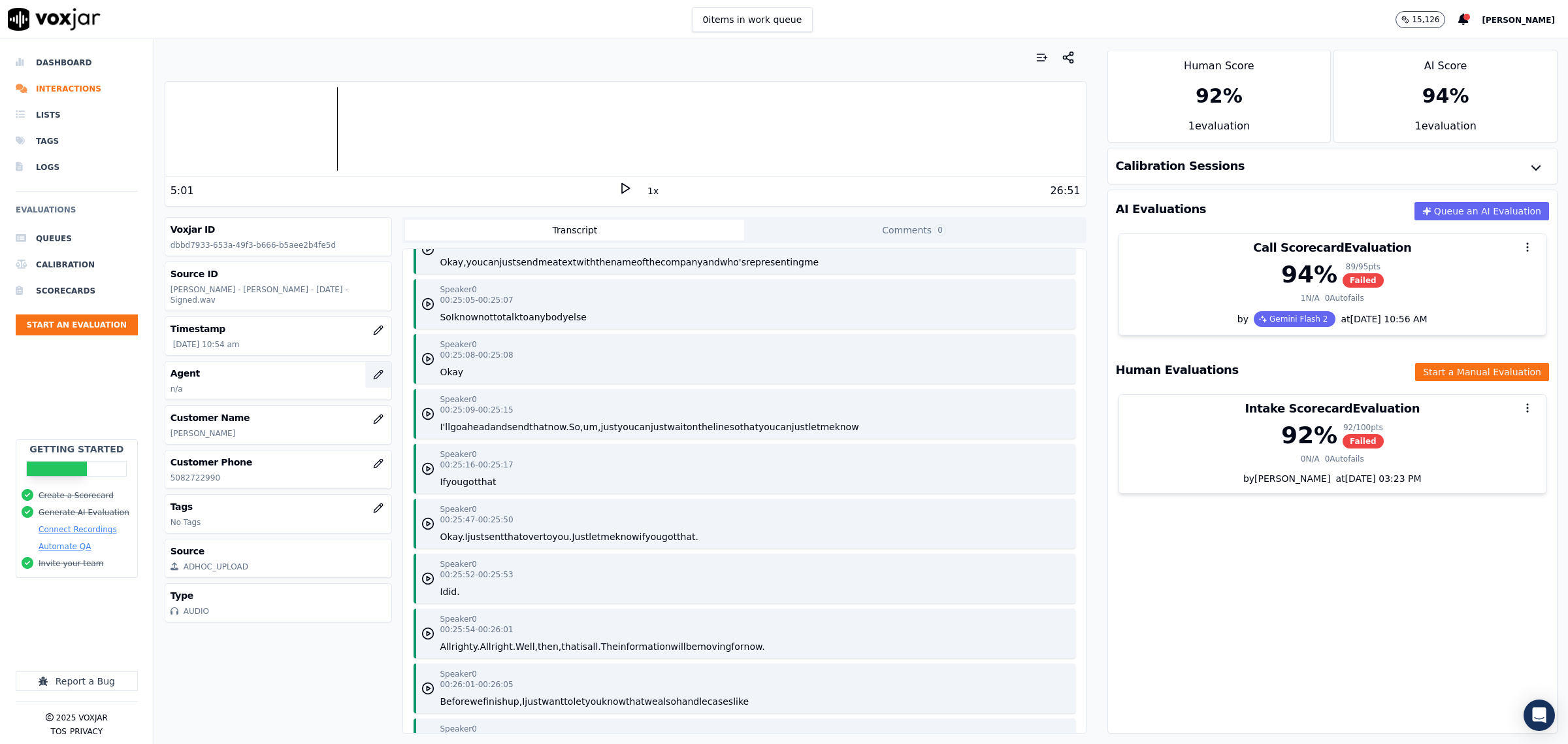
click at [373, 370] on icon "button" at bounding box center [378, 374] width 10 height 10
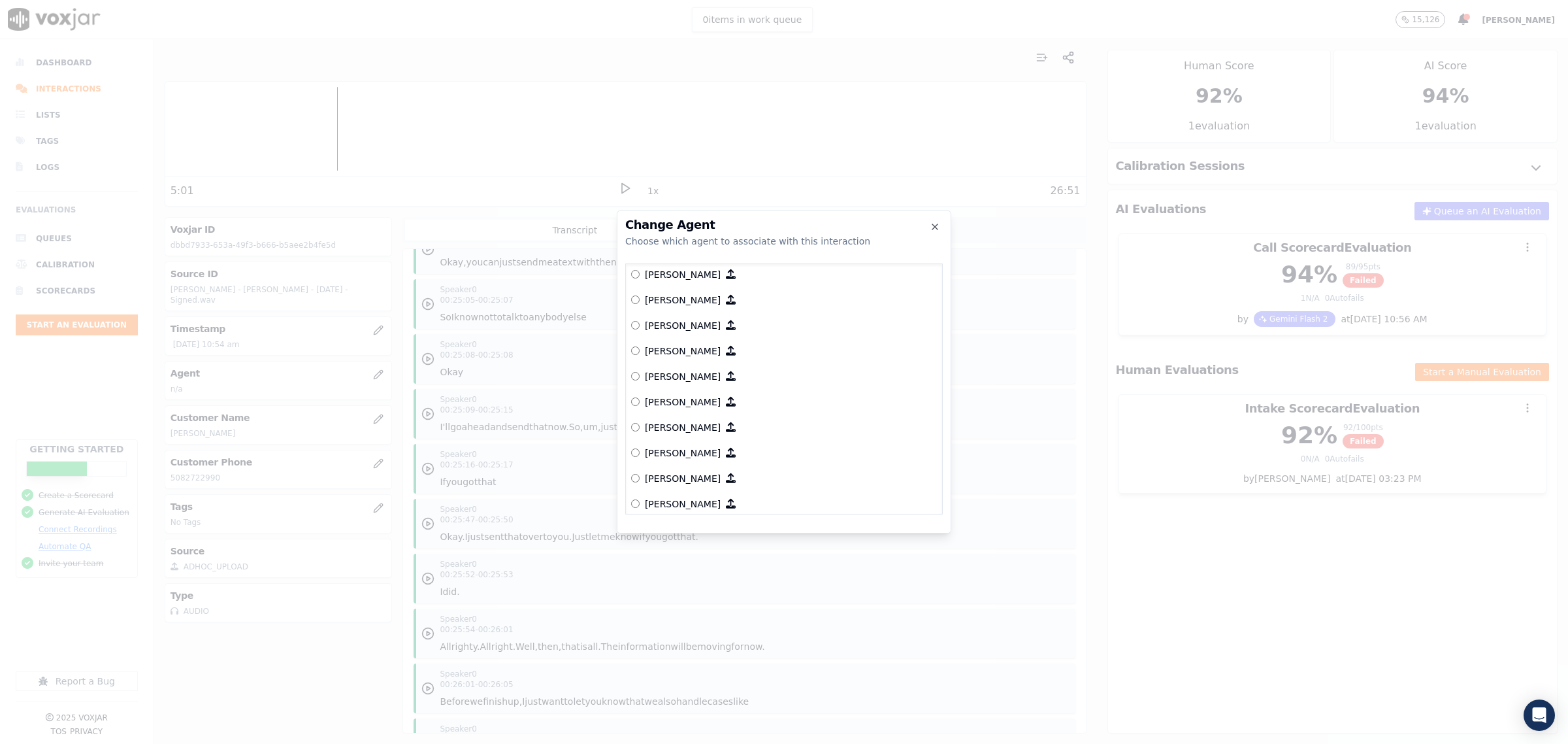
scroll to position [573, 0]
click at [642, 450] on label "[PERSON_NAME]" at bounding box center [784, 449] width 306 height 26
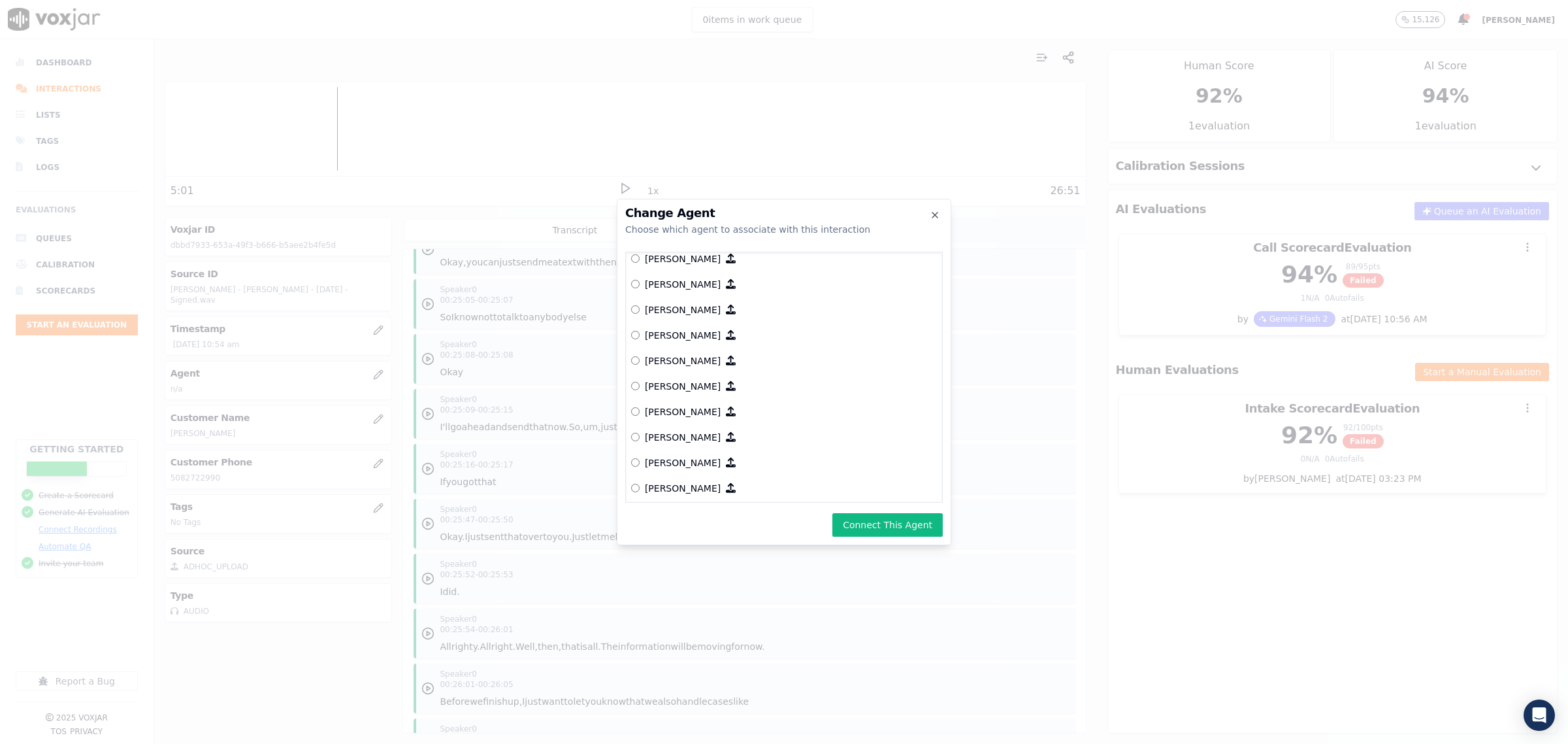
drag, startPoint x: 899, startPoint y: 520, endPoint x: 906, endPoint y: 524, distance: 8.1
click at [902, 520] on button "Connect This Agent" at bounding box center [887, 525] width 110 height 24
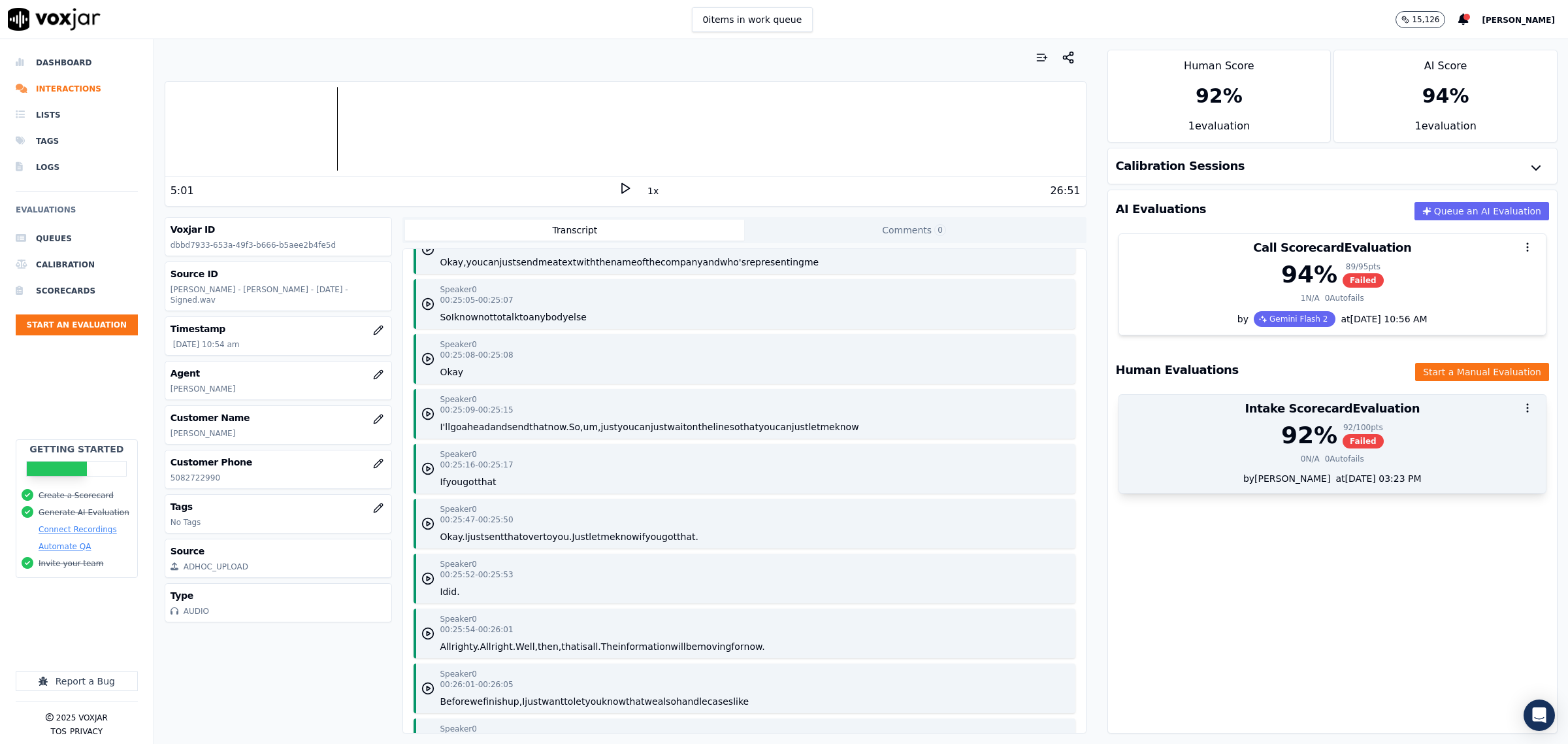
click at [1191, 440] on div "92 % 92 / 100 pts Failed" at bounding box center [1333, 434] width 411 height 26
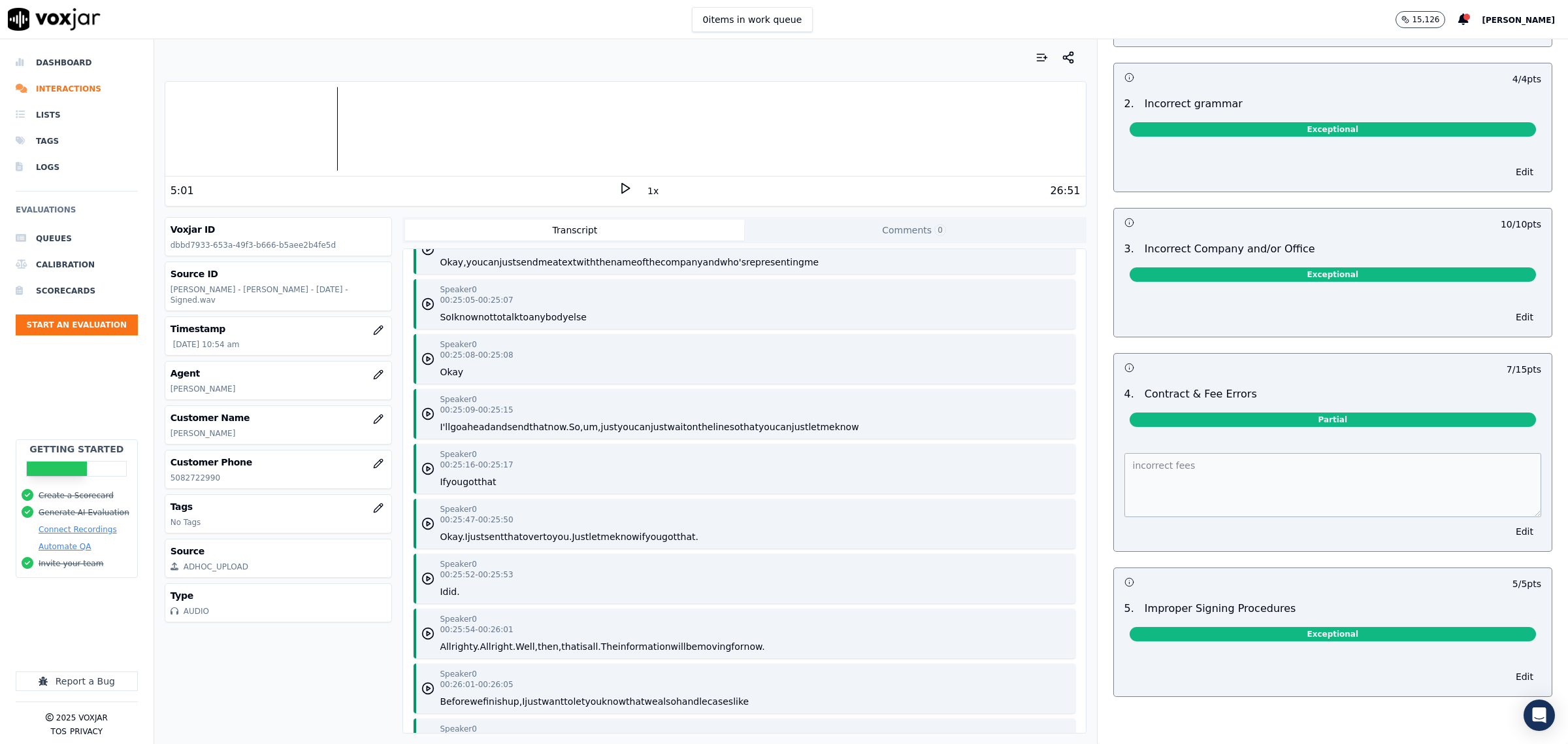
scroll to position [0, 0]
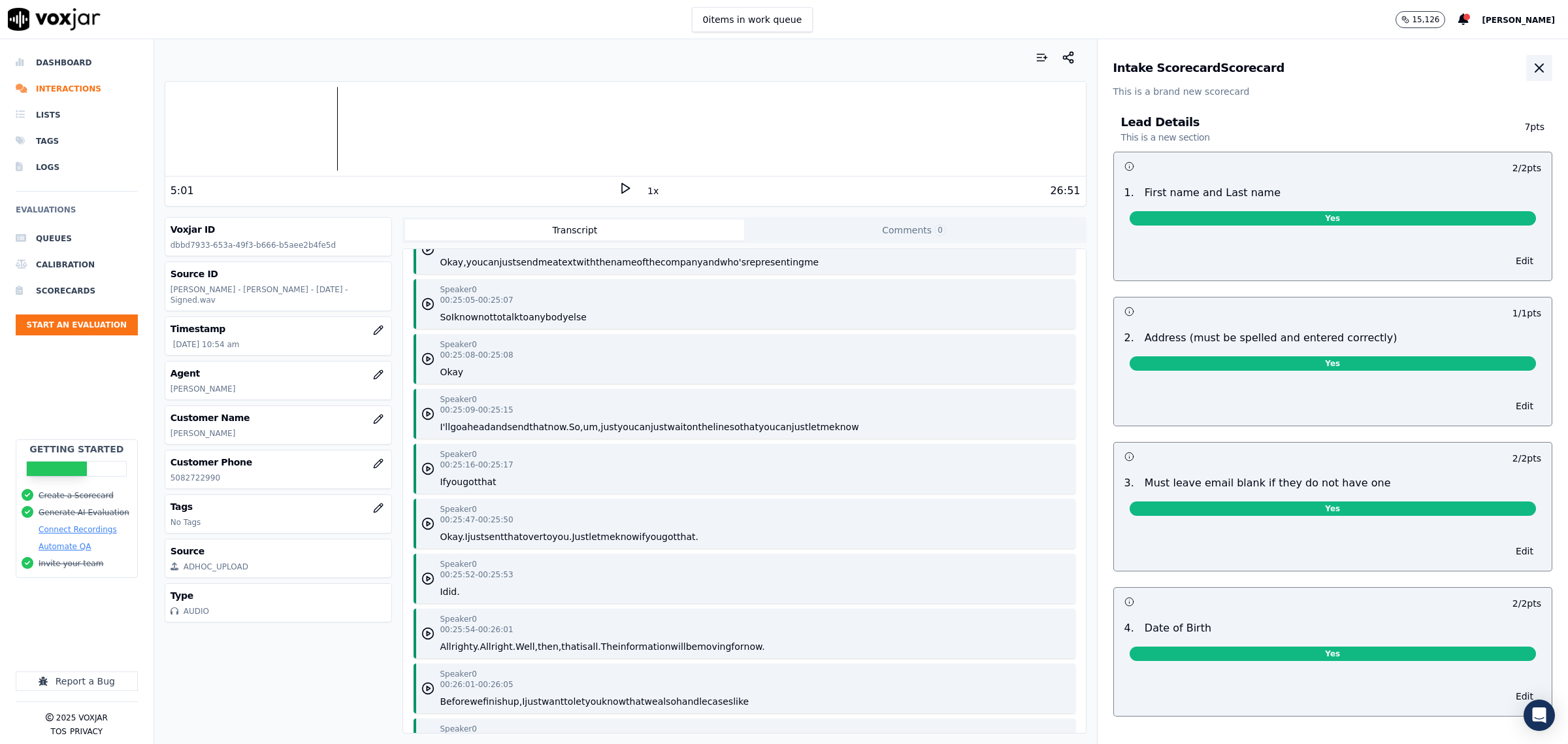
click at [1526, 76] on button "button" at bounding box center [1538, 68] width 26 height 26
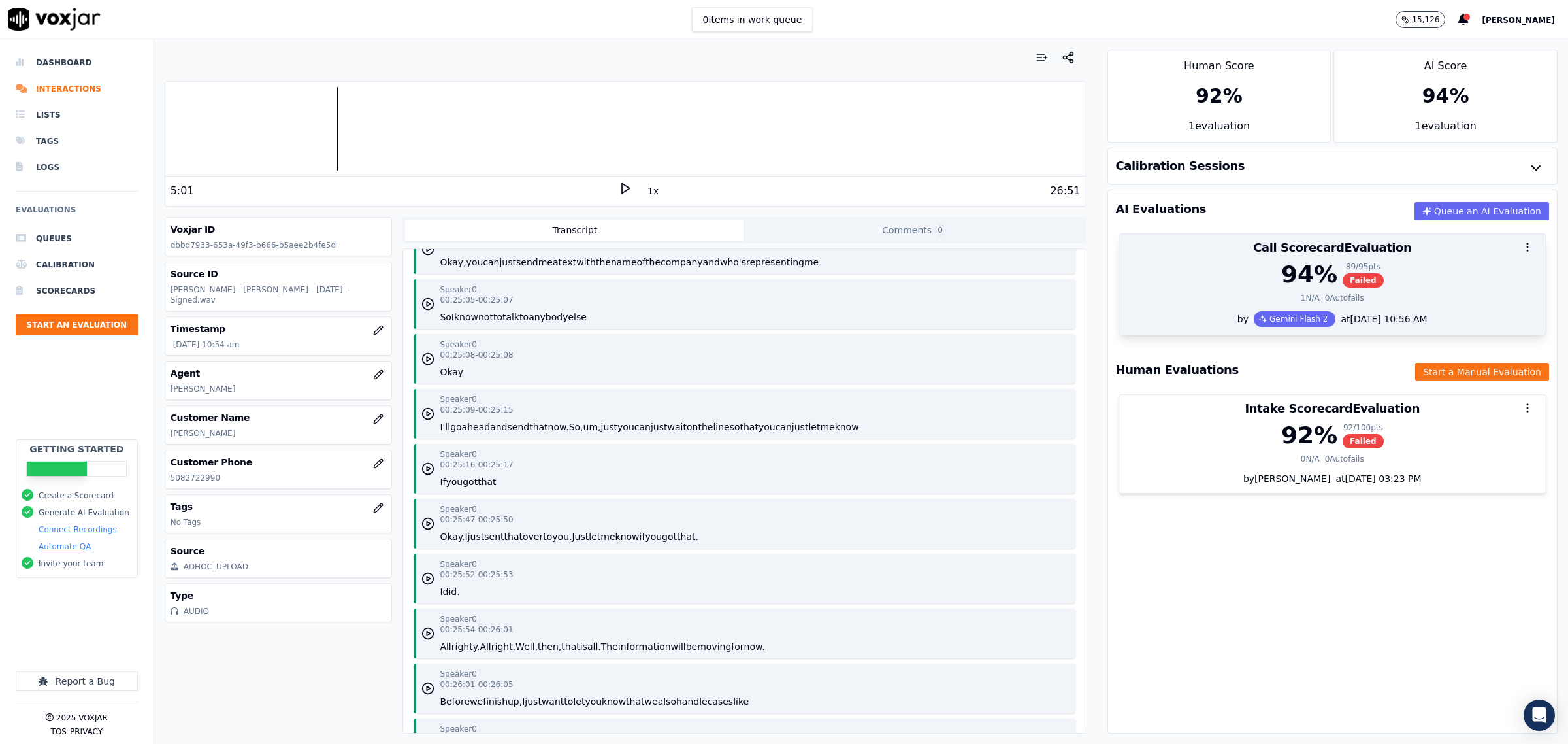
click at [1181, 274] on div "94 % 89 / 95 pts Failed" at bounding box center [1333, 274] width 411 height 26
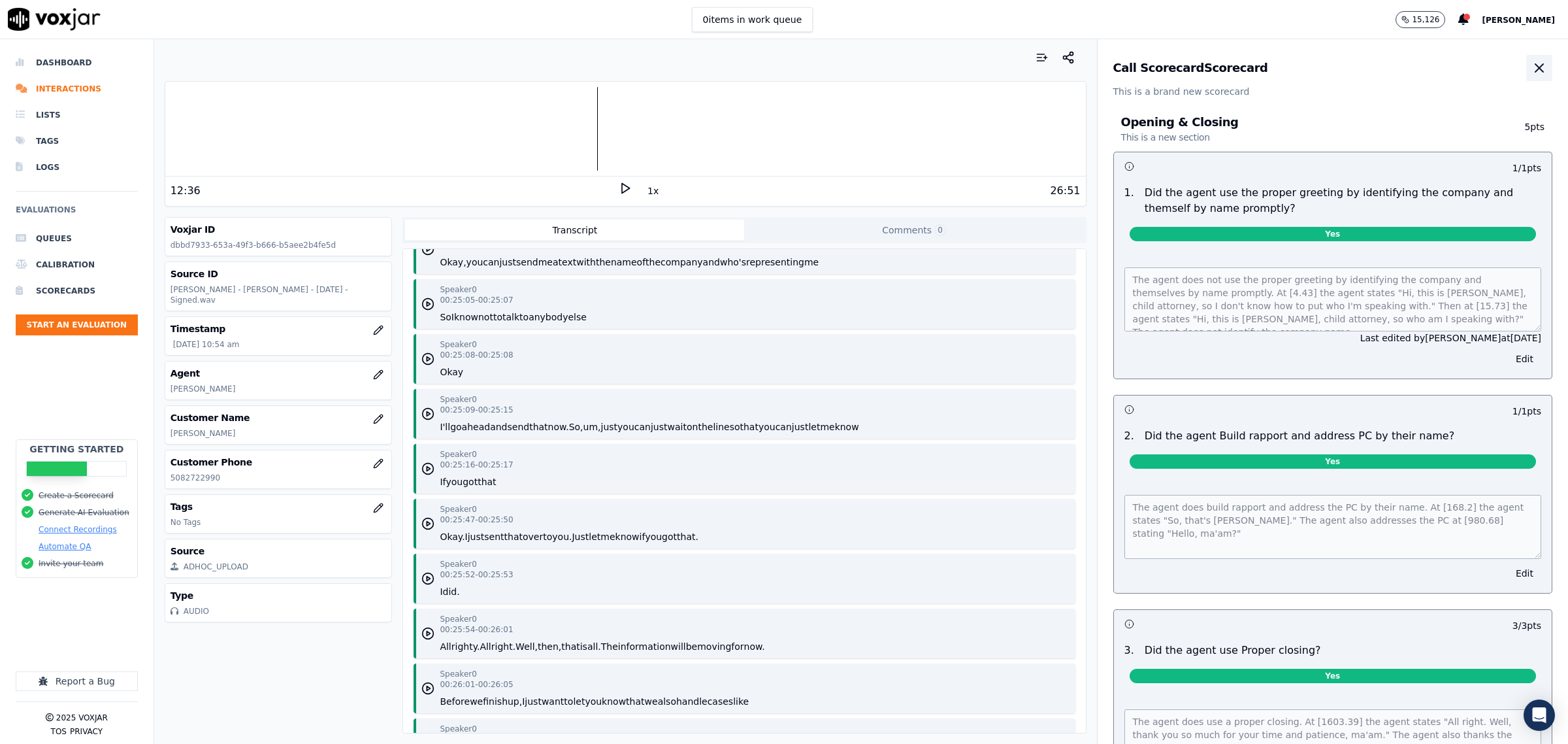
click at [1536, 64] on icon "button" at bounding box center [1539, 68] width 8 height 8
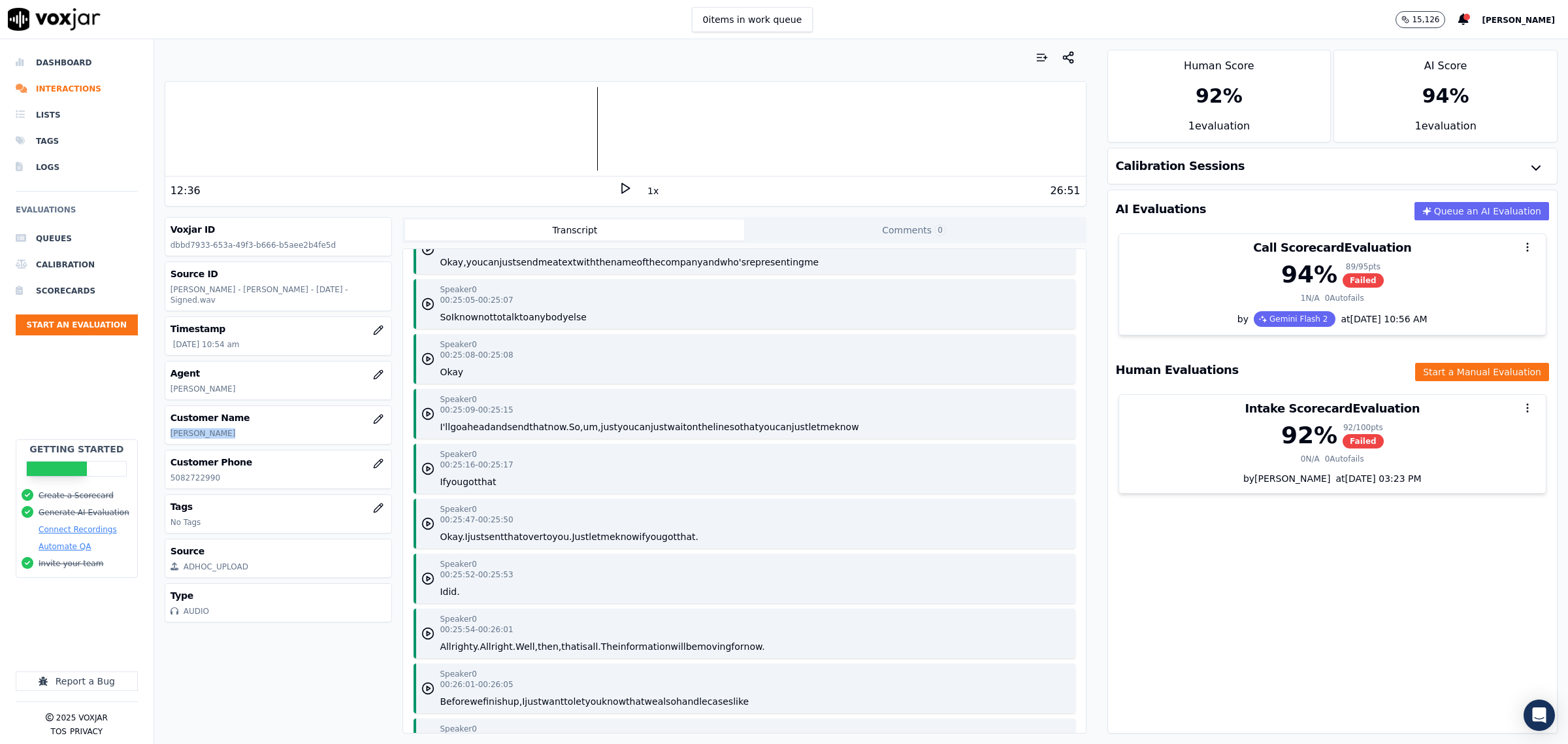
drag, startPoint x: 237, startPoint y: 426, endPoint x: 170, endPoint y: 431, distance: 67.2
click at [170, 431] on div "Customer Name [PERSON_NAME]" at bounding box center [279, 425] width 227 height 38
copy p "[PERSON_NAME]"
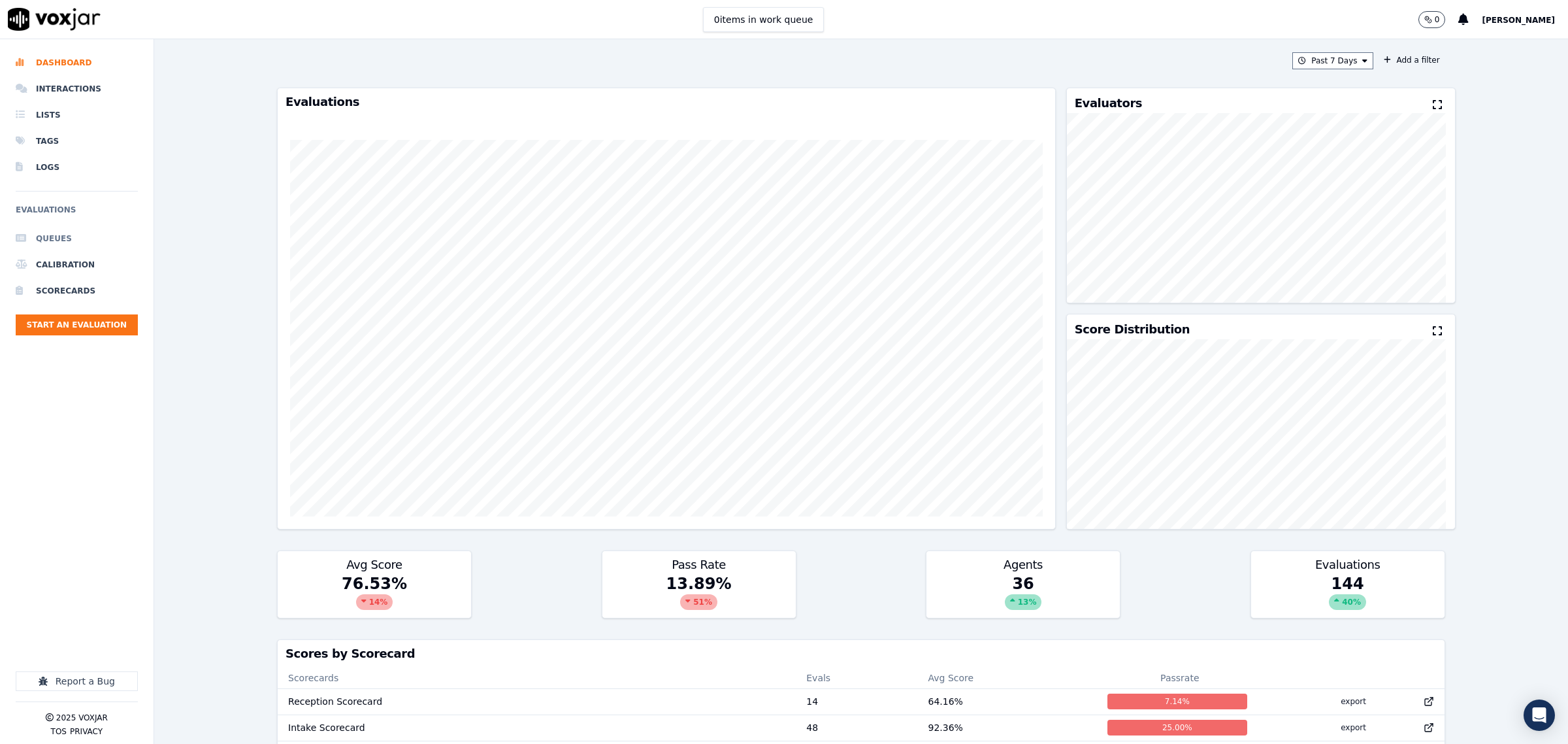
click at [53, 246] on li "Queues" at bounding box center [76, 238] width 122 height 26
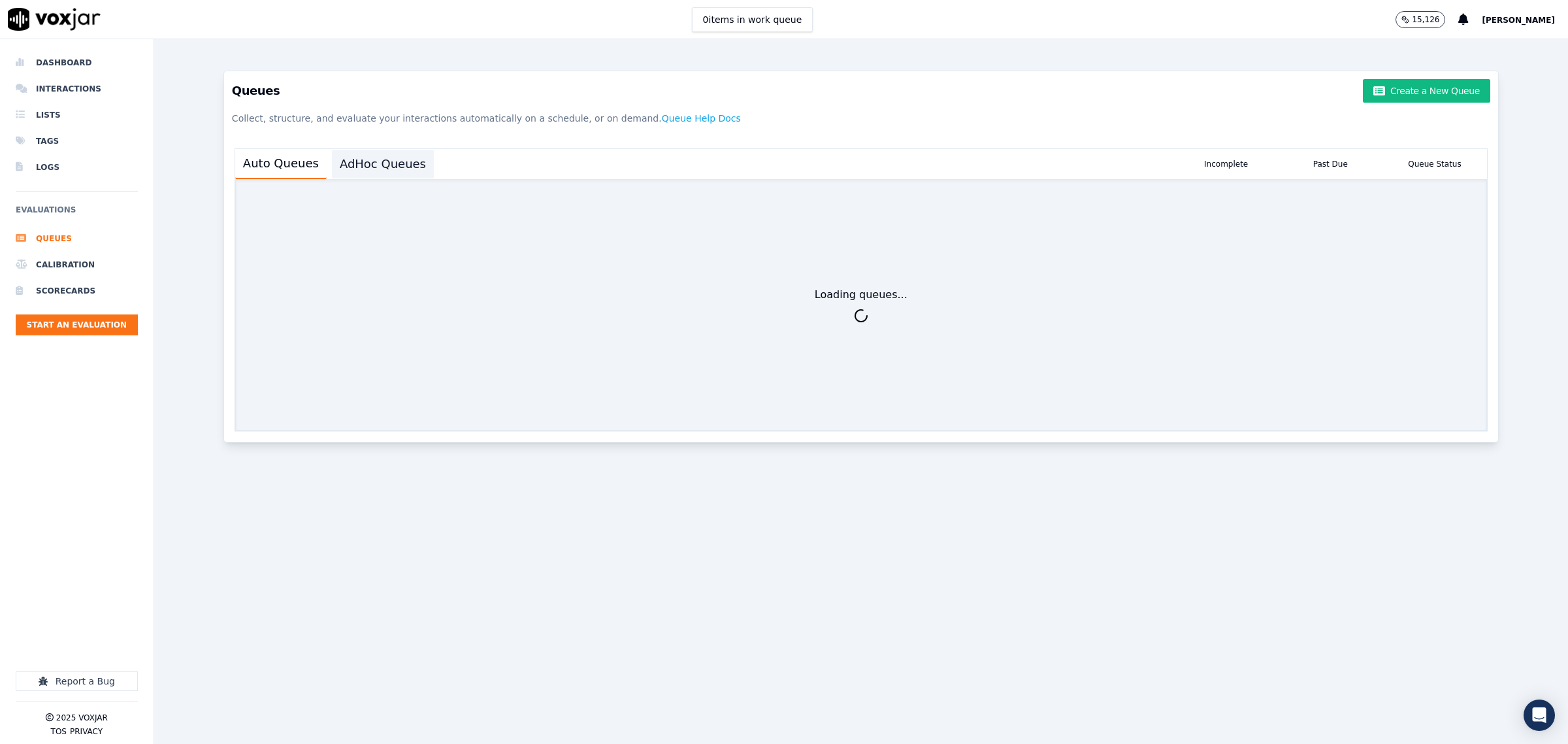
click at [374, 177] on button "AdHoc Queues" at bounding box center [383, 164] width 102 height 29
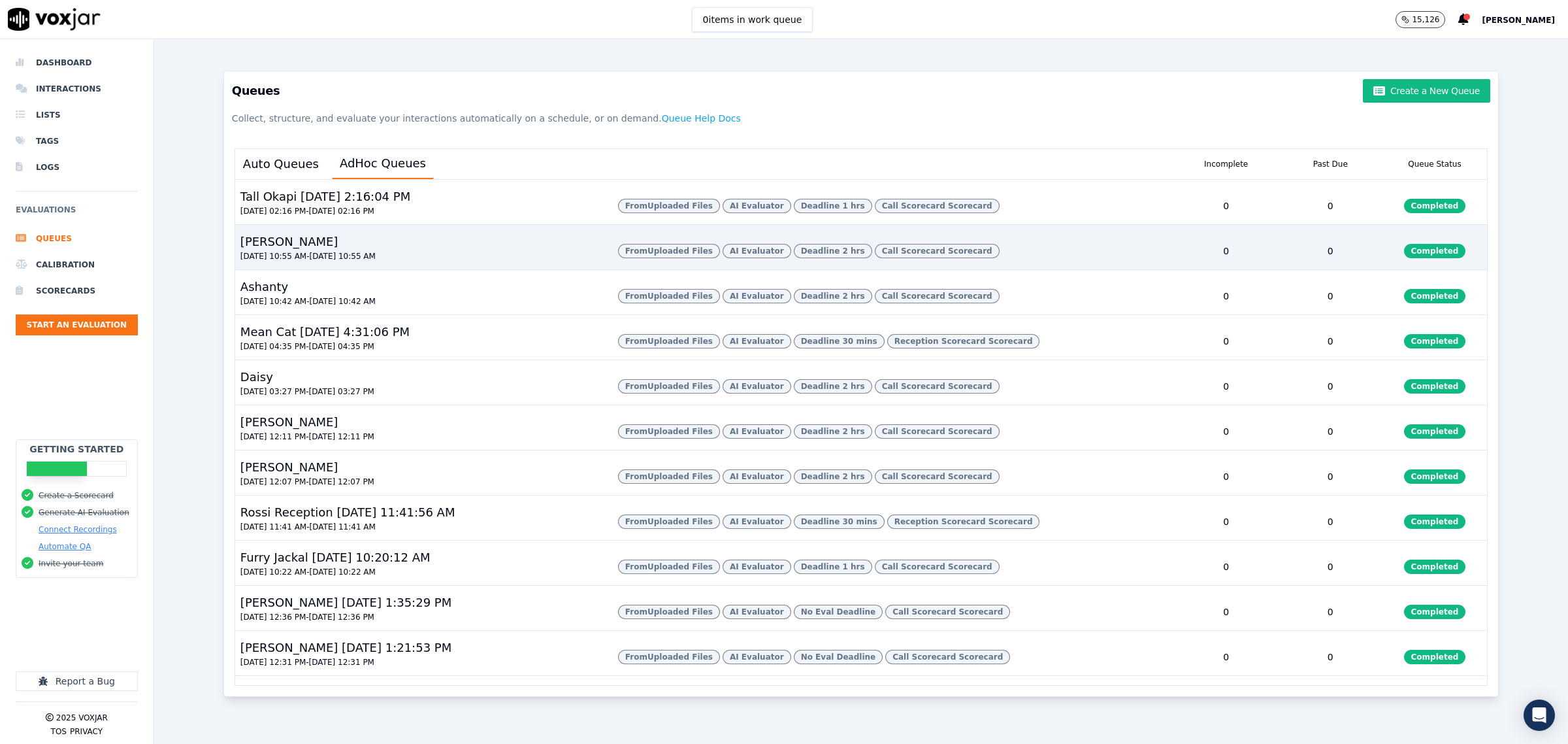
click at [330, 270] on div "[PERSON_NAME] [DATE] 10:55 AM - [DATE] 10:55 AM" at bounding box center [421, 251] width 372 height 36
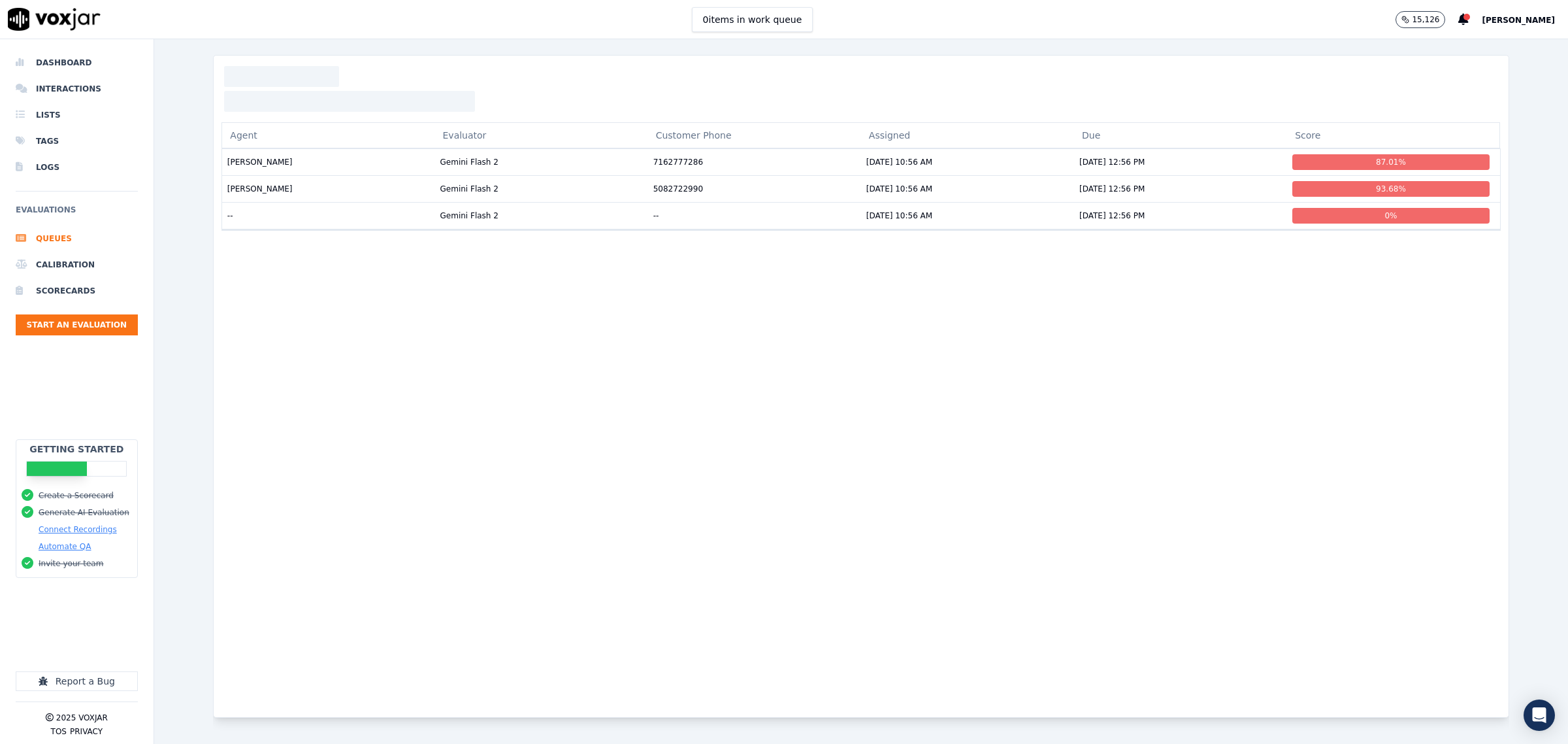
click at [313, 220] on td "--" at bounding box center [328, 215] width 213 height 27
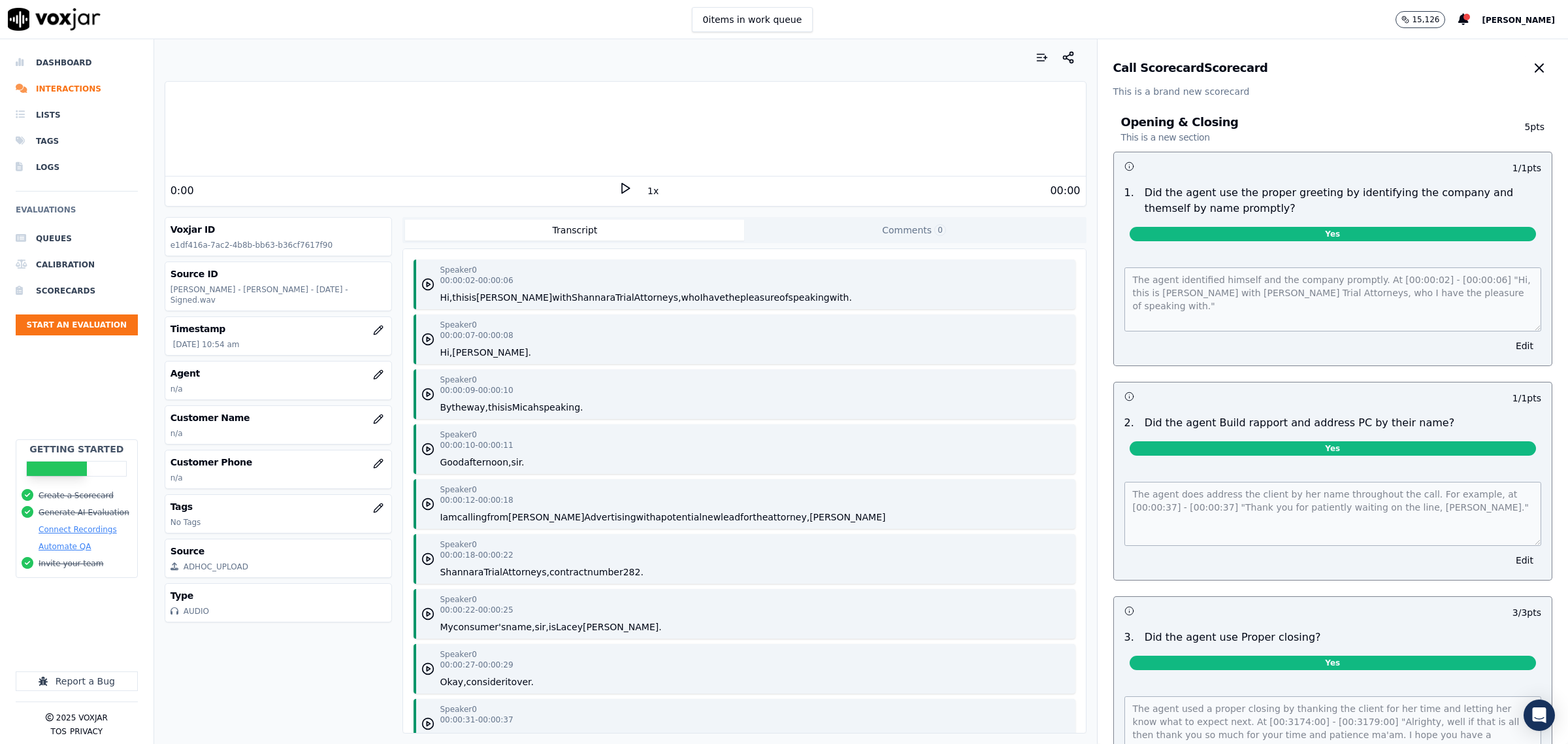
click at [1532, 60] on icon "button" at bounding box center [1539, 68] width 15 height 15
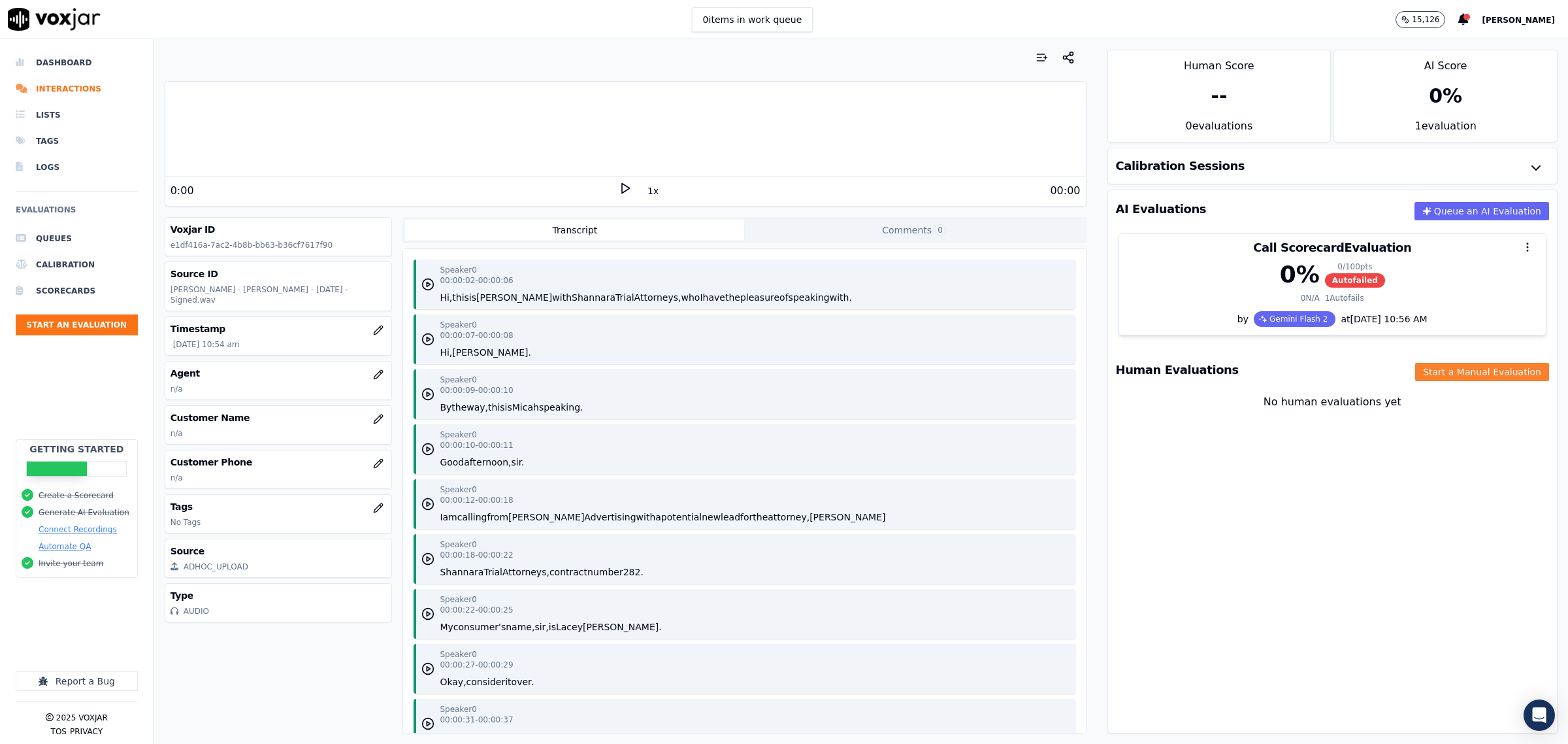
click at [1464, 376] on button "Start a Manual Evaluation" at bounding box center [1482, 372] width 134 height 18
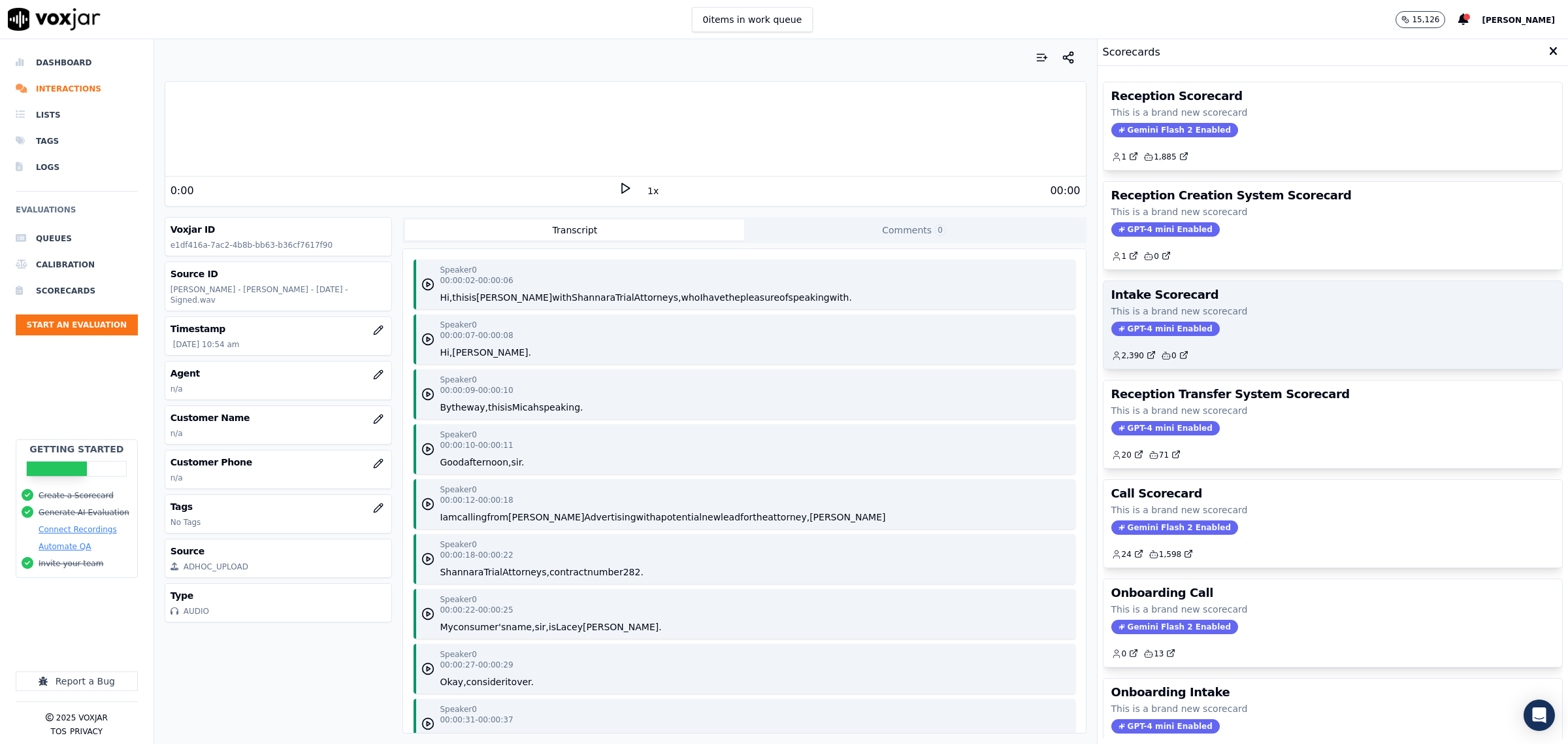
click at [1237, 314] on p "This is a brand new scorecard" at bounding box center [1333, 312] width 443 height 13
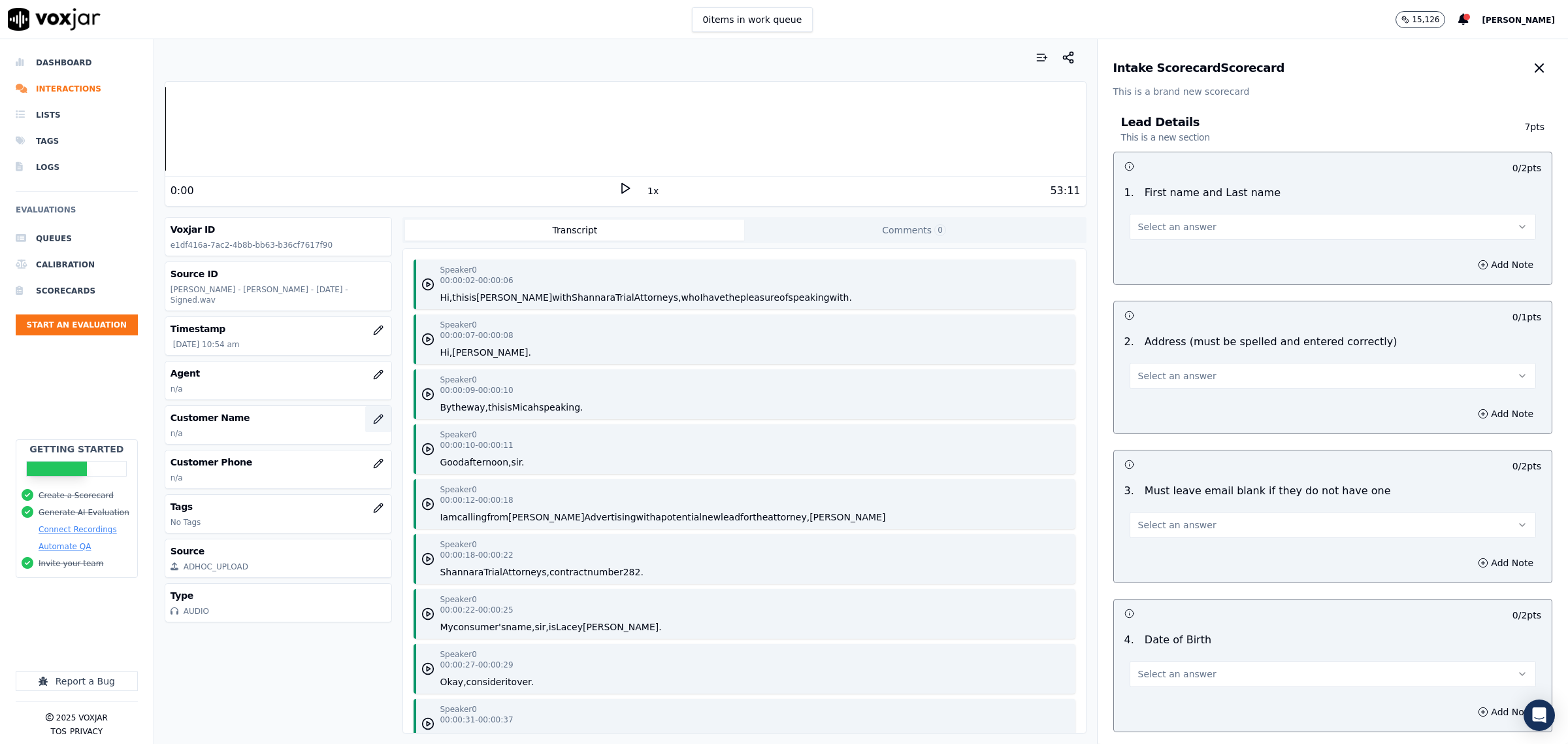
click at [374, 414] on icon "button" at bounding box center [378, 418] width 9 height 9
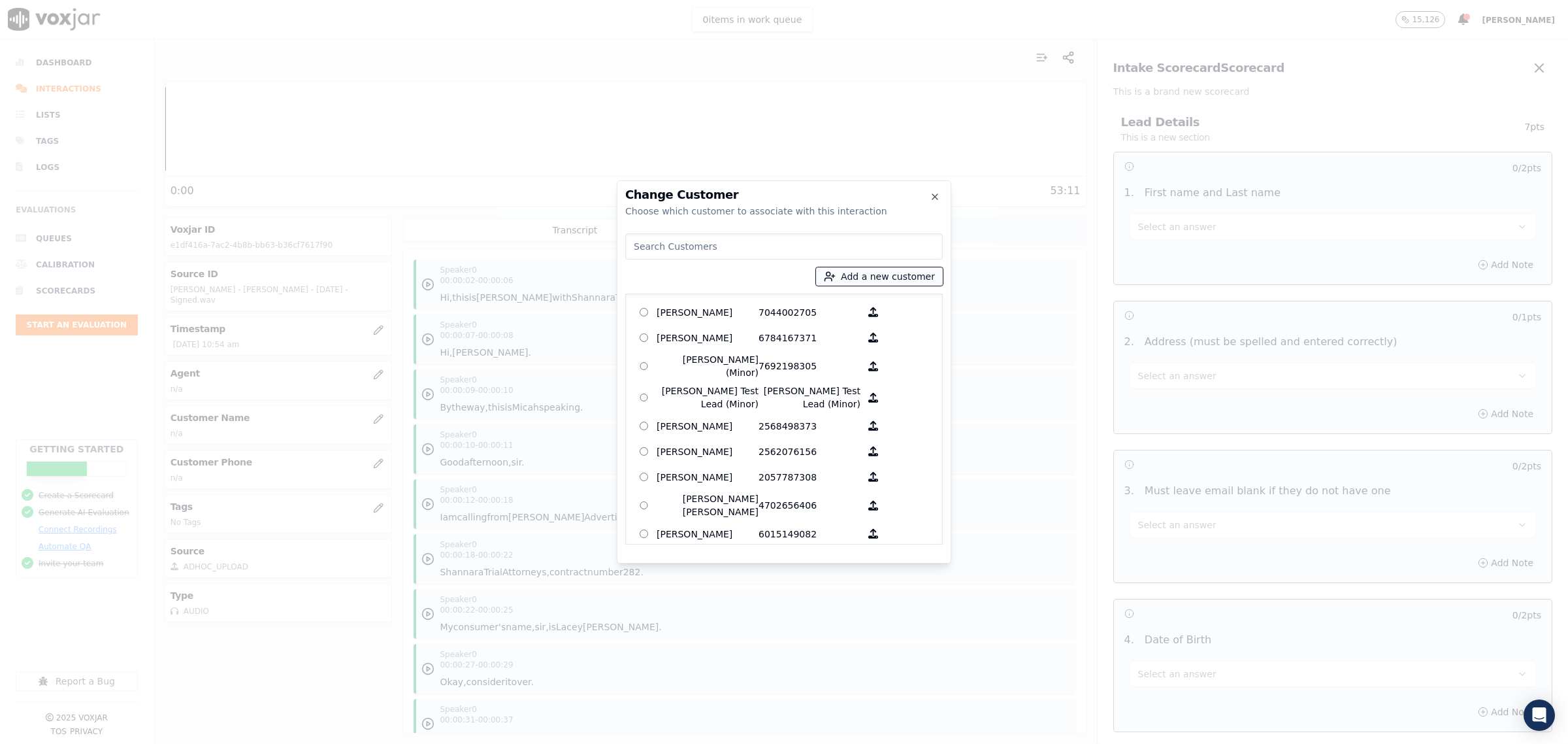
click at [899, 273] on button "Add a new customer" at bounding box center [879, 276] width 127 height 18
type input "Lacey Clark"
click at [842, 376] on input "Add a New Customer" at bounding box center [884, 378] width 171 height 21
type input "2283427945"
click at [884, 407] on button "Add New Customer" at bounding box center [850, 402] width 104 height 18
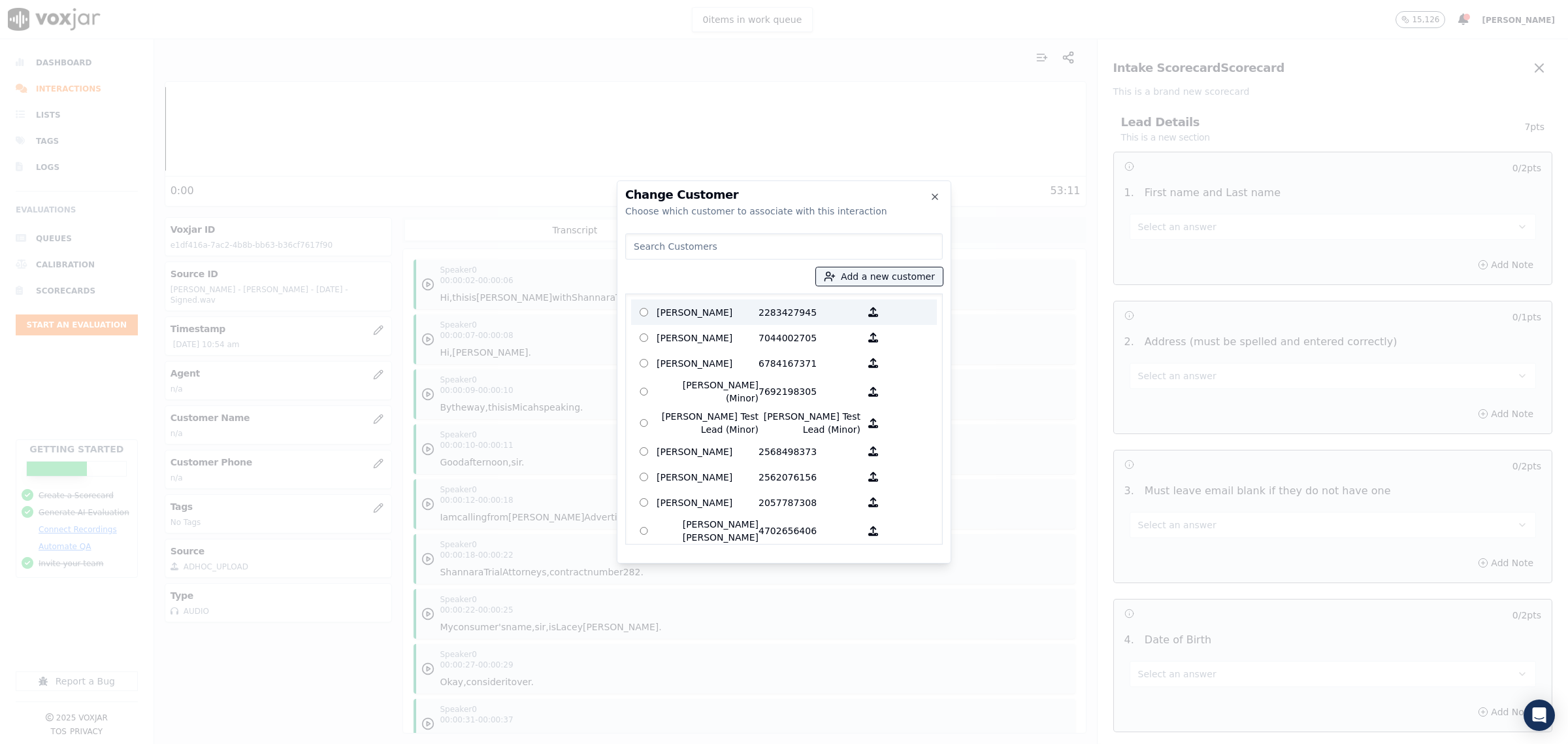
click at [706, 308] on p "Lacey Clark" at bounding box center [707, 312] width 102 height 20
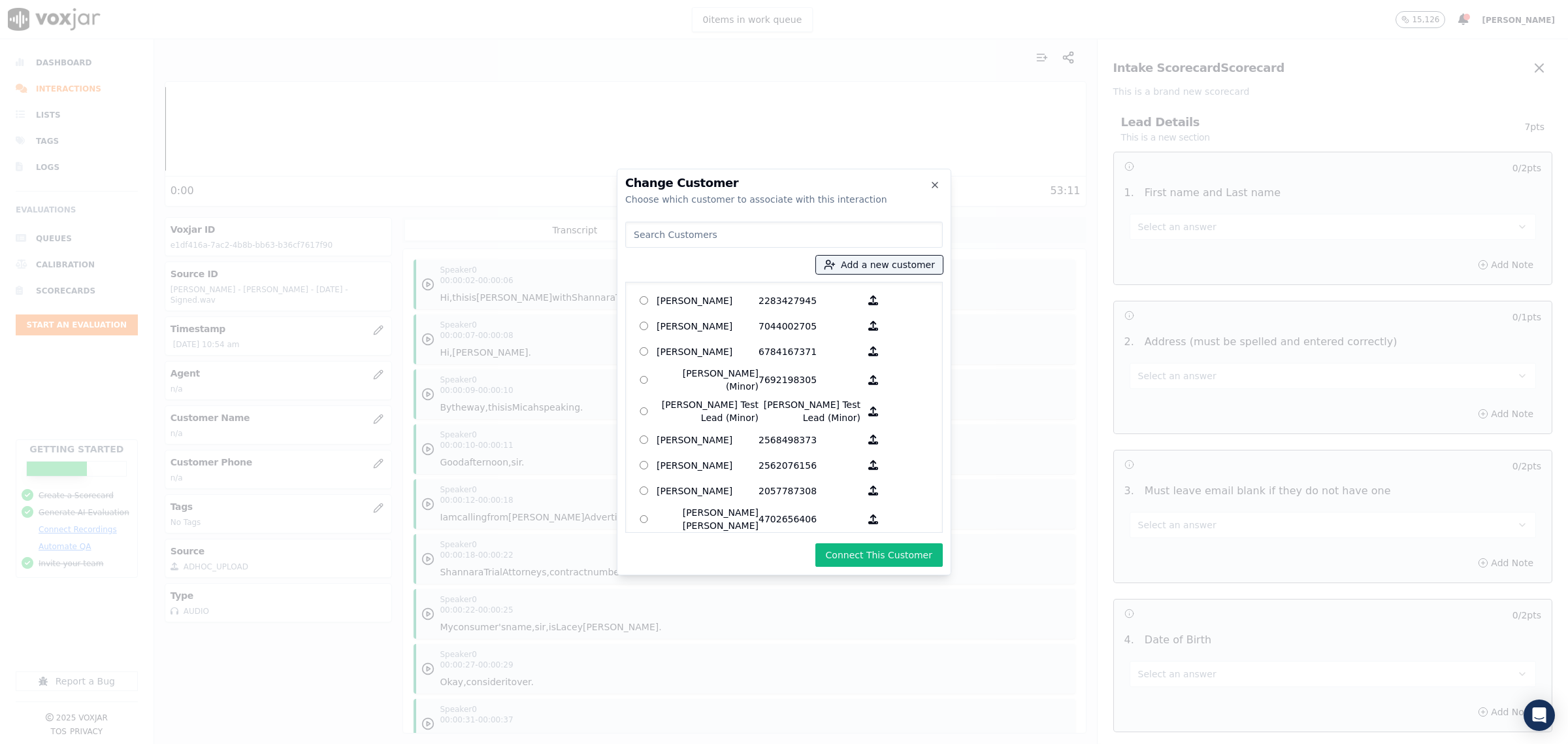
click at [884, 553] on button "Connect This Customer" at bounding box center [880, 554] width 128 height 24
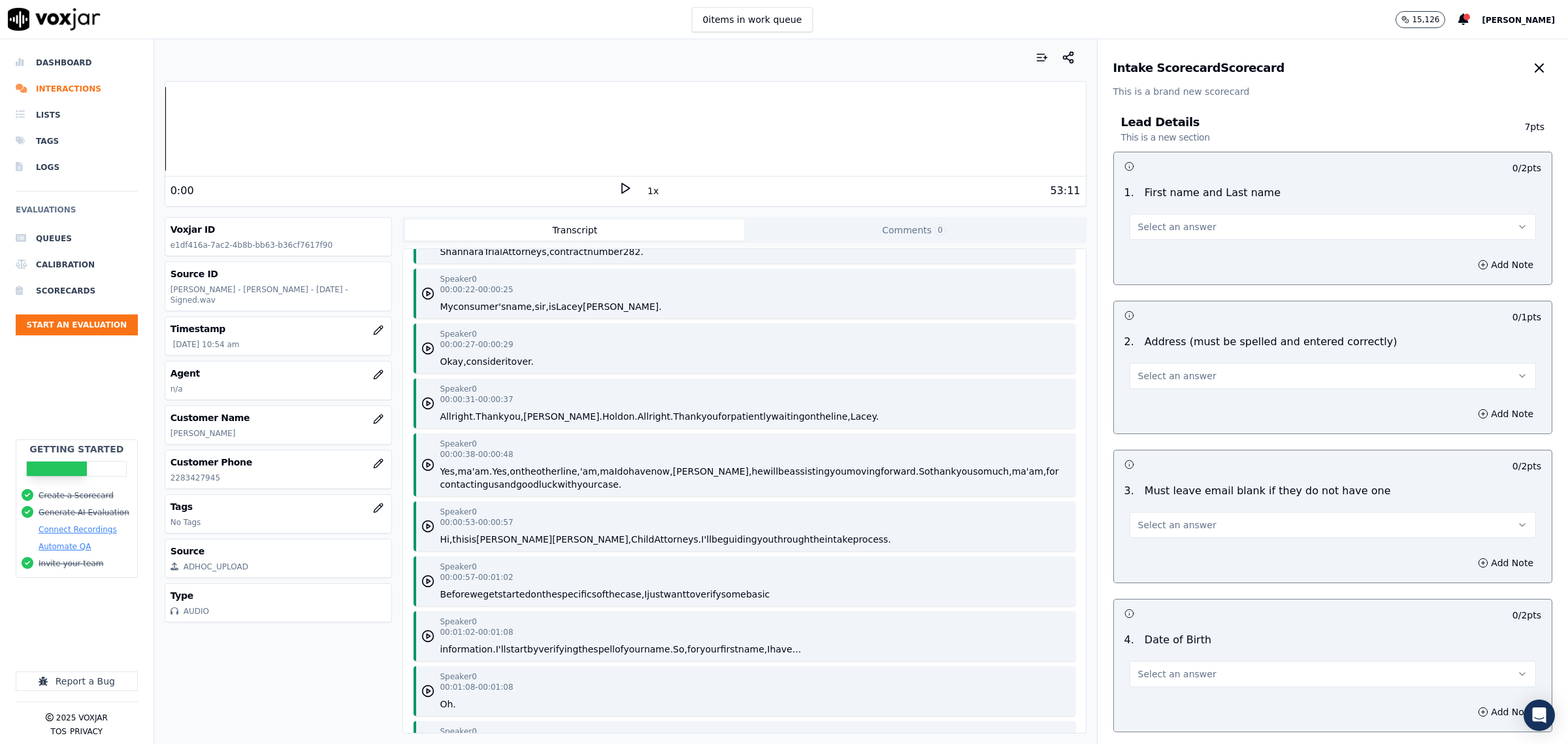
scroll to position [327, 0]
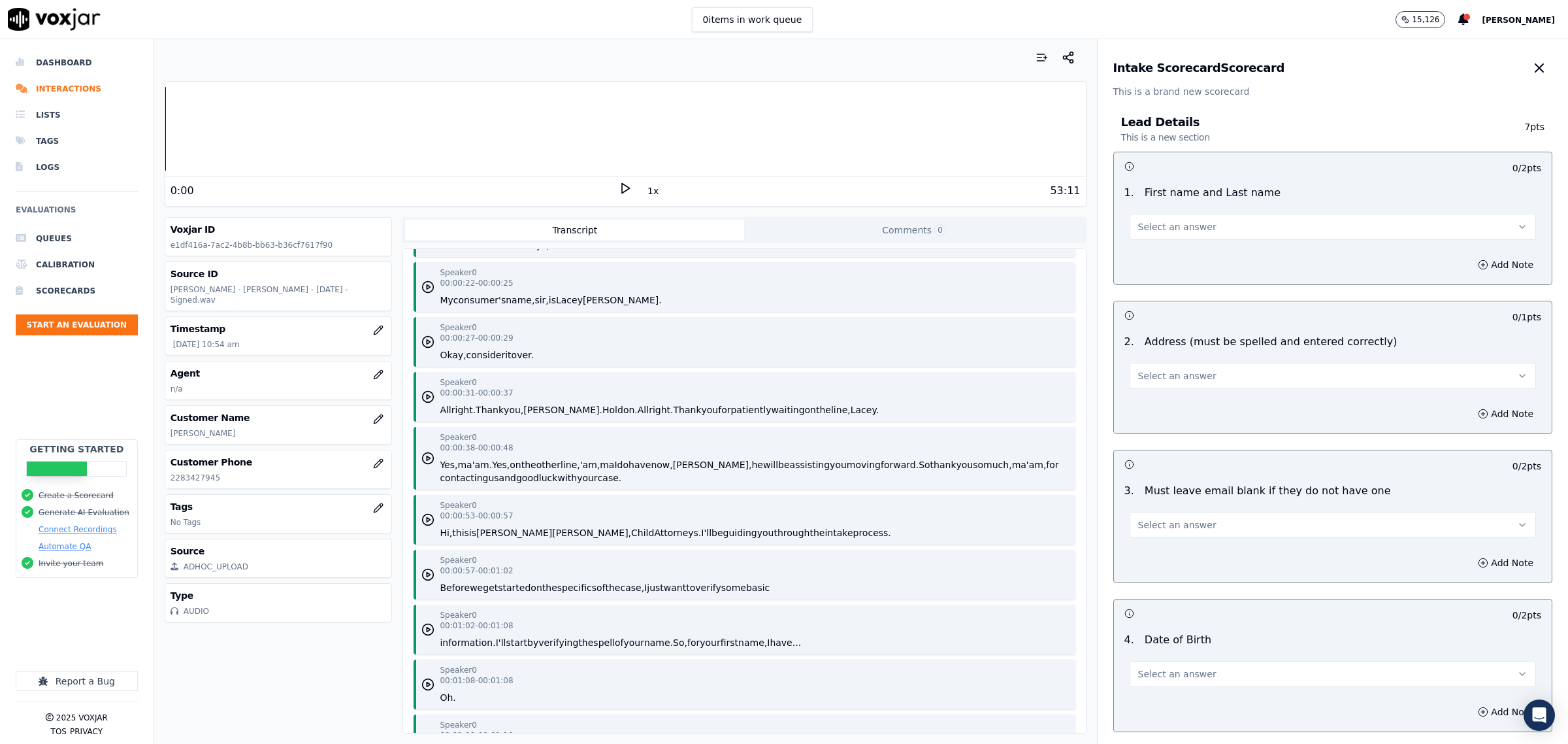
click at [1193, 231] on button "Select an answer" at bounding box center [1333, 226] width 407 height 26
click at [1187, 255] on div "Yes" at bounding box center [1306, 256] width 380 height 21
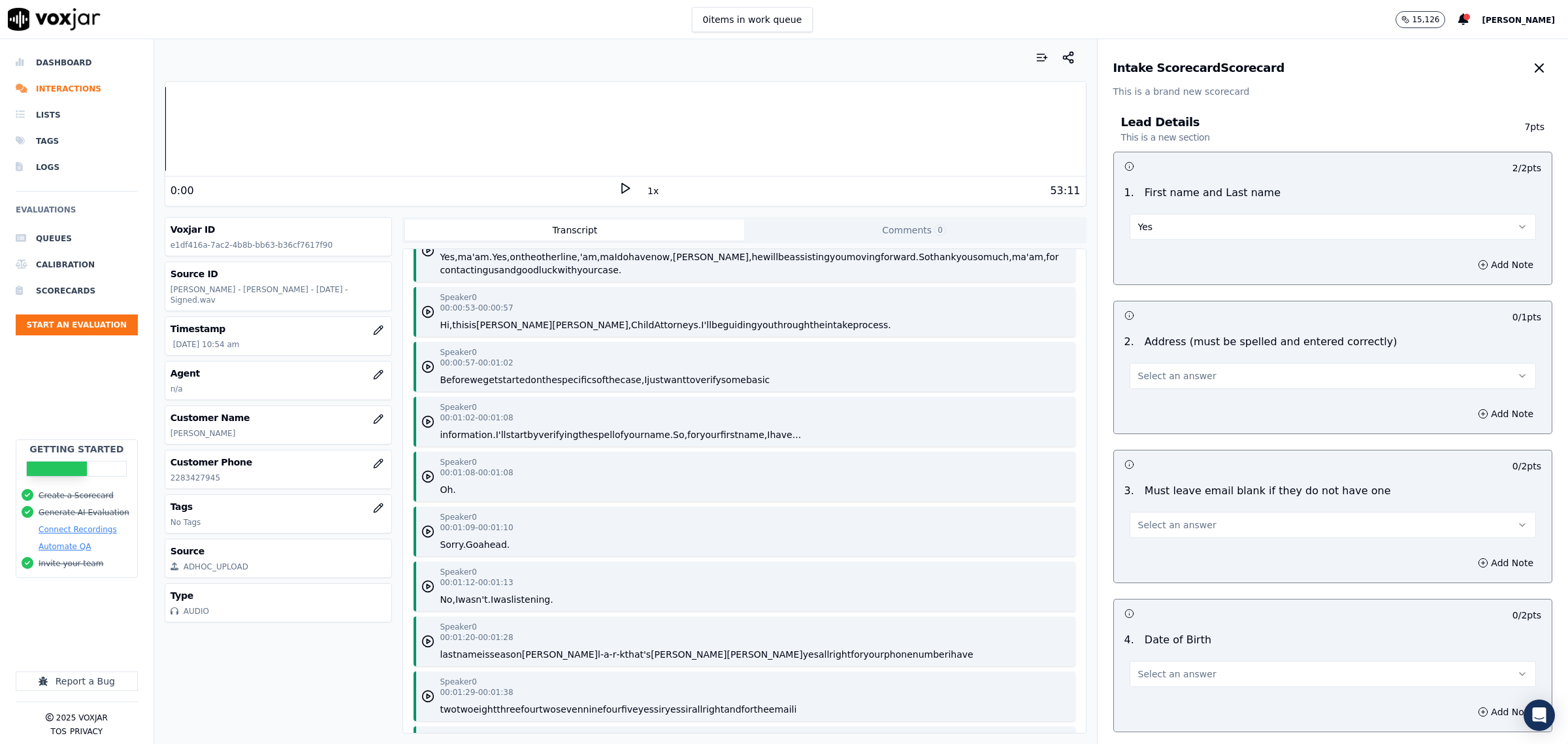
scroll to position [573, 0]
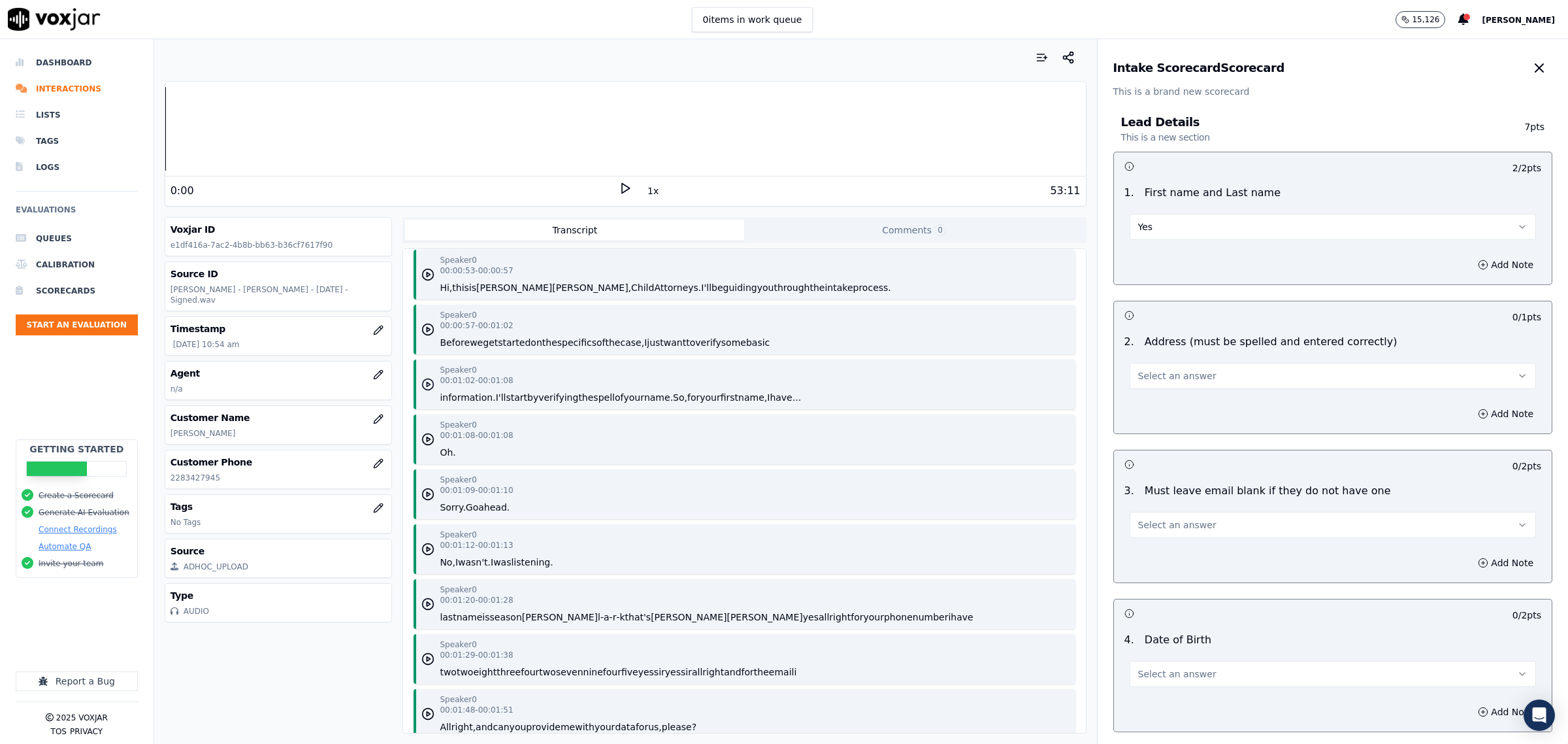
click at [422, 383] on icon "button" at bounding box center [428, 385] width 13 height 13
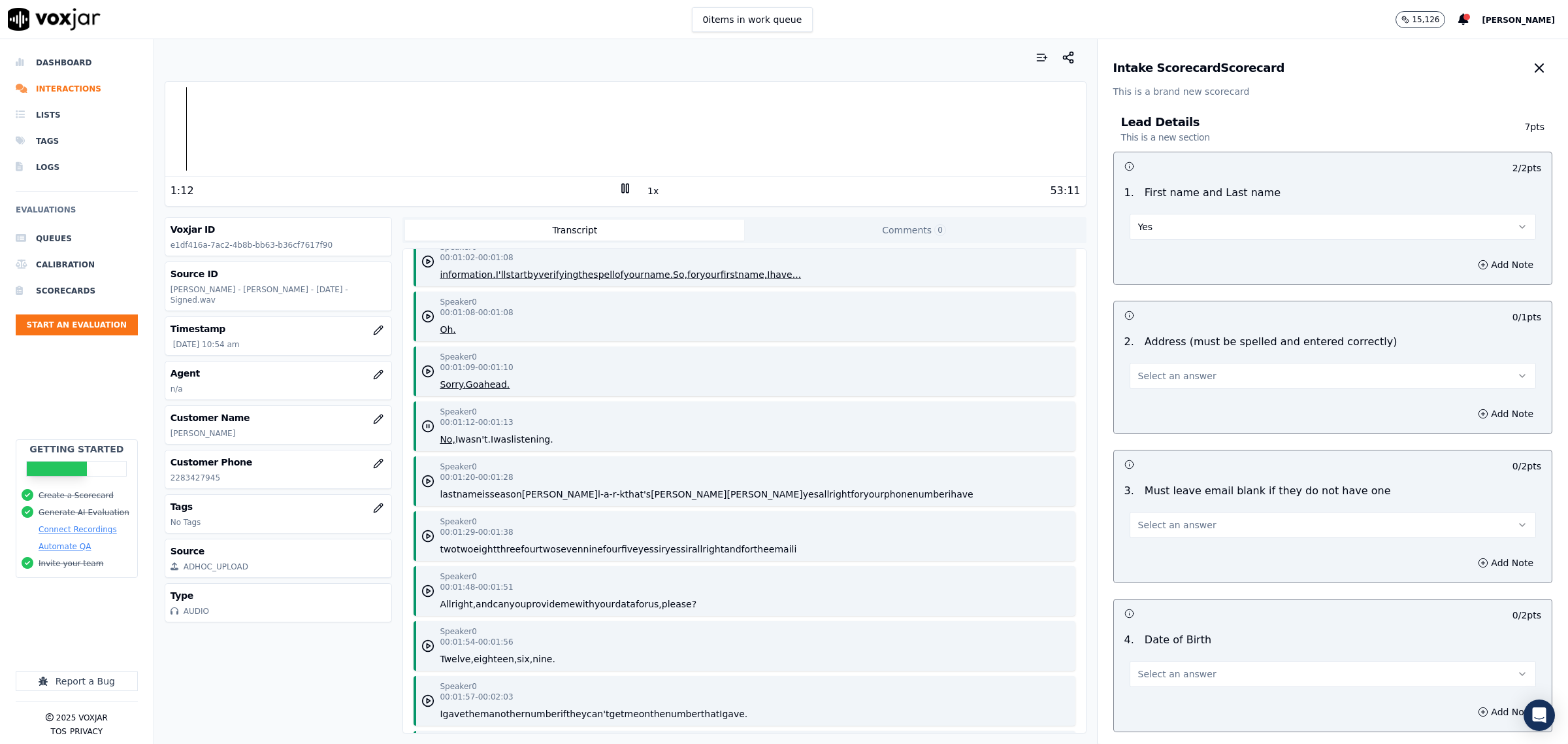
scroll to position [735, 0]
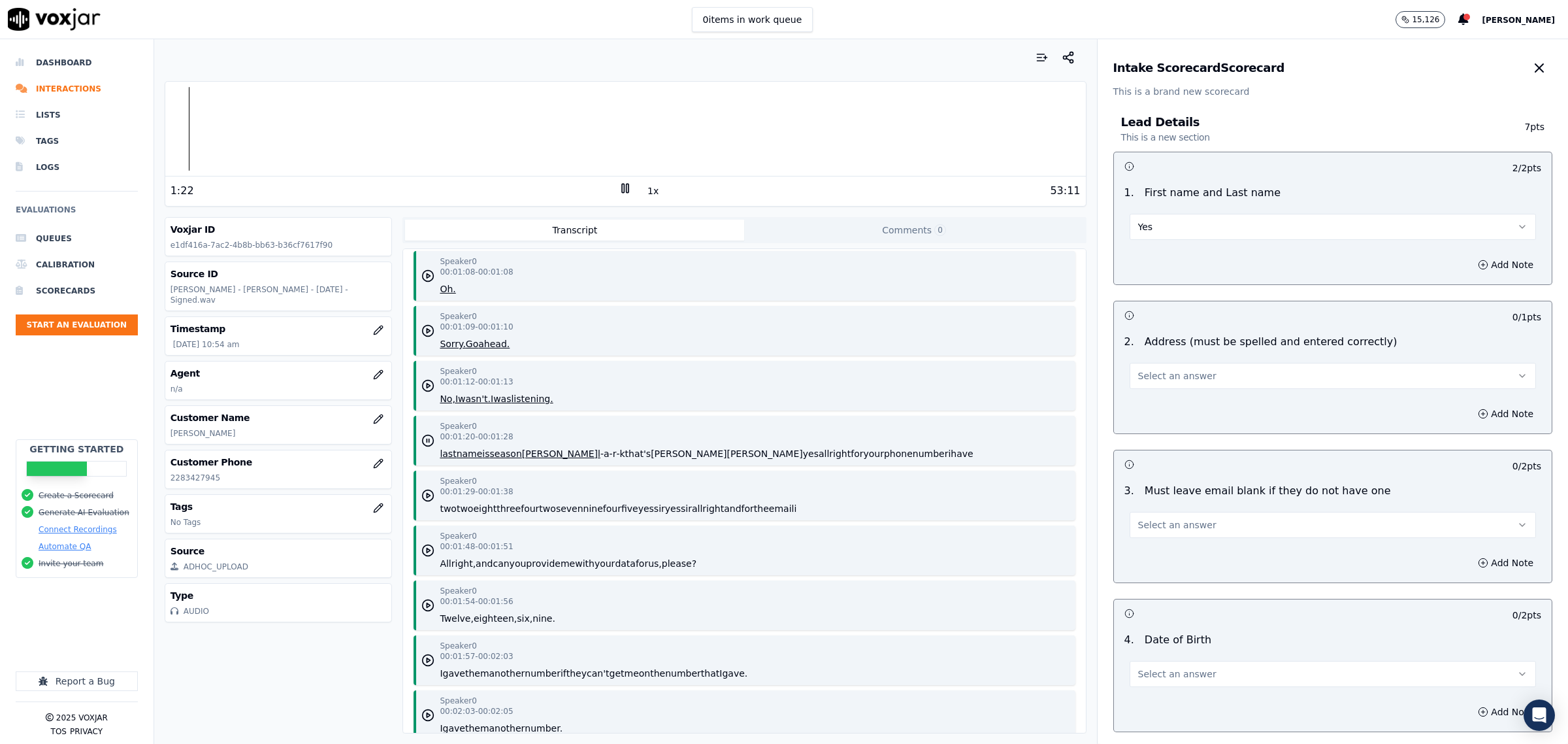
click at [619, 184] on icon at bounding box center [625, 189] width 13 height 13
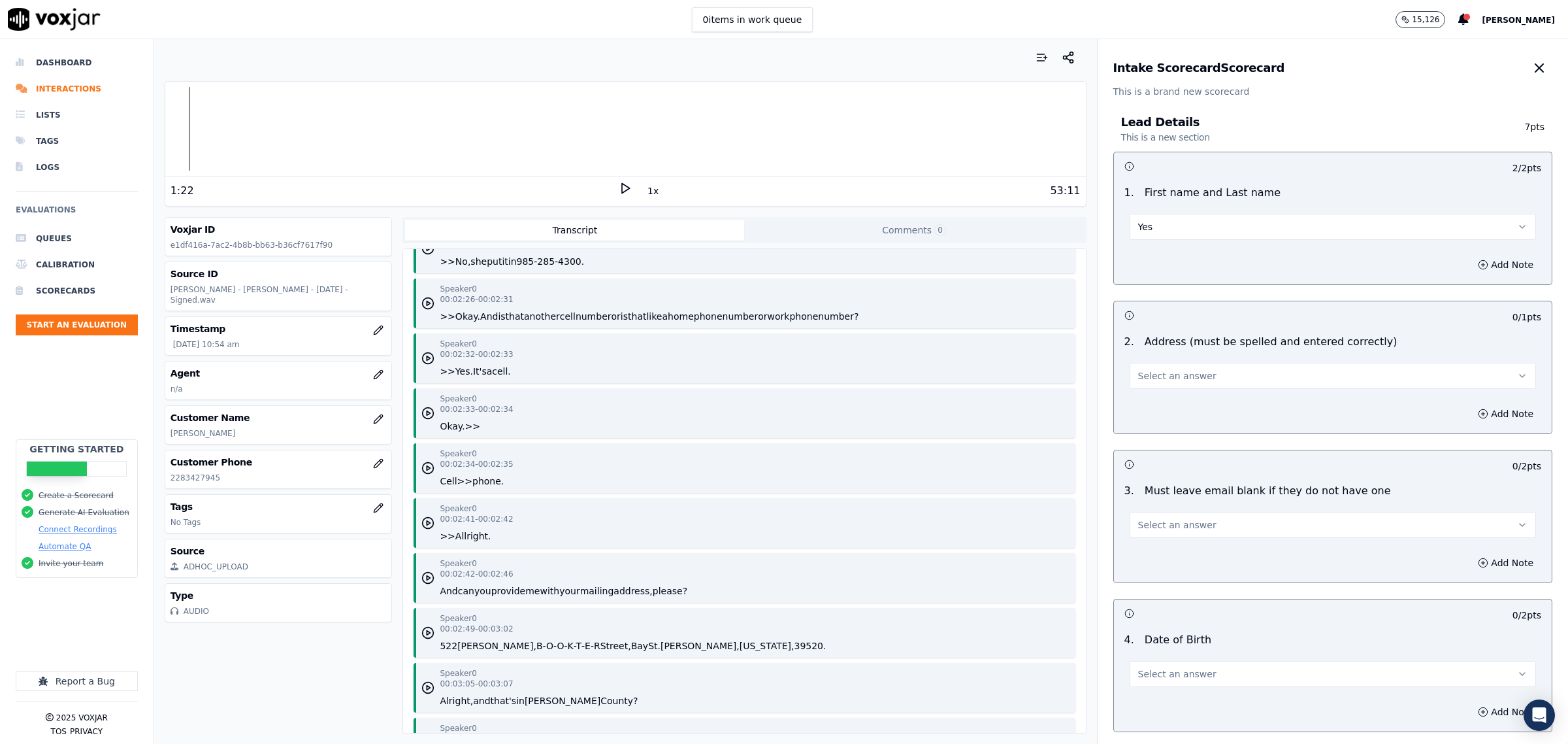
scroll to position [1471, 0]
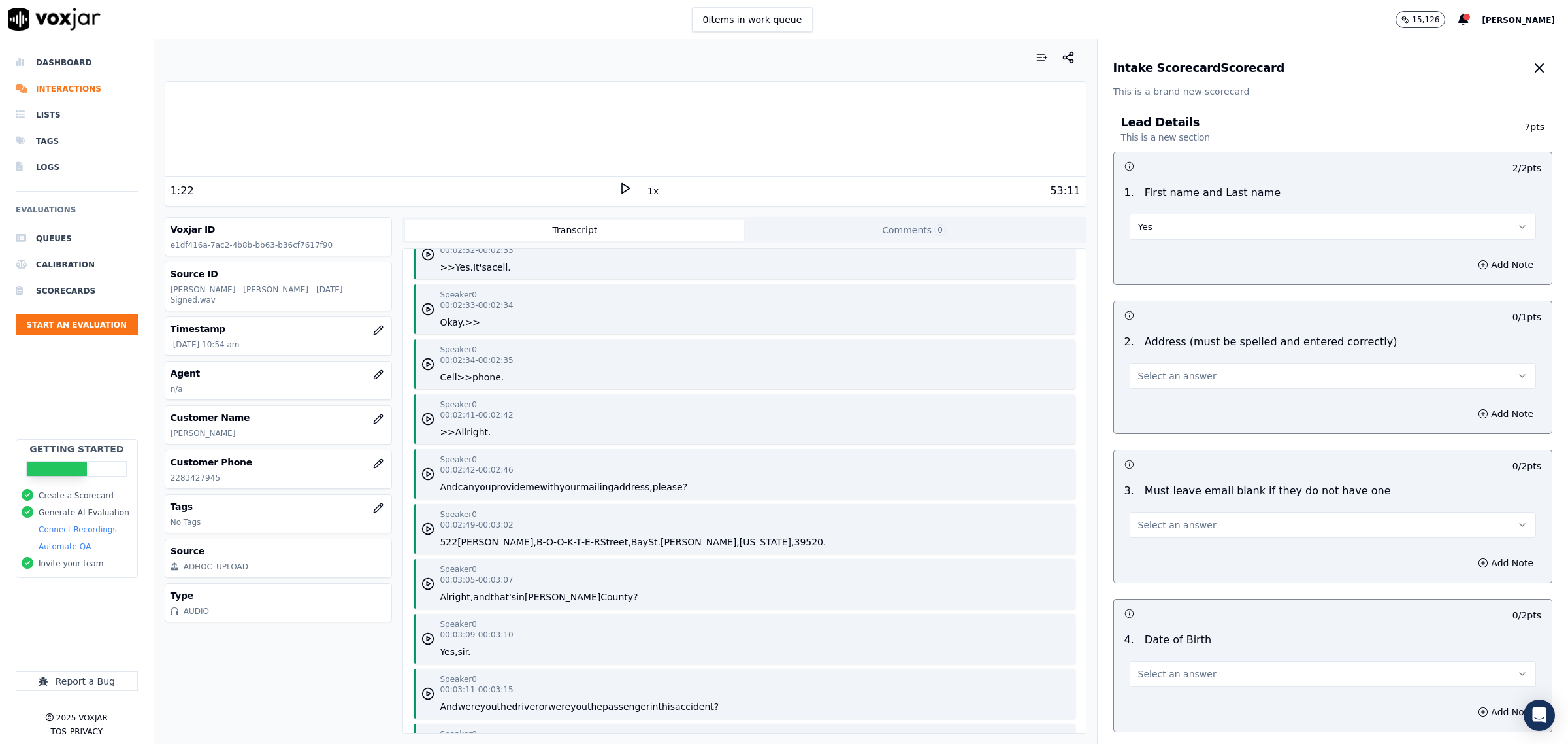
click at [1157, 366] on button "Select an answer" at bounding box center [1333, 375] width 407 height 26
click at [1183, 399] on div "Yes" at bounding box center [1306, 406] width 380 height 21
click at [427, 528] on icon "button" at bounding box center [428, 529] width 13 height 13
click at [619, 187] on icon at bounding box center [625, 189] width 13 height 13
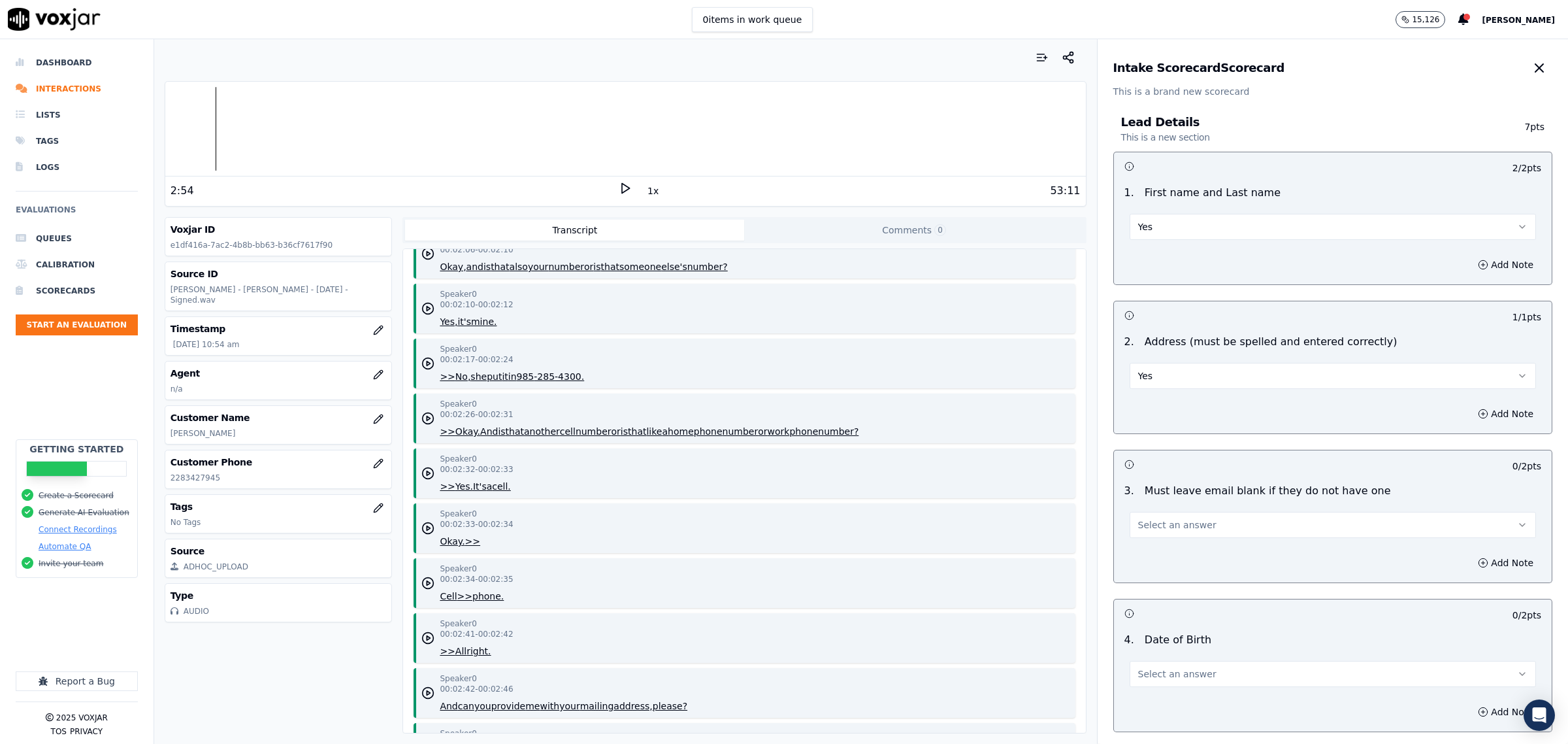
scroll to position [1144, 0]
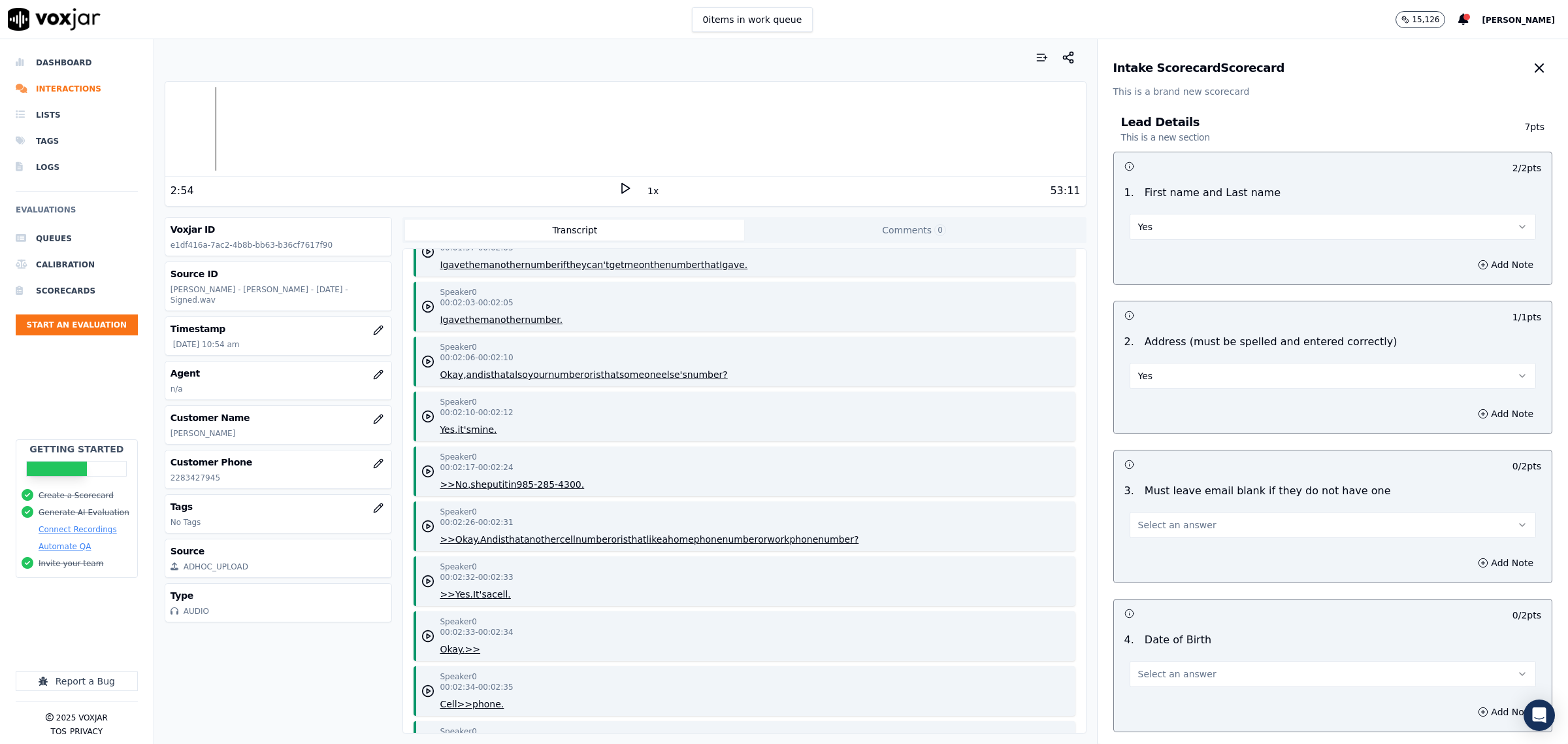
click at [1209, 525] on button "Select an answer" at bounding box center [1333, 524] width 407 height 26
click at [1174, 580] on div "No" at bounding box center [1306, 576] width 380 height 21
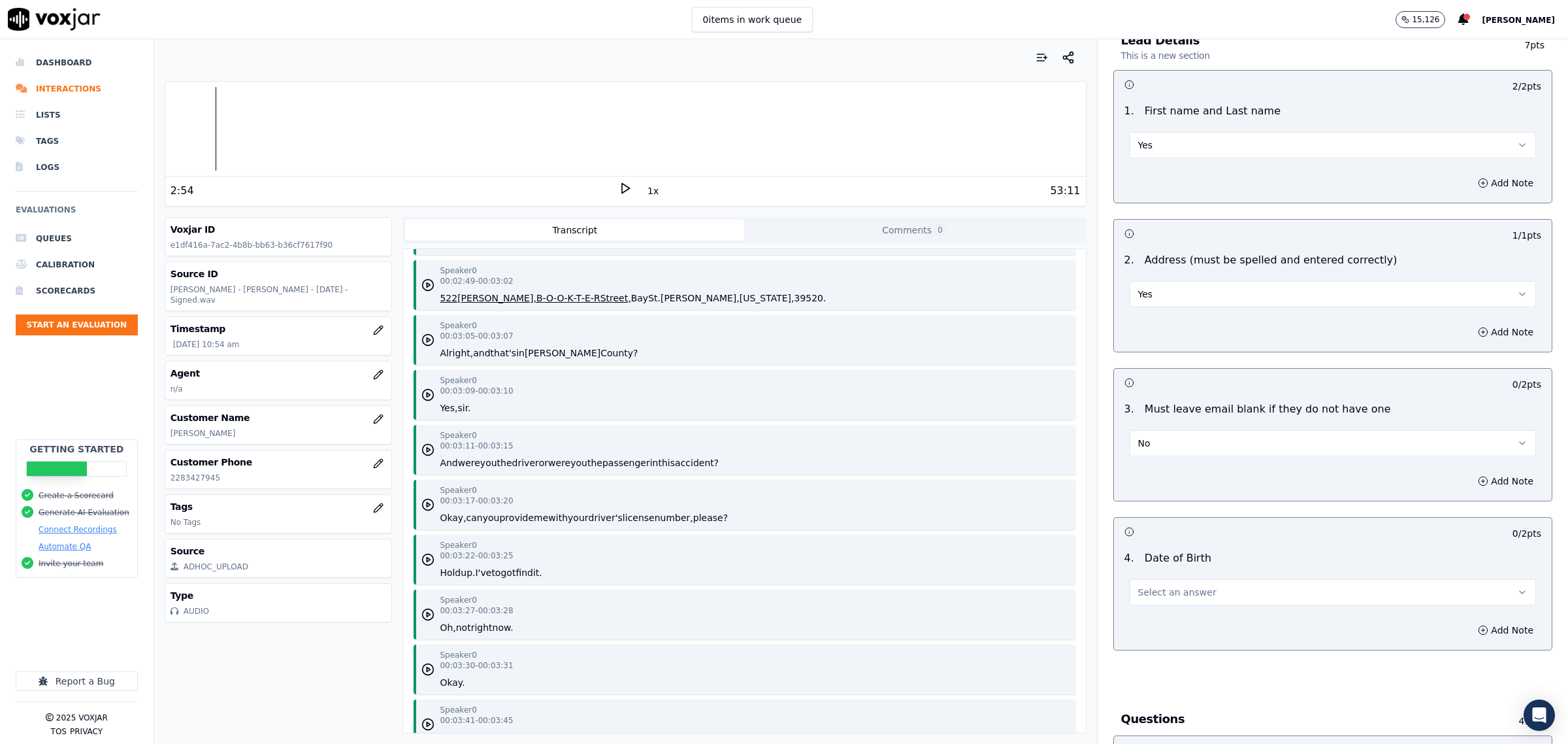
scroll to position [1717, 0]
click at [1470, 479] on button "Add Note" at bounding box center [1505, 481] width 71 height 18
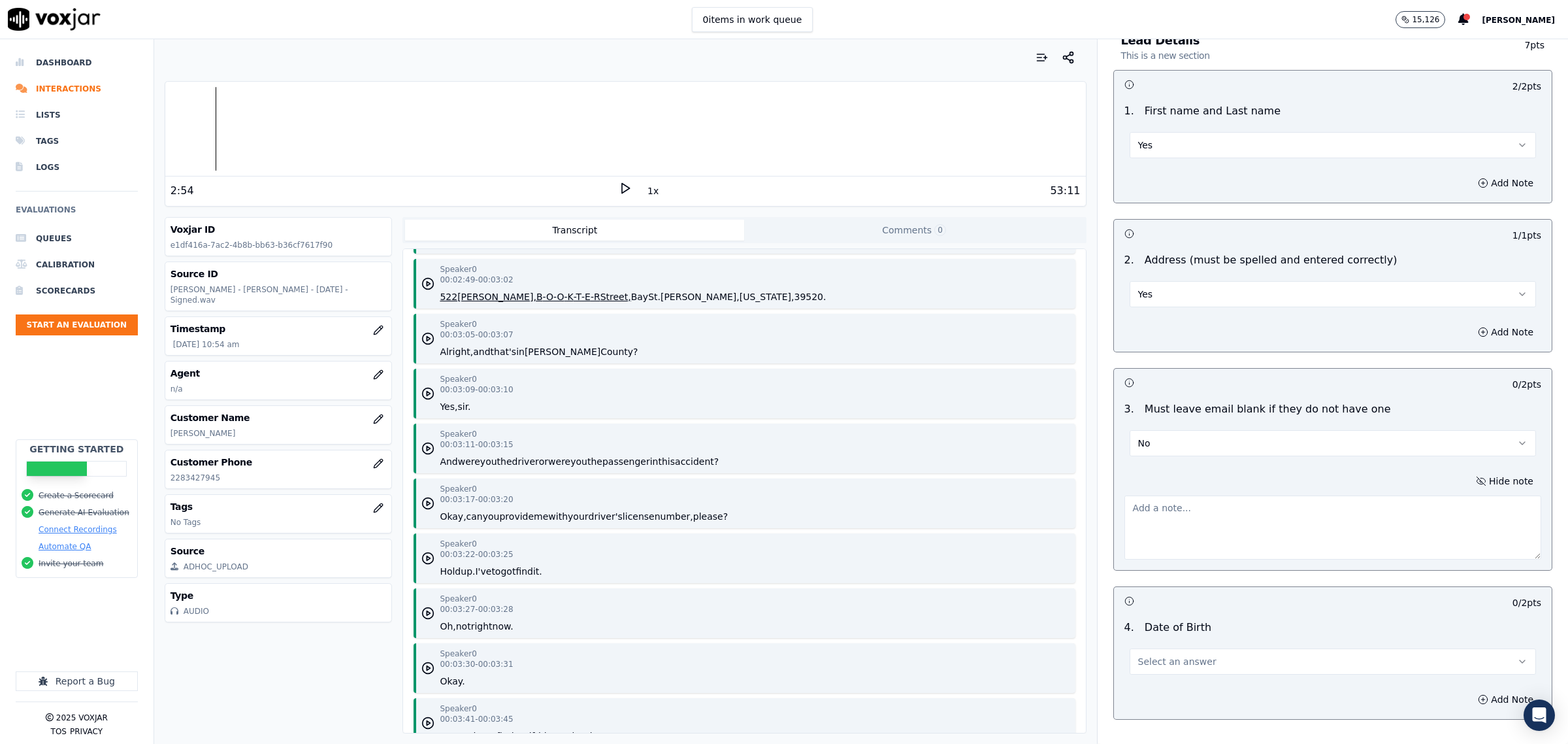
click at [1203, 498] on textarea at bounding box center [1333, 527] width 417 height 64
drag, startPoint x: 1184, startPoint y: 512, endPoint x: 958, endPoint y: 502, distance: 226.2
click at [945, 502] on div "Your browser does not support the audio element. 2:54 1x 53:11 Voxjar ID e1df41…" at bounding box center [861, 392] width 1414 height 705
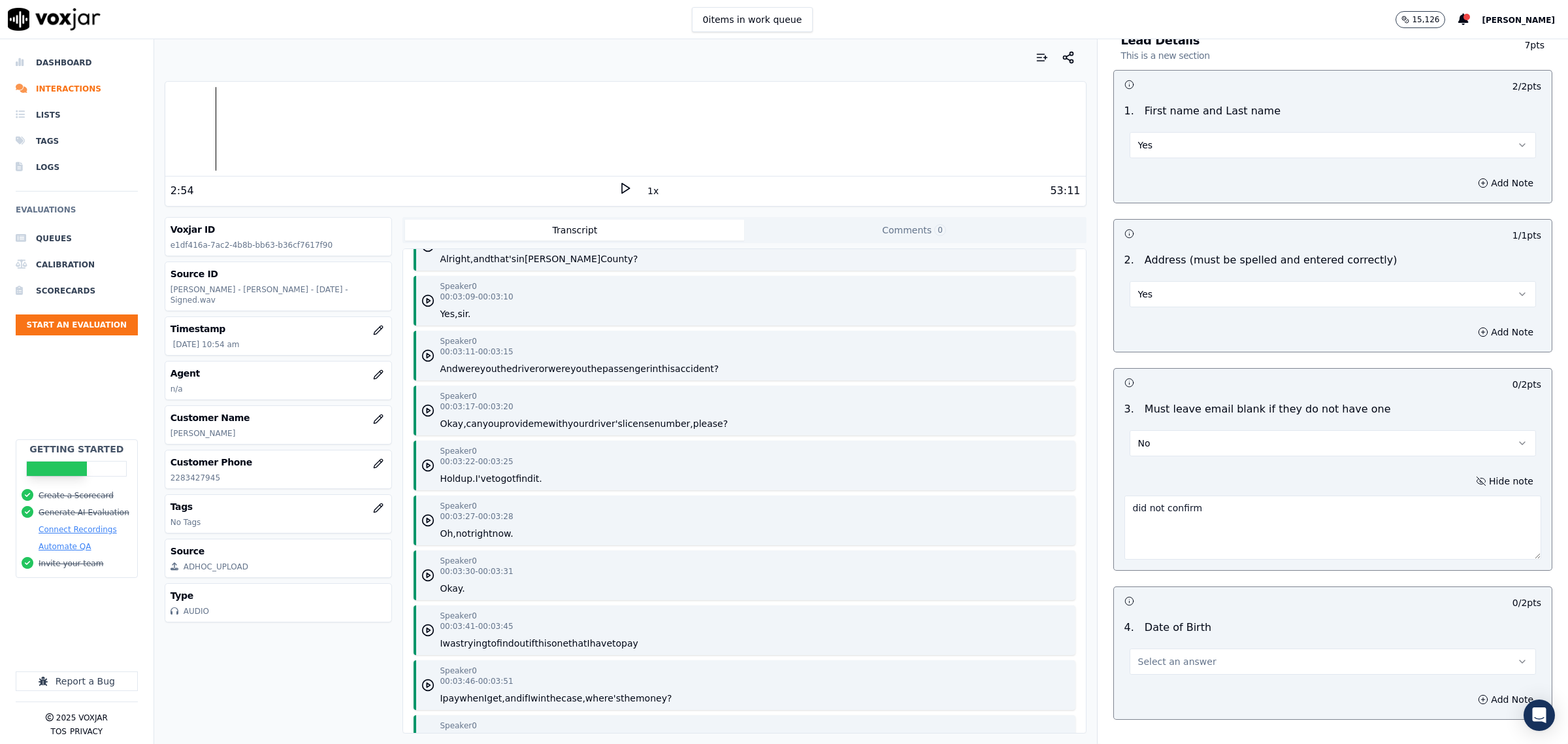
scroll to position [1961, 0]
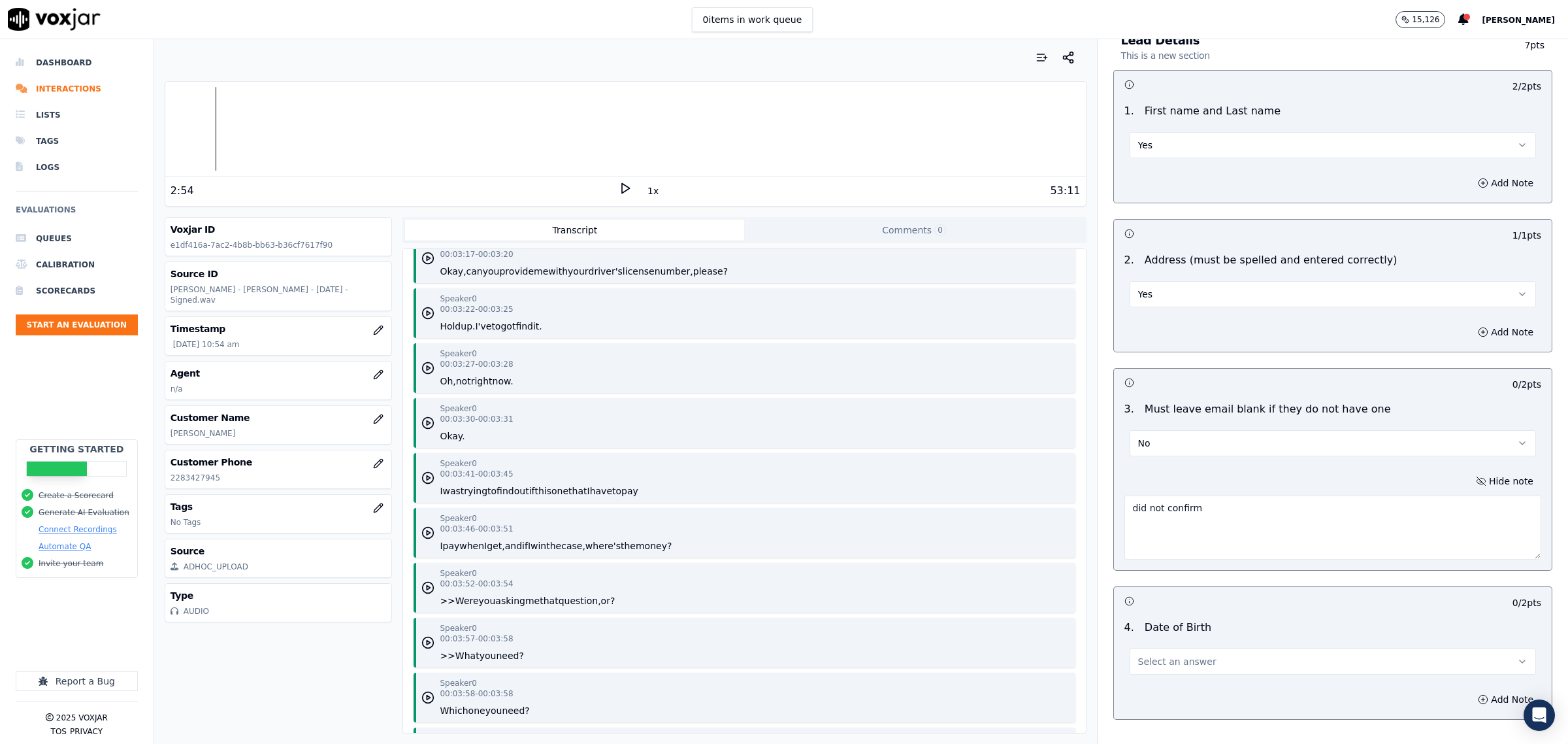
type textarea "did not confirm"
click at [1171, 655] on button "Select an answer" at bounding box center [1333, 661] width 407 height 26
click at [1161, 613] on div "No" at bounding box center [1306, 612] width 380 height 21
click at [1478, 701] on button "Add Note" at bounding box center [1505, 699] width 71 height 18
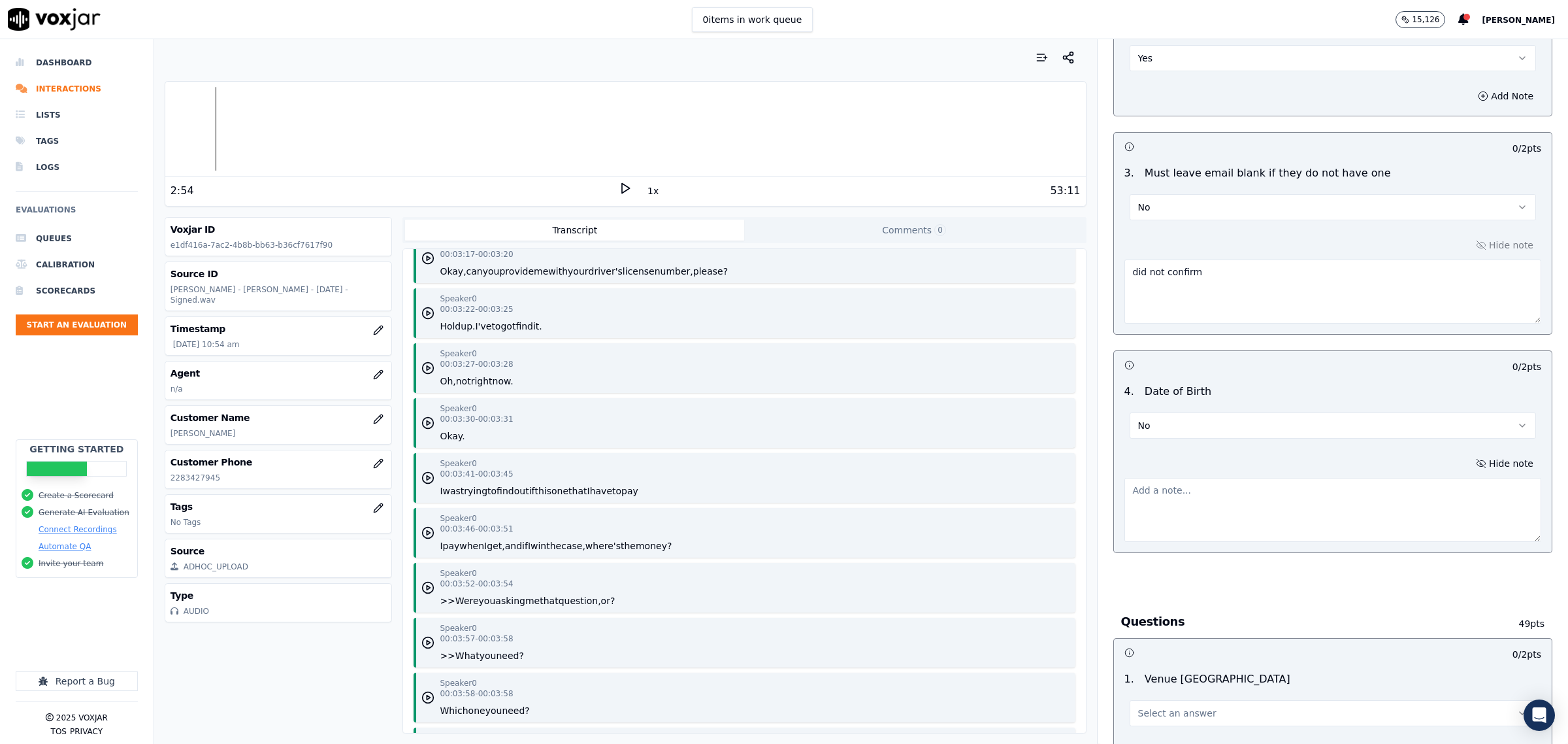
scroll to position [327, 0]
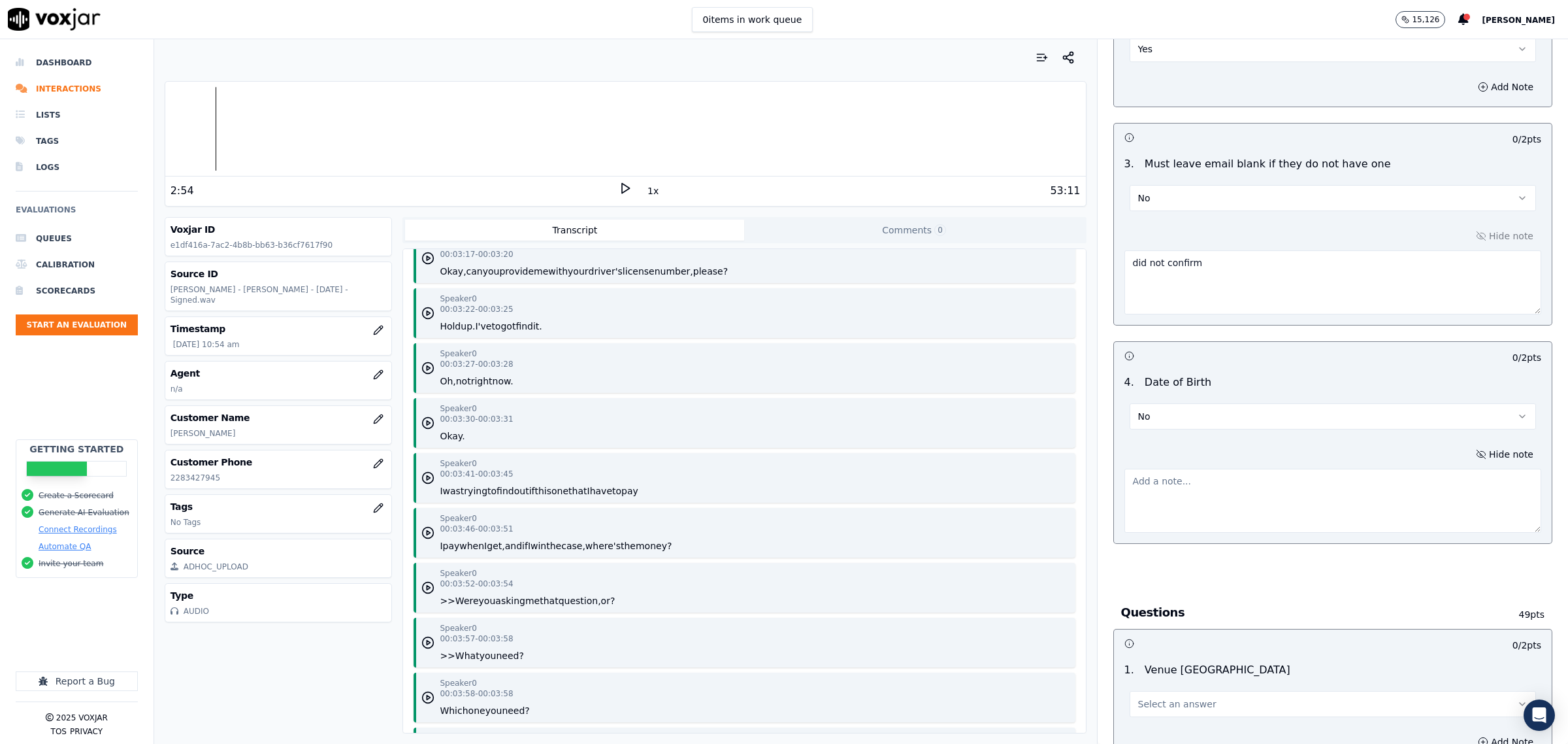
click at [1171, 487] on textarea at bounding box center [1333, 500] width 417 height 64
paste textarea "did not confirm"
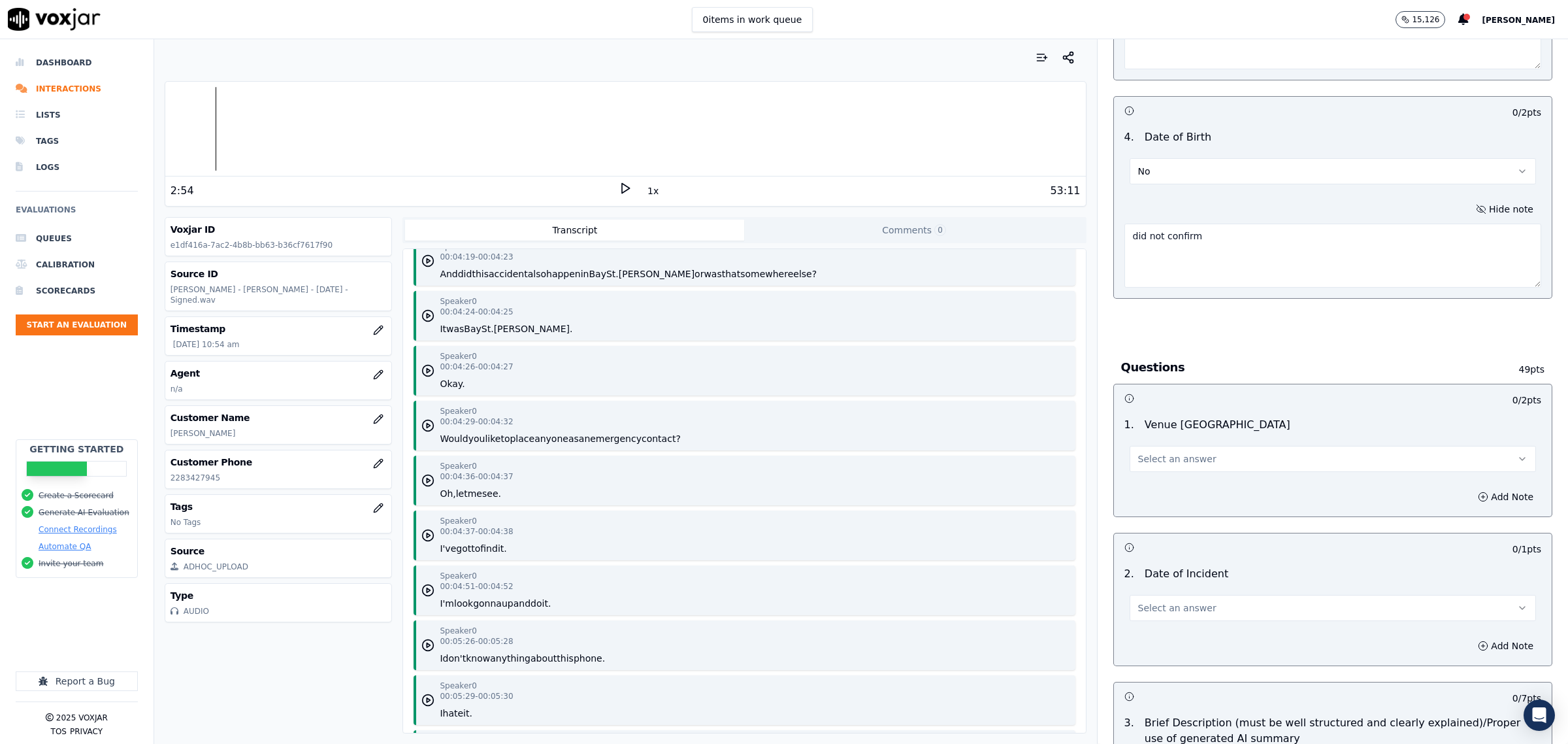
scroll to position [2697, 0]
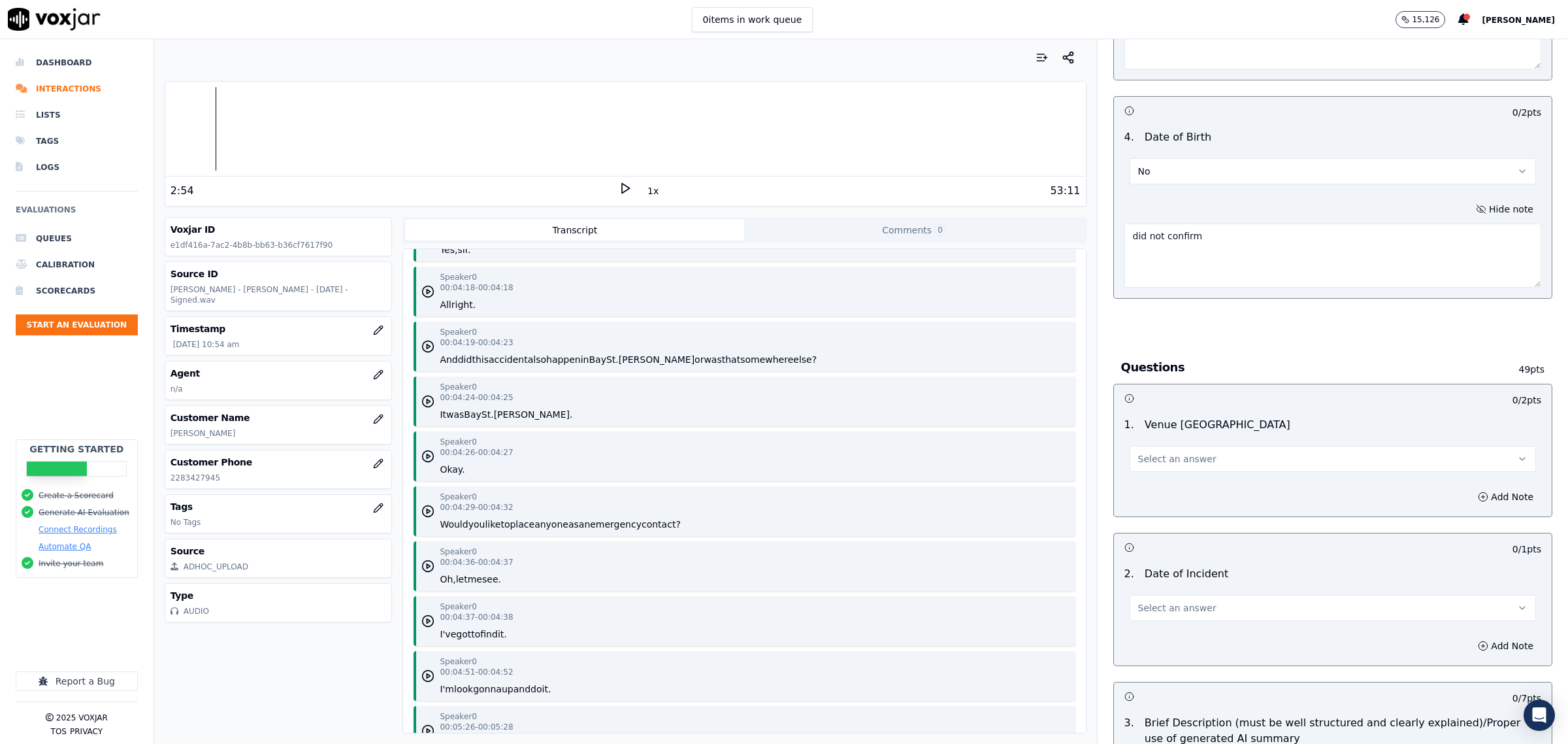
type textarea "did not confirm"
click at [1168, 465] on span "Select an answer" at bounding box center [1178, 459] width 78 height 13
click at [1161, 492] on div "Yes" at bounding box center [1306, 491] width 380 height 21
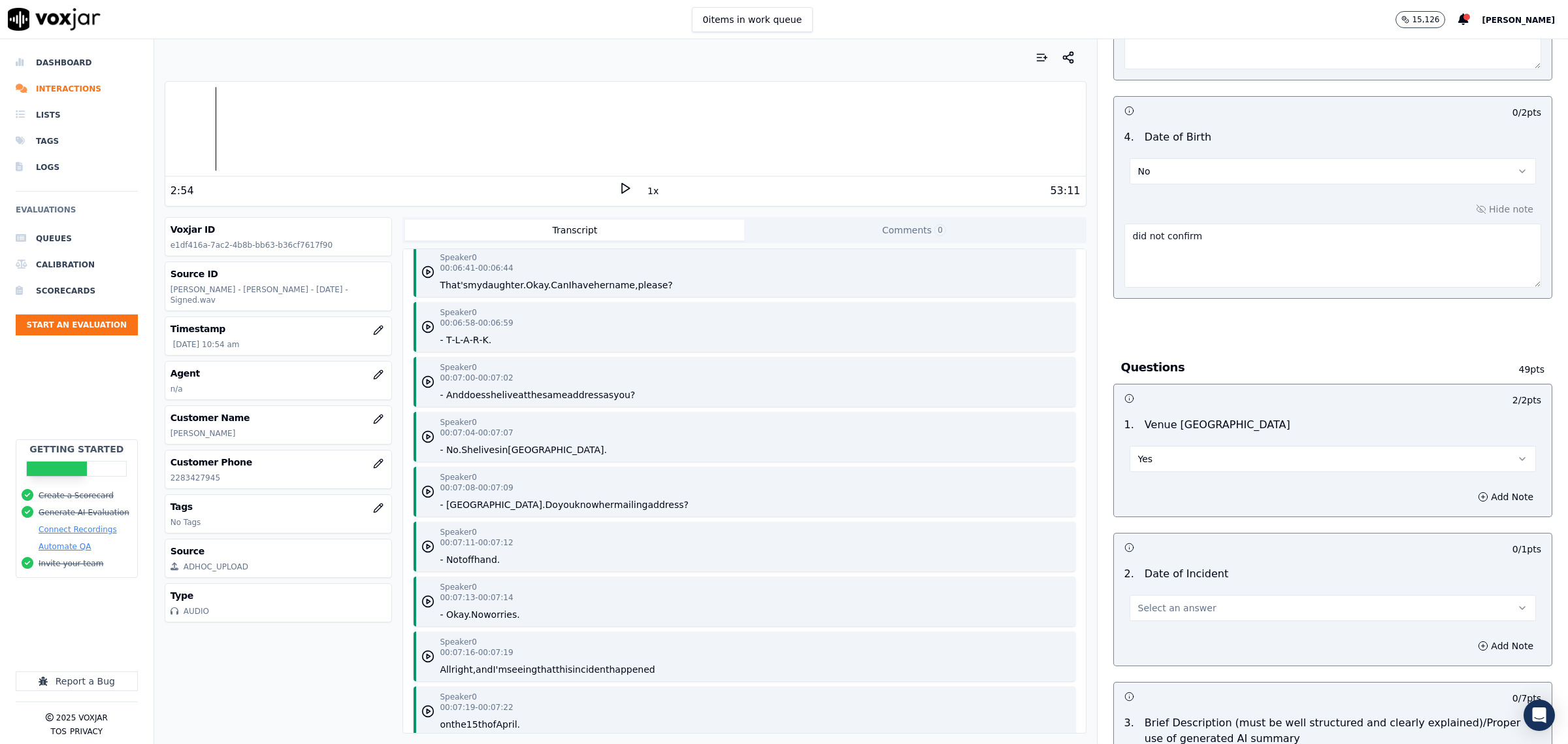
scroll to position [3678, 0]
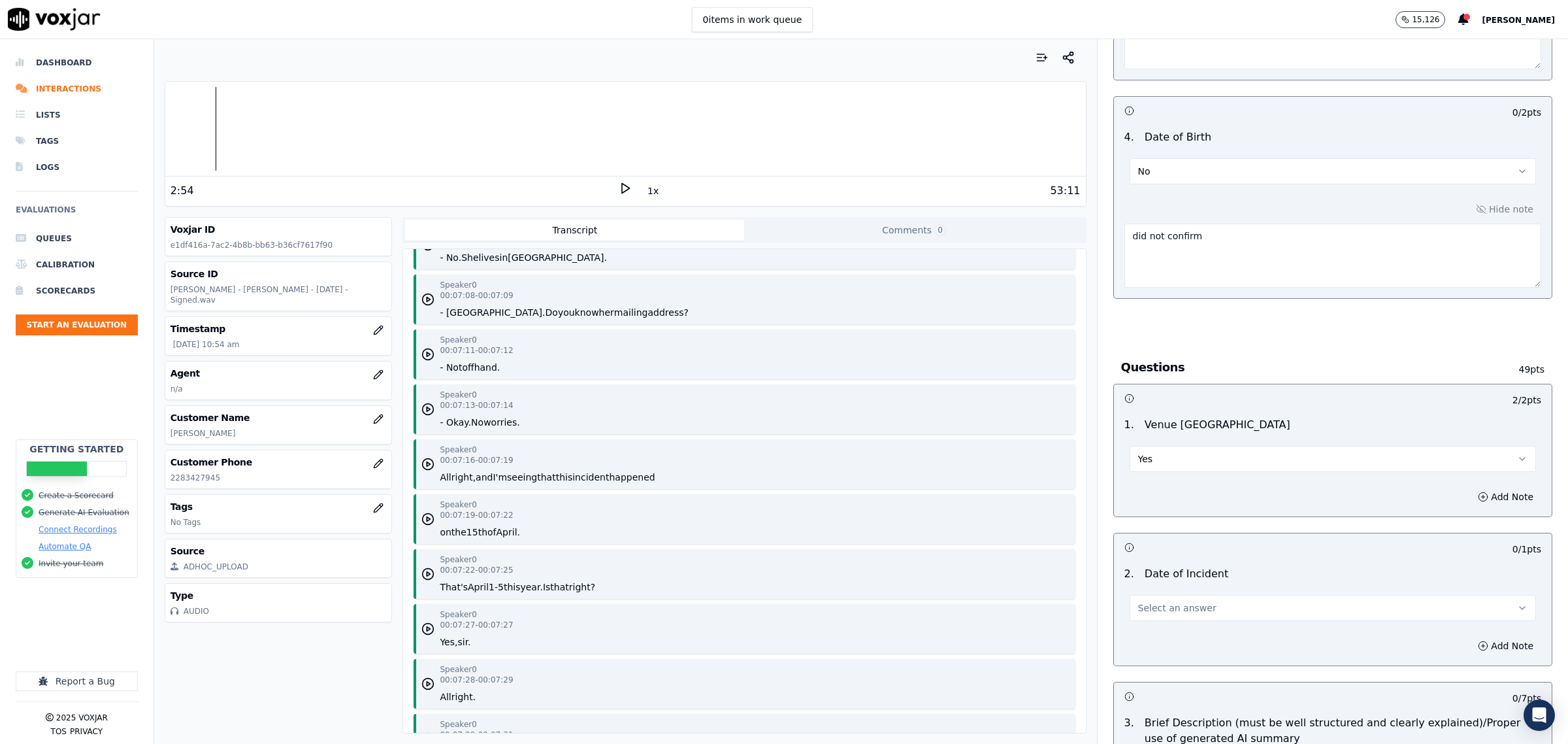
click at [1190, 610] on button "Select an answer" at bounding box center [1333, 608] width 407 height 26
click at [1155, 637] on div "Yes" at bounding box center [1306, 639] width 380 height 21
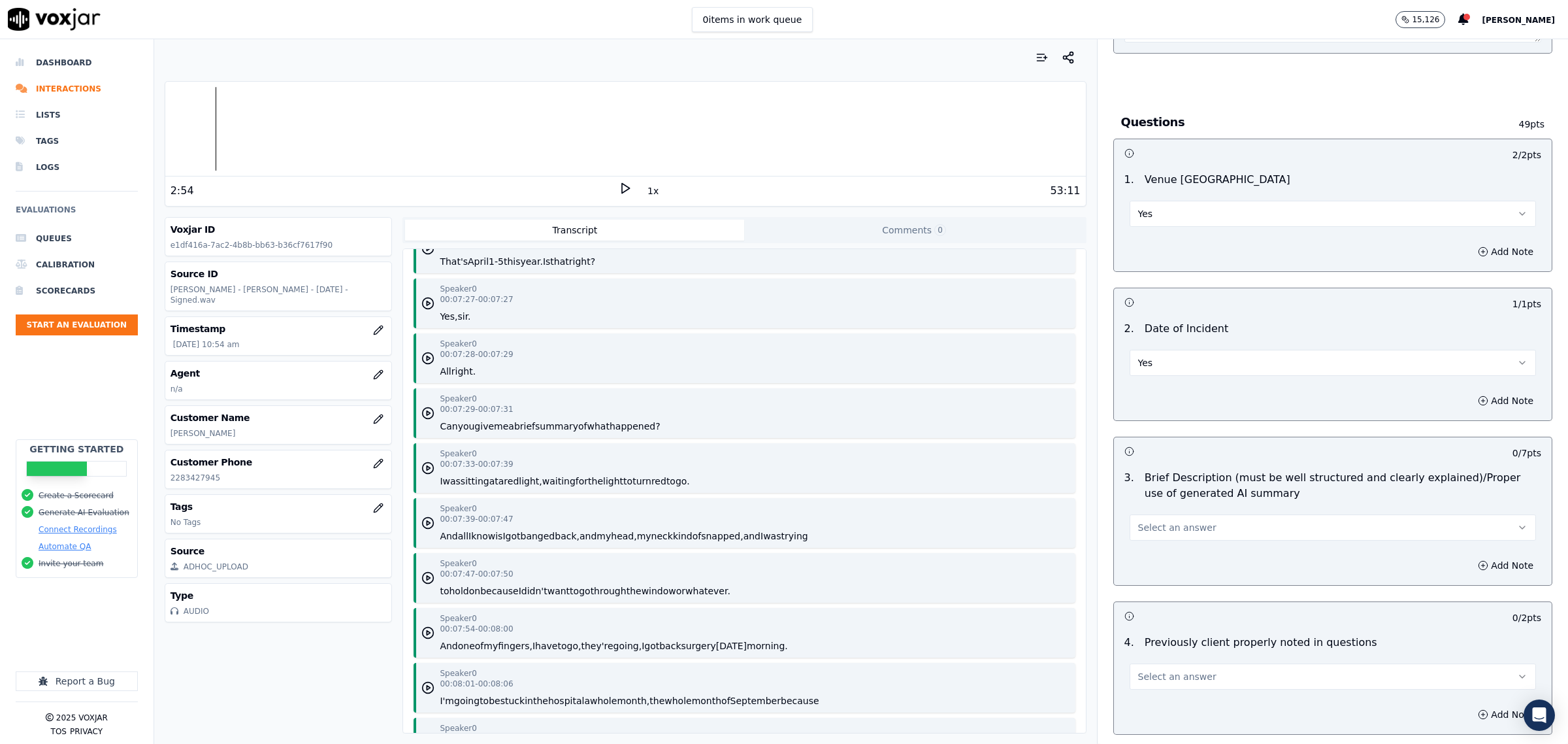
scroll to position [4005, 0]
click at [1181, 523] on span "Select an answer" at bounding box center [1178, 528] width 78 height 13
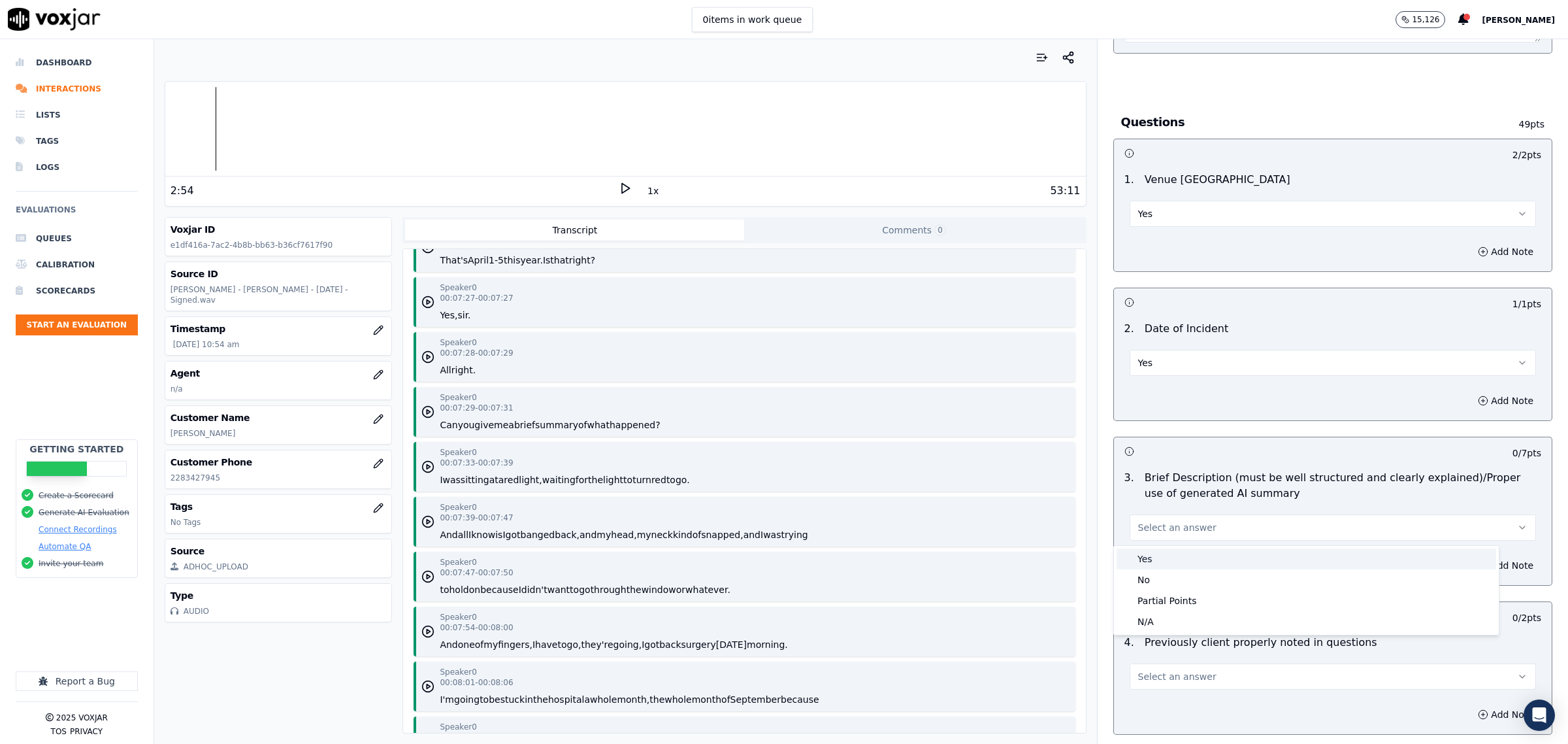
click at [1159, 556] on div "Yes" at bounding box center [1306, 559] width 380 height 21
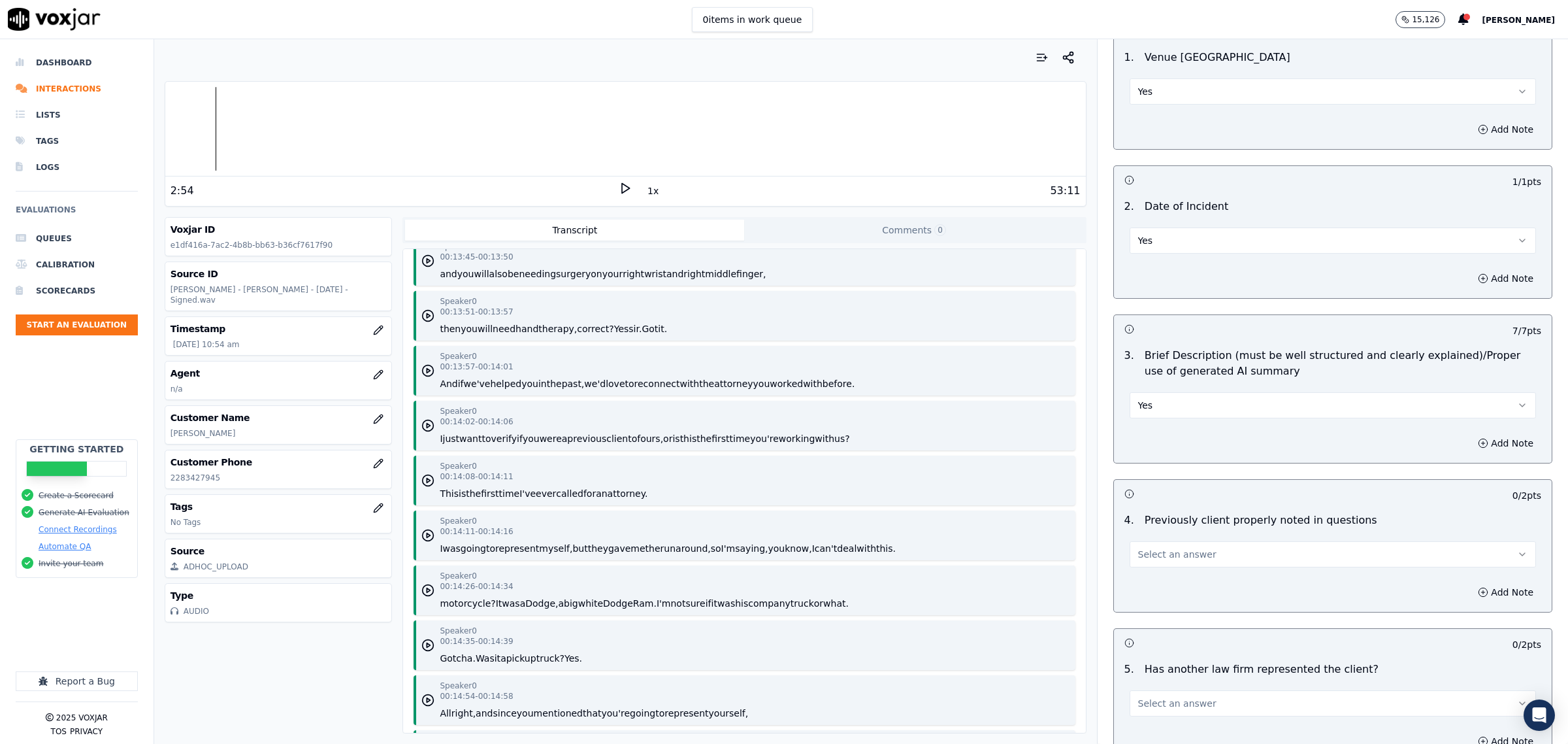
scroll to position [981, 0]
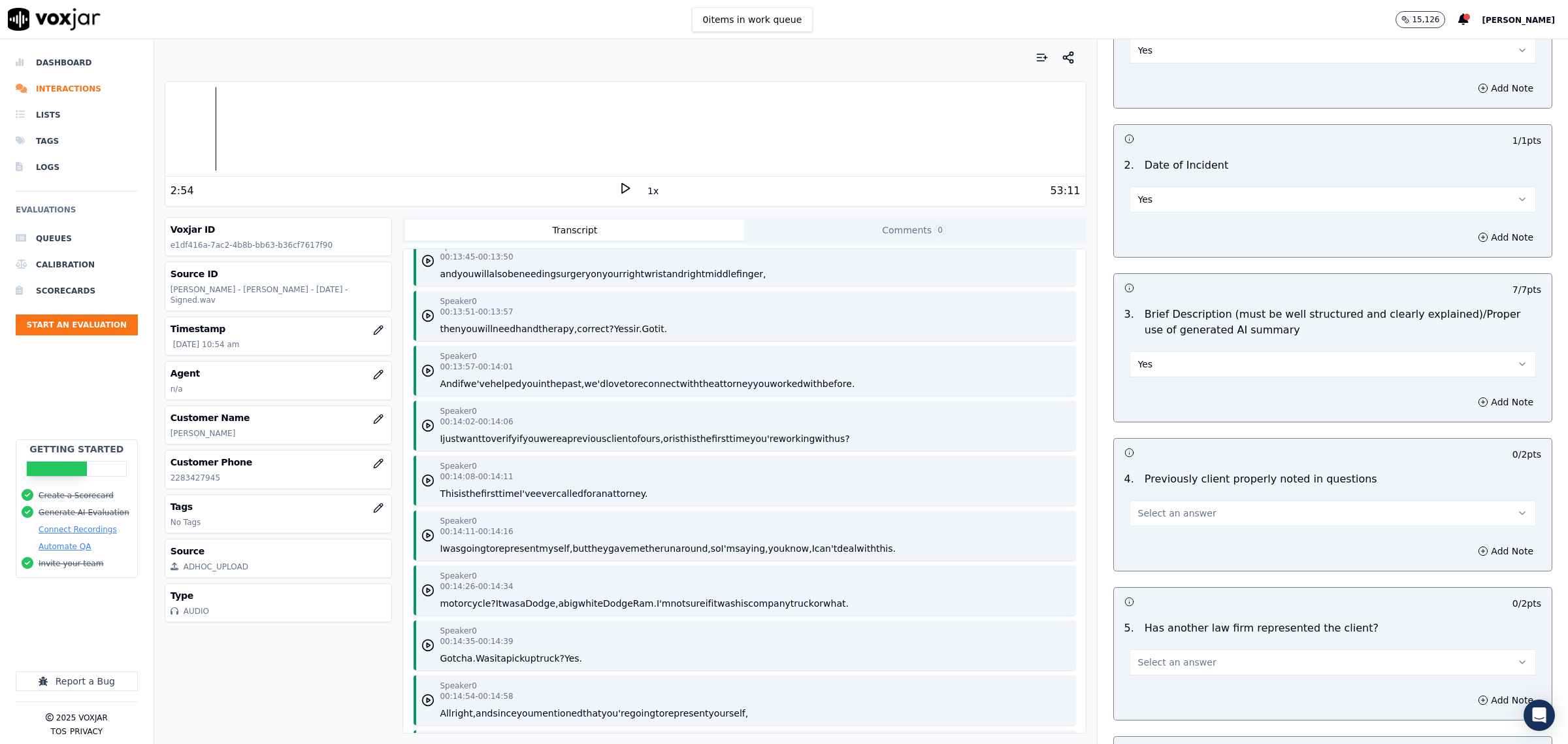
click at [1194, 520] on button "Select an answer" at bounding box center [1333, 513] width 407 height 26
click at [1174, 550] on div "Yes" at bounding box center [1306, 545] width 380 height 21
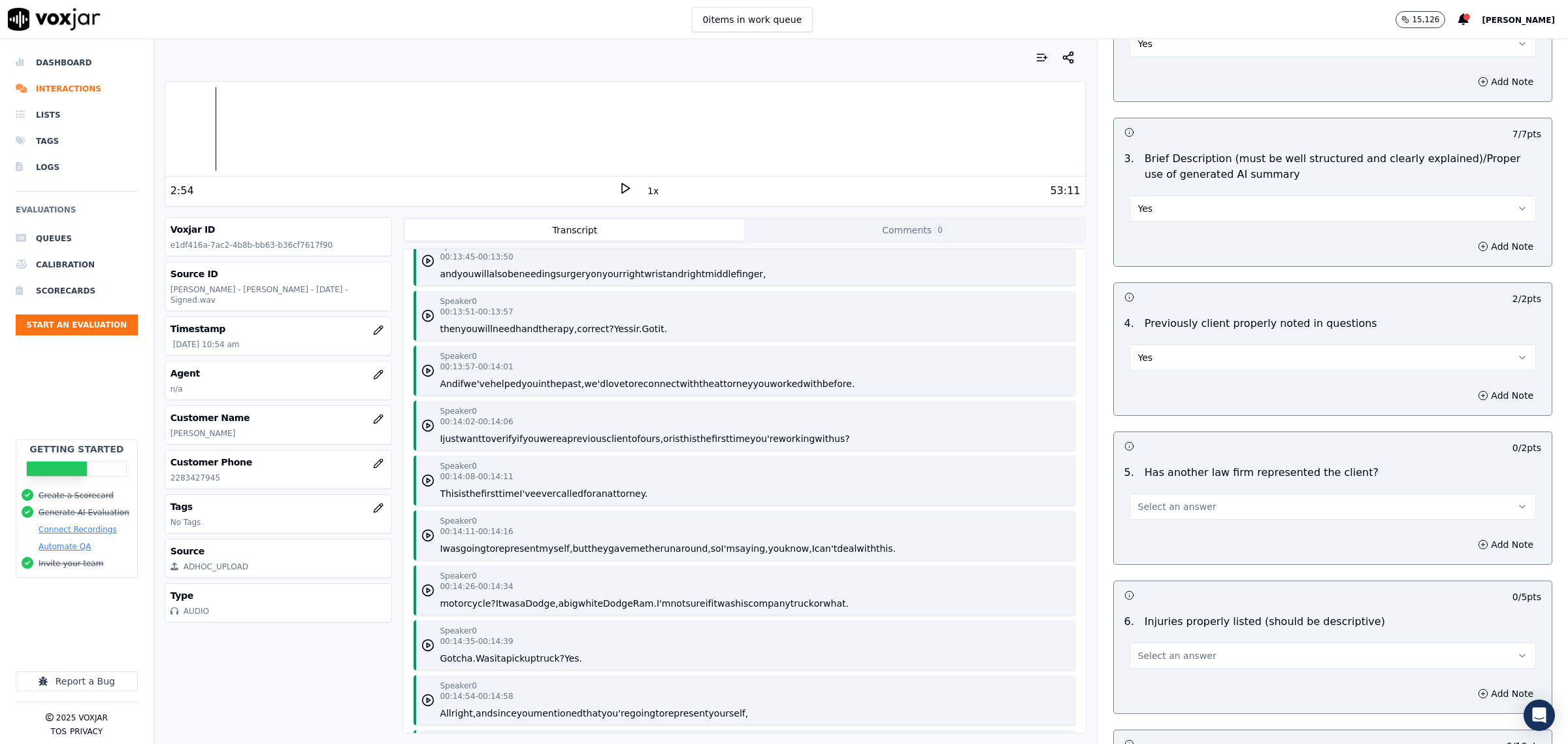
scroll to position [1144, 0]
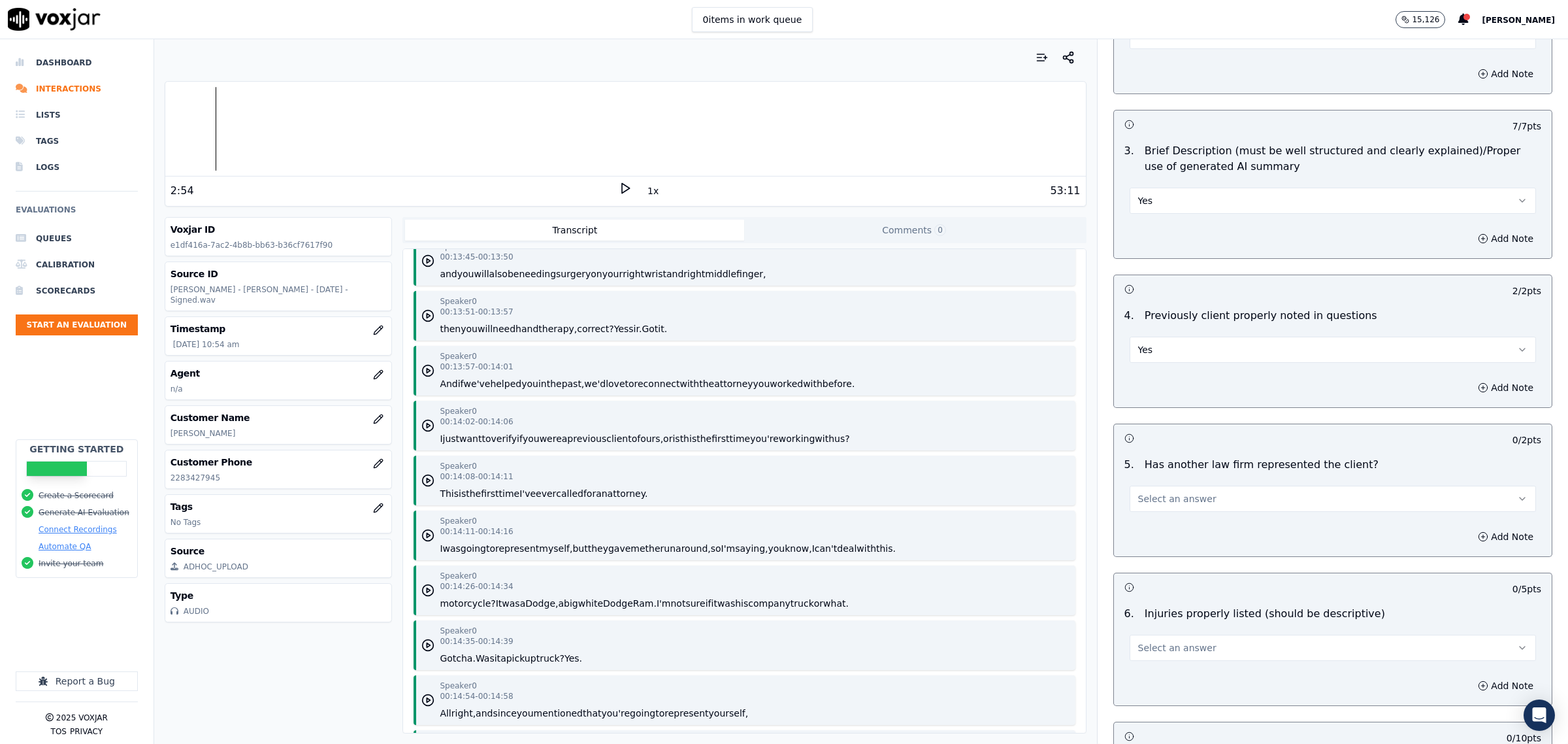
click at [1161, 511] on button "Select an answer" at bounding box center [1333, 498] width 407 height 26
click at [1167, 524] on div "Yes" at bounding box center [1306, 531] width 380 height 21
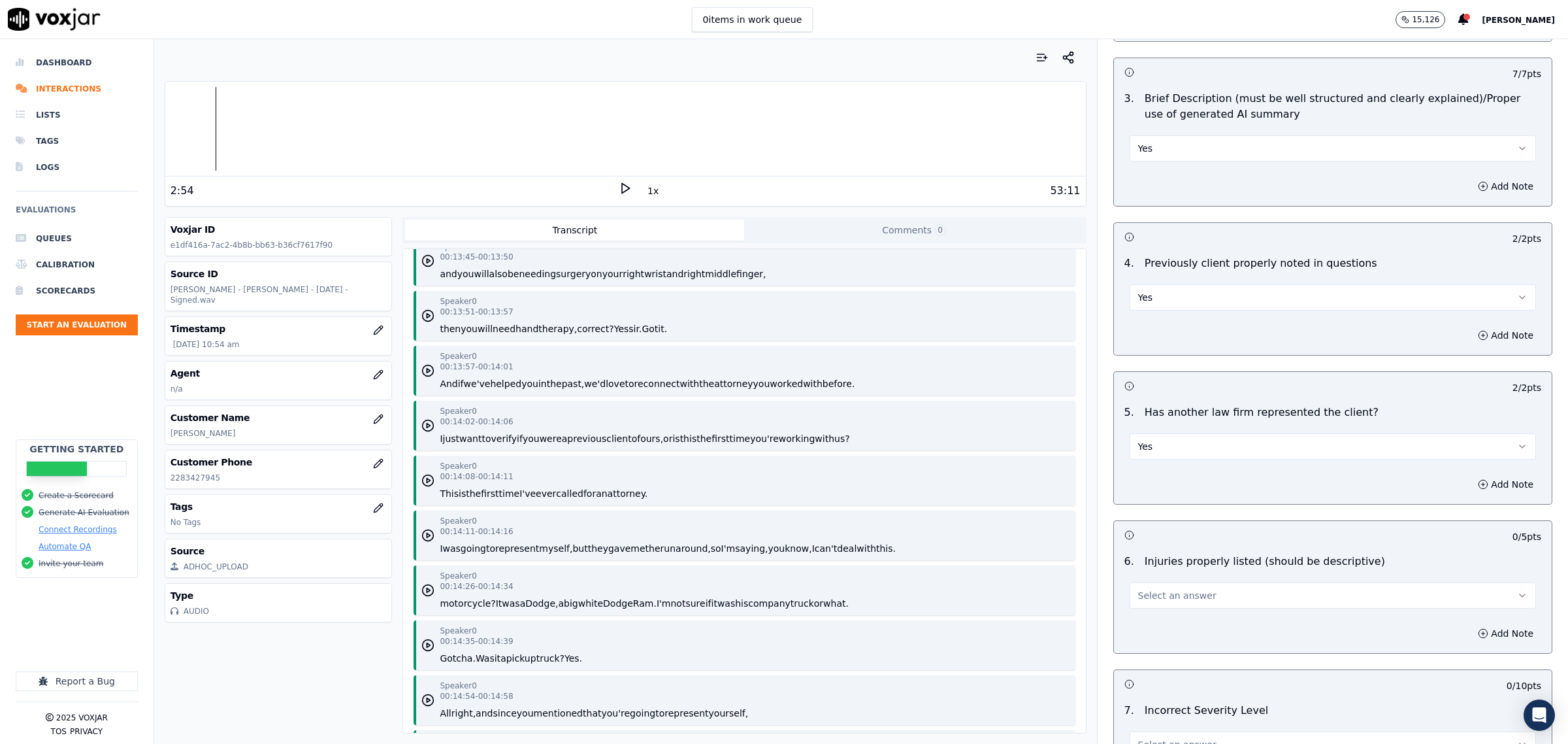
scroll to position [1226, 0]
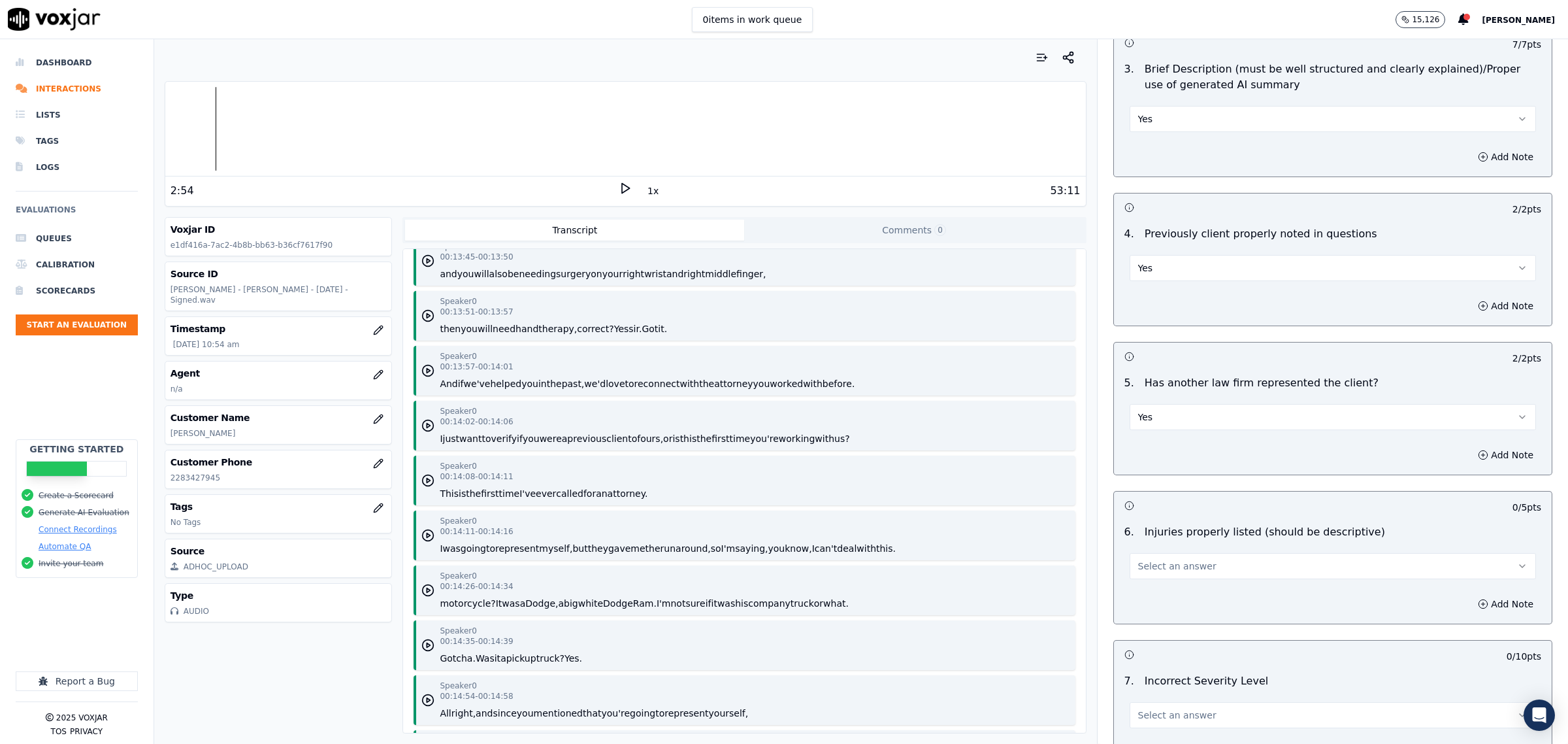
click at [1204, 575] on button "Select an answer" at bounding box center [1333, 566] width 407 height 26
click at [1163, 598] on div "Yes" at bounding box center [1306, 598] width 380 height 21
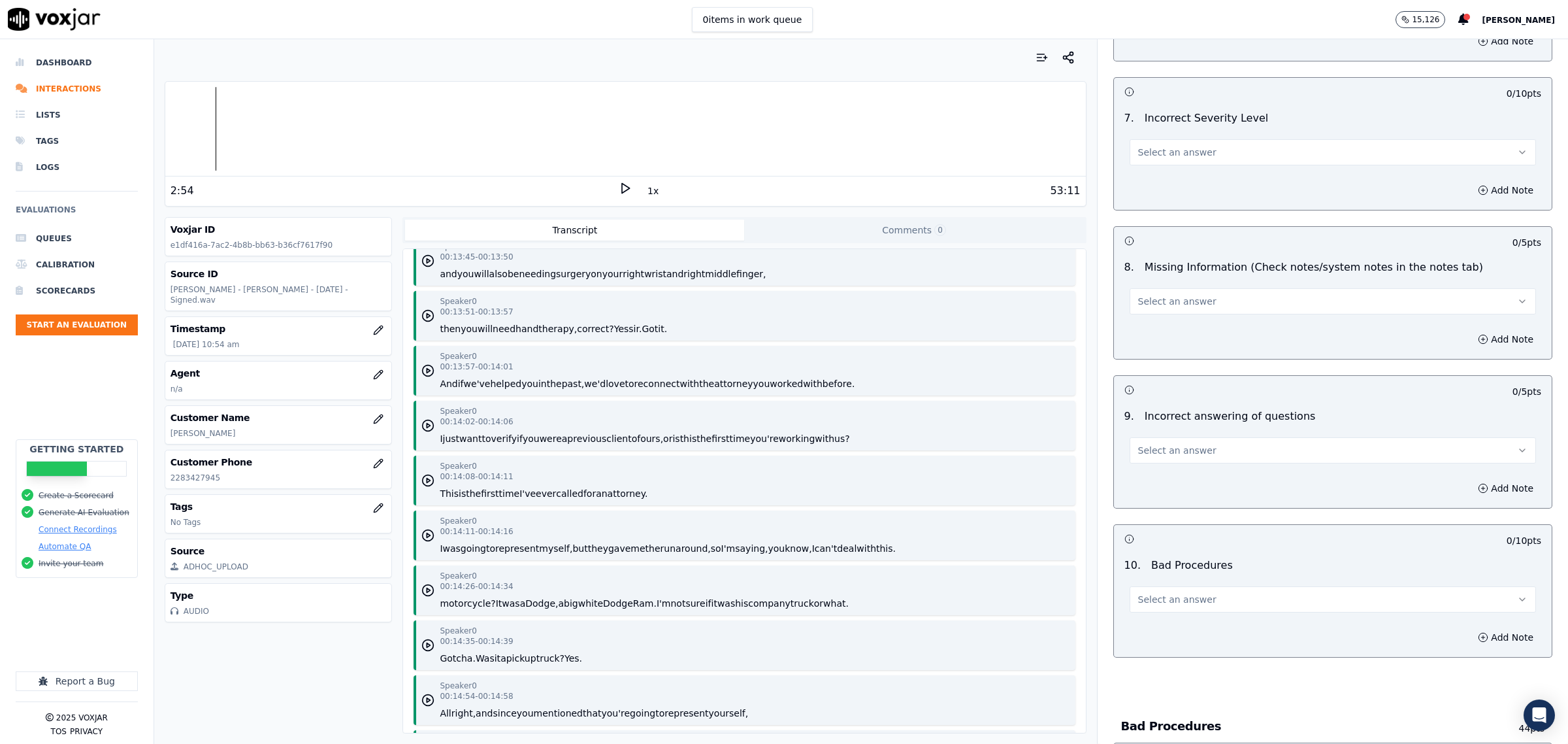
scroll to position [1799, 0]
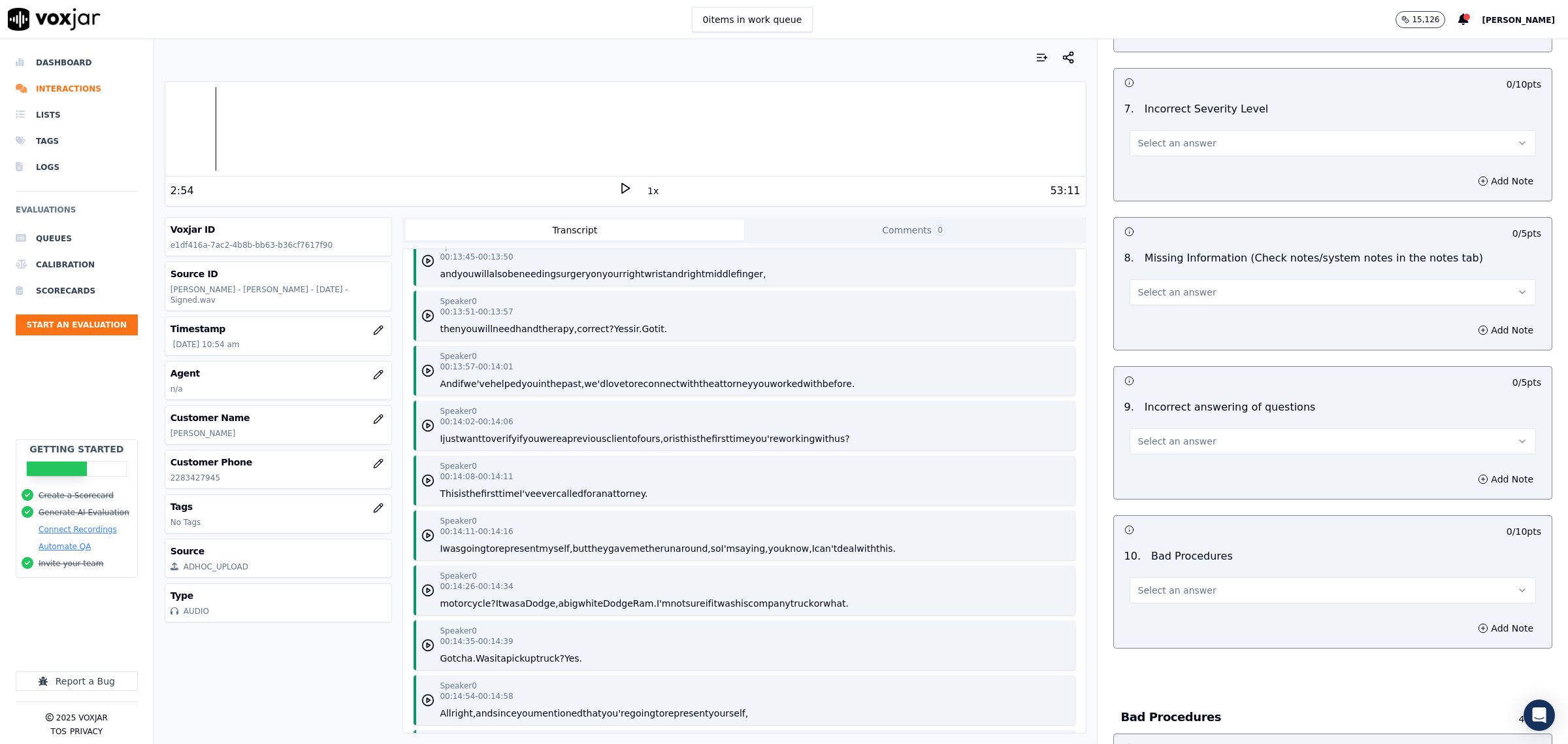
click at [1163, 144] on span "Select an answer" at bounding box center [1178, 143] width 78 height 13
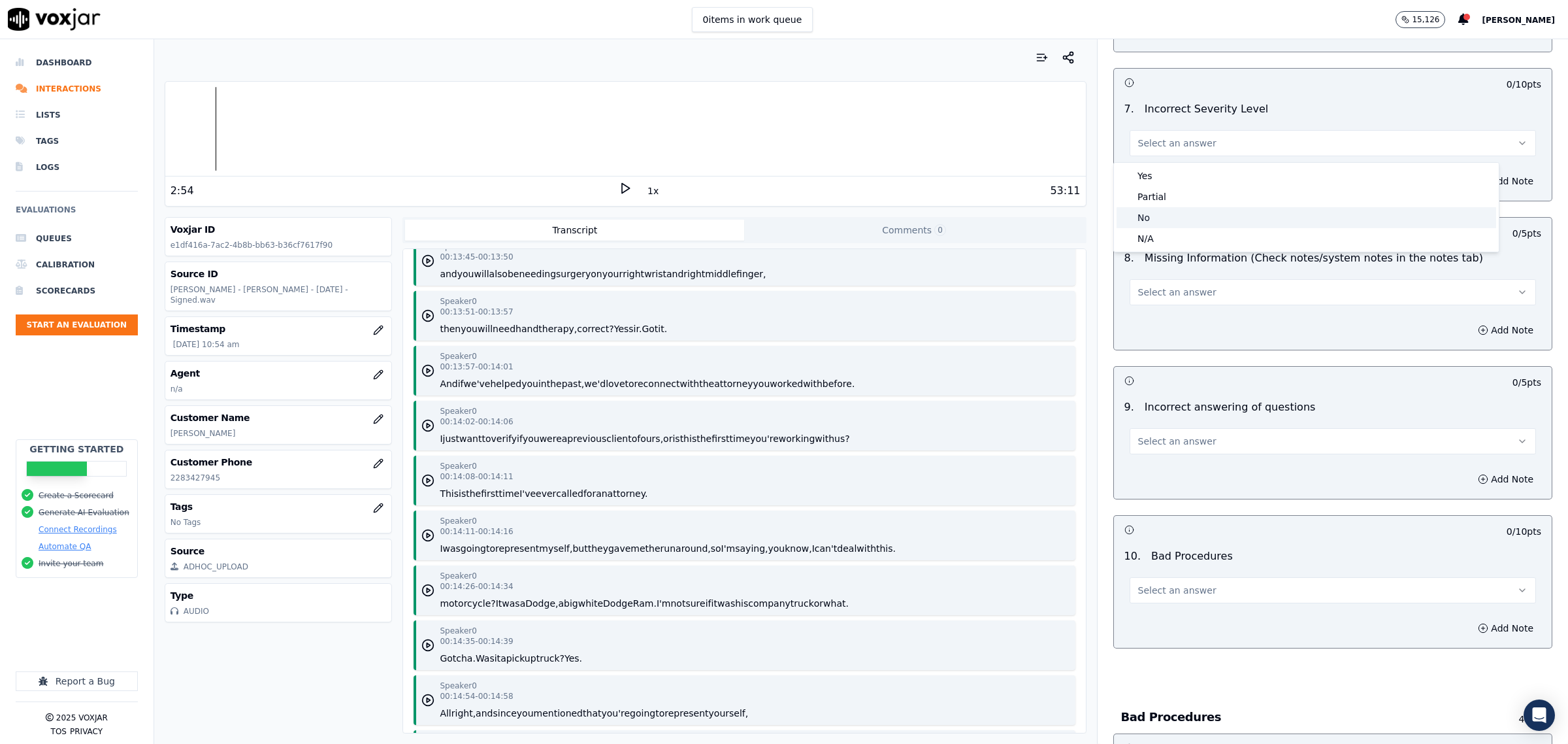
click at [1145, 212] on div "No" at bounding box center [1306, 218] width 380 height 21
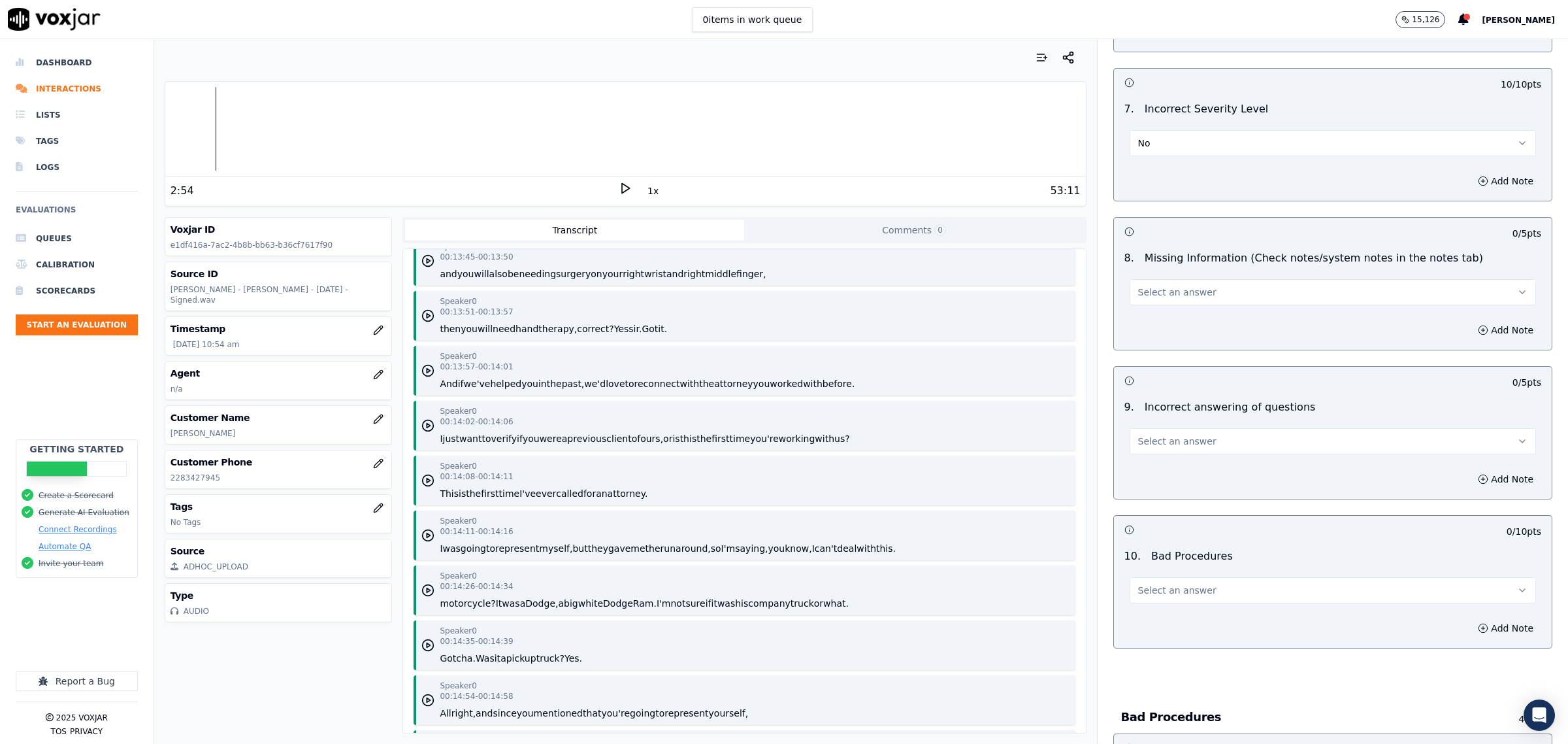
click at [1165, 292] on span "Select an answer" at bounding box center [1178, 292] width 78 height 13
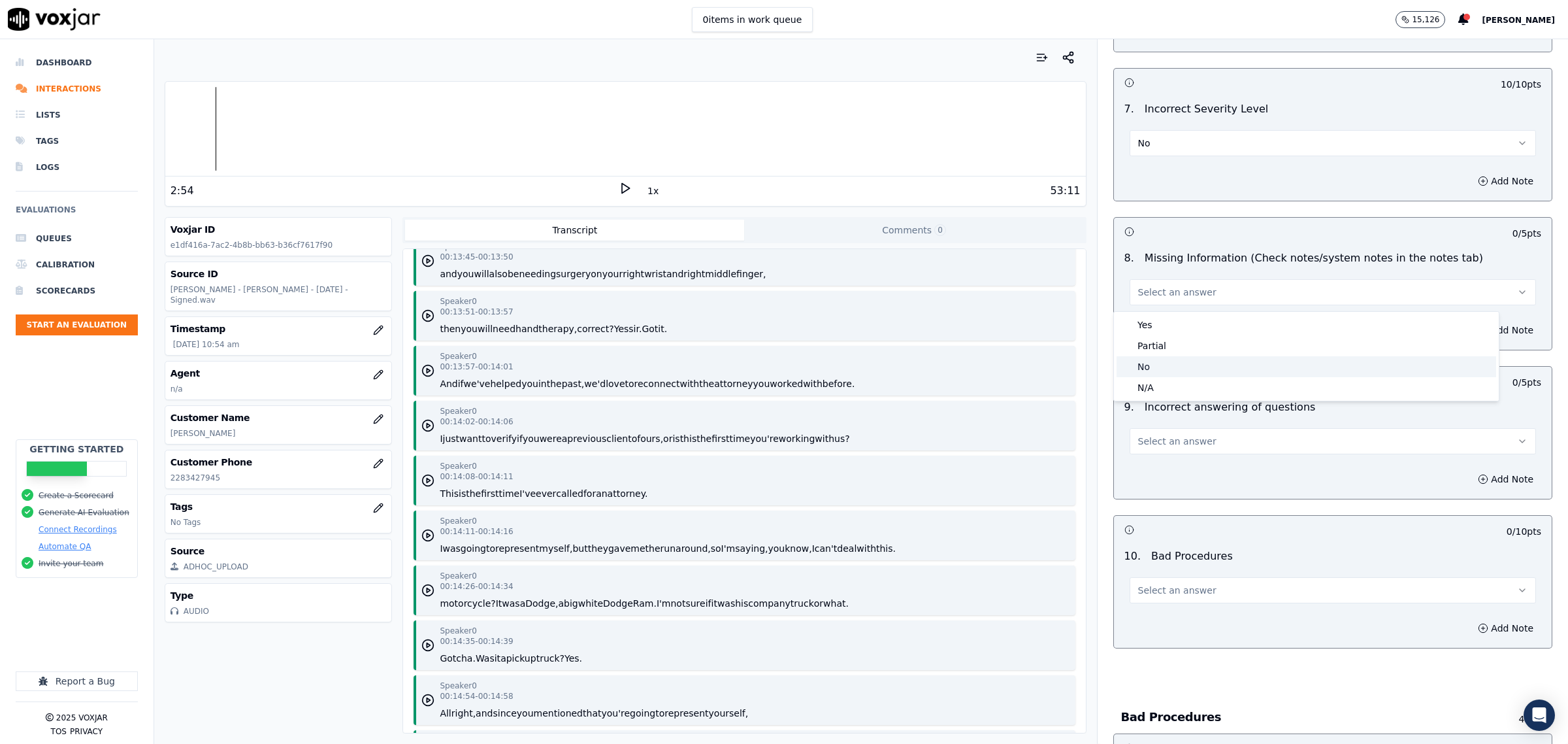
click at [1147, 370] on div "No" at bounding box center [1306, 367] width 380 height 21
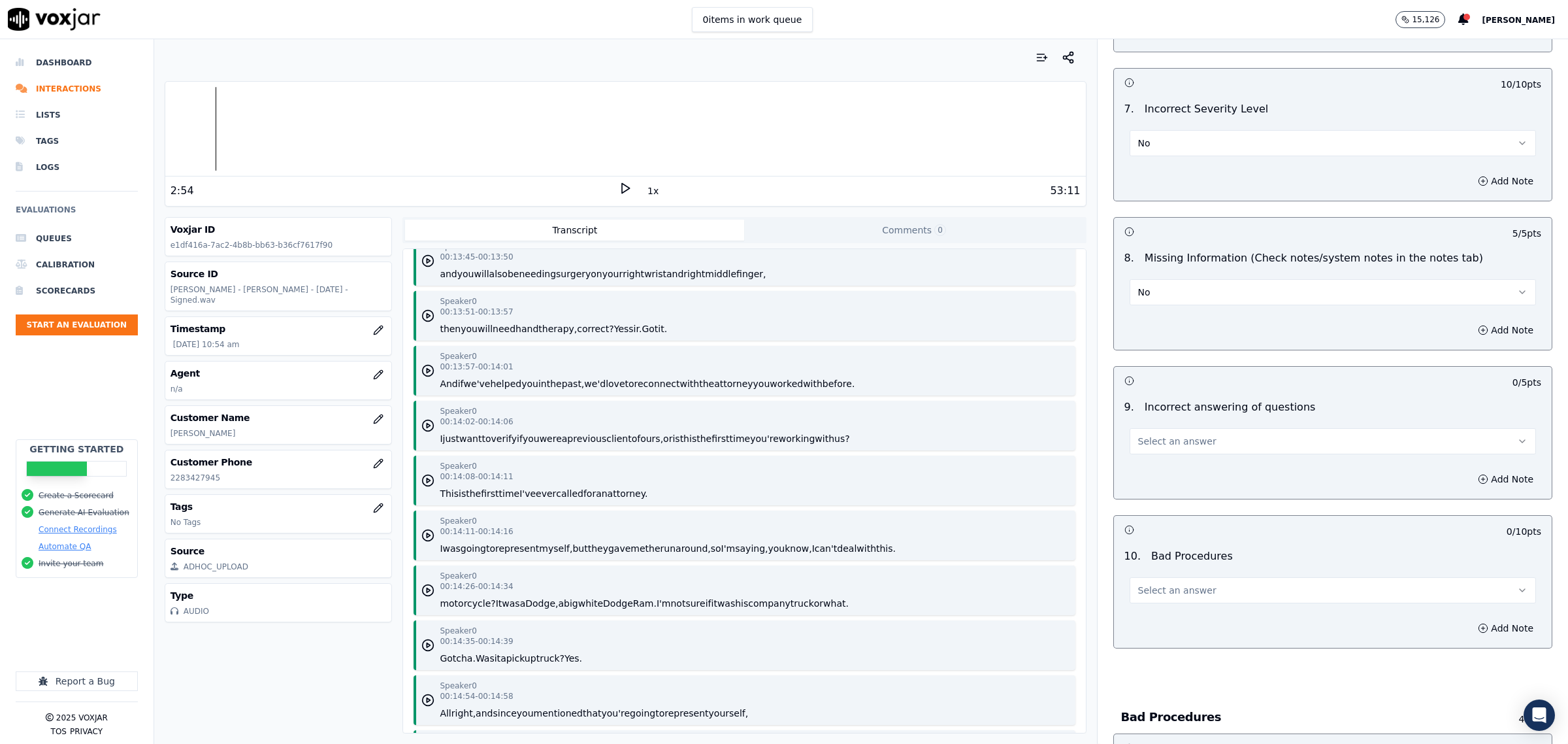
click at [1150, 459] on div "9 . Incorrect answering of questions Select an answer" at bounding box center [1333, 427] width 438 height 66
click at [1154, 441] on span "Select an answer" at bounding box center [1178, 441] width 78 height 13
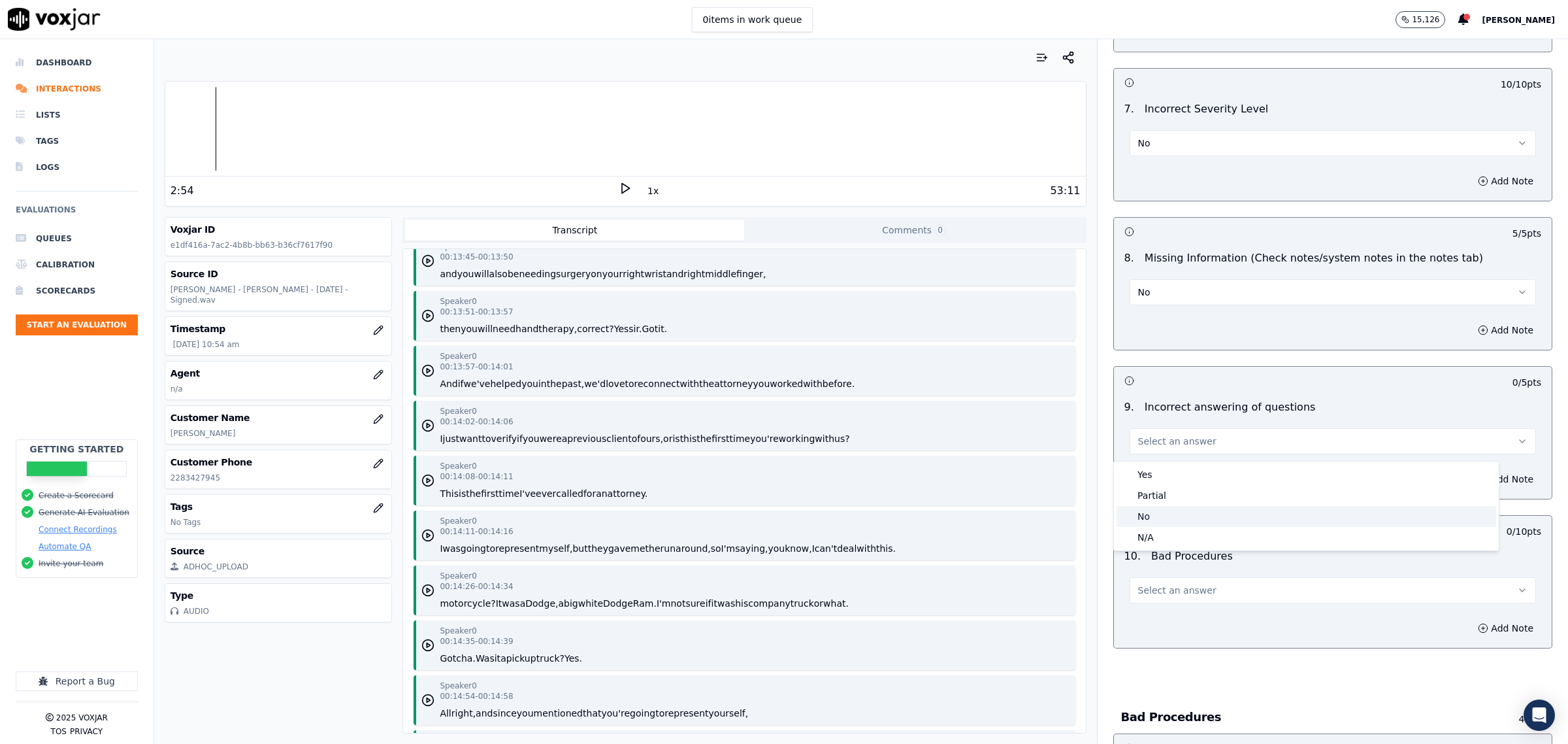
click at [1147, 513] on div "No" at bounding box center [1306, 516] width 380 height 21
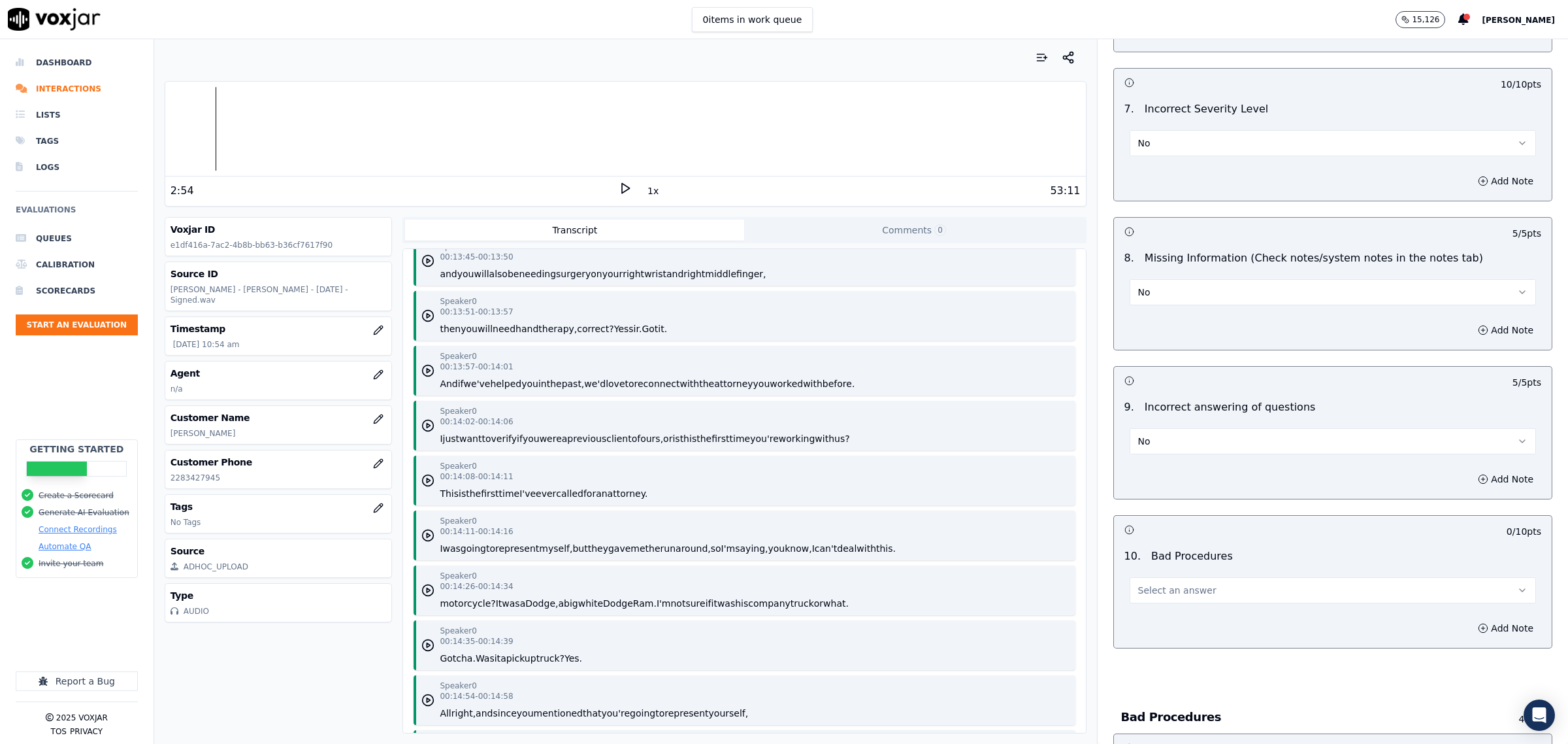
drag, startPoint x: 1171, startPoint y: 590, endPoint x: 1170, endPoint y: 603, distance: 13.0
click at [1170, 590] on span "Select an answer" at bounding box center [1178, 591] width 78 height 13
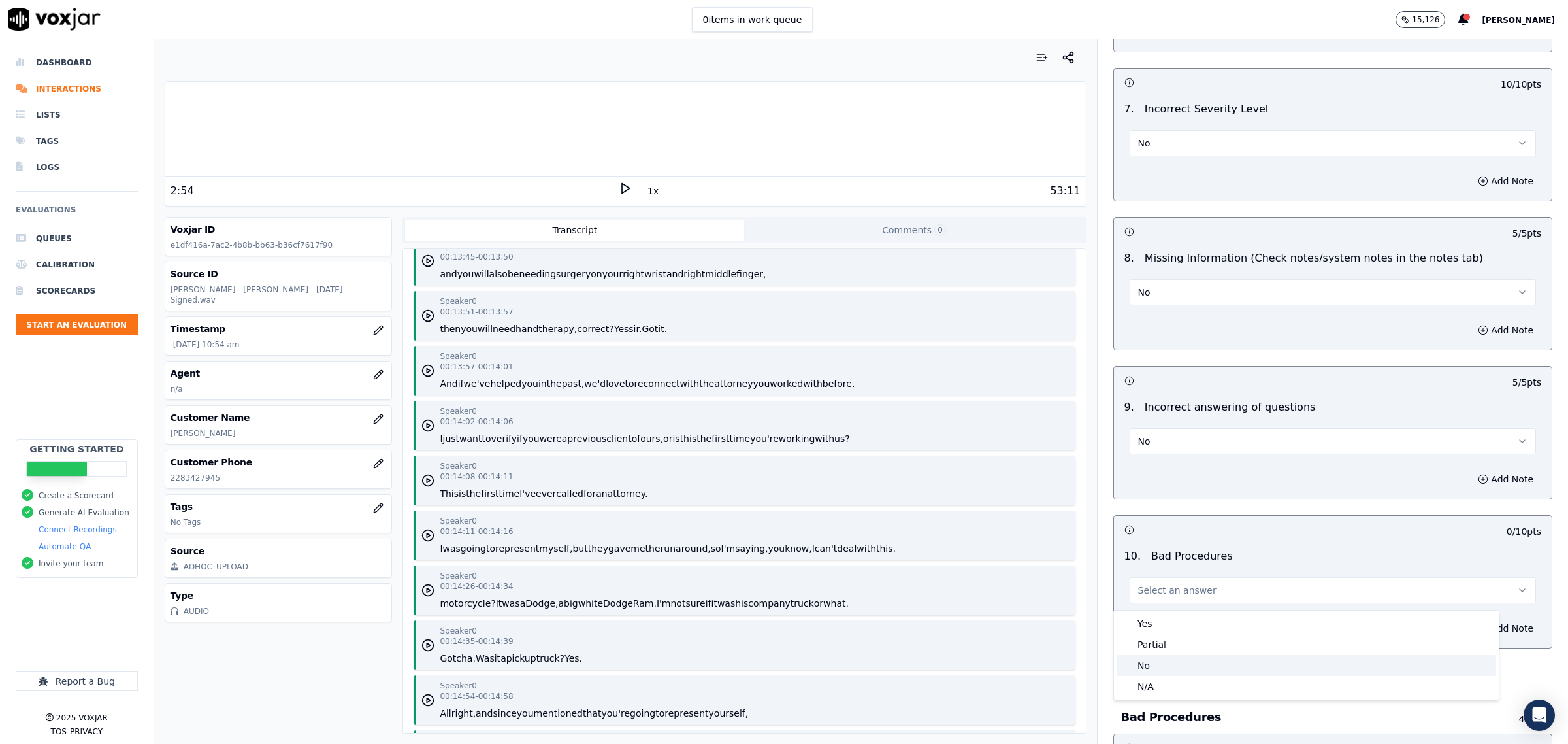
click at [1157, 662] on div "No" at bounding box center [1306, 666] width 380 height 21
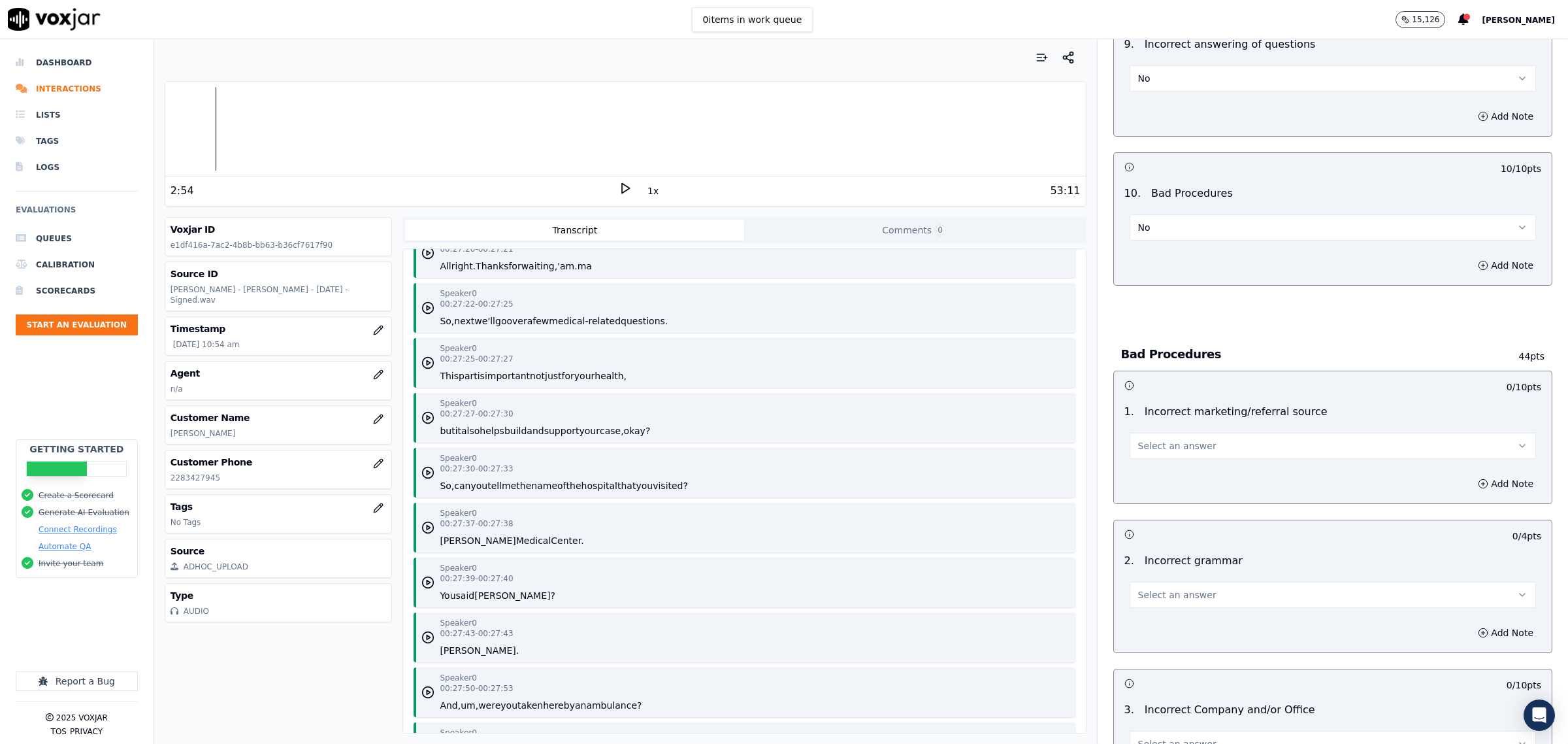
scroll to position [2288, 0]
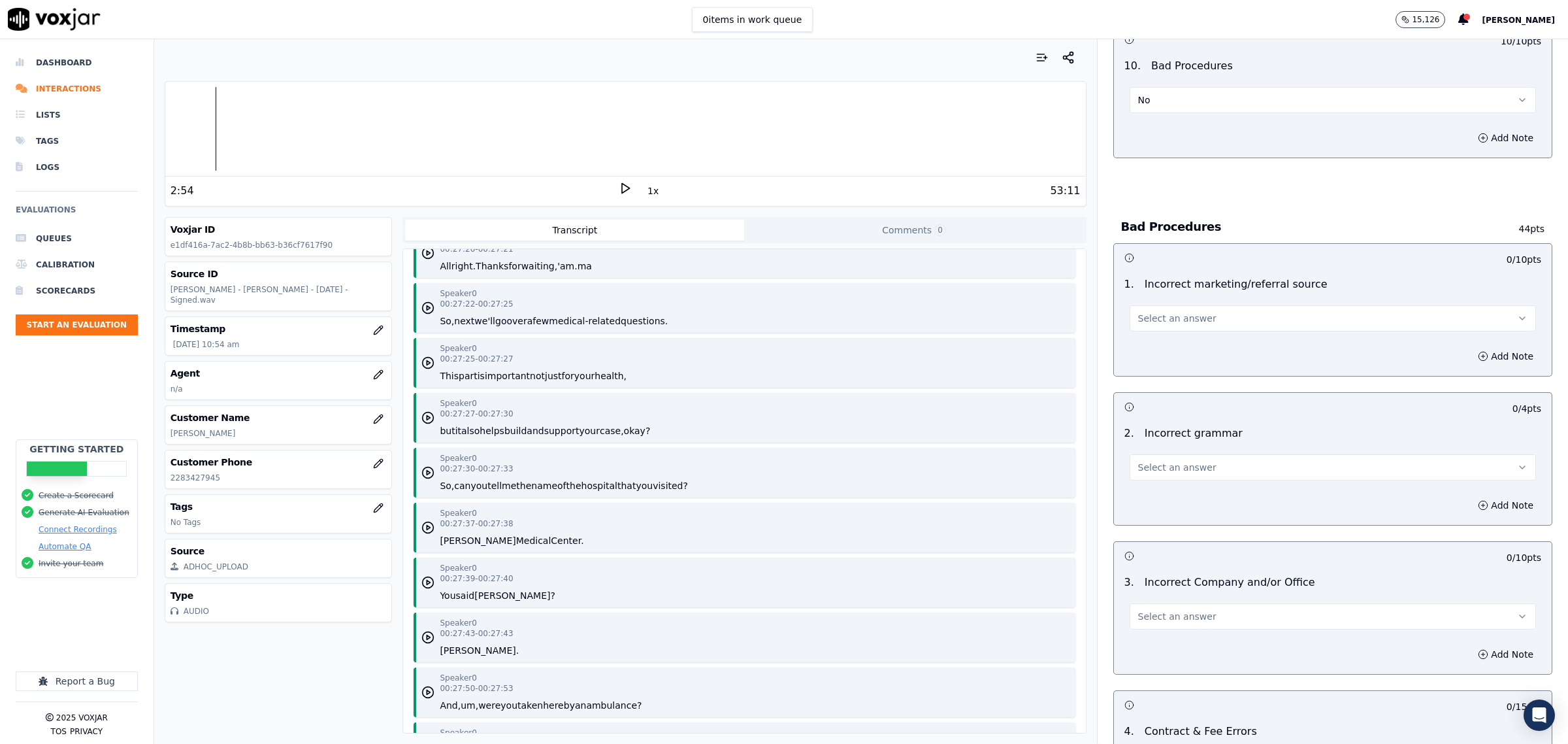
click at [1184, 319] on span "Select an answer" at bounding box center [1178, 318] width 78 height 13
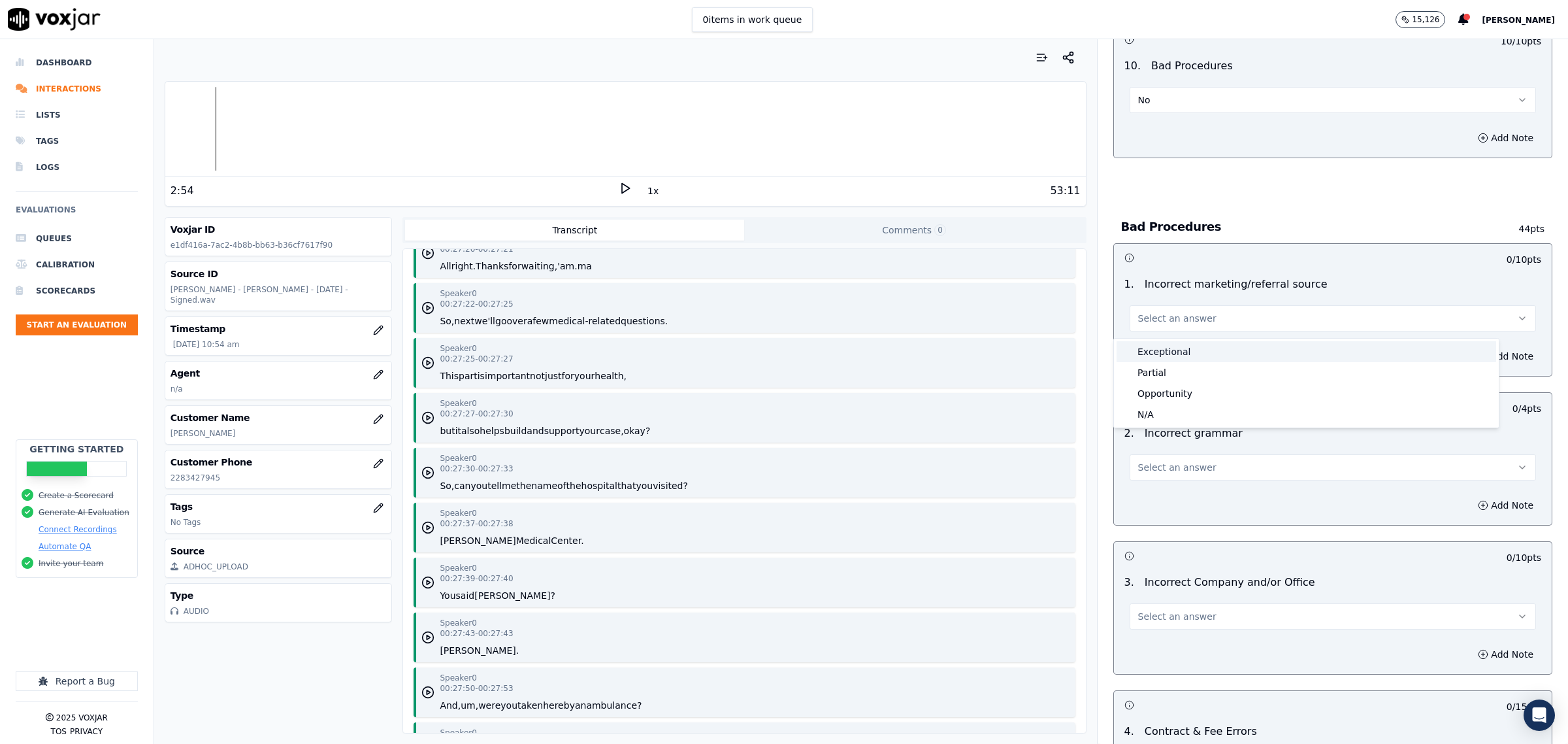
click at [1158, 352] on div "Exceptional" at bounding box center [1306, 352] width 380 height 21
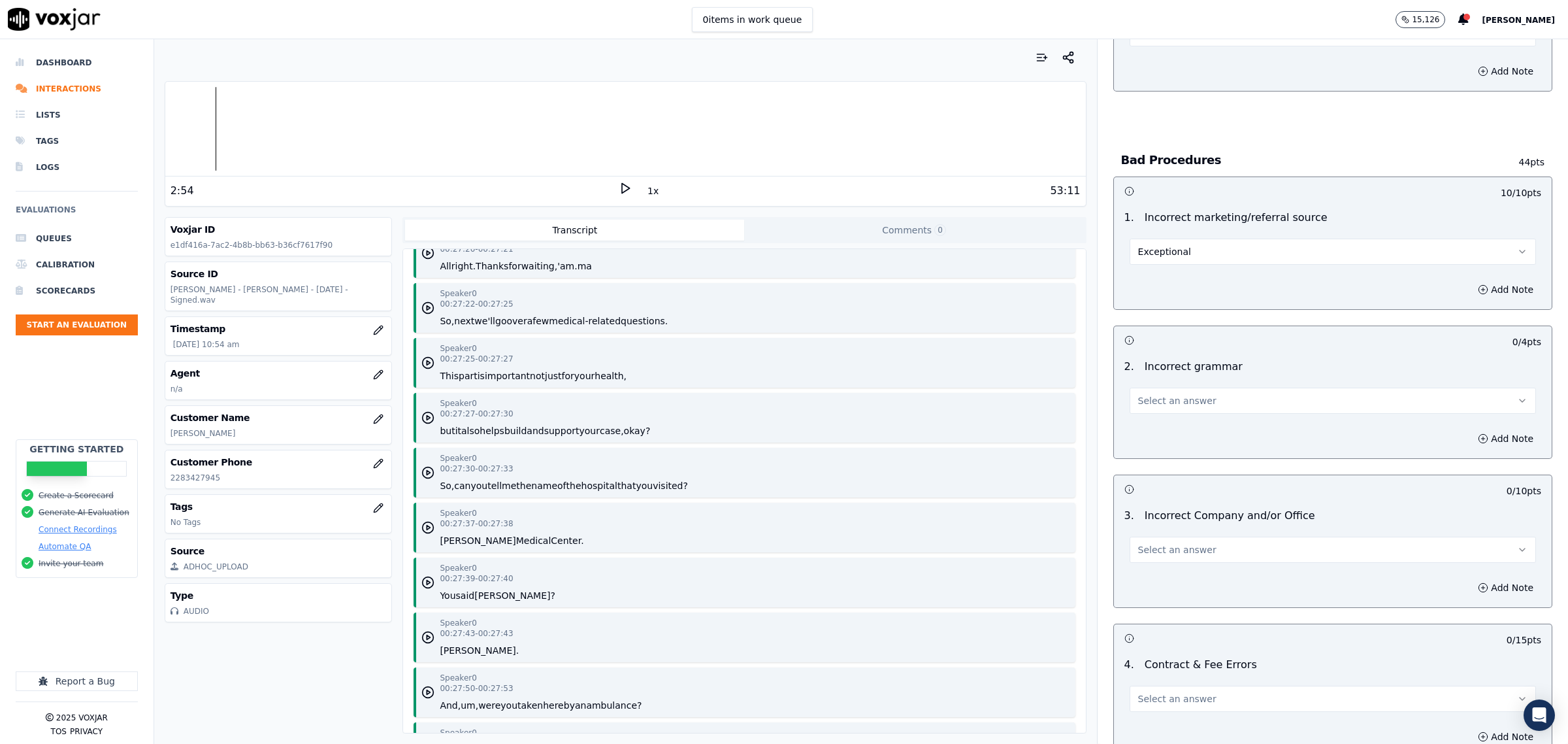
scroll to position [2452, 0]
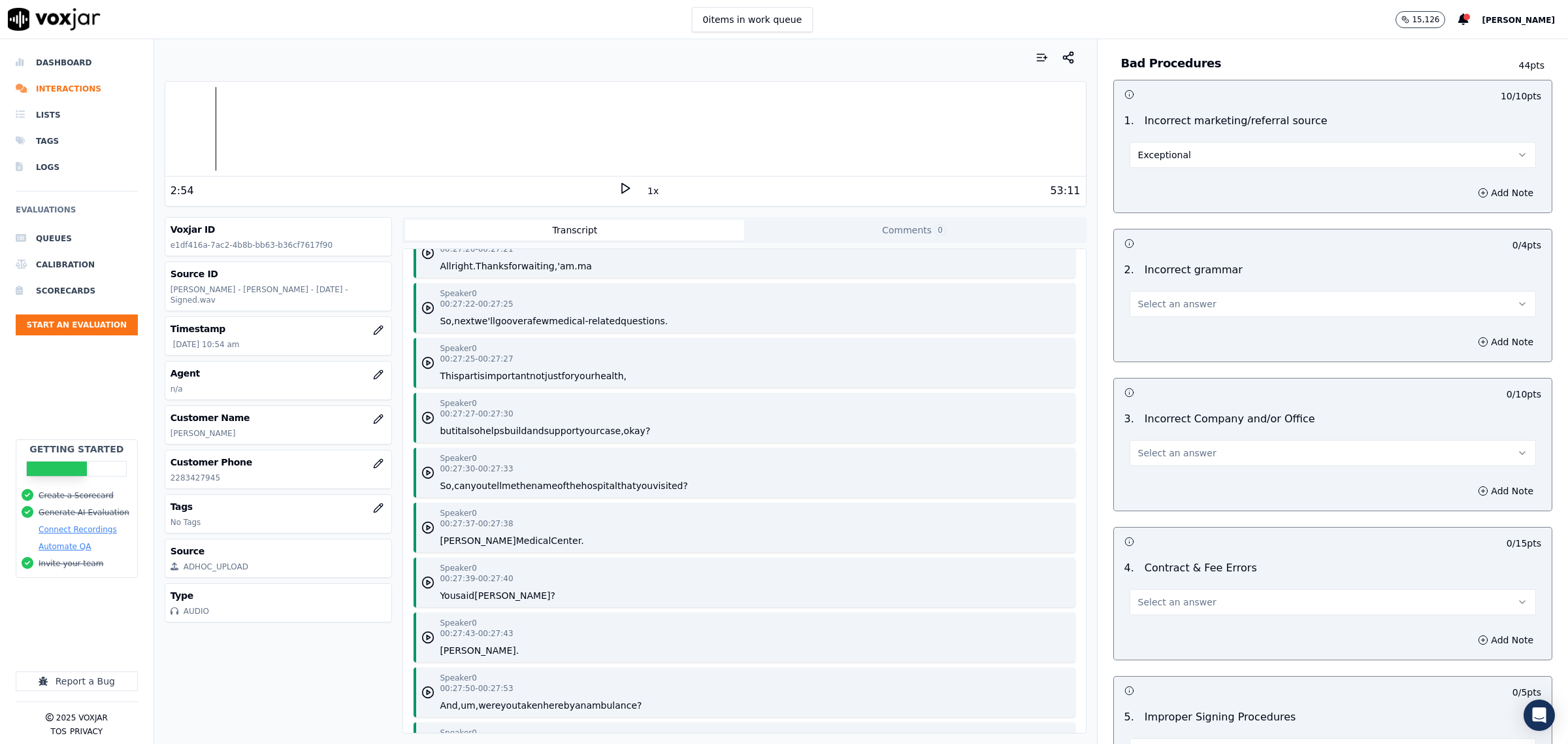
click at [1178, 308] on span "Select an answer" at bounding box center [1178, 304] width 78 height 13
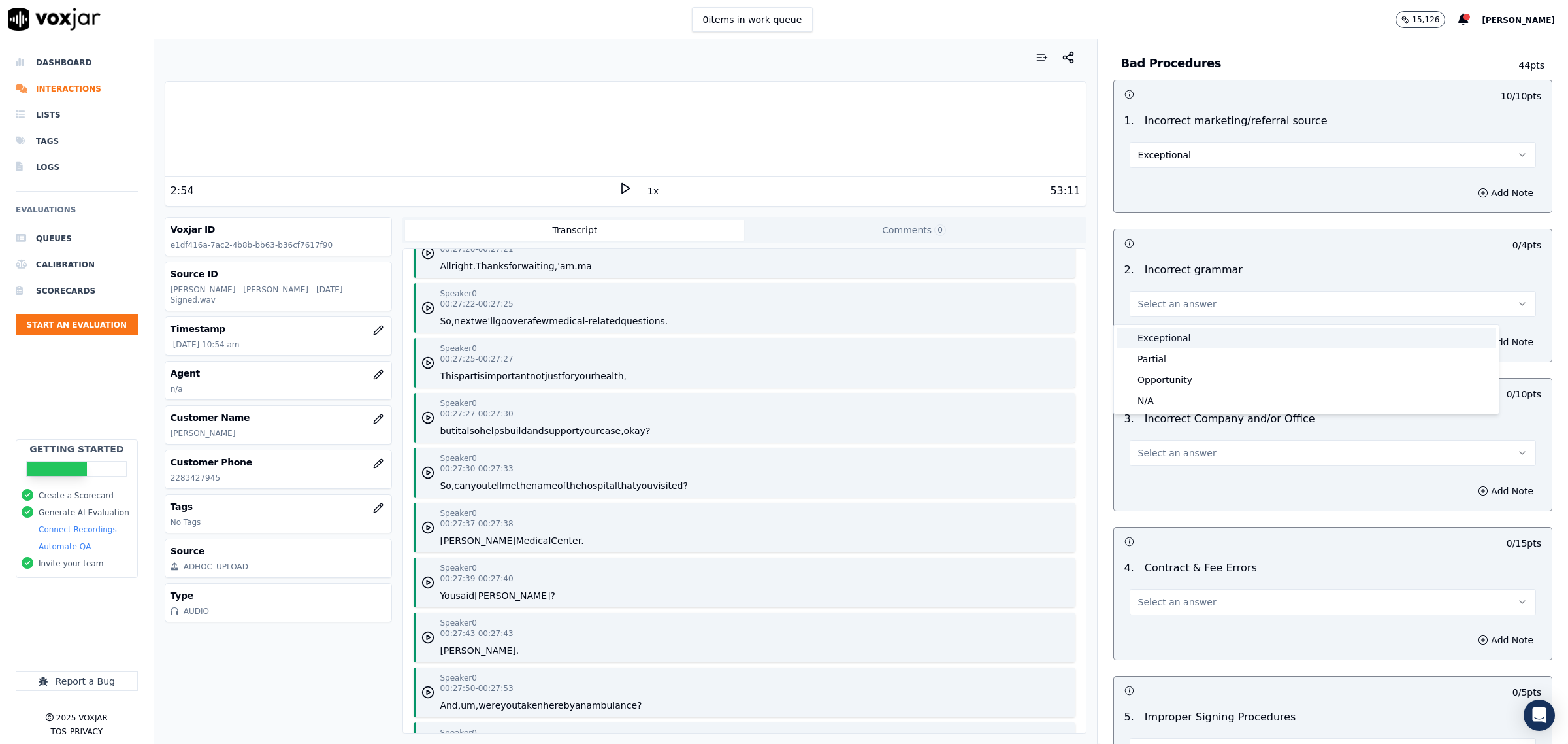
click at [1171, 334] on div "Exceptional" at bounding box center [1306, 338] width 380 height 21
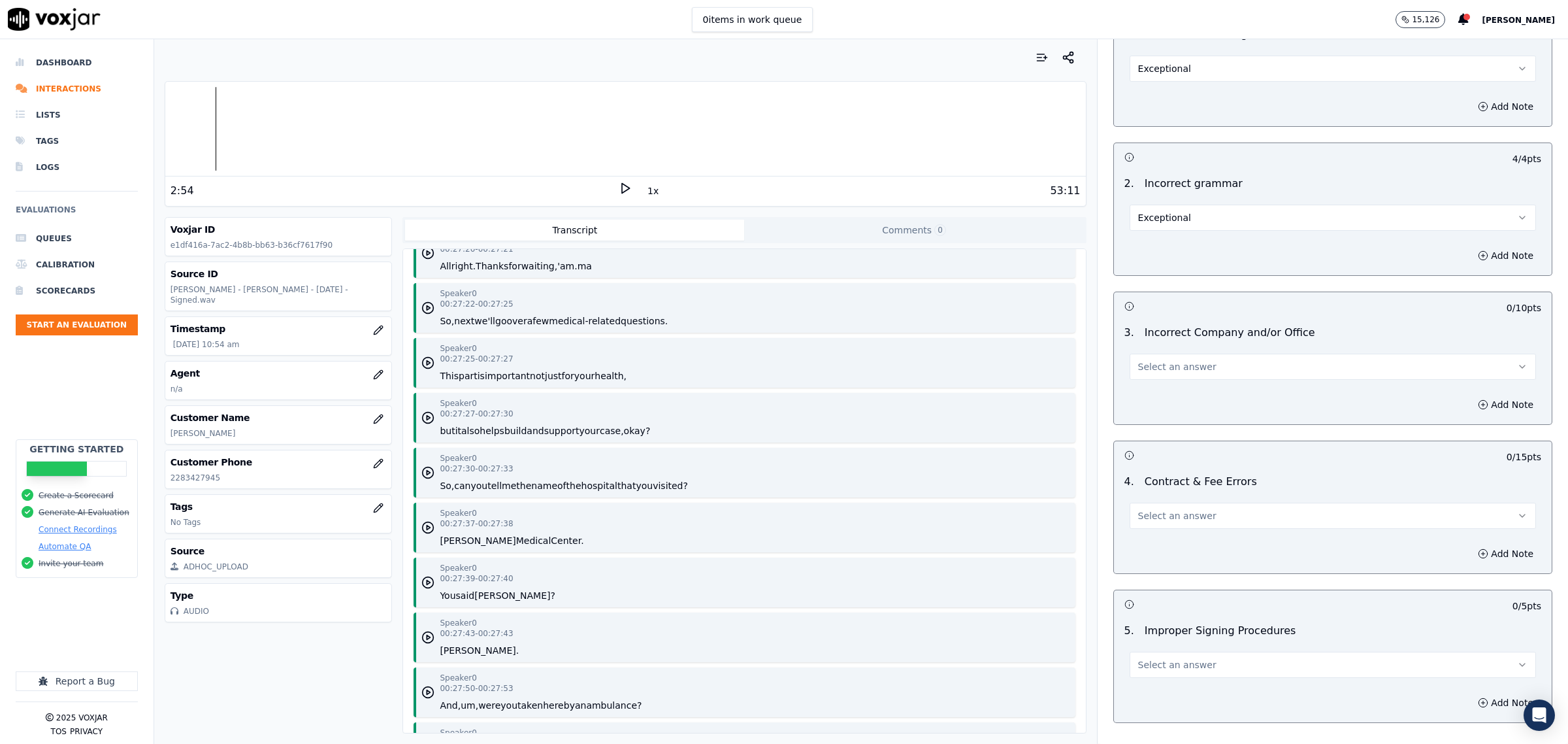
scroll to position [2615, 0]
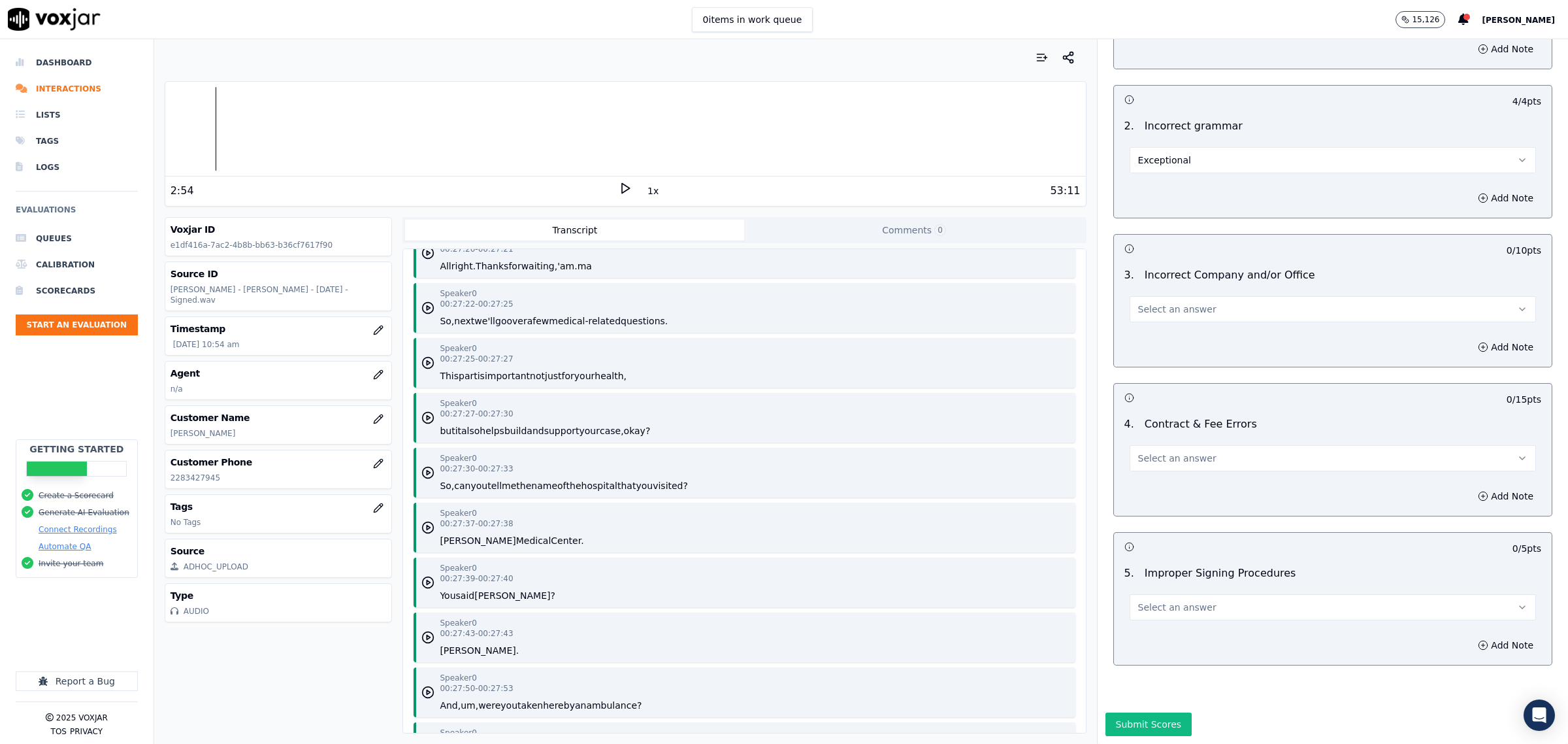
click at [1184, 303] on span "Select an answer" at bounding box center [1178, 310] width 78 height 13
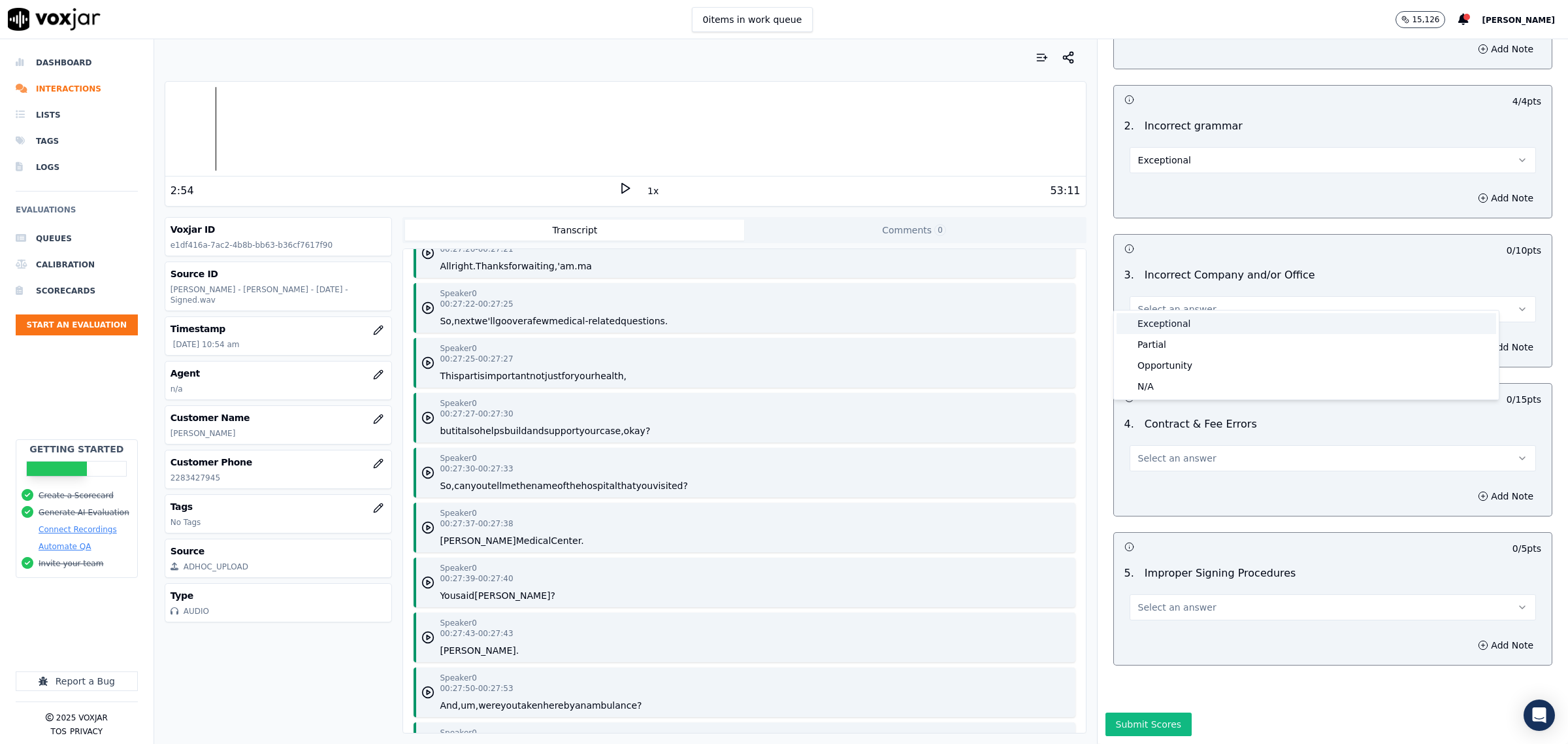
click at [1184, 318] on div "Exceptional" at bounding box center [1306, 324] width 380 height 21
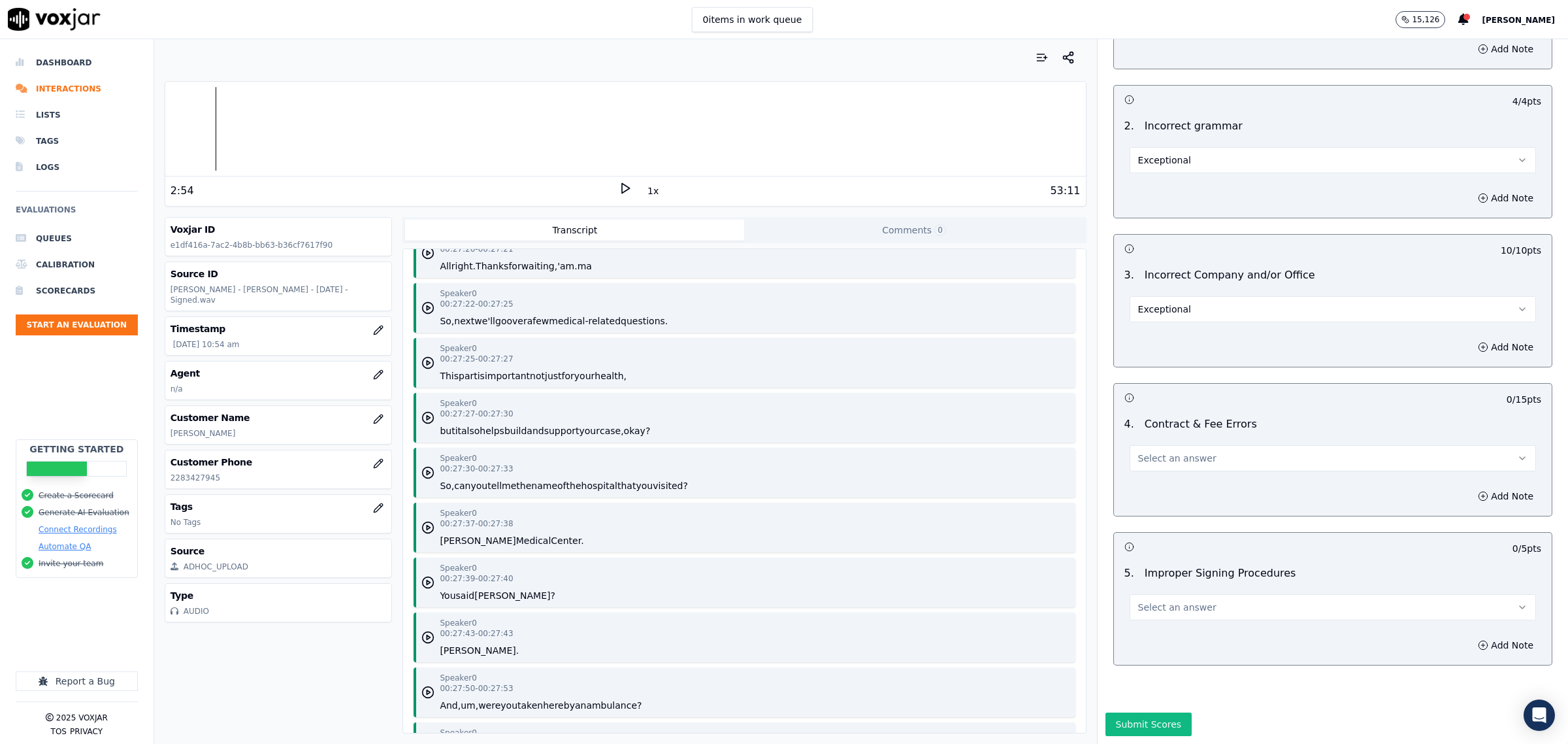
drag, startPoint x: 1147, startPoint y: 447, endPoint x: 1144, endPoint y: 454, distance: 7.6
click at [1145, 452] on span "Select an answer" at bounding box center [1178, 458] width 78 height 13
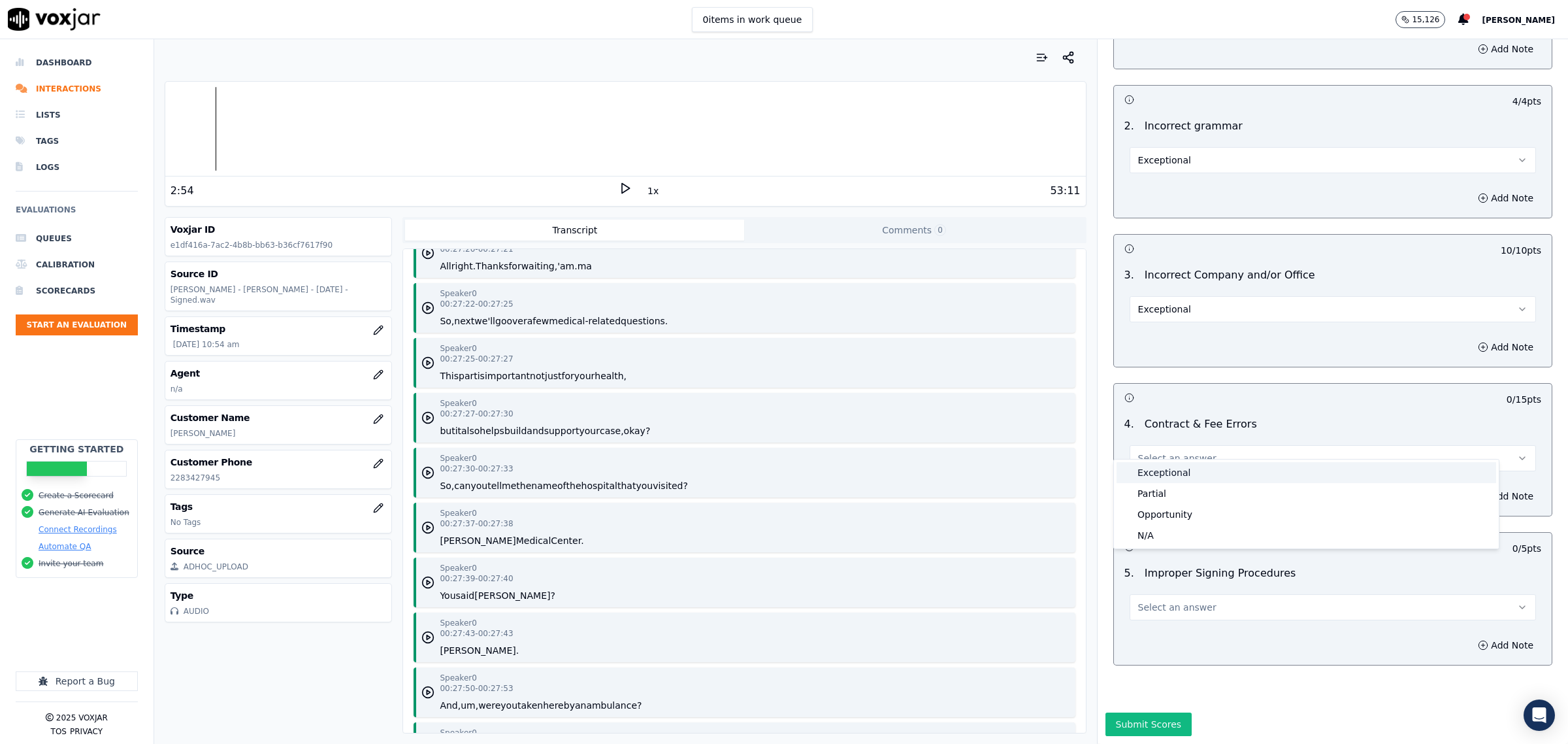
click at [1154, 473] on div "Exceptional" at bounding box center [1306, 473] width 380 height 21
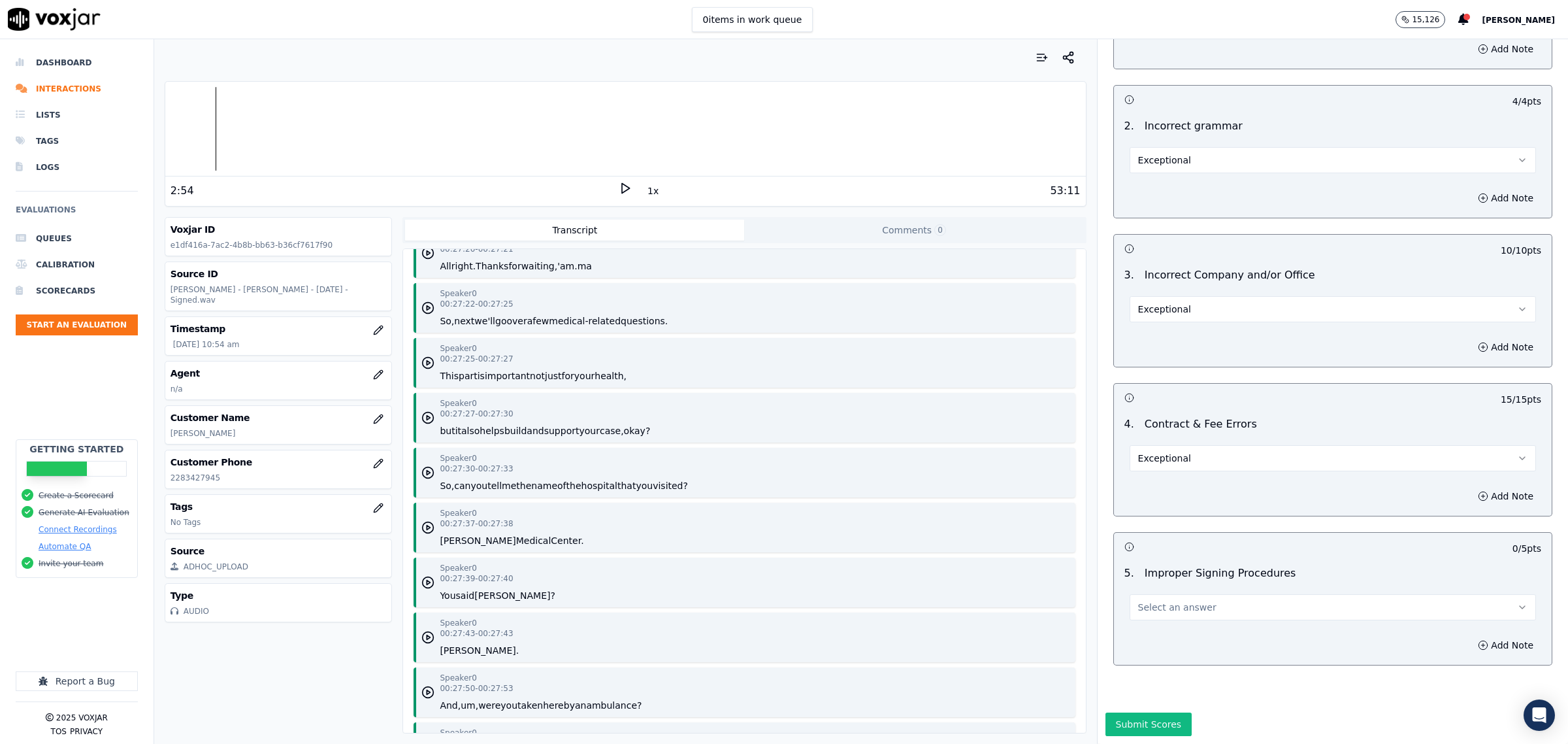
click at [1168, 601] on span "Select an answer" at bounding box center [1178, 608] width 78 height 13
click at [1168, 618] on div "Exceptional" at bounding box center [1306, 622] width 380 height 21
click at [1105, 713] on button "Submit Scores" at bounding box center [1148, 724] width 87 height 24
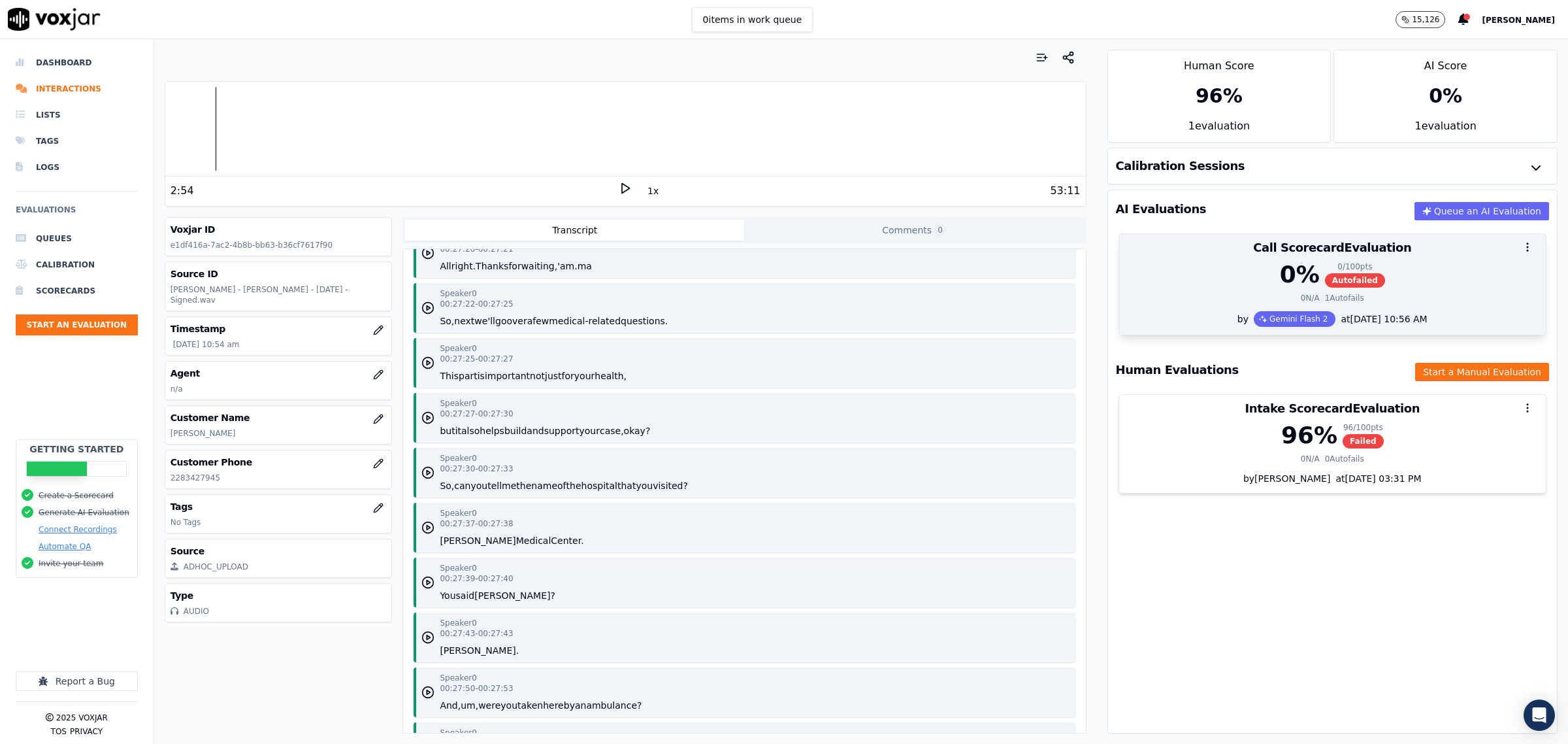
click at [1206, 292] on div "0 % 0 / 100 pts Autofailed 0 N/A 1 Autofails" at bounding box center [1333, 287] width 427 height 50
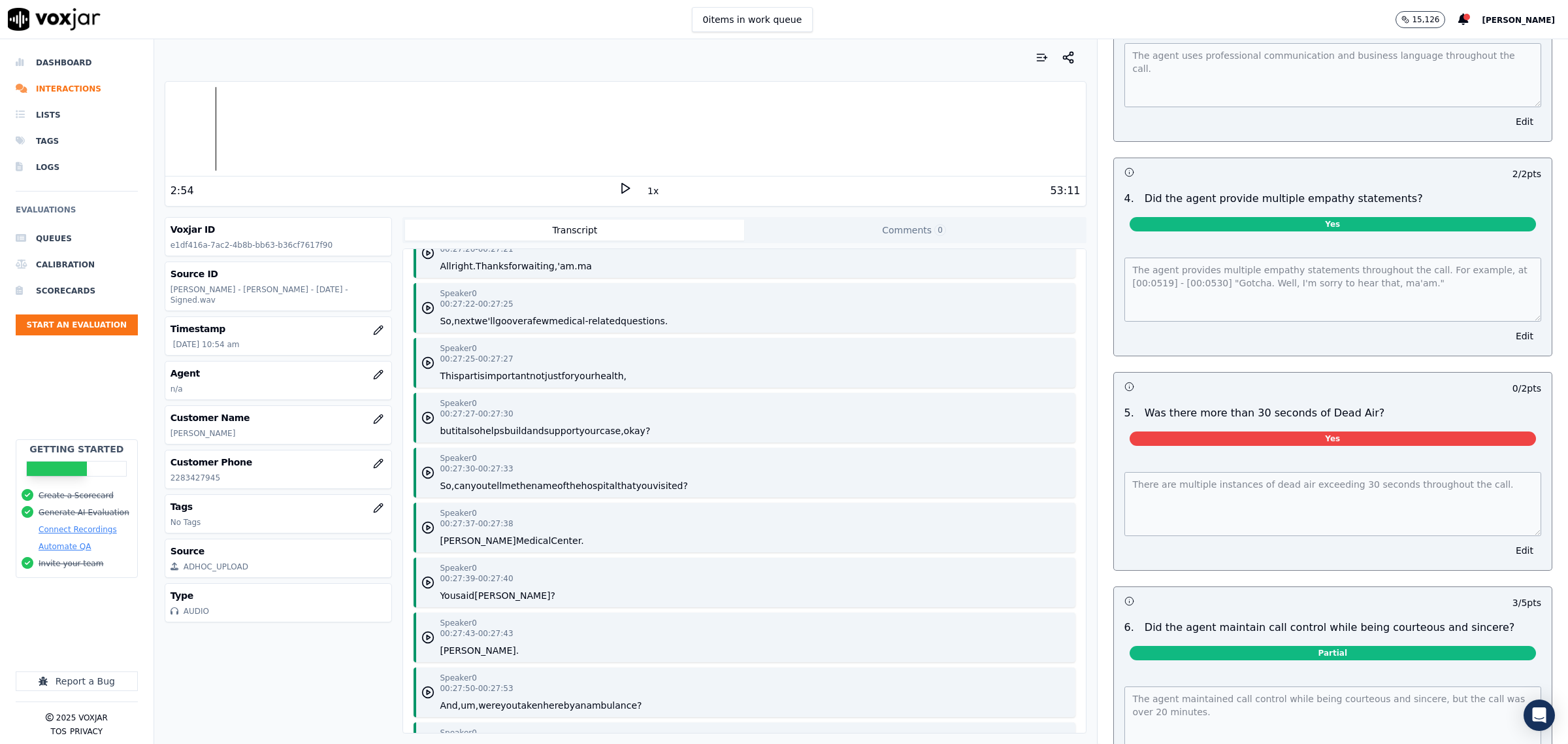
scroll to position [1635, 0]
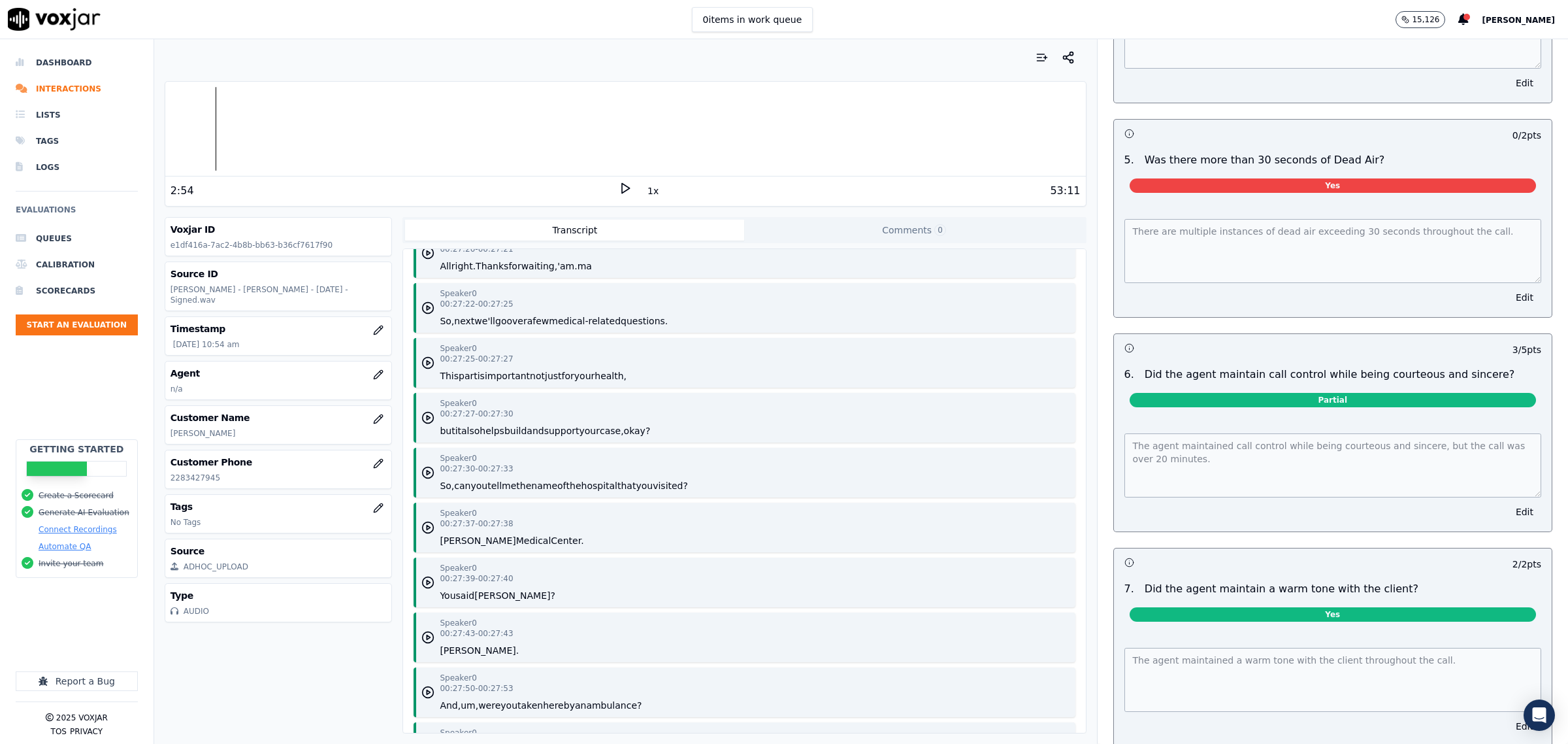
click at [1508, 503] on button "Edit" at bounding box center [1524, 512] width 33 height 18
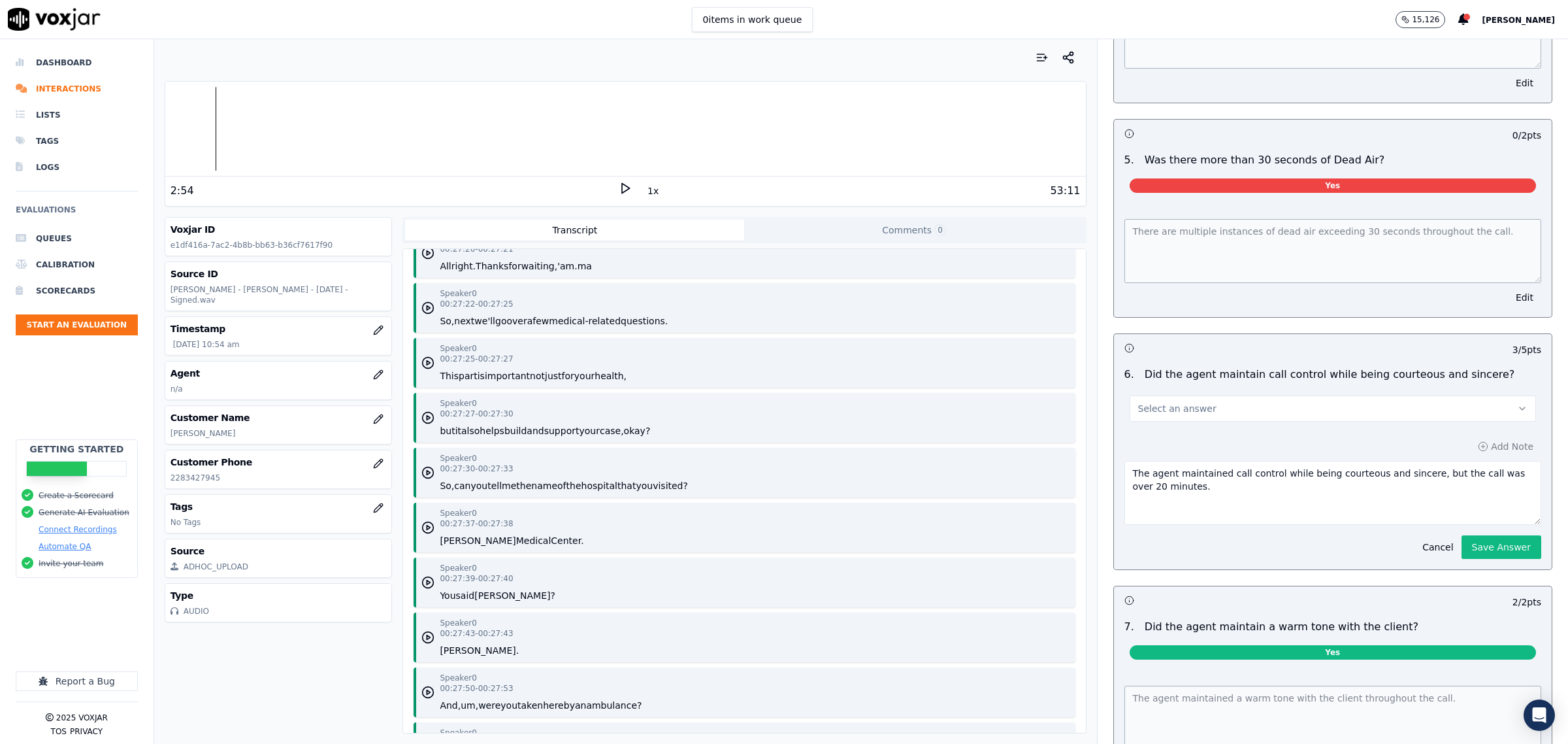
click at [1250, 395] on button "Select an answer" at bounding box center [1333, 408] width 407 height 26
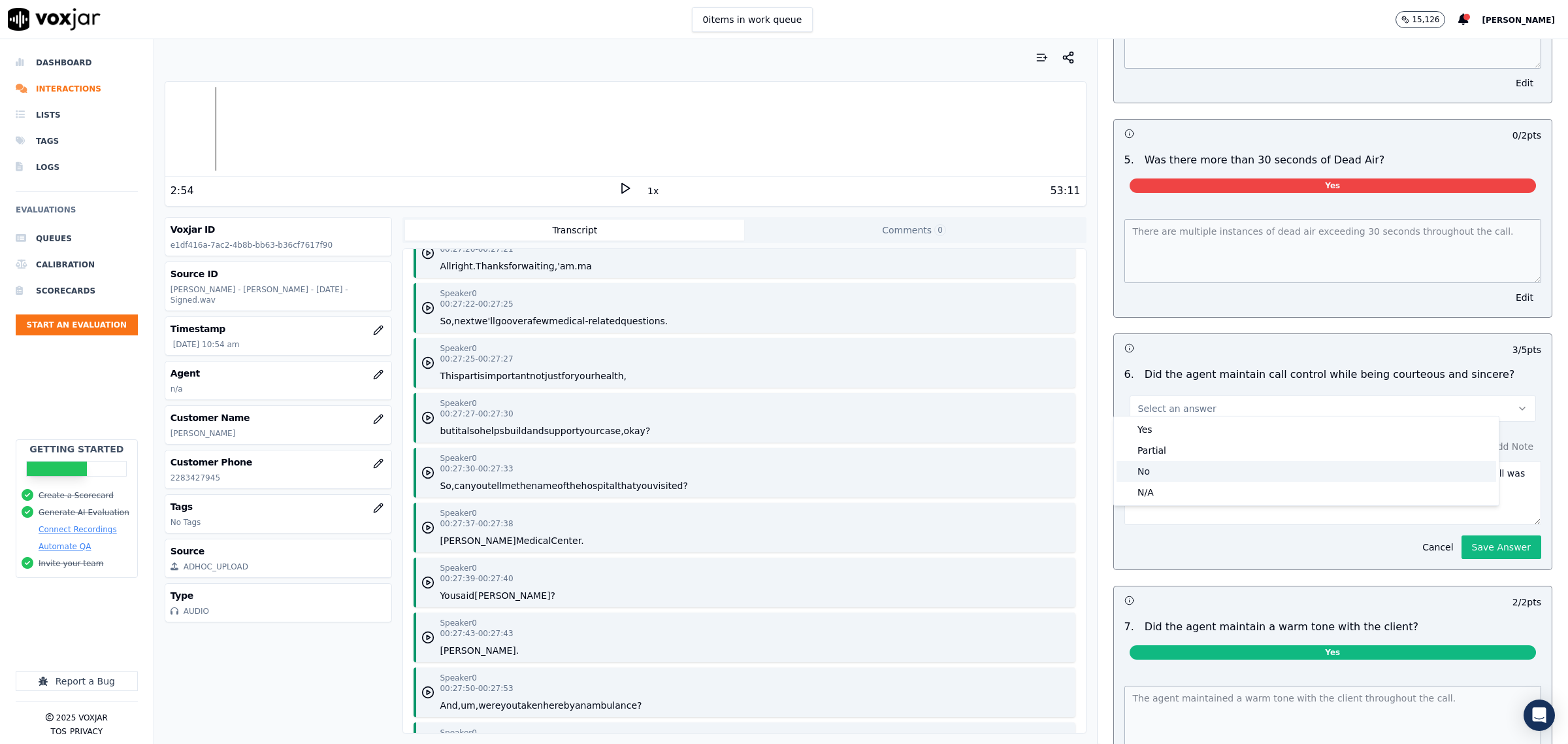
click at [1151, 462] on div "No" at bounding box center [1306, 472] width 380 height 21
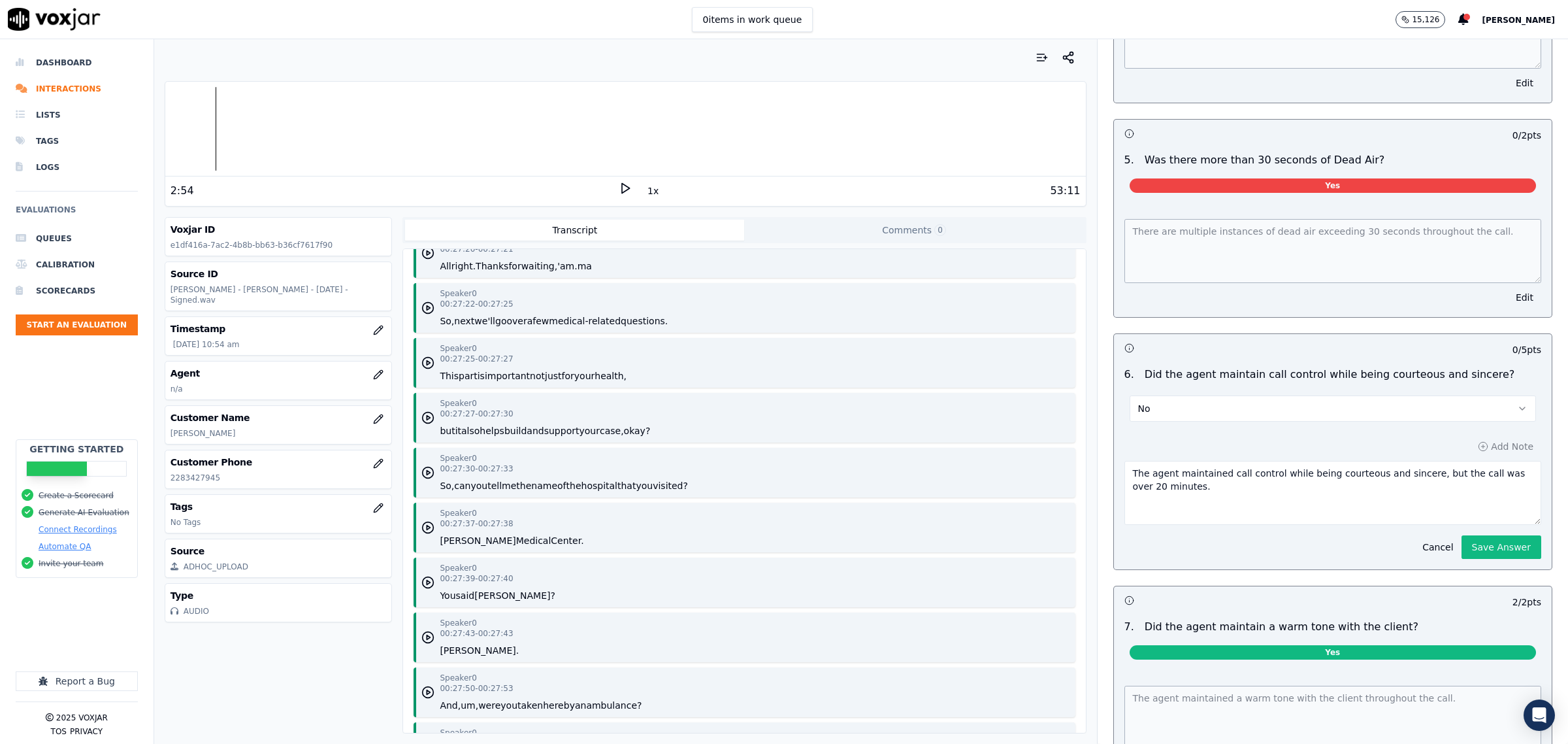
drag, startPoint x: 1459, startPoint y: 534, endPoint x: 1452, endPoint y: 537, distance: 7.6
click at [1461, 536] on button "Save Answer" at bounding box center [1501, 547] width 80 height 24
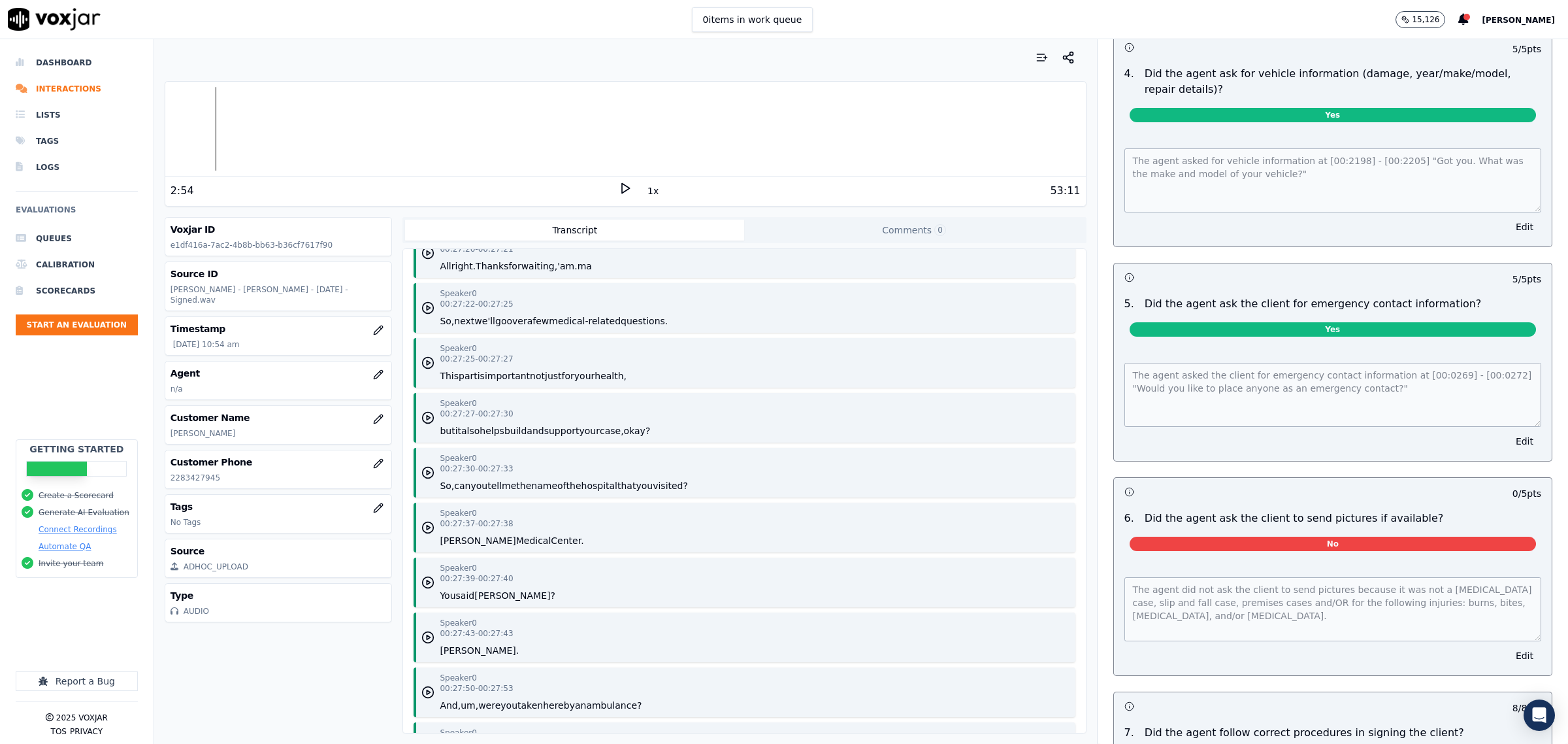
scroll to position [4169, 0]
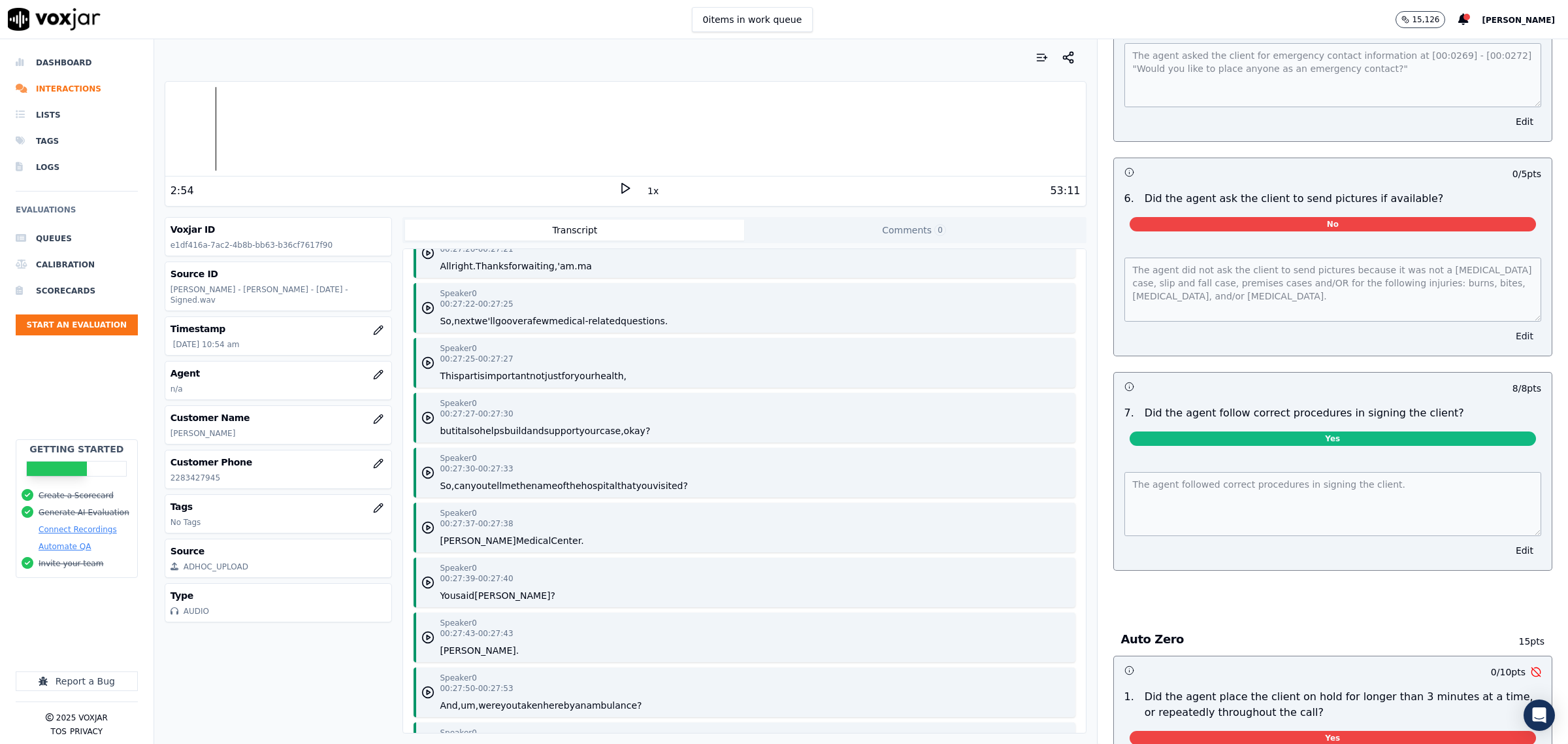
click at [1508, 334] on button "Edit" at bounding box center [1524, 335] width 33 height 18
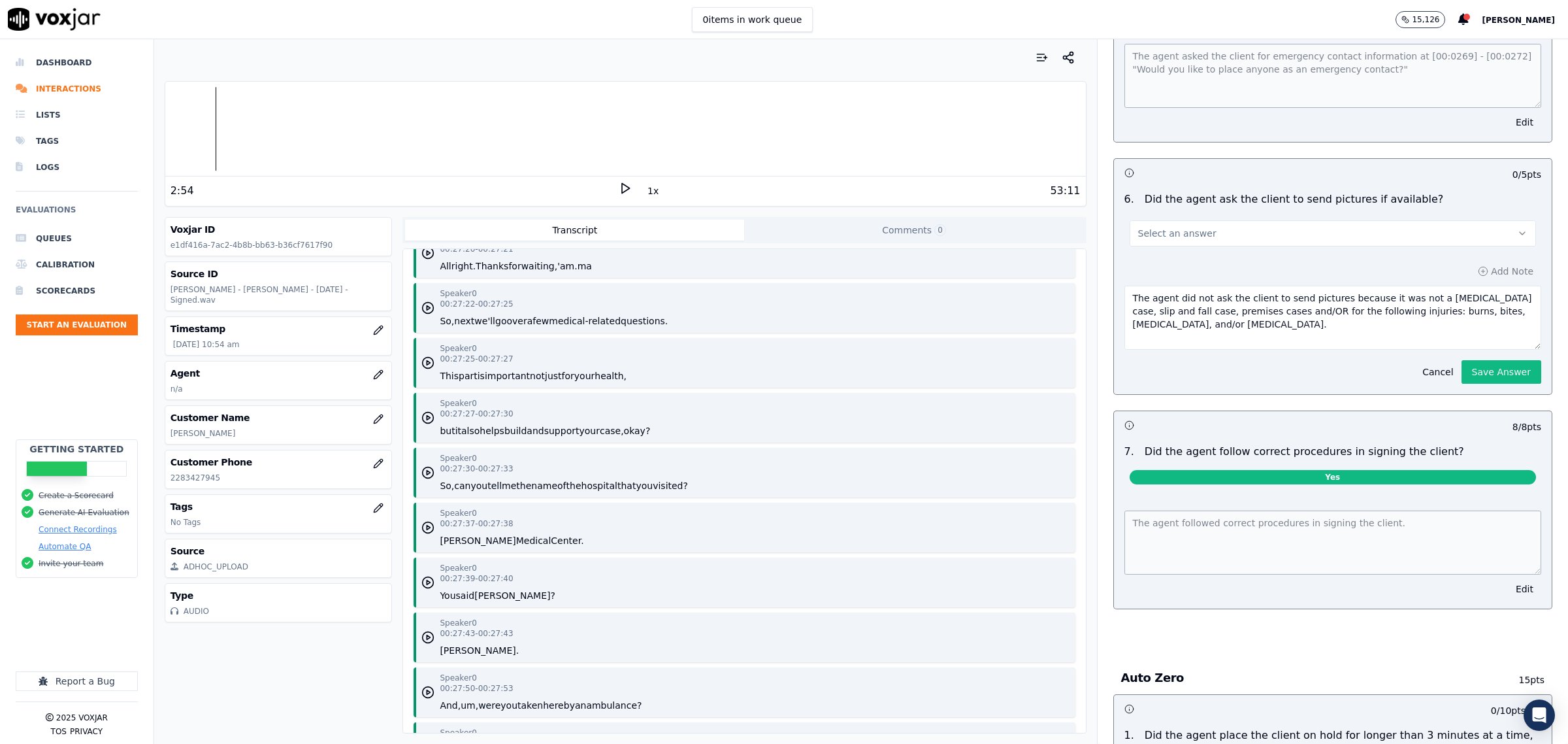
click at [1284, 232] on button "Select an answer" at bounding box center [1333, 232] width 407 height 26
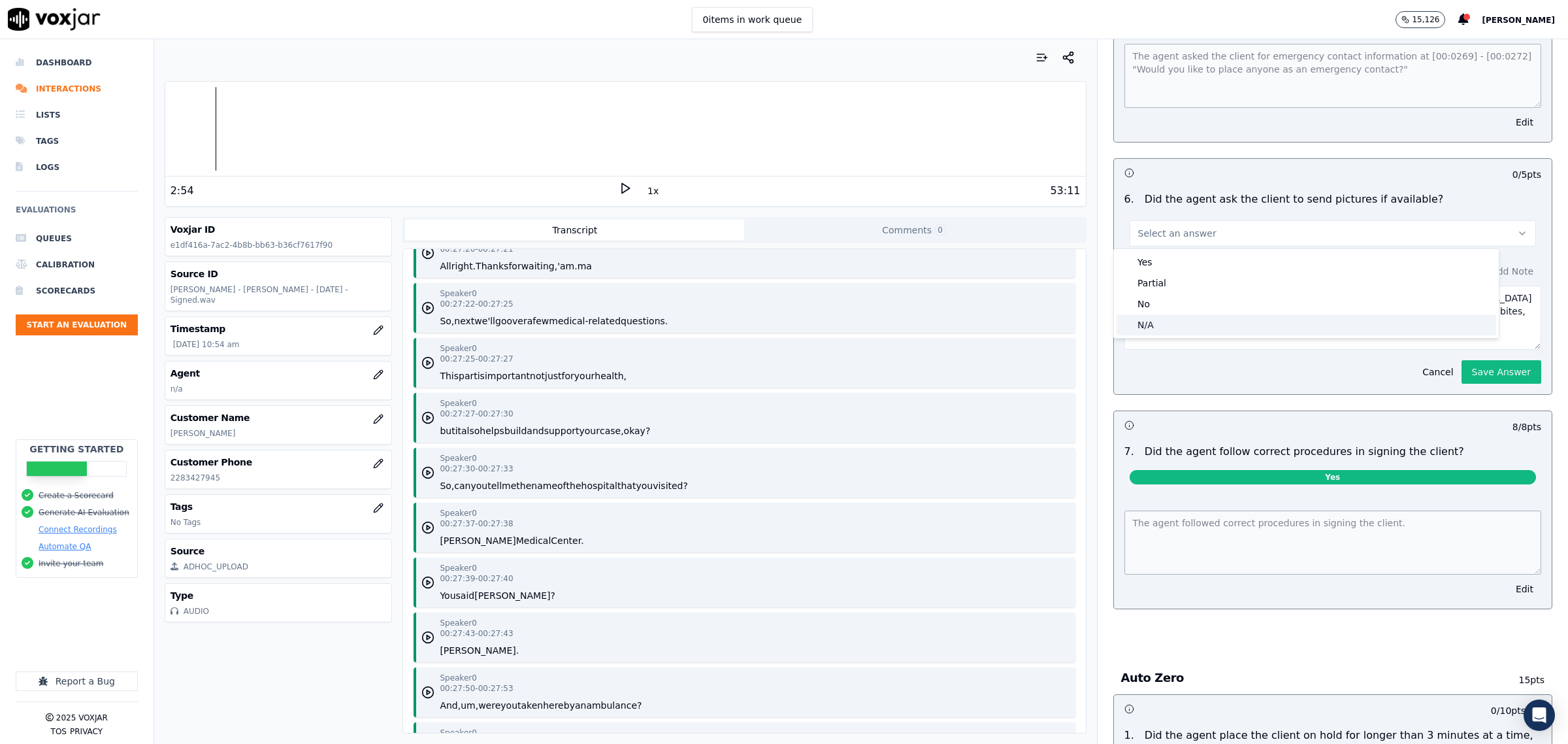
drag, startPoint x: 1183, startPoint y: 322, endPoint x: 1260, endPoint y: 334, distance: 77.9
click at [1184, 322] on div "N/A" at bounding box center [1306, 325] width 380 height 21
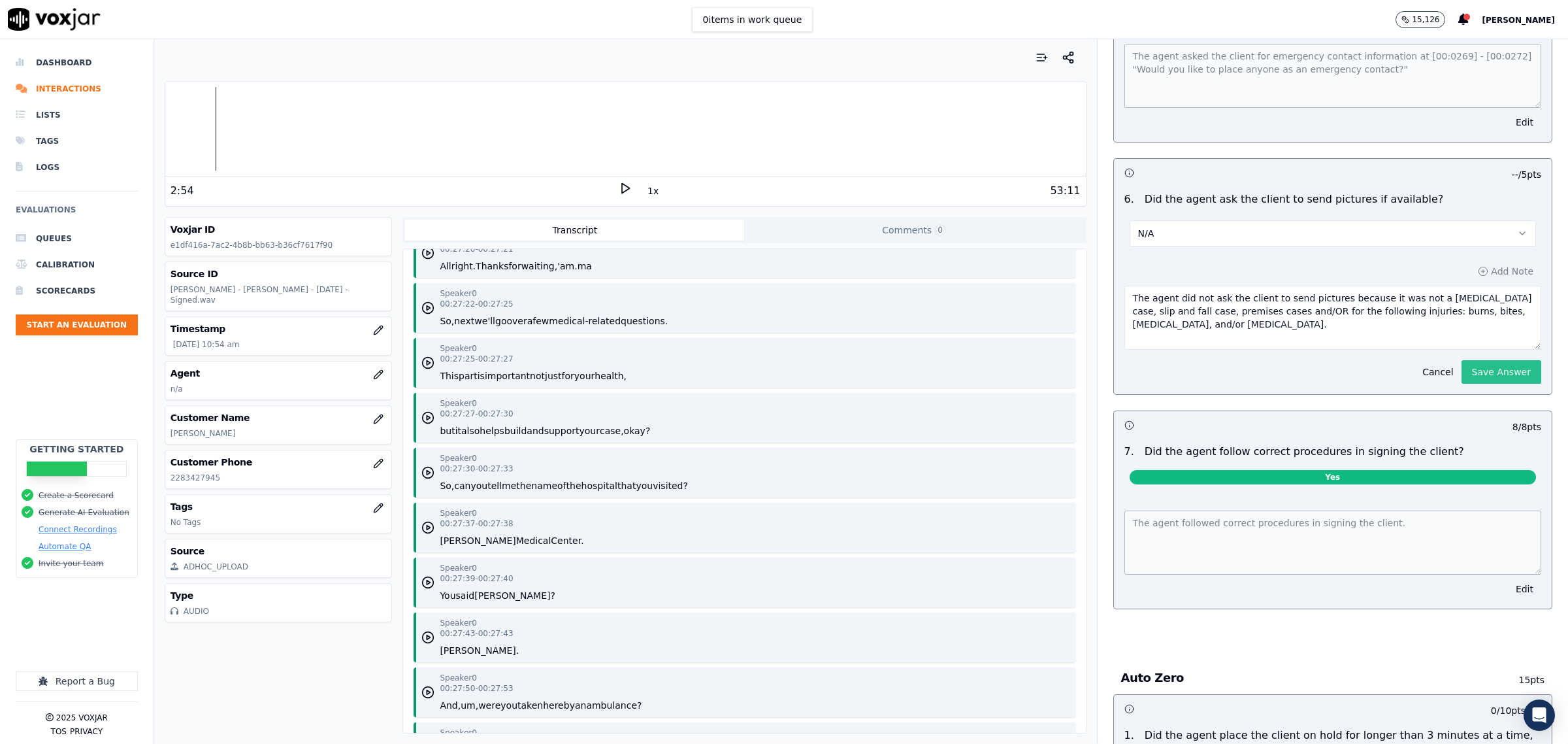
click at [1472, 366] on button "Save Answer" at bounding box center [1501, 372] width 80 height 24
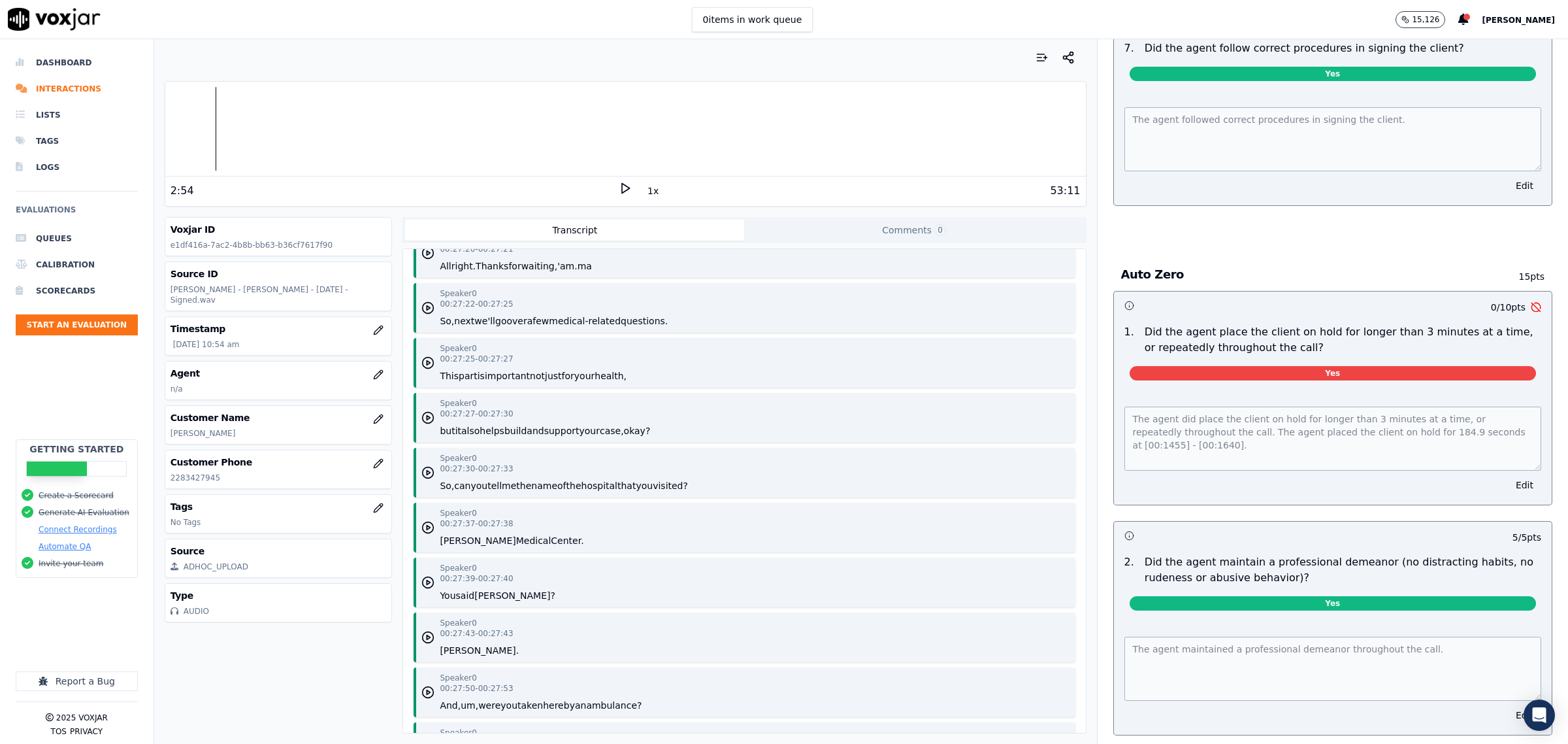
scroll to position [4552, 0]
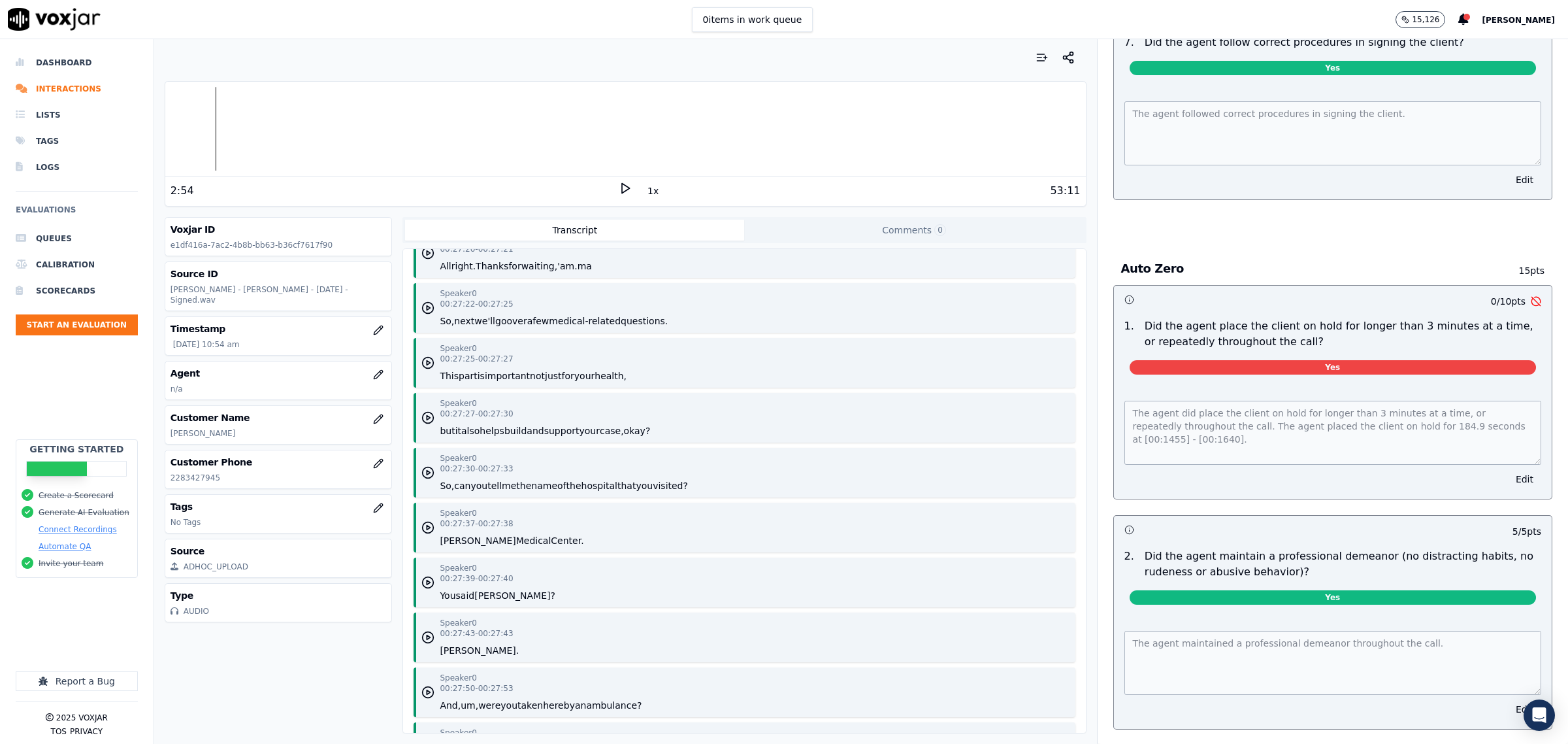
click at [1508, 478] on button "Edit" at bounding box center [1524, 478] width 33 height 18
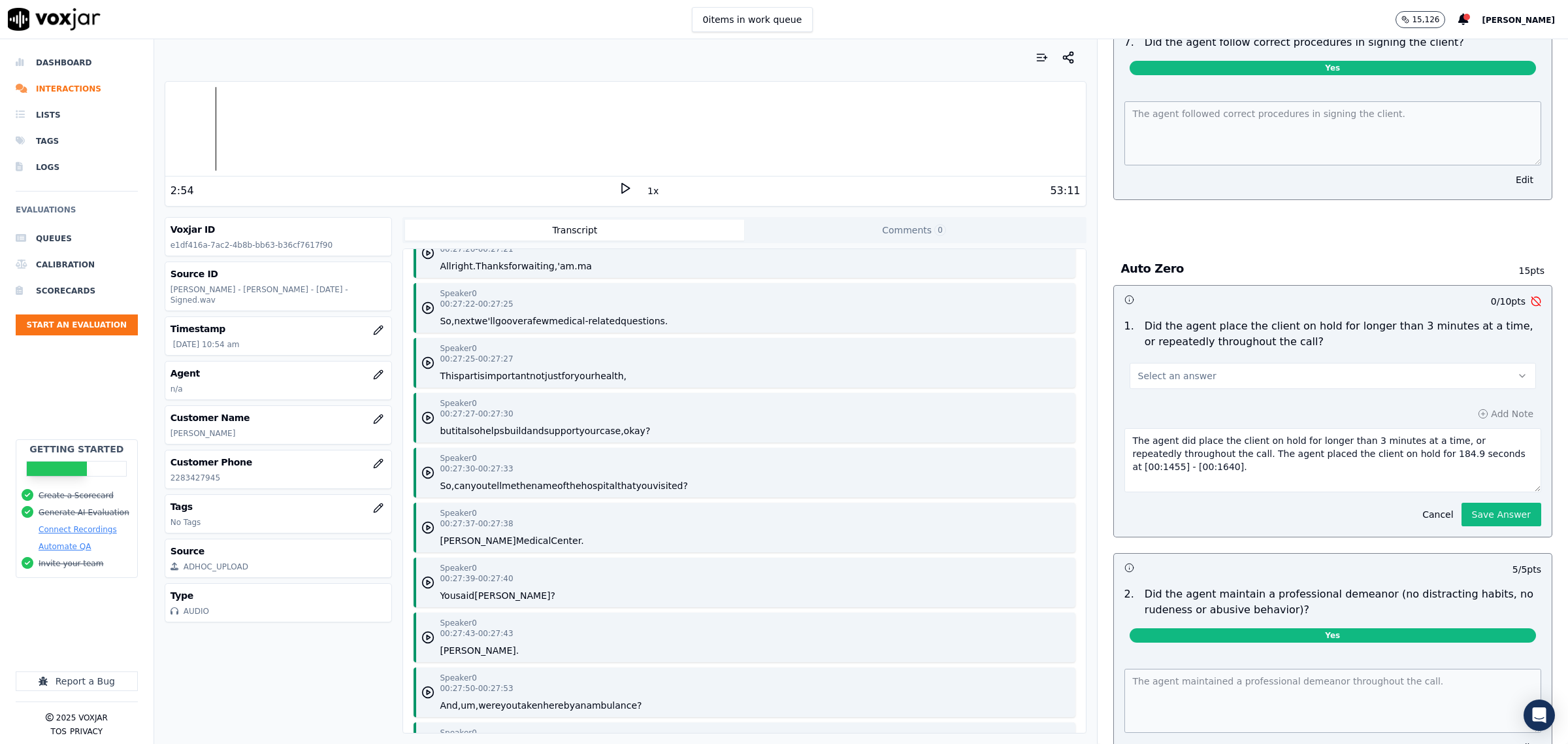
drag, startPoint x: 1222, startPoint y: 364, endPoint x: 1226, endPoint y: 380, distance: 16.5
click at [1225, 365] on button "Select an answer" at bounding box center [1333, 375] width 407 height 26
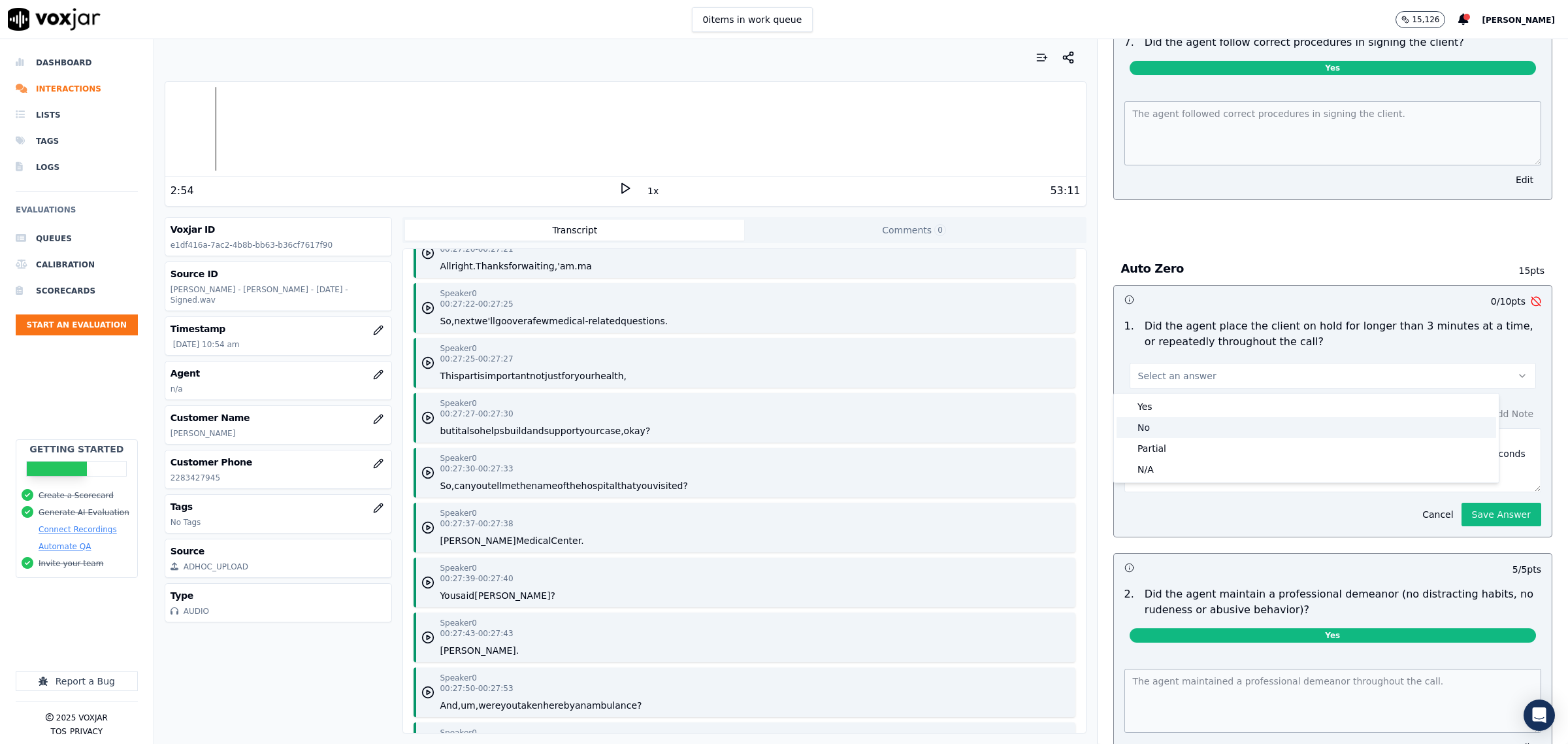
drag, startPoint x: 1161, startPoint y: 427, endPoint x: 1197, endPoint y: 434, distance: 36.7
click at [1161, 427] on div "No" at bounding box center [1306, 428] width 380 height 21
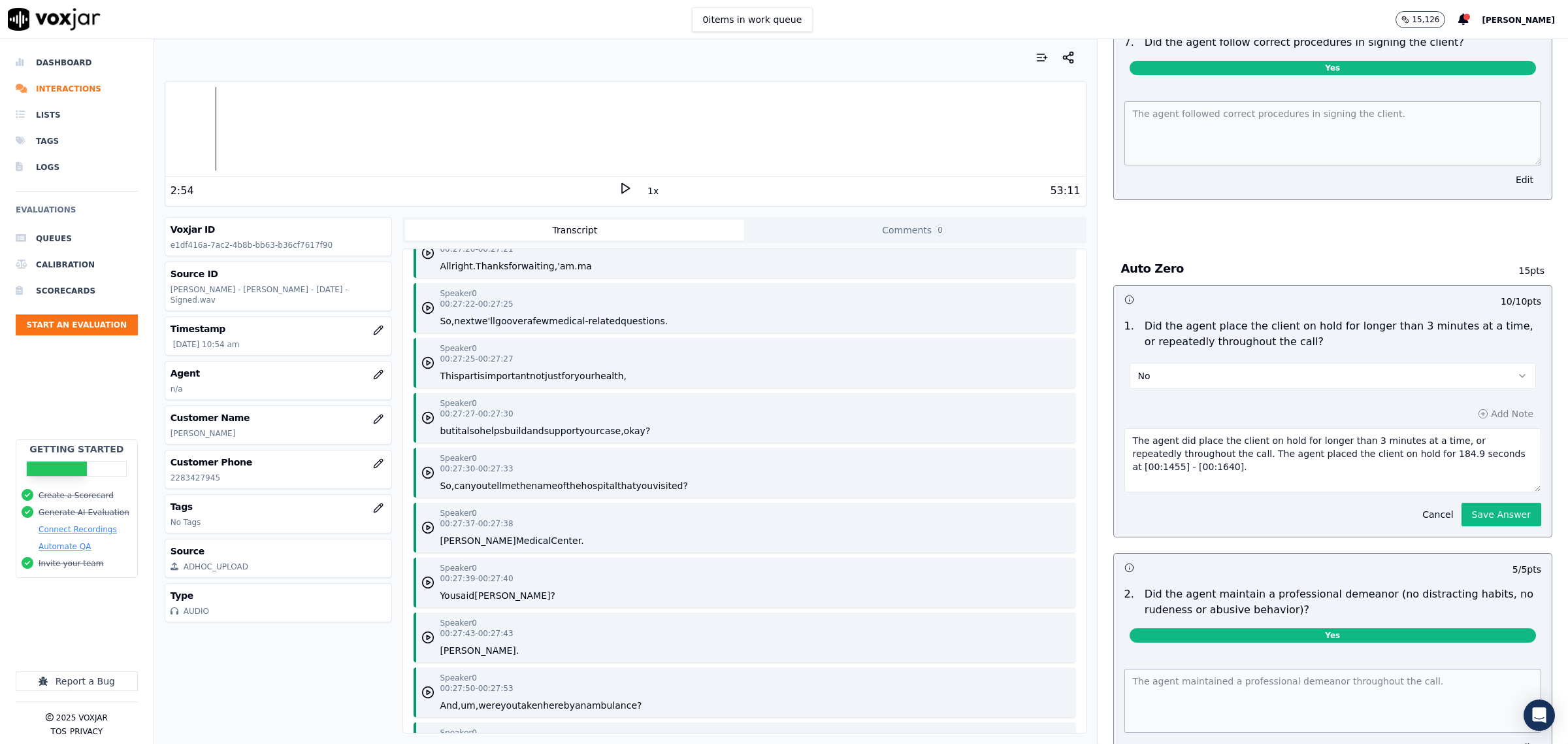
click at [1470, 513] on button "Save Answer" at bounding box center [1501, 514] width 80 height 24
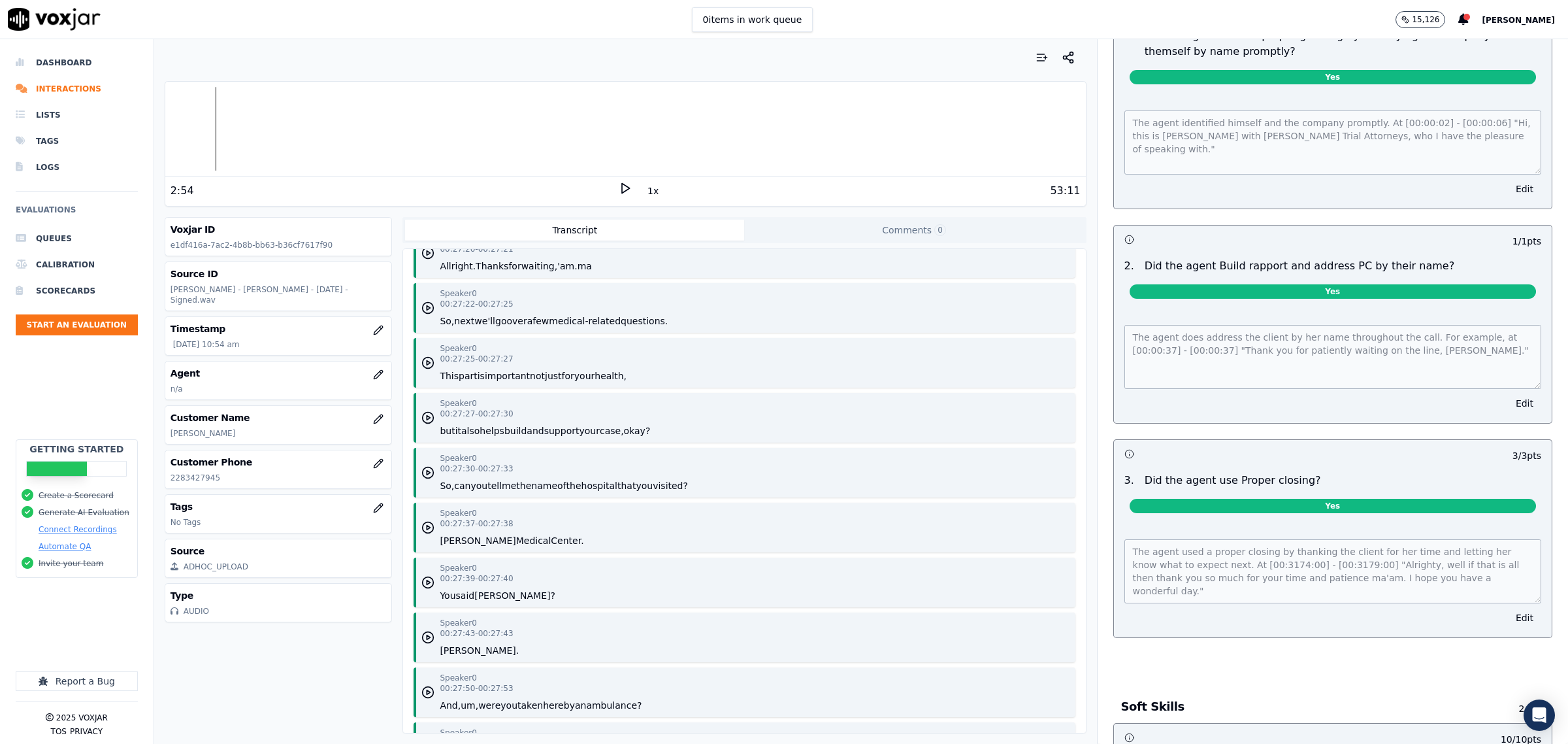
scroll to position [0, 0]
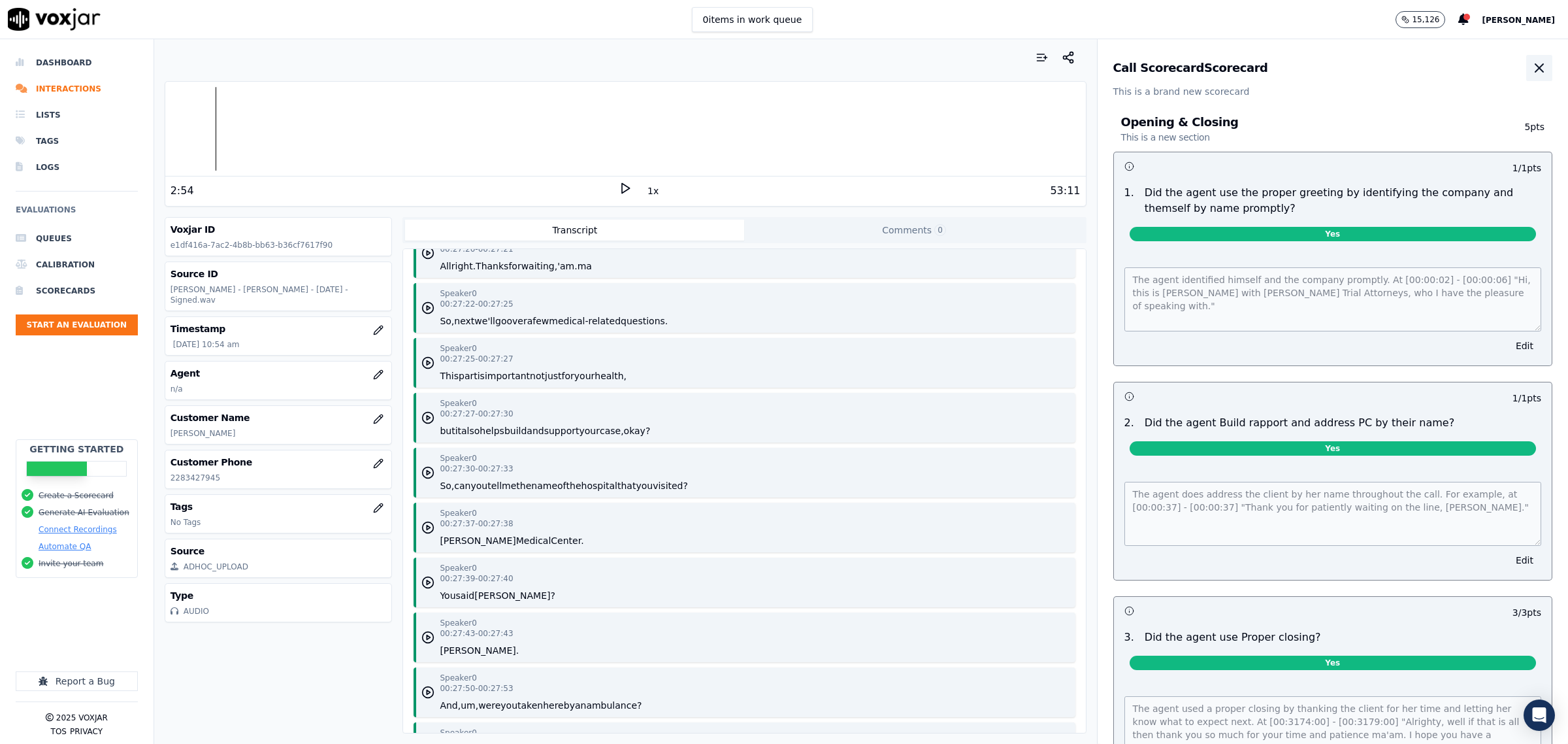
click at [1532, 70] on icon "button" at bounding box center [1539, 68] width 15 height 15
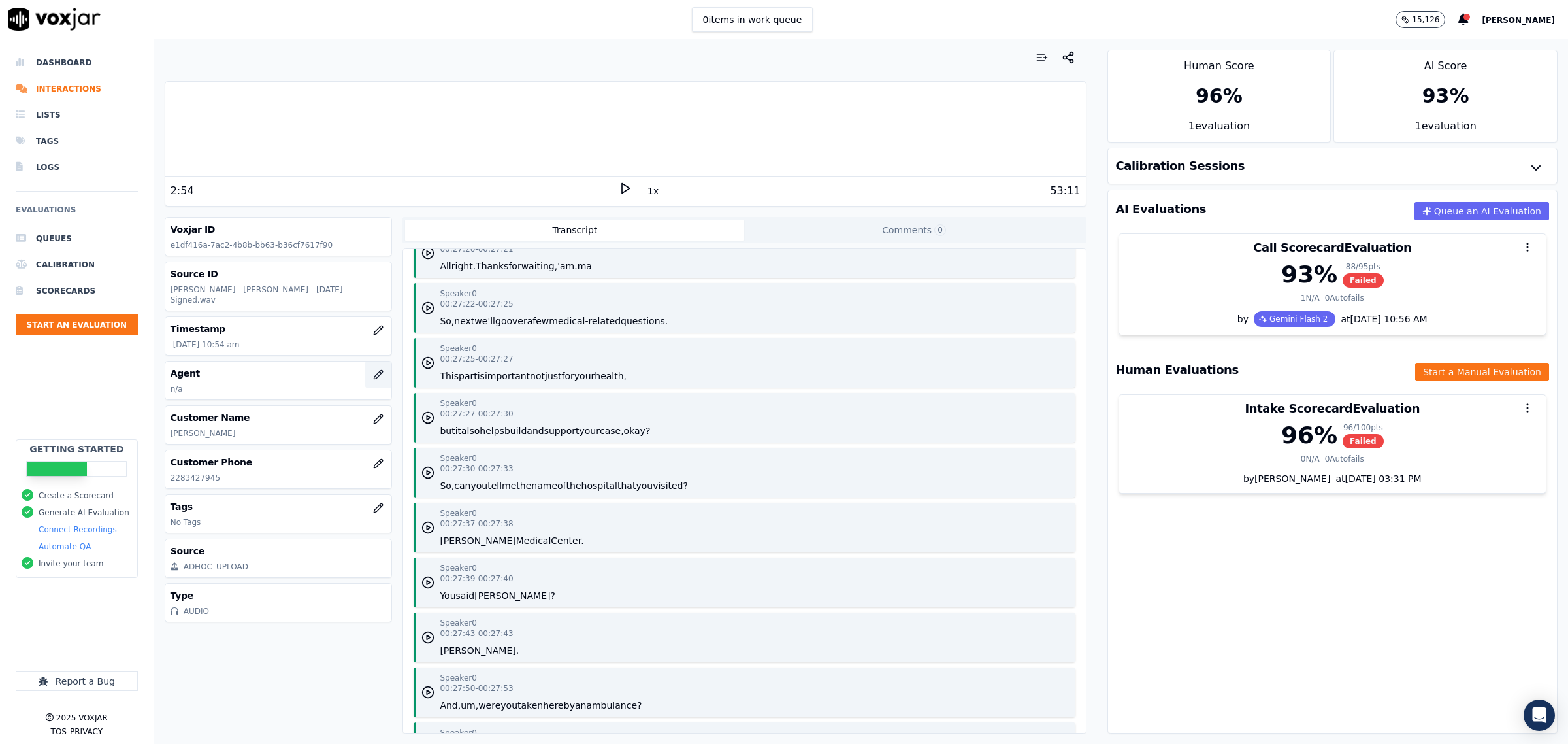
click at [373, 370] on icon "button" at bounding box center [378, 374] width 10 height 10
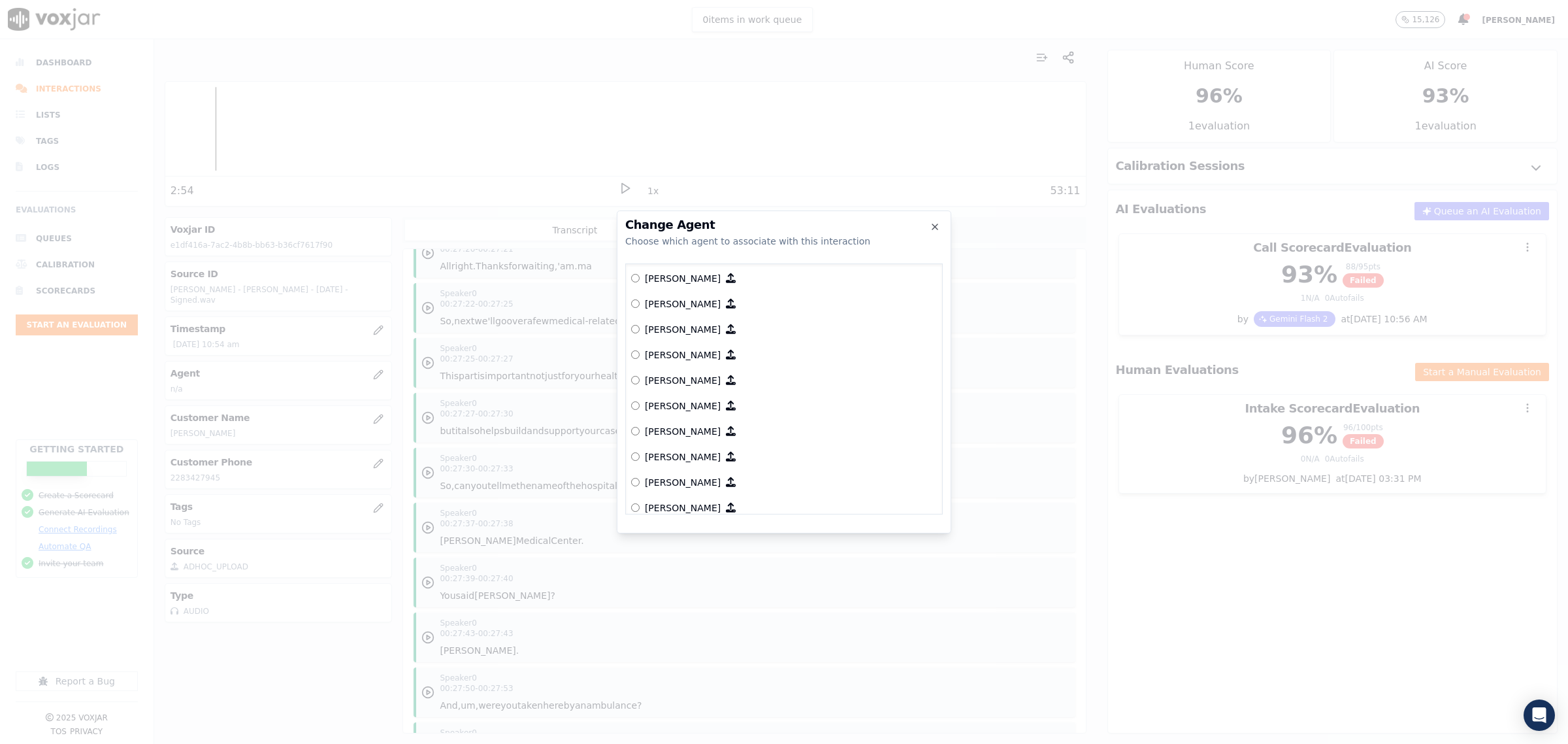
scroll to position [654, 0]
click at [667, 370] on p "[PERSON_NAME]" at bounding box center [683, 368] width 76 height 13
click at [876, 531] on button "Connect This Agent" at bounding box center [887, 525] width 110 height 24
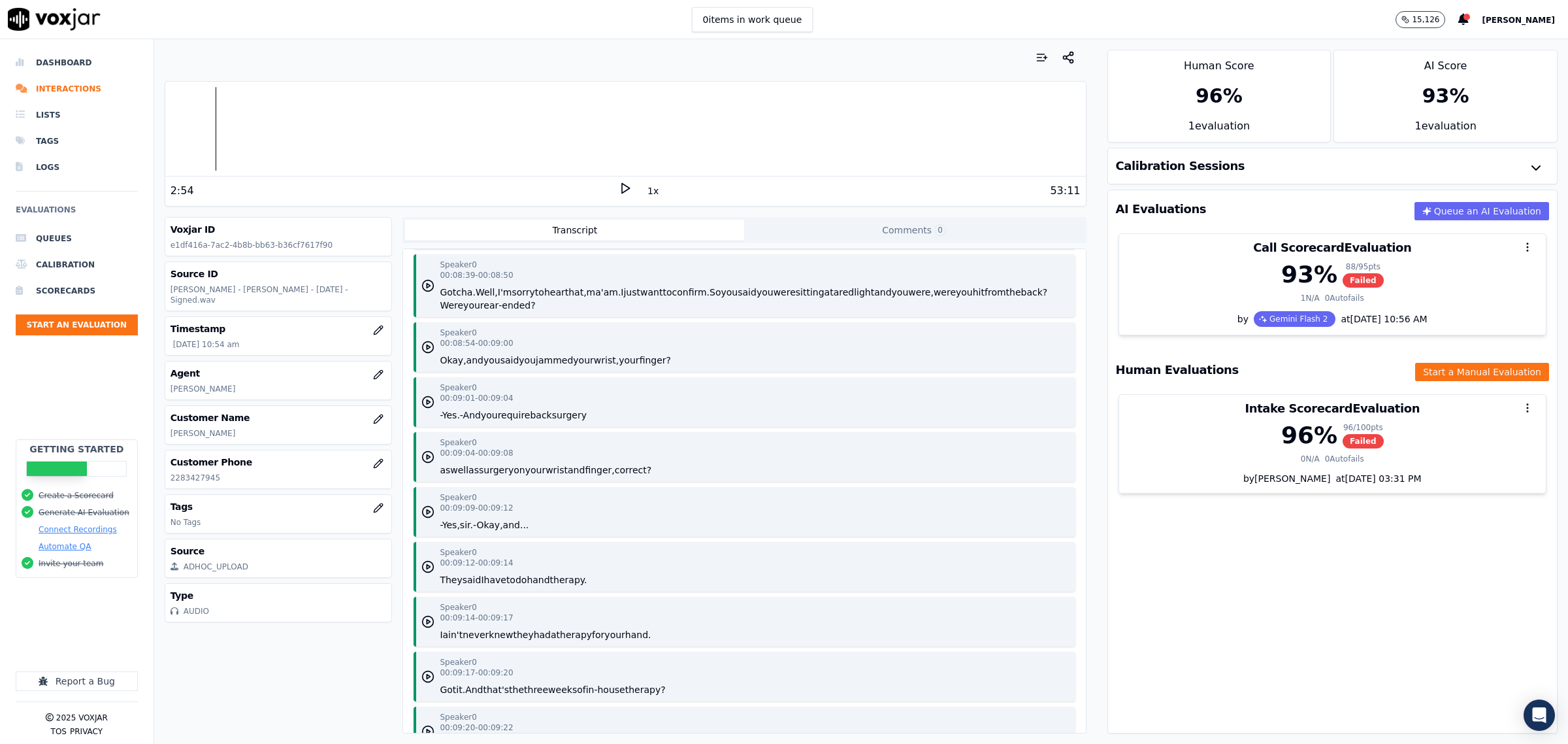
scroll to position [0, 0]
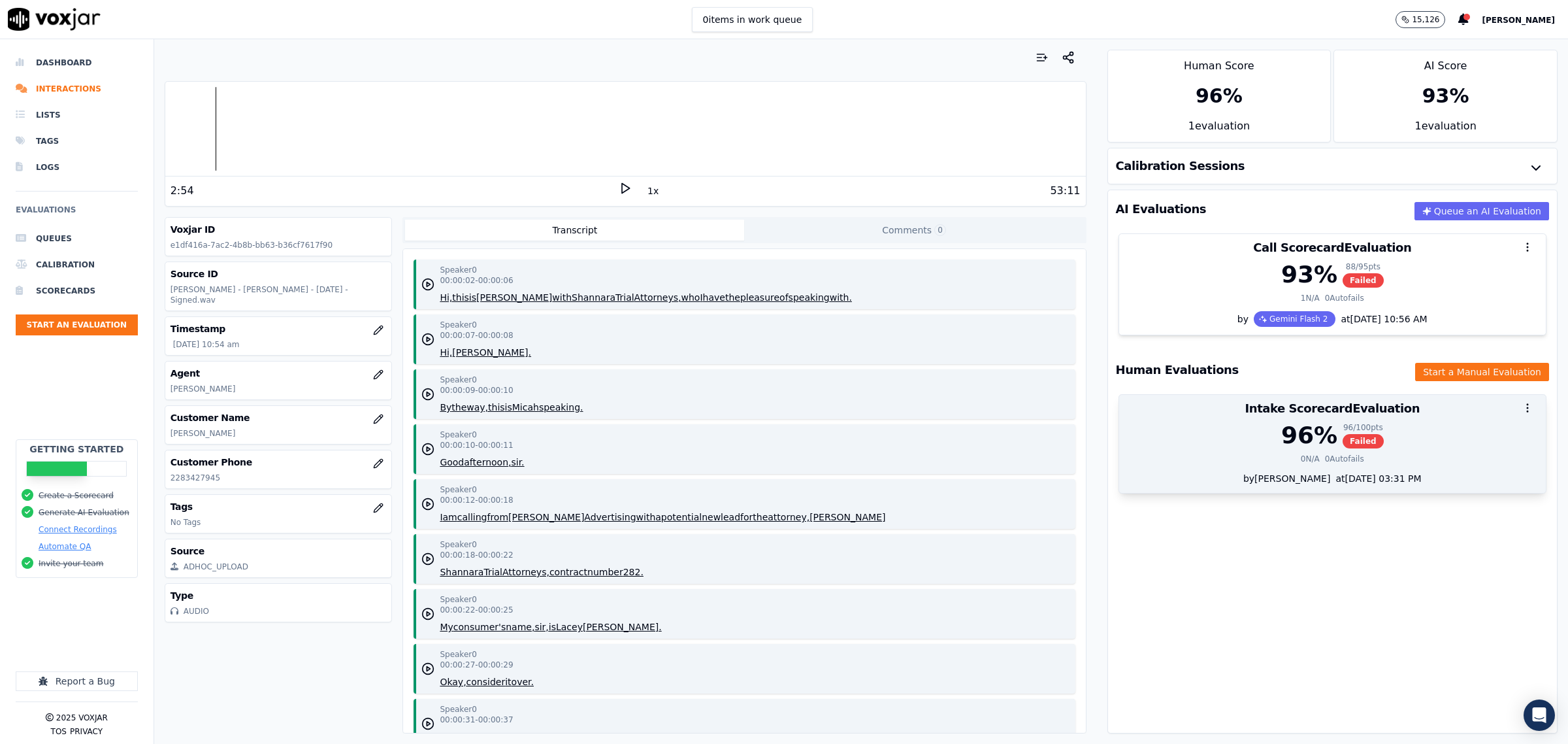
click at [1177, 455] on div "96 % 96 / 100 pts Failed 0 N/A 0 Autofails" at bounding box center [1333, 447] width 427 height 50
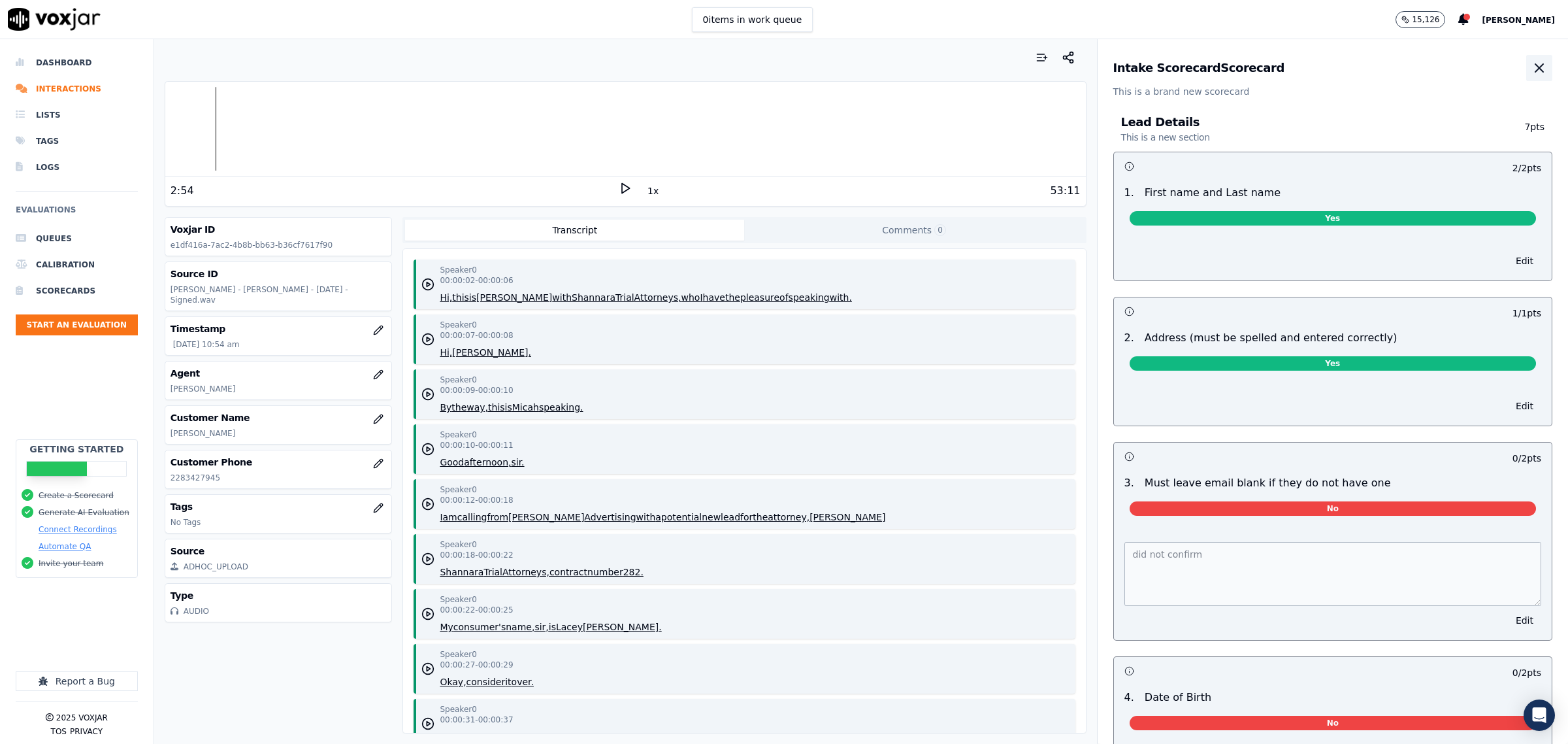
click at [1526, 68] on button "button" at bounding box center [1538, 68] width 26 height 26
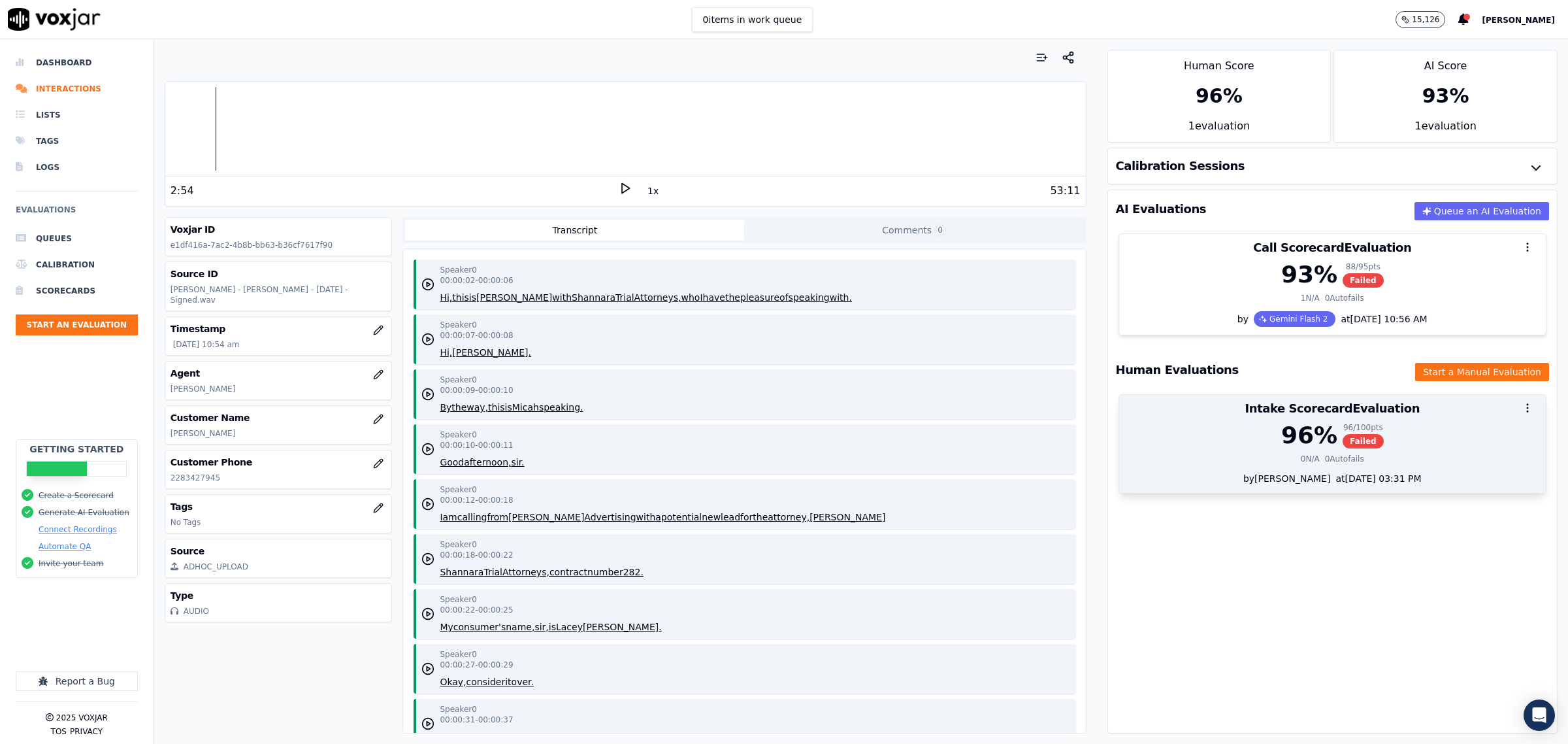
click at [1207, 449] on div "96 % 96 / 100 pts Failed" at bounding box center [1333, 434] width 411 height 26
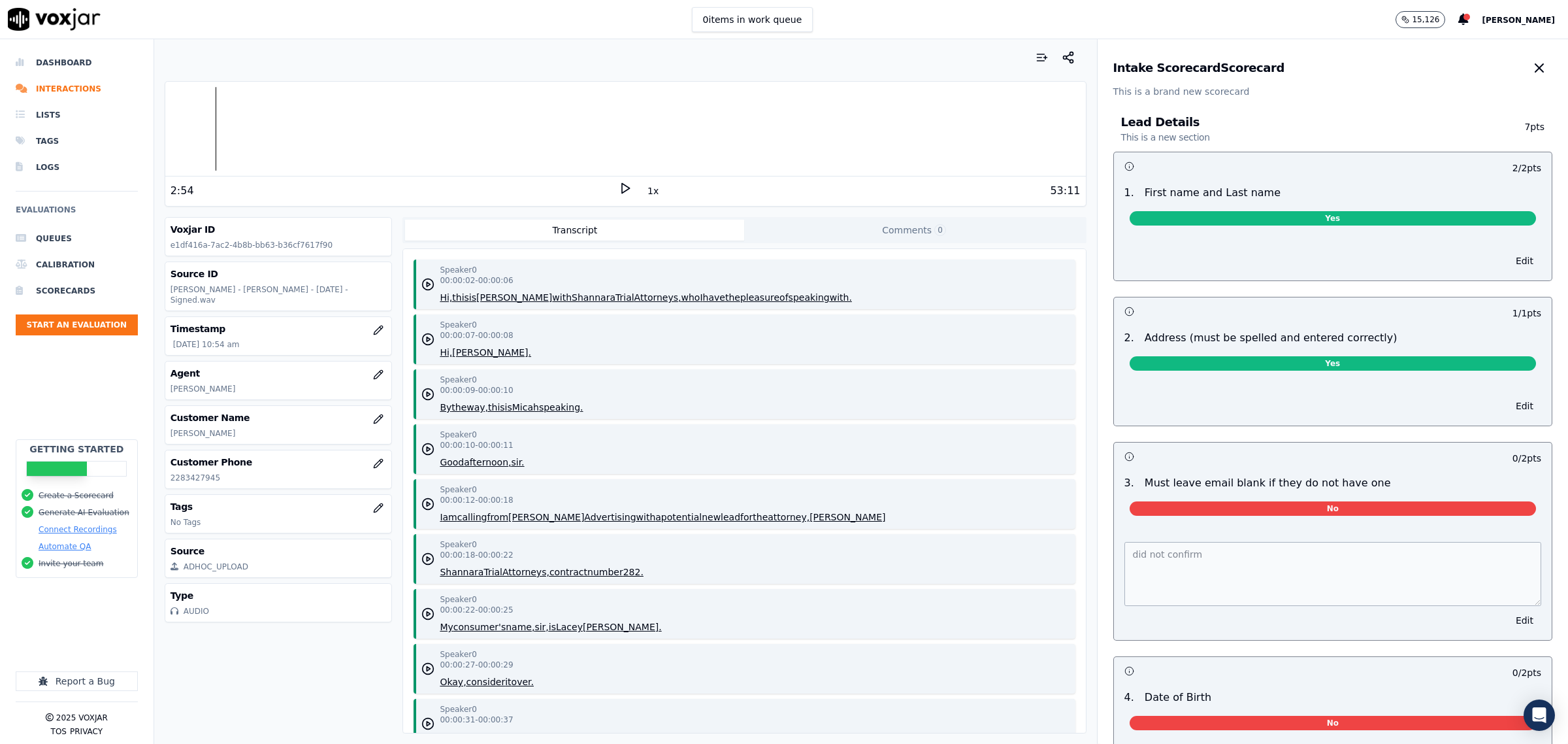
click at [1001, 553] on div "Your browser does not support the audio element. 2:54 1x 53:11 Voxjar ID e1df41…" at bounding box center [861, 392] width 1414 height 705
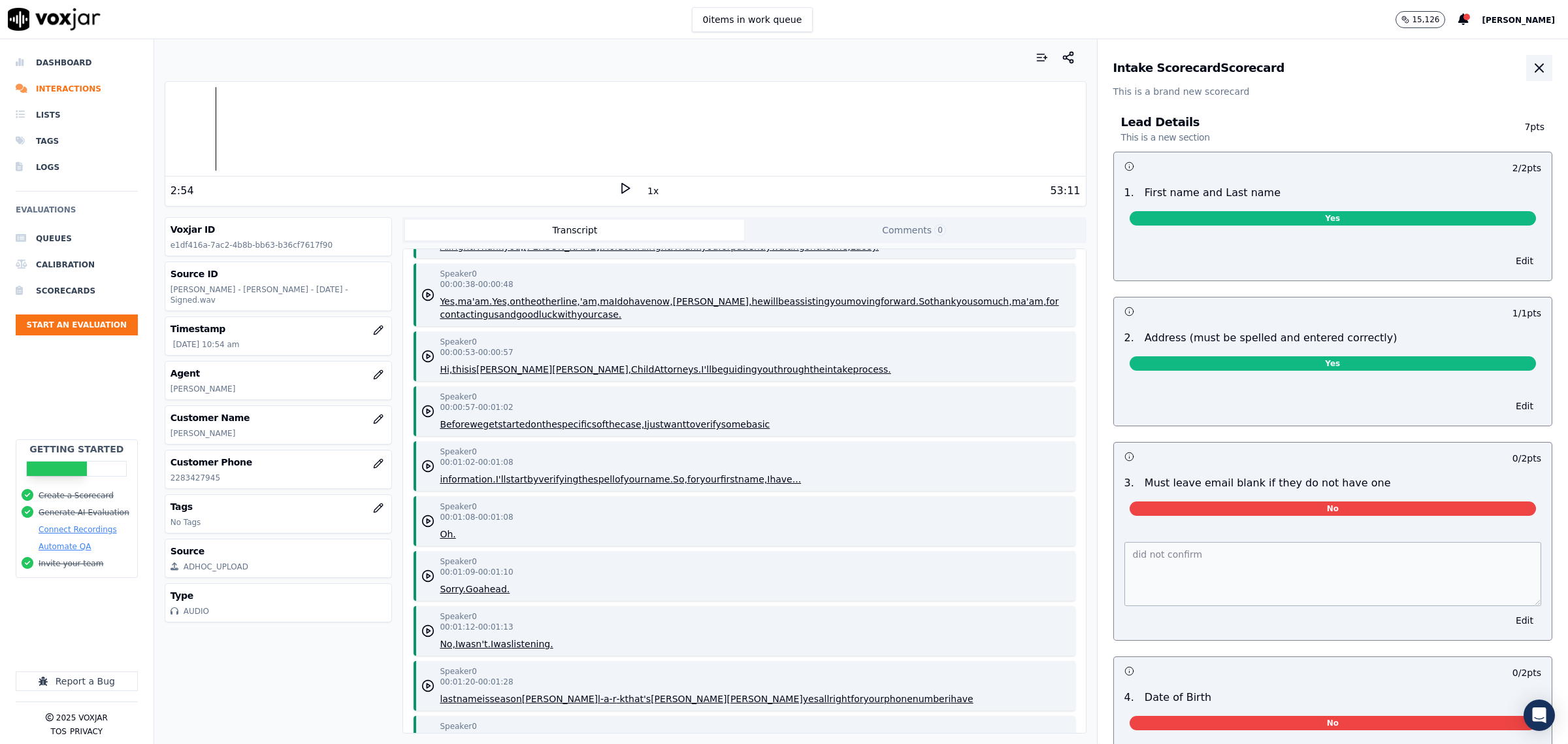
click at [1526, 60] on button "button" at bounding box center [1538, 68] width 26 height 26
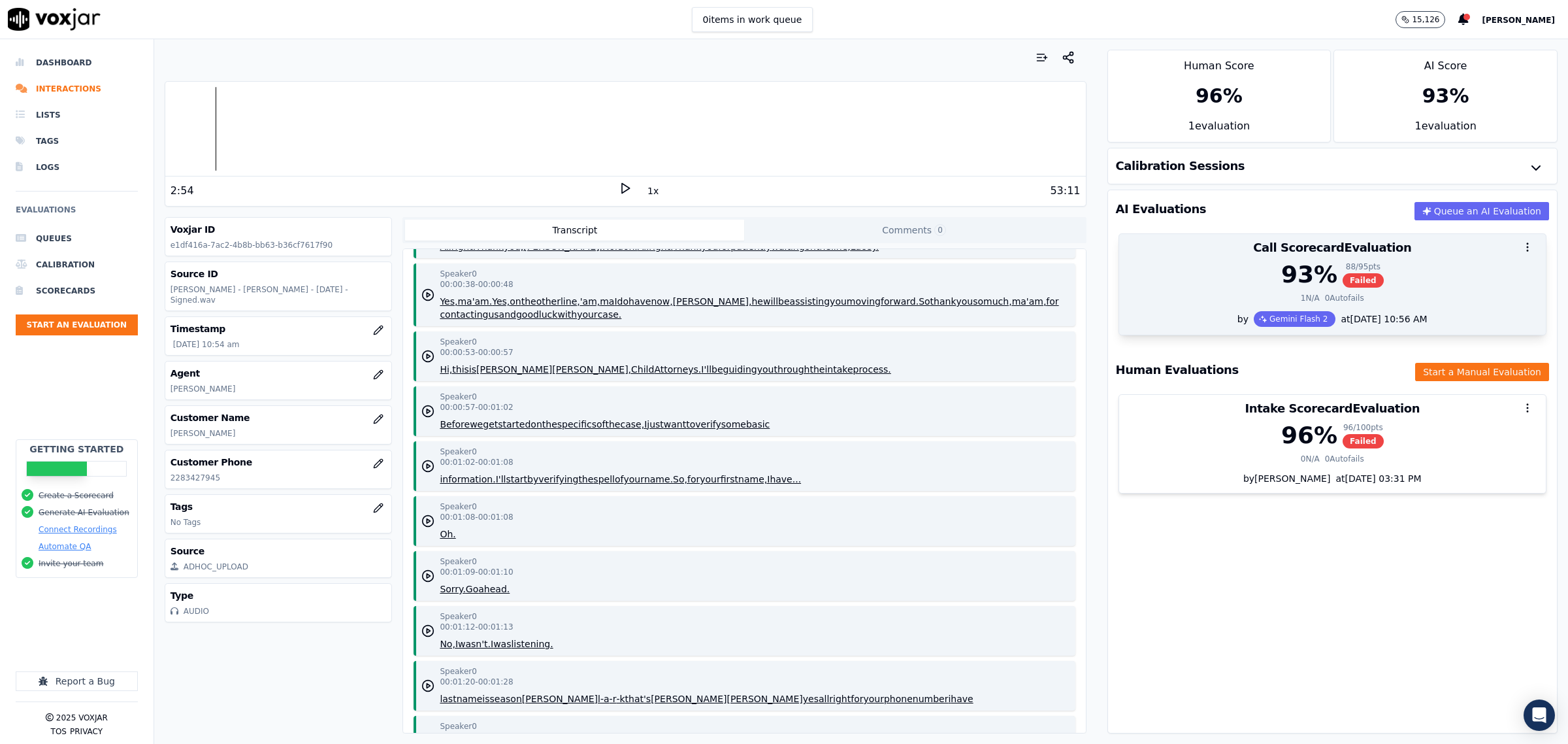
click at [1187, 253] on div at bounding box center [1333, 247] width 427 height 26
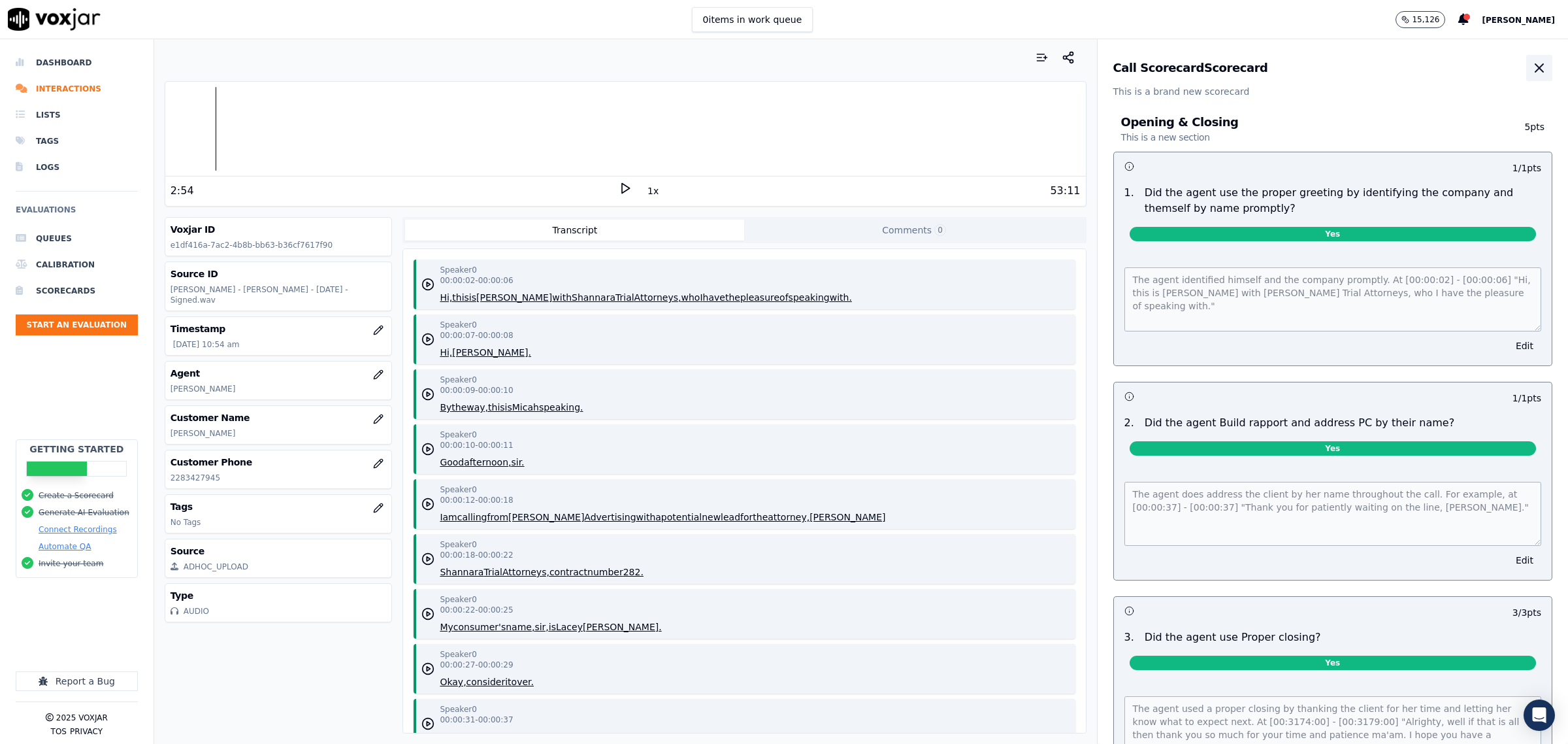
click at [1532, 75] on icon "button" at bounding box center [1539, 68] width 15 height 15
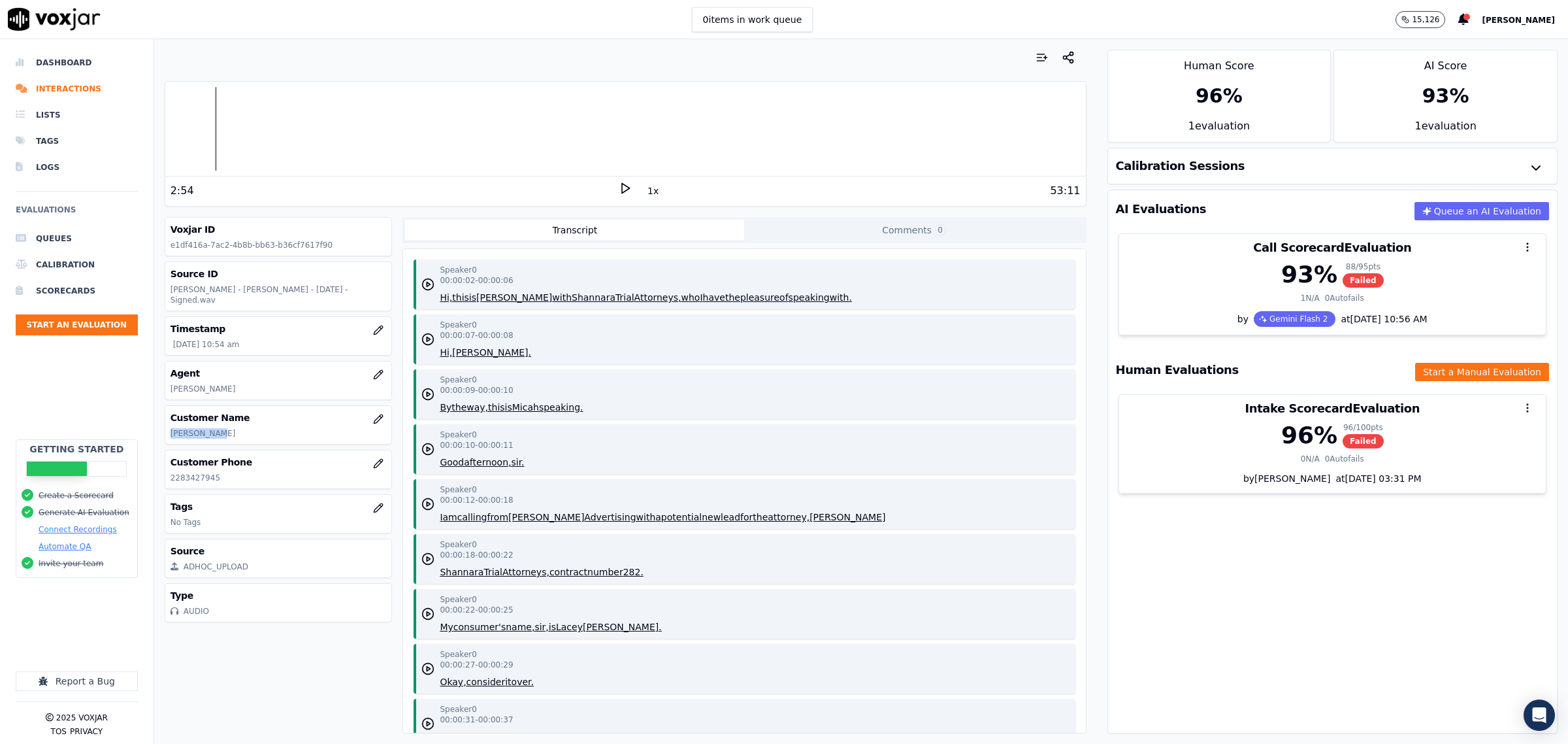
drag, startPoint x: 235, startPoint y: 429, endPoint x: 170, endPoint y: 430, distance: 65.0
click at [170, 430] on div "Customer Name Lacey Clark" at bounding box center [279, 425] width 227 height 38
copy p "Lacey Clark"
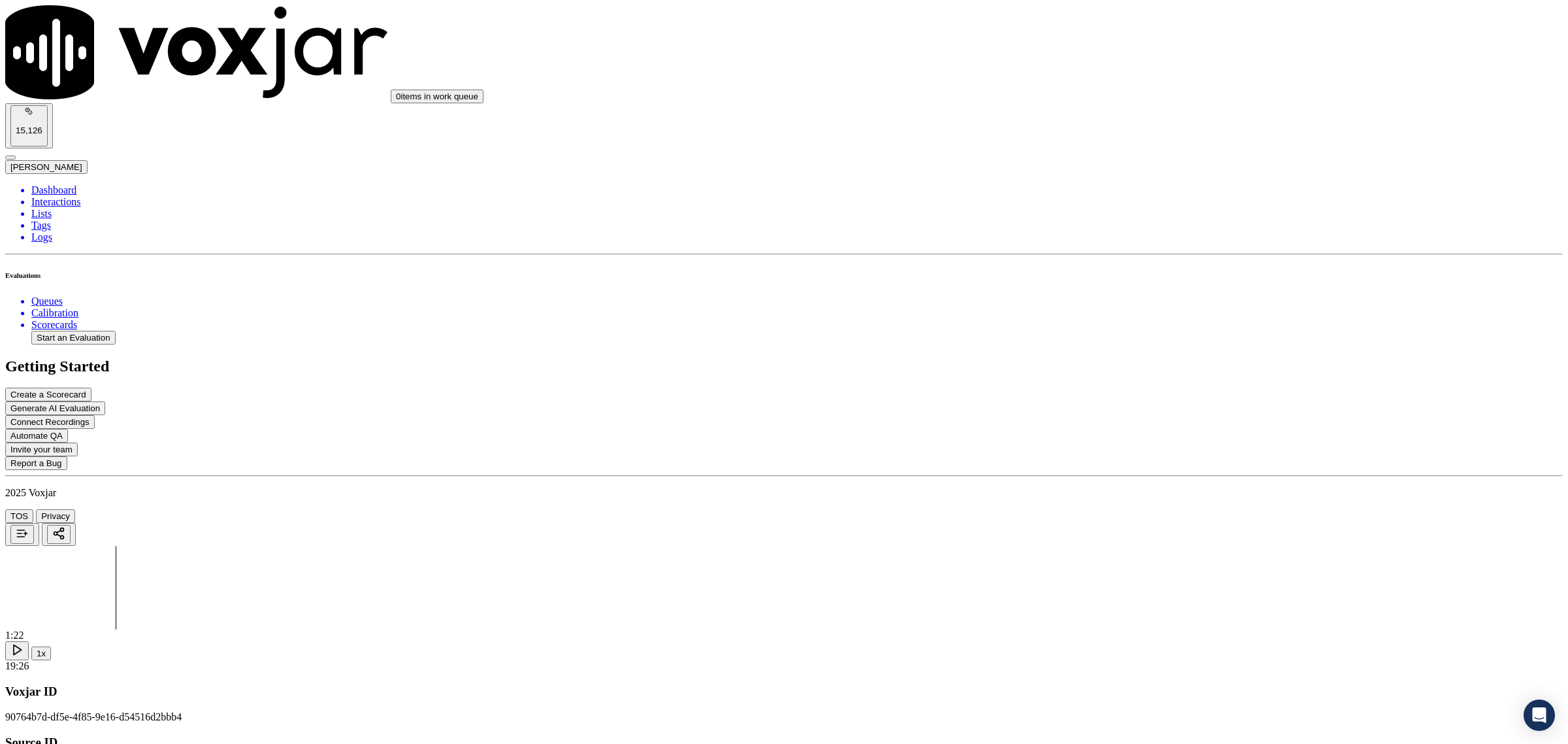
scroll to position [2043, 0]
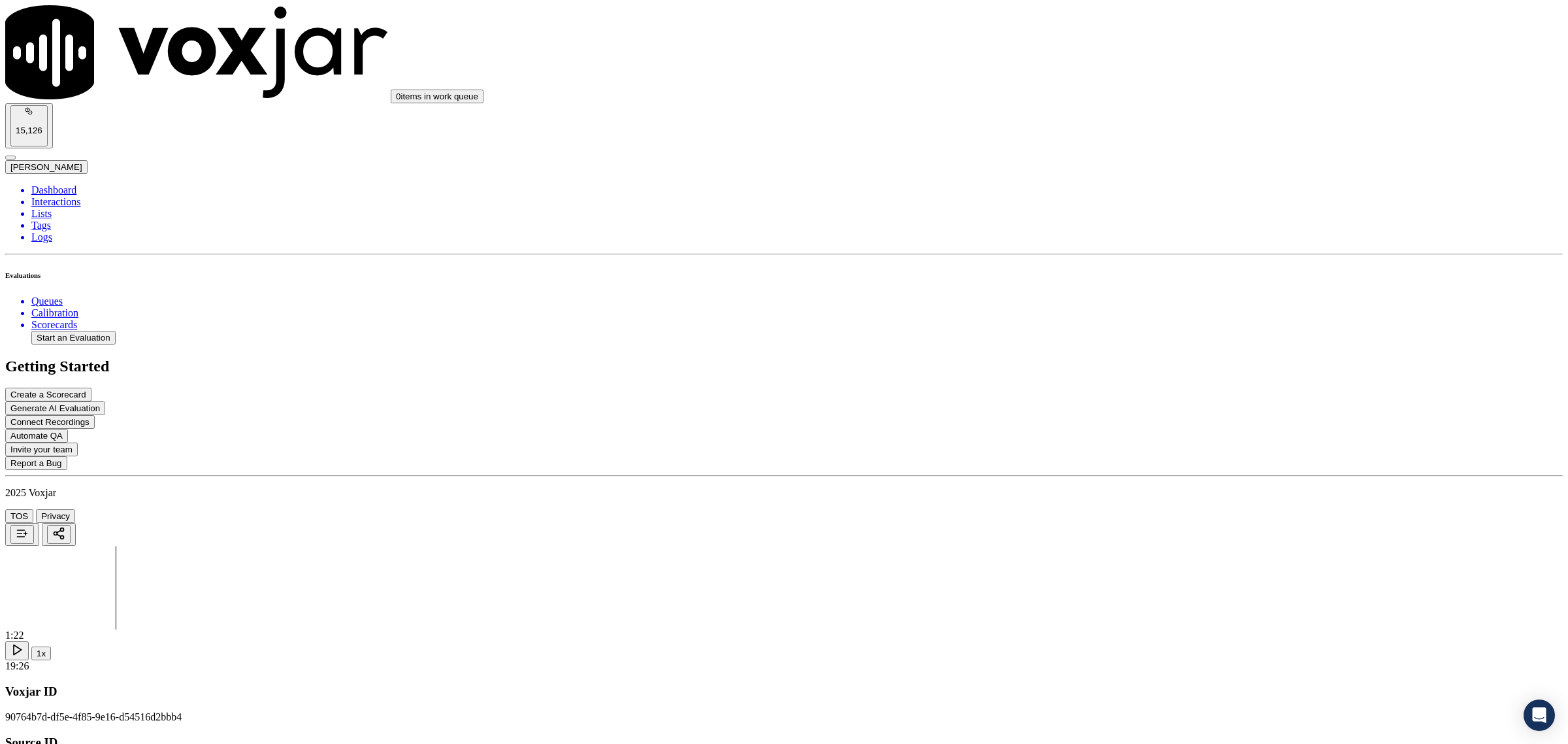
drag, startPoint x: 227, startPoint y: 420, endPoint x: 169, endPoint y: 423, distance: 58.1
copy p "[PERSON_NAME]"
click at [69, 295] on li "Queues" at bounding box center [797, 301] width 1532 height 11
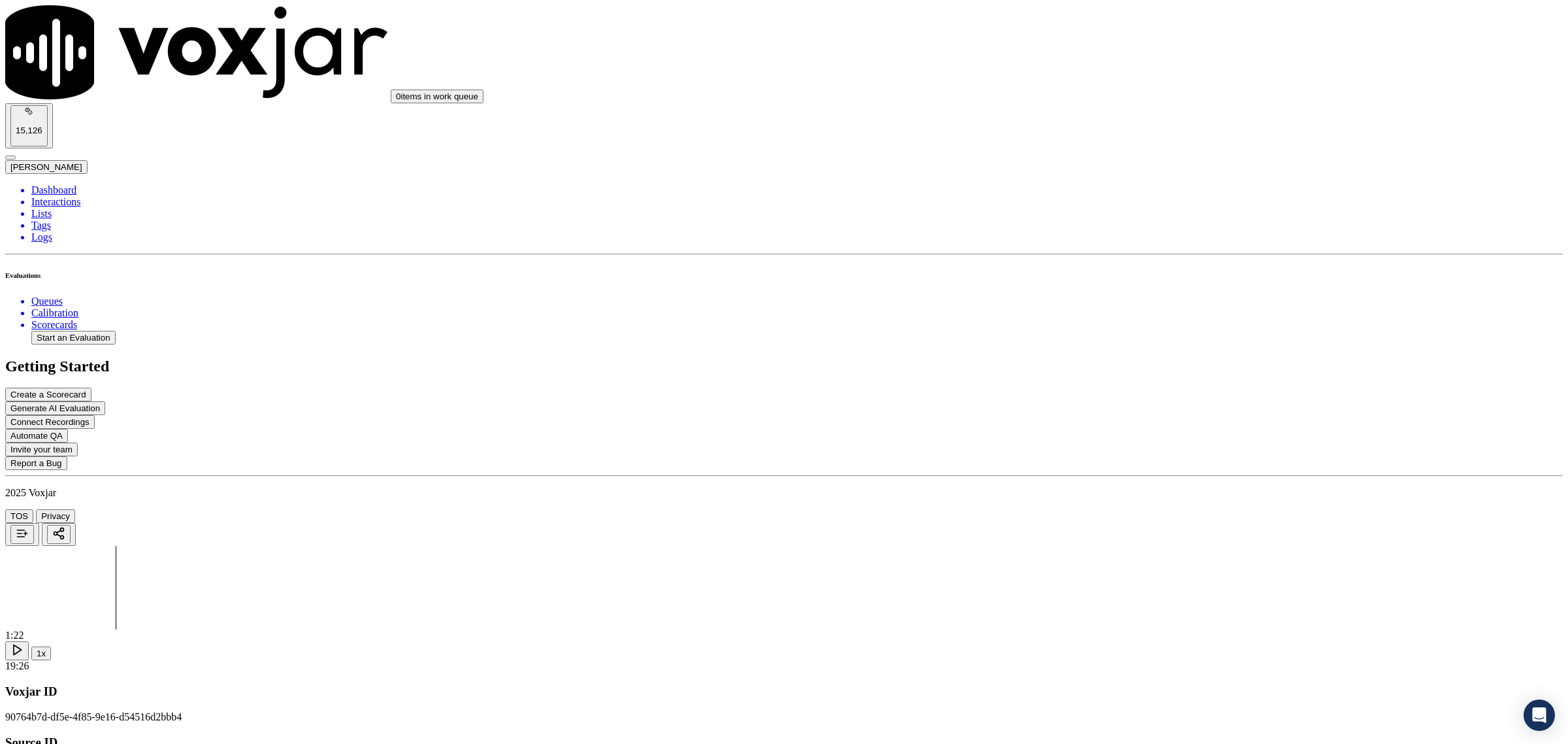
click at [31, 295] on li "Queues" at bounding box center [797, 301] width 1532 height 11
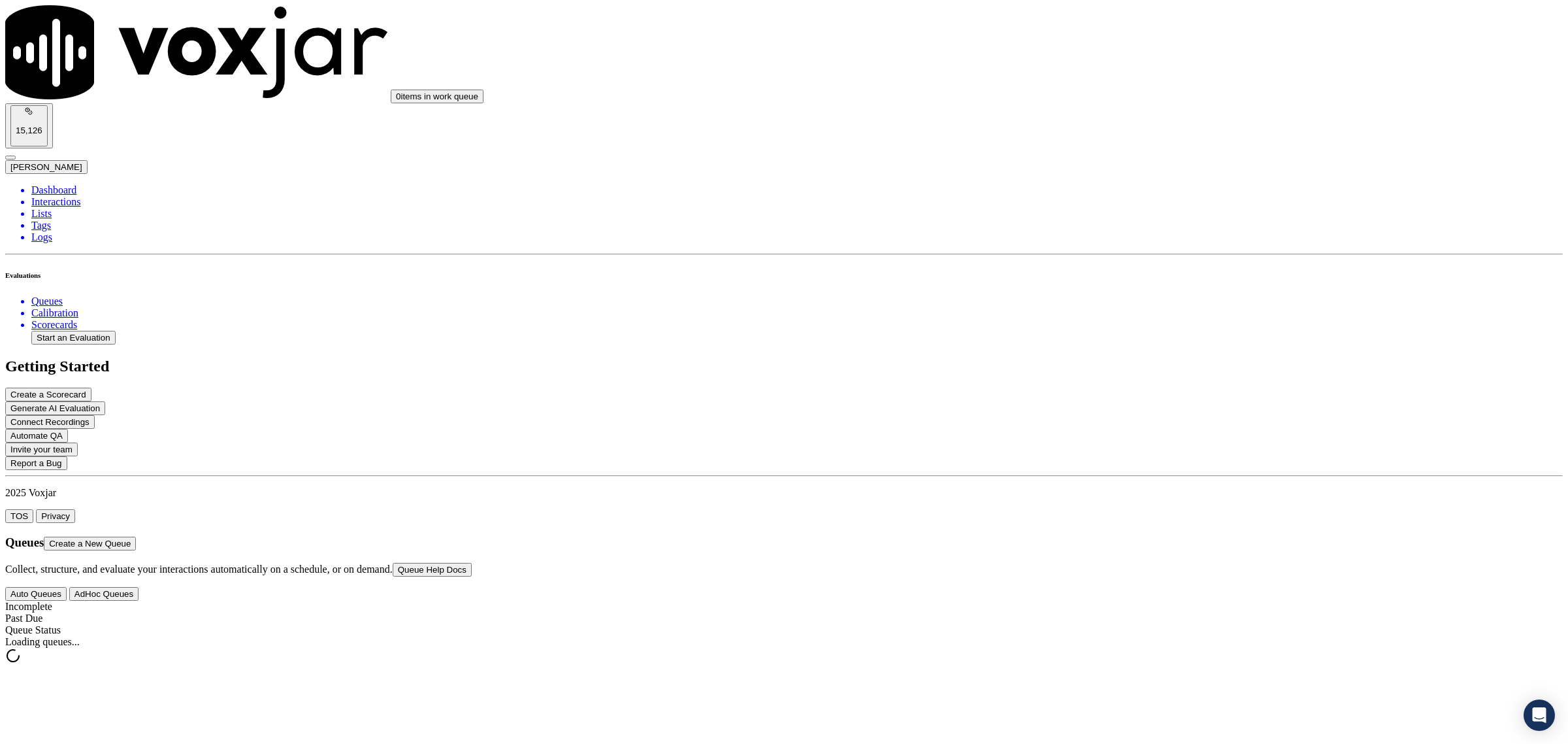
click at [136, 537] on button "Create a New Queue" at bounding box center [89, 544] width 92 height 13
drag, startPoint x: 389, startPoint y: 196, endPoint x: -117, endPoint y: 178, distance: 506.3
click at [0, 178] on html "0 items in work queue 15,126 [PERSON_NAME] Dashboard Interactions Lists Tags Lo…" at bounding box center [784, 317] width 1568 height 634
type input "S"
type input "[PERSON_NAME]"
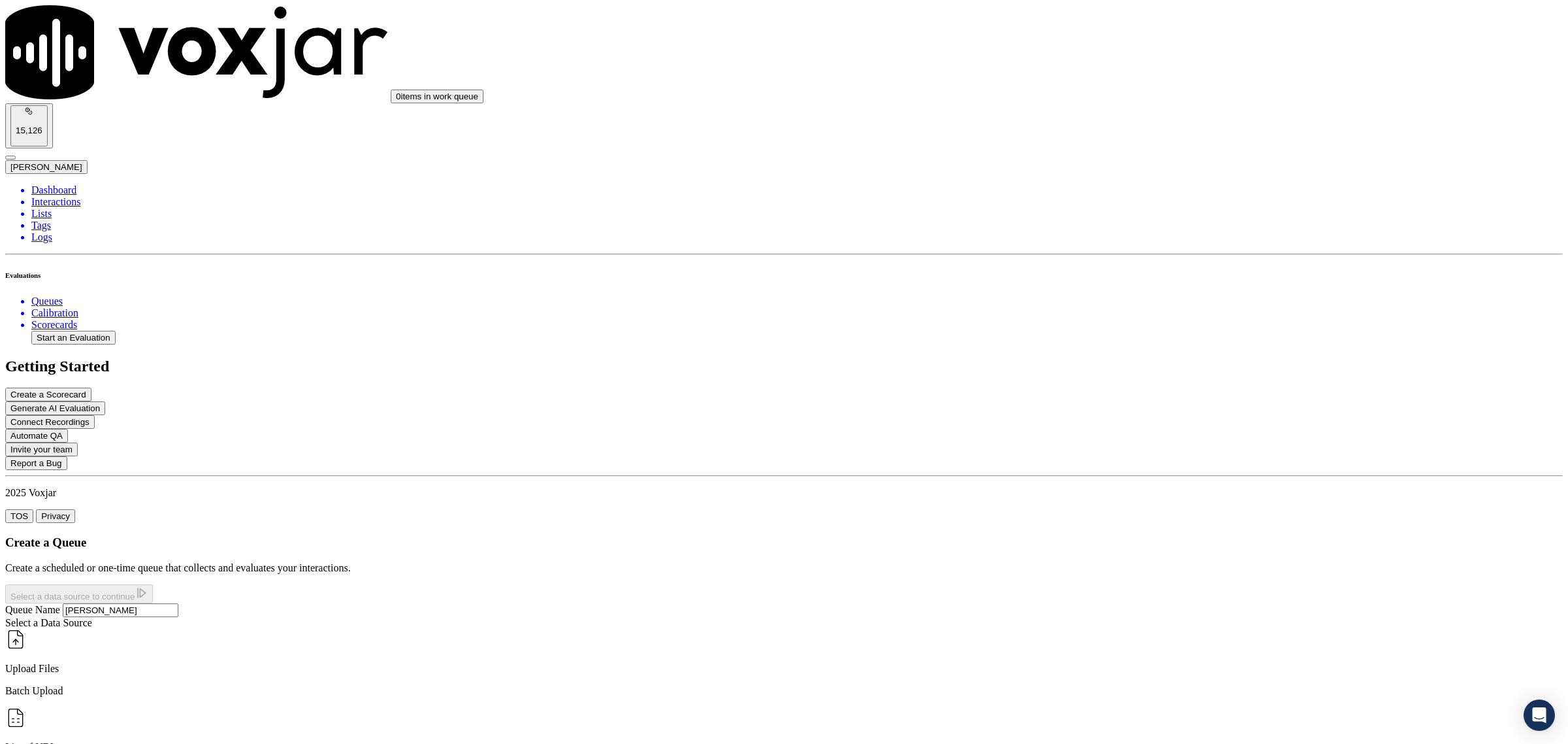
click at [276, 663] on p "Upload Files" at bounding box center [784, 669] width 1558 height 11
click at [129, 585] on button "Next Step: Add Metadata" at bounding box center [66, 594] width 123 height 19
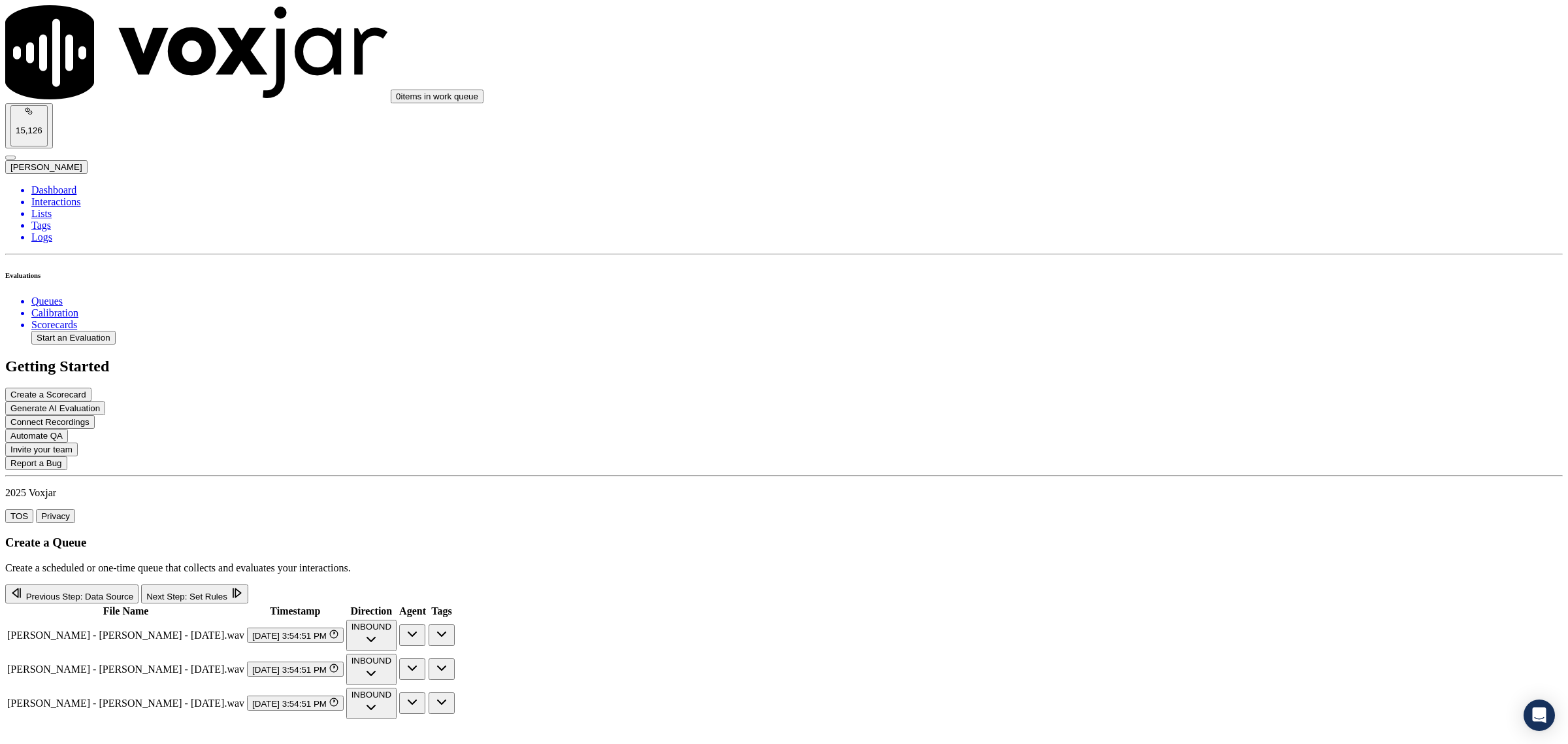
click at [248, 585] on button "Next Step: Set Rules" at bounding box center [194, 594] width 107 height 19
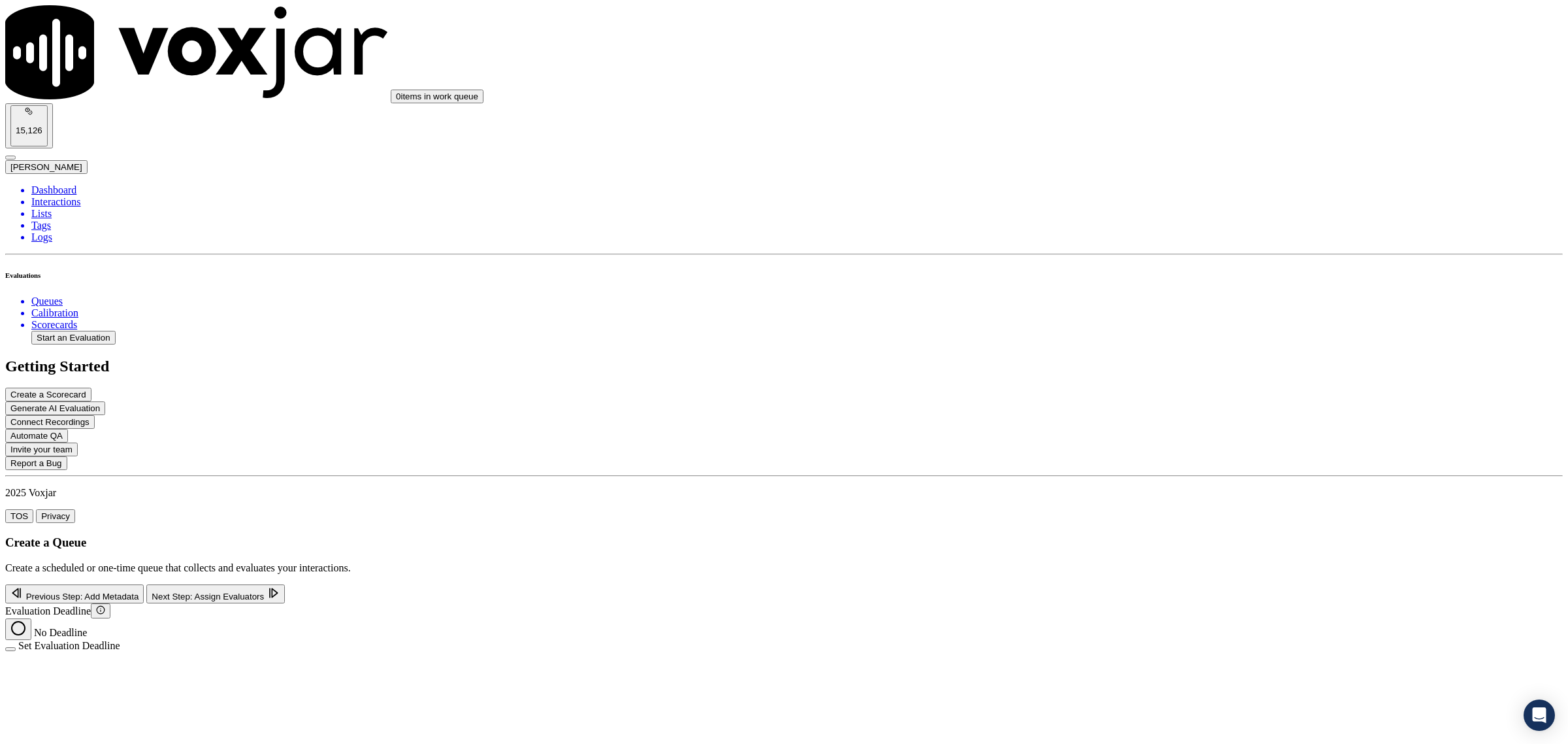
click at [341, 640] on div "Set Evaluation Deadline" at bounding box center [784, 646] width 1558 height 11
click at [15, 648] on button "Set Evaluation Deadline" at bounding box center [10, 650] width 10 height 4
drag, startPoint x: 264, startPoint y: 251, endPoint x: 232, endPoint y: 252, distance: 32.0
click at [232, 604] on div "Evaluation Deadline No Deadline Set Evaluation Deadline ******** Days 7 Hours 0…" at bounding box center [784, 649] width 1558 height 90
type input "0"
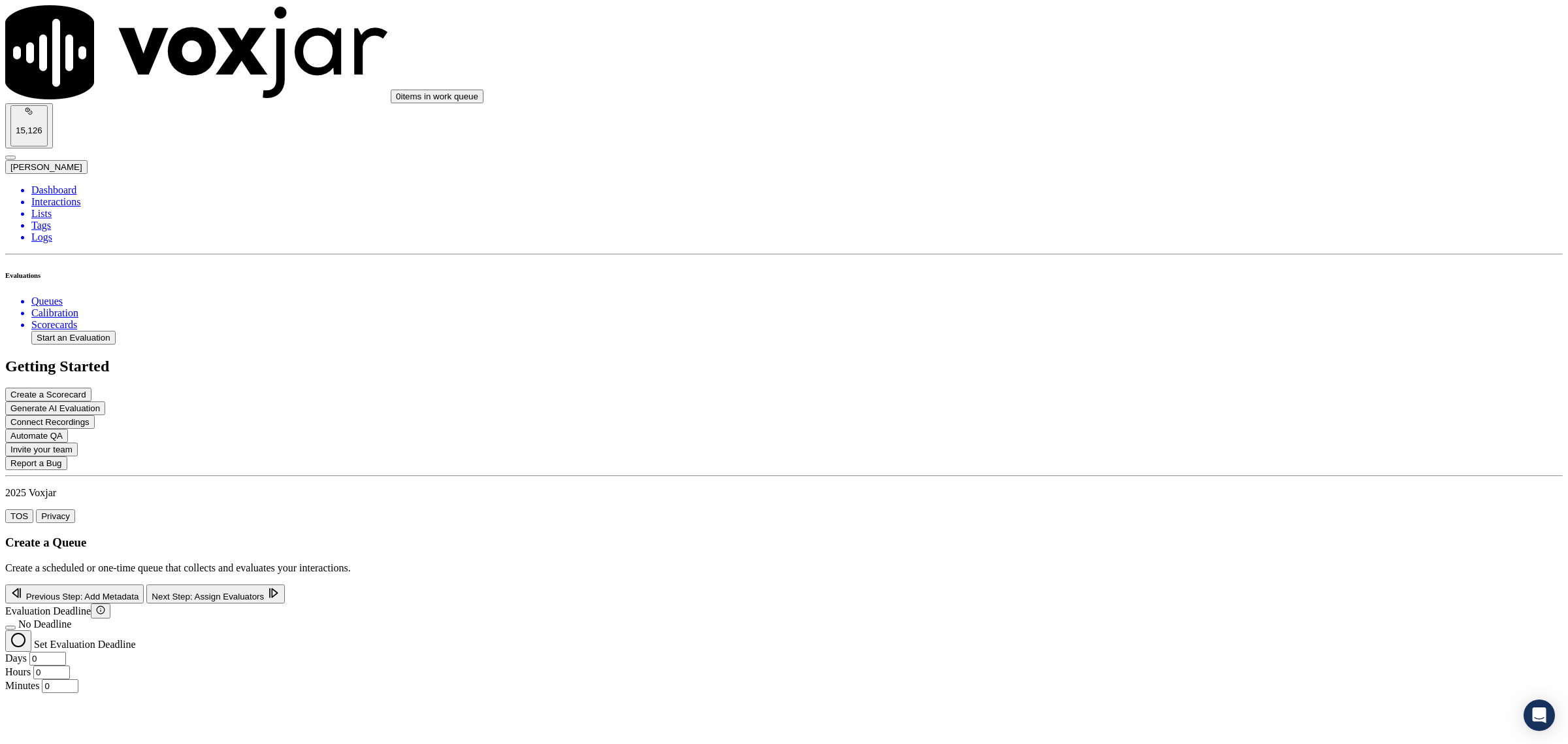
drag, startPoint x: 327, startPoint y: 255, endPoint x: 311, endPoint y: 256, distance: 16.0
click at [69, 666] on input "0" at bounding box center [51, 673] width 36 height 13
type input "2"
click at [285, 585] on button "Next Step: Assign Evaluators" at bounding box center [216, 594] width 139 height 19
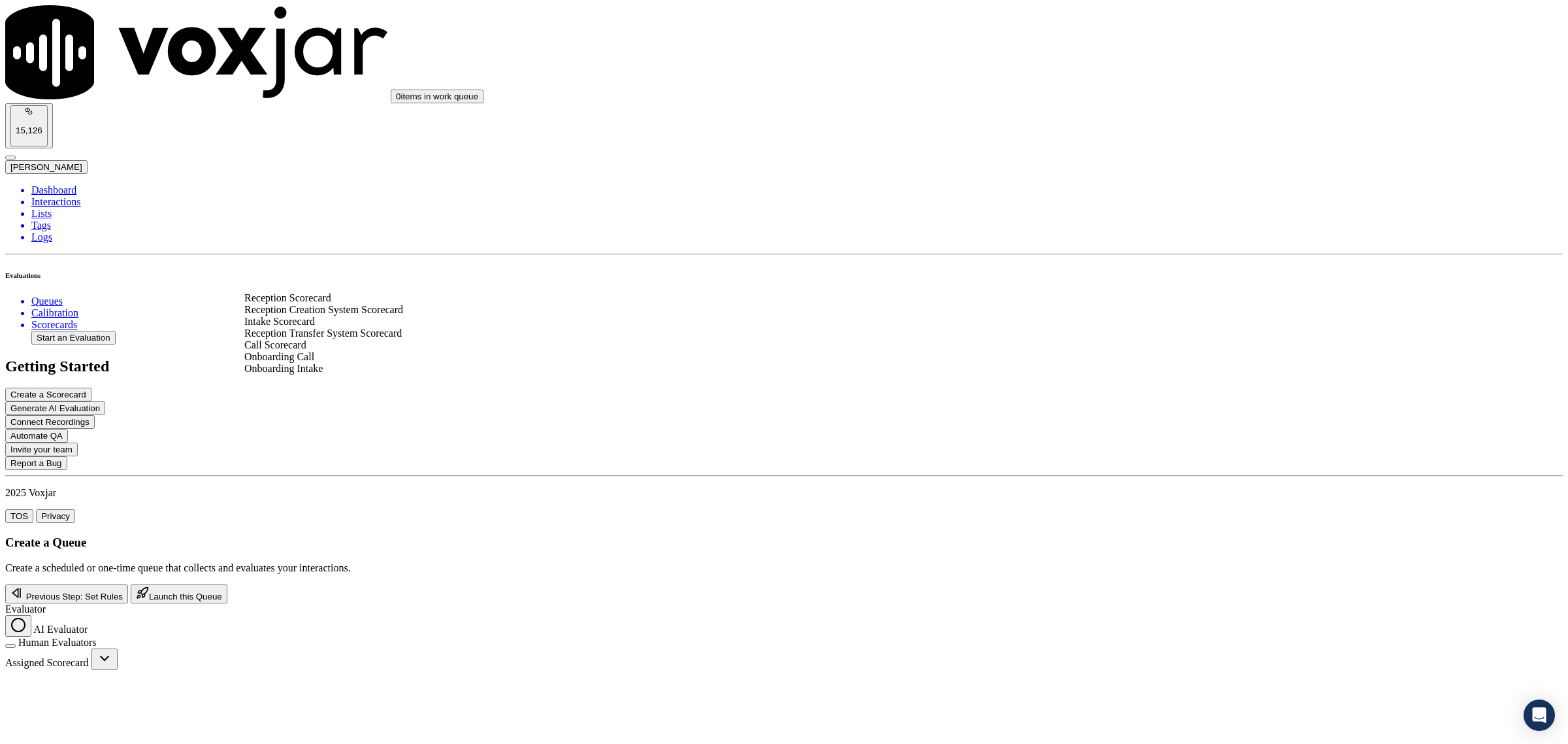
click at [344, 363] on div "Onboarding Call" at bounding box center [532, 357] width 575 height 11
click at [228, 585] on button "Launch this Queue" at bounding box center [179, 594] width 97 height 19
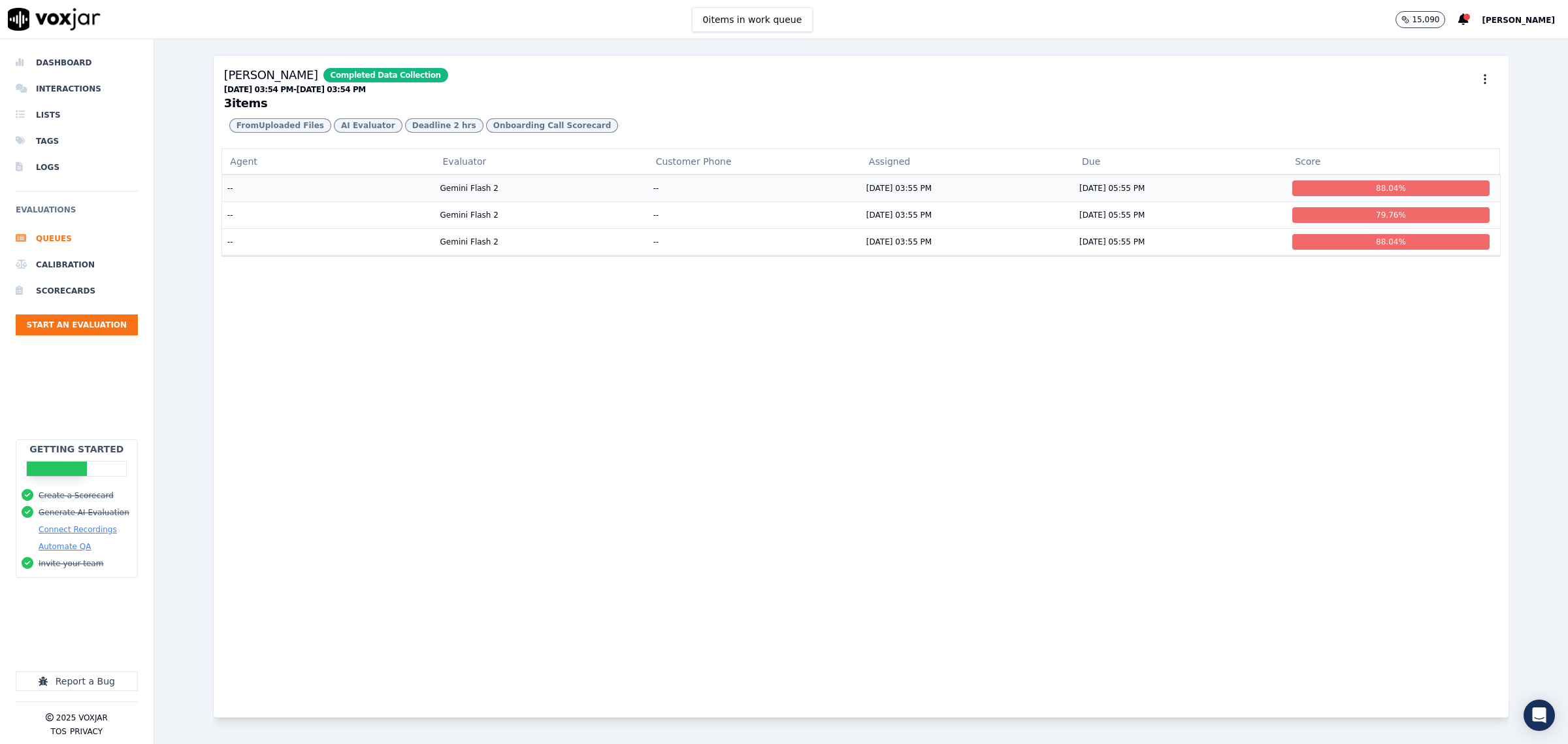
click at [294, 201] on td "--" at bounding box center [328, 188] width 213 height 27
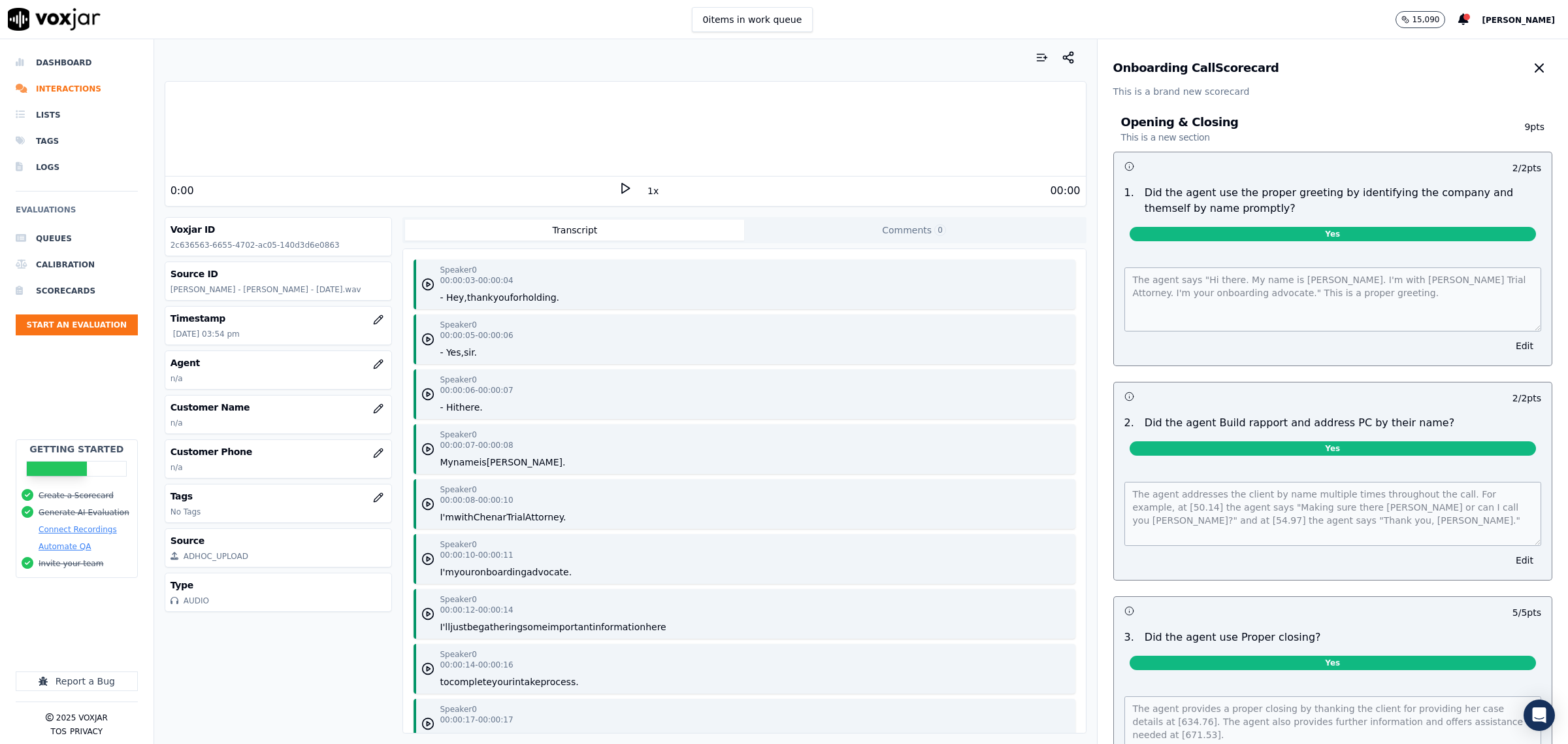
drag, startPoint x: 1504, startPoint y: 57, endPoint x: 1489, endPoint y: 144, distance: 88.3
click at [1526, 57] on button "button" at bounding box center [1538, 68] width 26 height 26
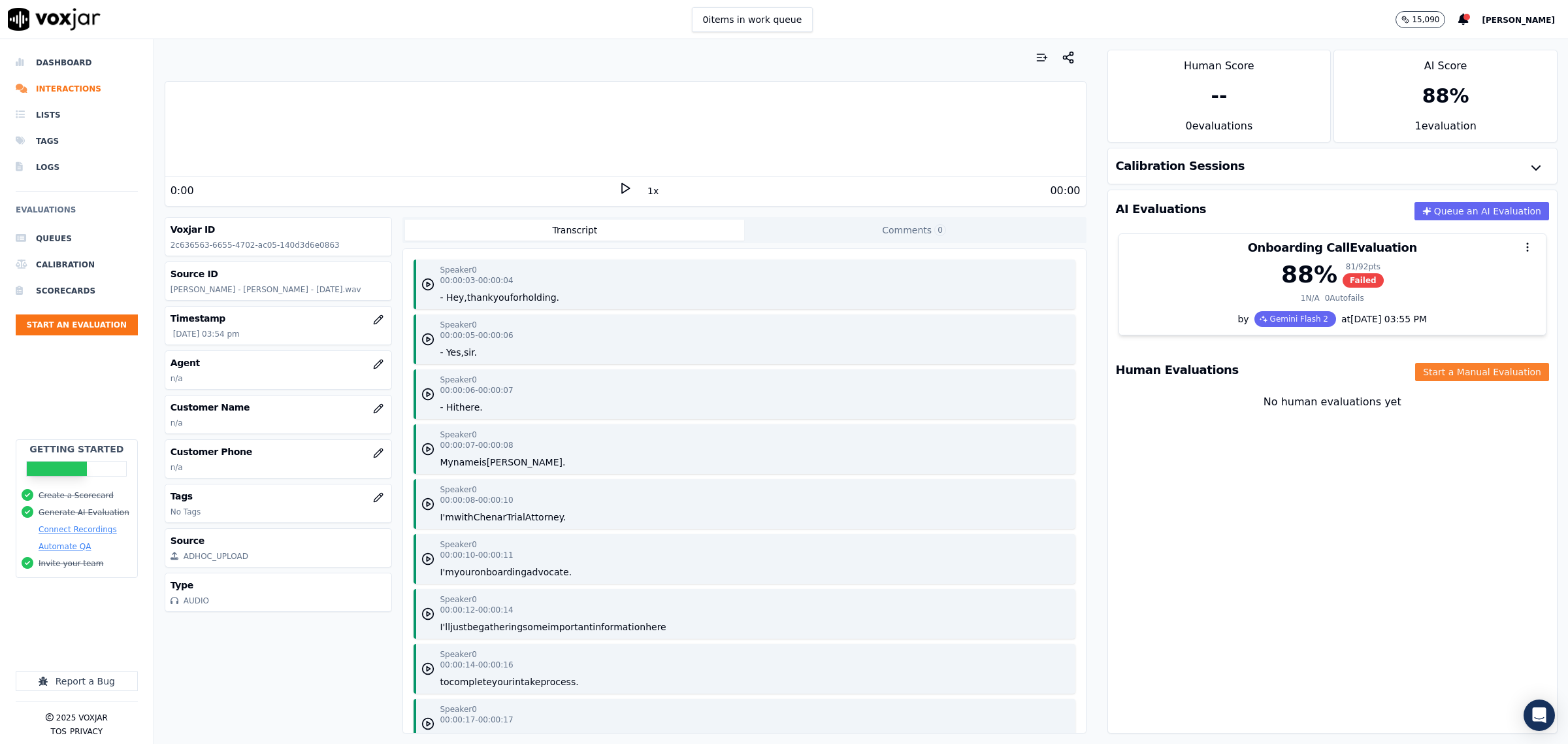
click at [1421, 376] on button "Start a Manual Evaluation" at bounding box center [1482, 372] width 134 height 18
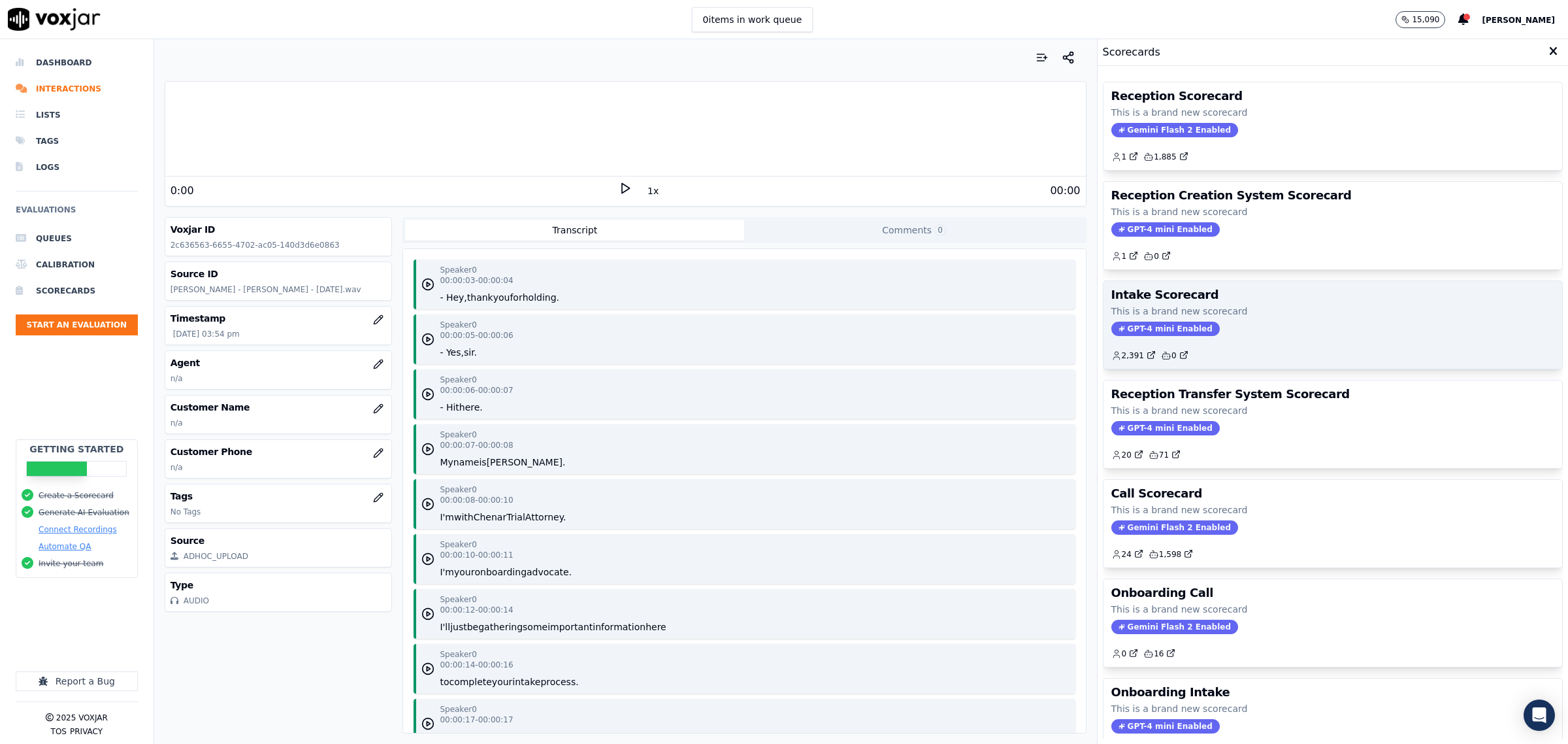
click at [1289, 310] on p "This is a brand new scorecard" at bounding box center [1333, 312] width 443 height 13
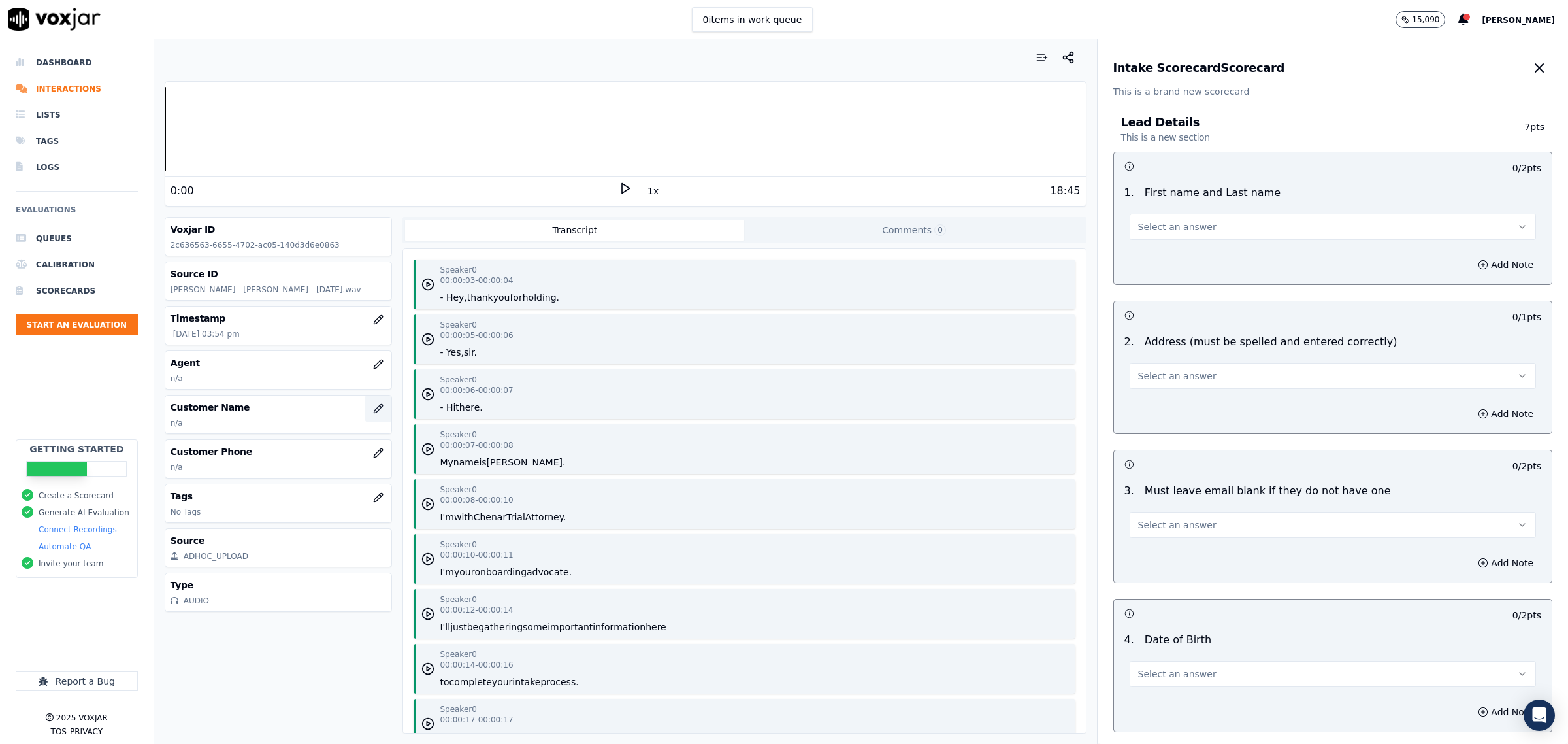
click at [373, 407] on icon "button" at bounding box center [378, 408] width 10 height 10
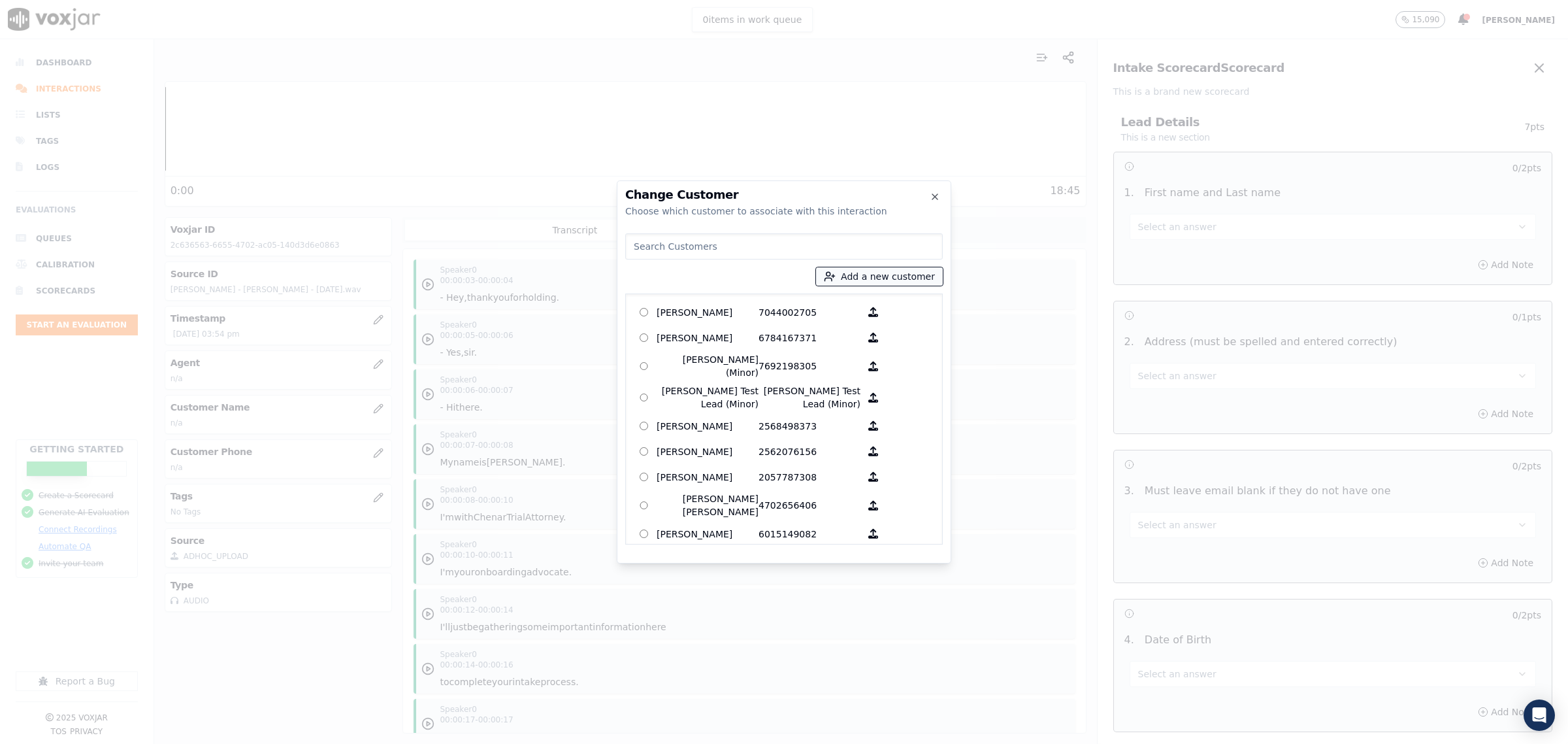
click at [894, 273] on button "Add a new customer" at bounding box center [879, 276] width 127 height 18
type input "[PERSON_NAME]"
click at [841, 380] on input "Add a New Customer" at bounding box center [884, 378] width 171 height 21
type input "2055171807"
click at [846, 397] on button "Add New Customer" at bounding box center [850, 402] width 104 height 18
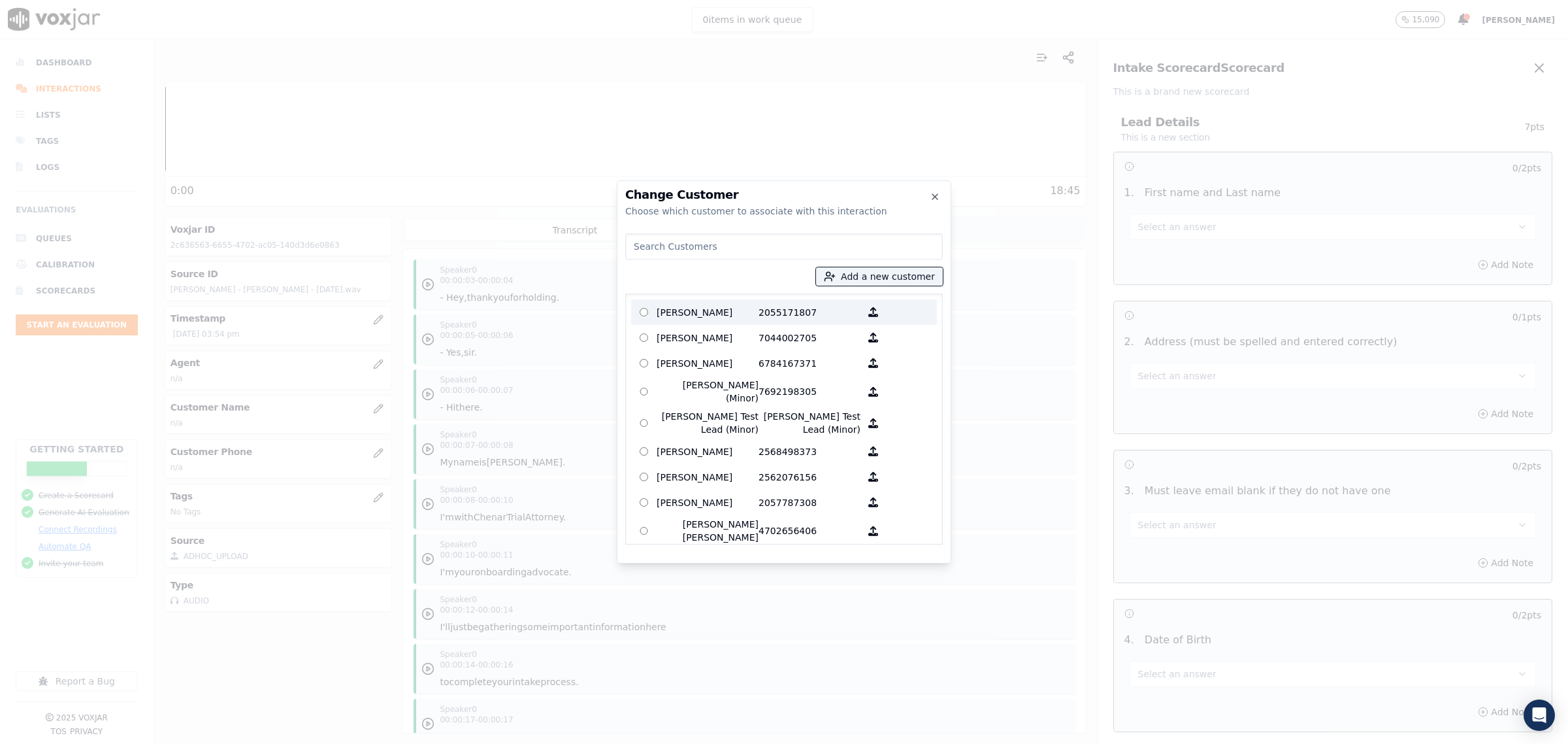
click at [688, 308] on p "[PERSON_NAME]" at bounding box center [707, 312] width 102 height 20
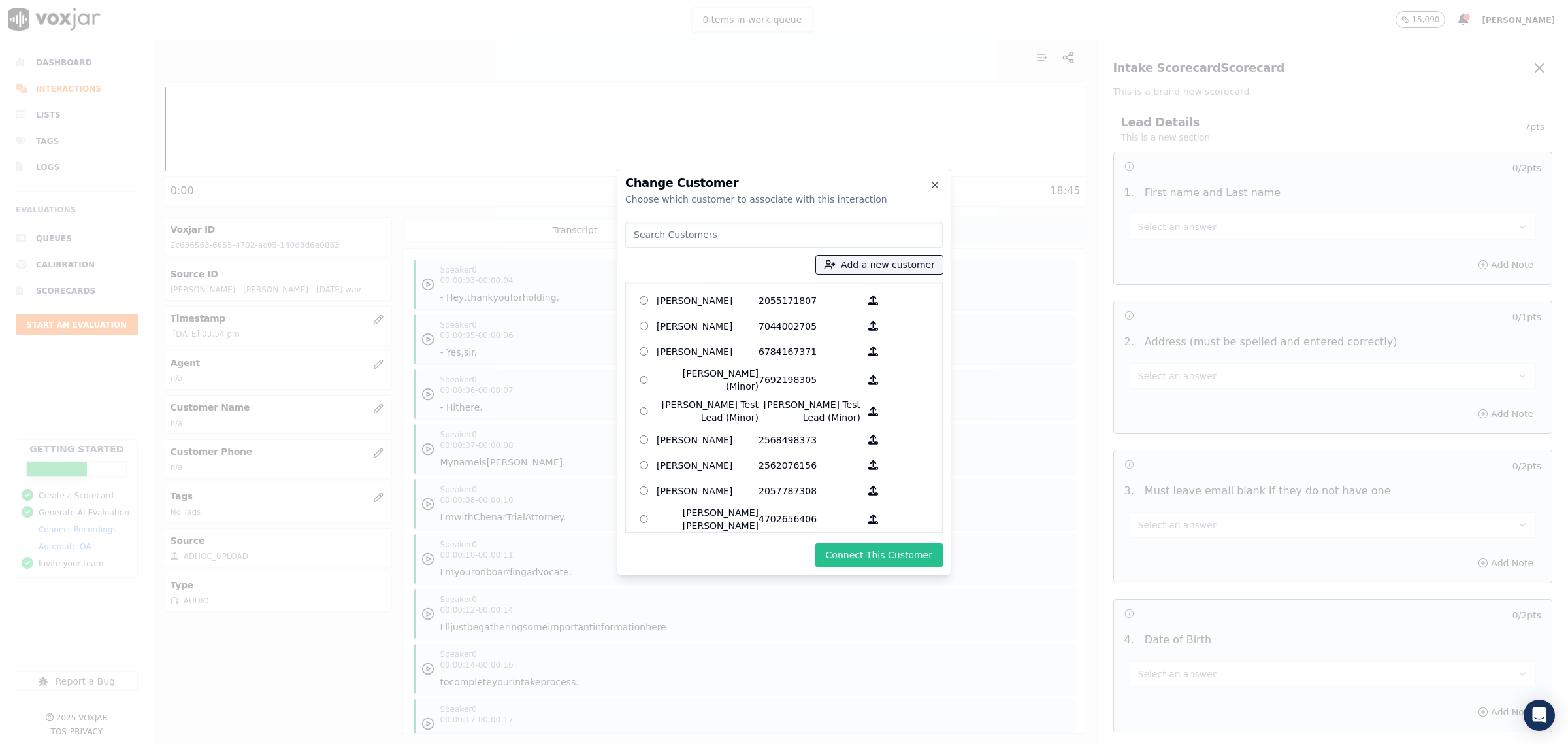
click at [874, 556] on button "Connect This Customer" at bounding box center [880, 554] width 128 height 24
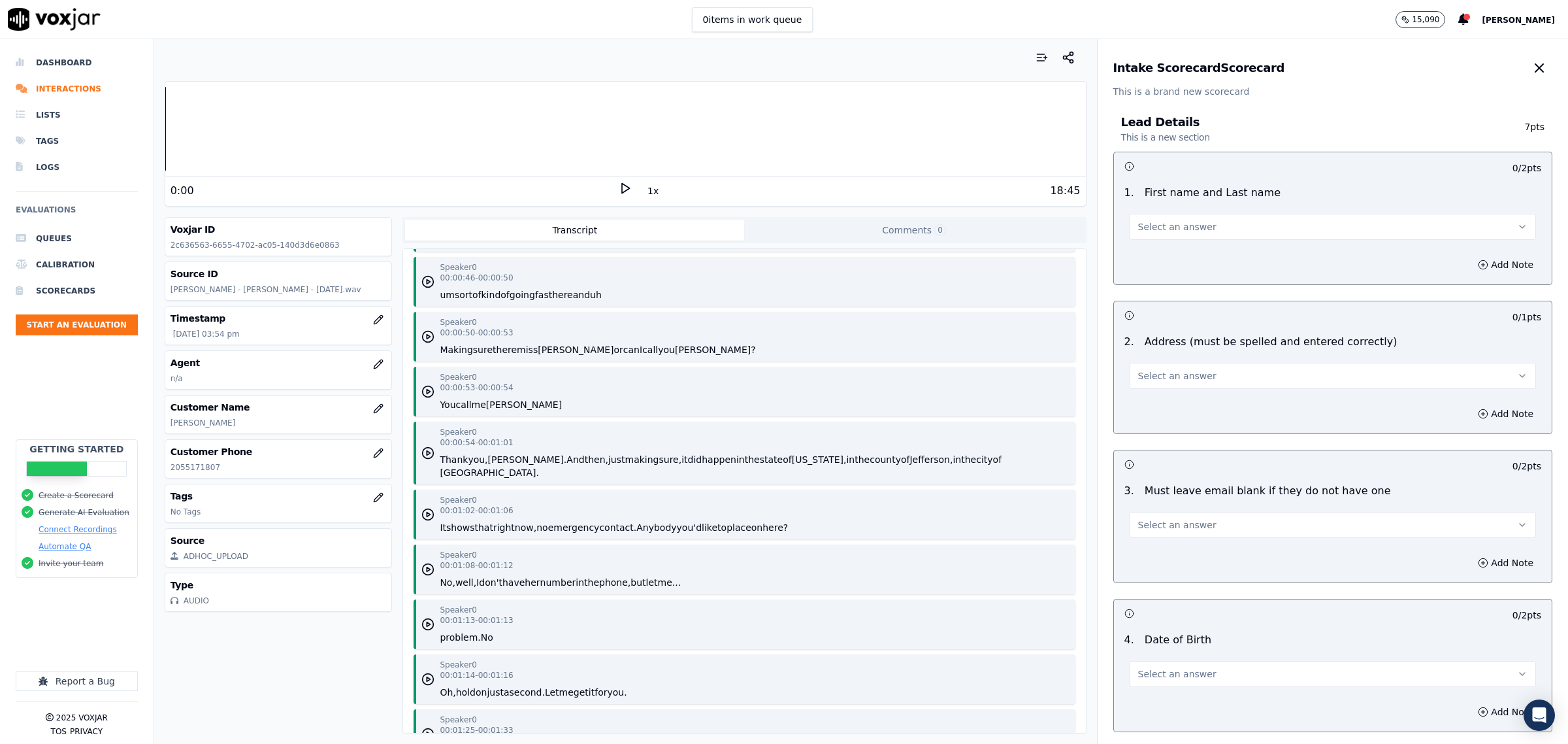
scroll to position [899, 0]
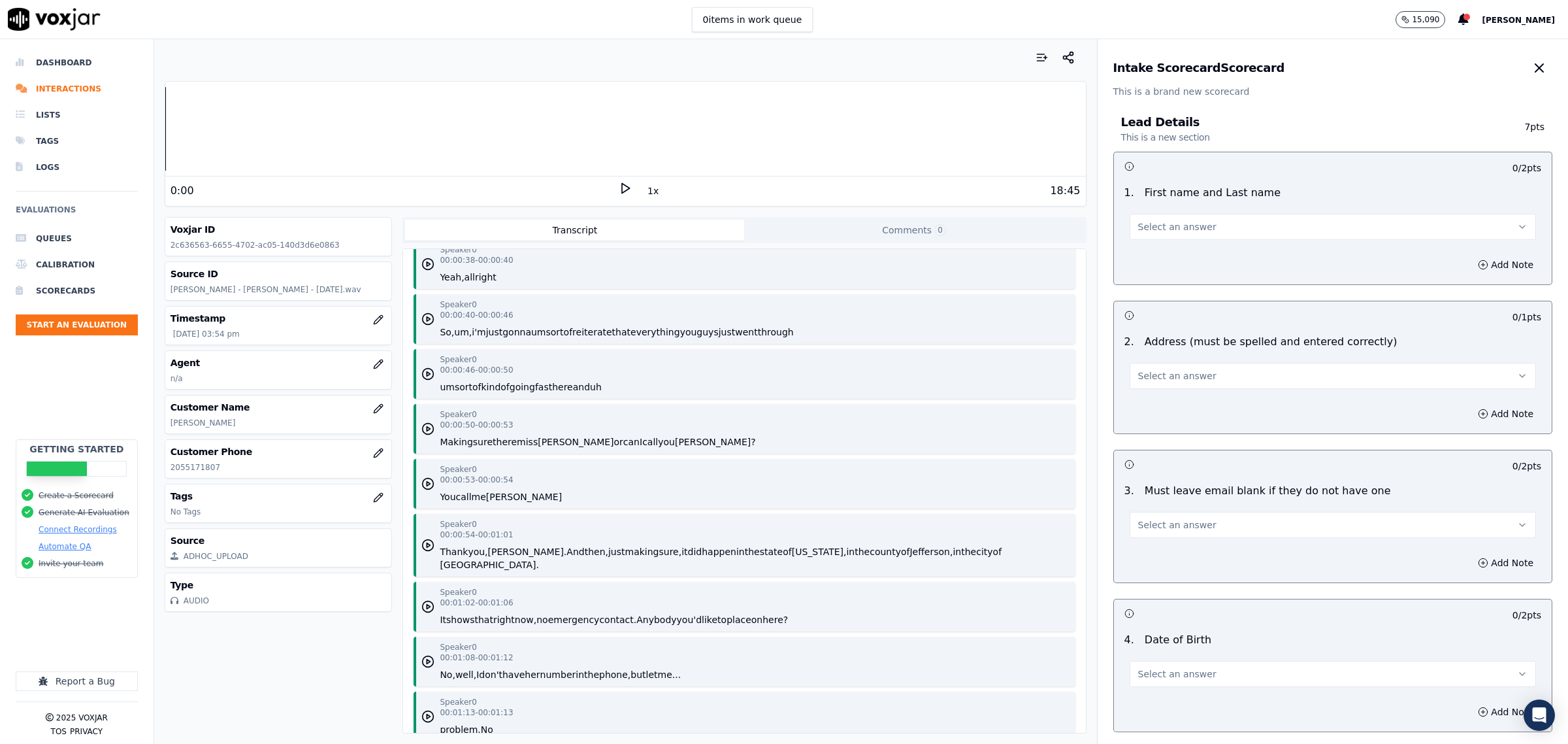
click at [1181, 216] on button "Select an answer" at bounding box center [1333, 226] width 407 height 26
click at [1161, 276] on div "No" at bounding box center [1306, 277] width 380 height 21
click at [1470, 269] on button "Add Note" at bounding box center [1505, 264] width 71 height 18
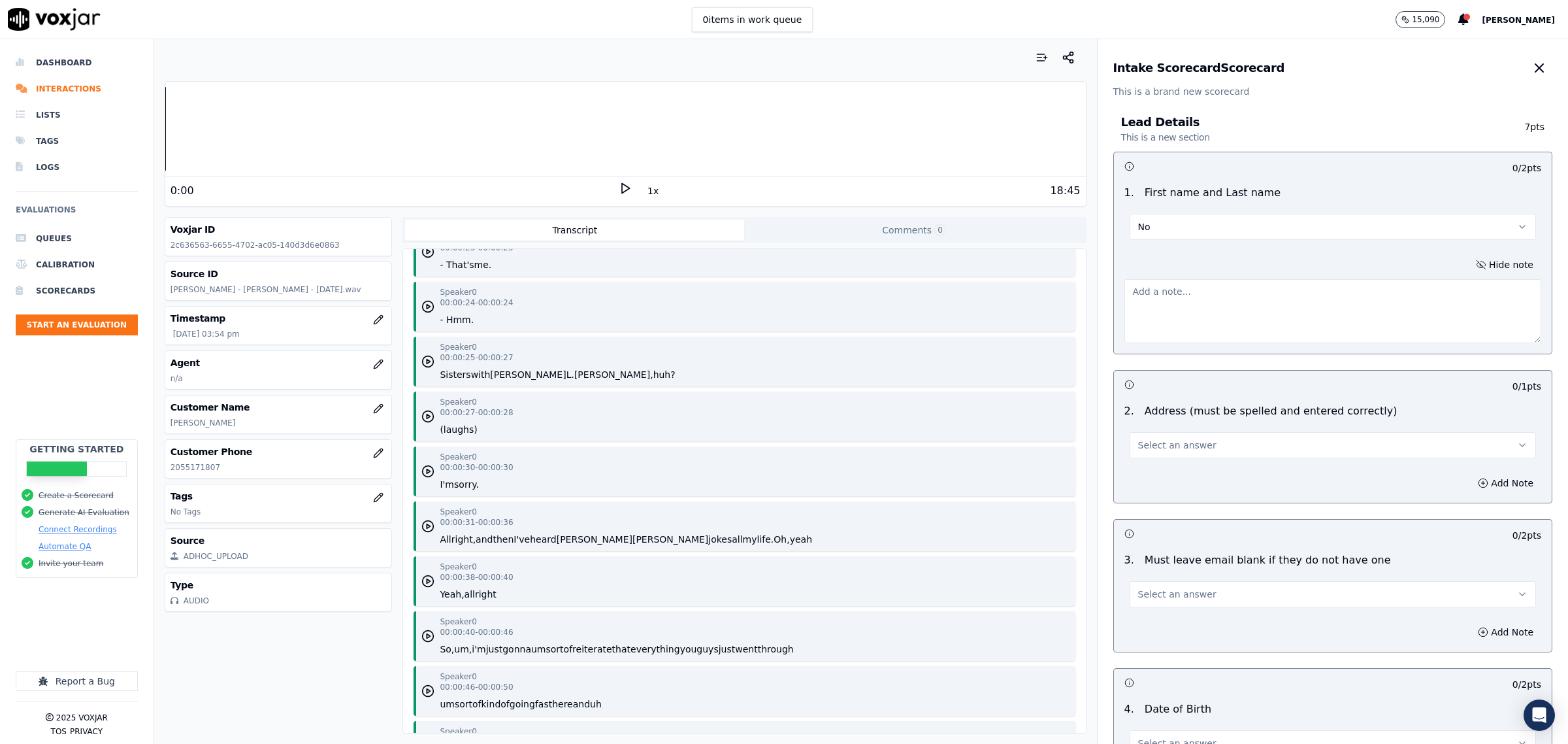
scroll to position [573, 0]
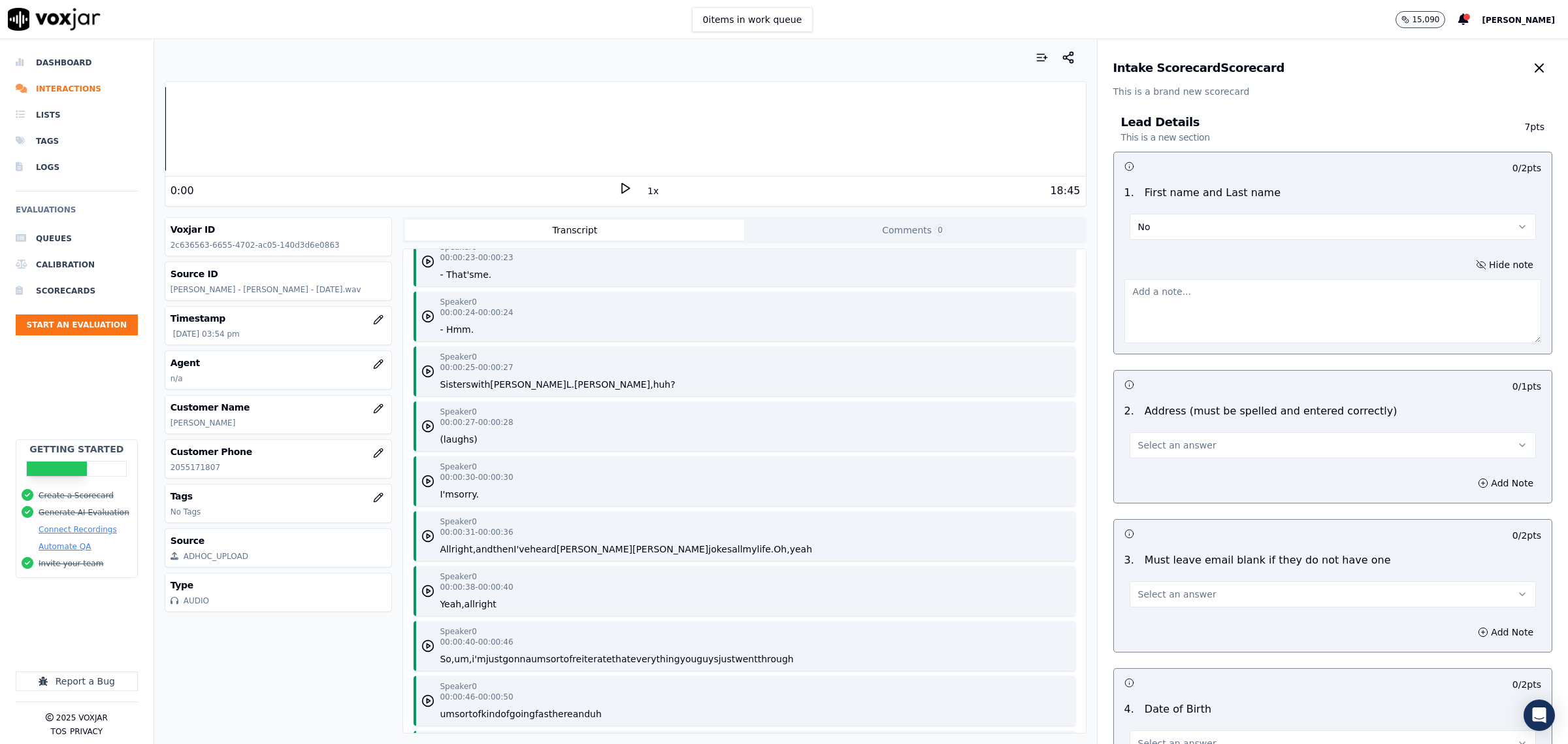
drag, startPoint x: 1219, startPoint y: 232, endPoint x: 1207, endPoint y: 231, distance: 12.0
click at [1220, 231] on button "No" at bounding box center [1333, 226] width 407 height 26
click at [1161, 253] on div "Yes" at bounding box center [1306, 256] width 380 height 21
click at [1186, 450] on span "Select an answer" at bounding box center [1178, 446] width 78 height 13
click at [1145, 493] on div "No" at bounding box center [1306, 496] width 380 height 21
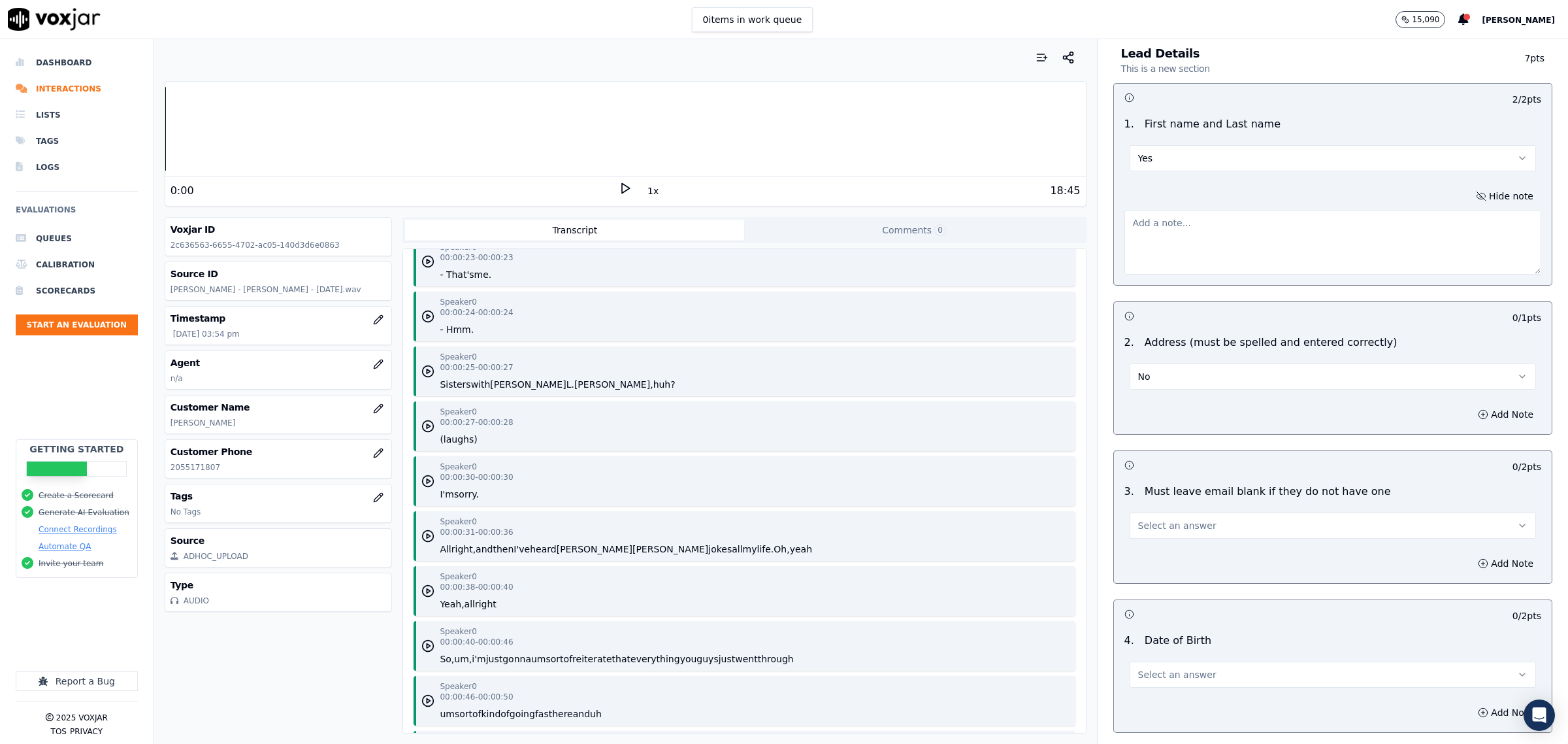
scroll to position [164, 0]
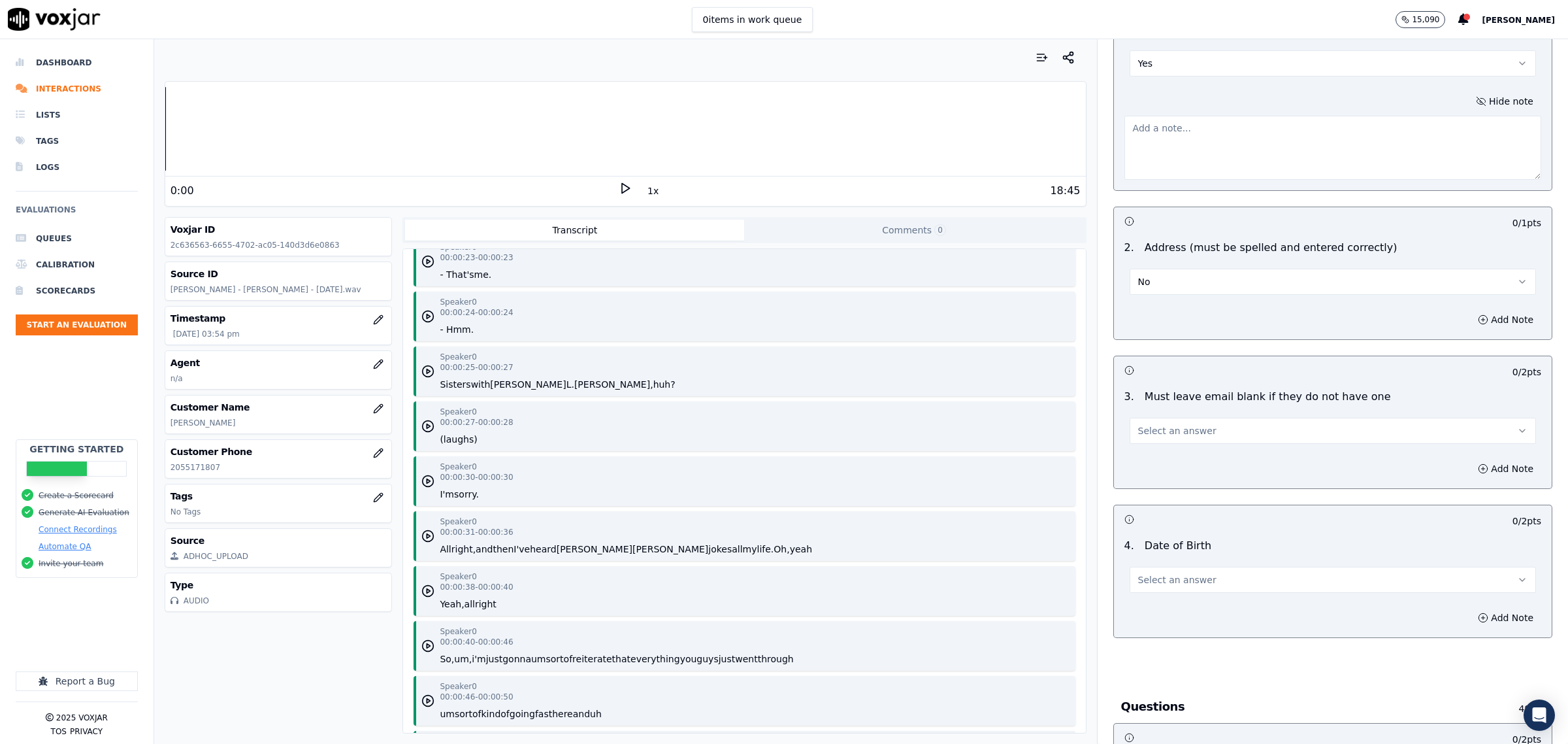
drag, startPoint x: 1465, startPoint y: 324, endPoint x: 1417, endPoint y: 325, distance: 48.0
click at [1470, 324] on button "Add Note" at bounding box center [1505, 319] width 71 height 18
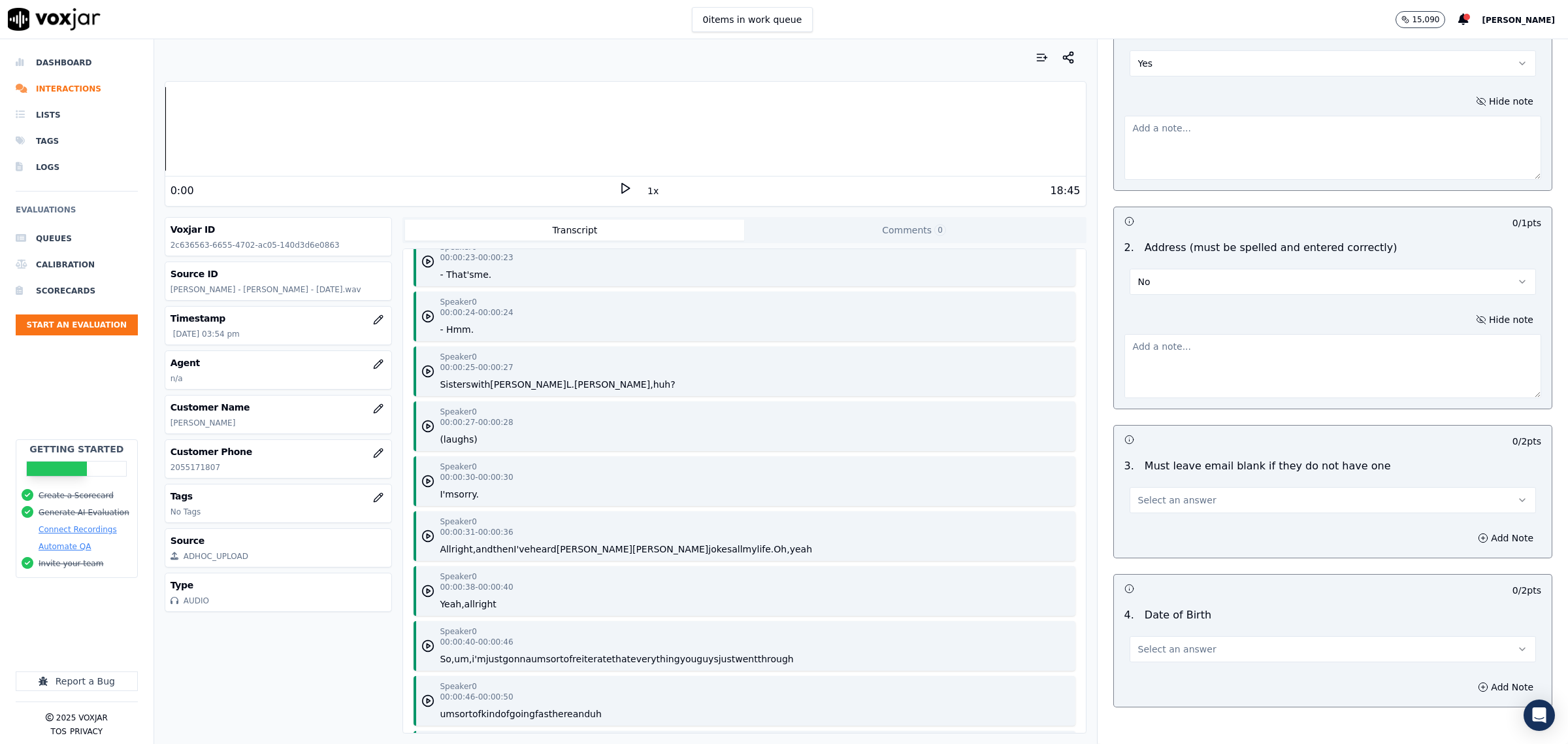
click at [1203, 368] on textarea at bounding box center [1333, 366] width 417 height 64
drag, startPoint x: 1240, startPoint y: 349, endPoint x: 789, endPoint y: 345, distance: 451.0
click at [599, 351] on div "Your browser does not support the audio element. 0:00 1x 18:45 Voxjar ID 2c6365…" at bounding box center [861, 392] width 1414 height 705
type textarea "did not confirm"
click at [1186, 510] on button "Select an answer" at bounding box center [1333, 499] width 407 height 26
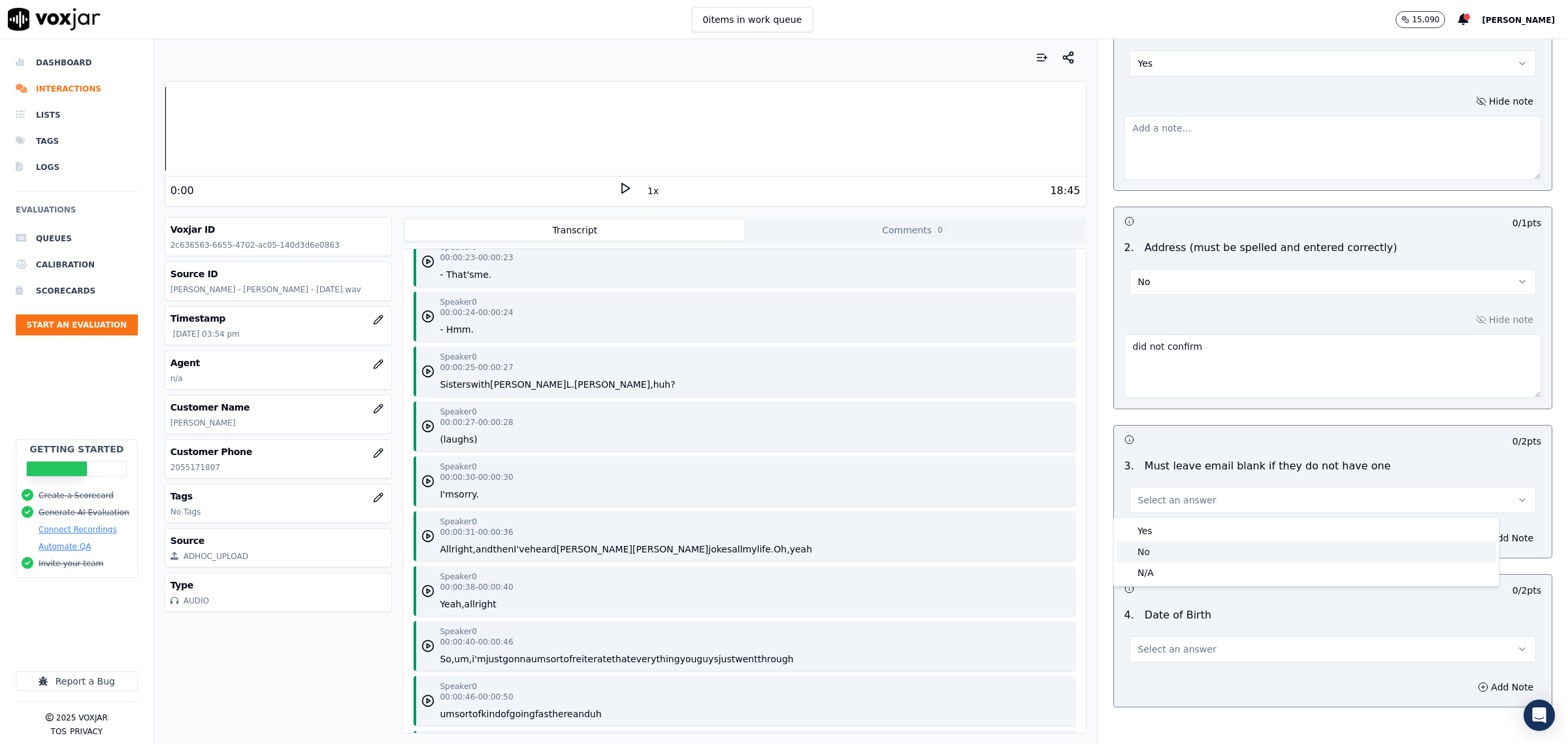
click at [1186, 554] on div "No" at bounding box center [1306, 552] width 380 height 21
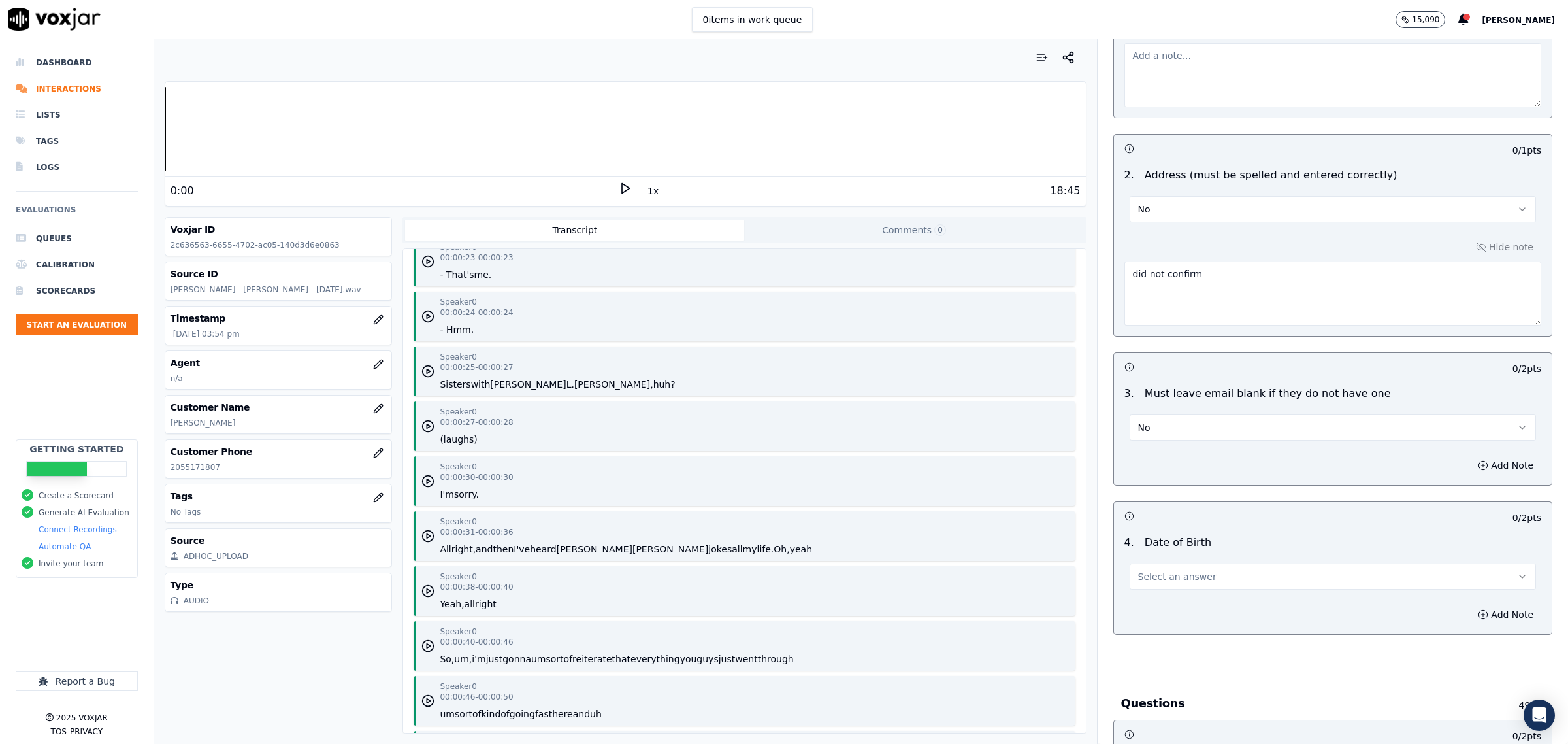
scroll to position [327, 0]
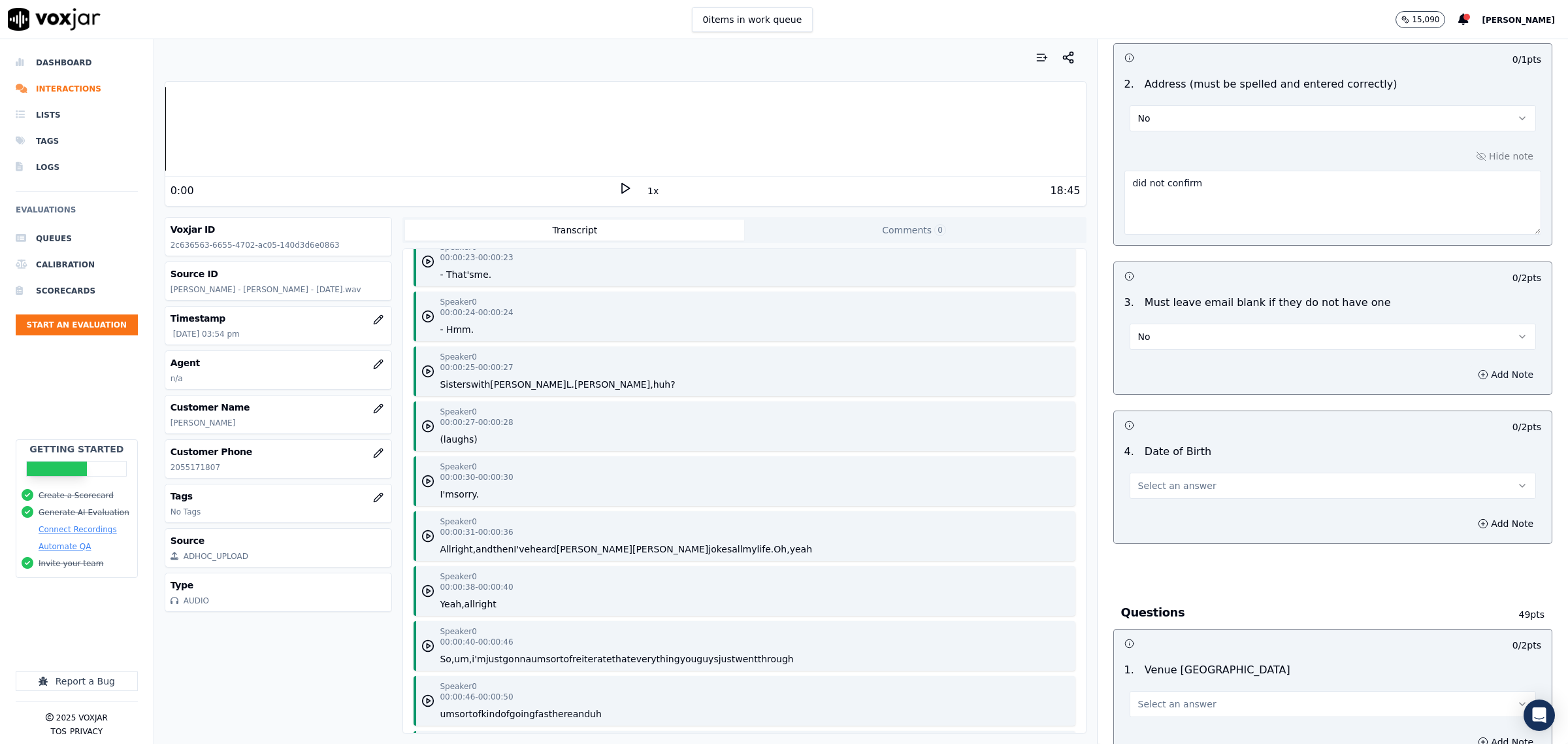
click at [1472, 377] on button "Add Note" at bounding box center [1505, 374] width 71 height 18
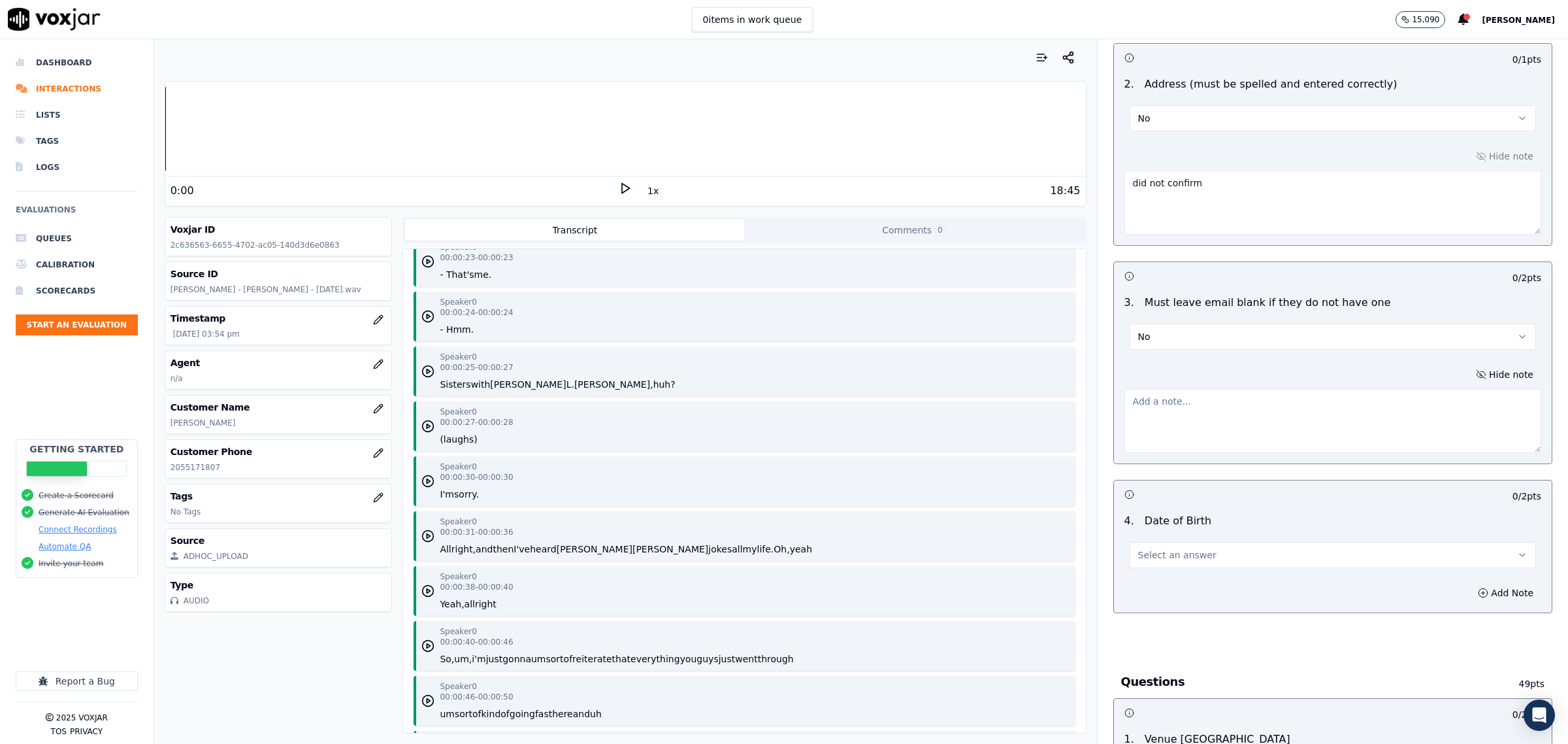
click at [1246, 413] on textarea at bounding box center [1333, 420] width 417 height 64
paste textarea "did not confirm"
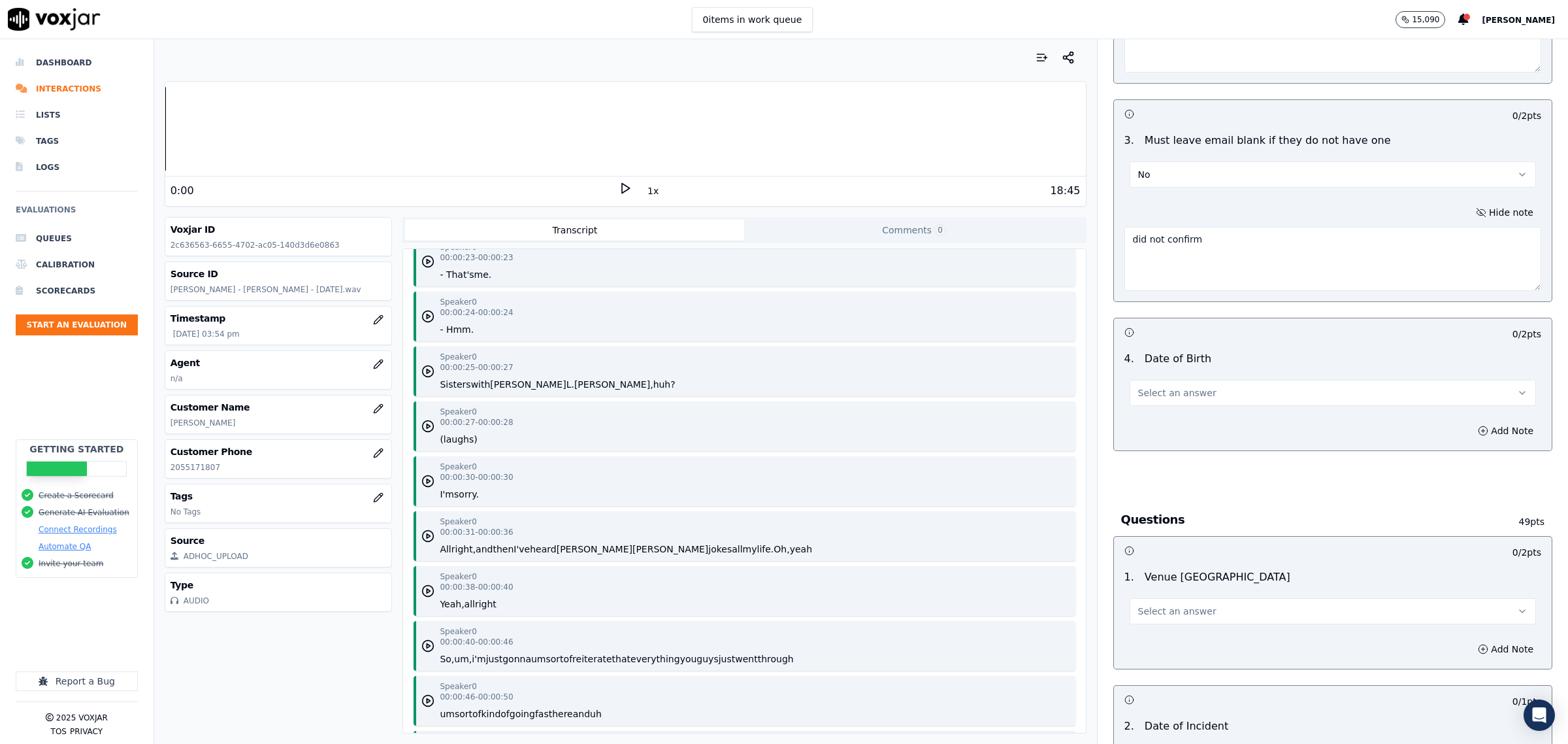
scroll to position [491, 0]
type textarea "did not confirm"
click at [1318, 390] on button "Select an answer" at bounding box center [1333, 391] width 407 height 26
click at [1155, 440] on div "No" at bounding box center [1306, 444] width 380 height 21
click at [1477, 434] on button "Add Note" at bounding box center [1505, 429] width 71 height 18
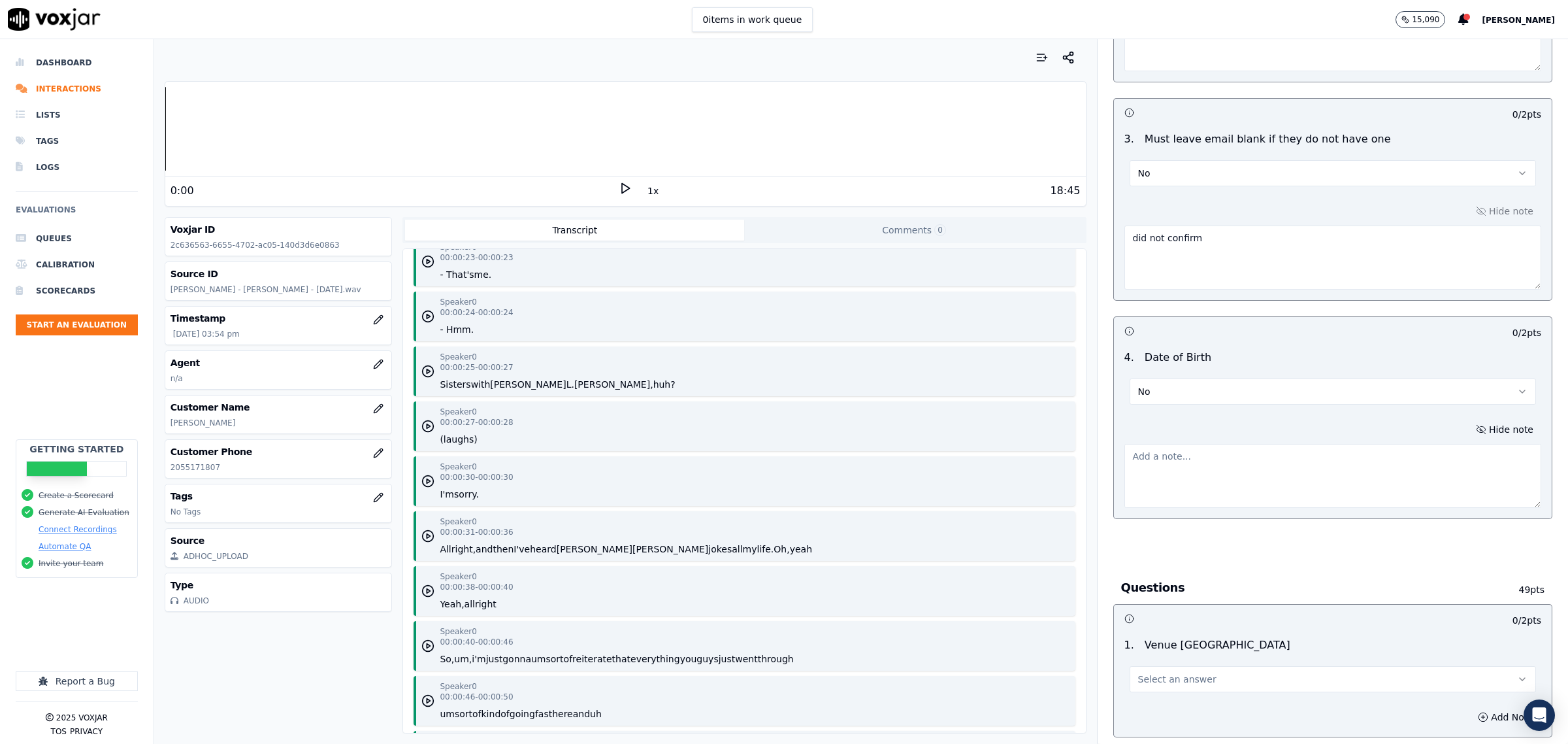
click at [1196, 455] on textarea at bounding box center [1333, 475] width 417 height 64
paste textarea "did not confirm"
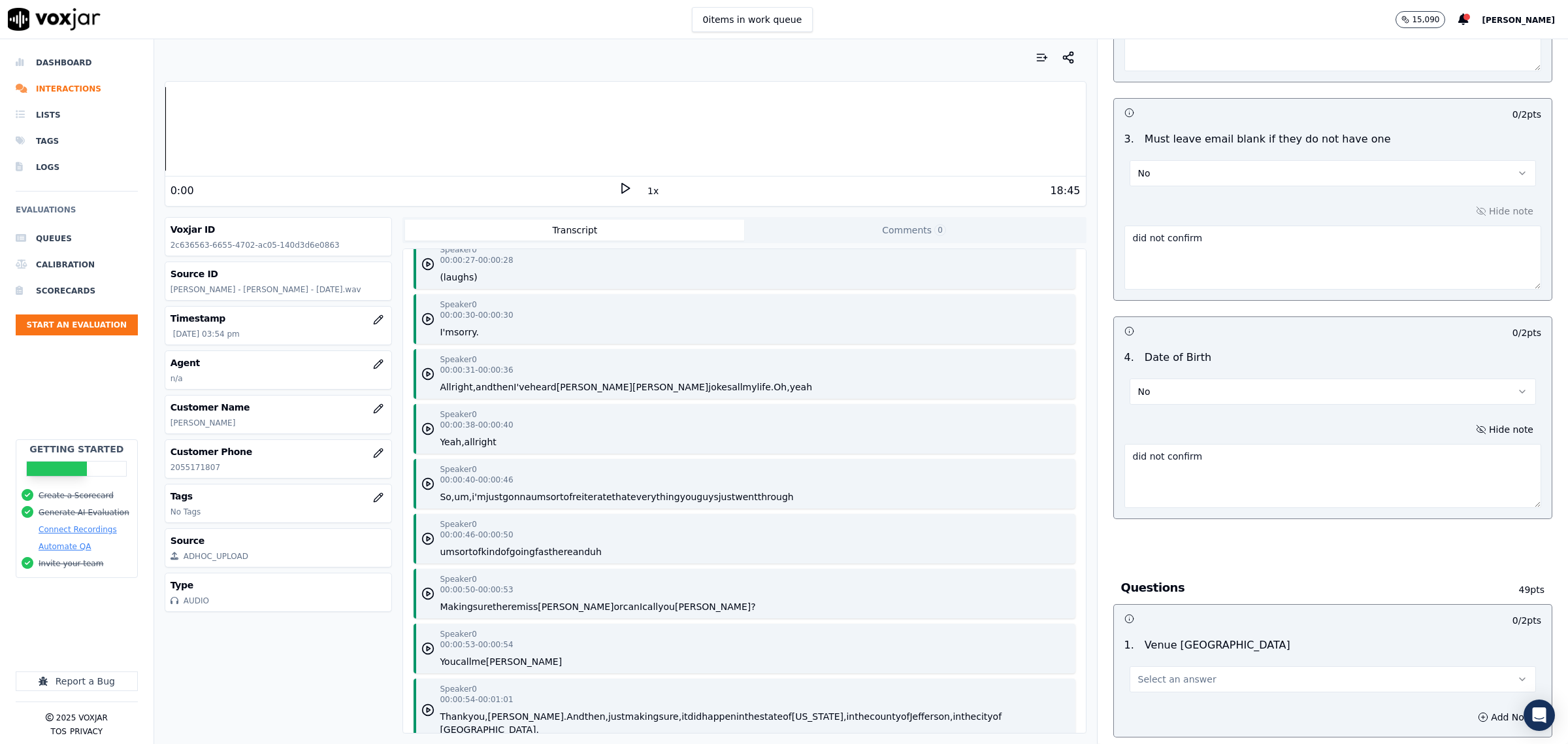
scroll to position [735, 0]
type textarea "did not confirm"
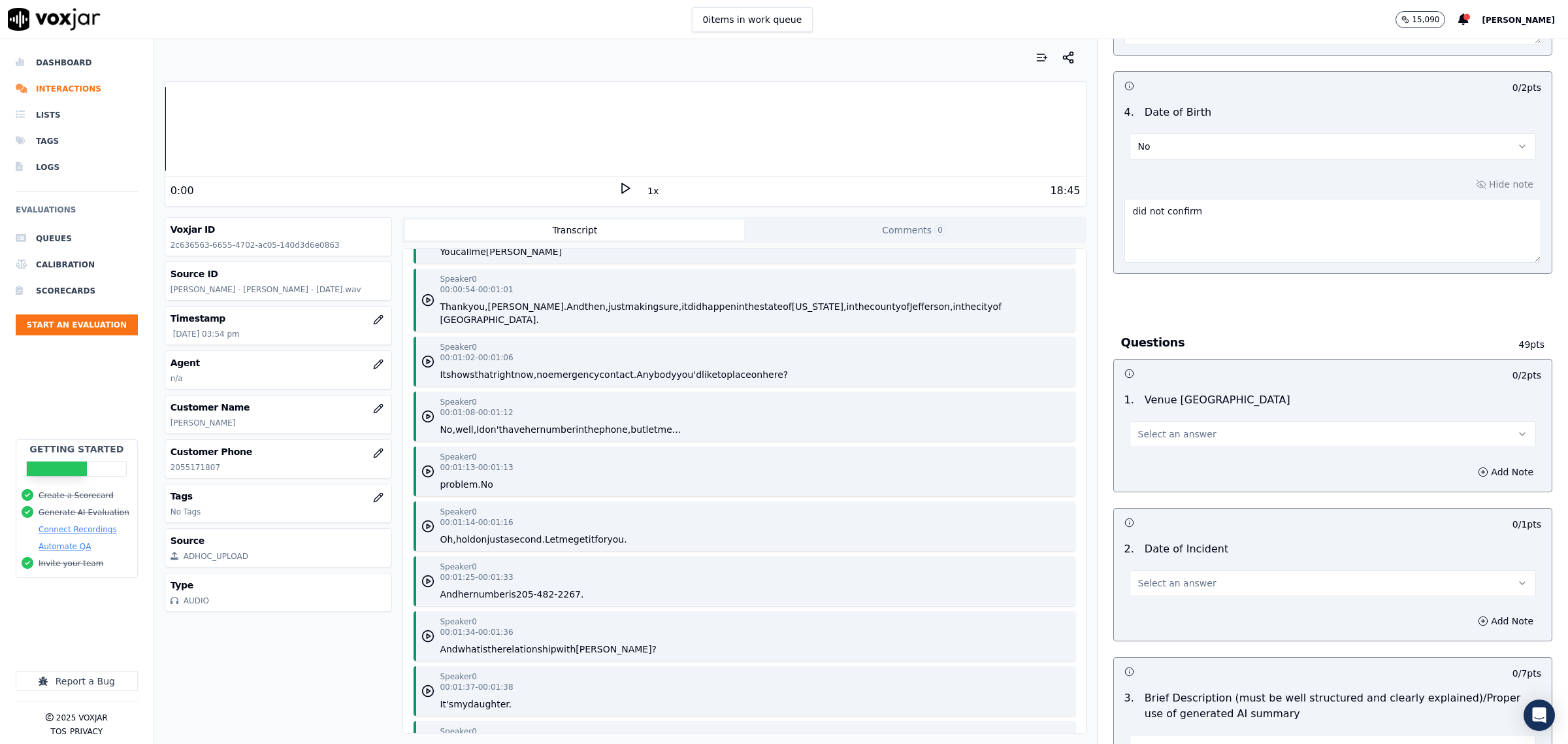
click at [1193, 434] on button "Select an answer" at bounding box center [1333, 433] width 407 height 26
click at [1186, 466] on div "Yes" at bounding box center [1306, 466] width 380 height 21
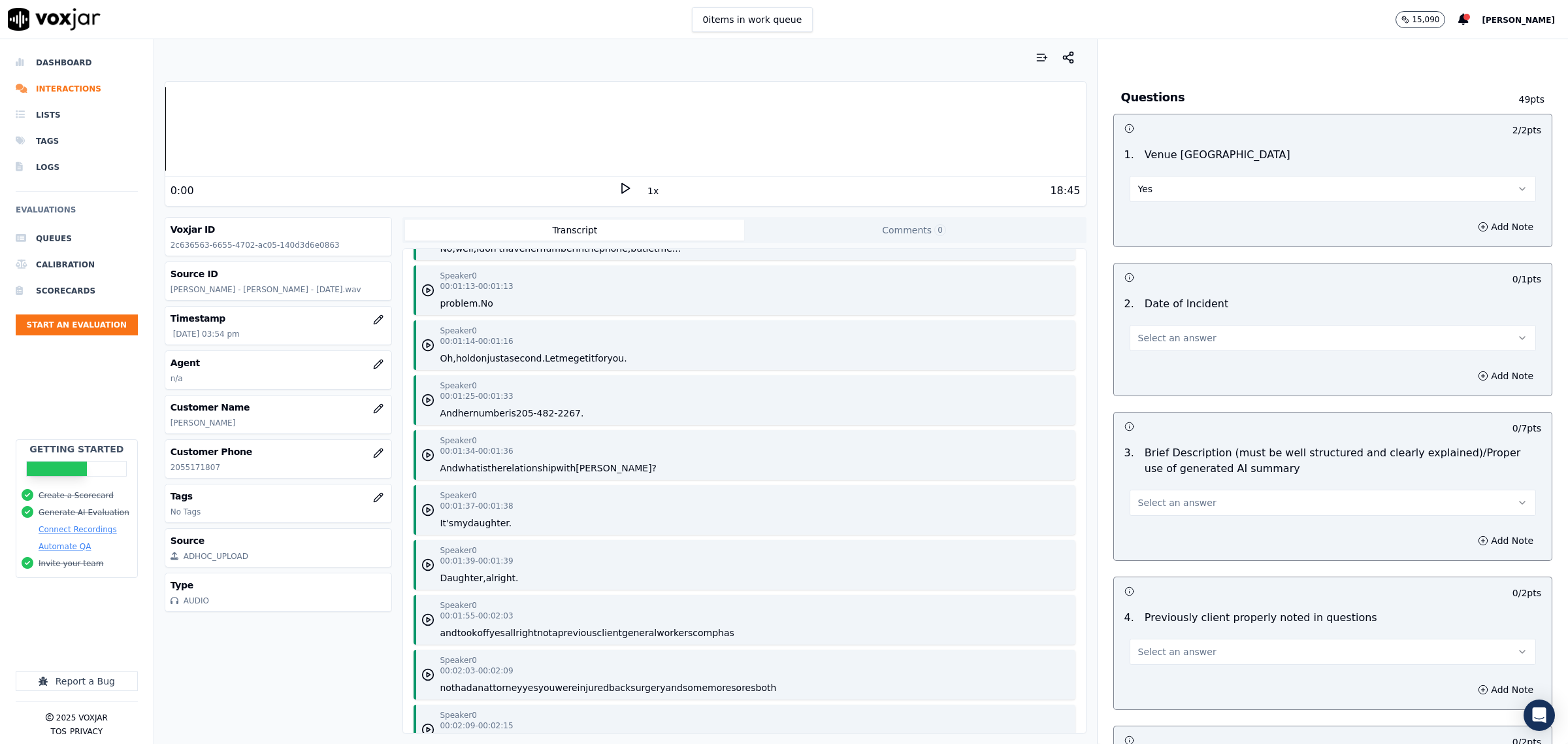
scroll to position [1308, 0]
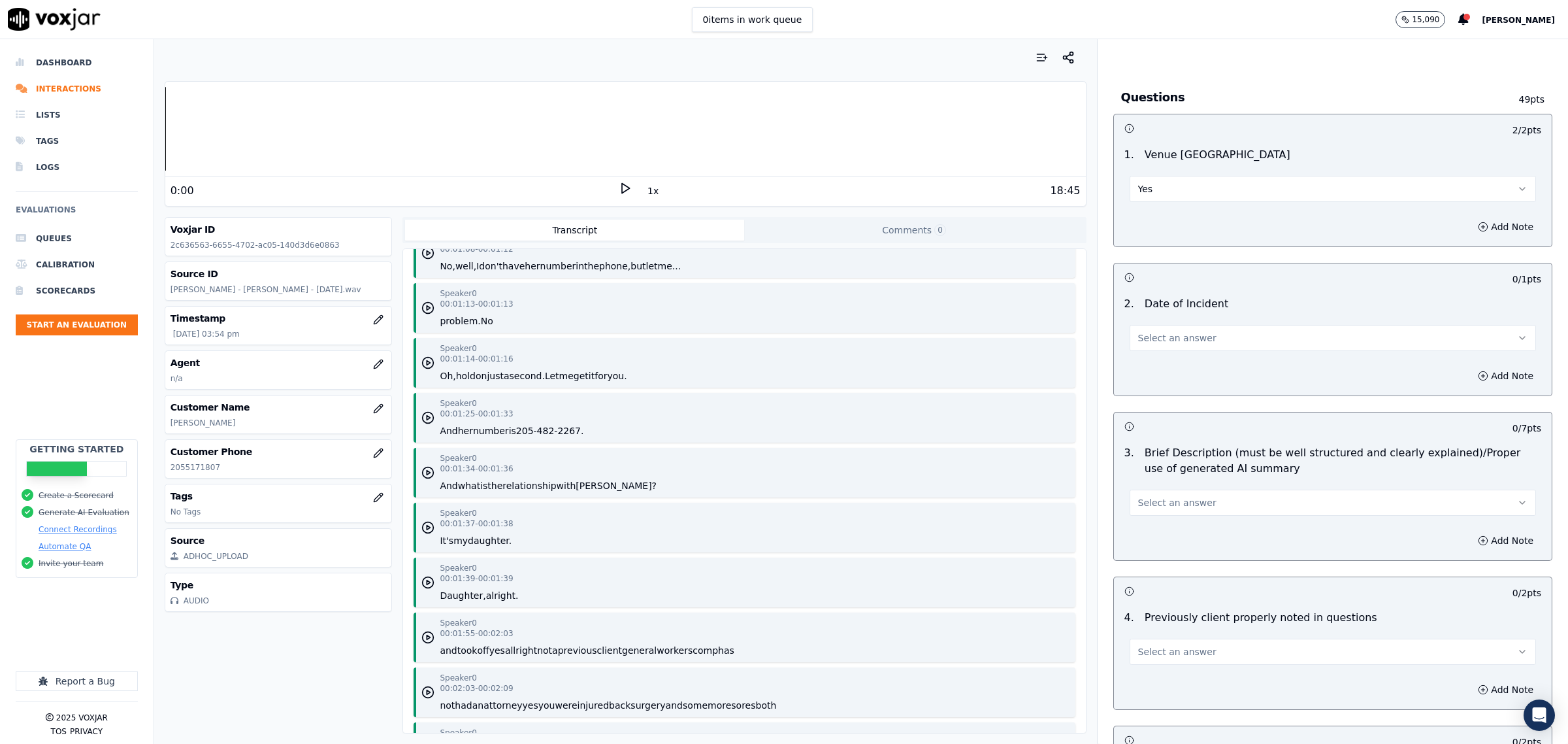
click at [1154, 506] on span "Select an answer" at bounding box center [1178, 503] width 78 height 13
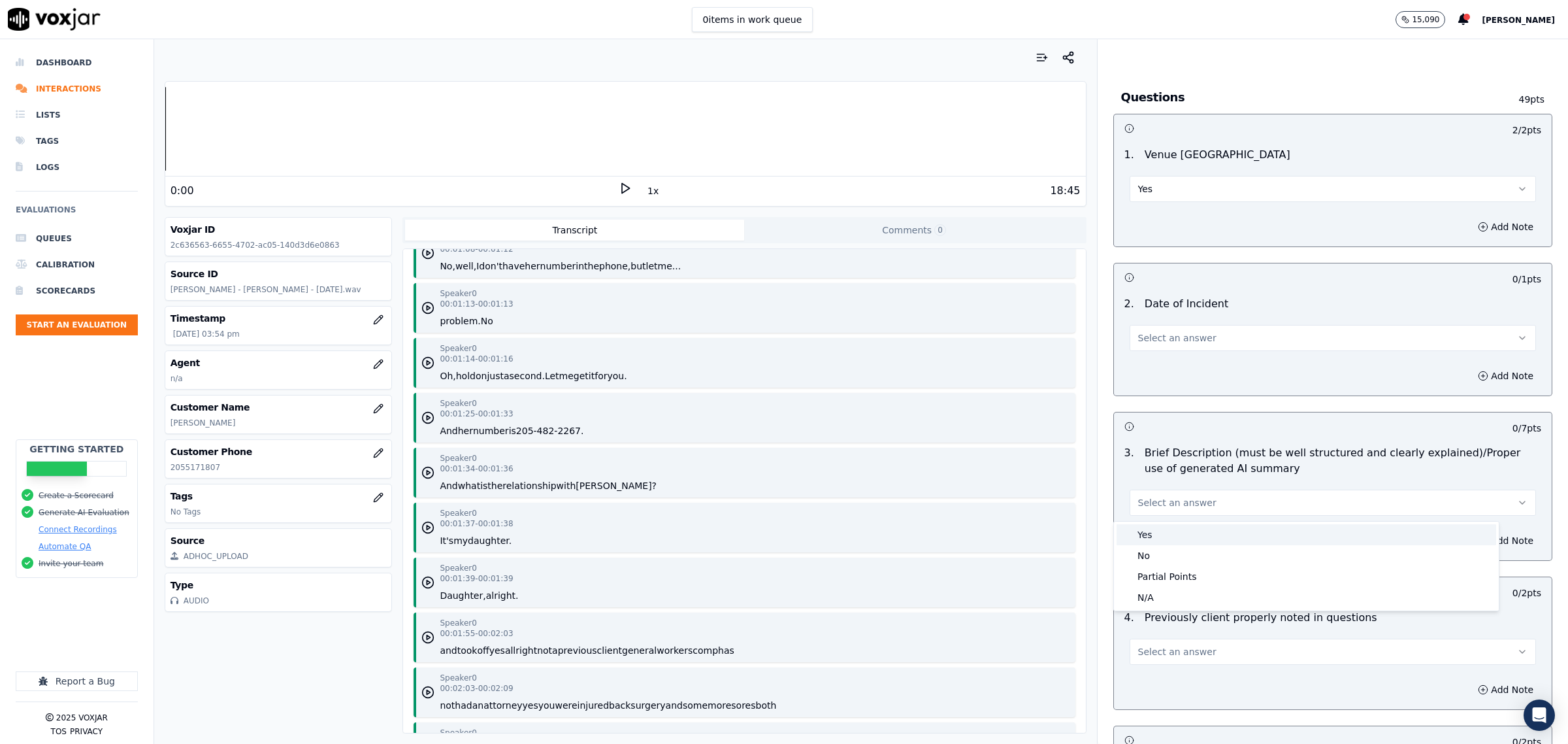
drag, startPoint x: 1160, startPoint y: 536, endPoint x: 1174, endPoint y: 406, distance: 130.8
click at [1159, 536] on div "Yes" at bounding box center [1306, 534] width 380 height 21
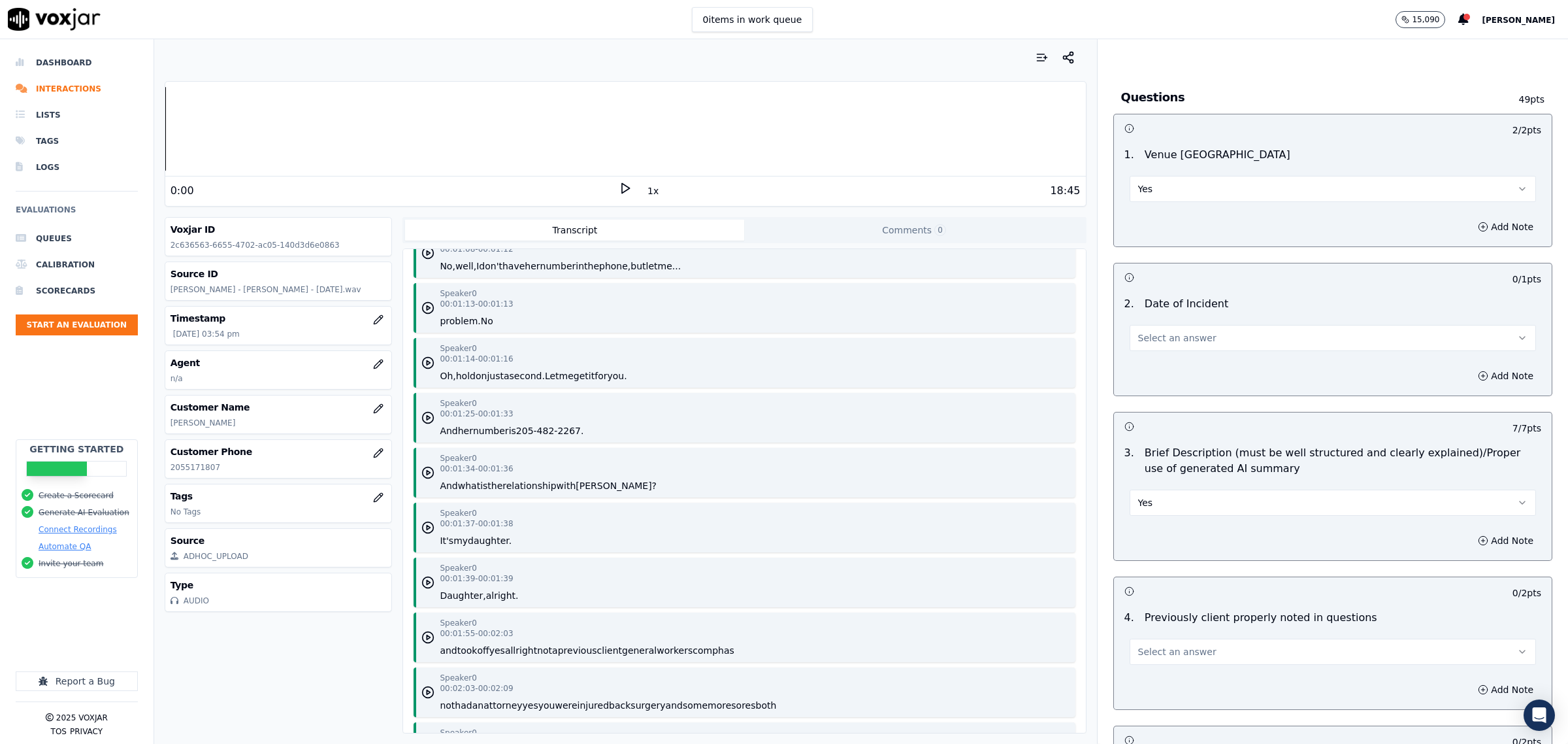
click at [1173, 343] on span "Select an answer" at bounding box center [1178, 338] width 78 height 13
drag, startPoint x: 1164, startPoint y: 388, endPoint x: 1184, endPoint y: 388, distance: 20.0
click at [1165, 388] on div "No" at bounding box center [1306, 391] width 380 height 21
click at [1470, 376] on button "Add Note" at bounding box center [1505, 375] width 71 height 18
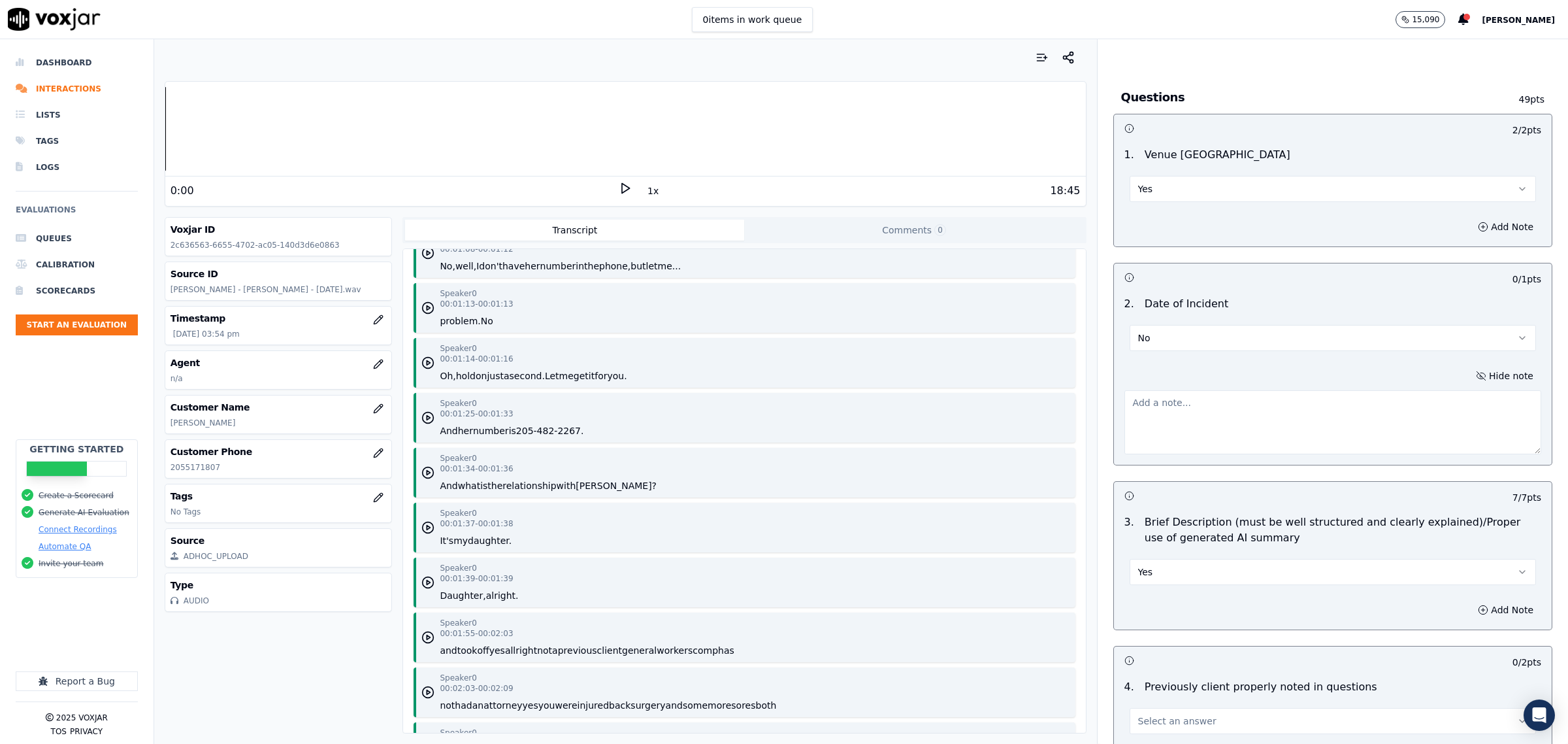
drag, startPoint x: 1237, startPoint y: 423, endPoint x: 1240, endPoint y: 417, distance: 6.7
click at [1237, 422] on textarea at bounding box center [1333, 422] width 417 height 64
paste textarea "did not confirm"
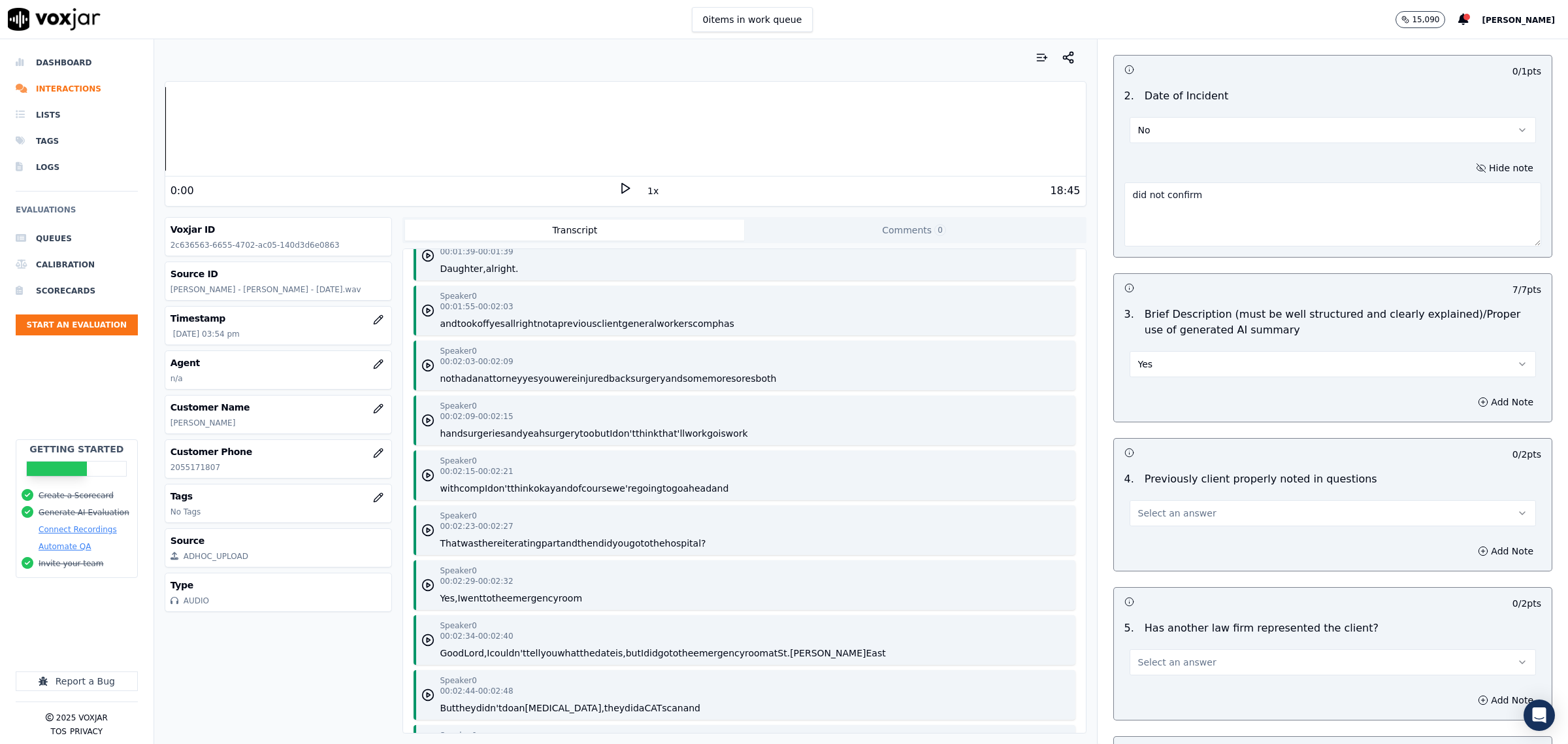
scroll to position [1226, 0]
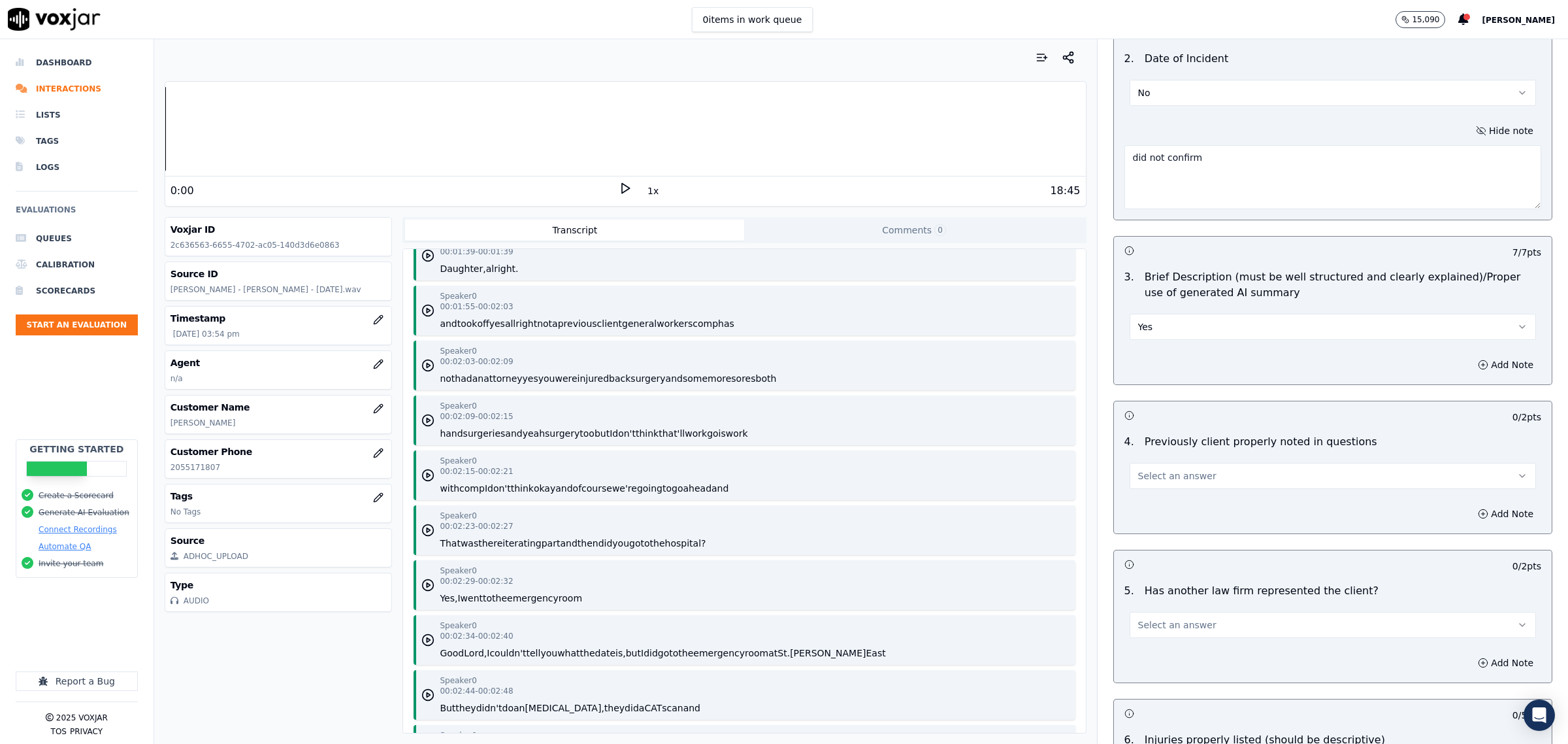
type textarea "did not confirm"
click at [1284, 475] on button "Select an answer" at bounding box center [1333, 475] width 407 height 26
click at [1211, 505] on div "Yes" at bounding box center [1306, 509] width 380 height 21
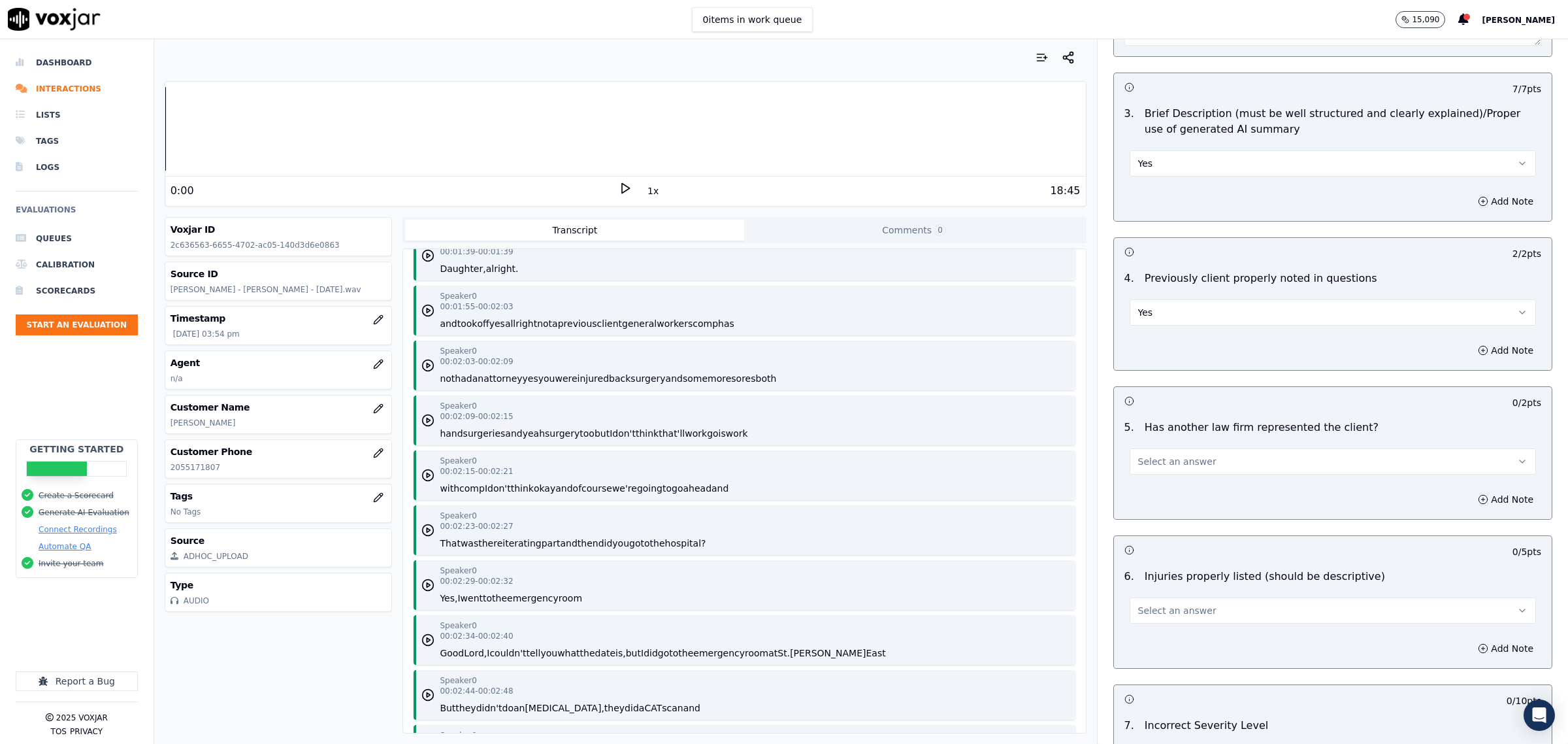
click at [1202, 463] on button "Select an answer" at bounding box center [1333, 461] width 407 height 26
click at [1194, 491] on div "Yes" at bounding box center [1306, 495] width 380 height 21
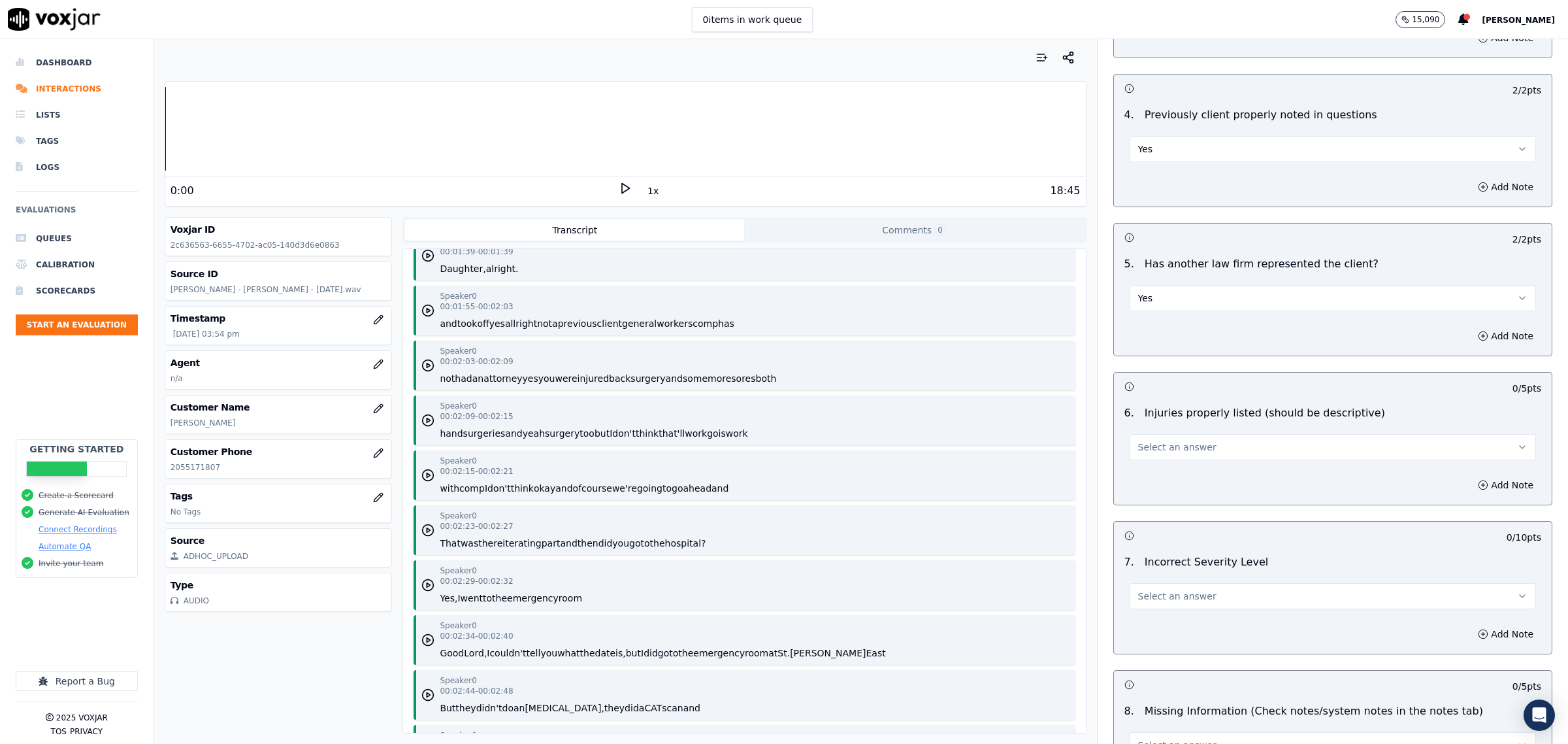
click at [1174, 453] on span "Select an answer" at bounding box center [1178, 448] width 78 height 13
click at [1158, 478] on div "Yes" at bounding box center [1306, 480] width 380 height 21
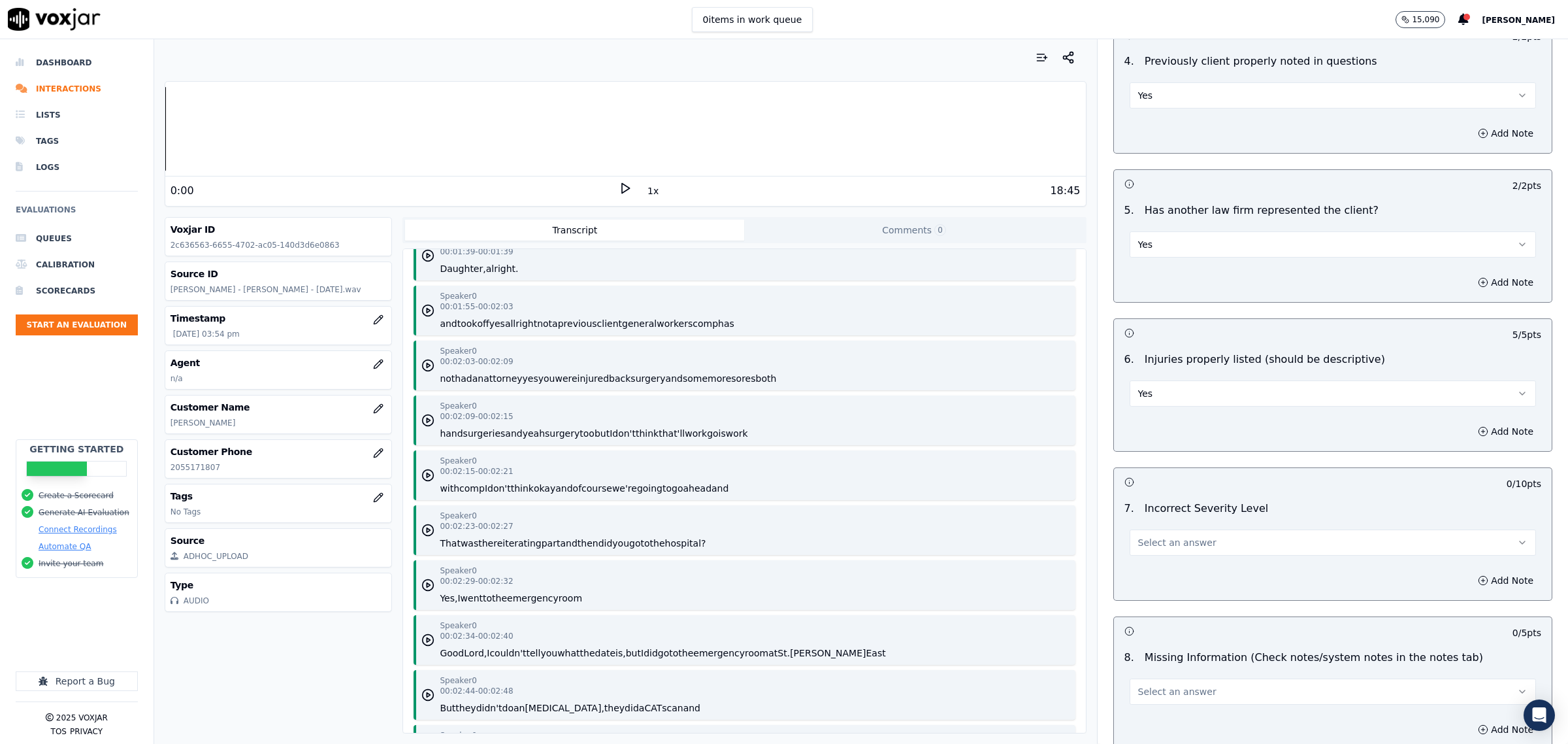
scroll to position [1635, 0]
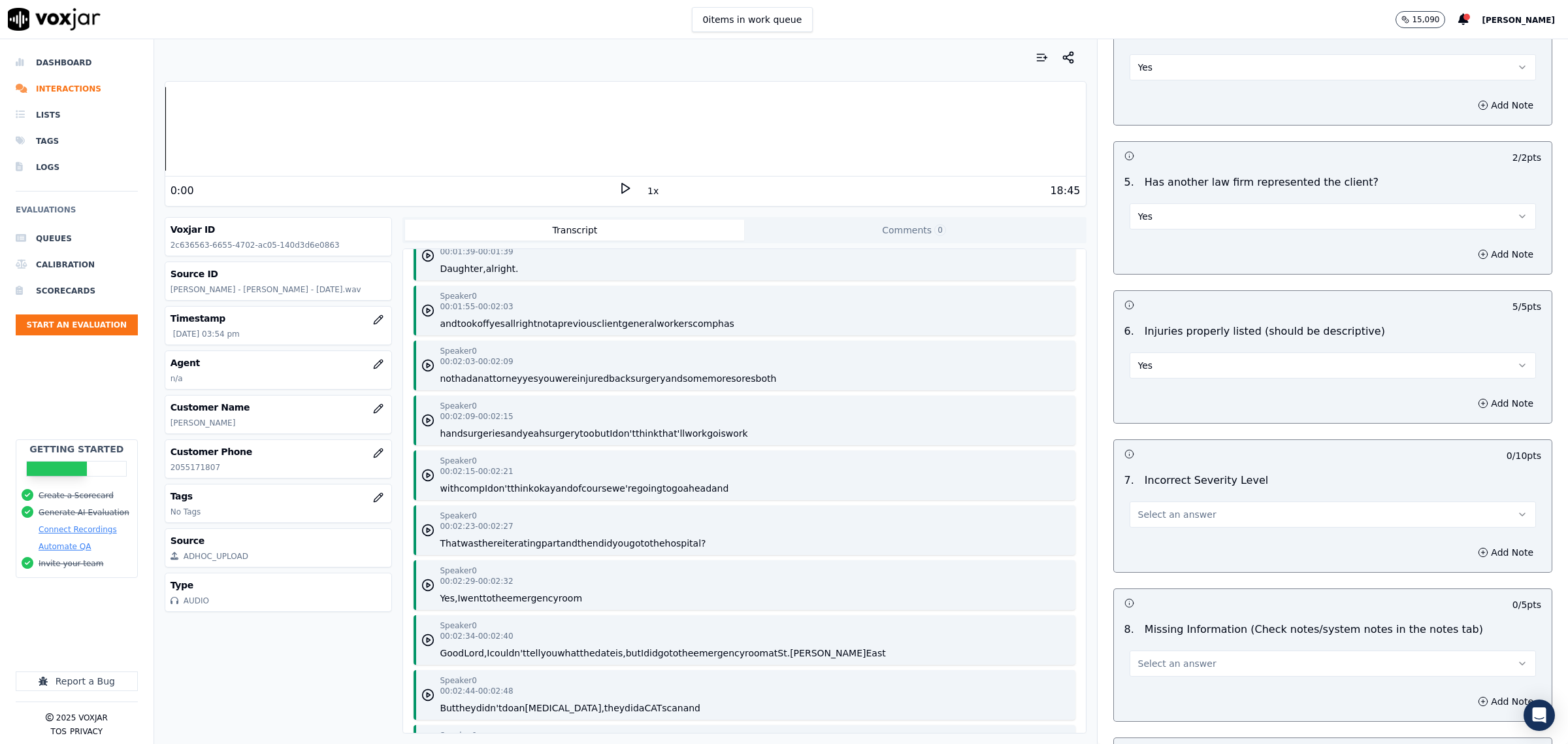
click at [1151, 521] on span "Select an answer" at bounding box center [1178, 514] width 78 height 13
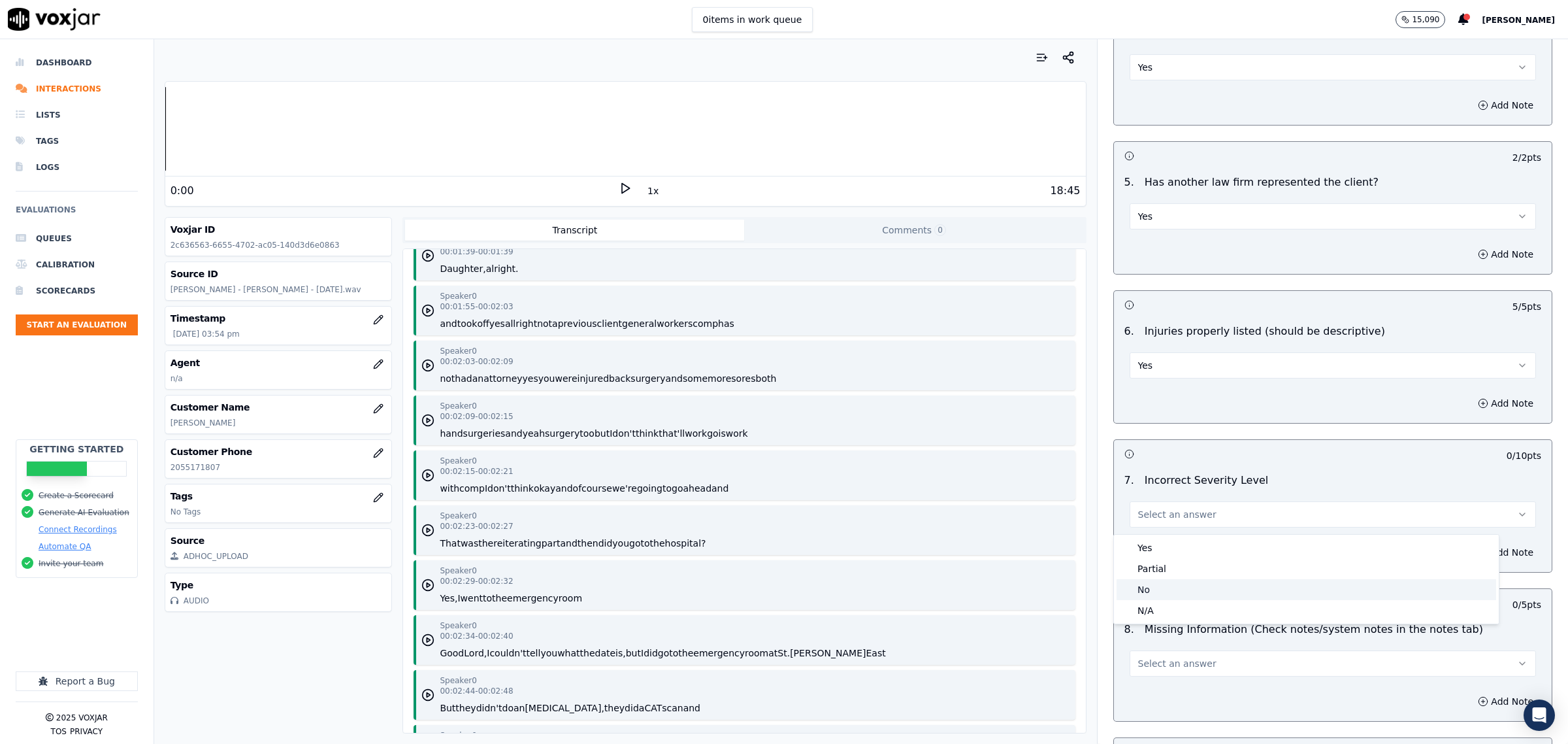
click at [1147, 585] on div "No" at bounding box center [1306, 590] width 380 height 21
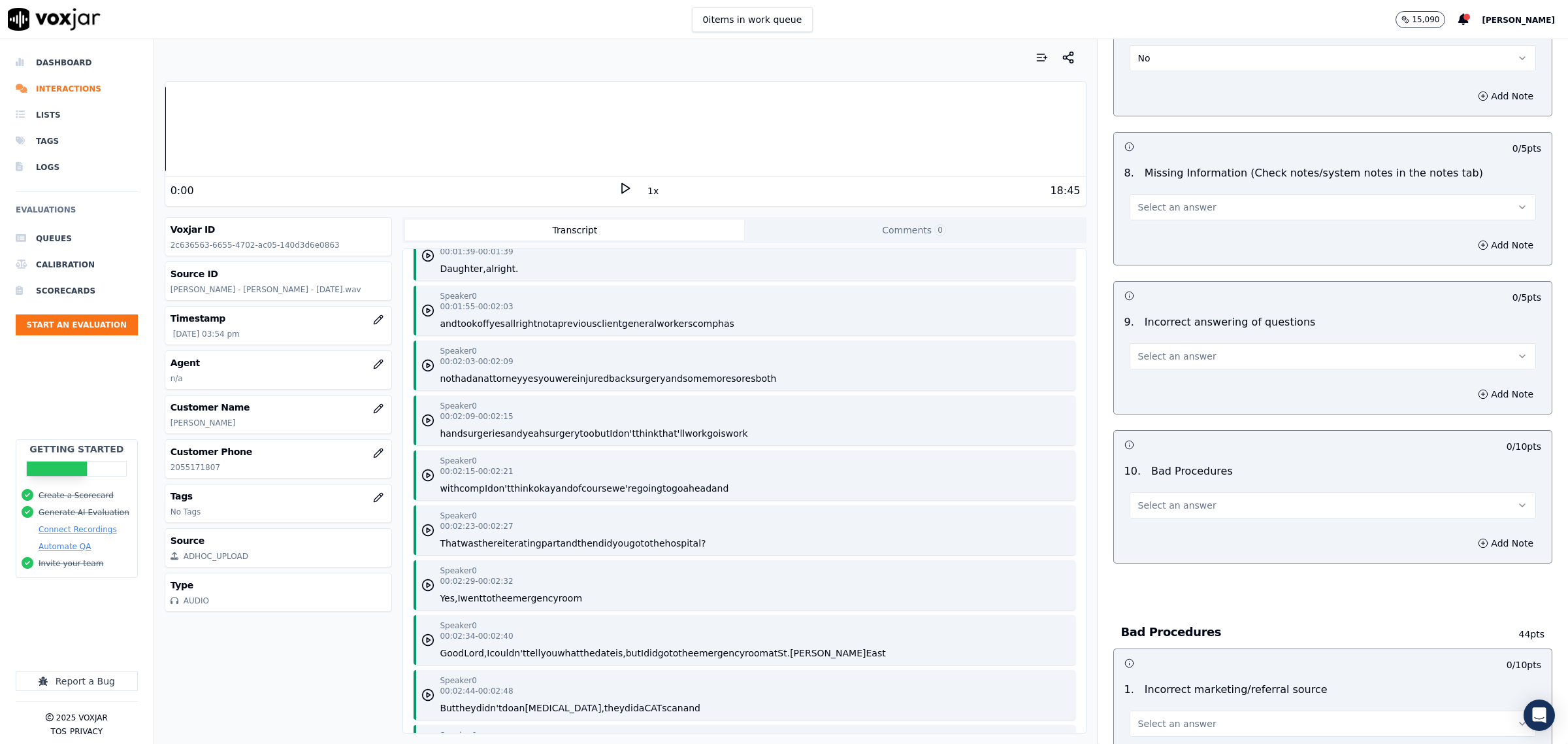
scroll to position [2125, 0]
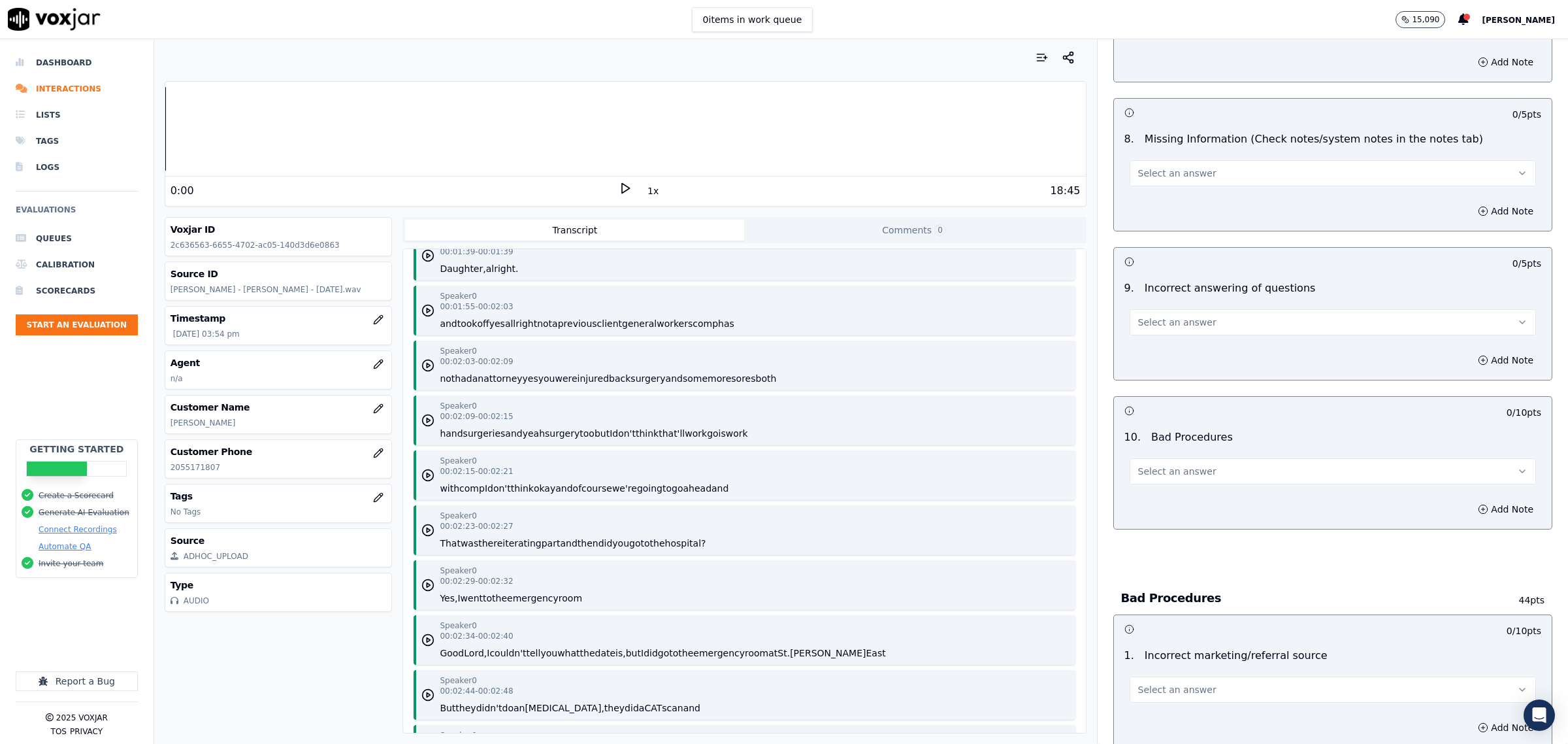
click at [1186, 165] on button "Select an answer" at bounding box center [1333, 172] width 407 height 26
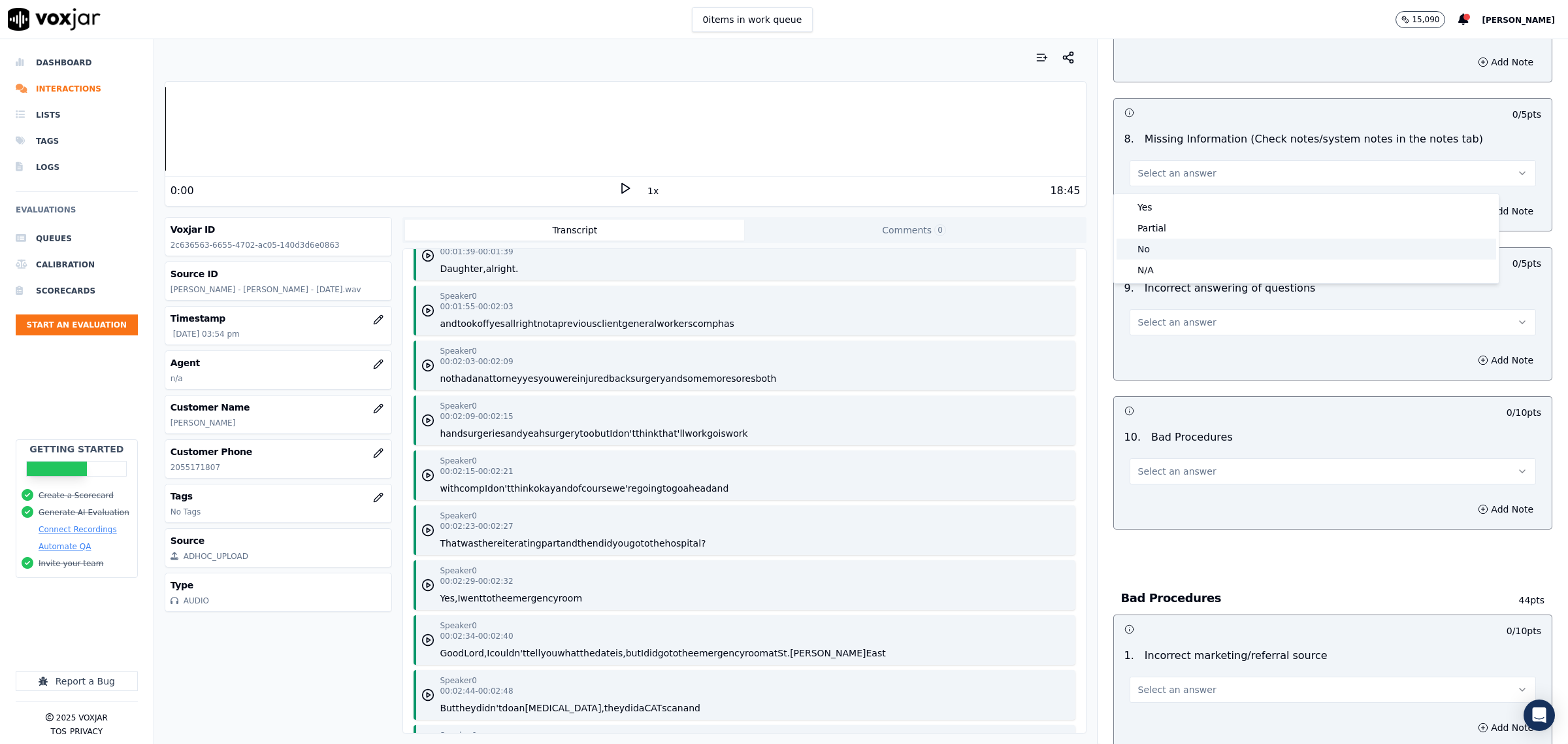
click at [1161, 245] on div "No" at bounding box center [1306, 250] width 380 height 21
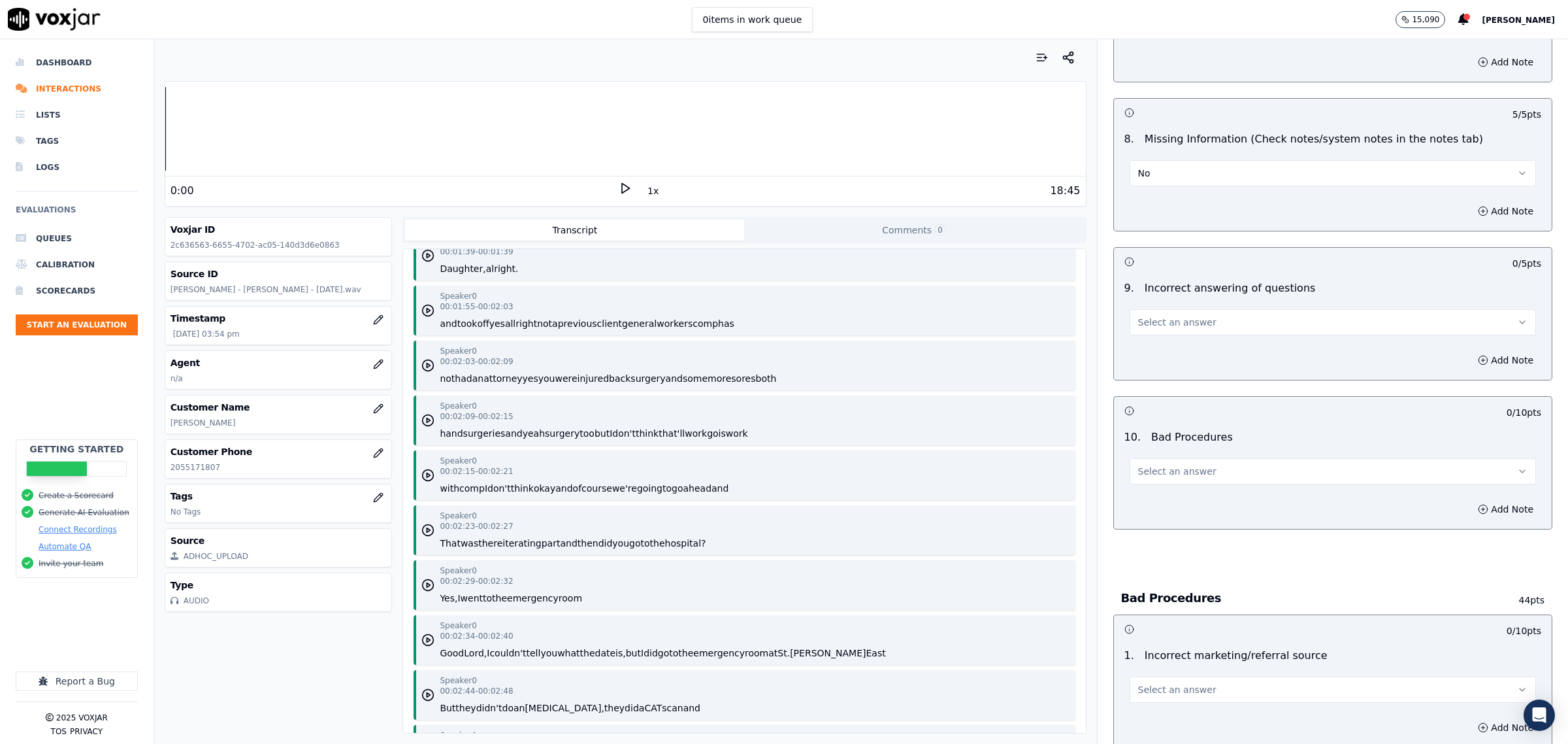
click at [1159, 329] on span "Select an answer" at bounding box center [1178, 323] width 78 height 13
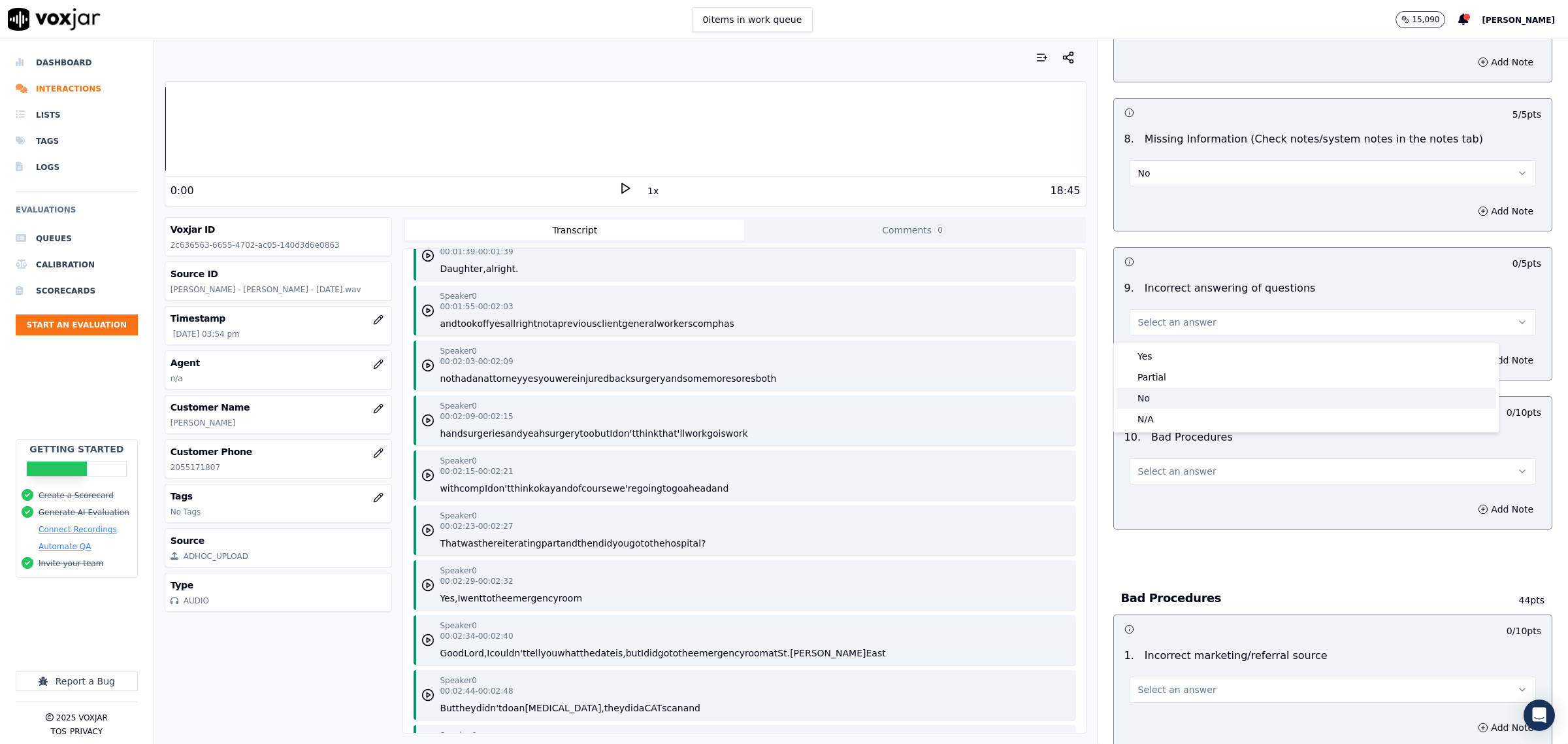
click at [1163, 393] on div "No" at bounding box center [1306, 398] width 380 height 21
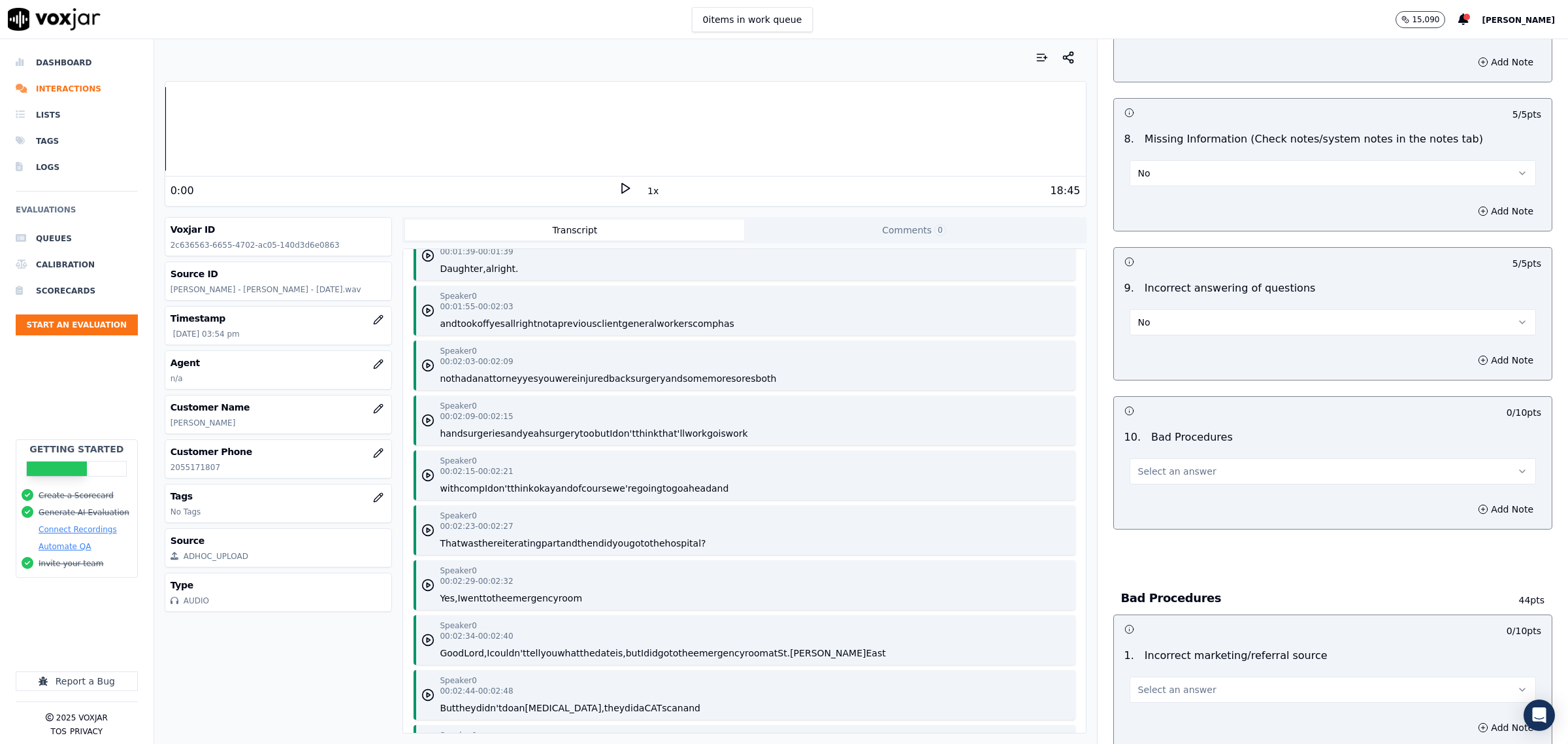
drag, startPoint x: 1174, startPoint y: 478, endPoint x: 1174, endPoint y: 488, distance: 10.0
click at [1174, 478] on span "Select an answer" at bounding box center [1178, 472] width 78 height 13
click at [1160, 539] on div "No" at bounding box center [1306, 548] width 380 height 21
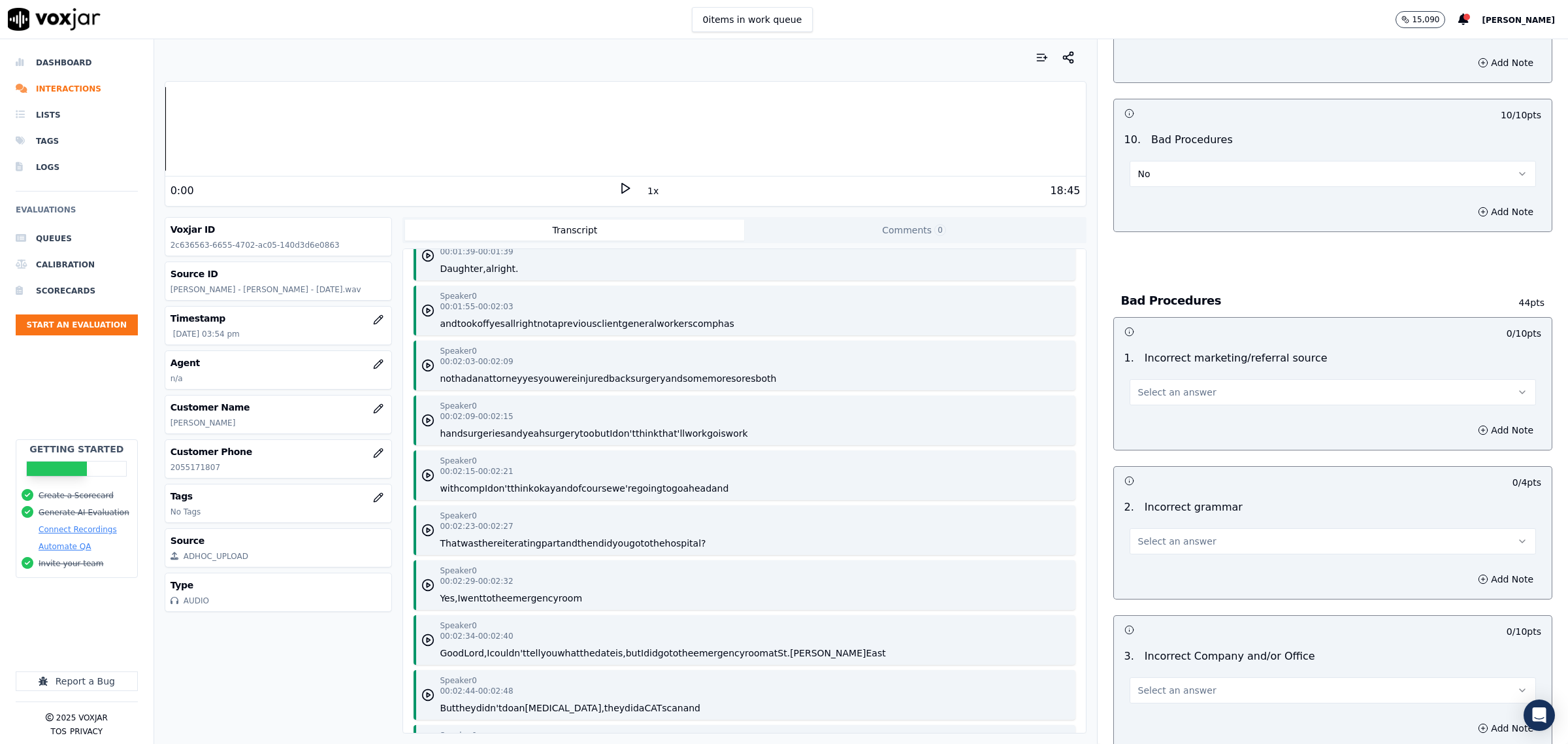
scroll to position [2452, 0]
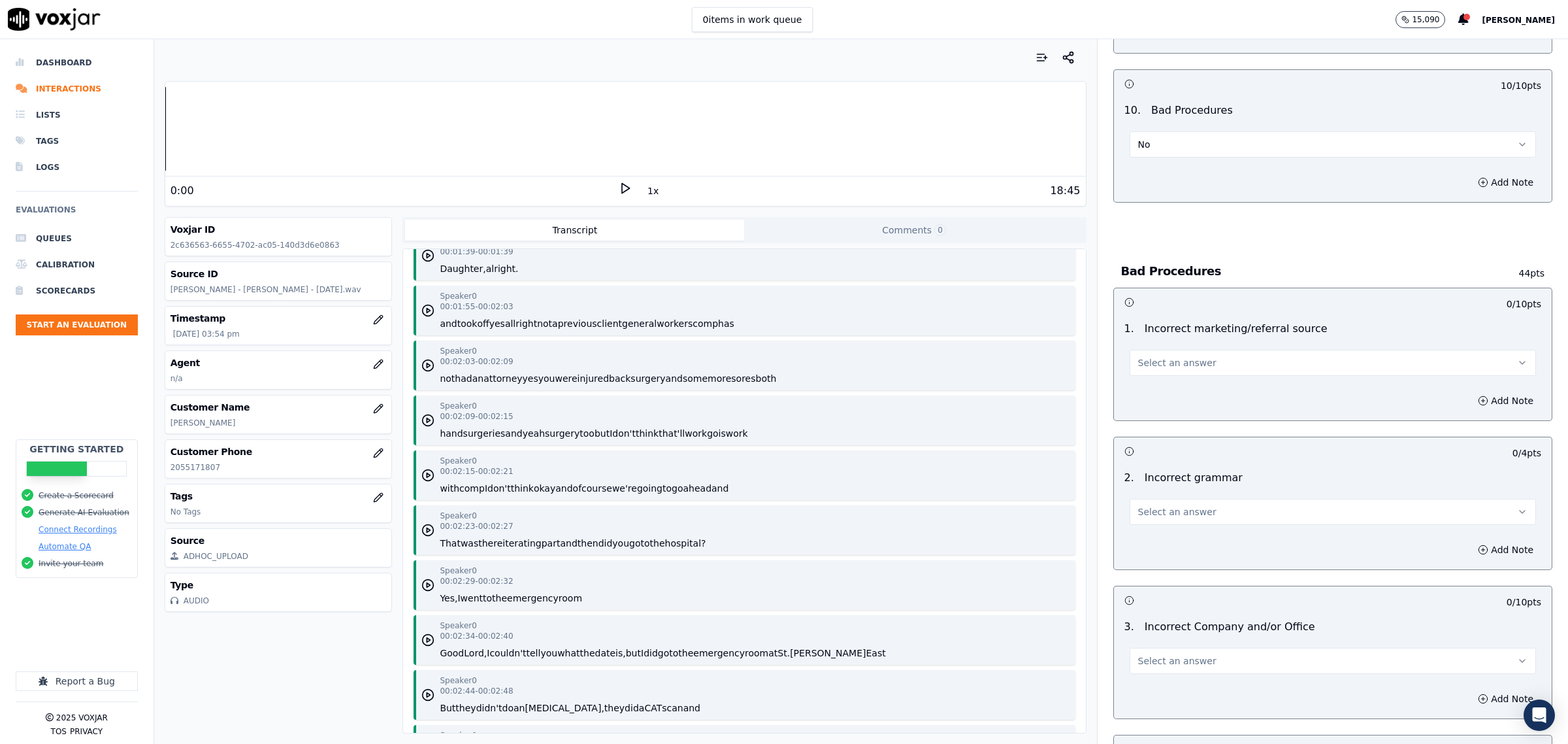
click at [1163, 364] on span "Select an answer" at bounding box center [1178, 363] width 78 height 13
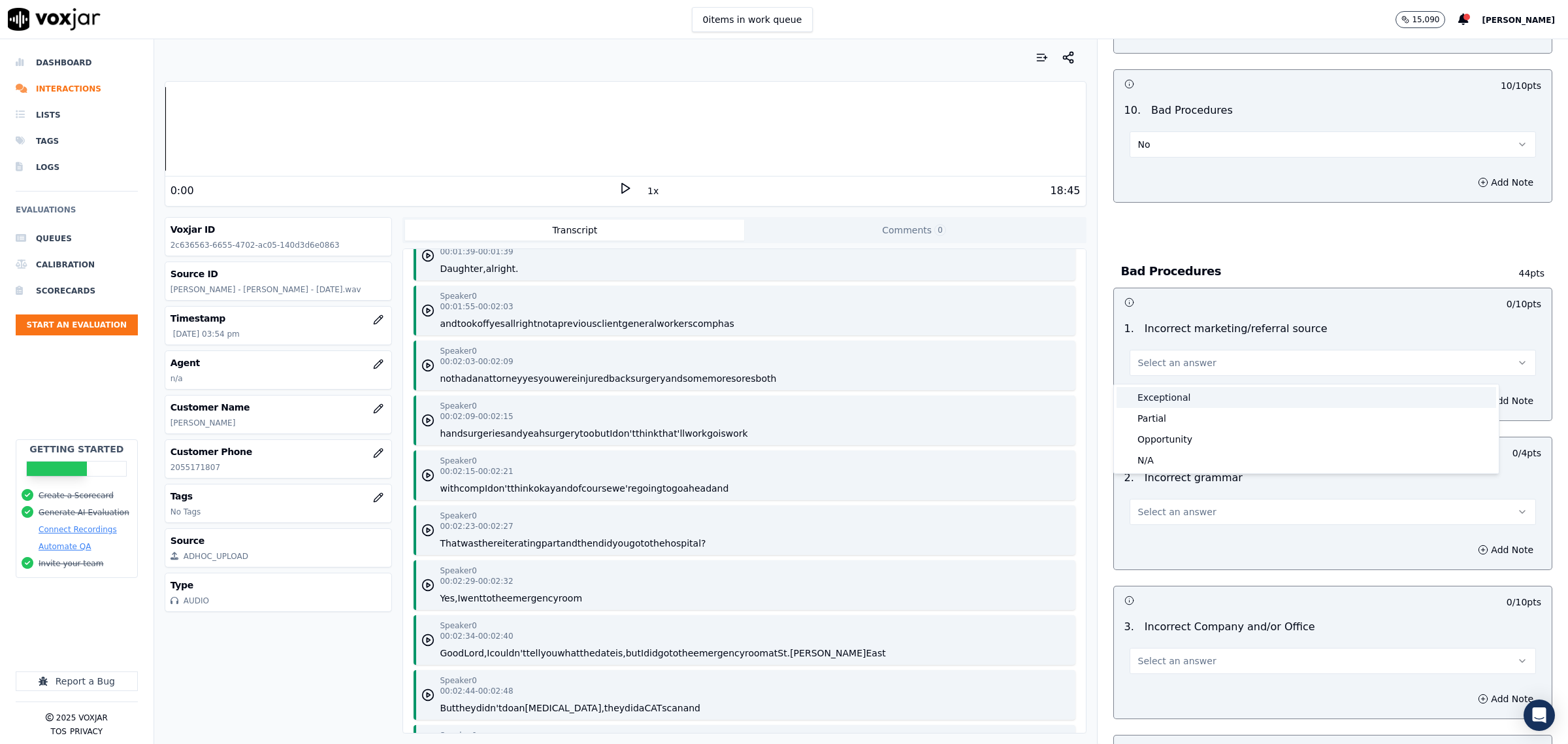
click at [1161, 399] on div "Exceptional" at bounding box center [1306, 397] width 380 height 21
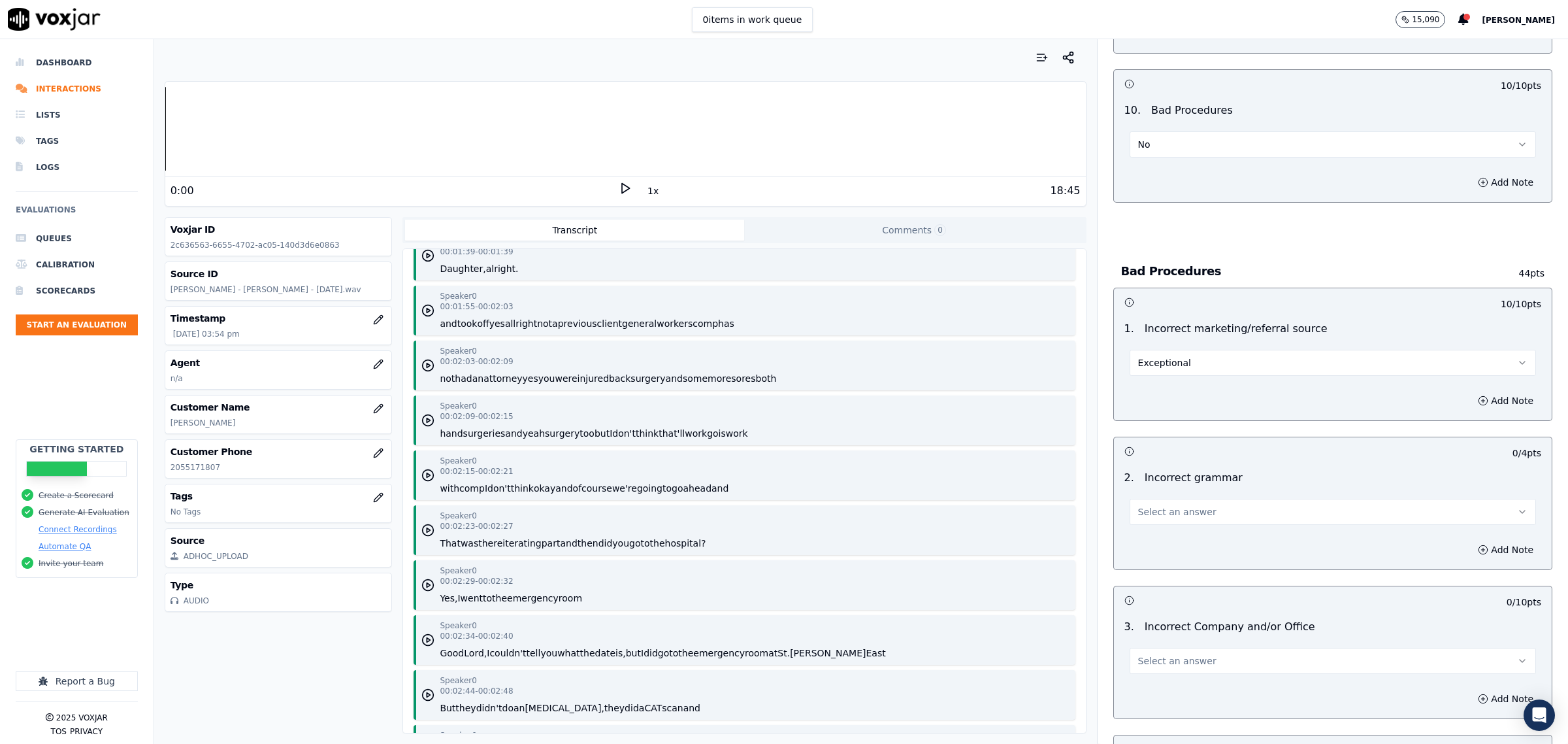
scroll to position [2534, 0]
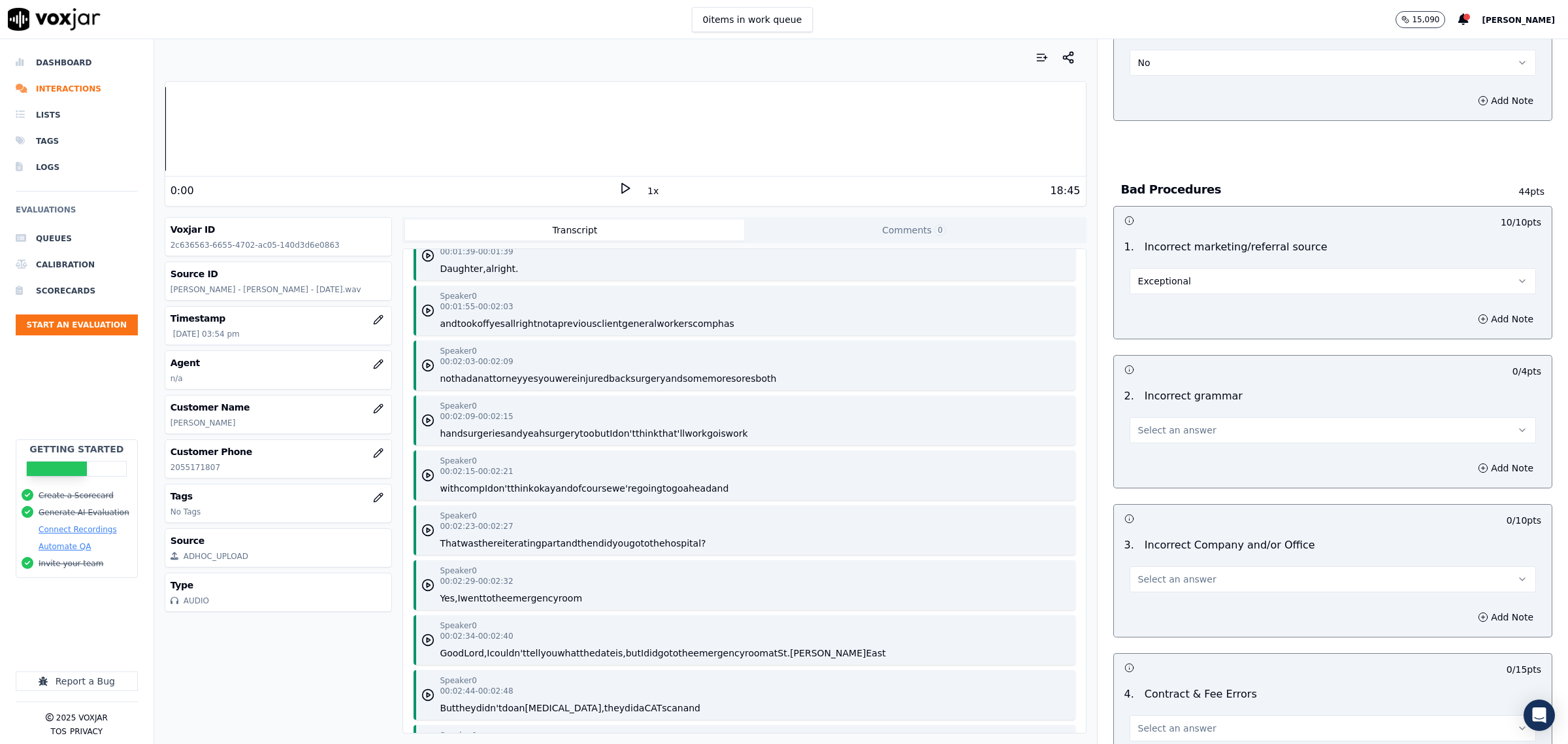
click at [1166, 427] on button "Select an answer" at bounding box center [1333, 430] width 407 height 26
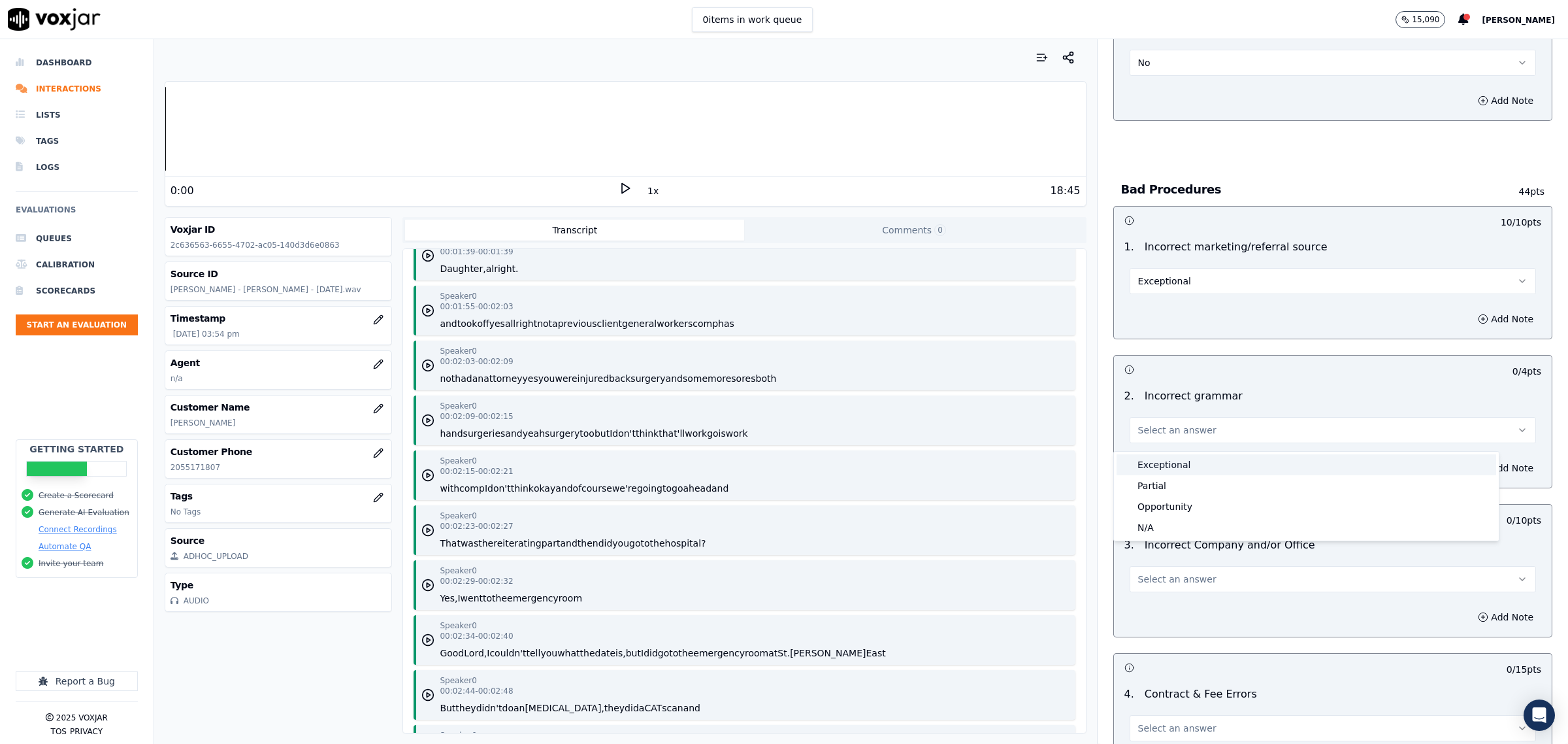
click at [1168, 456] on div "Exceptional" at bounding box center [1306, 465] width 380 height 21
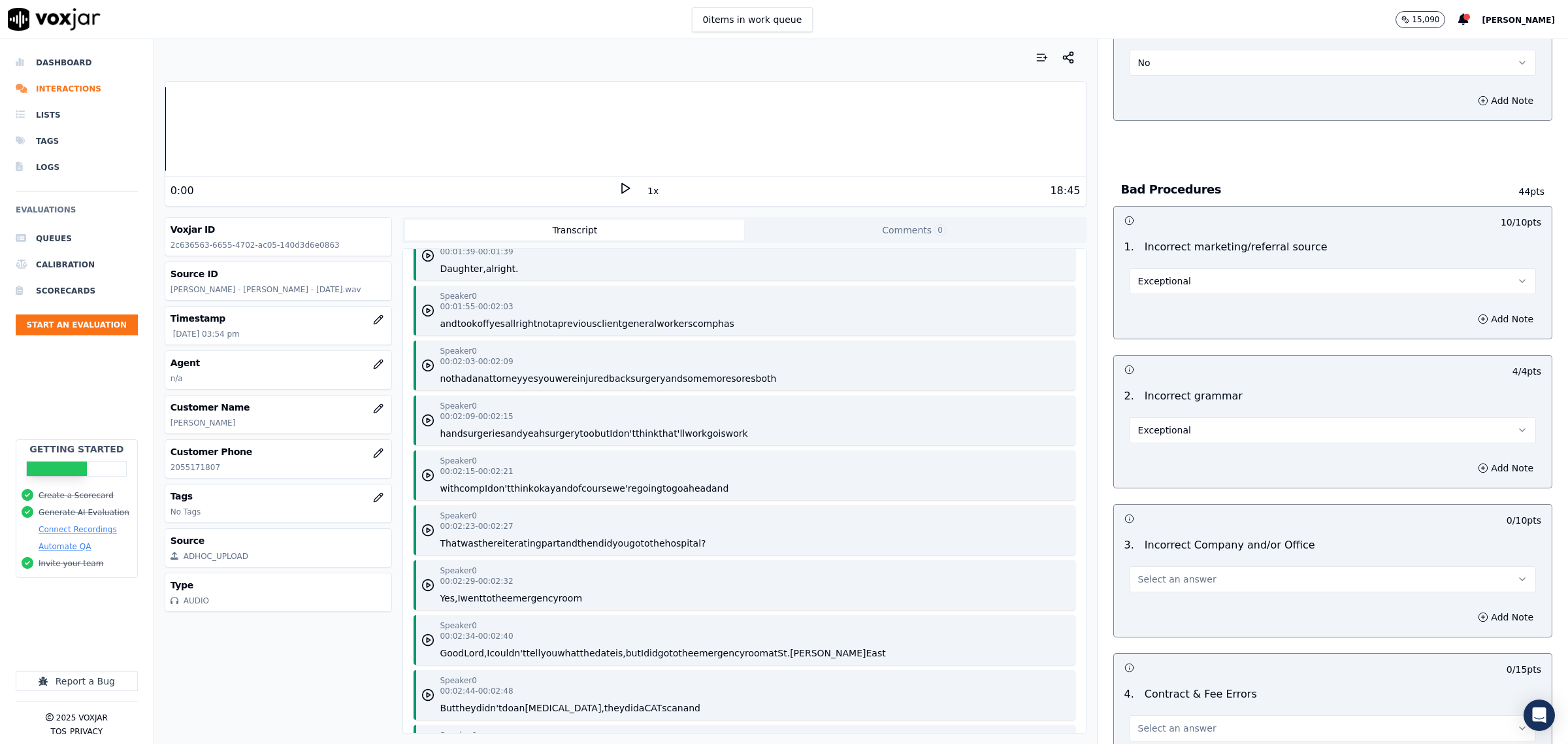
scroll to position [2779, 0]
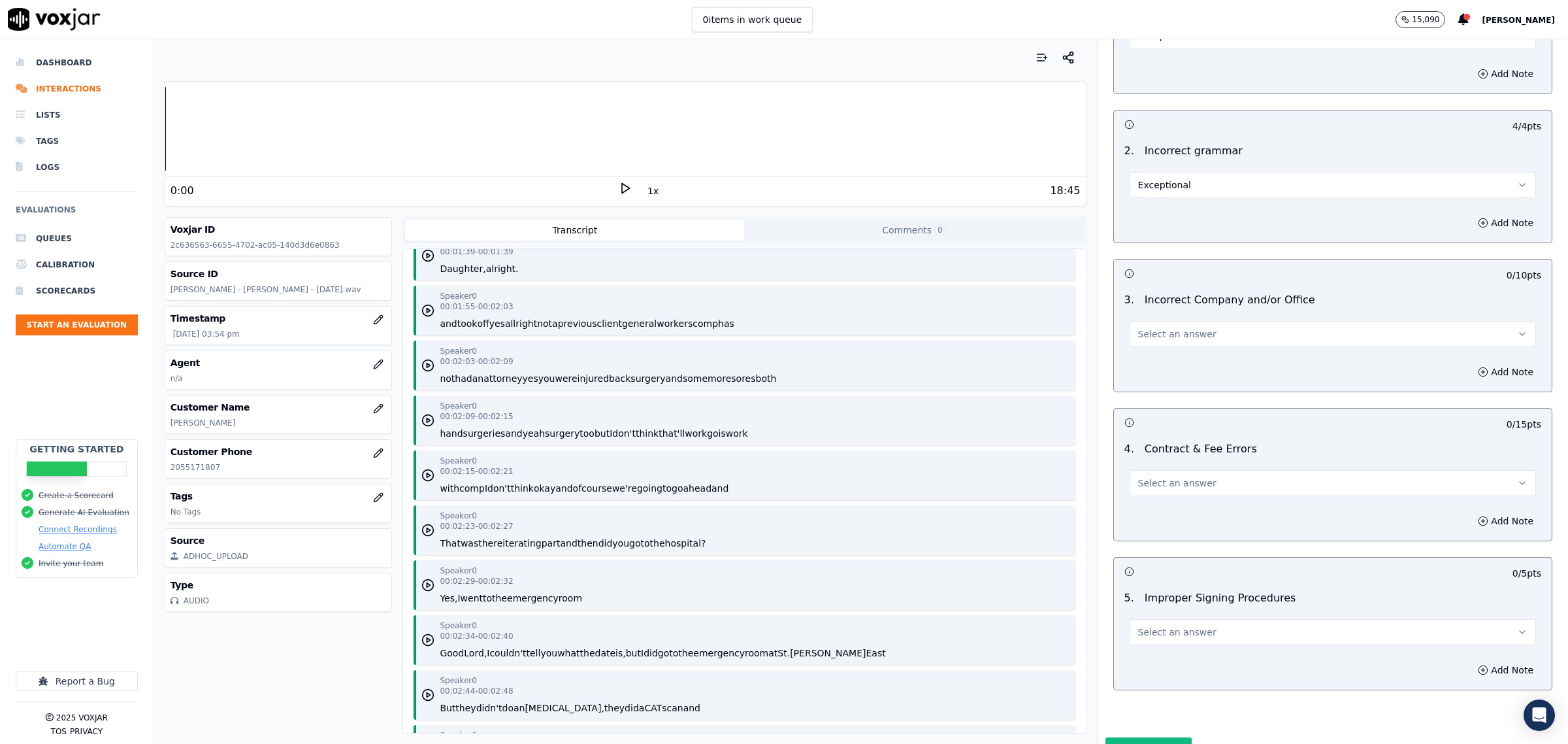
click at [1193, 339] on button "Select an answer" at bounding box center [1333, 333] width 407 height 26
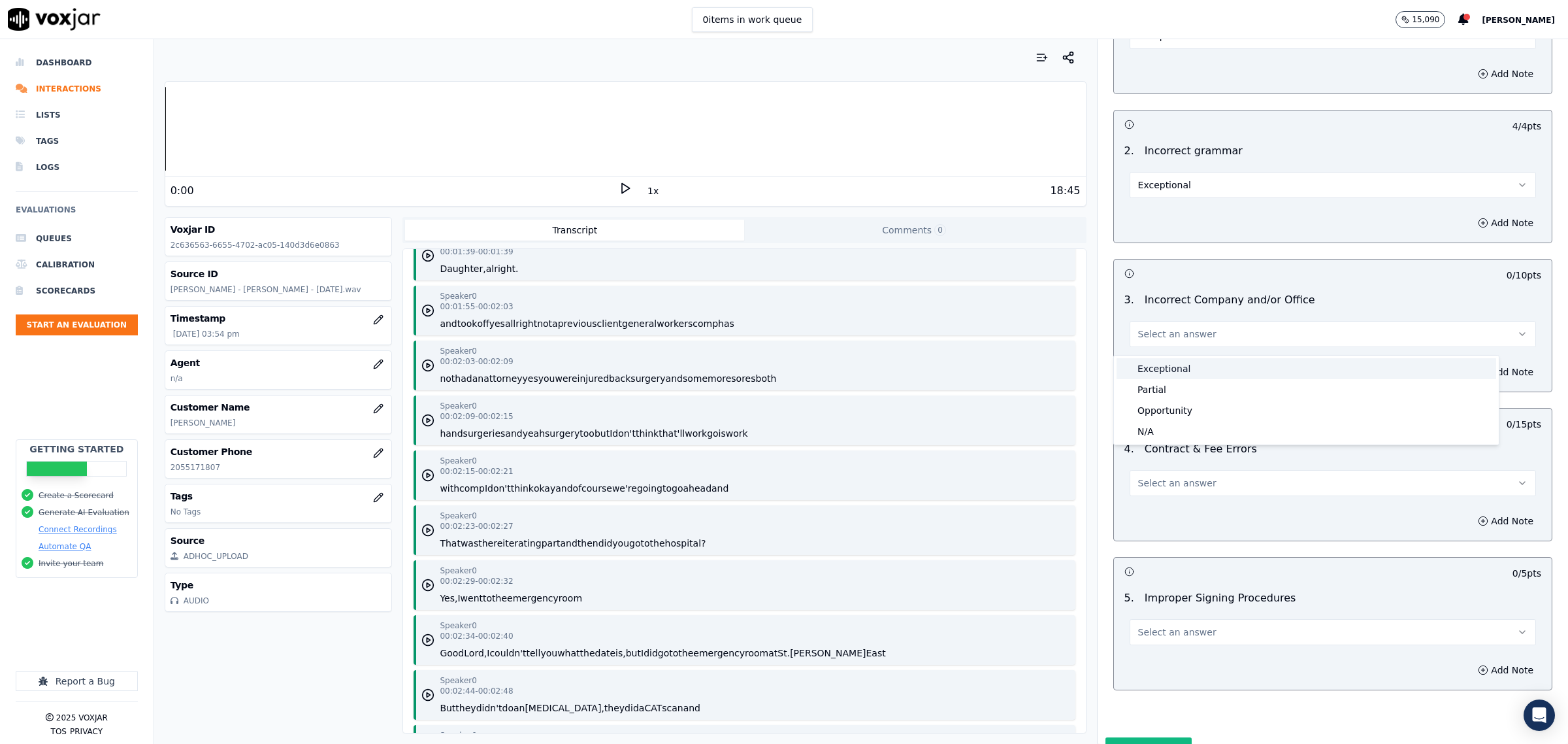
click at [1187, 372] on div "Exceptional" at bounding box center [1306, 369] width 380 height 21
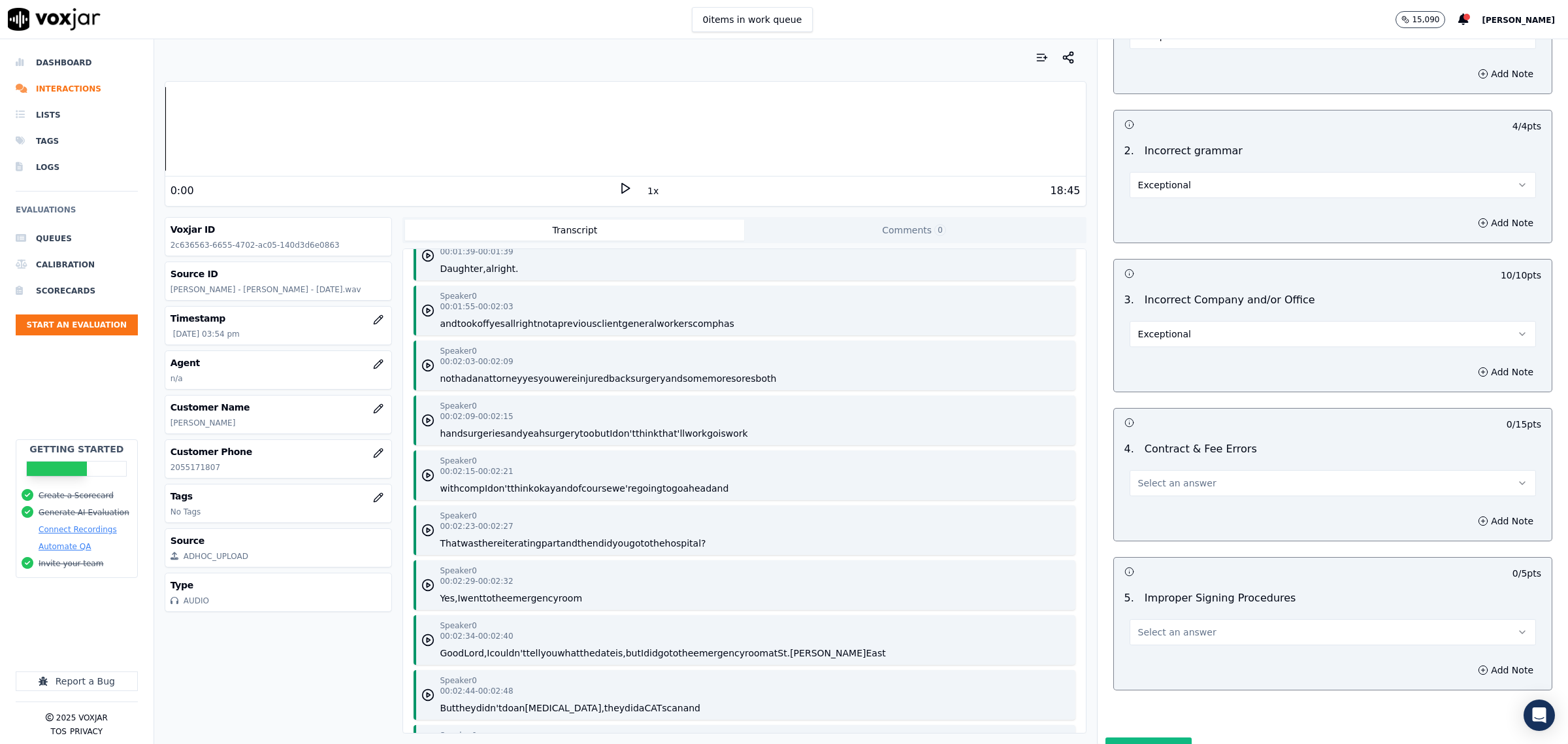
drag, startPoint x: 1164, startPoint y: 501, endPoint x: 1174, endPoint y: 500, distance: 10.0
click at [1166, 496] on button "Select an answer" at bounding box center [1333, 482] width 407 height 26
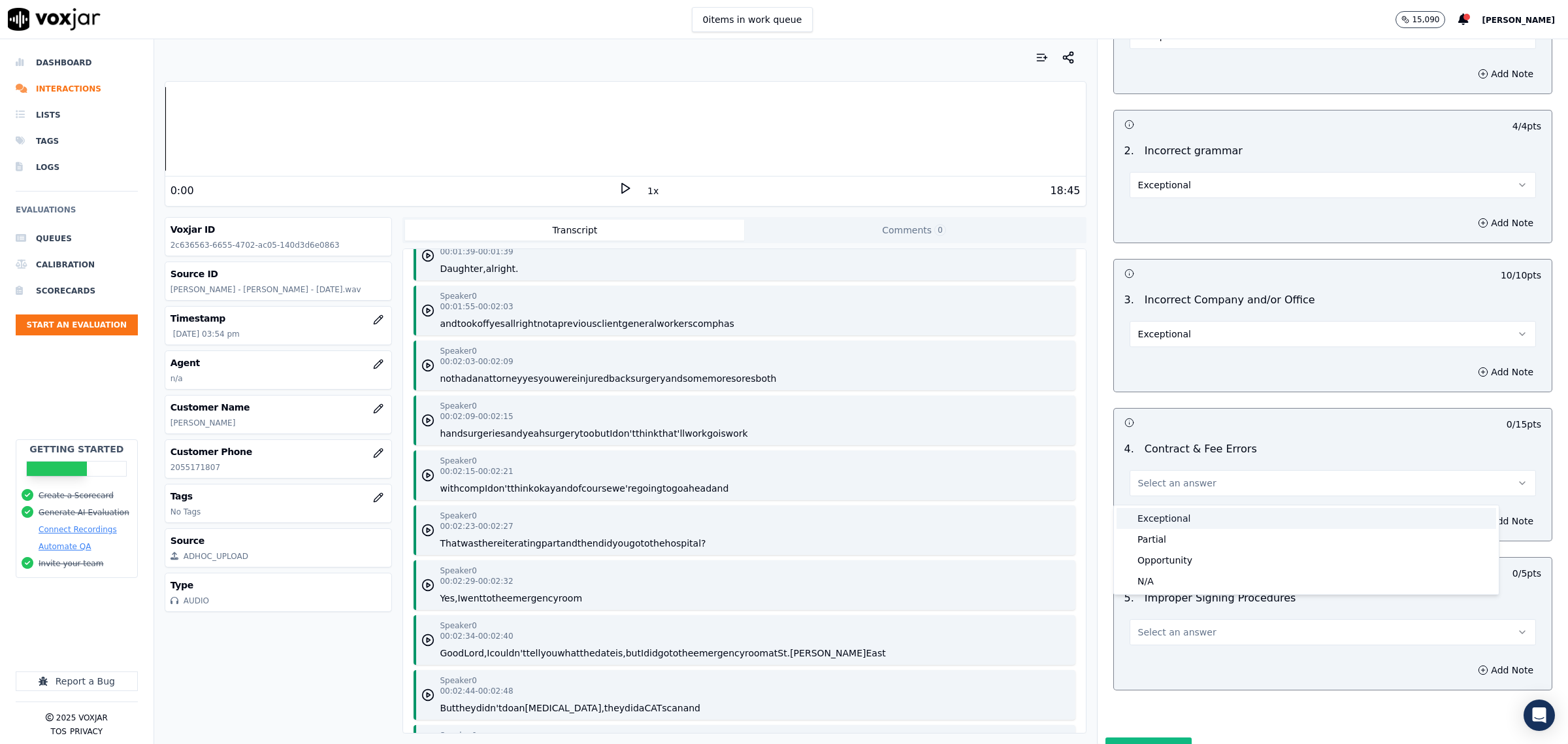
click at [1203, 527] on div "Exceptional" at bounding box center [1306, 518] width 380 height 21
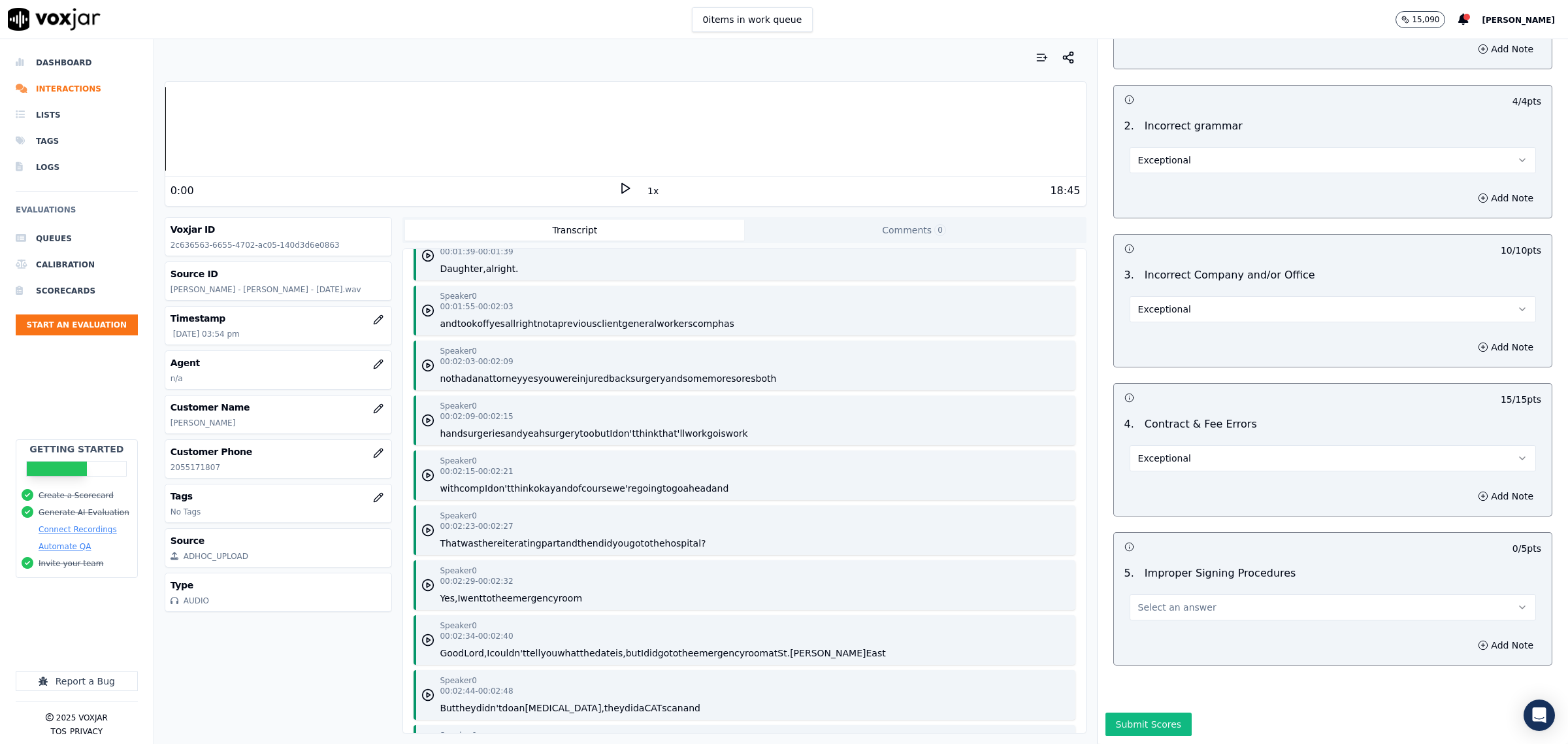
scroll to position [2845, 0]
click at [1206, 594] on button "Select an answer" at bounding box center [1333, 607] width 407 height 26
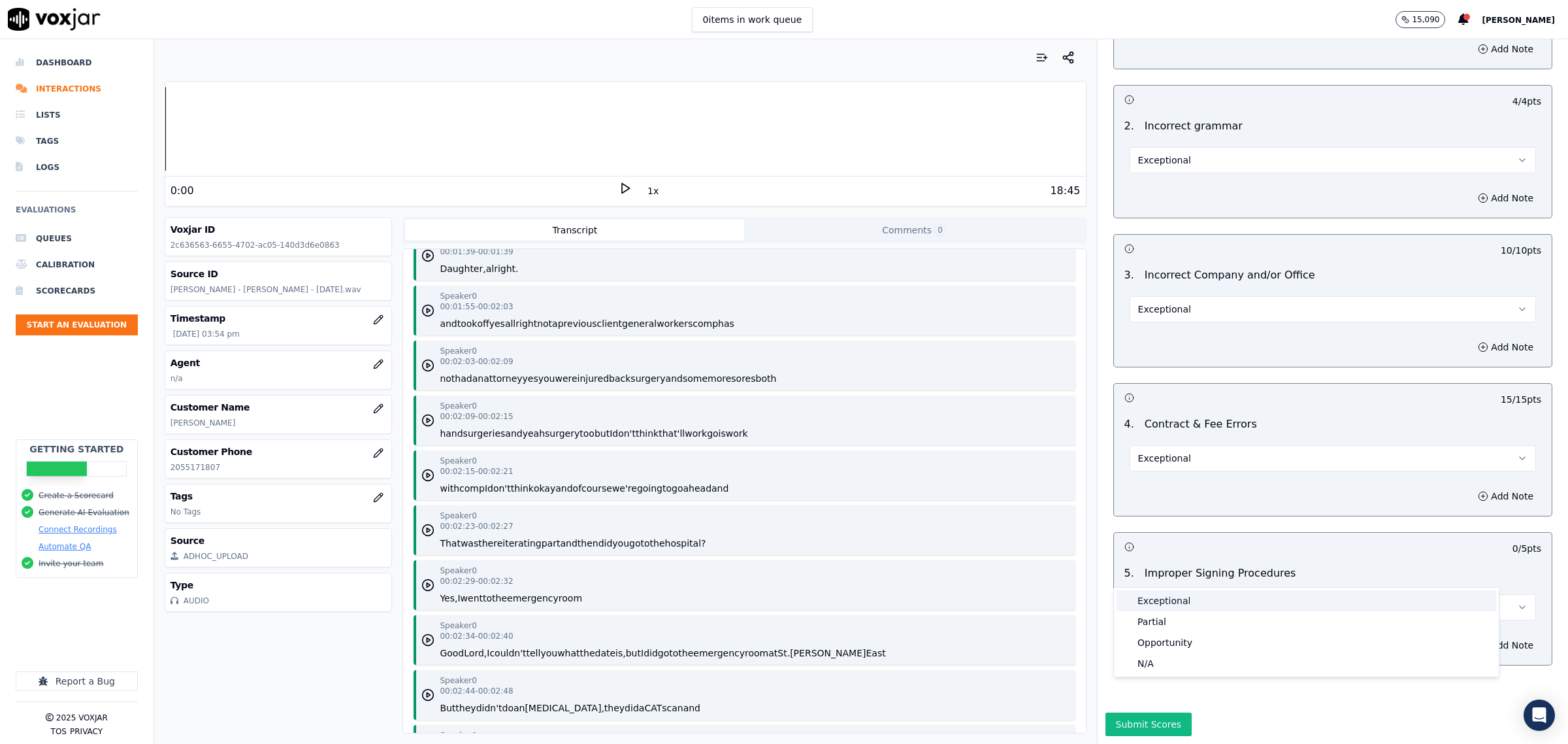
click at [1181, 602] on div "Exceptional" at bounding box center [1306, 601] width 380 height 21
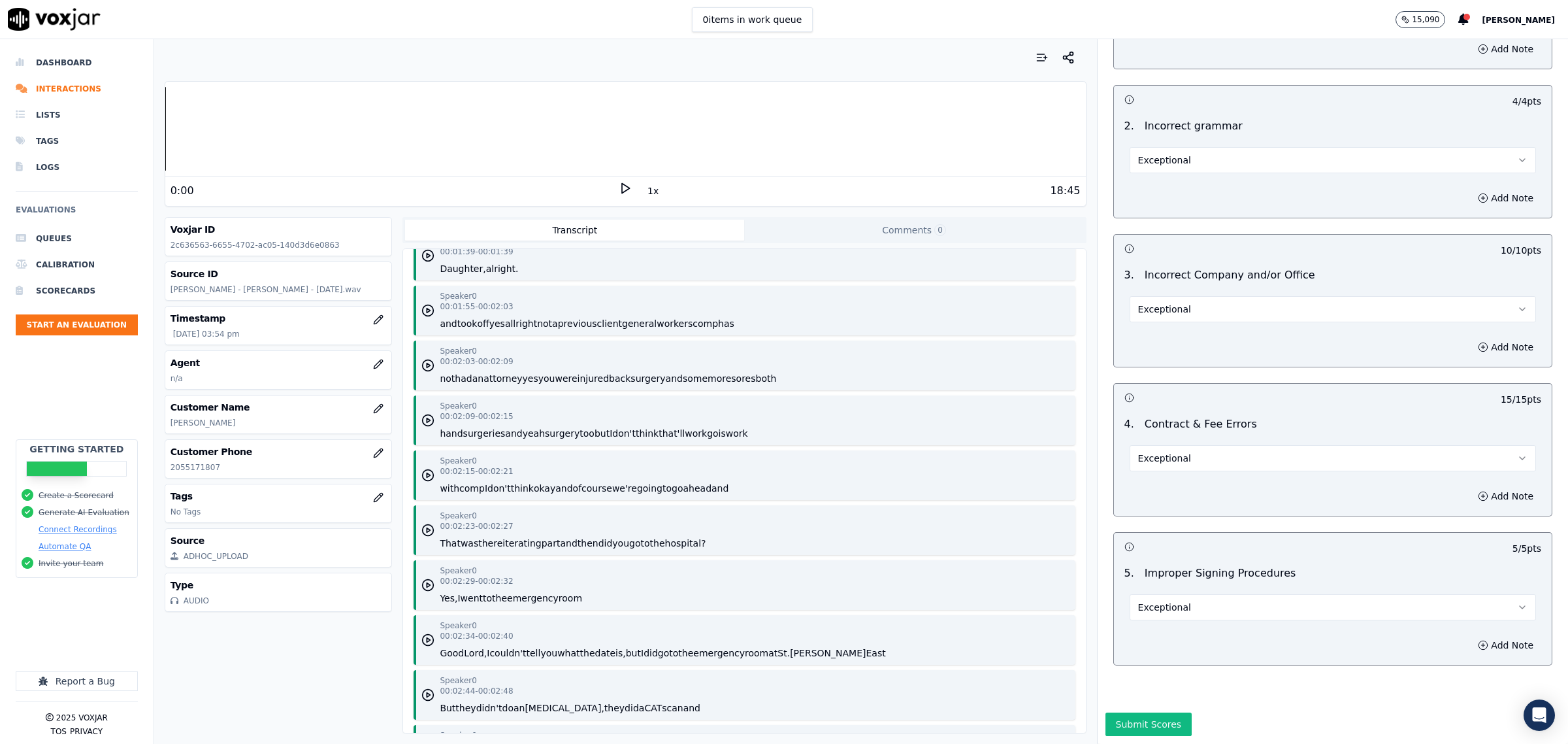
click at [1118, 713] on button "Submit Scores" at bounding box center [1148, 724] width 87 height 24
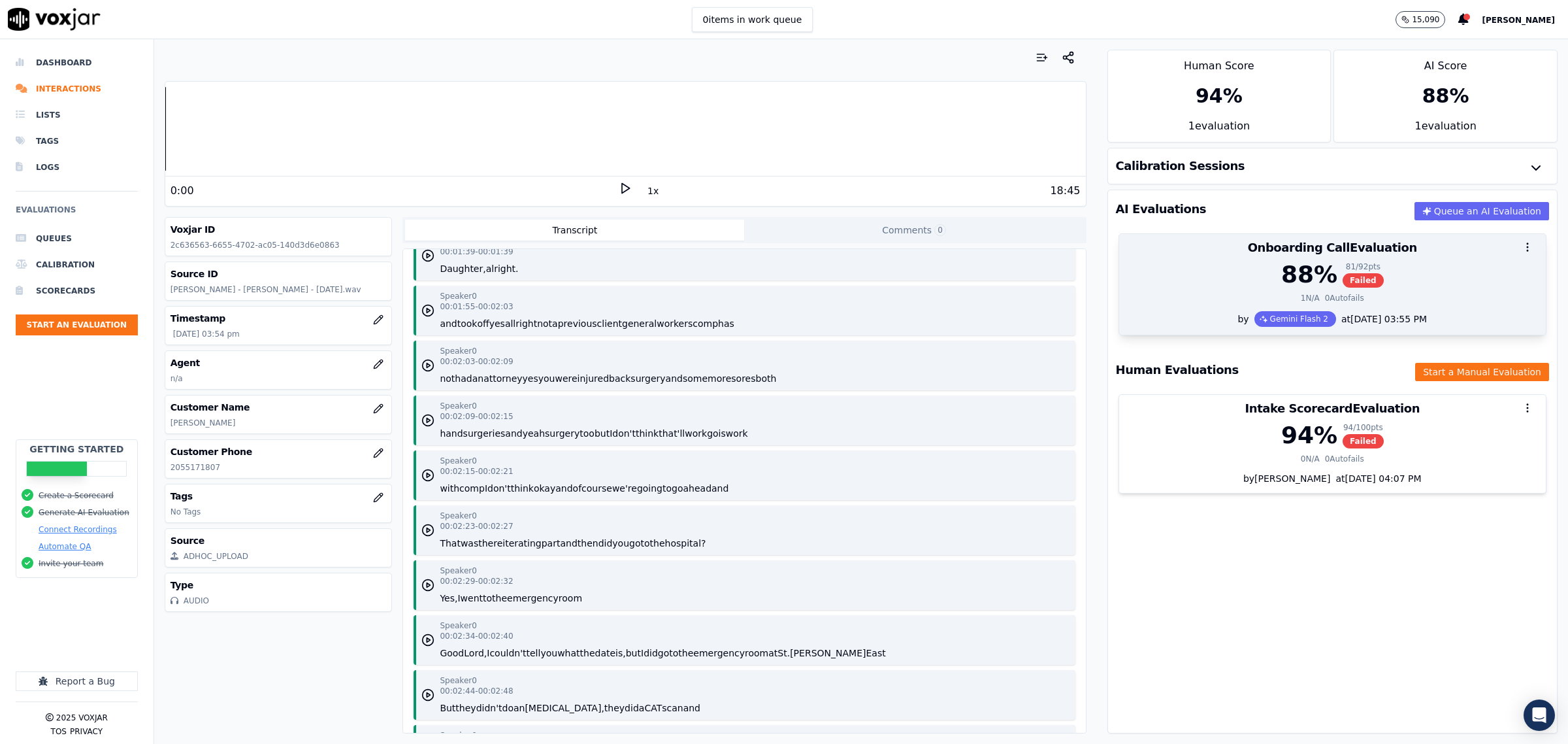
click at [1201, 260] on div at bounding box center [1333, 247] width 427 height 26
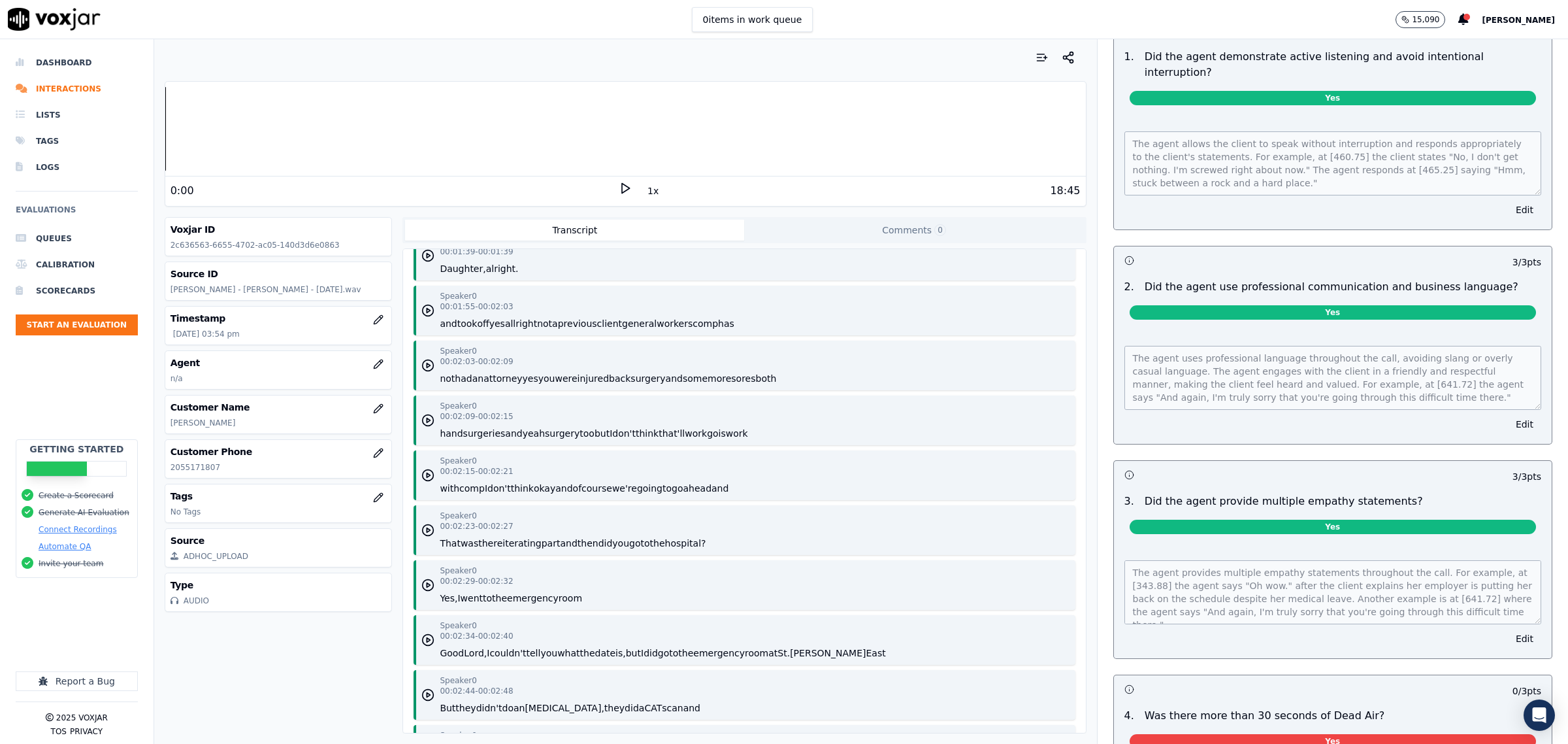
scroll to position [1144, 0]
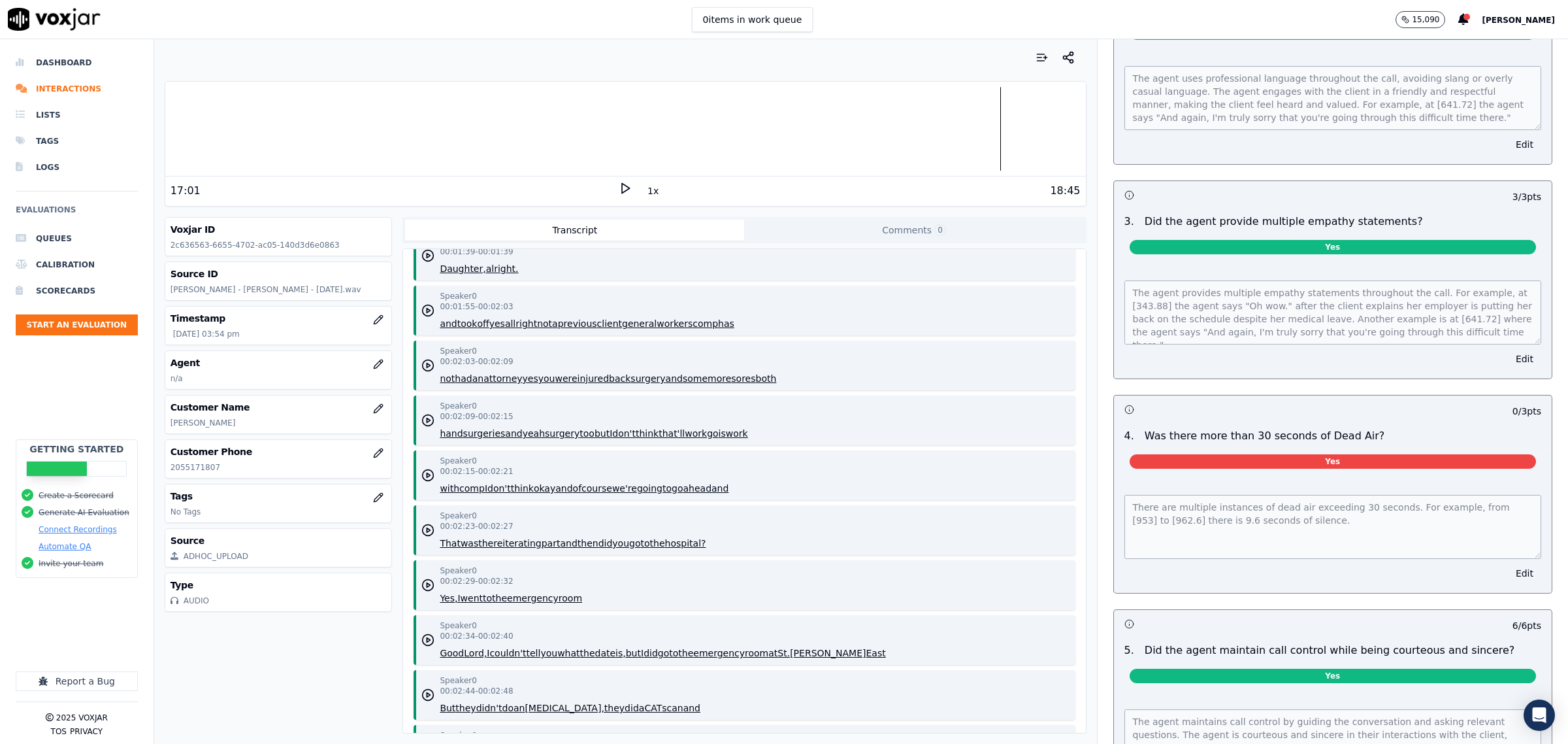
click at [622, 192] on polygon at bounding box center [625, 189] width 8 height 10
click at [622, 190] on rect at bounding box center [623, 188] width 2 height 9
click at [1508, 564] on button "Edit" at bounding box center [1524, 573] width 33 height 18
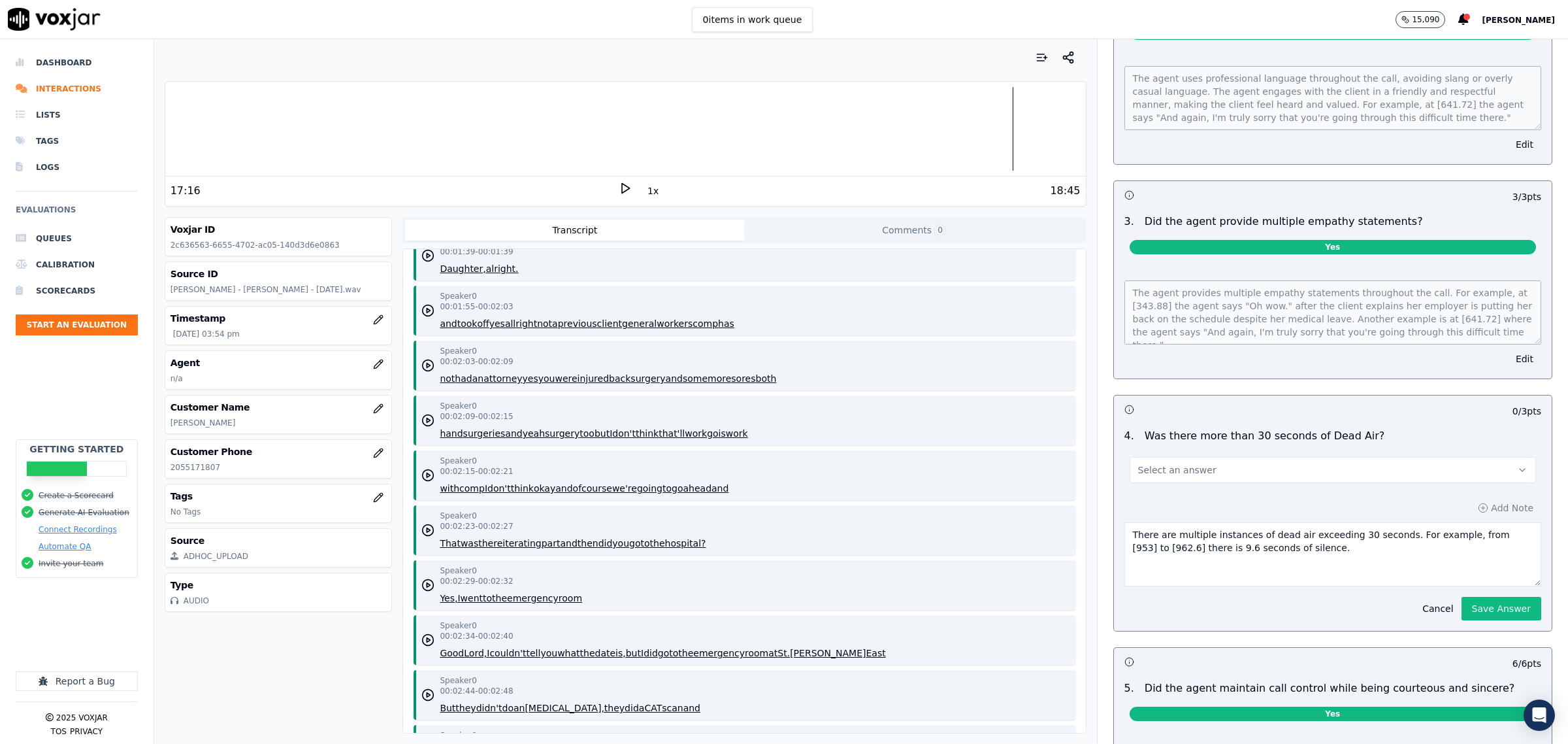
click at [1248, 457] on button "Select an answer" at bounding box center [1333, 470] width 407 height 26
drag, startPoint x: 1203, startPoint y: 510, endPoint x: 1323, endPoint y: 534, distance: 122.4
click at [1203, 510] on div "No" at bounding box center [1306, 510] width 380 height 21
click at [1474, 599] on button "Save Answer" at bounding box center [1501, 609] width 80 height 24
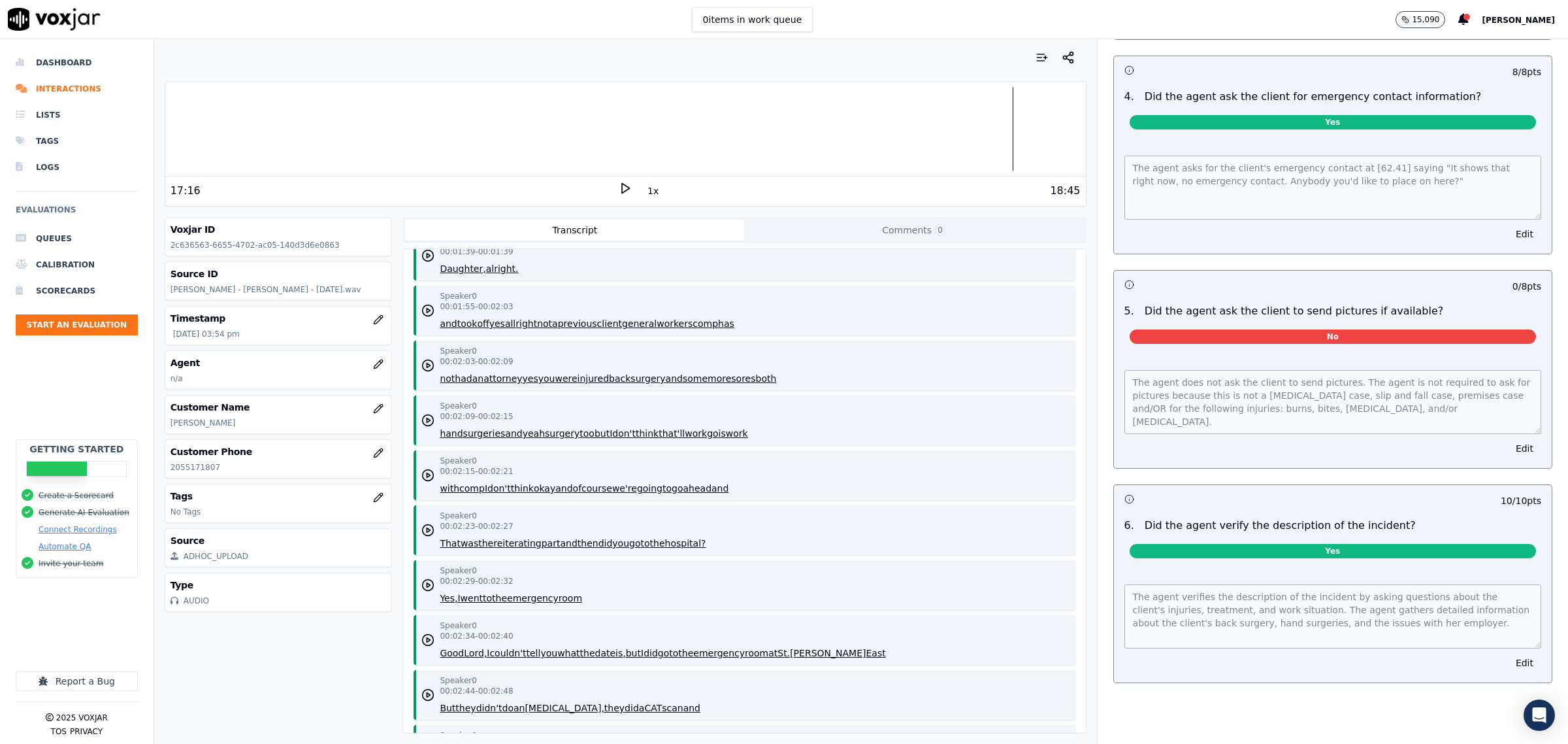
scroll to position [3810, 0]
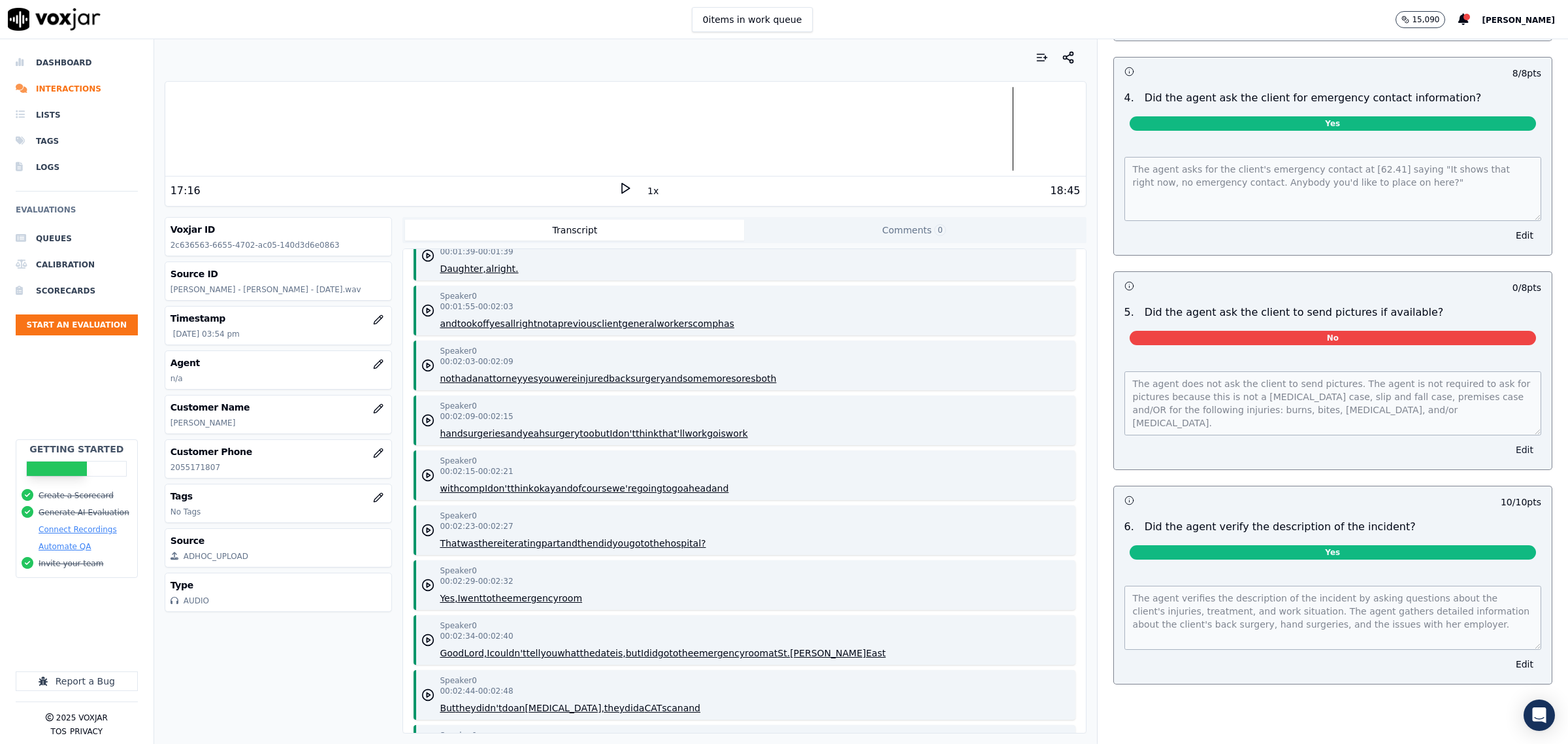
click at [1508, 447] on button "Edit" at bounding box center [1524, 450] width 33 height 18
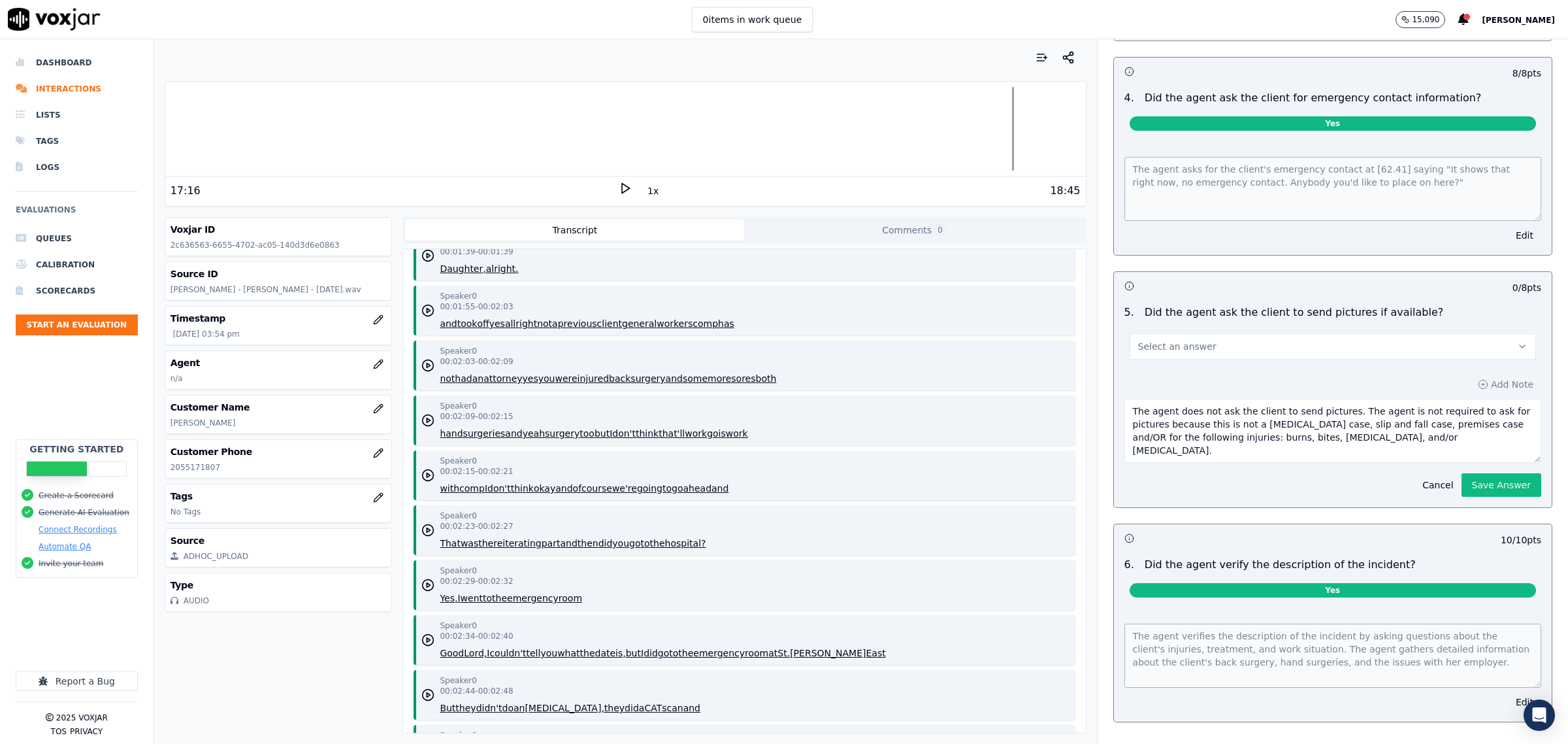
click at [1220, 345] on button "Select an answer" at bounding box center [1333, 346] width 407 height 26
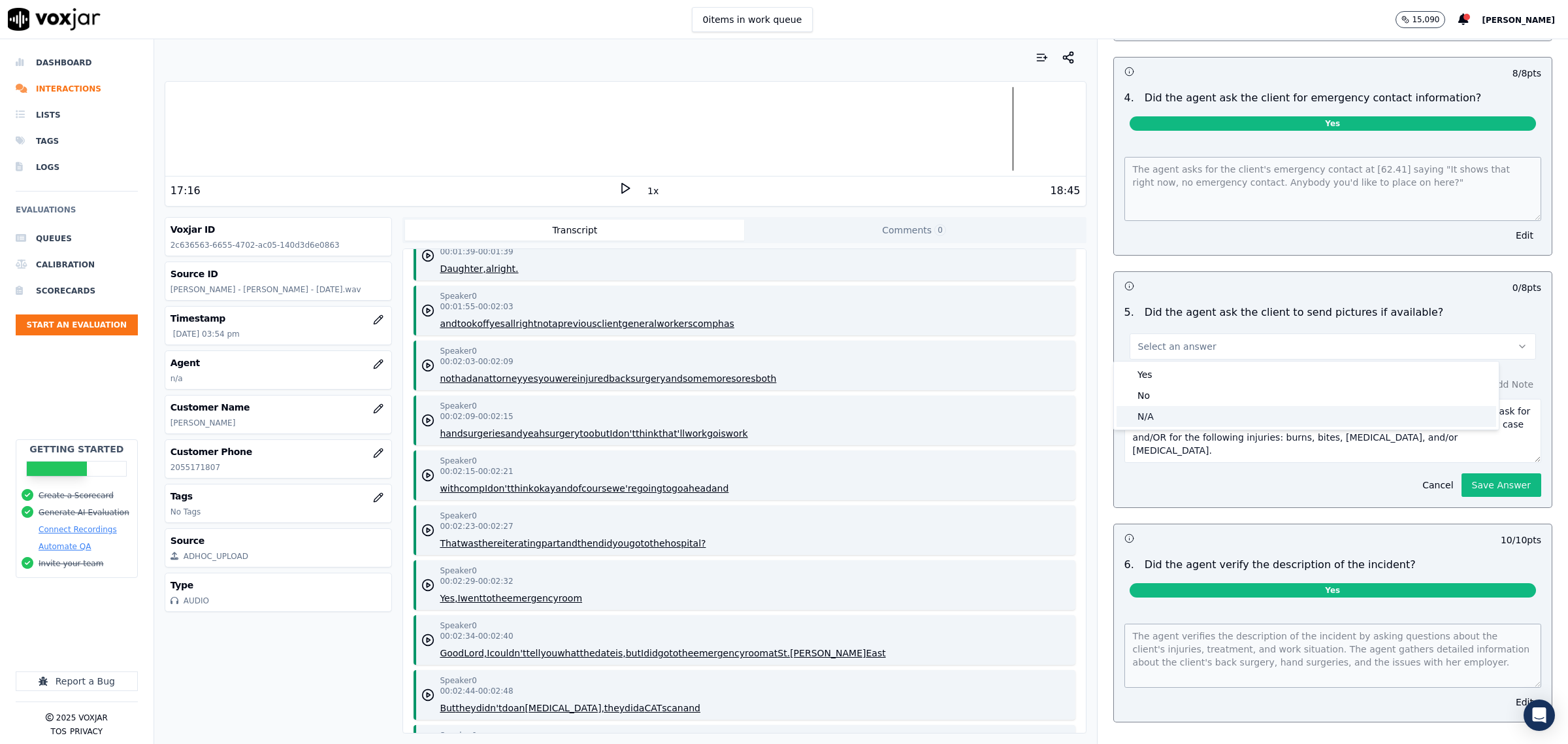
click at [1180, 413] on div "N/A" at bounding box center [1306, 416] width 380 height 21
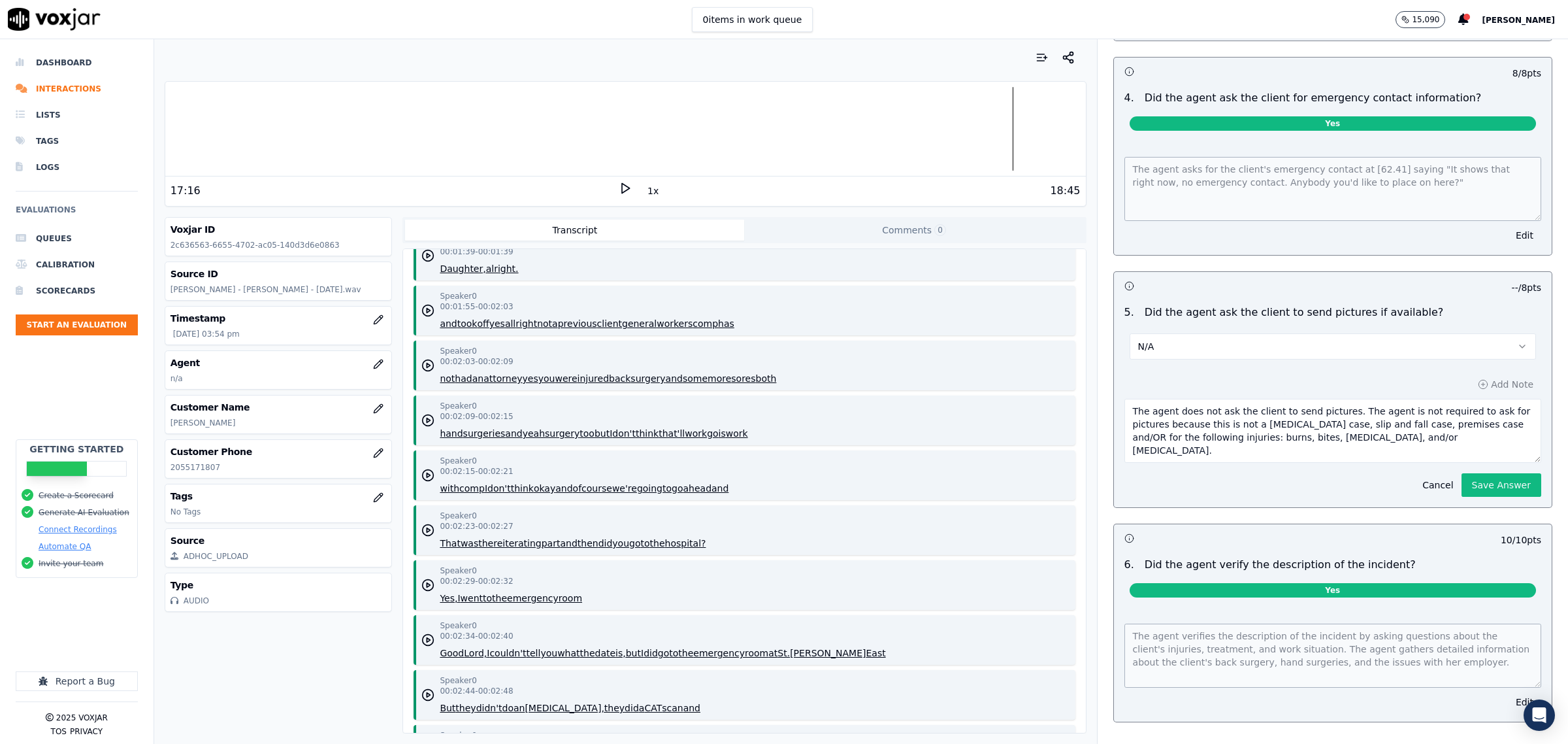
drag, startPoint x: 1466, startPoint y: 484, endPoint x: 1459, endPoint y: 493, distance: 11.4
click at [1466, 487] on button "Save Answer" at bounding box center [1501, 485] width 80 height 24
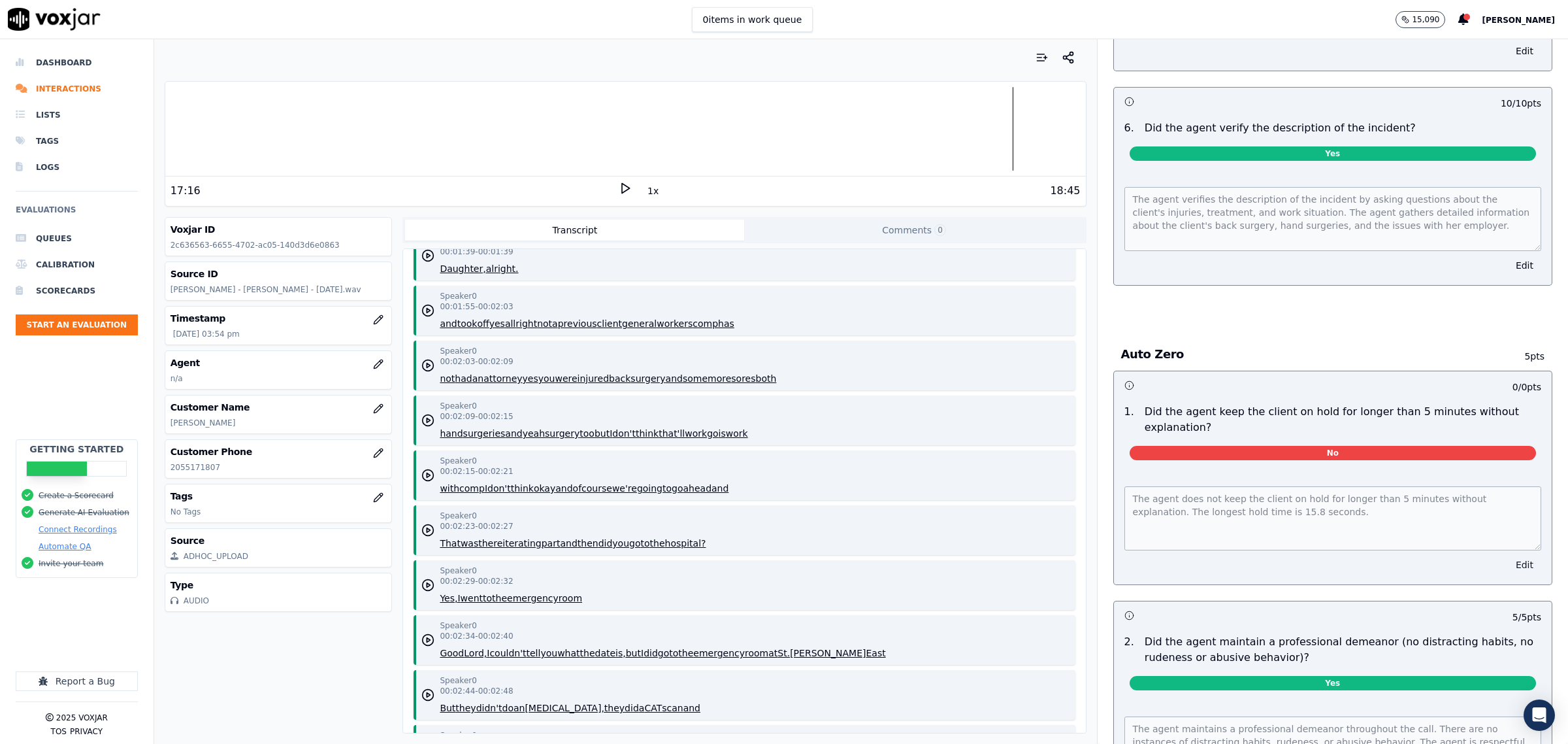
scroll to position [4192, 0]
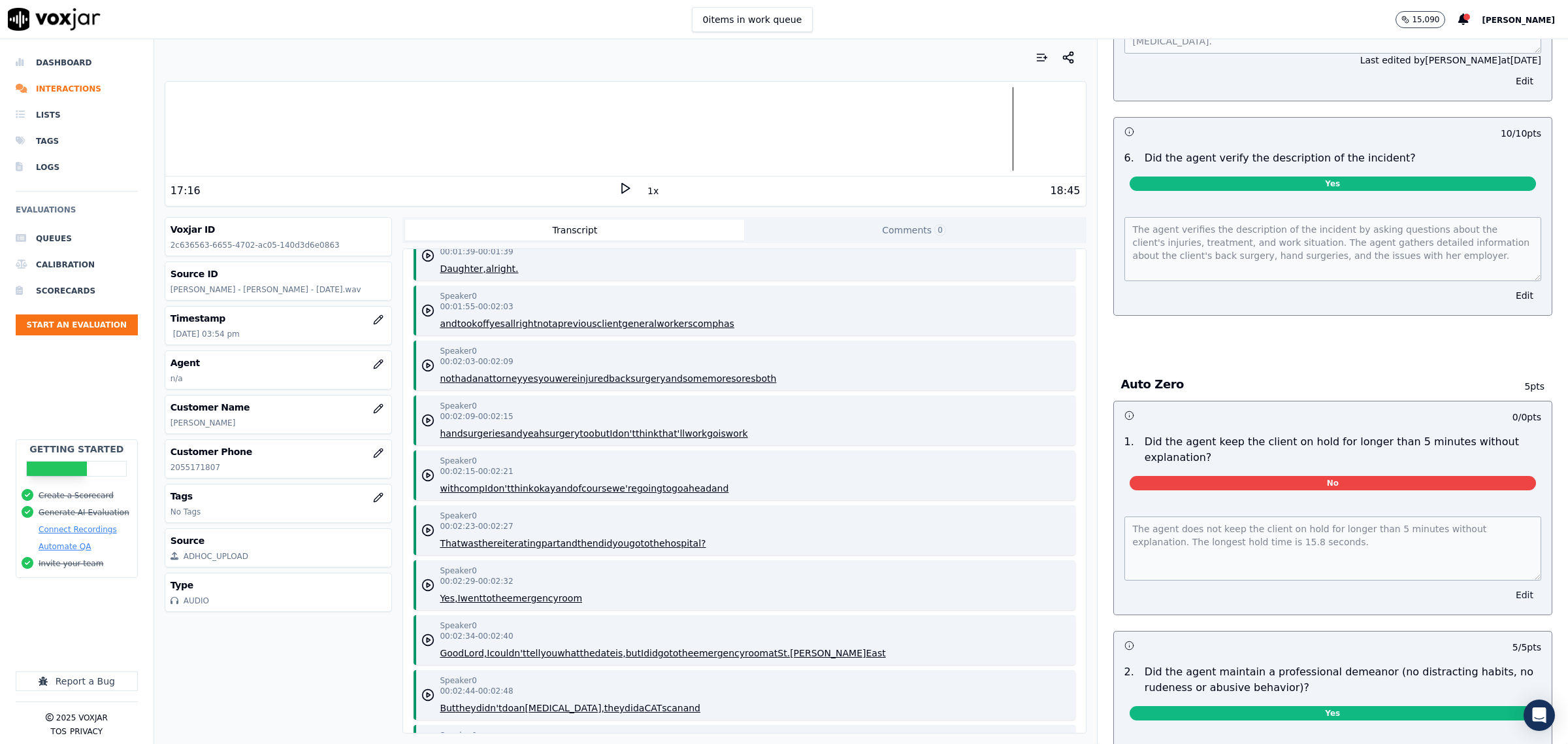
click at [1508, 592] on button "Edit" at bounding box center [1524, 594] width 33 height 18
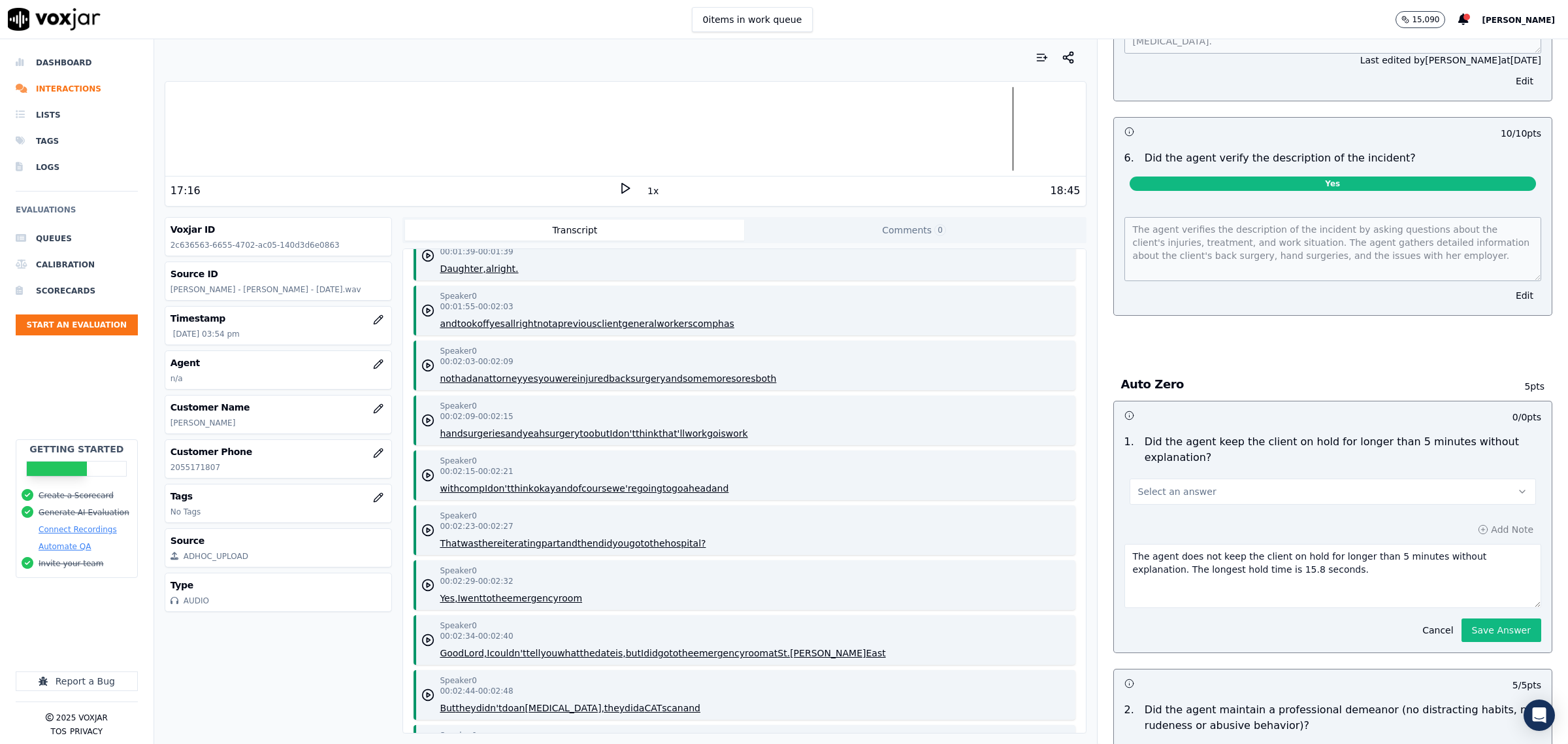
click at [1230, 491] on button "Select an answer" at bounding box center [1333, 491] width 407 height 26
click at [1181, 550] on div "No" at bounding box center [1306, 543] width 380 height 21
click at [1474, 630] on button "Save Answer" at bounding box center [1501, 630] width 80 height 24
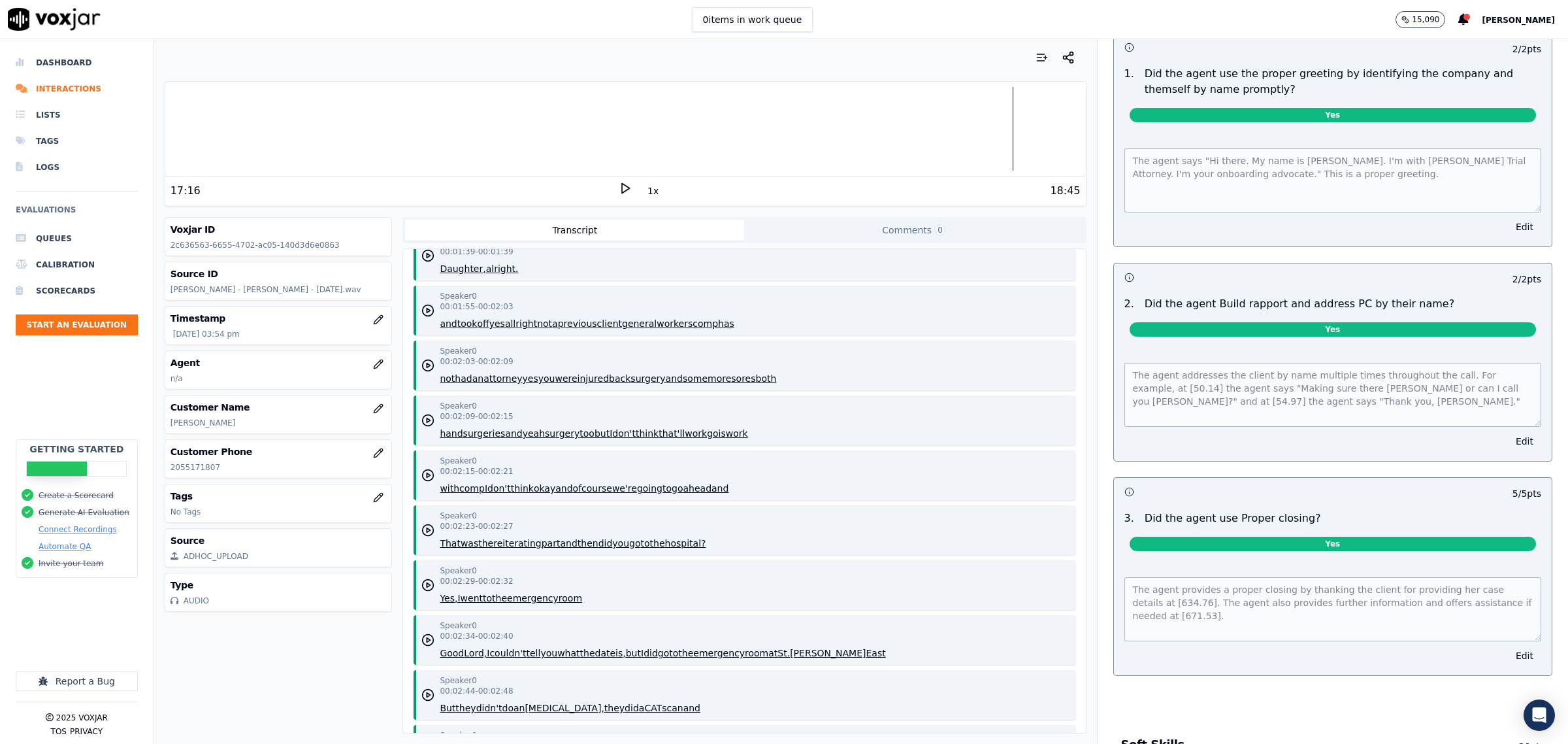
scroll to position [0, 0]
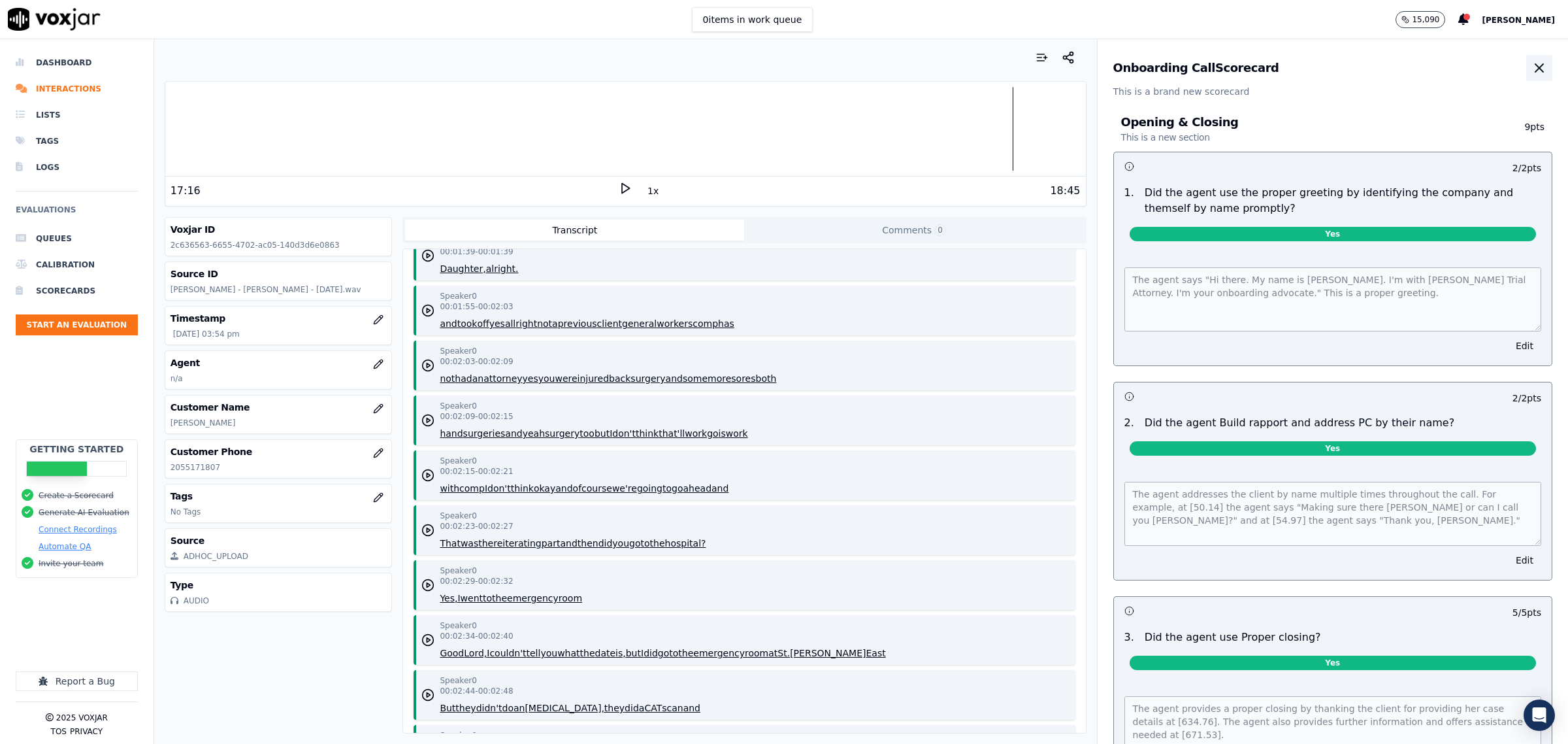
click at [1532, 66] on icon "button" at bounding box center [1539, 68] width 15 height 15
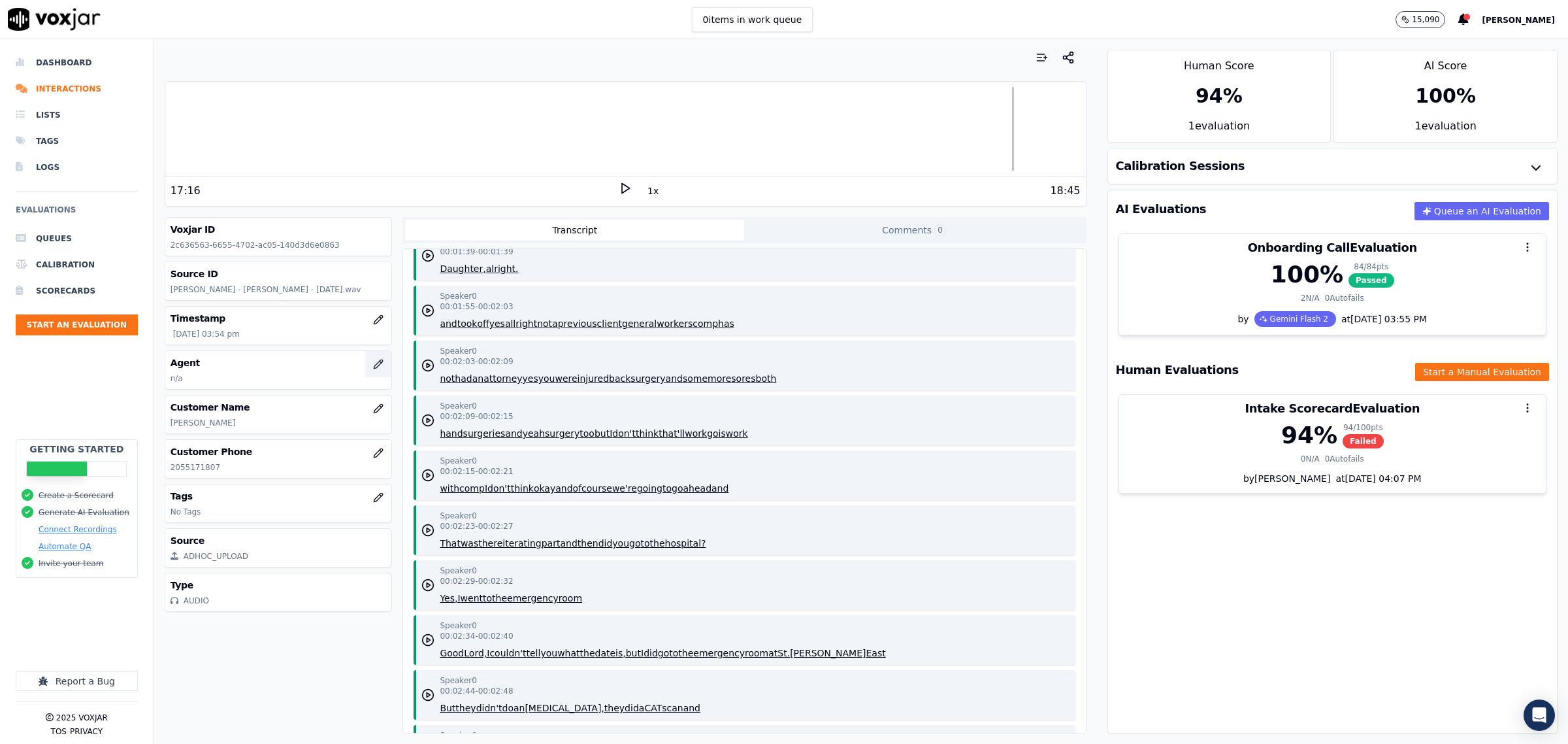
click at [373, 370] on icon "button" at bounding box center [378, 364] width 10 height 10
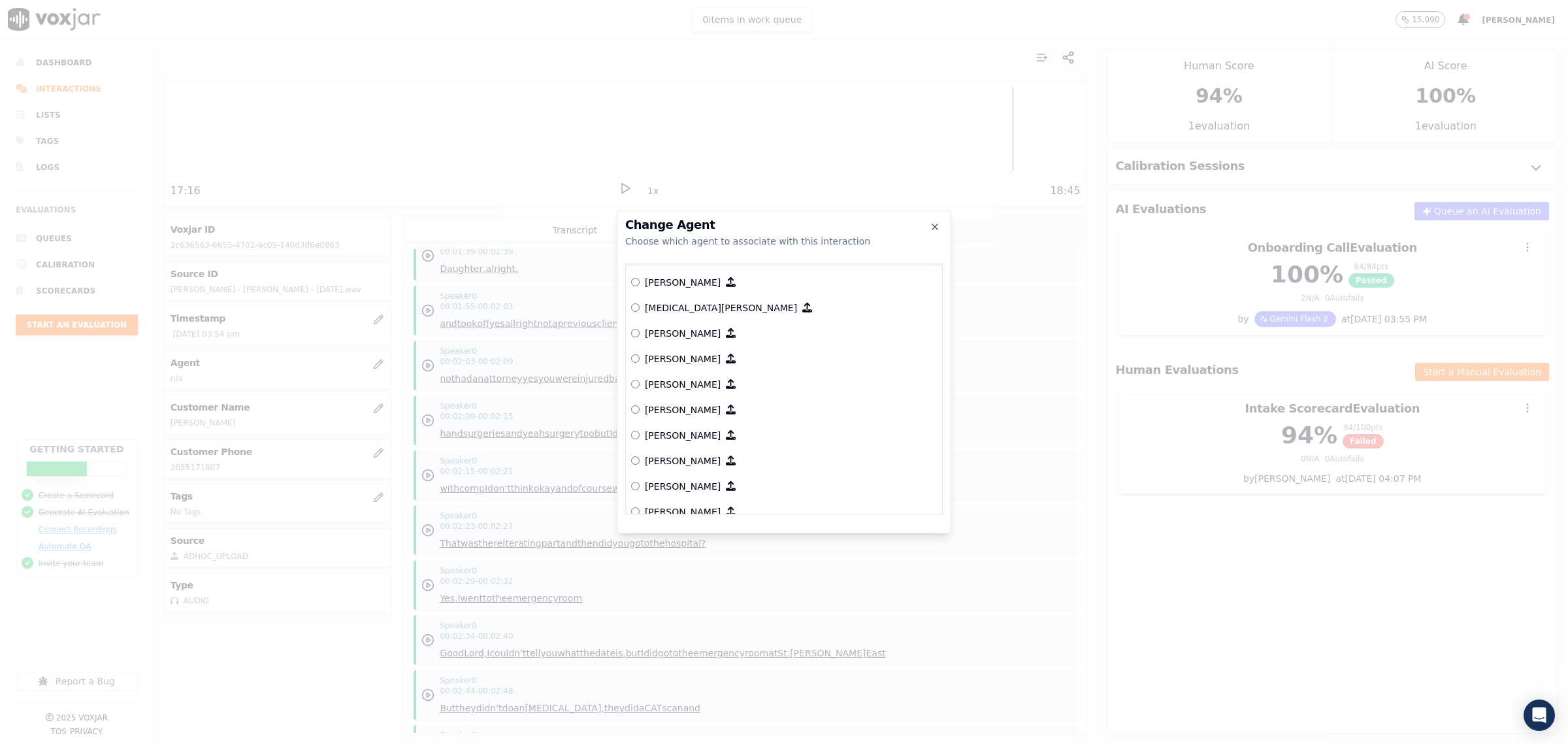
click at [676, 276] on p "[PERSON_NAME]" at bounding box center [683, 283] width 76 height 13
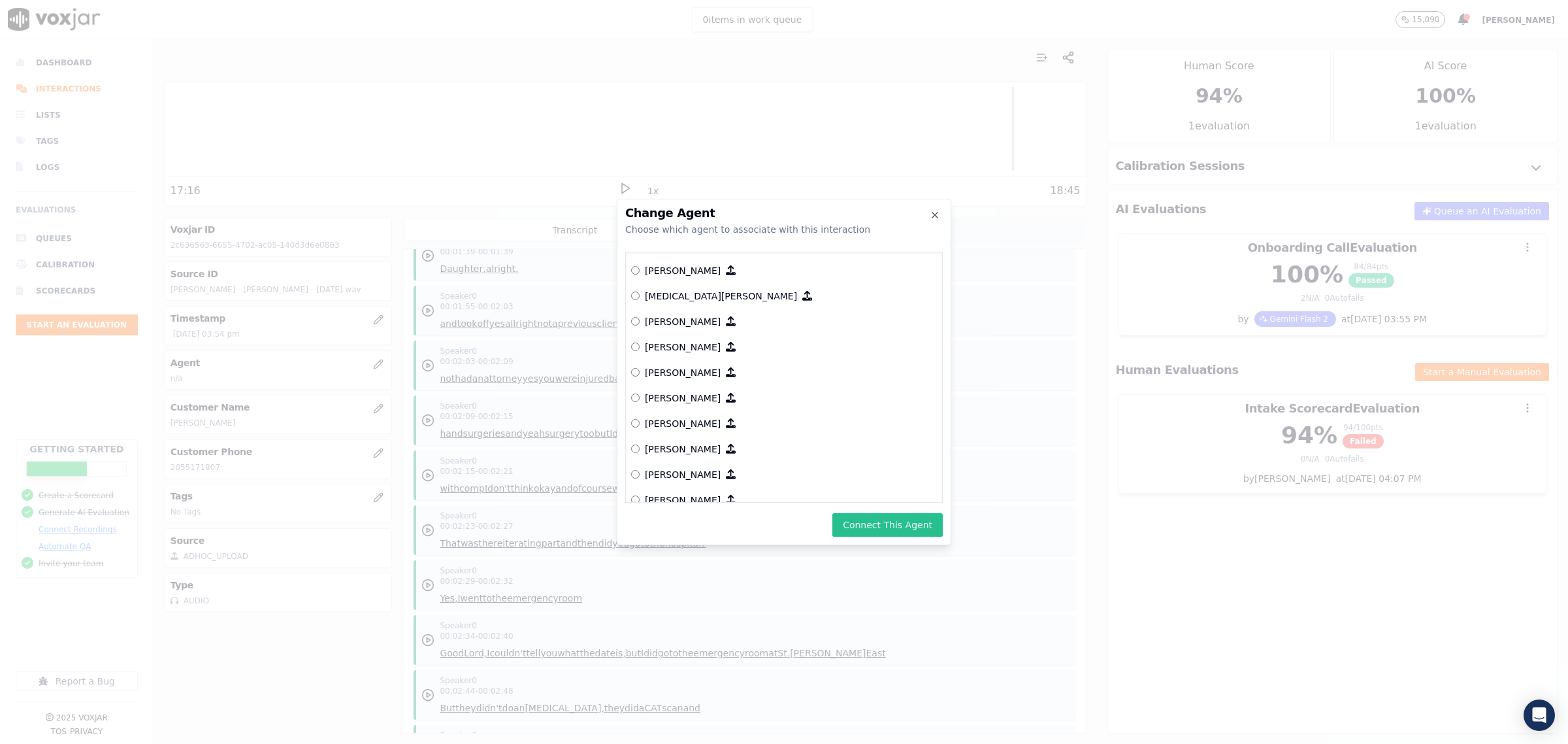
click at [863, 524] on button "Connect This Agent" at bounding box center [887, 525] width 110 height 24
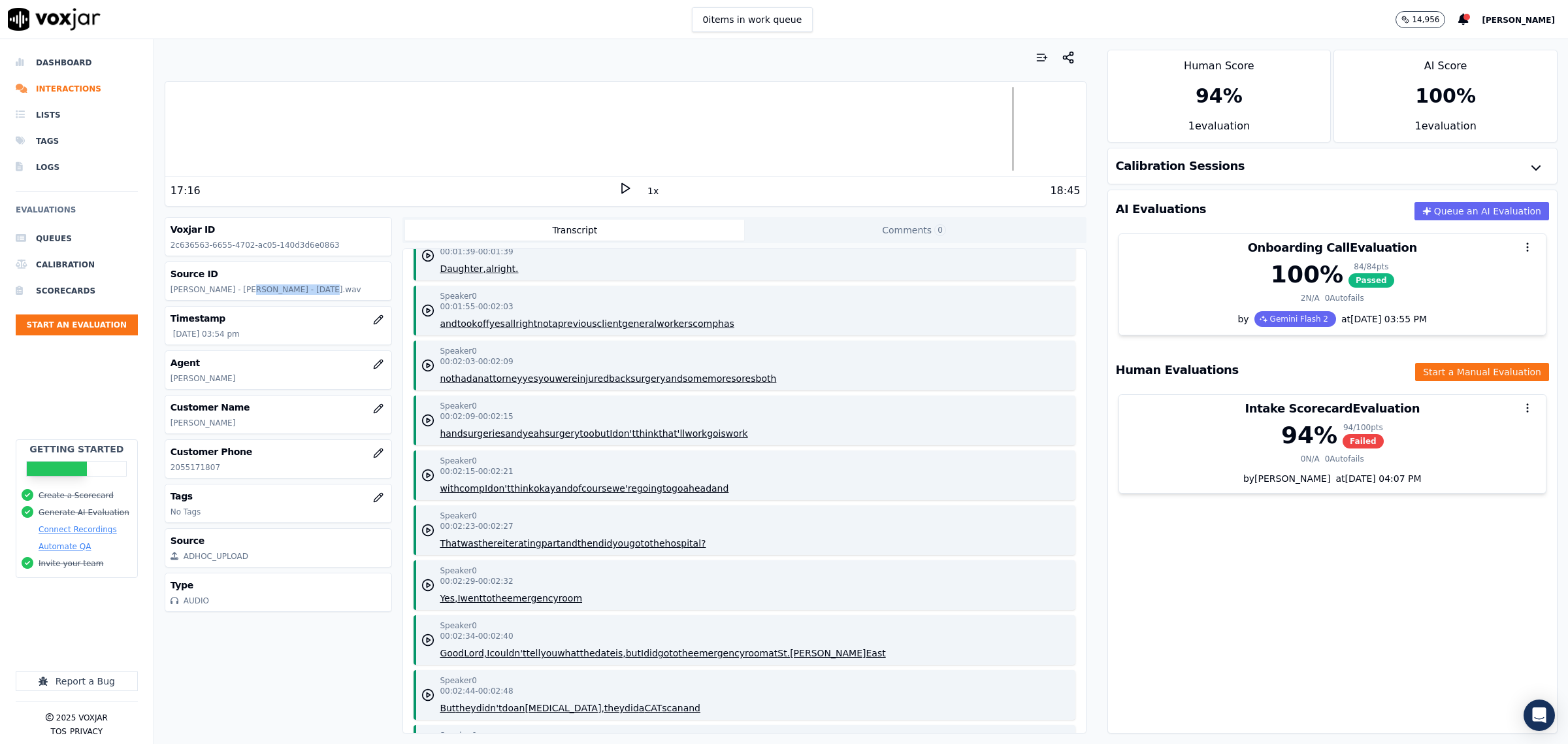
drag, startPoint x: 298, startPoint y: 292, endPoint x: 239, endPoint y: 290, distance: 59.0
click at [239, 290] on p "Alejandro Minera - Christie L Jackson - 9.8.25.wav" at bounding box center [278, 290] width 216 height 10
copy p "Christie L Jackson"
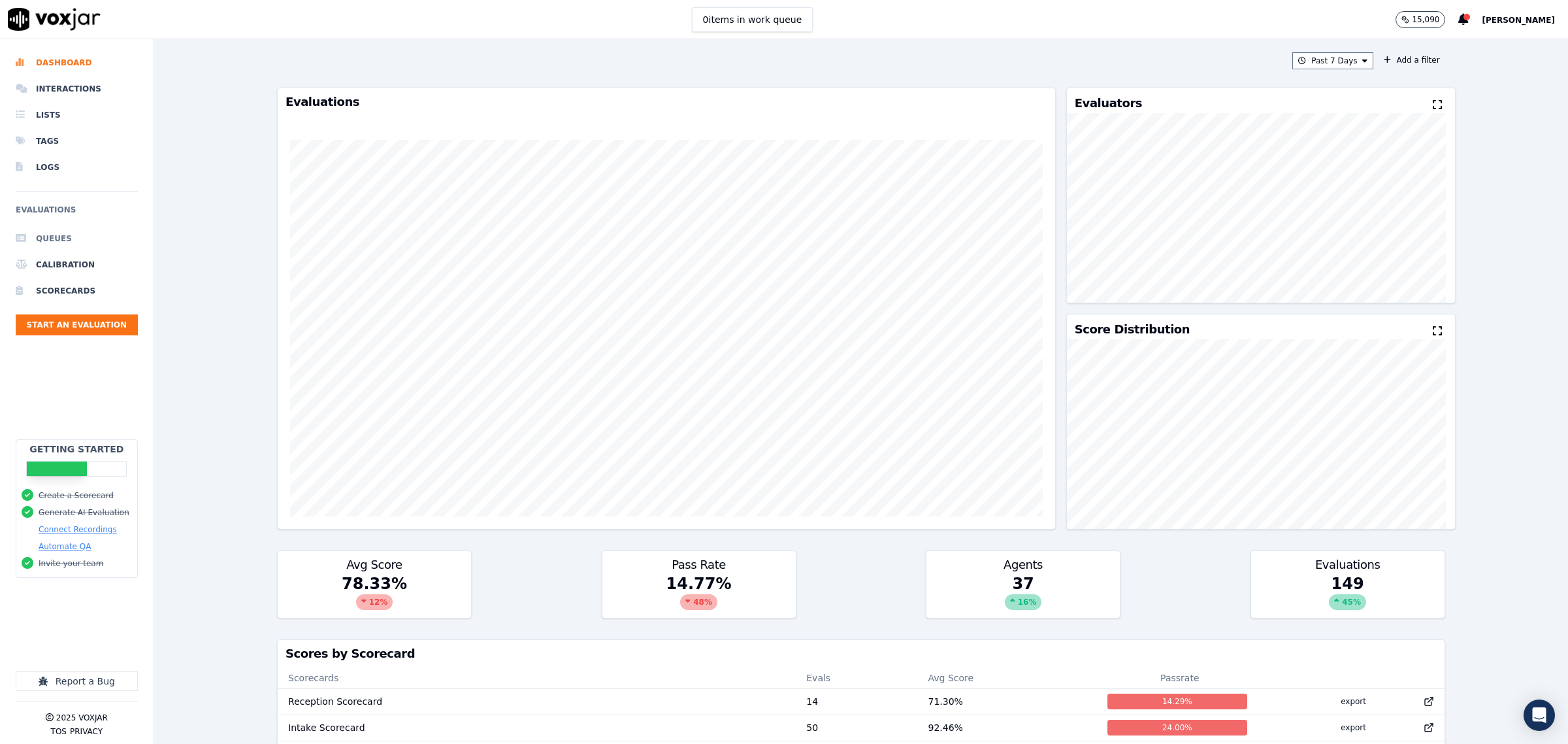
click at [69, 235] on li "Queues" at bounding box center [76, 238] width 122 height 26
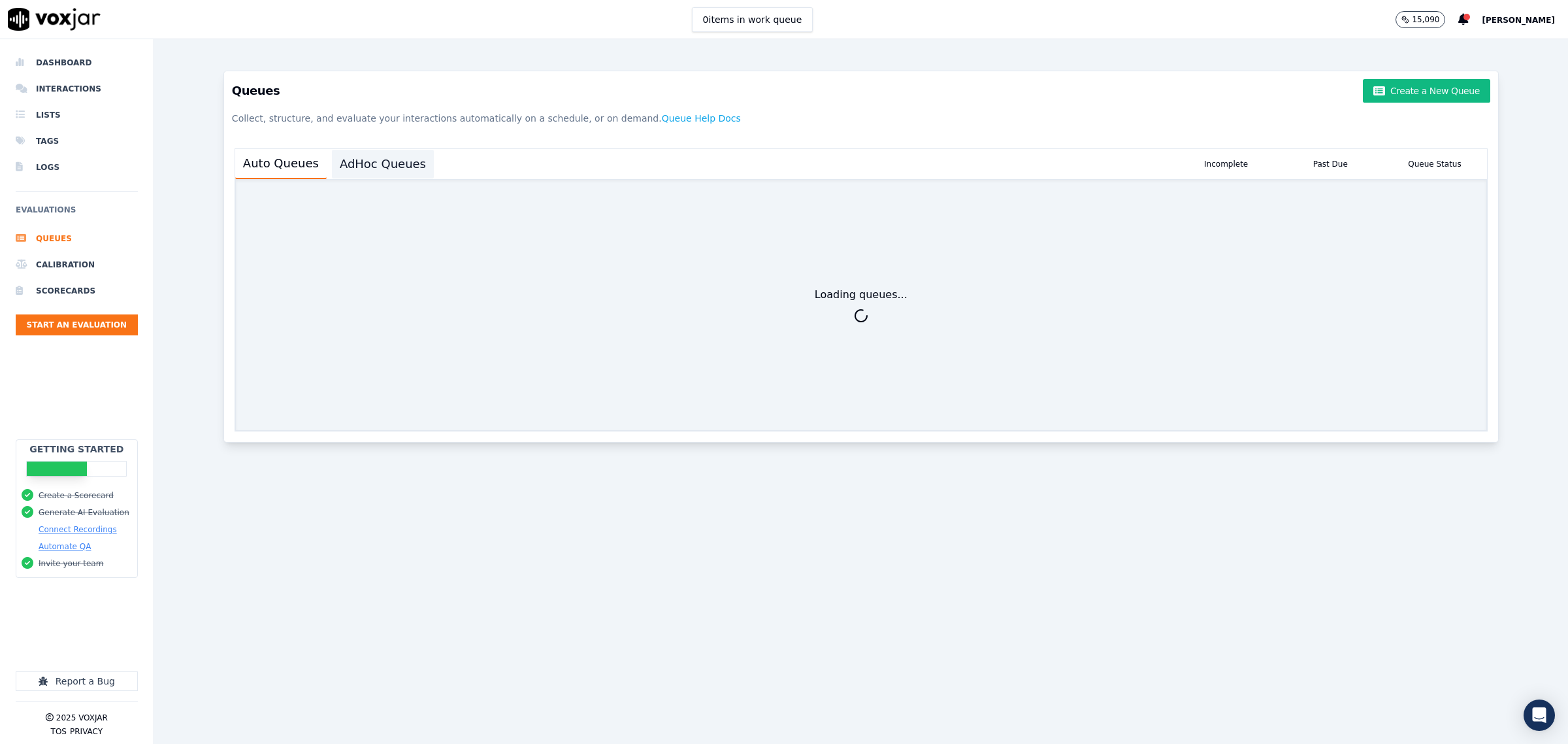
click at [389, 159] on button "AdHoc Queues" at bounding box center [383, 164] width 102 height 29
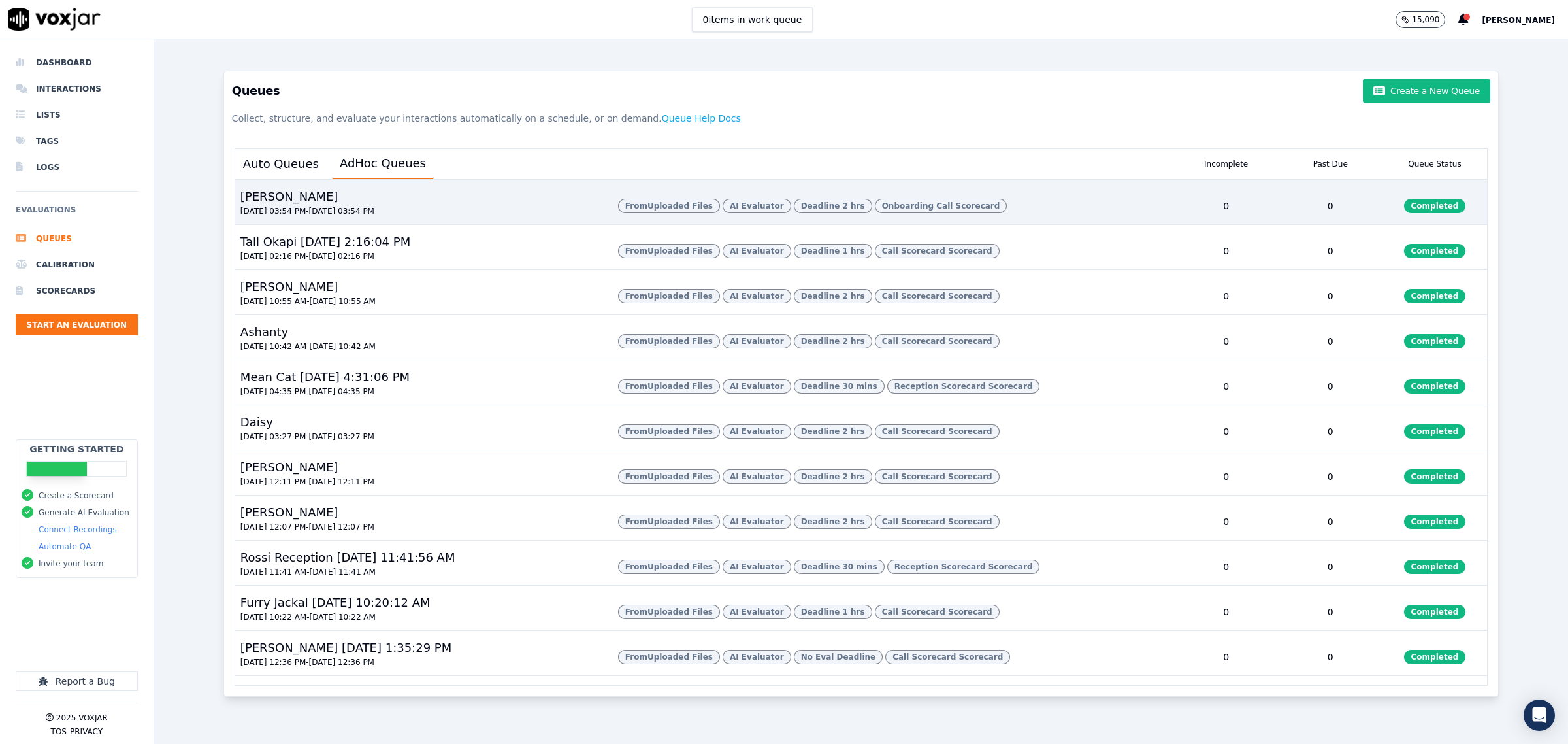
click at [353, 208] on div "[PERSON_NAME] [DATE] 03:54 PM - [DATE] 03:54 PM" at bounding box center [421, 206] width 372 height 36
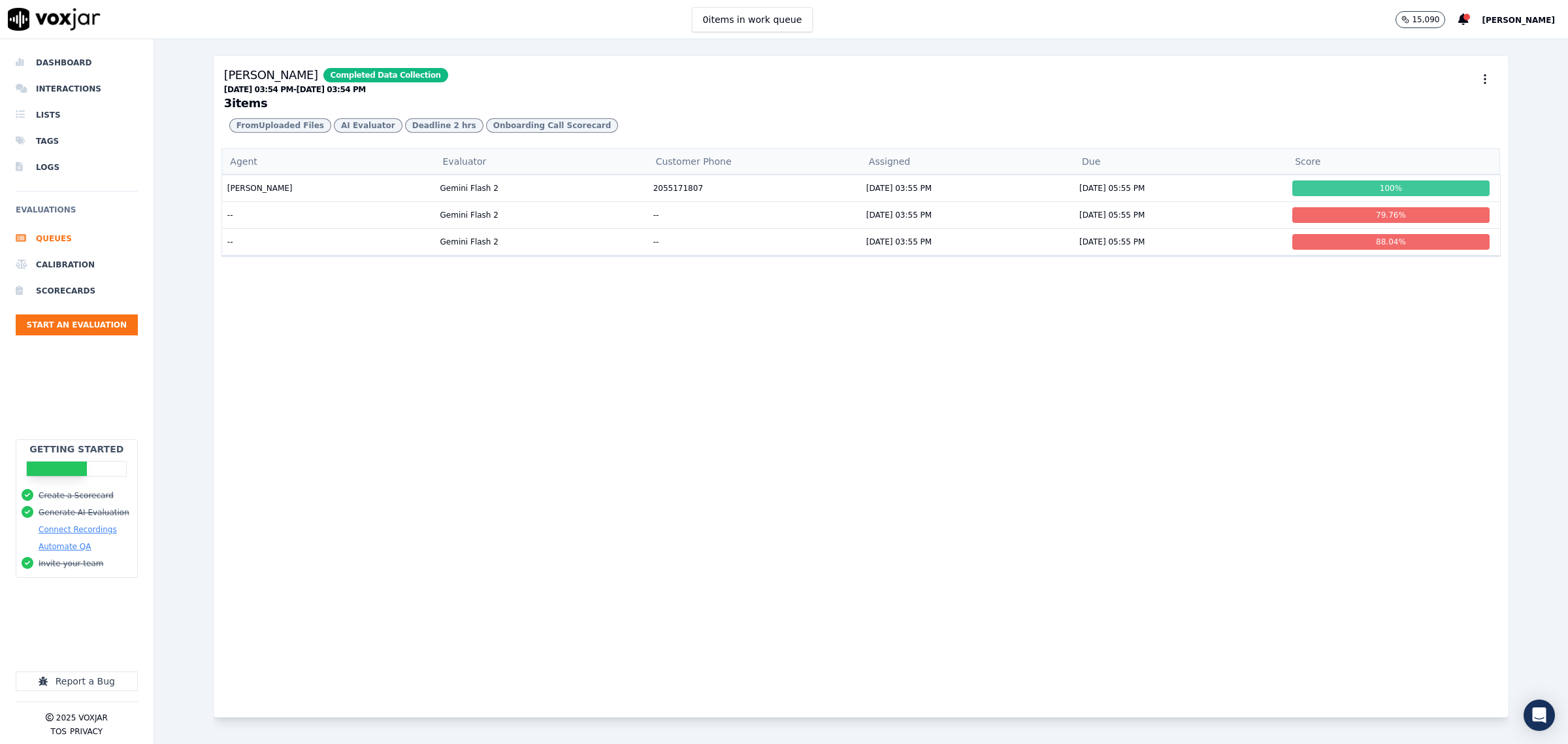
click at [272, 174] on button "Agent" at bounding box center [328, 161] width 213 height 26
click at [269, 229] on td "--" at bounding box center [328, 214] width 213 height 27
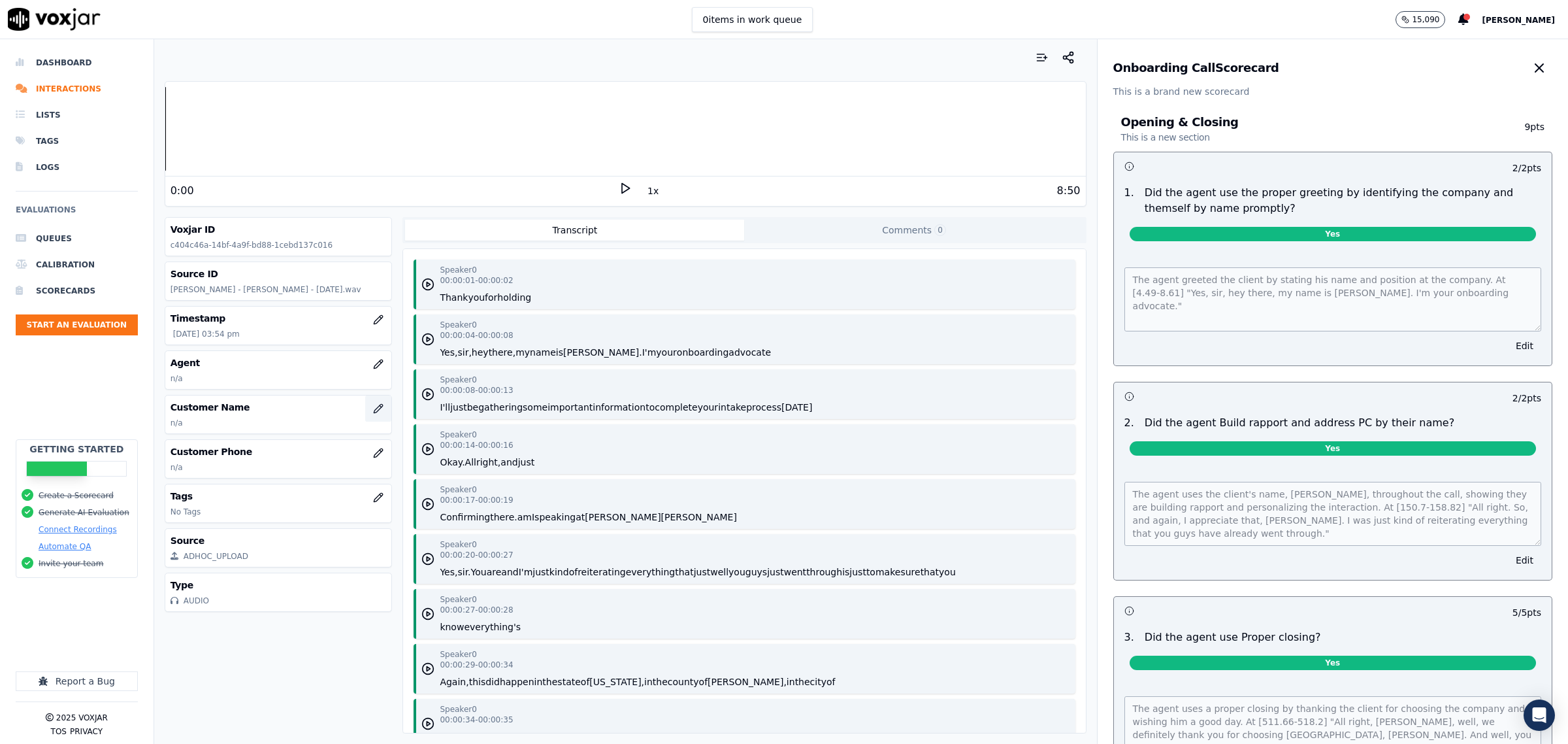
click at [373, 411] on icon "button" at bounding box center [378, 408] width 10 height 10
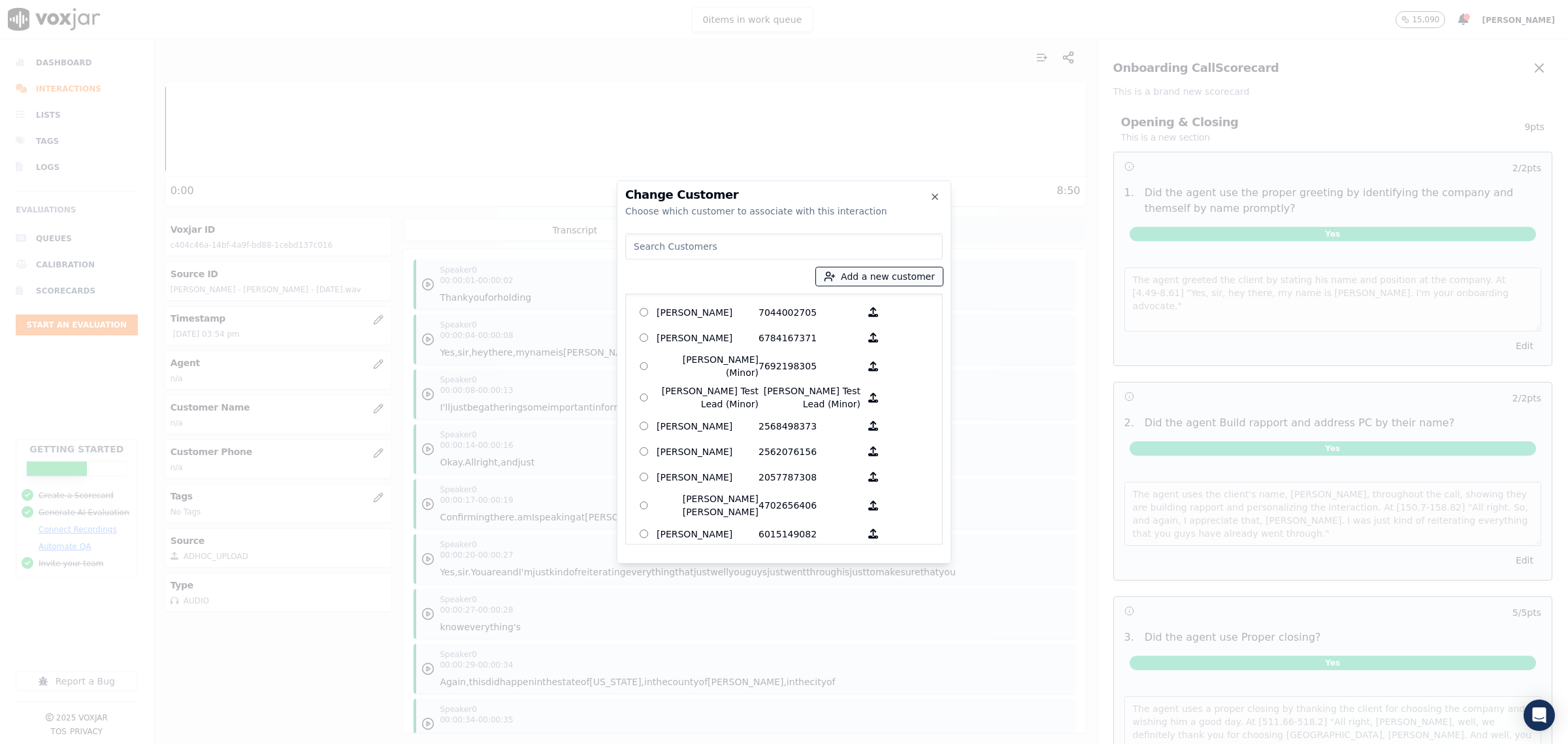
click at [860, 276] on button "Add a new customer" at bounding box center [879, 276] width 127 height 18
type input "[PERSON_NAME]"
click at [840, 381] on input "Add a New Customer" at bounding box center [884, 378] width 171 height 21
type input "5139553562"
click at [830, 400] on button "Add New Customer" at bounding box center [850, 402] width 104 height 18
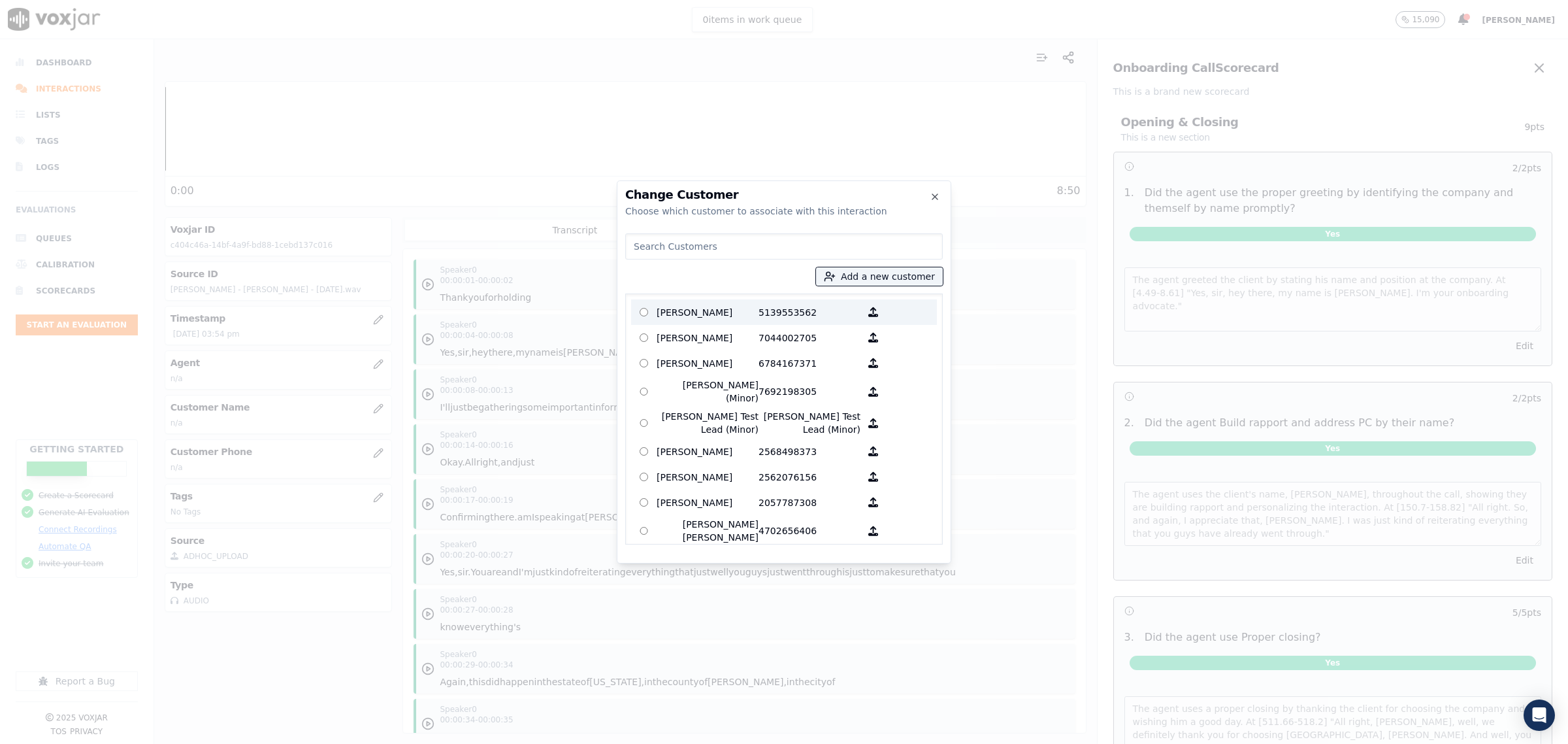
click at [732, 315] on p "[PERSON_NAME]" at bounding box center [707, 312] width 102 height 20
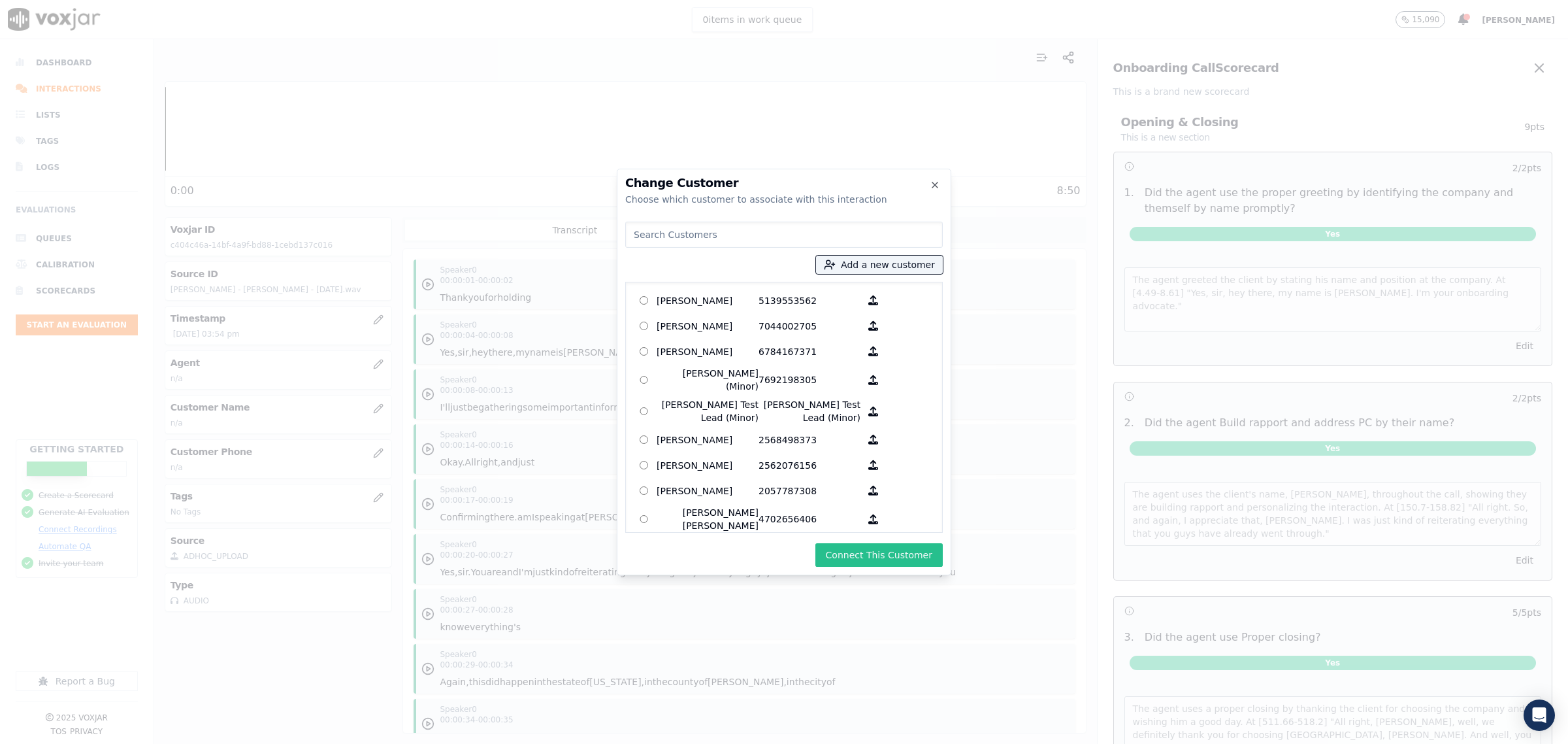
click at [897, 555] on button "Connect This Customer" at bounding box center [880, 554] width 128 height 24
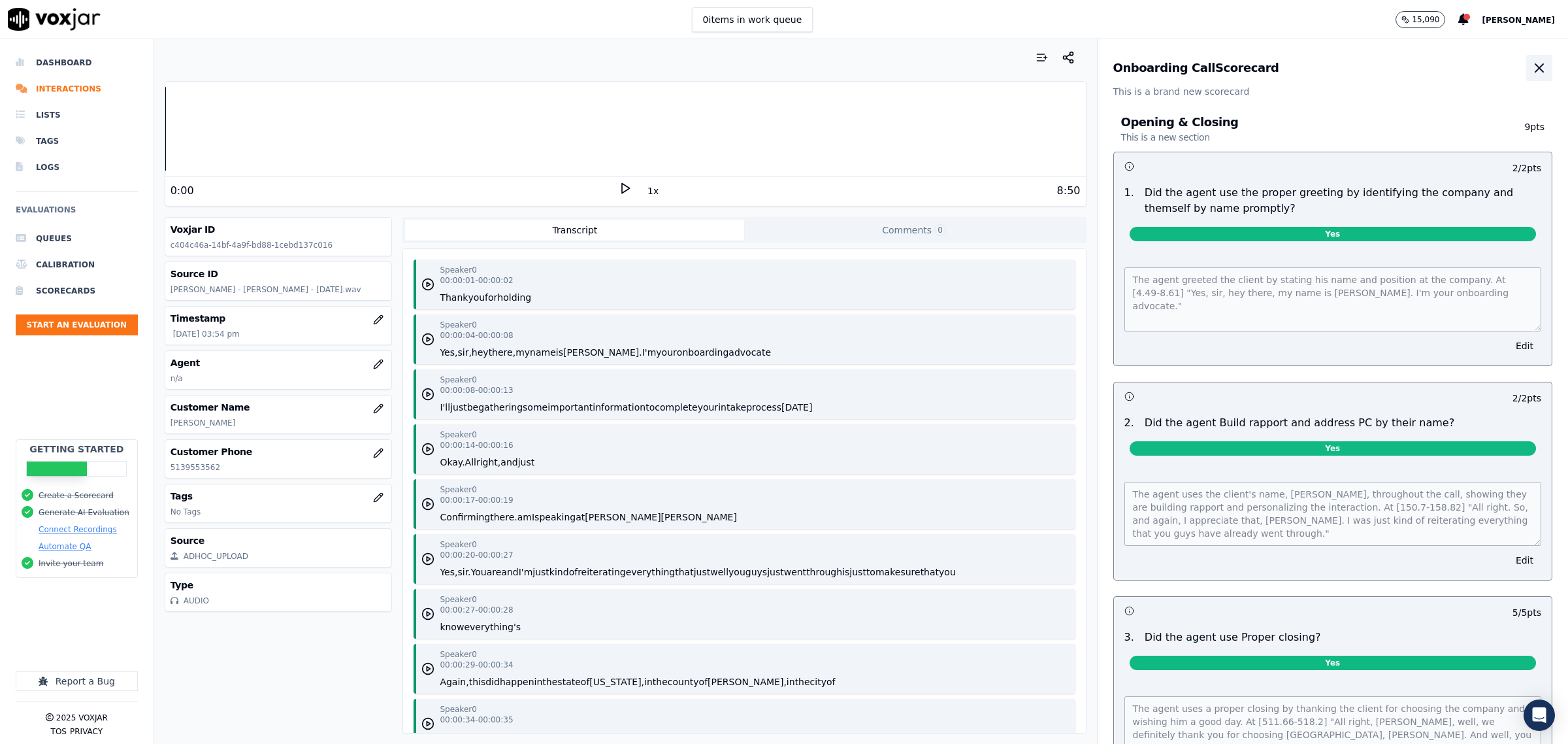
click at [1526, 64] on button "button" at bounding box center [1538, 68] width 26 height 26
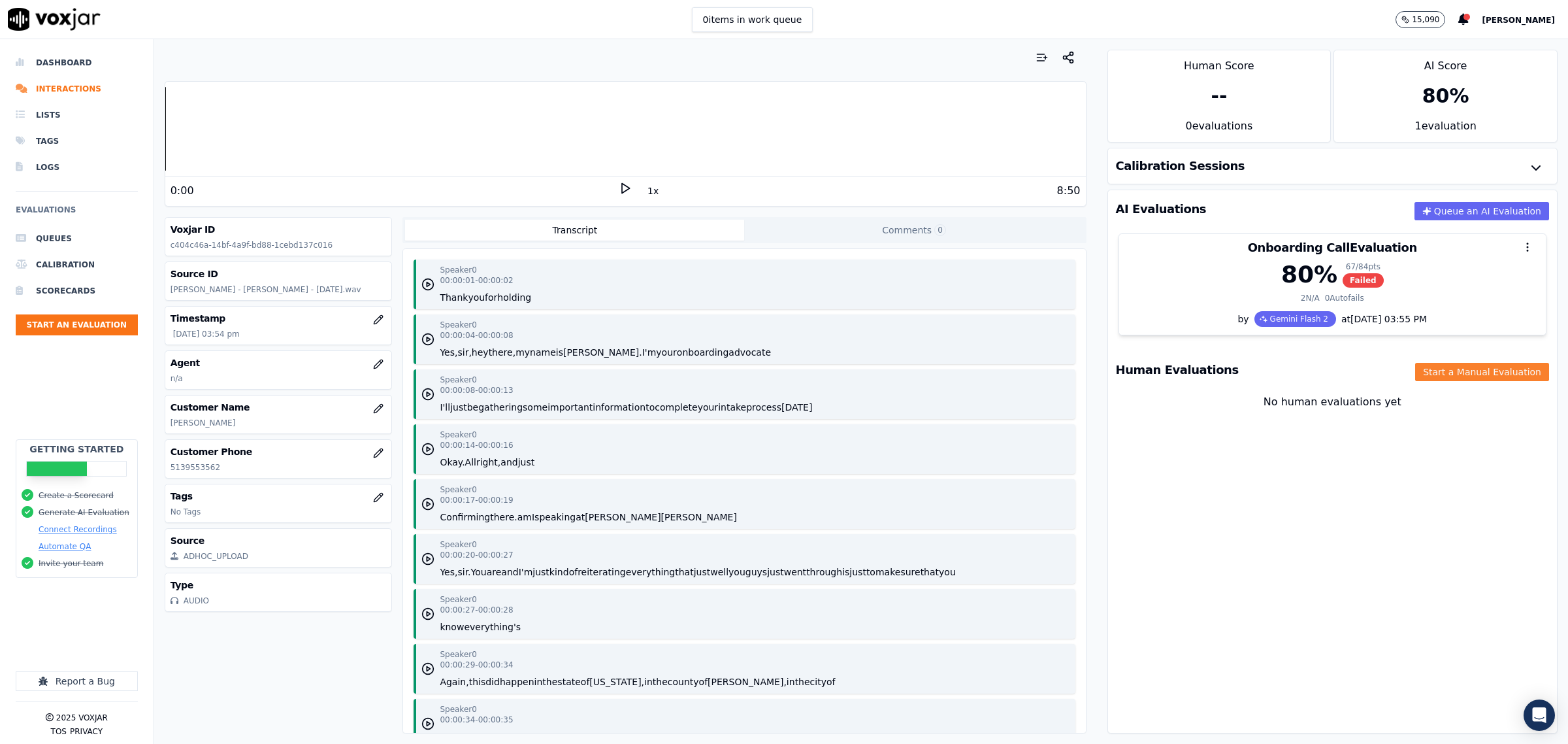
click at [1432, 370] on button "Start a Manual Evaluation" at bounding box center [1482, 372] width 134 height 18
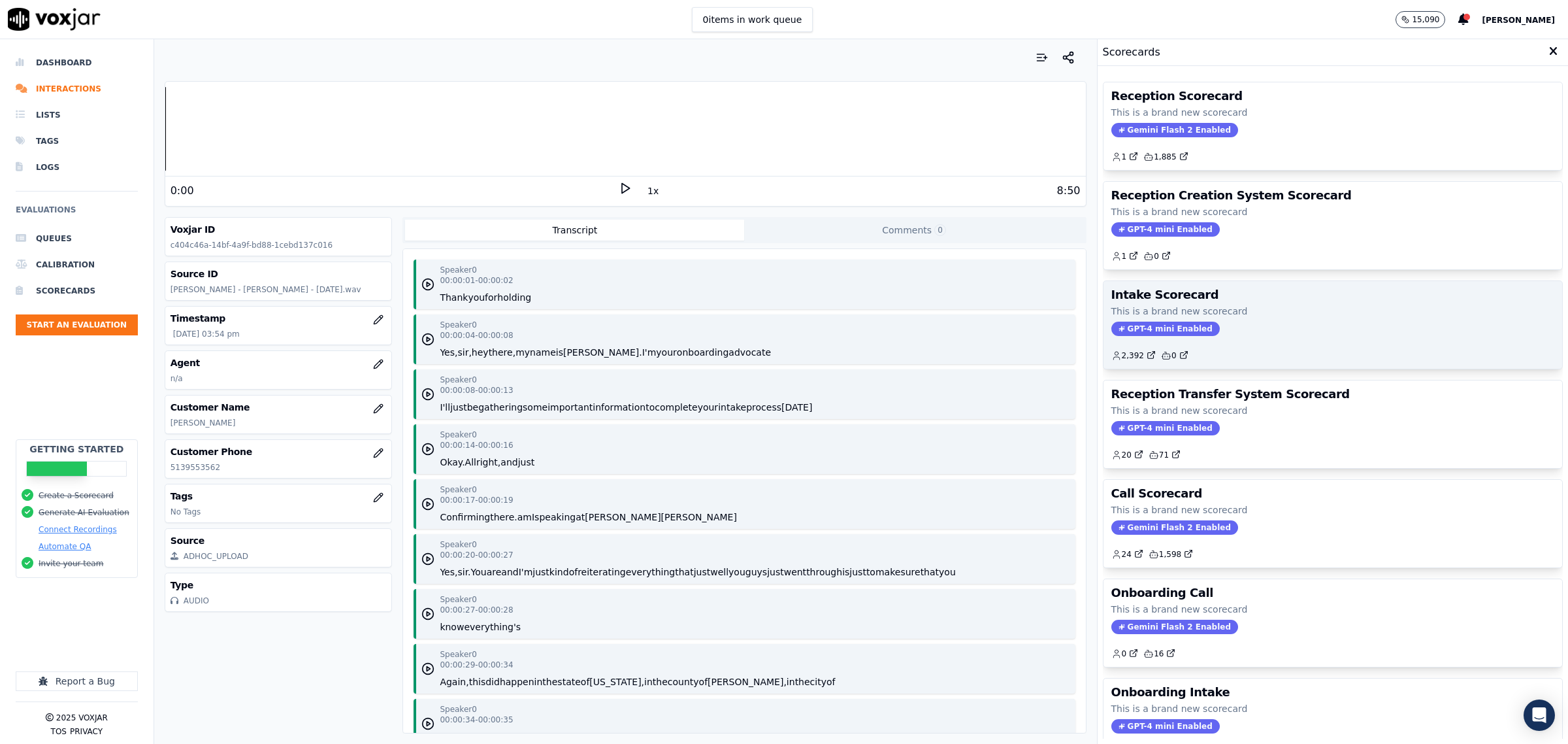
click at [1342, 355] on div "2,392 0" at bounding box center [1333, 351] width 443 height 21
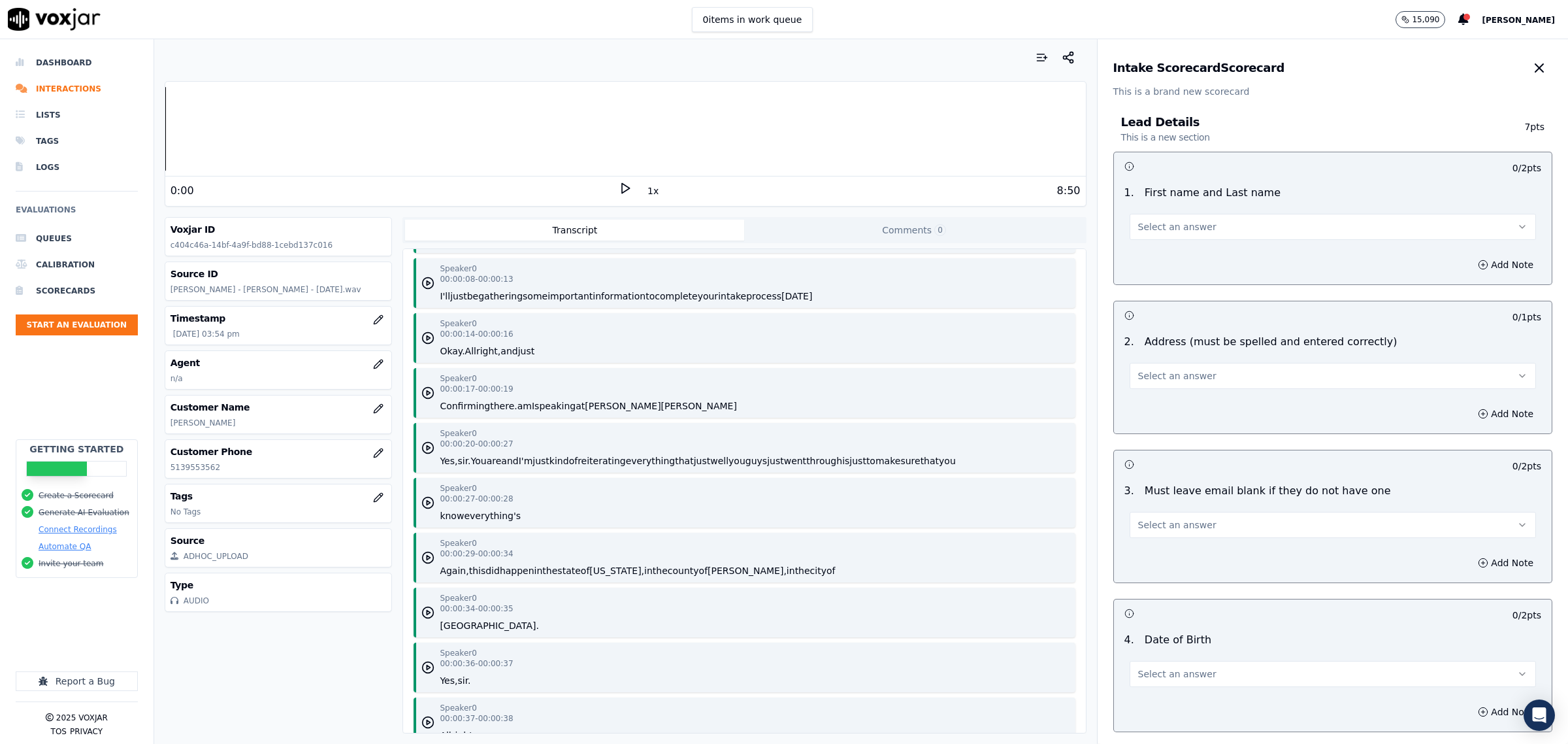
scroll to position [82, 0]
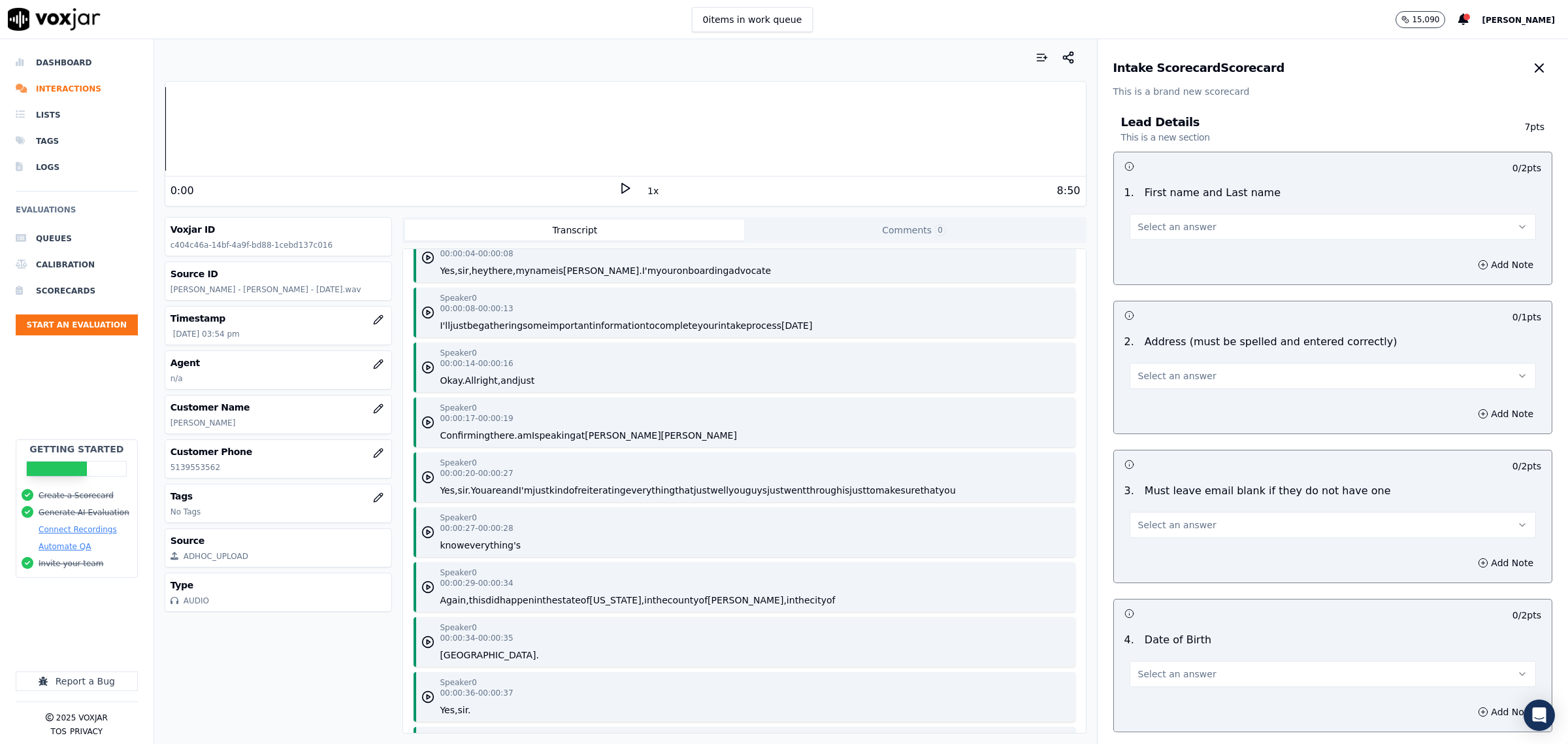
click at [1265, 222] on button "Select an answer" at bounding box center [1333, 226] width 407 height 26
click at [1220, 256] on div "Yes" at bounding box center [1306, 256] width 380 height 21
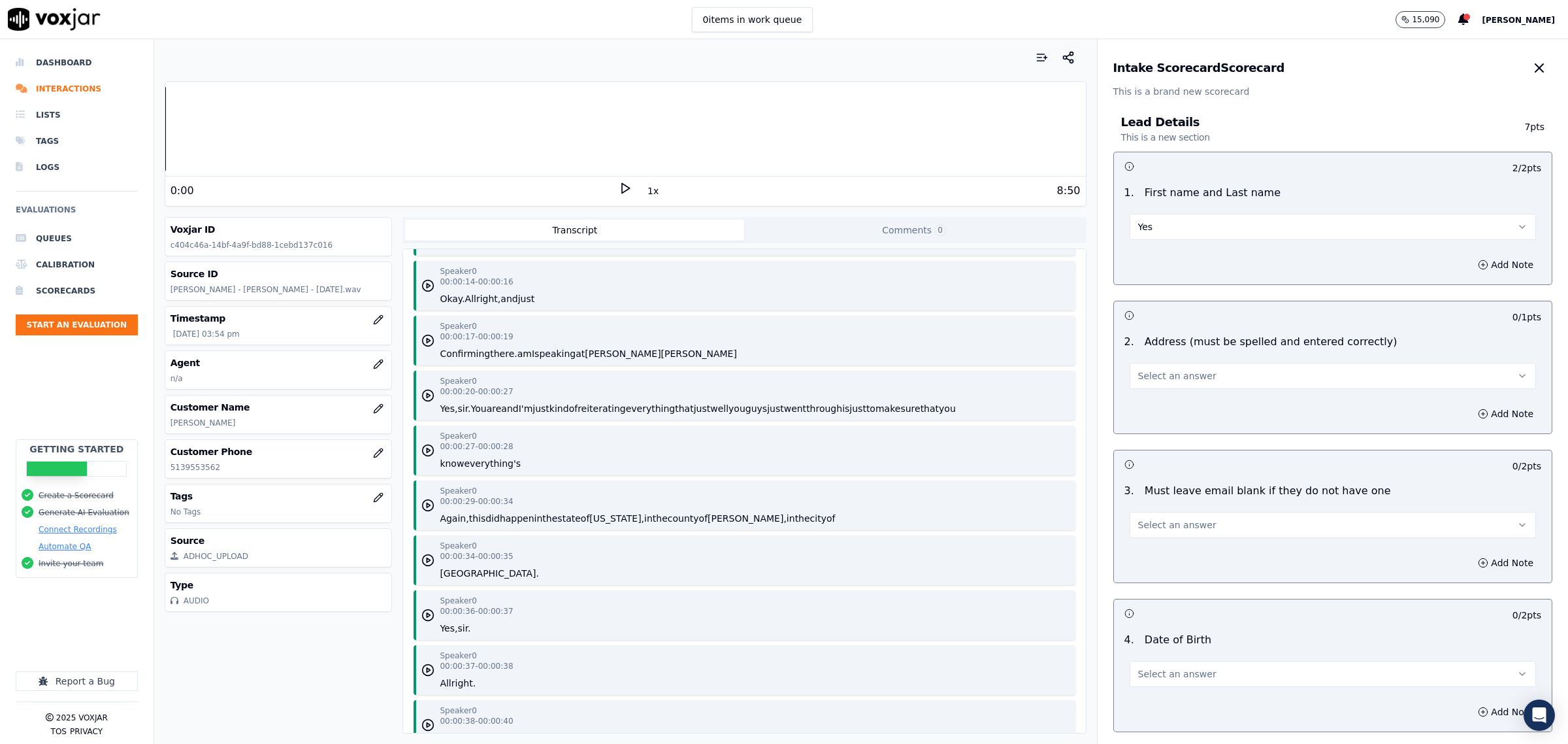
click at [1177, 372] on span "Select an answer" at bounding box center [1178, 376] width 78 height 13
drag, startPoint x: 1157, startPoint y: 427, endPoint x: 1374, endPoint y: 415, distance: 217.3
click at [1160, 427] on div "No" at bounding box center [1306, 427] width 380 height 21
drag, startPoint x: 1478, startPoint y: 413, endPoint x: 1451, endPoint y: 420, distance: 27.9
click at [1479, 413] on button "Add Note" at bounding box center [1505, 413] width 71 height 18
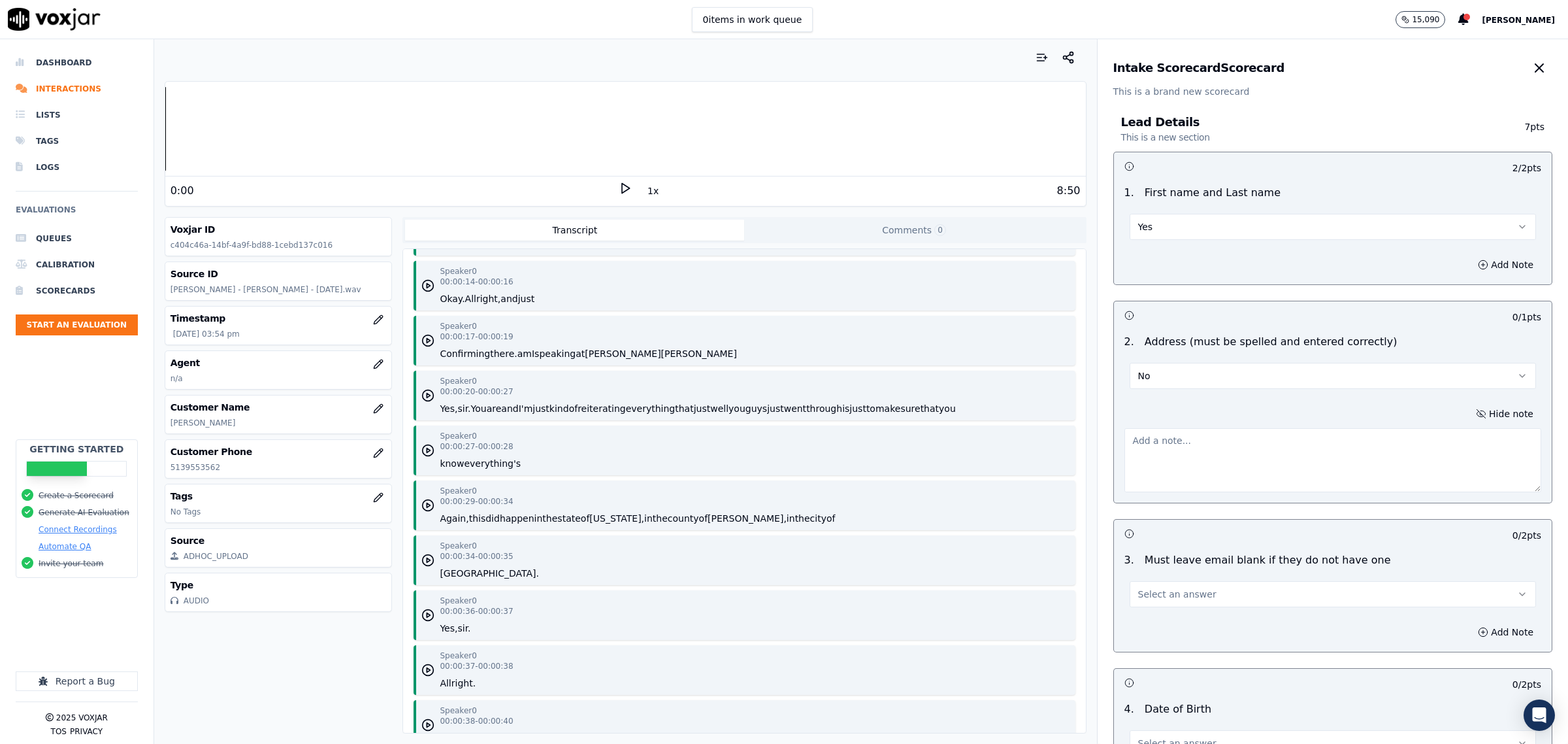
click at [1196, 455] on textarea at bounding box center [1333, 460] width 417 height 64
drag, startPoint x: 1220, startPoint y: 433, endPoint x: 867, endPoint y: 429, distance: 353.0
click at [862, 430] on div "Your browser does not support the audio element. 0:00 1x 8:50 Voxjar ID c404c46…" at bounding box center [861, 392] width 1414 height 705
type textarea "did not confirm"
click at [1191, 602] on button "Select an answer" at bounding box center [1333, 593] width 407 height 26
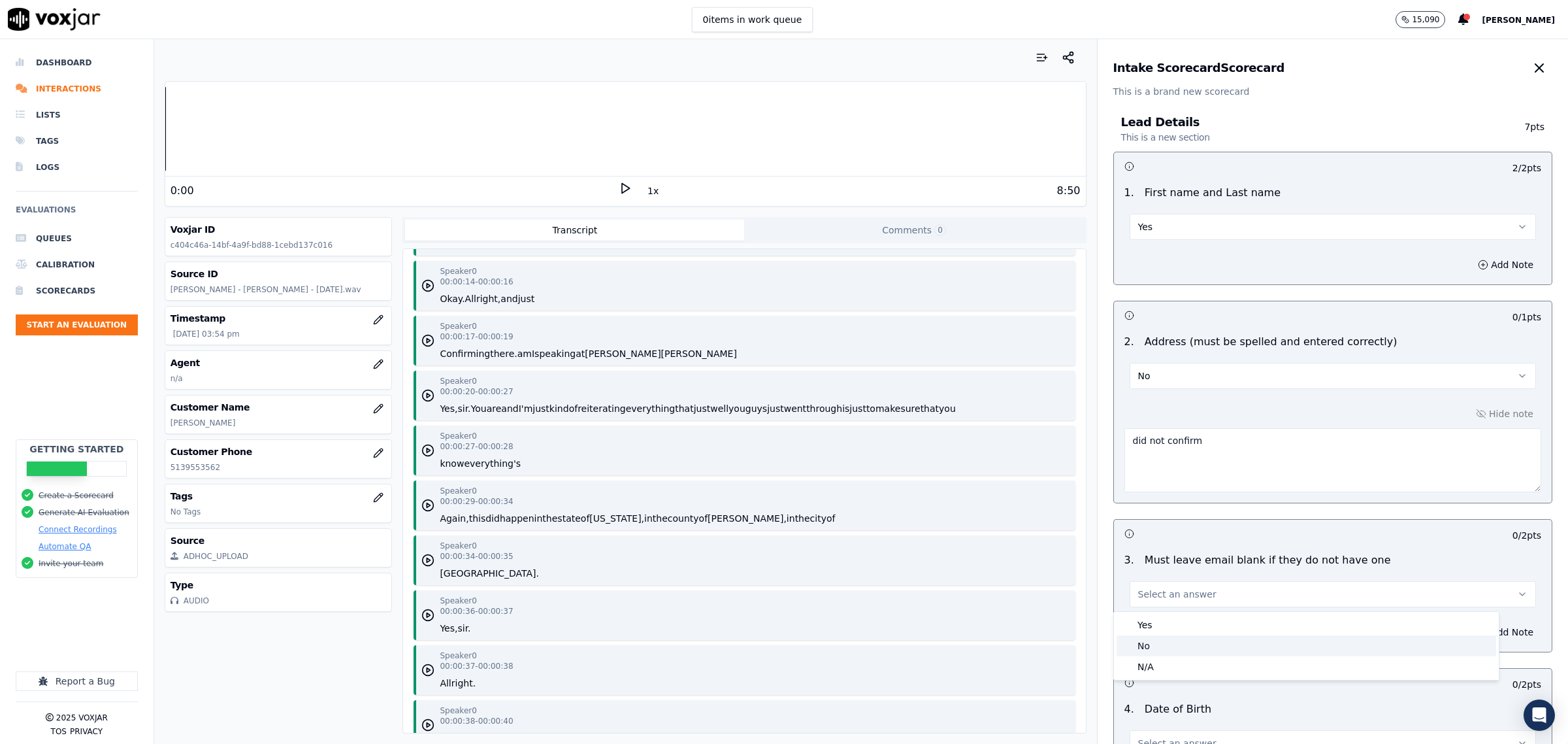
click at [1163, 645] on div "No" at bounding box center [1306, 646] width 380 height 21
click at [1471, 628] on button "Add Note" at bounding box center [1505, 632] width 71 height 18
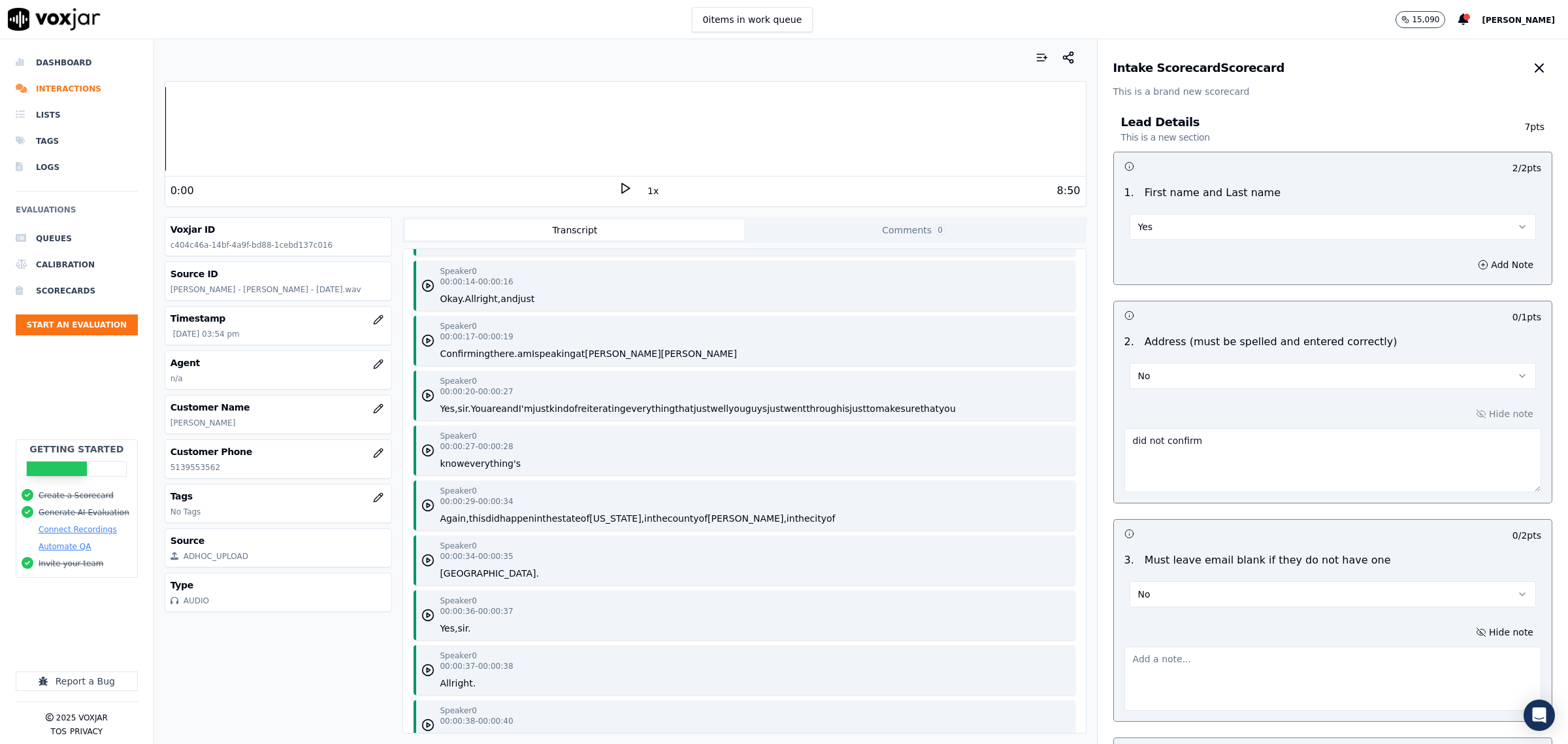
click at [1229, 662] on textarea at bounding box center [1333, 678] width 417 height 64
paste textarea "did not confirm"
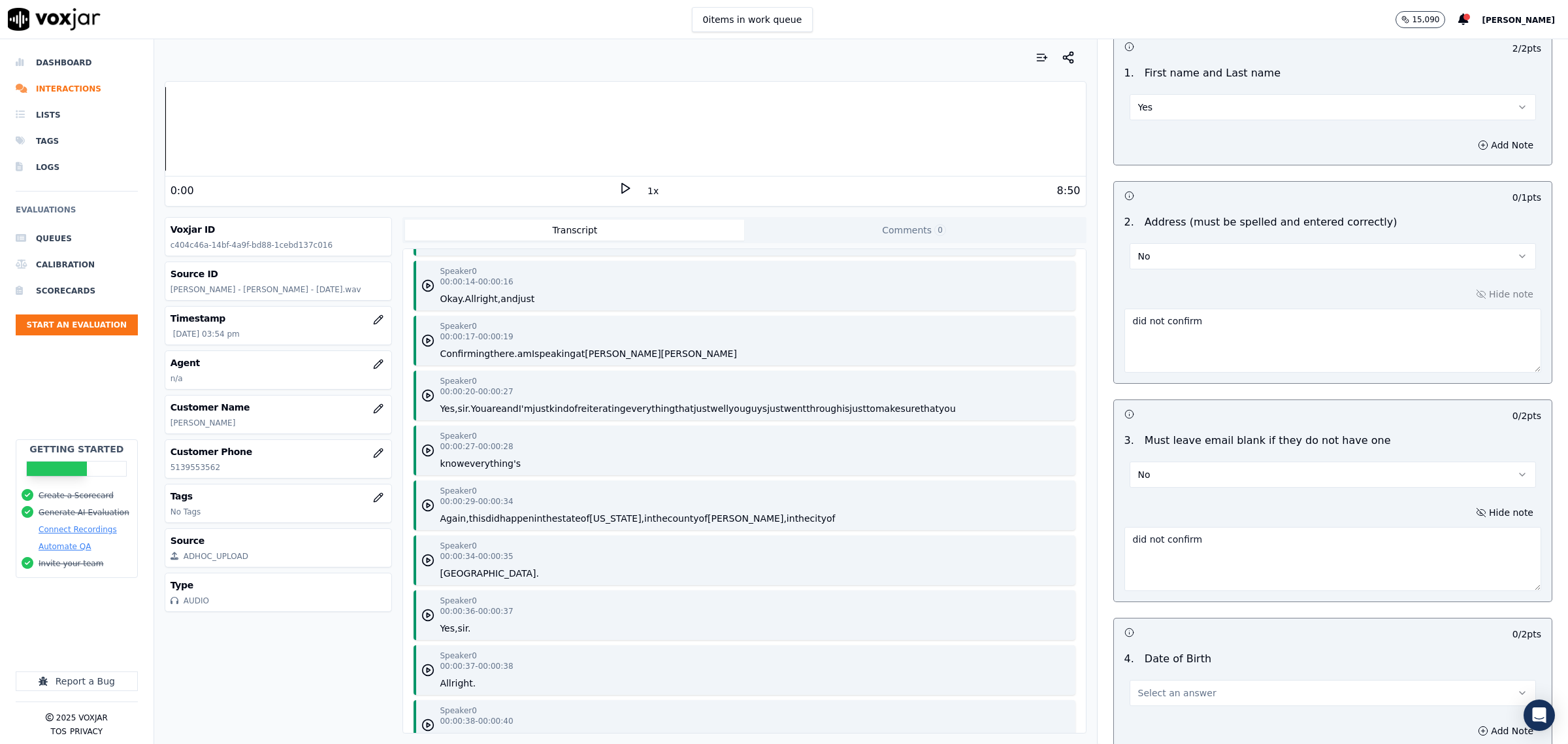
scroll to position [245, 0]
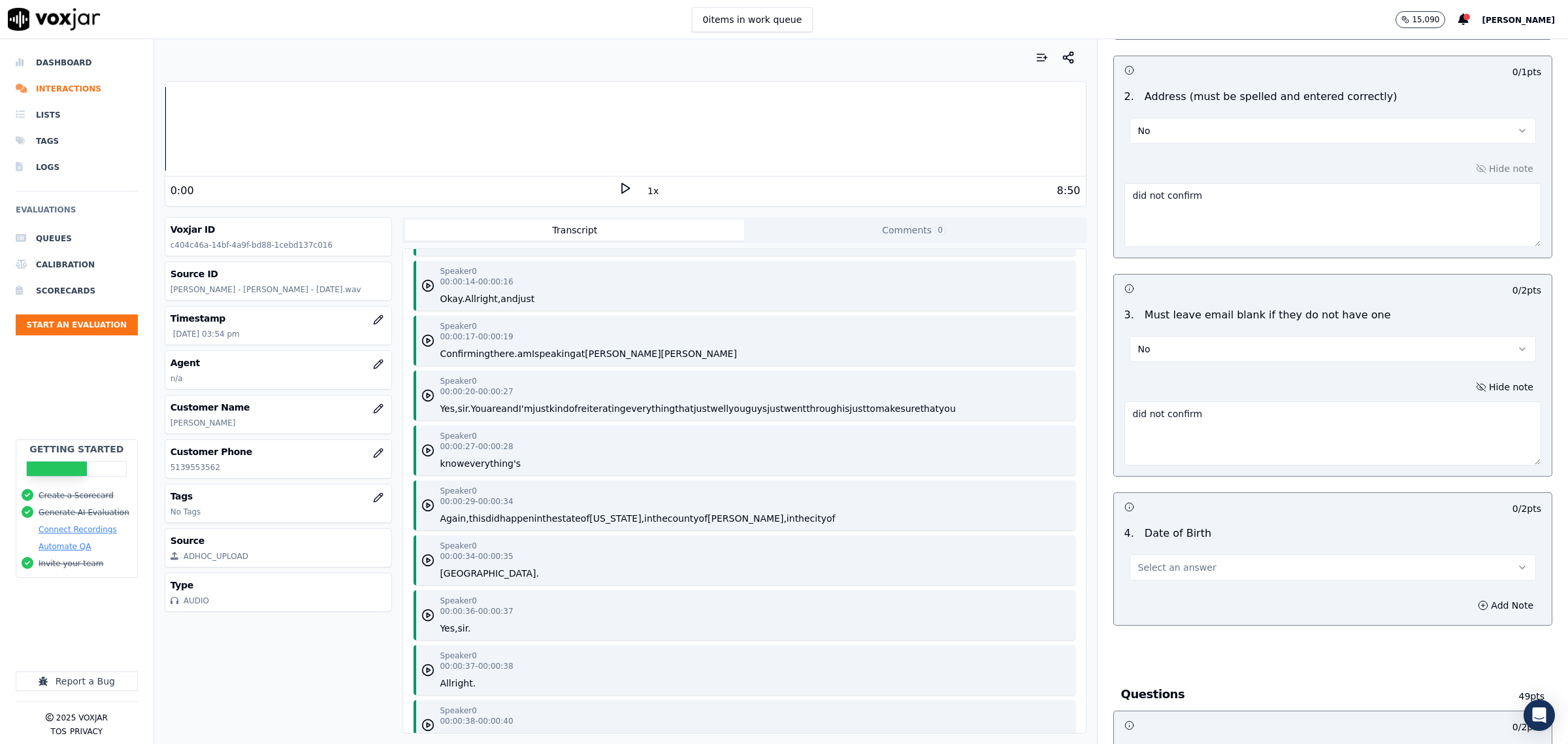
type textarea "did not confirm"
click at [1186, 564] on span "Select an answer" at bounding box center [1178, 568] width 78 height 13
drag, startPoint x: 1193, startPoint y: 580, endPoint x: 1191, endPoint y: 618, distance: 38.1
click at [1181, 618] on div "No" at bounding box center [1306, 619] width 380 height 21
click at [1488, 608] on button "Add Note" at bounding box center [1505, 605] width 71 height 18
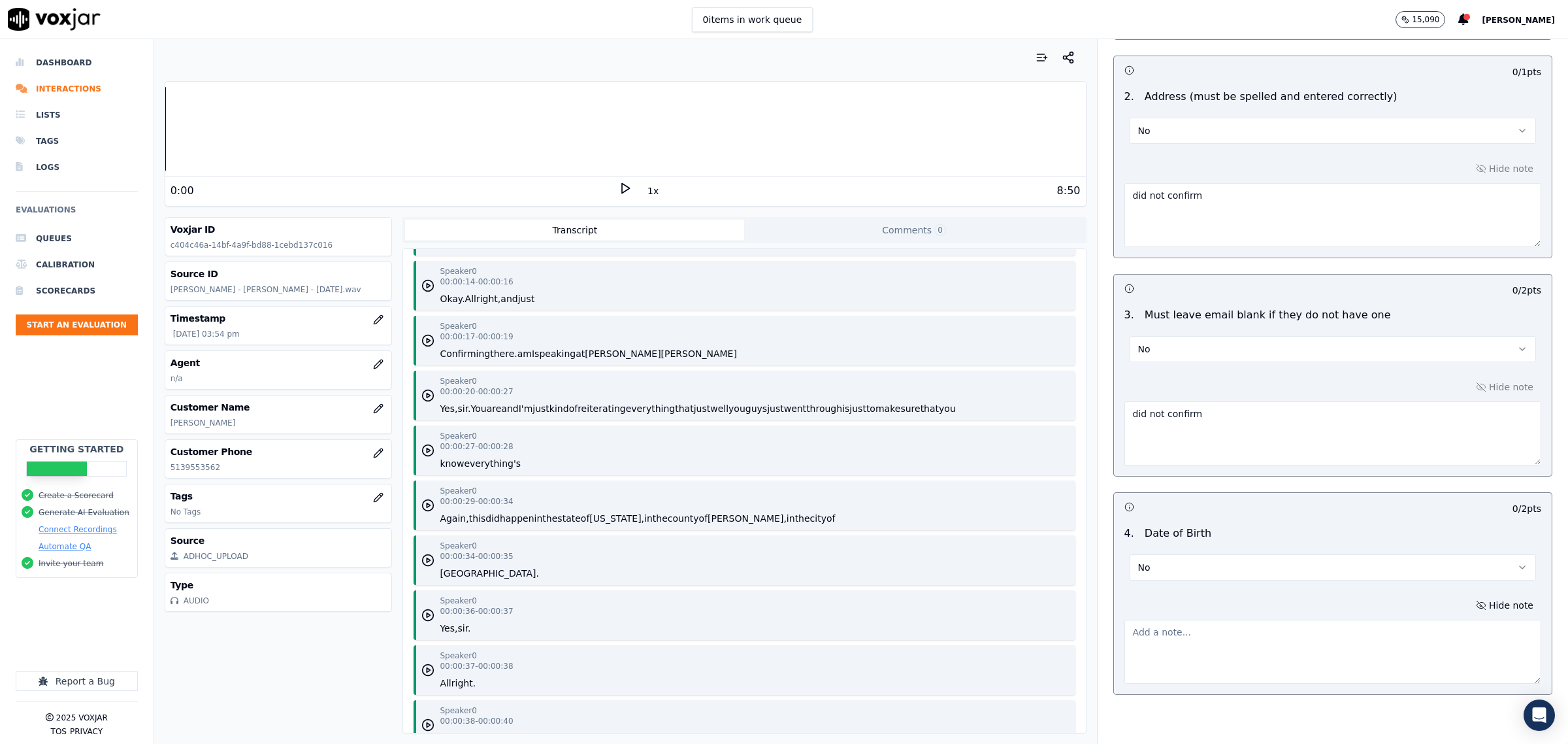
click at [1292, 642] on textarea at bounding box center [1333, 652] width 417 height 64
paste textarea "did not confirm"
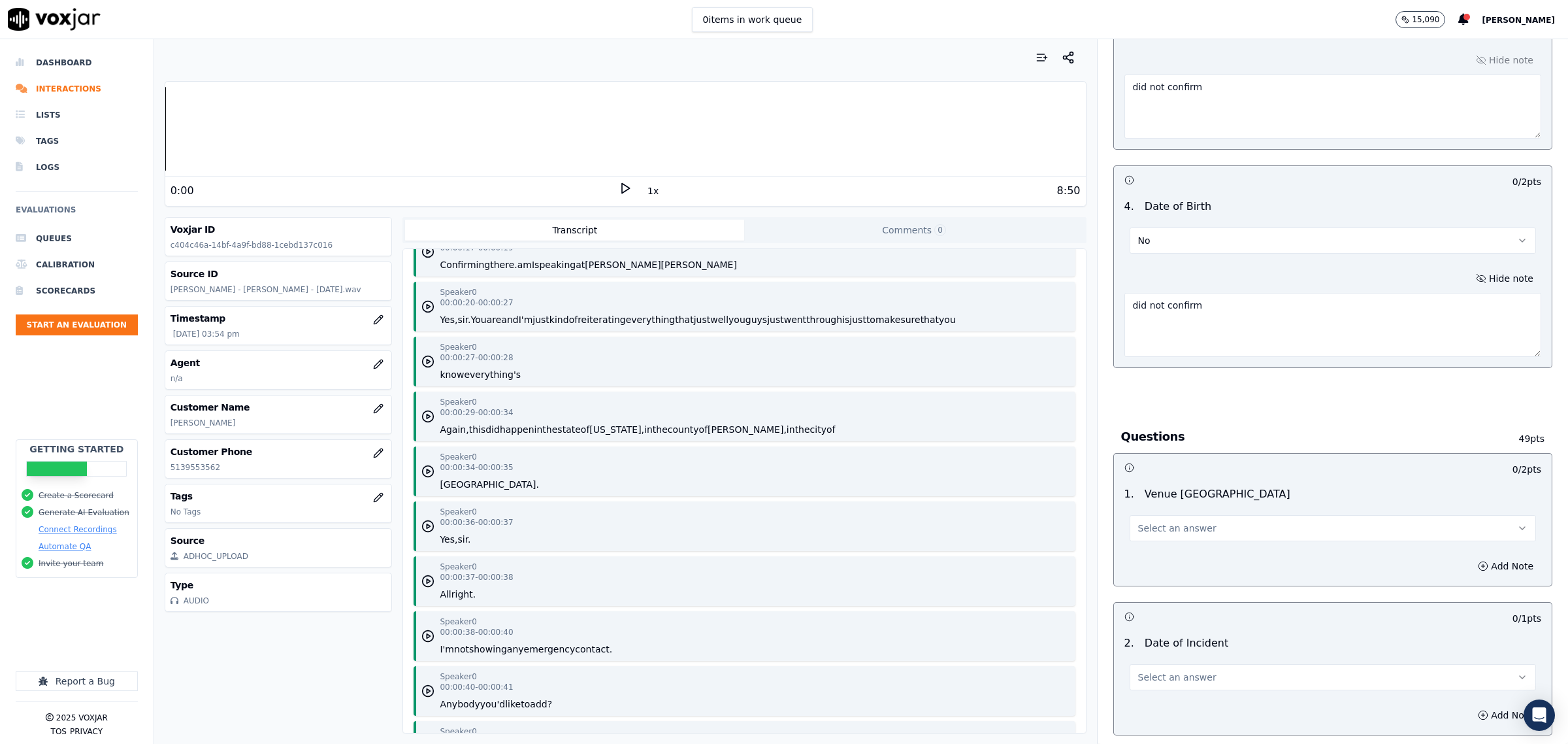
scroll to position [327, 0]
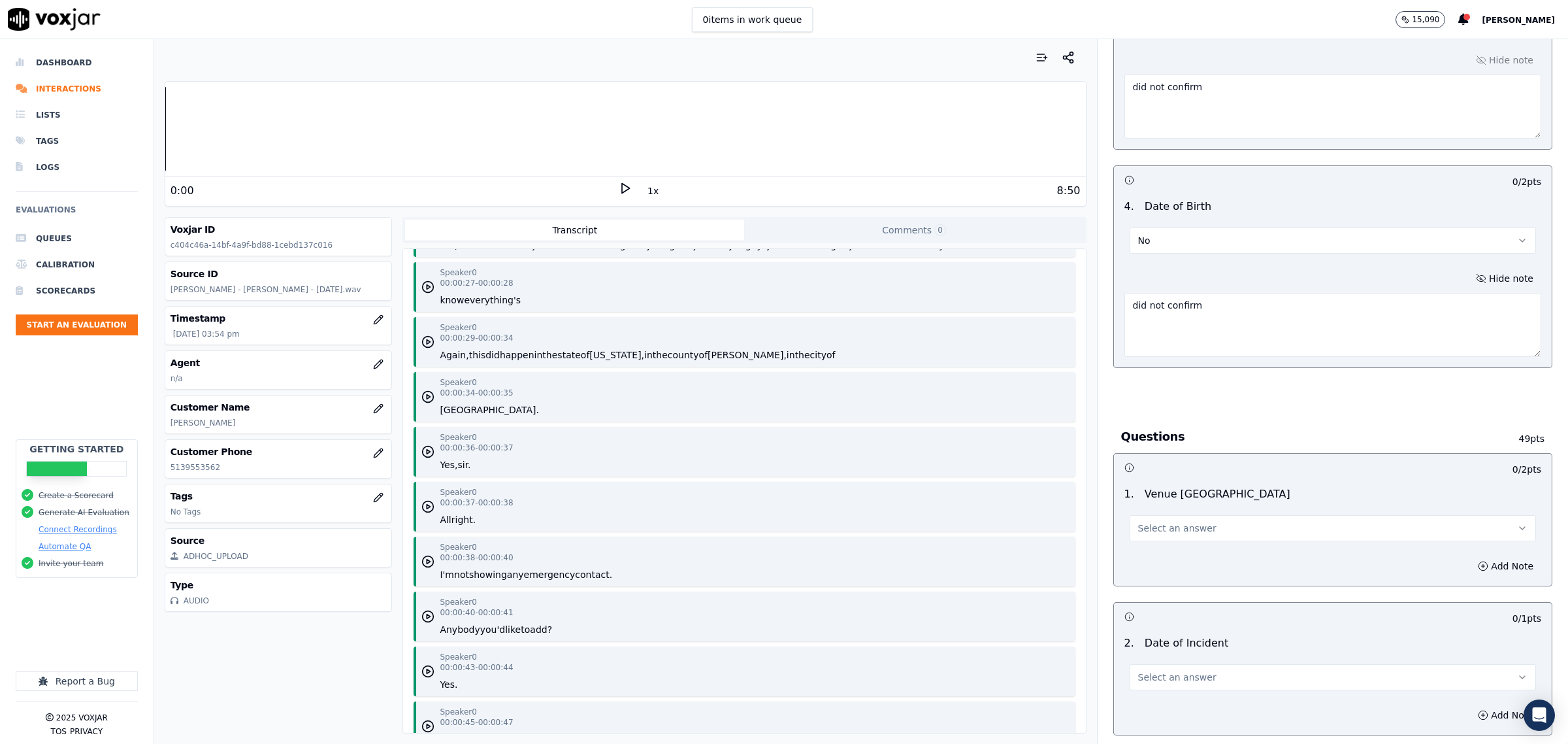
type textarea "did not confirm"
click at [1187, 523] on button "Select an answer" at bounding box center [1333, 528] width 407 height 26
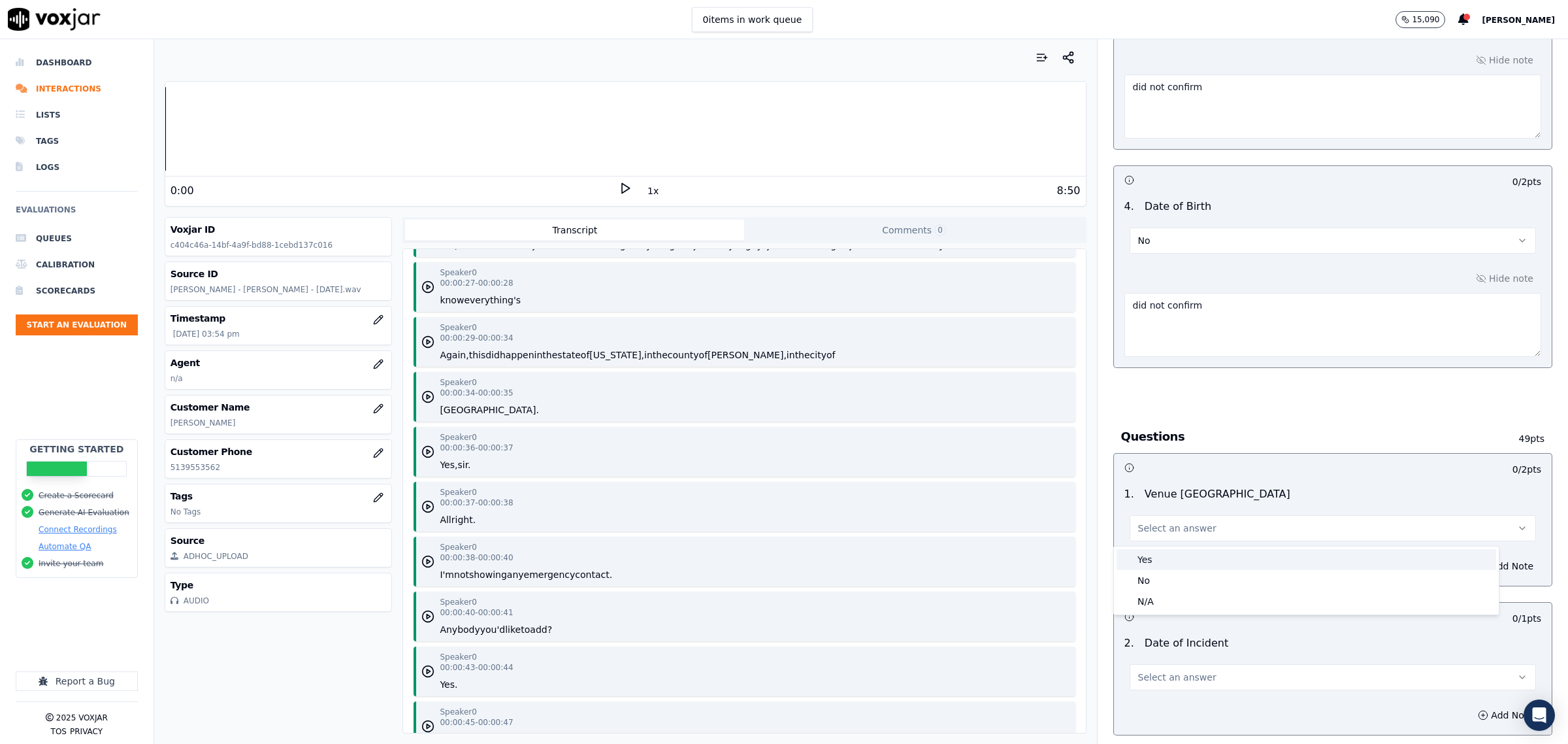
click at [1164, 550] on div "Yes" at bounding box center [1306, 560] width 380 height 21
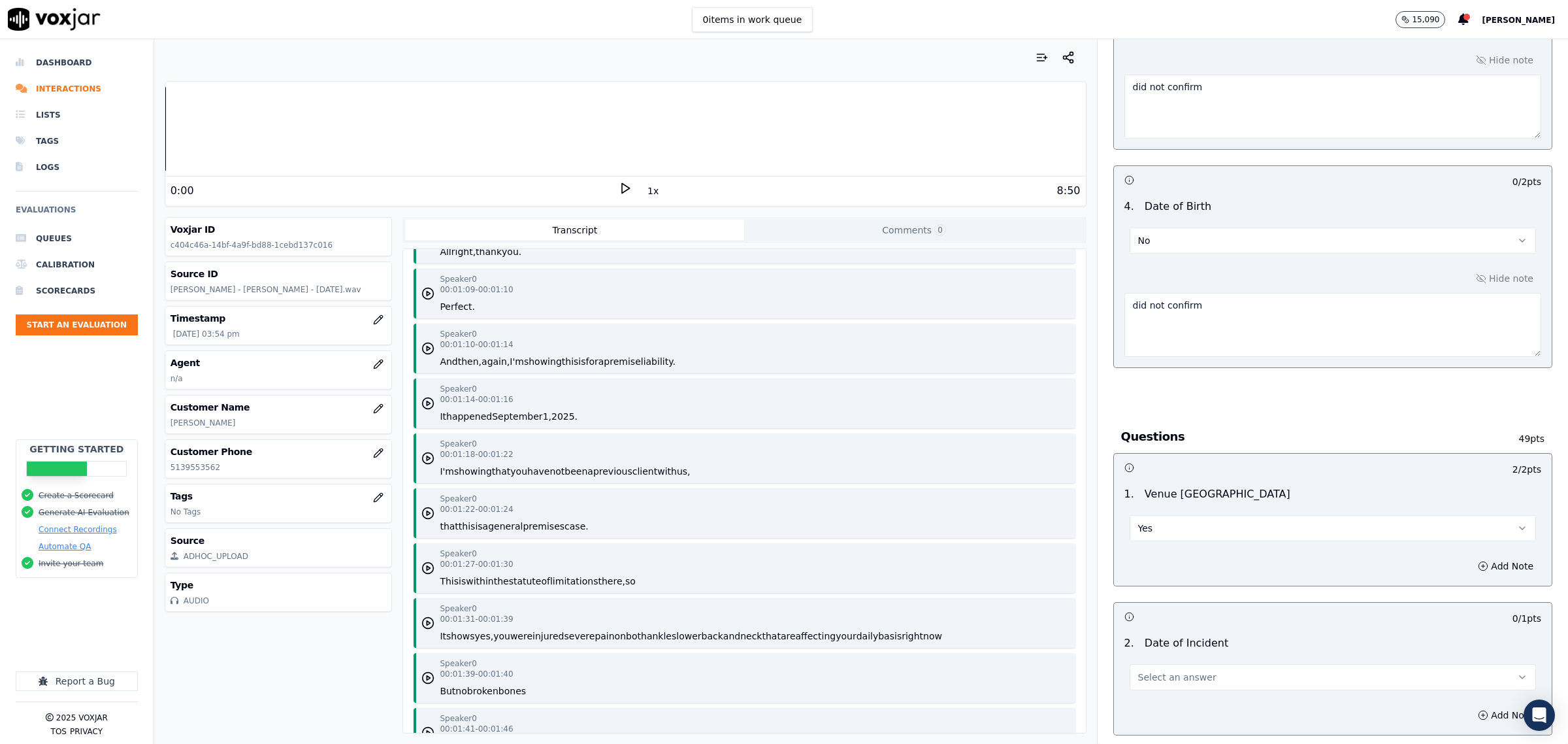
scroll to position [899, 0]
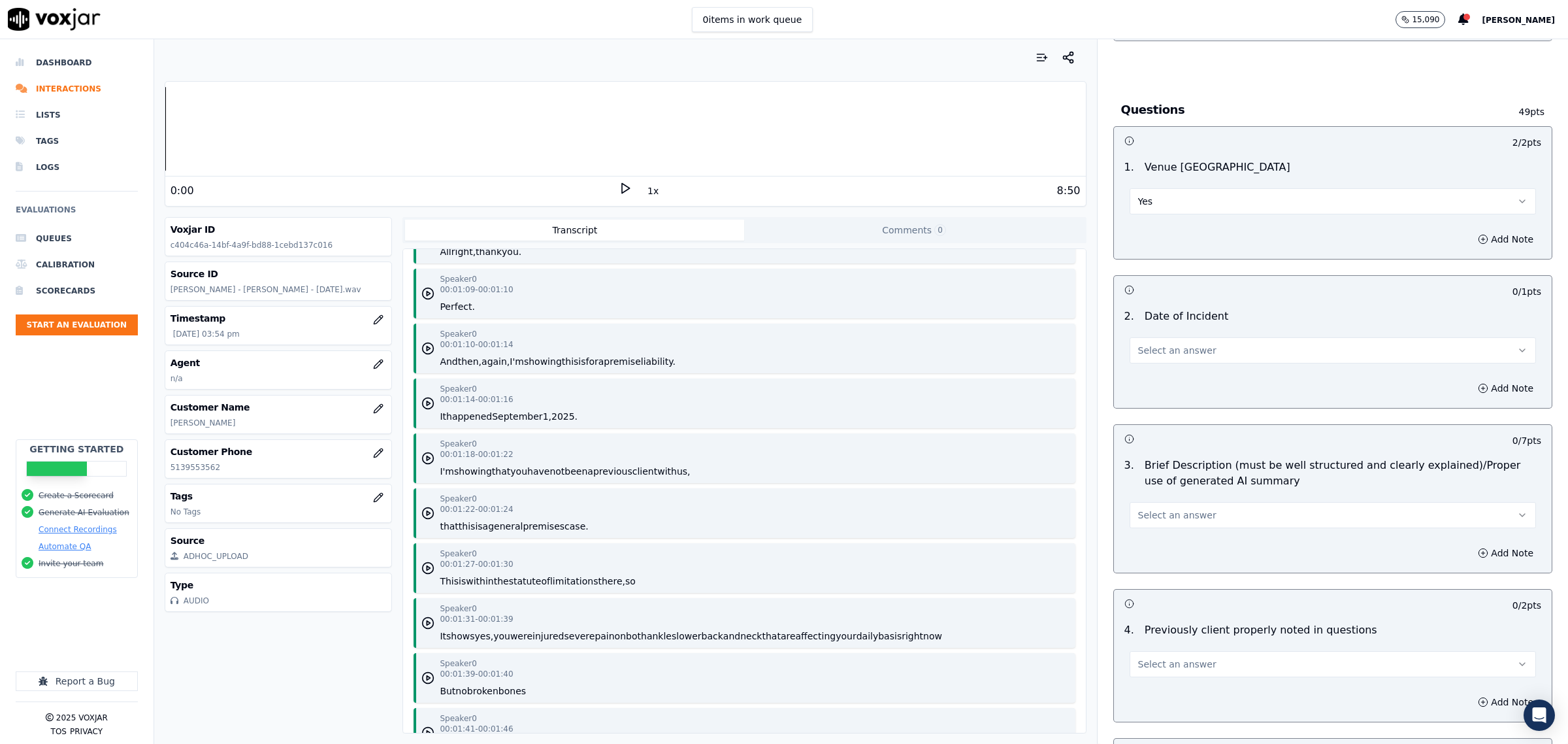
click at [1190, 361] on button "Select an answer" at bounding box center [1333, 350] width 407 height 26
drag, startPoint x: 1186, startPoint y: 383, endPoint x: 1191, endPoint y: 392, distance: 10.3
click at [1186, 383] on div "Yes" at bounding box center [1306, 383] width 380 height 21
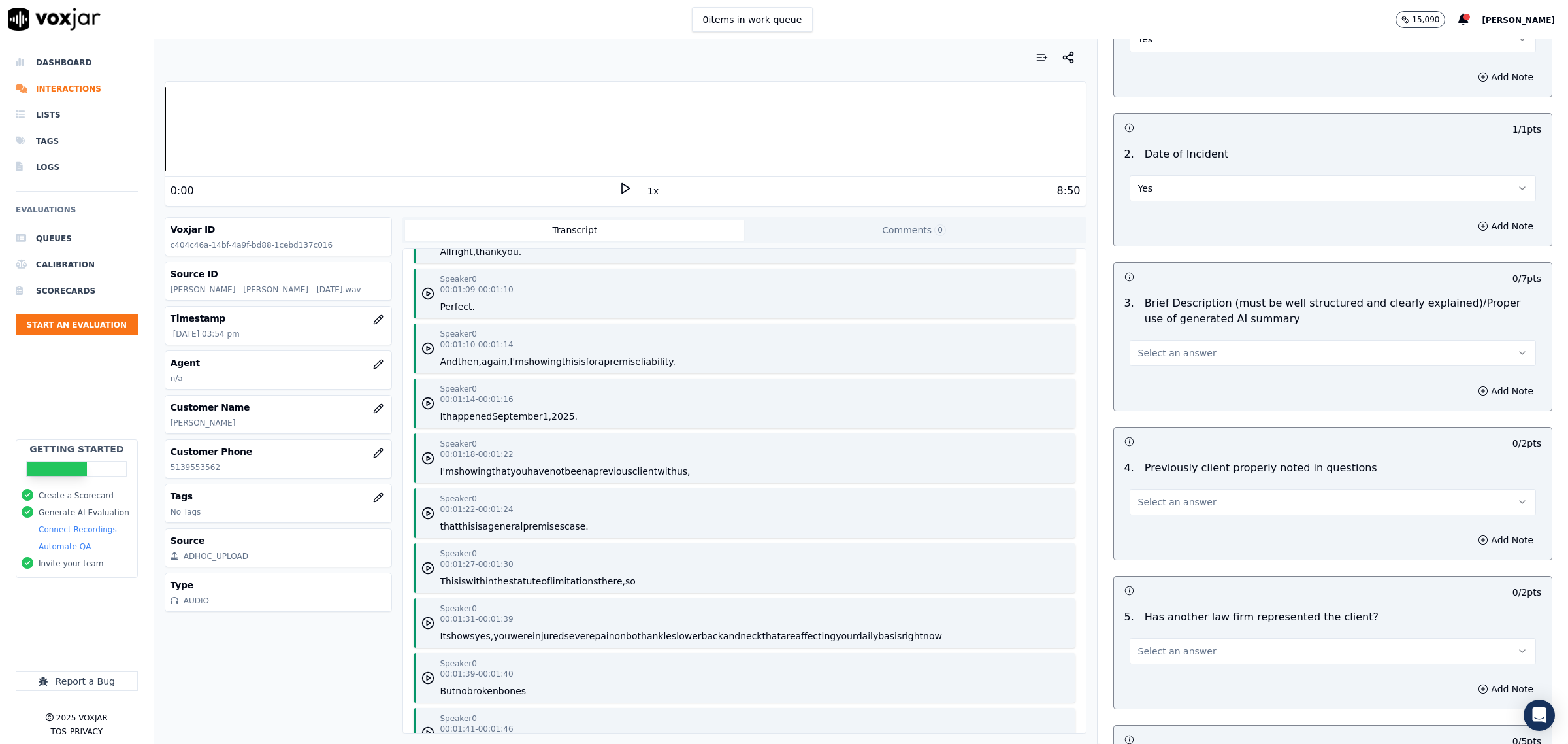
scroll to position [1062, 0]
click at [1194, 500] on button "Select an answer" at bounding box center [1333, 500] width 407 height 26
click at [1176, 527] on div "Yes" at bounding box center [1306, 533] width 380 height 21
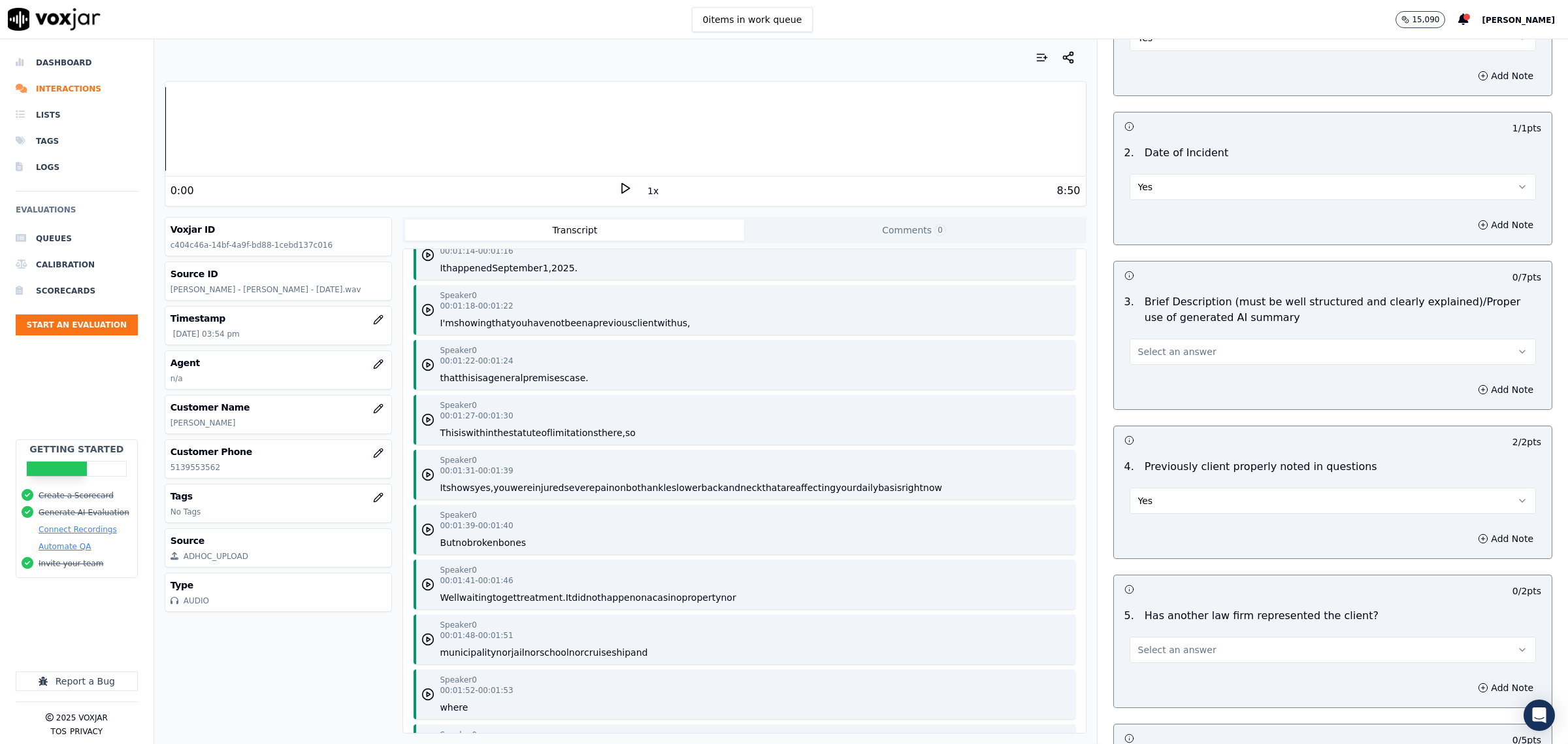
scroll to position [1308, 0]
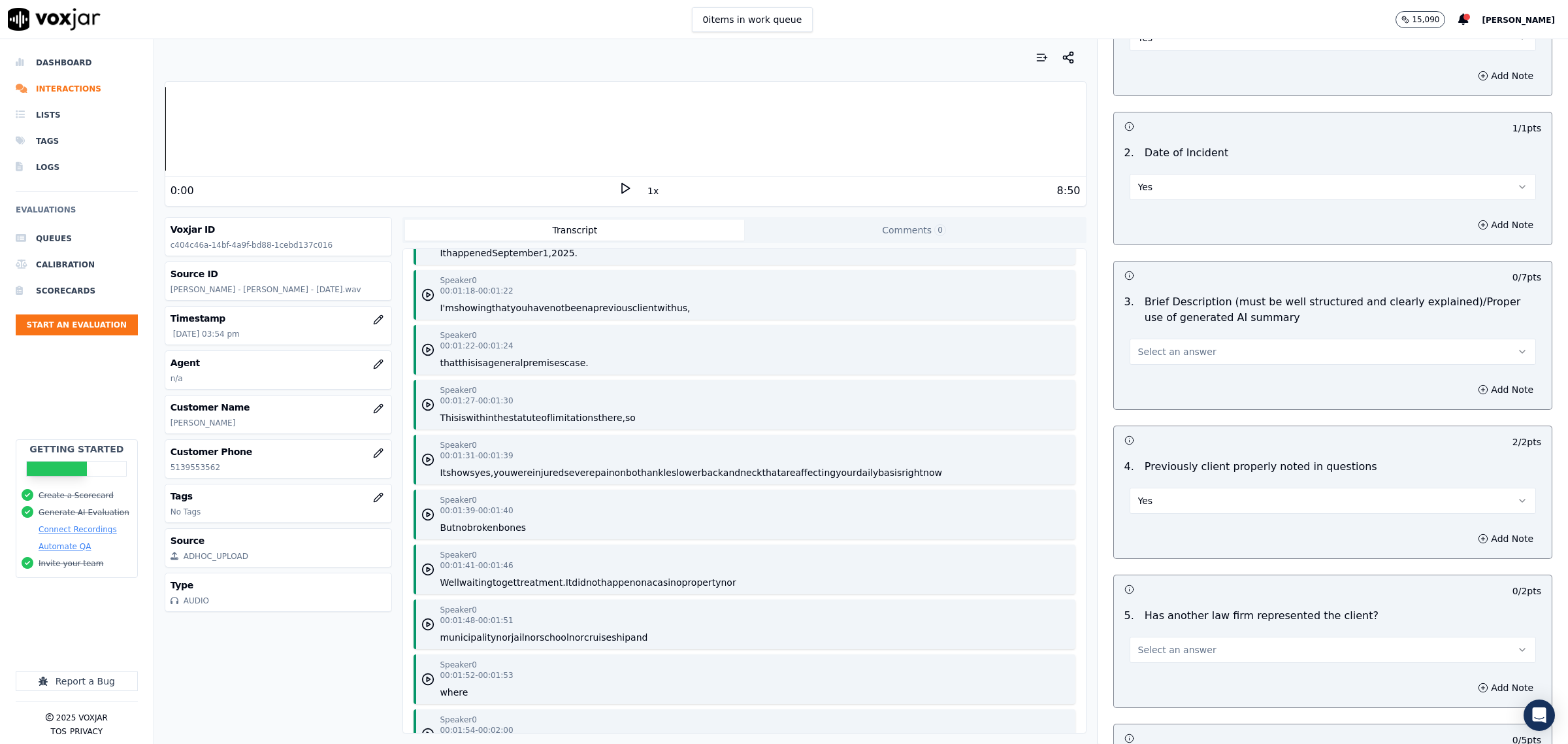
click at [1220, 345] on button "Select an answer" at bounding box center [1333, 352] width 407 height 26
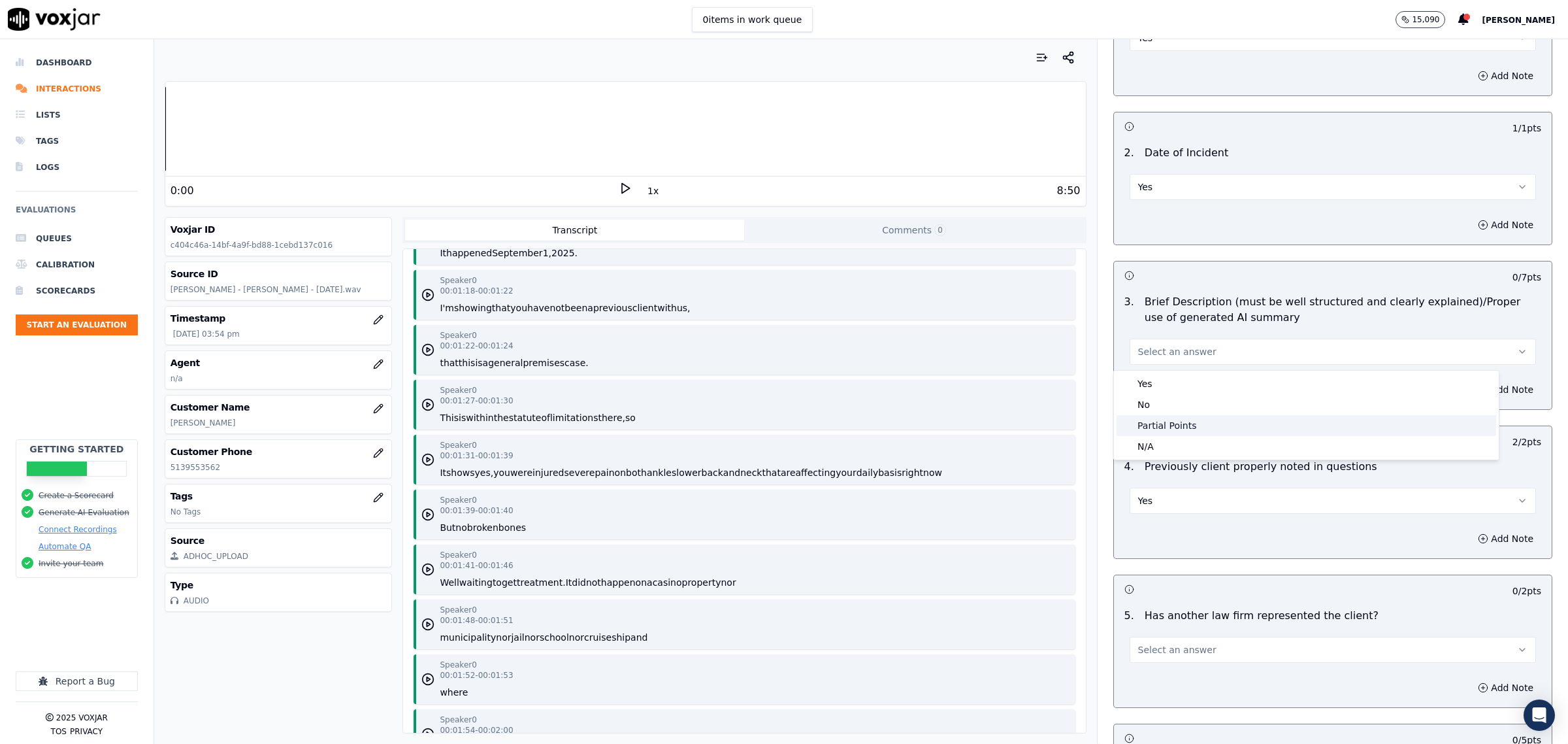
drag, startPoint x: 1166, startPoint y: 422, endPoint x: 1279, endPoint y: 401, distance: 114.9
click at [1173, 422] on div "Partial Points" at bounding box center [1306, 426] width 380 height 21
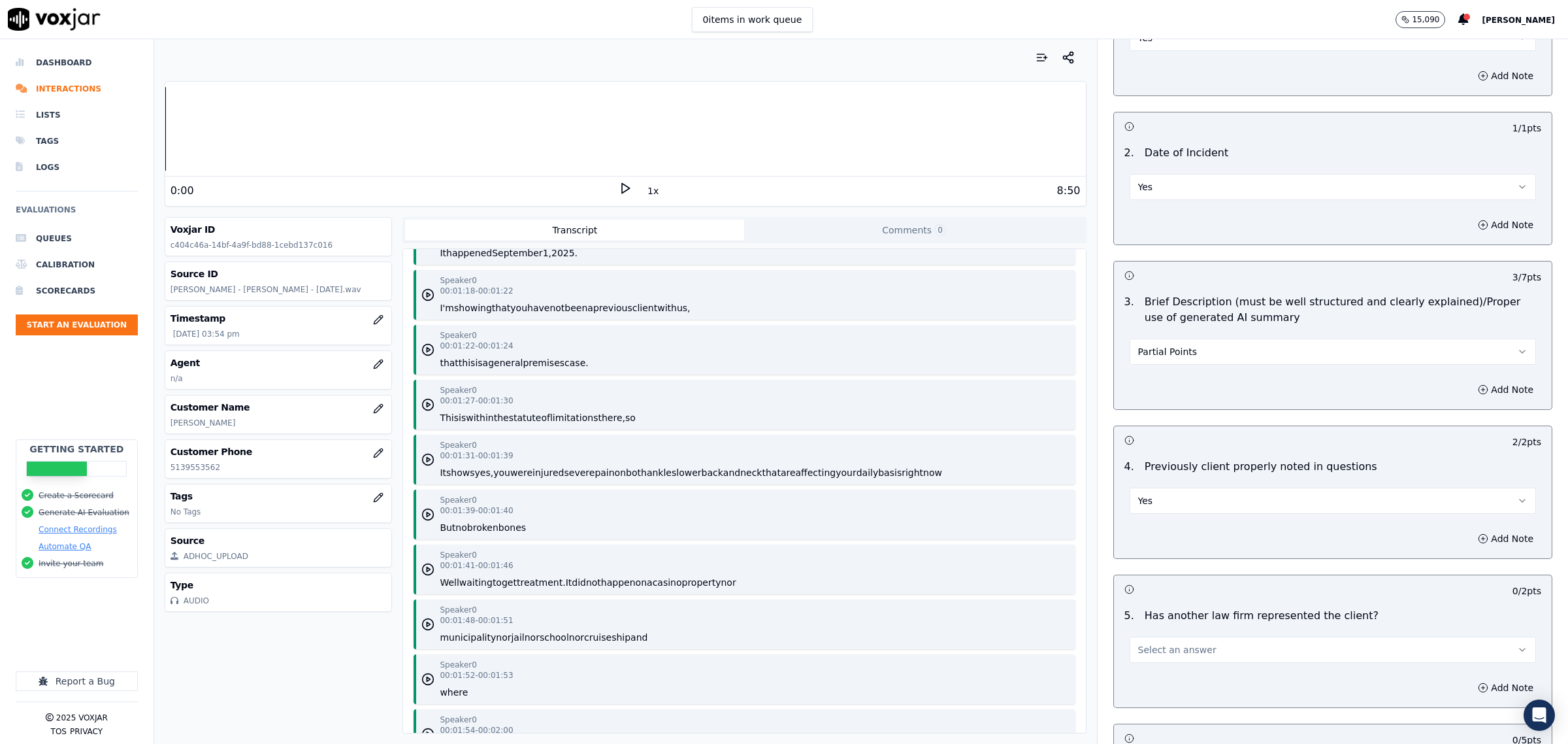
click at [1479, 379] on div "Add Note" at bounding box center [1333, 389] width 438 height 39
click at [1470, 392] on button "Add Note" at bounding box center [1505, 389] width 71 height 18
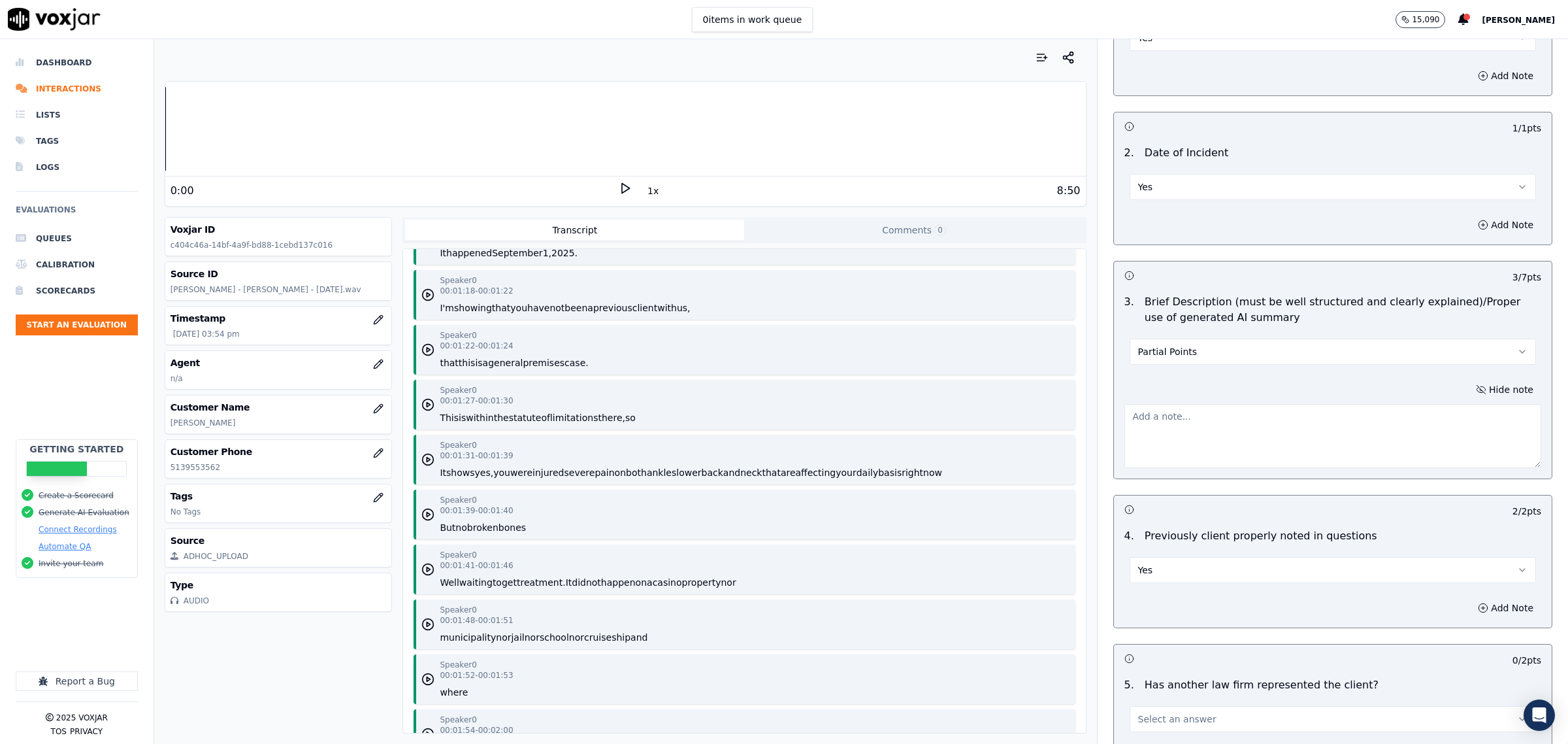
click at [1180, 432] on textarea at bounding box center [1333, 435] width 417 height 64
paste textarea "did not confirm"
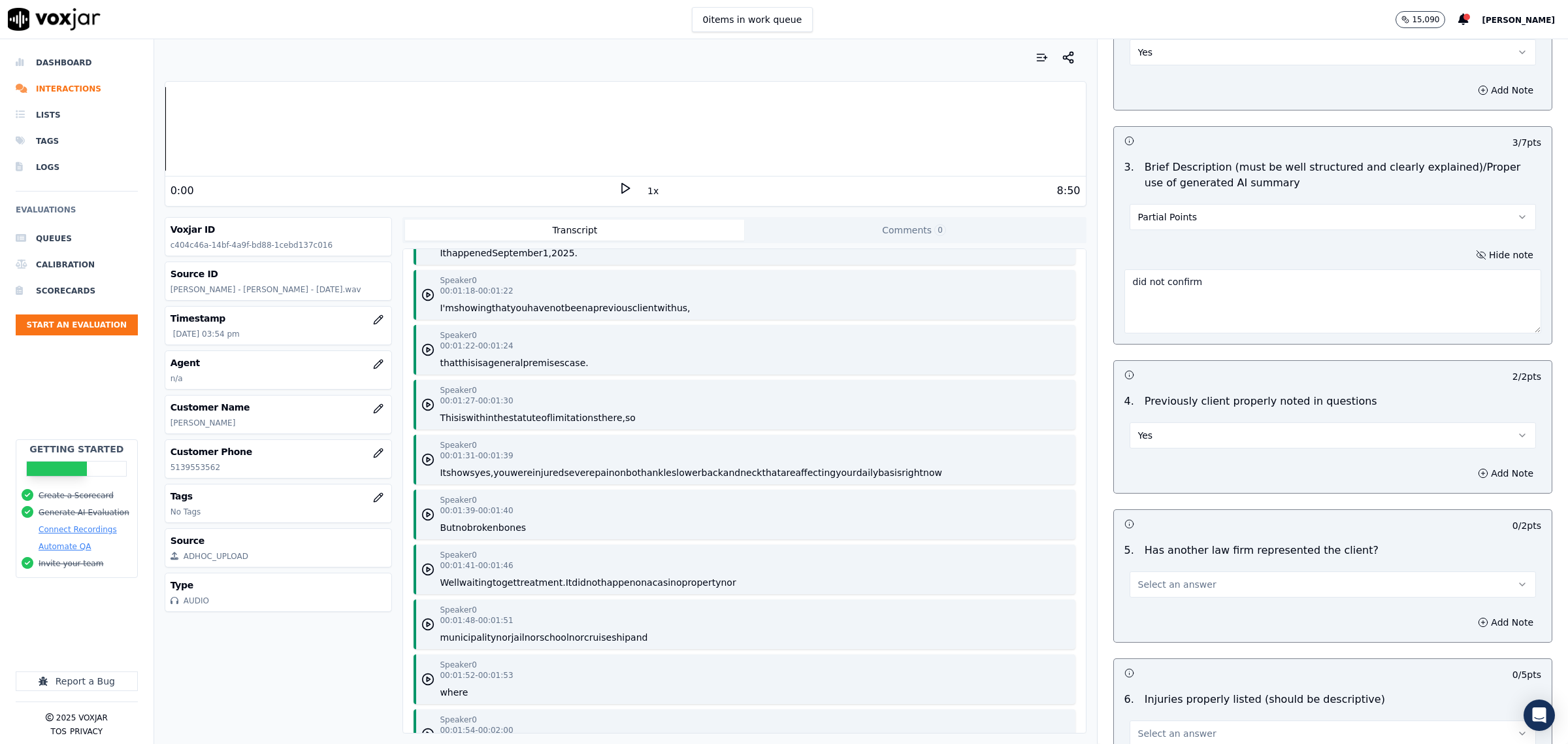
scroll to position [1226, 0]
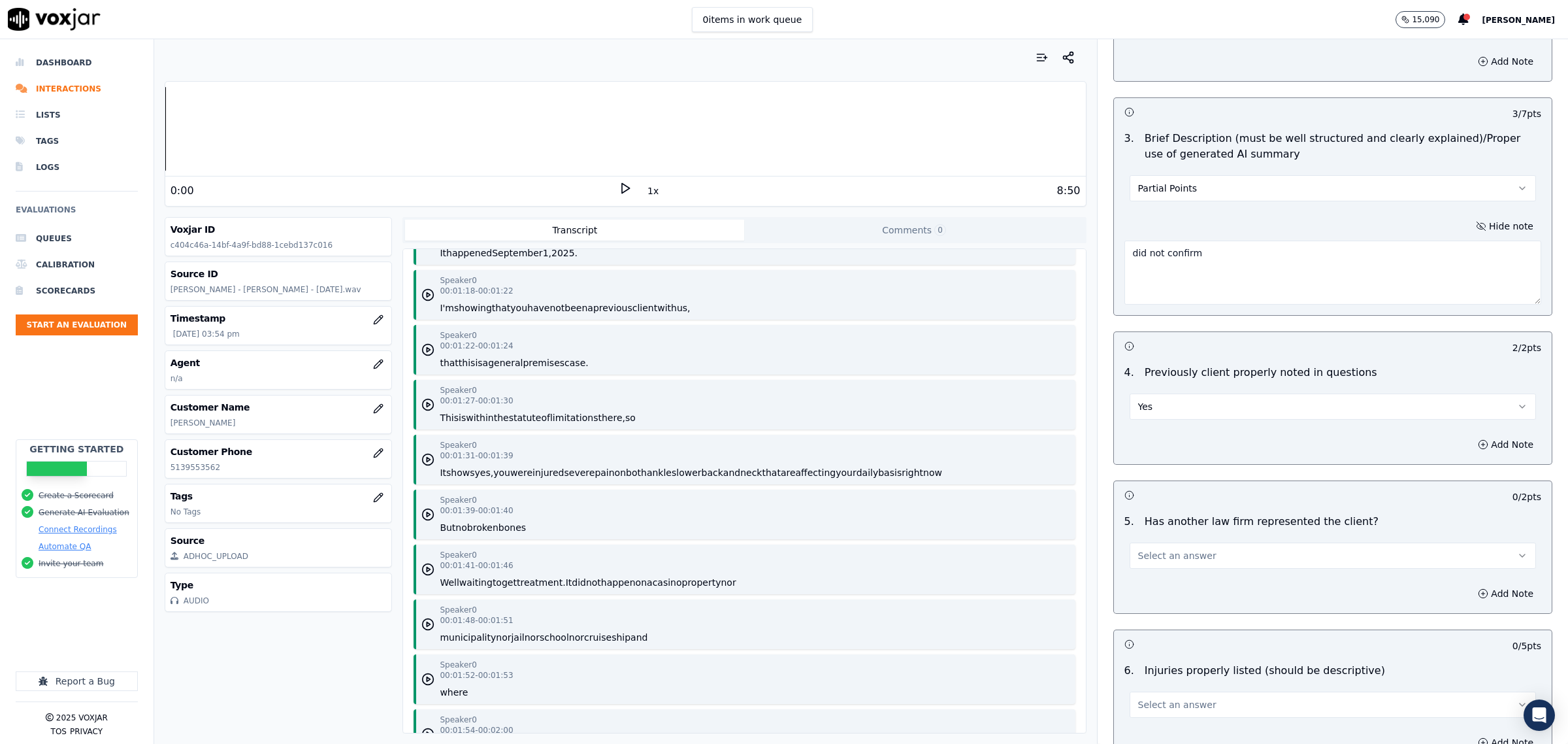
type textarea "did not confirm"
click at [1194, 557] on button "Select an answer" at bounding box center [1333, 555] width 407 height 26
click at [1168, 615] on div "No" at bounding box center [1306, 610] width 380 height 21
click at [1474, 600] on button "Add Note" at bounding box center [1505, 593] width 71 height 18
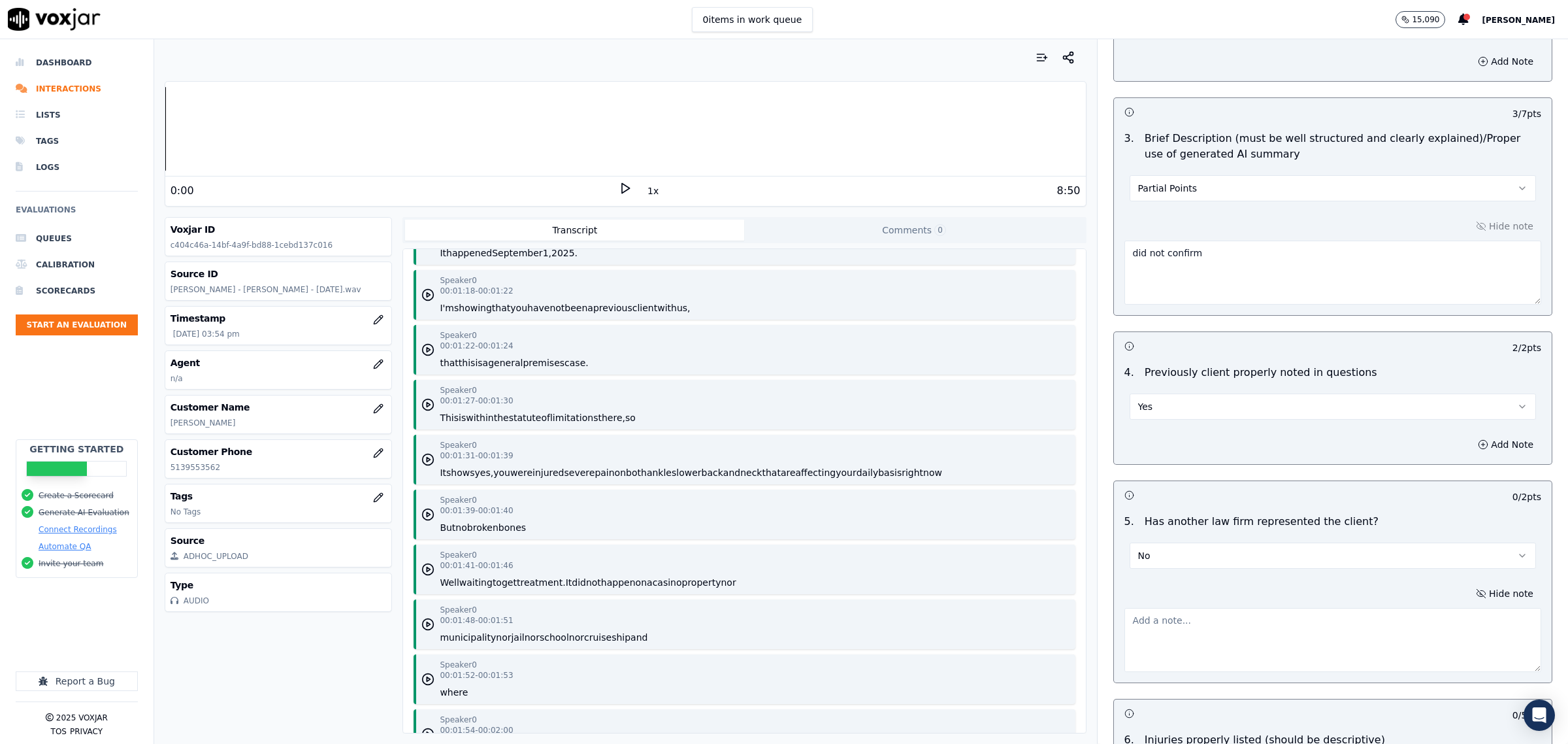
click at [1206, 613] on textarea at bounding box center [1333, 639] width 417 height 64
paste textarea "did not confirm"
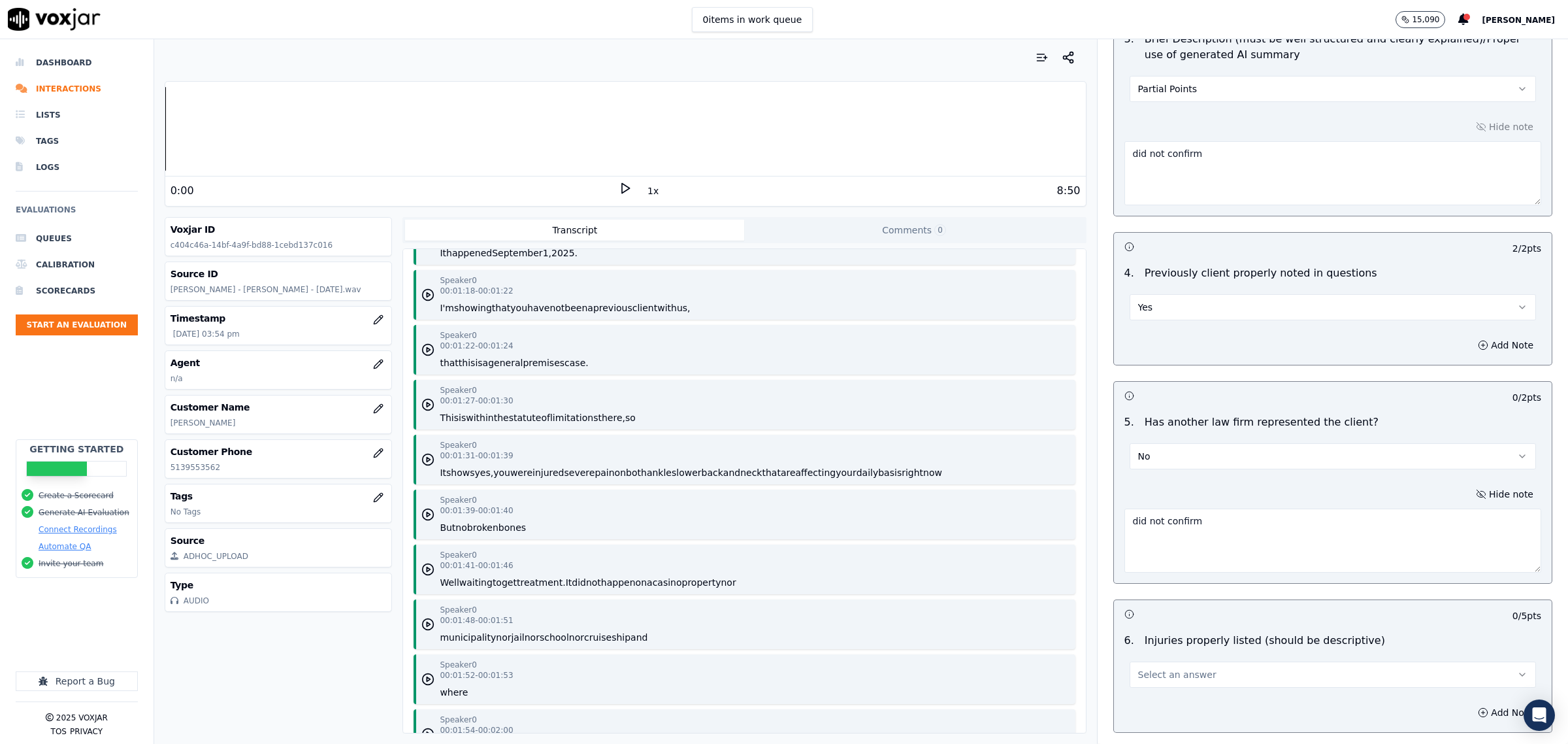
scroll to position [1471, 0]
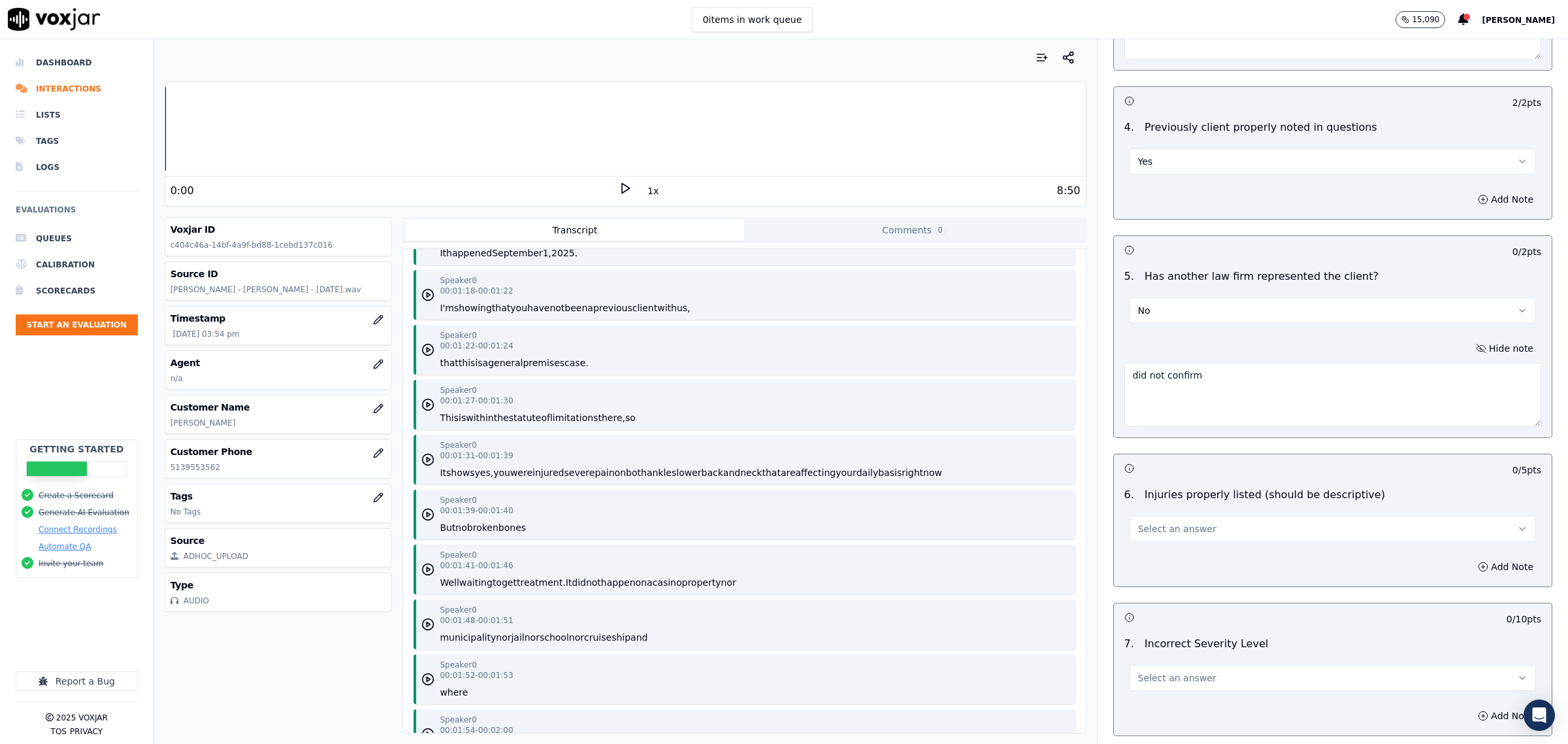
type textarea "did not confirm"
click at [1175, 527] on span "Select an answer" at bounding box center [1178, 529] width 78 height 13
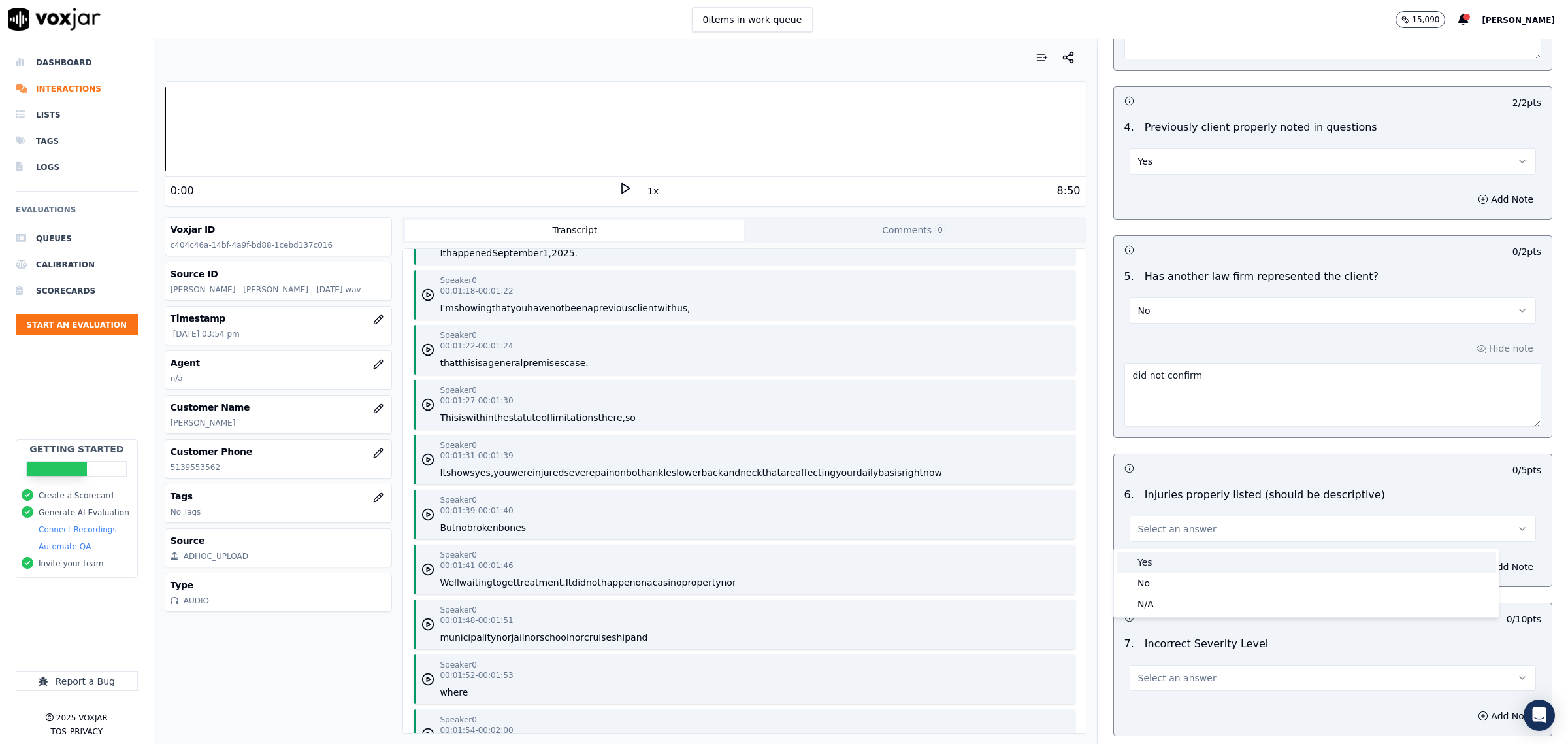
click at [1181, 553] on div "Yes" at bounding box center [1306, 562] width 380 height 21
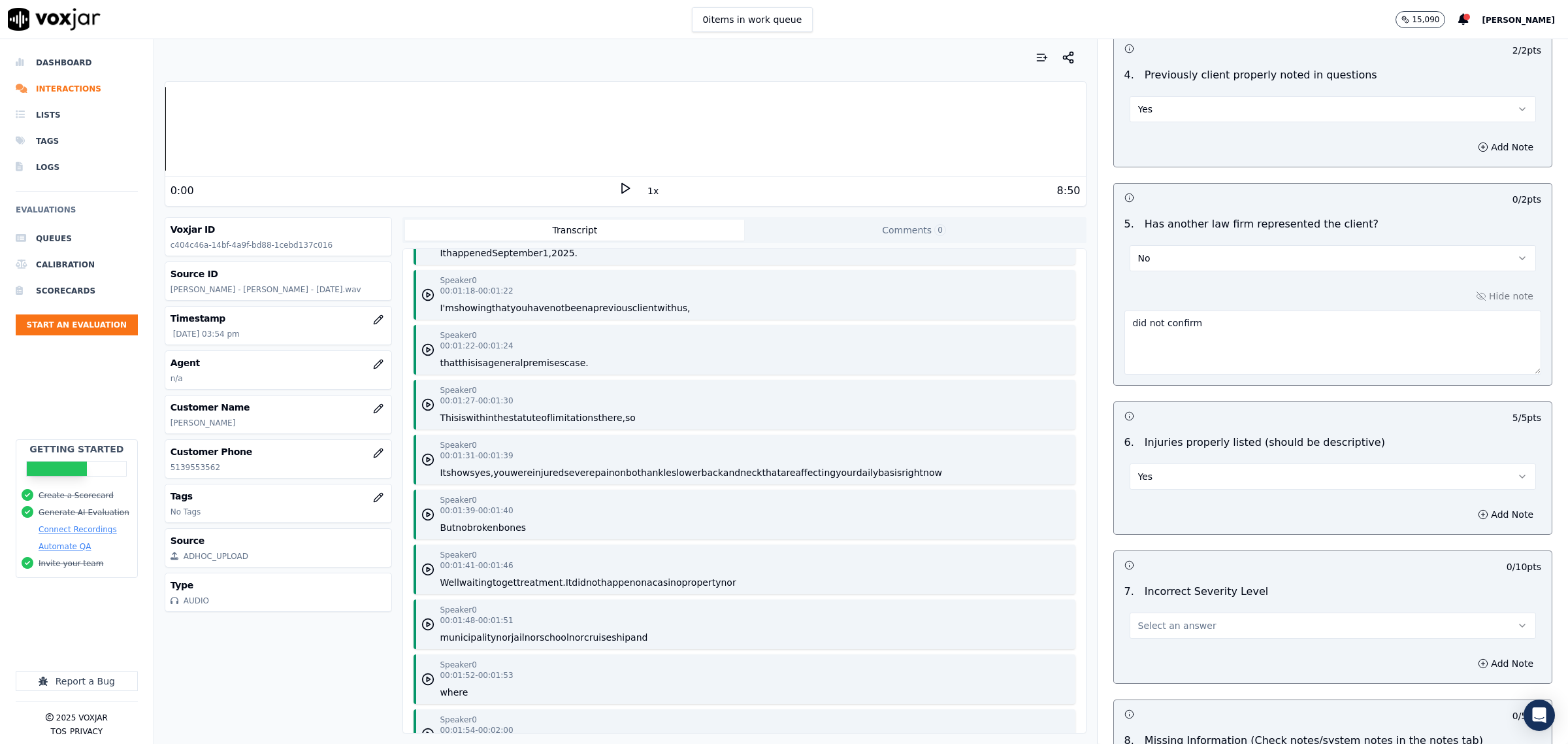
scroll to position [1553, 0]
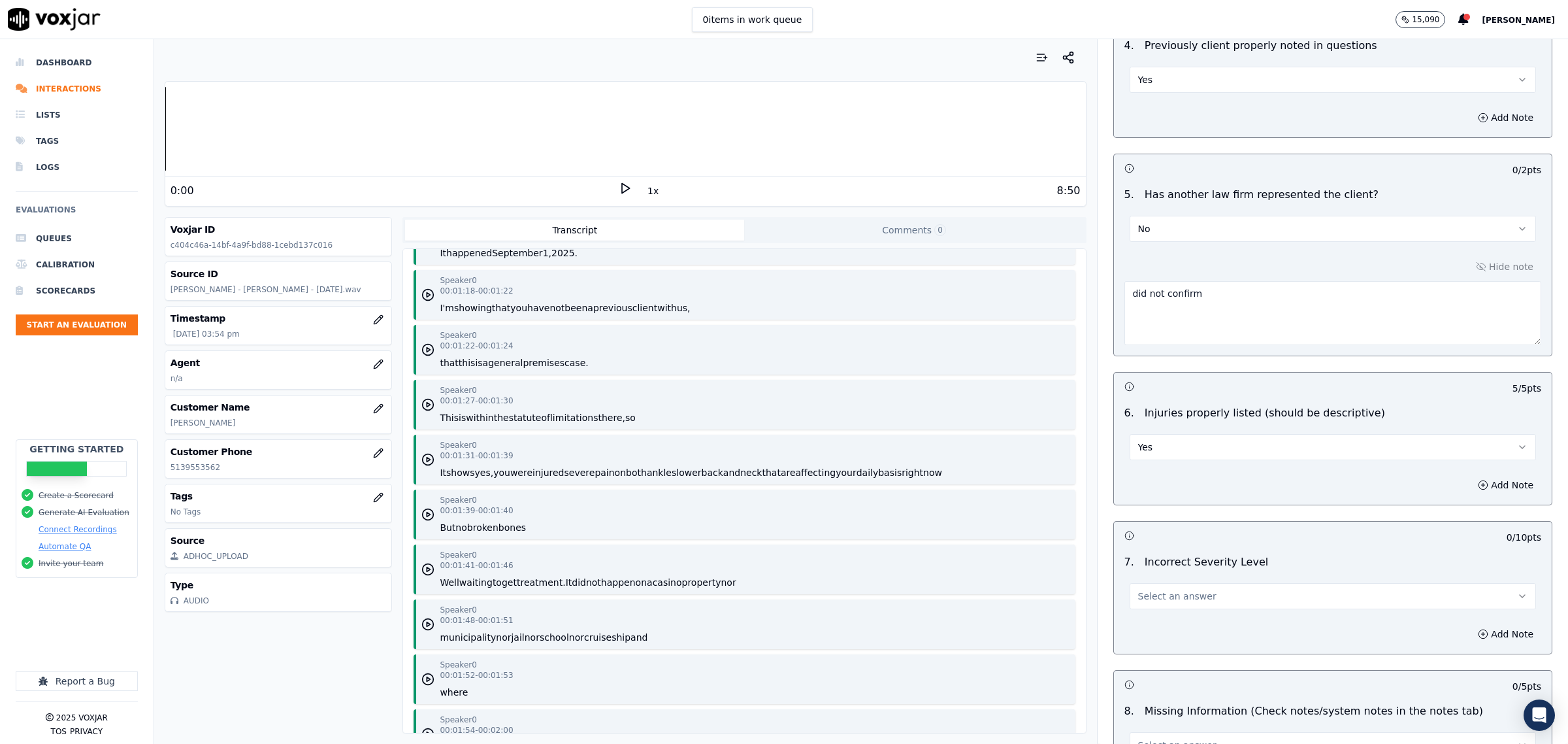
click at [1191, 455] on button "Yes" at bounding box center [1333, 447] width 407 height 26
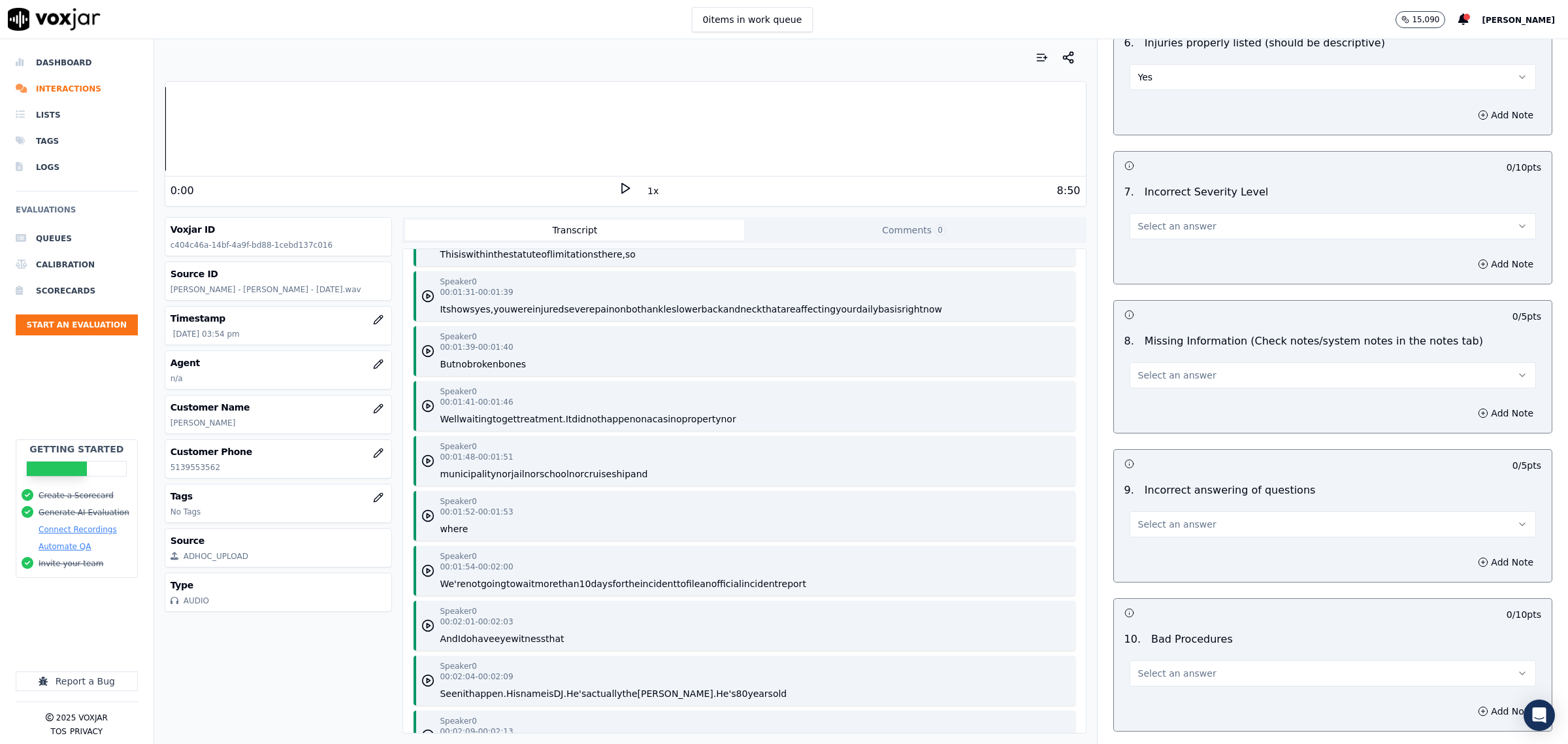
scroll to position [1880, 0]
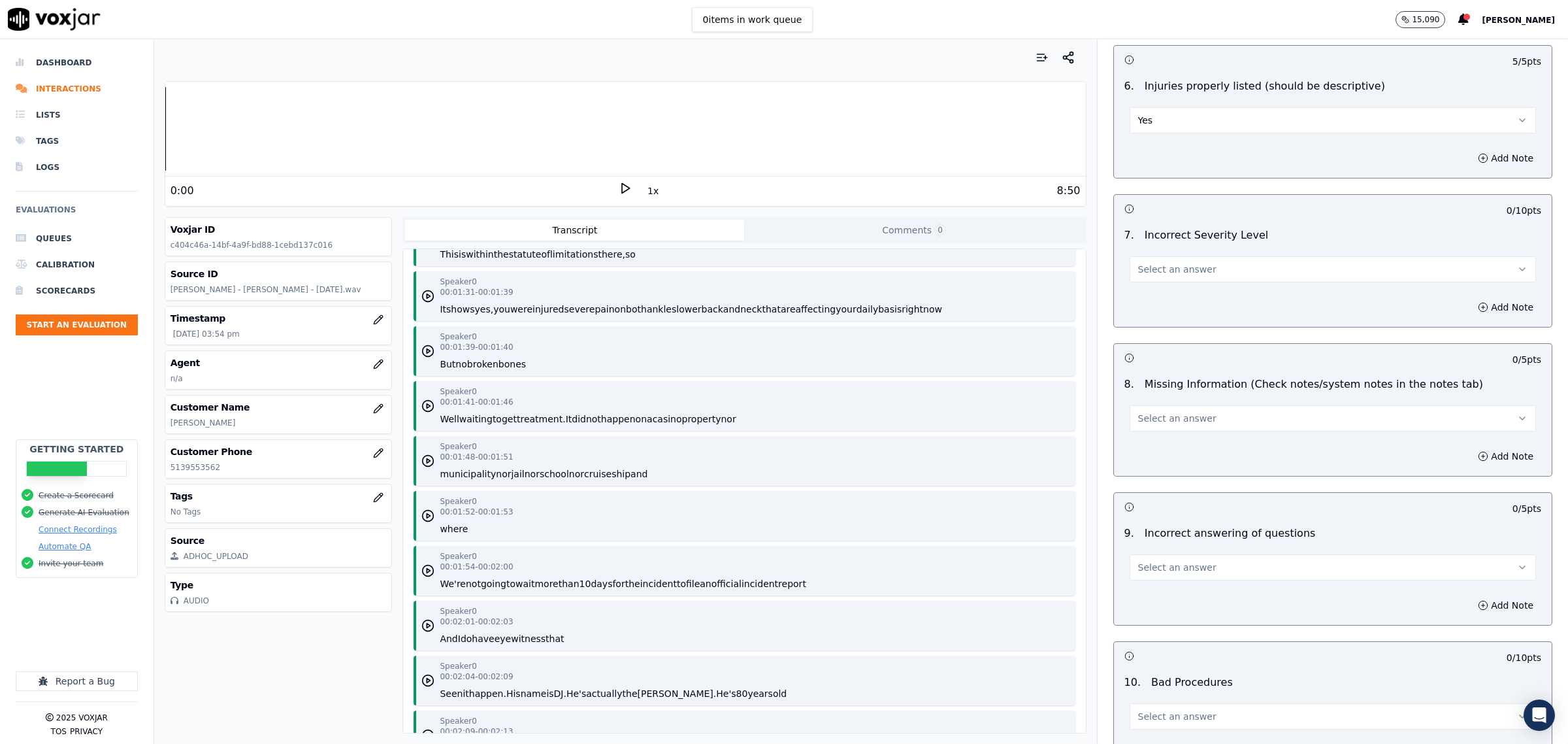
click at [1170, 265] on button "Select an answer" at bounding box center [1333, 269] width 407 height 26
click at [1148, 342] on div "No" at bounding box center [1306, 345] width 380 height 21
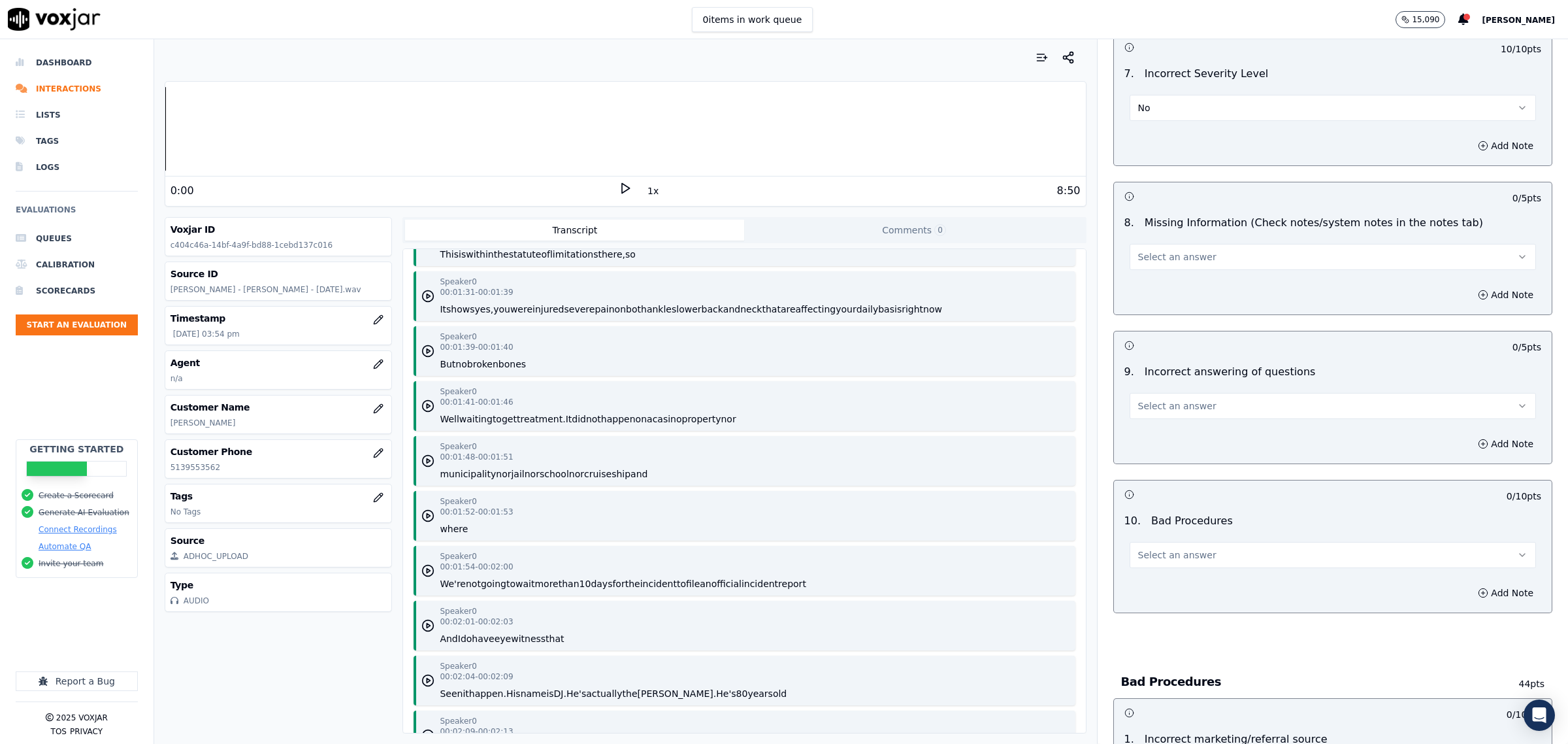
scroll to position [2043, 0]
click at [1186, 410] on span "Select an answer" at bounding box center [1178, 404] width 78 height 13
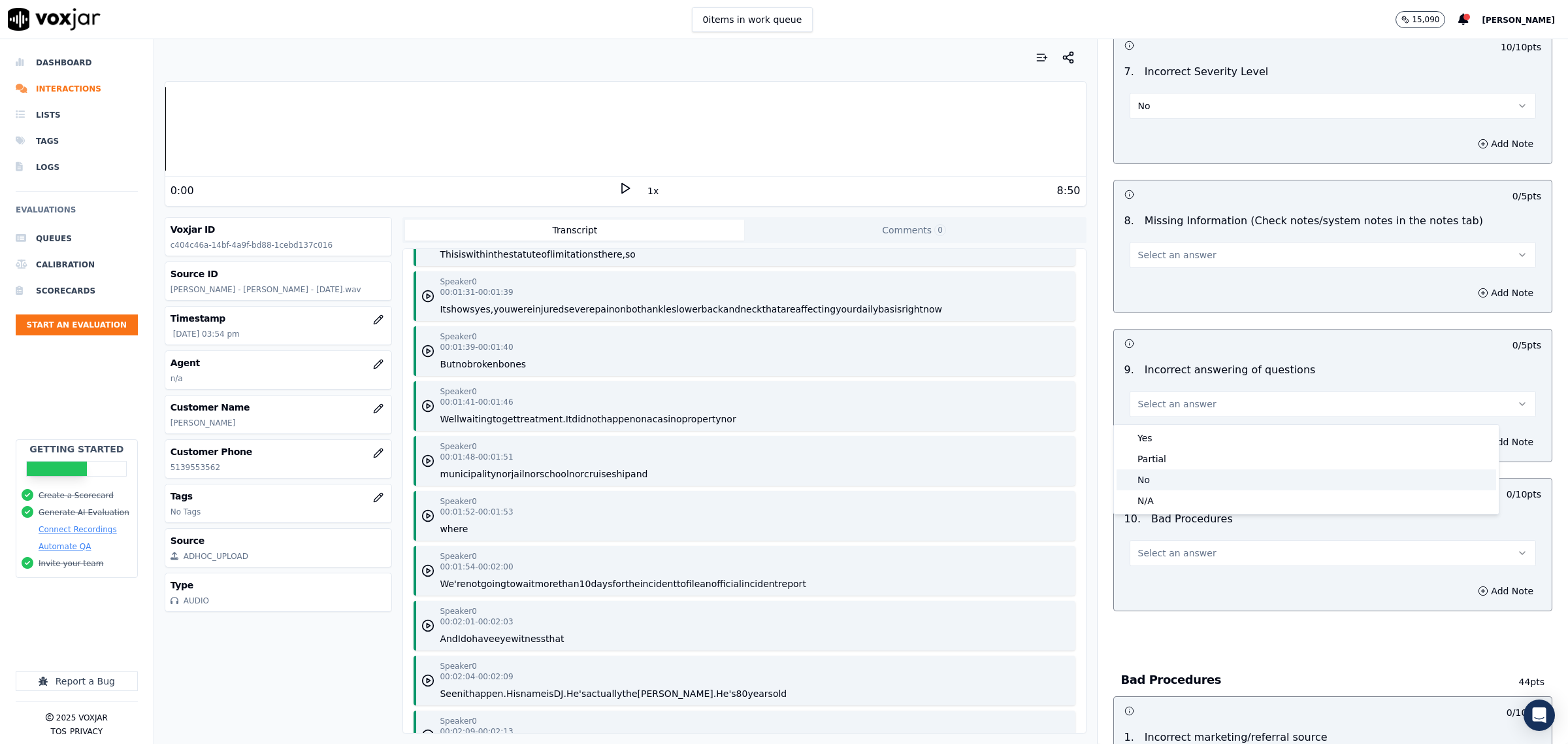
click at [1180, 479] on div "No" at bounding box center [1306, 480] width 380 height 21
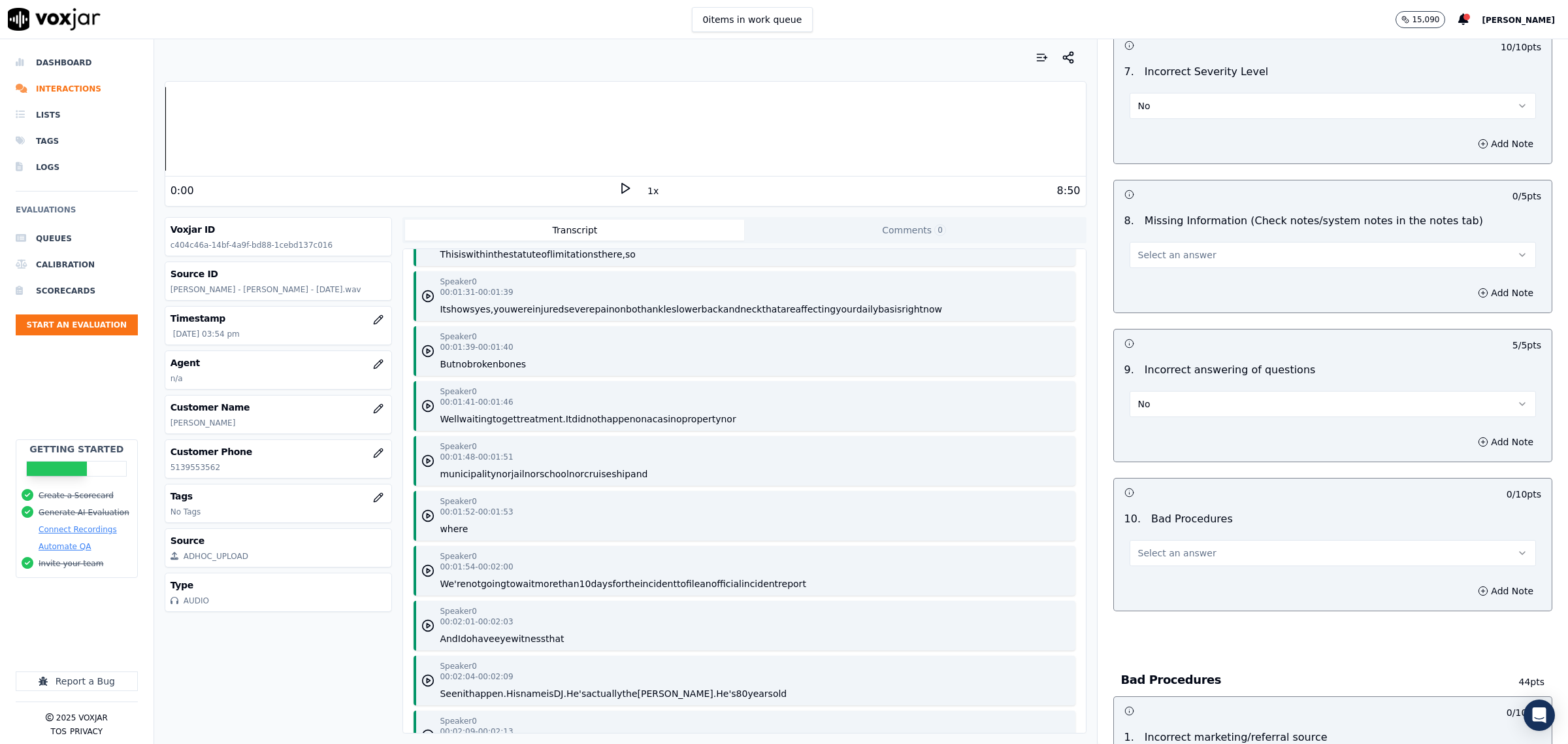
click at [1179, 555] on span "Select an answer" at bounding box center [1178, 553] width 78 height 13
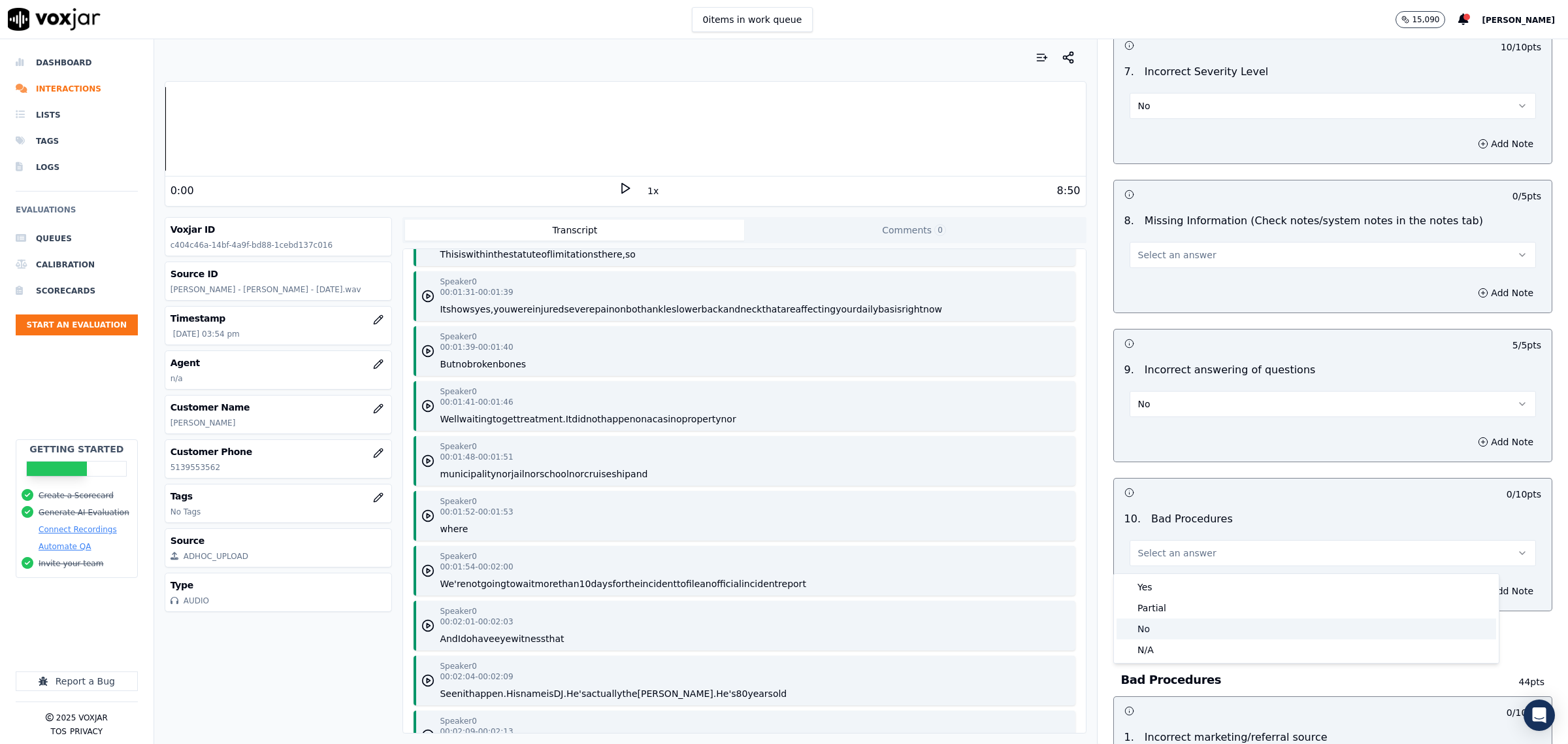
drag, startPoint x: 1150, startPoint y: 630, endPoint x: 1181, endPoint y: 610, distance: 36.9
click at [1151, 630] on div "No" at bounding box center [1306, 629] width 380 height 21
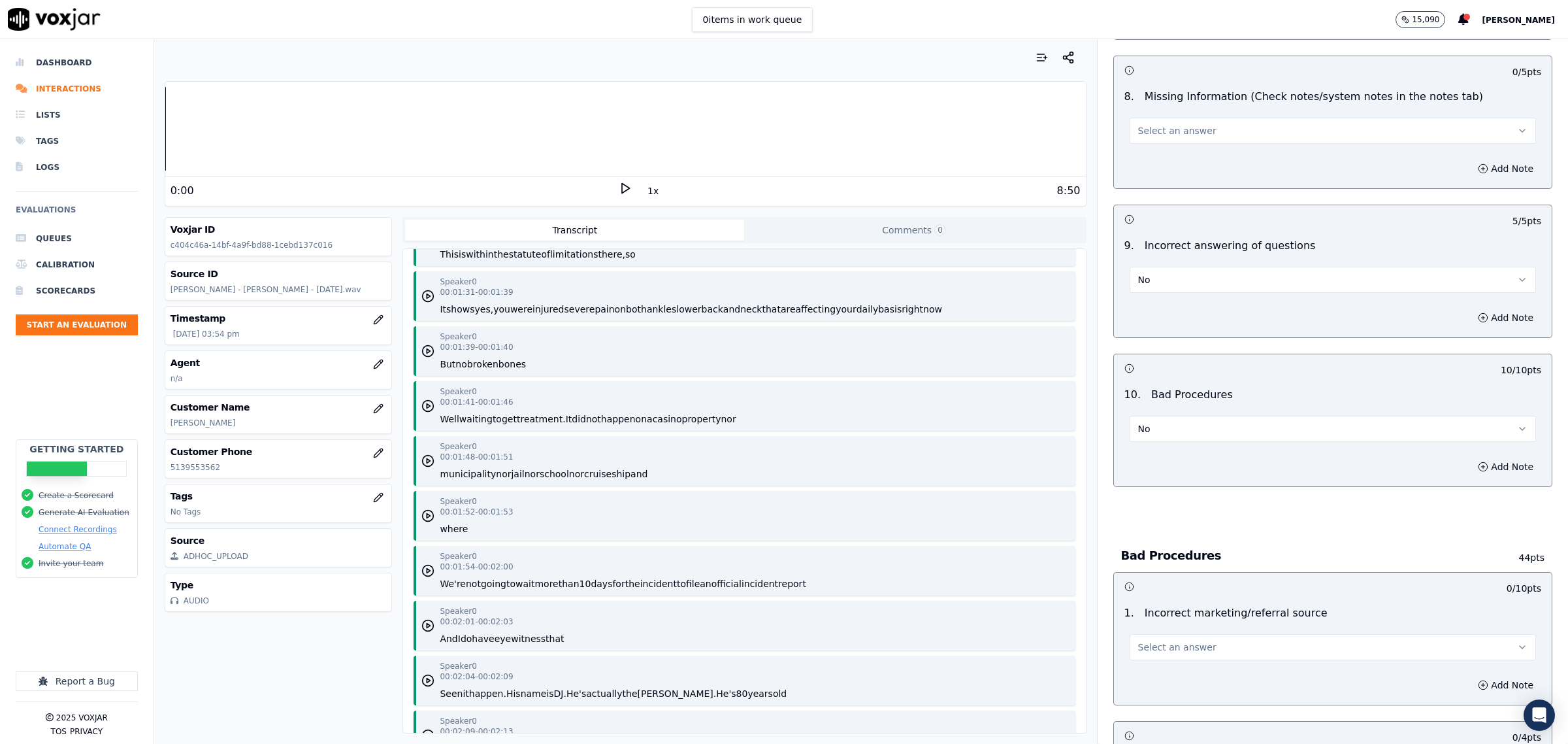
scroll to position [2370, 0]
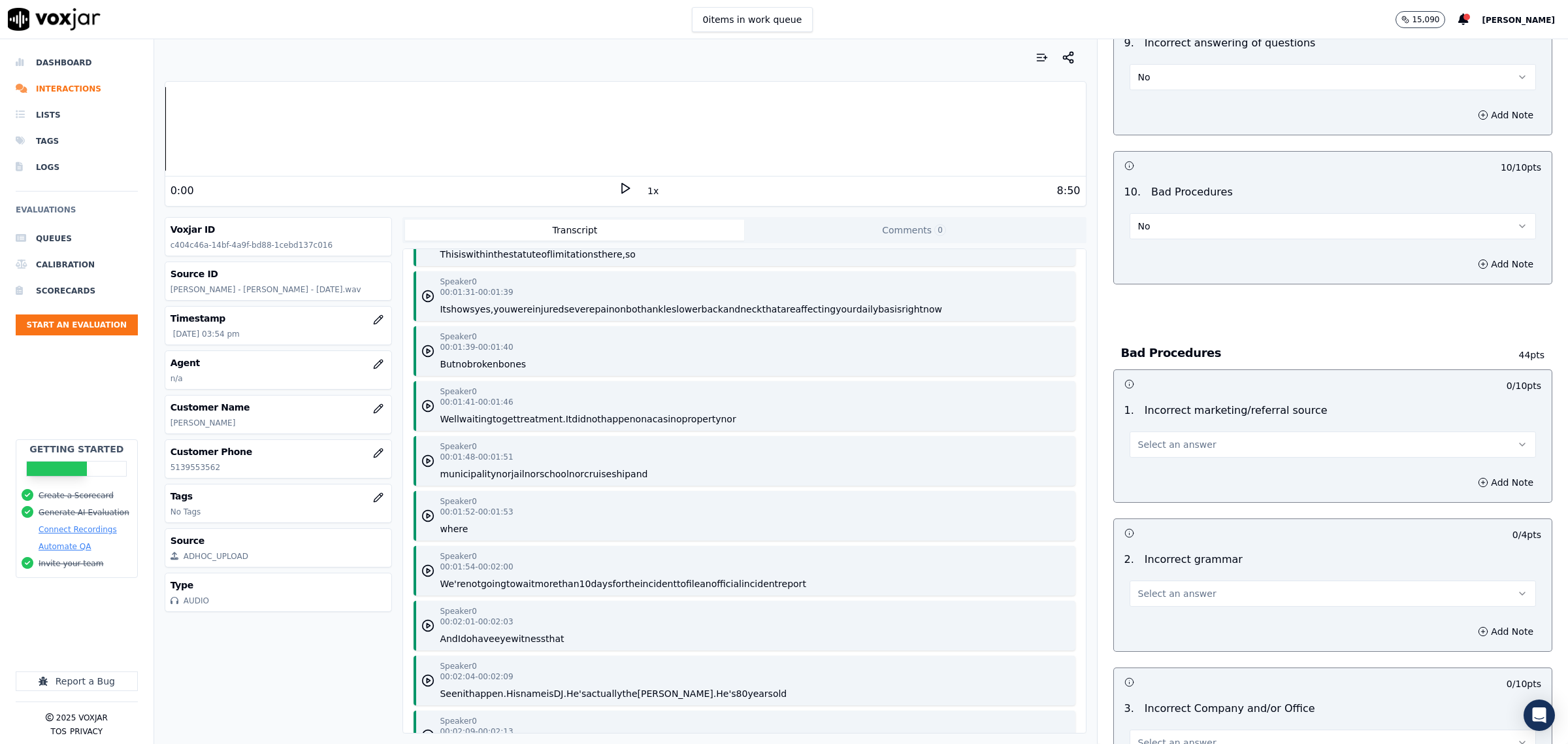
click at [1184, 452] on span "Select an answer" at bounding box center [1178, 445] width 78 height 13
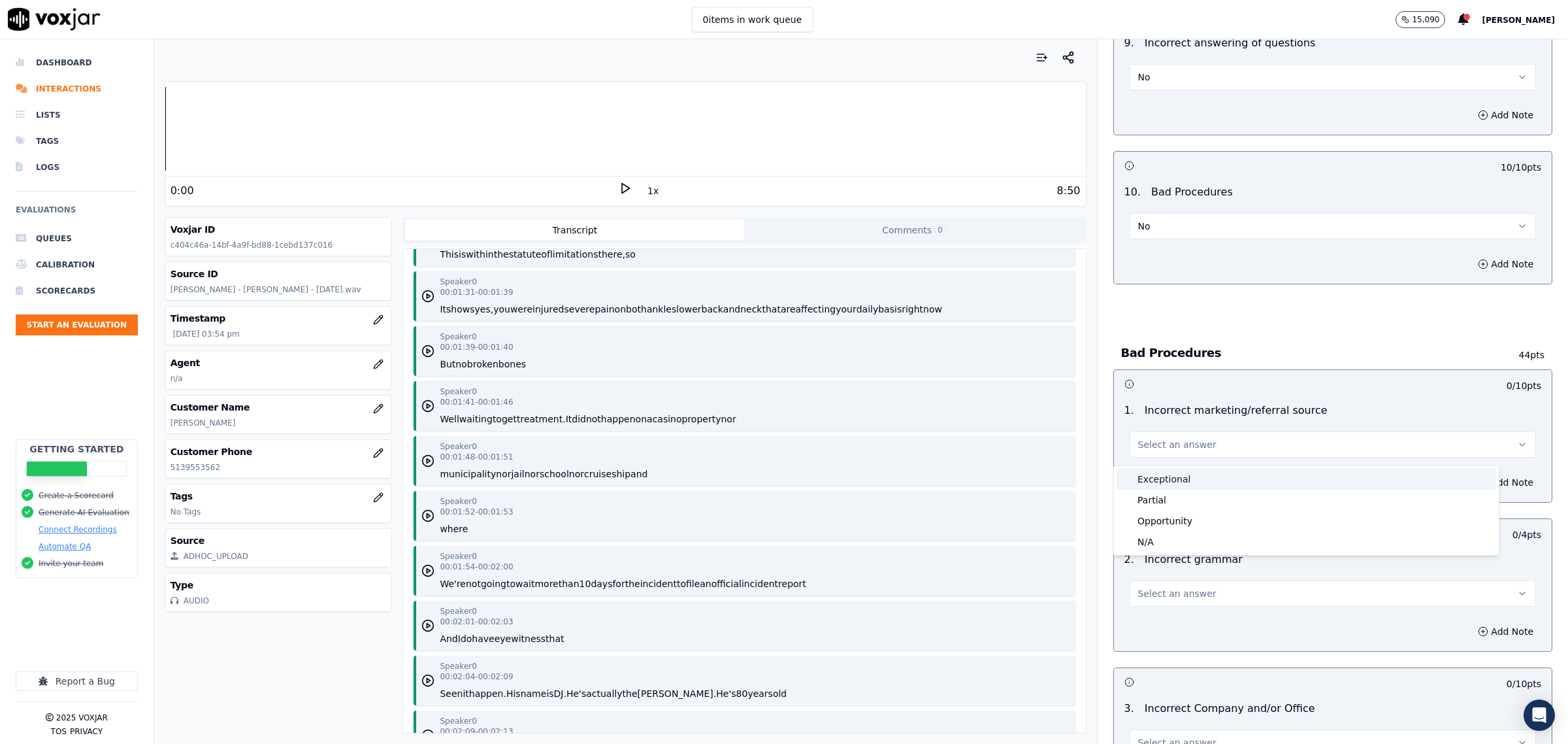
click at [1171, 484] on div "Exceptional" at bounding box center [1306, 479] width 380 height 21
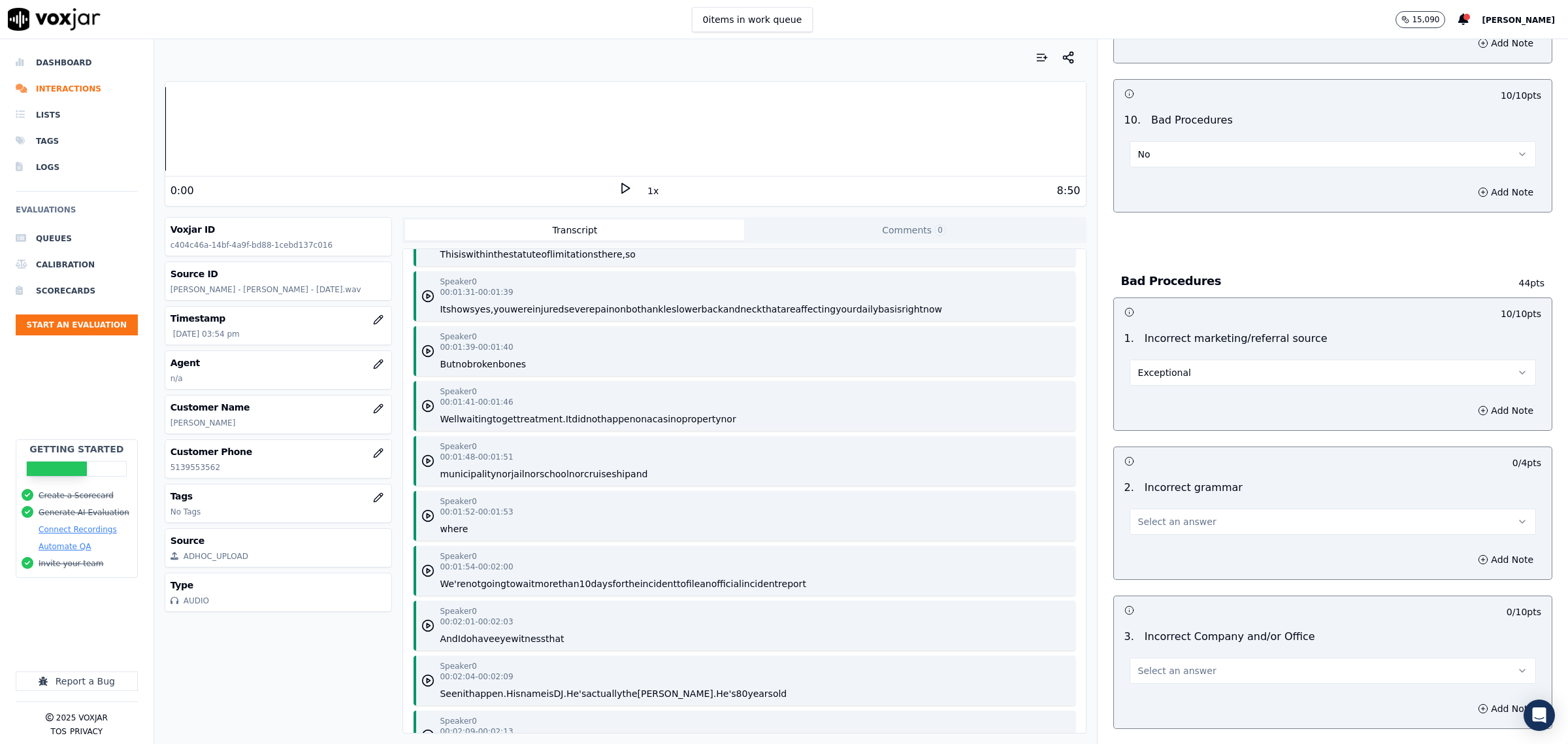
scroll to position [2534, 0]
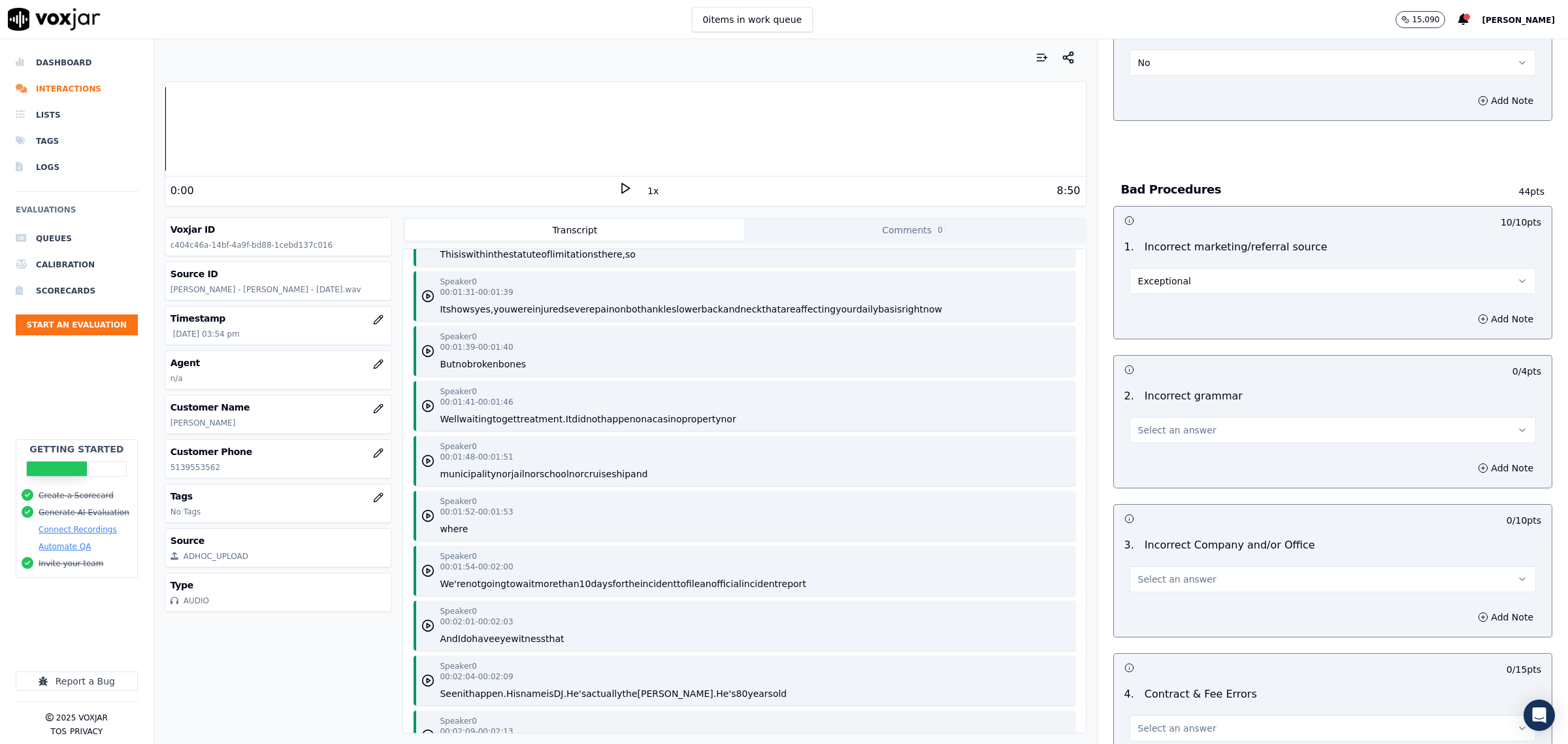
click at [1222, 432] on button "Select an answer" at bounding box center [1333, 430] width 407 height 26
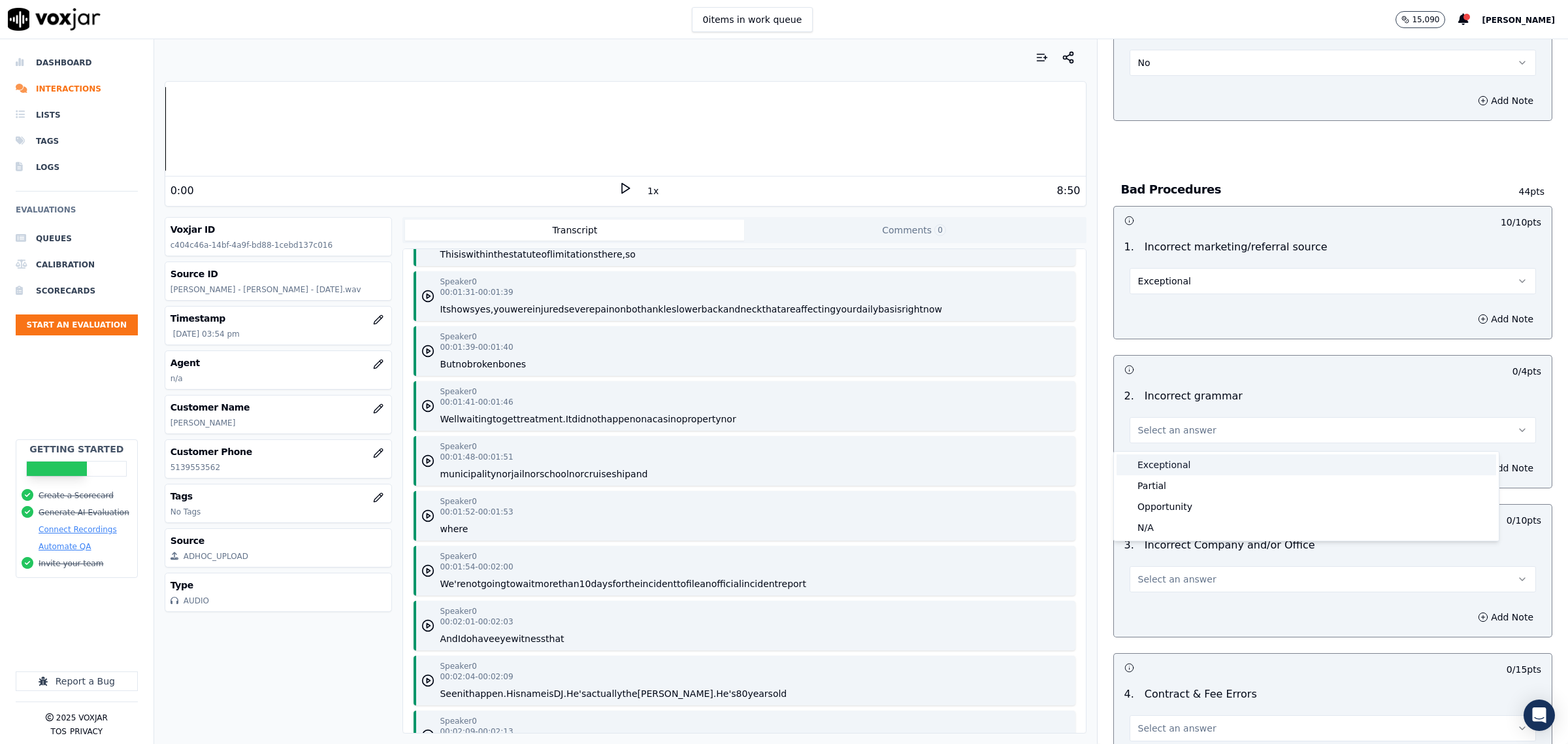
click at [1193, 459] on div "Exceptional" at bounding box center [1306, 465] width 380 height 21
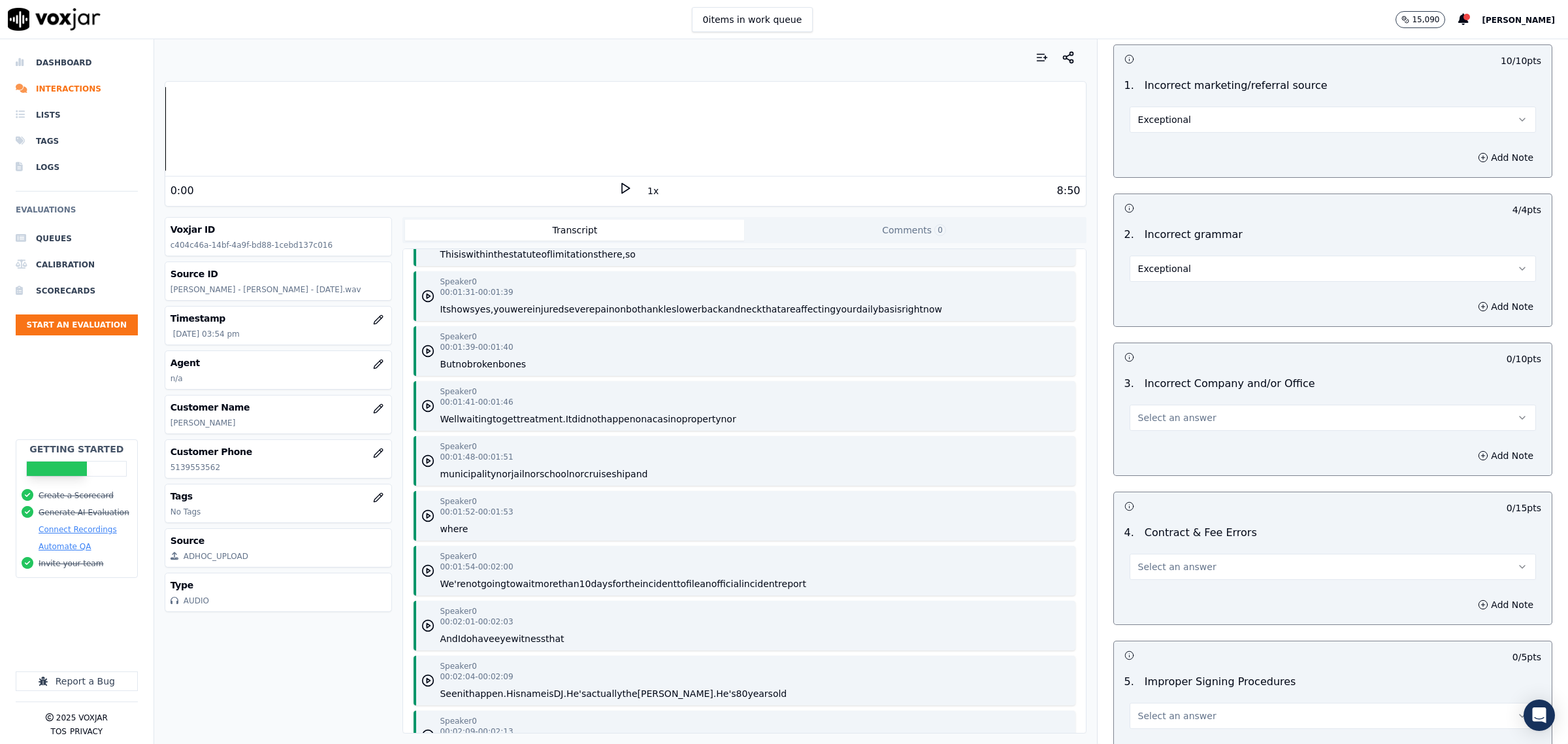
scroll to position [2697, 0]
click at [1232, 417] on button "Select an answer" at bounding box center [1333, 415] width 407 height 26
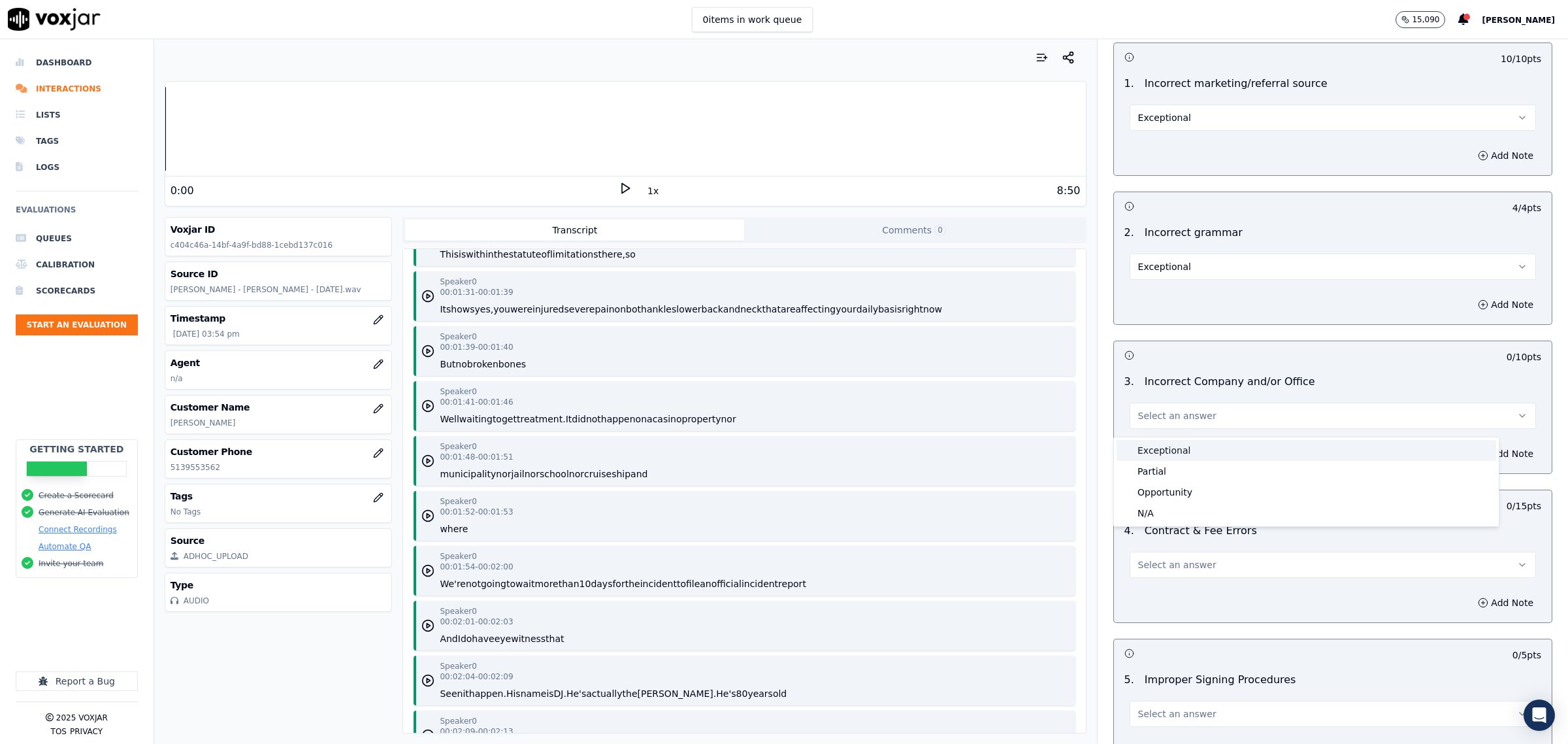
click at [1213, 452] on div "Exceptional" at bounding box center [1306, 451] width 380 height 21
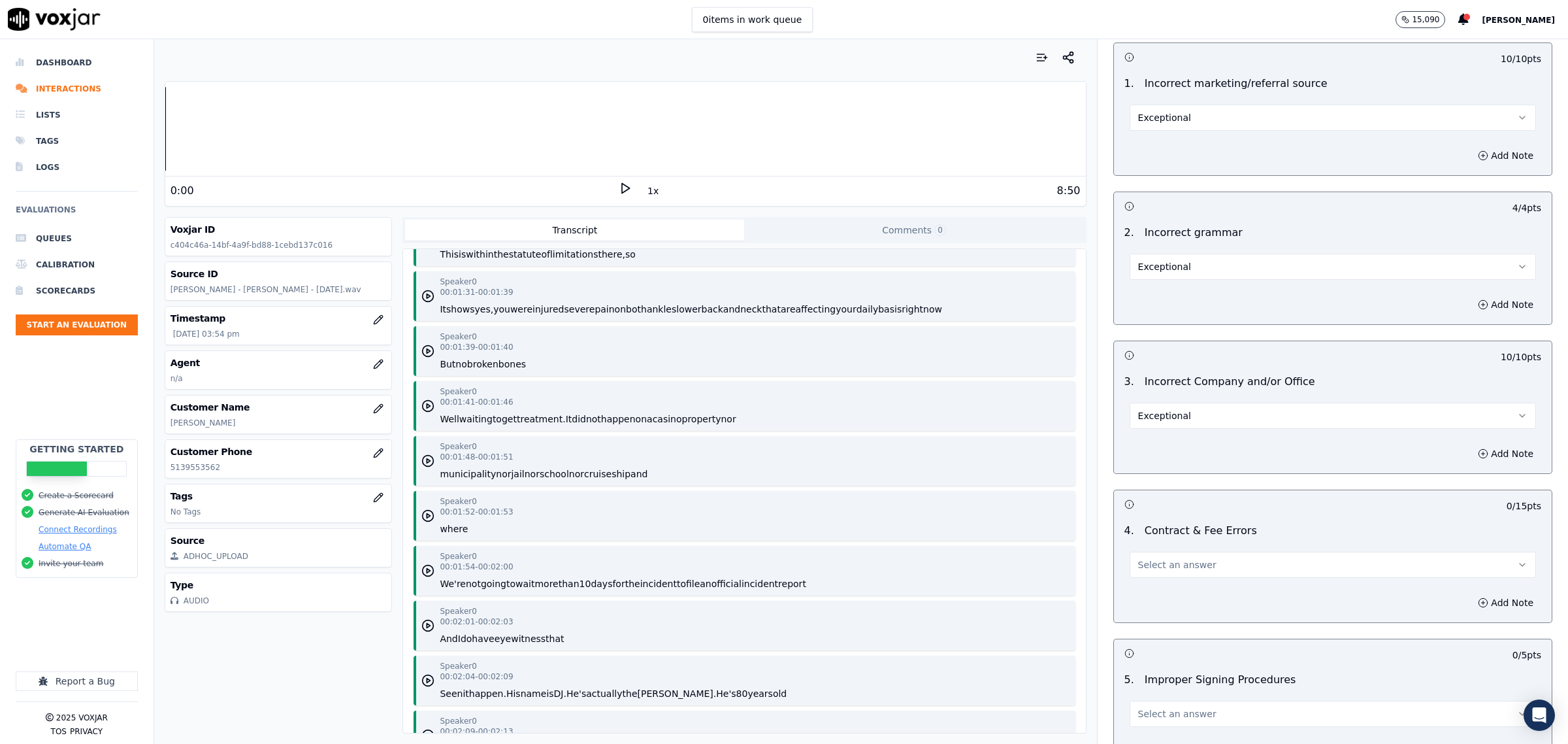
drag, startPoint x: 1190, startPoint y: 576, endPoint x: 1184, endPoint y: 584, distance: 10.0
click at [1191, 576] on button "Select an answer" at bounding box center [1333, 564] width 407 height 26
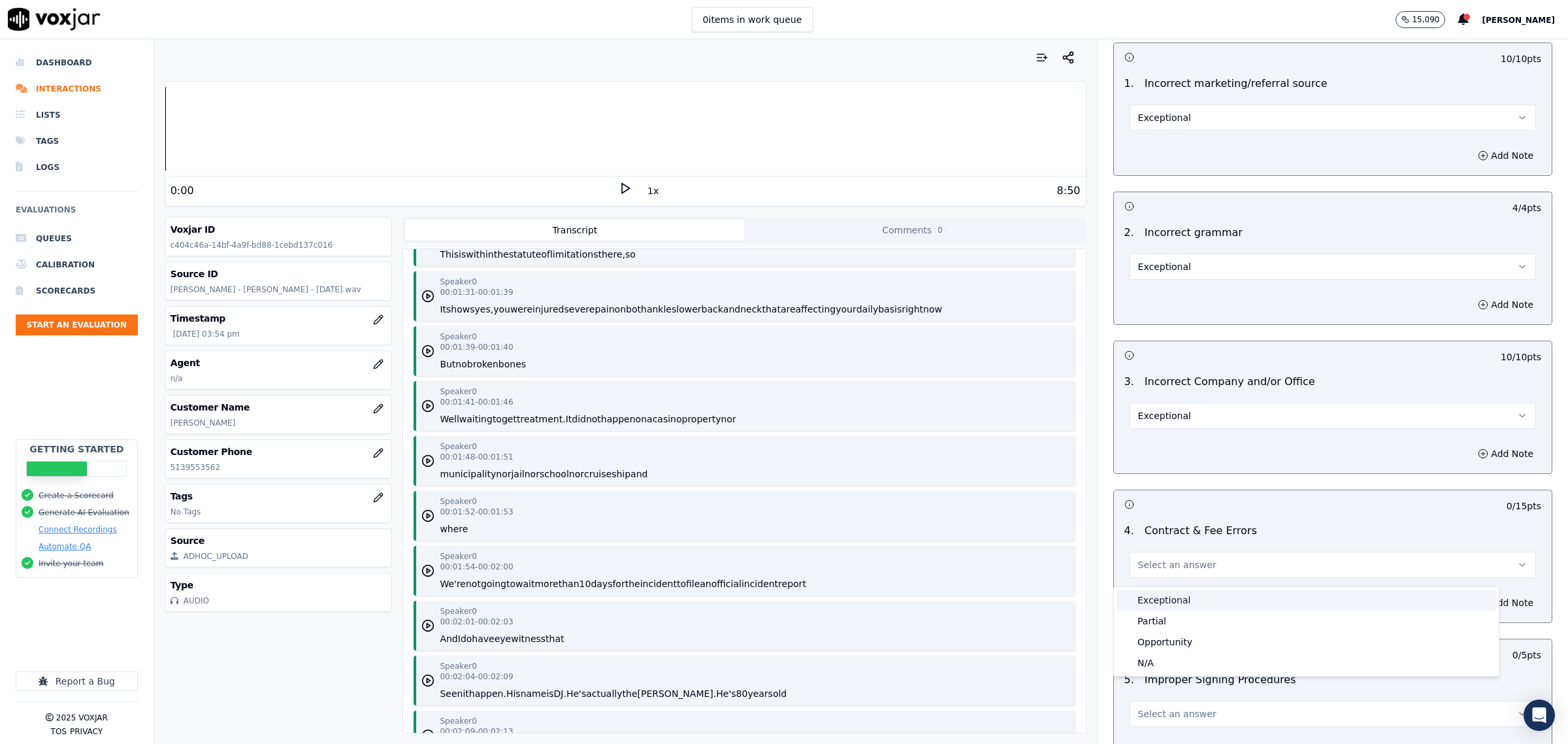
click at [1175, 595] on div "Exceptional" at bounding box center [1306, 600] width 380 height 21
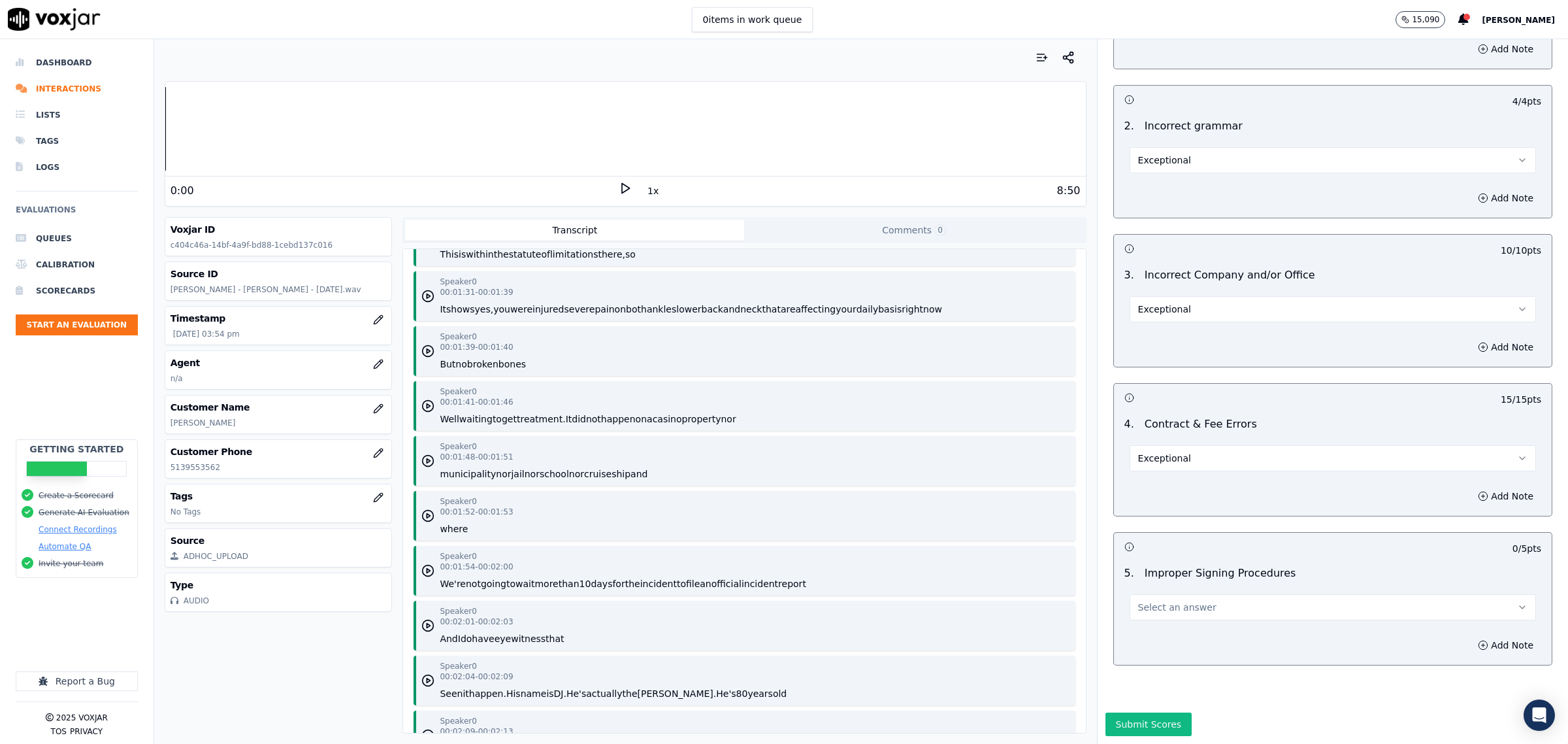
scroll to position [2845, 0]
click at [1195, 594] on button "Select an answer" at bounding box center [1333, 607] width 407 height 26
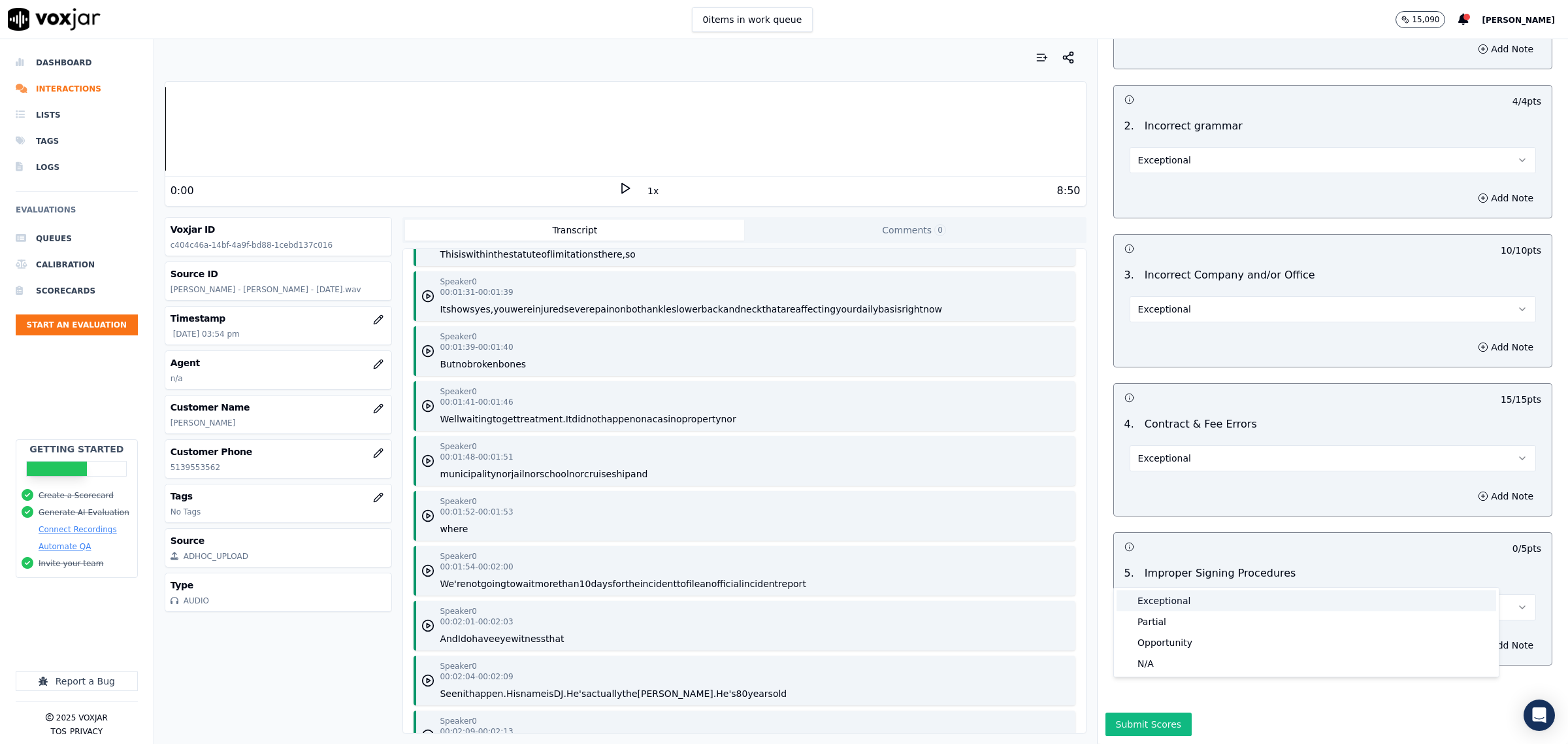
click at [1182, 601] on div "Exceptional" at bounding box center [1306, 601] width 380 height 21
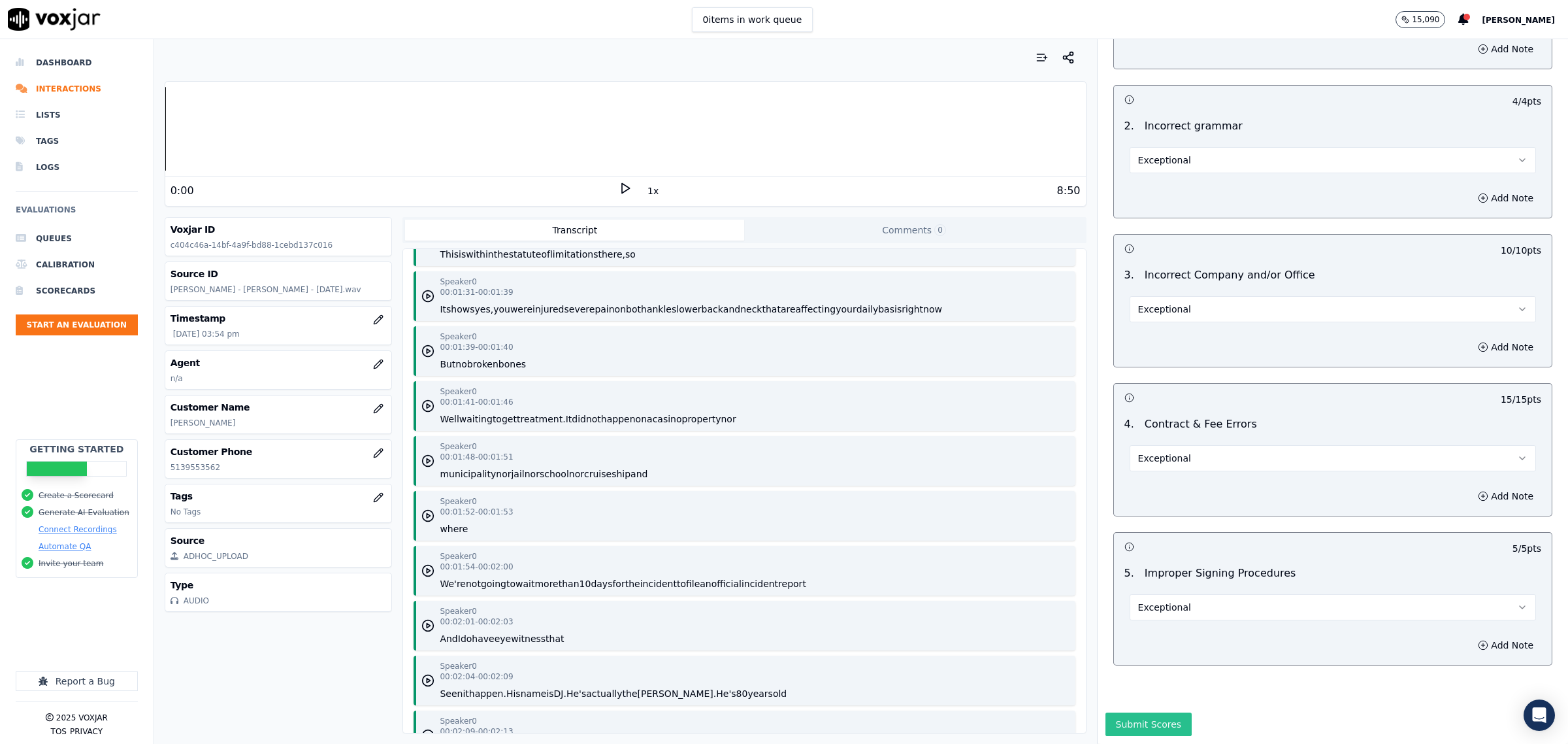
click at [1149, 713] on button "Submit Scores" at bounding box center [1148, 724] width 87 height 24
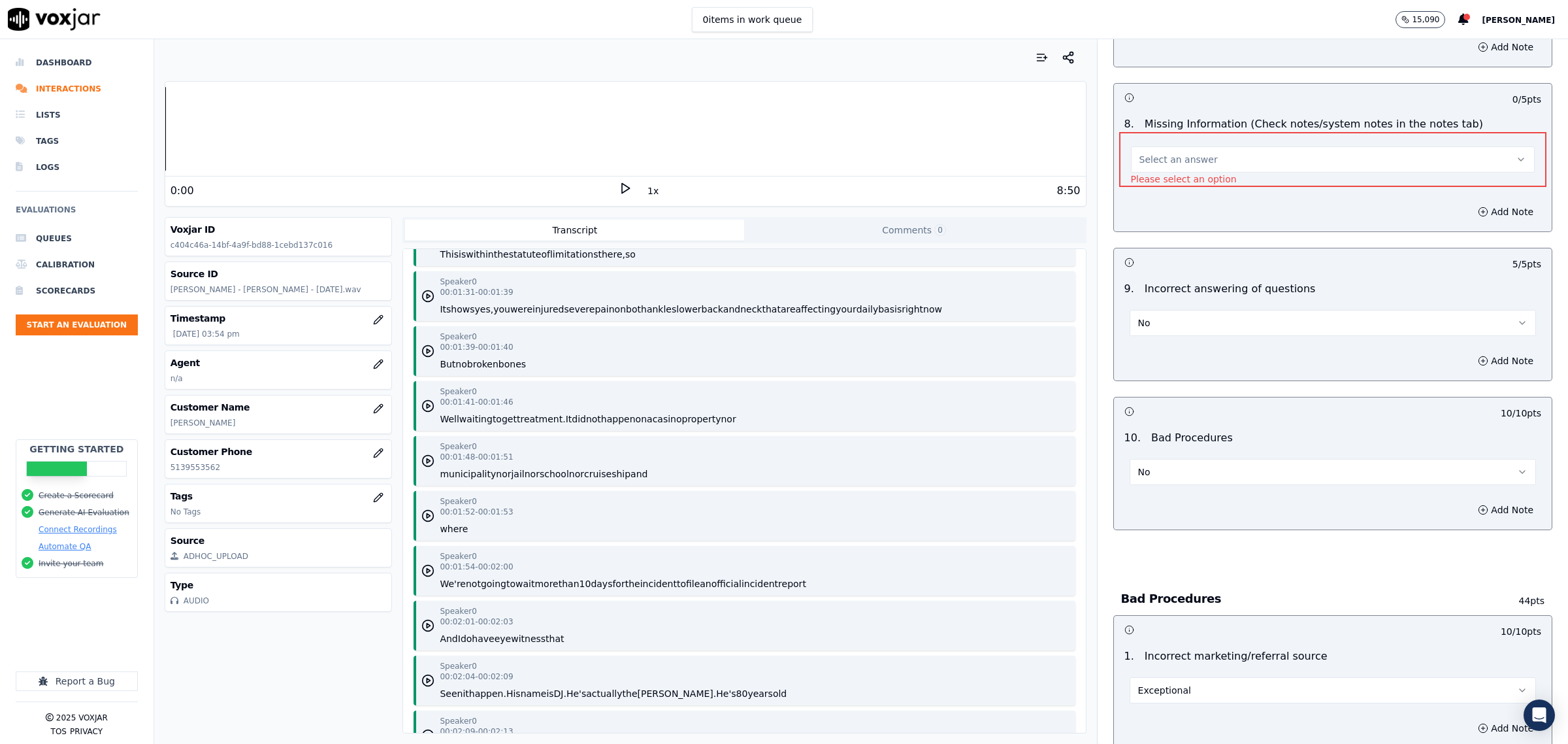
scroll to position [1961, 0]
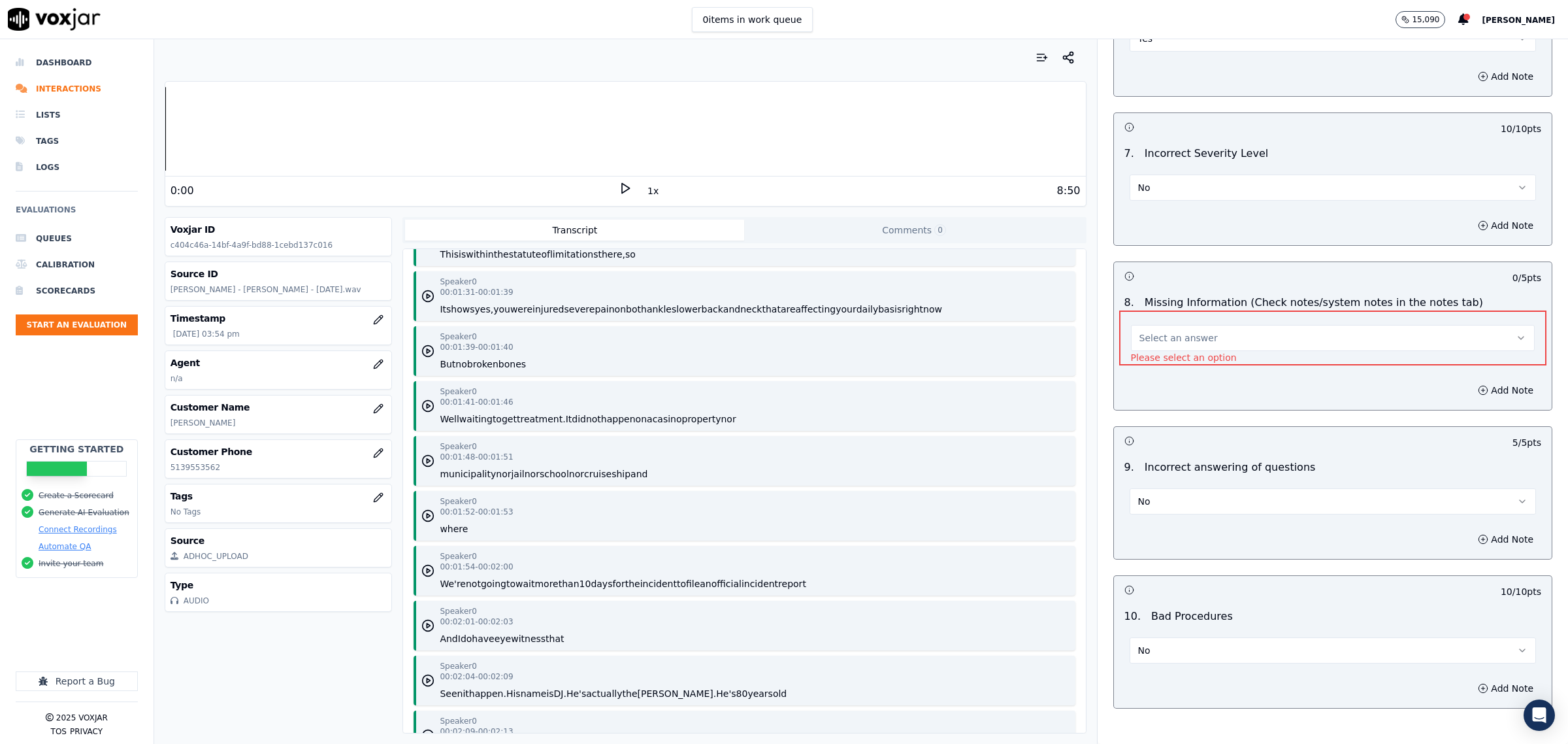
click at [1172, 341] on span "Select an answer" at bounding box center [1179, 338] width 78 height 13
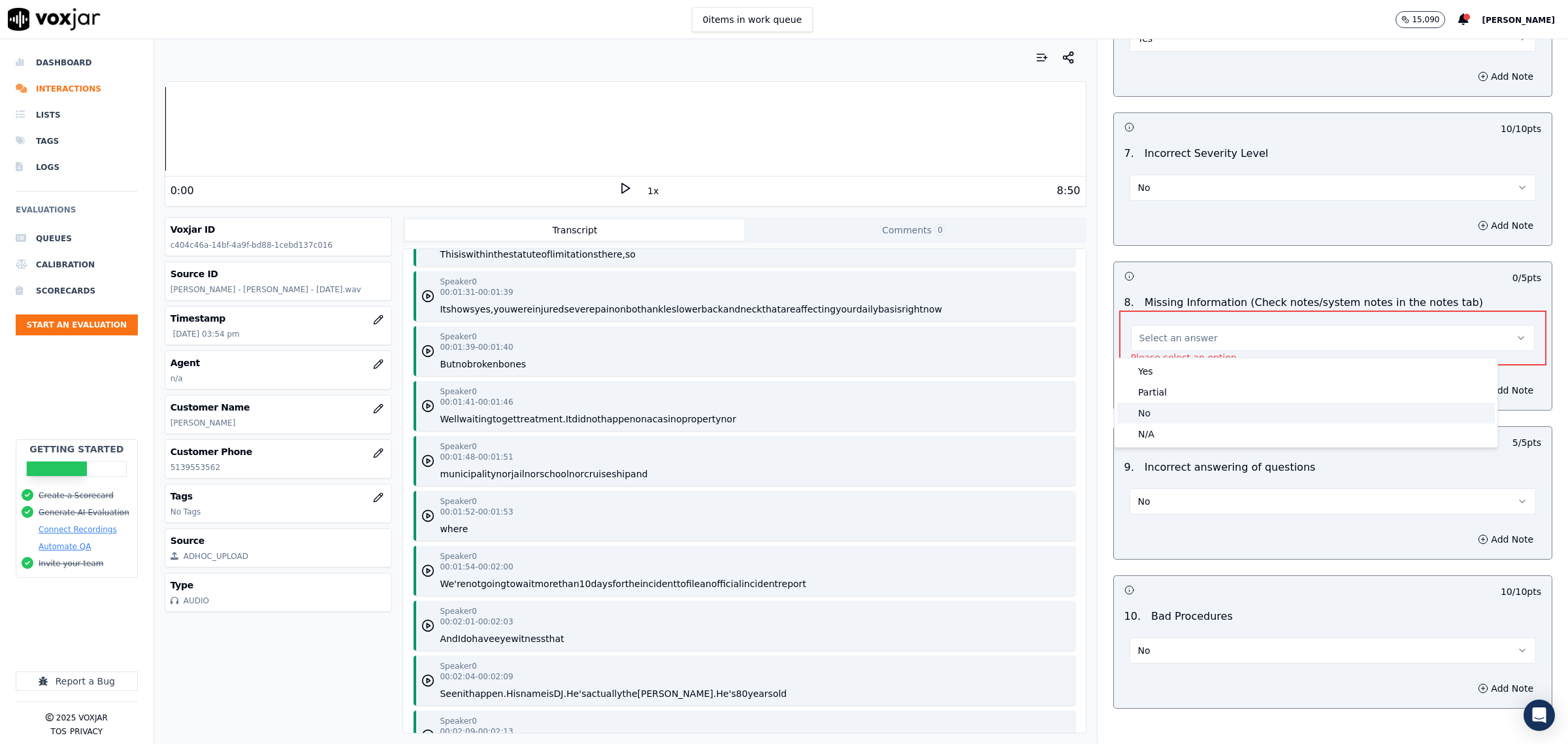
click at [1149, 412] on div "No" at bounding box center [1306, 413] width 378 height 21
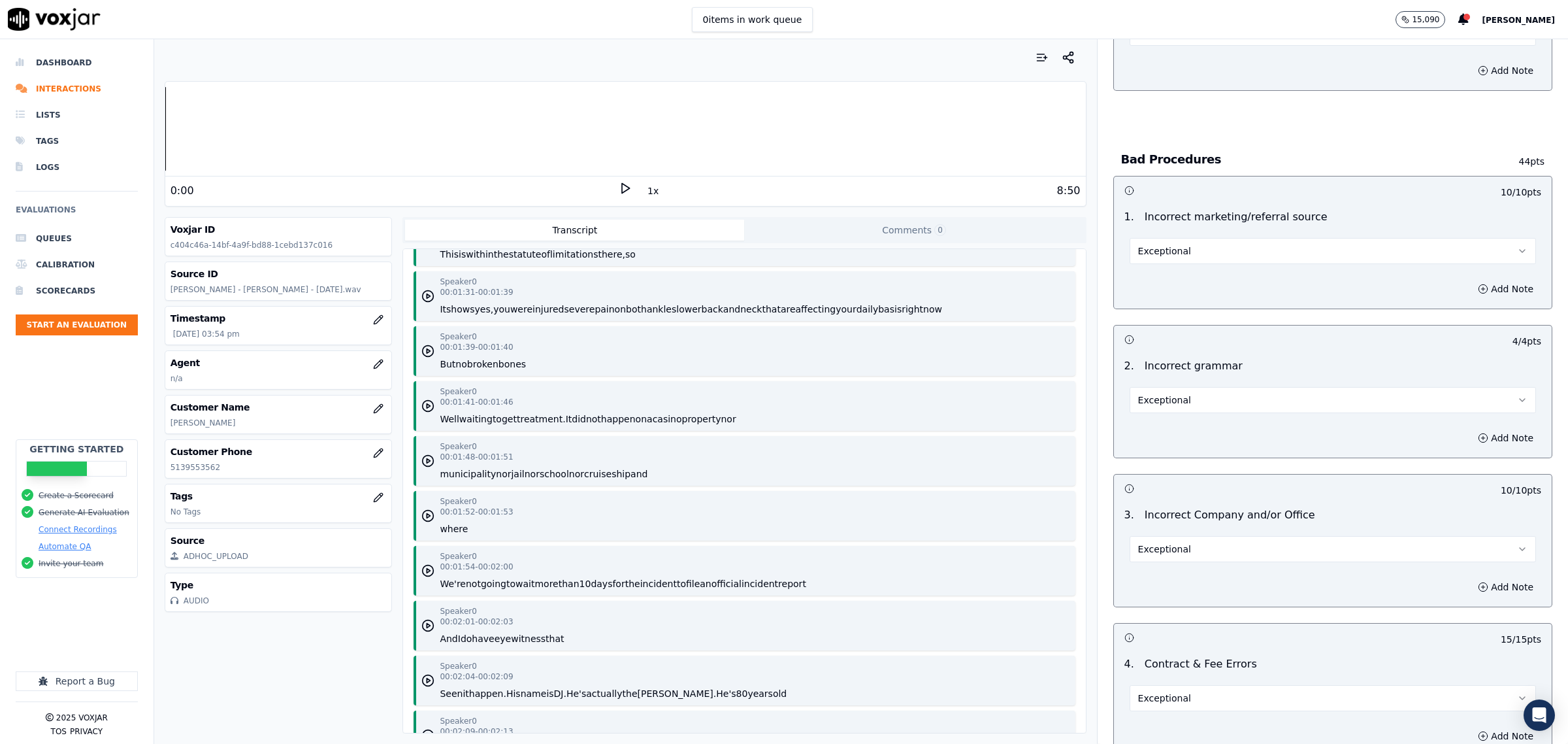
scroll to position [2845, 0]
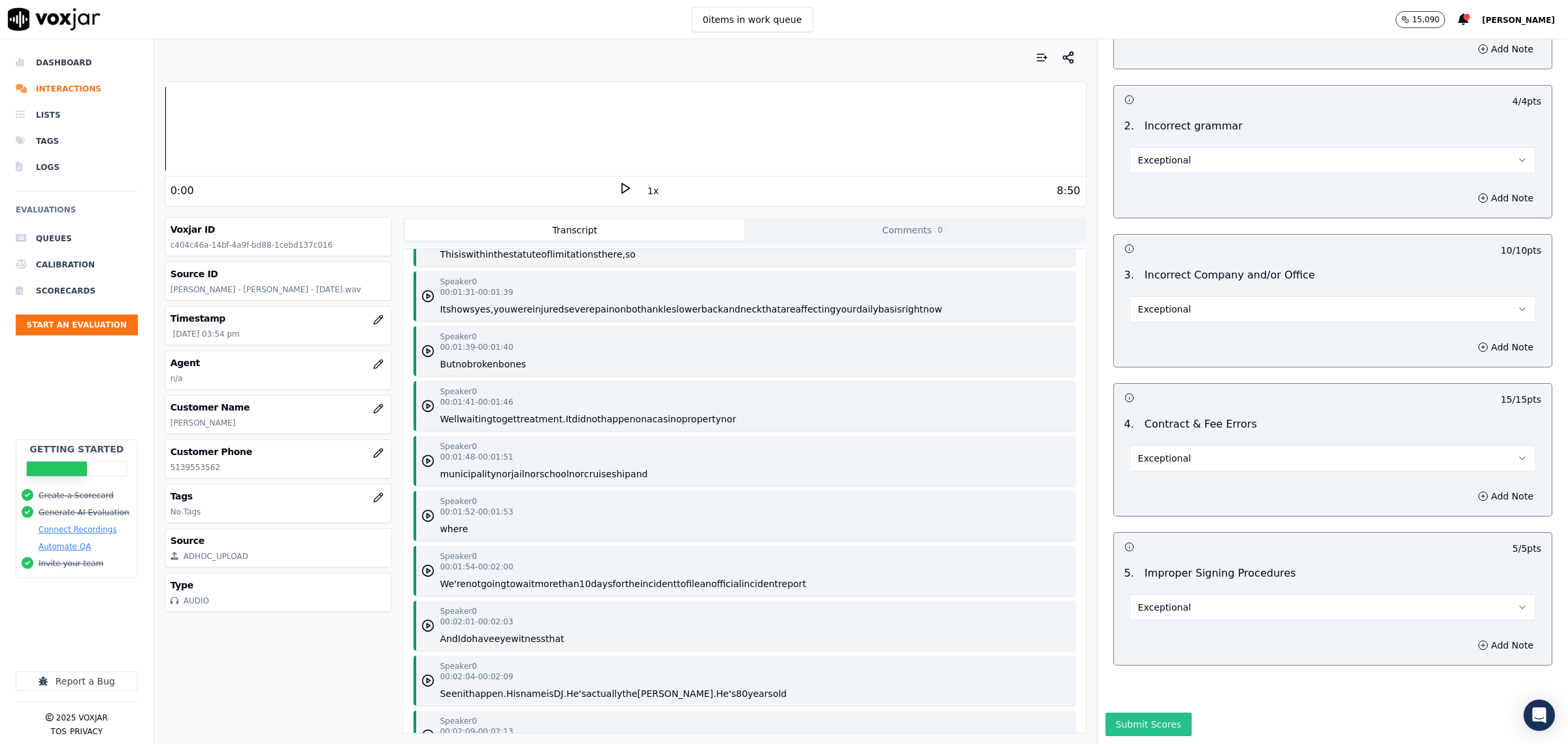
click at [1111, 713] on button "Submit Scores" at bounding box center [1148, 724] width 87 height 24
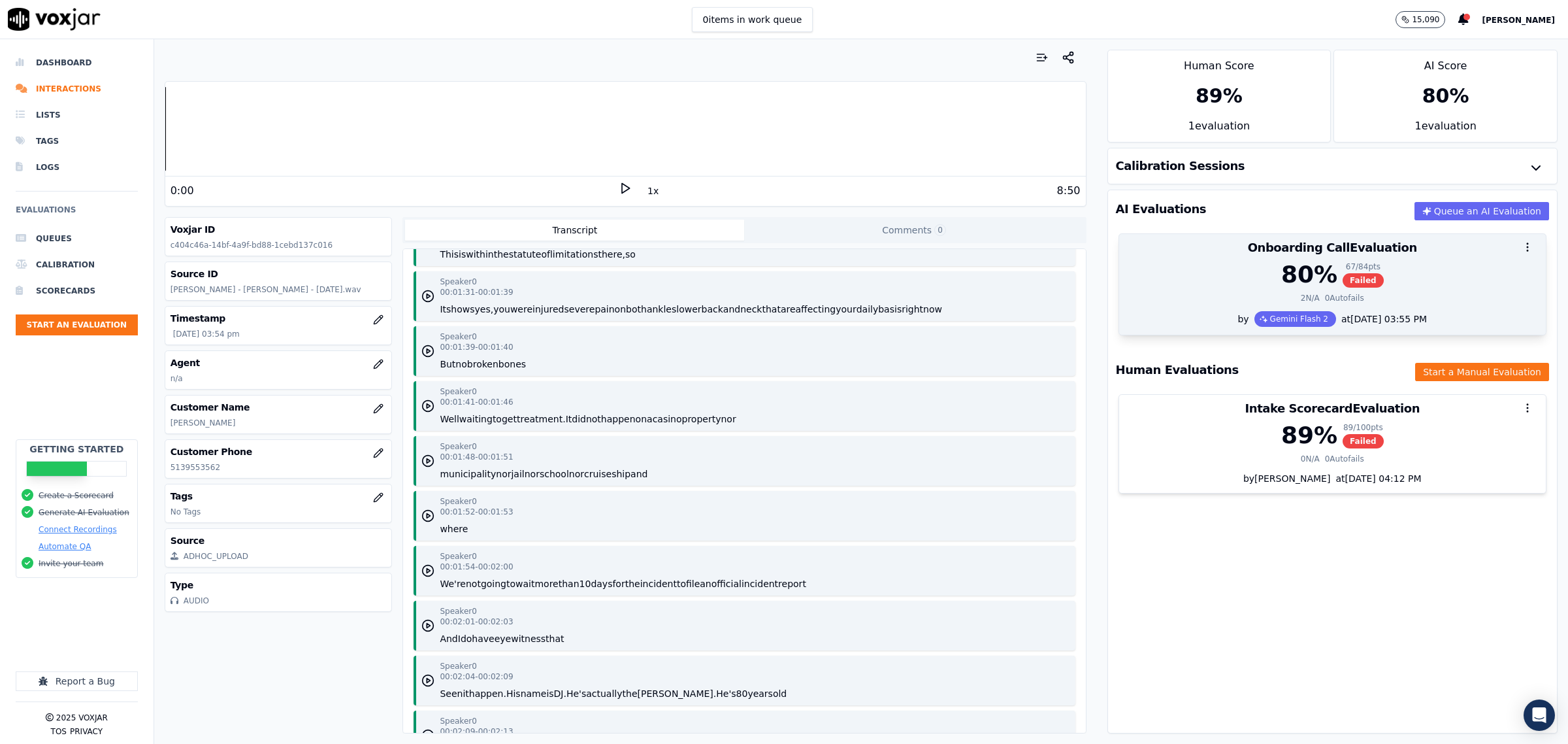
click at [1199, 301] on div "2 N/A 0 Autofails" at bounding box center [1333, 297] width 411 height 10
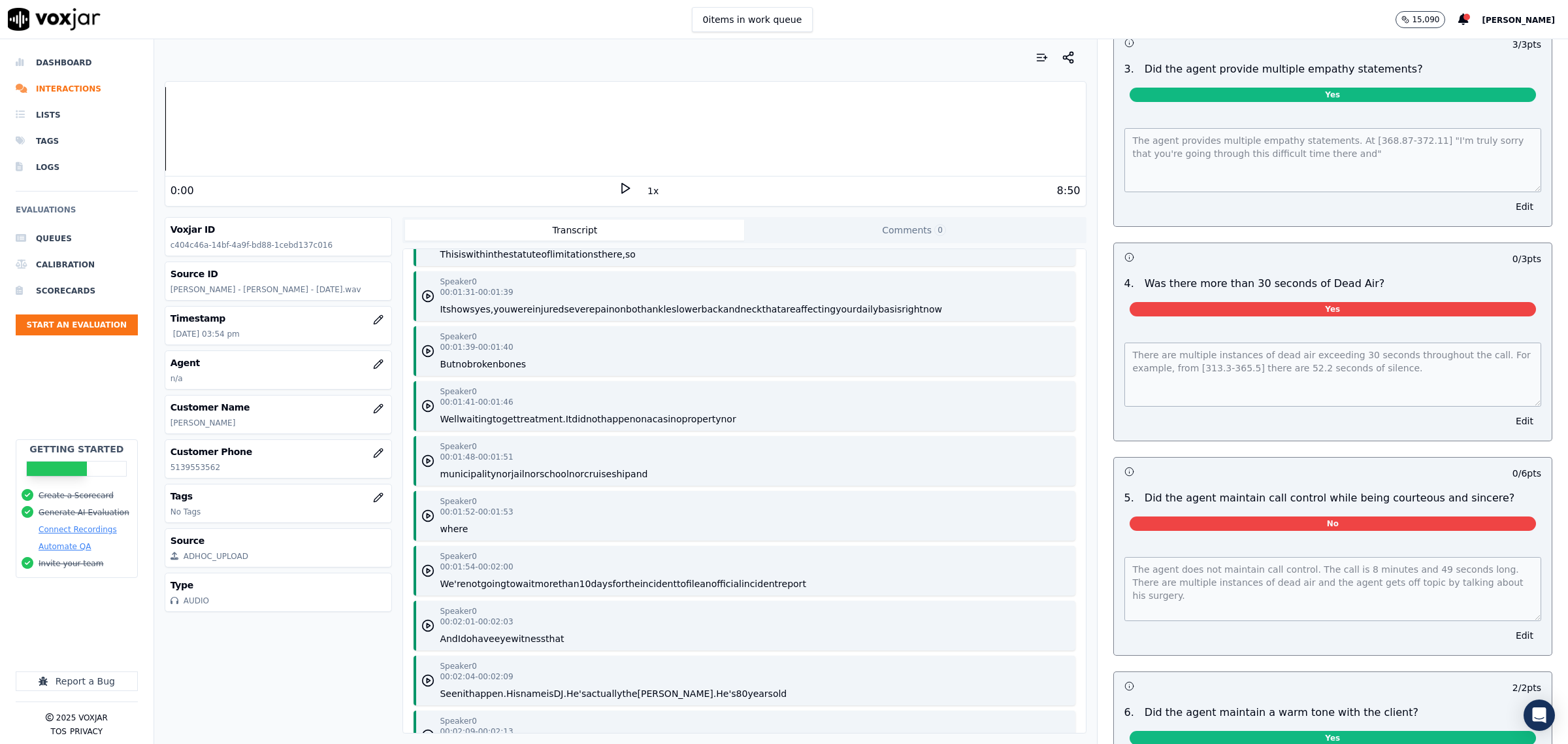
scroll to position [1390, 0]
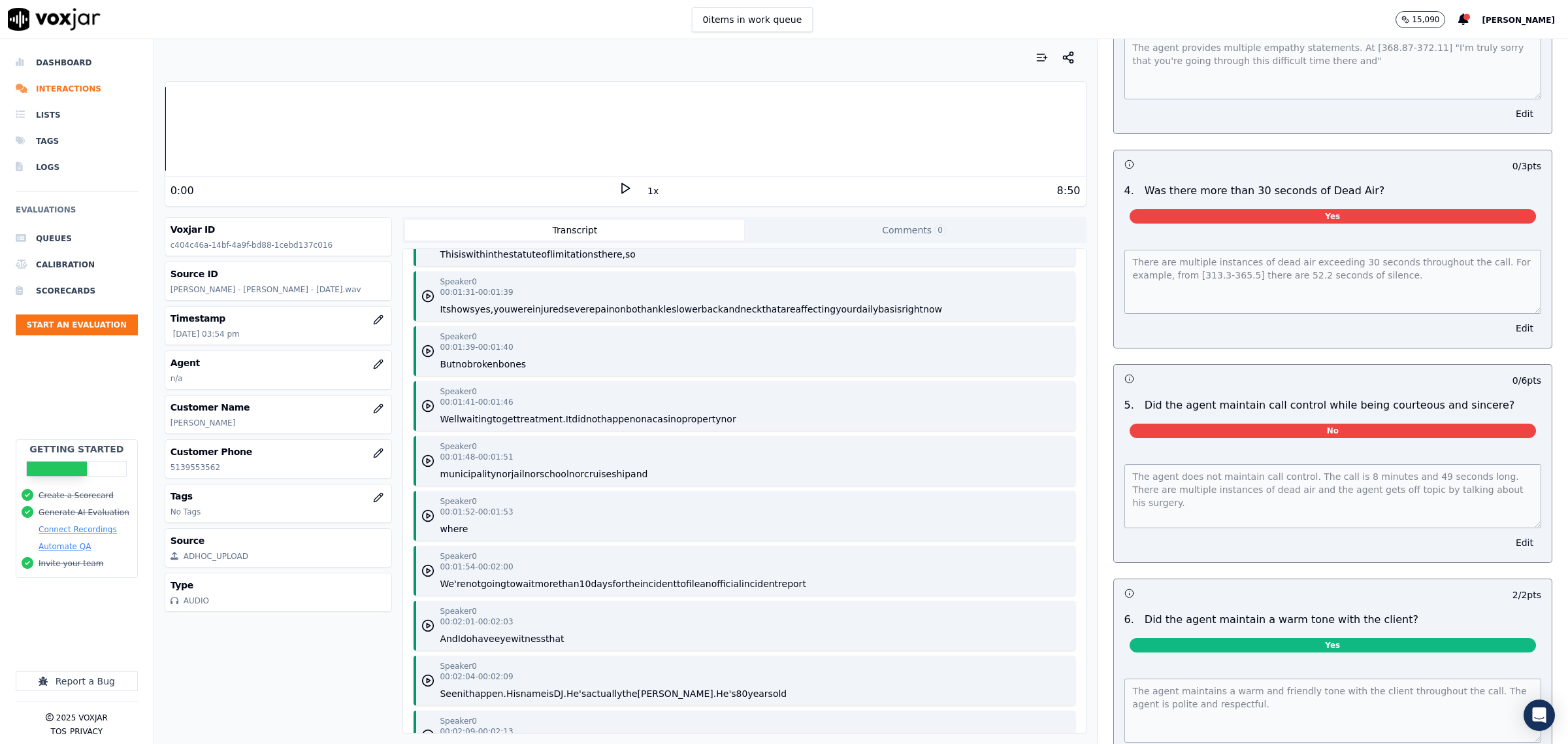
click at [1508, 533] on button "Edit" at bounding box center [1524, 542] width 33 height 18
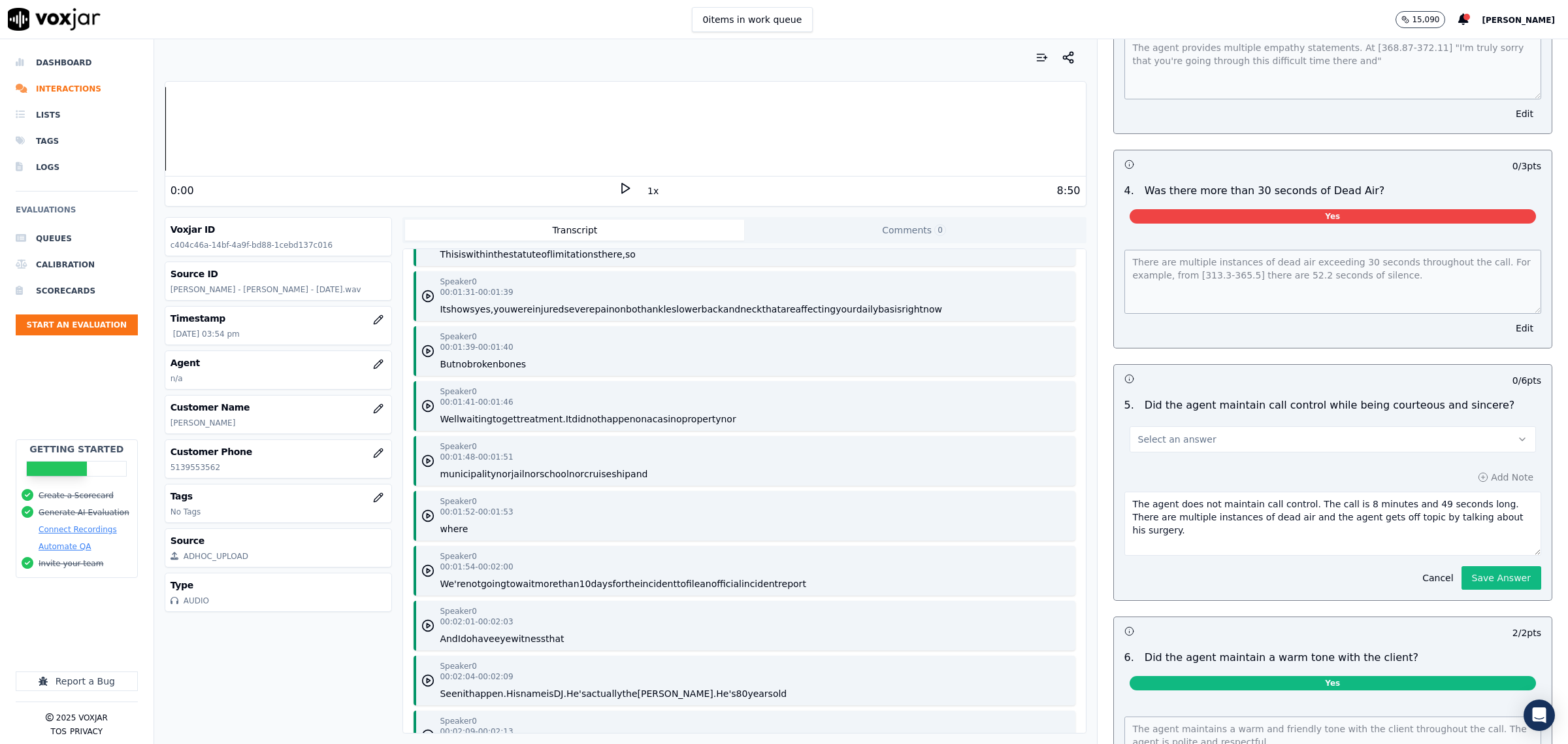
click at [1245, 413] on div "Select an answer" at bounding box center [1333, 432] width 427 height 39
click at [1232, 430] on button "Select an answer" at bounding box center [1333, 439] width 407 height 26
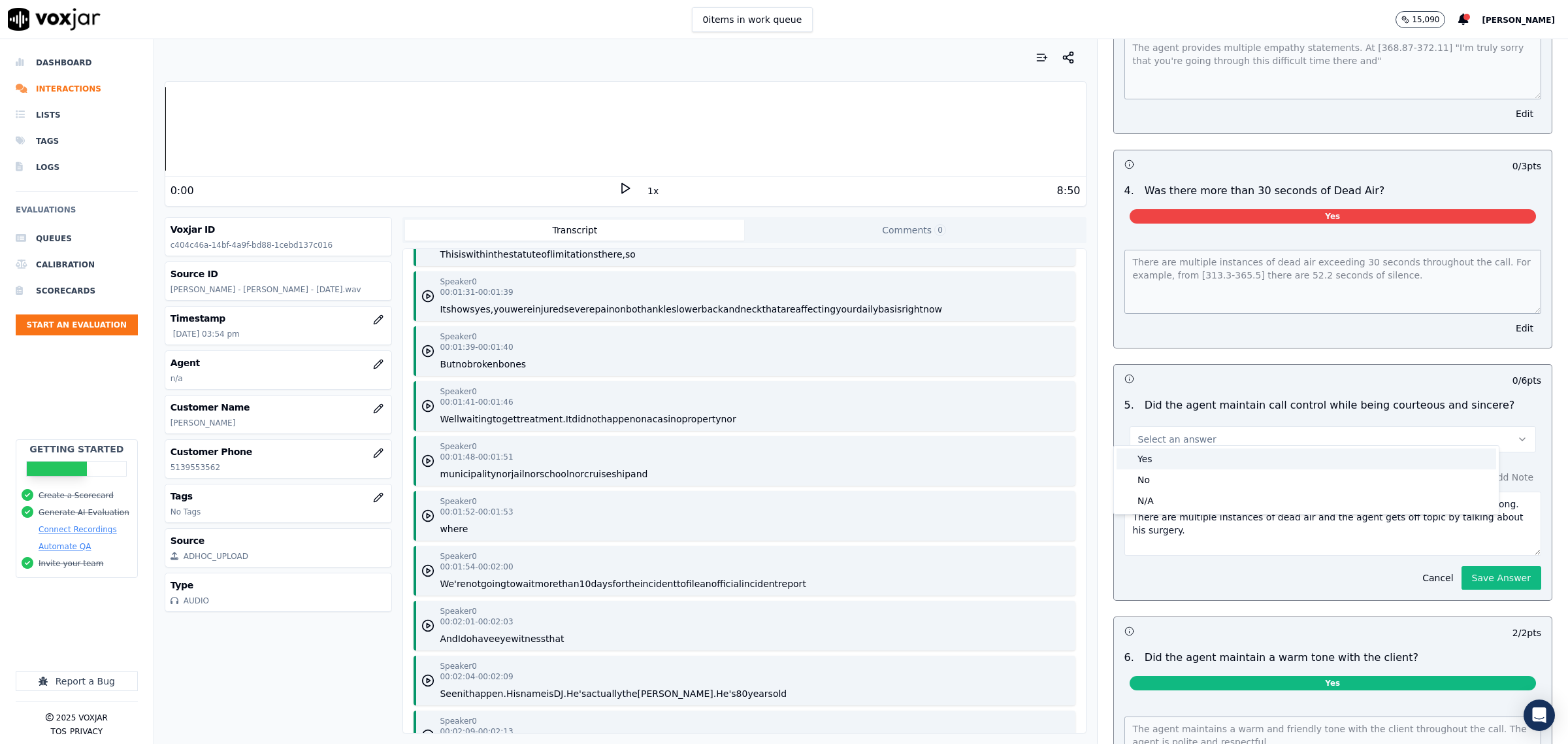
click at [1166, 462] on div "Yes" at bounding box center [1306, 459] width 380 height 21
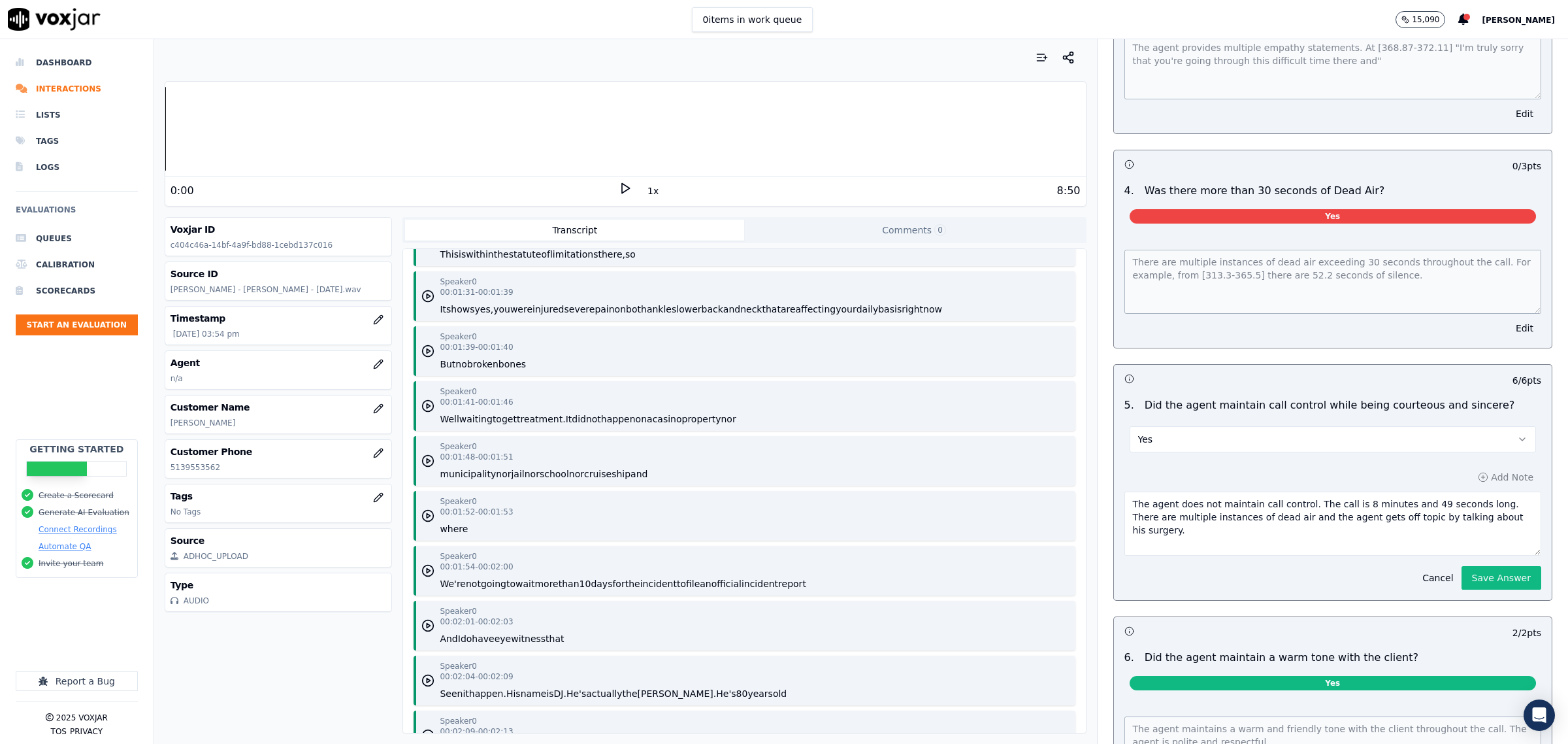
click at [1470, 573] on button "Save Answer" at bounding box center [1501, 577] width 80 height 24
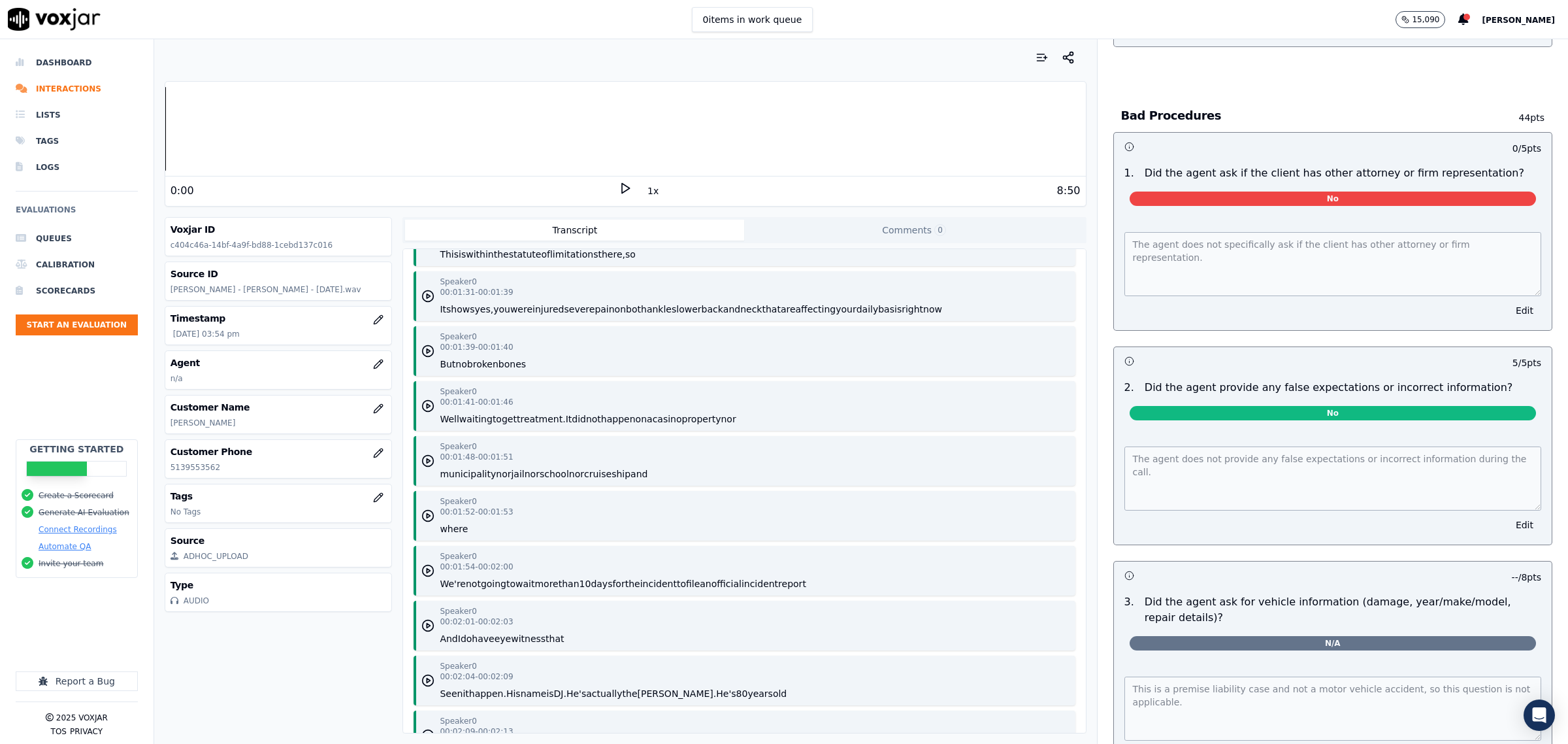
scroll to position [3074, 0]
drag, startPoint x: 1154, startPoint y: 171, endPoint x: 1515, endPoint y: 194, distance: 361.7
click at [1515, 194] on div "0 / 5 pts 1 . Did the agent ask if the client has other attorney or firm repres…" at bounding box center [1333, 232] width 439 height 199
click at [1508, 303] on button "Edit" at bounding box center [1524, 312] width 33 height 18
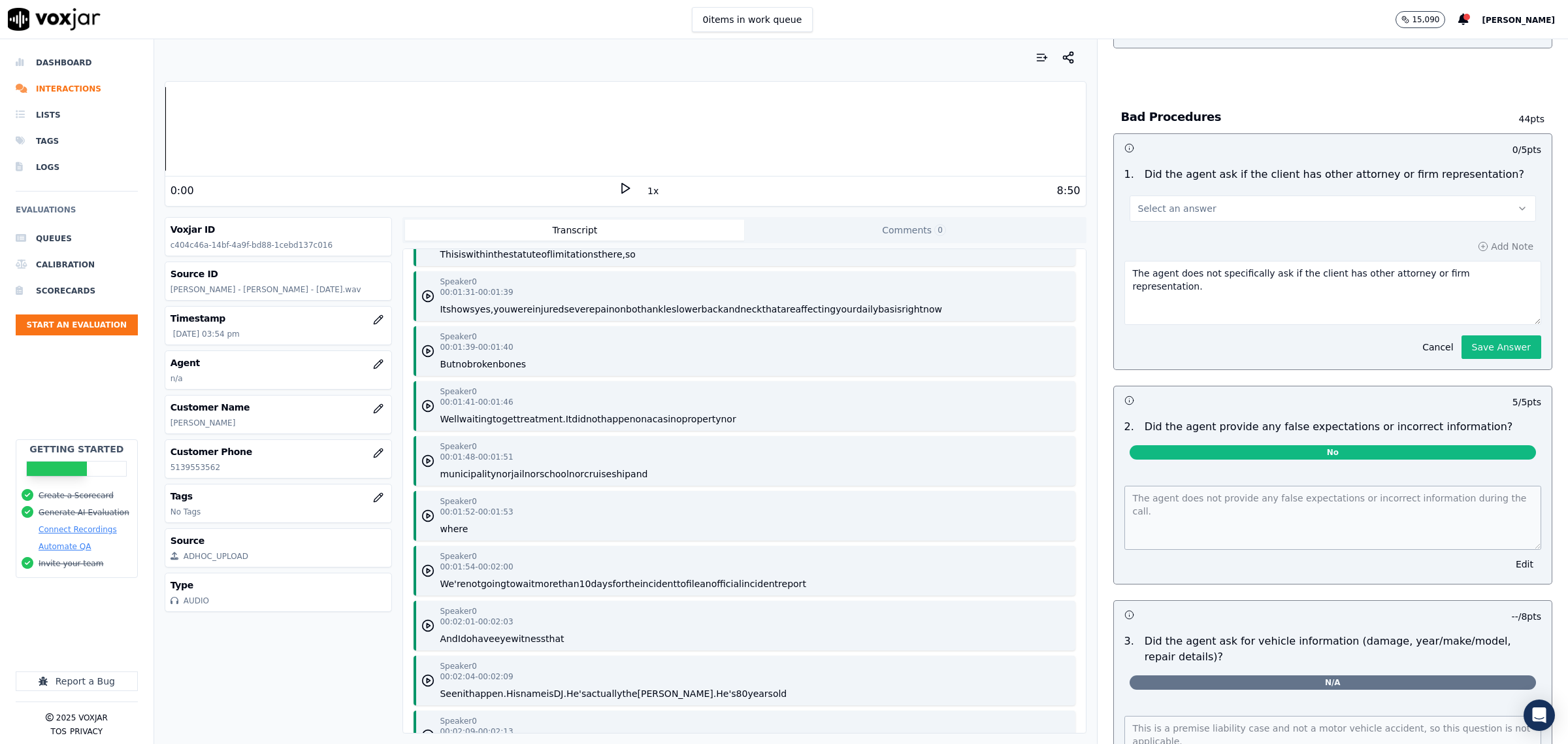
drag, startPoint x: 1479, startPoint y: 270, endPoint x: 1132, endPoint y: 232, distance: 349.1
click at [1076, 258] on div "Your browser does not support the audio element. 0:00 1x 8:50 Voxjar ID c404c46…" at bounding box center [861, 392] width 1414 height 705
paste textarea "did not confirm"
type textarea "did not confirm"
click at [1194, 198] on button "Select an answer" at bounding box center [1333, 208] width 407 height 26
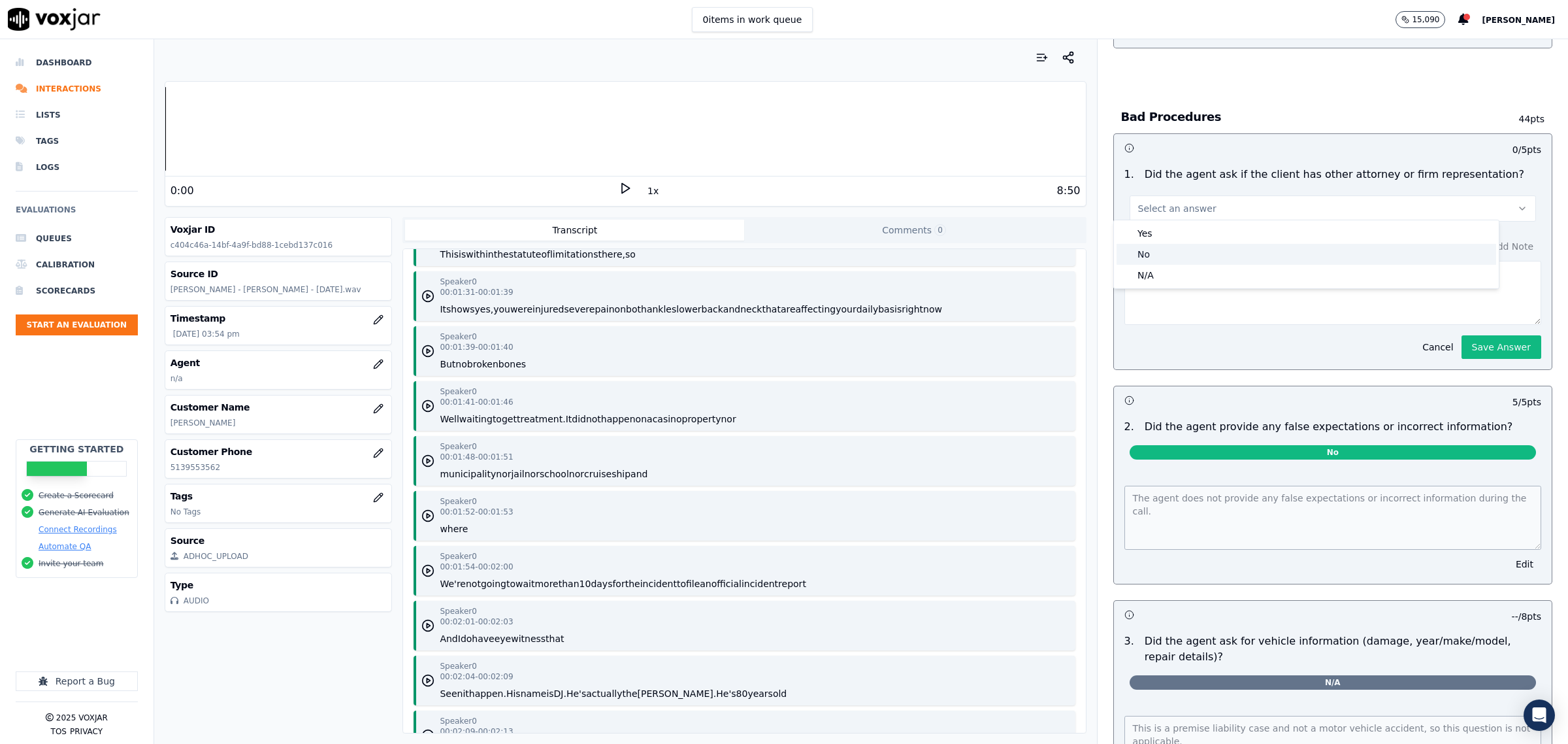
click at [1168, 251] on div "No" at bounding box center [1306, 254] width 380 height 21
click at [1474, 350] on button "Save Answer" at bounding box center [1501, 347] width 80 height 24
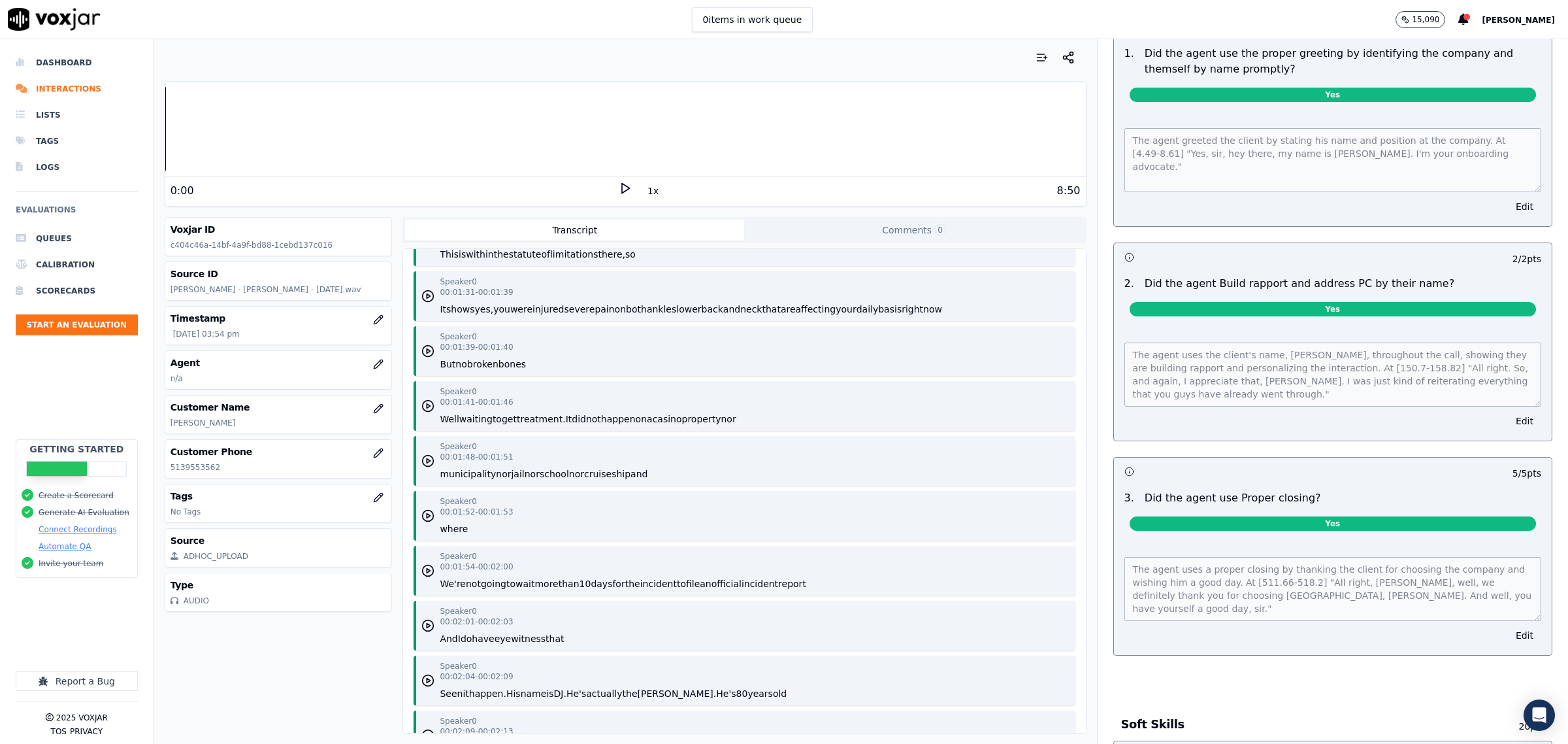
scroll to position [0, 0]
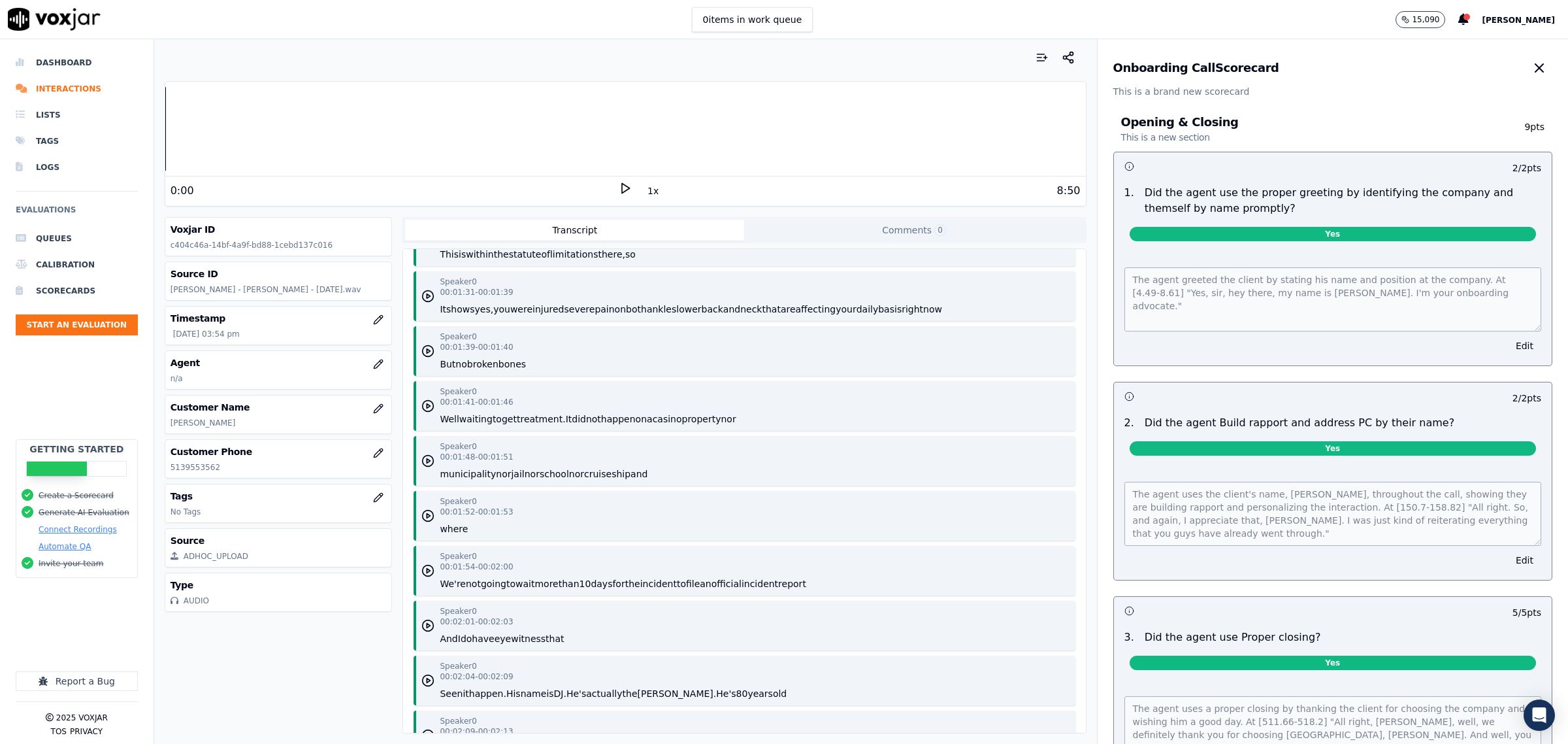
click at [1532, 70] on icon "button" at bounding box center [1539, 68] width 15 height 15
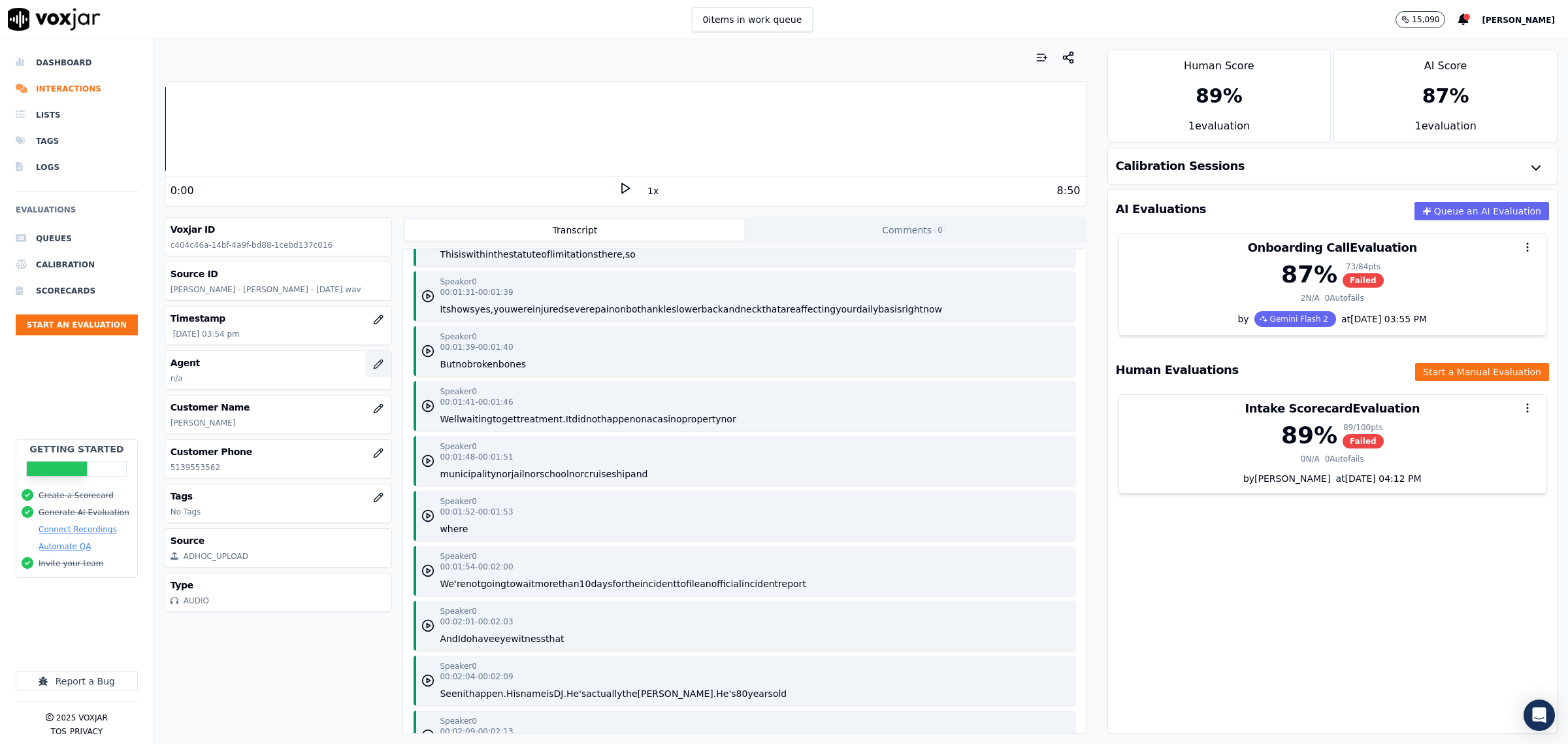
click at [373, 370] on icon "button" at bounding box center [378, 364] width 10 height 10
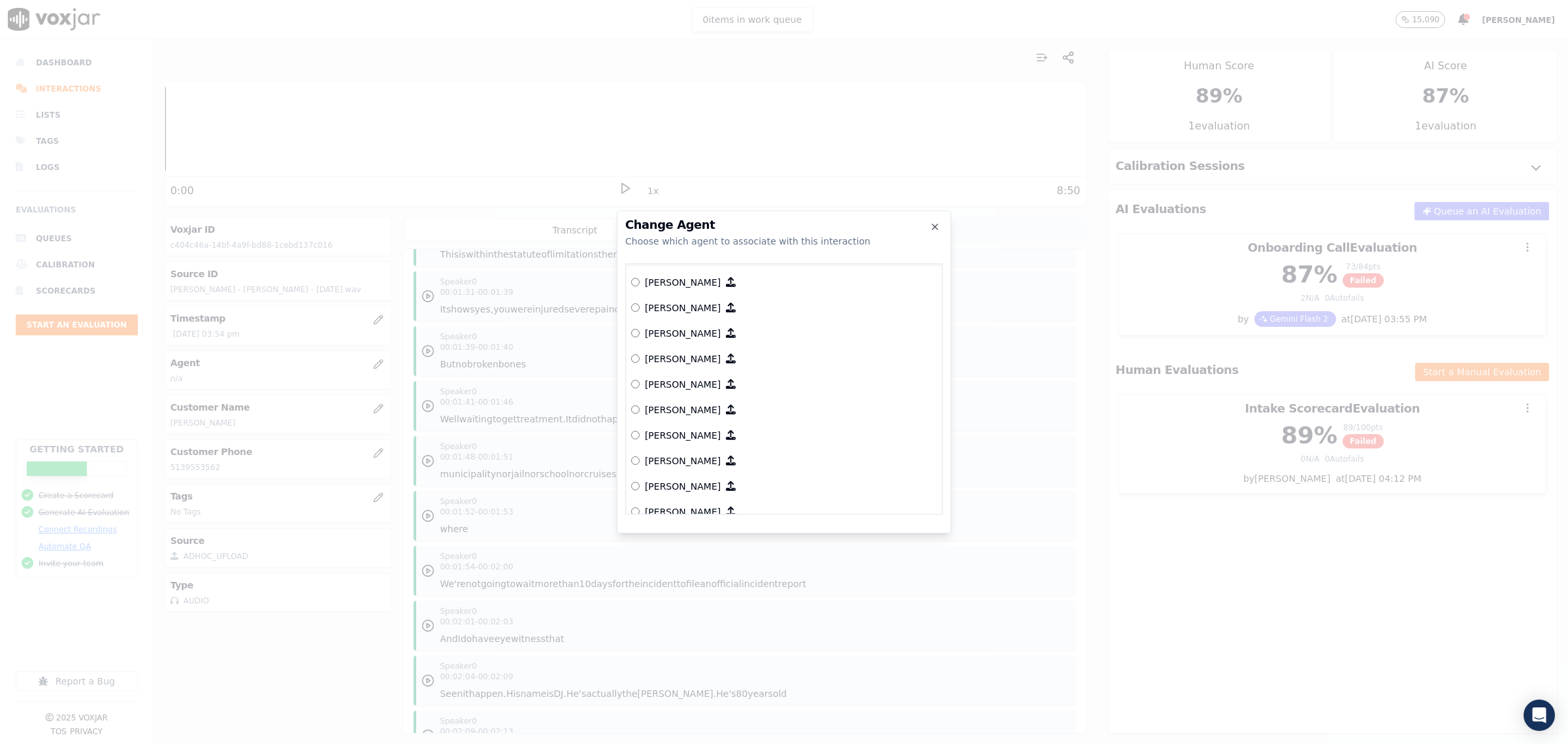
click at [686, 281] on p "[PERSON_NAME]" at bounding box center [683, 283] width 76 height 13
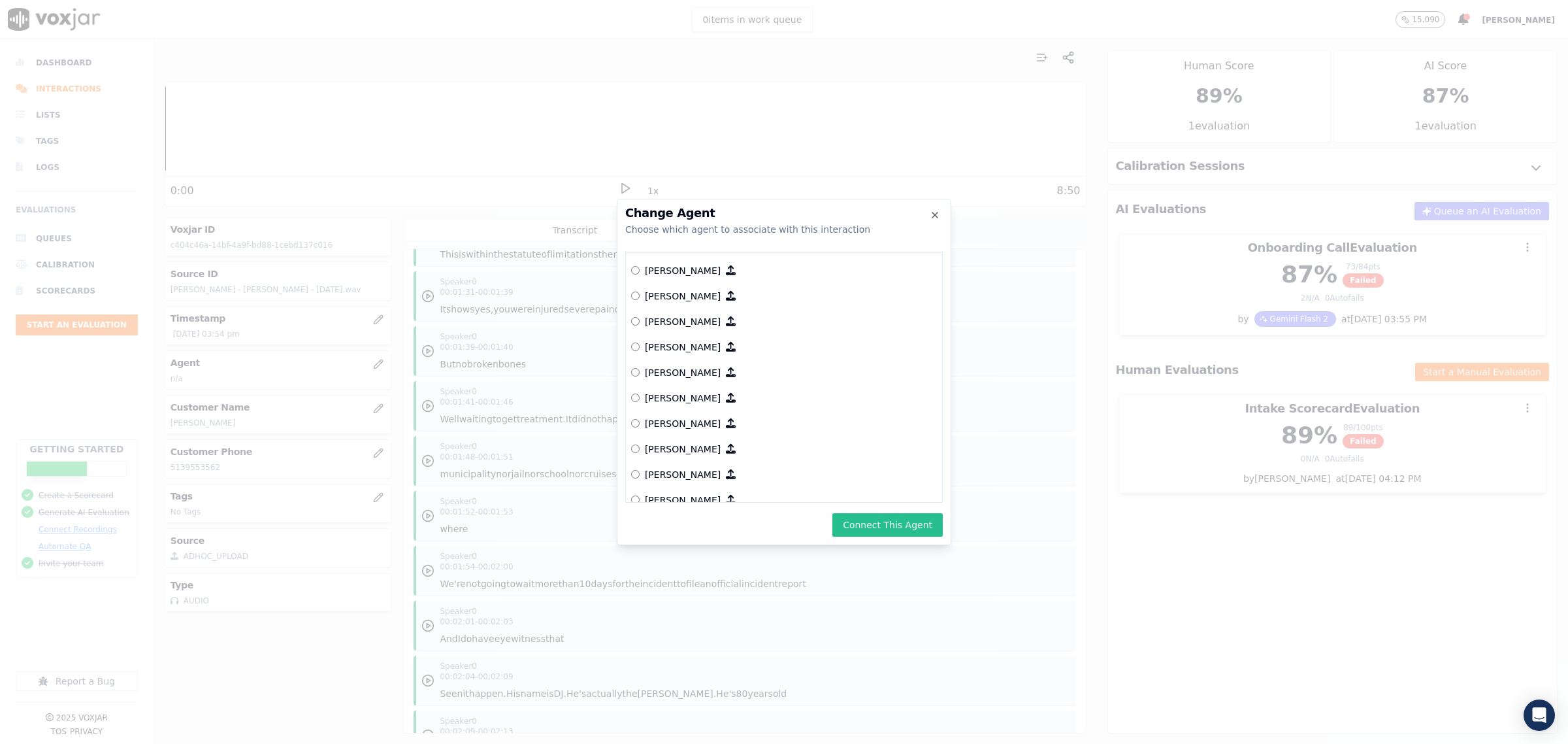
click at [867, 524] on button "Connect This Agent" at bounding box center [887, 525] width 110 height 24
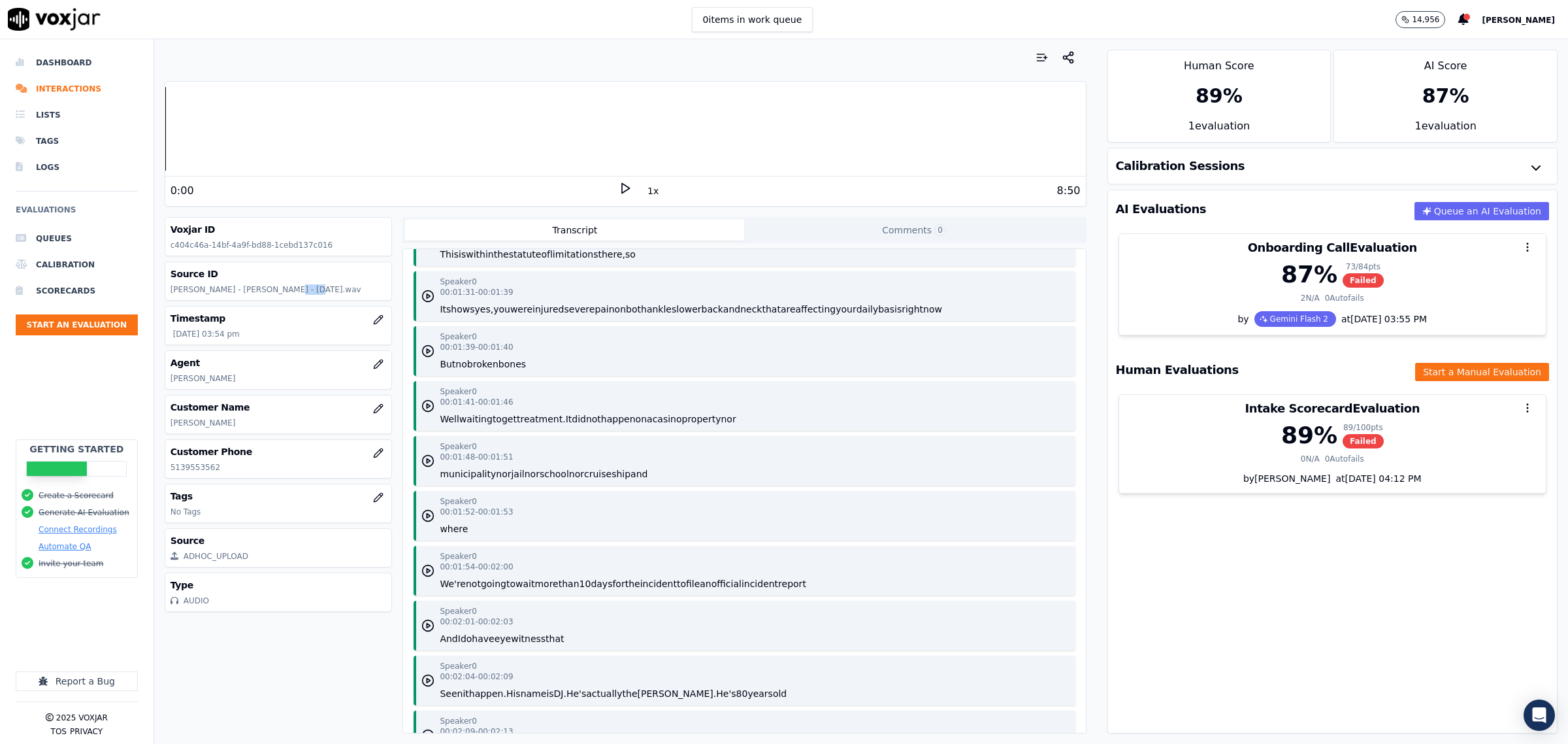
drag, startPoint x: 292, startPoint y: 289, endPoint x: 271, endPoint y: 289, distance: 21.0
click at [271, 289] on p "Alejandro Minera - Dennis Patterson - 9.3.25.wav" at bounding box center [278, 290] width 216 height 10
drag, startPoint x: 295, startPoint y: 290, endPoint x: 239, endPoint y: 290, distance: 56.0
click at [239, 290] on p "Alejandro Minera - Dennis Patterson - 9.3.25.wav" at bounding box center [278, 290] width 216 height 10
copy p "Dennis Patterson"
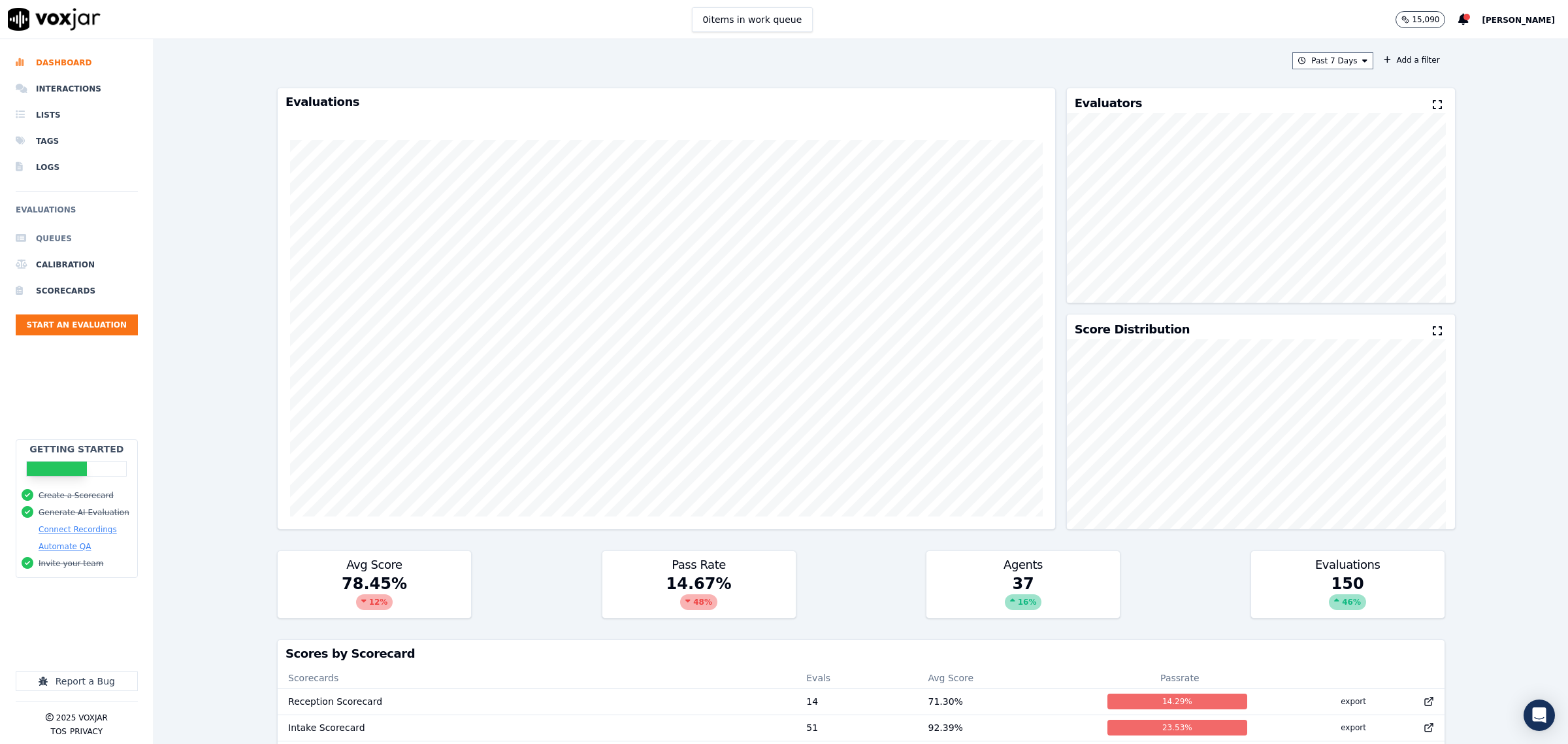
click at [89, 239] on li "Queues" at bounding box center [76, 238] width 122 height 26
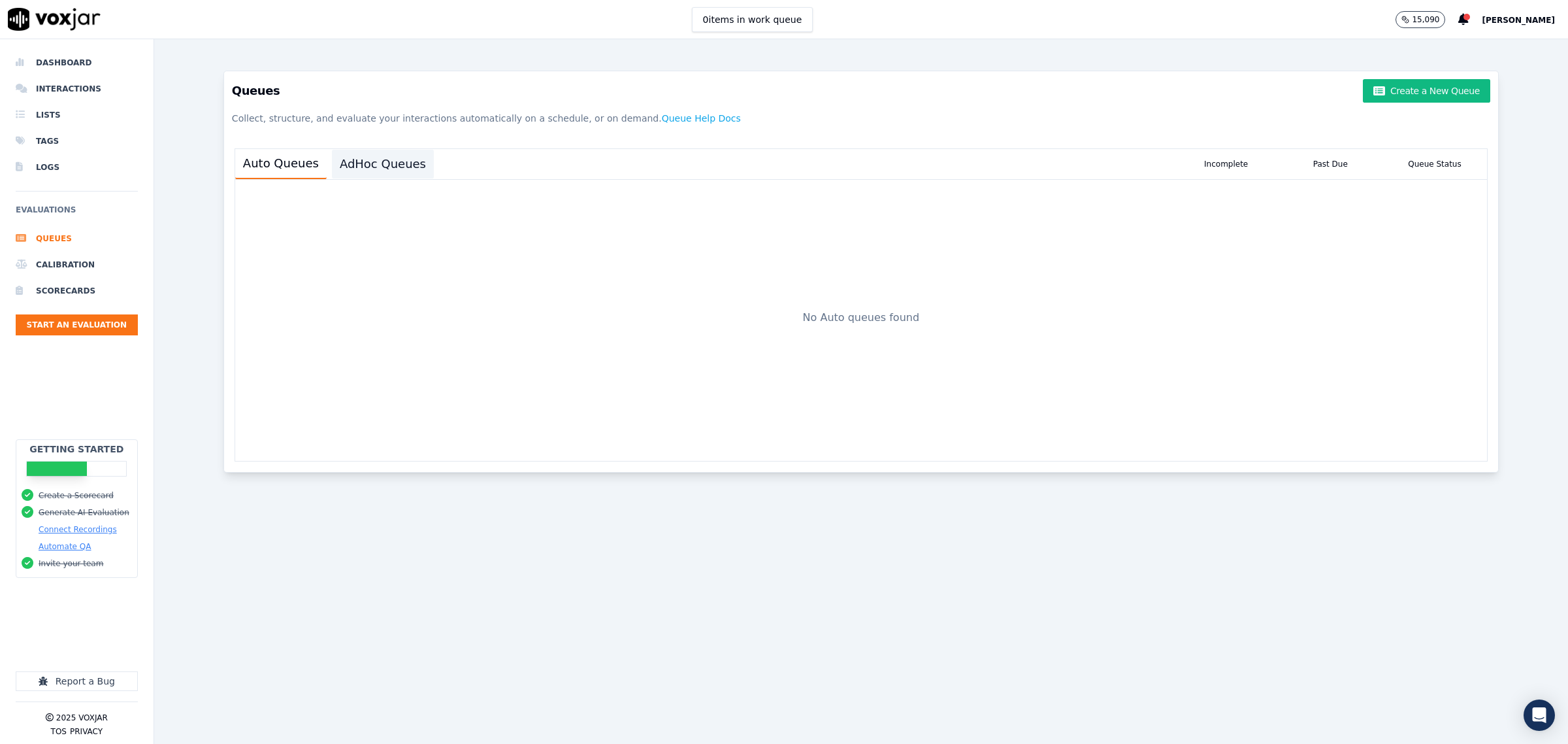
drag, startPoint x: 355, startPoint y: 164, endPoint x: 360, endPoint y: 171, distance: 8.6
click at [356, 164] on button "AdHoc Queues" at bounding box center [383, 164] width 102 height 29
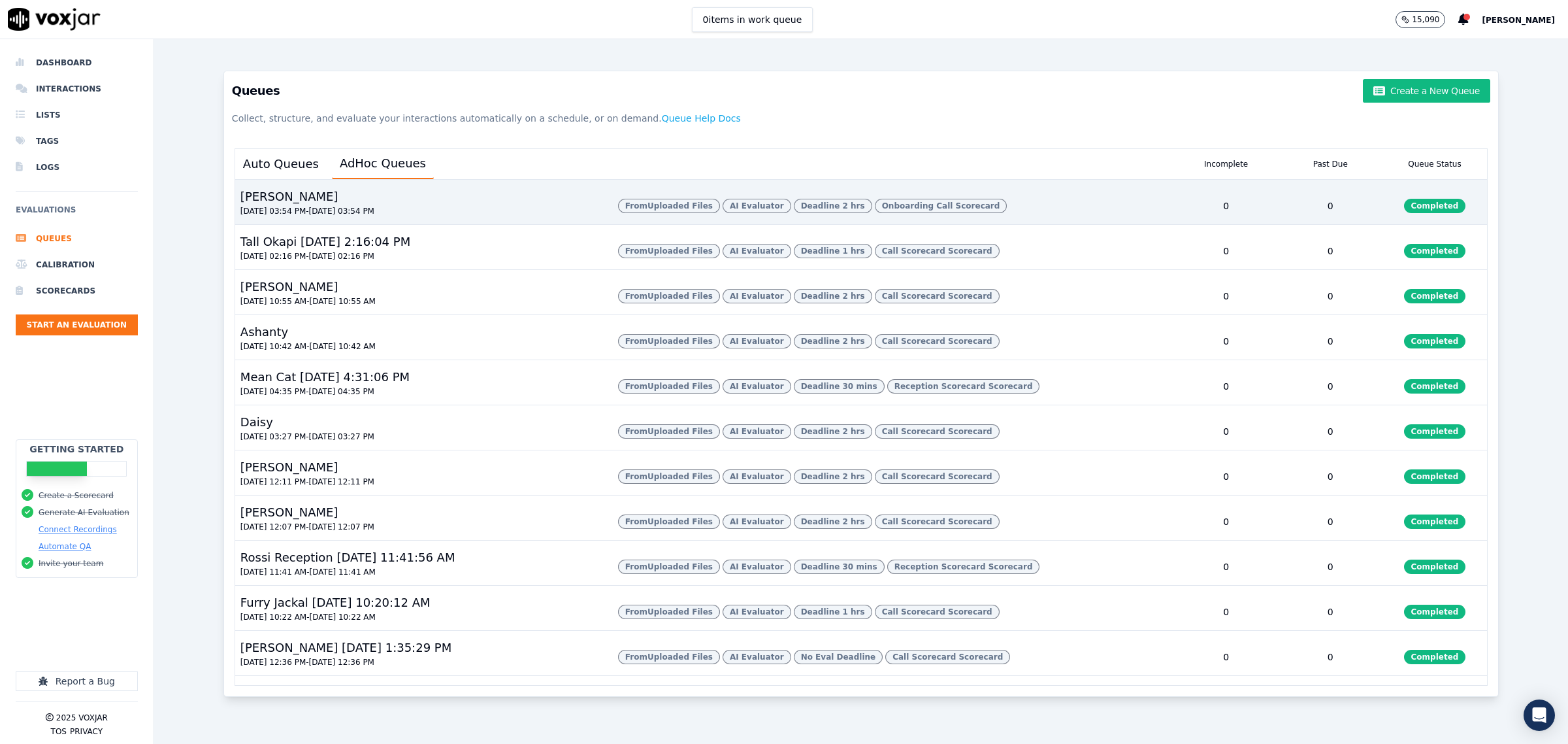
click at [443, 224] on div "[PERSON_NAME] [DATE] 03:54 PM - [DATE] 03:54 PM" at bounding box center [421, 206] width 372 height 36
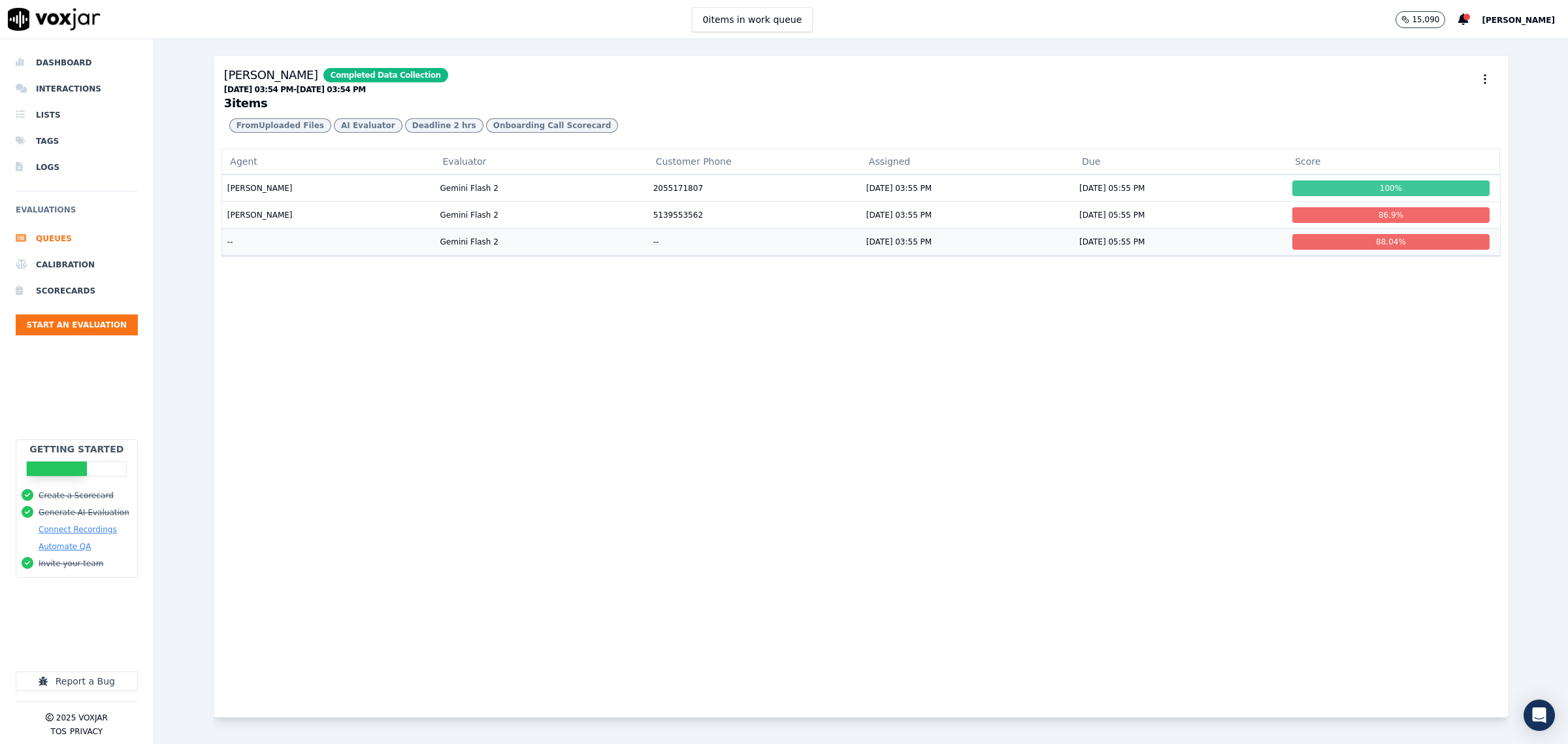
click at [312, 255] on td "--" at bounding box center [328, 242] width 213 height 27
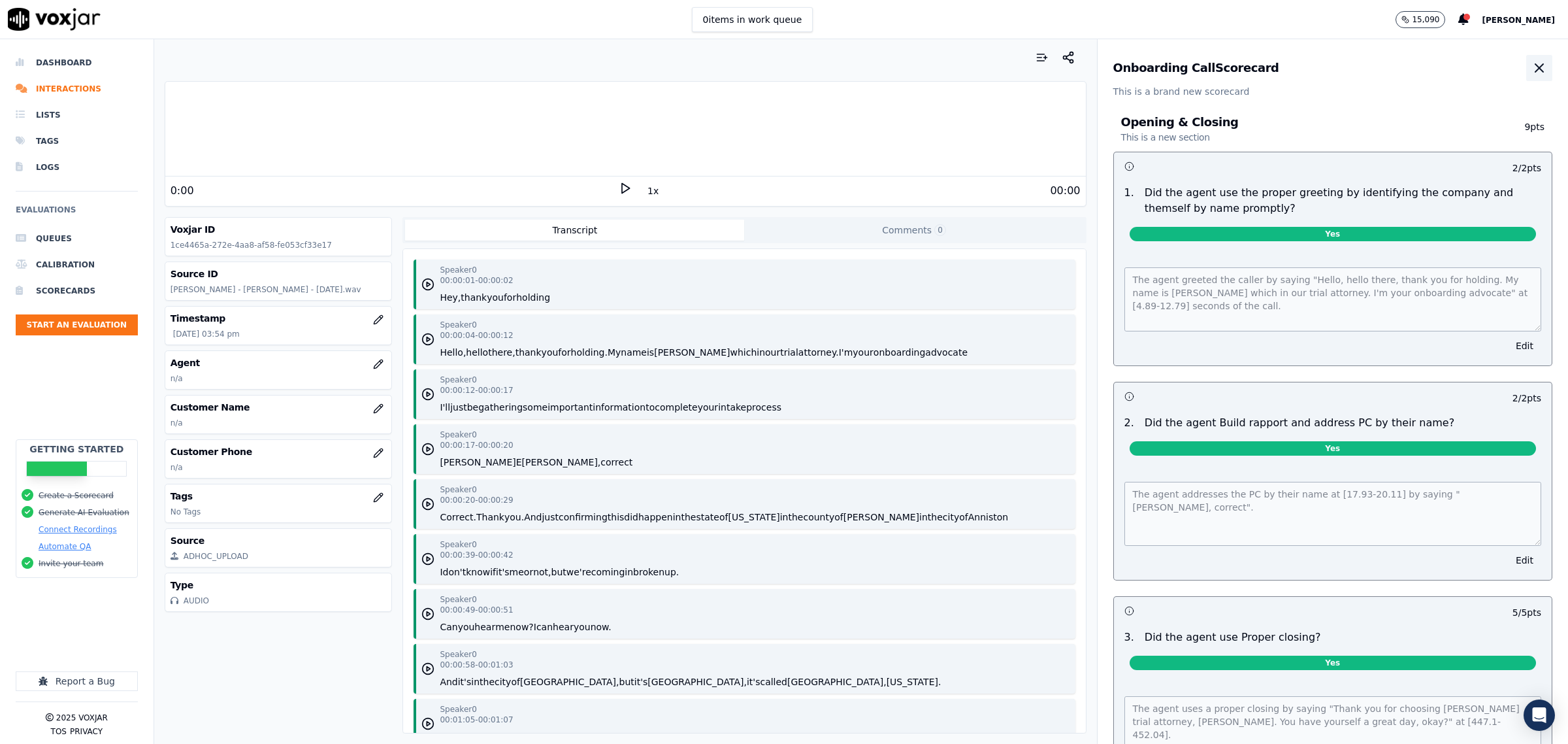
click at [1532, 64] on icon "button" at bounding box center [1539, 68] width 15 height 15
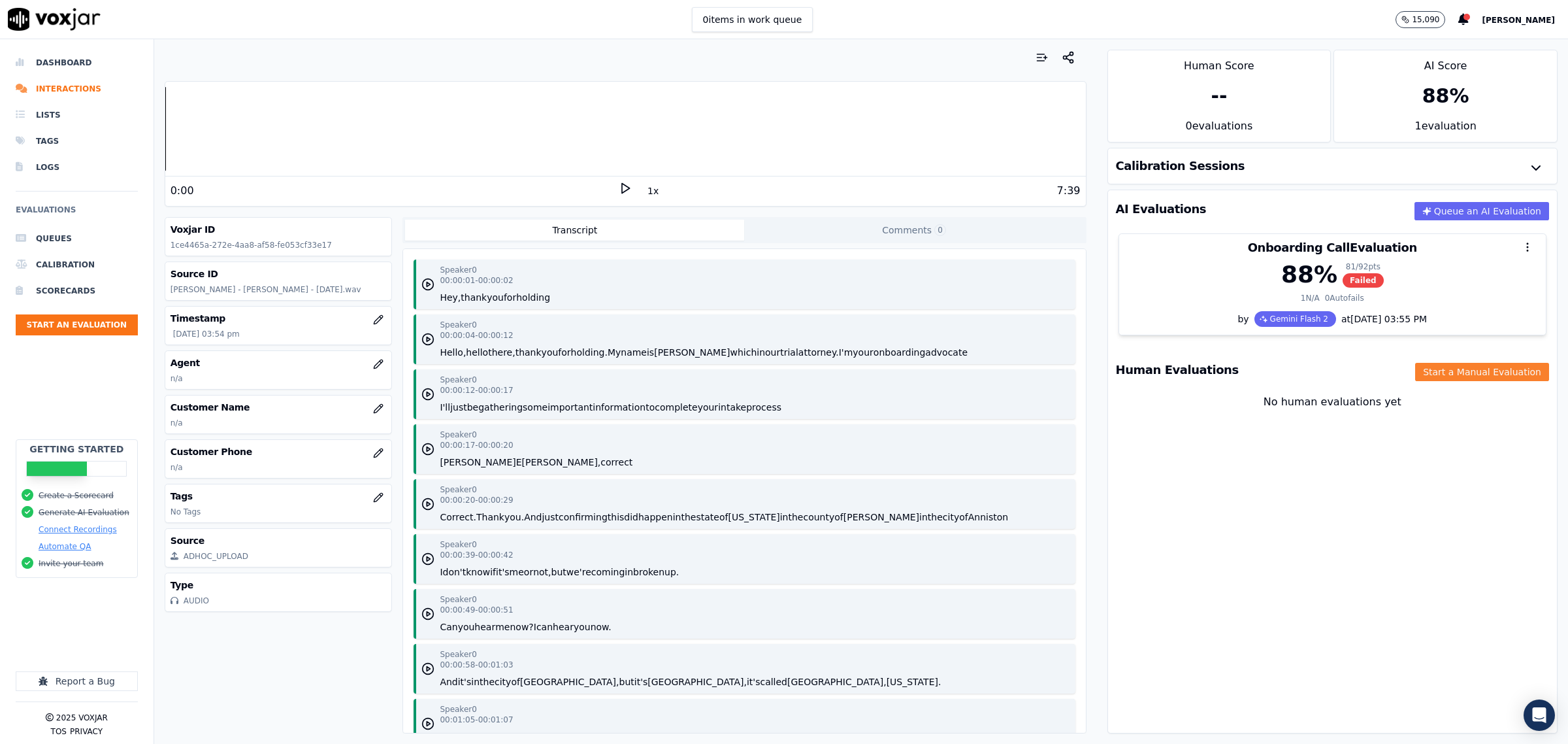
click at [1432, 368] on button "Start a Manual Evaluation" at bounding box center [1482, 372] width 134 height 18
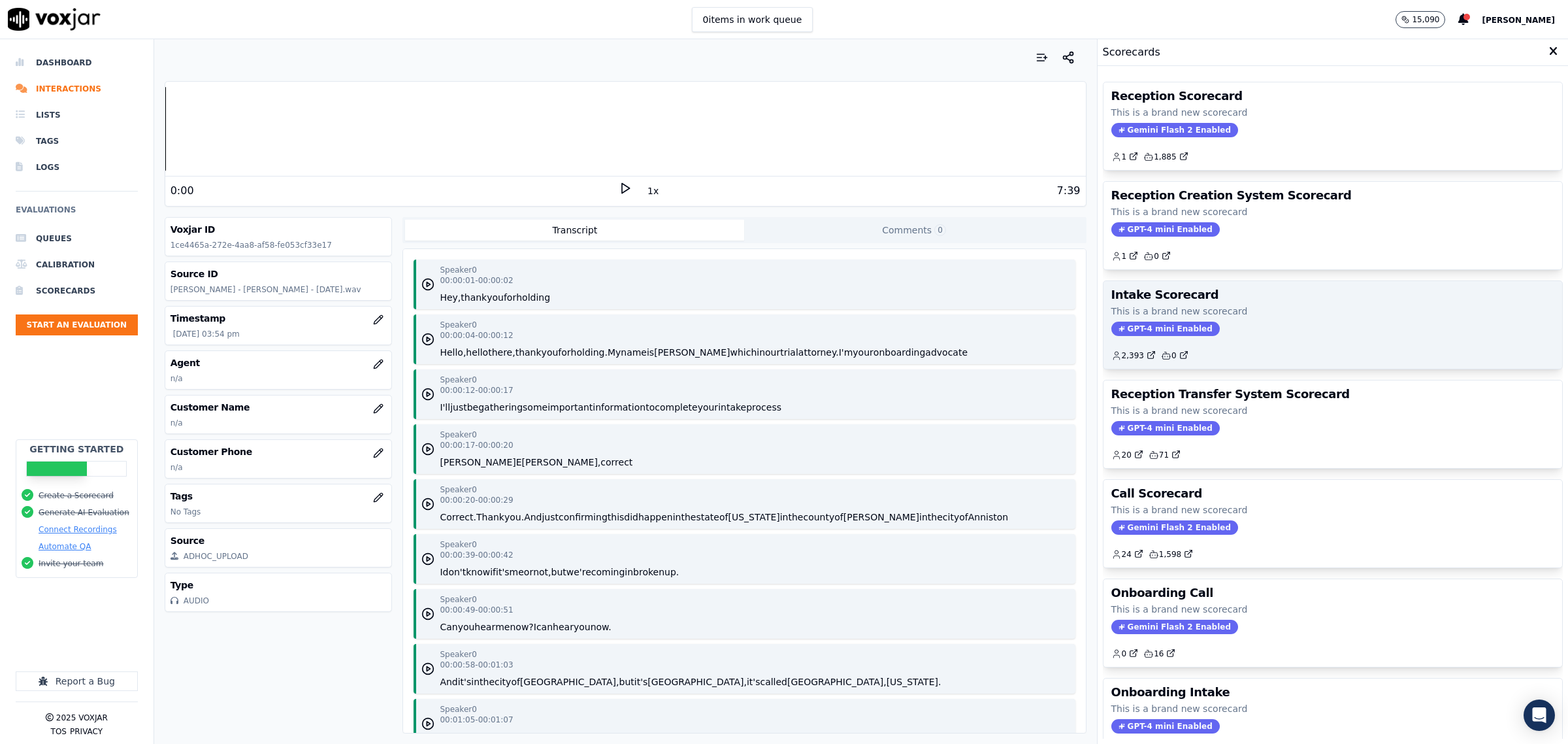
click at [1247, 328] on div "GPT-4 mini Enabled" at bounding box center [1333, 329] width 443 height 14
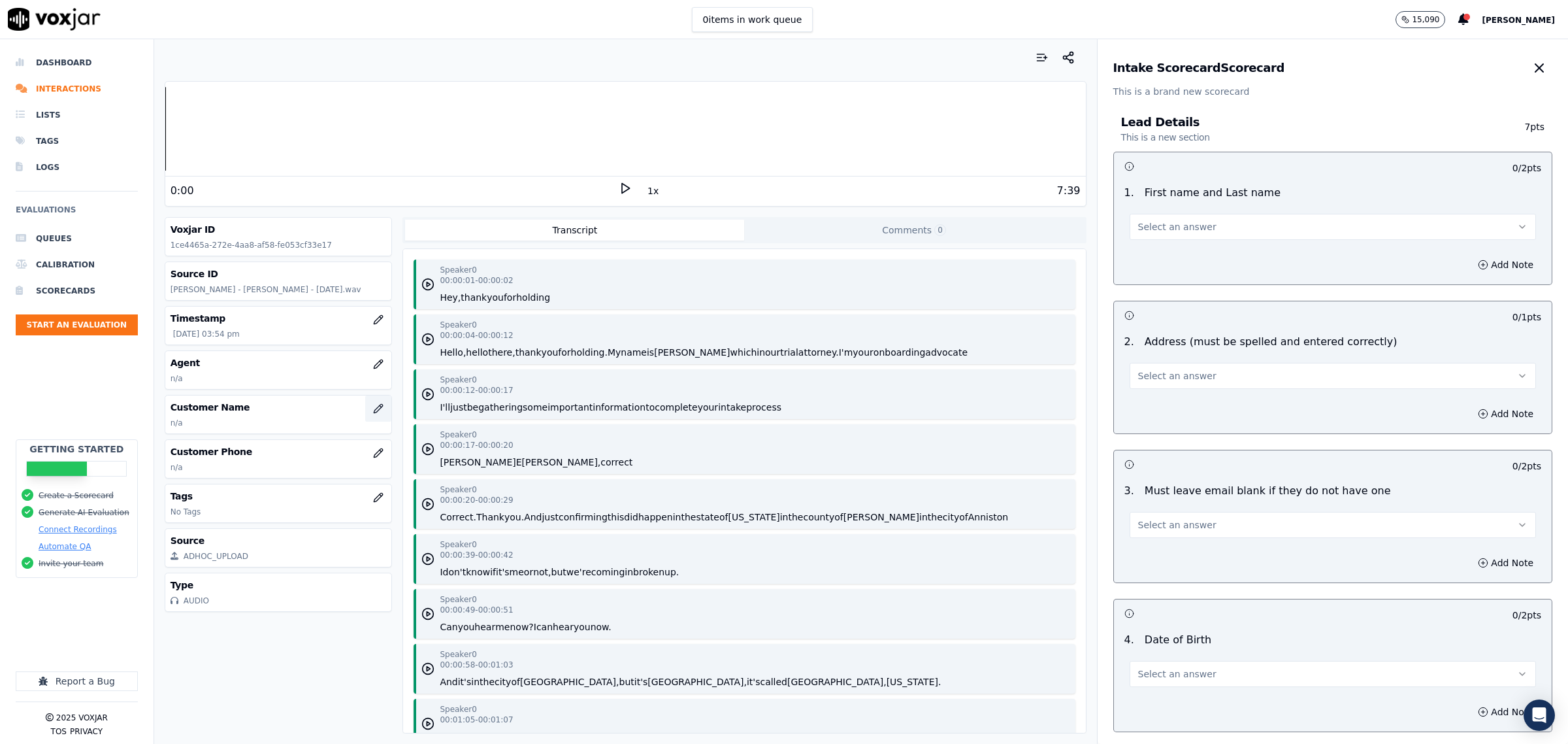
click at [373, 410] on icon "button" at bounding box center [378, 408] width 10 height 10
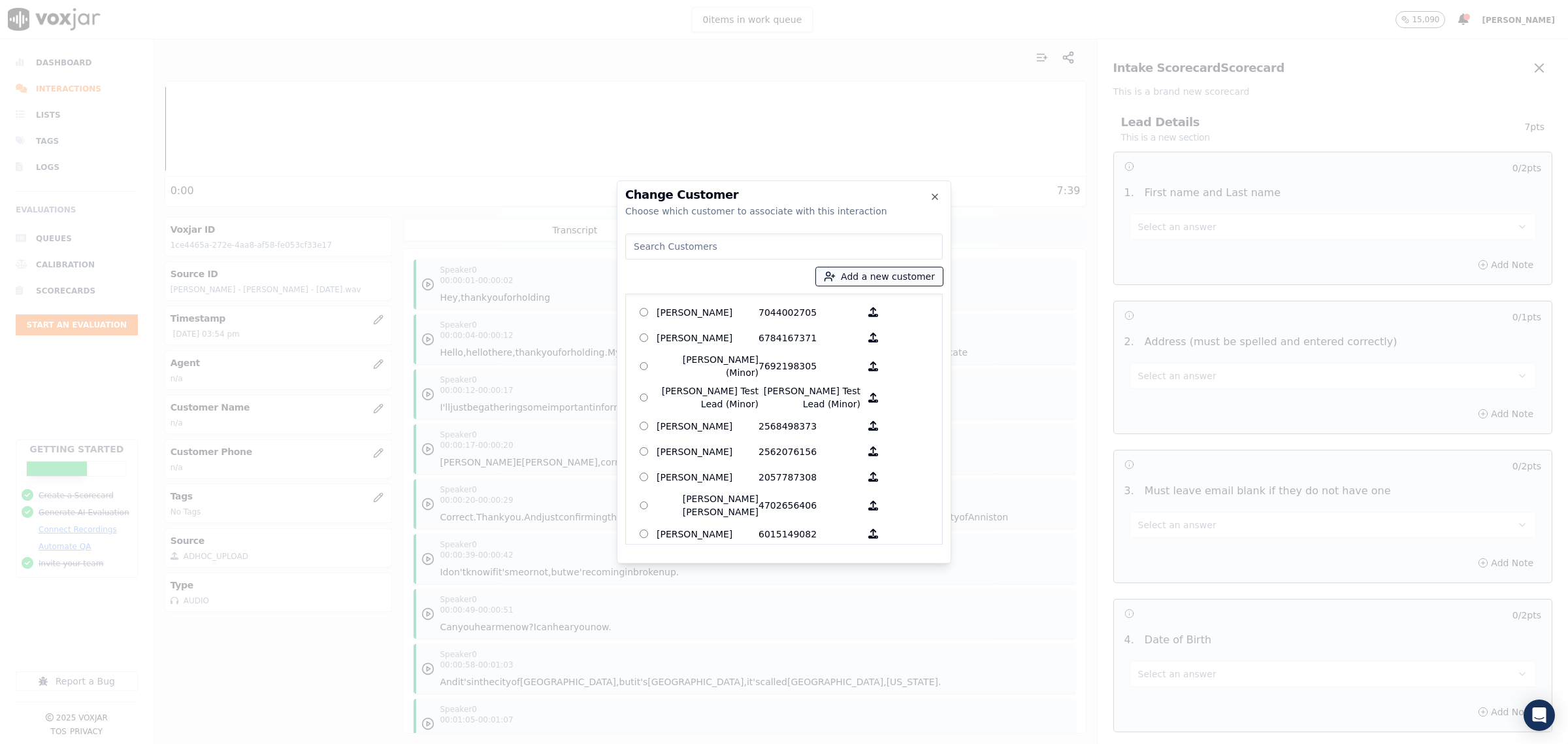
click at [884, 279] on button "Add a new customer" at bounding box center [879, 276] width 127 height 18
type input "[PERSON_NAME]"
click at [830, 376] on input "Add a New Customer" at bounding box center [884, 378] width 171 height 21
click at [828, 376] on input "Add a New Customer" at bounding box center [884, 378] width 171 height 21
type input "2563752333"
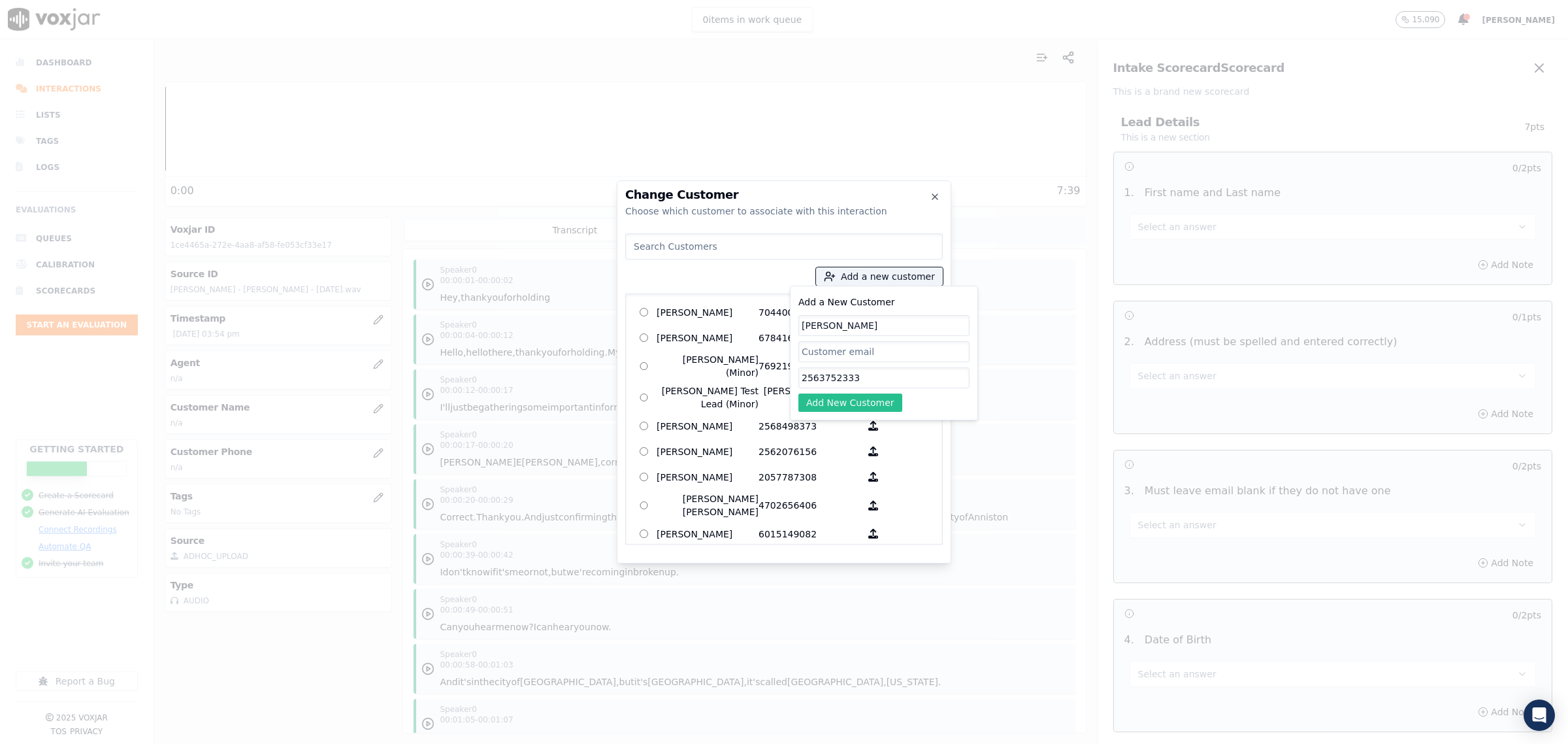
click at [847, 399] on button "Add New Customer" at bounding box center [850, 402] width 104 height 18
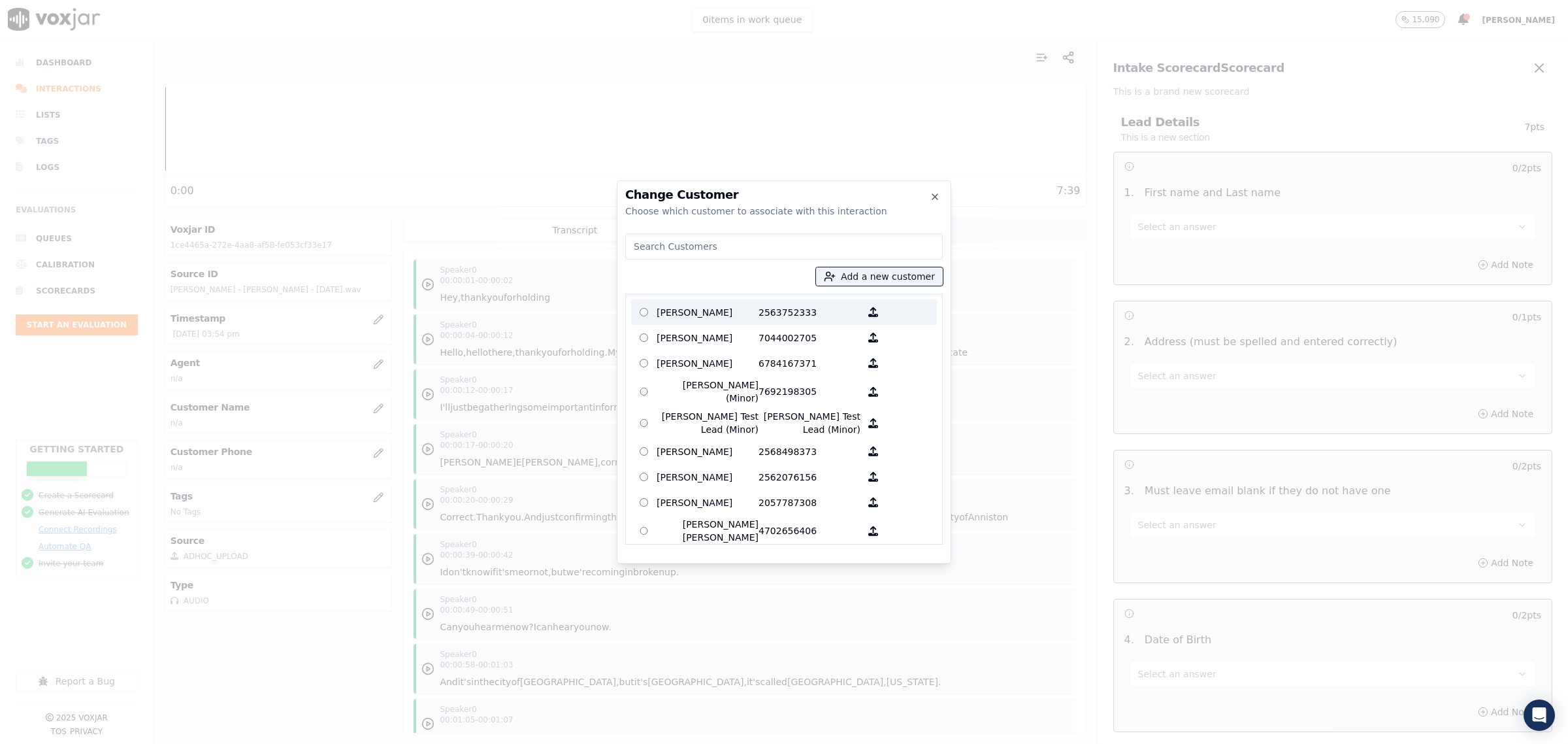
click at [693, 306] on p "[PERSON_NAME]" at bounding box center [707, 312] width 102 height 20
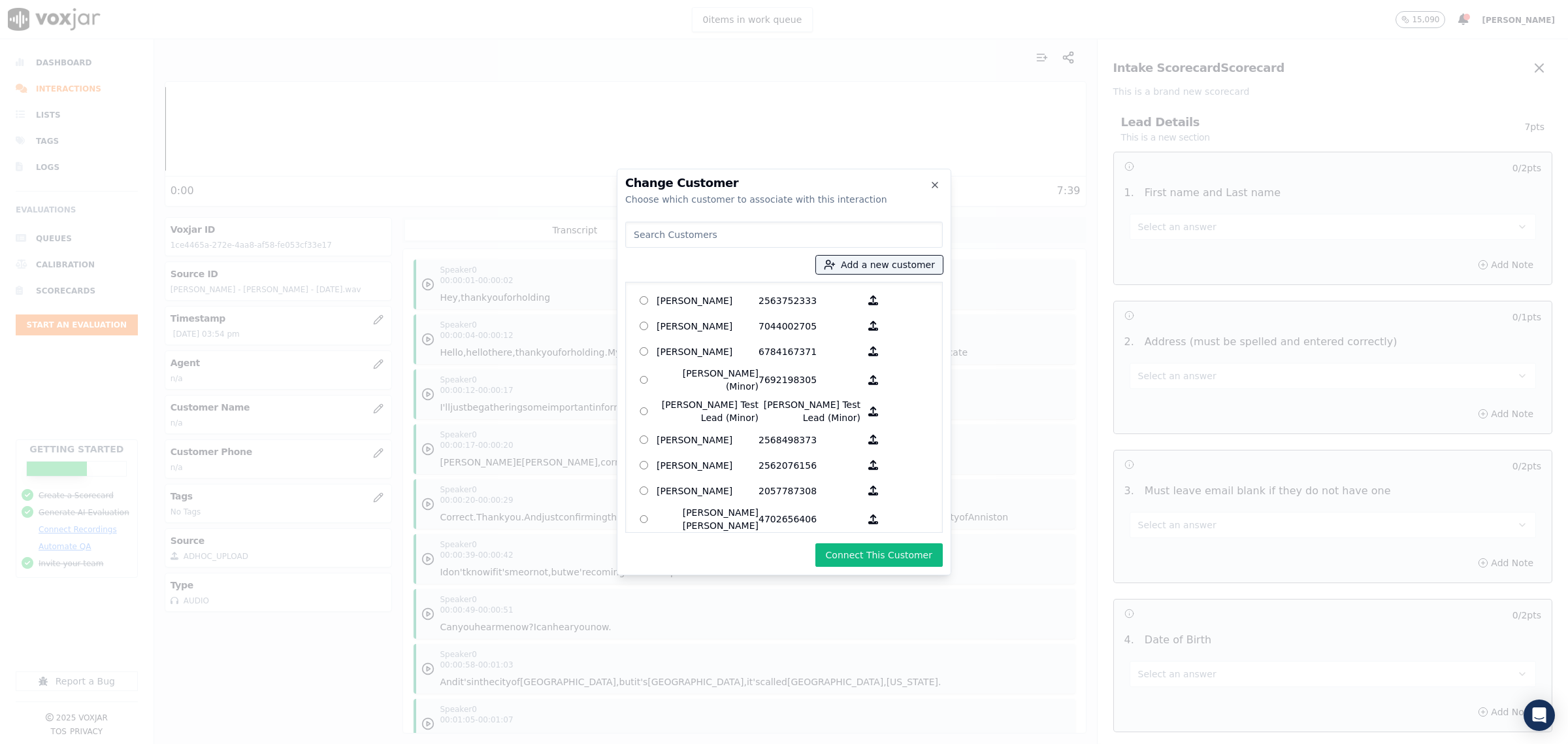
click at [856, 560] on button "Connect This Customer" at bounding box center [880, 554] width 128 height 24
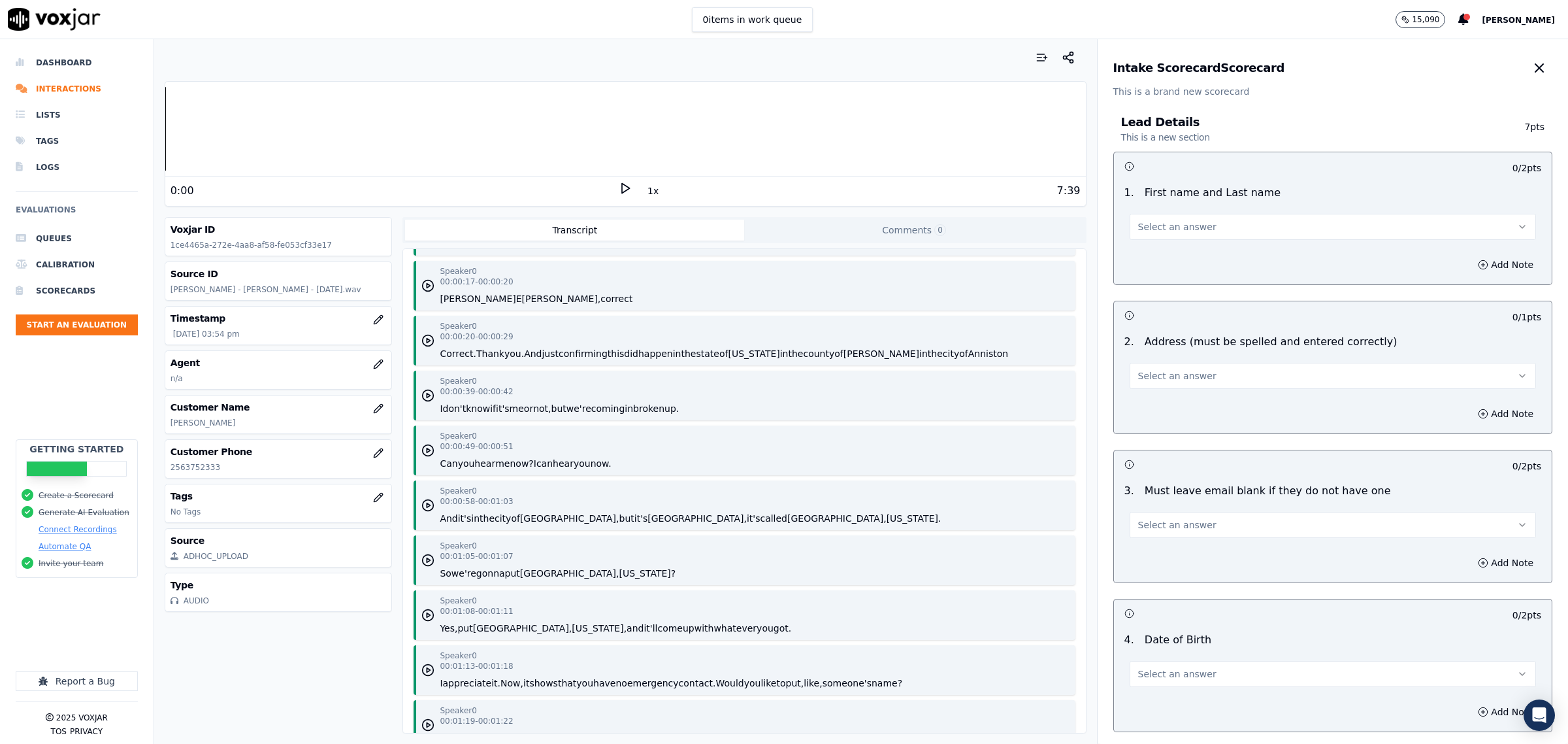
scroll to position [82, 0]
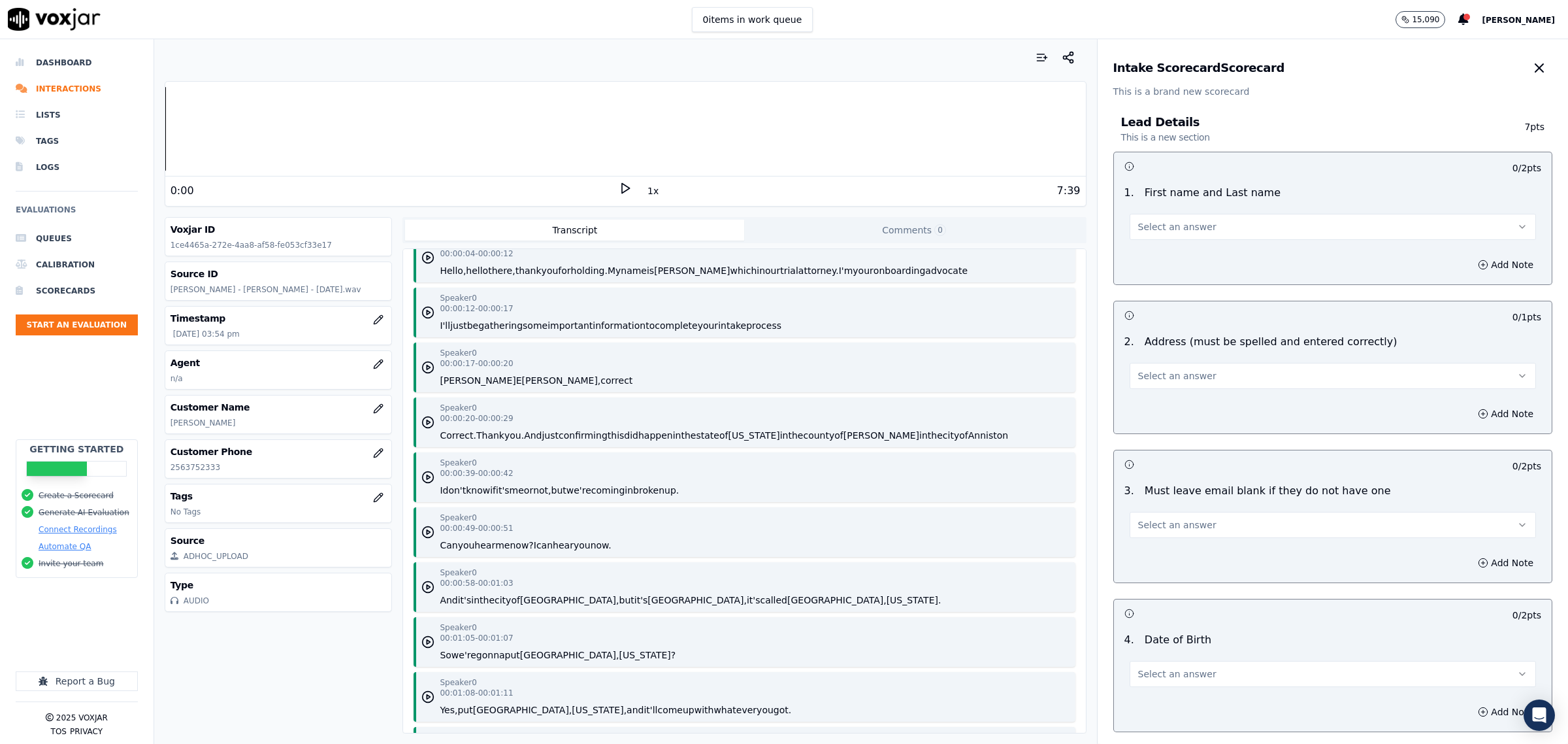
click at [1197, 217] on button "Select an answer" at bounding box center [1333, 226] width 407 height 26
click at [1158, 246] on div "Yes" at bounding box center [1306, 256] width 380 height 21
drag, startPoint x: 1154, startPoint y: 368, endPoint x: 1158, endPoint y: 374, distance: 7.2
click at [1153, 368] on button "Select an answer" at bounding box center [1333, 375] width 407 height 26
click at [1203, 420] on div "No" at bounding box center [1306, 427] width 380 height 21
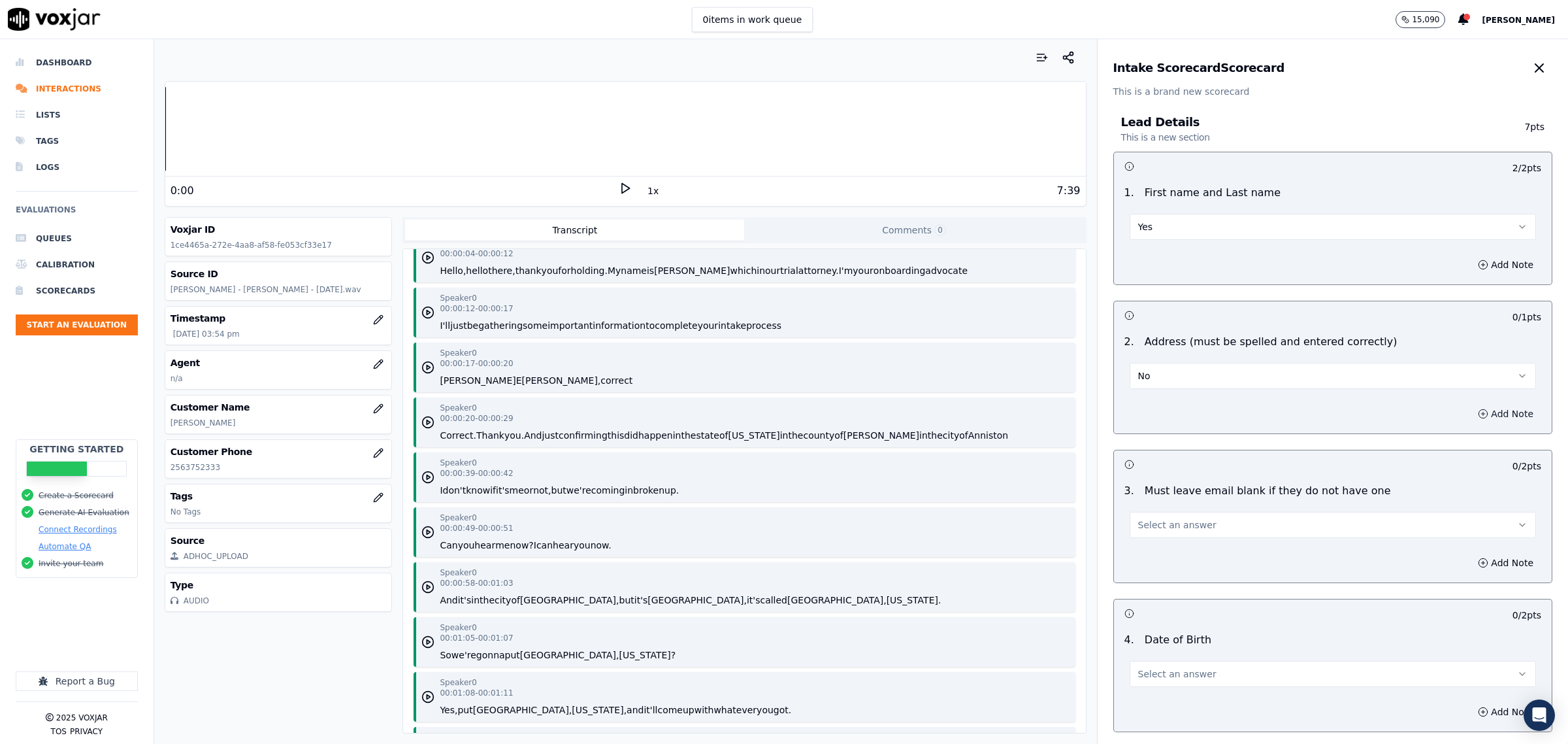
click at [1479, 412] on icon "button" at bounding box center [1483, 413] width 10 height 10
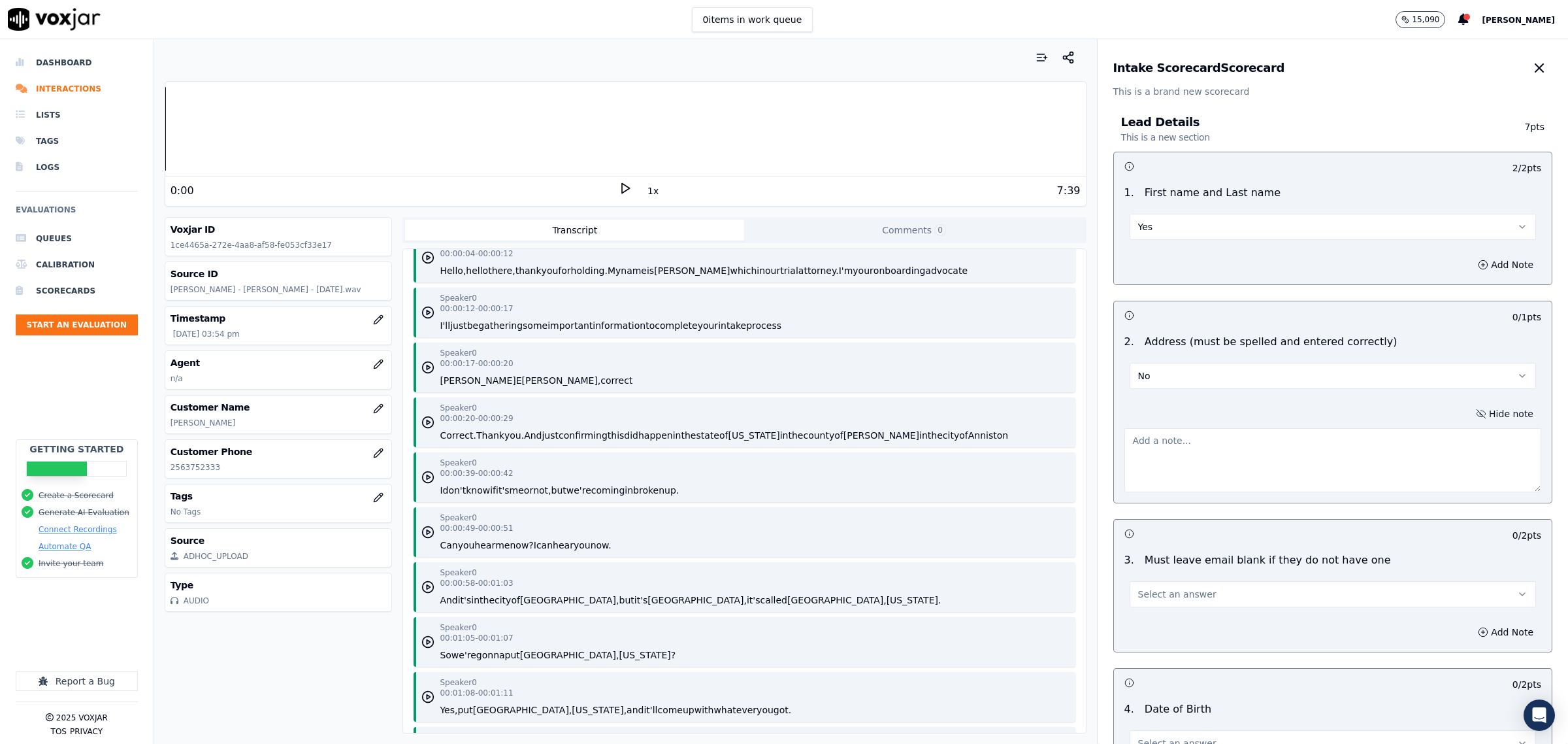
click at [1242, 441] on textarea at bounding box center [1333, 460] width 417 height 64
drag, startPoint x: 1239, startPoint y: 433, endPoint x: 791, endPoint y: 434, distance: 448.0
click at [764, 436] on div "Your browser does not support the audio element. 0:00 1x 7:39 Voxjar ID 1ce4465…" at bounding box center [861, 392] width 1414 height 705
type textarea "did not confirm"
click at [1174, 603] on button "Select an answer" at bounding box center [1333, 593] width 407 height 26
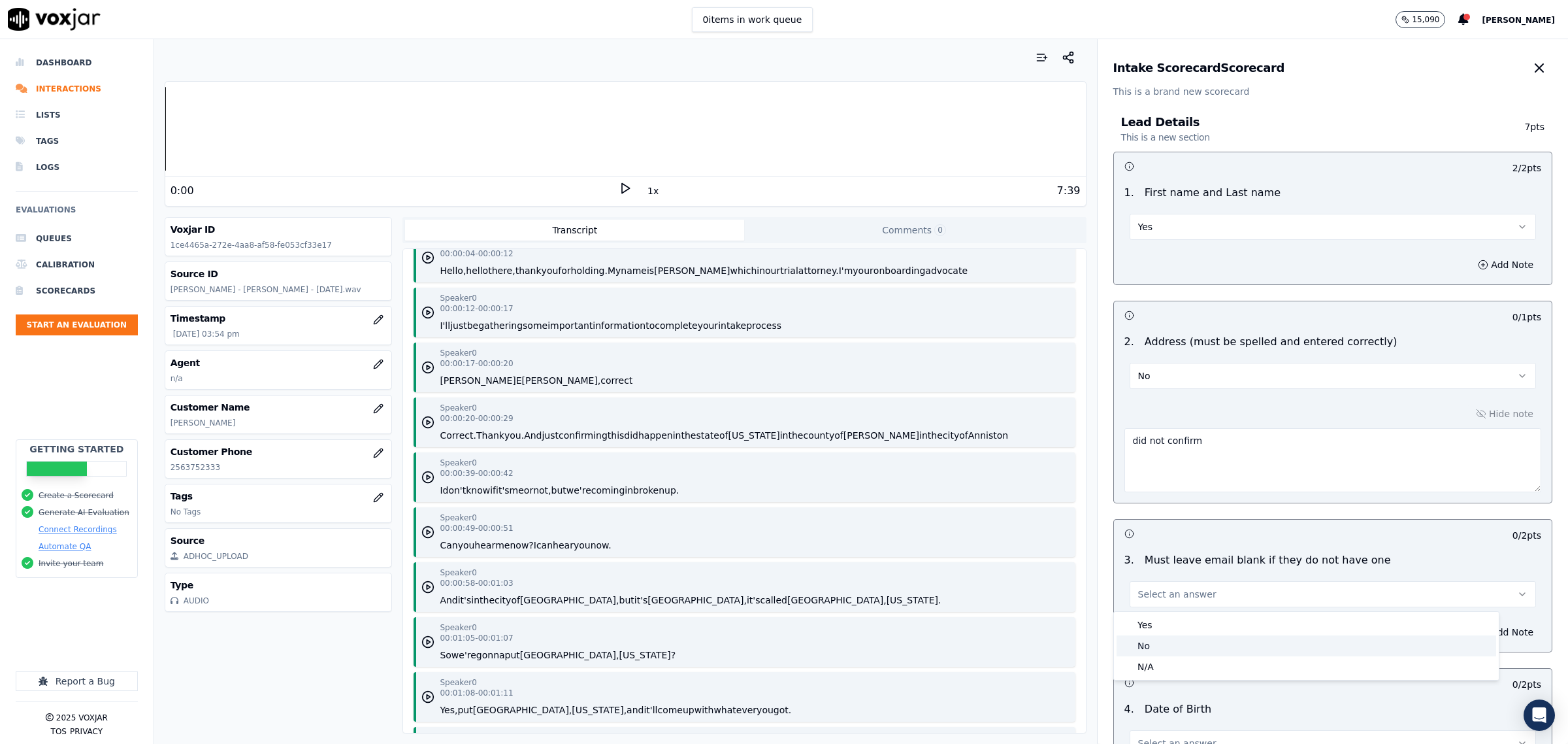
drag, startPoint x: 1150, startPoint y: 645, endPoint x: 1191, endPoint y: 621, distance: 47.5
click at [1152, 645] on div "No" at bounding box center [1306, 646] width 380 height 21
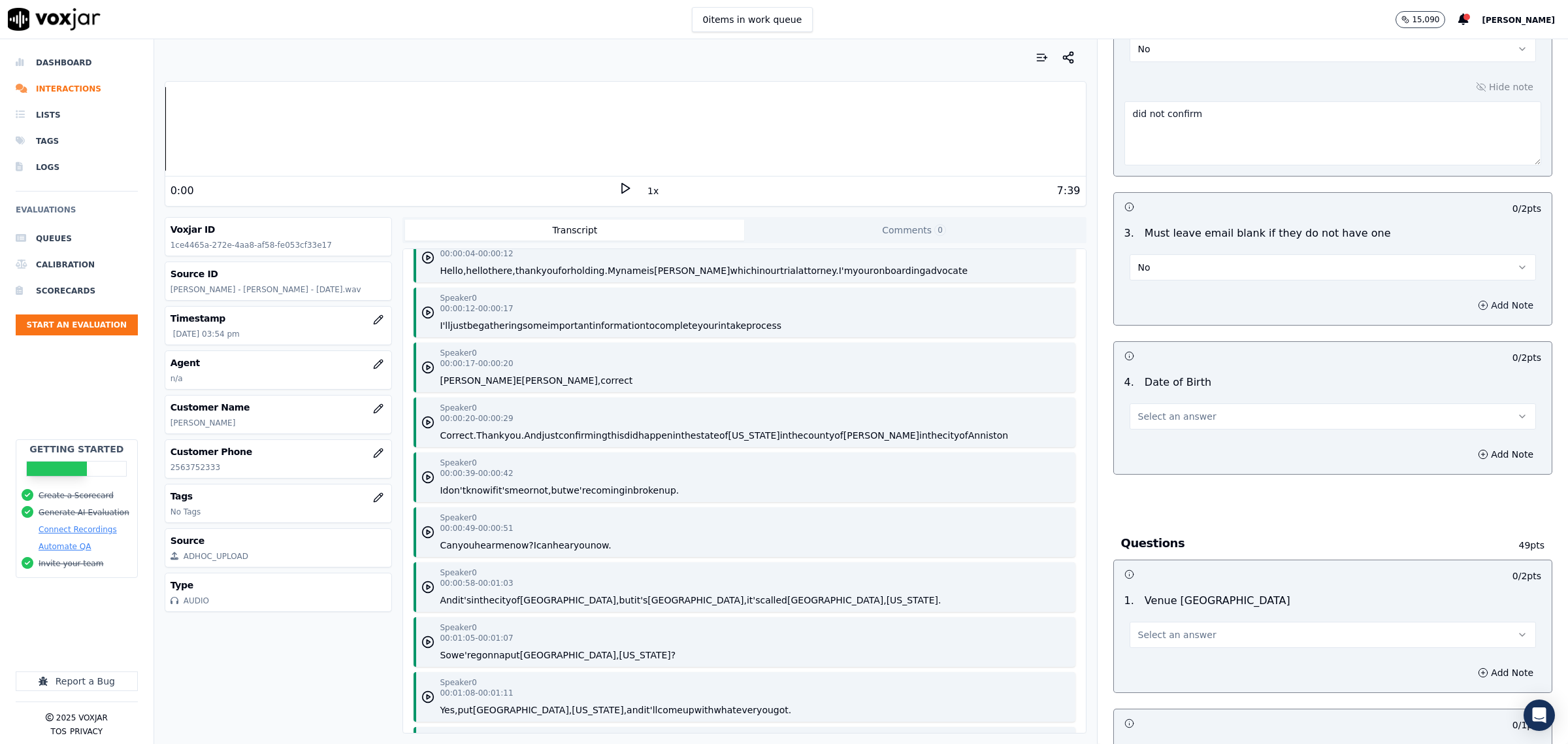
drag, startPoint x: 1476, startPoint y: 308, endPoint x: 1439, endPoint y: 312, distance: 37.2
click at [1477, 308] on button "Add Note" at bounding box center [1505, 305] width 71 height 18
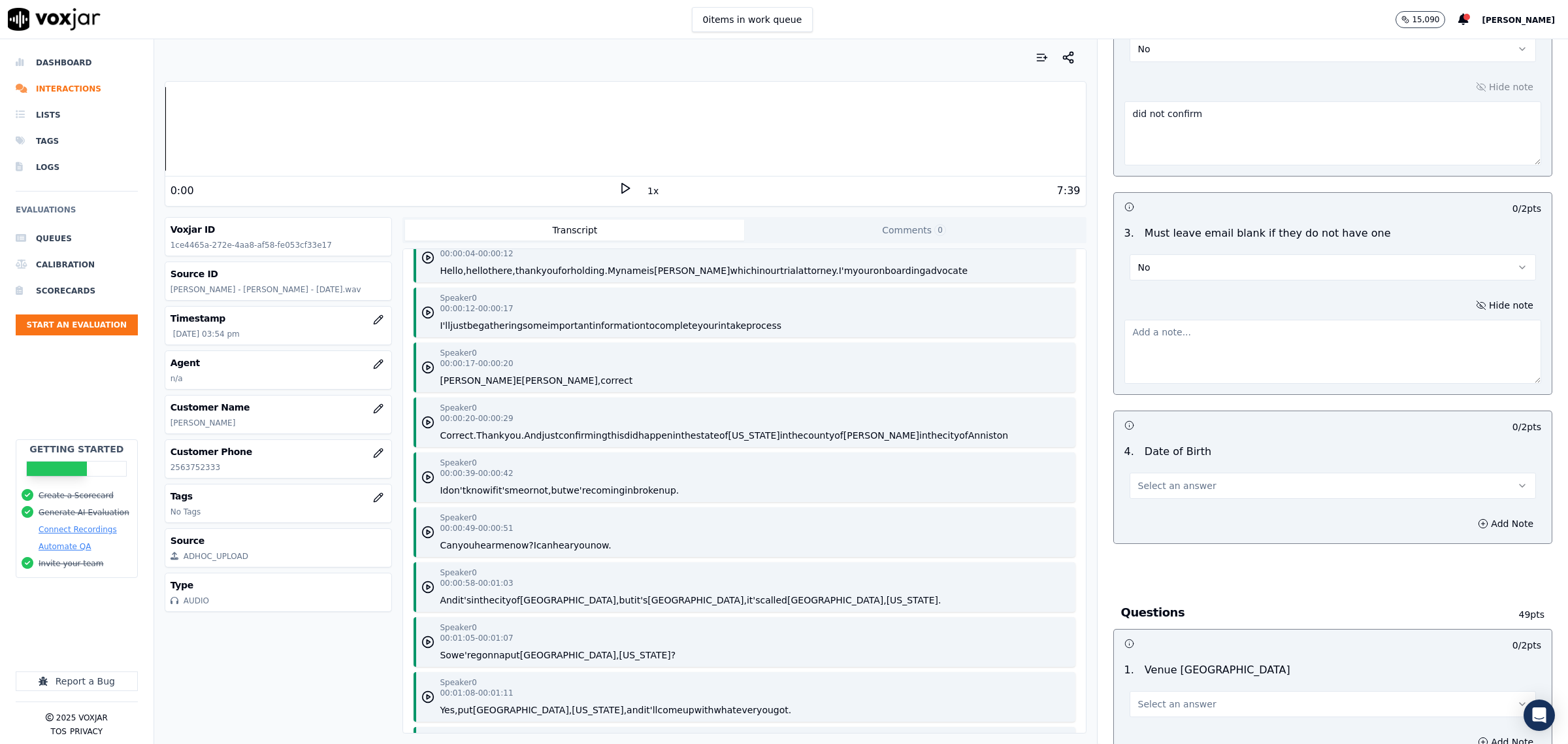
click at [1260, 332] on textarea at bounding box center [1333, 352] width 417 height 64
paste textarea "did not confirm"
type textarea "did not confirm"
click at [1199, 481] on button "Select an answer" at bounding box center [1333, 485] width 407 height 26
drag, startPoint x: 1193, startPoint y: 495, endPoint x: 1291, endPoint y: 515, distance: 100.0
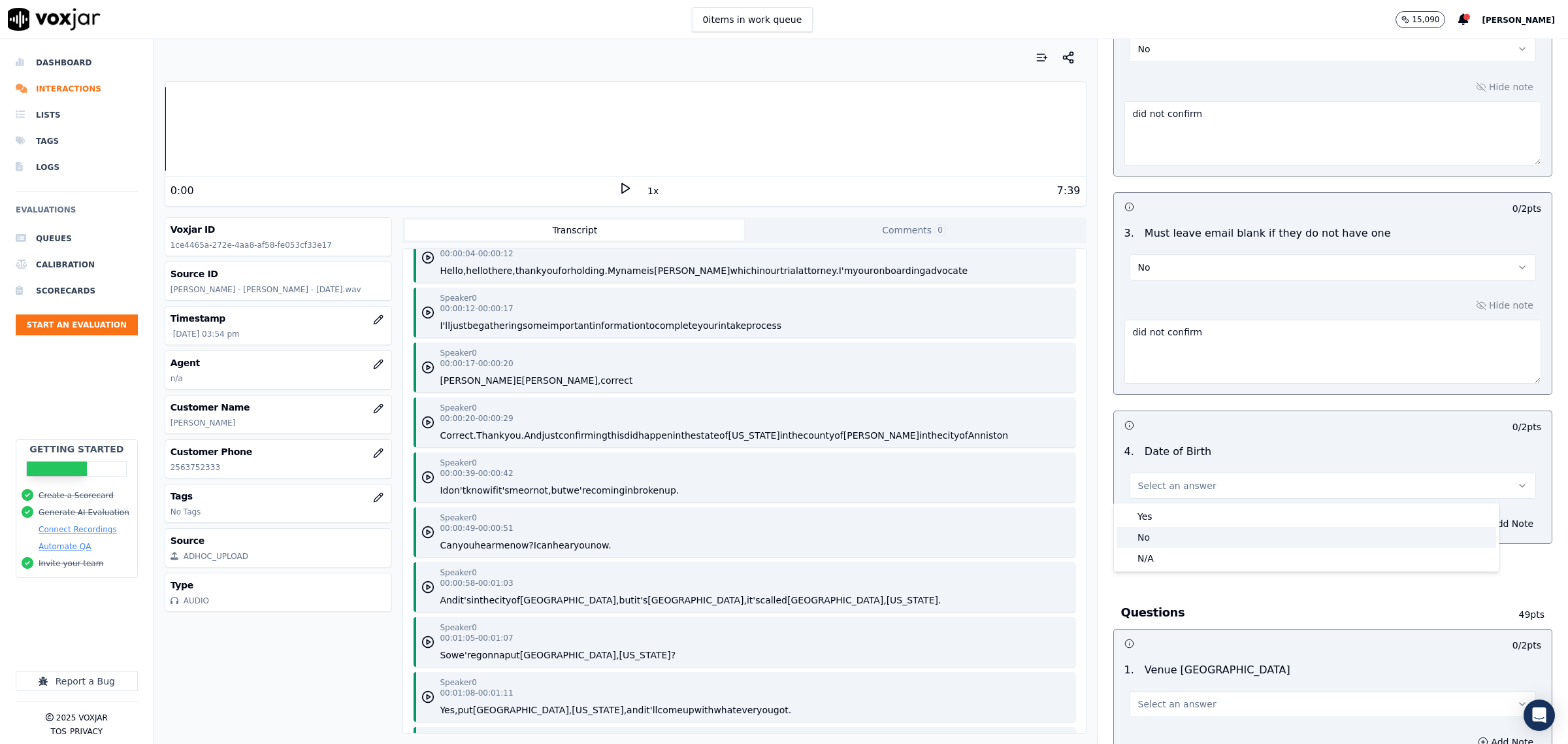
click at [1172, 530] on div "No" at bounding box center [1306, 537] width 380 height 21
click at [1470, 522] on button "Add Note" at bounding box center [1505, 523] width 71 height 18
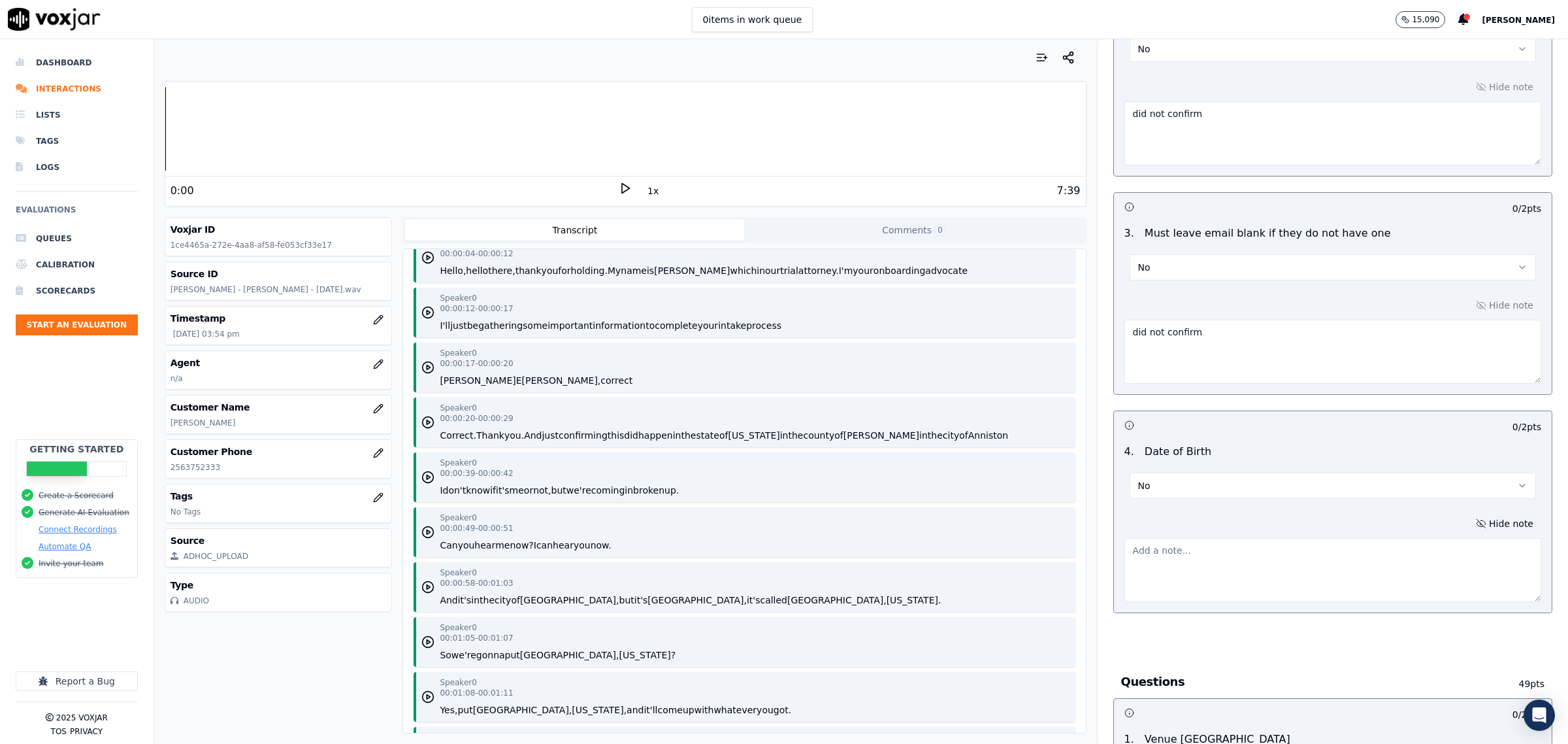
click at [1181, 560] on textarea at bounding box center [1333, 570] width 417 height 64
paste textarea "did not confirm"
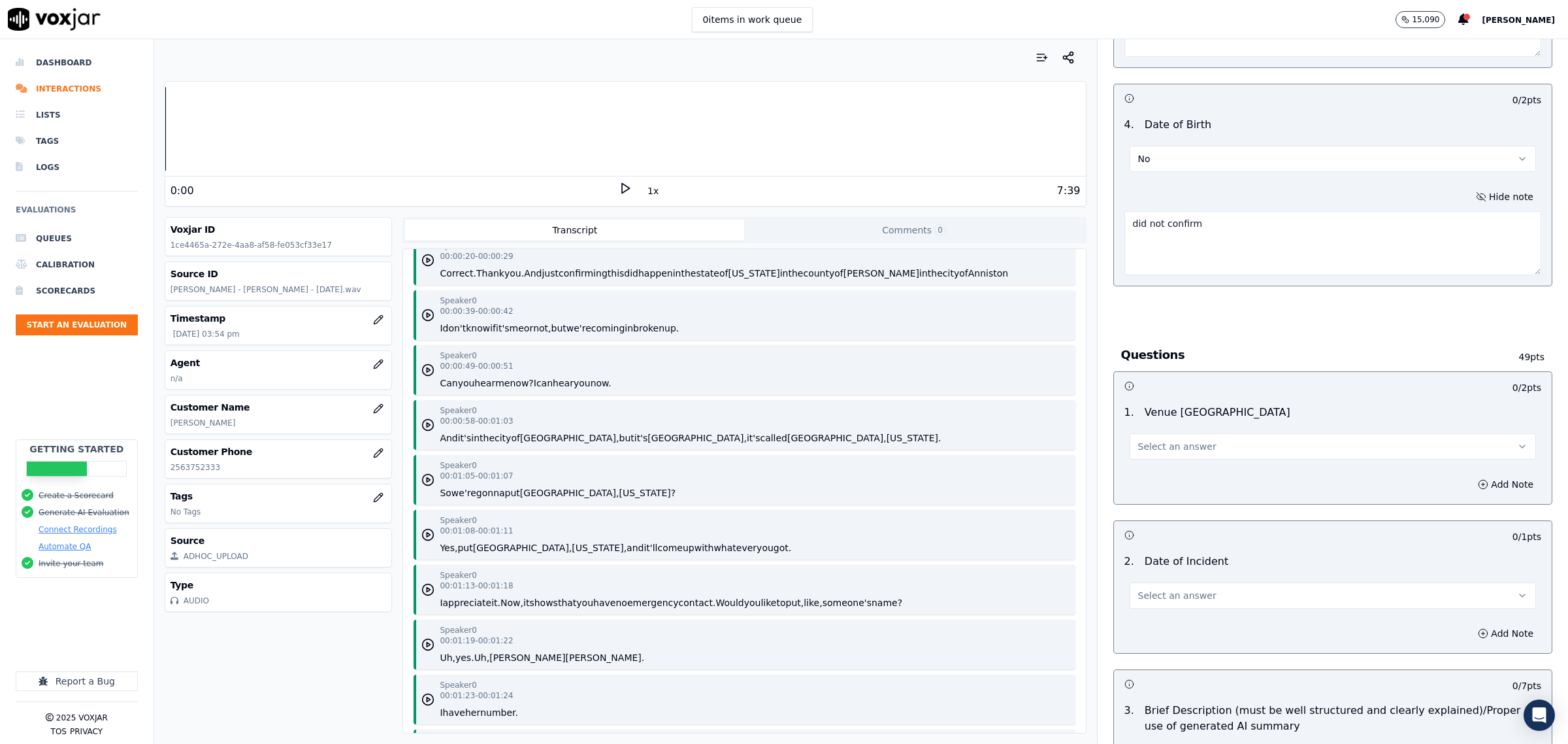
scroll to position [245, 0]
type textarea "did not confirm"
click at [1181, 436] on button "Select an answer" at bounding box center [1333, 446] width 407 height 26
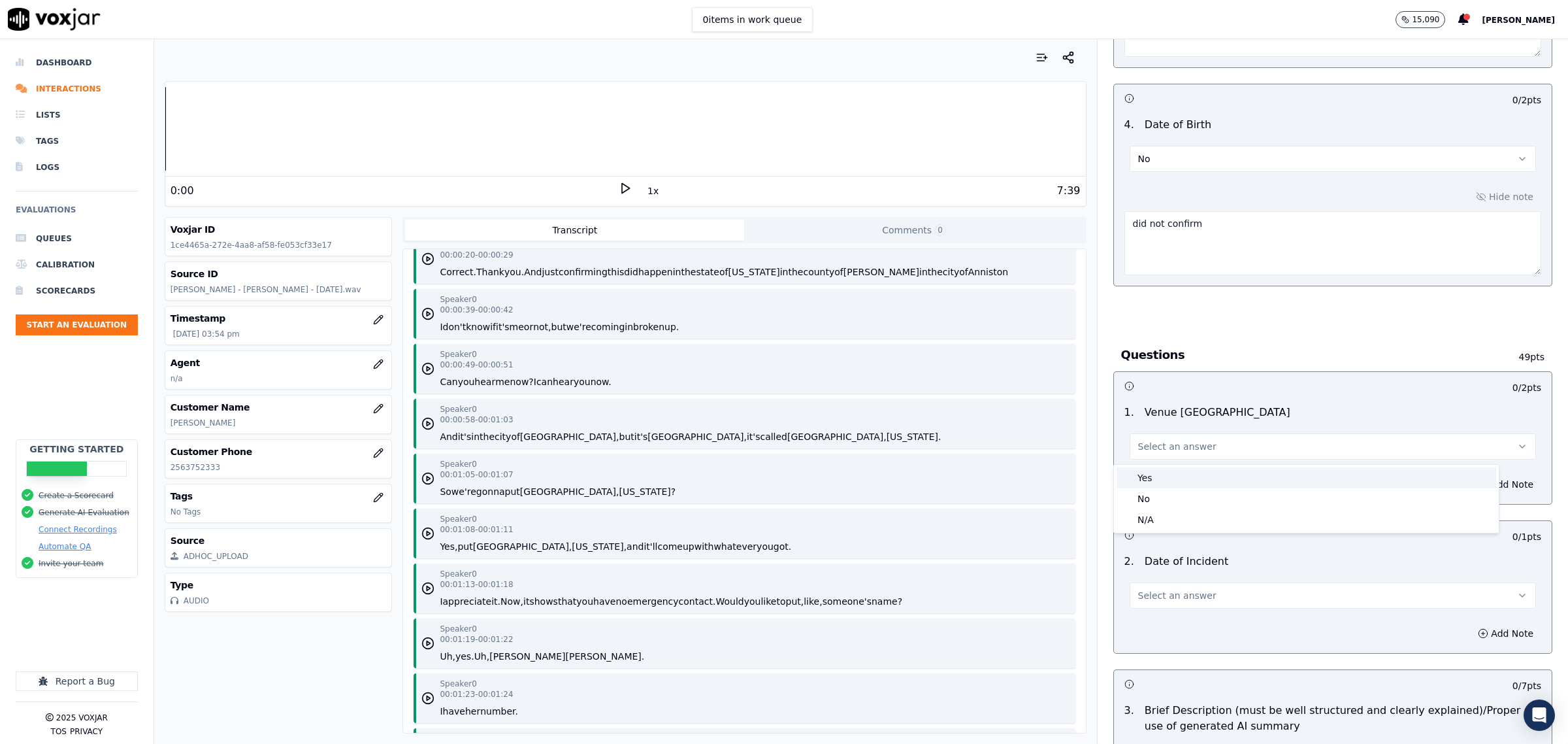
click at [1178, 470] on div "Yes" at bounding box center [1306, 478] width 380 height 21
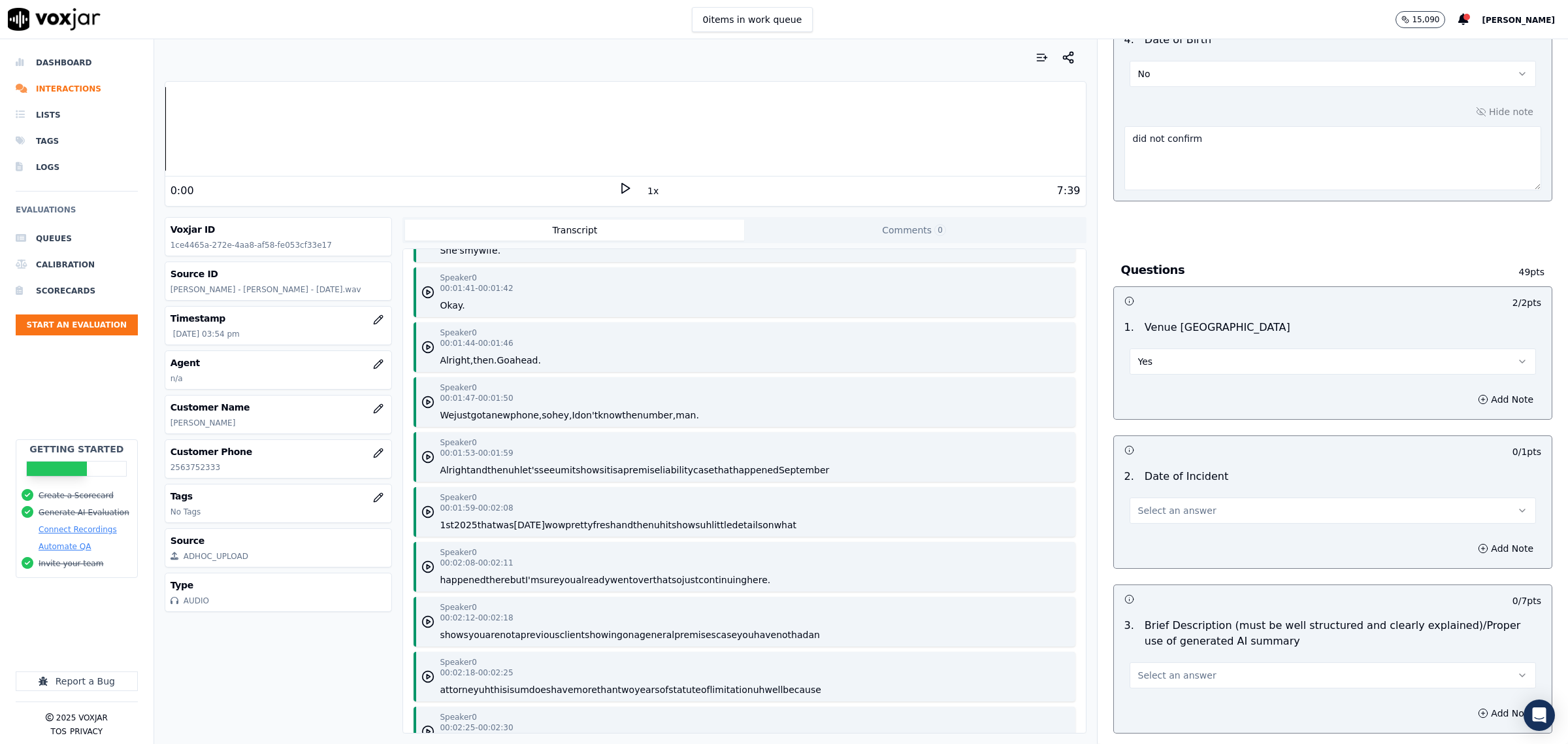
scroll to position [817, 0]
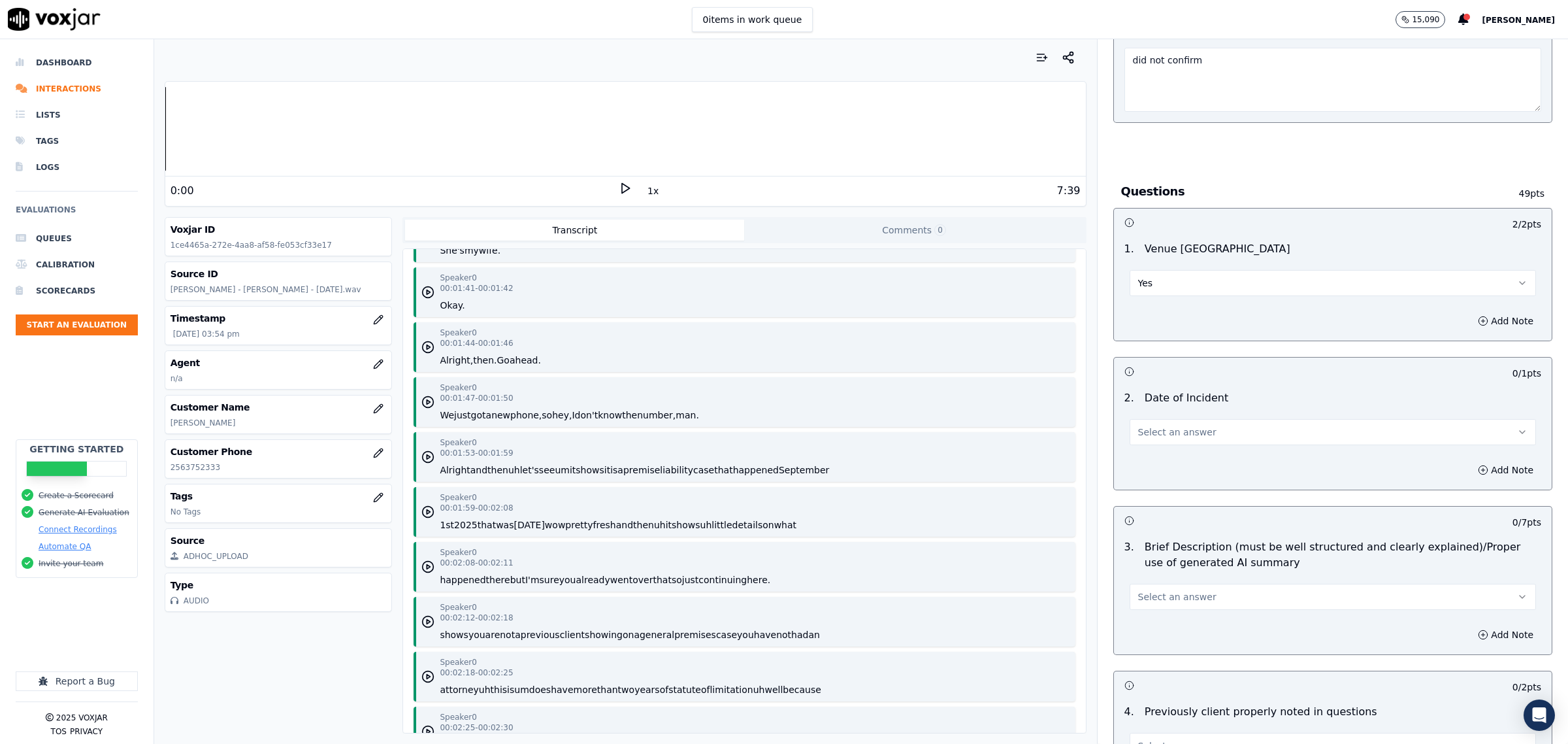
click at [1204, 439] on button "Select an answer" at bounding box center [1333, 432] width 407 height 26
click at [1188, 463] on div "Yes" at bounding box center [1306, 464] width 380 height 21
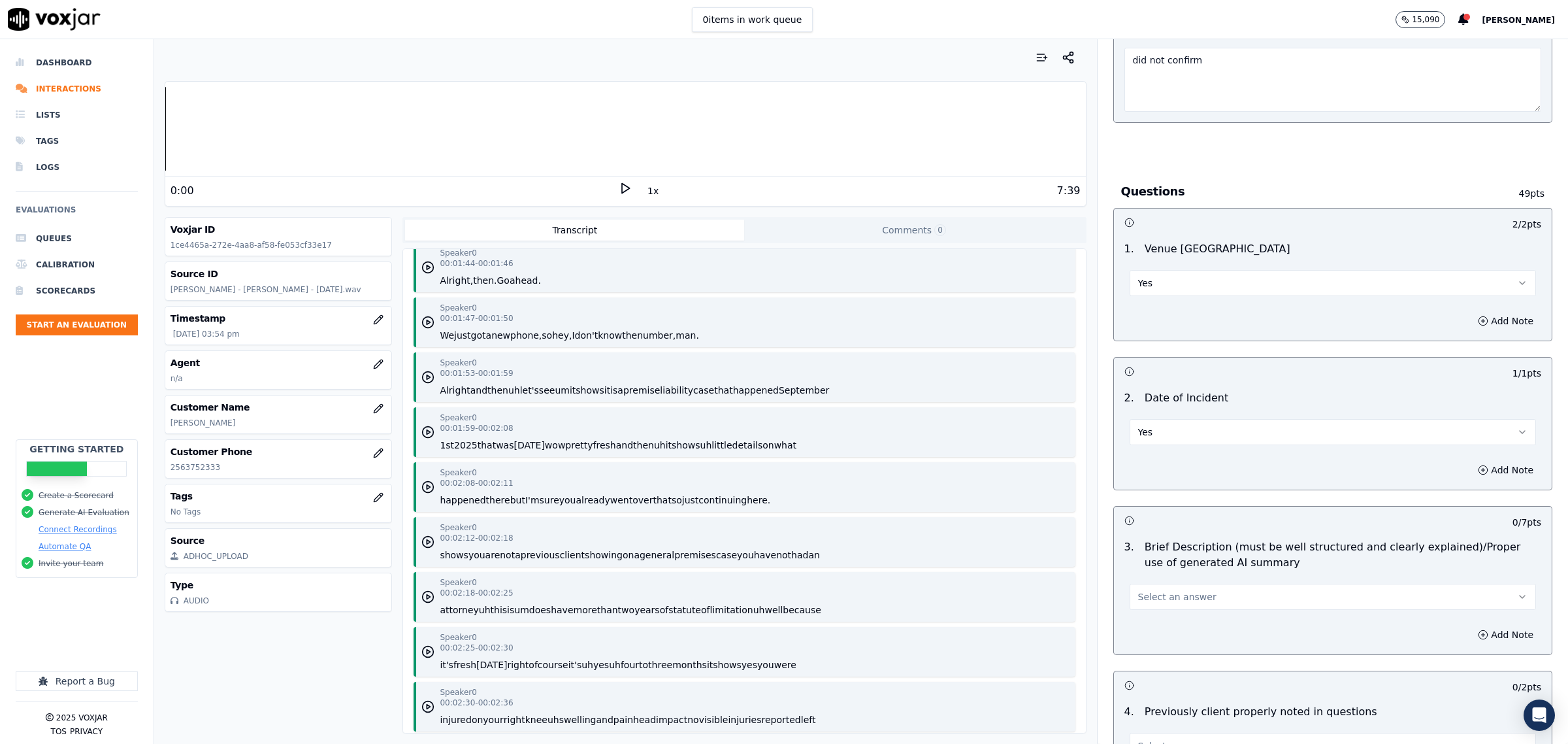
scroll to position [1144, 0]
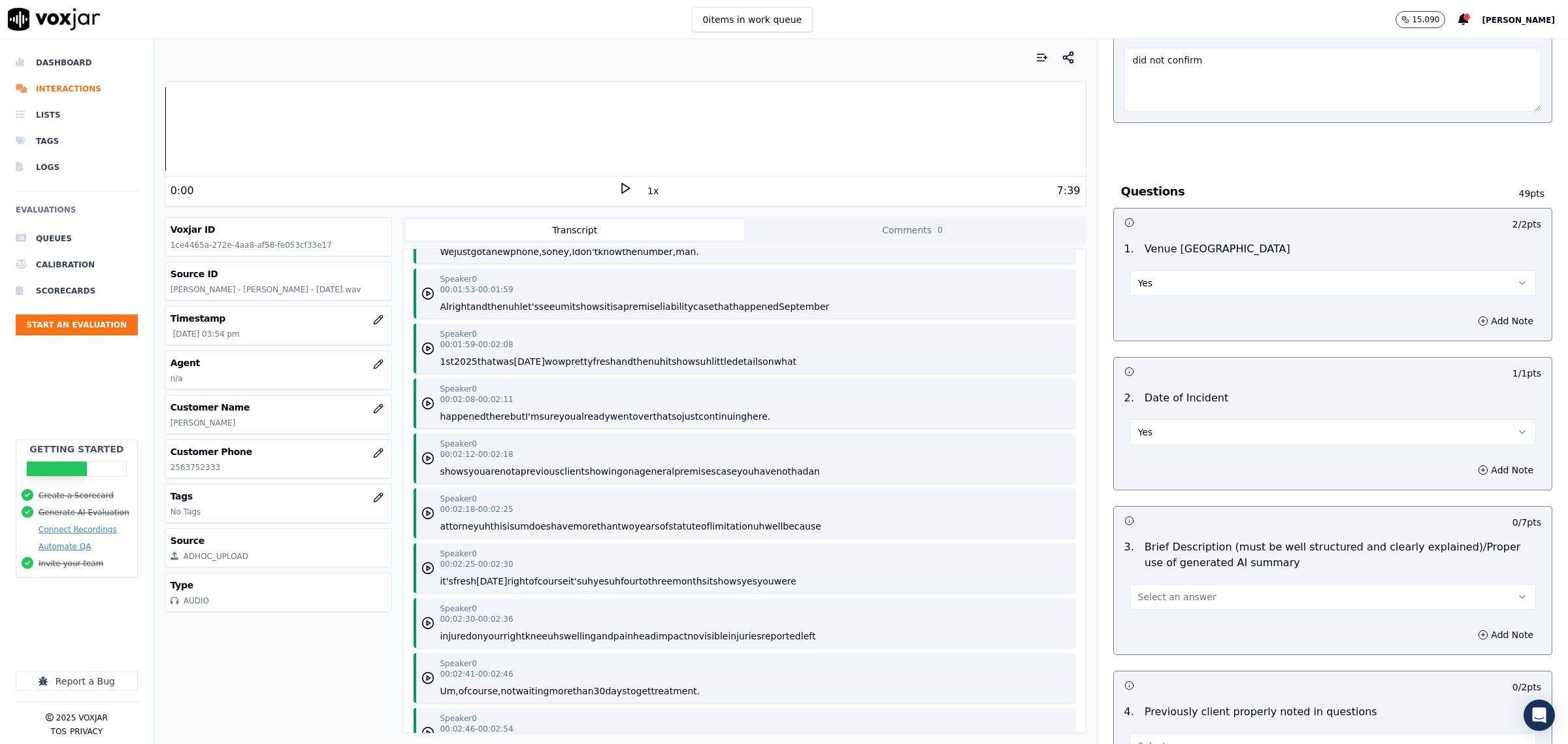
drag, startPoint x: 1210, startPoint y: 596, endPoint x: 1188, endPoint y: 613, distance: 27.8
click at [1210, 597] on button "Select an answer" at bounding box center [1333, 596] width 407 height 26
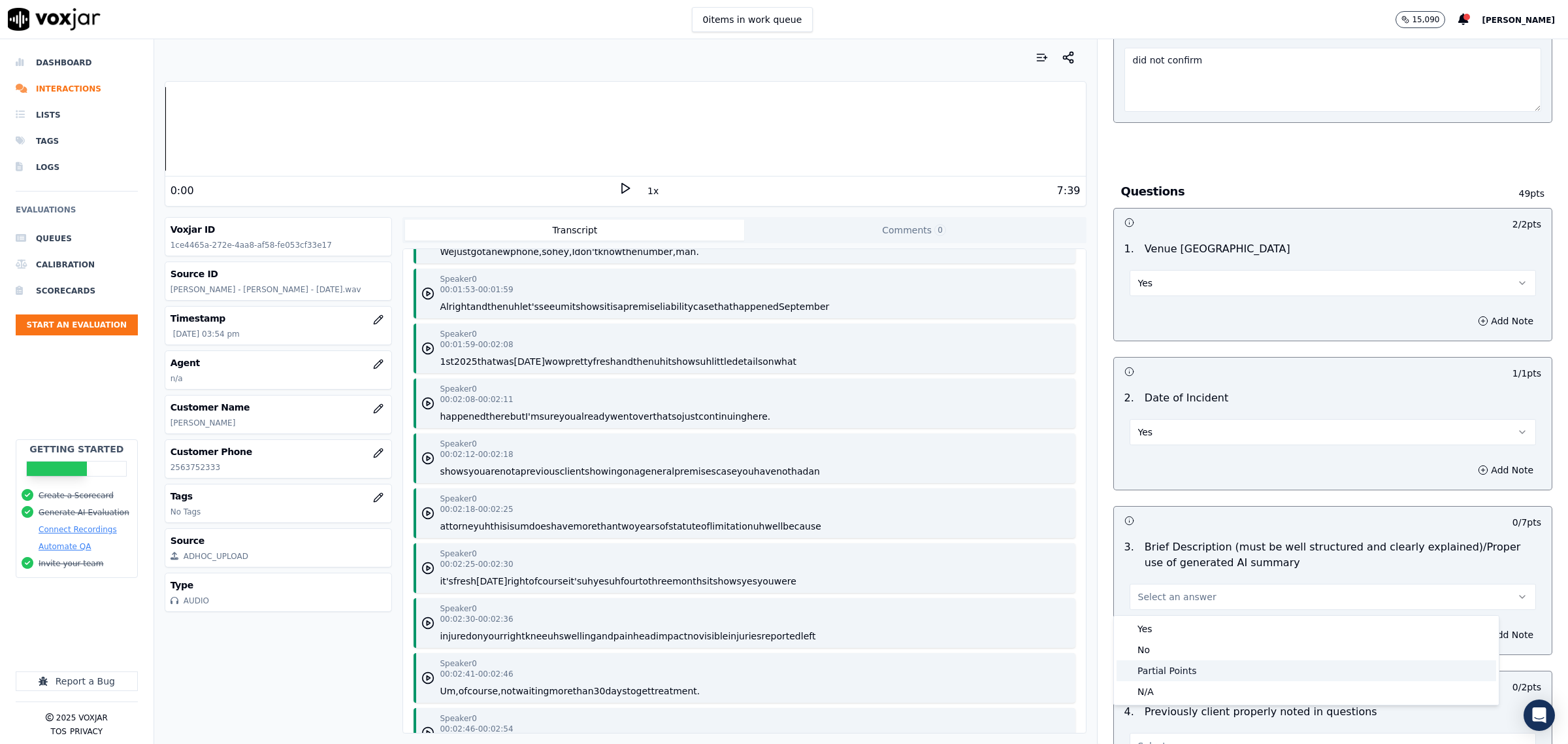
click at [1147, 664] on div "Partial Points" at bounding box center [1306, 671] width 380 height 21
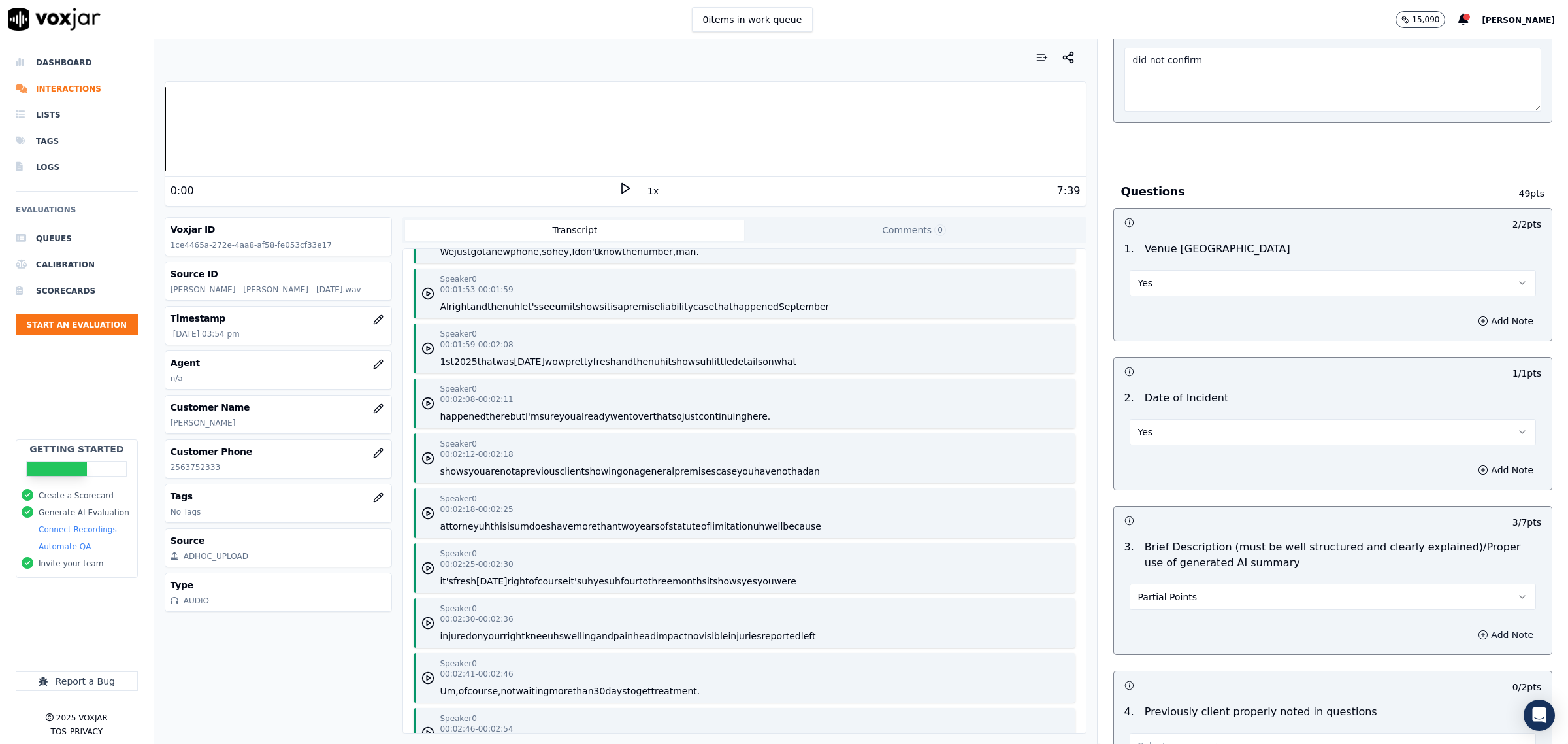
click at [1479, 636] on icon "button" at bounding box center [1483, 634] width 10 height 10
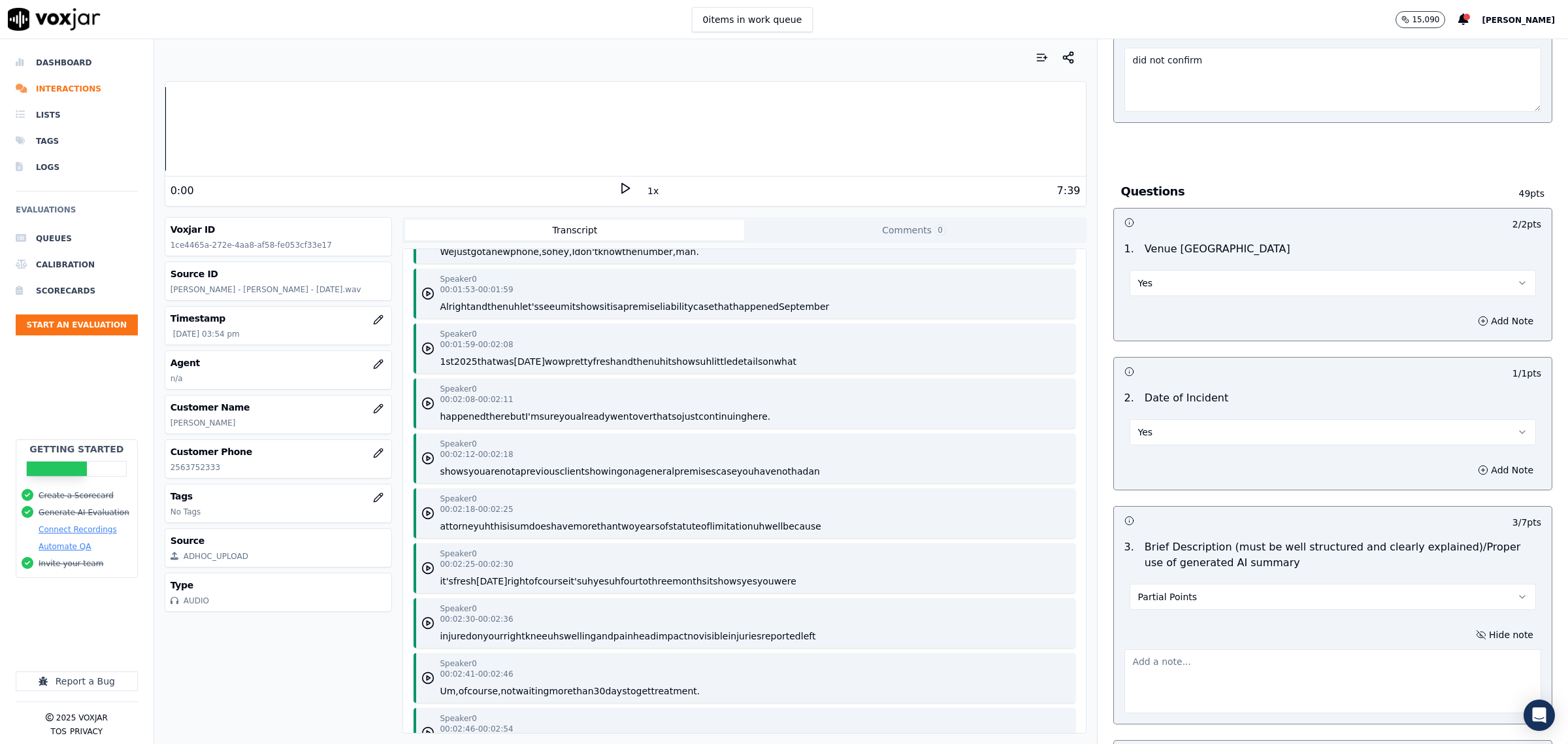
click at [1186, 662] on textarea at bounding box center [1333, 681] width 417 height 64
paste textarea "did not confirm"
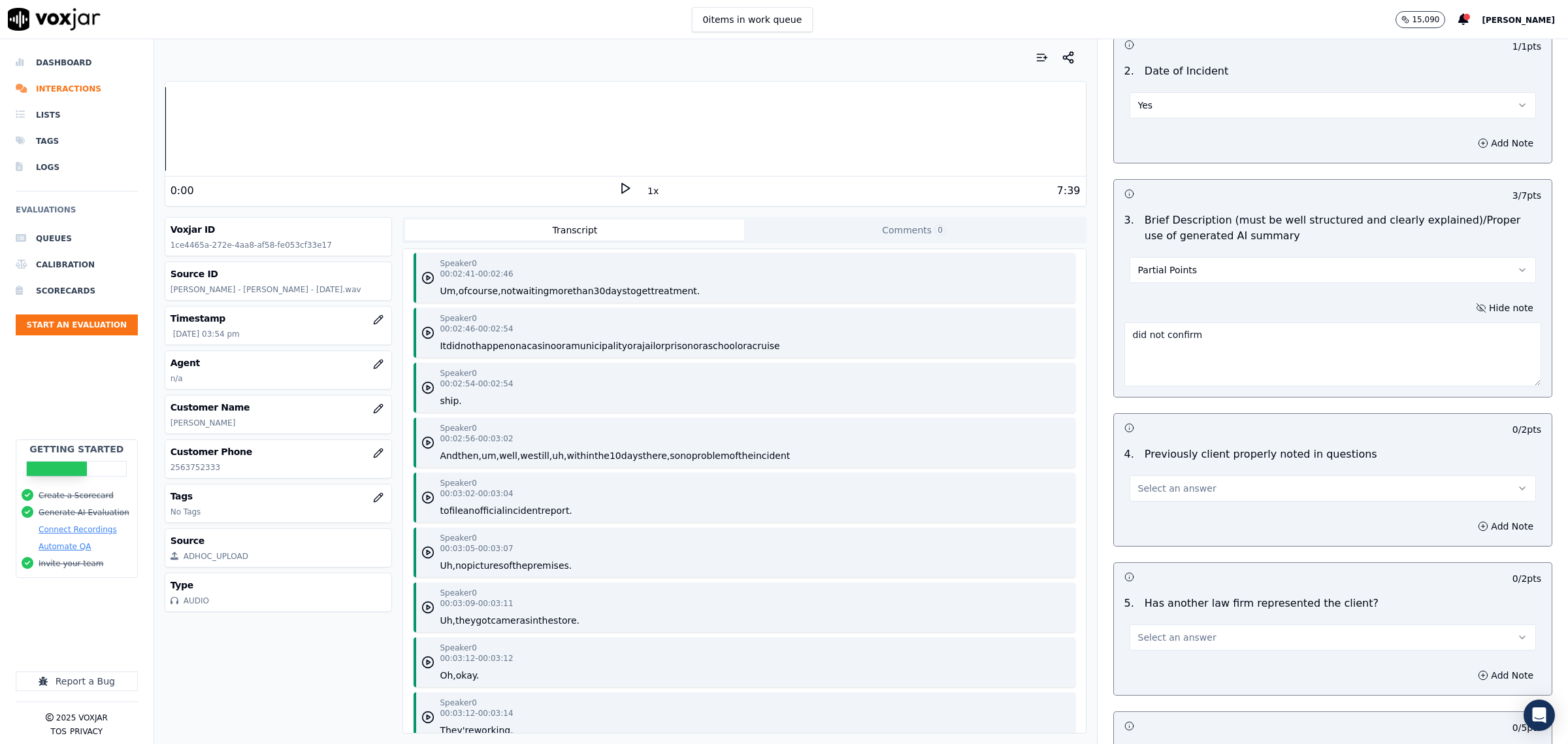
scroll to position [1553, 0]
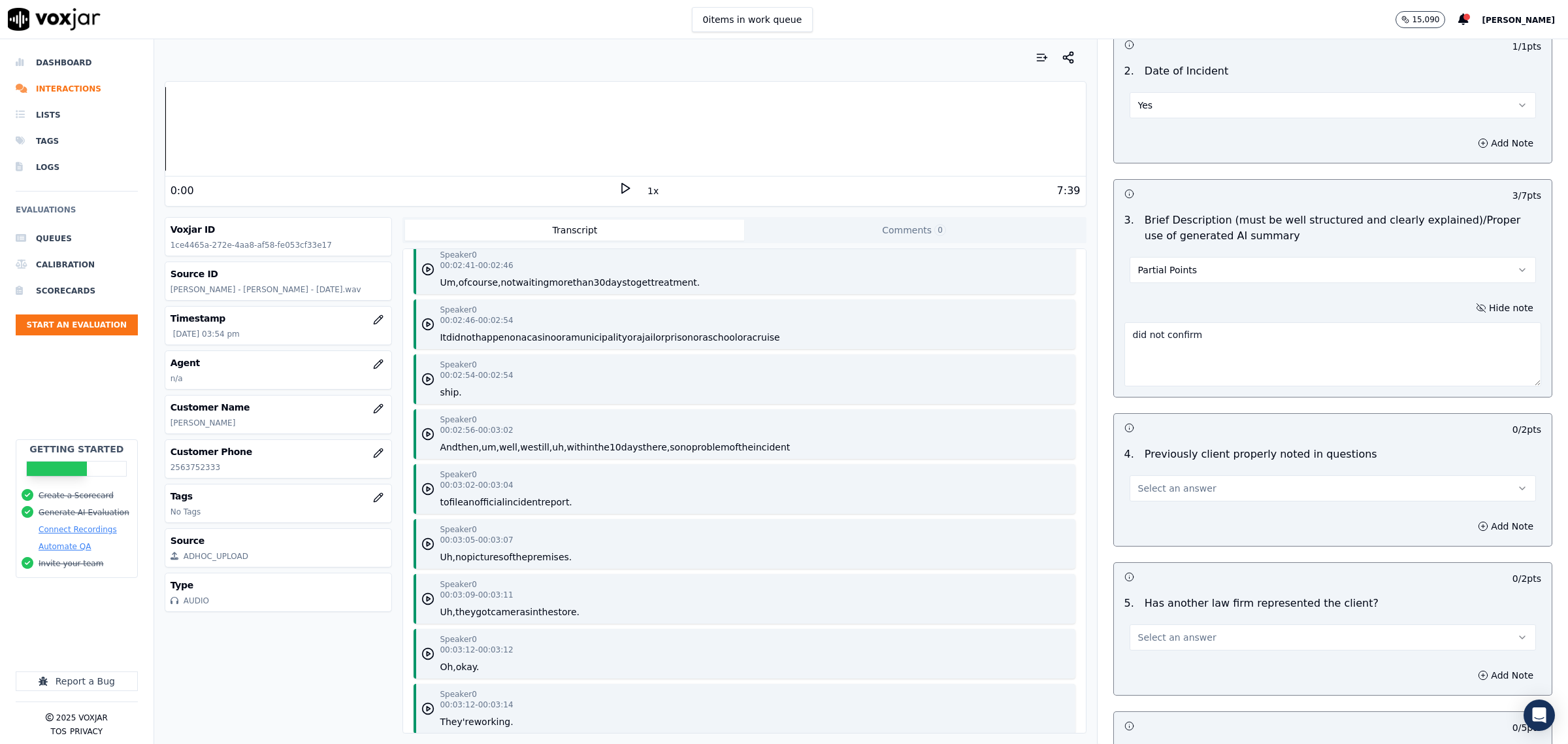
type textarea "did not confirm"
click at [1193, 487] on button "Select an answer" at bounding box center [1333, 488] width 407 height 26
click at [1149, 534] on div "No" at bounding box center [1306, 542] width 380 height 21
click at [1482, 531] on button "Add Note" at bounding box center [1505, 526] width 71 height 18
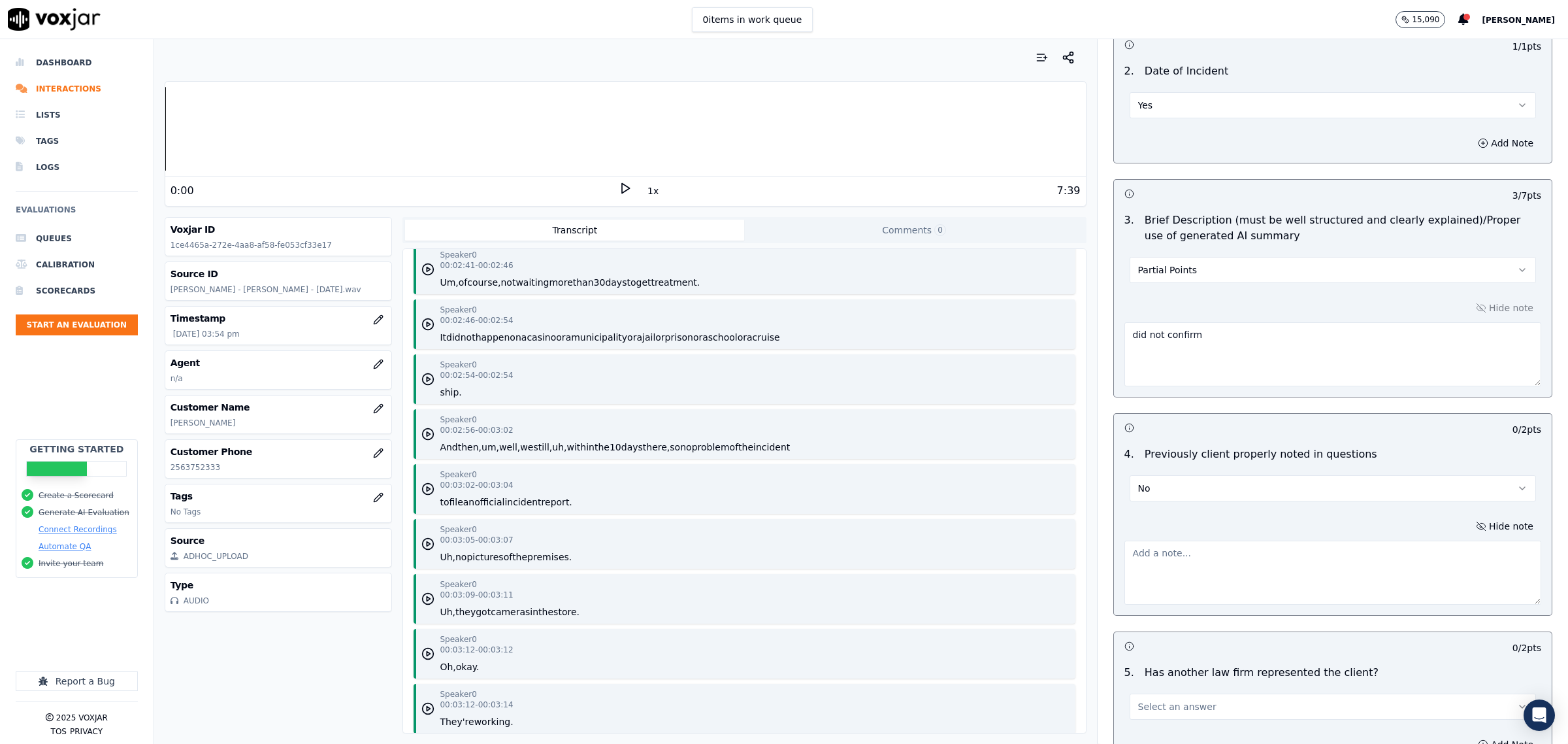
click at [1207, 574] on textarea at bounding box center [1333, 573] width 417 height 64
paste textarea "did not confirm"
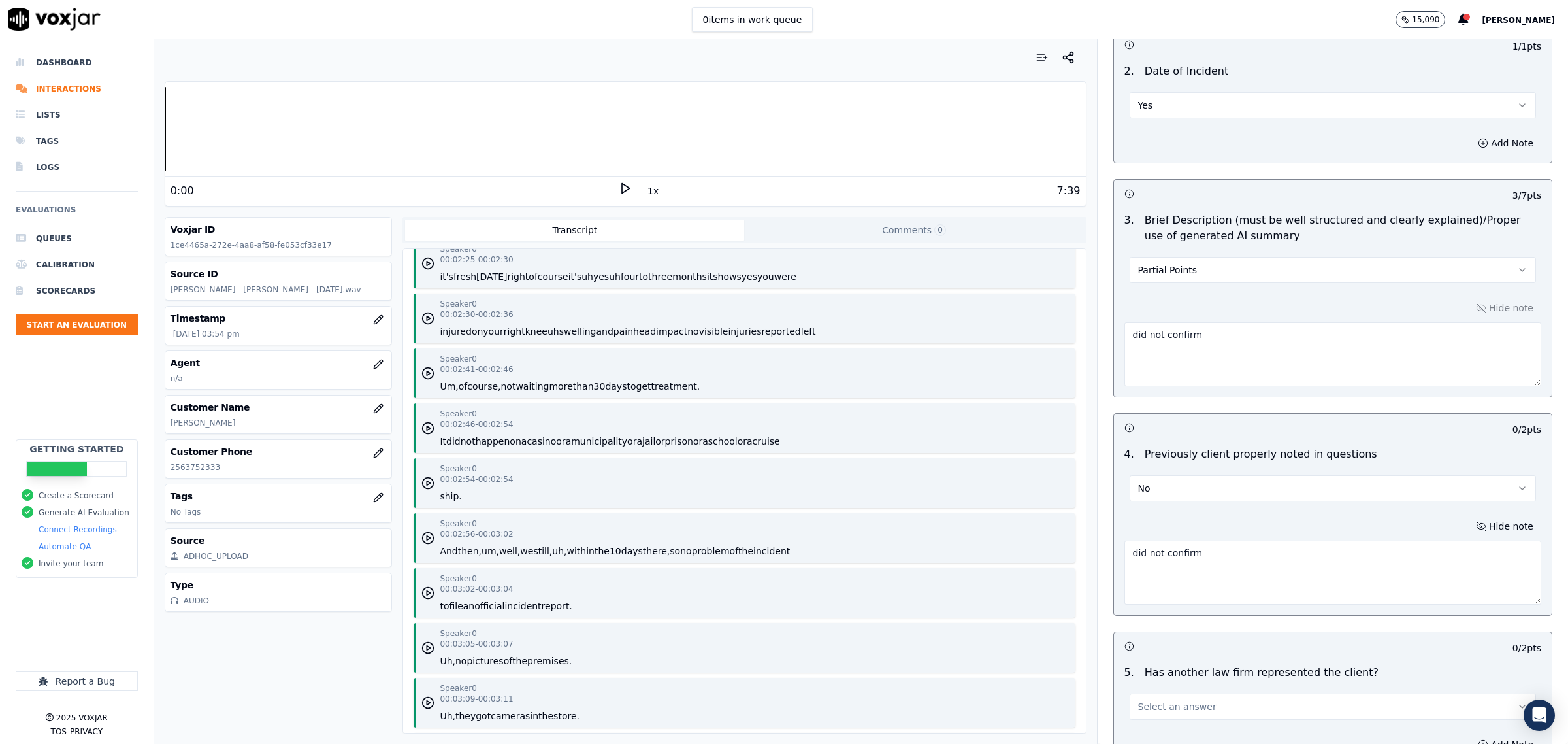
scroll to position [1226, 0]
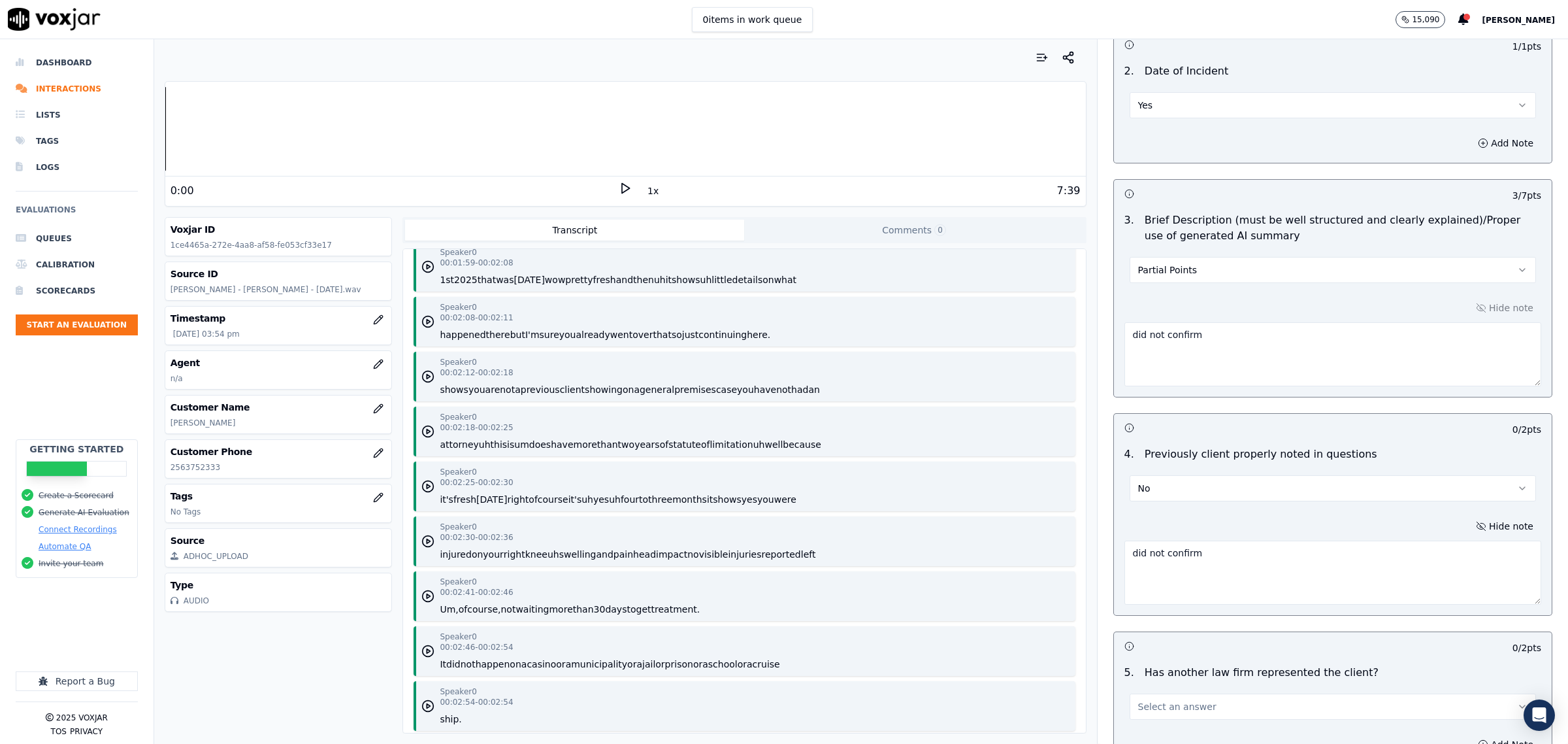
type textarea "did not confirm"
click at [1174, 495] on button "No" at bounding box center [1333, 488] width 407 height 26
click at [1154, 515] on div "Yes" at bounding box center [1306, 521] width 380 height 21
drag, startPoint x: 1210, startPoint y: 556, endPoint x: 938, endPoint y: 543, distance: 272.3
click at [939, 544] on div "Your browser does not support the audio element. 0:00 1x 7:39 Voxjar ID 1ce4465…" at bounding box center [861, 392] width 1414 height 705
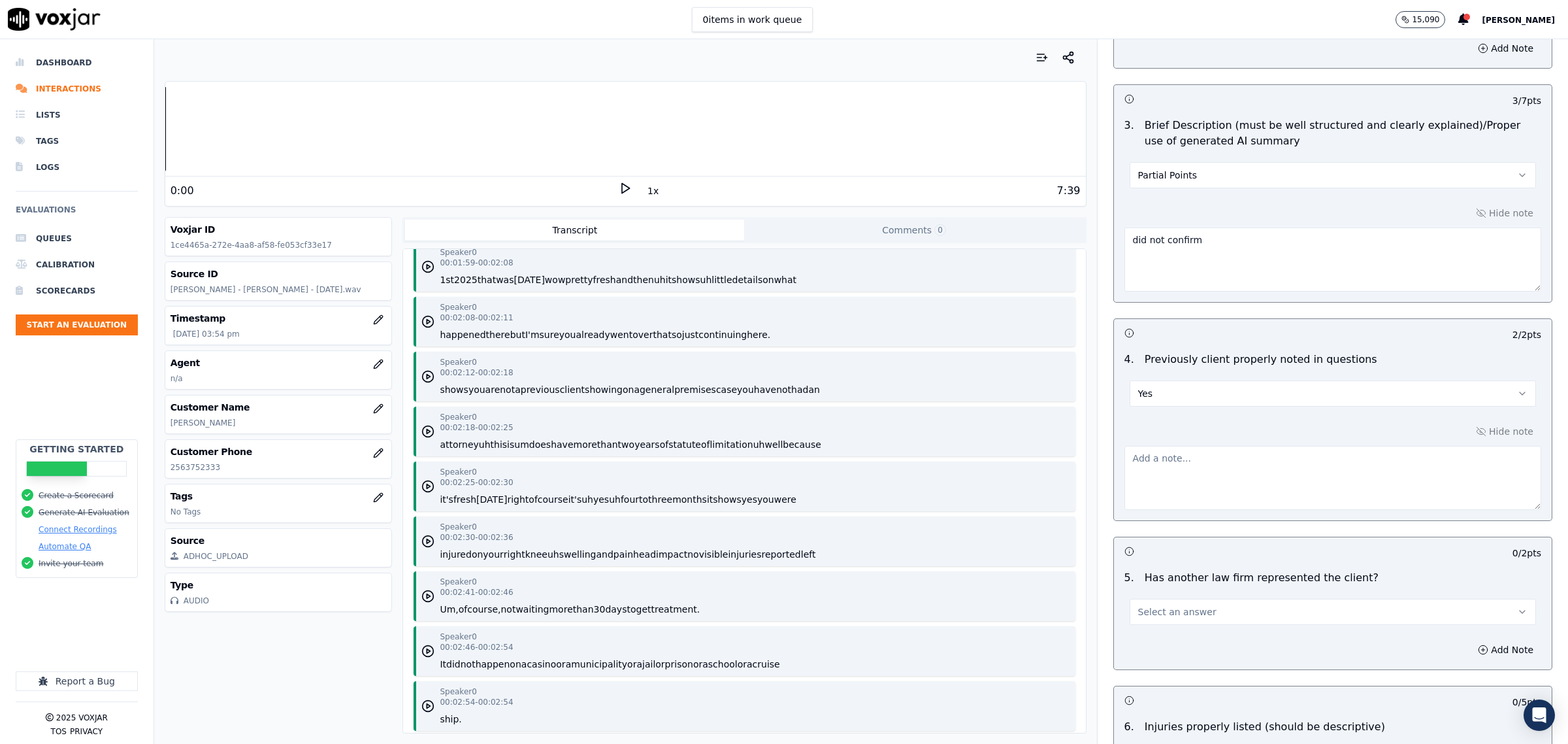
scroll to position [1390, 0]
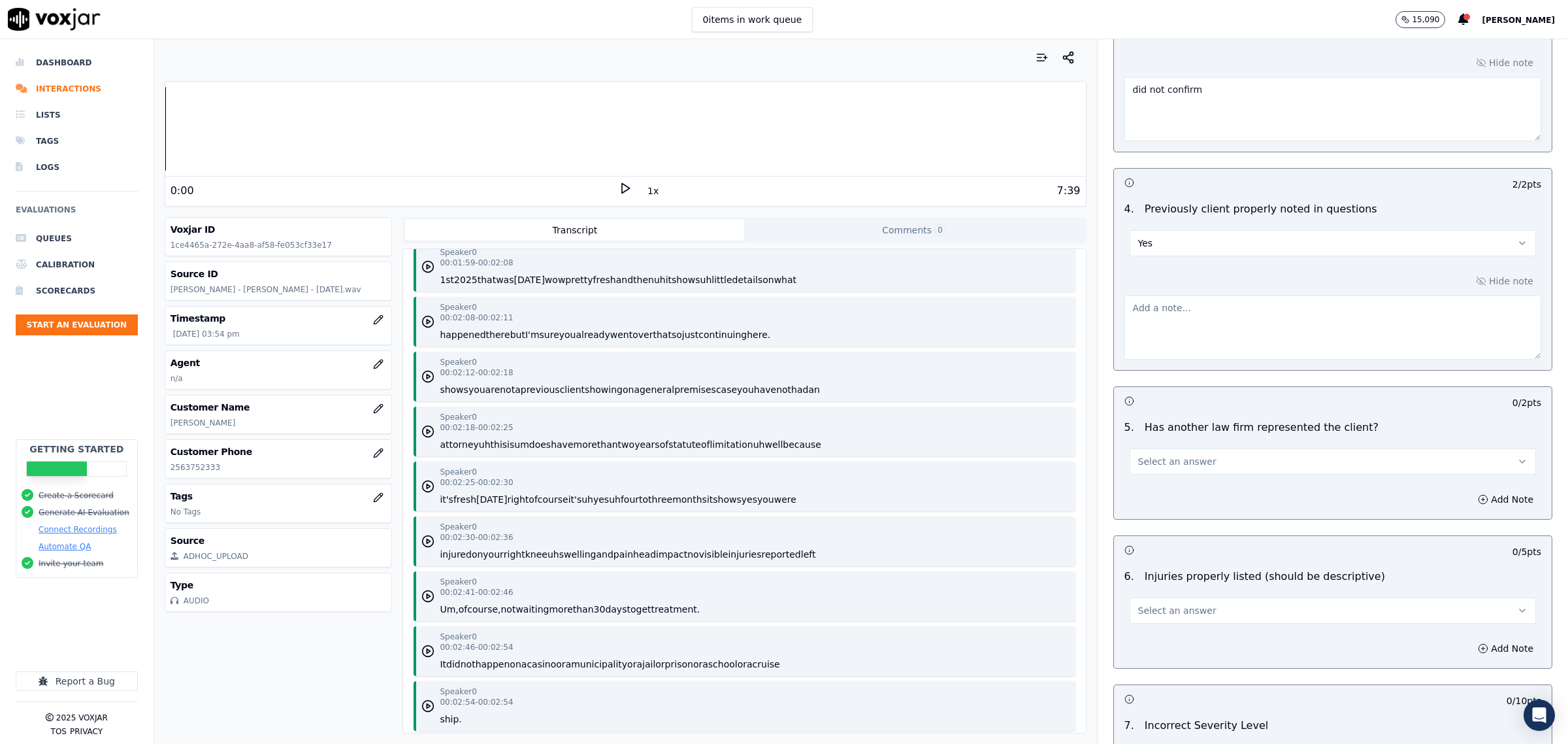
click at [1164, 474] on button "Select an answer" at bounding box center [1333, 461] width 407 height 26
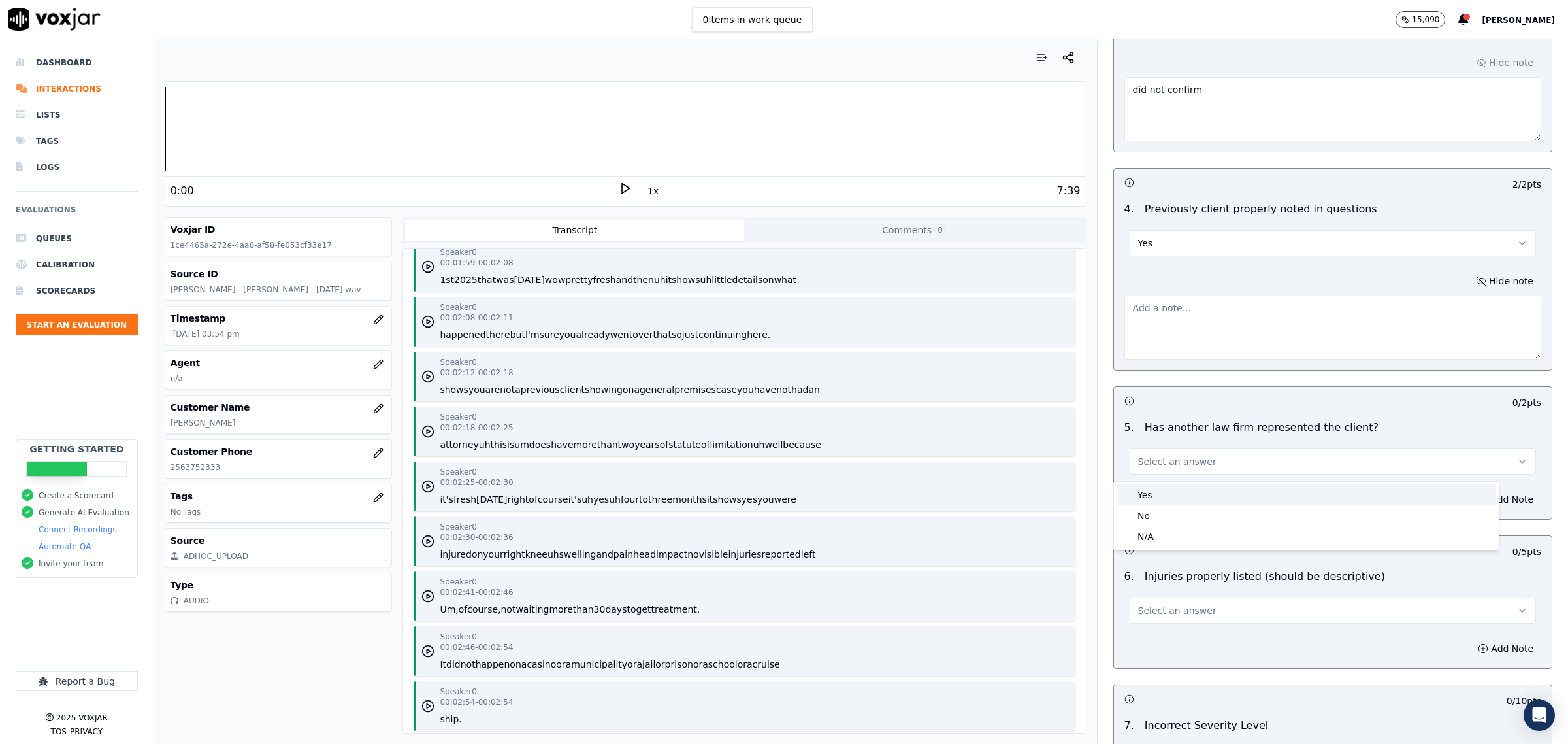
click at [1149, 497] on div "Yes" at bounding box center [1306, 495] width 380 height 21
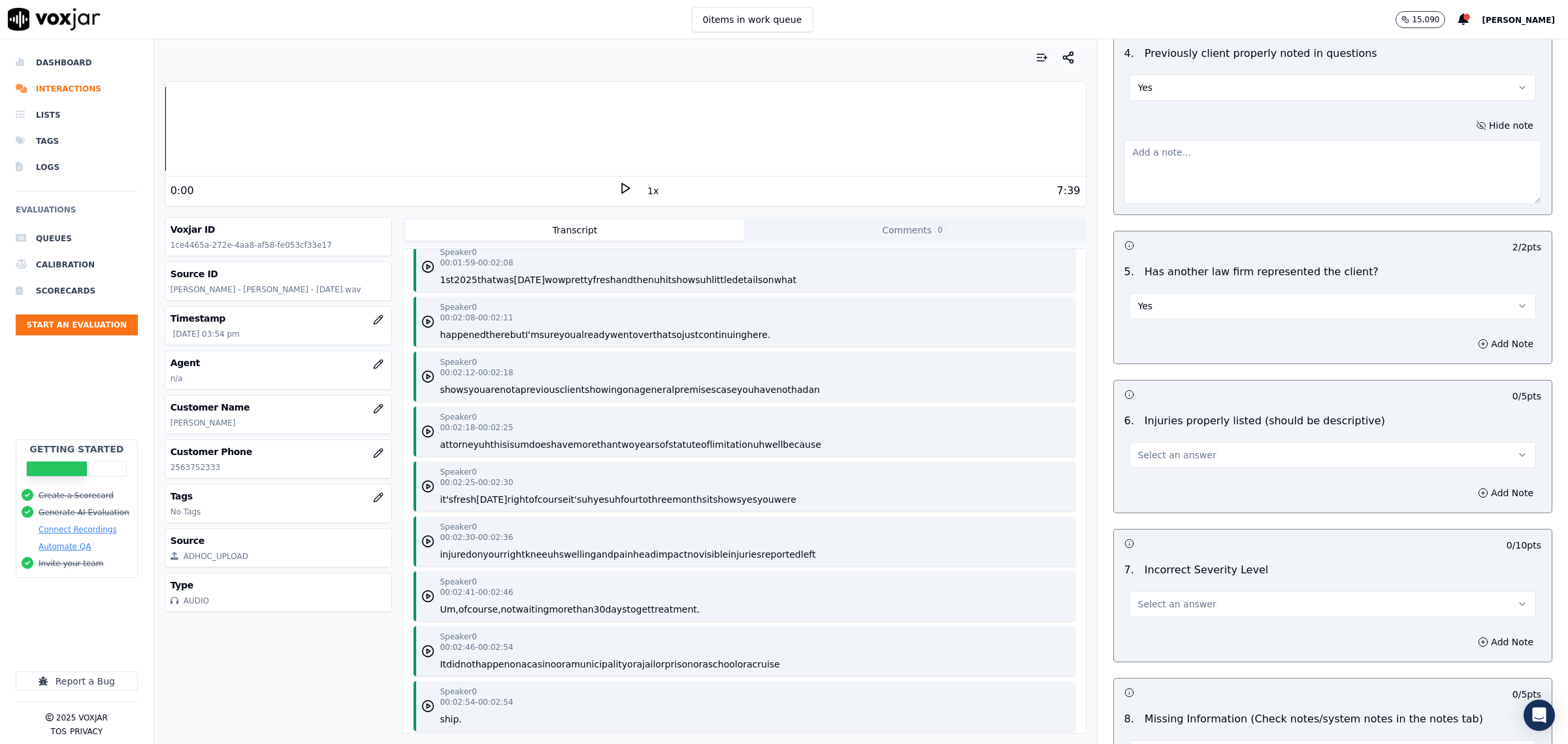
scroll to position [1553, 0]
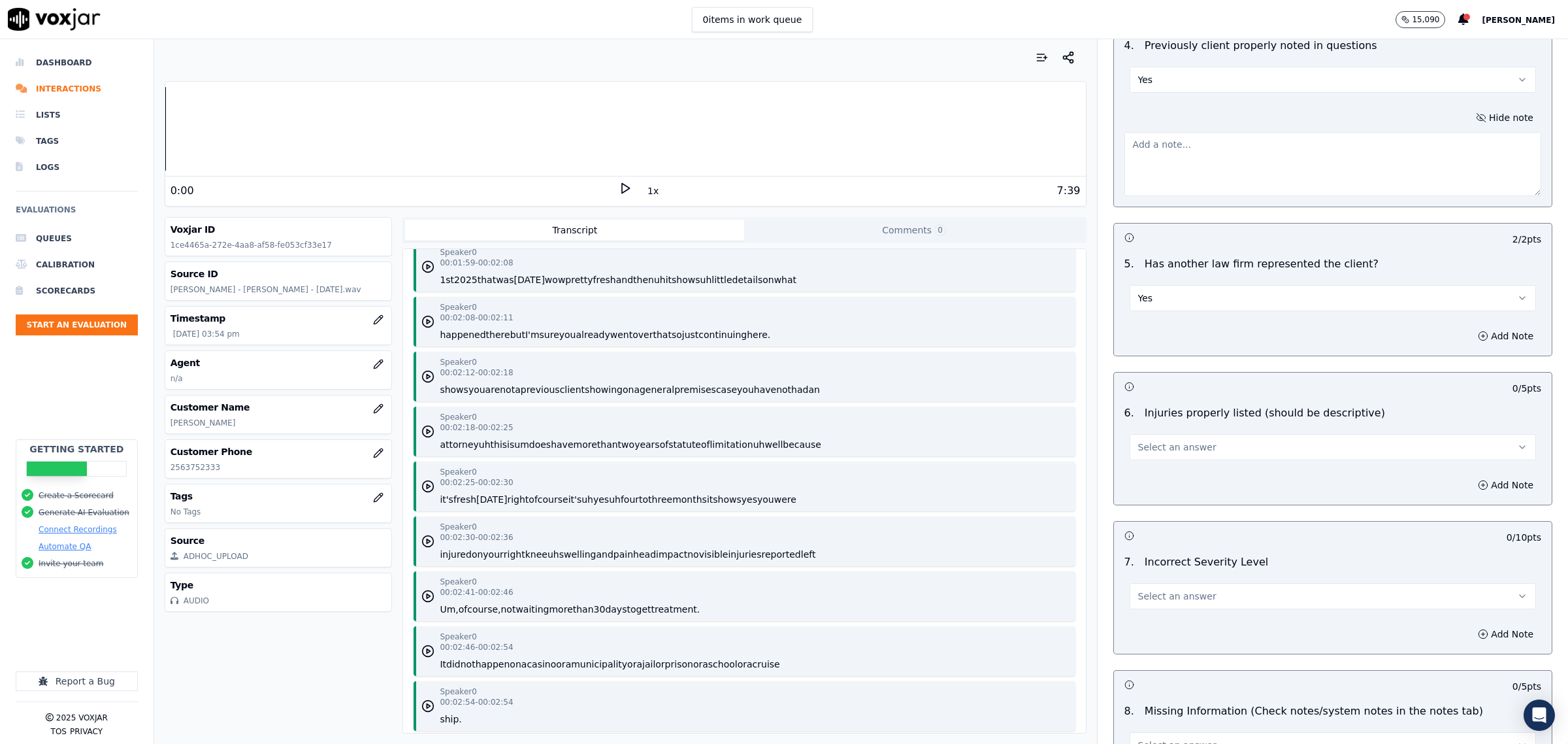
click at [1188, 443] on span "Select an answer" at bounding box center [1178, 448] width 78 height 13
click at [1181, 477] on div "Yes" at bounding box center [1306, 480] width 380 height 21
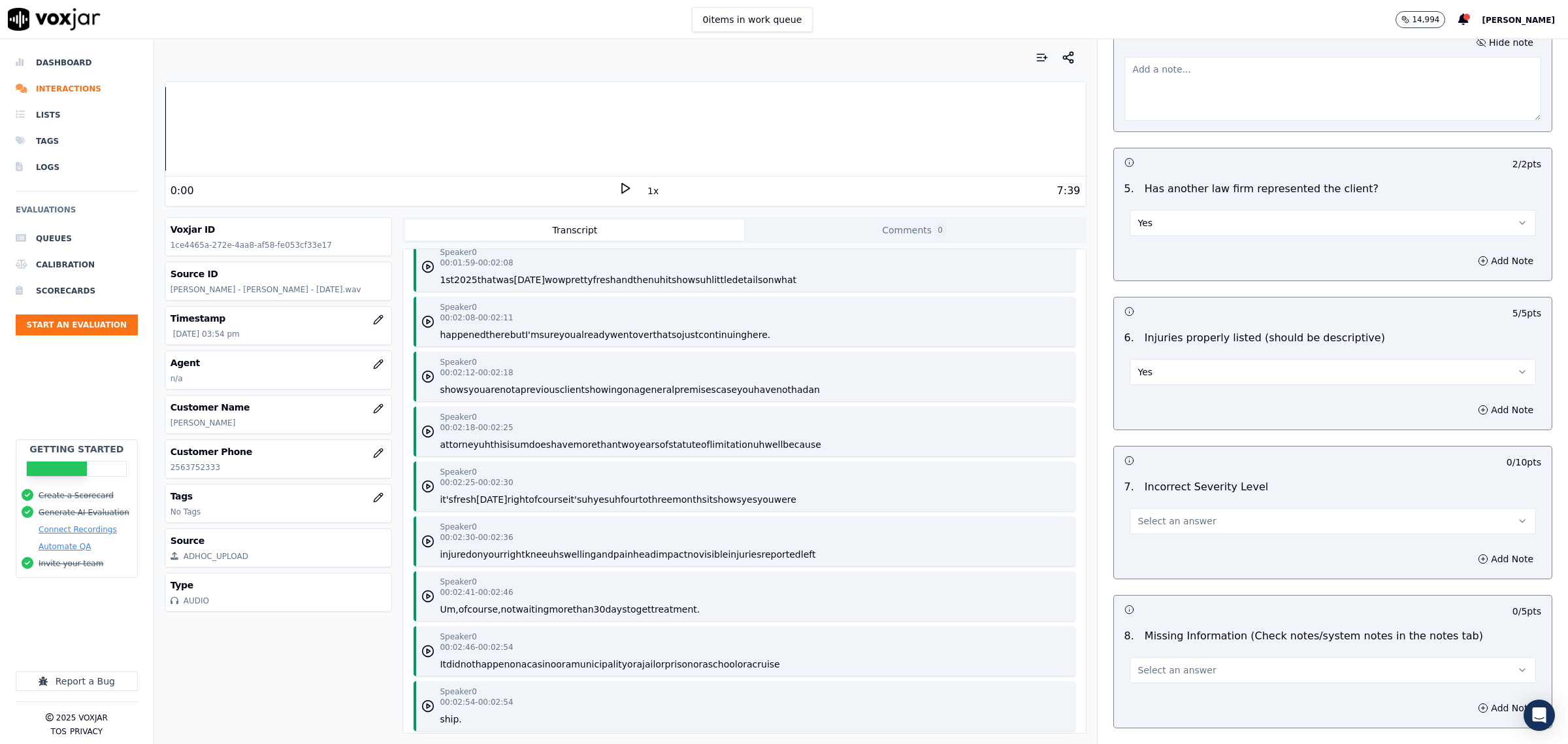
scroll to position [1717, 0]
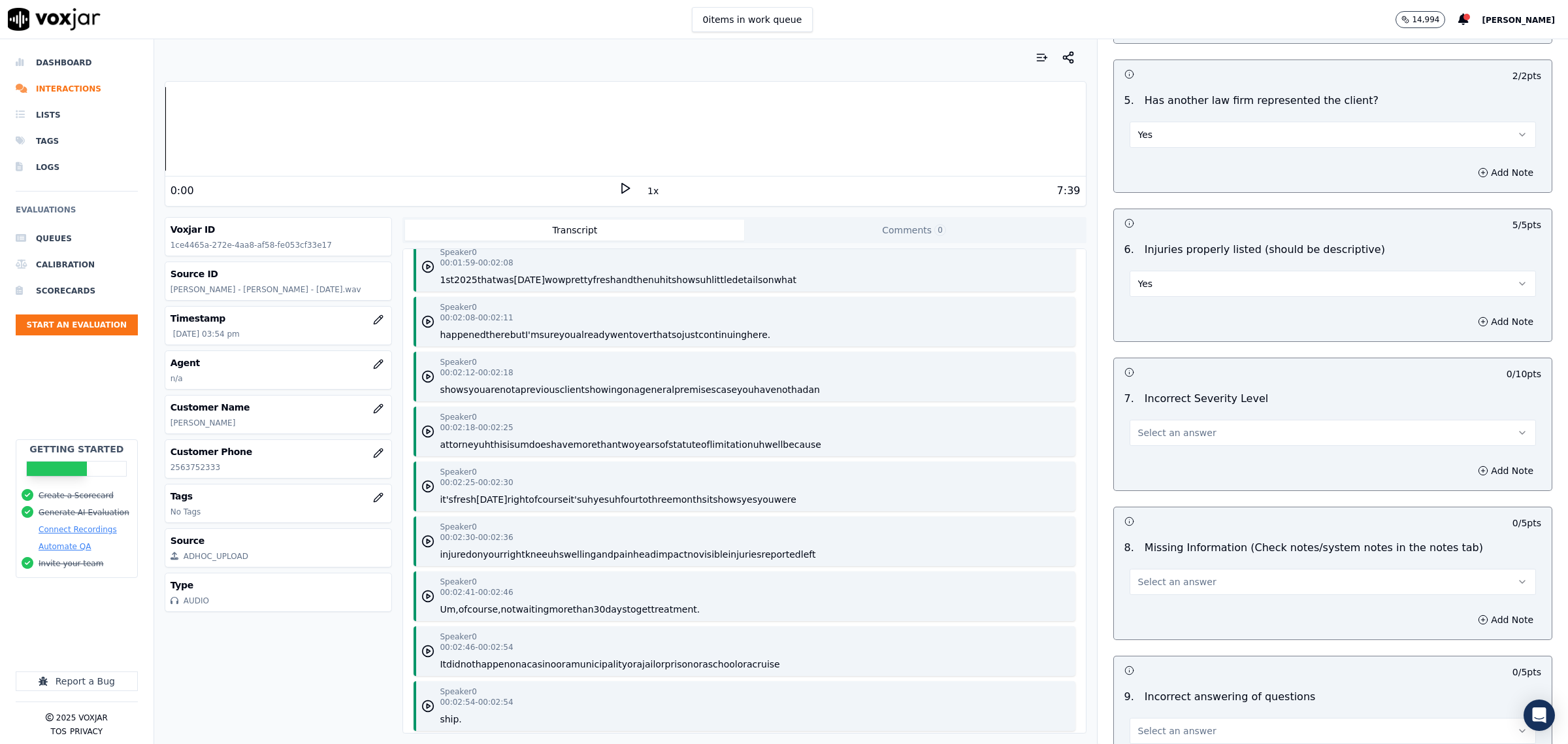
drag, startPoint x: 1181, startPoint y: 436, endPoint x: 1174, endPoint y: 447, distance: 13.0
click at [1181, 436] on span "Select an answer" at bounding box center [1178, 433] width 78 height 13
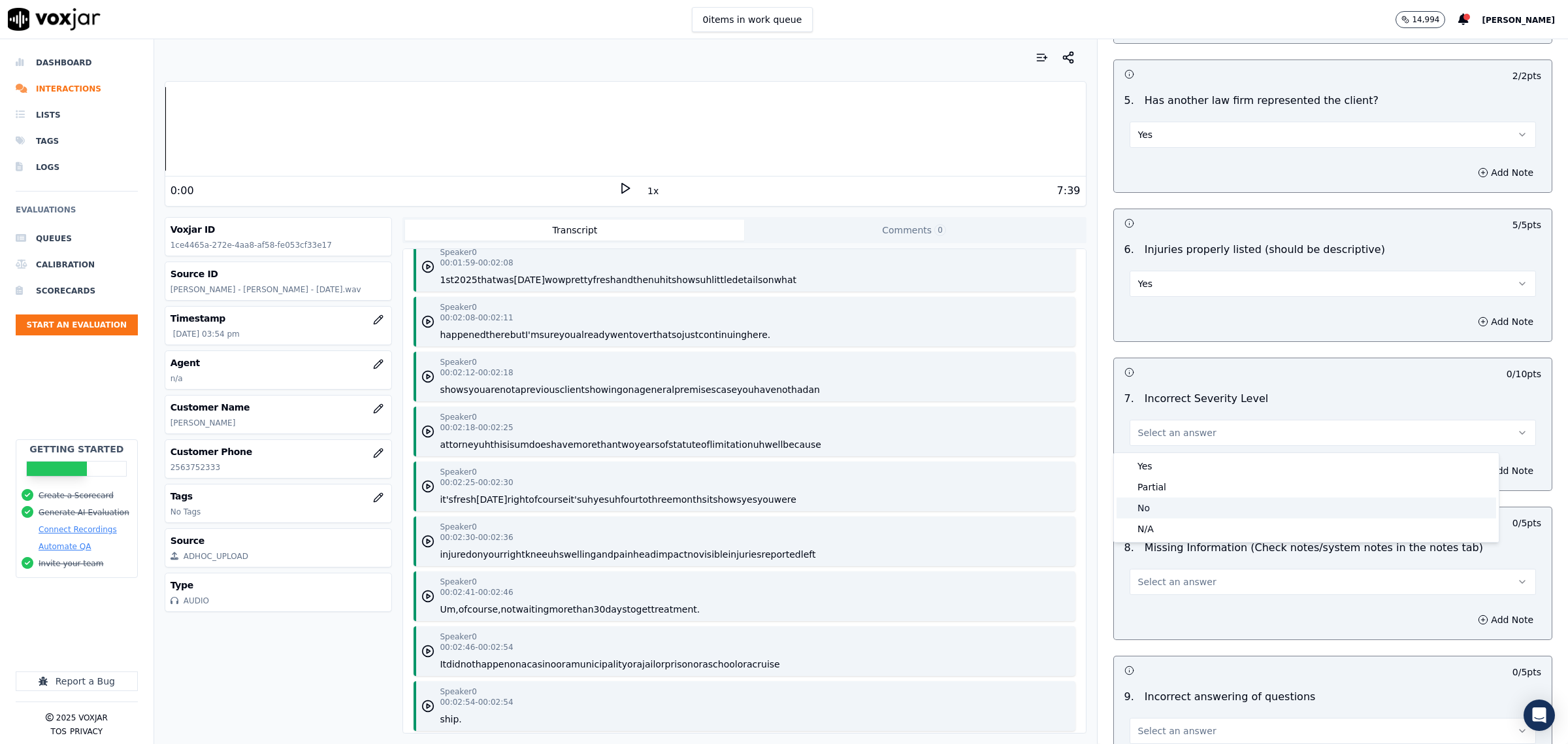
click at [1161, 501] on div "No" at bounding box center [1306, 508] width 380 height 21
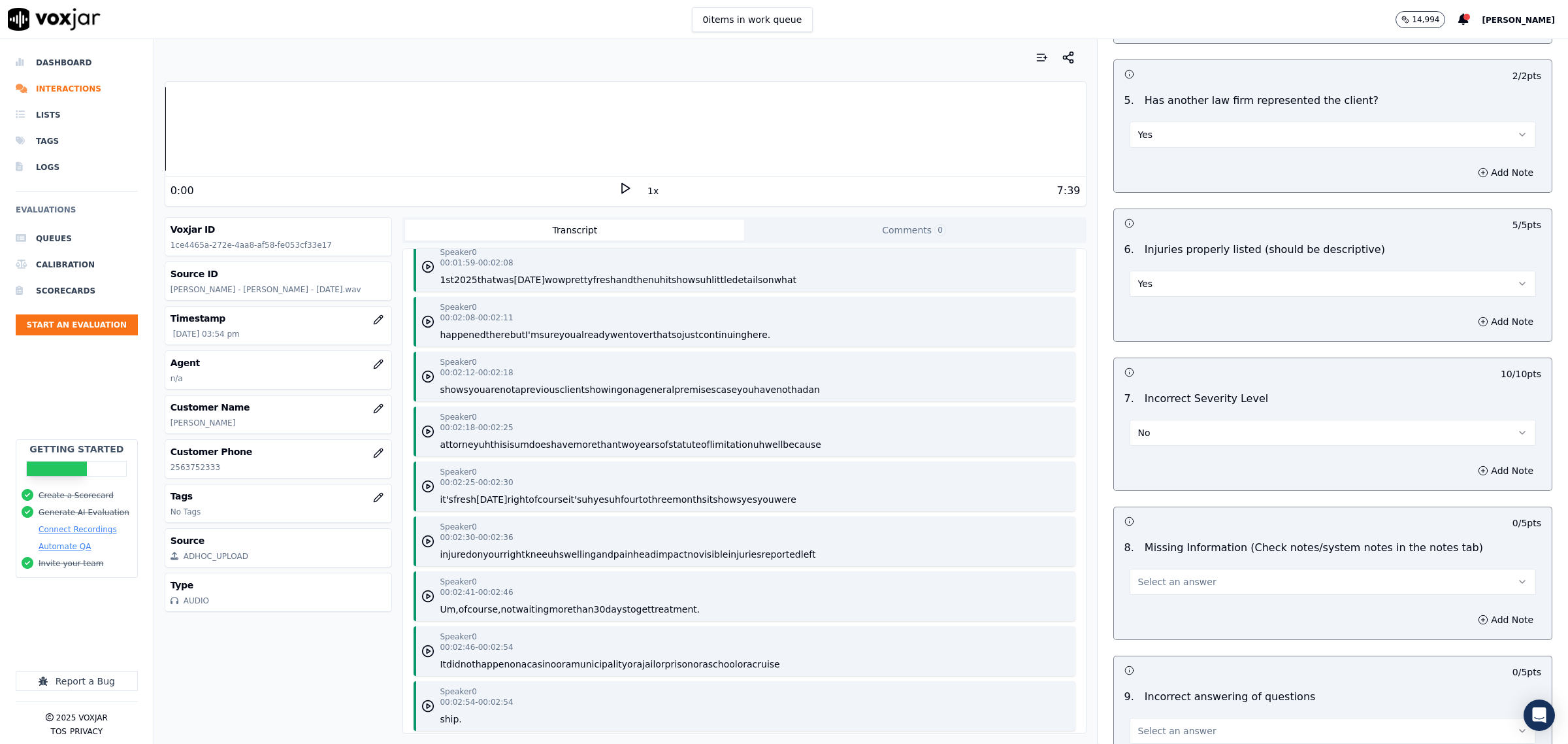
click at [1186, 584] on span "Select an answer" at bounding box center [1178, 582] width 78 height 13
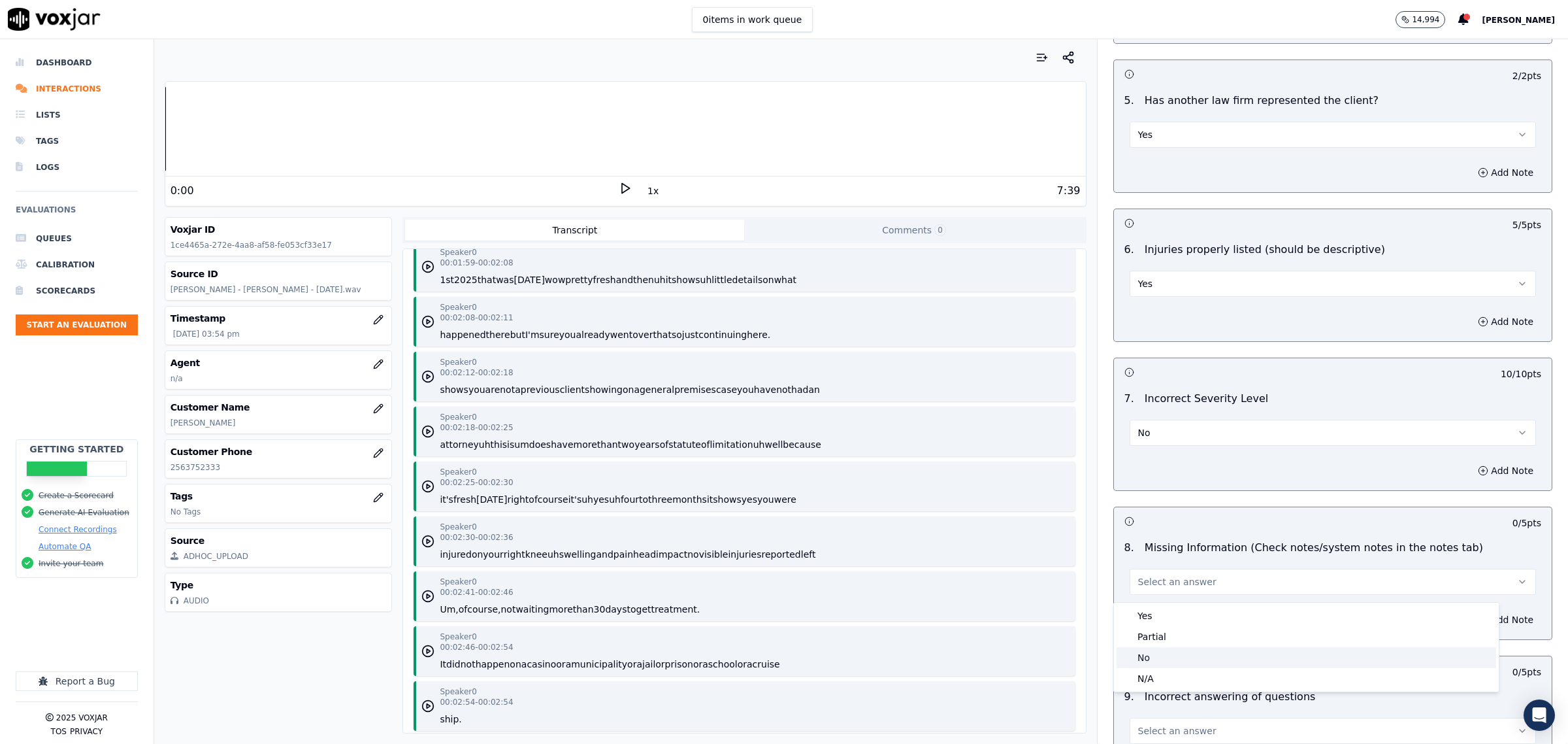
drag, startPoint x: 1158, startPoint y: 659, endPoint x: 1193, endPoint y: 658, distance: 35.0
click at [1159, 659] on div "No" at bounding box center [1306, 658] width 380 height 21
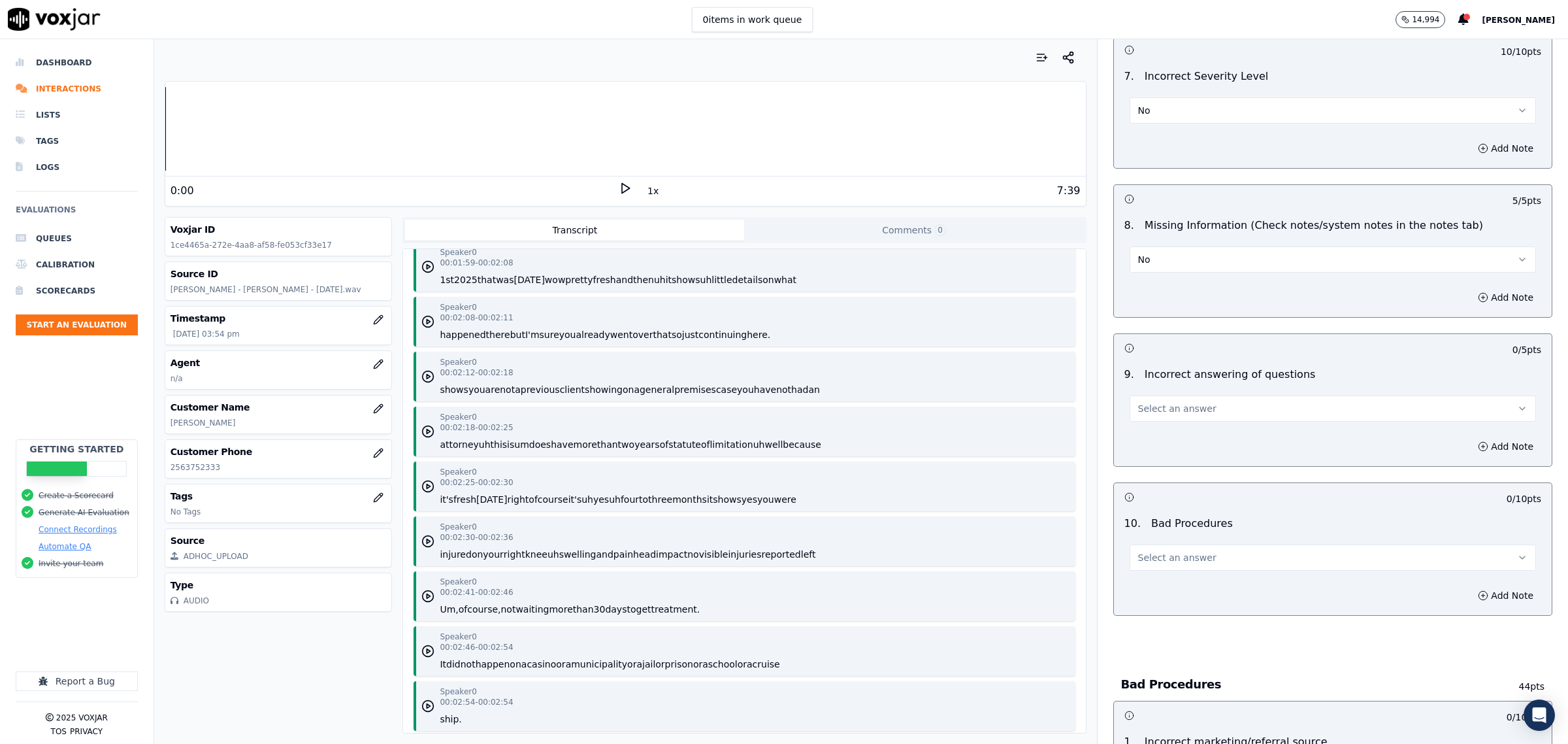
scroll to position [2043, 0]
click at [1151, 411] on span "Select an answer" at bounding box center [1178, 404] width 78 height 13
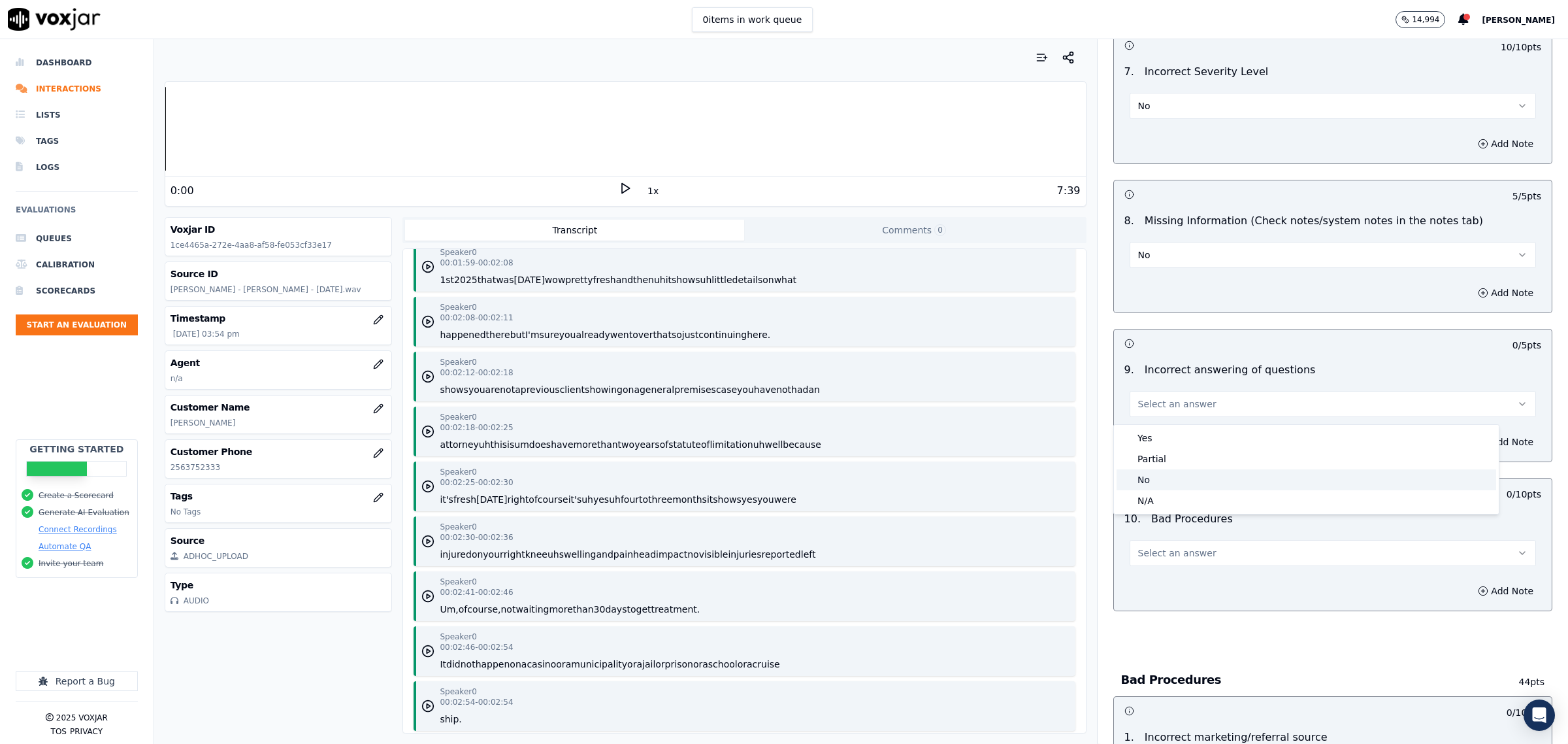
click at [1143, 478] on div "No" at bounding box center [1306, 480] width 380 height 21
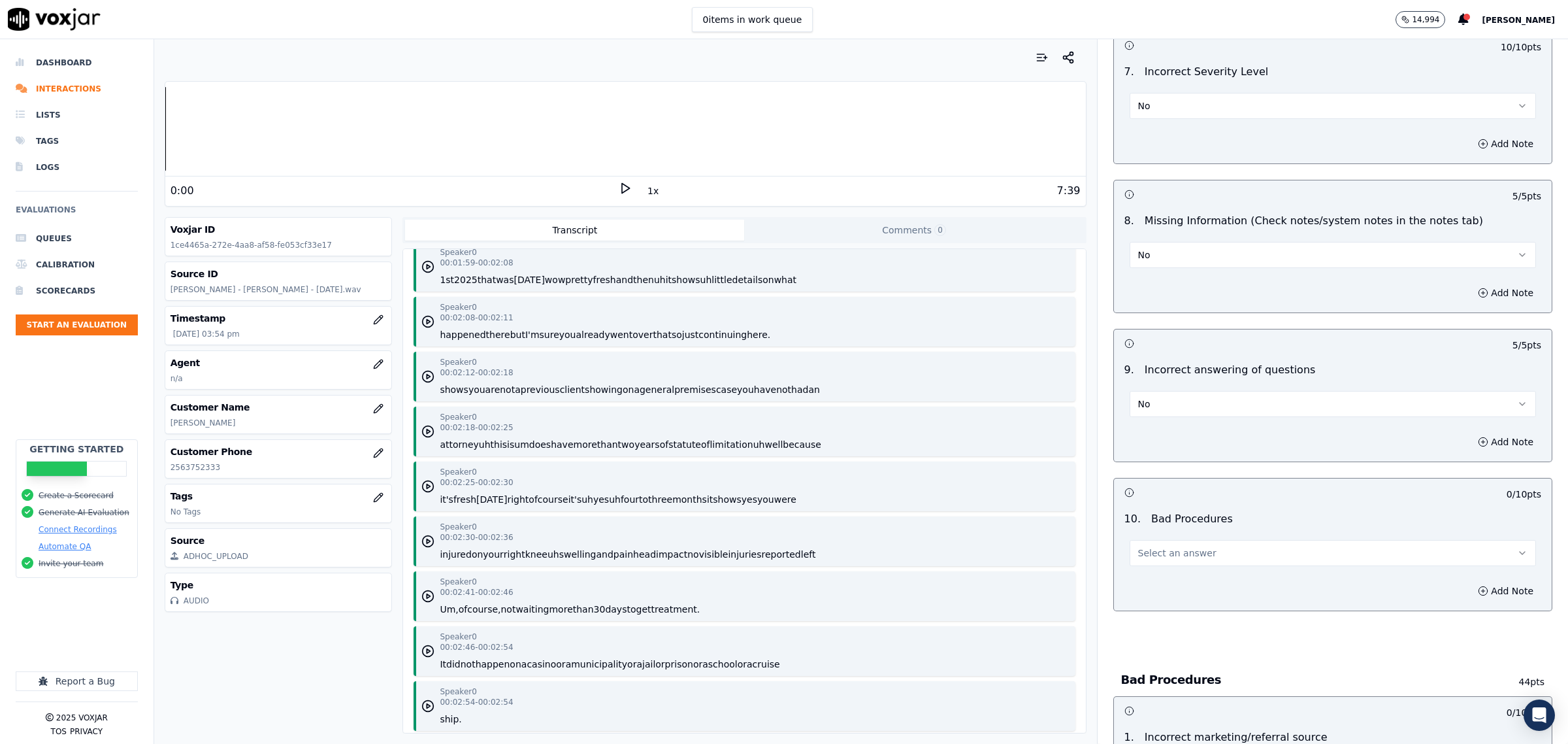
click at [1155, 566] on button "Select an answer" at bounding box center [1333, 553] width 407 height 26
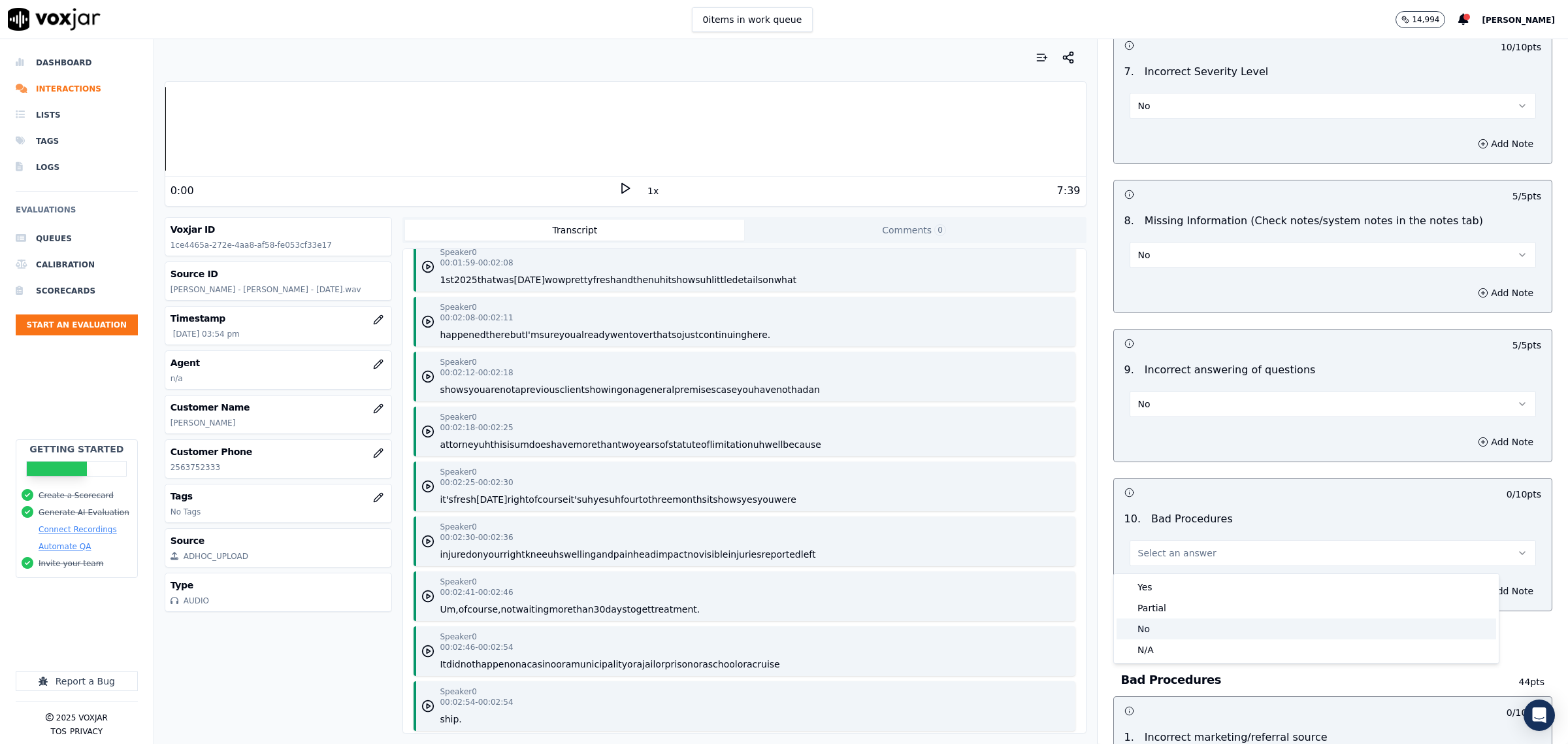
drag, startPoint x: 1149, startPoint y: 629, endPoint x: 1155, endPoint y: 627, distance: 6.3
click at [1148, 629] on div "No" at bounding box center [1306, 629] width 380 height 21
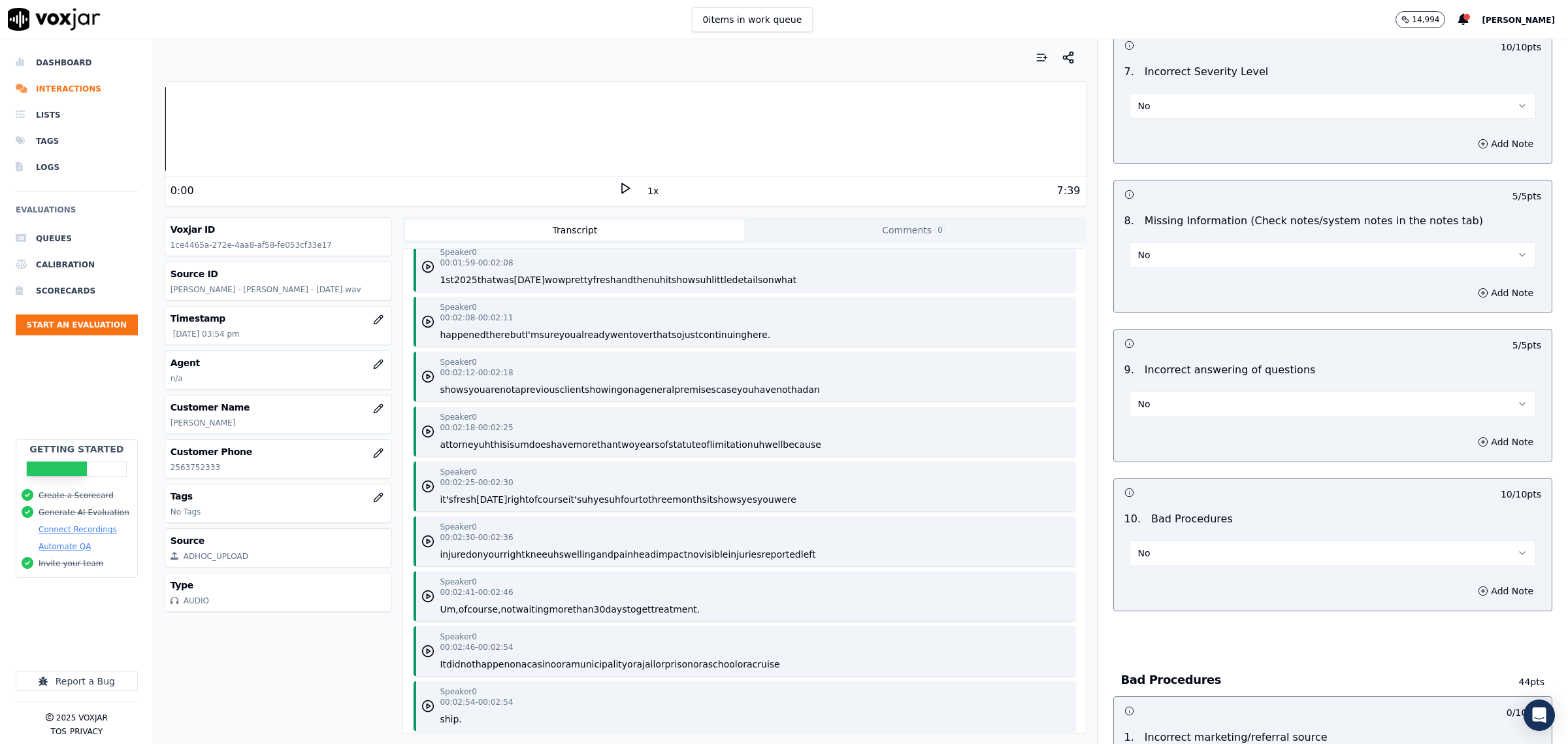
scroll to position [2370, 0]
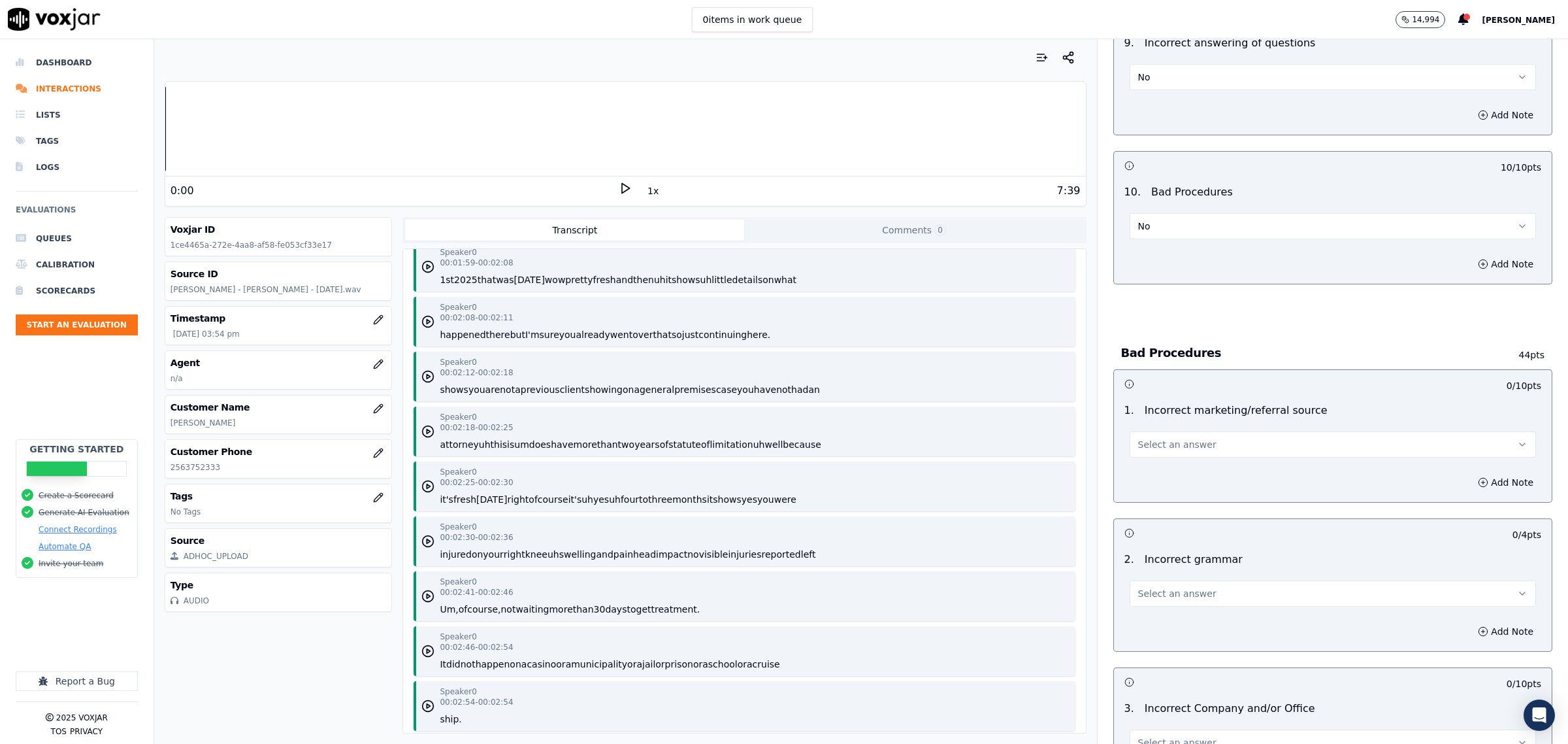
click at [1161, 450] on span "Select an answer" at bounding box center [1178, 445] width 78 height 13
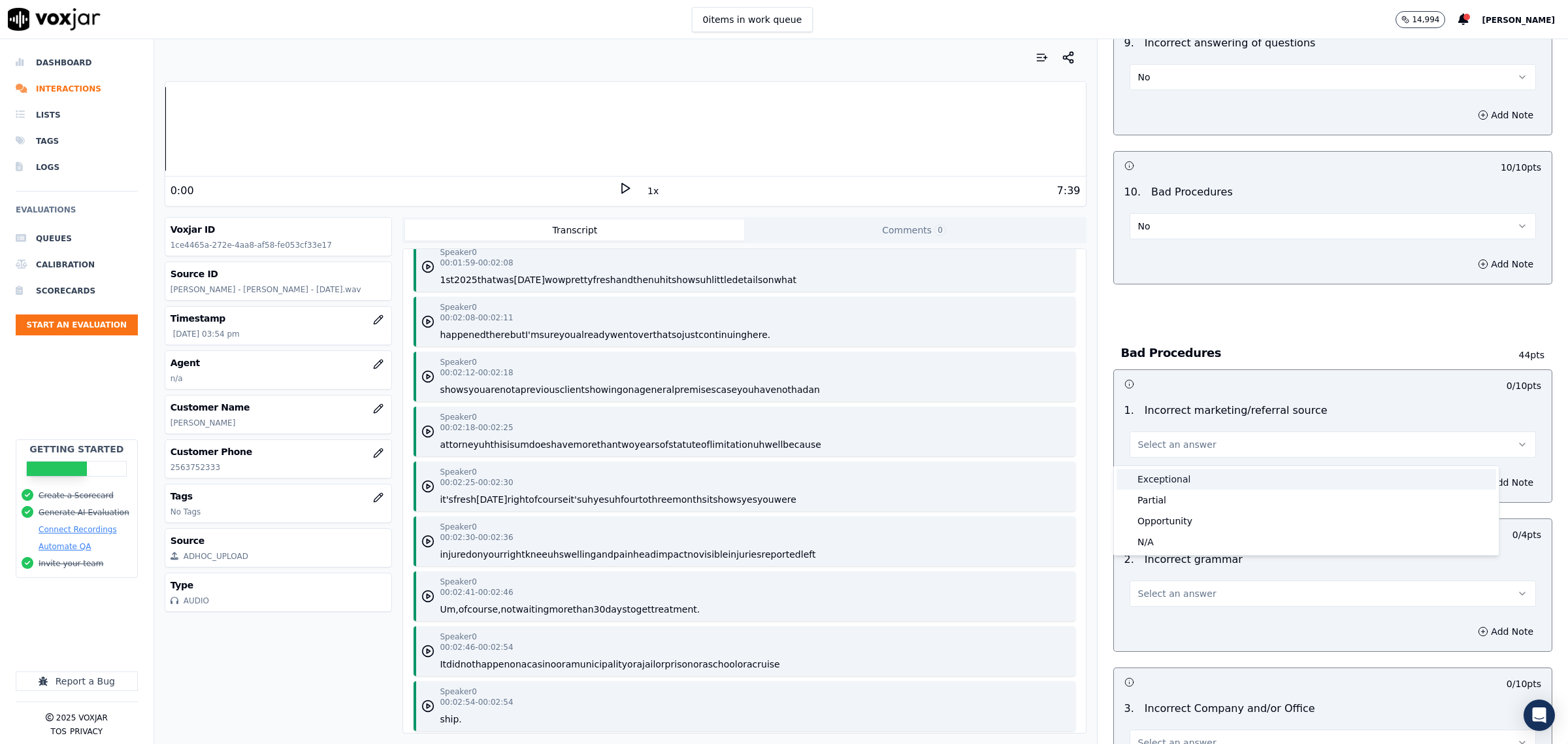
click at [1166, 485] on div "Exceptional" at bounding box center [1306, 479] width 380 height 21
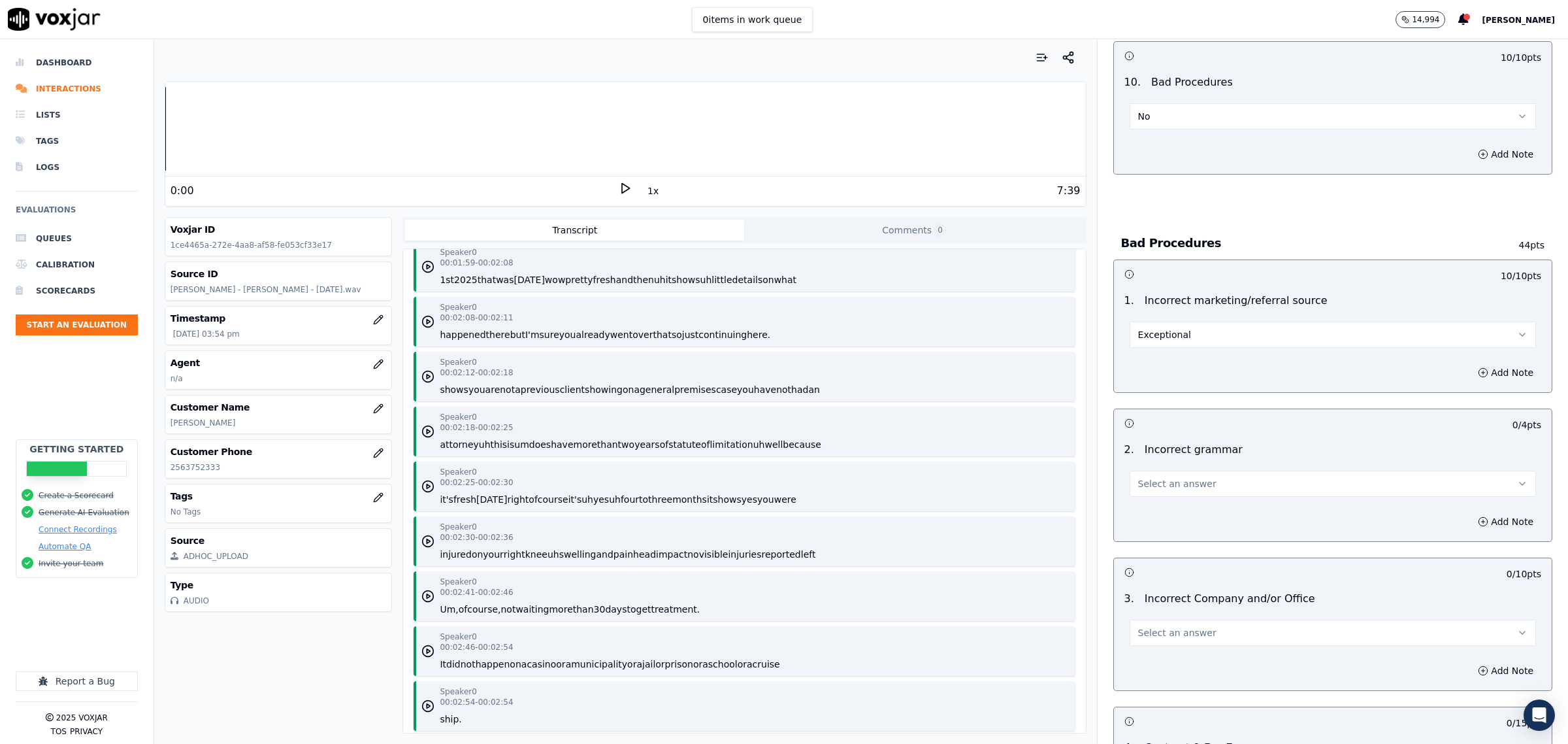
scroll to position [2697, 0]
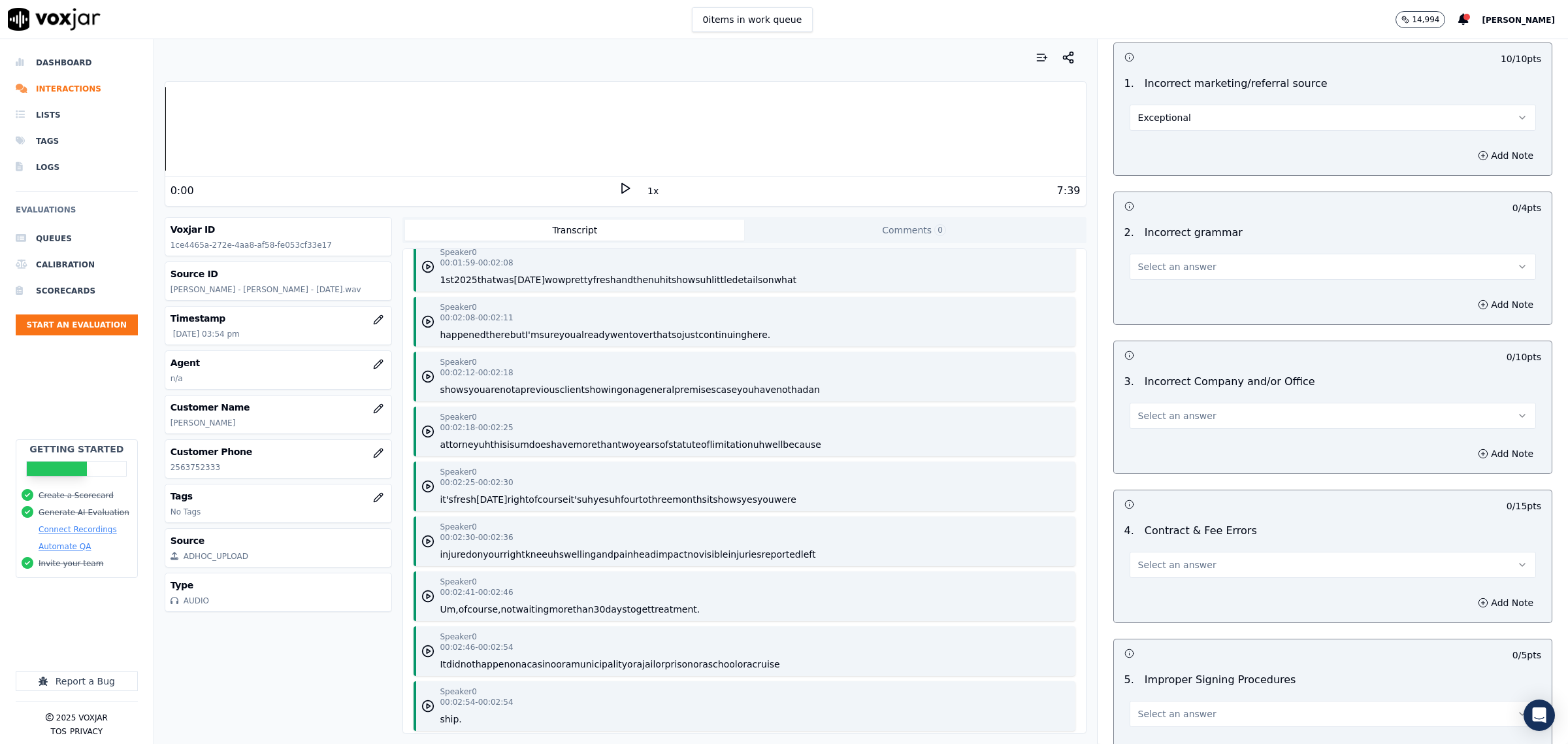
click at [1155, 260] on button "Select an answer" at bounding box center [1333, 266] width 407 height 26
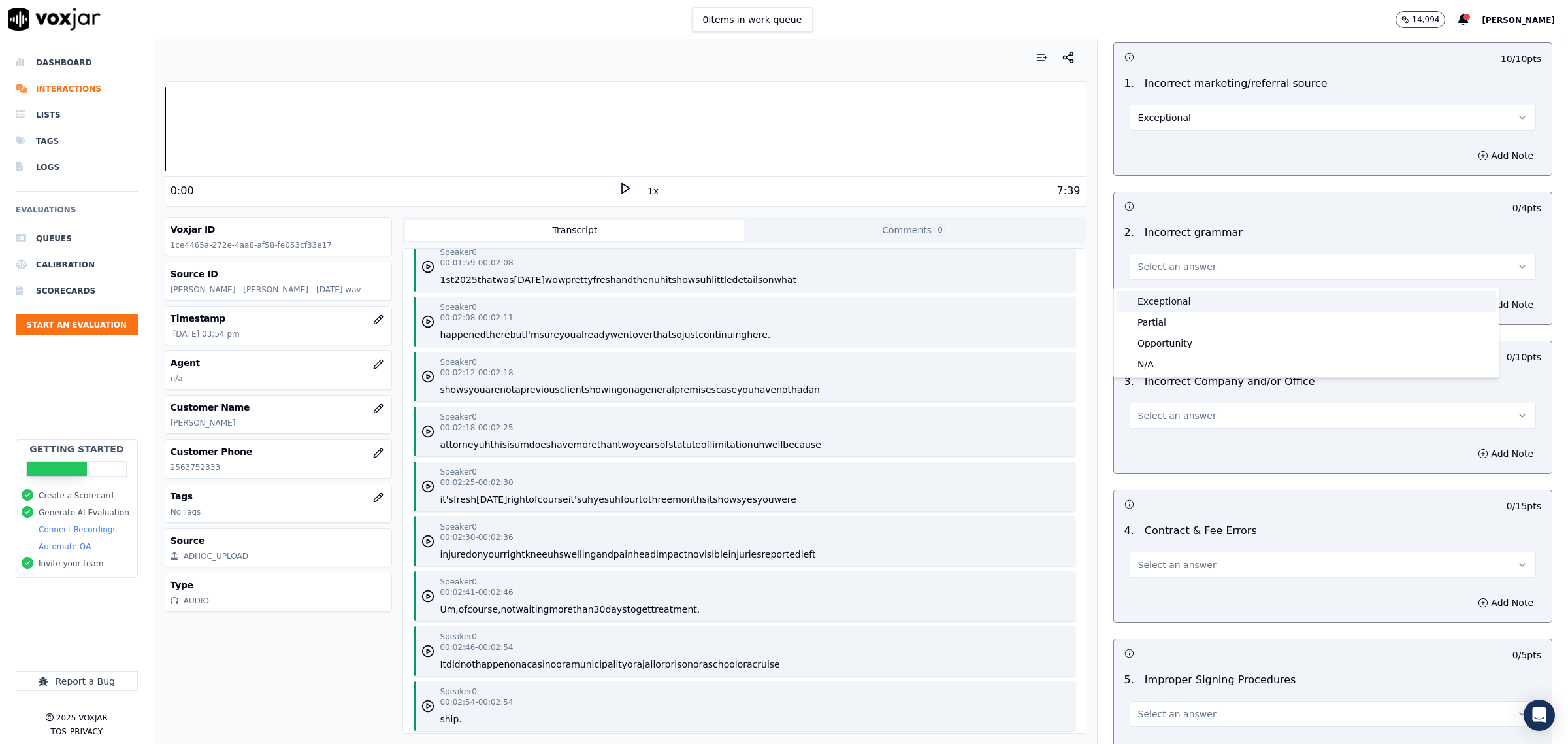
click at [1160, 295] on div "Exceptional" at bounding box center [1306, 301] width 380 height 21
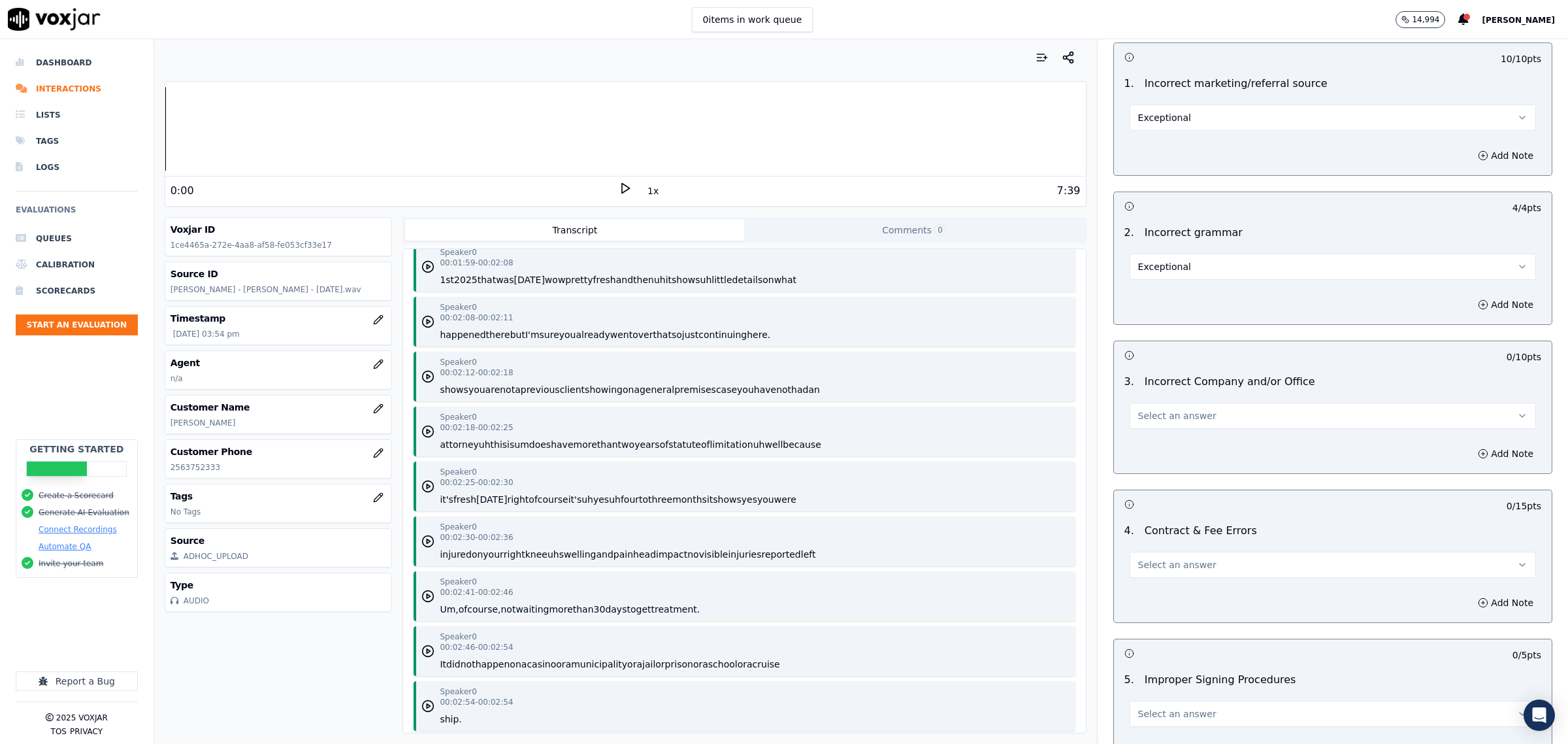
click at [1161, 418] on span "Select an answer" at bounding box center [1178, 416] width 78 height 13
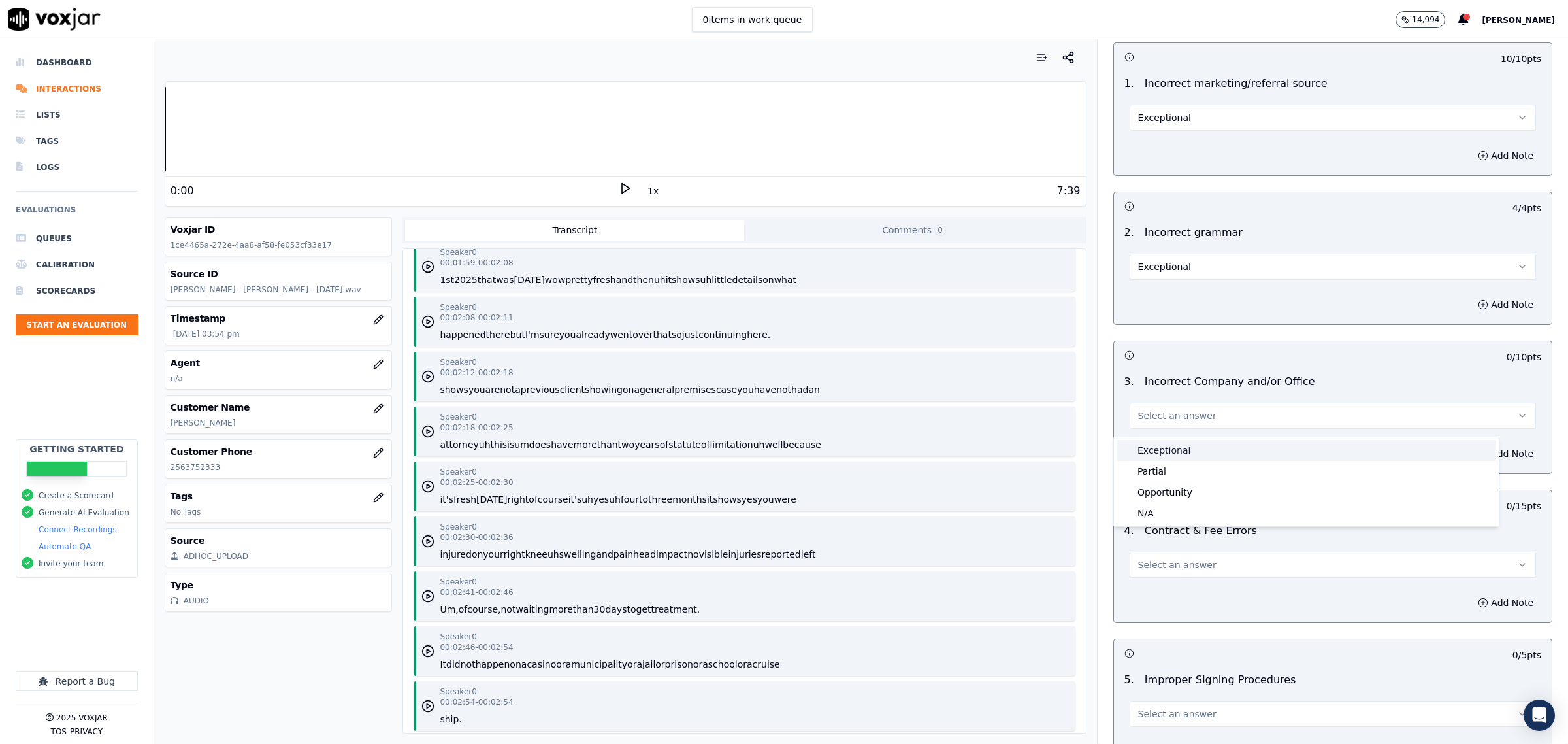
click at [1165, 449] on div "Exceptional" at bounding box center [1306, 451] width 380 height 21
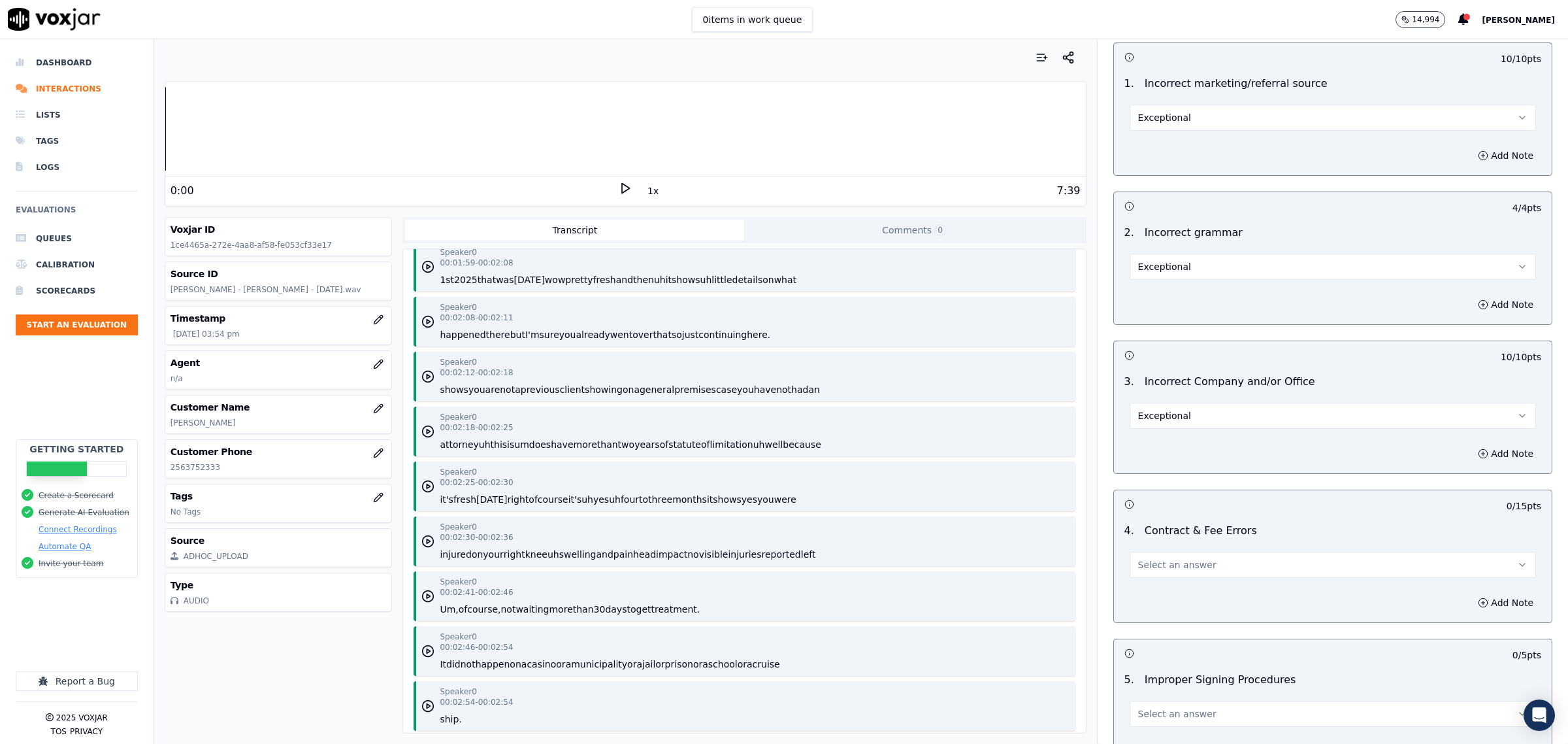
click at [1153, 572] on span "Select an answer" at bounding box center [1178, 565] width 78 height 13
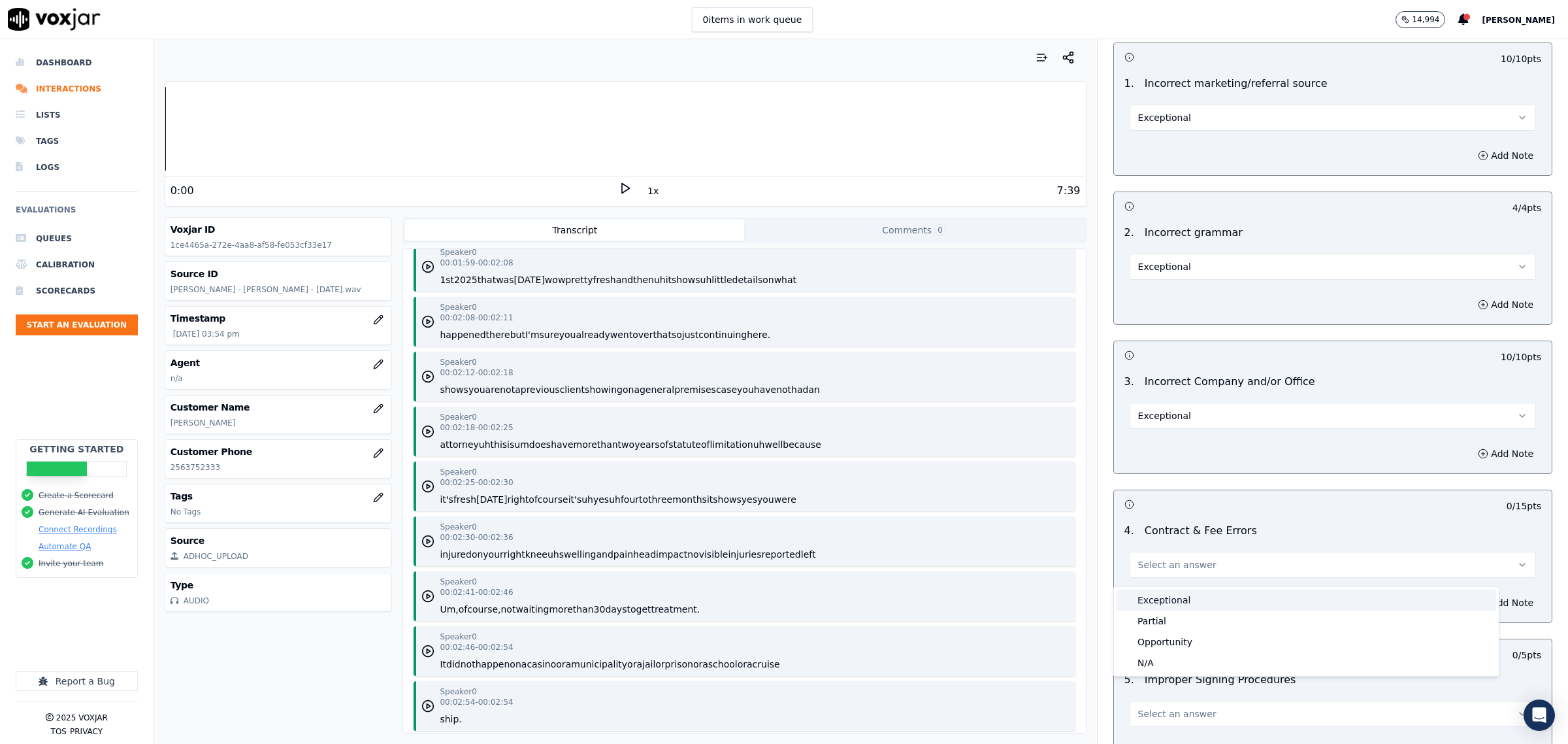
click at [1155, 604] on div "Exceptional" at bounding box center [1306, 600] width 380 height 21
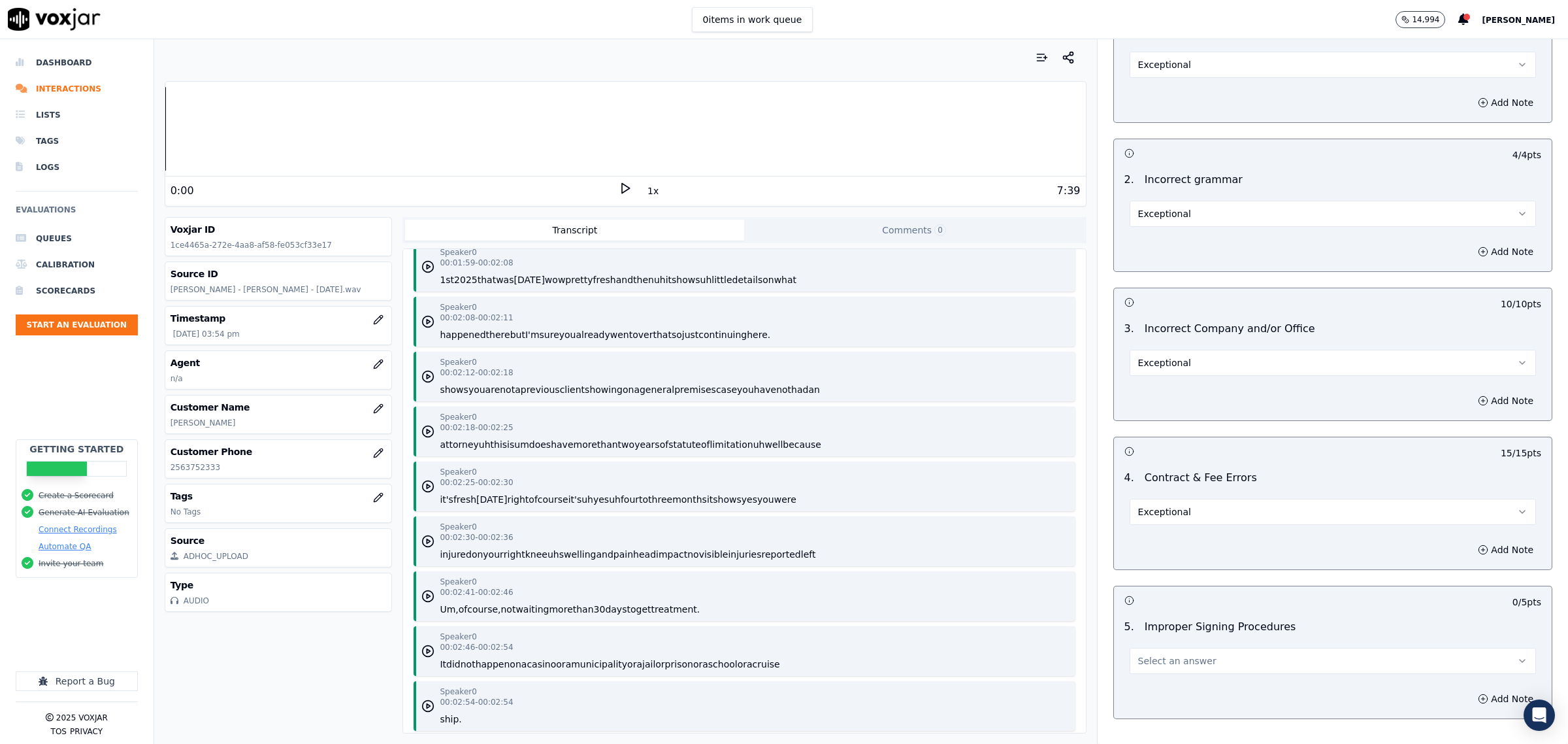
scroll to position [2845, 0]
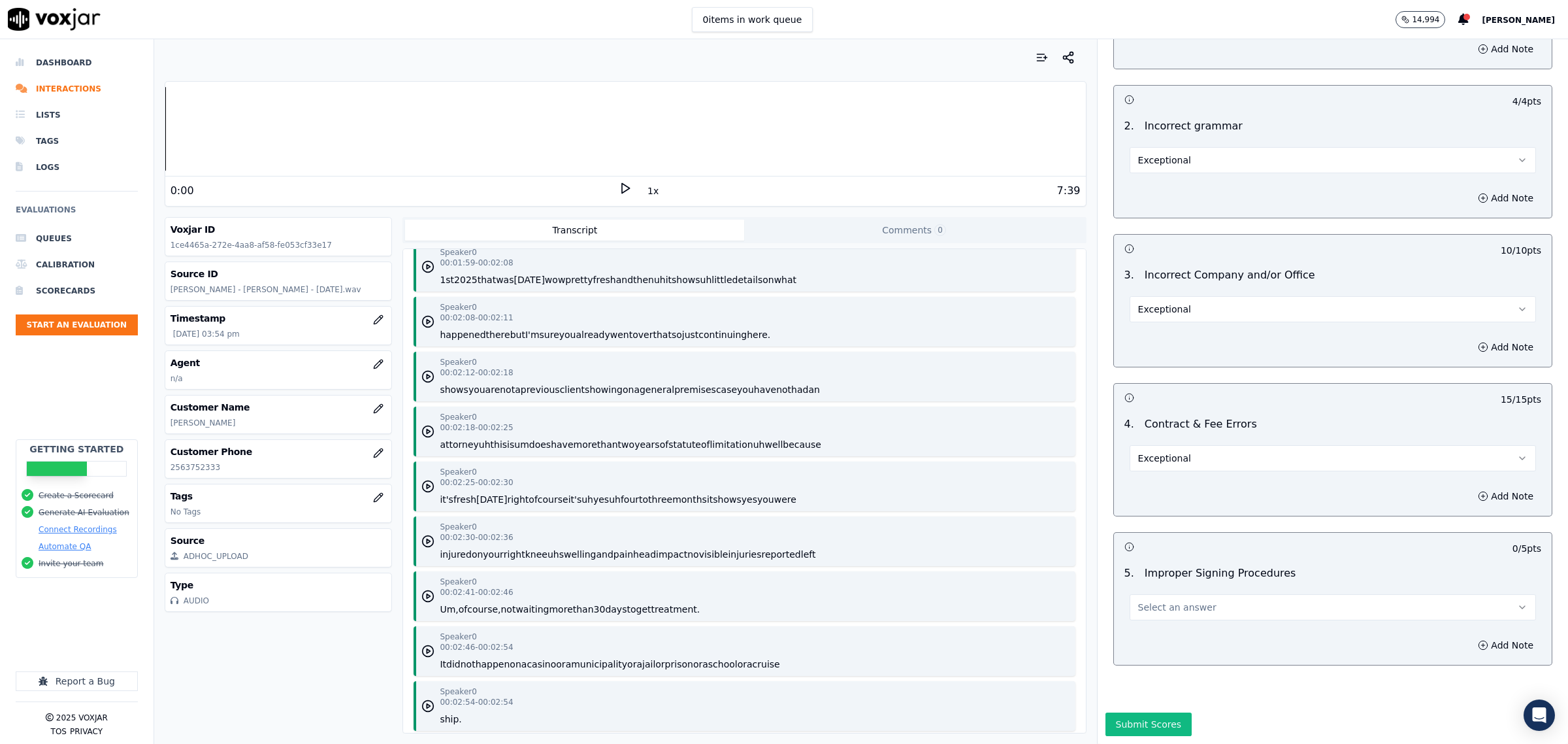
click at [1141, 601] on span "Select an answer" at bounding box center [1178, 608] width 78 height 13
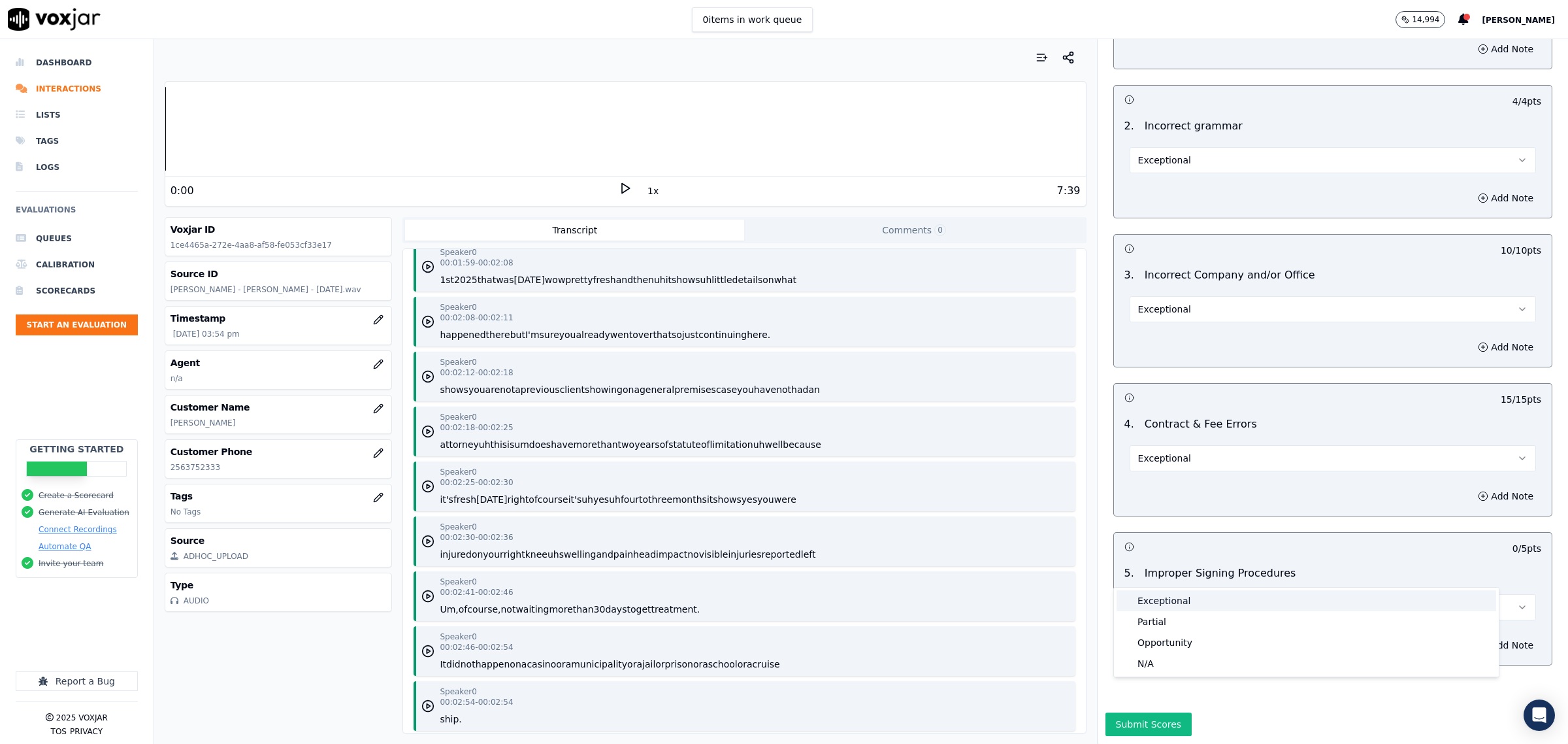
click at [1158, 598] on div "Exceptional" at bounding box center [1306, 601] width 380 height 21
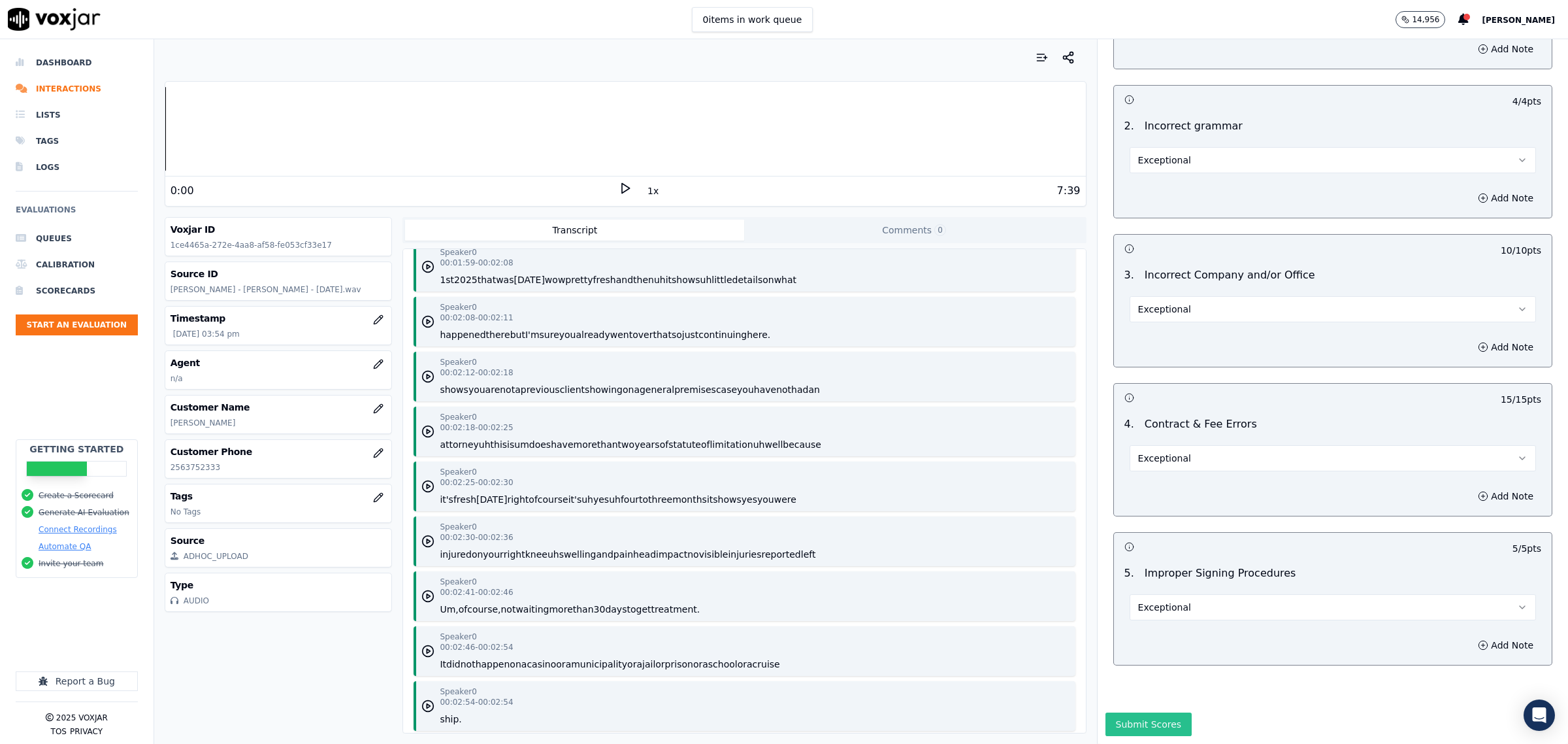
click at [1125, 713] on button "Submit Scores" at bounding box center [1148, 724] width 87 height 24
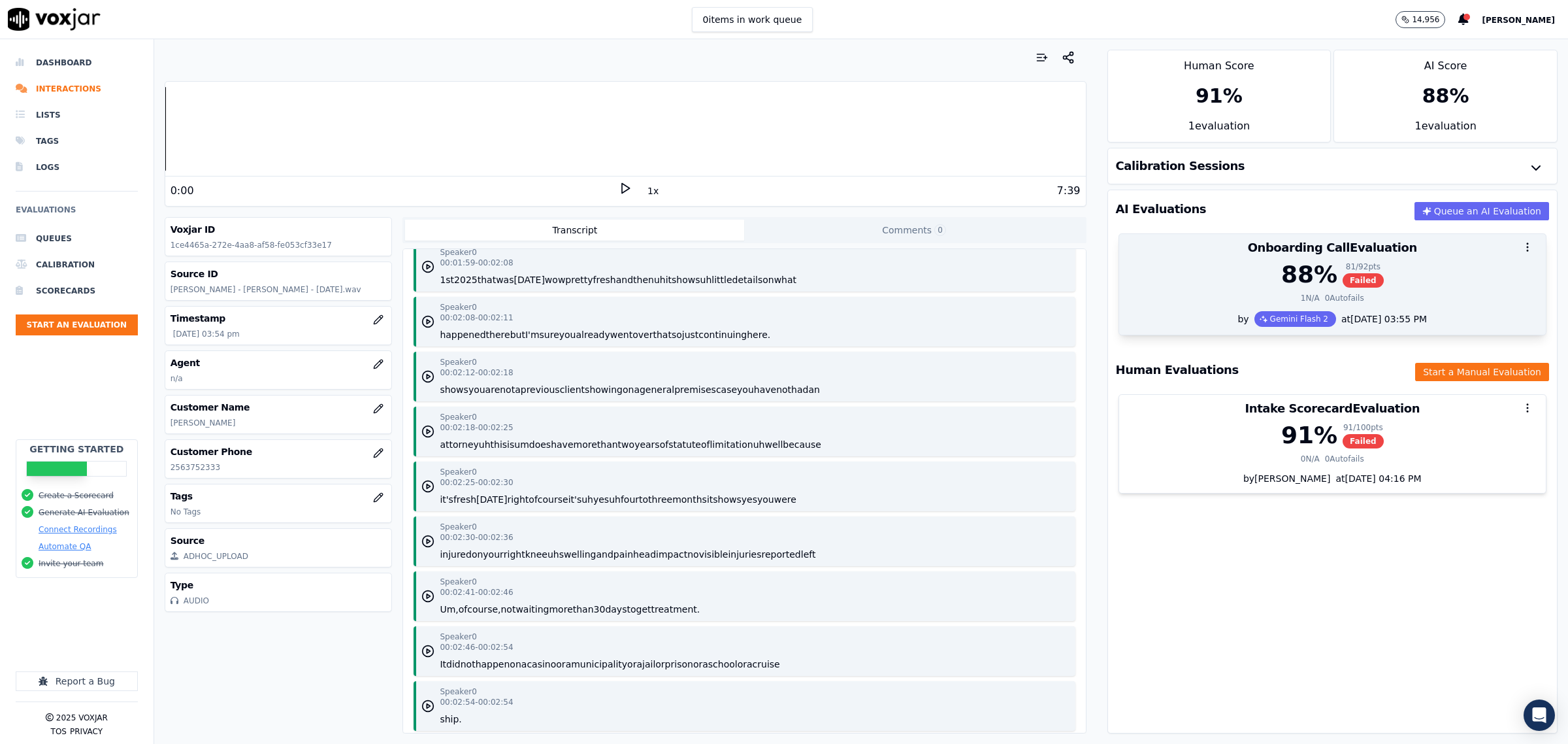
click at [1232, 259] on div at bounding box center [1333, 247] width 427 height 26
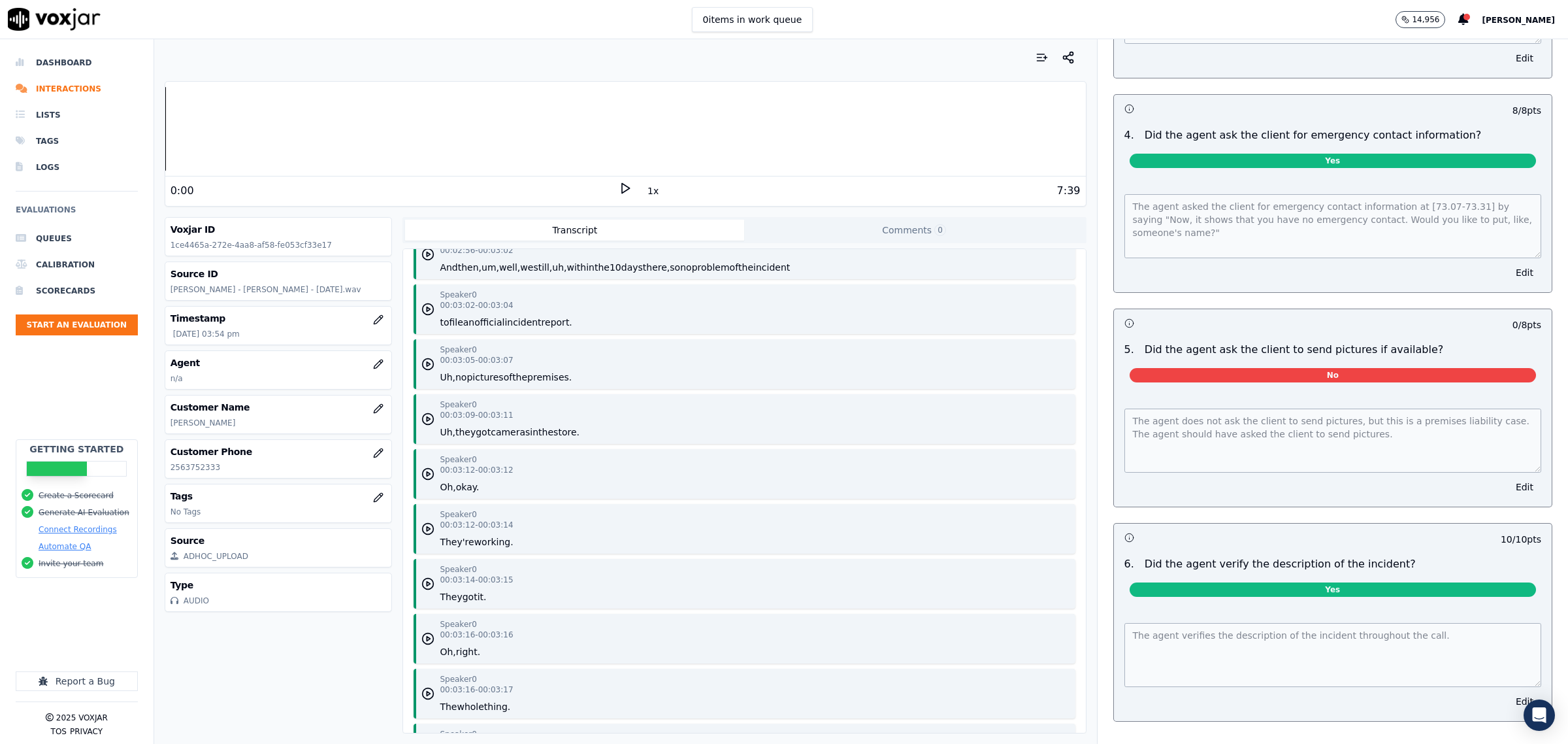
scroll to position [1717, 0]
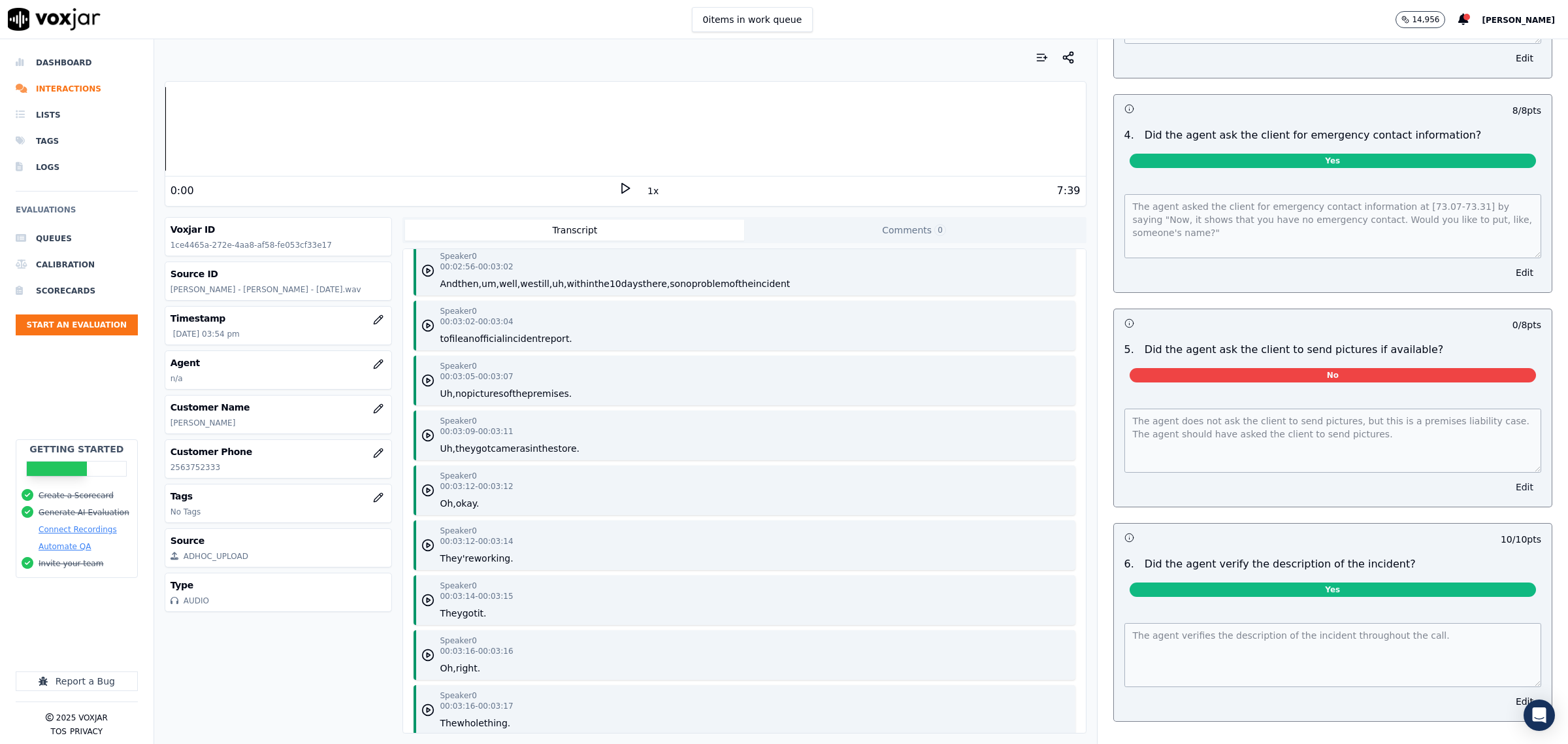
click at [1508, 489] on button "Edit" at bounding box center [1524, 487] width 33 height 18
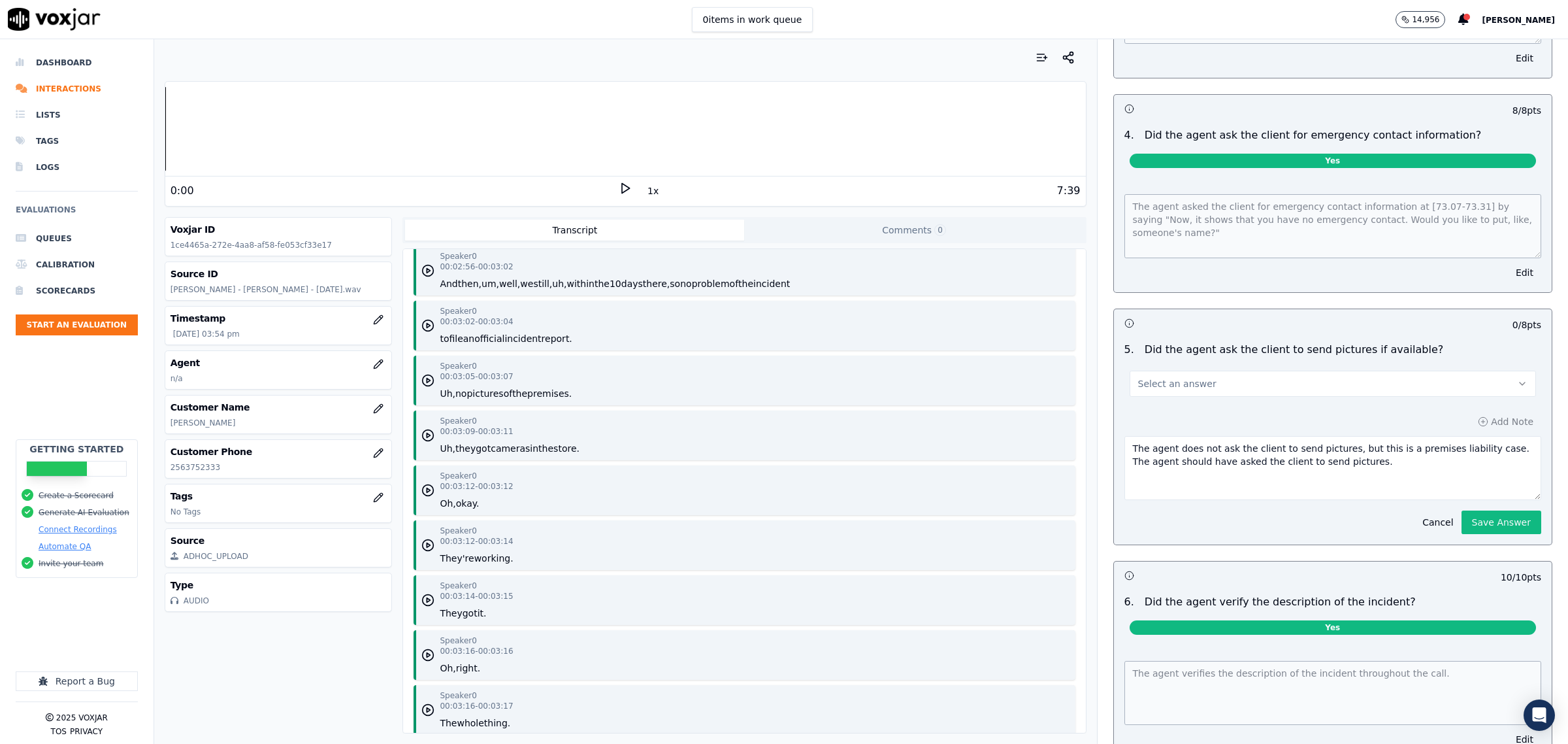
click at [1255, 388] on button "Select an answer" at bounding box center [1333, 383] width 407 height 26
click at [1207, 413] on div "Yes" at bounding box center [1306, 412] width 380 height 21
click at [1229, 381] on button "Yes" at bounding box center [1333, 383] width 407 height 26
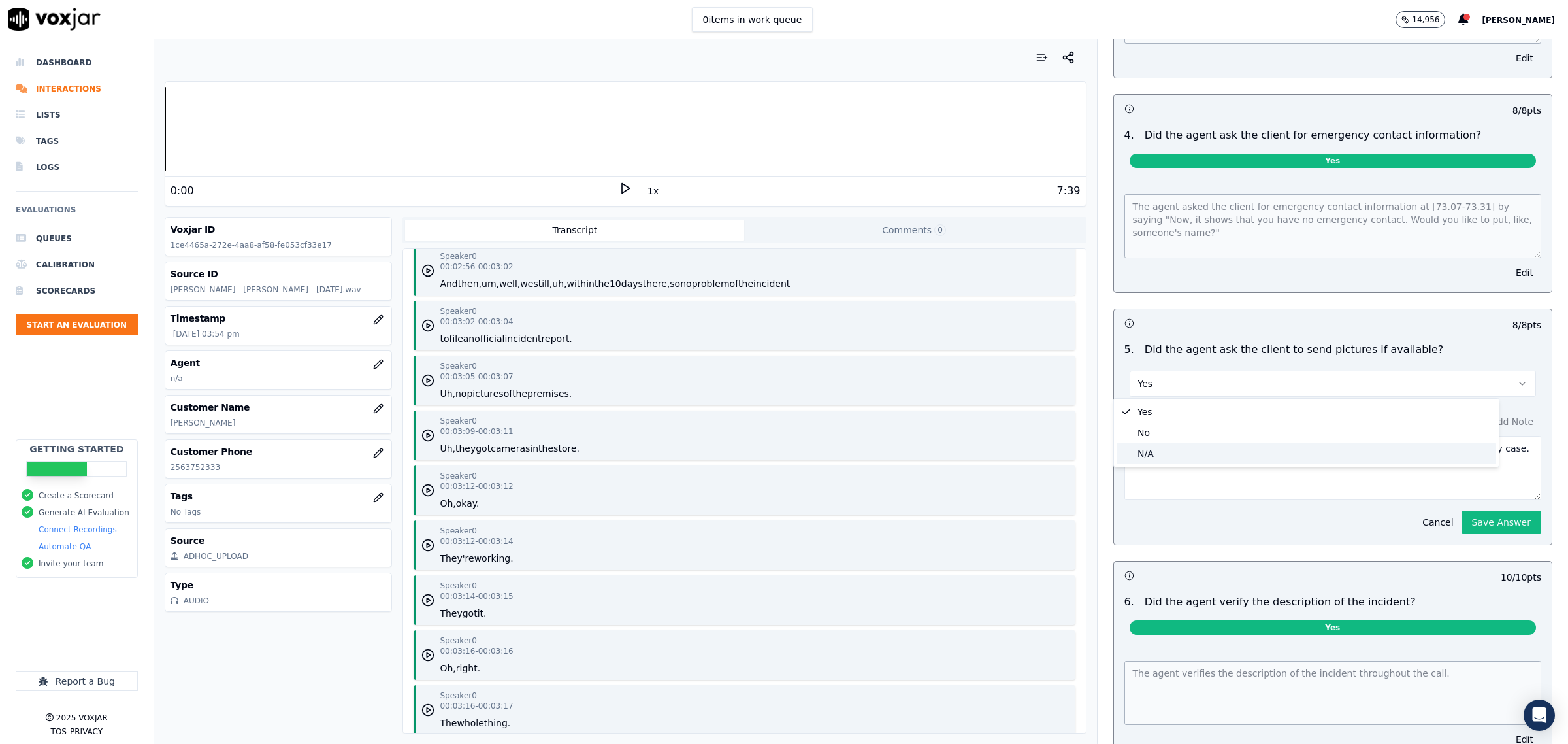
click at [1200, 454] on div "N/A" at bounding box center [1306, 453] width 380 height 21
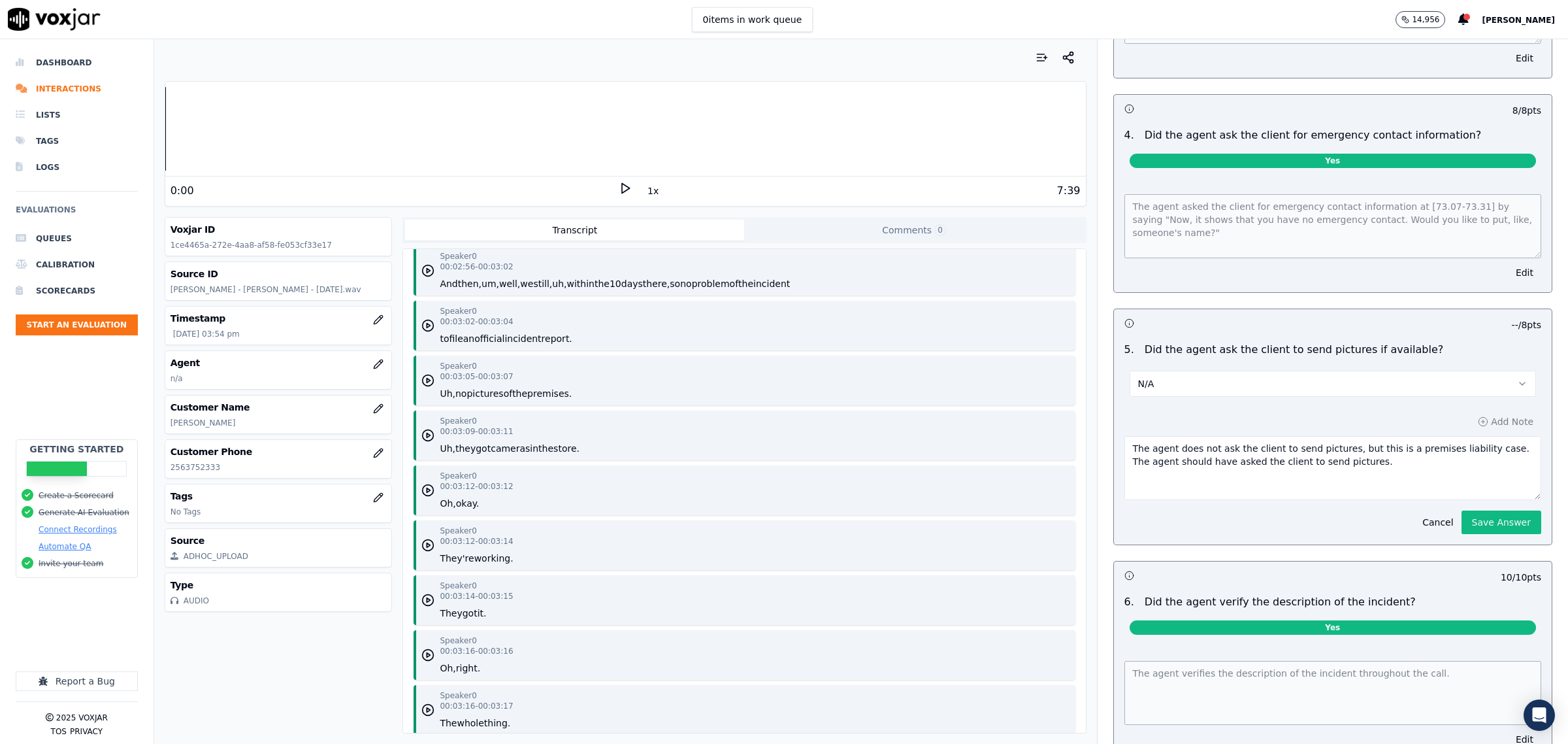
drag, startPoint x: 1318, startPoint y: 450, endPoint x: 1458, endPoint y: 493, distance: 146.5
click at [1463, 507] on div "Add Note The agent does not ask the client to send pictures, but this is a prem…" at bounding box center [1333, 473] width 438 height 143
type textarea "The agent does not ask the client to send pictures as they said there are no pi…"
click at [1461, 513] on button "Save Answer" at bounding box center [1501, 522] width 80 height 24
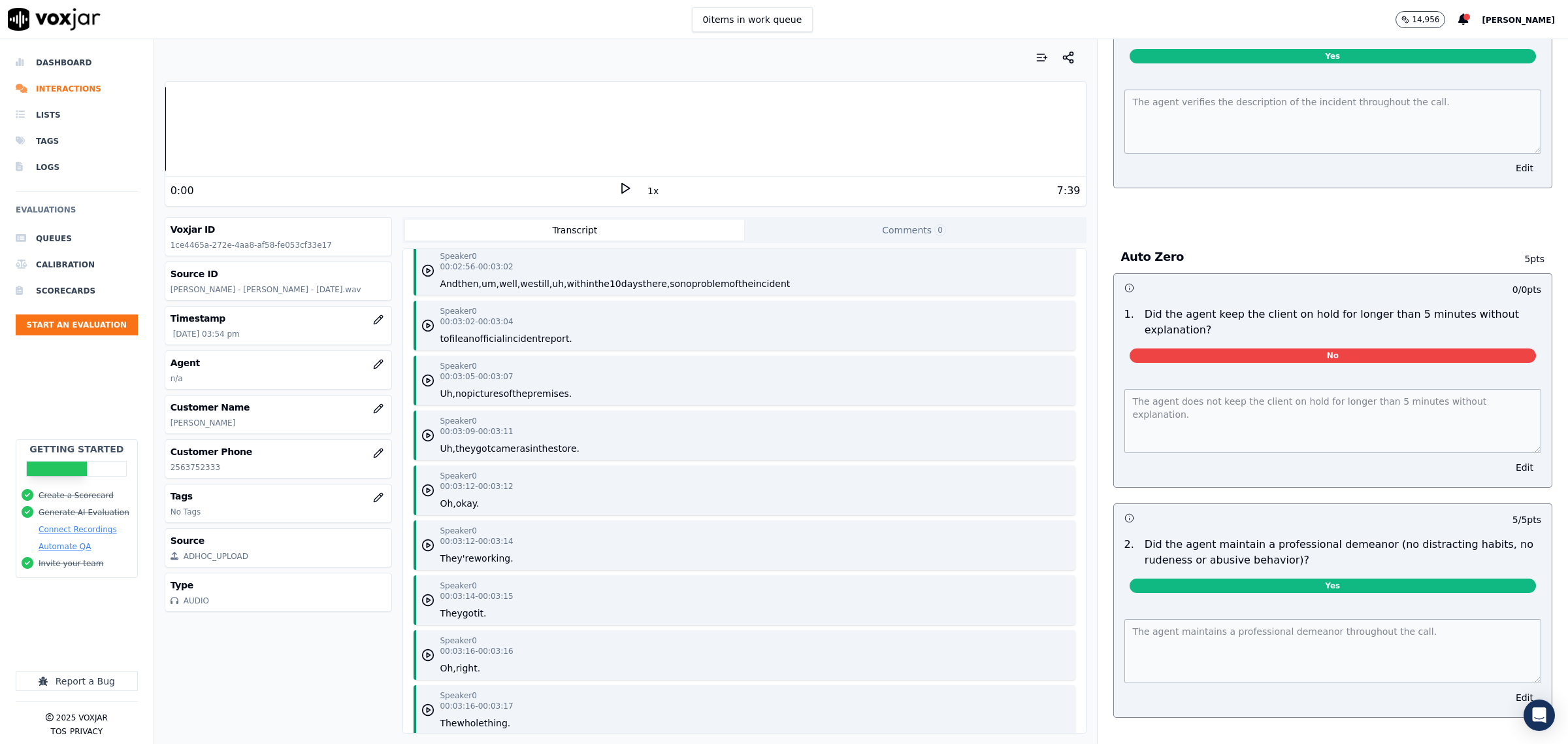
scroll to position [4395, 0]
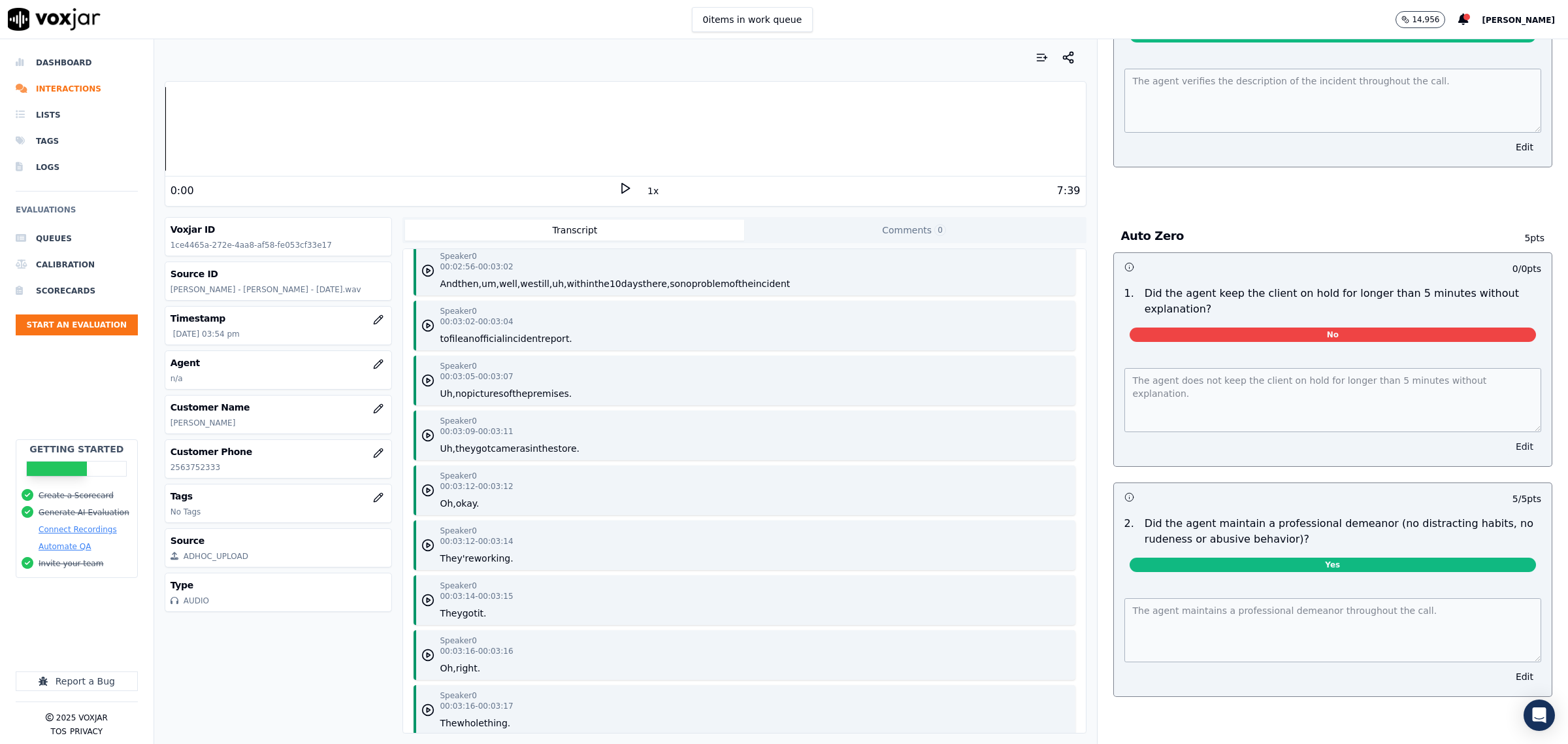
click at [1508, 437] on button "Edit" at bounding box center [1524, 446] width 33 height 18
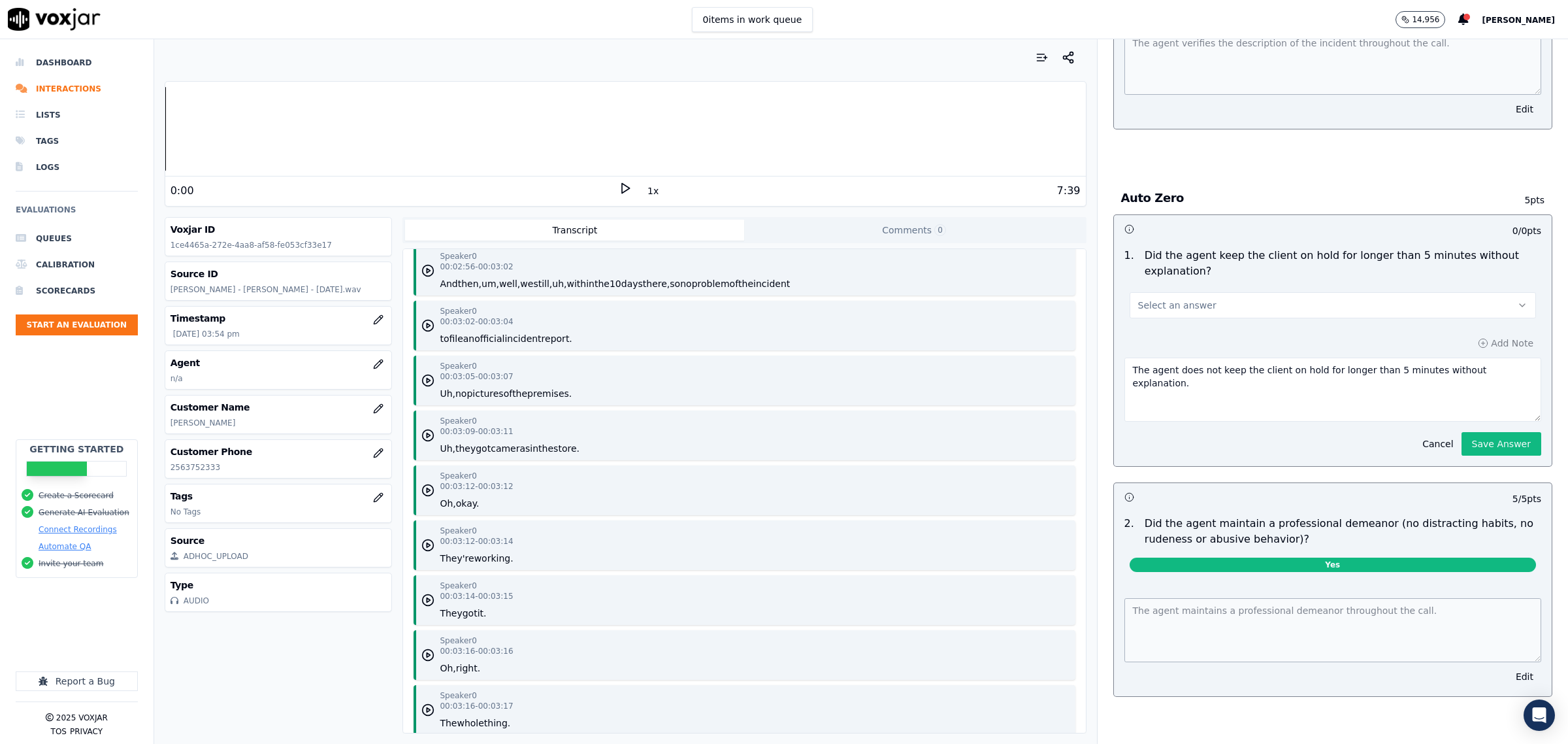
click at [1448, 299] on button "Select an answer" at bounding box center [1333, 305] width 407 height 26
click at [1276, 361] on div "No" at bounding box center [1306, 356] width 380 height 21
click at [1469, 448] on button "Save Answer" at bounding box center [1501, 444] width 80 height 24
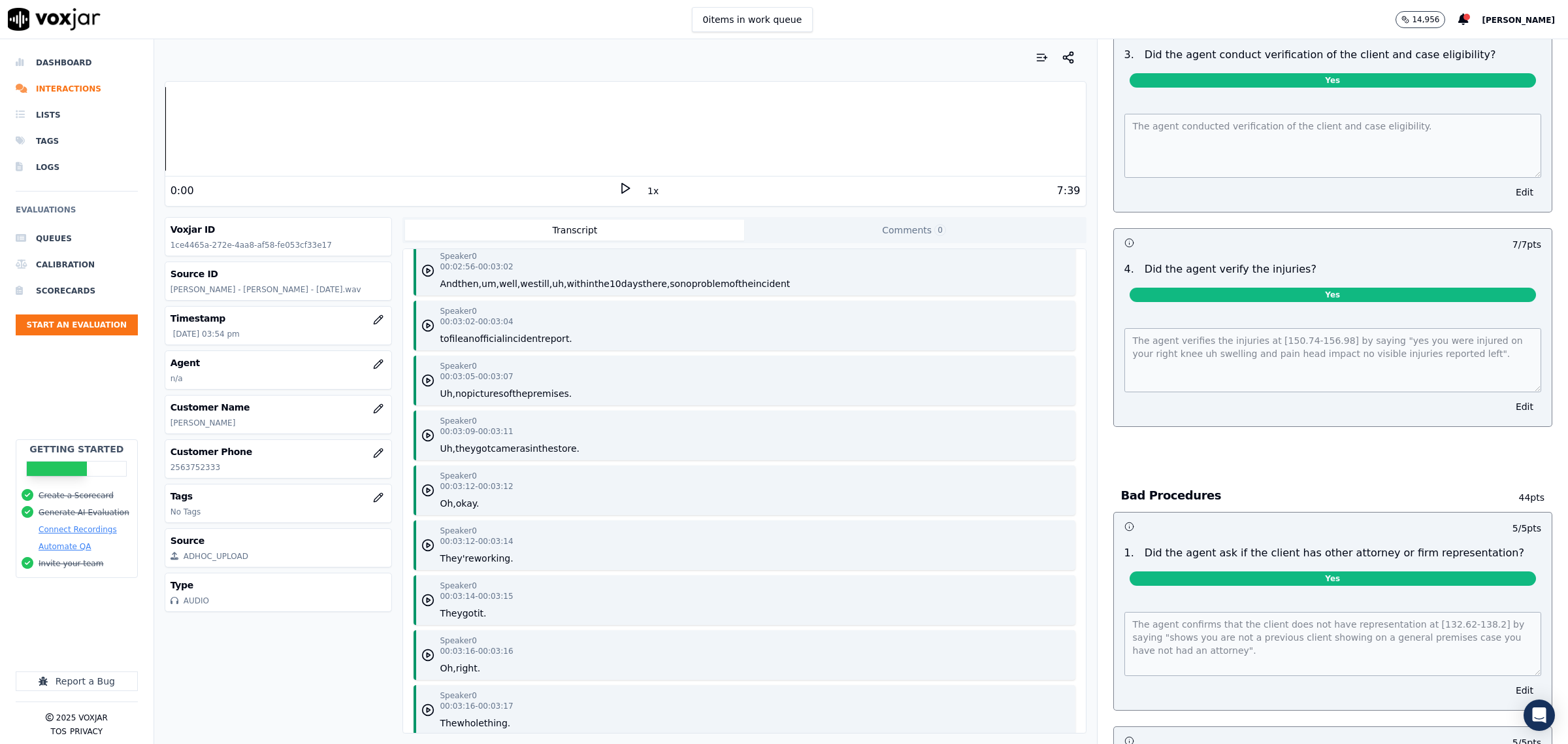
scroll to position [0, 0]
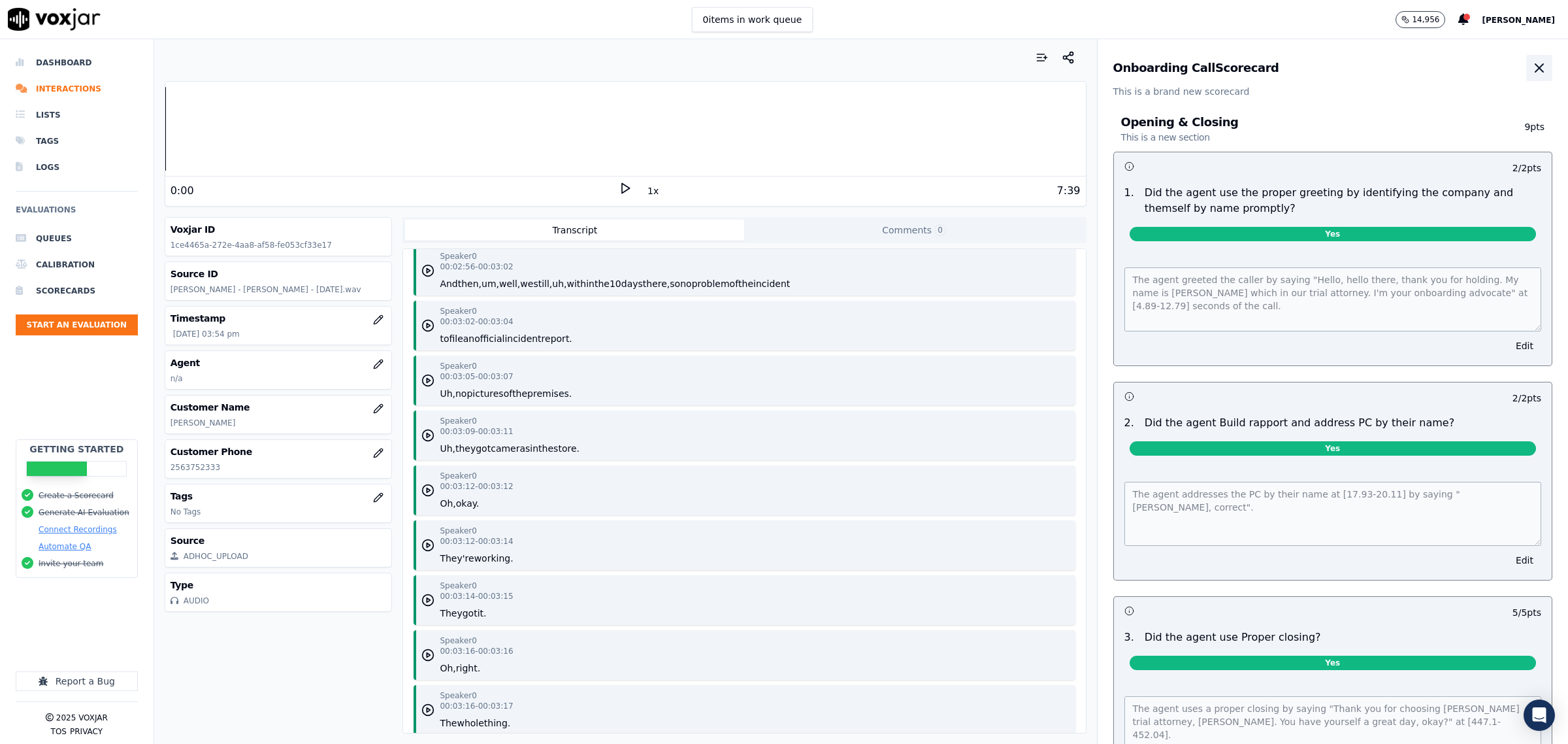
click at [1526, 80] on button "button" at bounding box center [1538, 68] width 26 height 26
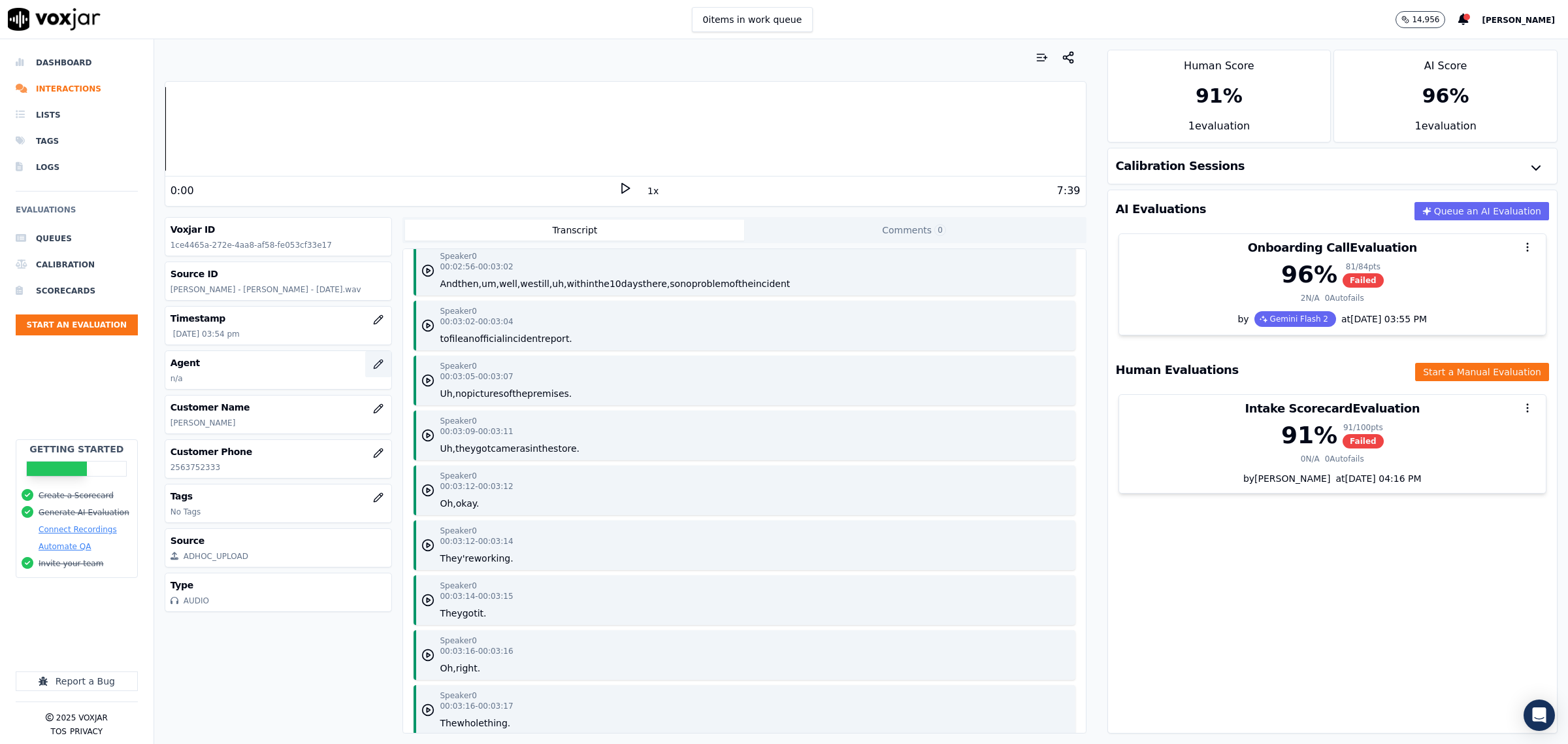
click at [366, 371] on button "button" at bounding box center [378, 364] width 26 height 26
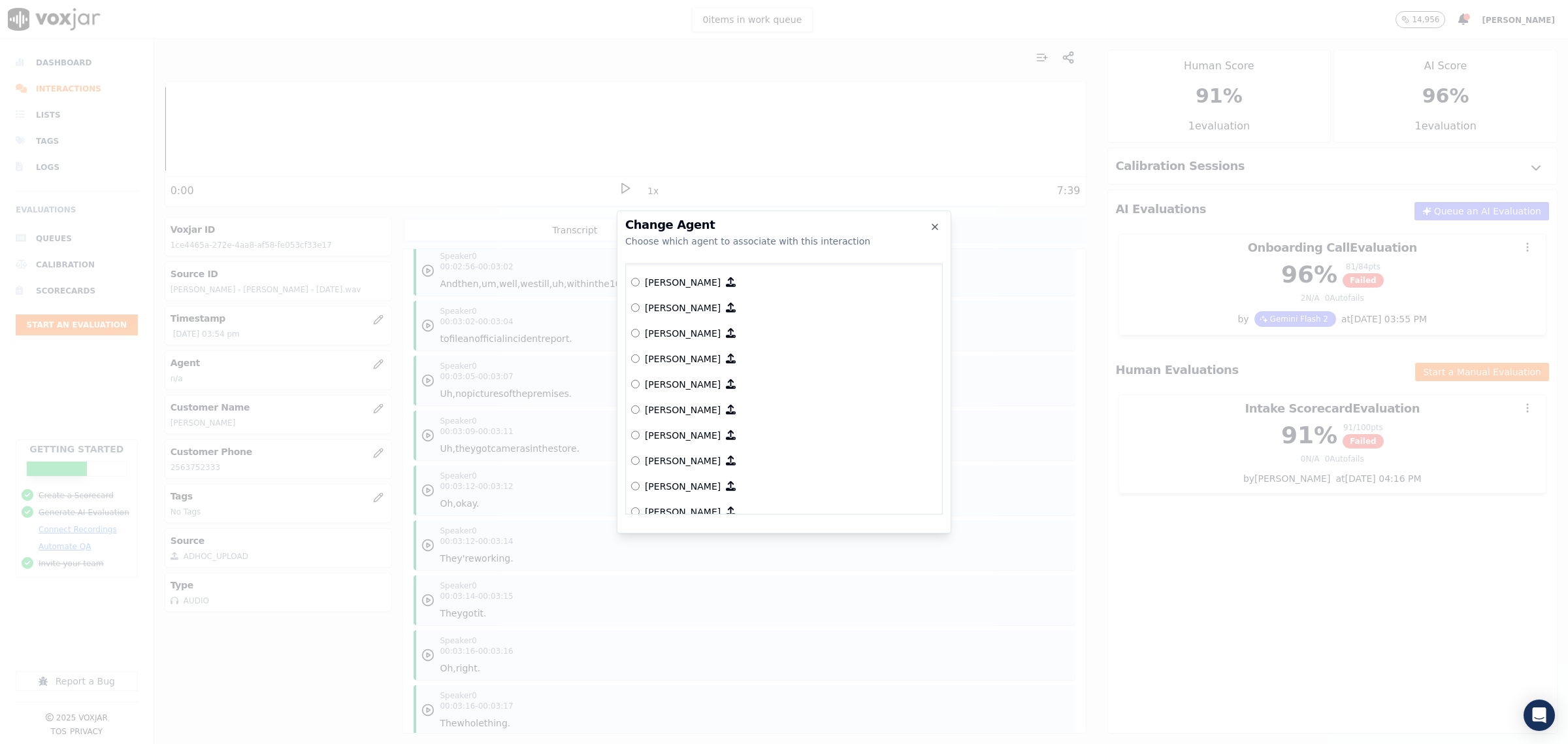
click at [688, 282] on p "[PERSON_NAME]" at bounding box center [683, 283] width 76 height 13
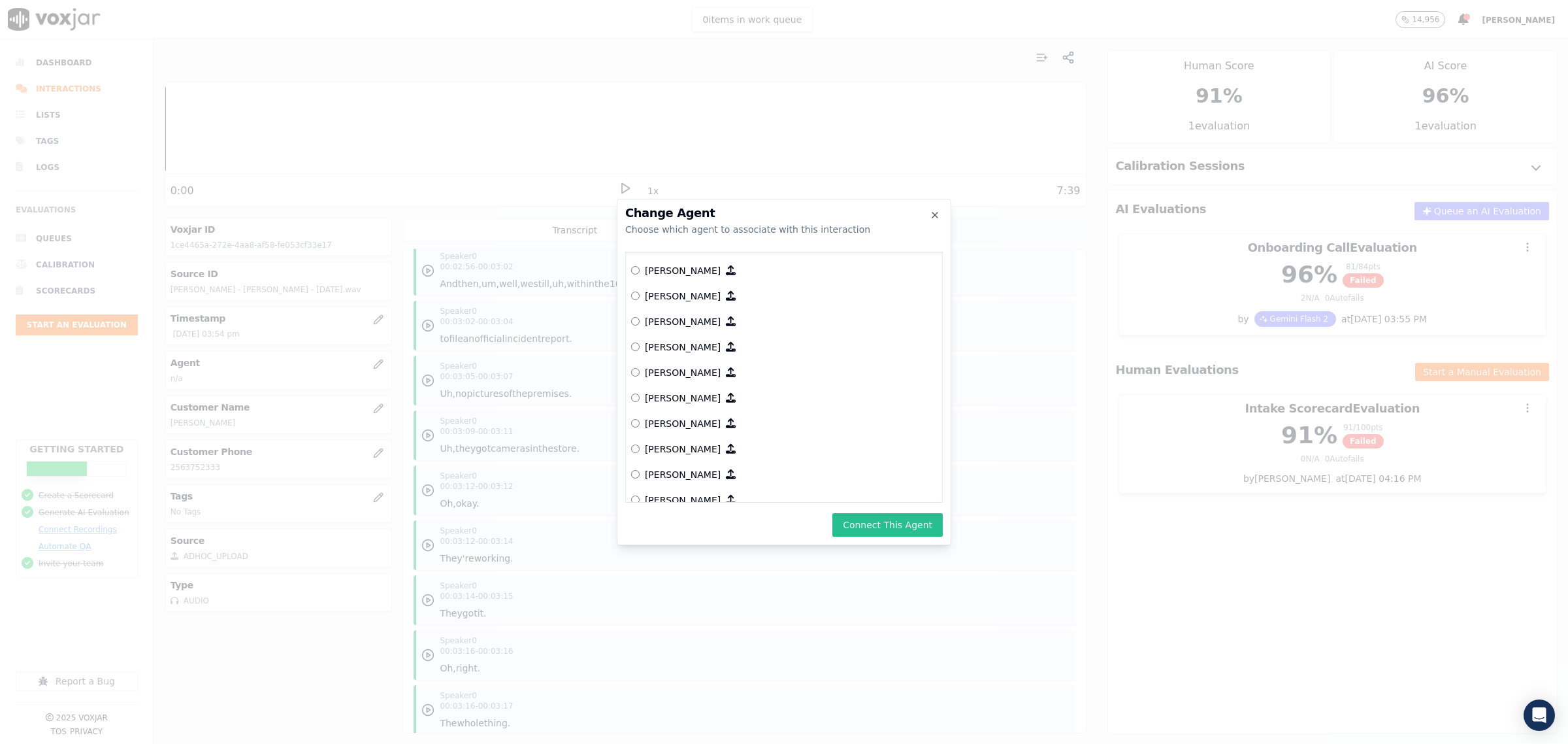
click at [873, 518] on button "Connect This Agent" at bounding box center [887, 525] width 110 height 24
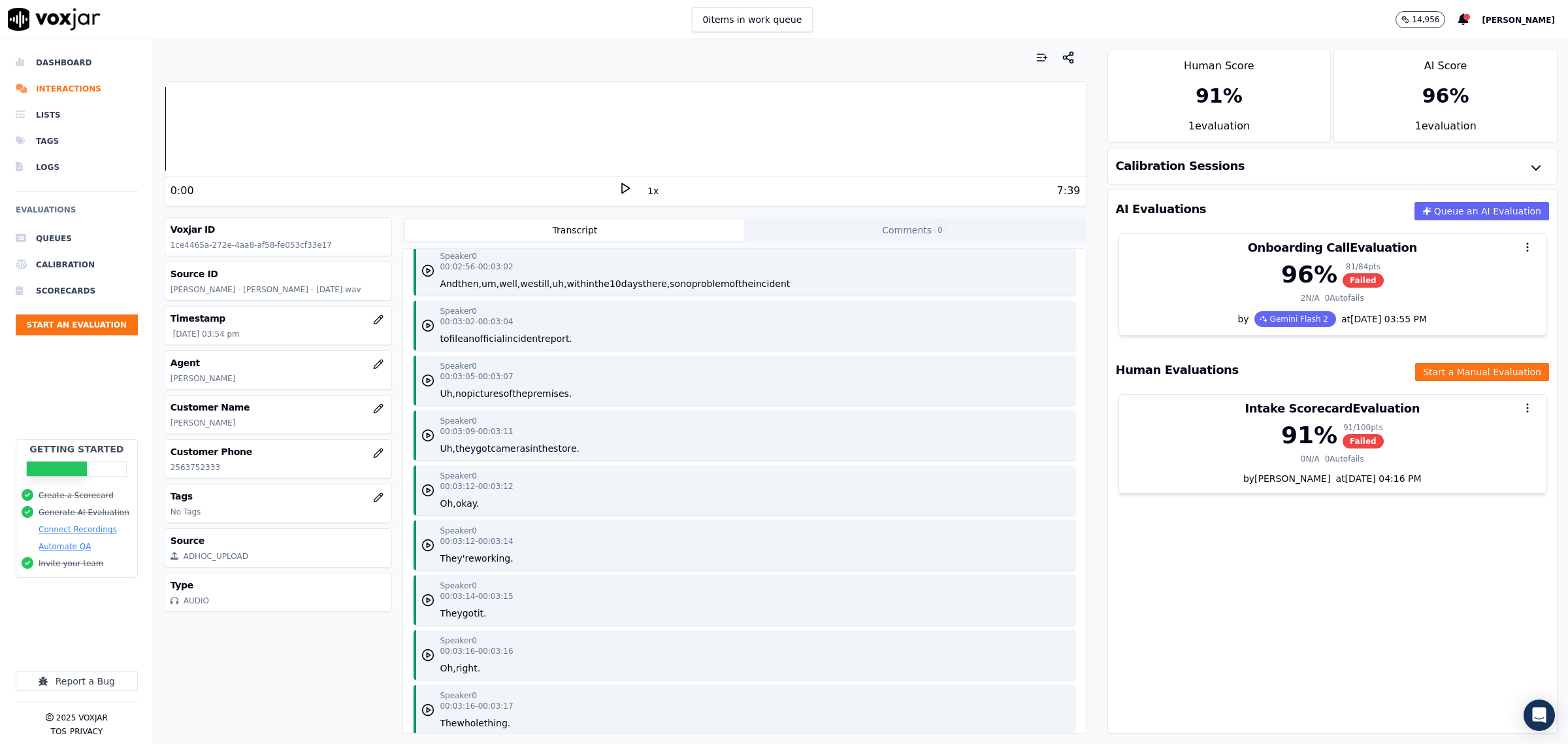
drag, startPoint x: 241, startPoint y: 422, endPoint x: 168, endPoint y: 426, distance: 73.1
click at [168, 426] on div "Customer Name [PERSON_NAME]" at bounding box center [279, 414] width 227 height 38
copy p "[PERSON_NAME]"
